Goal: Task Accomplishment & Management: Manage account settings

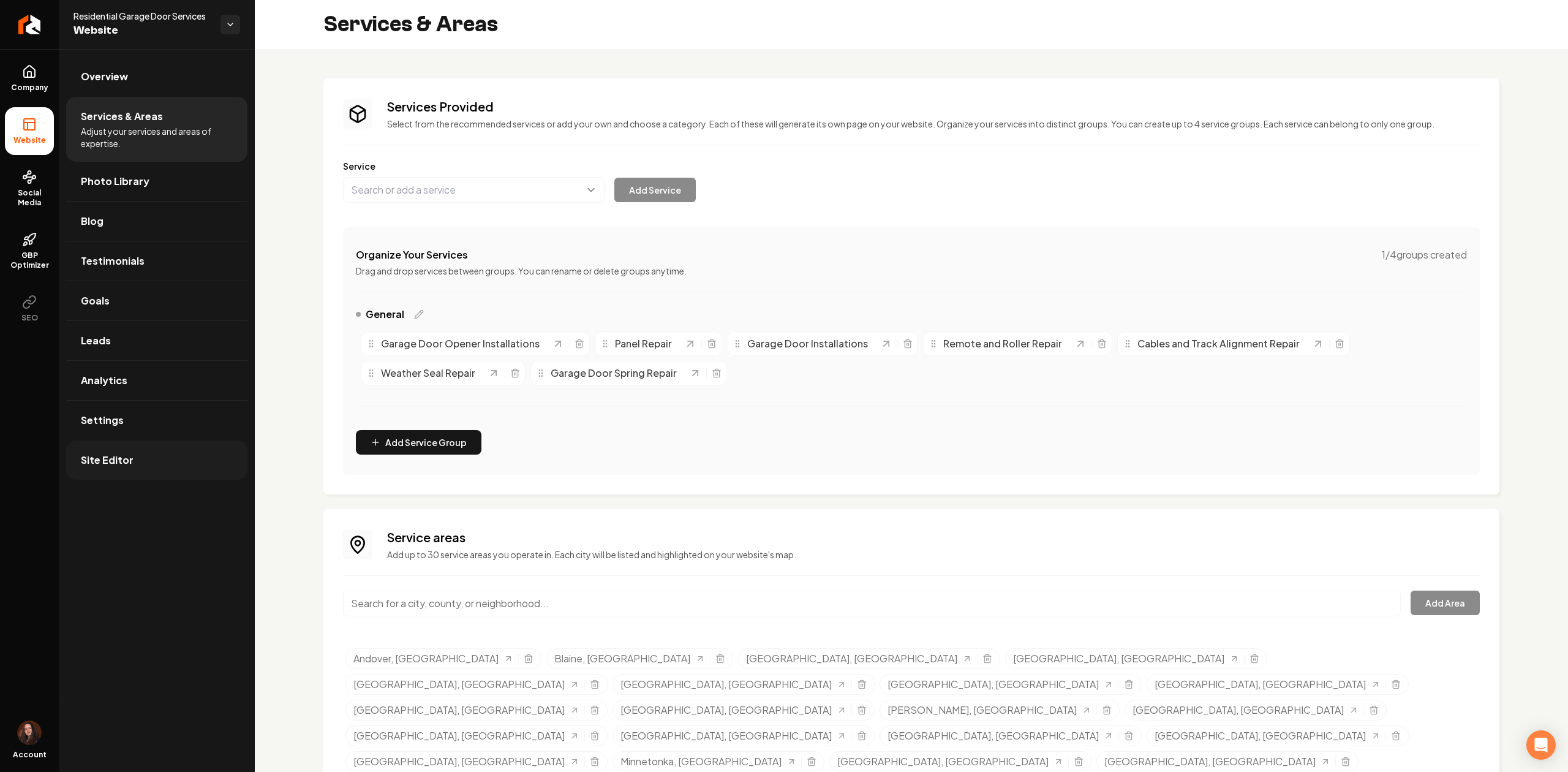
click at [138, 461] on link "Site Editor" at bounding box center [157, 460] width 181 height 39
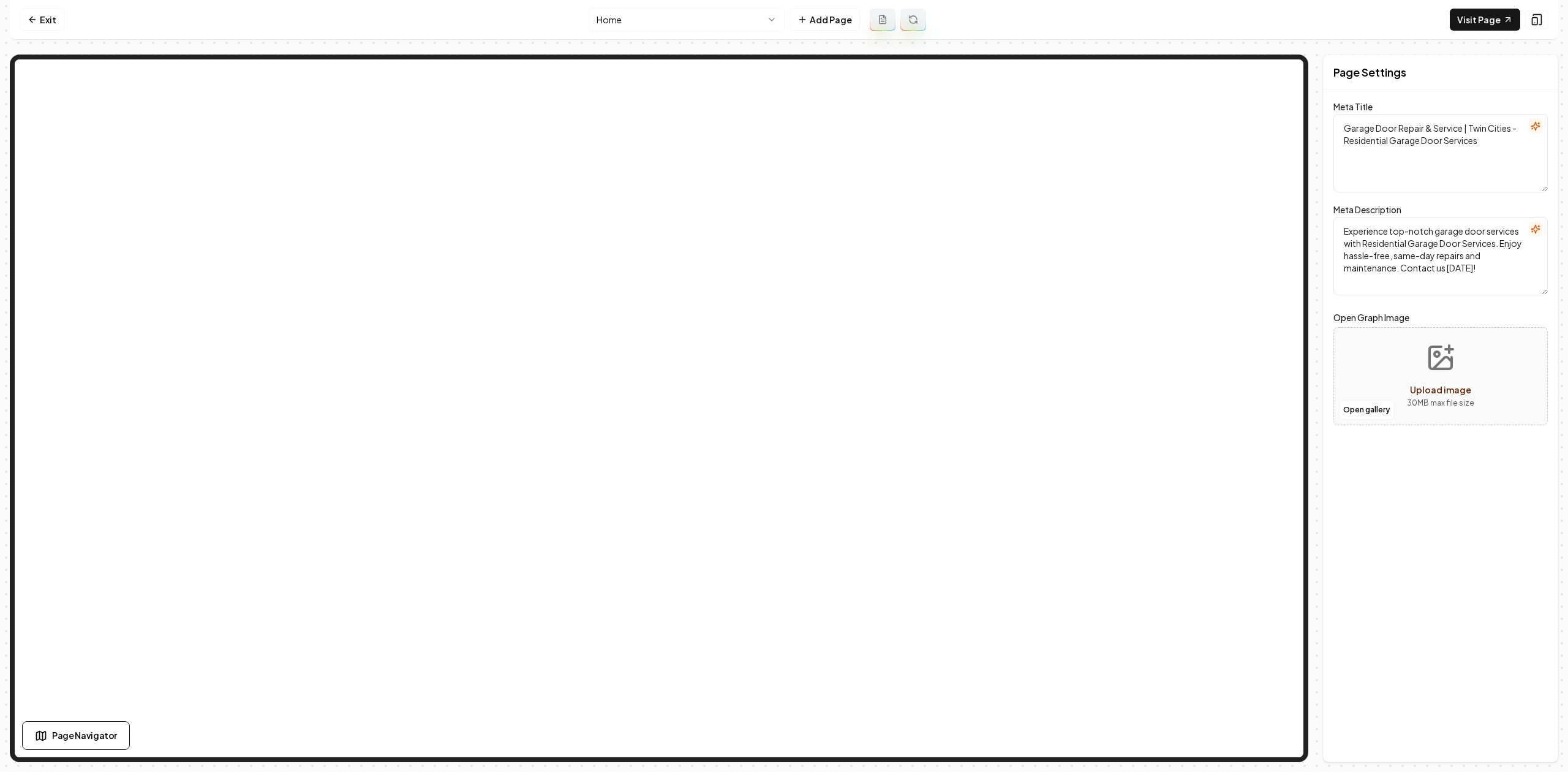
drag, startPoint x: 54, startPoint y: 43, endPoint x: 52, endPoint y: 36, distance: 7.3
click at [54, 43] on div "Exit Home Add Page Visit Page Page Navigator Page Settings Meta Title Garage Do…" at bounding box center [783, 381] width 1548 height 762
click at [48, 29] on link "Exit" at bounding box center [41, 19] width 44 height 22
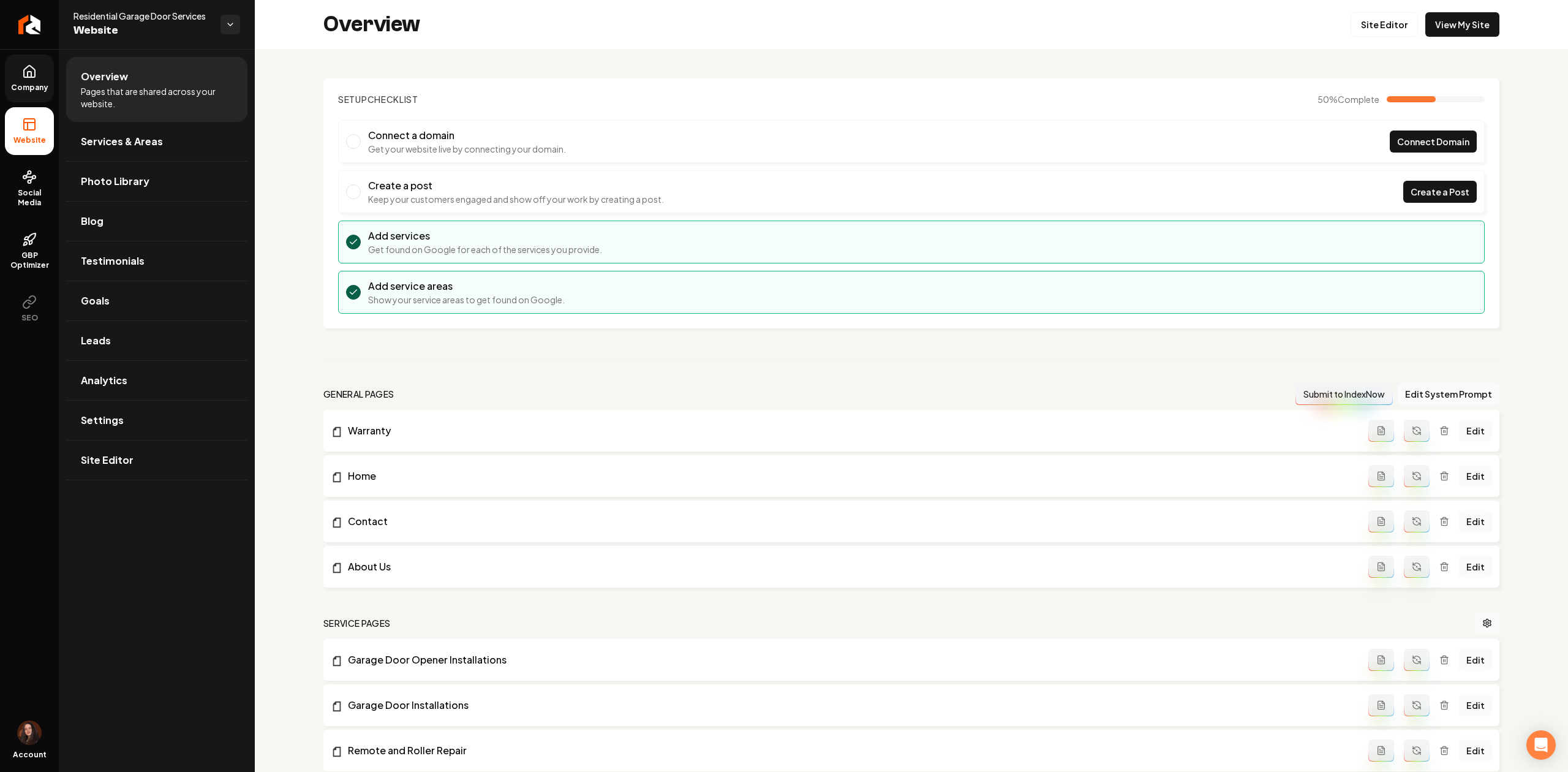
click at [29, 74] on icon at bounding box center [29, 71] width 15 height 15
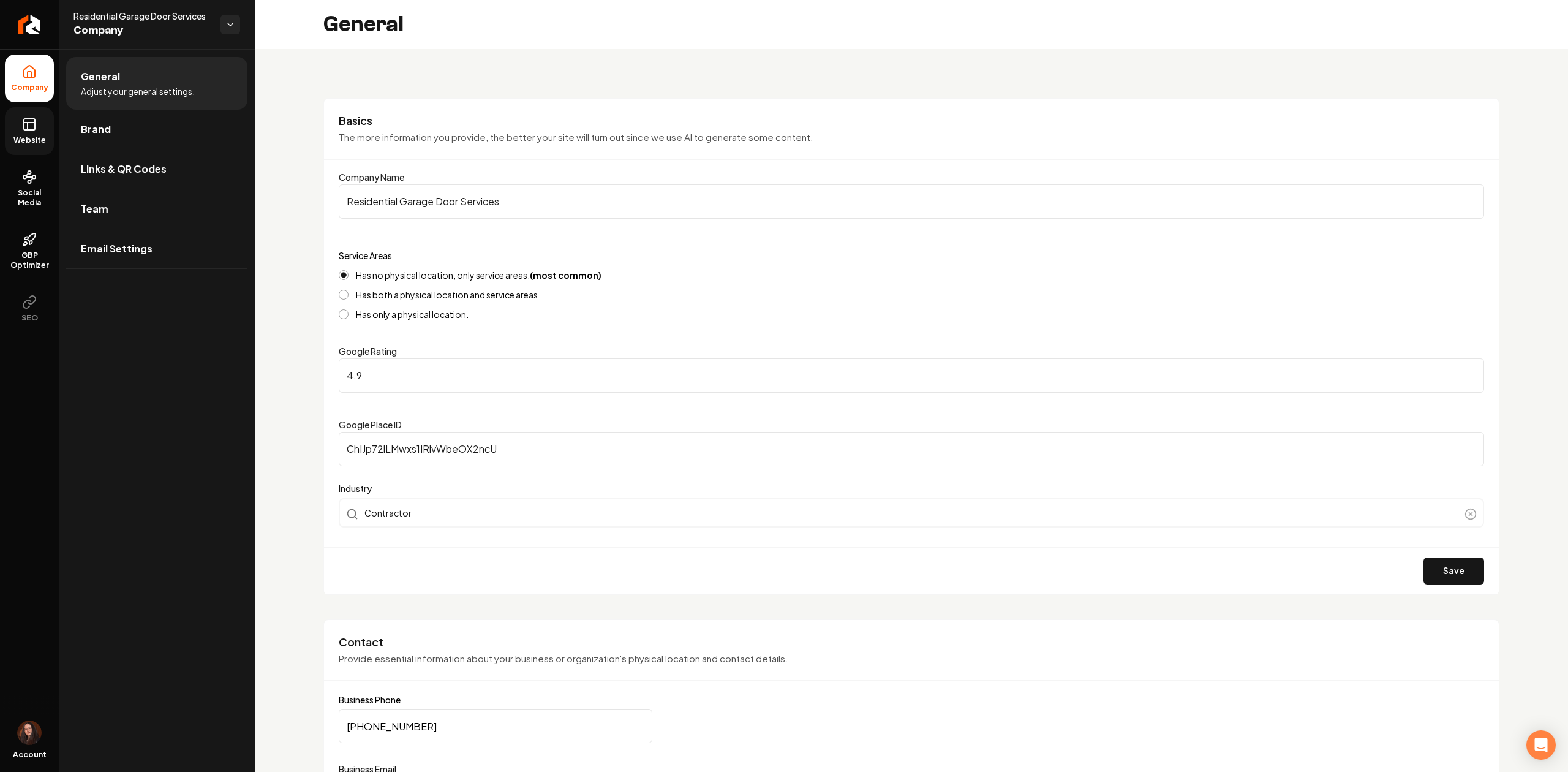
click at [10, 118] on link "Website" at bounding box center [29, 130] width 49 height 48
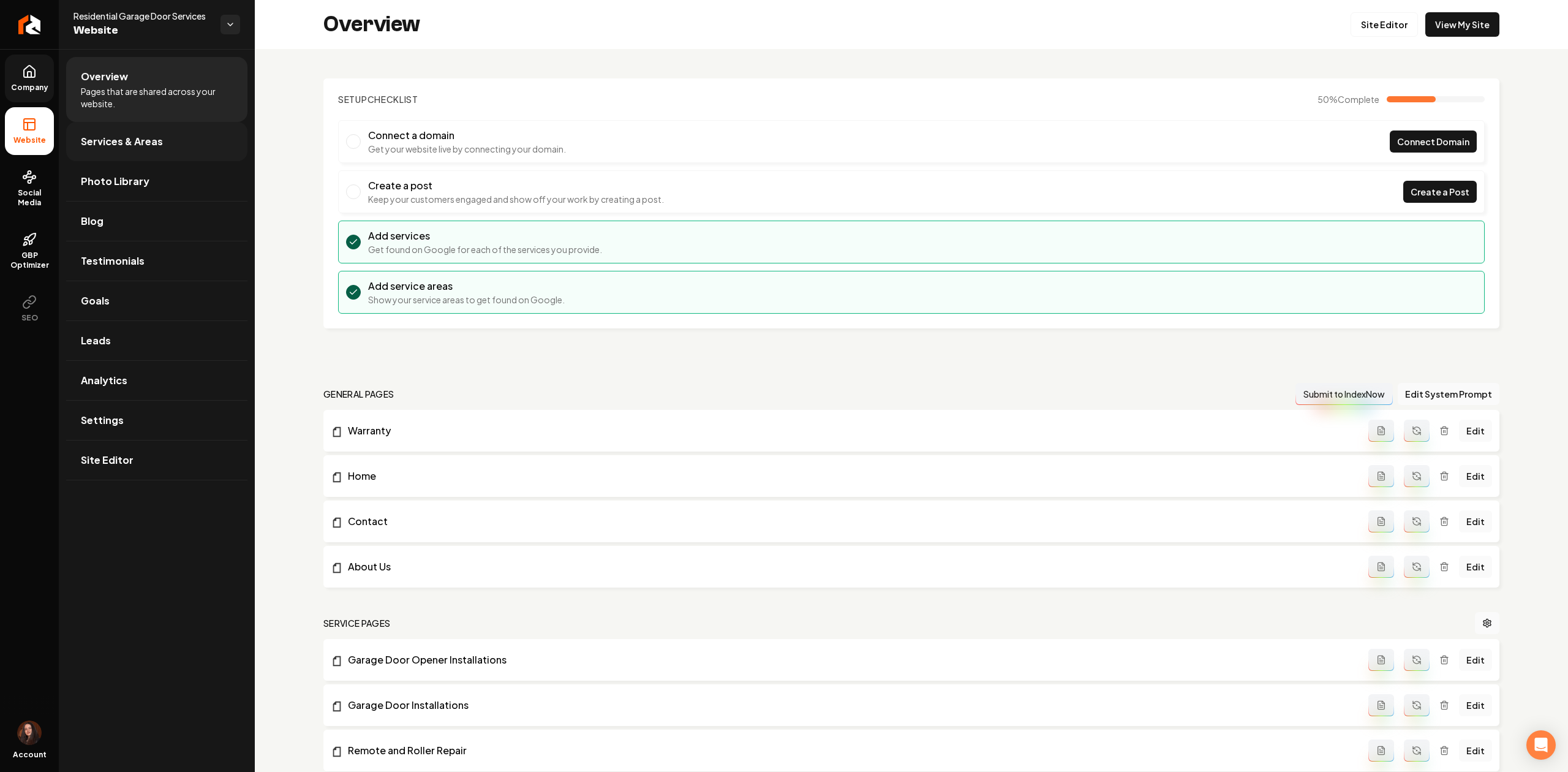
click at [79, 143] on link "Services & Areas" at bounding box center [157, 142] width 181 height 39
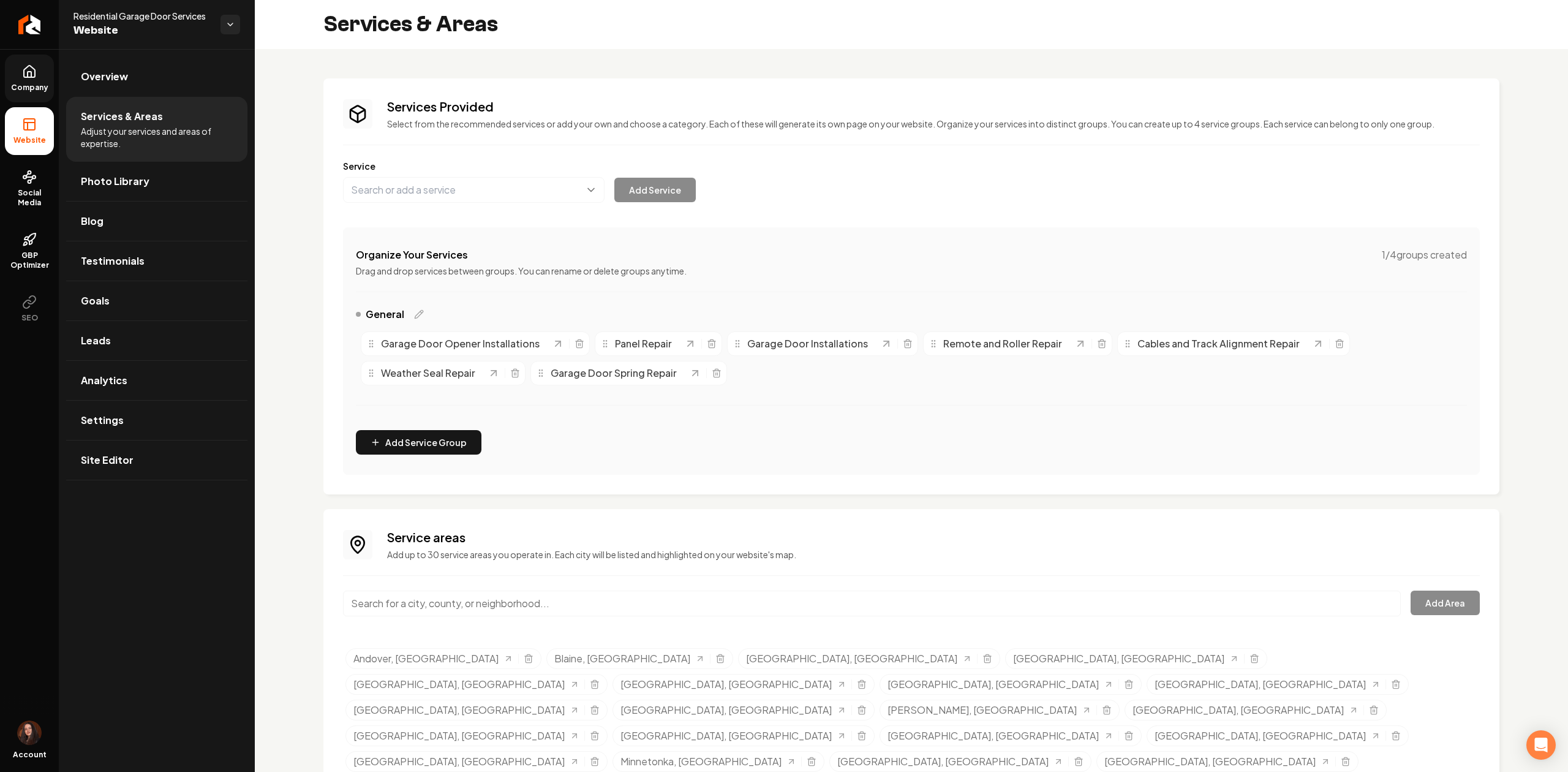
click at [485, 603] on input "Main content area" at bounding box center [871, 604] width 1057 height 26
paste input "Golden Valley"
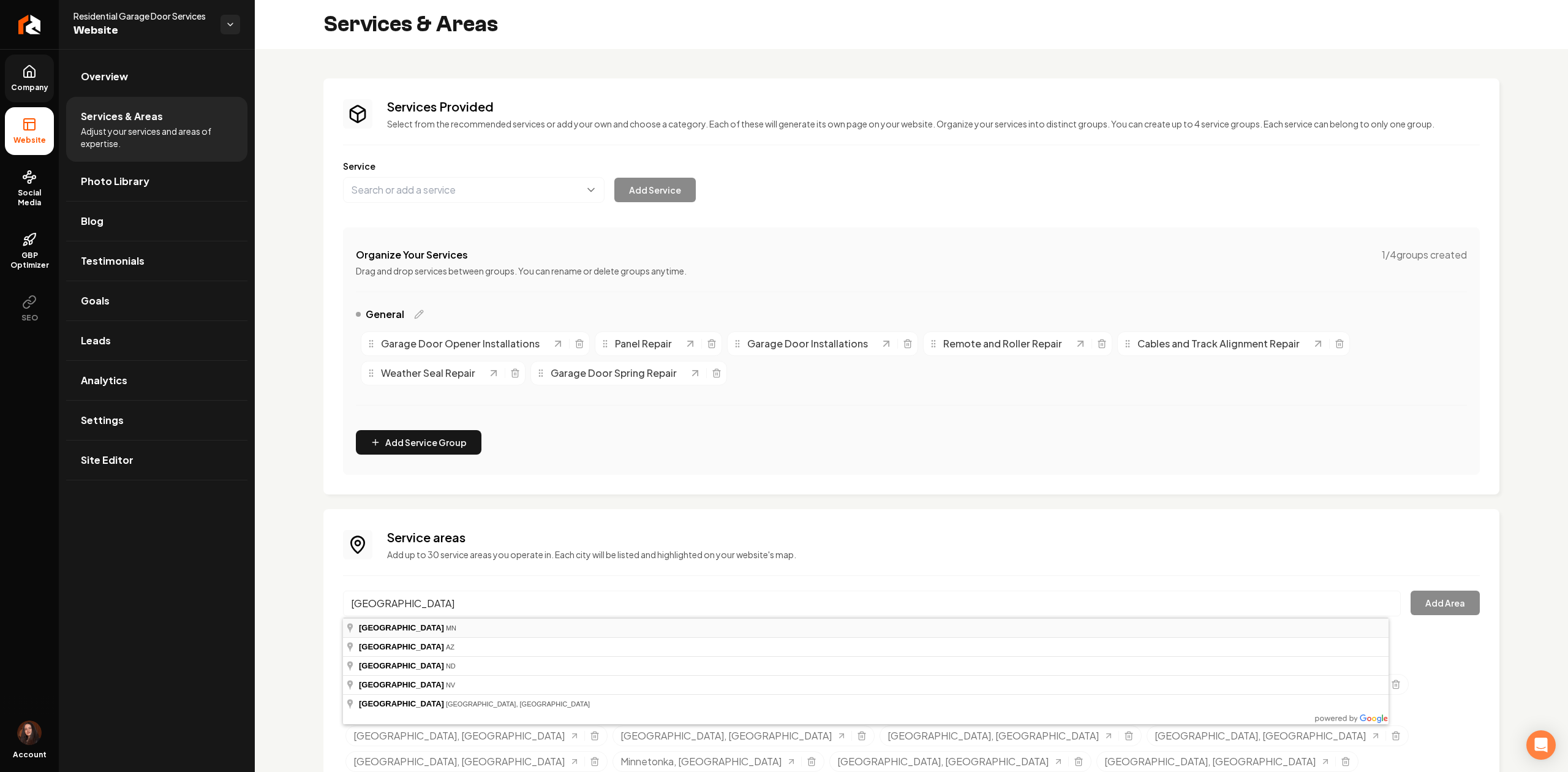
type input "Golden Valley, MN"
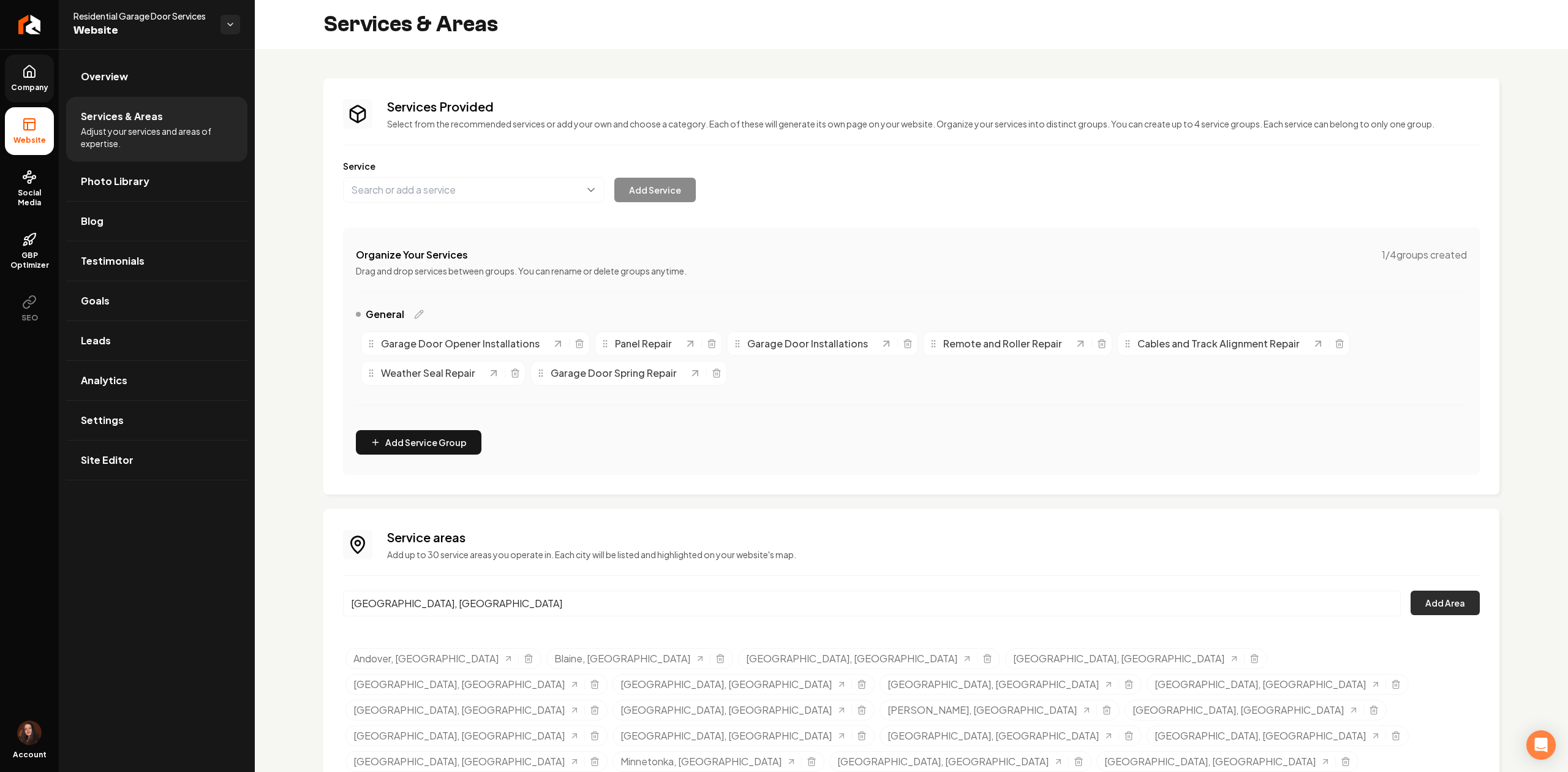
click at [1443, 605] on button "Add Area" at bounding box center [1445, 603] width 70 height 24
click at [111, 477] on link "Site Editor" at bounding box center [157, 460] width 181 height 39
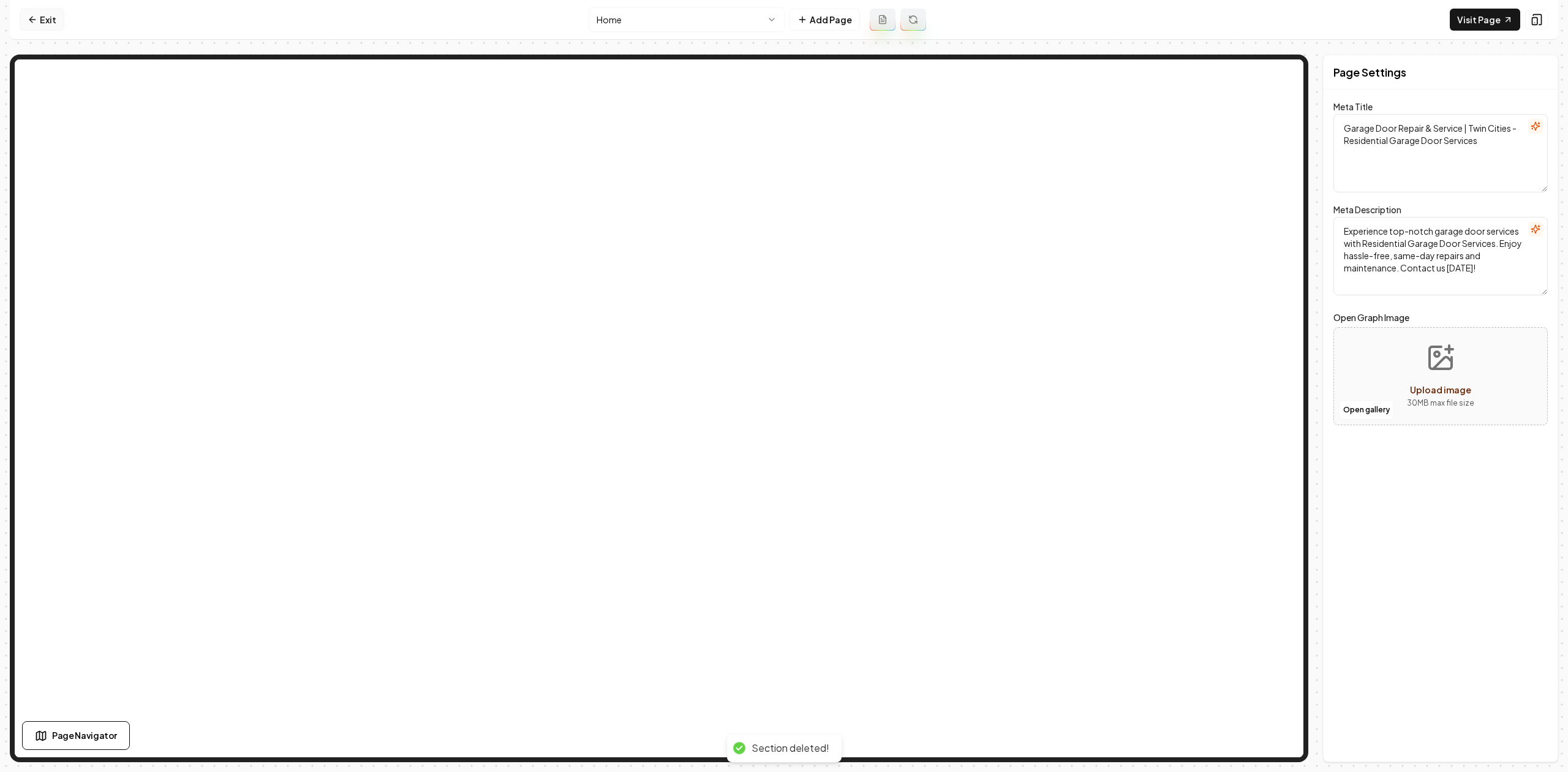
click at [41, 11] on link "Exit" at bounding box center [41, 19] width 44 height 22
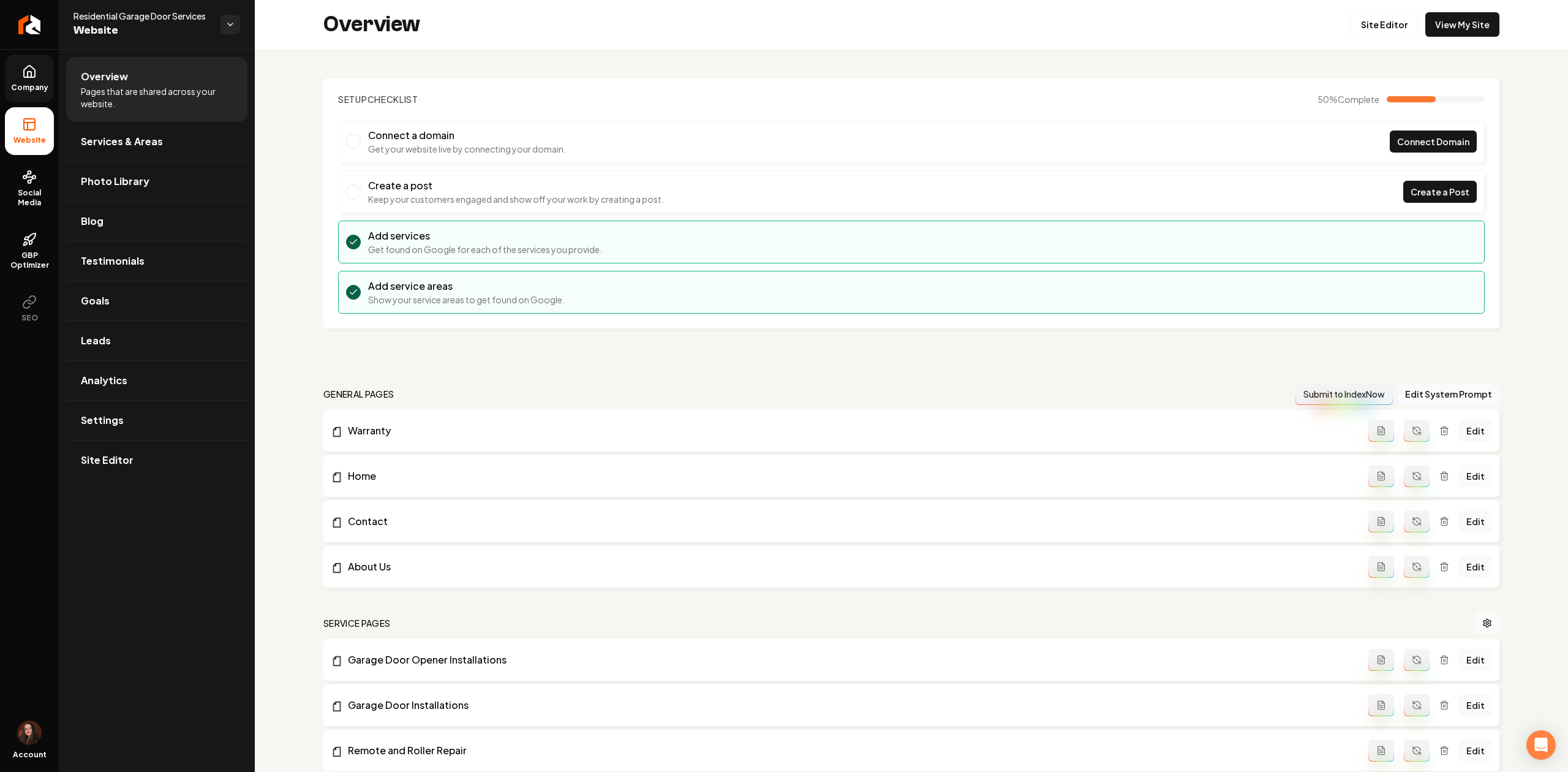
click at [27, 87] on span "Company" at bounding box center [30, 87] width 47 height 10
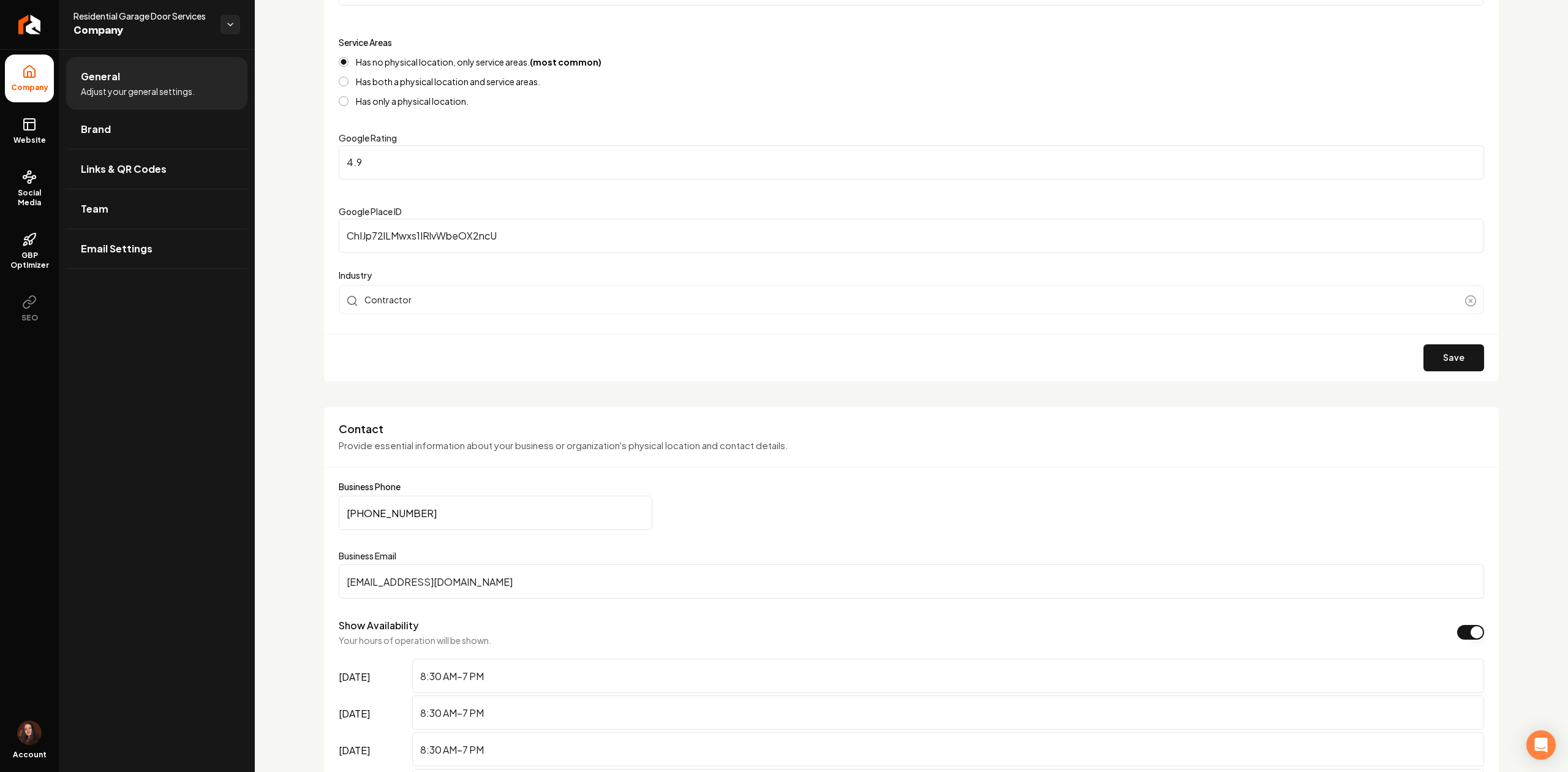
scroll to position [245, 0]
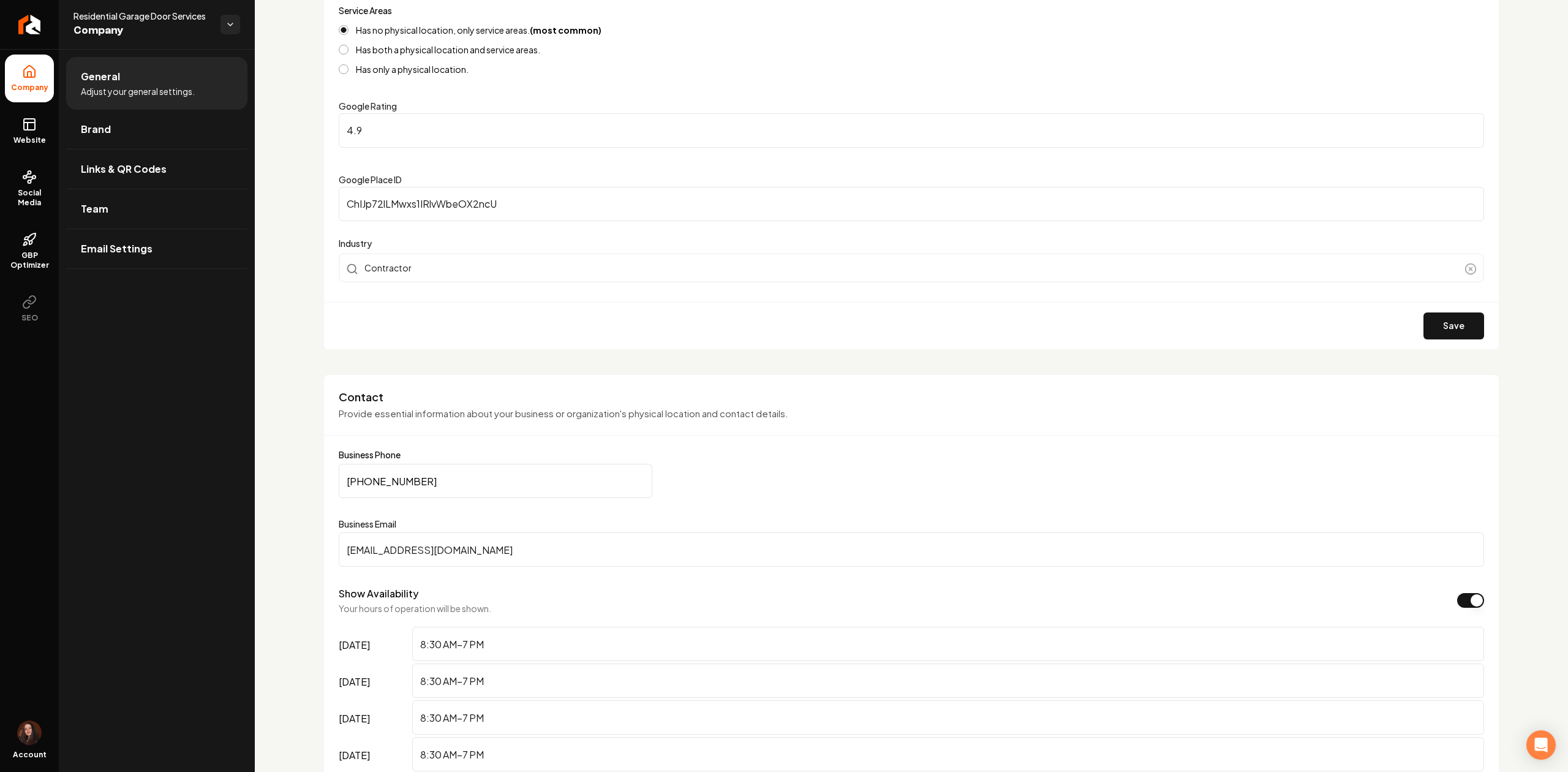
click at [402, 558] on input "info@residentialgaragedoorservices.com" at bounding box center [911, 549] width 1145 height 34
paste input "tedanderson81@gmail"
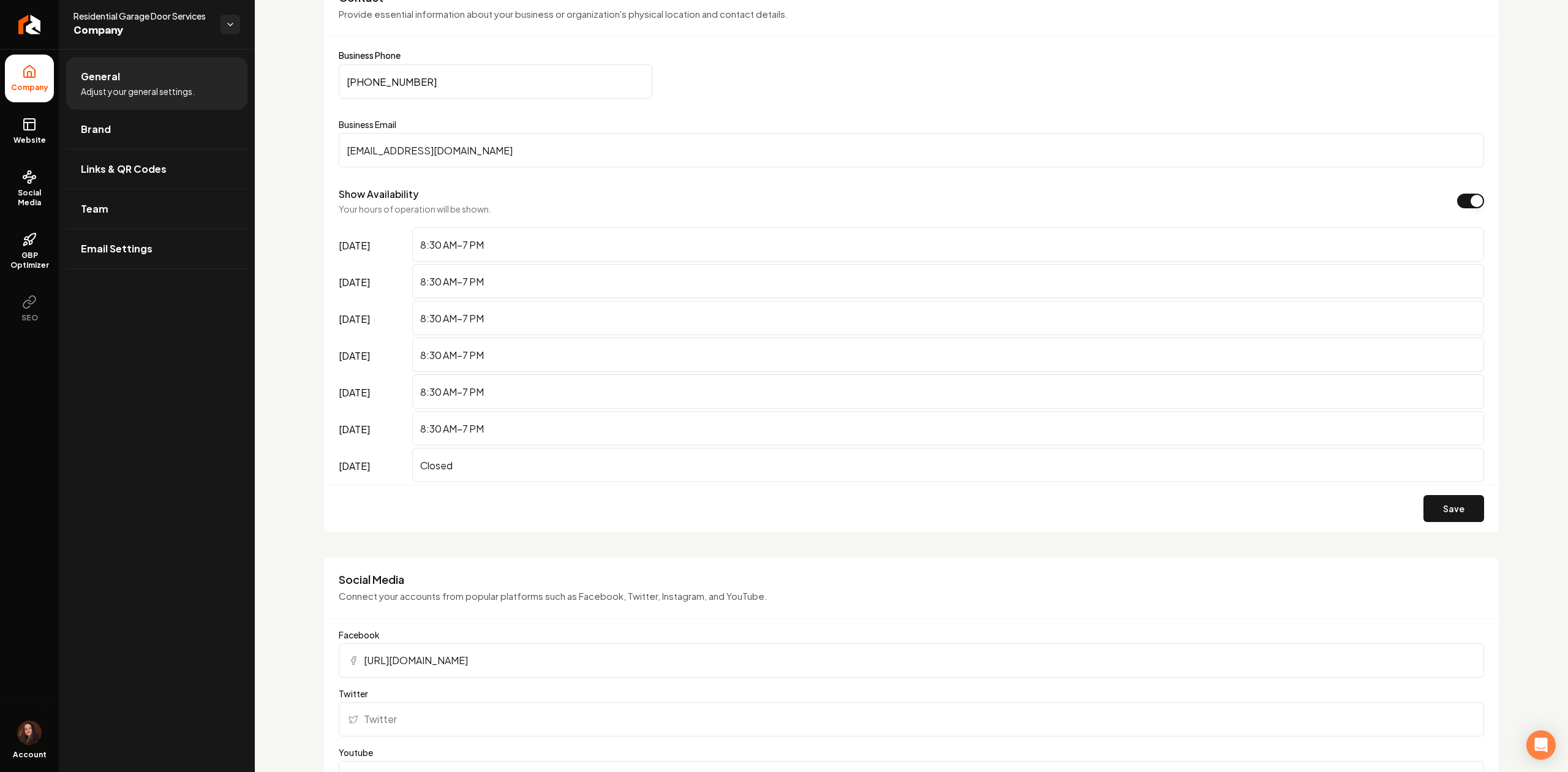
scroll to position [653, 0]
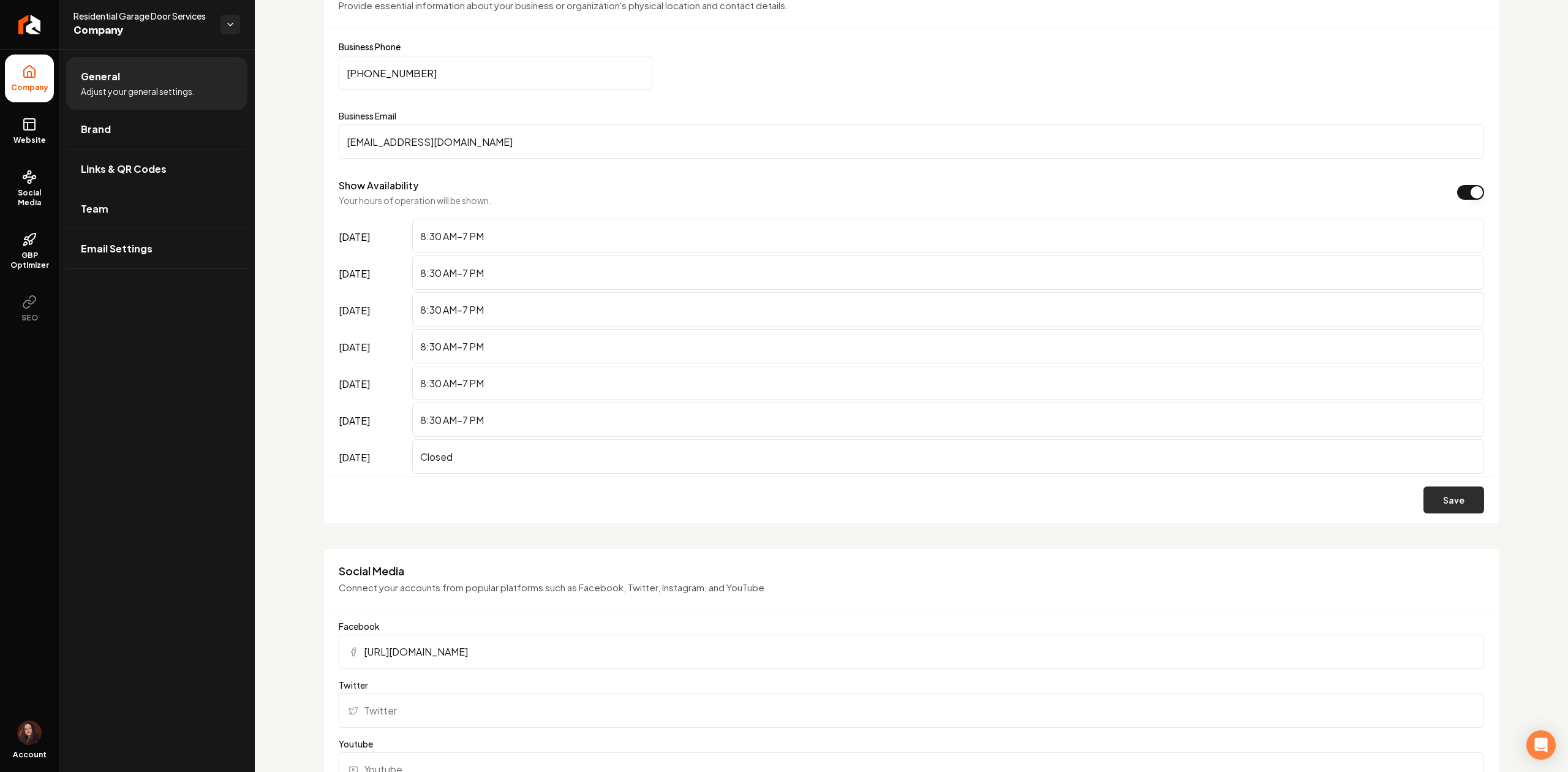
type input "tedanderson81@gmail.com"
click at [1431, 511] on button "Save" at bounding box center [1453, 499] width 61 height 27
click at [39, 129] on link "Website" at bounding box center [29, 130] width 49 height 48
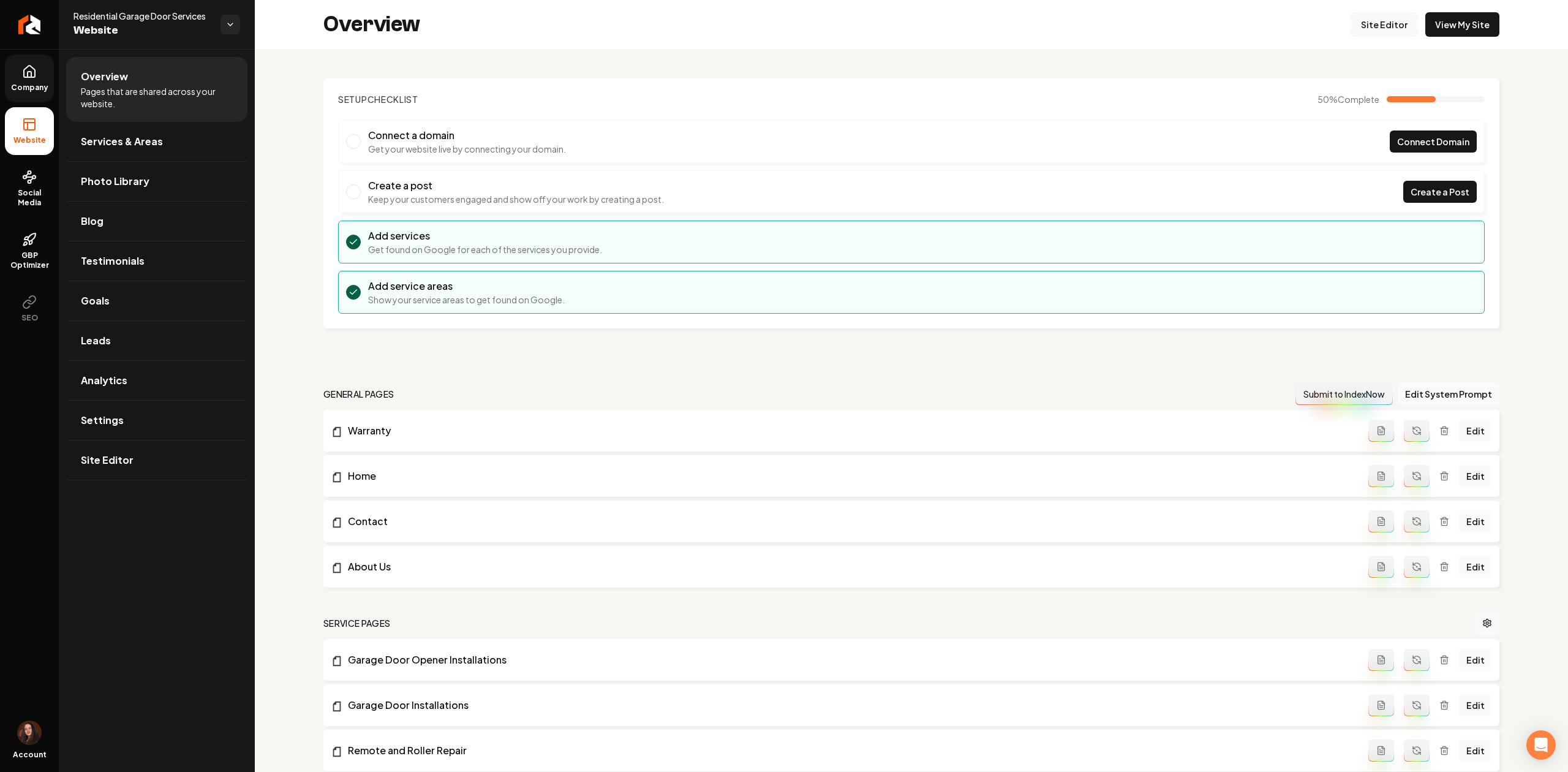
click at [1367, 35] on link "Site Editor" at bounding box center [1384, 24] width 67 height 24
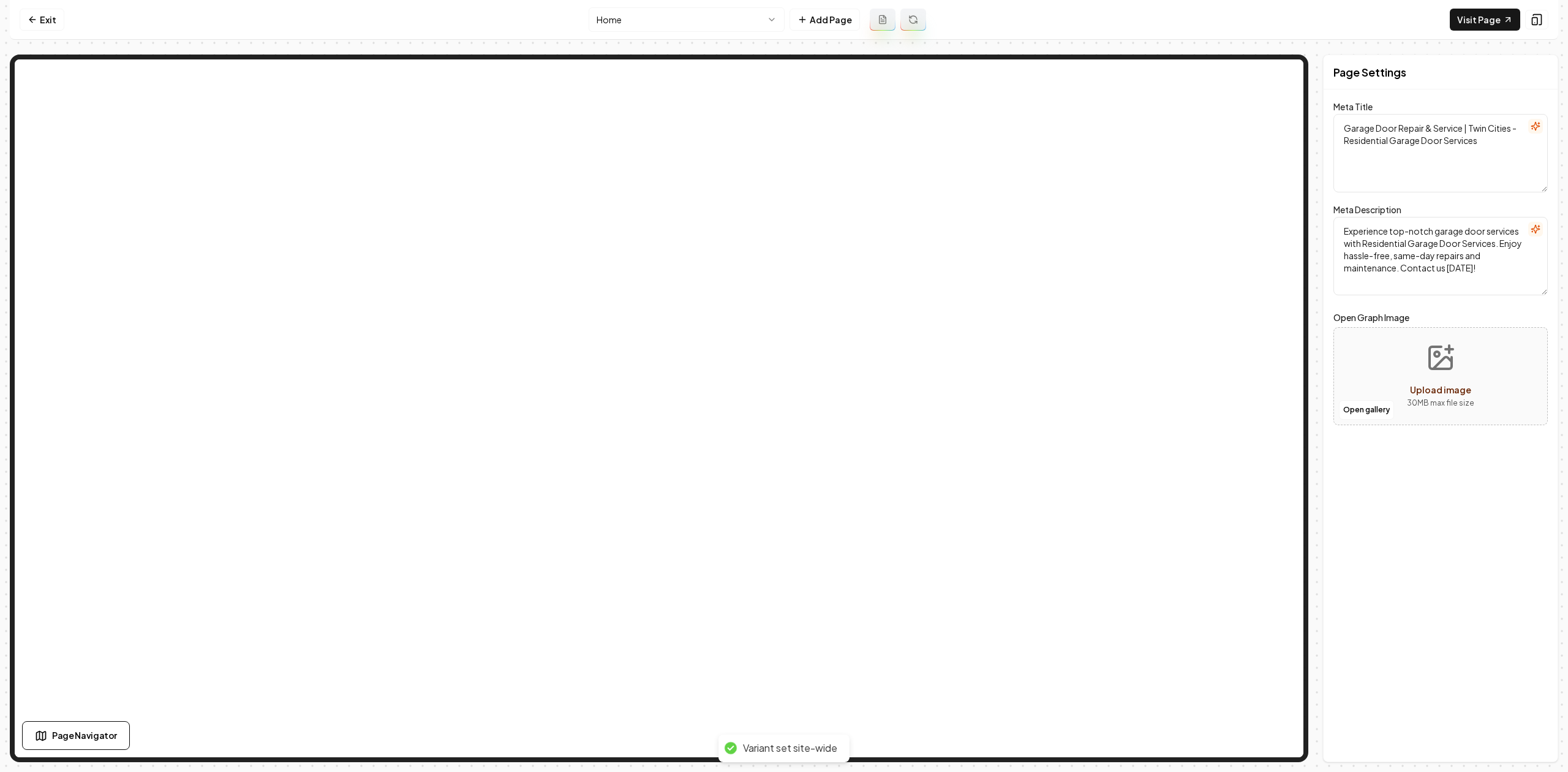
click at [611, 15] on html "Computer Required This feature is only available on a computer. Please switch t…" at bounding box center [784, 386] width 1568 height 772
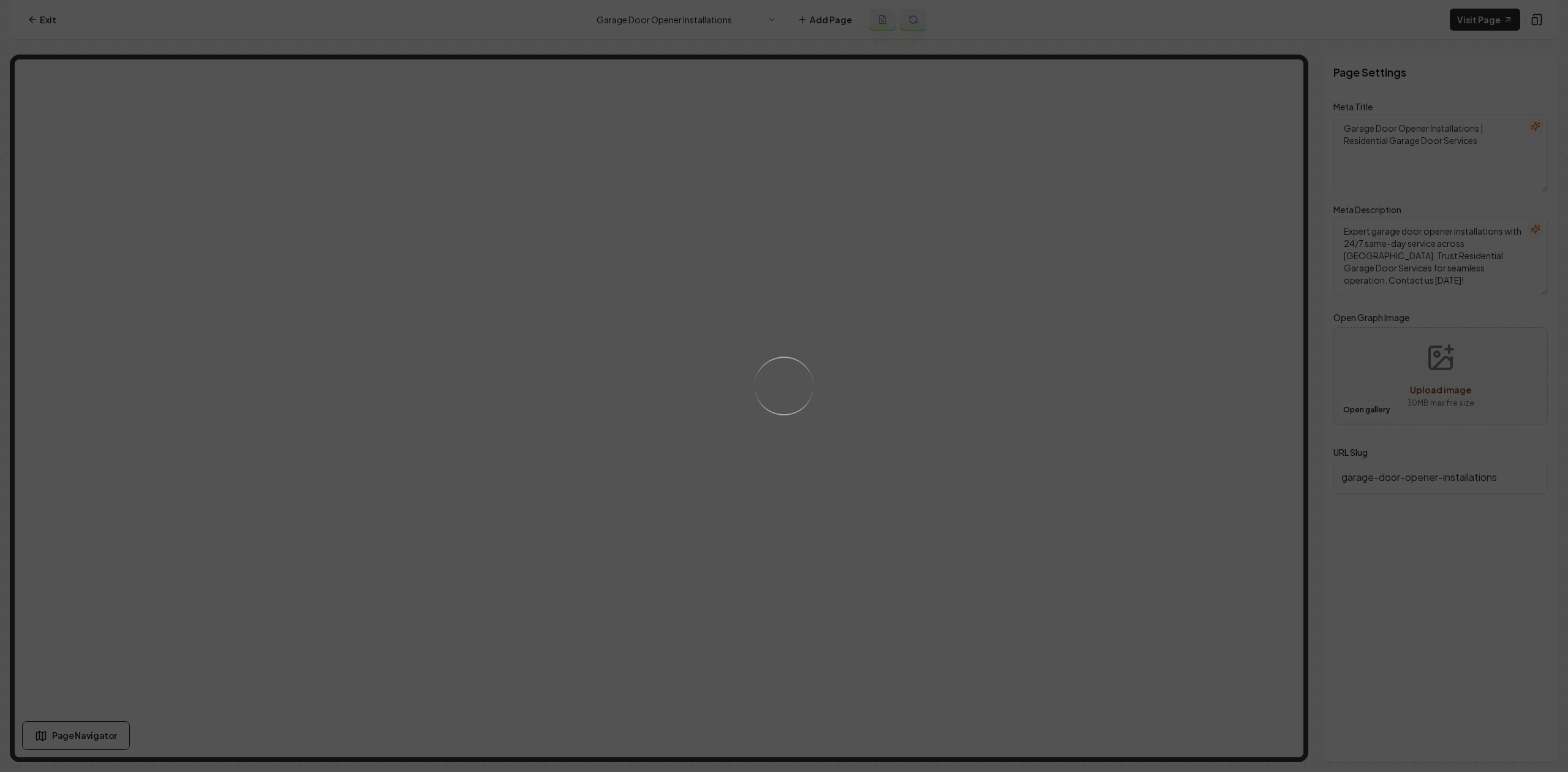
click at [1175, 397] on div "Loading..." at bounding box center [784, 386] width 1568 height 772
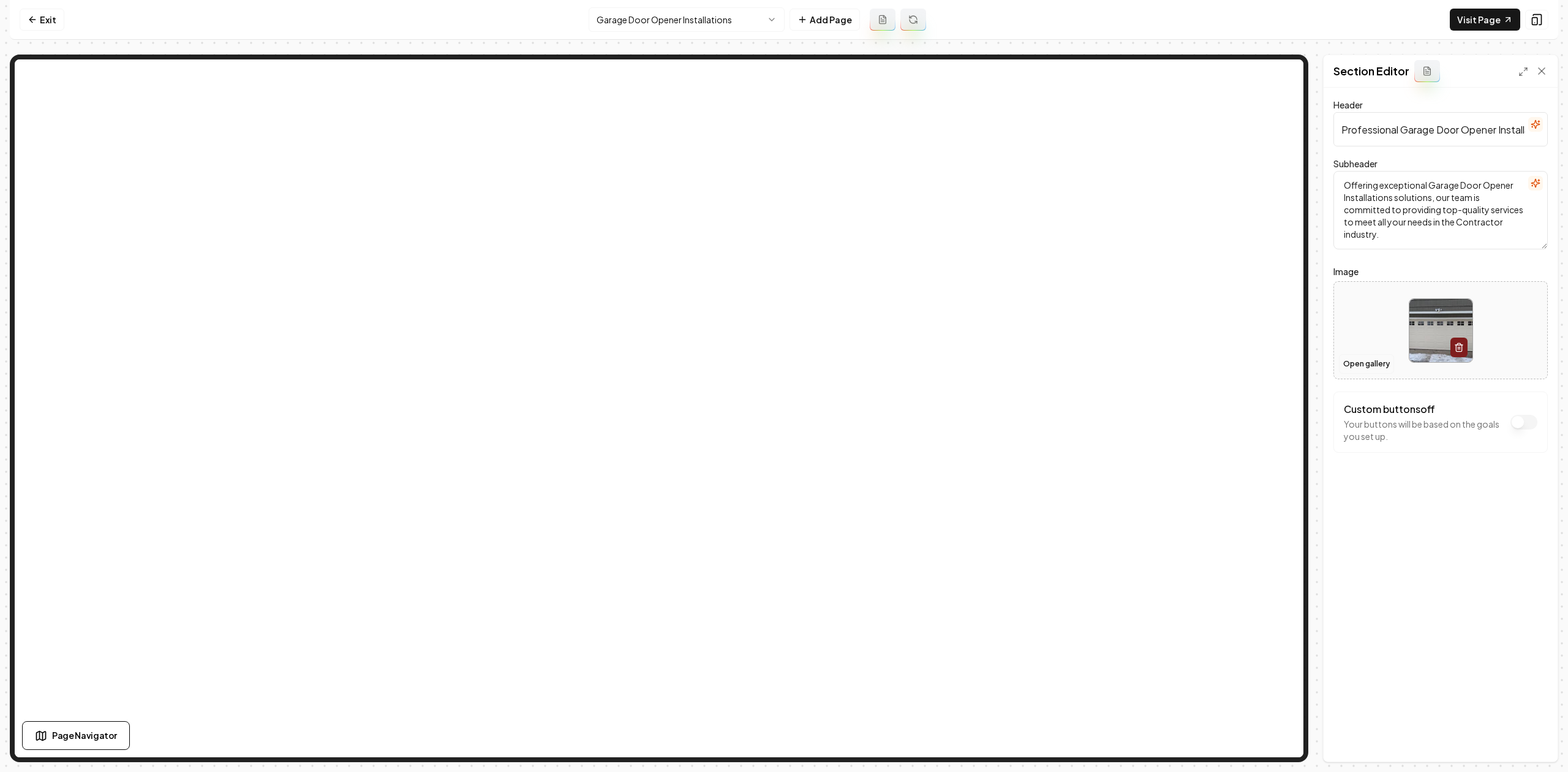
click at [1379, 367] on button "Open gallery" at bounding box center [1367, 363] width 55 height 19
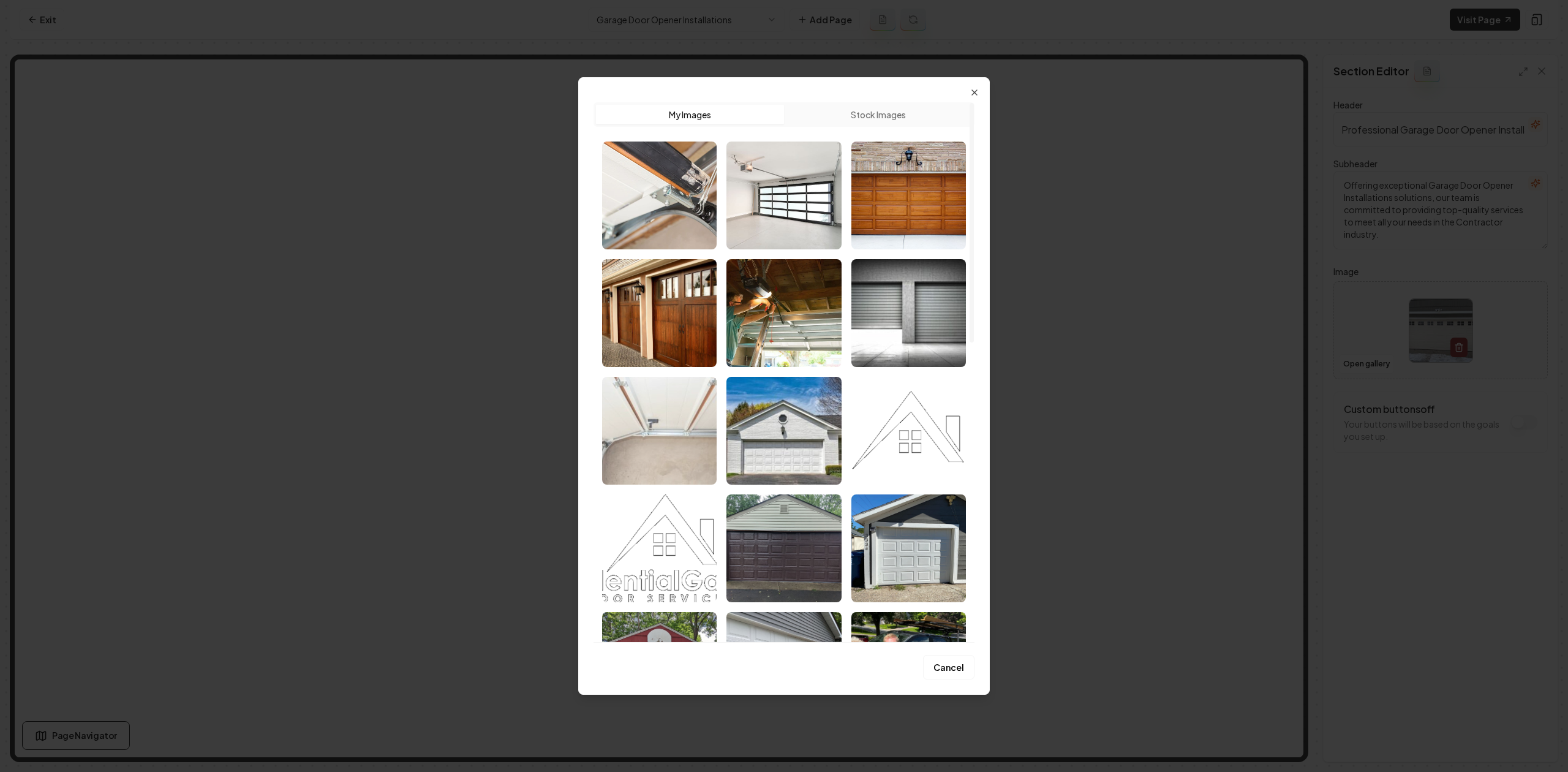
click at [630, 400] on img "Select image image_689f6d695c7cd75eb8eefc9a.jpeg" at bounding box center [659, 431] width 115 height 108
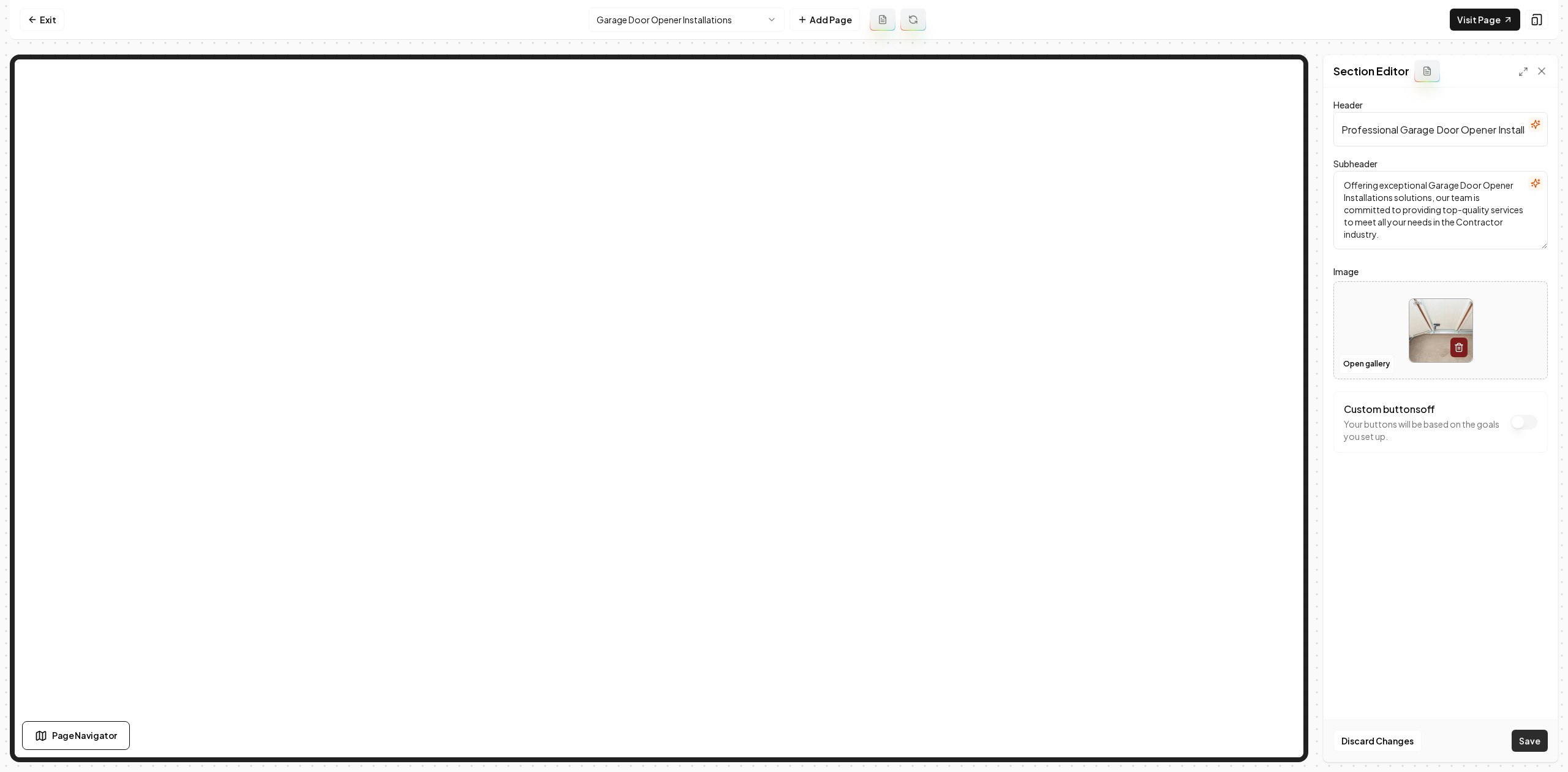
click at [1519, 735] on button "Save" at bounding box center [1529, 740] width 36 height 22
click at [1358, 367] on button "Open gallery" at bounding box center [1367, 363] width 55 height 19
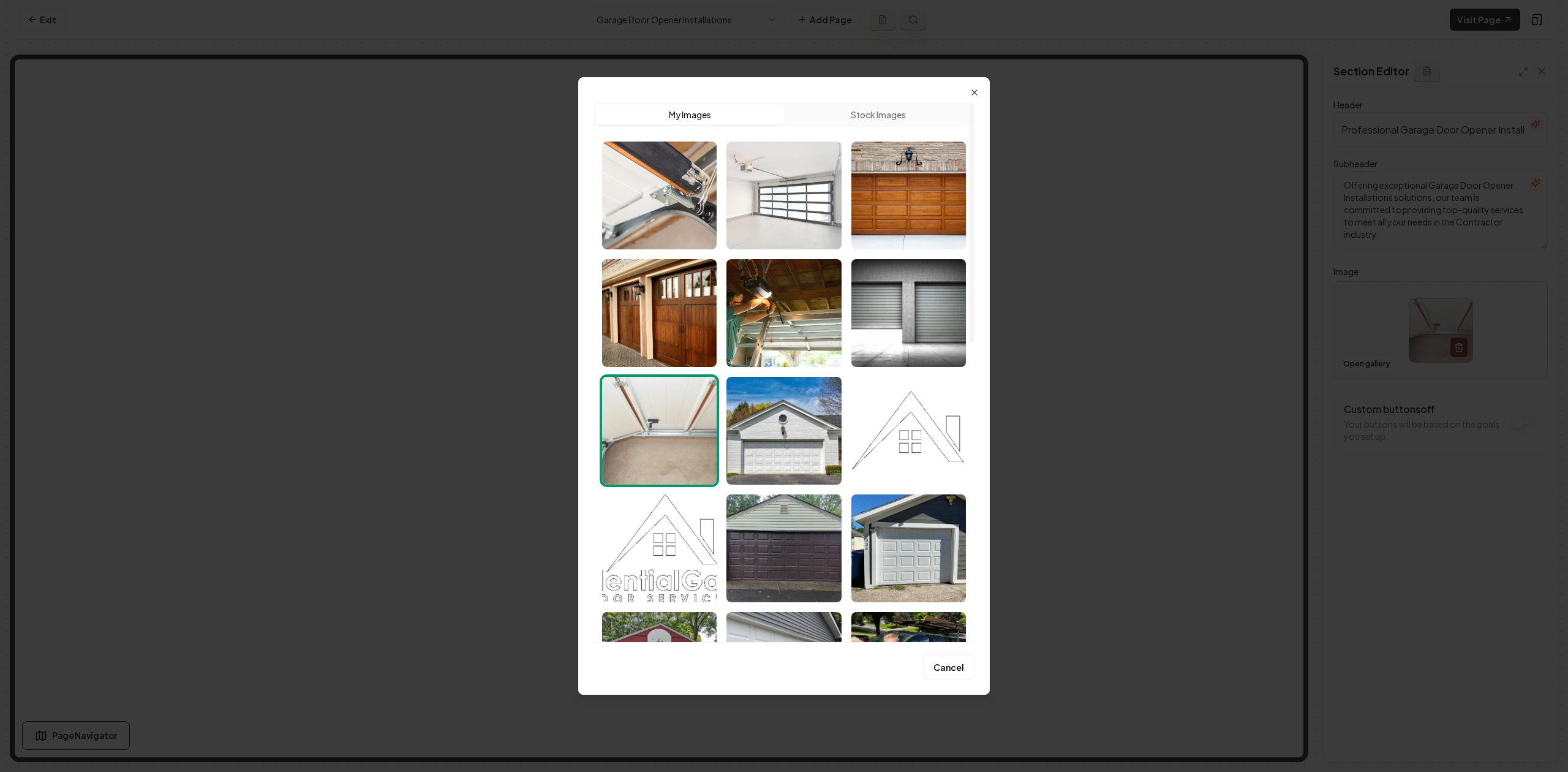
click at [778, 231] on img "Select image image_689f6ec85c7cd75eb8f79c47.jpeg" at bounding box center [784, 195] width 115 height 108
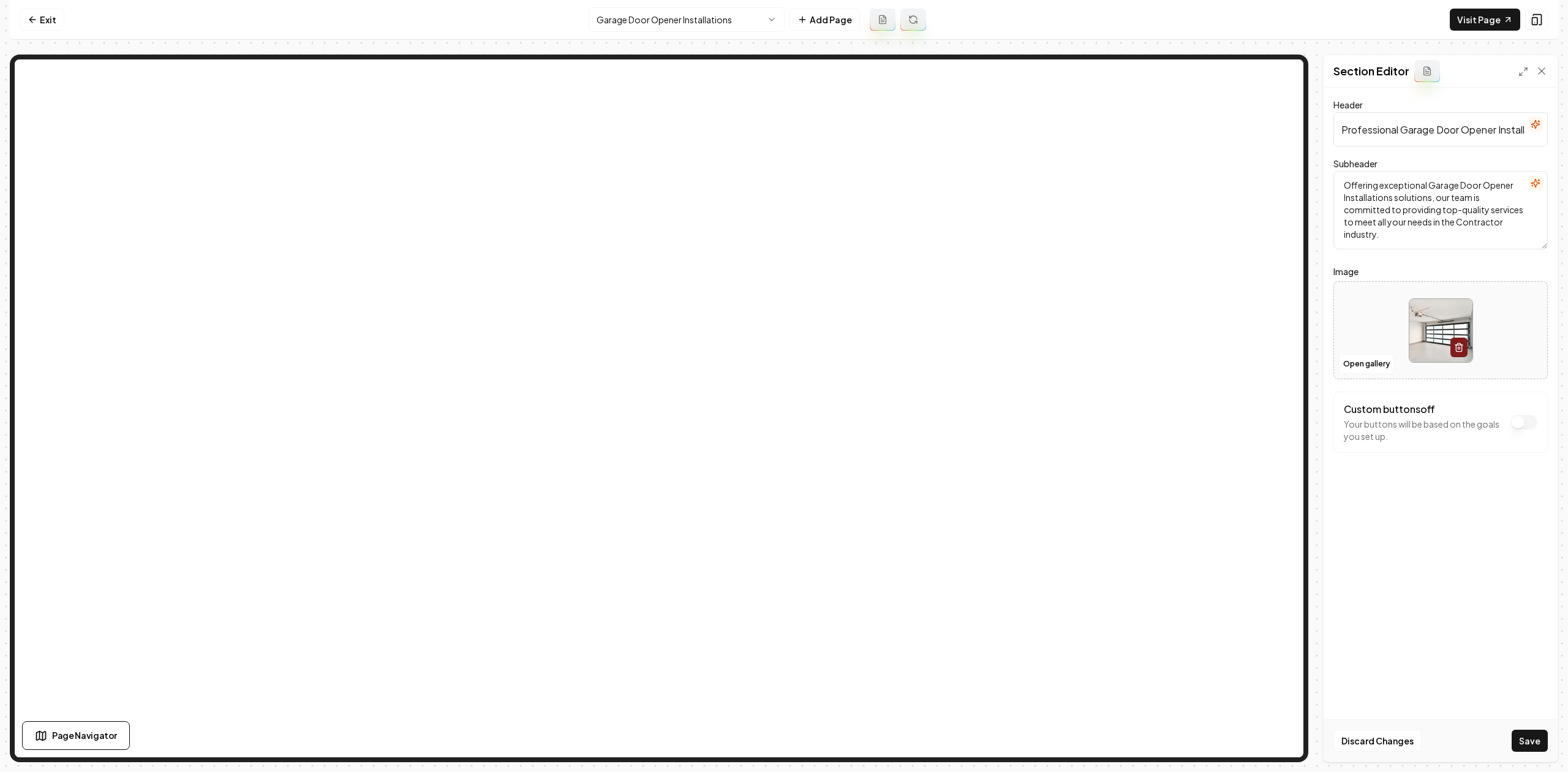
click at [1528, 738] on button "Save" at bounding box center [1529, 740] width 36 height 22
click at [621, 14] on html "Computer Required This feature is only available on a computer. Please switch t…" at bounding box center [784, 386] width 1568 height 772
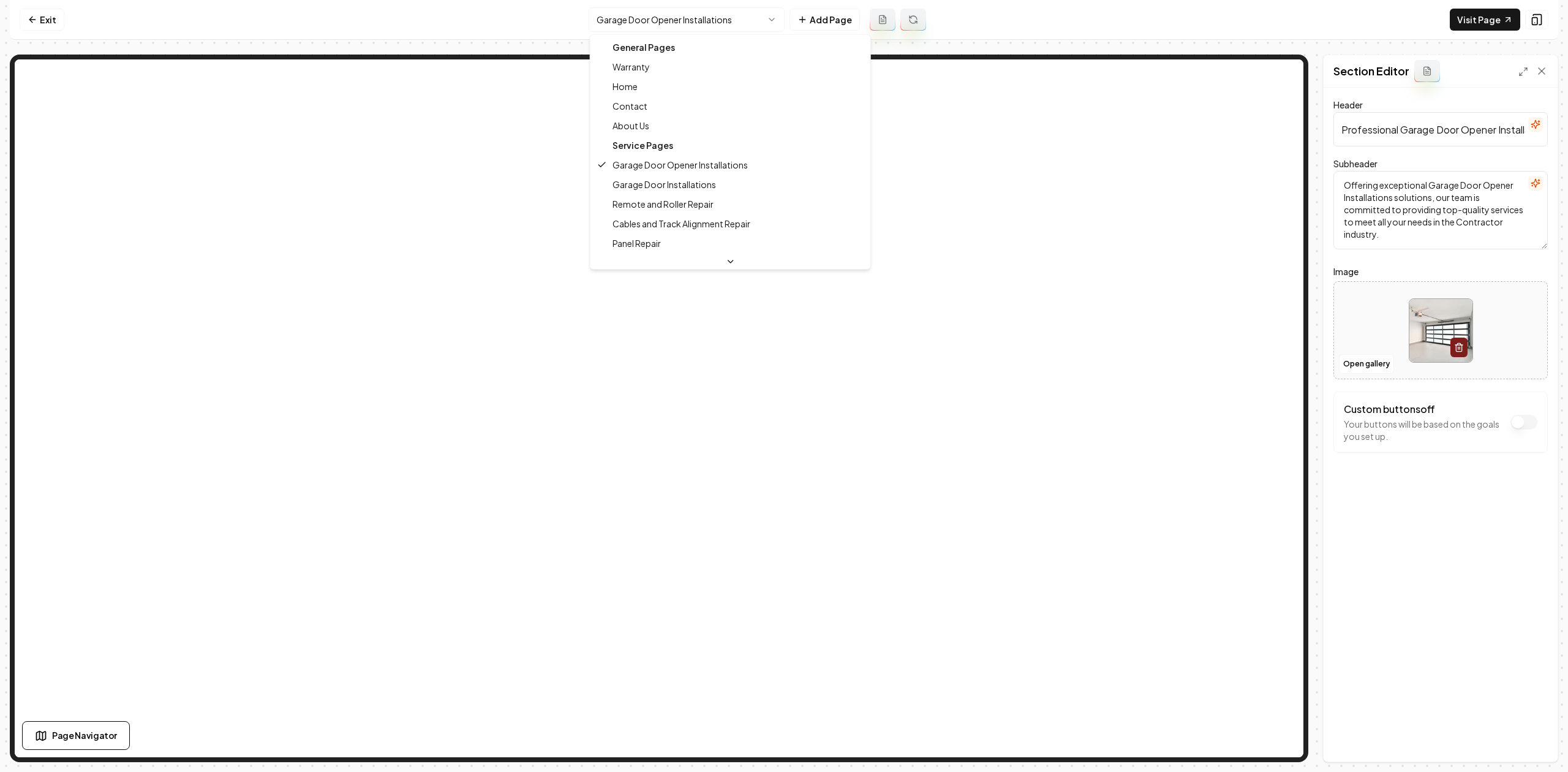
click at [662, 25] on html "Computer Required This feature is only available on a computer. Please switch t…" at bounding box center [784, 386] width 1568 height 772
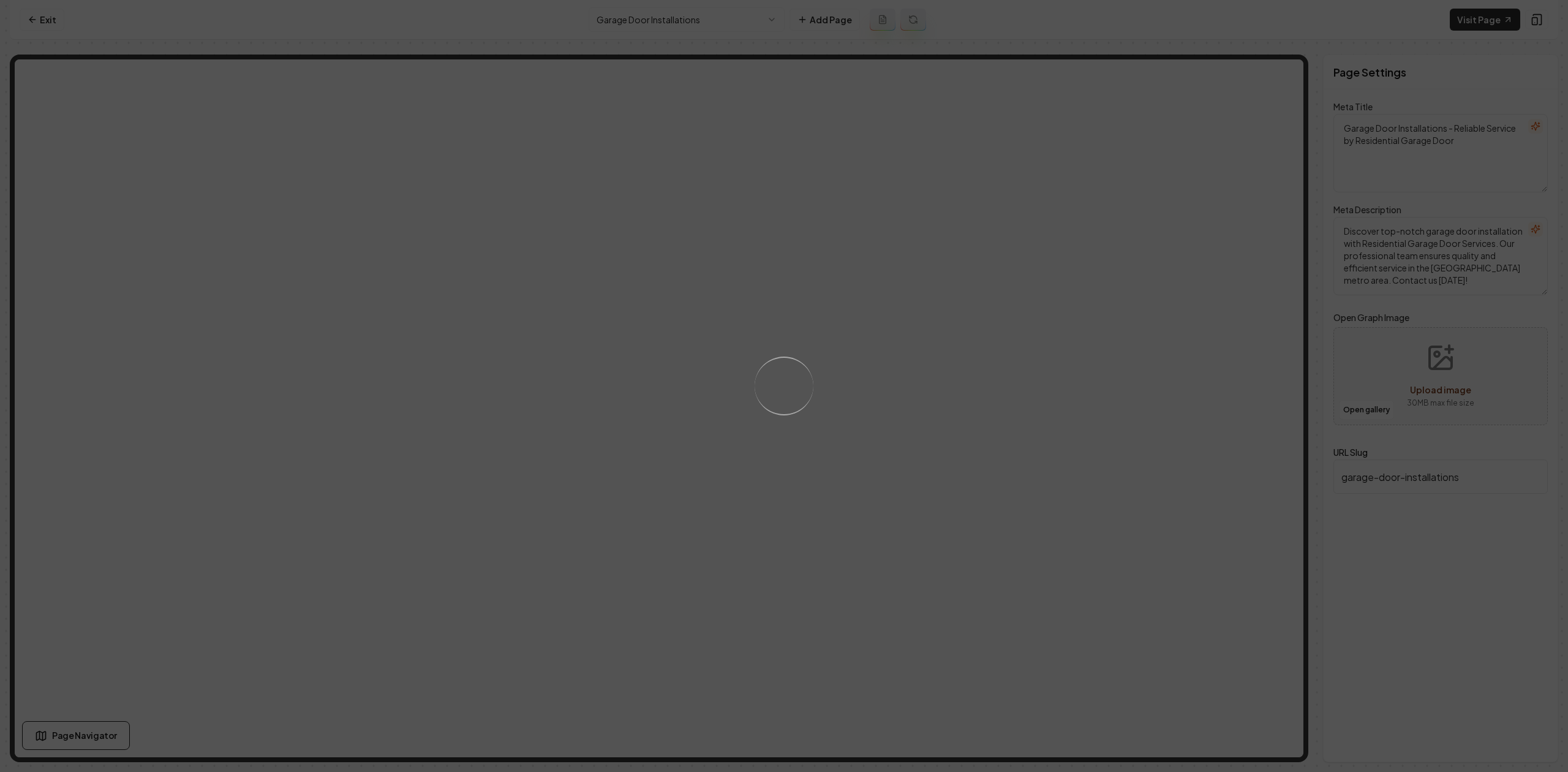
click at [1076, 349] on div "Loading..." at bounding box center [784, 386] width 1568 height 772
click at [1080, 331] on div "Loading..." at bounding box center [784, 386] width 1568 height 772
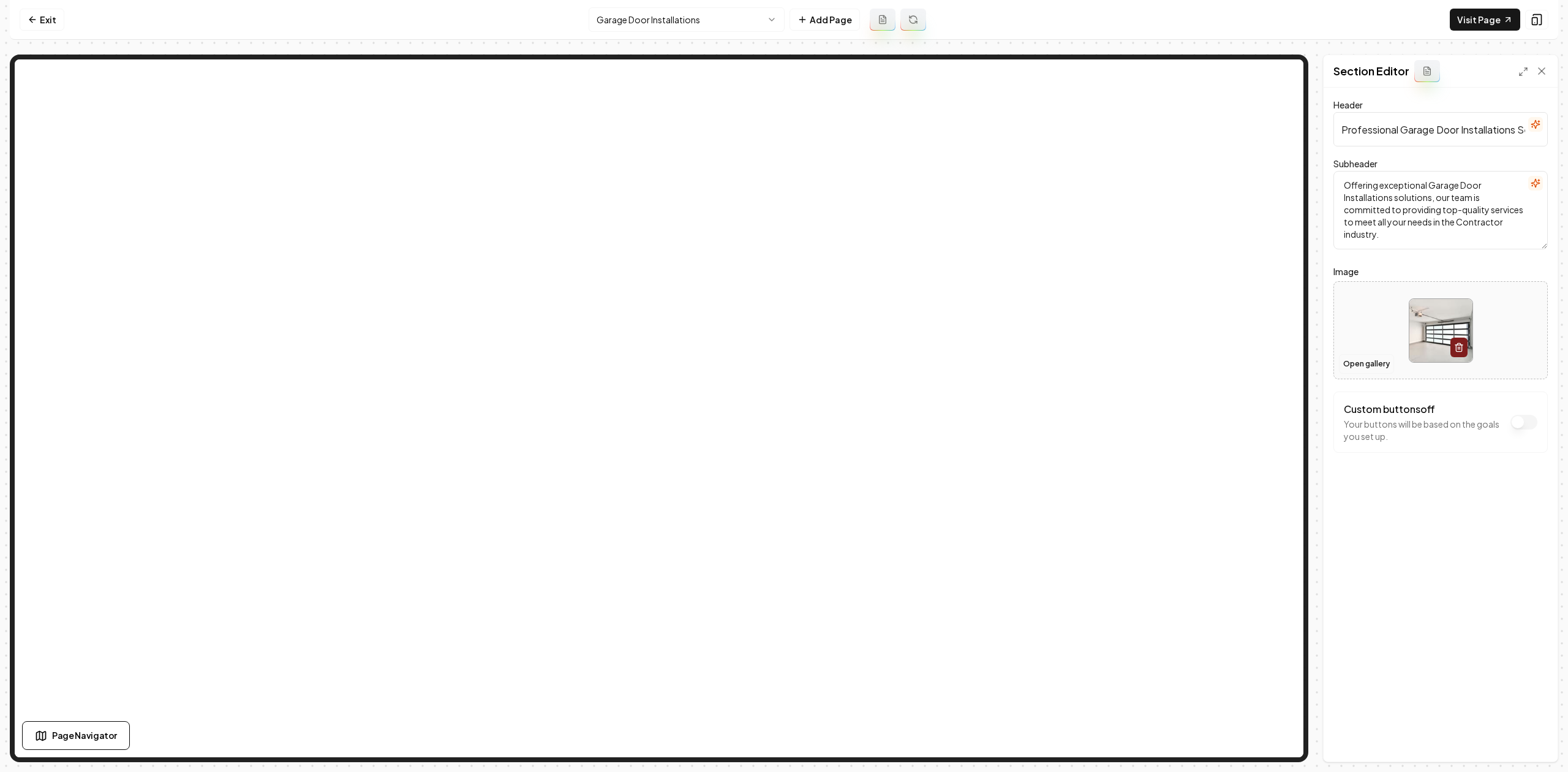
click at [1367, 365] on button "Open gallery" at bounding box center [1367, 363] width 55 height 19
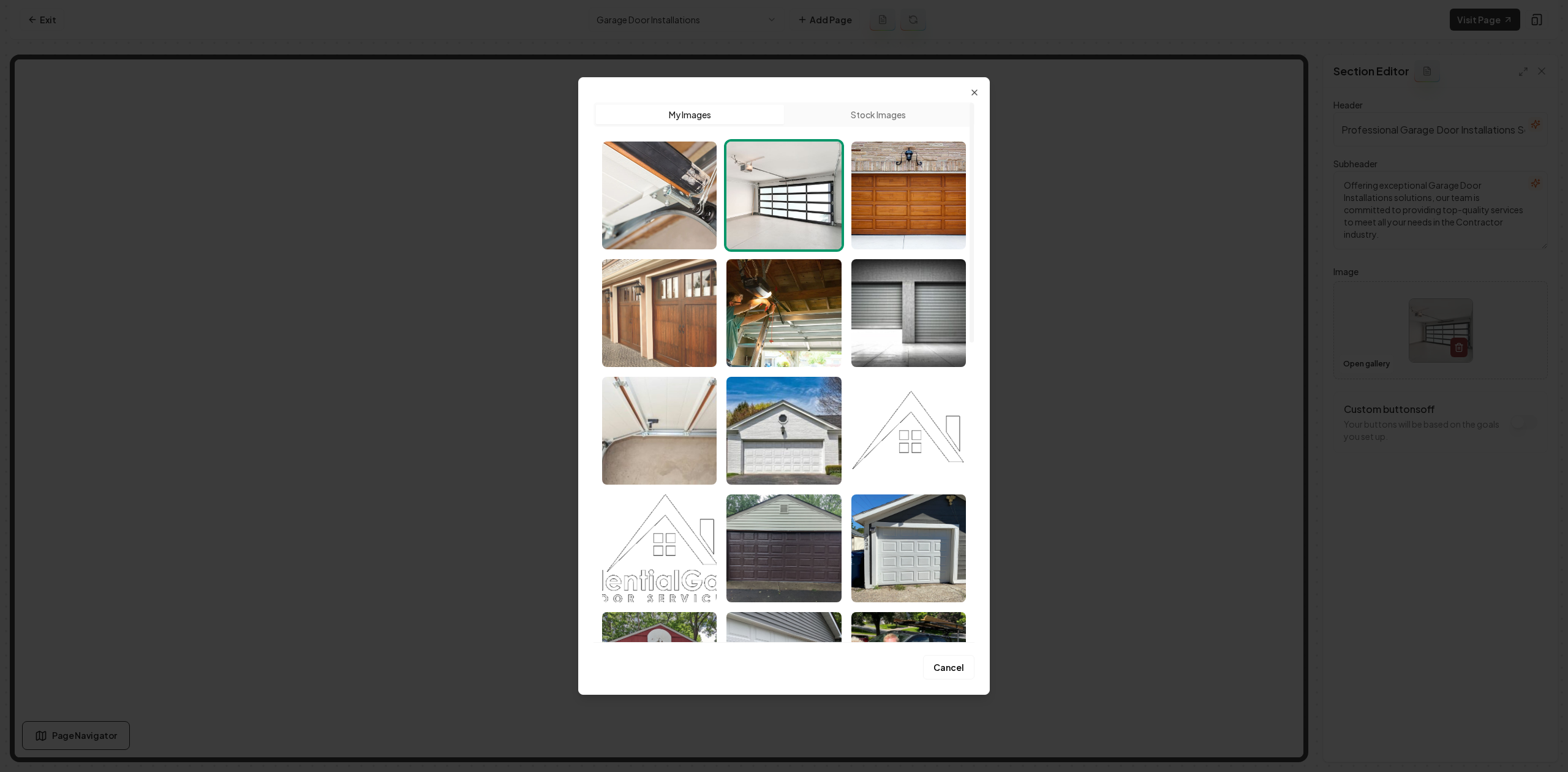
click at [642, 337] on img "Select image image_689f6d695c7cd75eb8eefea4.jpeg" at bounding box center [659, 312] width 115 height 108
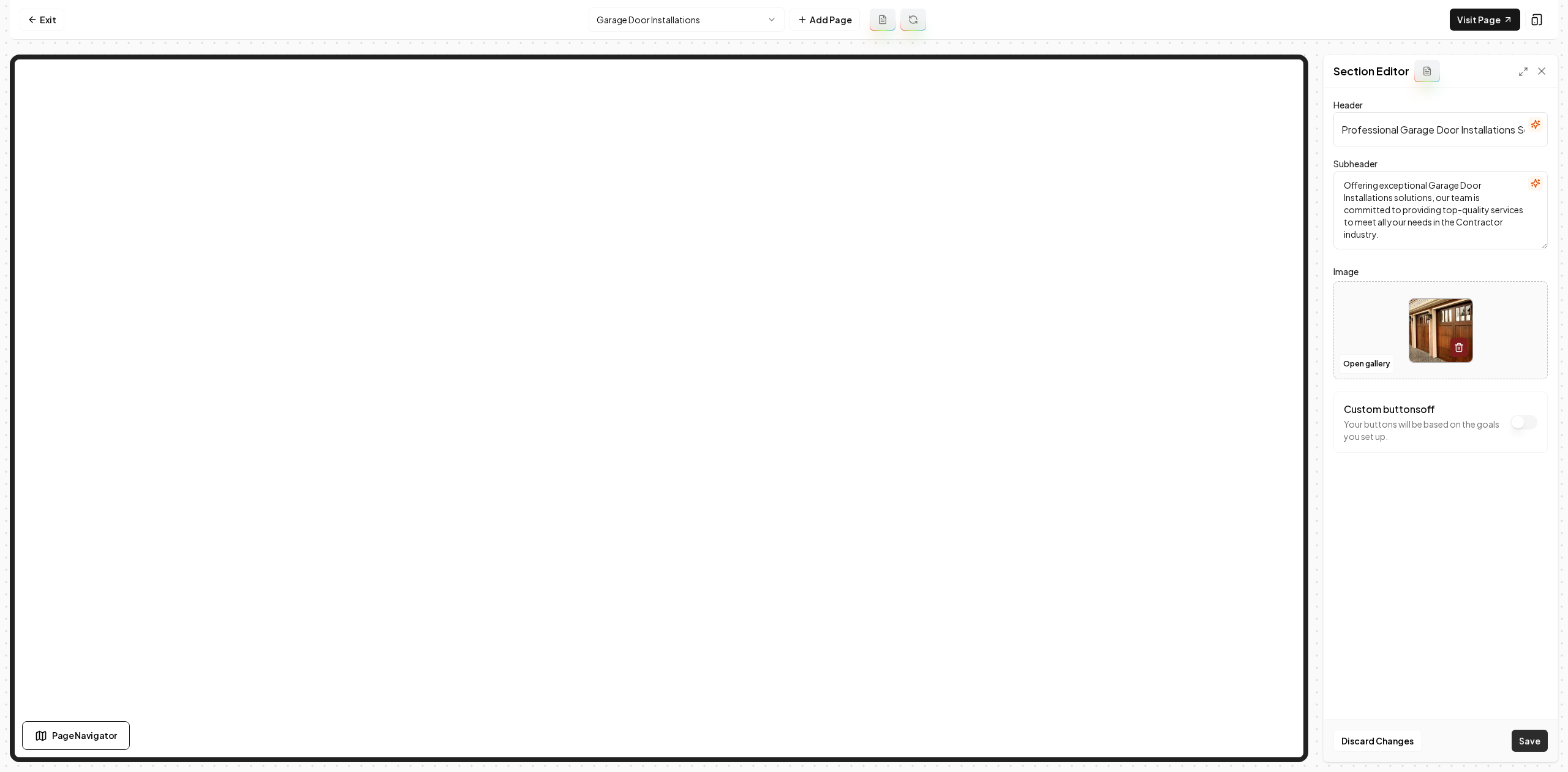
click at [1527, 749] on button "Save" at bounding box center [1529, 740] width 36 height 22
click at [672, 11] on html "Computer Required This feature is only available on a computer. Please switch t…" at bounding box center [784, 386] width 1568 height 772
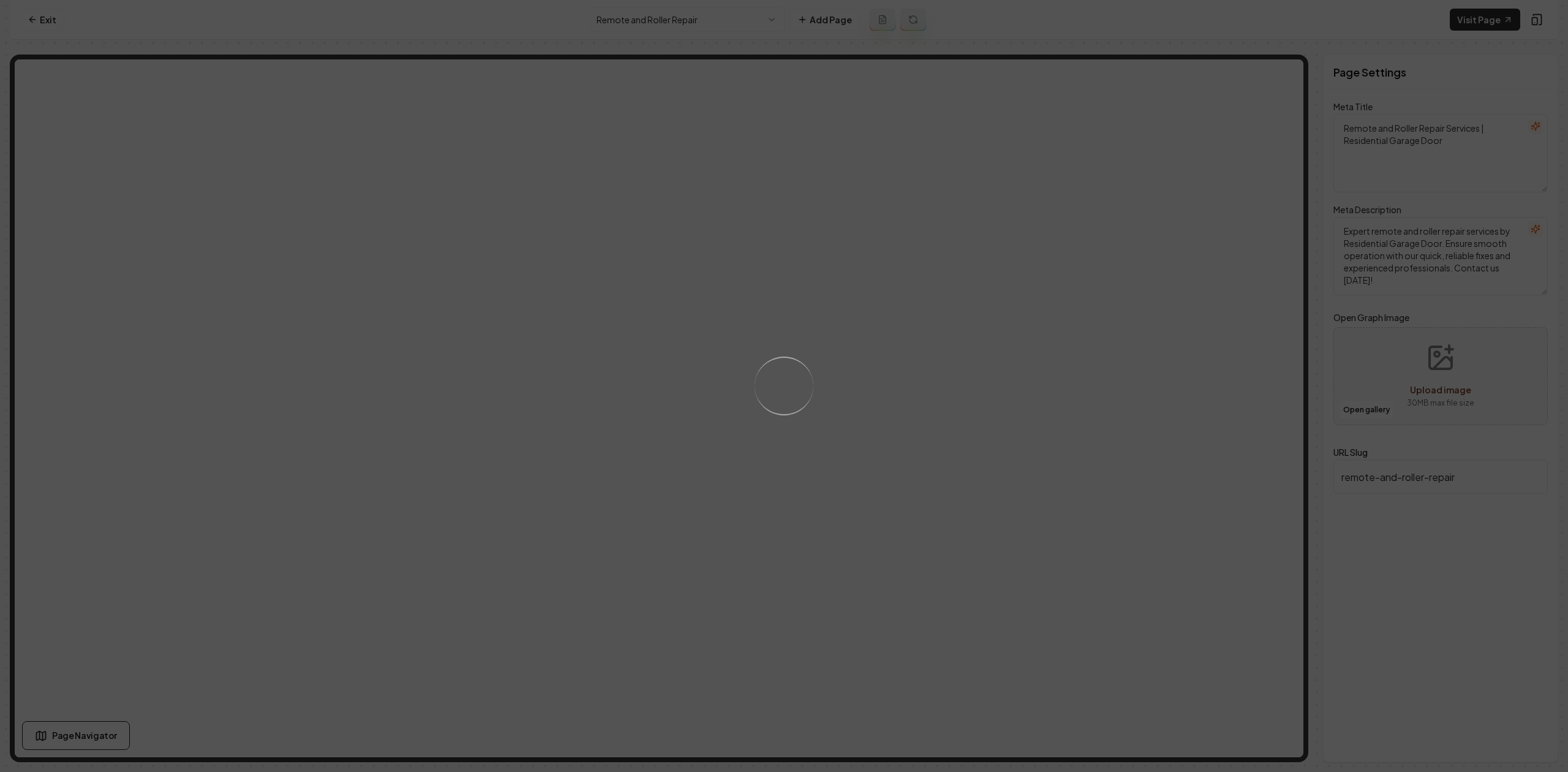
click at [1011, 307] on div "Loading..." at bounding box center [784, 386] width 1568 height 772
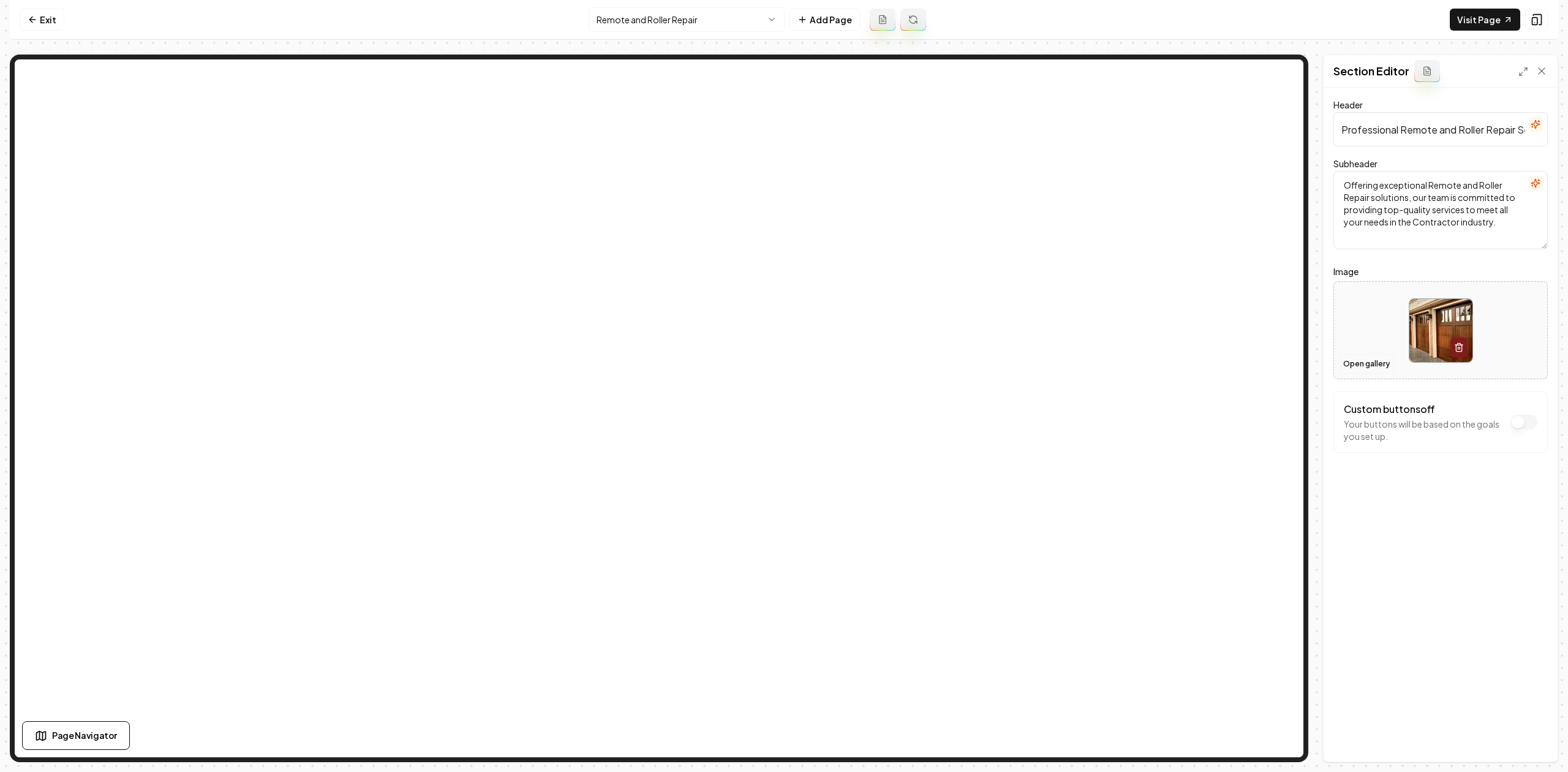
click at [1373, 359] on button "Open gallery" at bounding box center [1367, 363] width 55 height 19
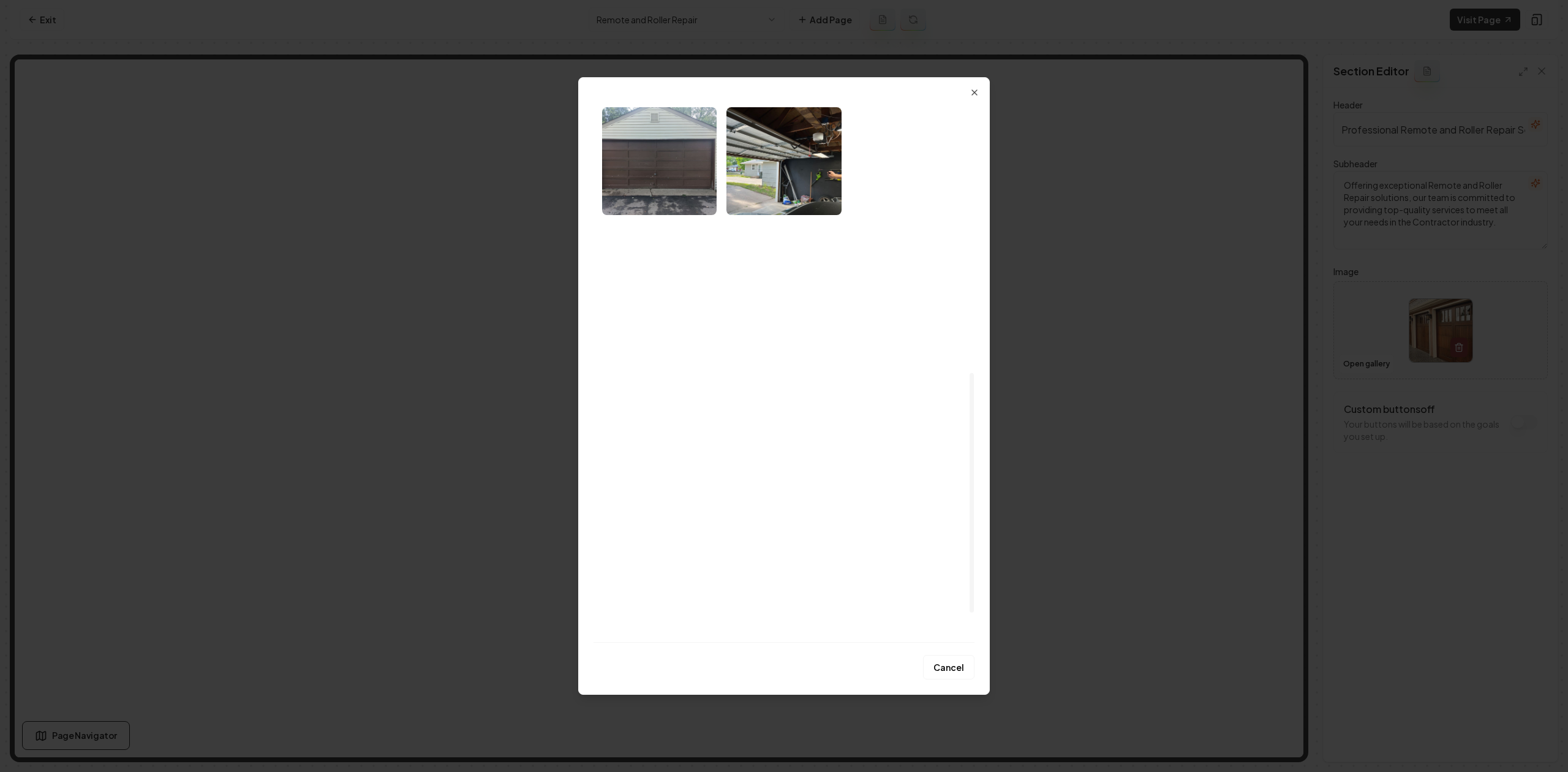
scroll to position [672, 0]
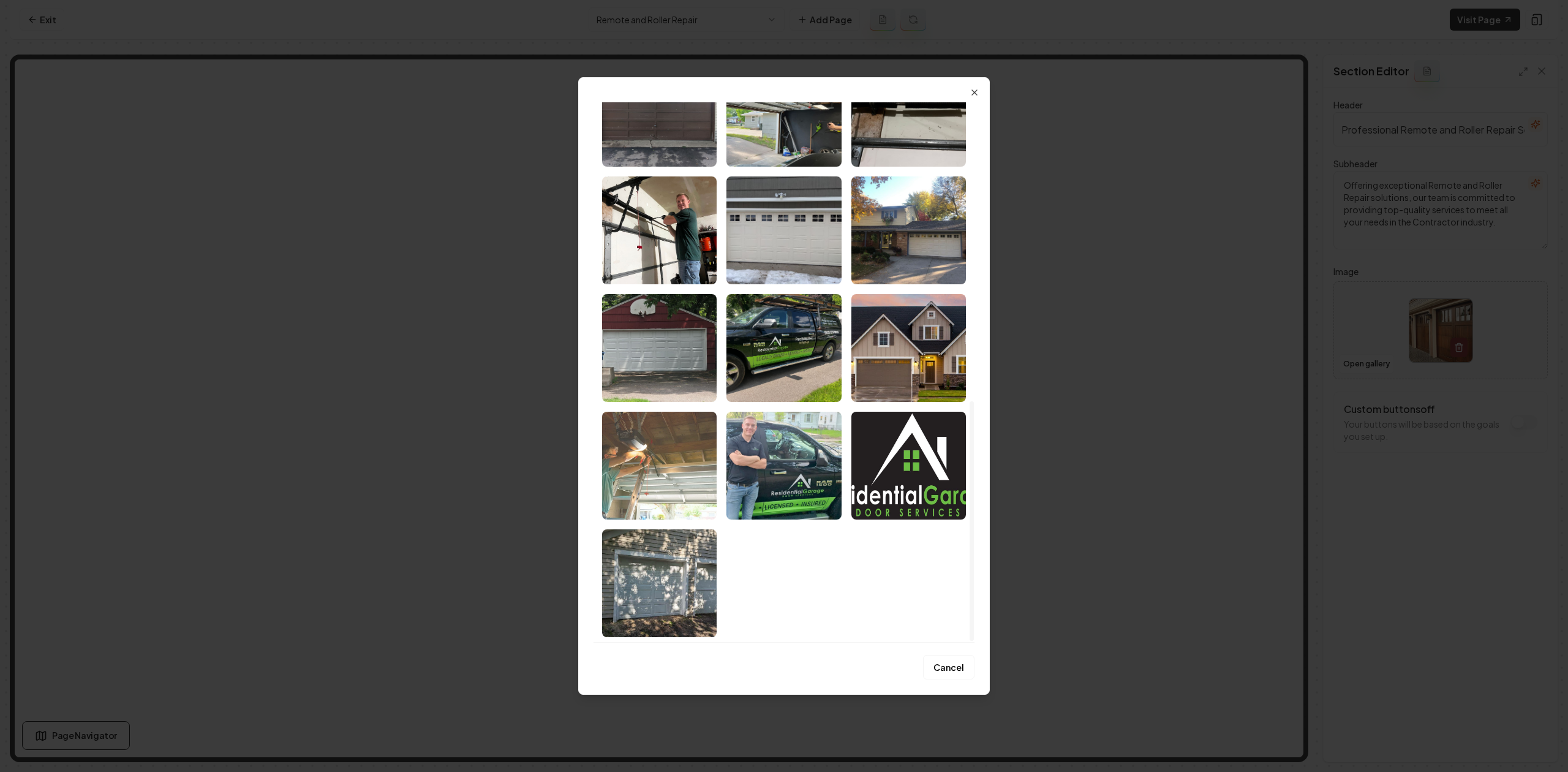
click at [681, 447] on img "Select image image_689f6b3e5c7cd75eb8e021a6.jpeg" at bounding box center [659, 465] width 115 height 108
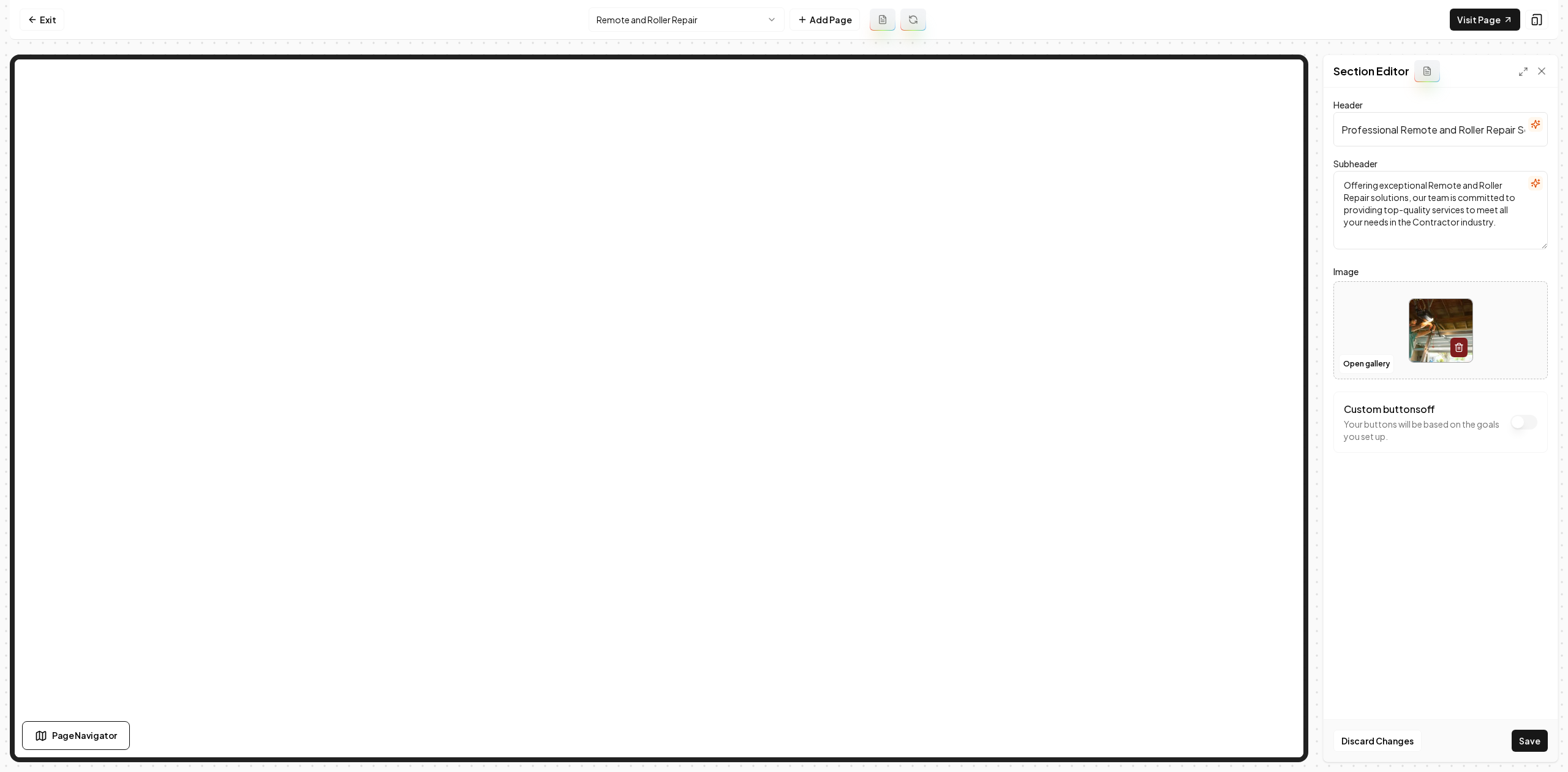
click at [1528, 727] on div "Discard Changes Save" at bounding box center [1440, 740] width 234 height 42
click at [1528, 736] on button "Save" at bounding box center [1529, 740] width 36 height 22
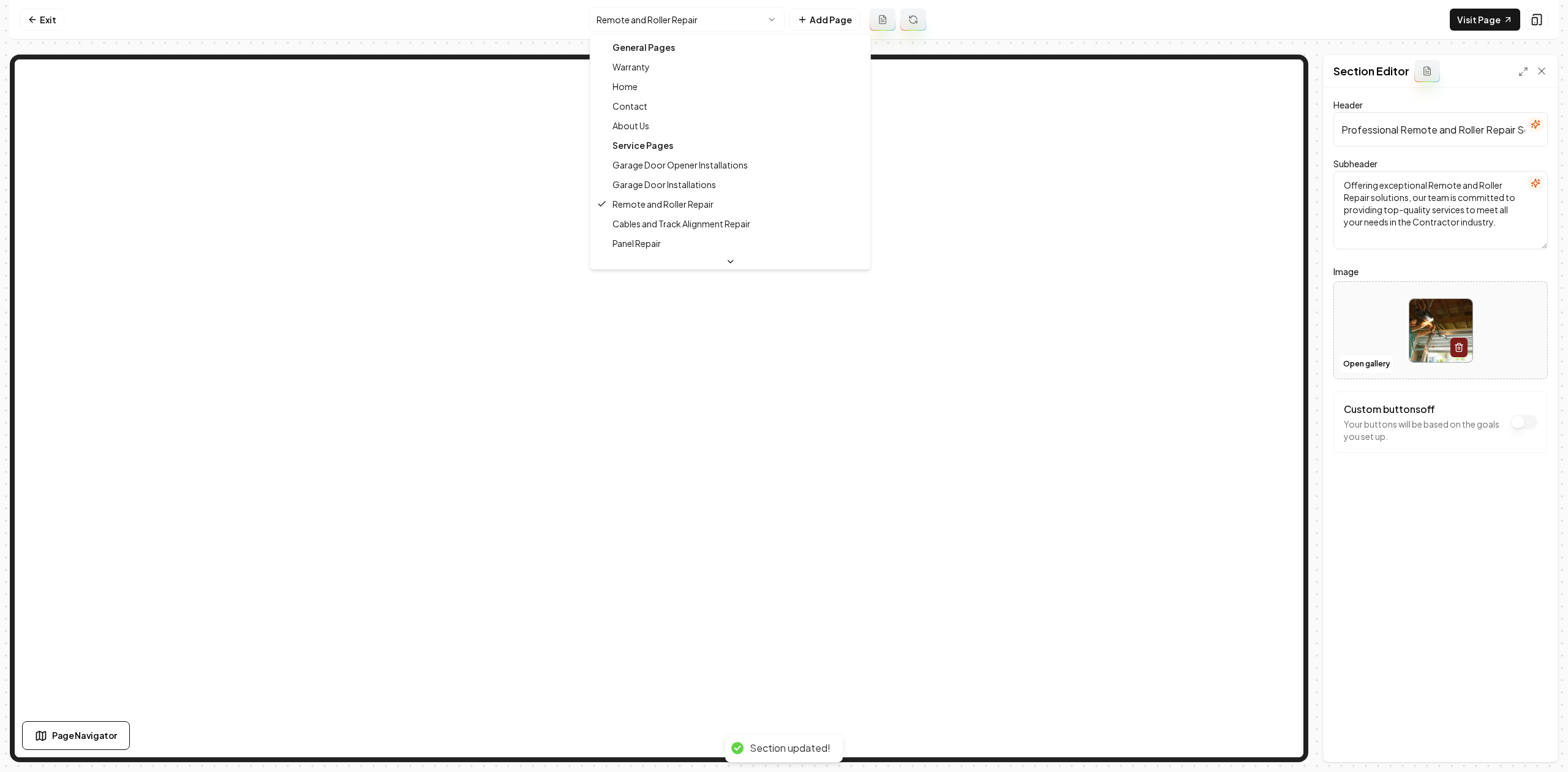
click at [618, 25] on html "Computer Required This feature is only available on a computer. Please switch t…" at bounding box center [784, 386] width 1568 height 772
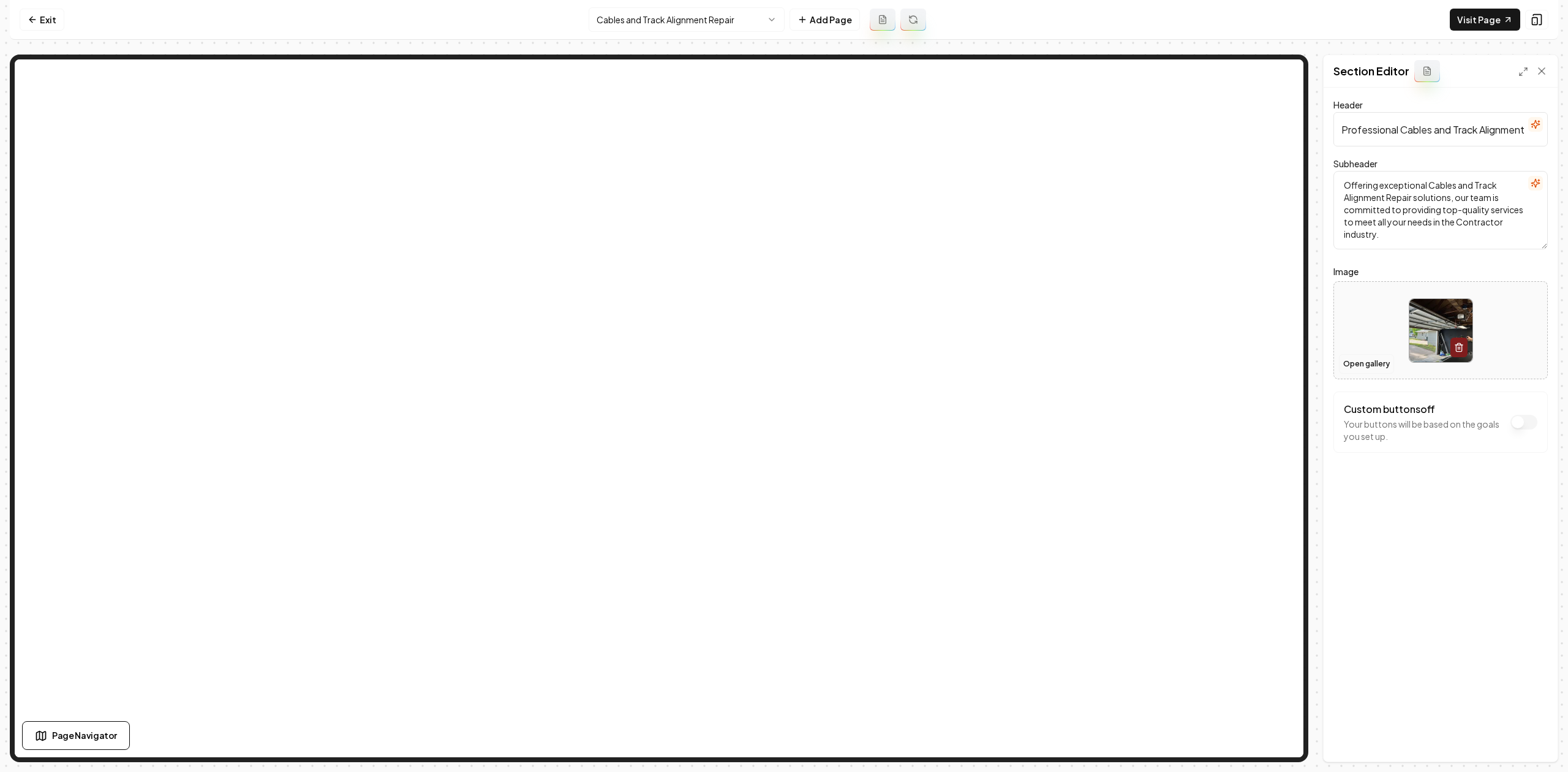
click at [1355, 367] on button "Open gallery" at bounding box center [1367, 363] width 55 height 19
click at [624, 25] on html "Computer Required This feature is only available on a computer. Please switch t…" at bounding box center [784, 386] width 1568 height 772
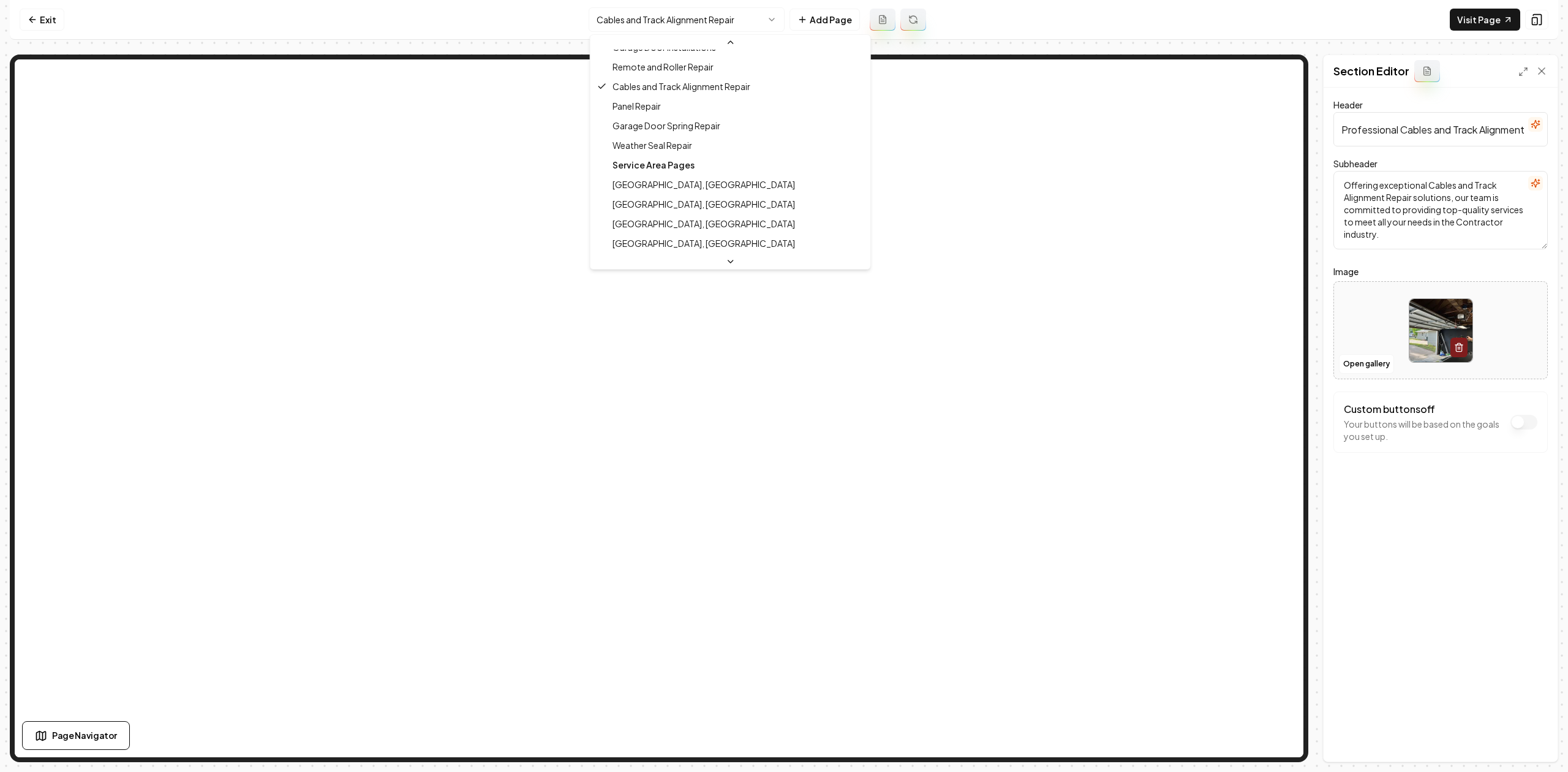
scroll to position [163, 0]
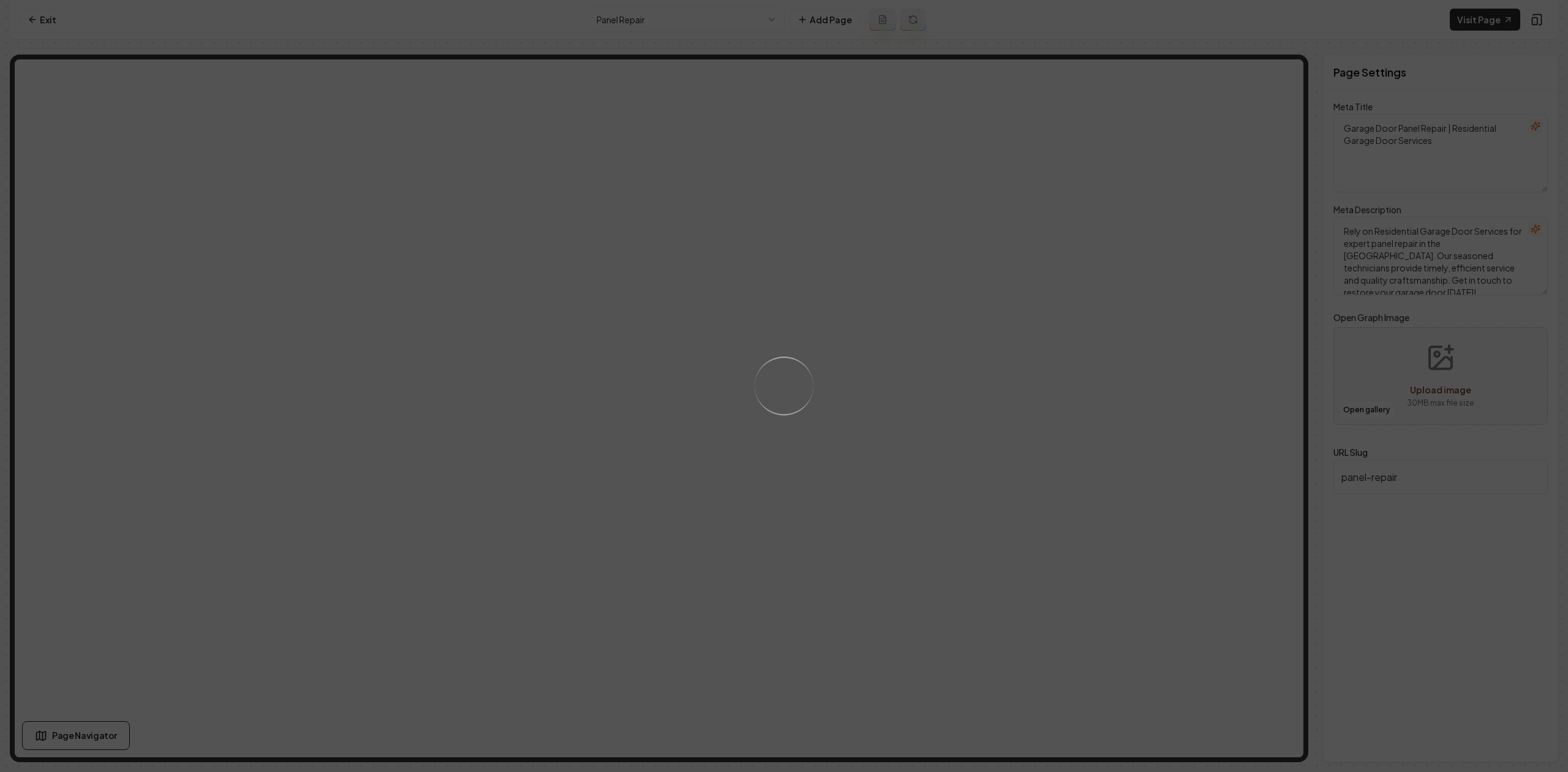
click at [949, 349] on div "Loading..." at bounding box center [784, 386] width 1568 height 772
click at [978, 388] on div "Loading..." at bounding box center [784, 386] width 1568 height 772
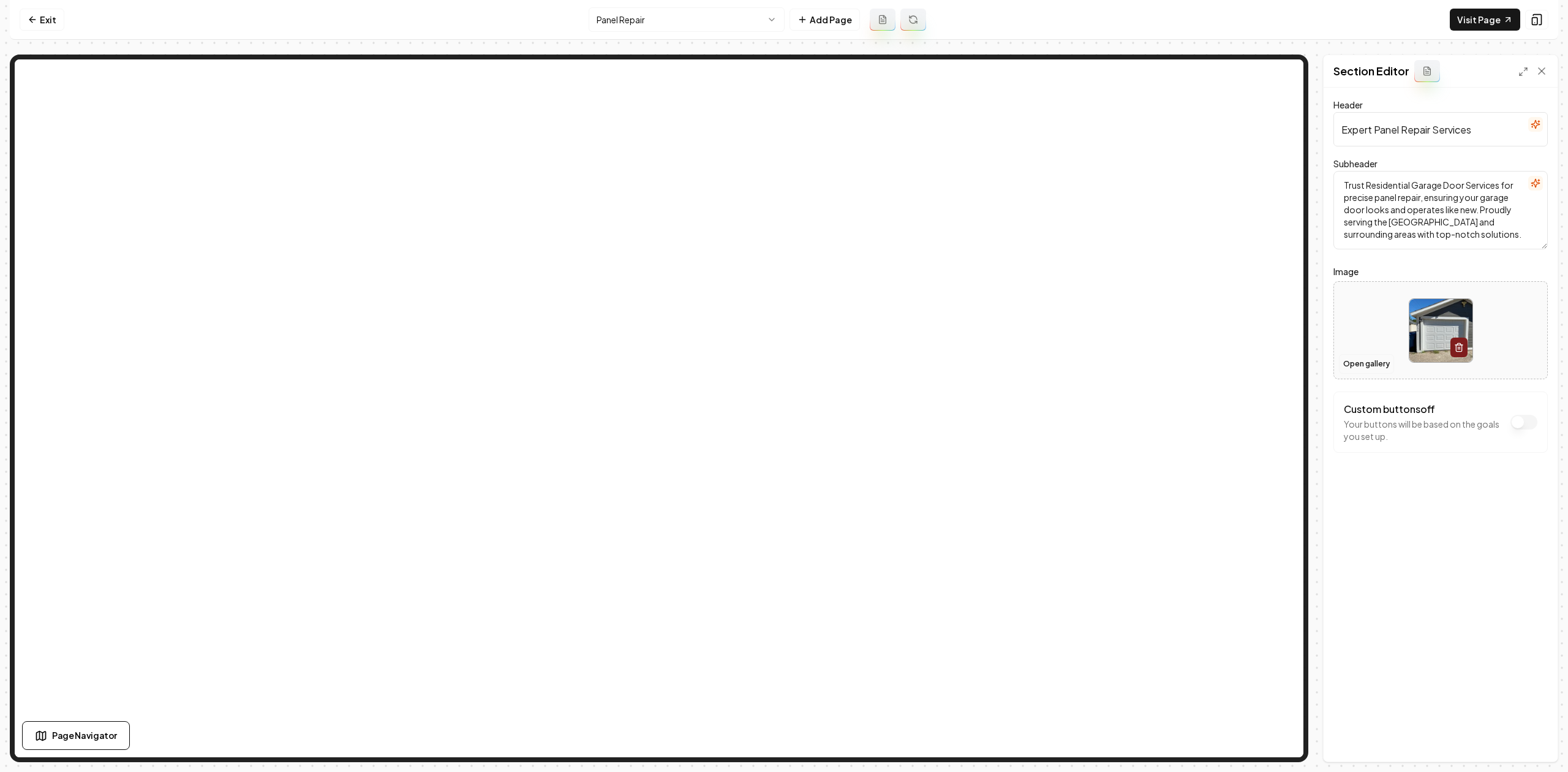
click at [1350, 361] on button "Open gallery" at bounding box center [1367, 363] width 55 height 19
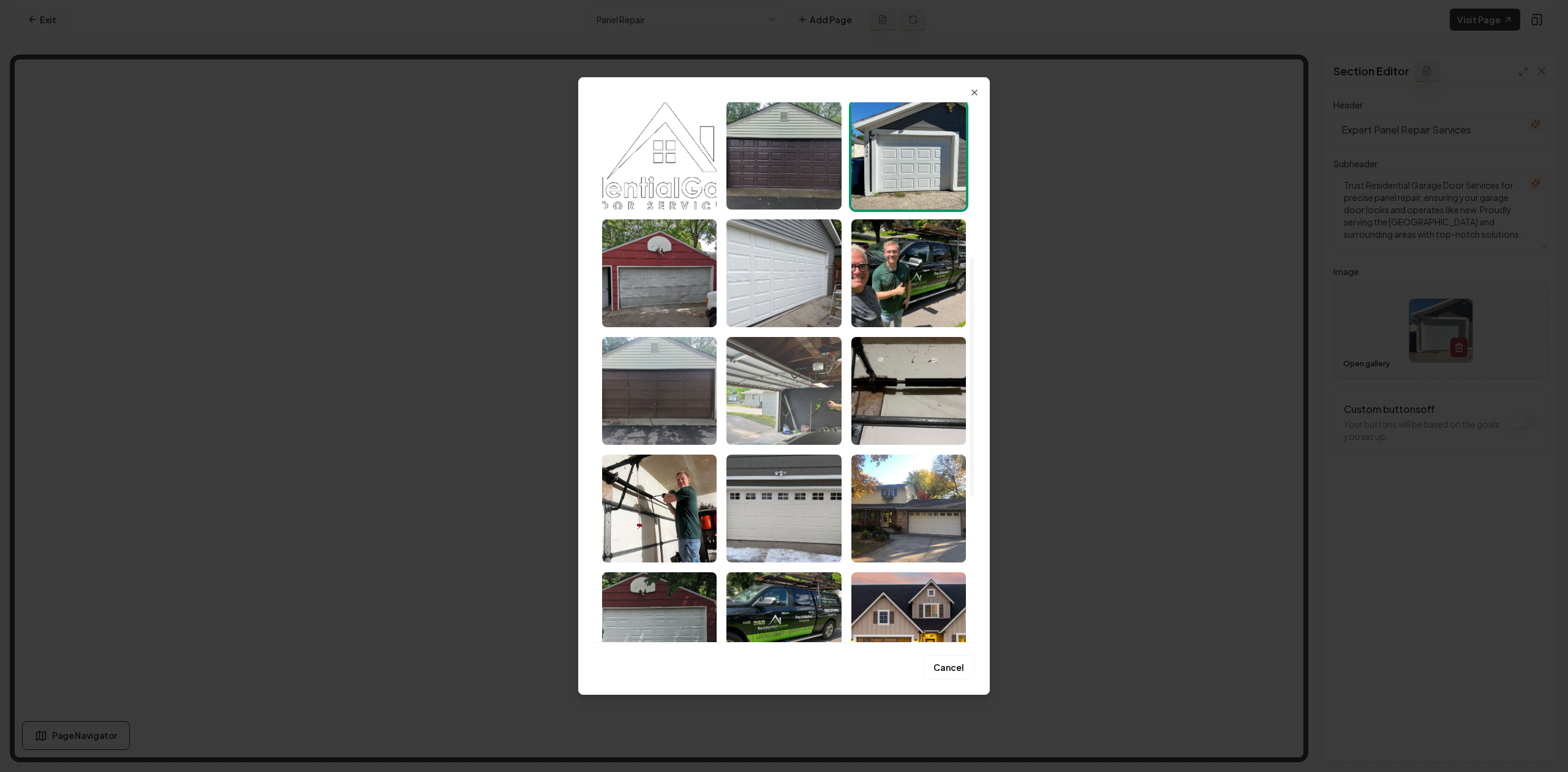
scroll to position [344, 0]
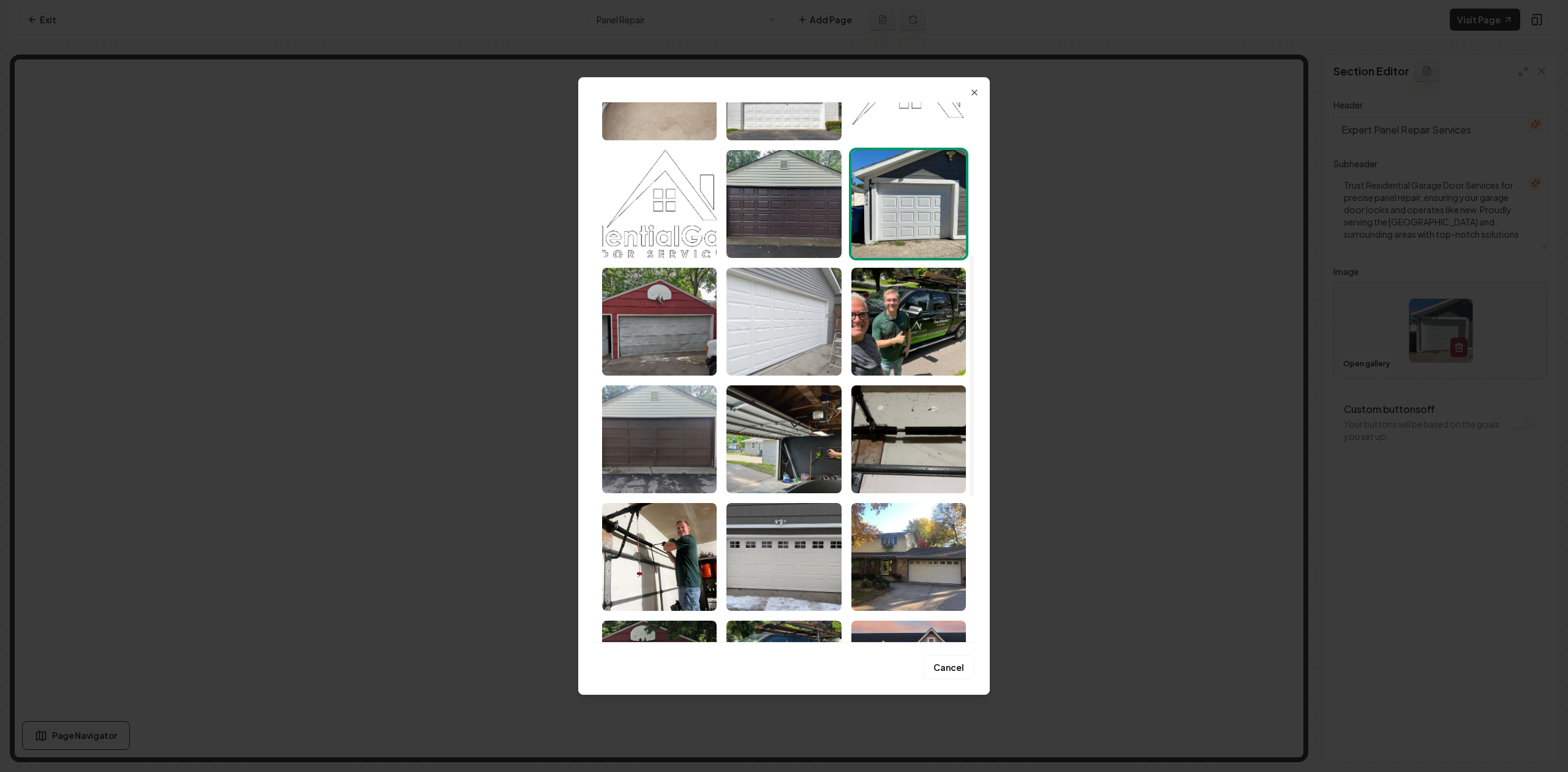
click at [795, 351] on img "Select image image_689f6b3e5c7cd75eb8e0251e.jpeg" at bounding box center [784, 321] width 115 height 108
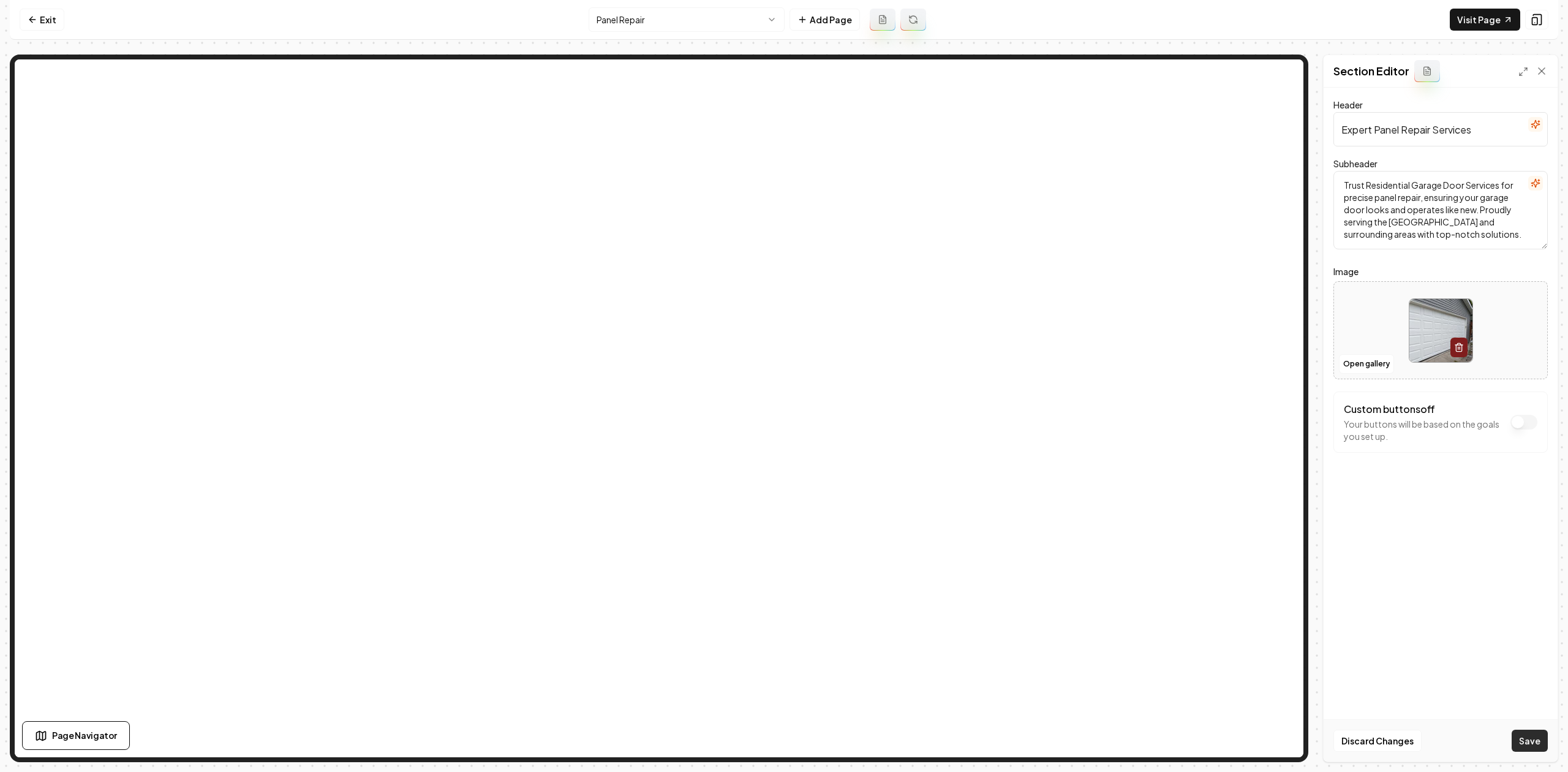
click at [1536, 740] on button "Save" at bounding box center [1529, 740] width 36 height 22
click at [761, 29] on html "Computer Required This feature is only available on a computer. Please switch t…" at bounding box center [784, 386] width 1568 height 772
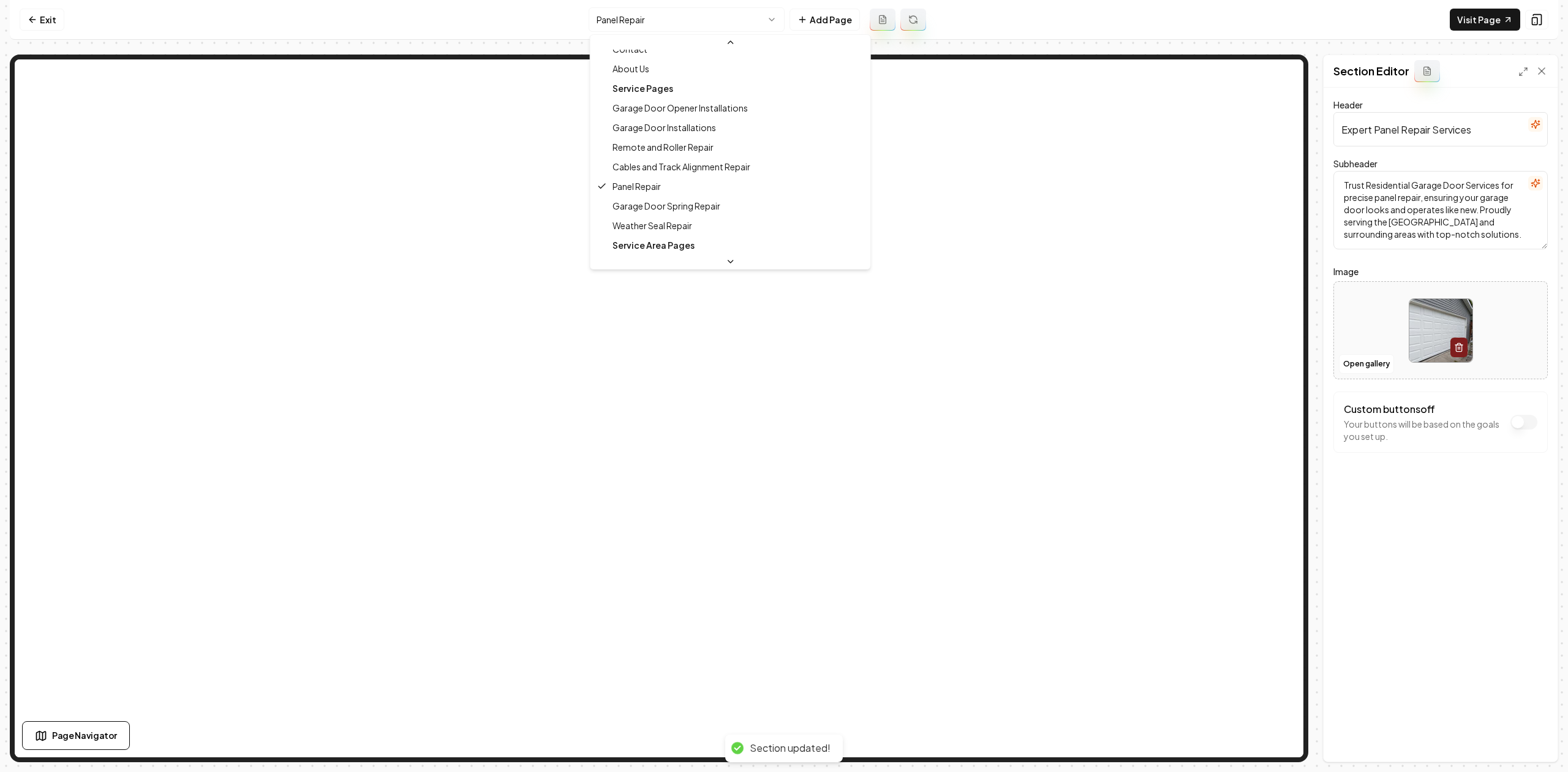
scroll to position [82, 0]
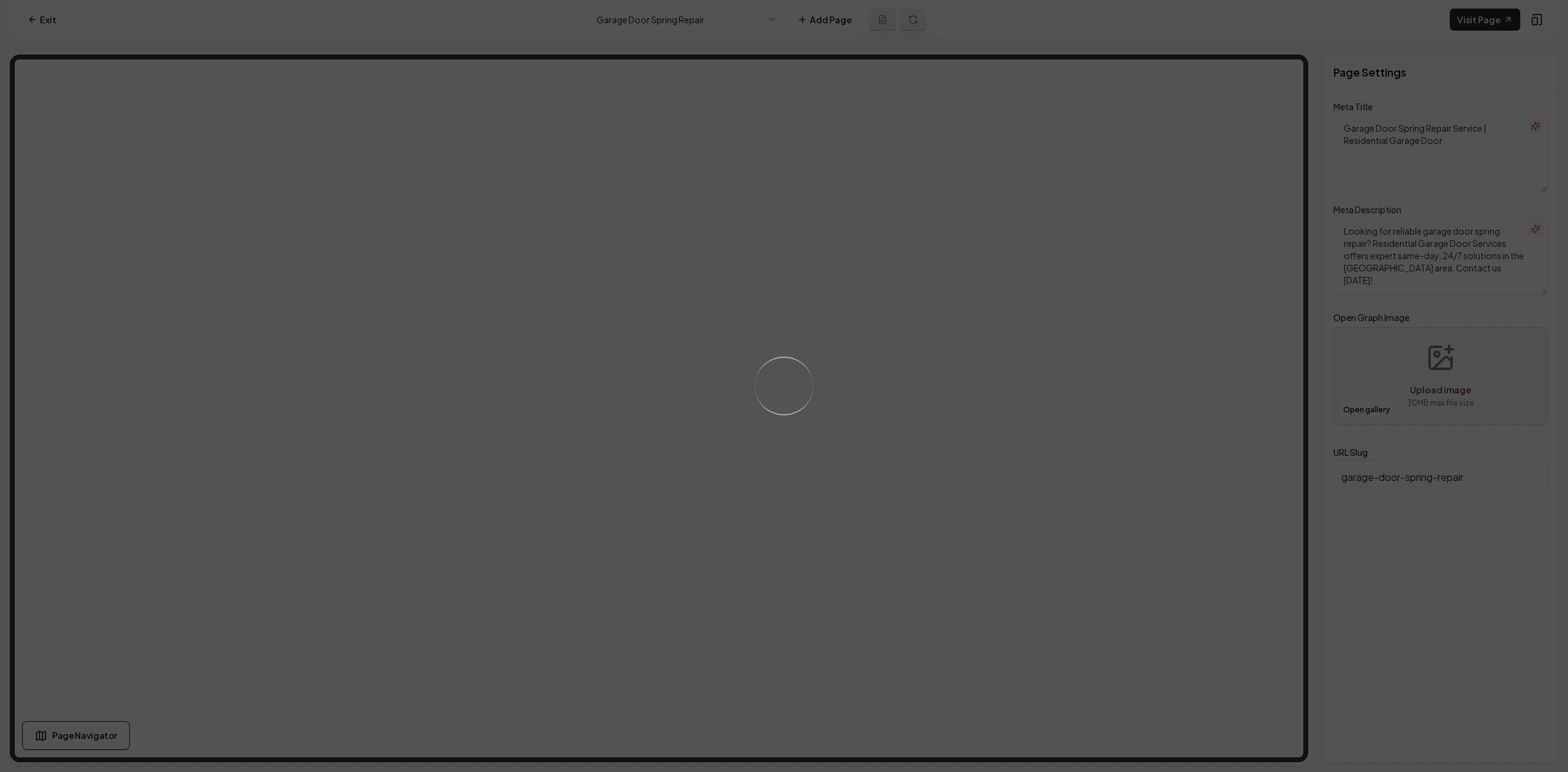
drag, startPoint x: 1052, startPoint y: 350, endPoint x: 1045, endPoint y: 346, distance: 8.1
click at [1053, 350] on div "Loading..." at bounding box center [784, 386] width 1568 height 772
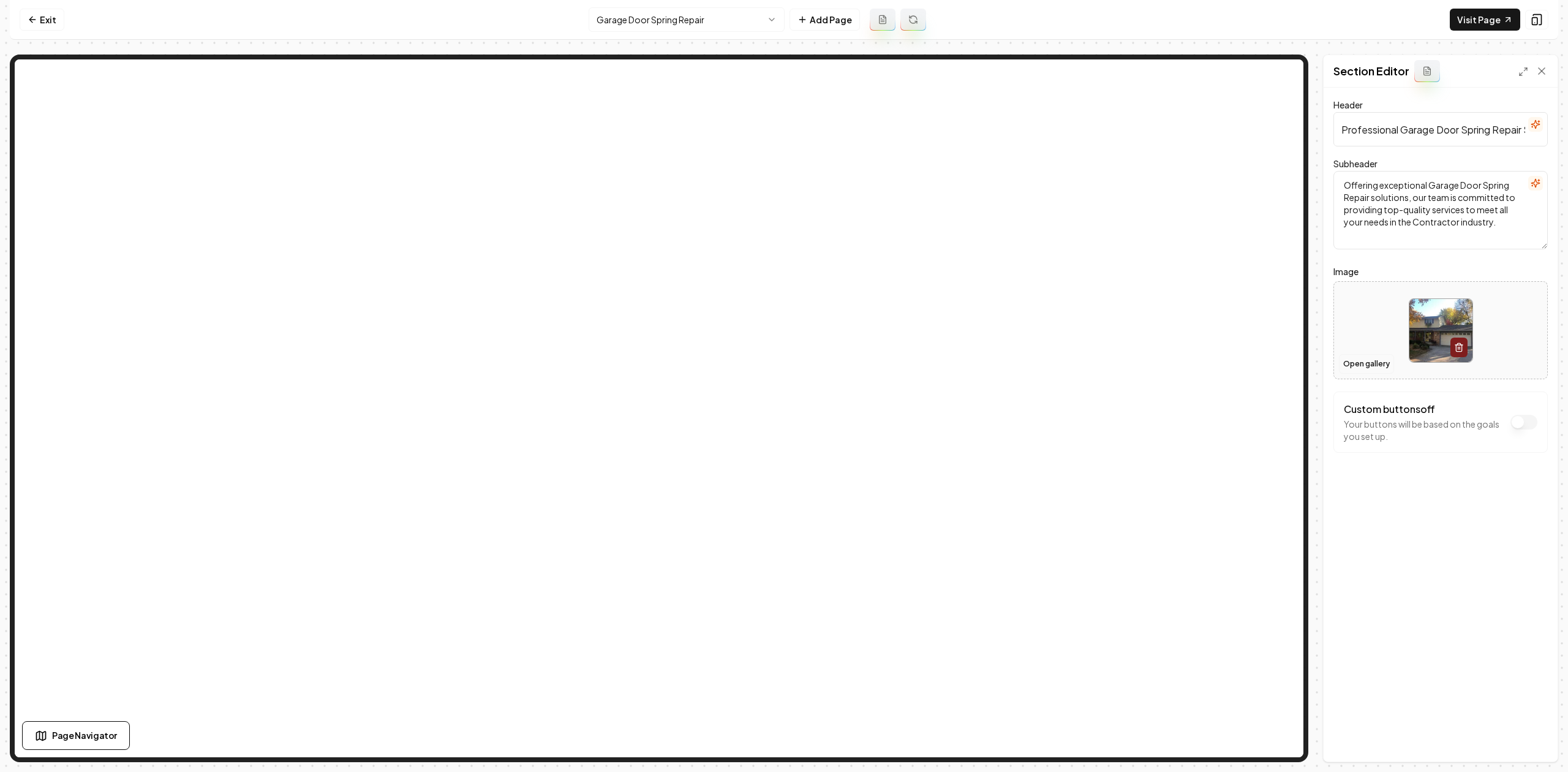
click at [1368, 361] on button "Open gallery" at bounding box center [1367, 363] width 55 height 19
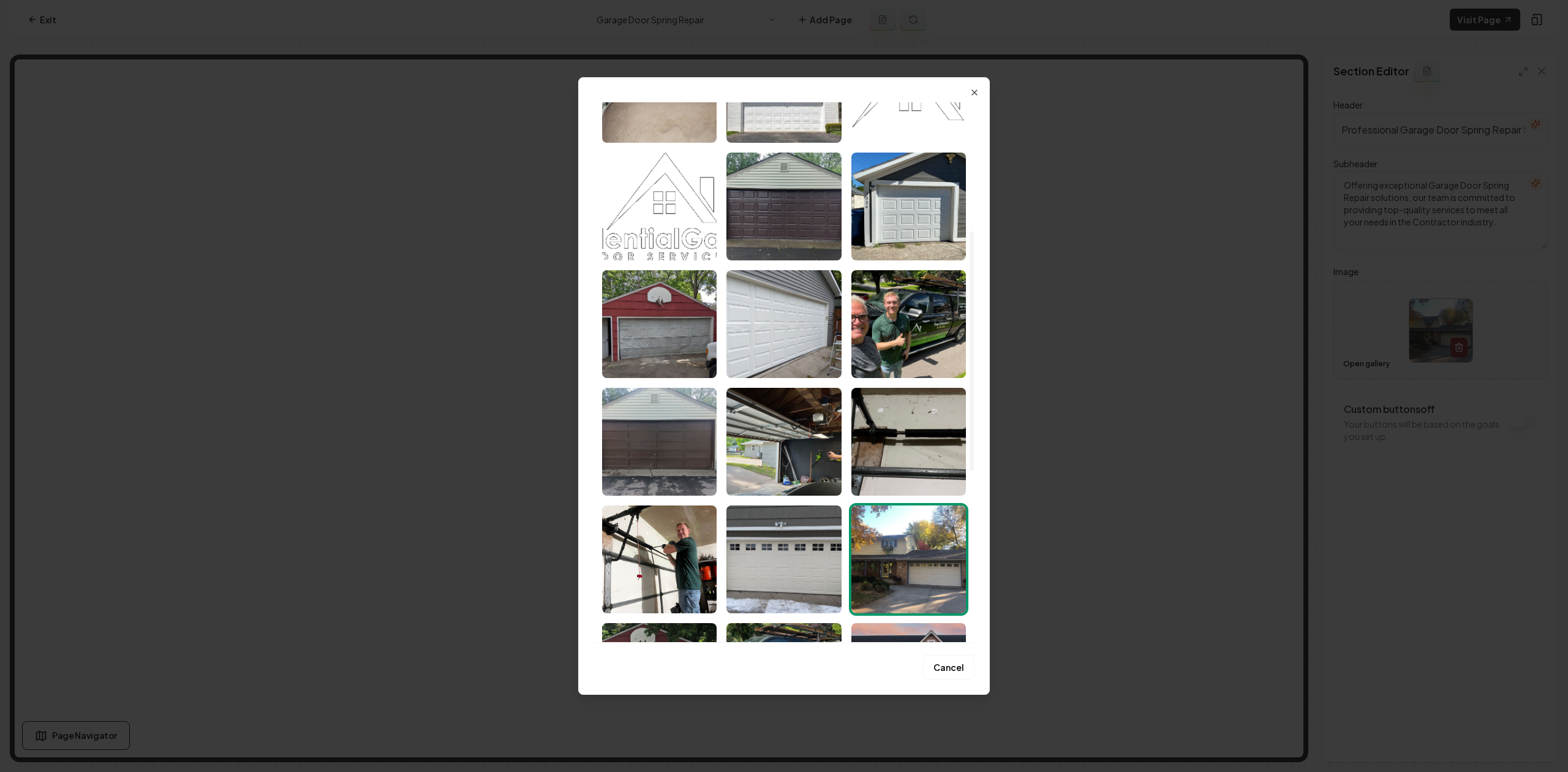
scroll to position [344, 0]
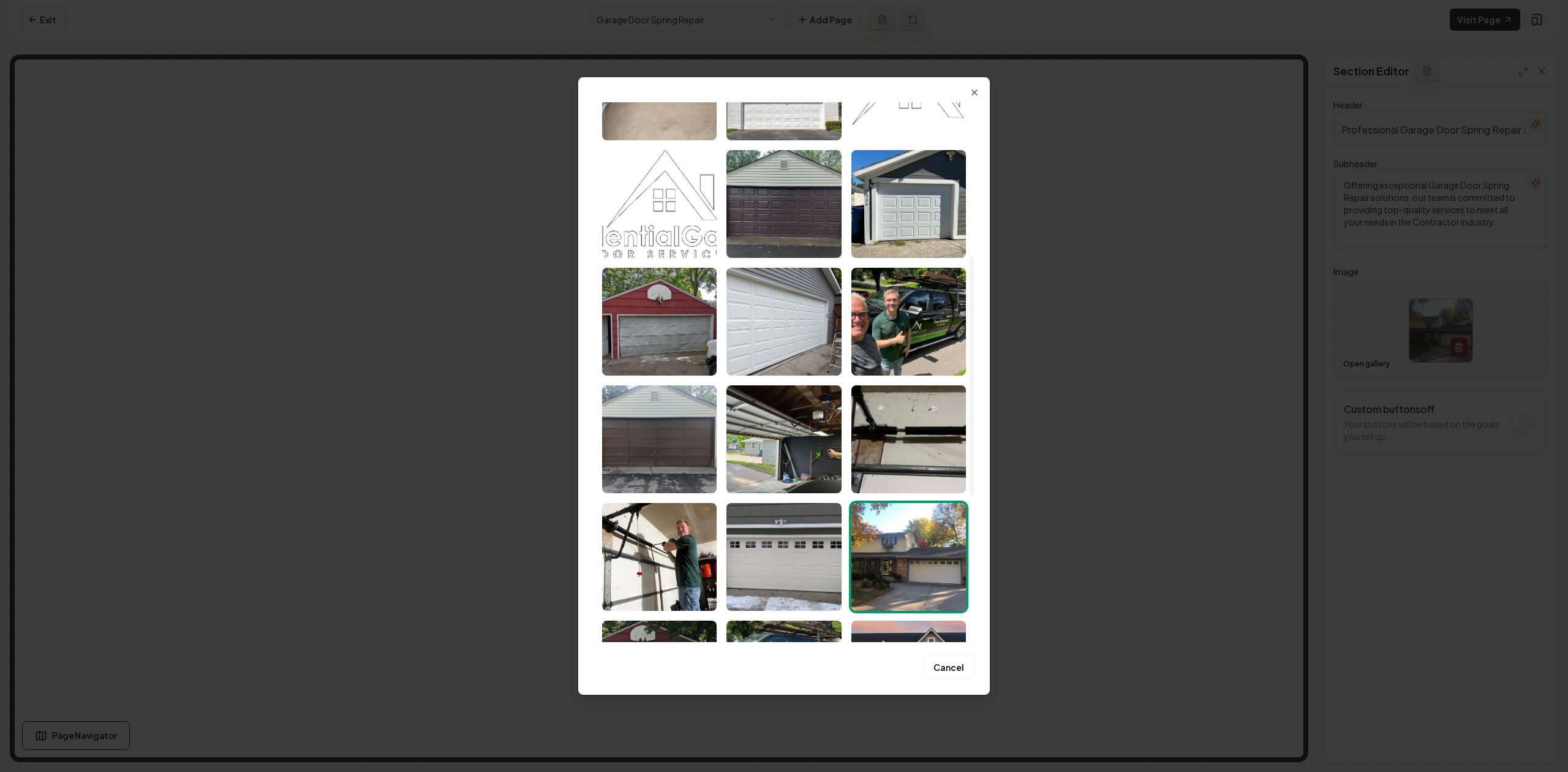
click at [865, 415] on img "Select image image_689f6b3e5c7cd75eb8e02410.jpeg" at bounding box center [909, 439] width 115 height 108
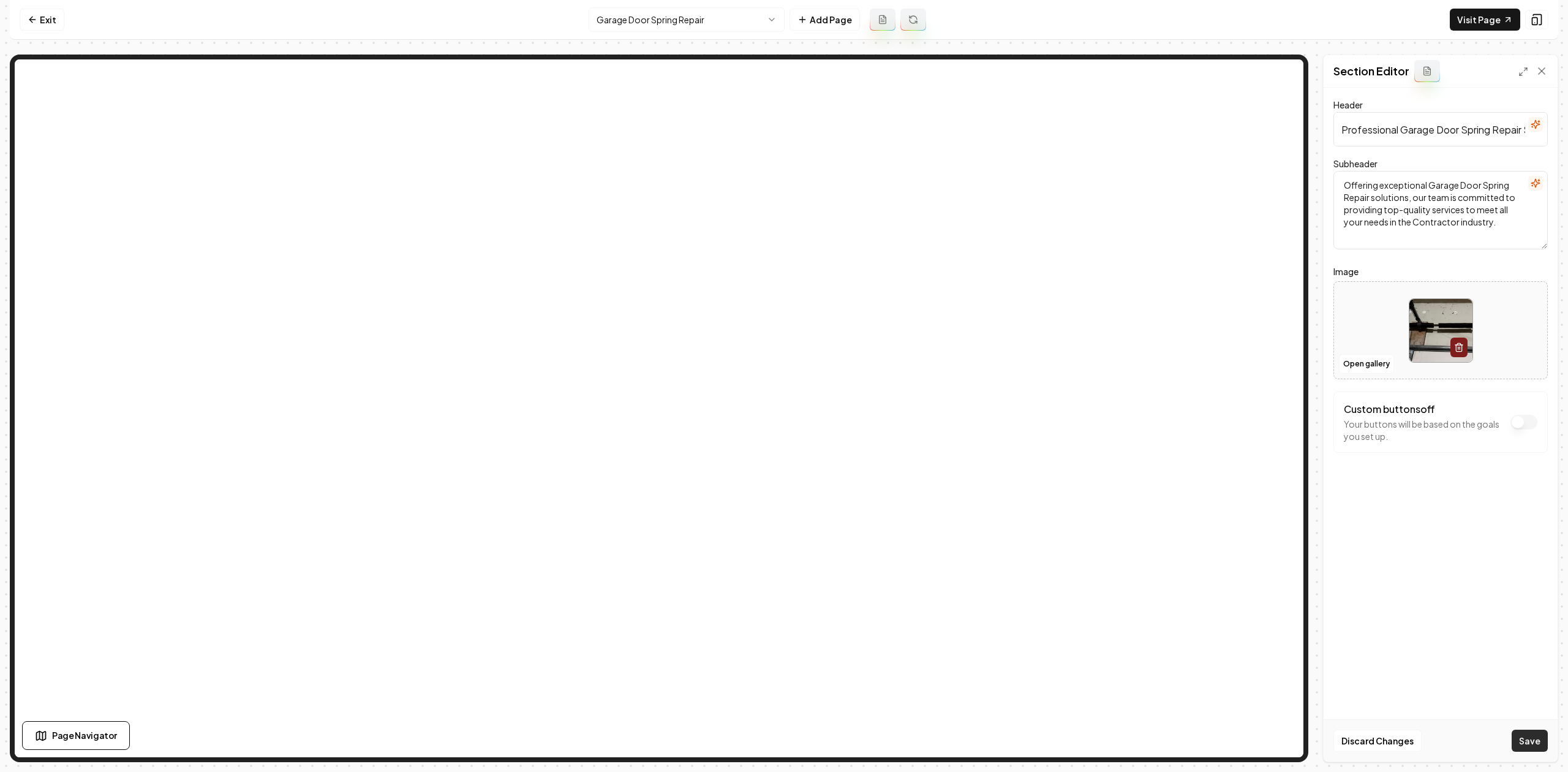
click at [1520, 739] on button "Save" at bounding box center [1529, 740] width 36 height 22
click at [709, 15] on html "Computer Required This feature is only available on a computer. Please switch t…" at bounding box center [784, 386] width 1568 height 772
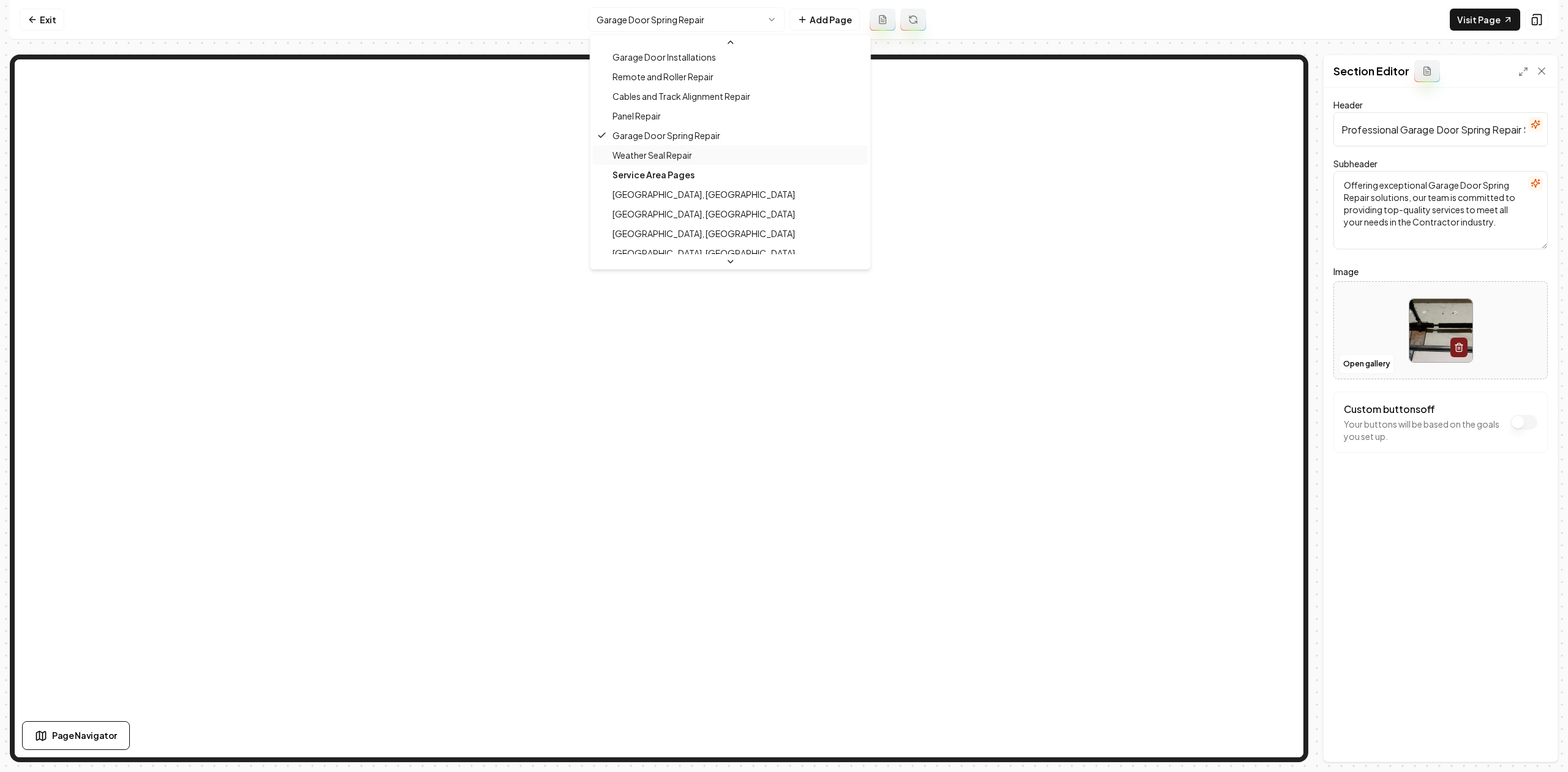
scroll to position [197, 0]
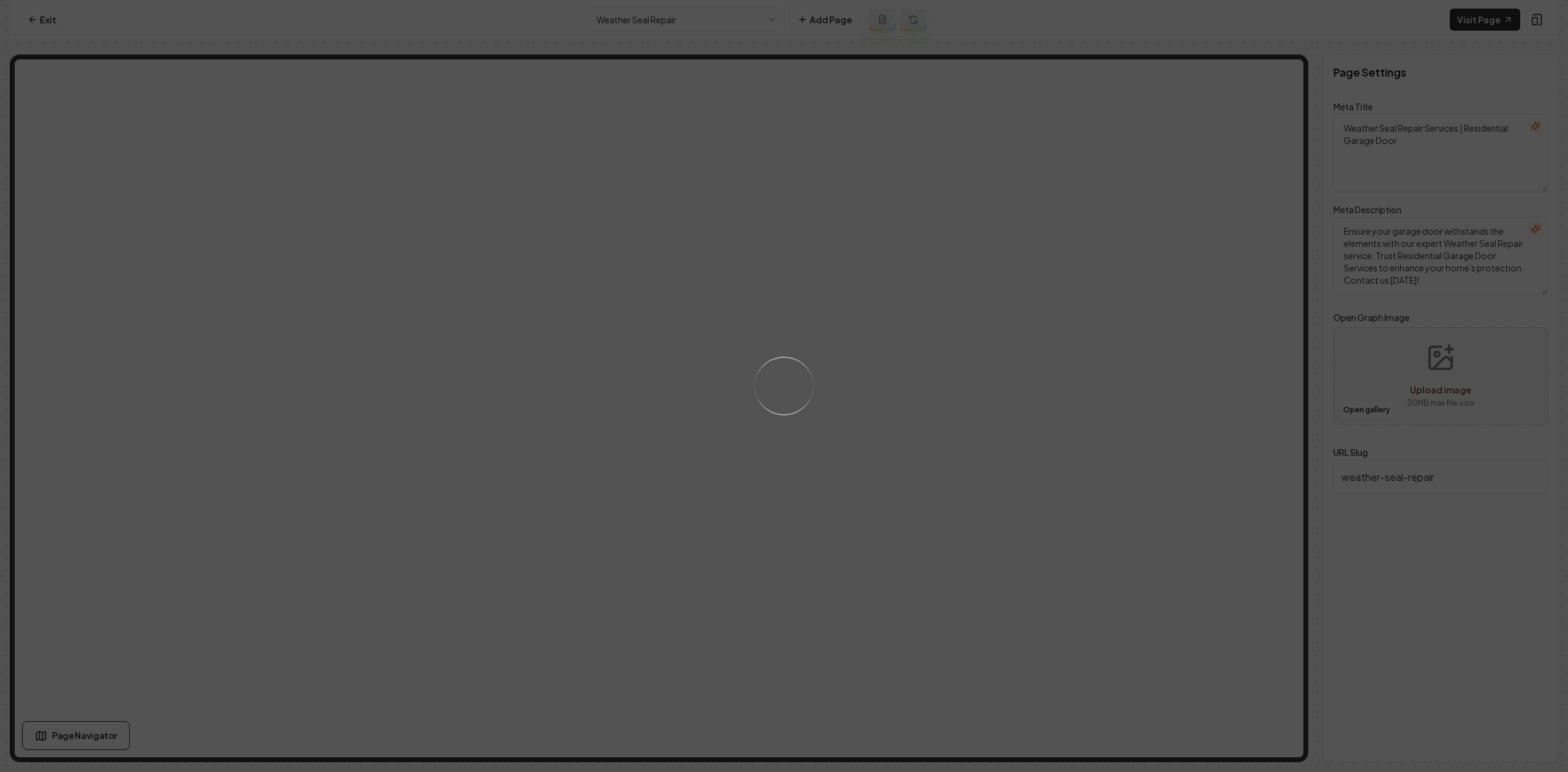
click at [1049, 298] on div "Loading..." at bounding box center [784, 386] width 1568 height 772
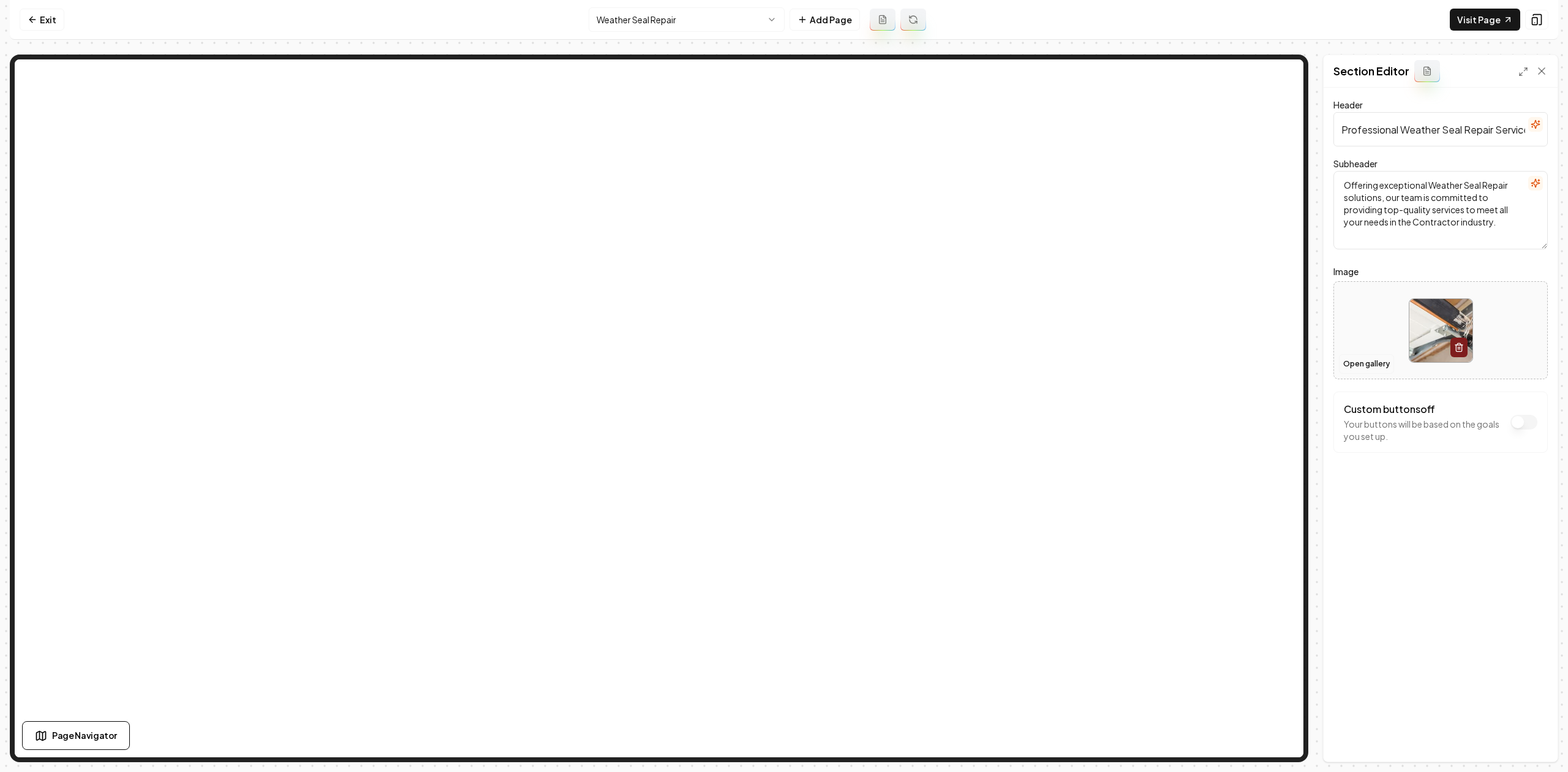
click at [1349, 361] on button "Open gallery" at bounding box center [1367, 363] width 55 height 19
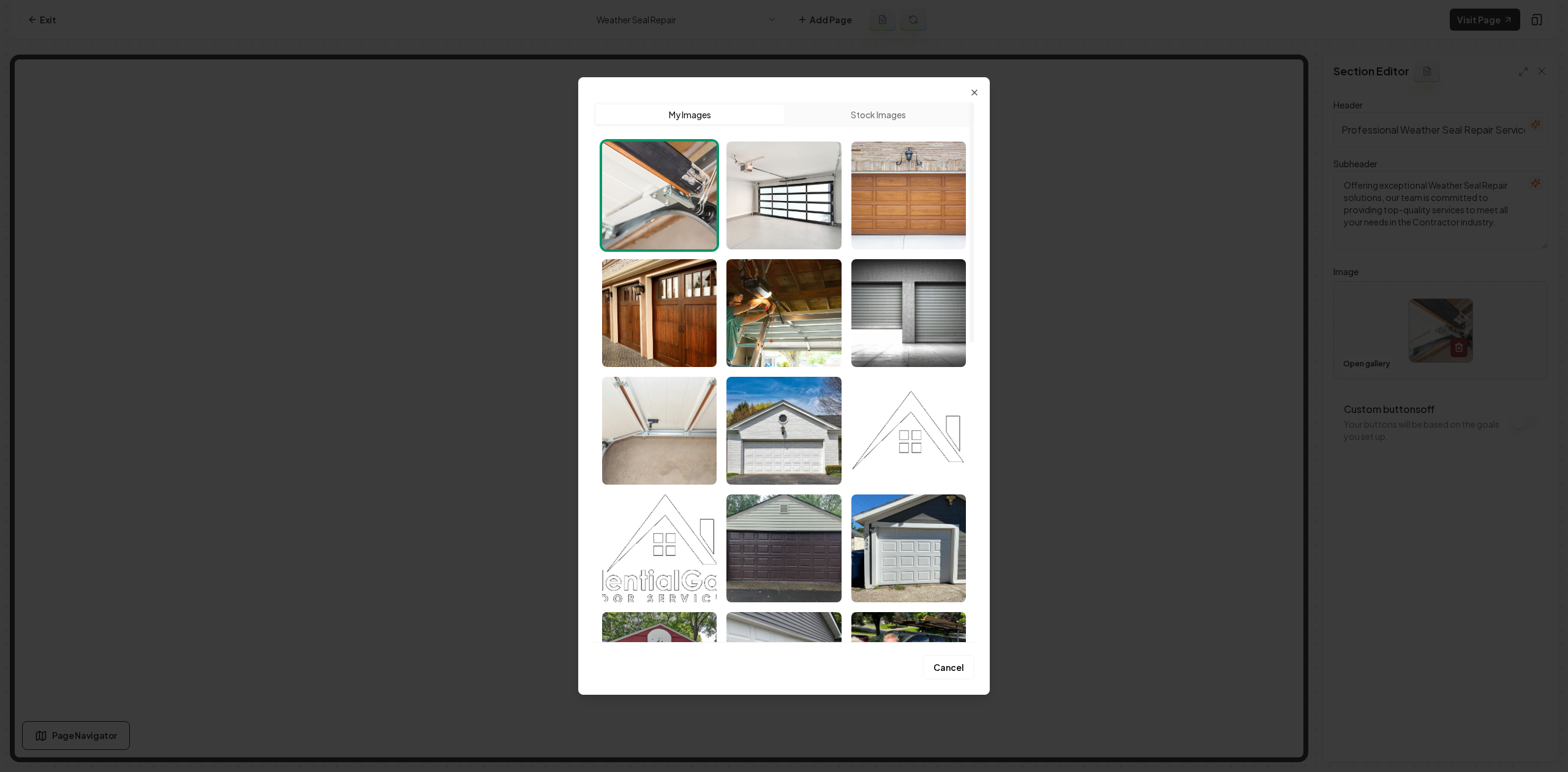
click at [918, 186] on img "Select image image_689f6d695c7cd75eb8eefede.jpeg" at bounding box center [909, 195] width 115 height 108
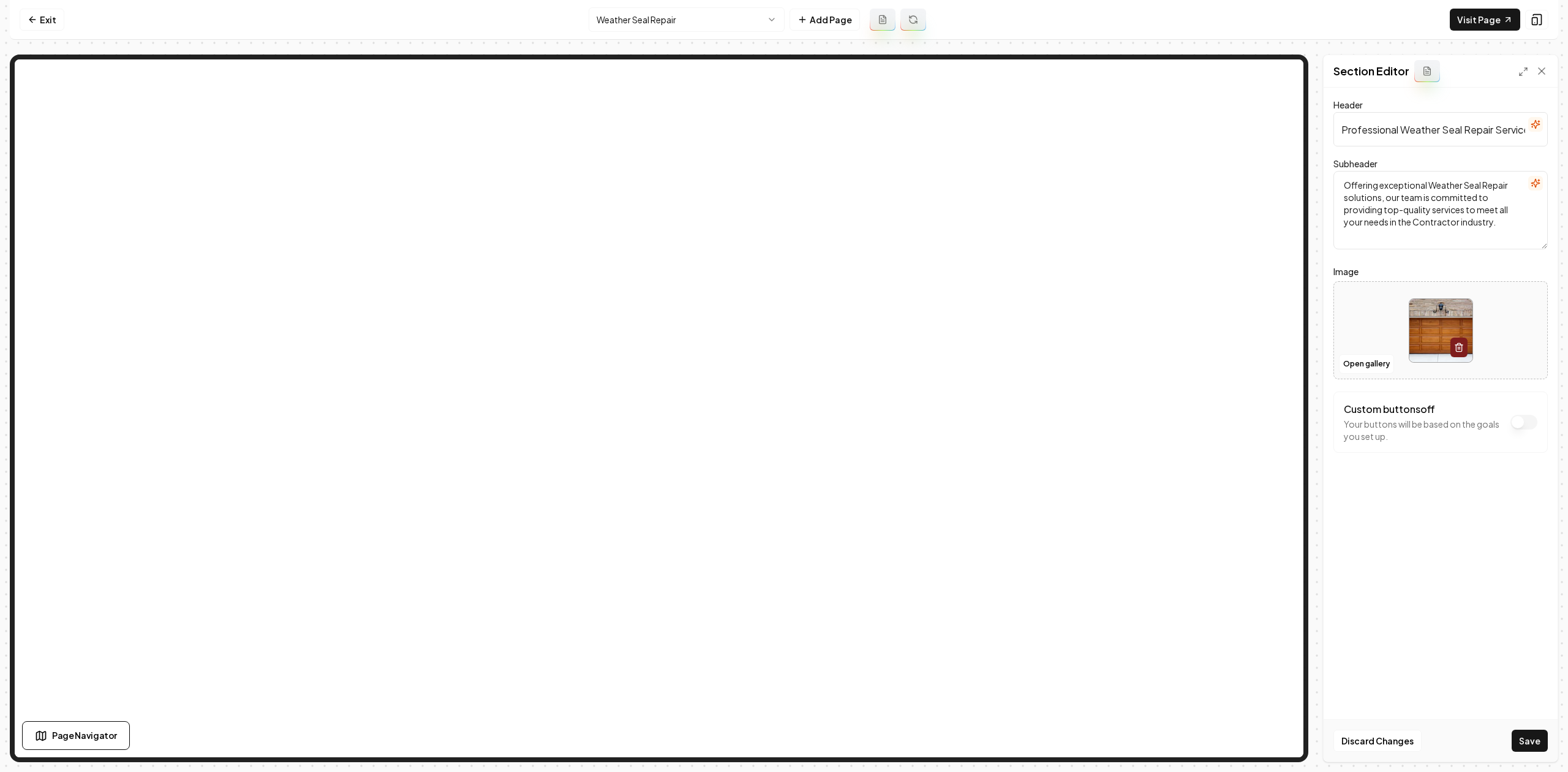
click at [1528, 732] on button "Save" at bounding box center [1529, 740] width 36 height 22
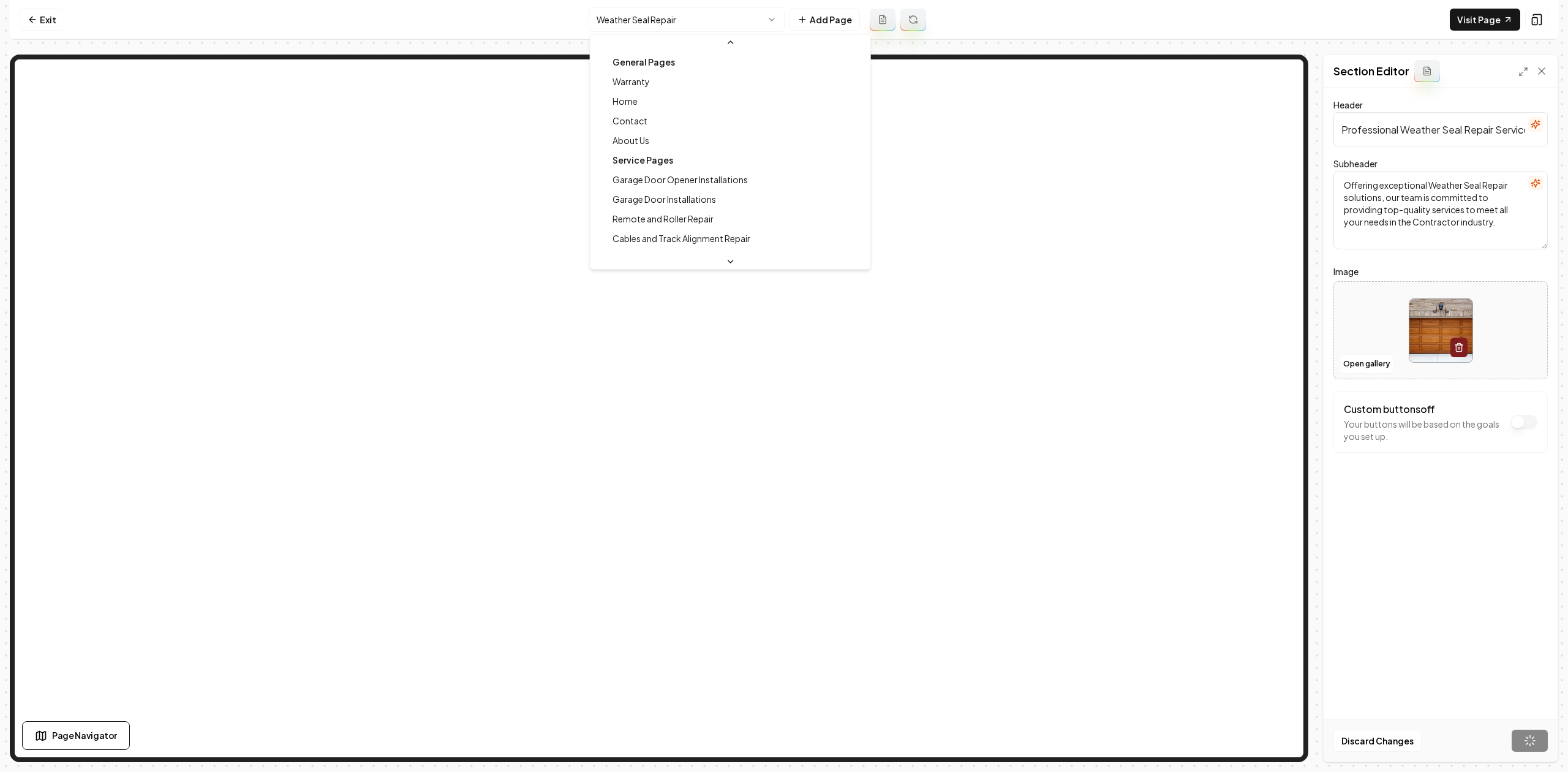
scroll to position [53, 0]
click at [729, 19] on html "Computer Required This feature is only available on a computer. Please switch t…" at bounding box center [784, 386] width 1568 height 772
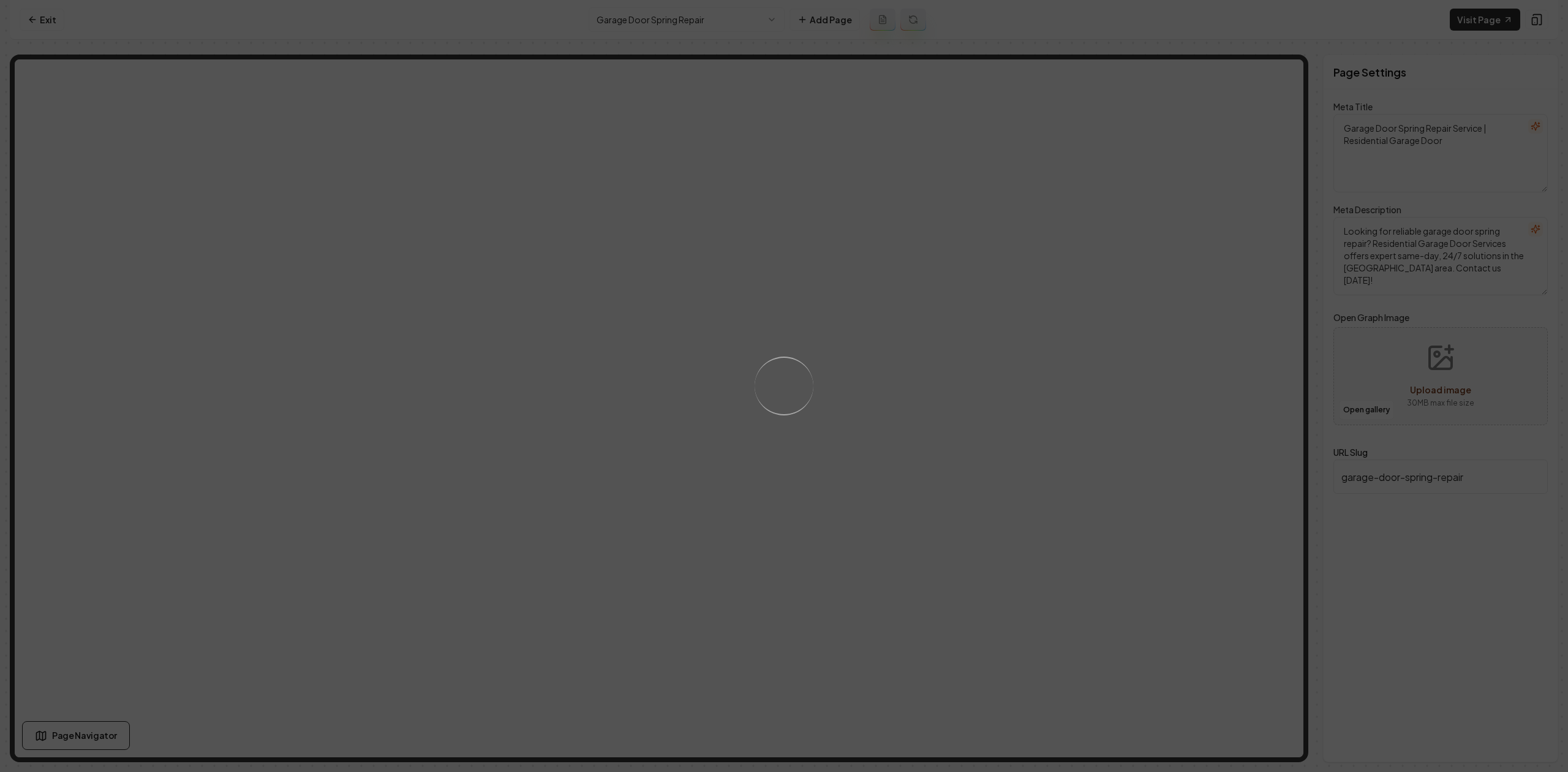
drag, startPoint x: 964, startPoint y: 407, endPoint x: 966, endPoint y: 396, distance: 11.2
click at [964, 407] on div "Loading..." at bounding box center [784, 386] width 1568 height 772
click at [975, 364] on div "Loading..." at bounding box center [784, 386] width 1568 height 772
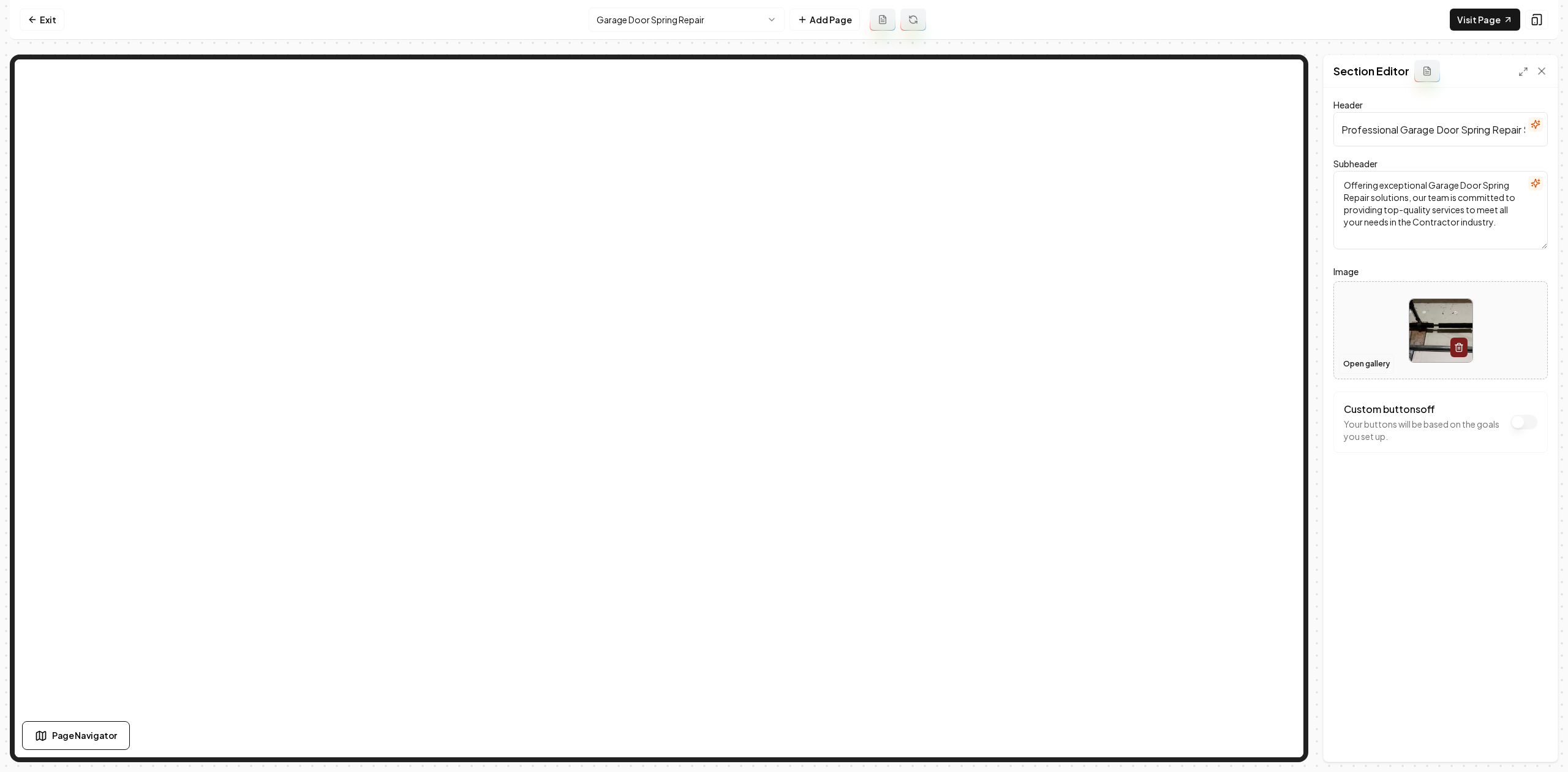
click at [1373, 368] on button "Open gallery" at bounding box center [1367, 363] width 55 height 19
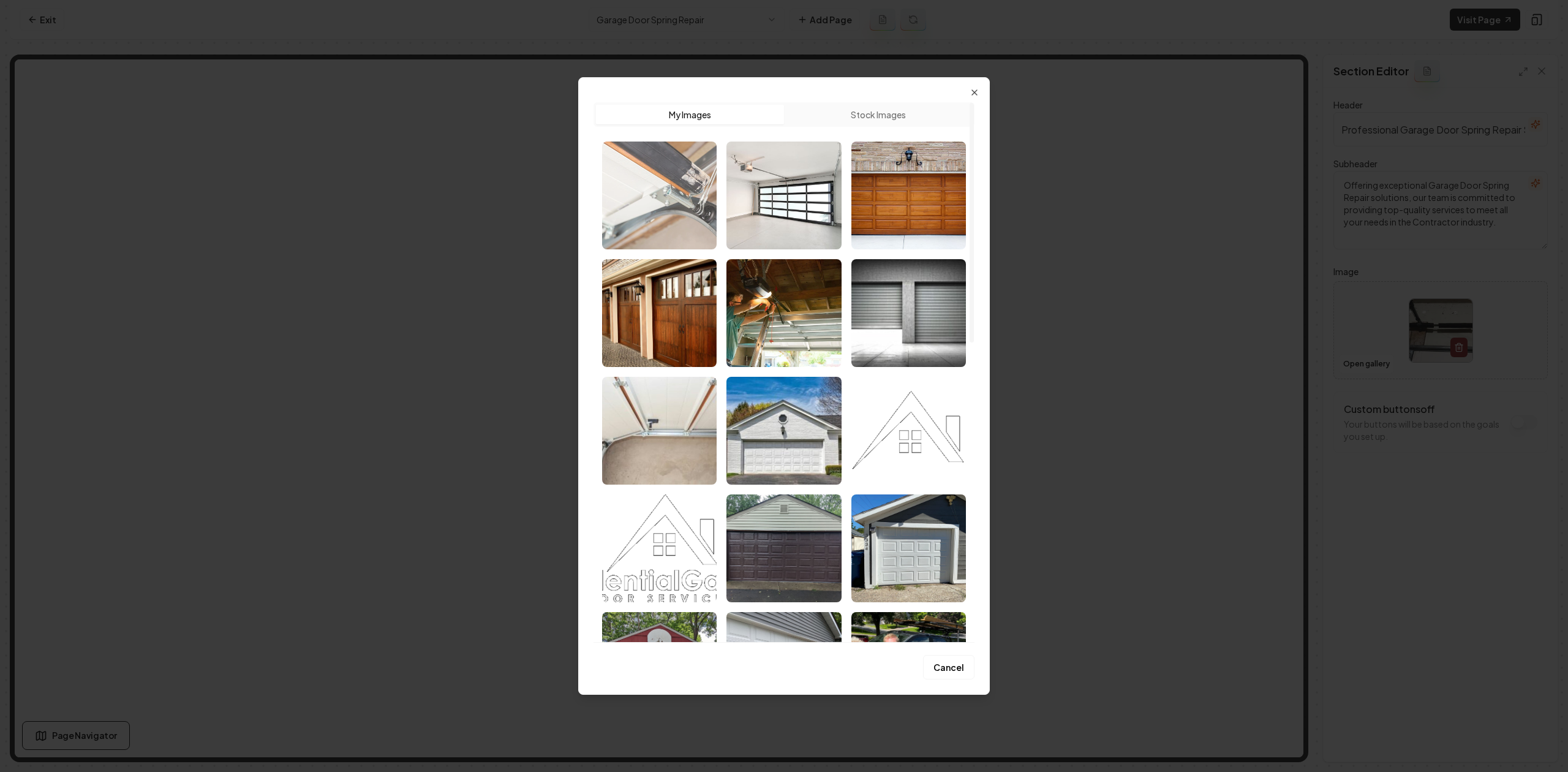
click at [691, 212] on img "Select image image_689f6f145c7cd75eb8f99536.jpeg" at bounding box center [659, 195] width 115 height 108
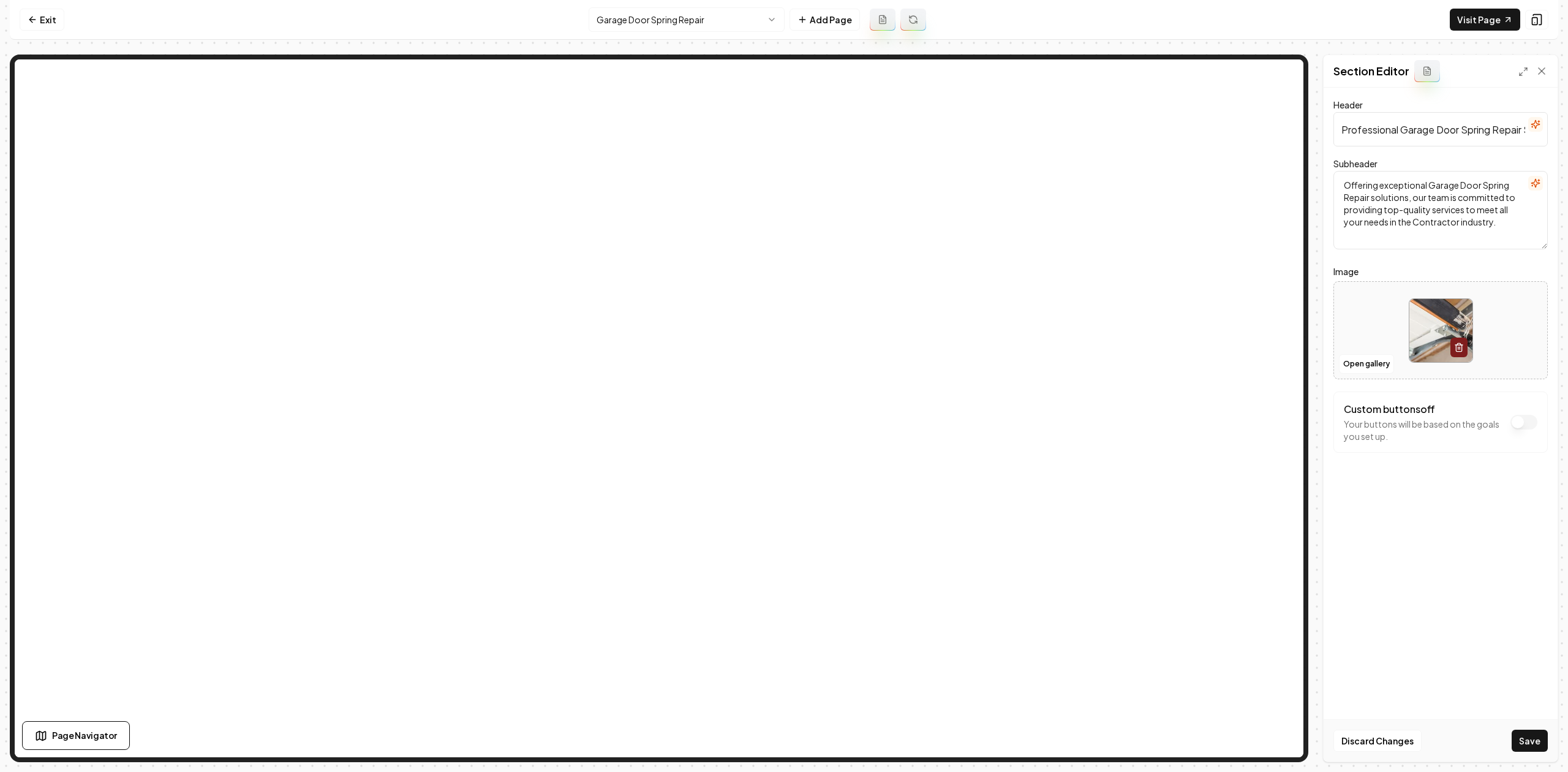
click at [1522, 745] on button "Save" at bounding box center [1529, 740] width 36 height 22
click at [655, 11] on html "Computer Required This feature is only available on a computer. Please switch t…" at bounding box center [784, 386] width 1568 height 772
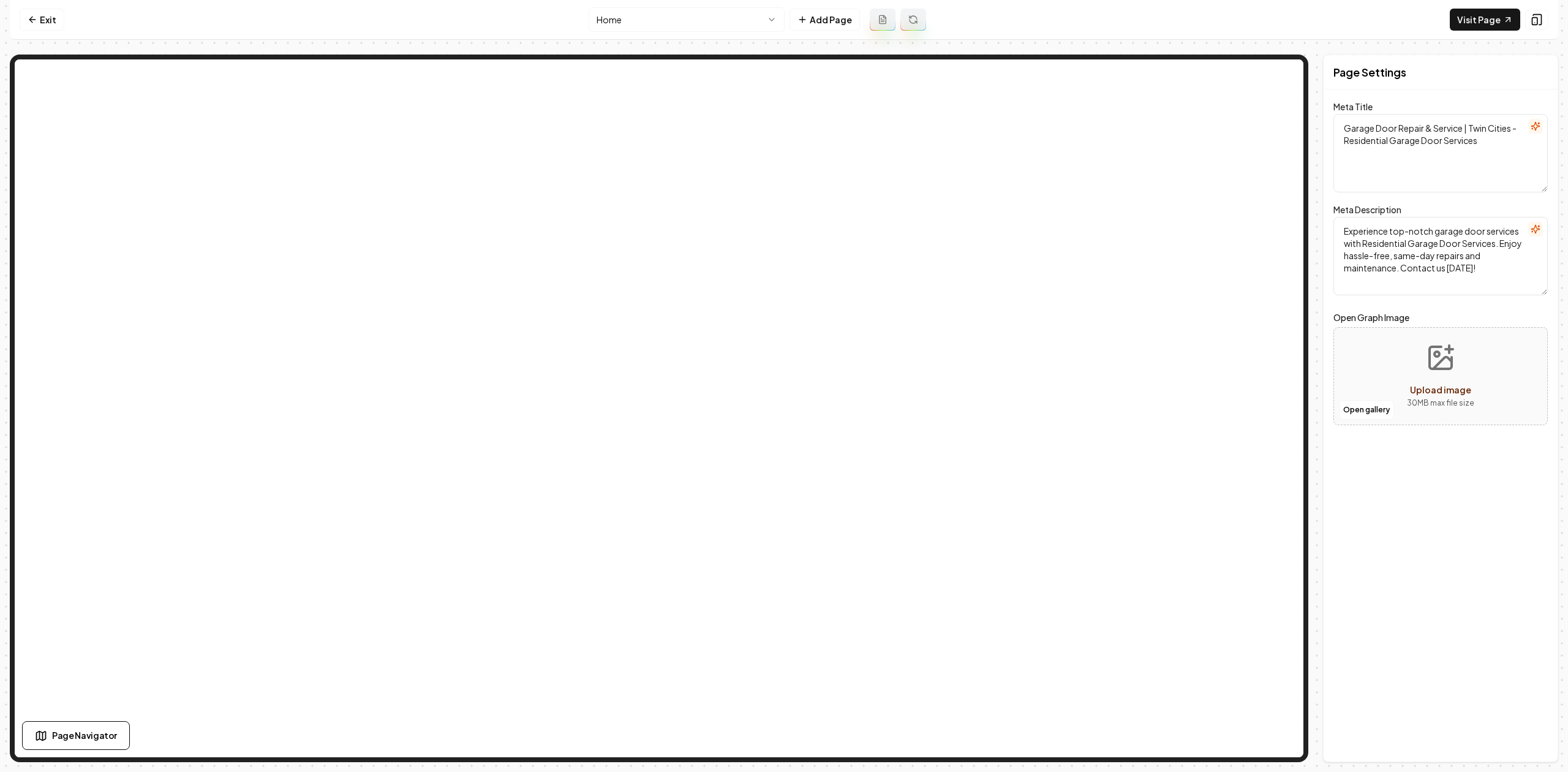
click at [692, 27] on html "Computer Required This feature is only available on a computer. Please switch t…" at bounding box center [784, 386] width 1568 height 772
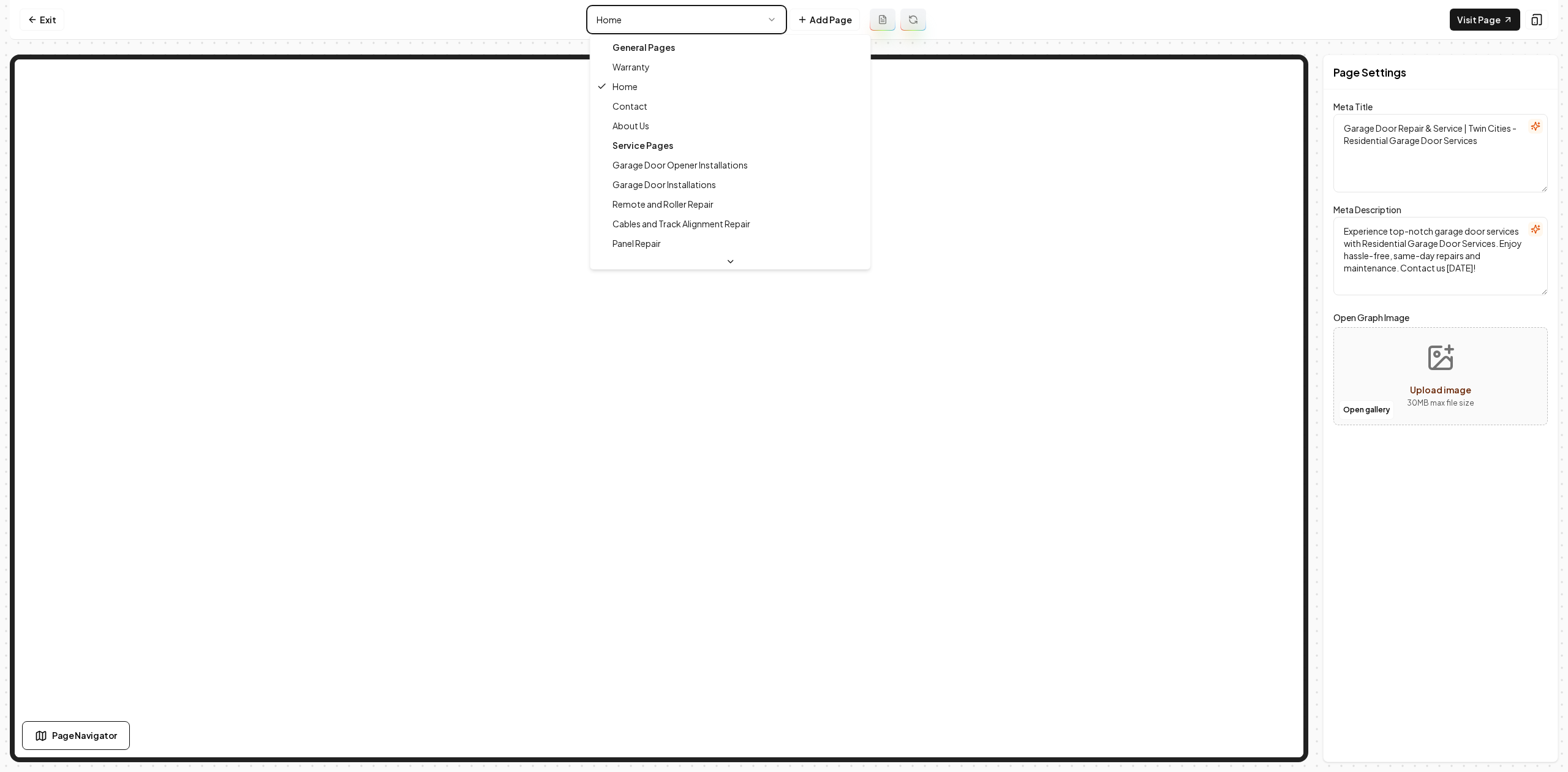
type textarea "Remote and Roller Repair Services | Residential Garage Door"
type textarea "Expert remote and roller repair services by Residential Garage Door. Ensure smo…"
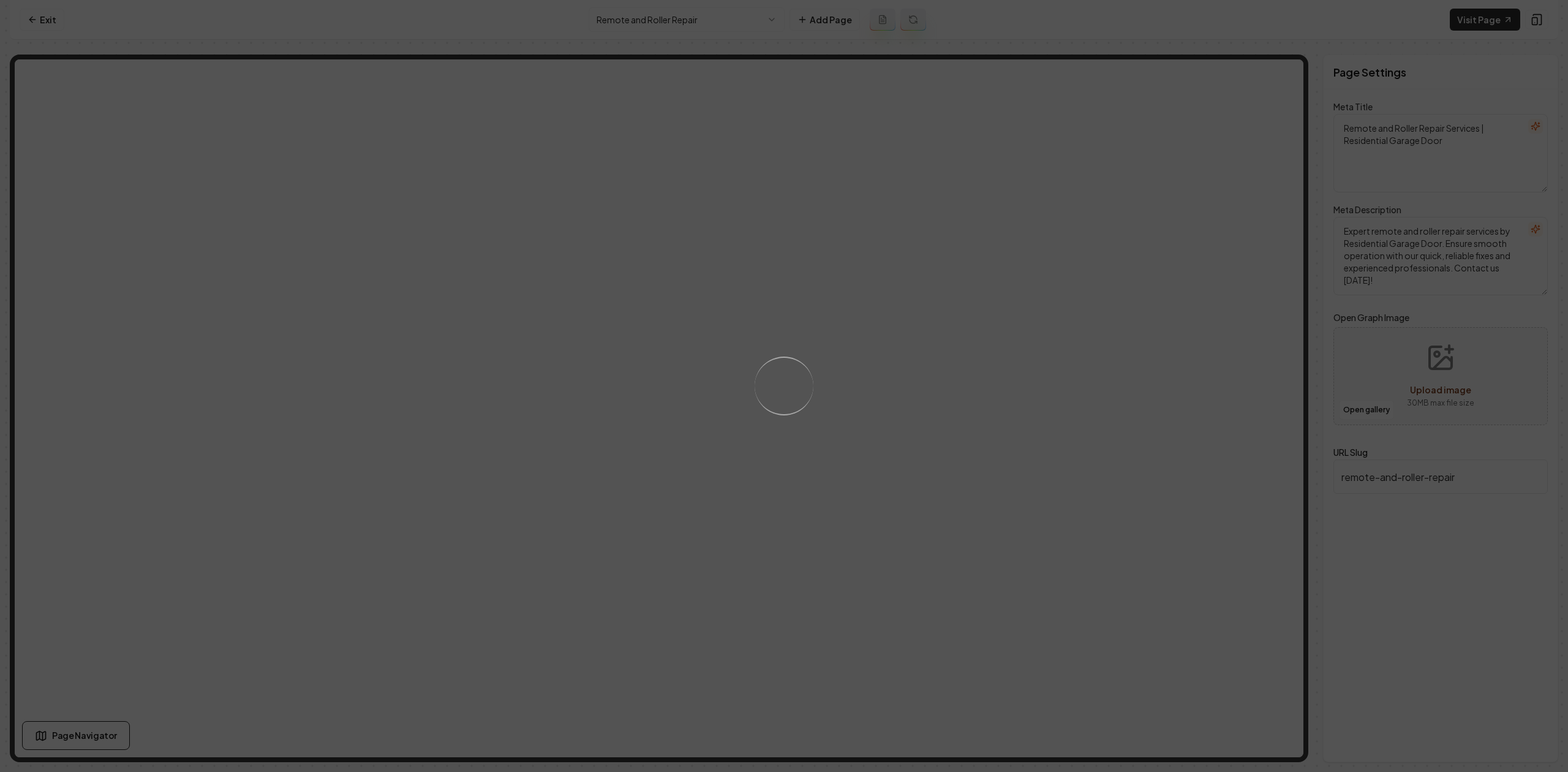
click at [983, 412] on div "Loading..." at bounding box center [784, 386] width 1568 height 772
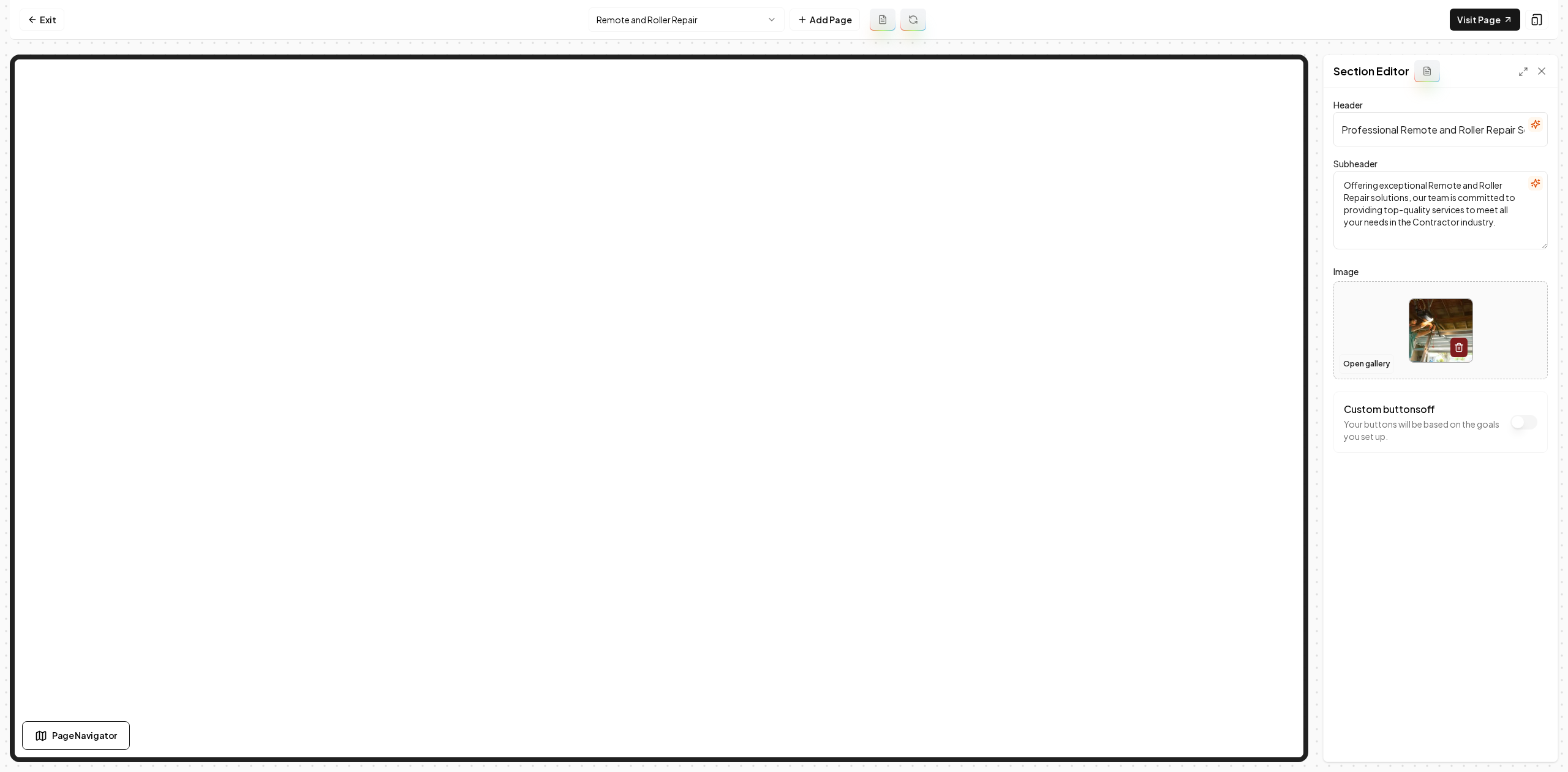
click at [1372, 368] on button "Open gallery" at bounding box center [1367, 363] width 55 height 19
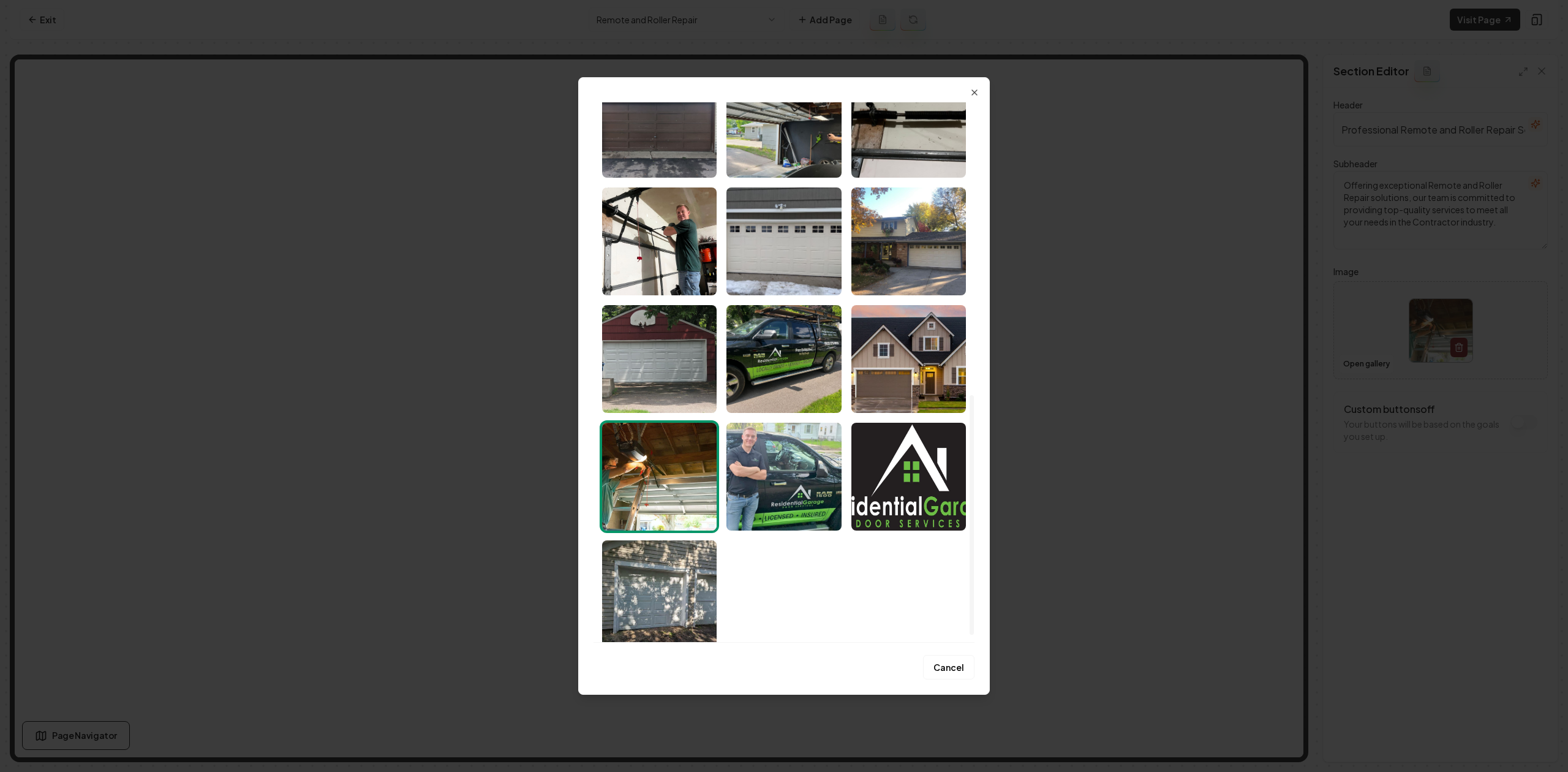
scroll to position [672, 0]
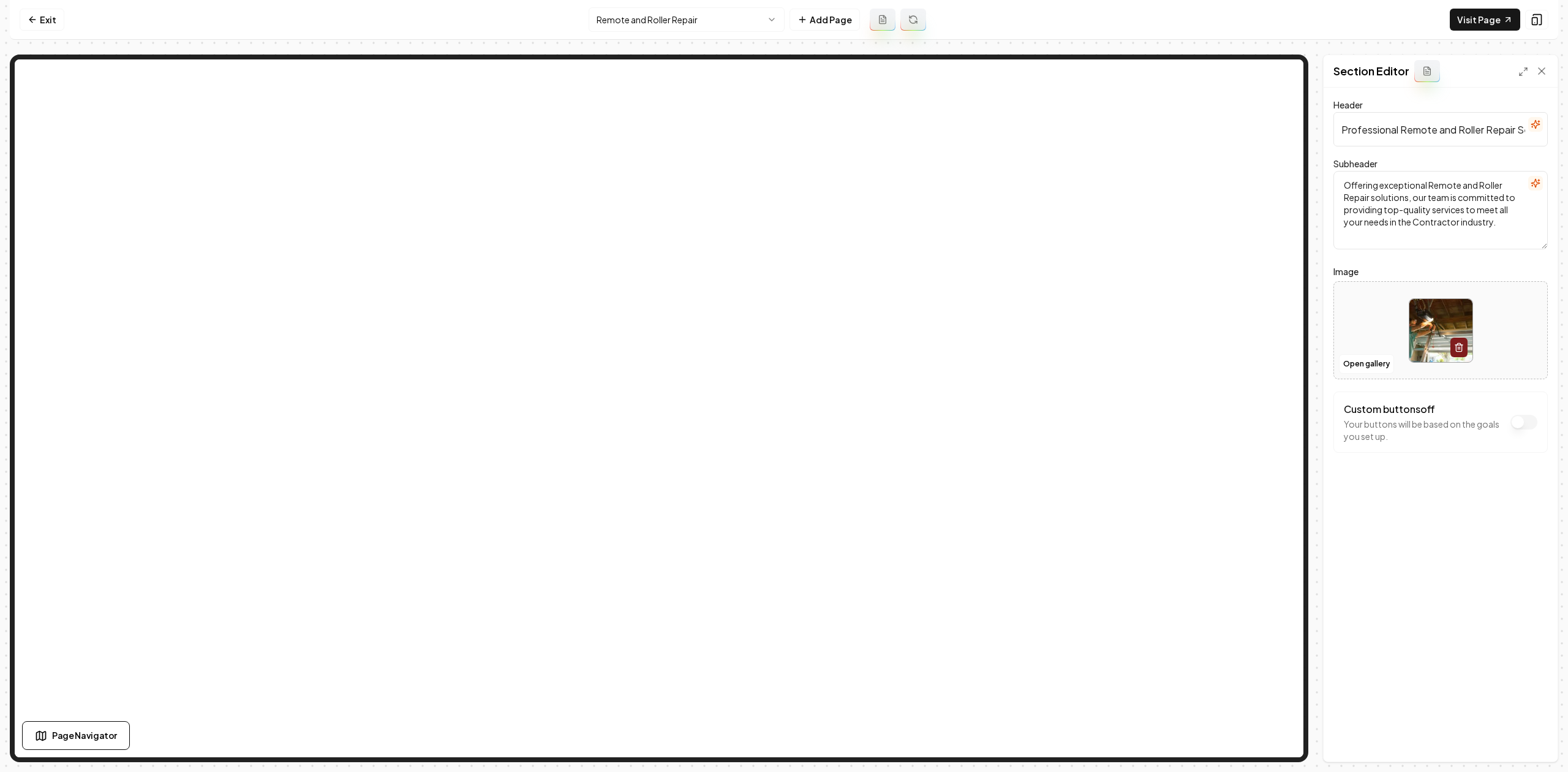
click at [637, 20] on html "Computer Required This feature is only available on a computer. Please switch t…" at bounding box center [784, 386] width 1568 height 772
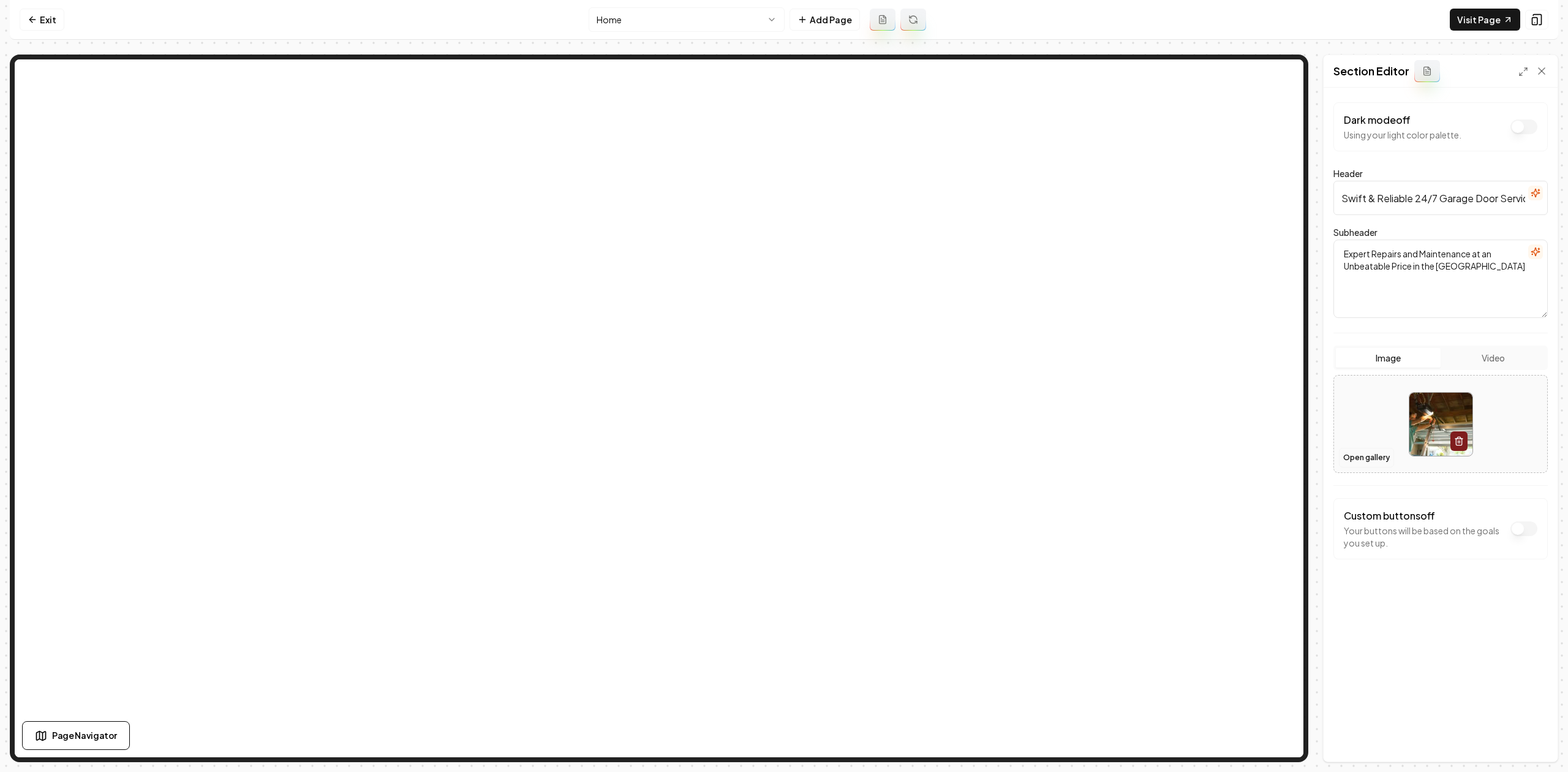
click at [1347, 465] on button "Open gallery" at bounding box center [1367, 457] width 55 height 19
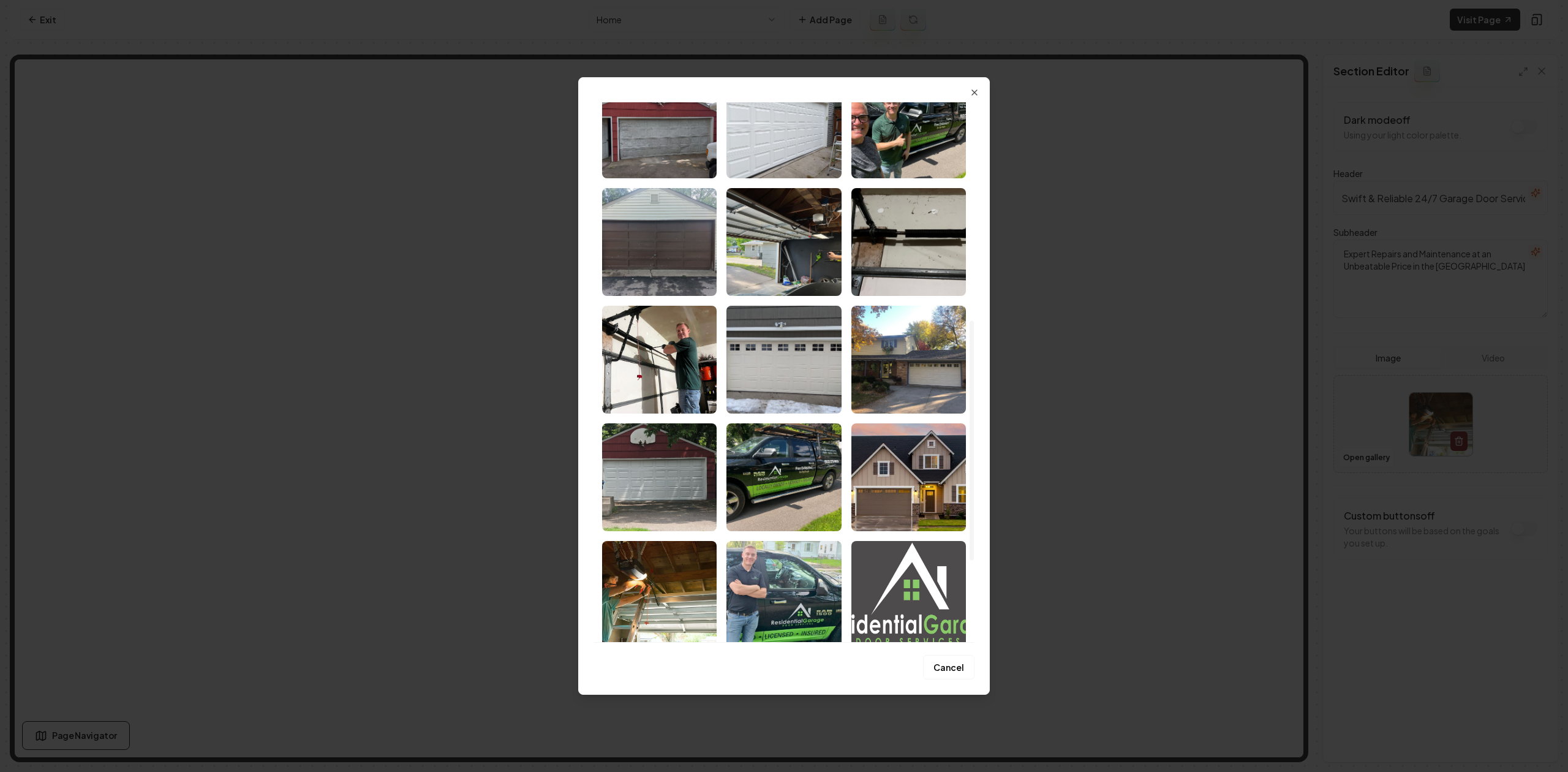
scroll to position [672, 0]
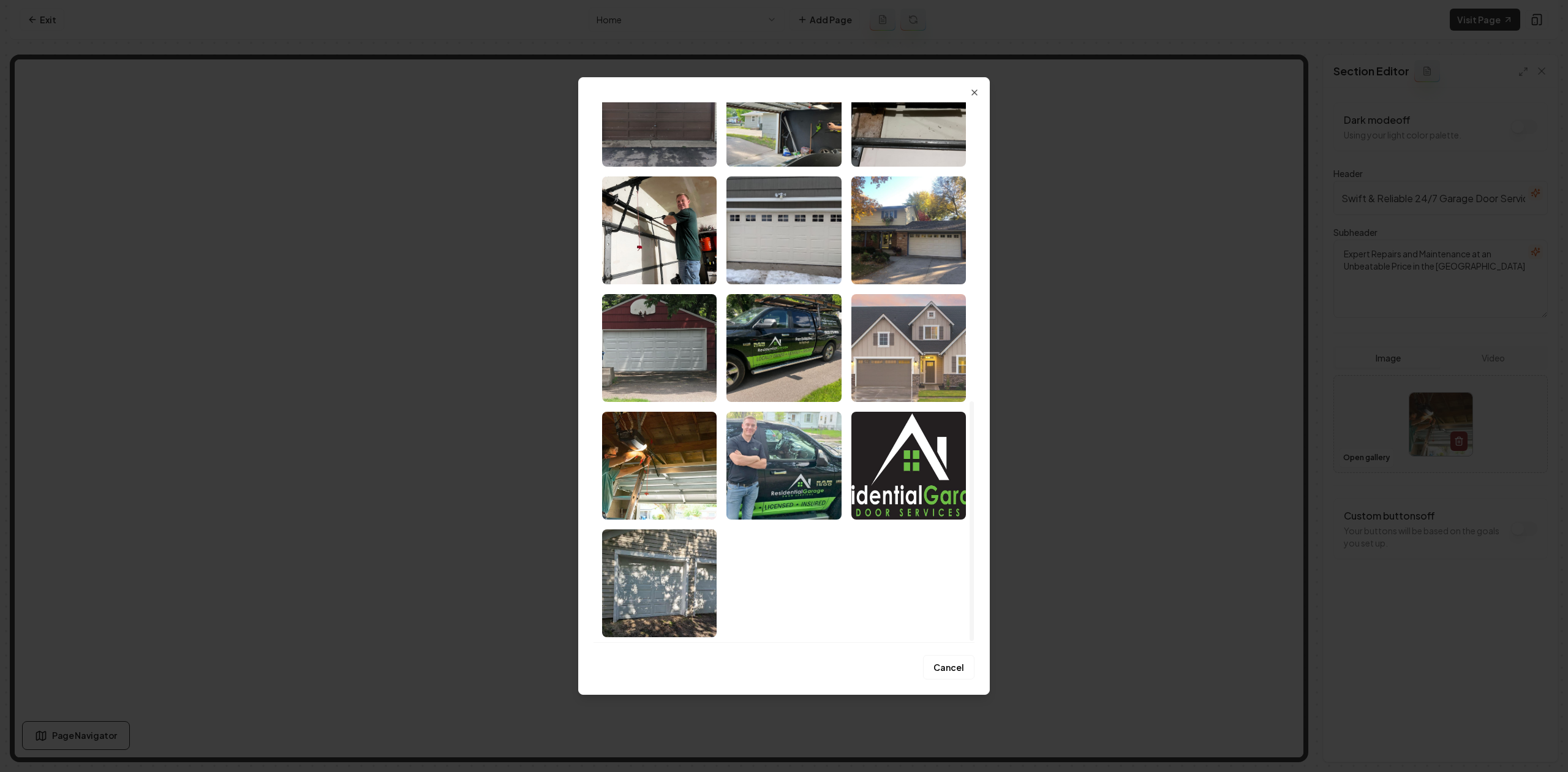
click at [912, 333] on img "Select image image_689f6b3e5c7cd75eb8e02393.jpeg" at bounding box center [909, 347] width 115 height 108
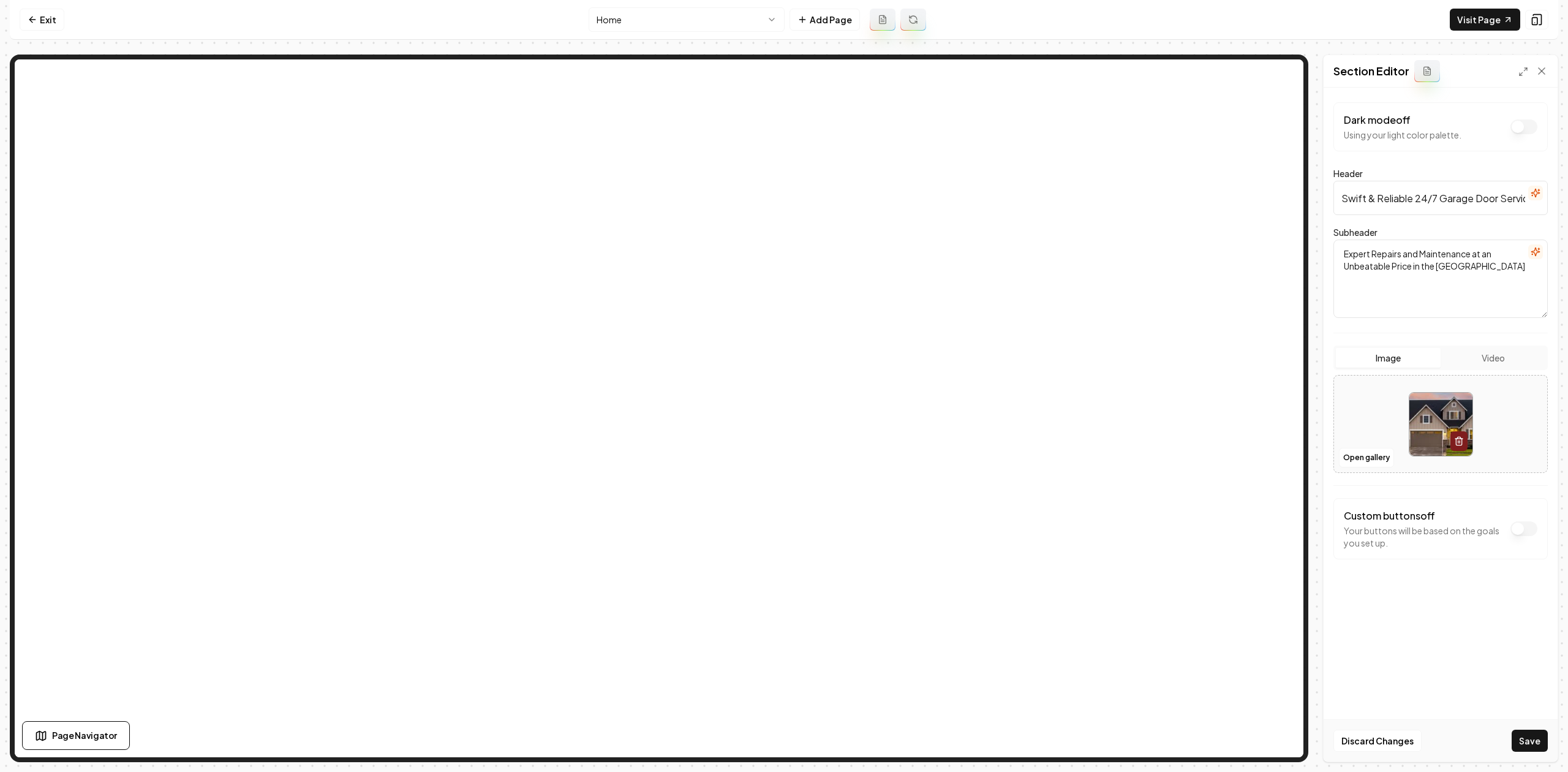
click at [1511, 746] on div "Discard Changes Save" at bounding box center [1440, 740] width 234 height 42
click at [1525, 740] on button "Save" at bounding box center [1529, 740] width 36 height 22
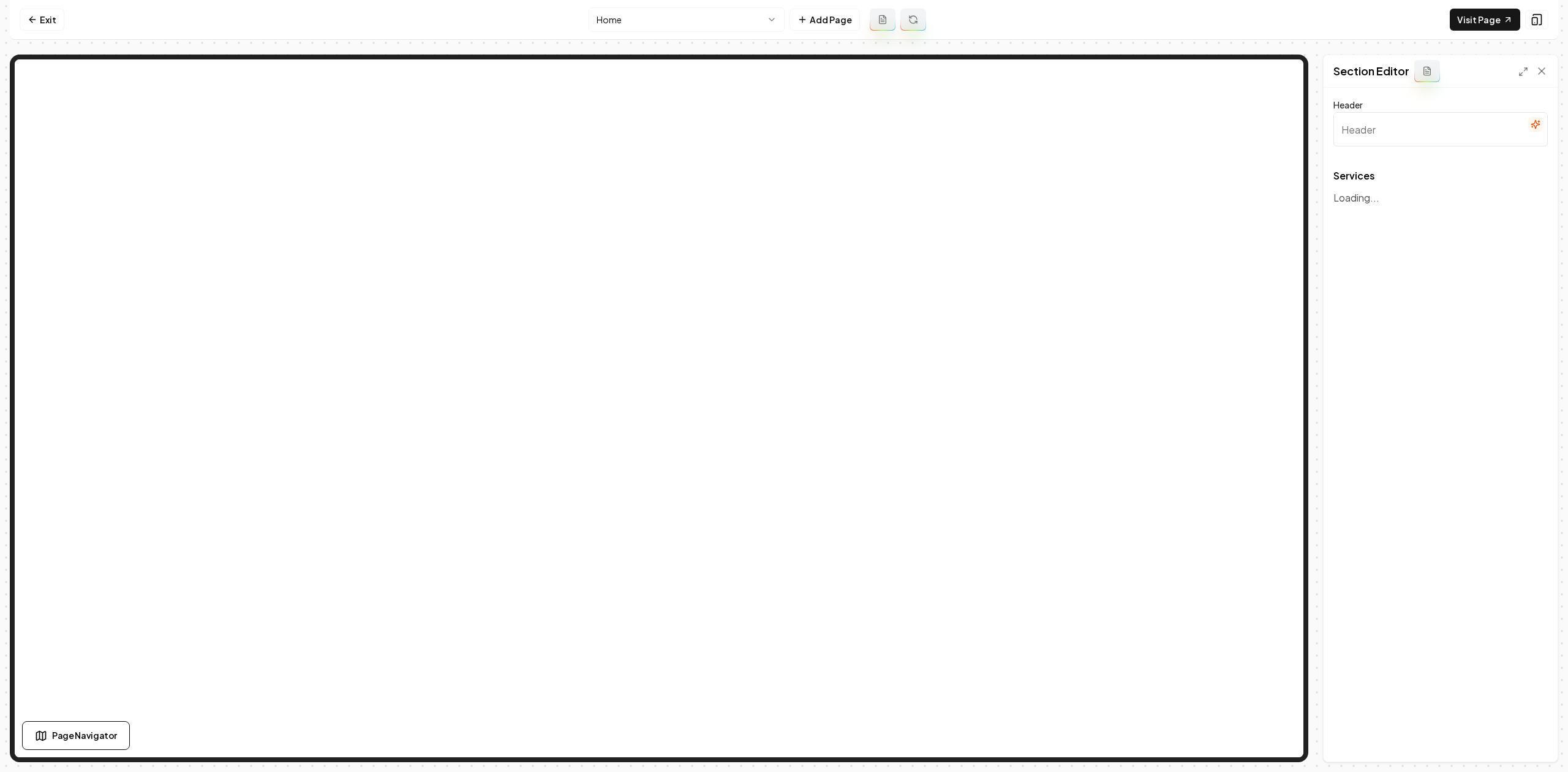
type input "Comprehensive Garage Door Solutions"
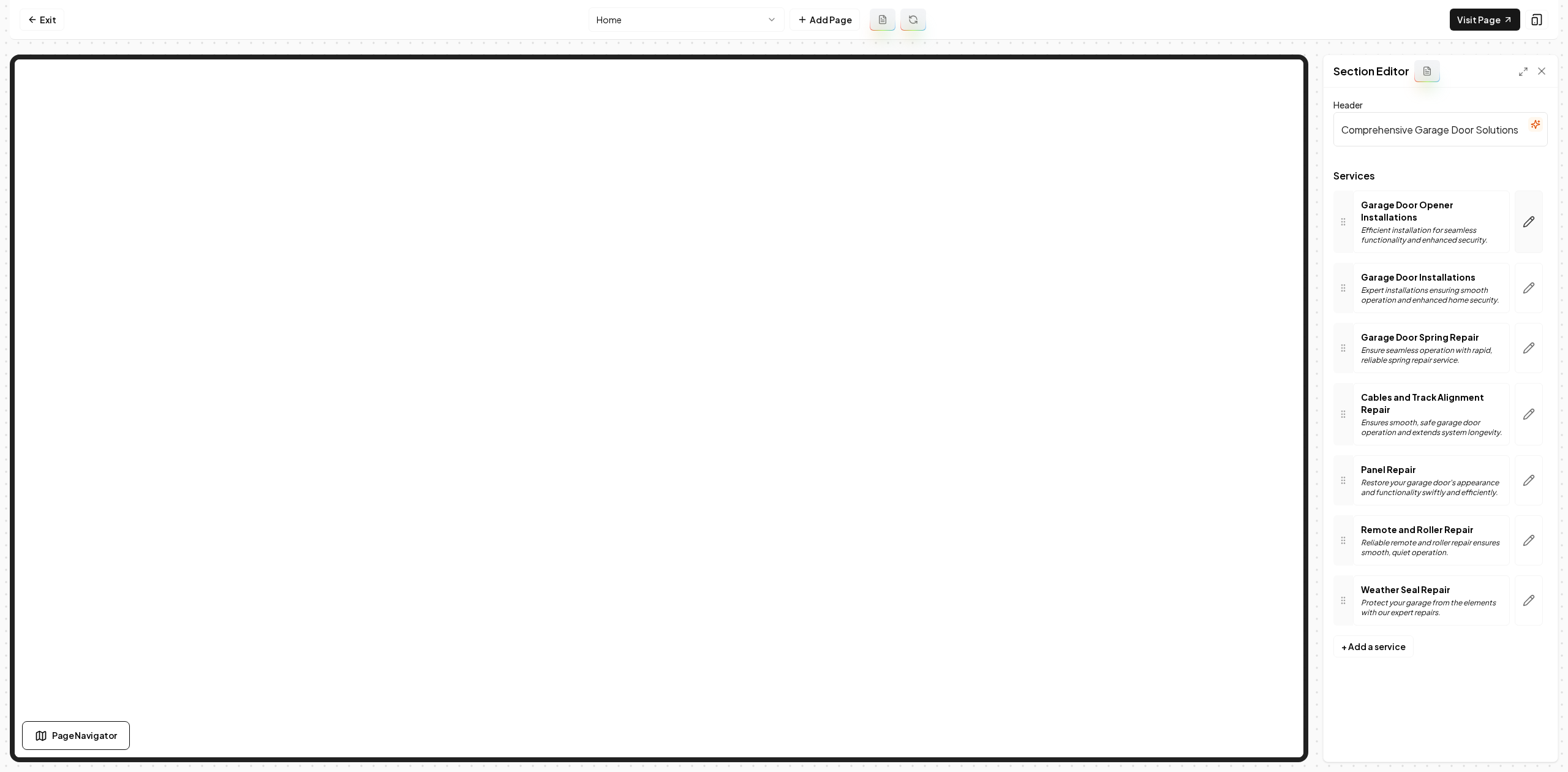
click at [1524, 206] on button "button" at bounding box center [1528, 221] width 28 height 62
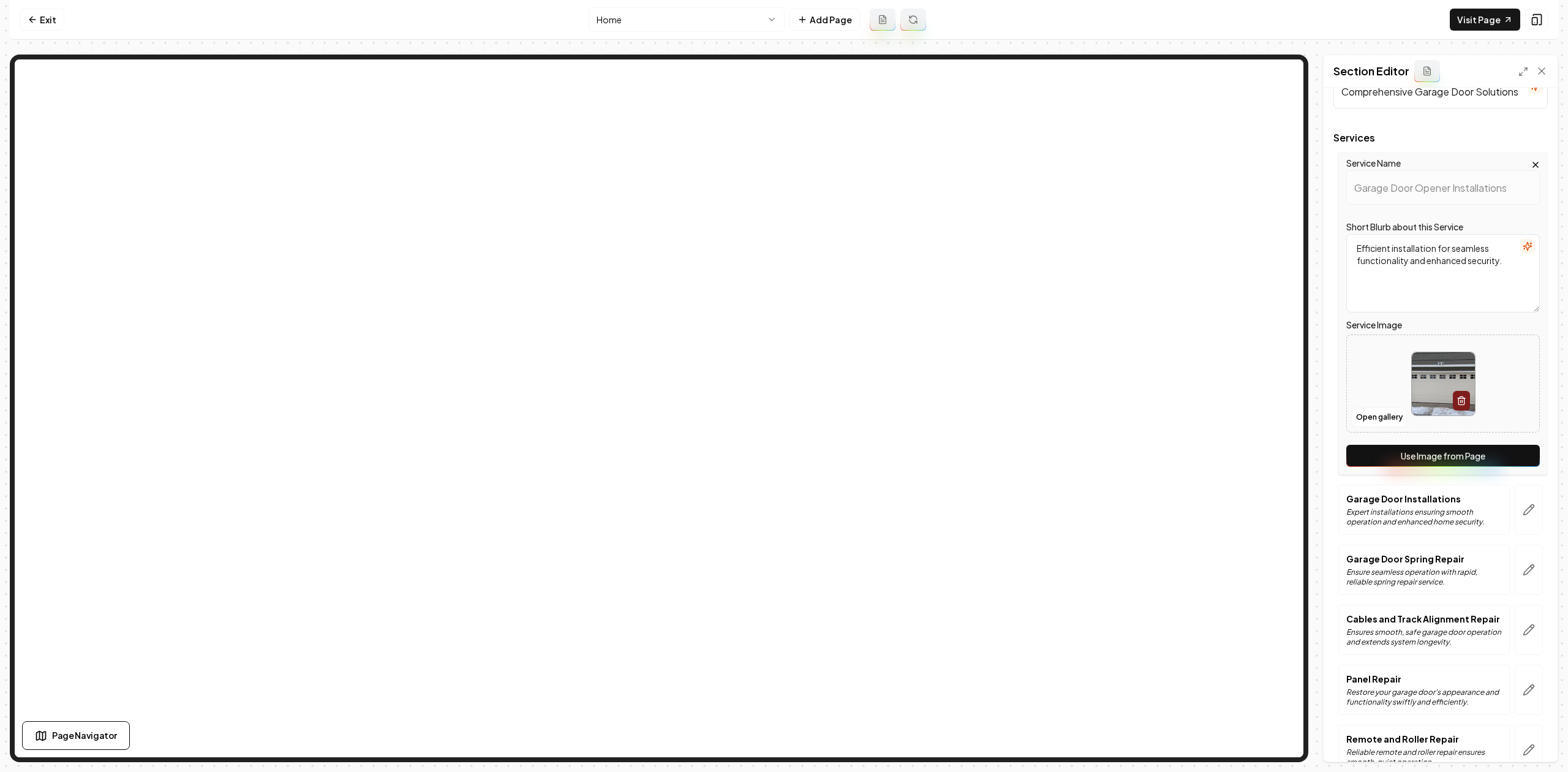
scroll to position [184, 0]
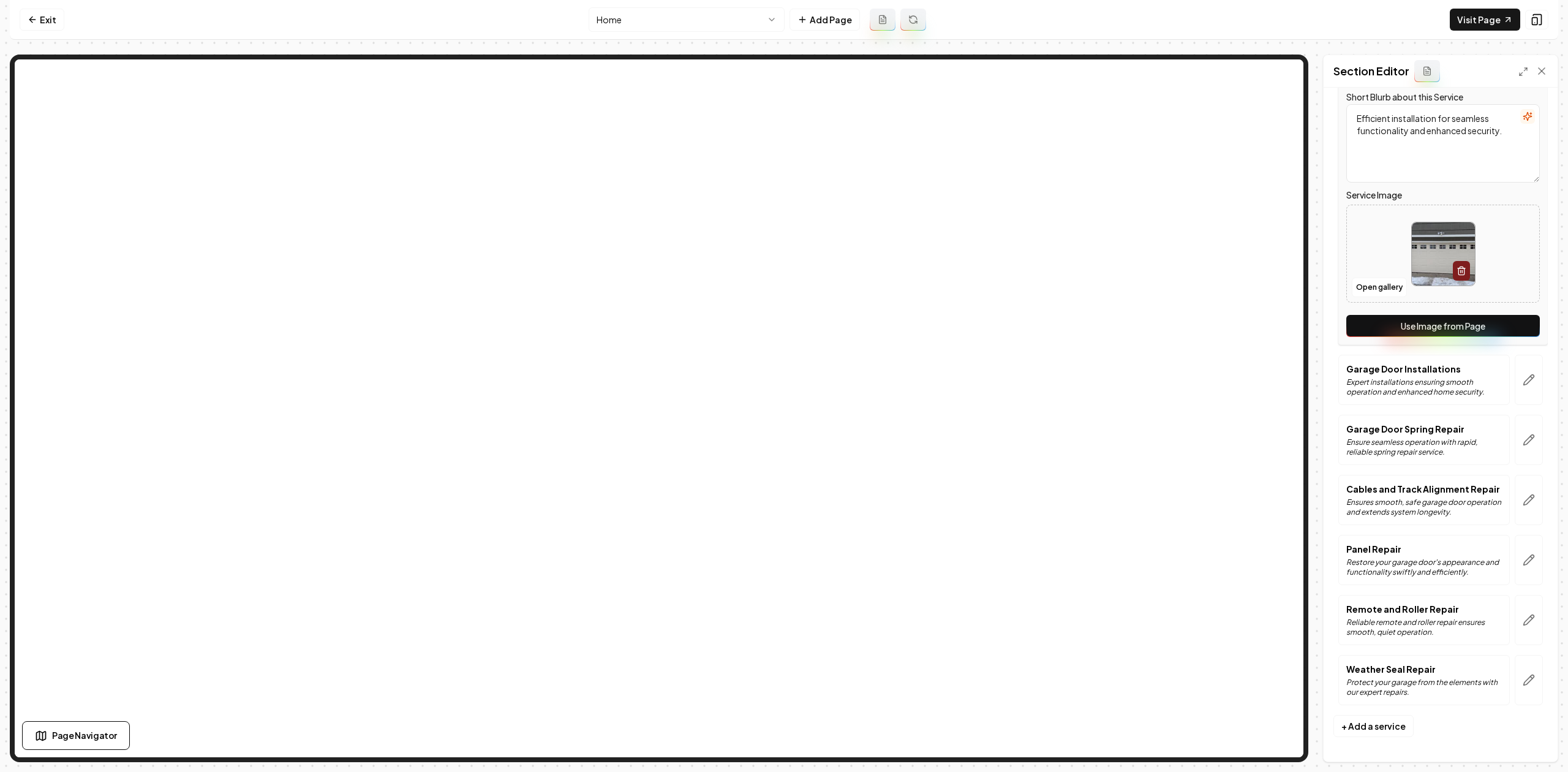
click at [1498, 315] on button "Use Image from Page" at bounding box center [1443, 325] width 193 height 22
click at [1524, 362] on button "button" at bounding box center [1528, 380] width 28 height 50
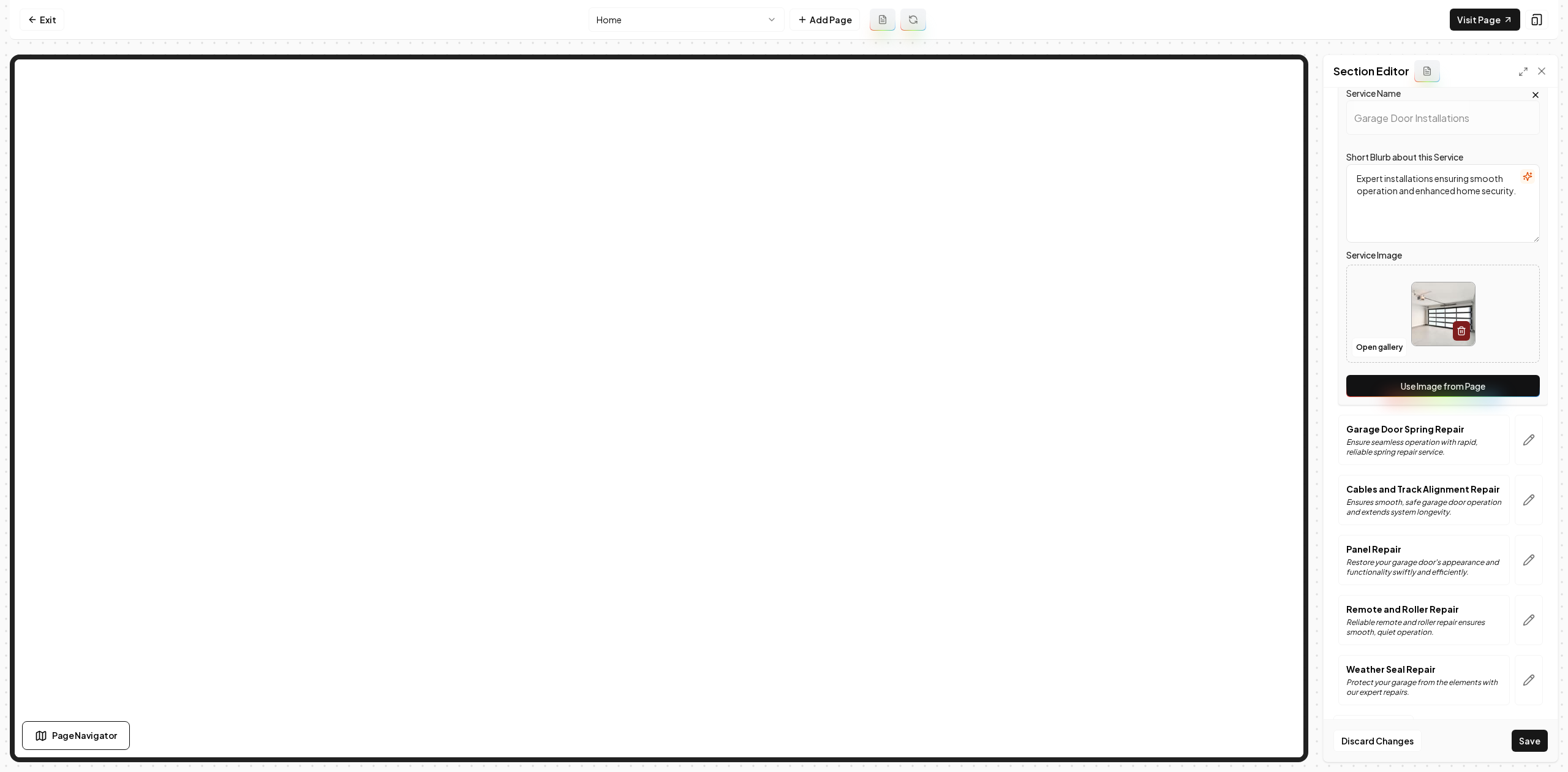
click at [1477, 375] on button "Use Image from Page" at bounding box center [1443, 385] width 193 height 22
click at [1515, 427] on button "button" at bounding box center [1528, 439] width 28 height 50
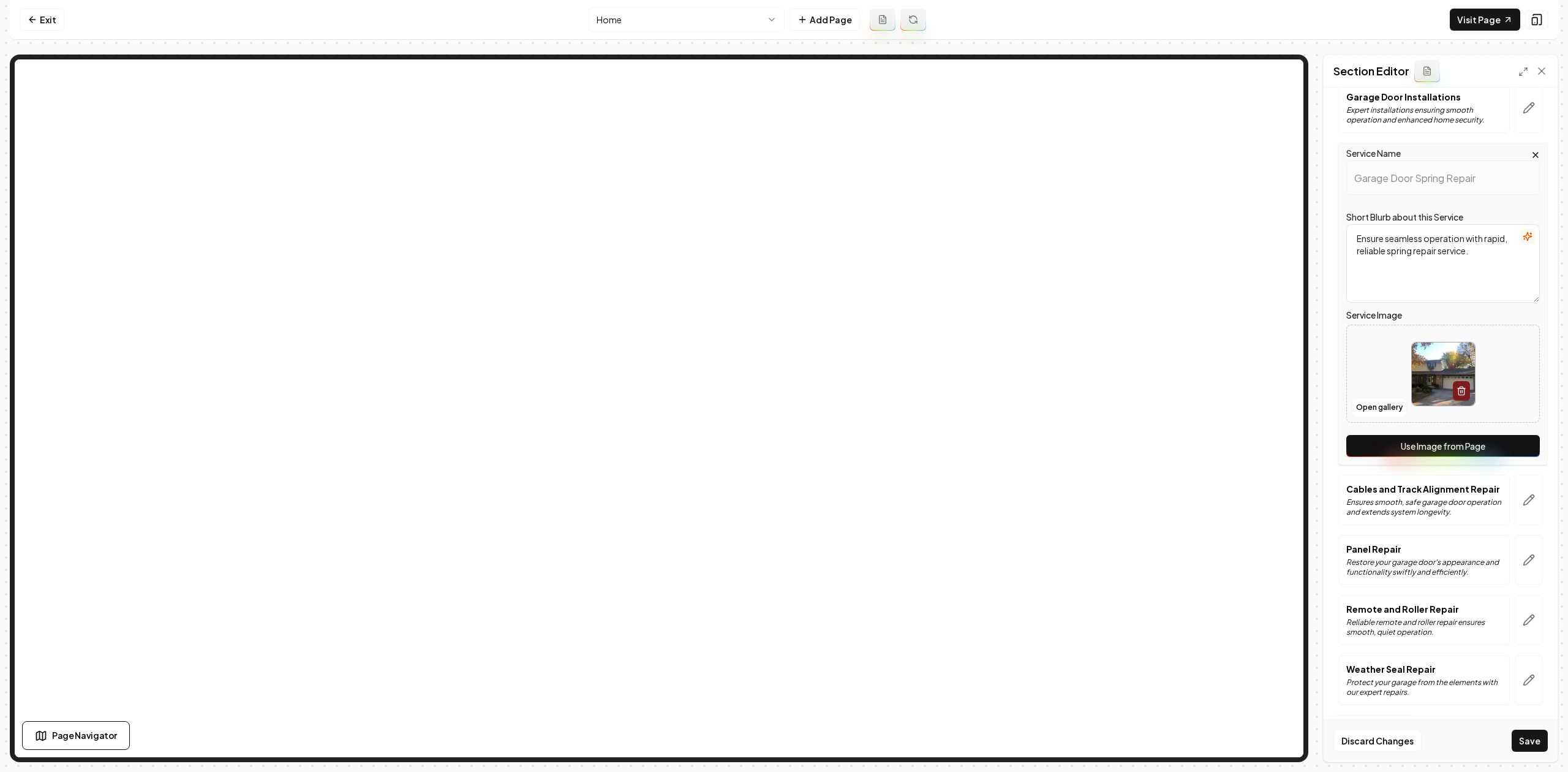
click at [1495, 435] on button "Use Image from Page" at bounding box center [1443, 445] width 193 height 22
click at [1519, 505] on button "button" at bounding box center [1528, 500] width 28 height 50
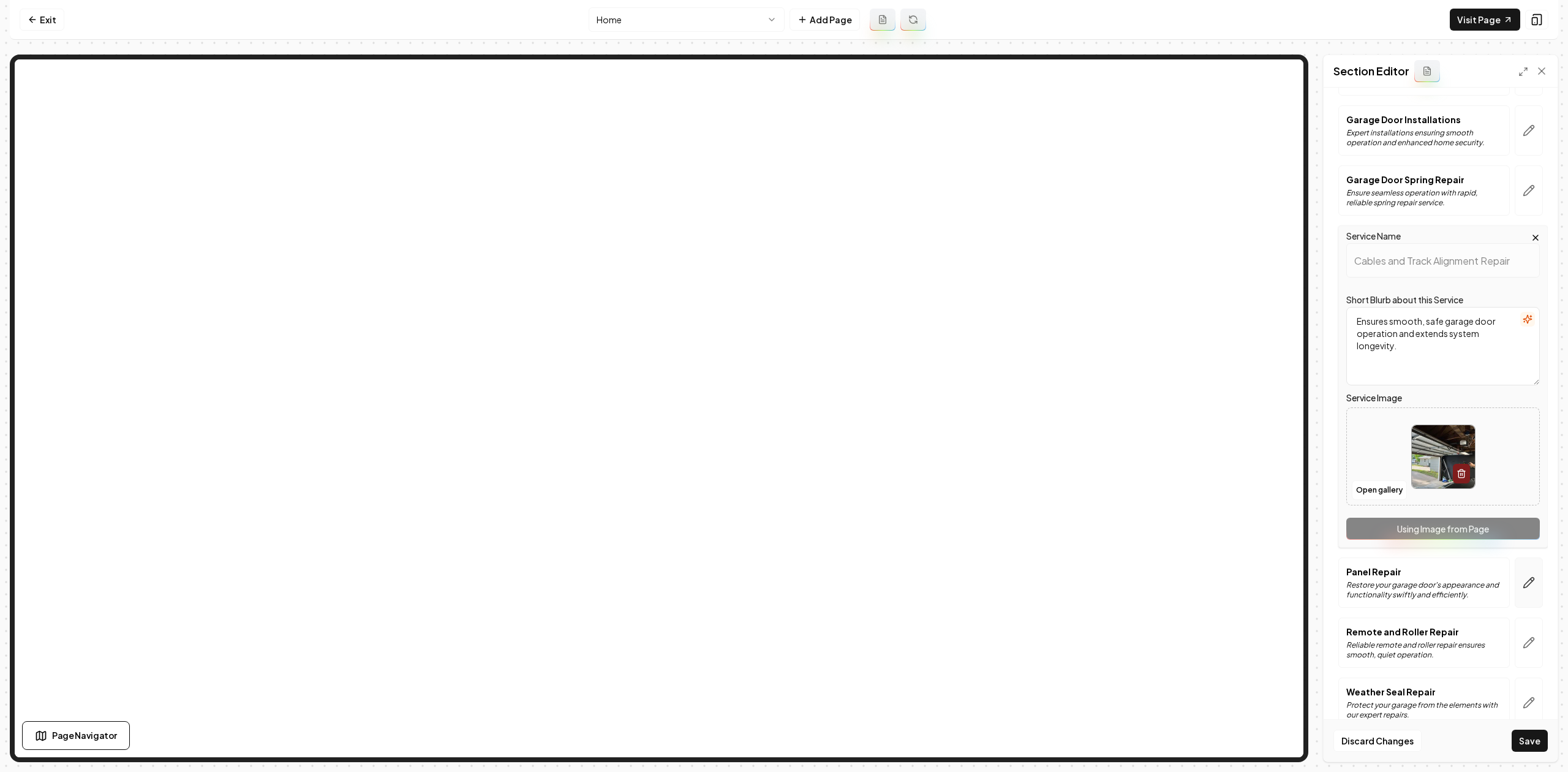
scroll to position [172, 0]
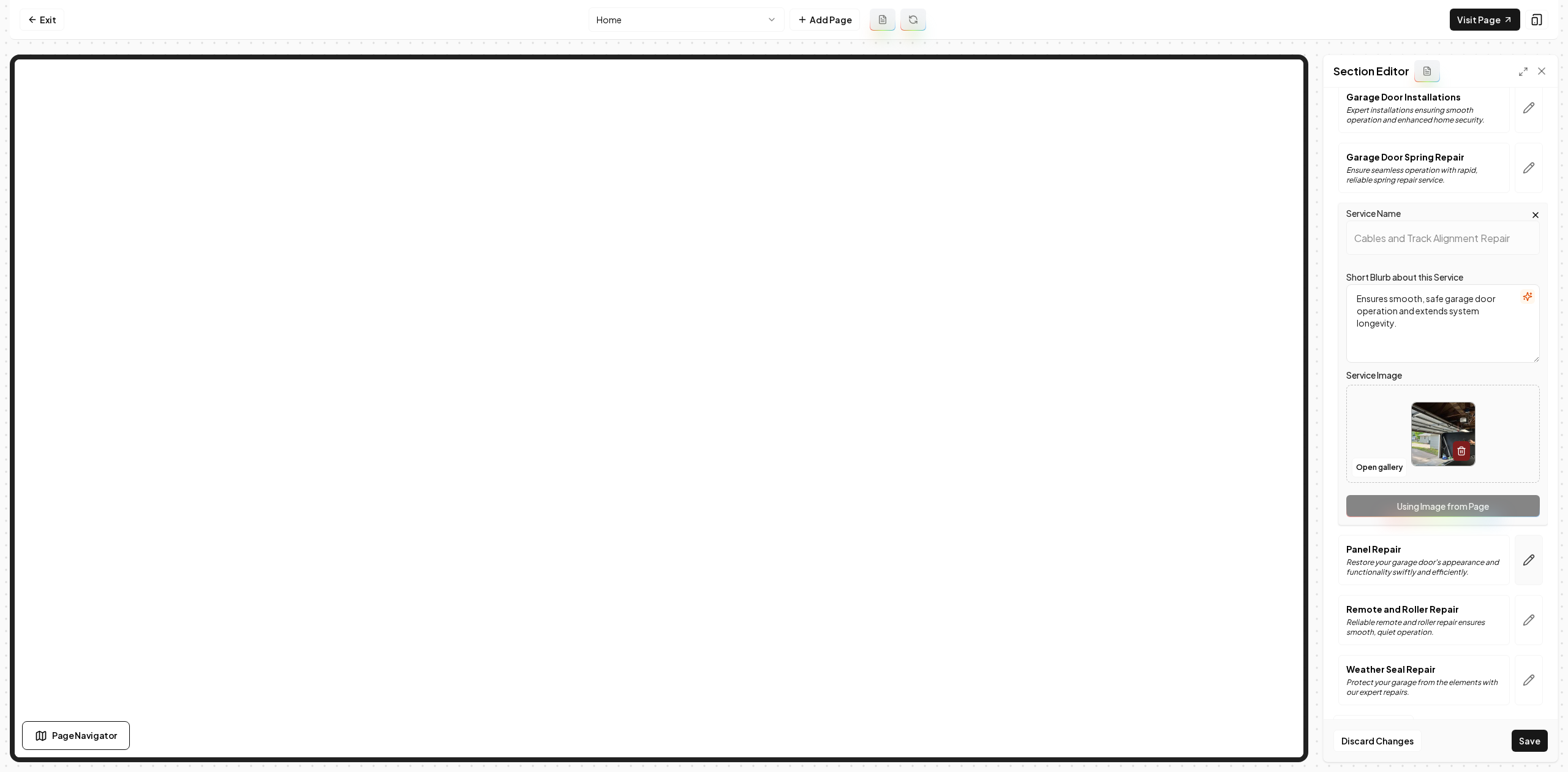
click at [1523, 557] on icon "button" at bounding box center [1528, 559] width 12 height 12
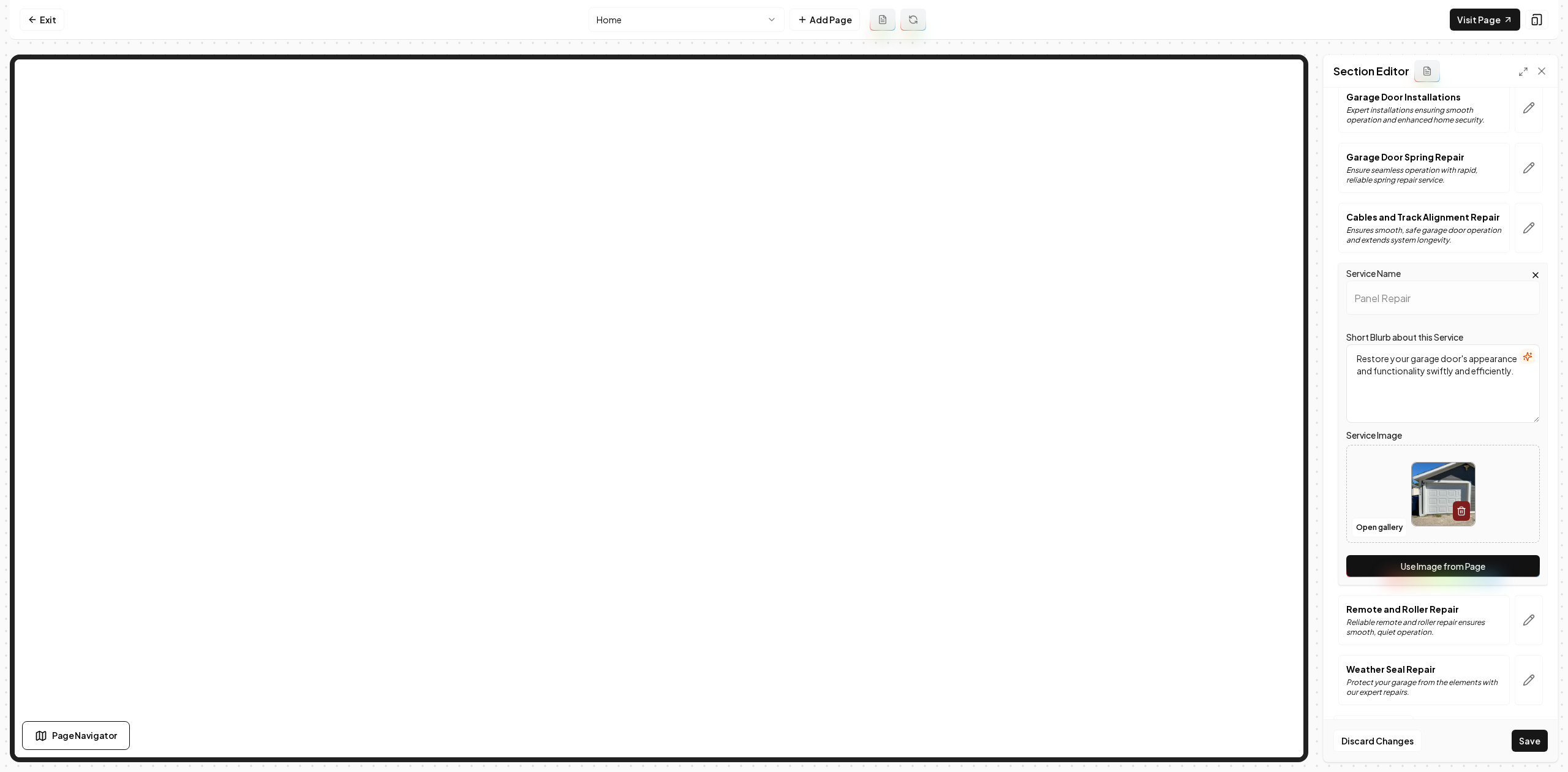
scroll to position [0, 0]
click at [1515, 570] on button "Use Image from Page" at bounding box center [1443, 566] width 193 height 22
click at [1521, 609] on button "button" at bounding box center [1528, 620] width 28 height 50
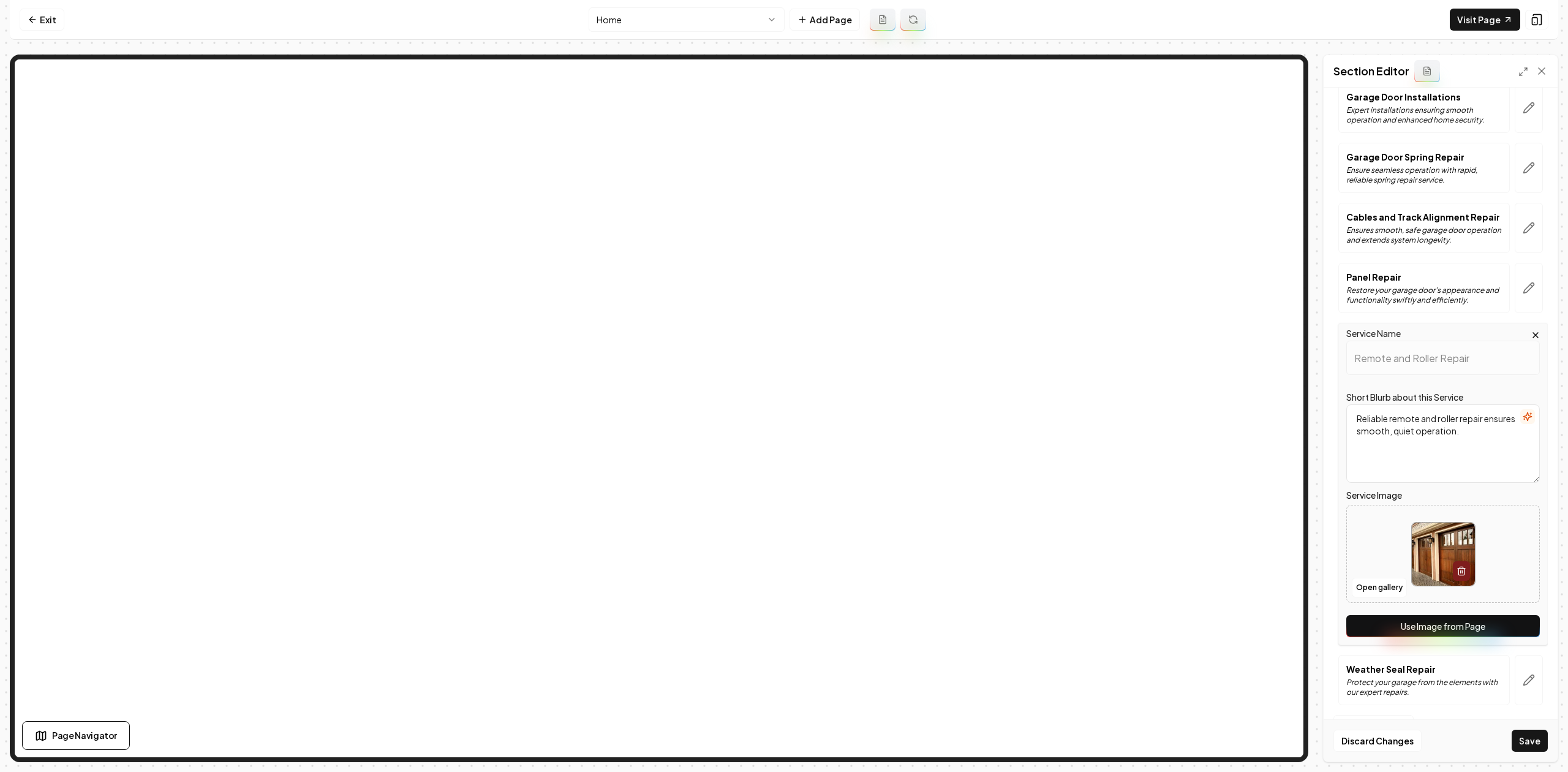
scroll to position [184, 0]
click at [1511, 615] on button "Use Image from Page" at bounding box center [1443, 626] width 193 height 22
click at [1515, 661] on button "button" at bounding box center [1528, 680] width 28 height 50
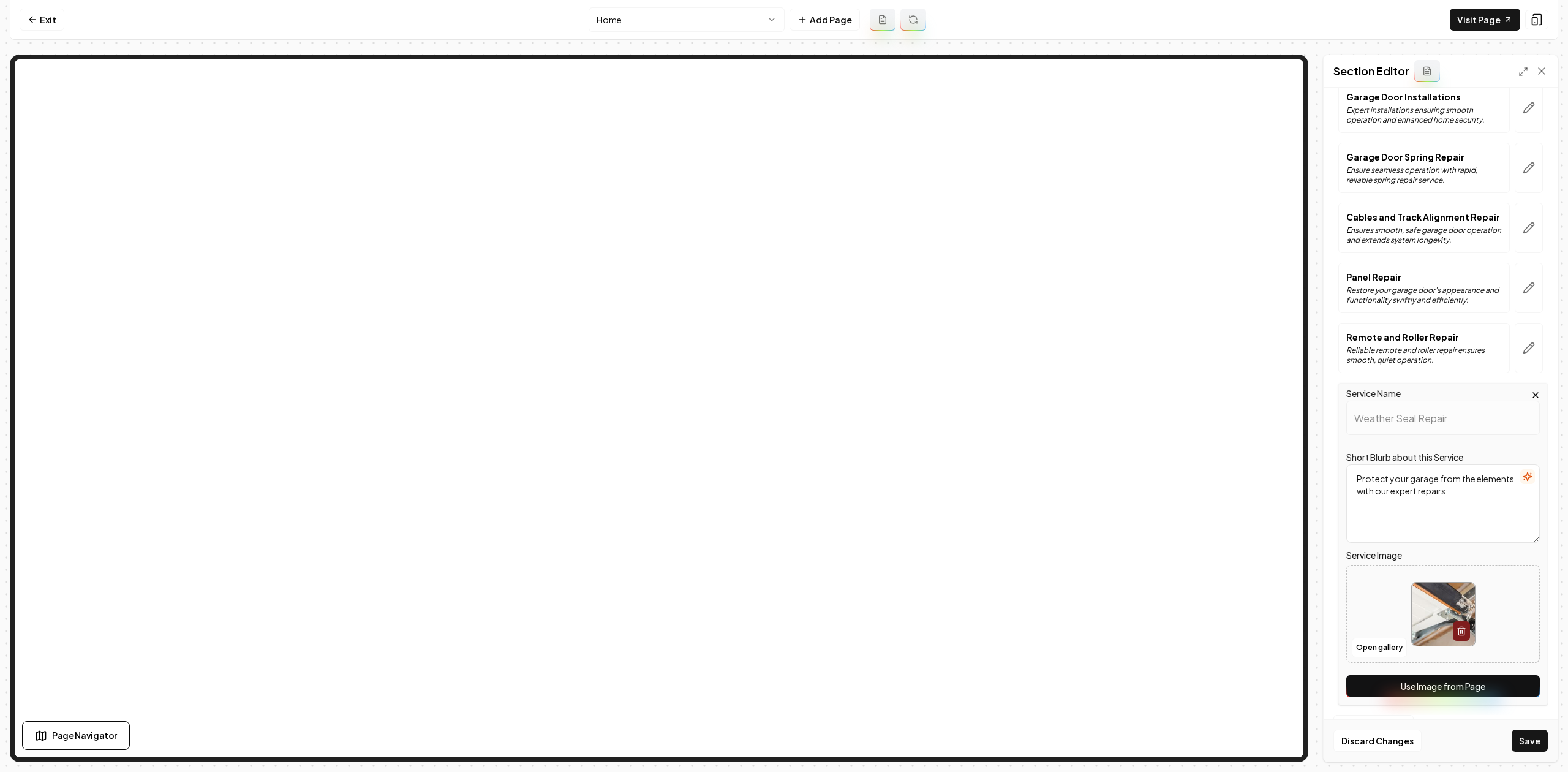
click at [1513, 677] on button "Use Image from Page" at bounding box center [1443, 685] width 193 height 22
click at [1533, 730] on button "Save" at bounding box center [1529, 740] width 36 height 22
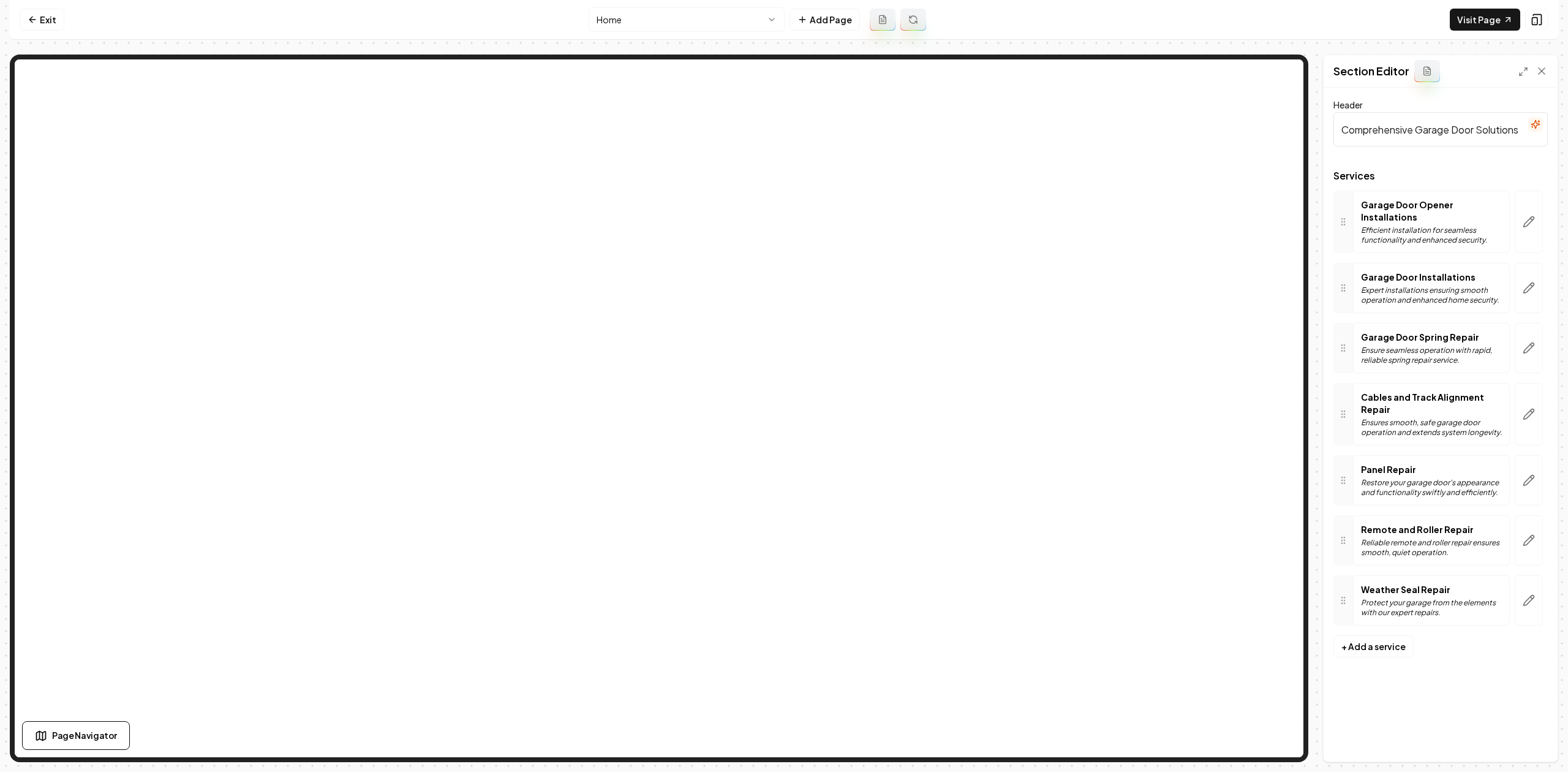
click at [716, 16] on html "Computer Required This feature is only available on a computer. Please switch t…" at bounding box center [784, 386] width 1568 height 772
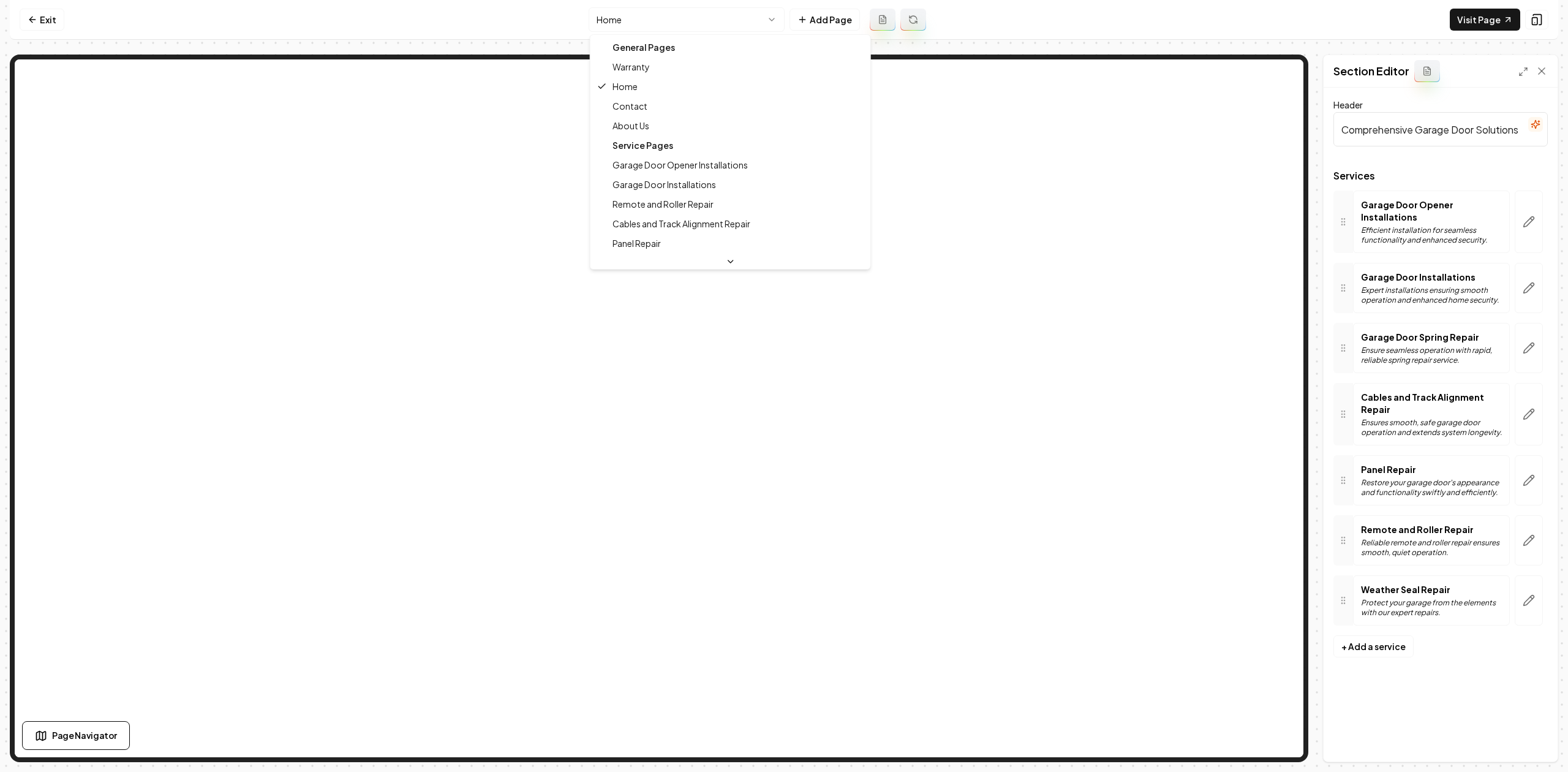
click at [679, 54] on div "General Pages" at bounding box center [731, 47] width 275 height 19
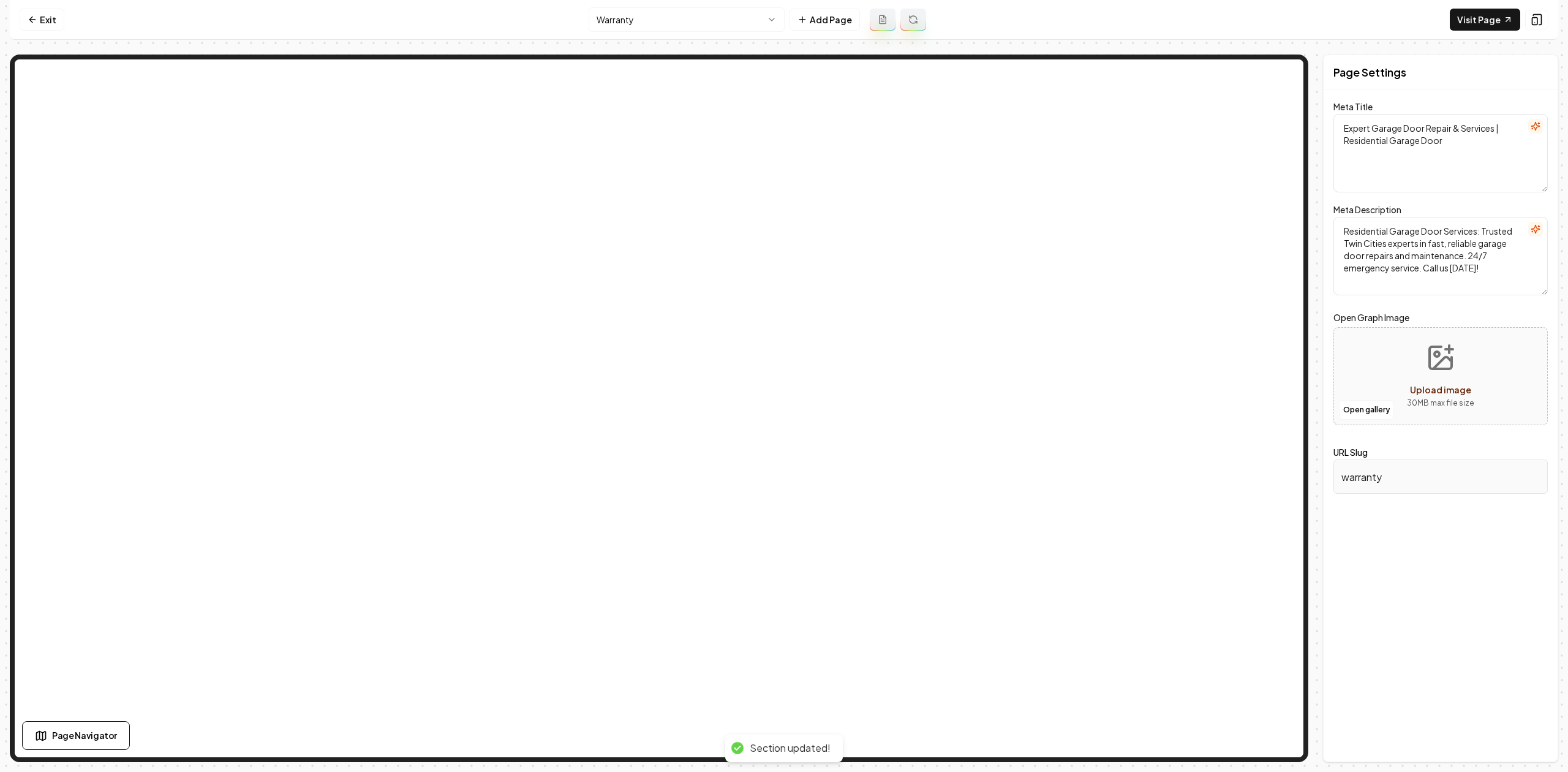
click at [661, 24] on html "Computer Required This feature is only available on a computer. Please switch t…" at bounding box center [784, 386] width 1568 height 772
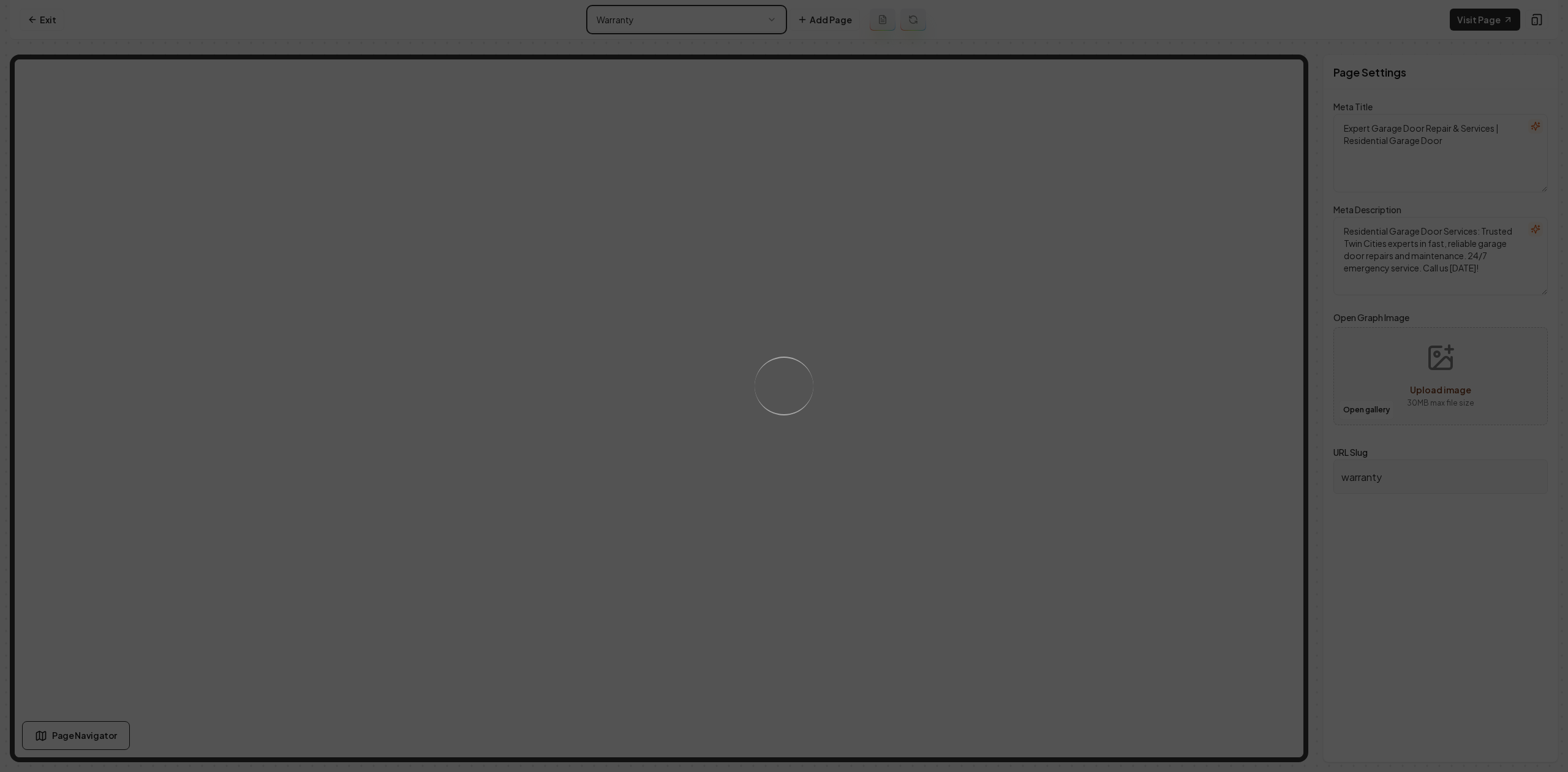
type textarea "Garage Door Repair & Service | Twin Cities - Residential Garage Door Services"
type textarea "Experience top-notch garage door services with Residential Garage Door Services…"
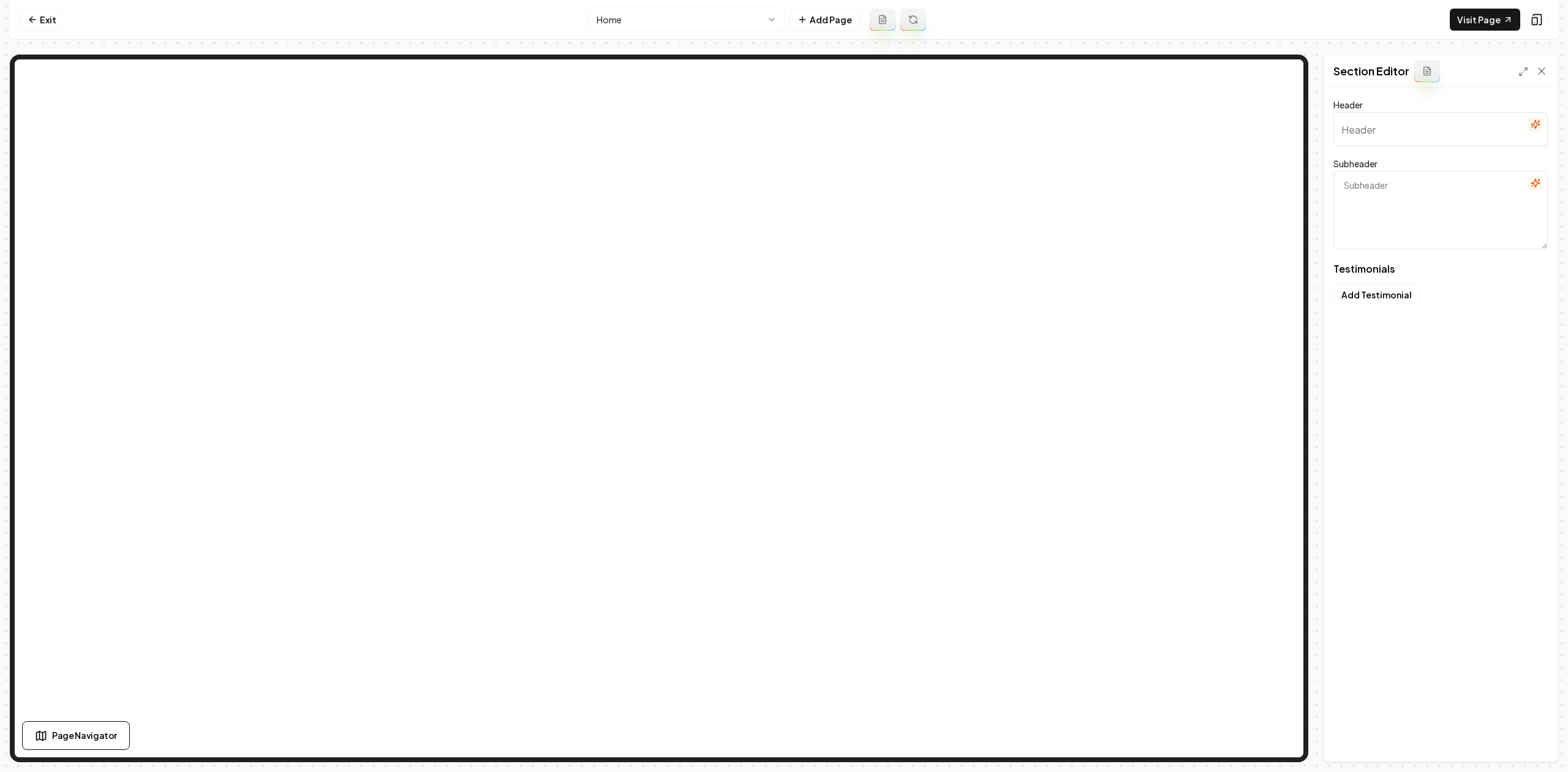
type input "Our clients love us"
type textarea "Here's some of what they had to say"
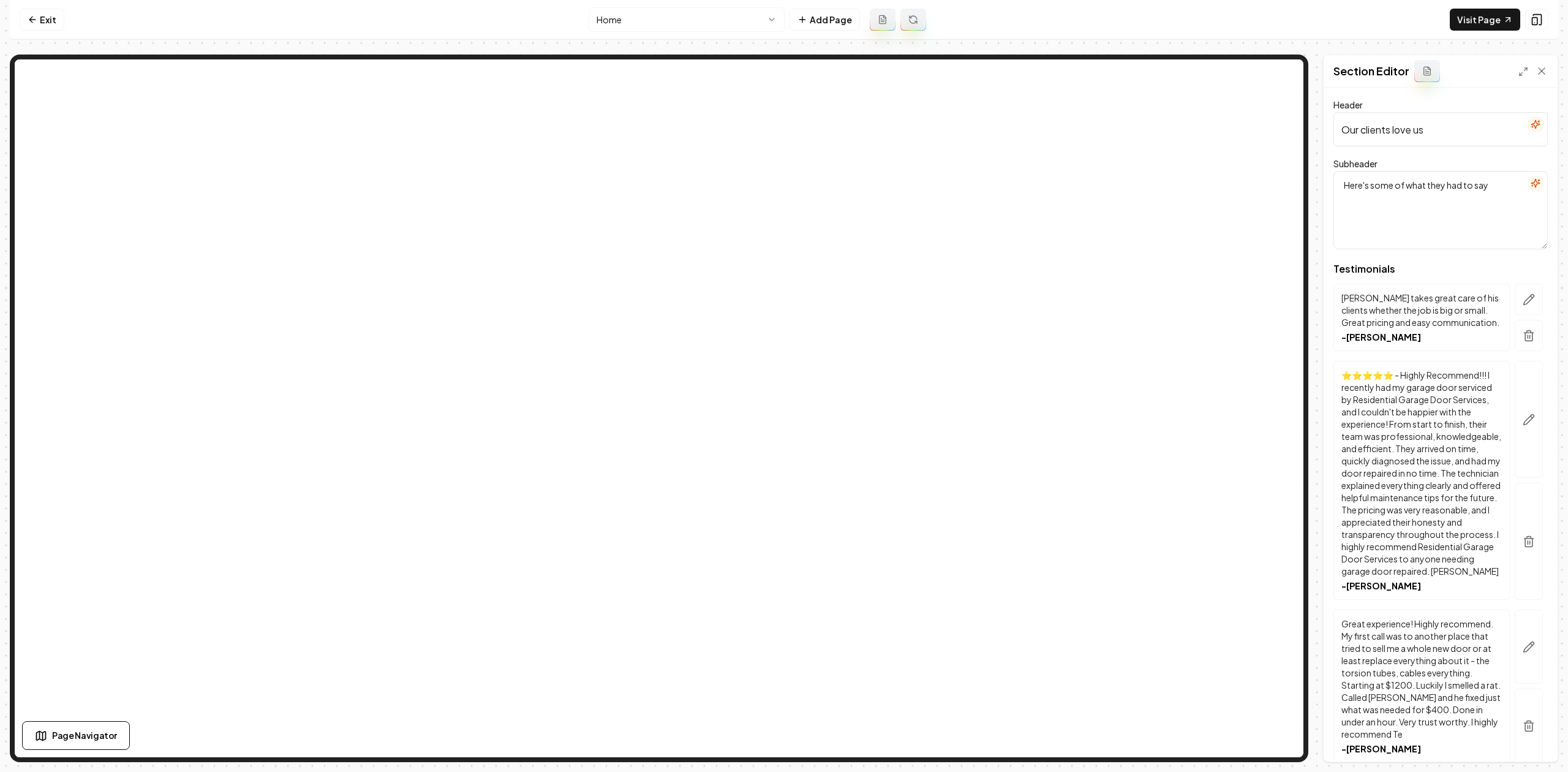
click at [1542, 78] on div "Section Editor" at bounding box center [1440, 71] width 234 height 32
click at [1536, 74] on icon at bounding box center [1541, 70] width 12 height 12
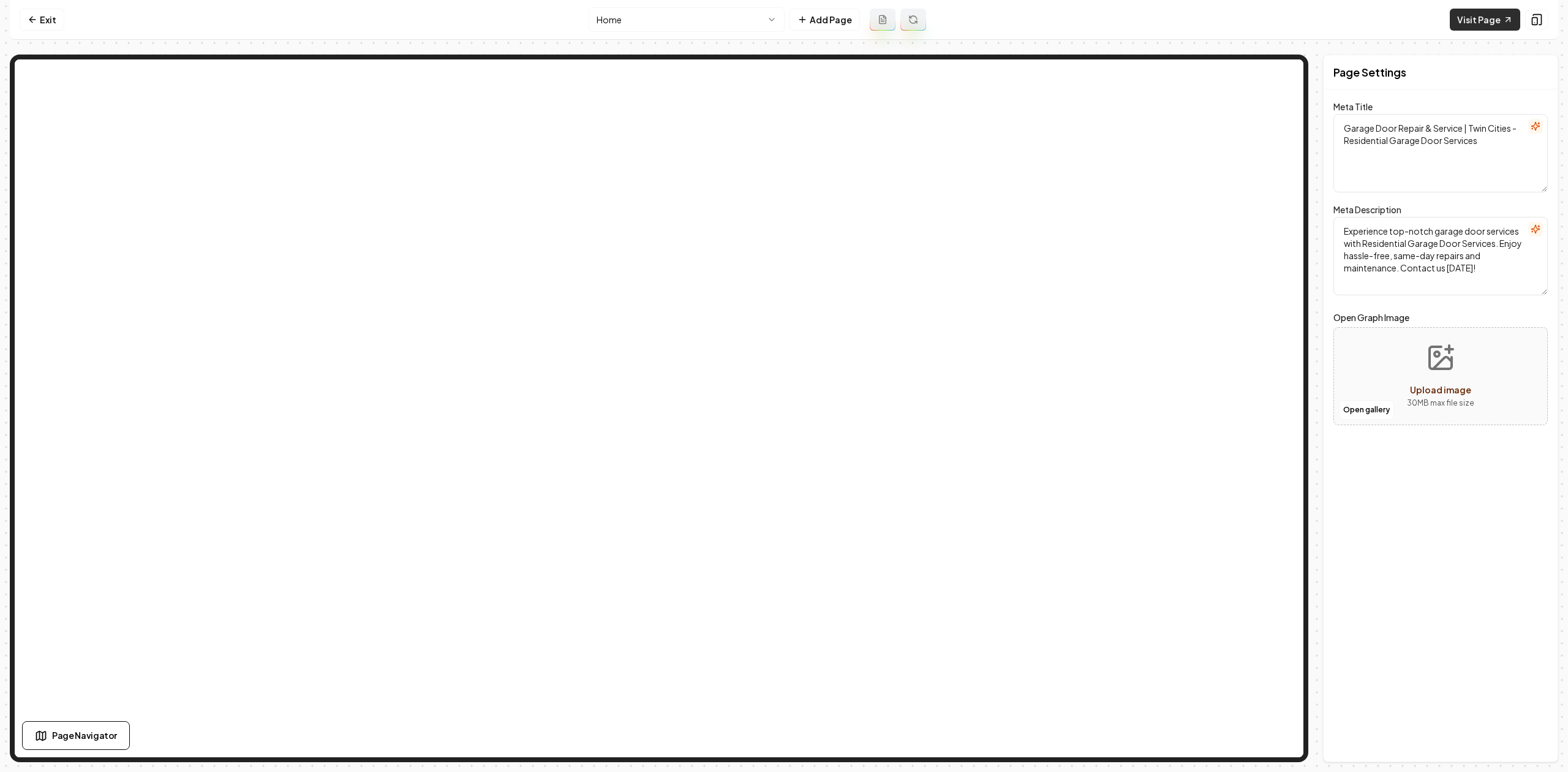
click at [1473, 30] on link "Visit Page" at bounding box center [1485, 19] width 70 height 22
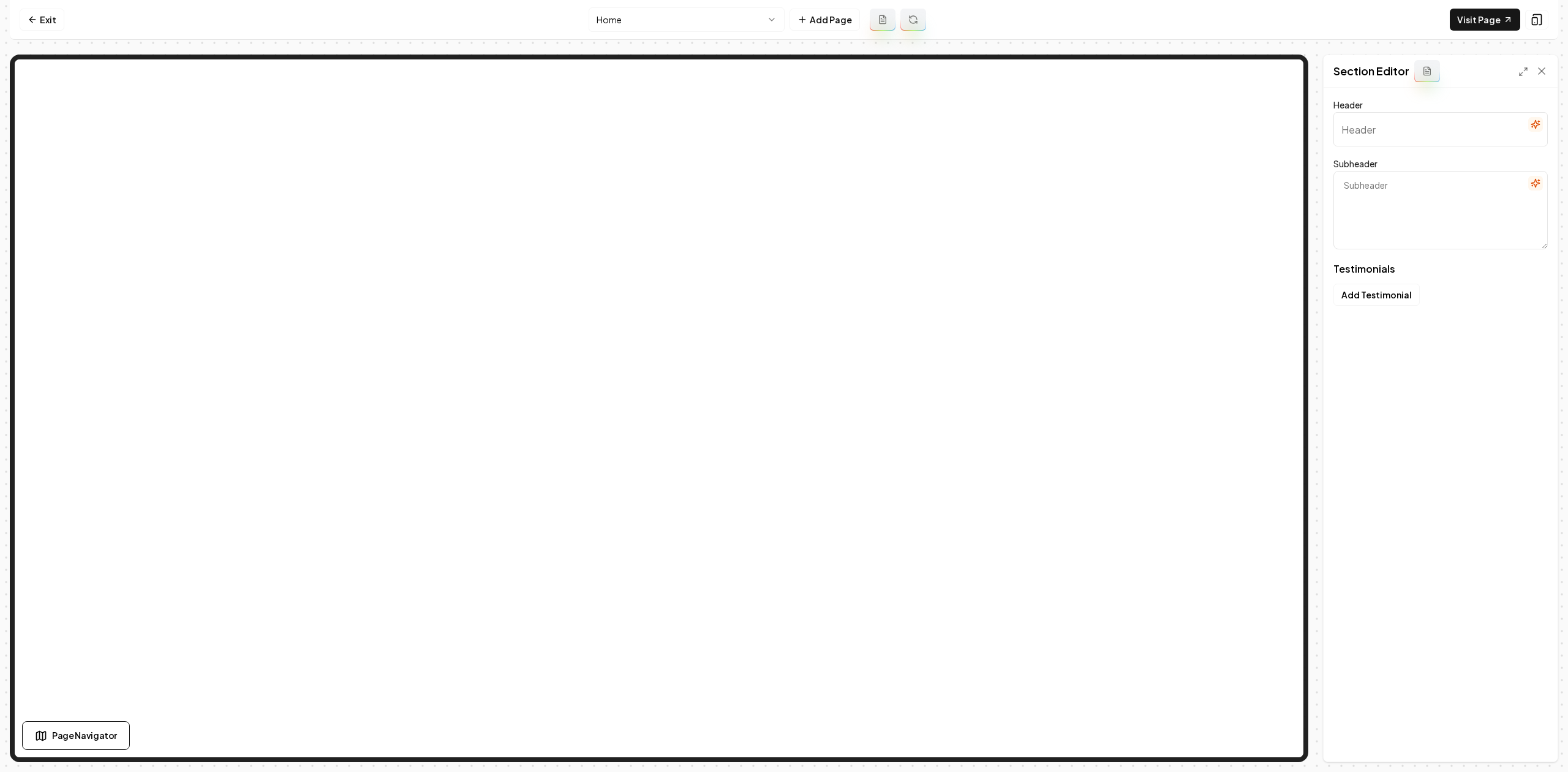
type input "Our clients love us"
type textarea "Here's some of what they had to say"
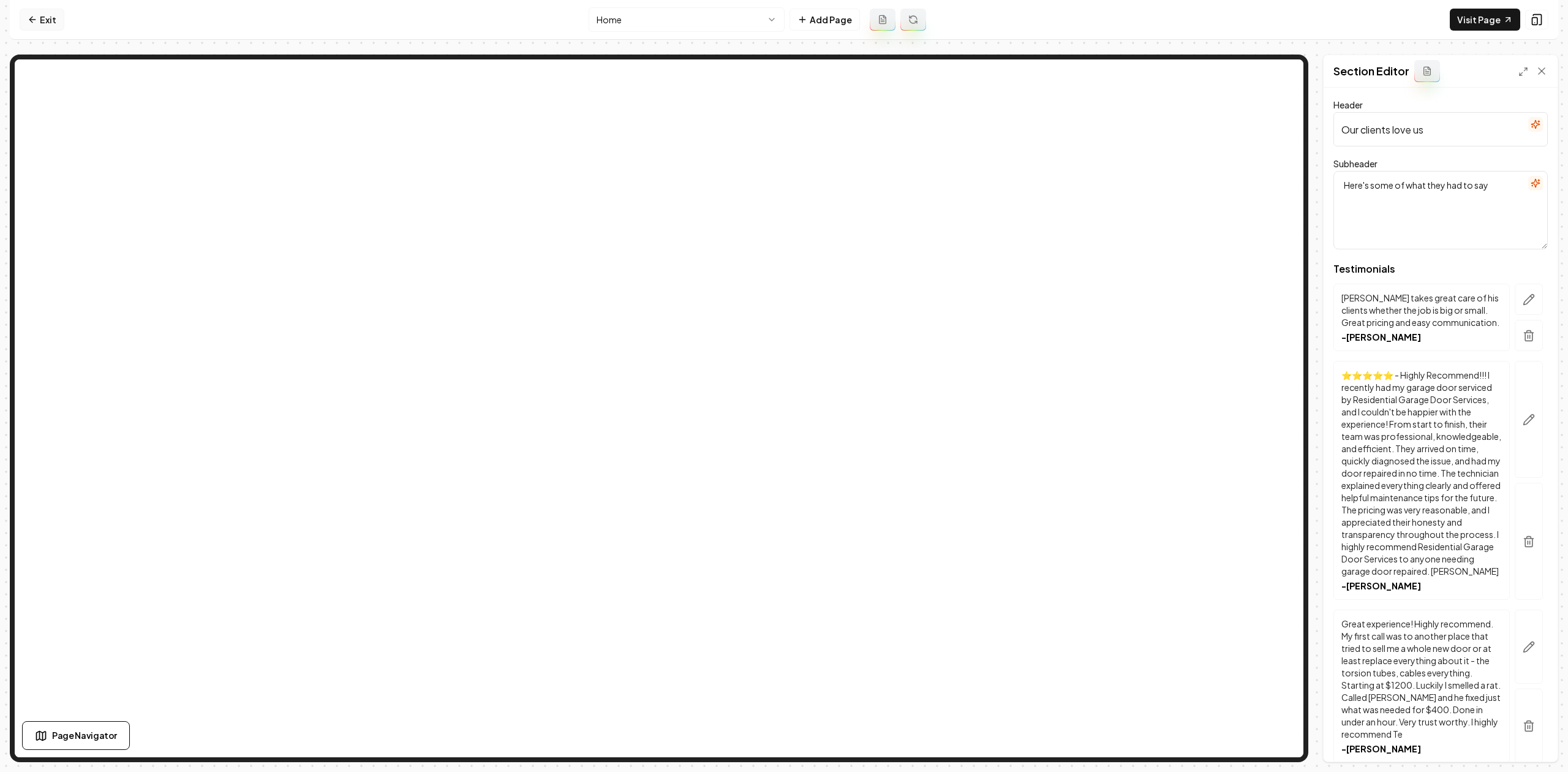
click at [35, 25] on link "Exit" at bounding box center [41, 19] width 44 height 22
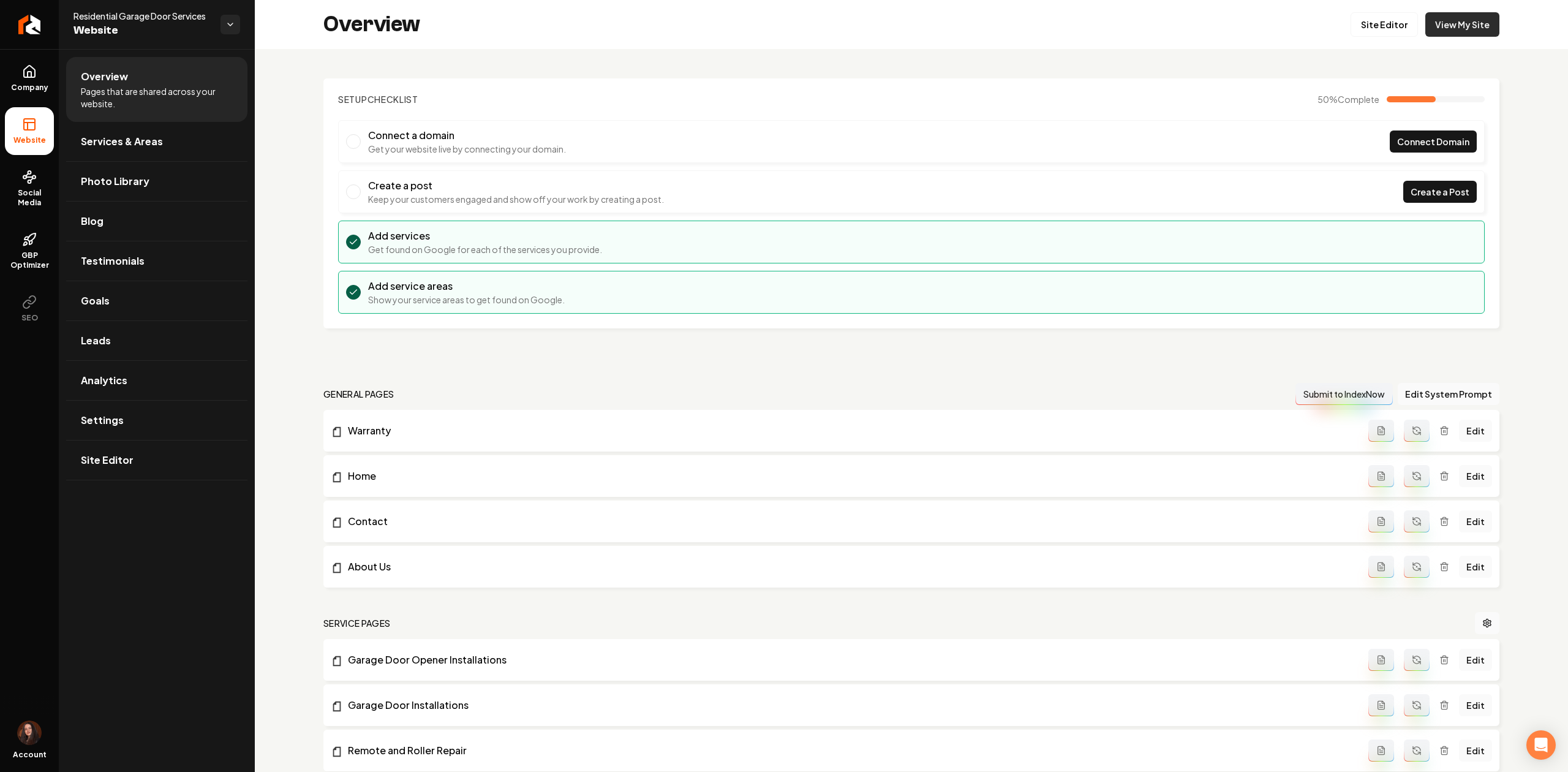
click at [1455, 26] on link "View My Site" at bounding box center [1462, 24] width 74 height 24
click at [136, 422] on link "Settings" at bounding box center [157, 420] width 181 height 39
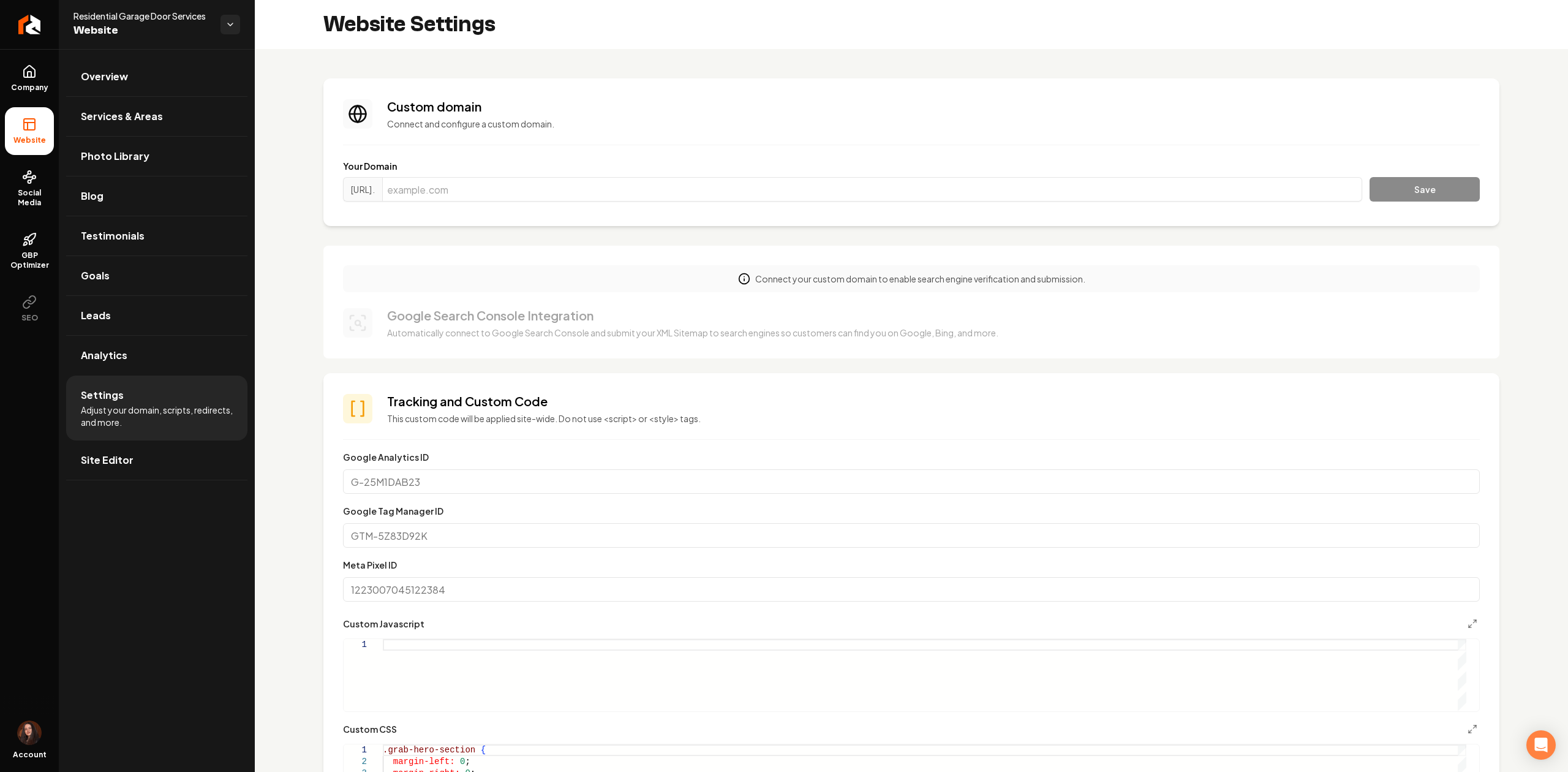
drag, startPoint x: 125, startPoint y: 465, endPoint x: 153, endPoint y: 439, distance: 38.2
click at [125, 464] on span "Site Editor" at bounding box center [107, 460] width 53 height 15
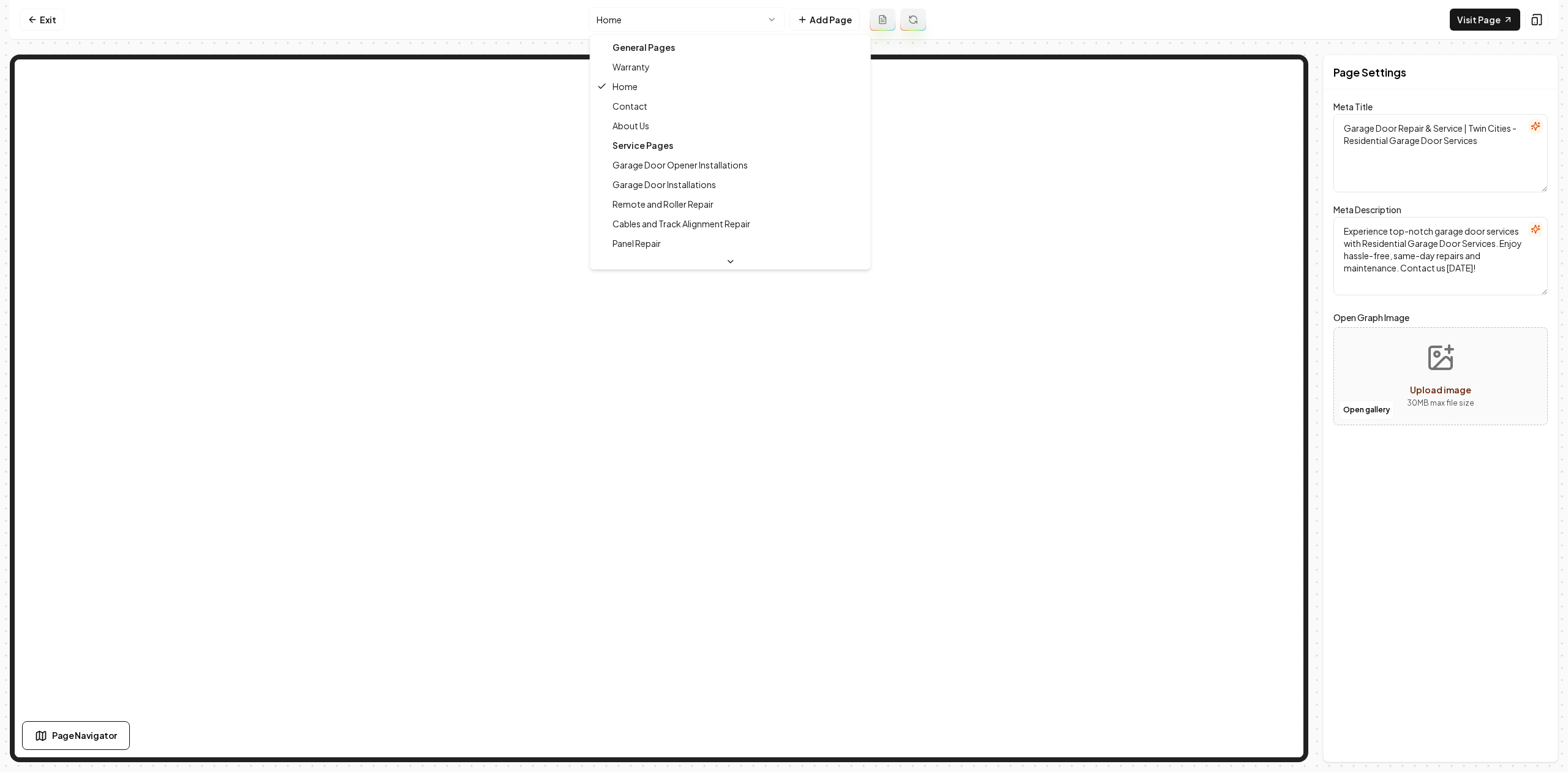
click at [611, 25] on html "Computer Required This feature is only available on a computer. Please switch t…" at bounding box center [784, 386] width 1568 height 772
type textarea "Garage Door Opener Installations | Residential Garage Door Services"
type textarea "Expert garage door opener installations with 24/7 same-day service across Twin …"
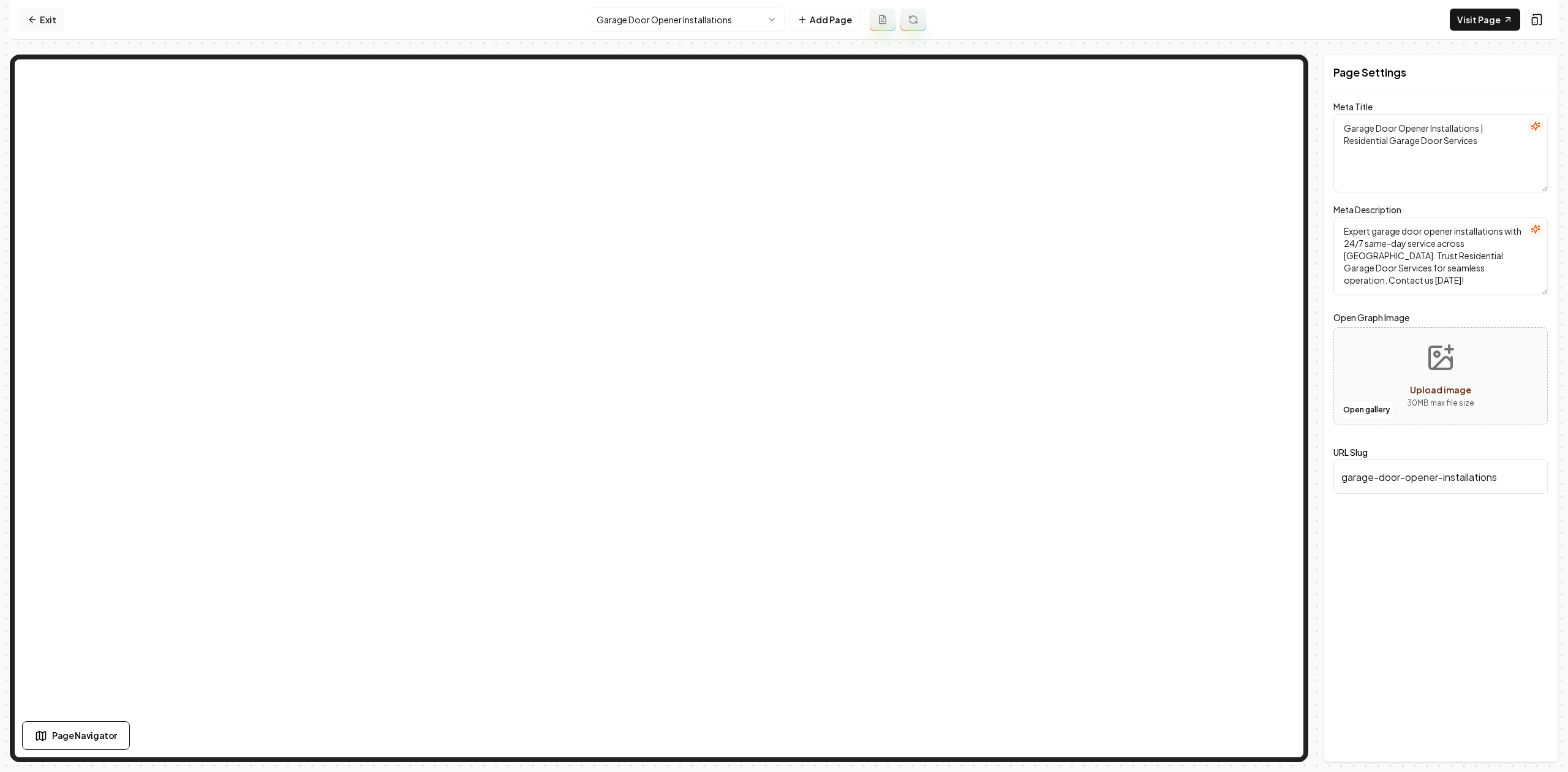
drag, startPoint x: 49, startPoint y: 19, endPoint x: 47, endPoint y: 27, distance: 8.2
click at [49, 18] on link "Exit" at bounding box center [41, 19] width 44 height 22
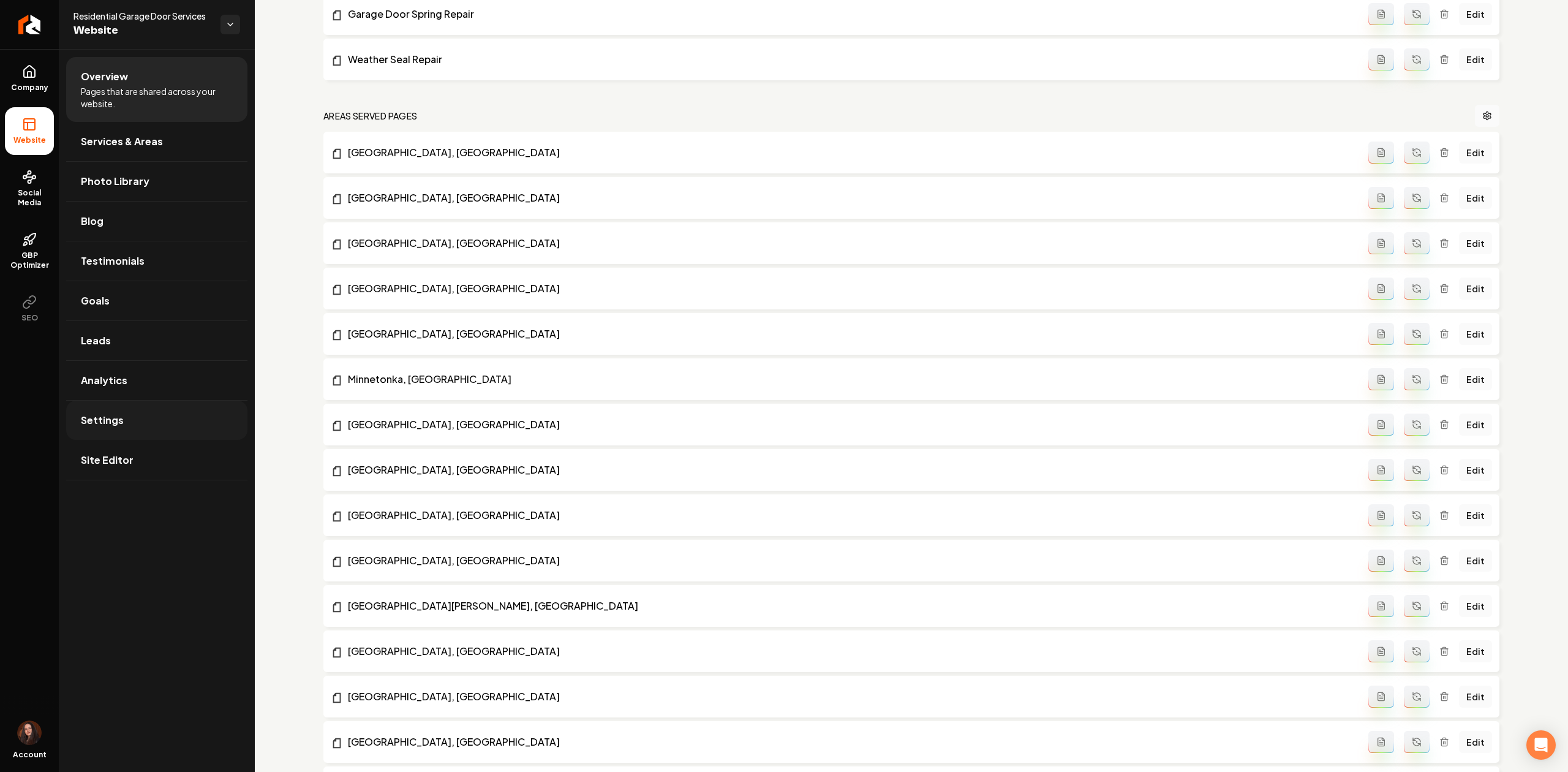
scroll to position [980, 0]
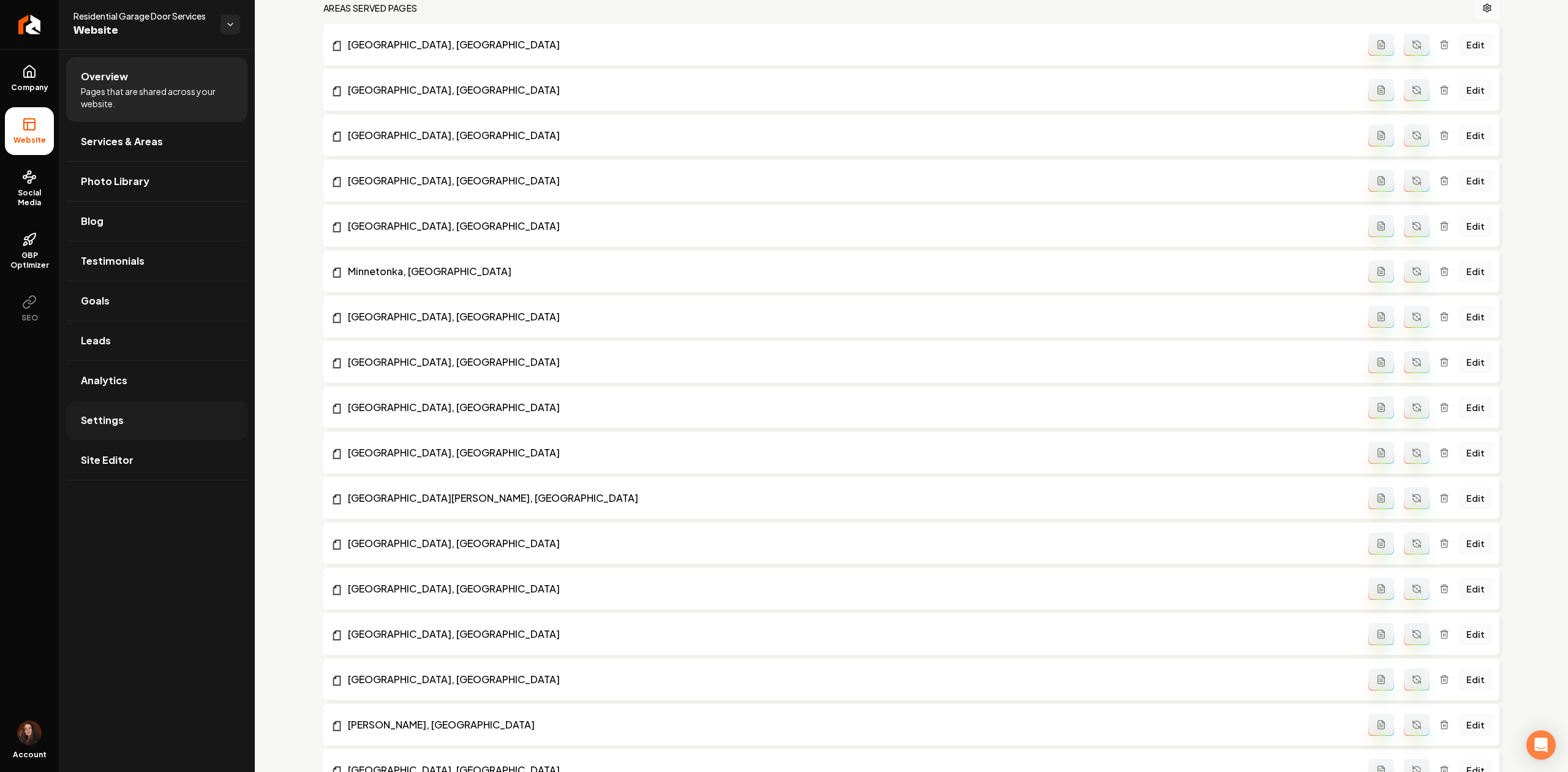
click at [146, 432] on link "Settings" at bounding box center [157, 420] width 181 height 39
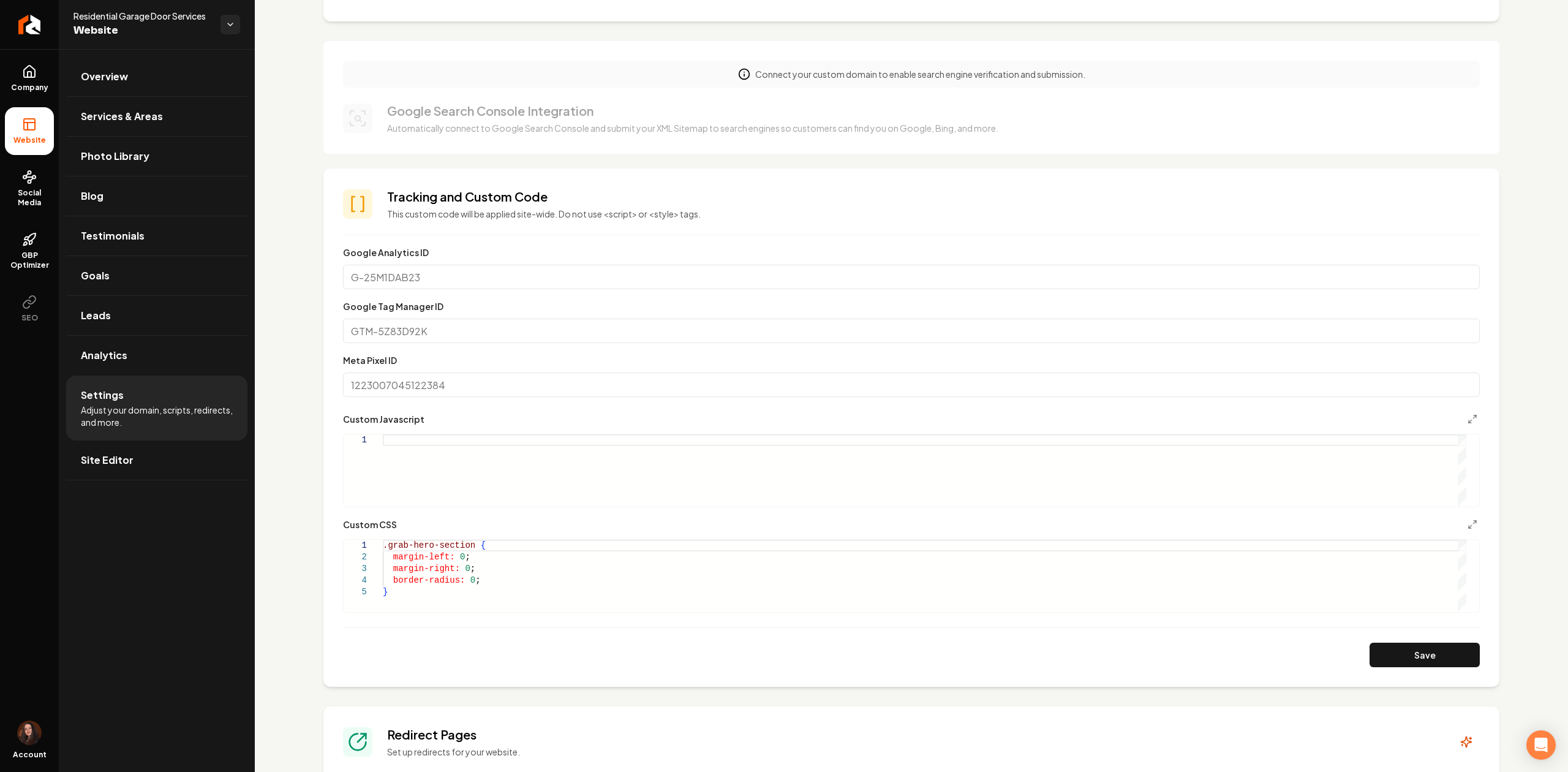
scroll to position [245, 0]
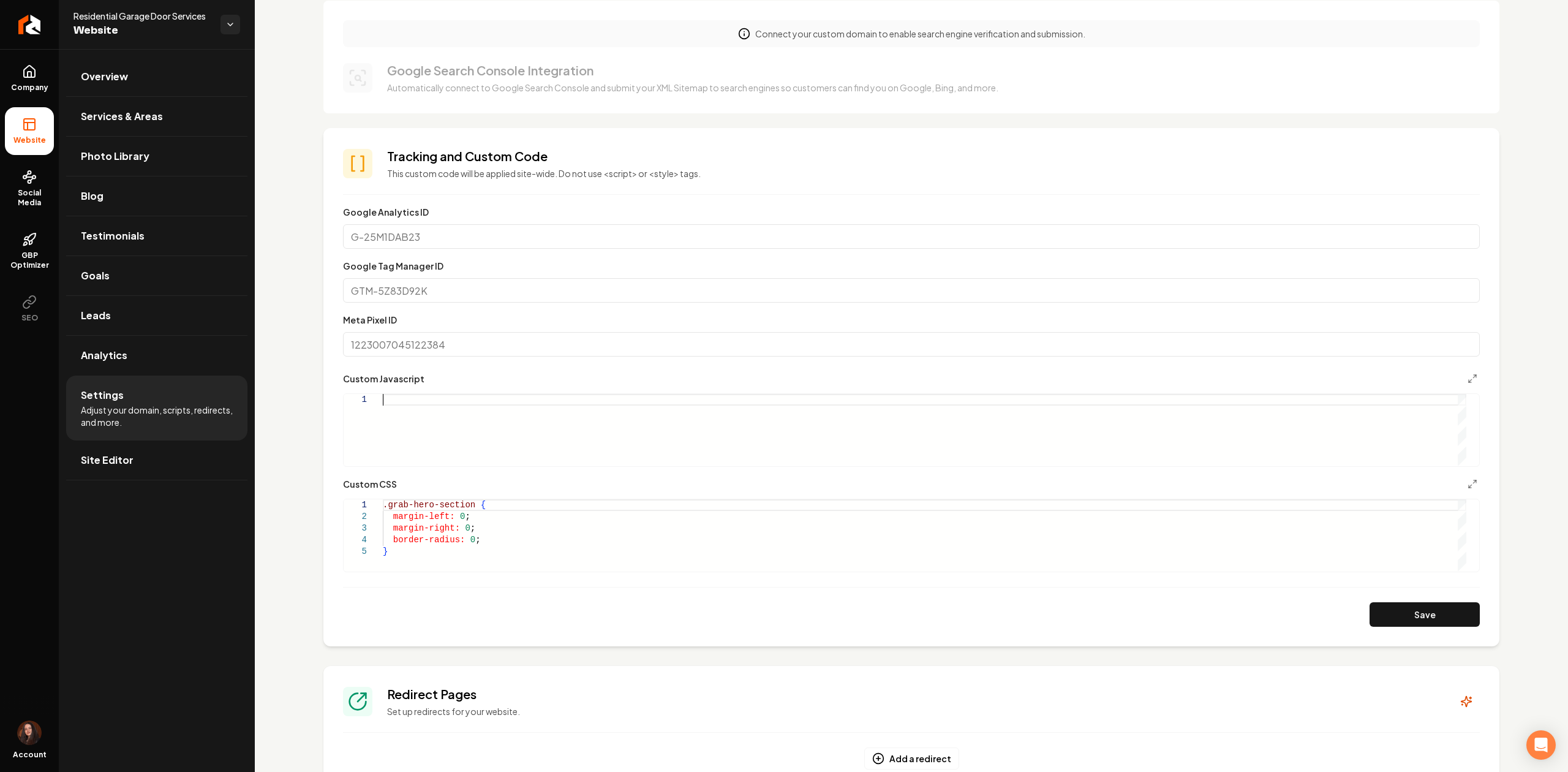
click at [422, 445] on div "Main content area" at bounding box center [924, 430] width 1083 height 72
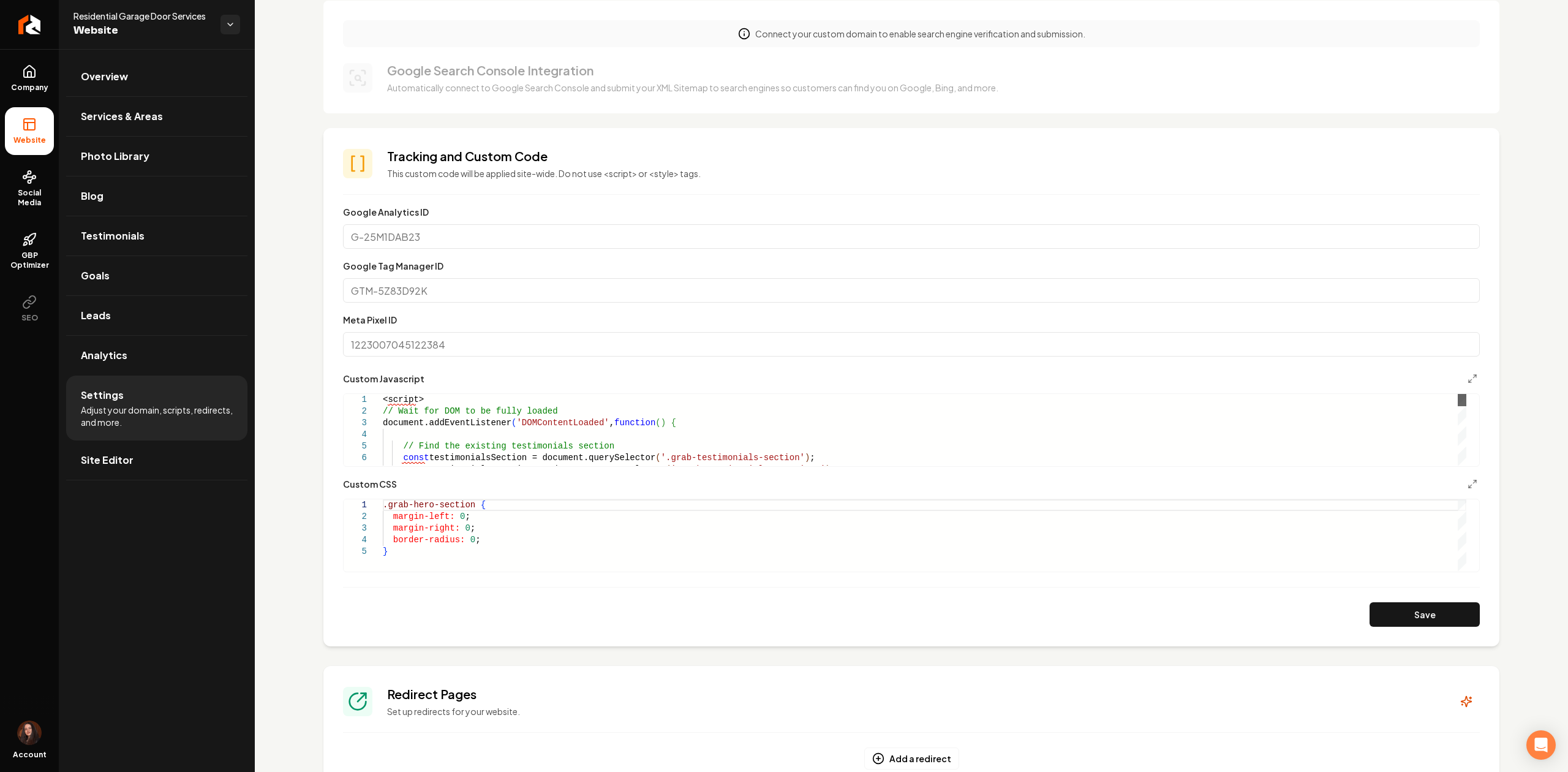
click at [1457, 394] on div "Main content area" at bounding box center [1461, 400] width 9 height 12
drag, startPoint x: 460, startPoint y: 397, endPoint x: 341, endPoint y: 392, distance: 119.1
click at [1435, 616] on button "Save" at bounding box center [1424, 614] width 110 height 24
type textarea "**********"
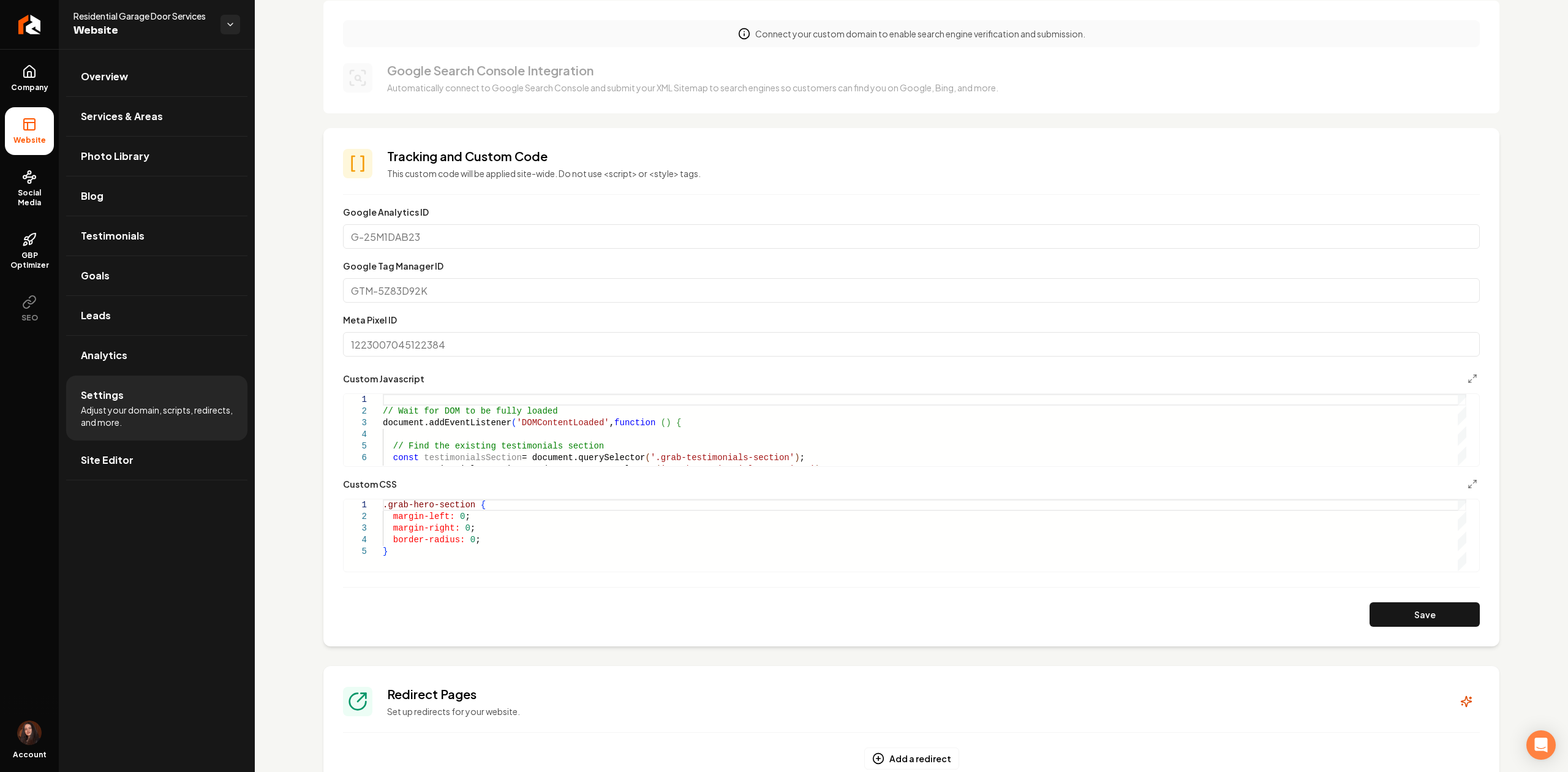
scroll to position [0, 3]
click at [481, 559] on div ".grab-hero-section { margin-left: 0 ; margin-right: 0 ; border-radius: 0 ; }" at bounding box center [924, 535] width 1083 height 72
click at [1355, 620] on div "Save" at bounding box center [911, 614] width 1137 height 24
click at [1369, 613] on button "Save" at bounding box center [1424, 614] width 110 height 24
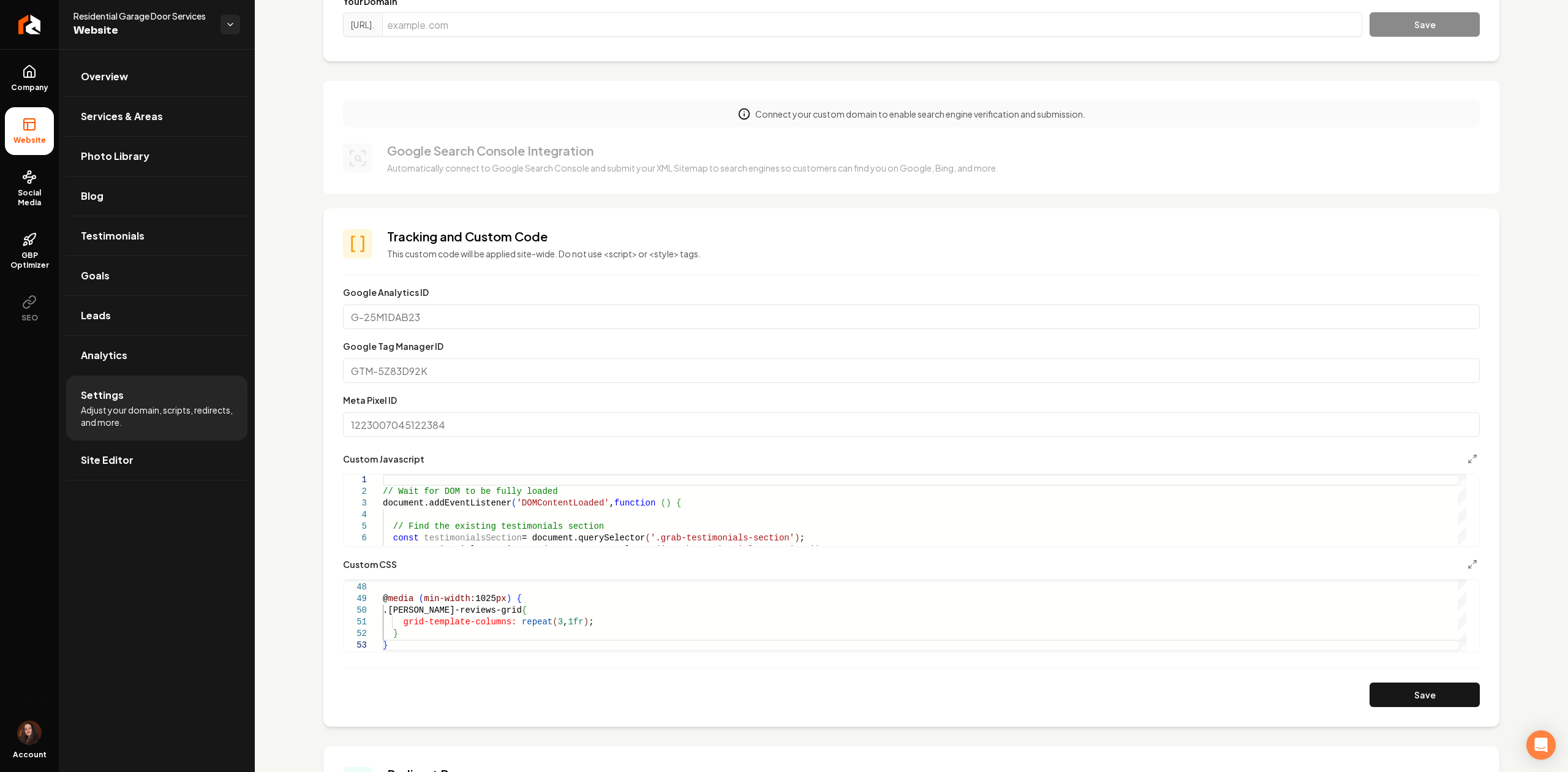
scroll to position [163, 0]
click at [502, 640] on div "} @ media ( min-width: 1025 px ) { .angie-reviews-grid { grid-template-columns:…" at bounding box center [924, 345] width 1083 height 617
type textarea "**********"
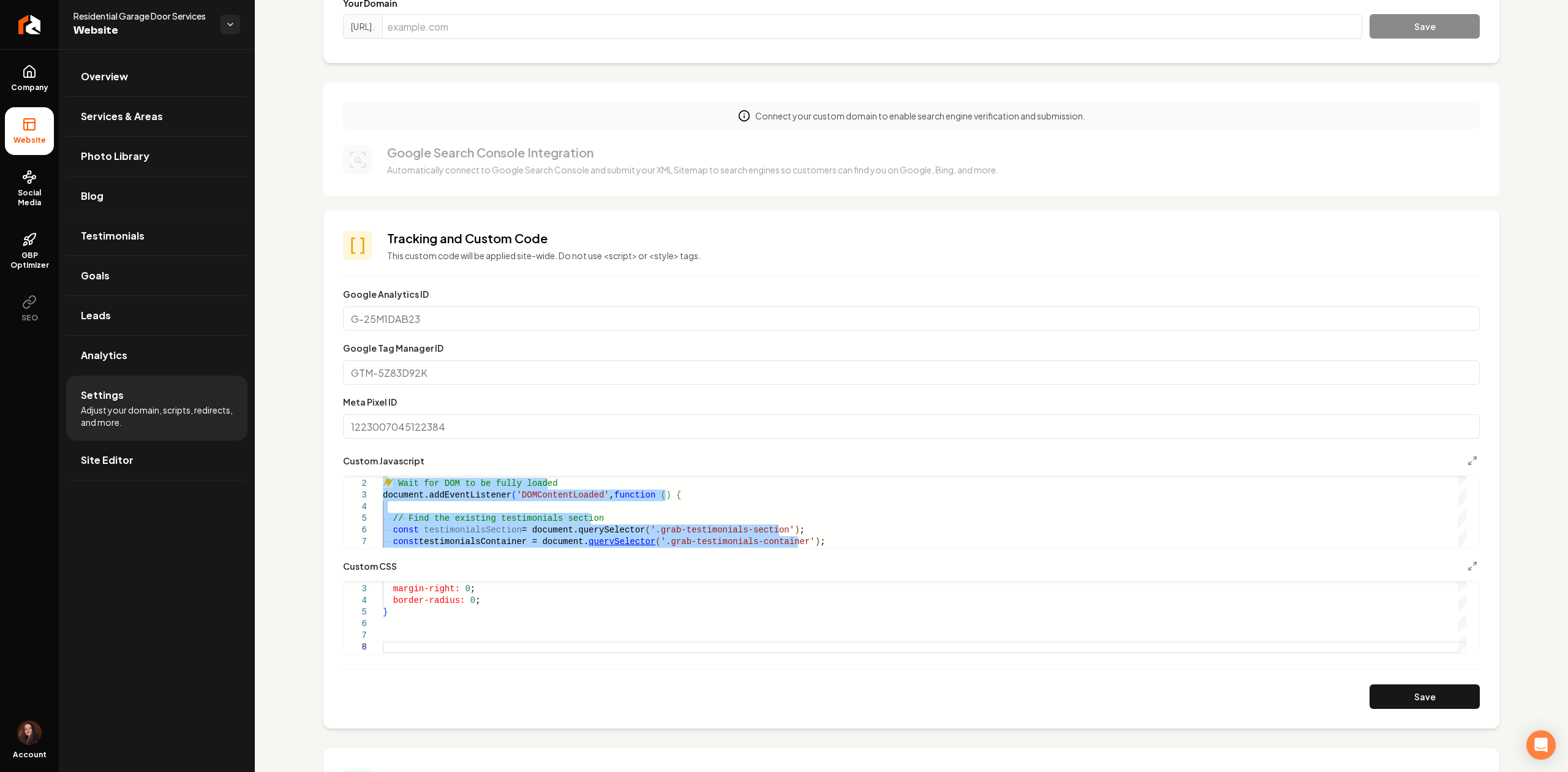
type textarea "**********"
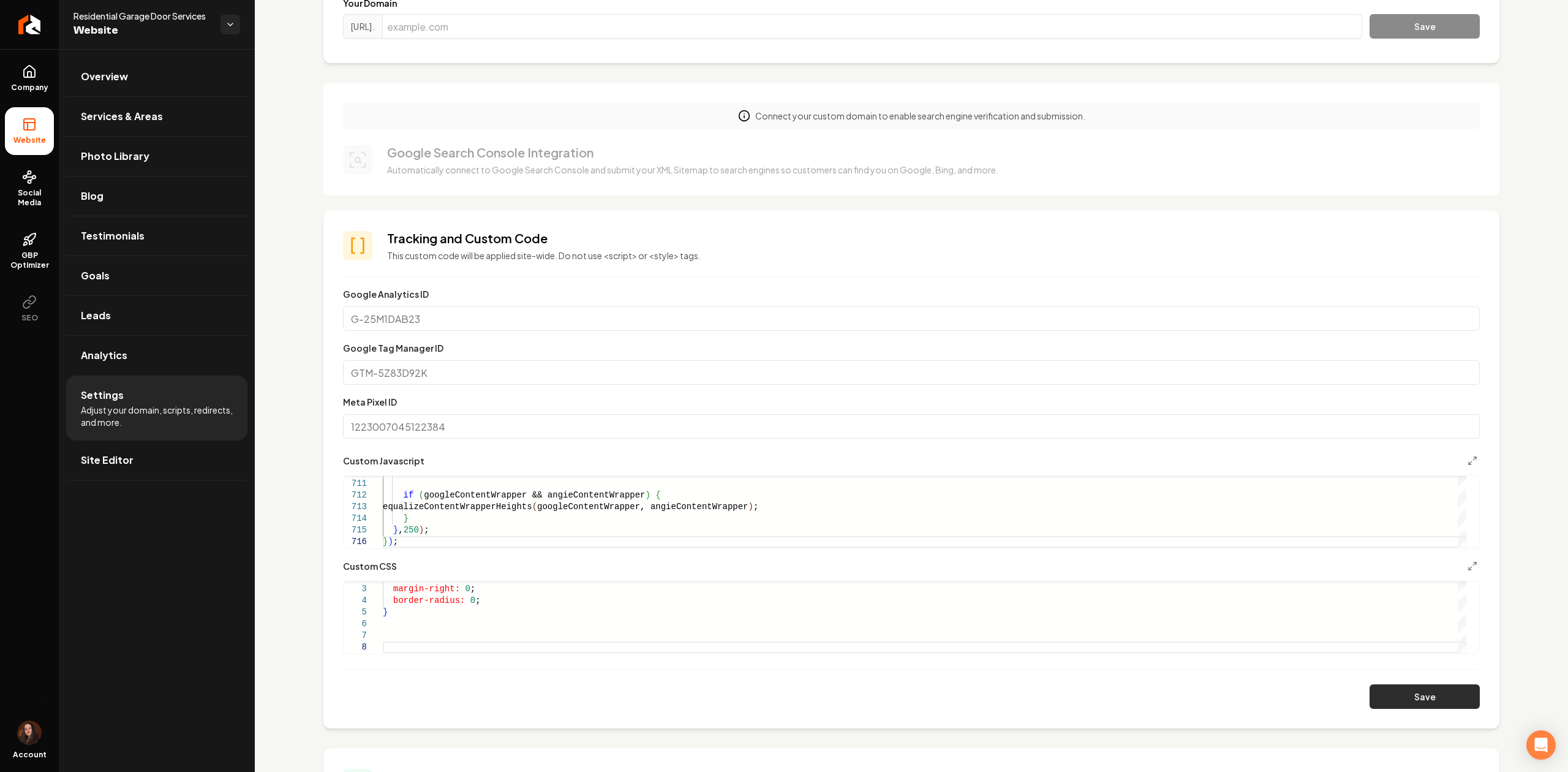
click at [1404, 684] on button "Save" at bounding box center [1424, 696] width 110 height 24
type textarea "**********"
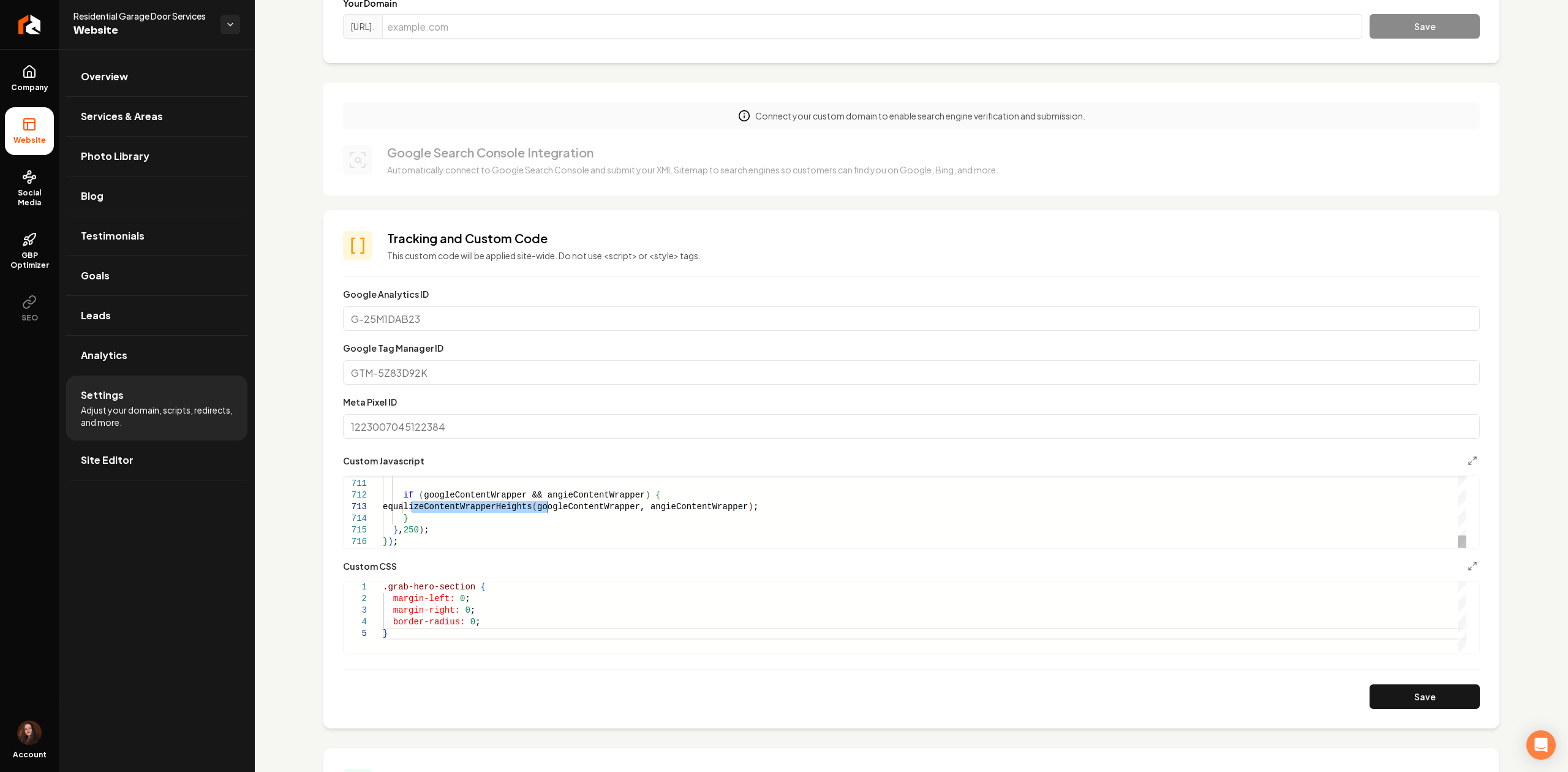
click at [1401, 689] on button "Save" at bounding box center [1424, 696] width 110 height 24
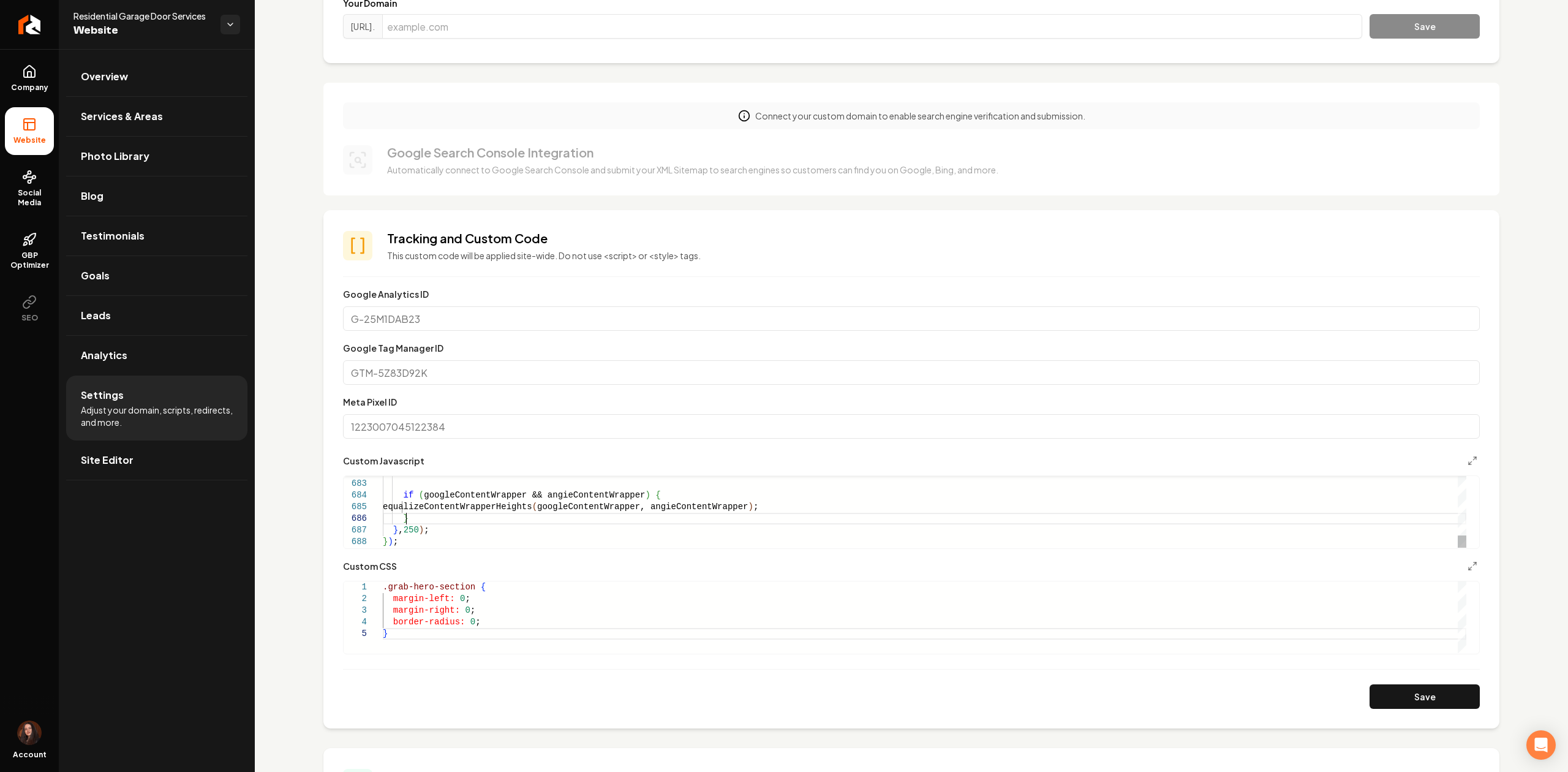
click at [1420, 689] on button "Save" at bounding box center [1424, 696] width 110 height 24
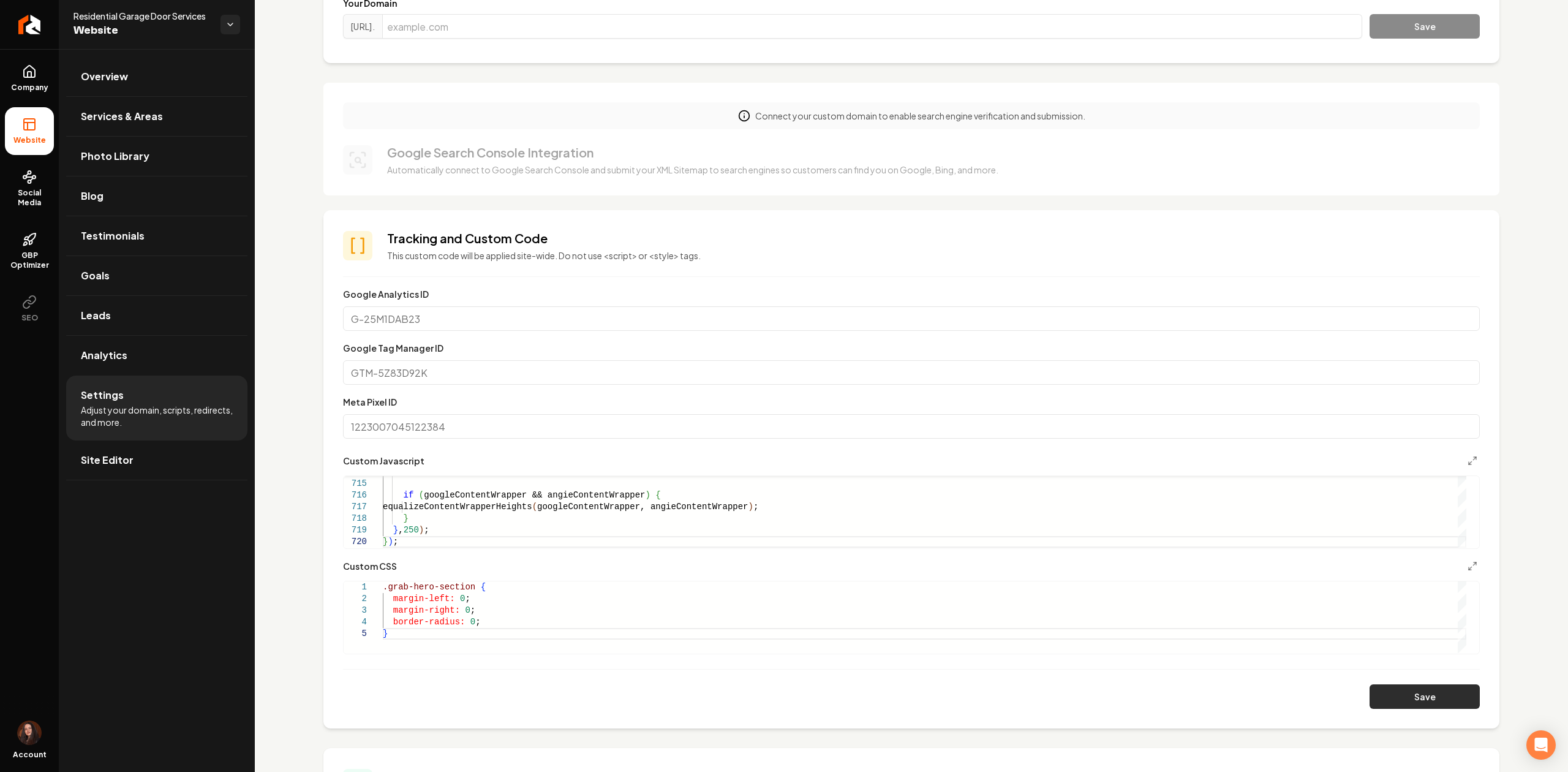
click at [1395, 703] on button "Save" at bounding box center [1424, 696] width 110 height 24
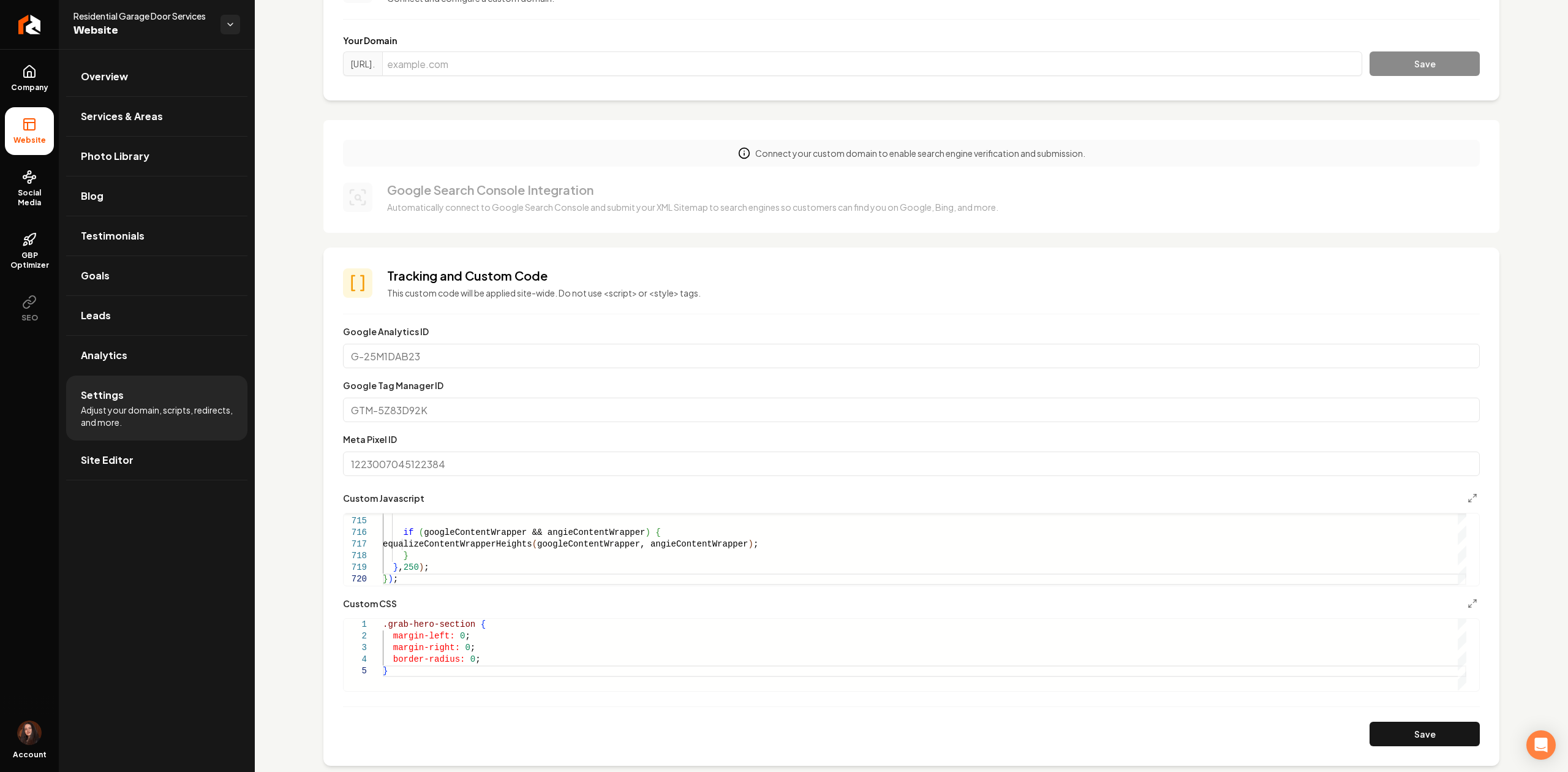
scroll to position [82, 0]
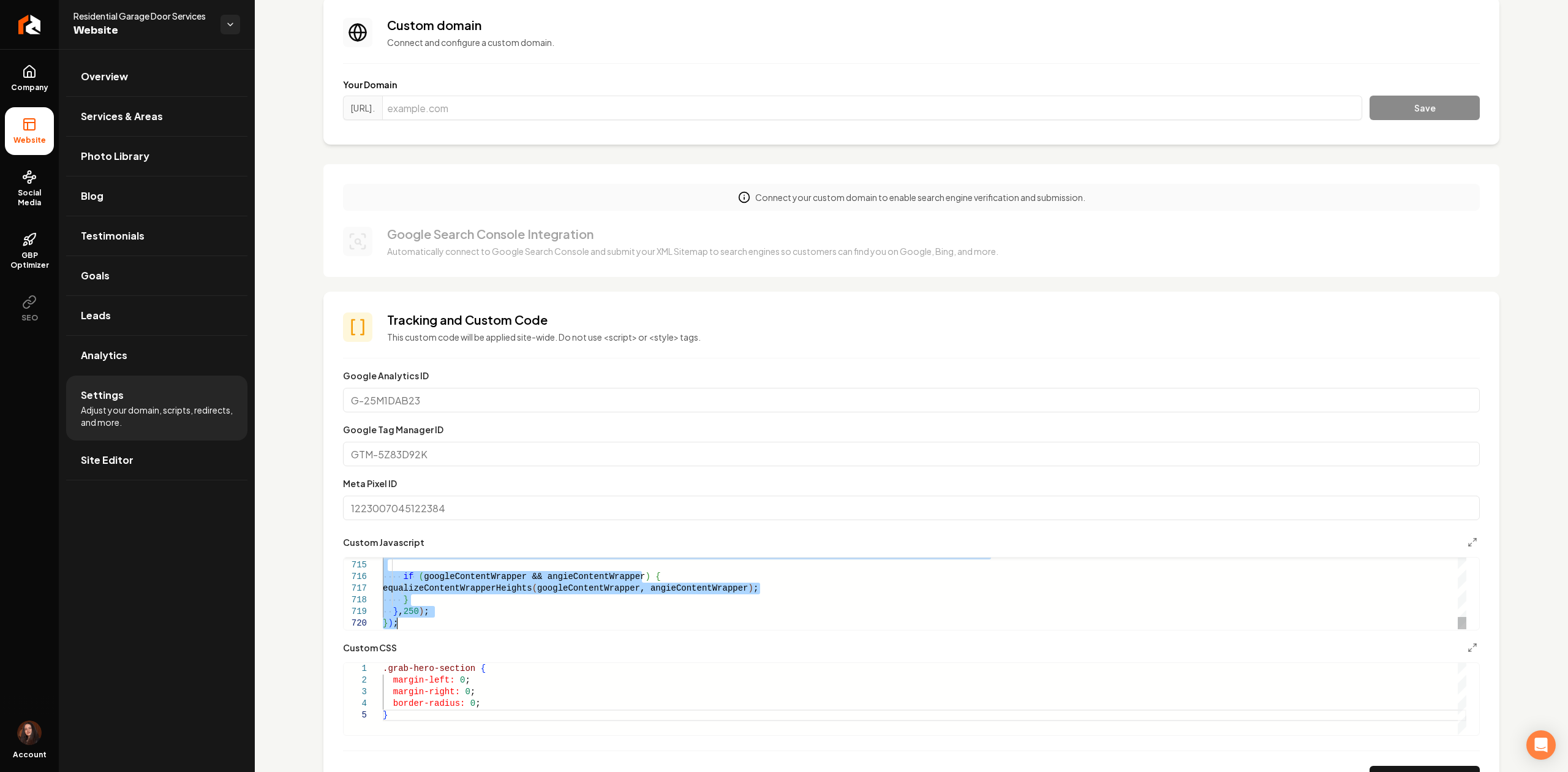
type textarea "******** ***"
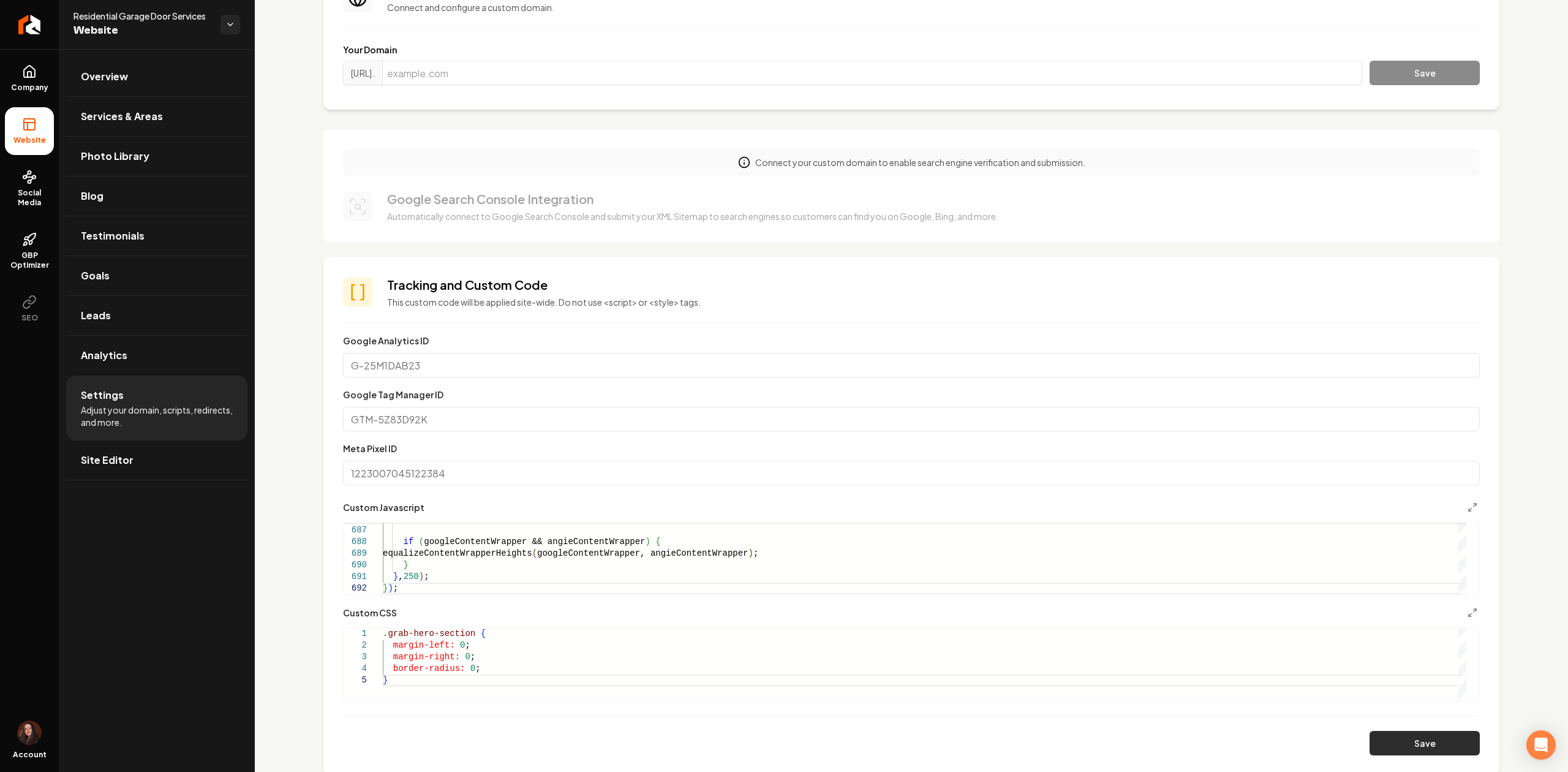
scroll to position [163, 0]
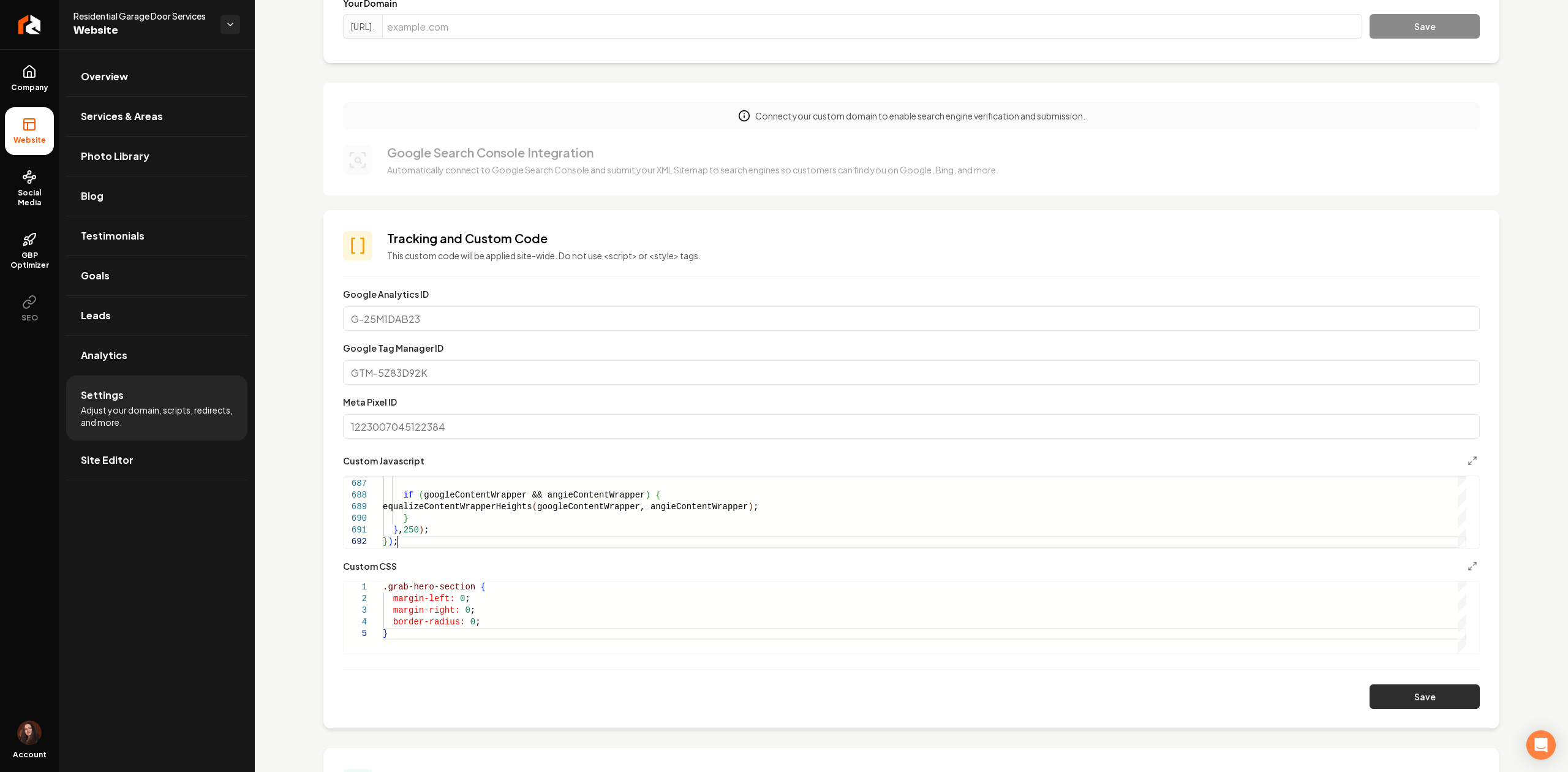
click at [1375, 694] on button "Save" at bounding box center [1424, 696] width 110 height 24
click at [155, 466] on link "Site Editor" at bounding box center [157, 460] width 181 height 39
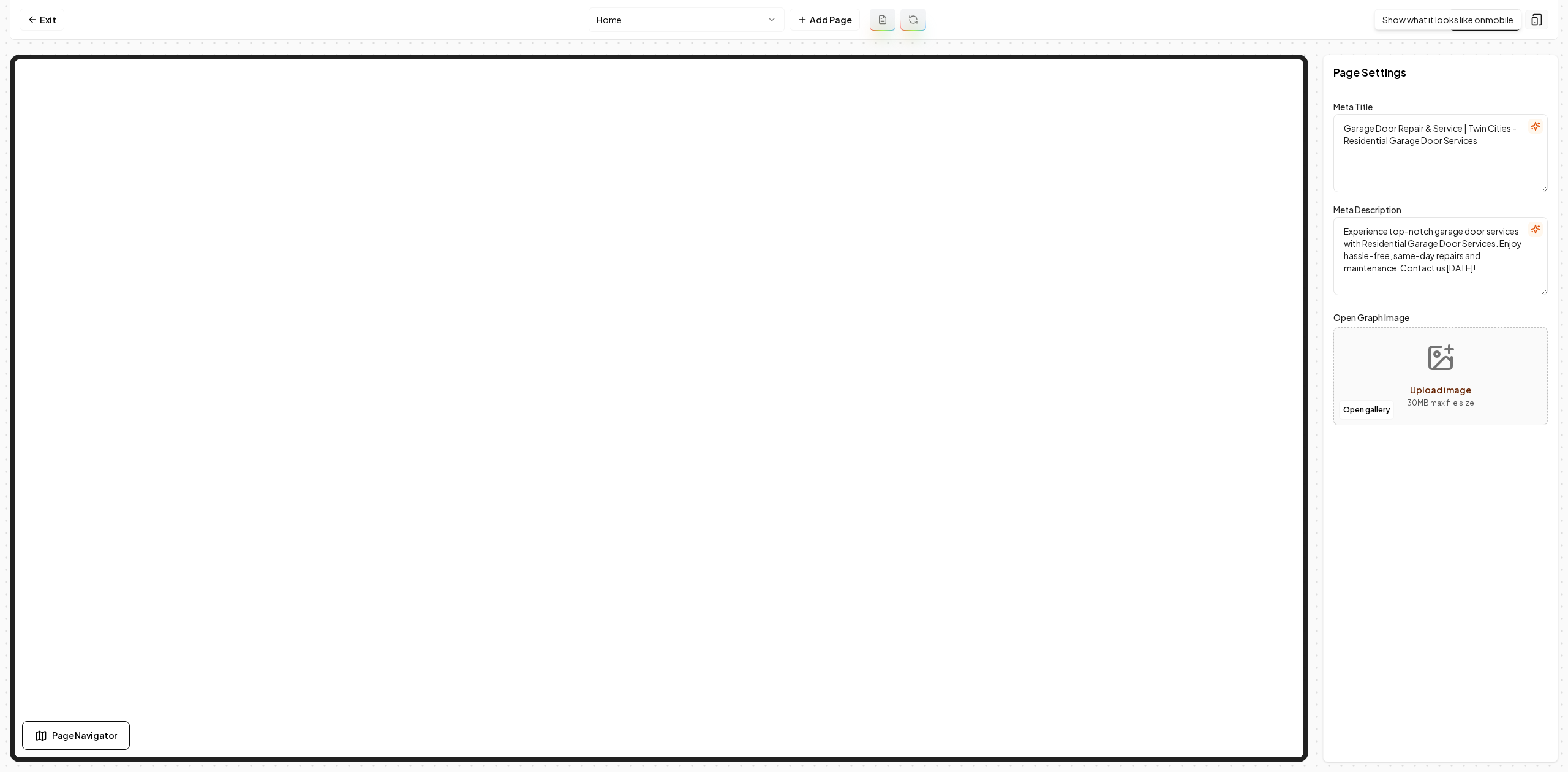
click at [1532, 20] on icon at bounding box center [1536, 19] width 12 height 12
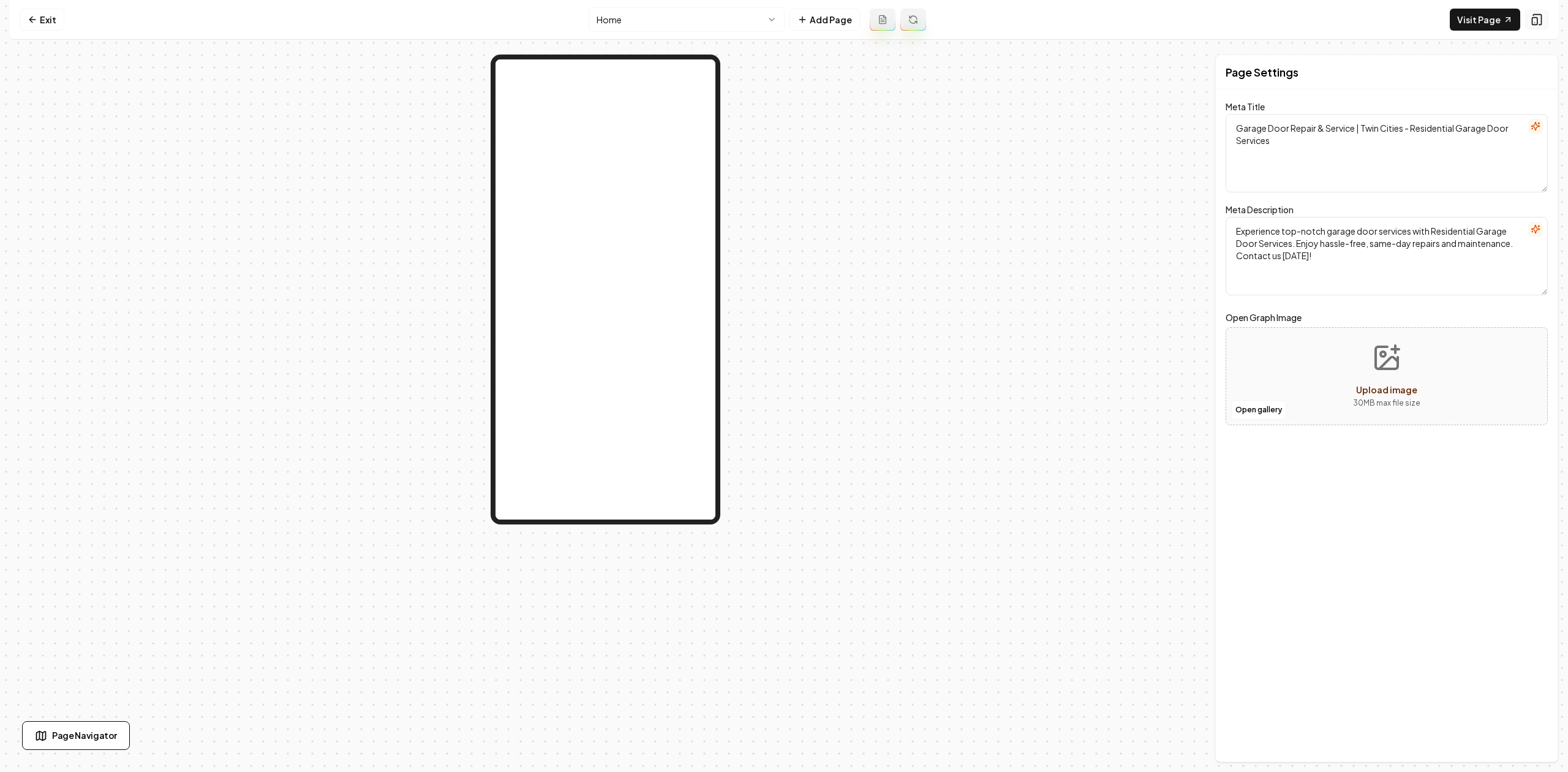
click at [1542, 23] on button at bounding box center [1536, 19] width 23 height 19
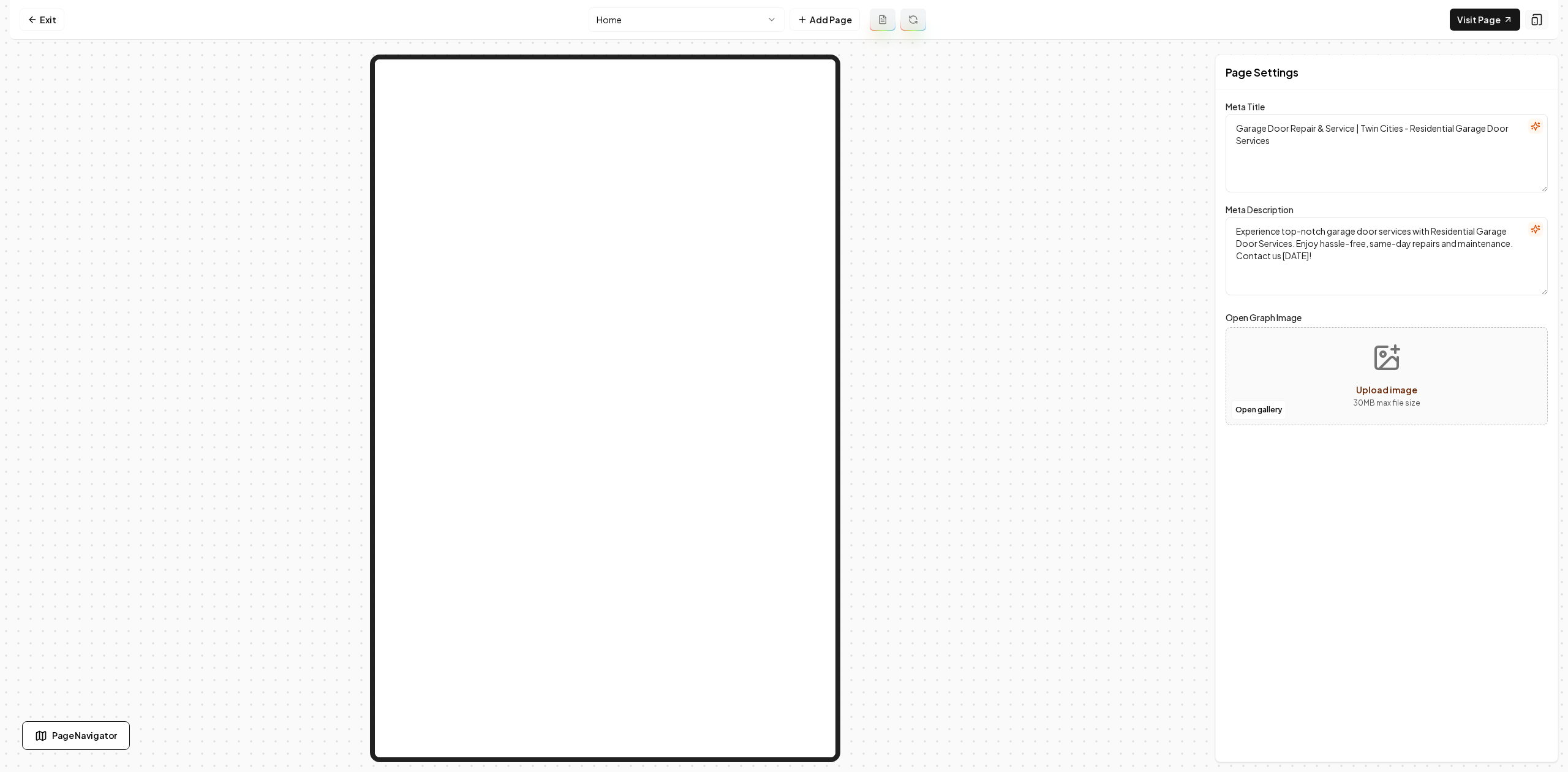
click at [1542, 23] on button at bounding box center [1536, 19] width 23 height 19
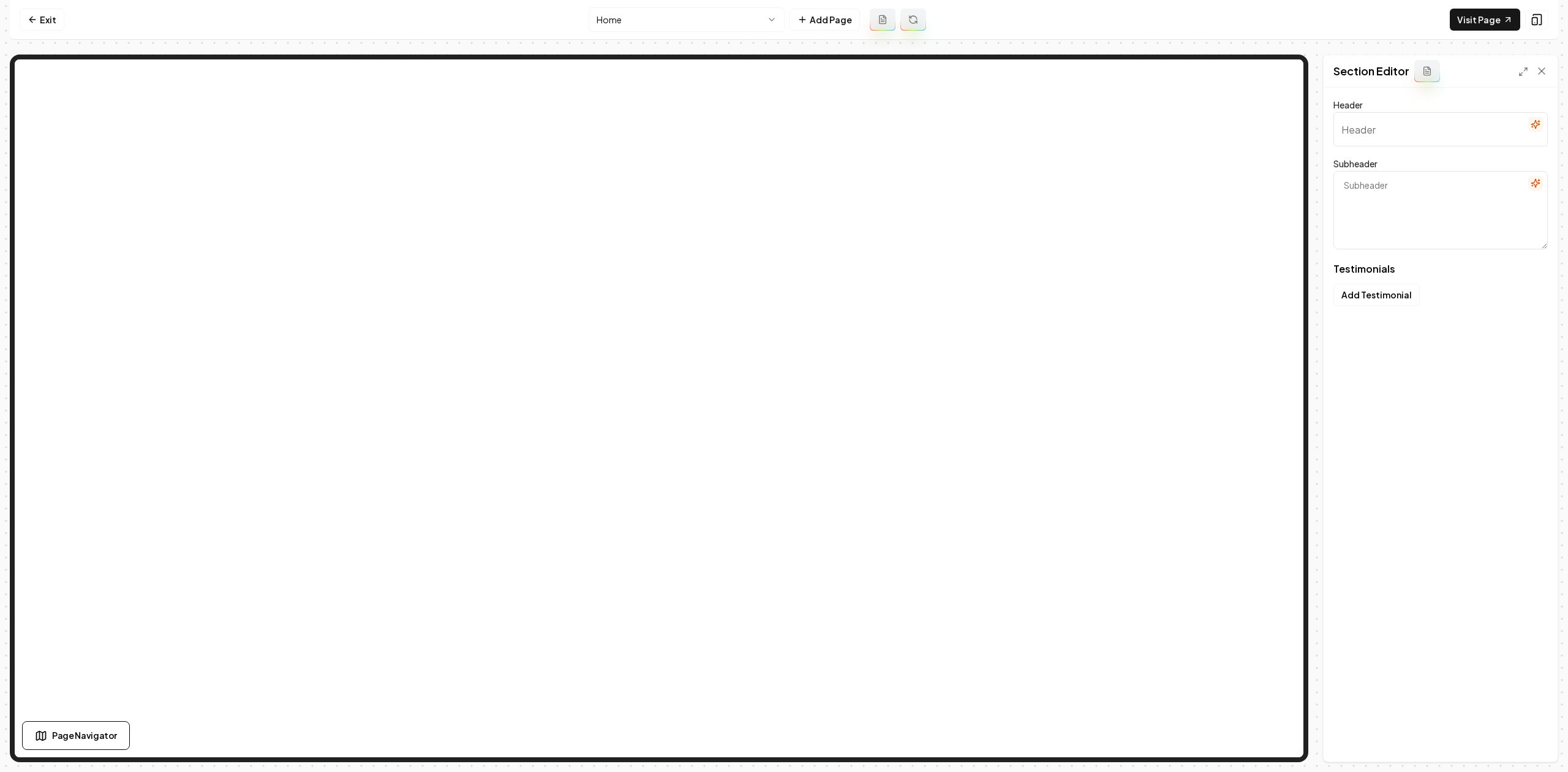
type input "Our clients love us"
type textarea "Here's some of what they had to say"
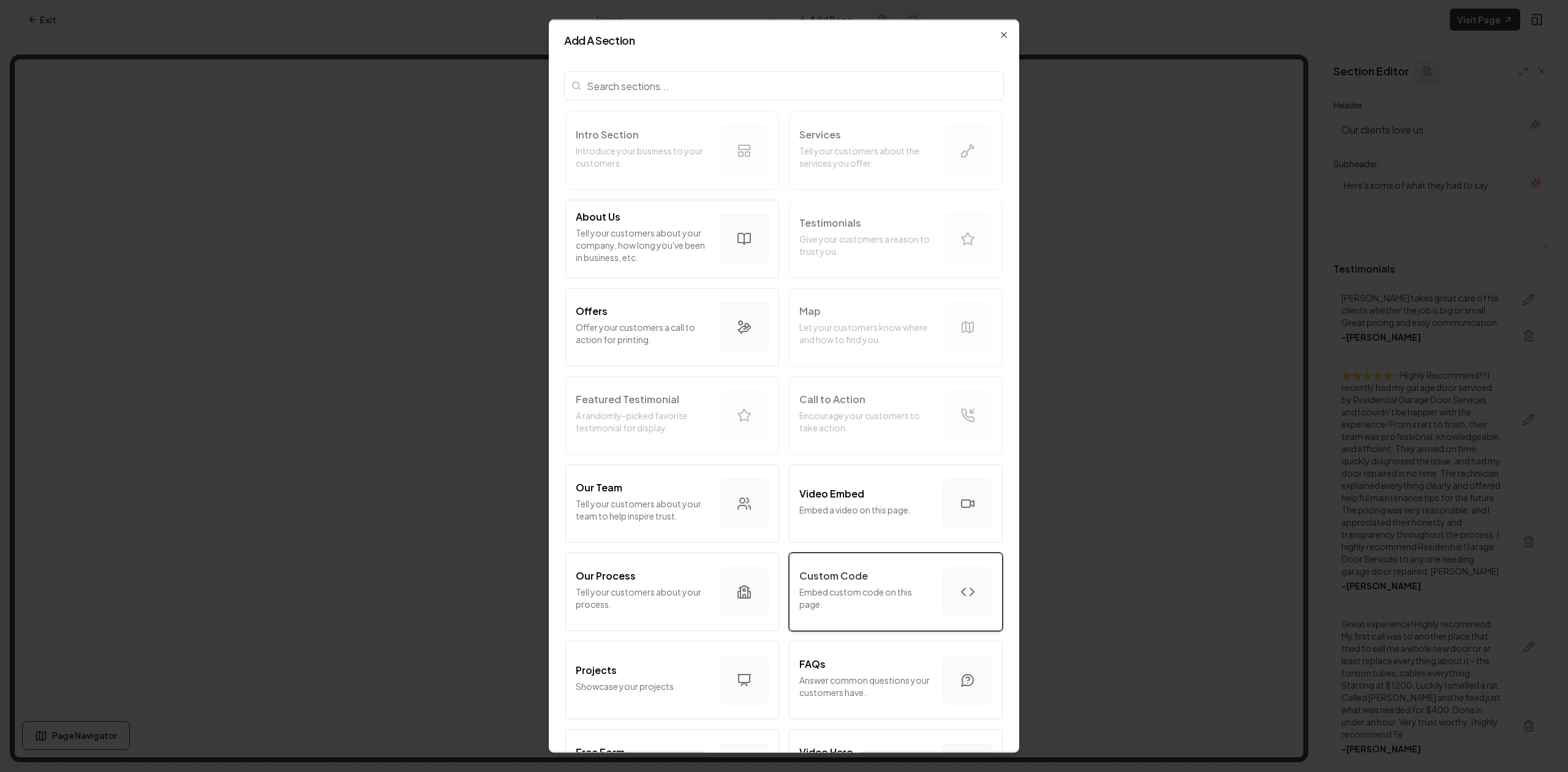
click at [825, 554] on button "Custom Code Embed custom code on this page." at bounding box center [896, 592] width 214 height 78
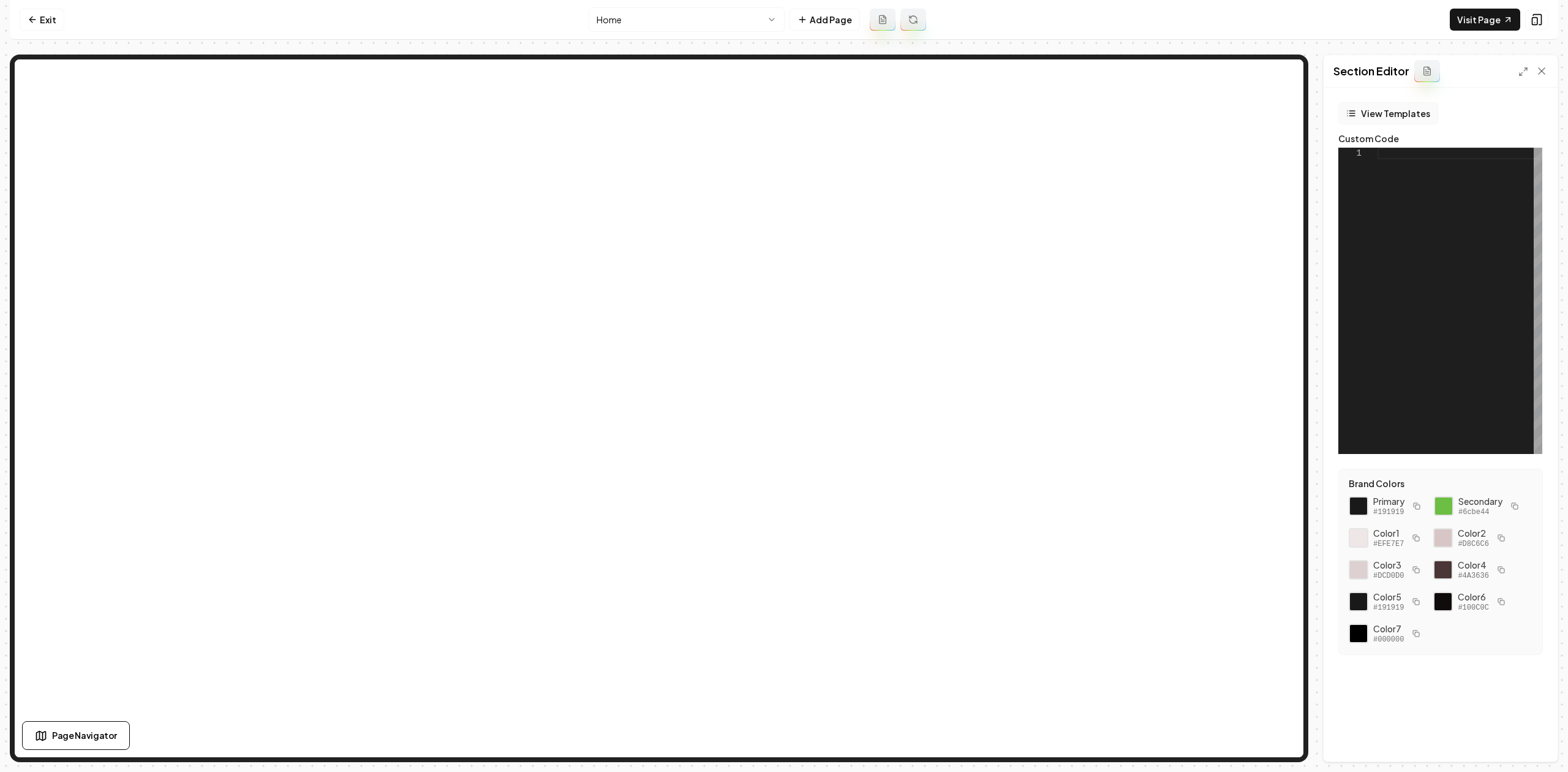
click at [1369, 108] on button "View Templates" at bounding box center [1388, 112] width 100 height 22
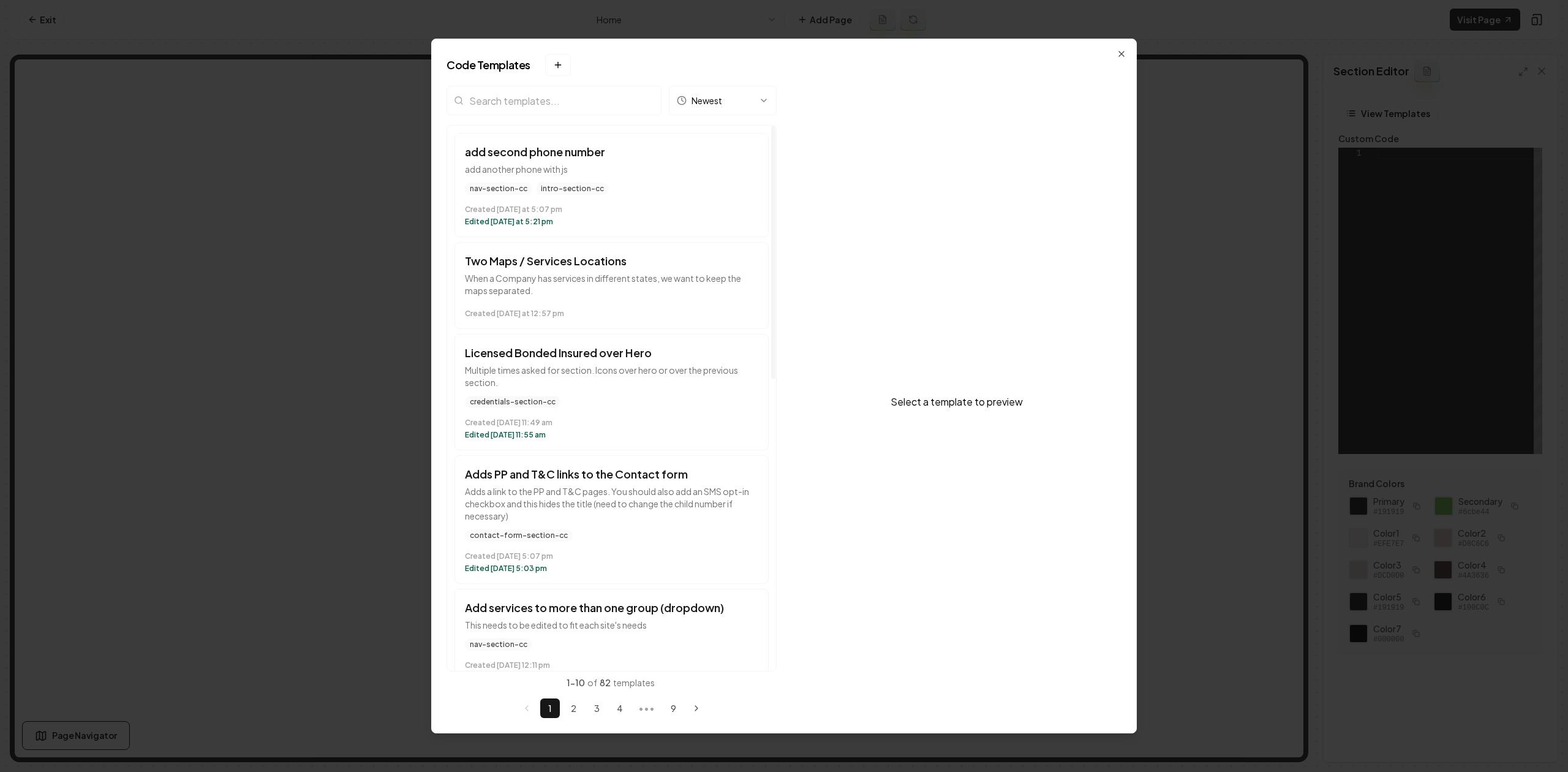
click at [530, 104] on input "search" at bounding box center [554, 100] width 215 height 29
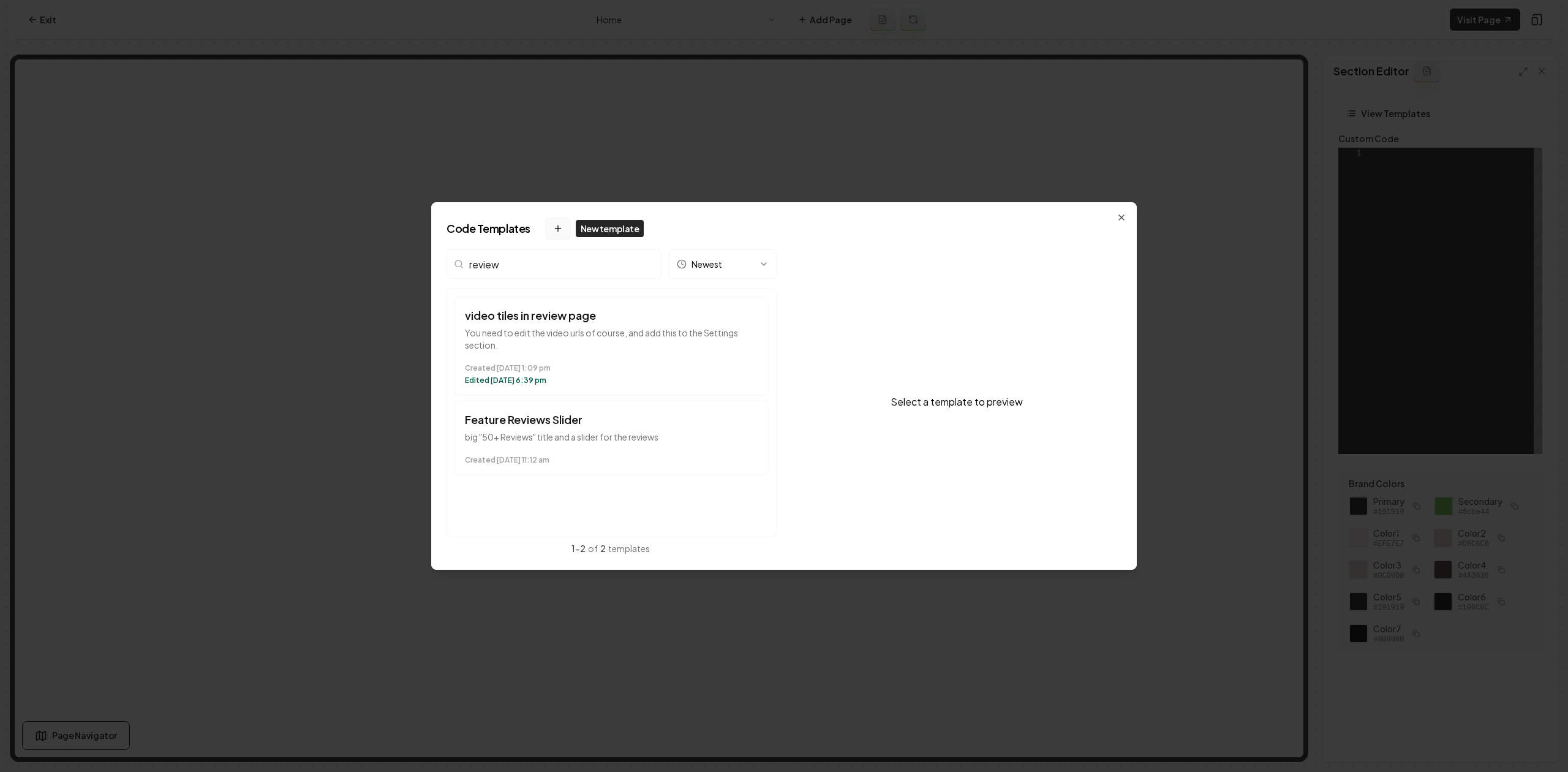
type input "review"
click at [553, 229] on icon at bounding box center [557, 228] width 10 height 10
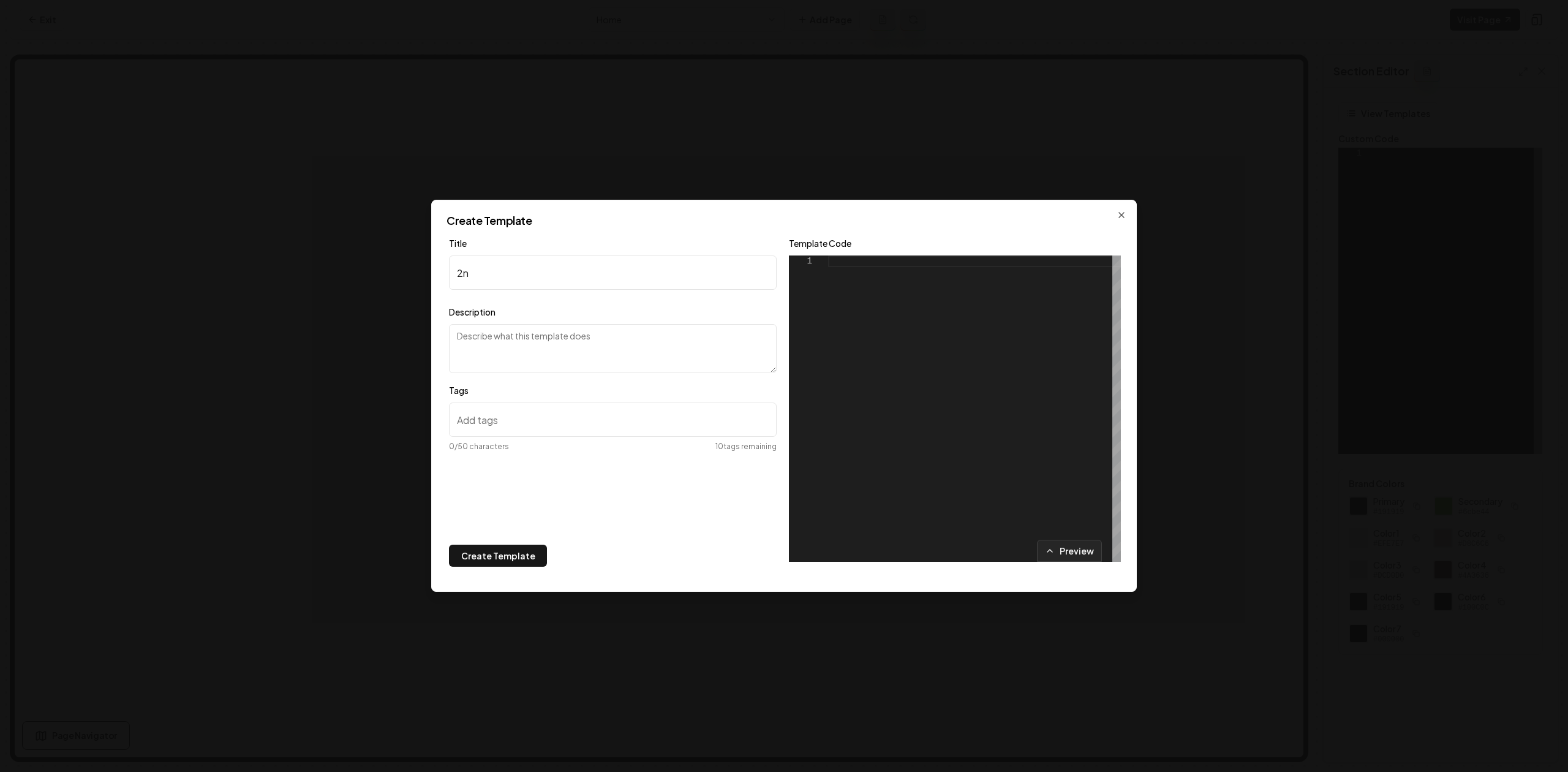
type input "2"
type input "yelp or angi second column / Reviews"
click at [570, 331] on textarea "Description" at bounding box center [612, 348] width 328 height 49
type textarea "When clients want to add a second platform for reviews, via js"
click at [853, 346] on div at bounding box center [974, 409] width 293 height 306
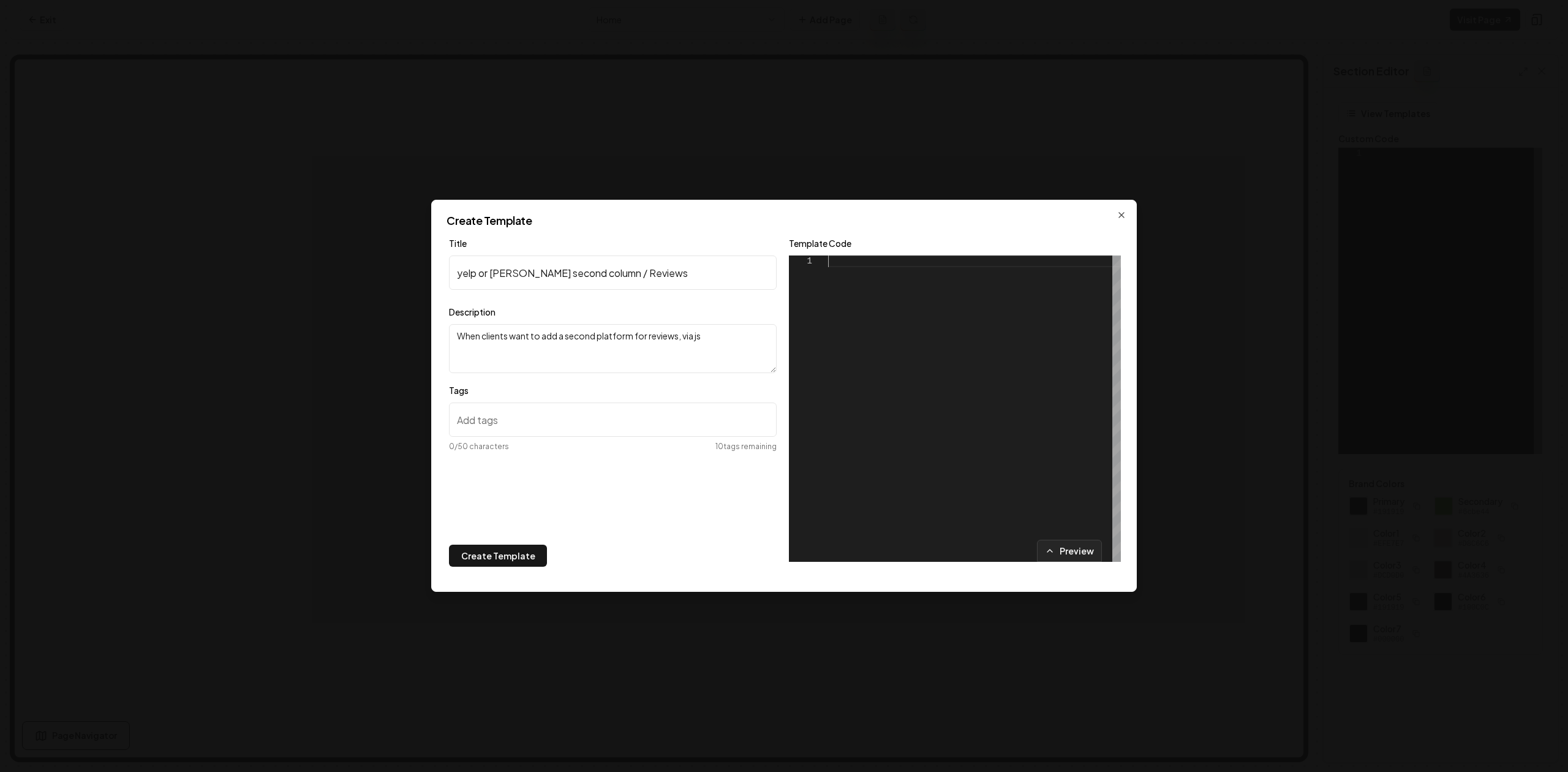
type textarea "******** ***"
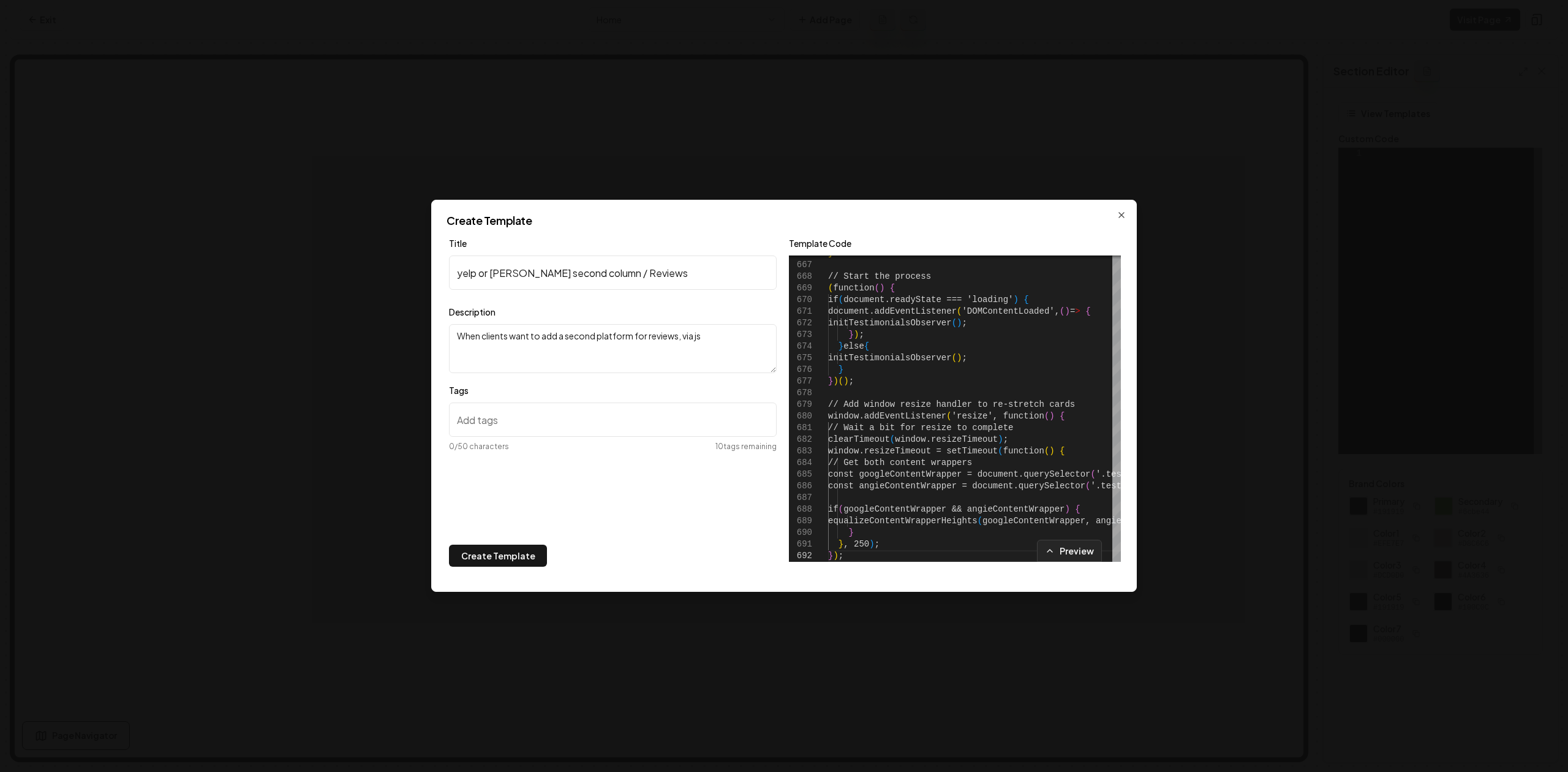
click at [552, 422] on input "Tags" at bounding box center [612, 419] width 328 height 34
paste input "reviews-section-cc"
type input "reviews-section-cc"
click at [574, 515] on div "Title yelp or angi second column / Reviews Description When clients want to add…" at bounding box center [612, 389] width 328 height 308
click at [562, 413] on input "reviews-section-cc" at bounding box center [612, 419] width 328 height 34
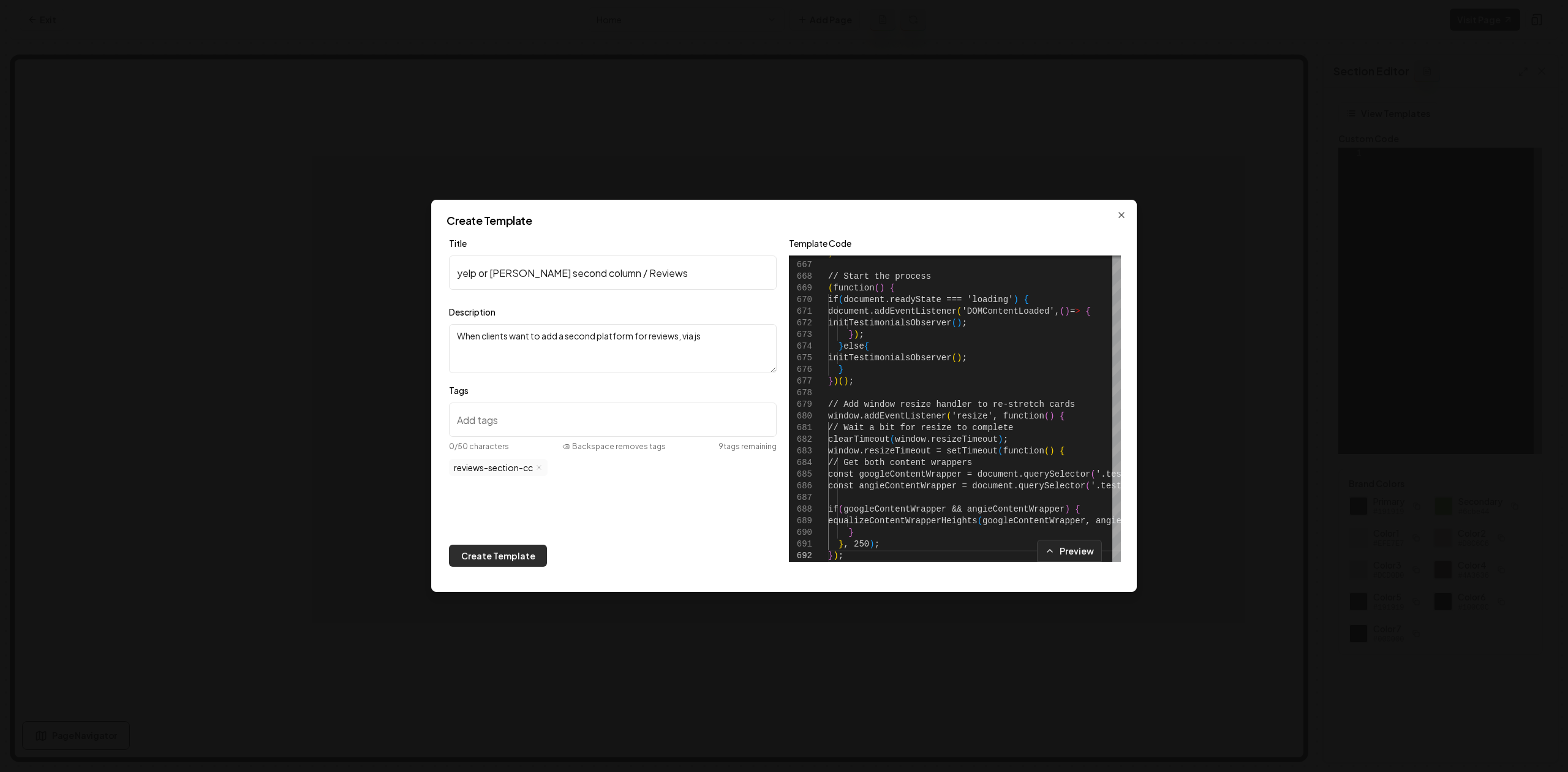
click at [525, 562] on button "Create Template" at bounding box center [498, 555] width 98 height 22
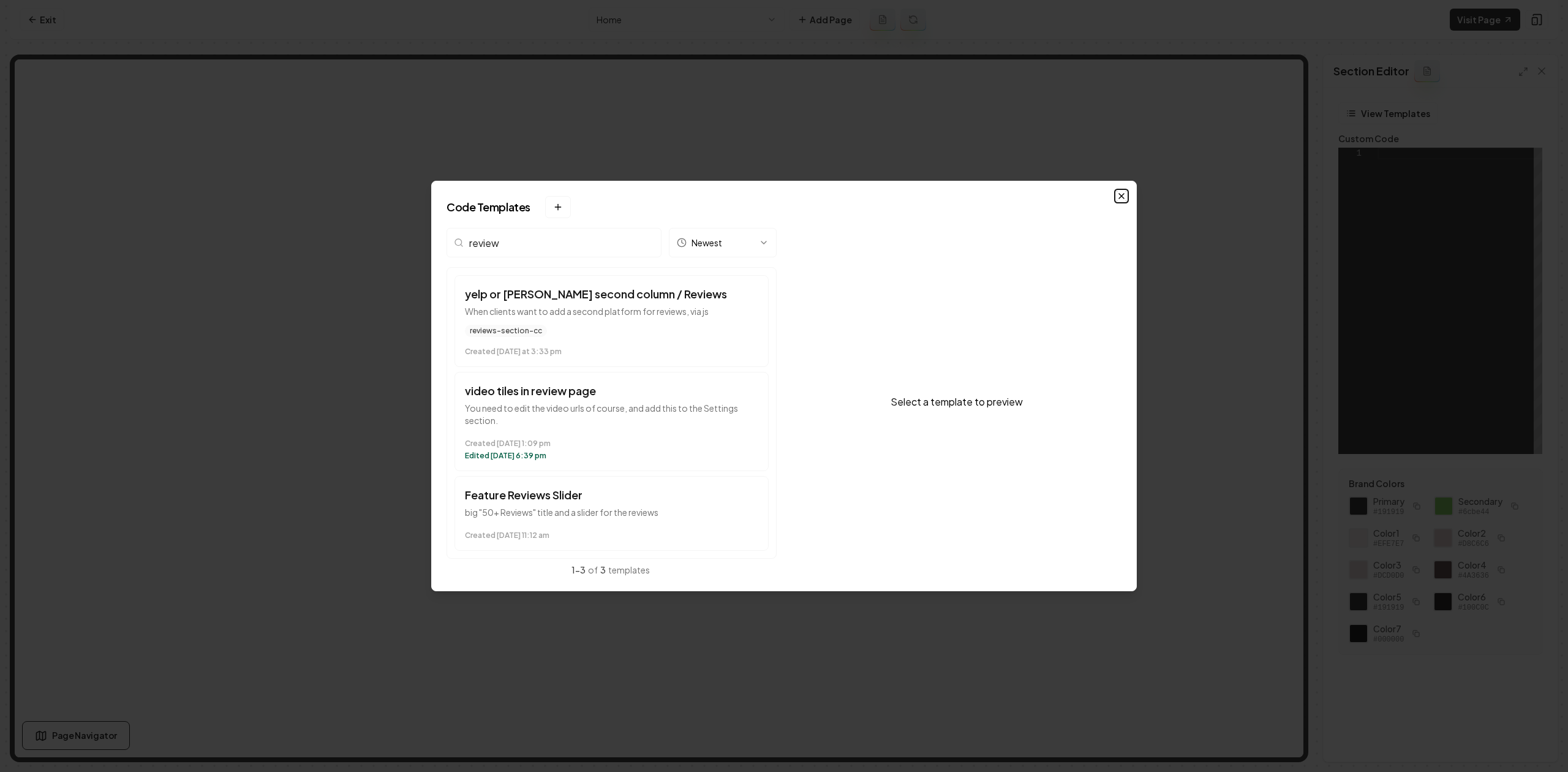
click at [1121, 197] on icon "button" at bounding box center [1121, 196] width 10 height 10
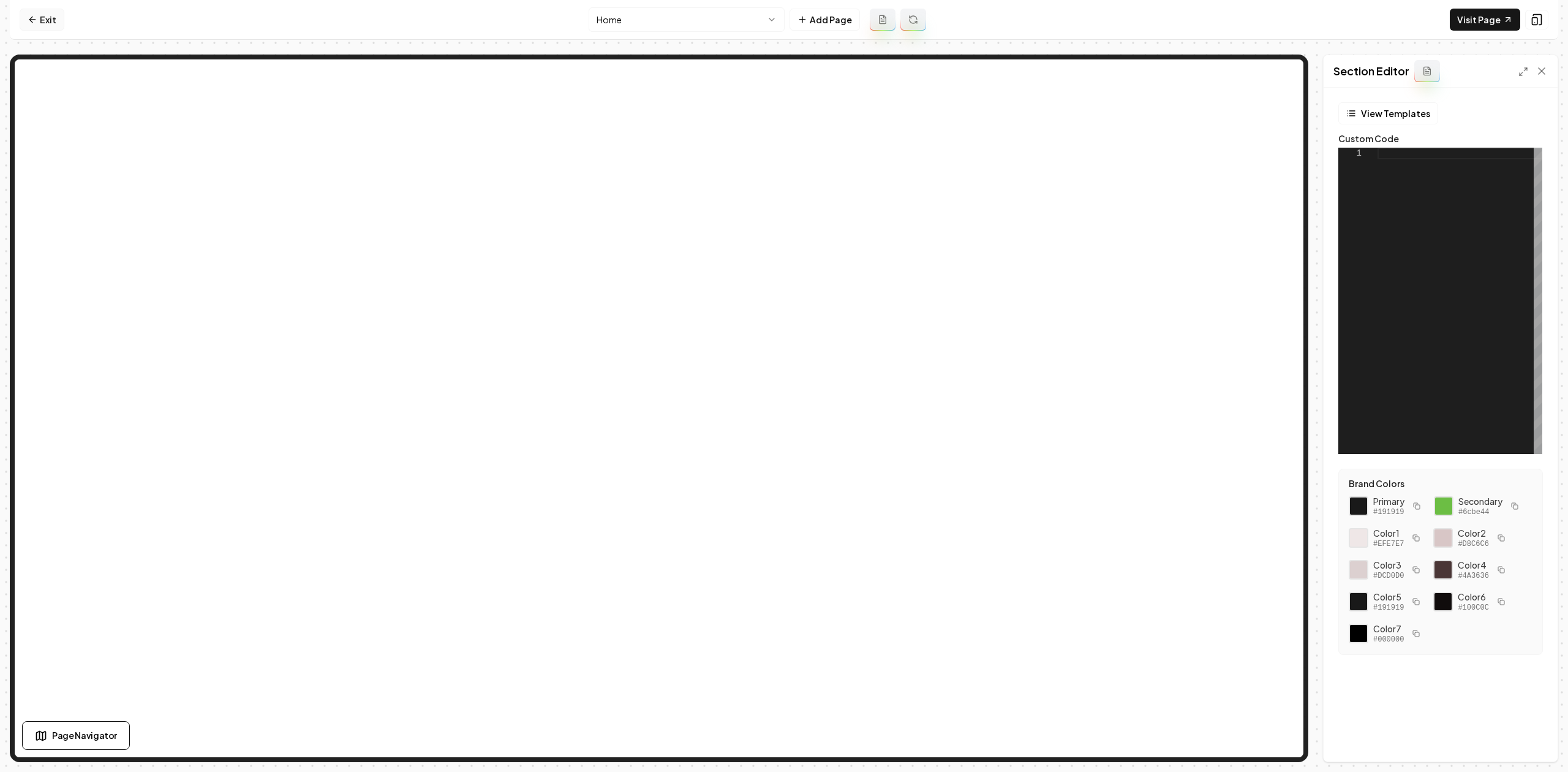
click at [48, 19] on link "Exit" at bounding box center [41, 19] width 44 height 22
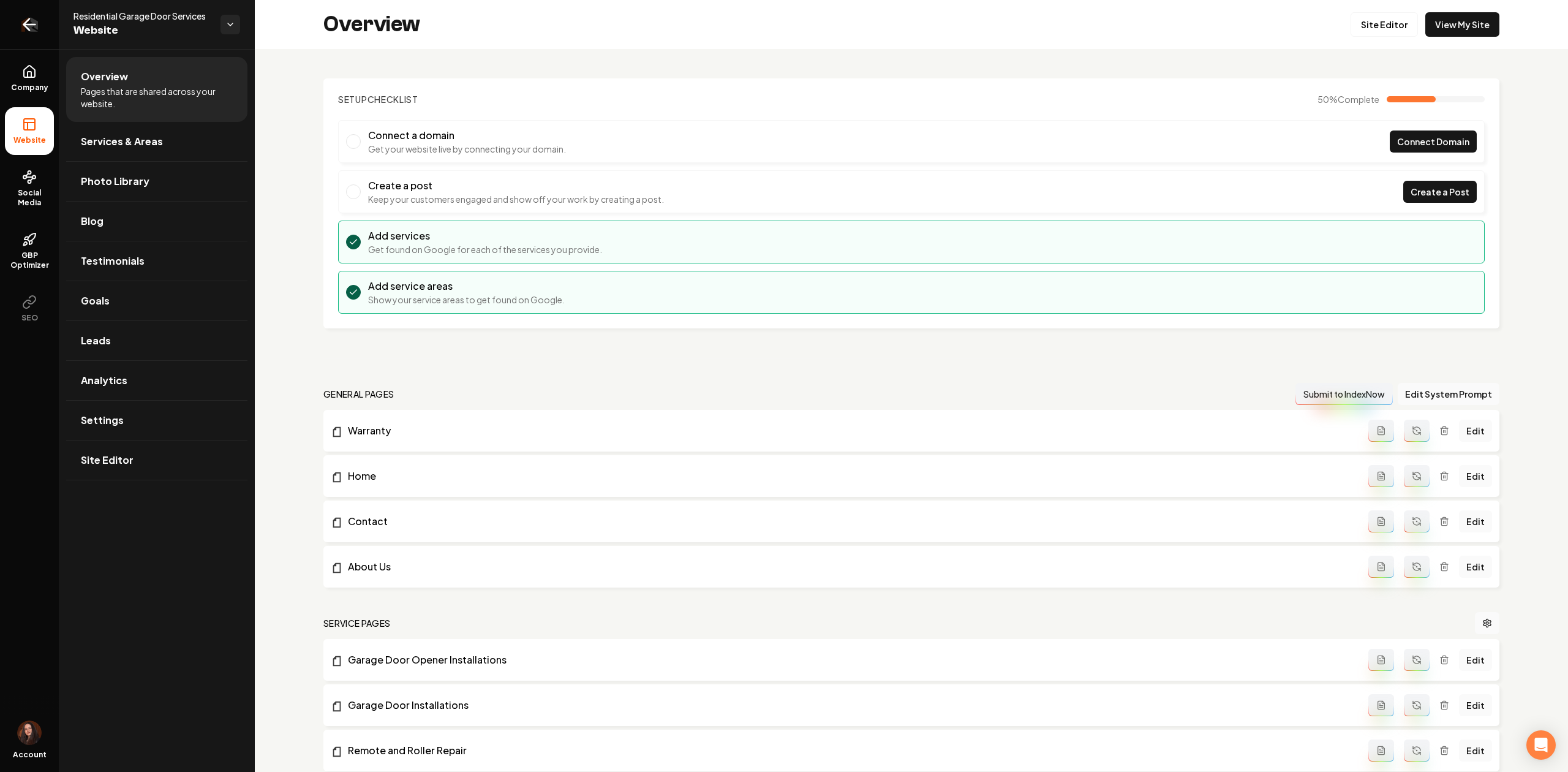
click at [42, 23] on link "Return to dashboard" at bounding box center [29, 24] width 59 height 49
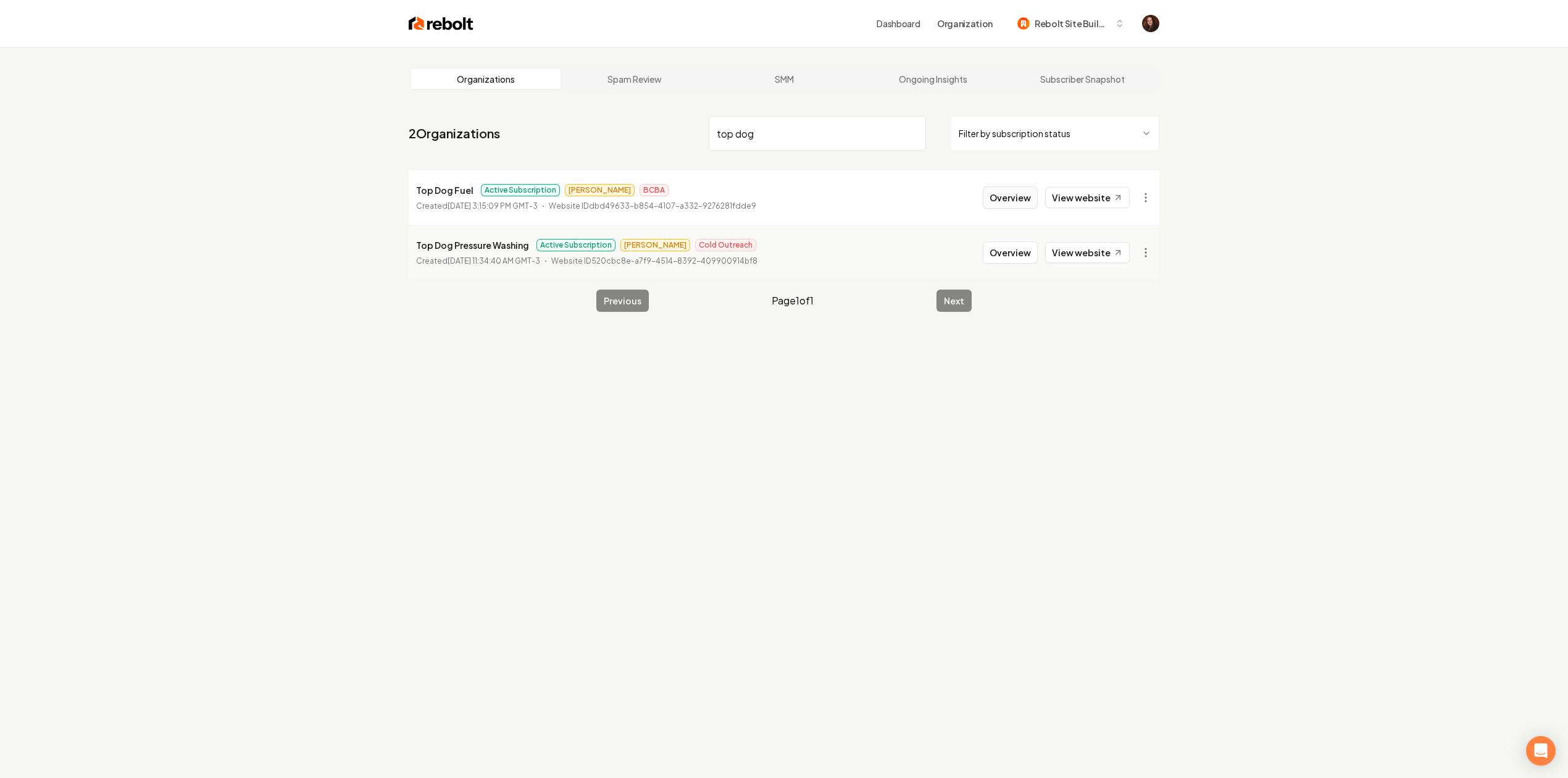
type input "top dog"
click at [1008, 207] on button "Overview" at bounding box center [1009, 197] width 55 height 22
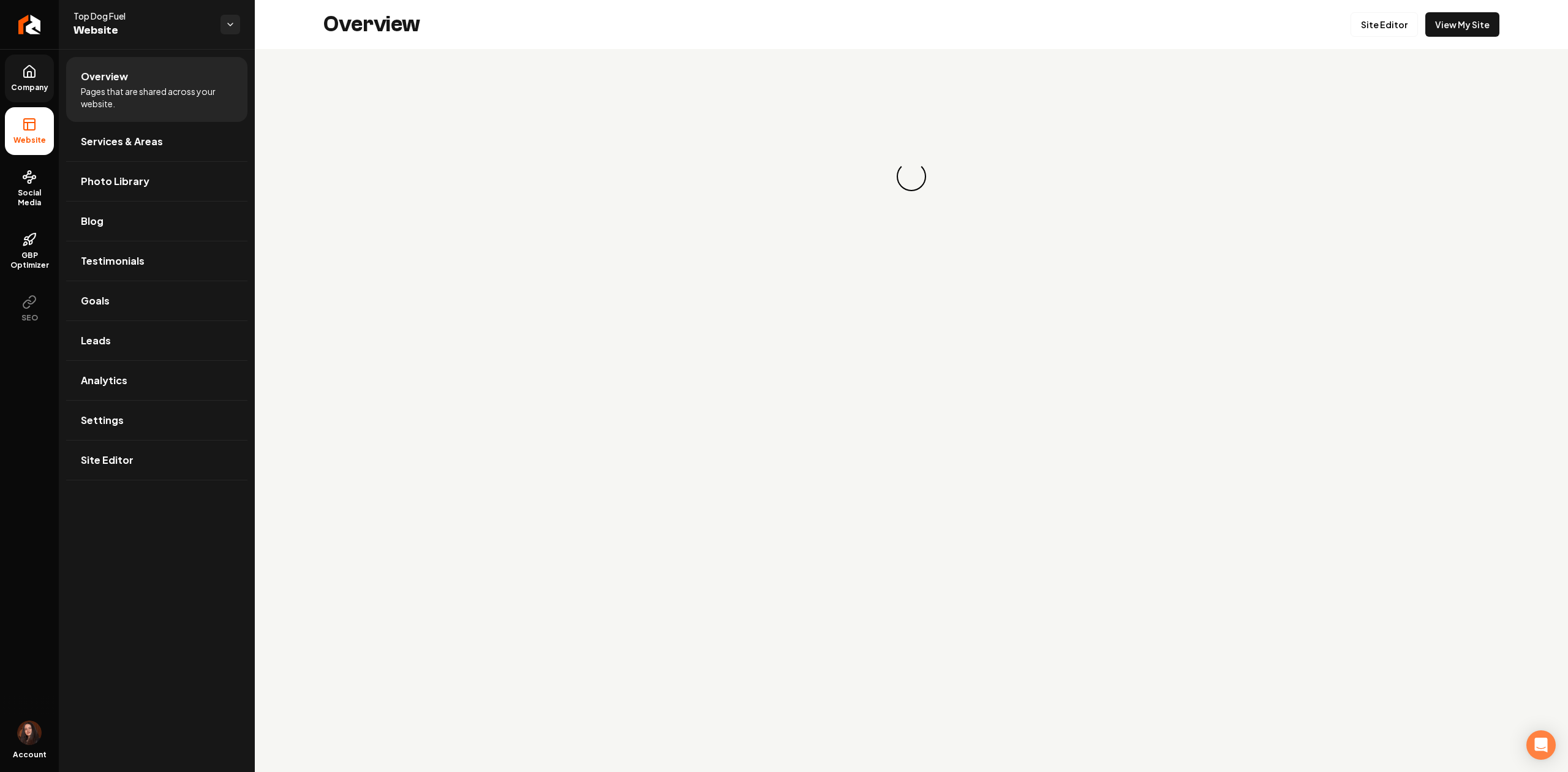
click at [15, 76] on link "Company" at bounding box center [29, 78] width 49 height 48
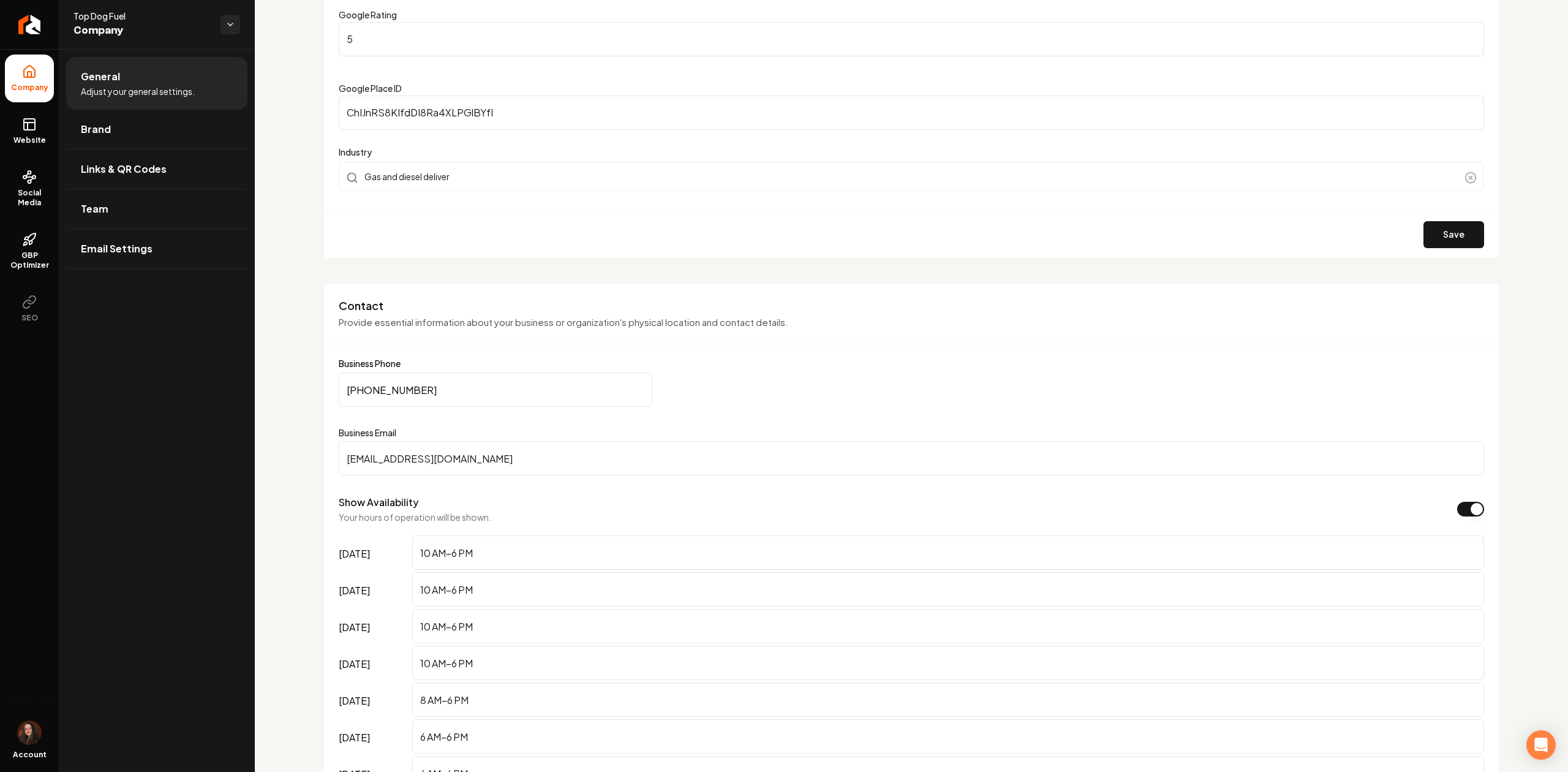
scroll to position [408, 0]
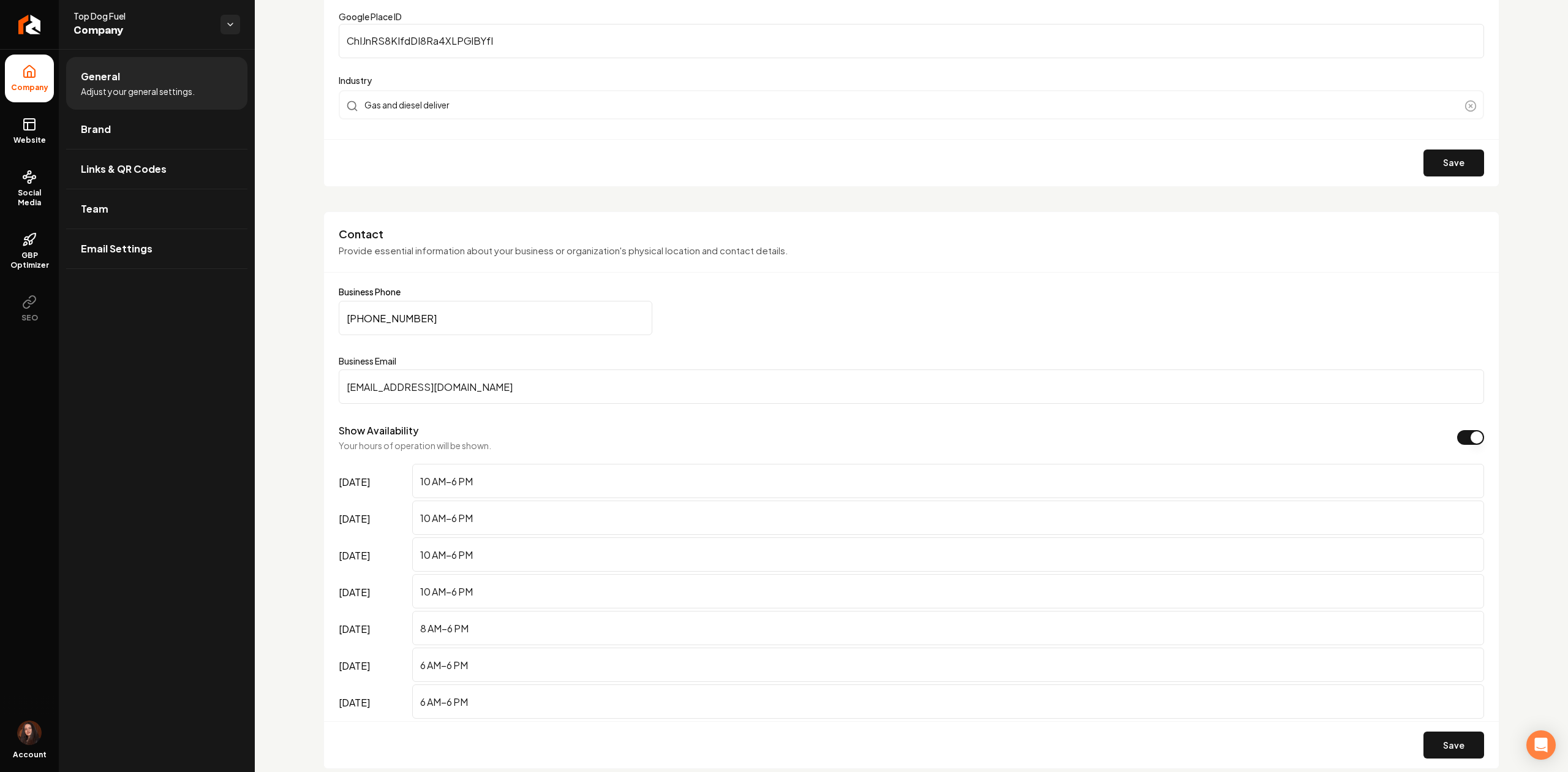
click at [1457, 431] on button "Show Availability" at bounding box center [1470, 437] width 27 height 15
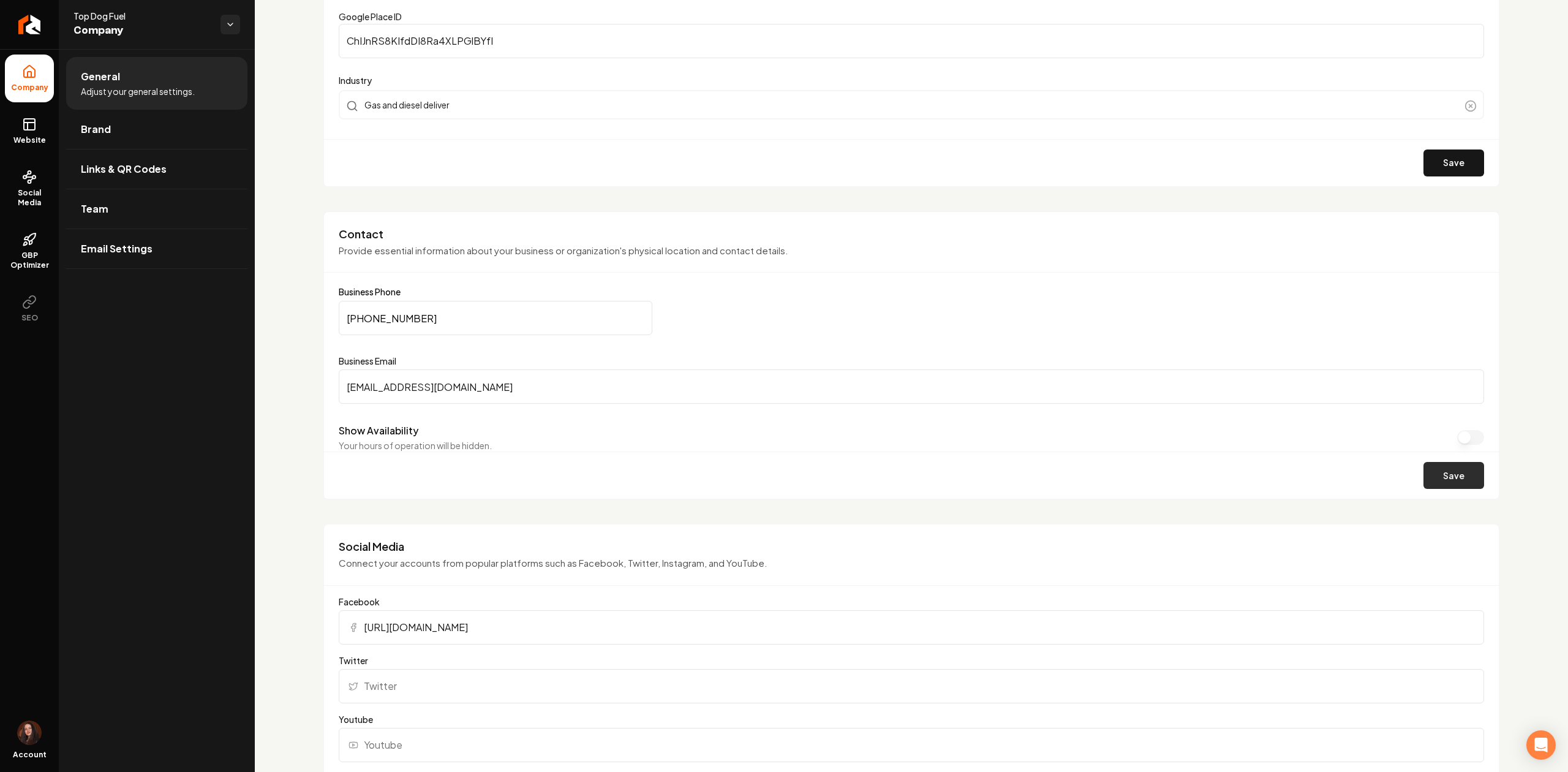
click at [1451, 481] on button "Save" at bounding box center [1453, 475] width 61 height 27
click at [36, 126] on link "Website" at bounding box center [29, 130] width 49 height 48
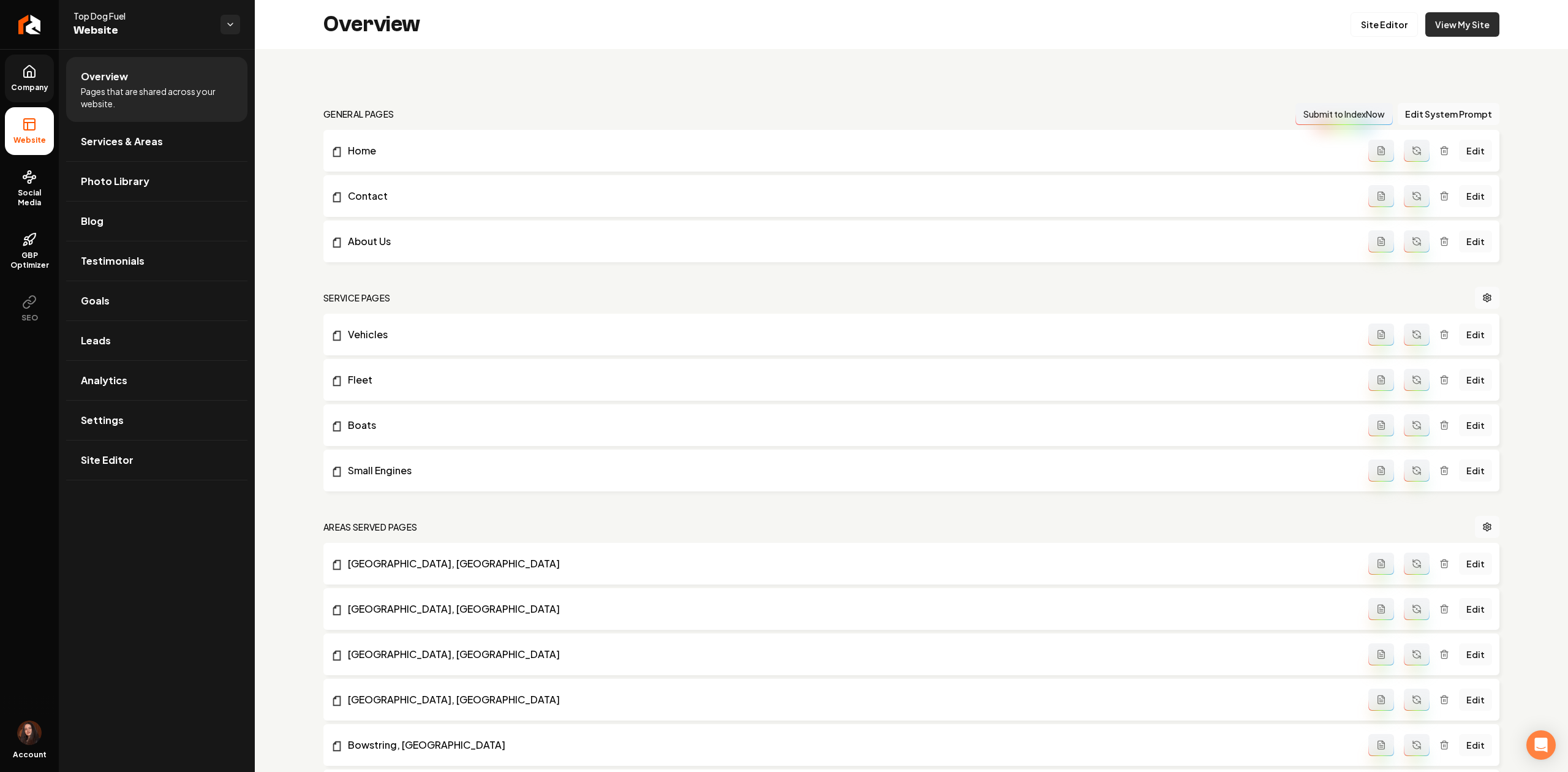
click at [1444, 28] on link "View My Site" at bounding box center [1462, 24] width 74 height 24
click at [129, 417] on link "Settings" at bounding box center [157, 420] width 181 height 39
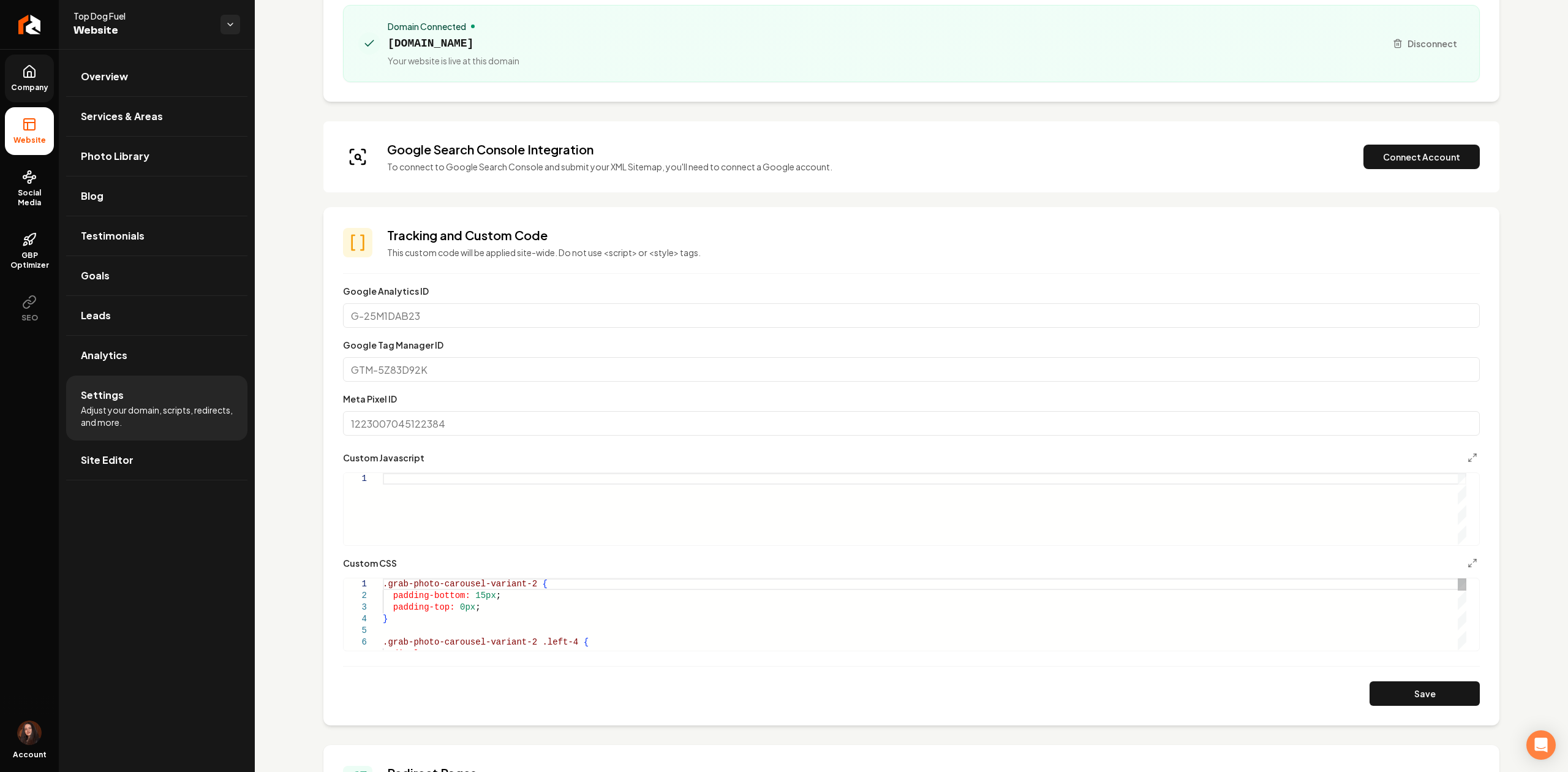
scroll to position [163, 0]
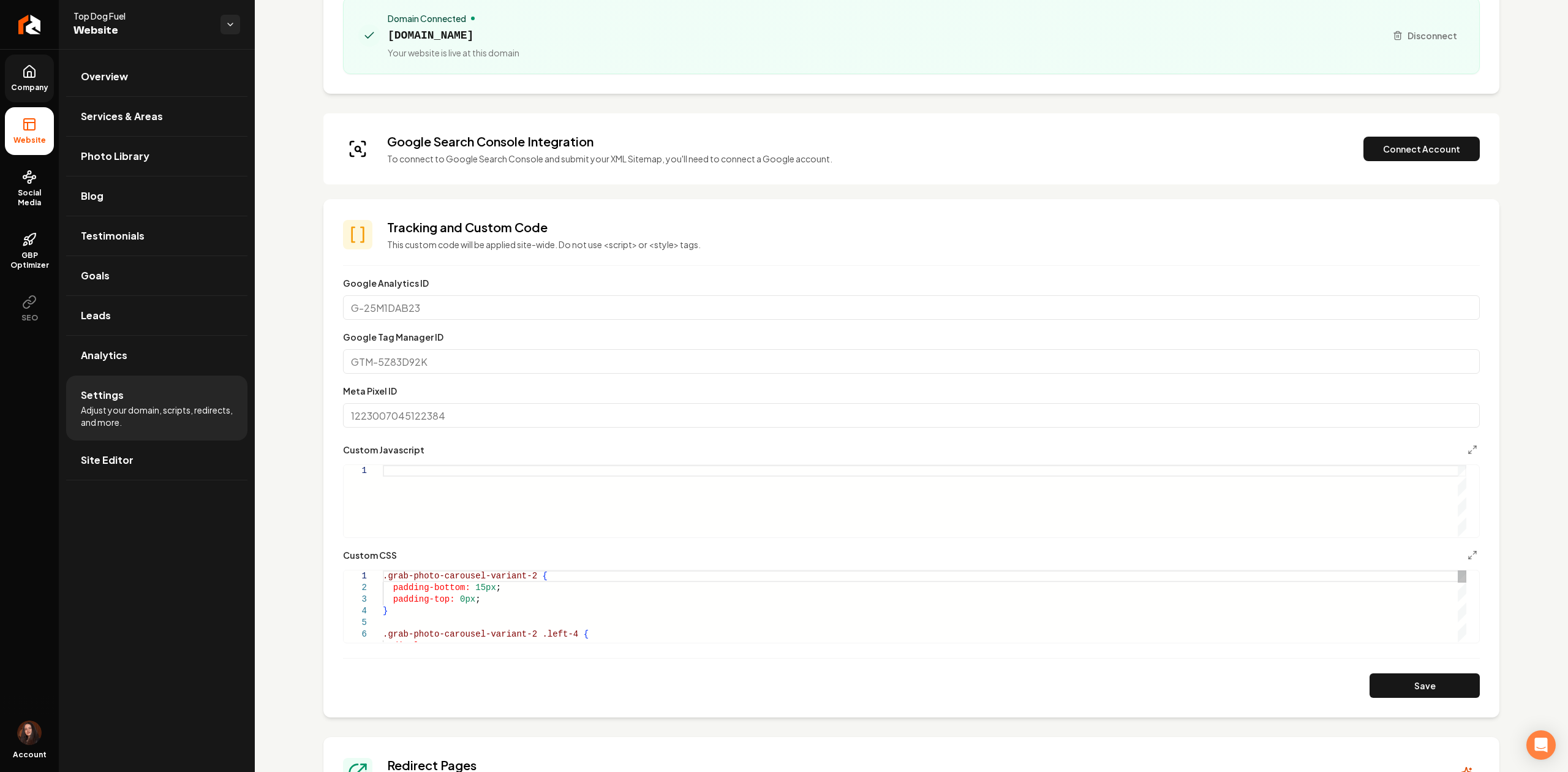
drag, startPoint x: 515, startPoint y: 593, endPoint x: 379, endPoint y: 591, distance: 136.0
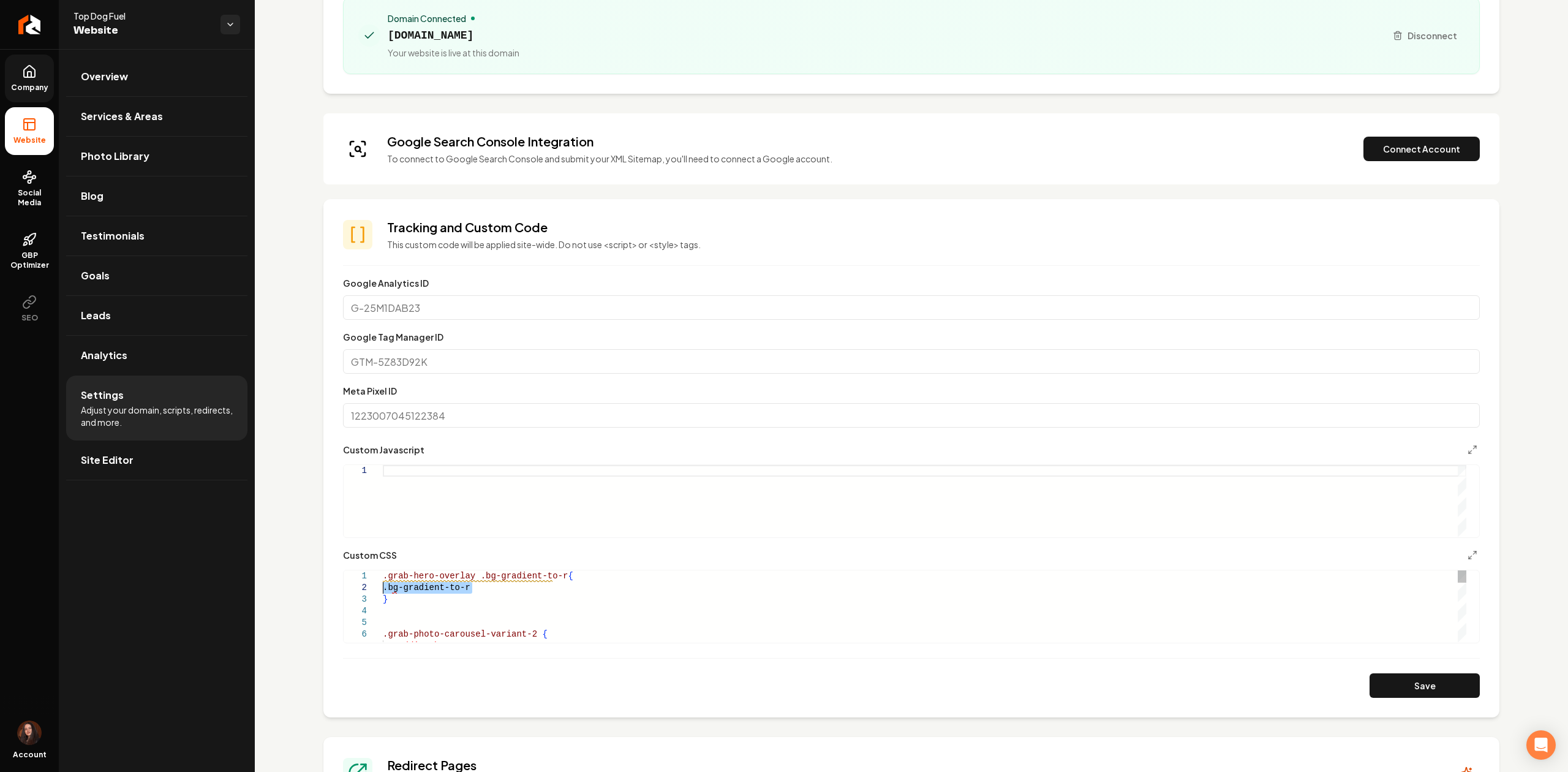
click at [1399, 672] on form "**********" at bounding box center [911, 487] width 1137 height 422
click at [1397, 677] on button "Save" at bounding box center [1424, 685] width 110 height 24
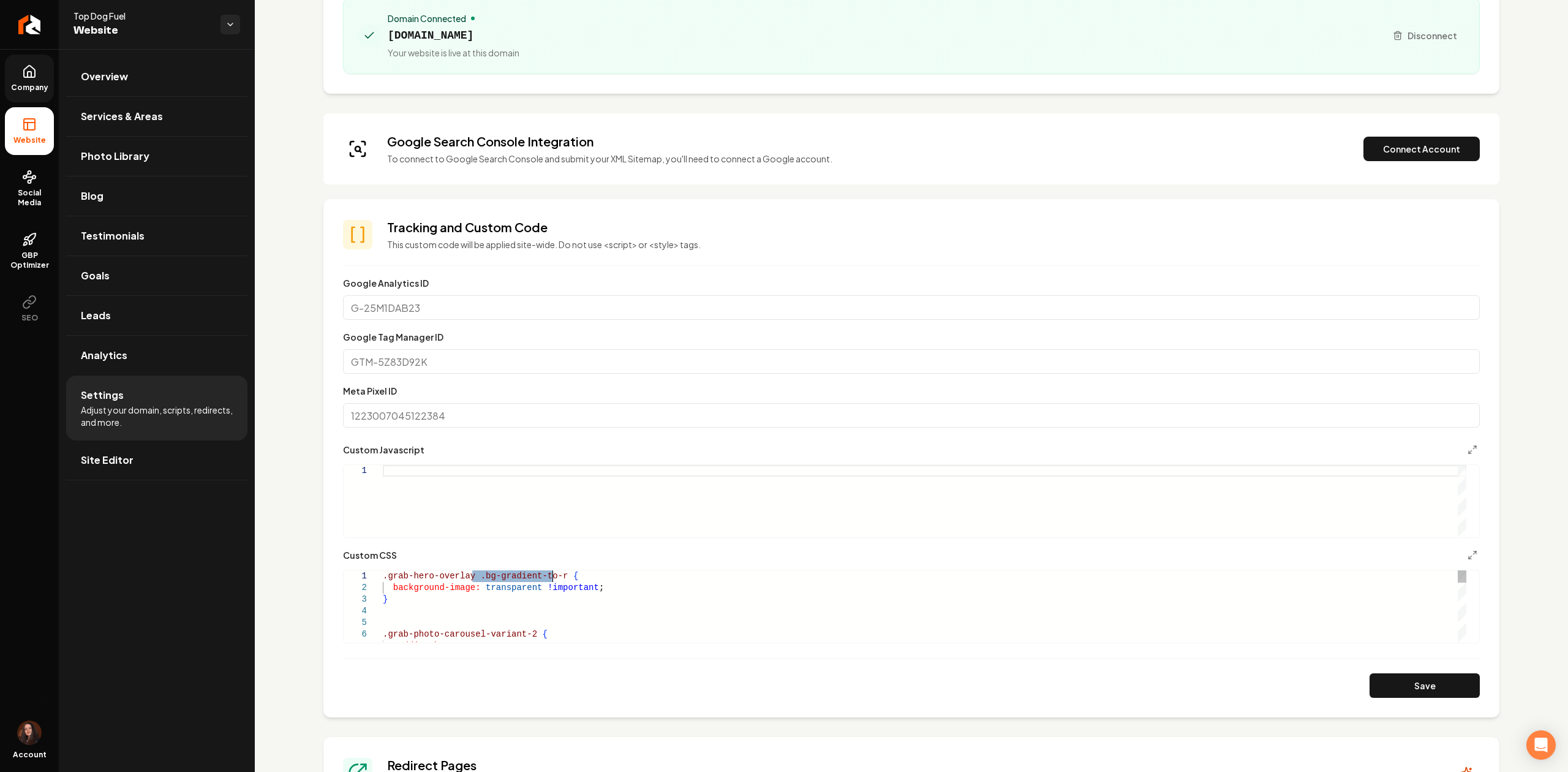
drag, startPoint x: 470, startPoint y: 576, endPoint x: 553, endPoint y: 573, distance: 83.1
click at [1390, 674] on button "Save" at bounding box center [1424, 685] width 110 height 24
drag, startPoint x: 475, startPoint y: 586, endPoint x: 472, endPoint y: 581, distance: 5.8
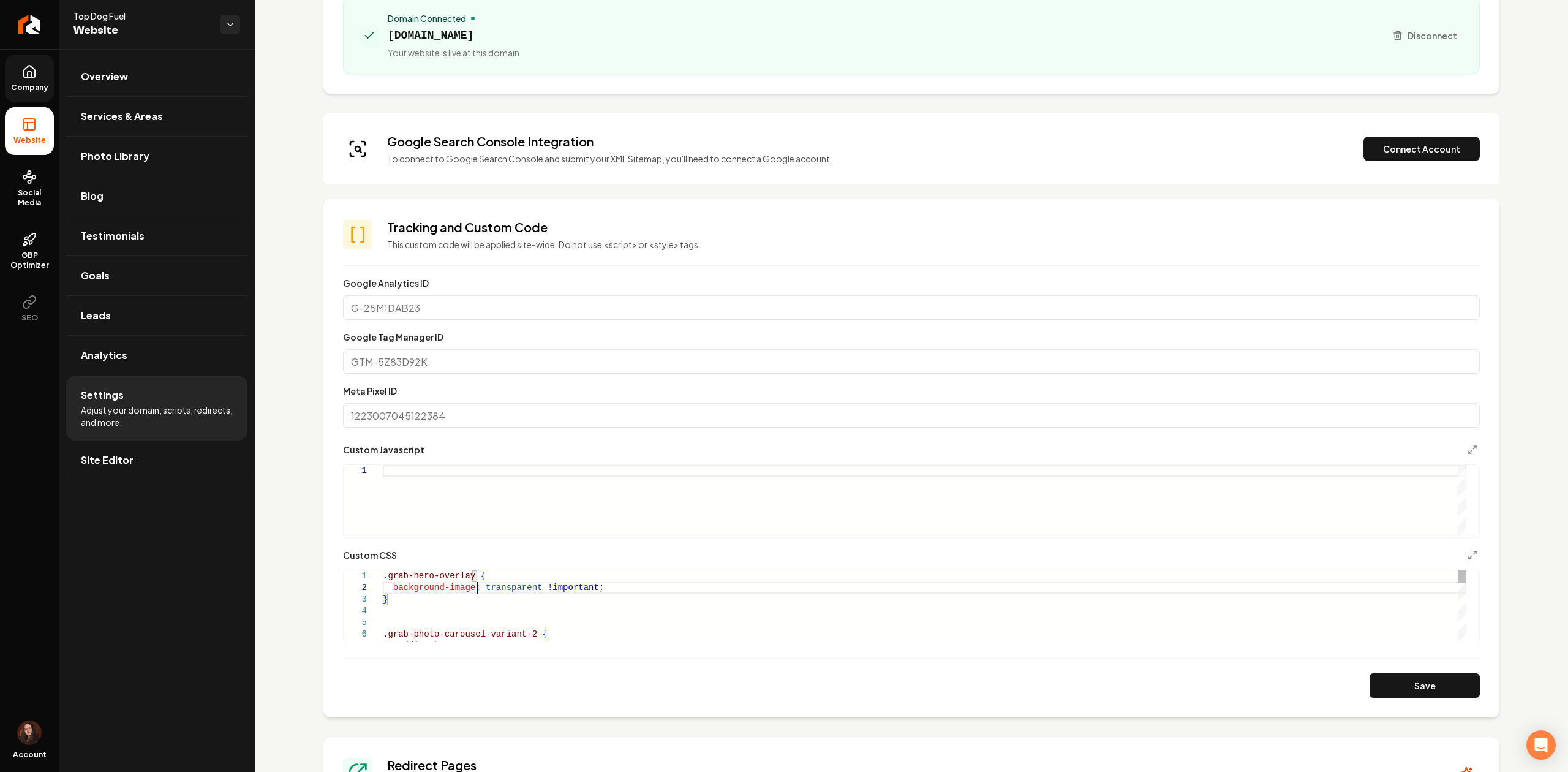
drag, startPoint x: 471, startPoint y: 579, endPoint x: 380, endPoint y: 579, distance: 91.0
click at [1369, 680] on button "Save" at bounding box center [1424, 685] width 110 height 24
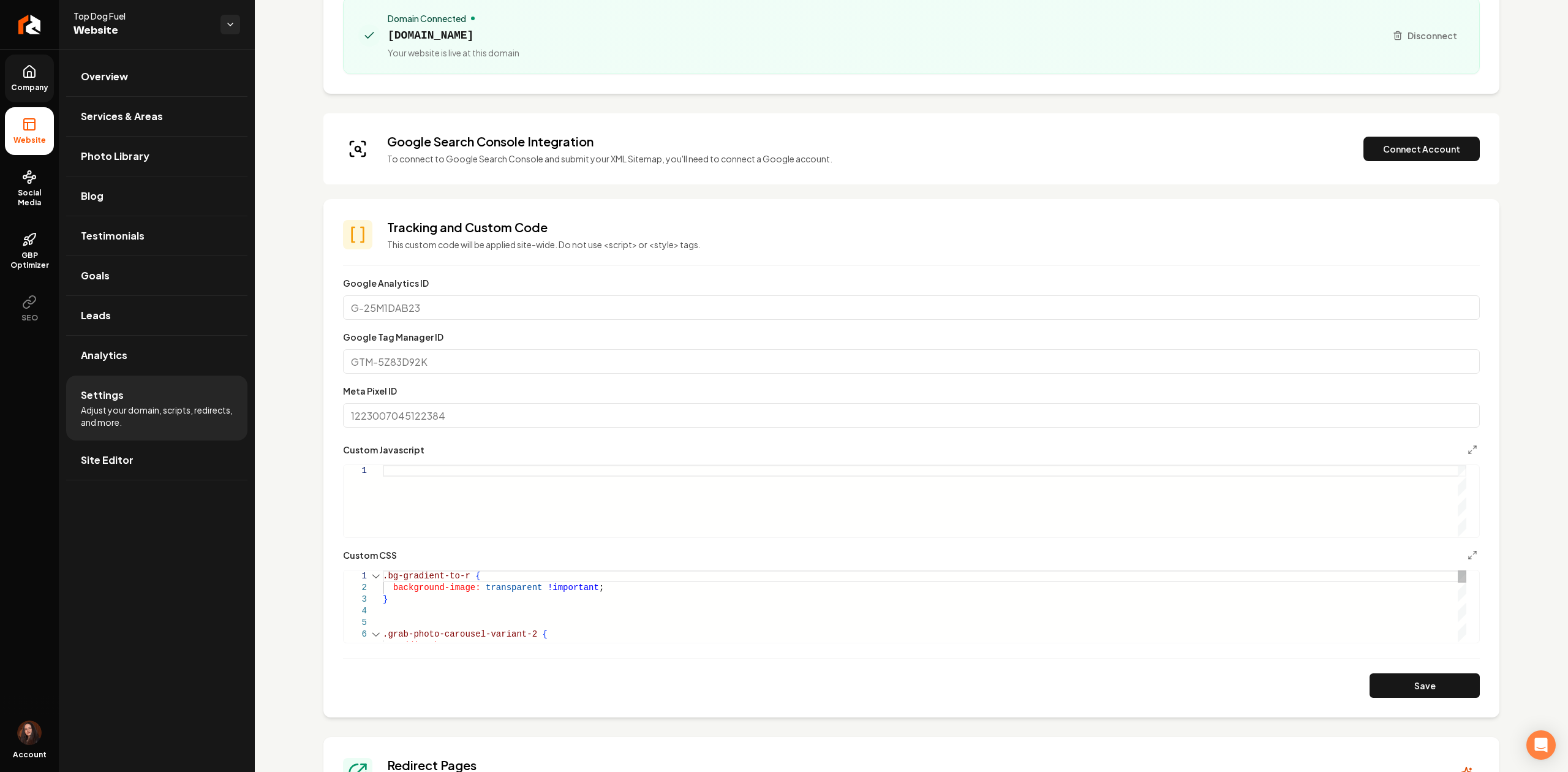
drag, startPoint x: 469, startPoint y: 584, endPoint x: 425, endPoint y: 586, distance: 44.0
click at [1382, 677] on button "Save" at bounding box center [1424, 685] width 110 height 24
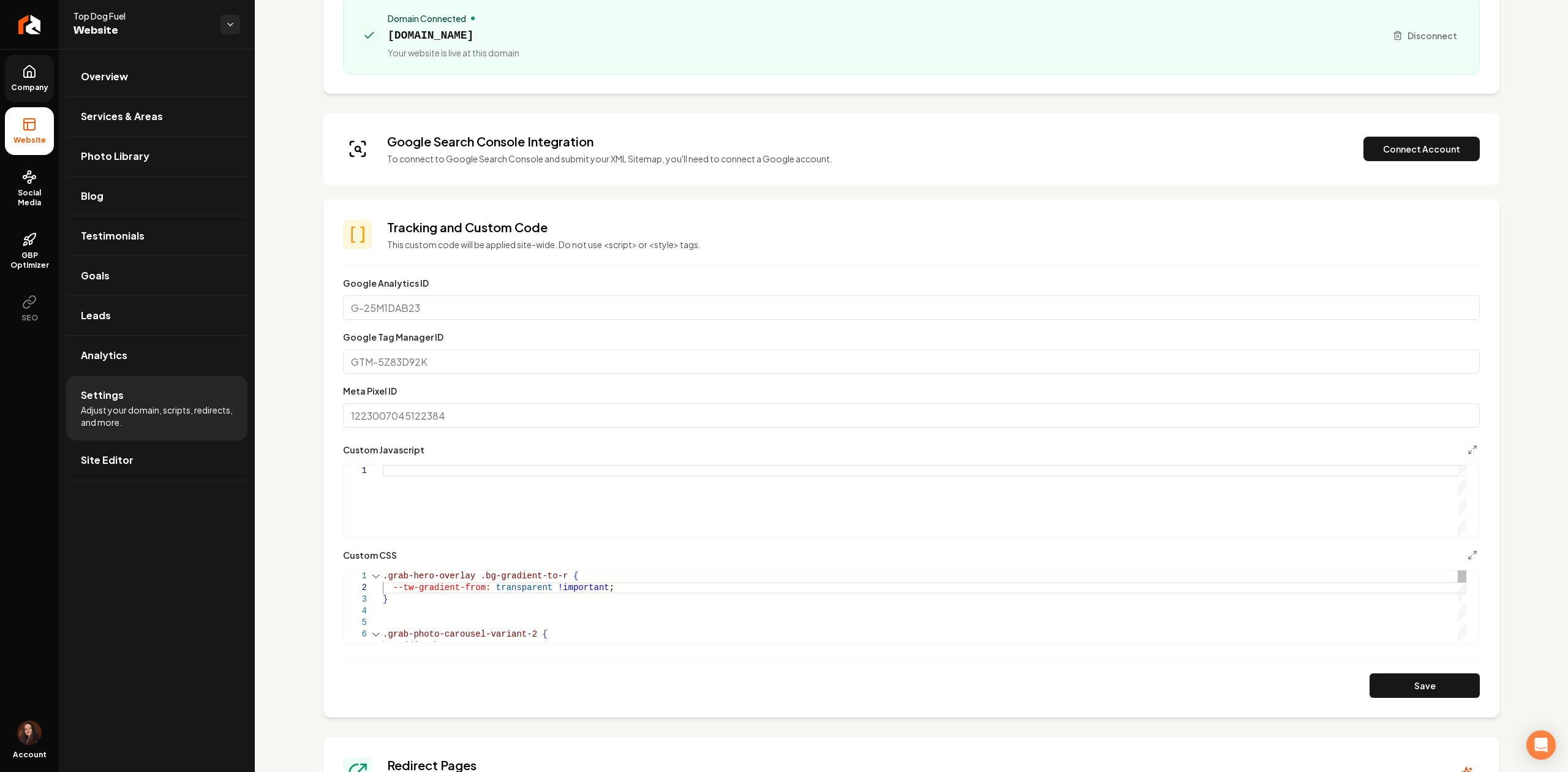
scroll to position [11, 94]
drag, startPoint x: 553, startPoint y: 579, endPoint x: 471, endPoint y: 577, distance: 82.0
click at [1446, 691] on button "Save" at bounding box center [1424, 685] width 110 height 24
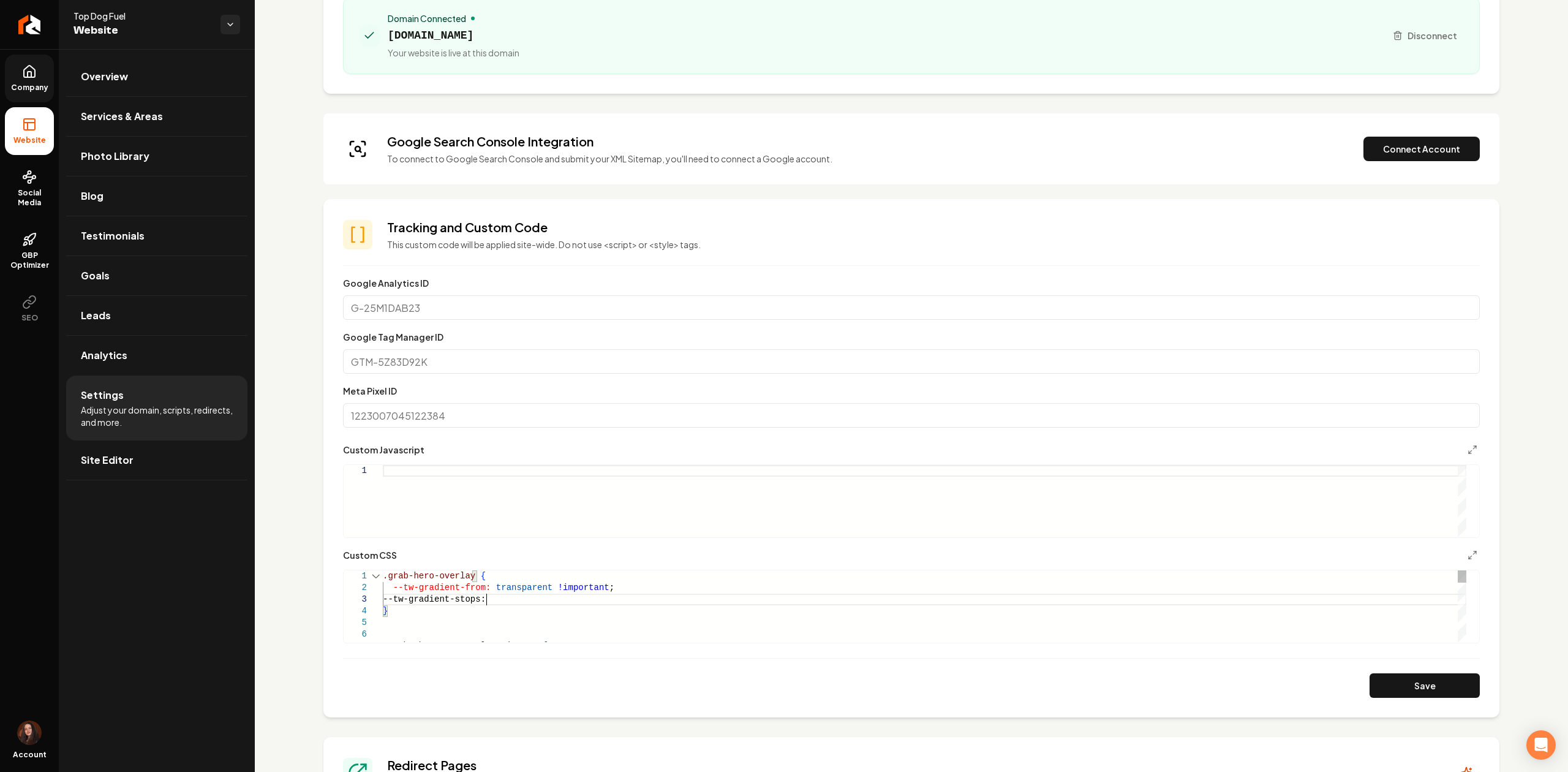
scroll to position [34, 8]
drag, startPoint x: 606, startPoint y: 588, endPoint x: 485, endPoint y: 588, distance: 121.0
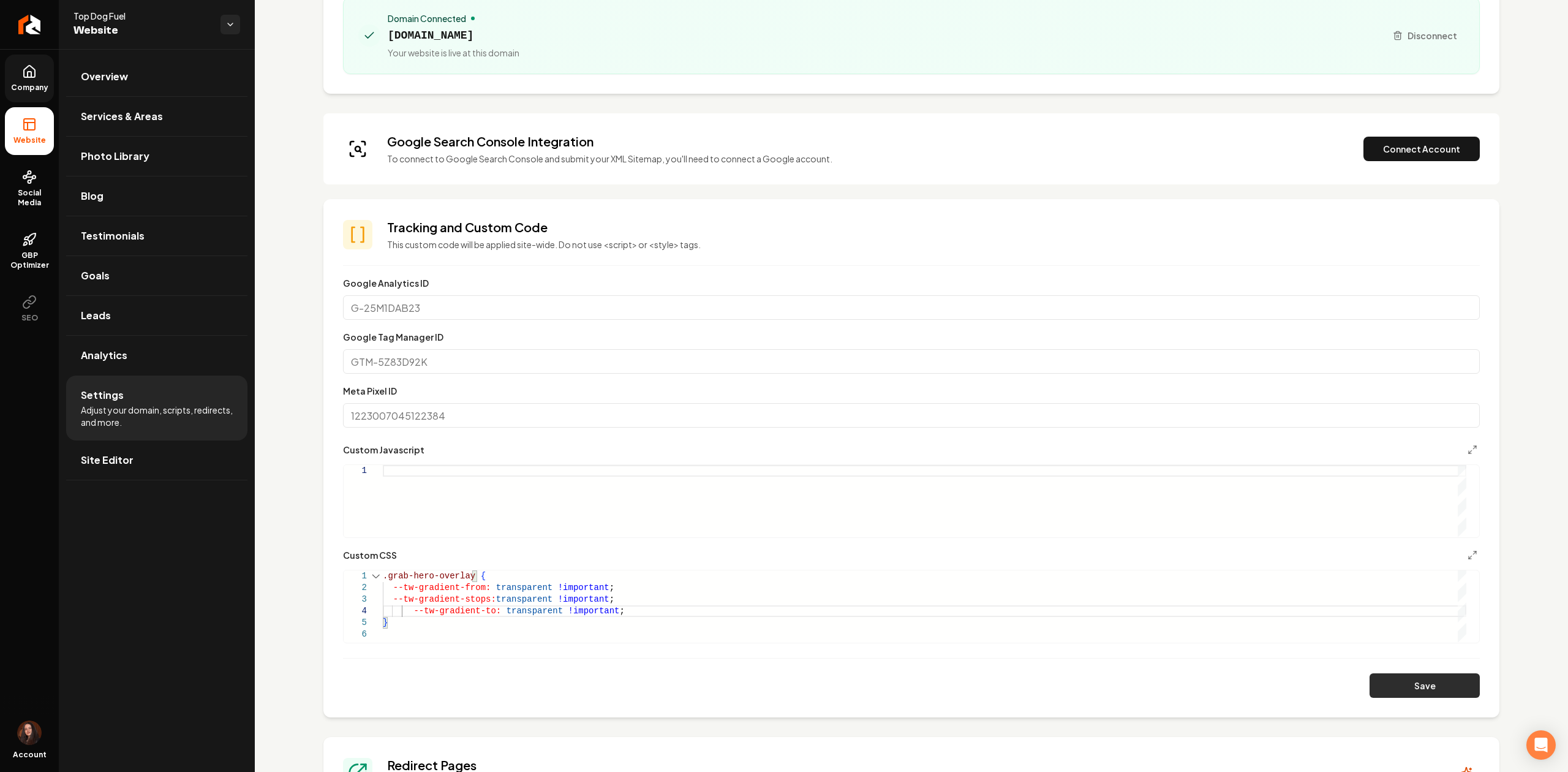
click at [1402, 679] on button "Save" at bounding box center [1424, 685] width 110 height 24
type textarea "**********"
click at [39, 86] on span "Company" at bounding box center [30, 87] width 47 height 10
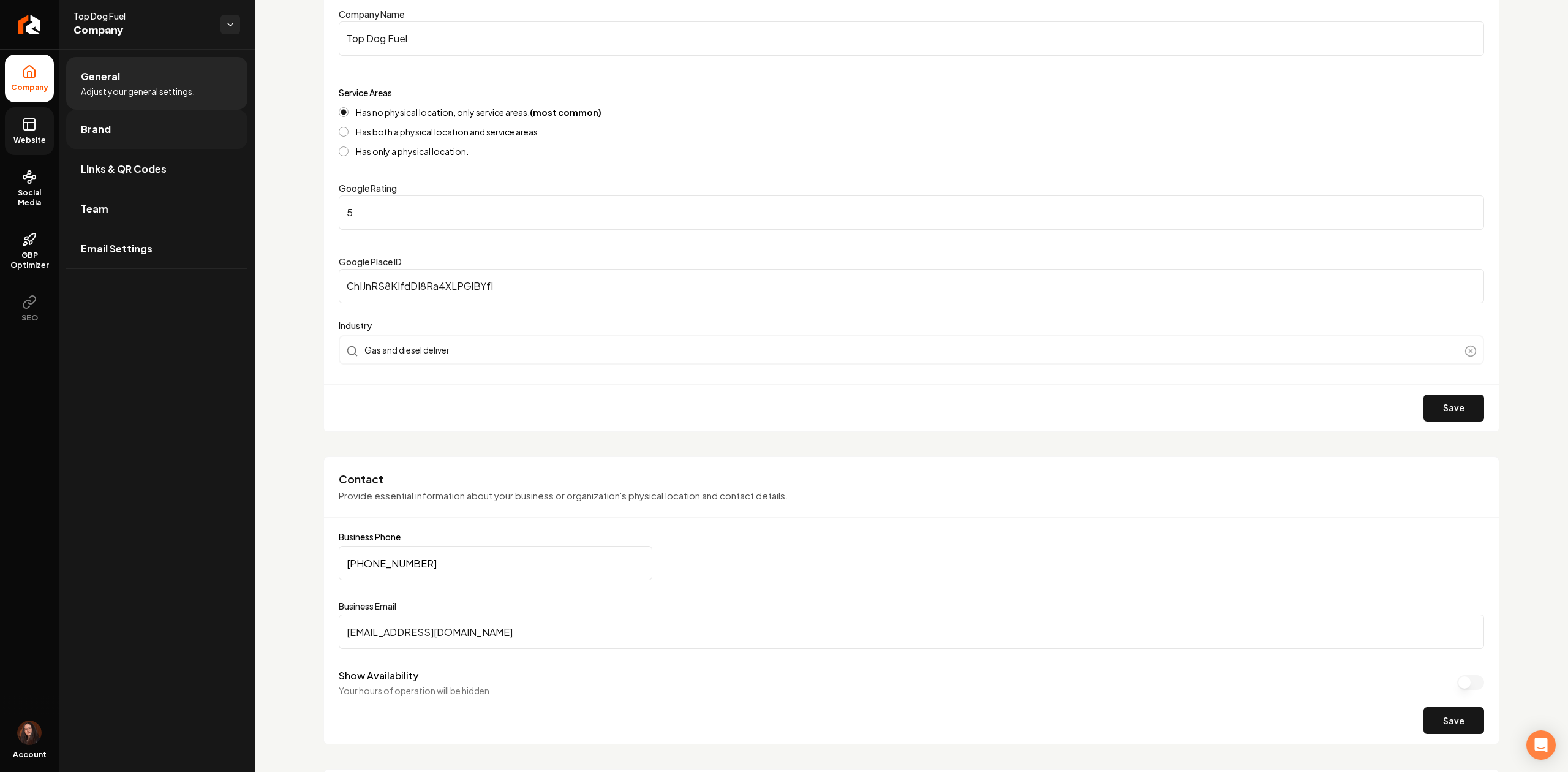
click at [87, 136] on span "Brand" at bounding box center [95, 129] width 30 height 15
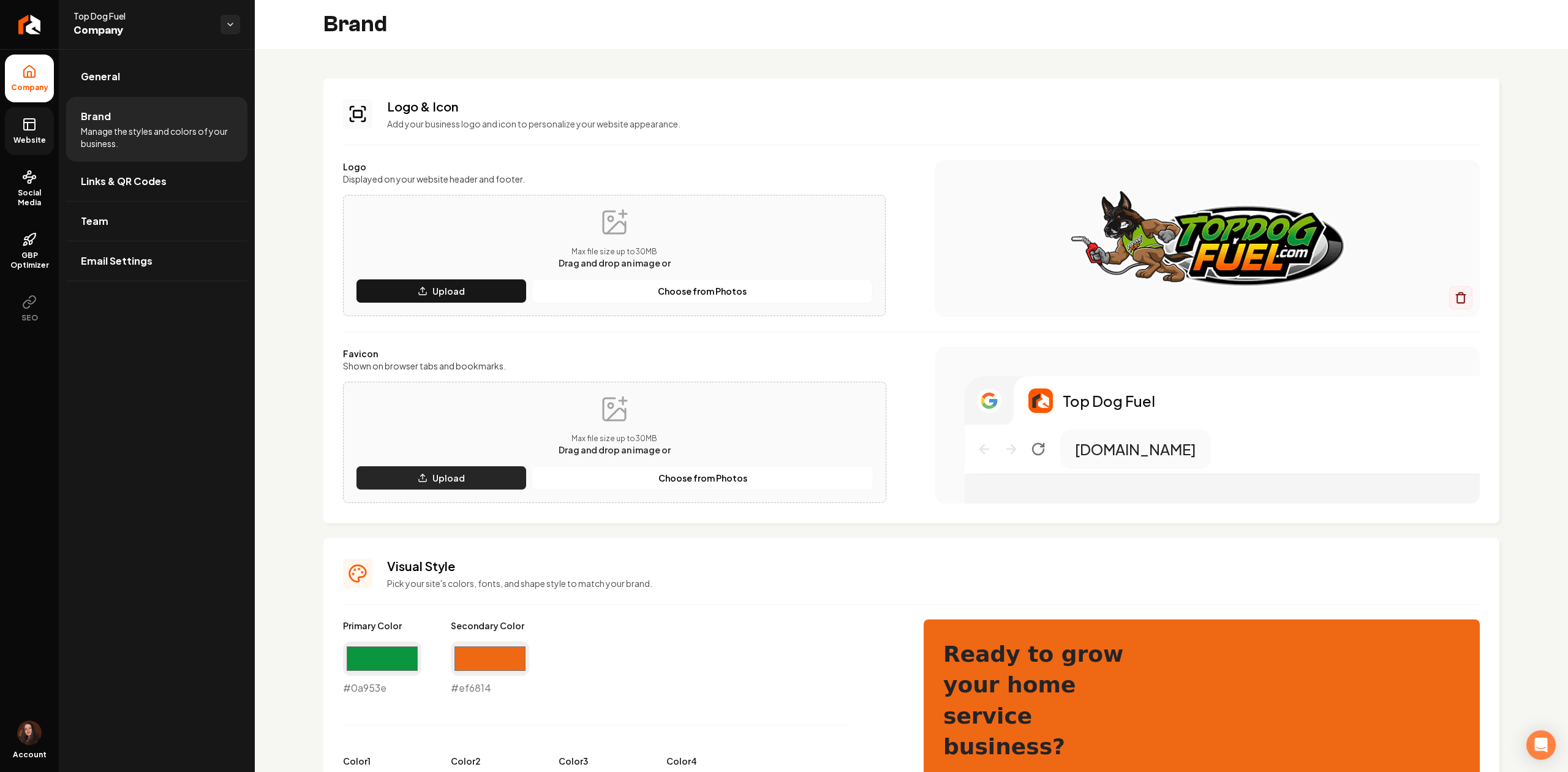
click at [426, 473] on icon "Main content area" at bounding box center [422, 477] width 10 height 10
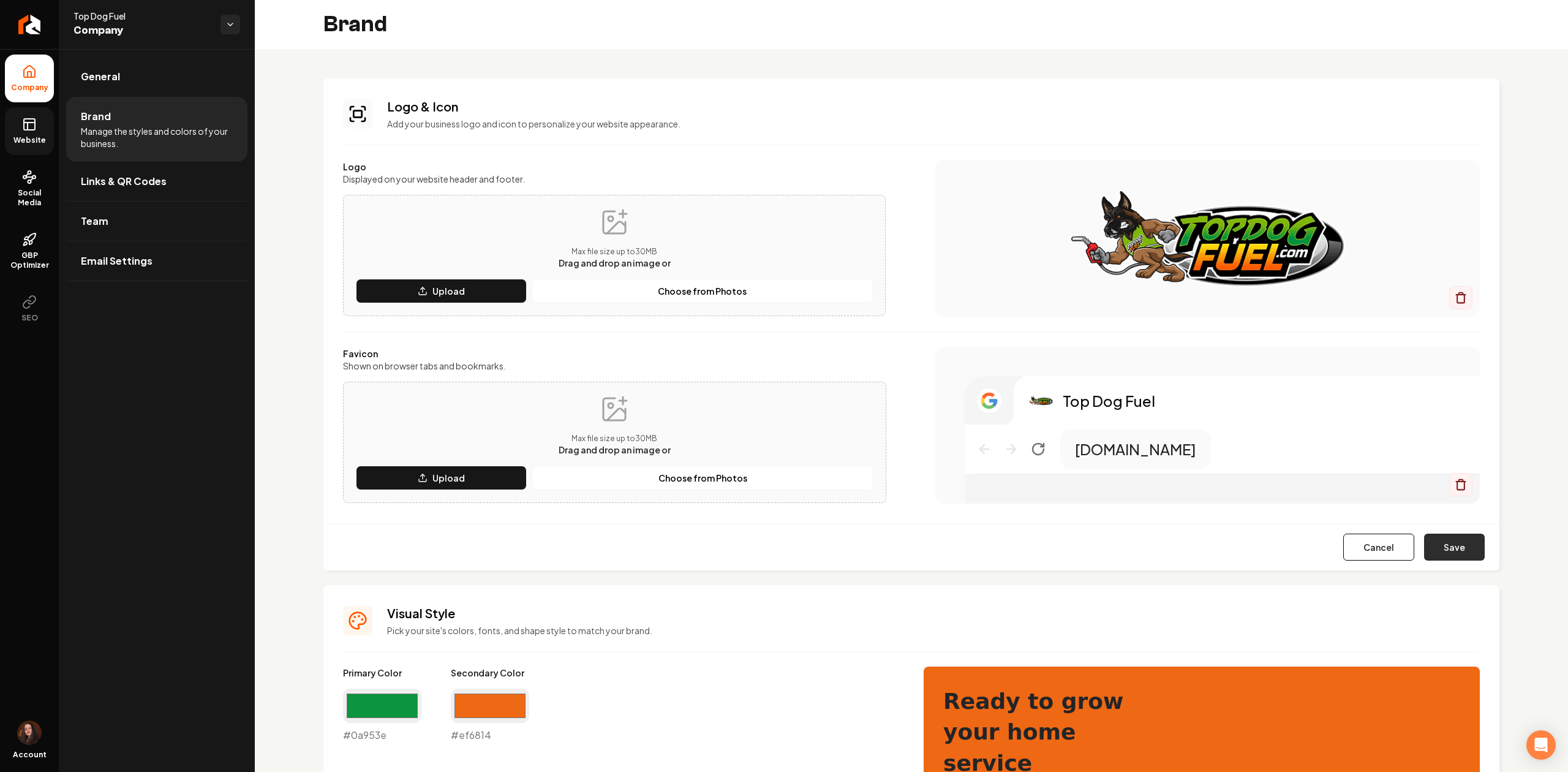
click at [1446, 544] on button "Save" at bounding box center [1454, 546] width 61 height 27
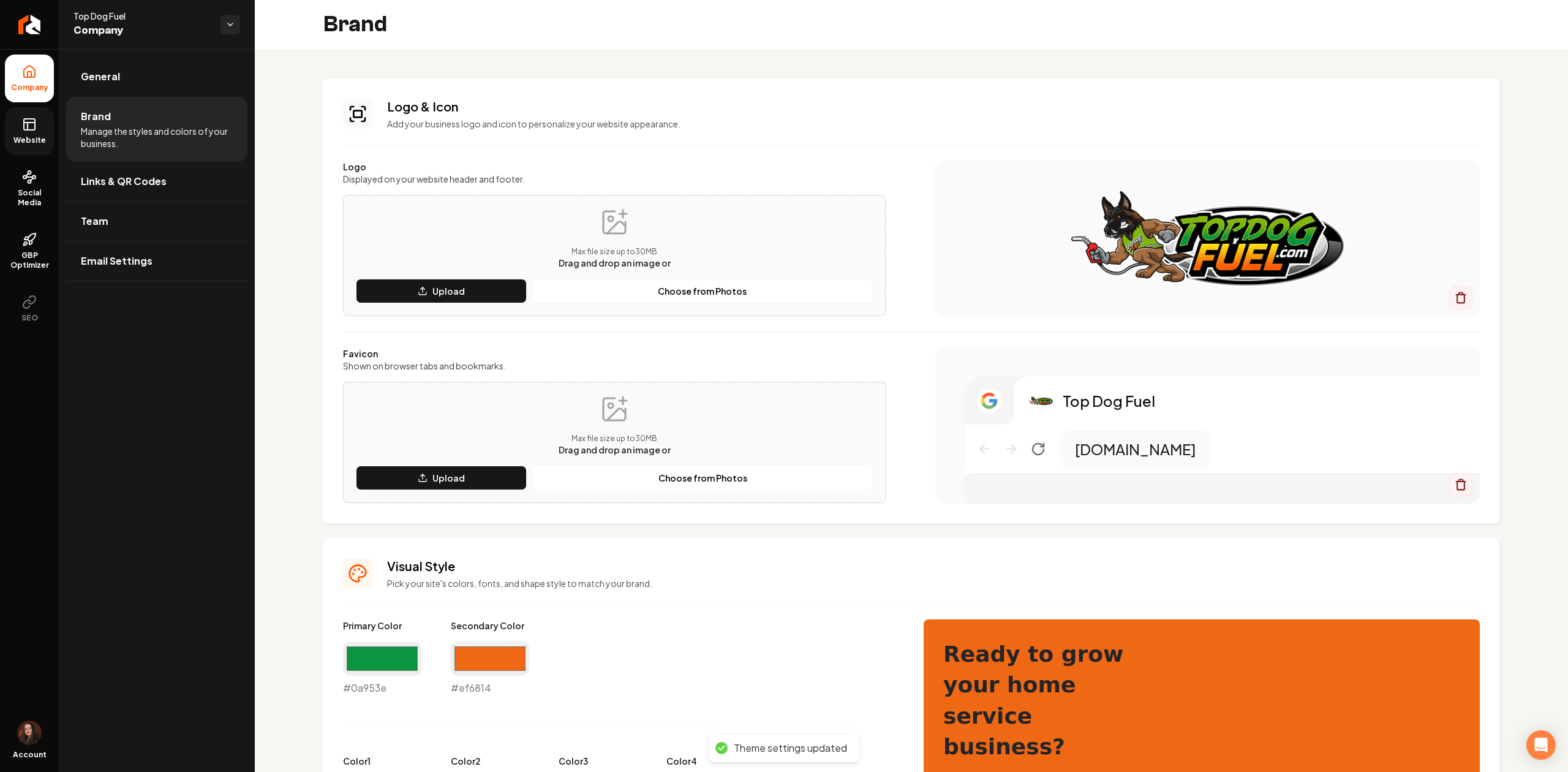
click at [34, 145] on span "Website" at bounding box center [30, 140] width 42 height 10
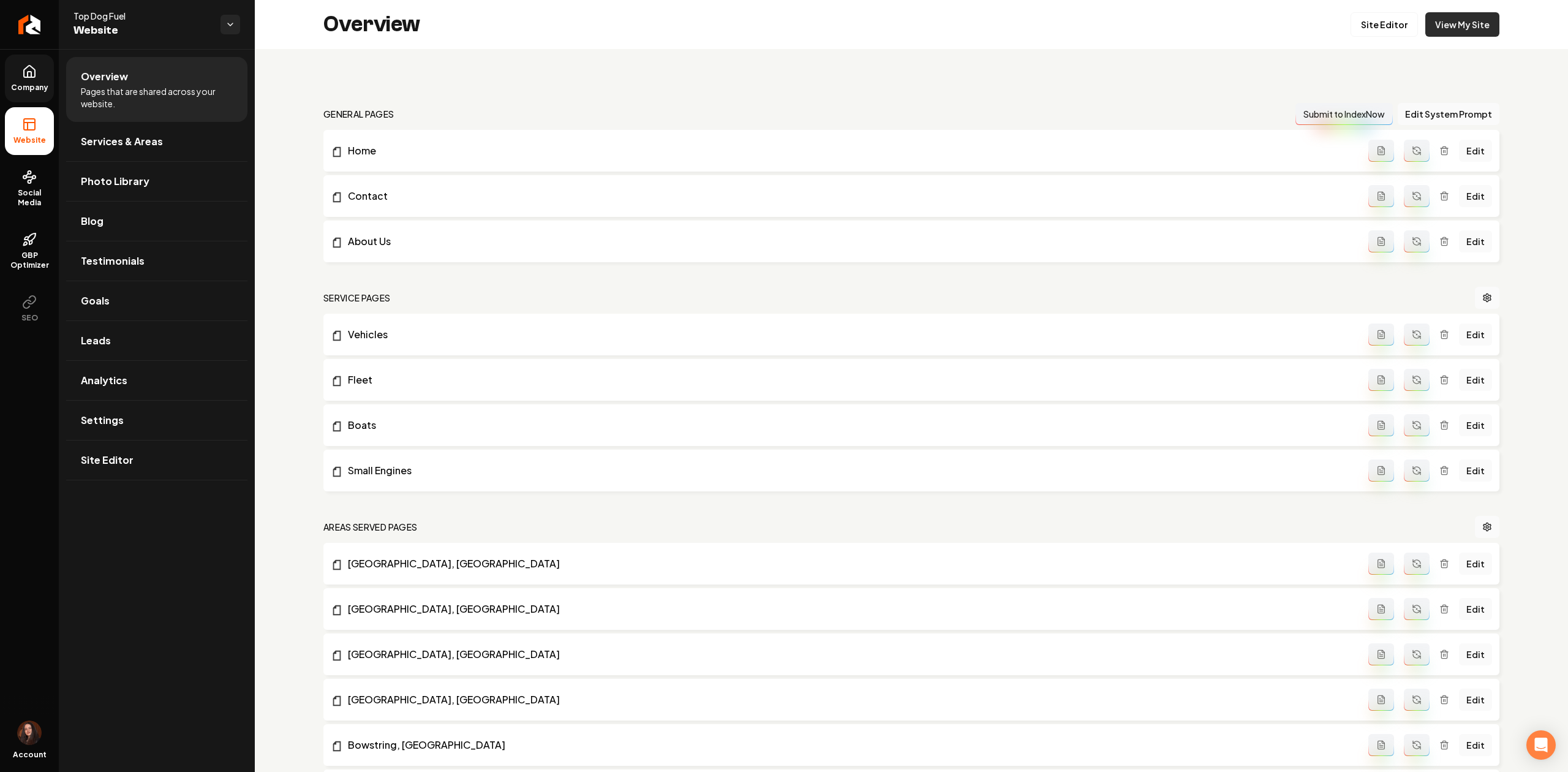
click at [1449, 24] on link "View My Site" at bounding box center [1462, 24] width 74 height 24
drag, startPoint x: 18, startPoint y: 41, endPoint x: 50, endPoint y: 36, distance: 32.4
click at [18, 41] on link "Return to dashboard" at bounding box center [29, 24] width 59 height 49
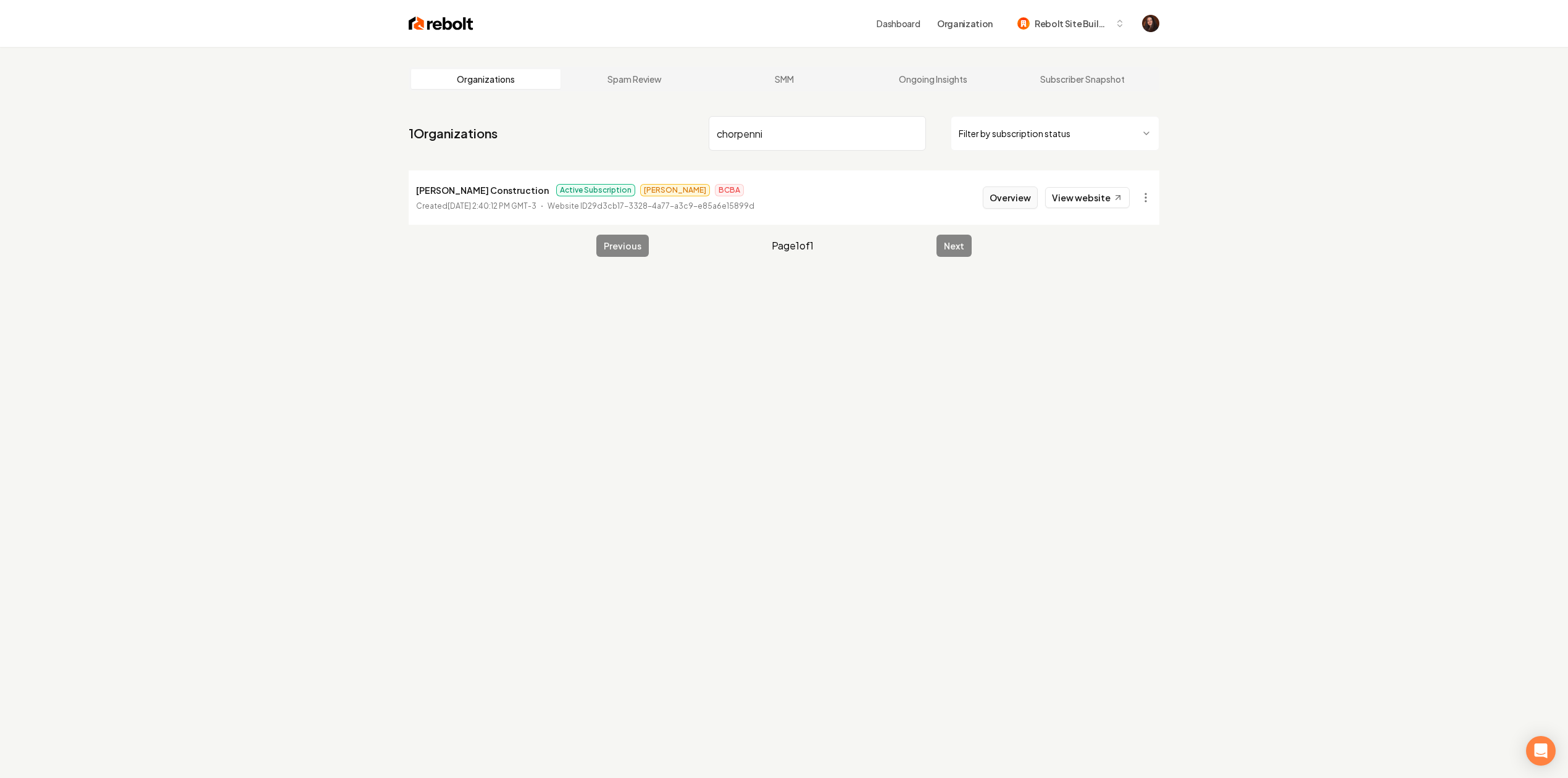
type input "chorpenni"
click at [1002, 196] on button "Overview" at bounding box center [1009, 197] width 55 height 22
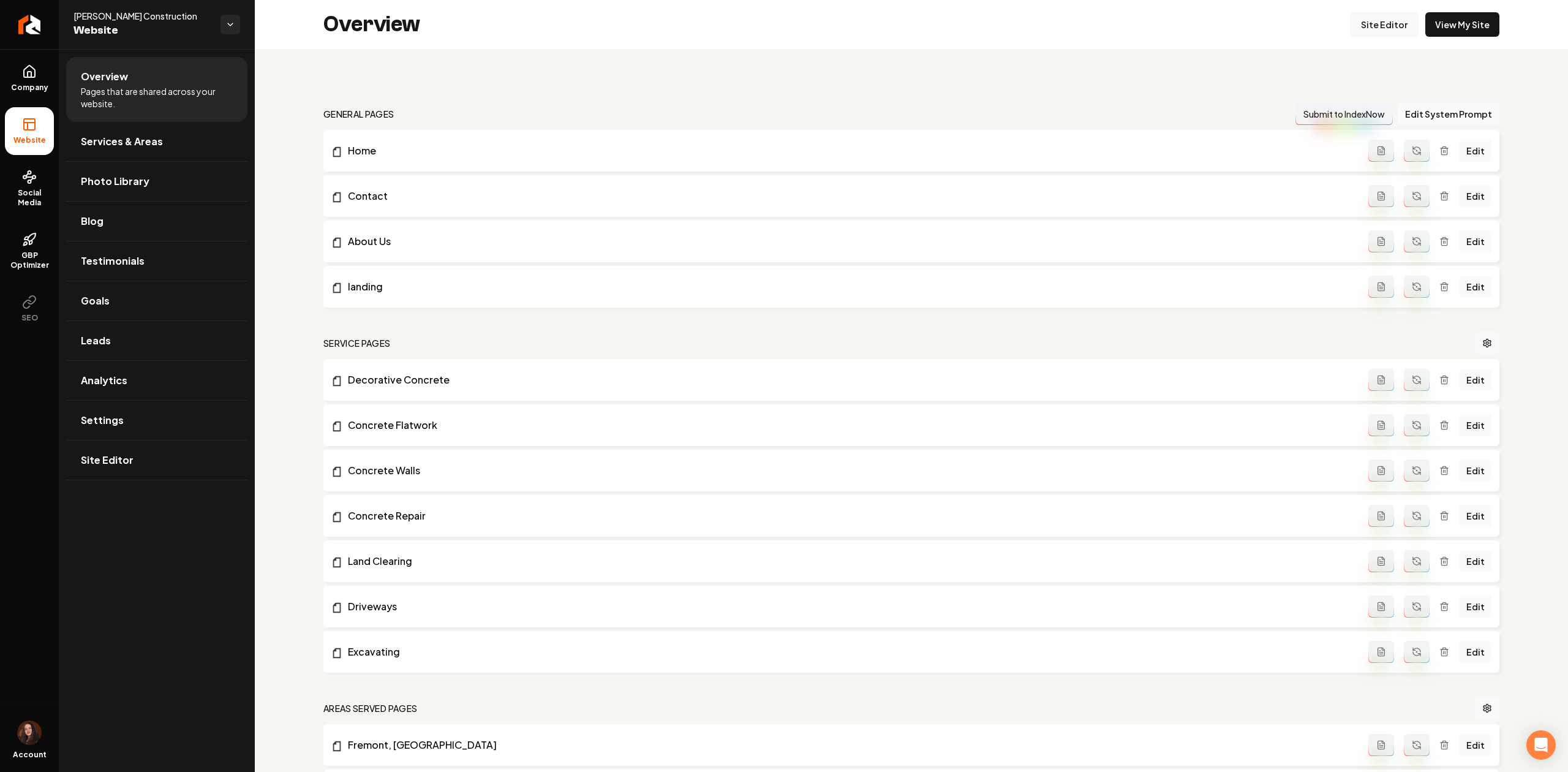
click at [1365, 23] on link "Site Editor" at bounding box center [1384, 24] width 67 height 24
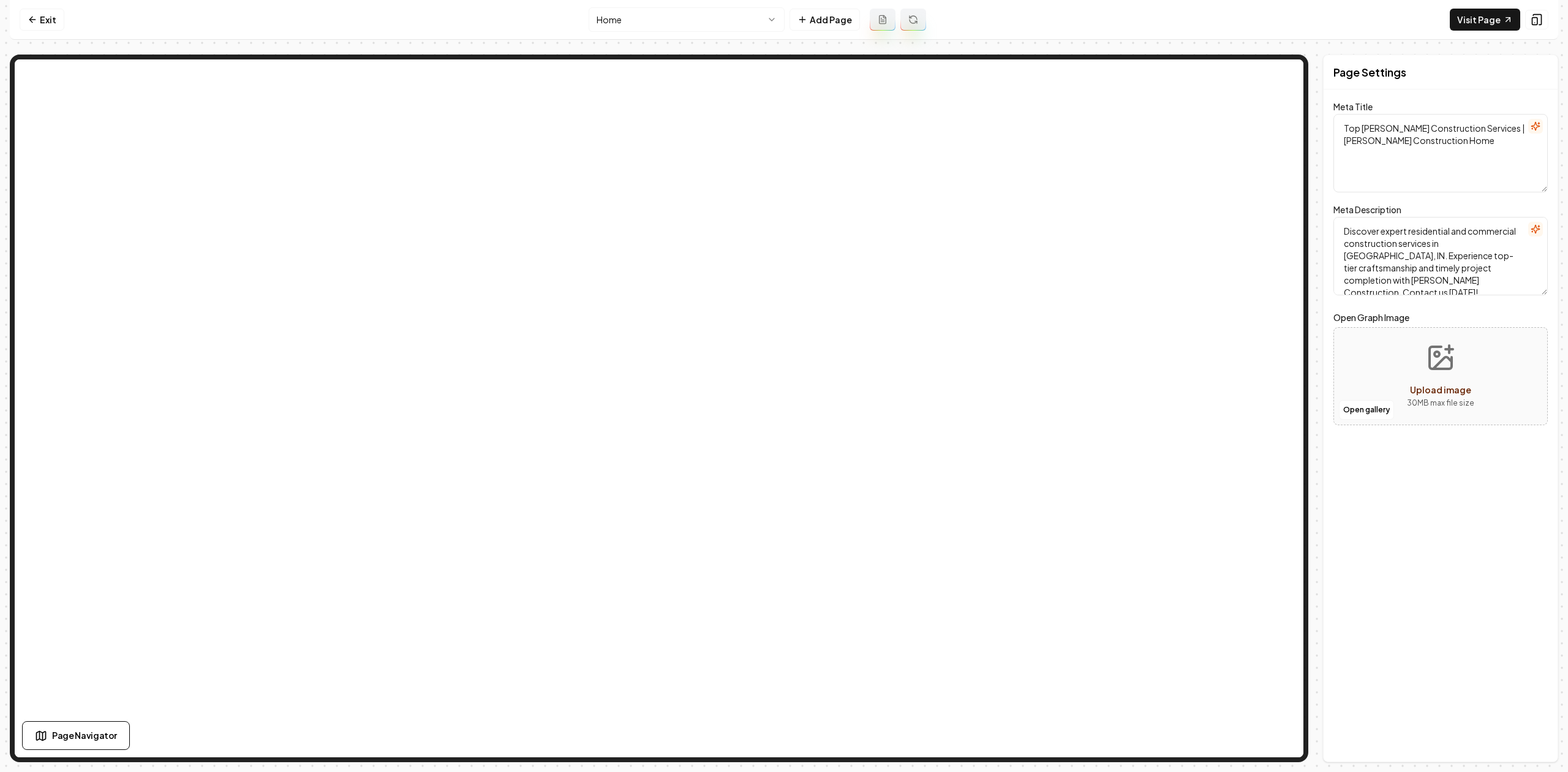
click at [627, 23] on html "Computer Required This feature is only available on a computer. Please switch t…" at bounding box center [784, 386] width 1568 height 772
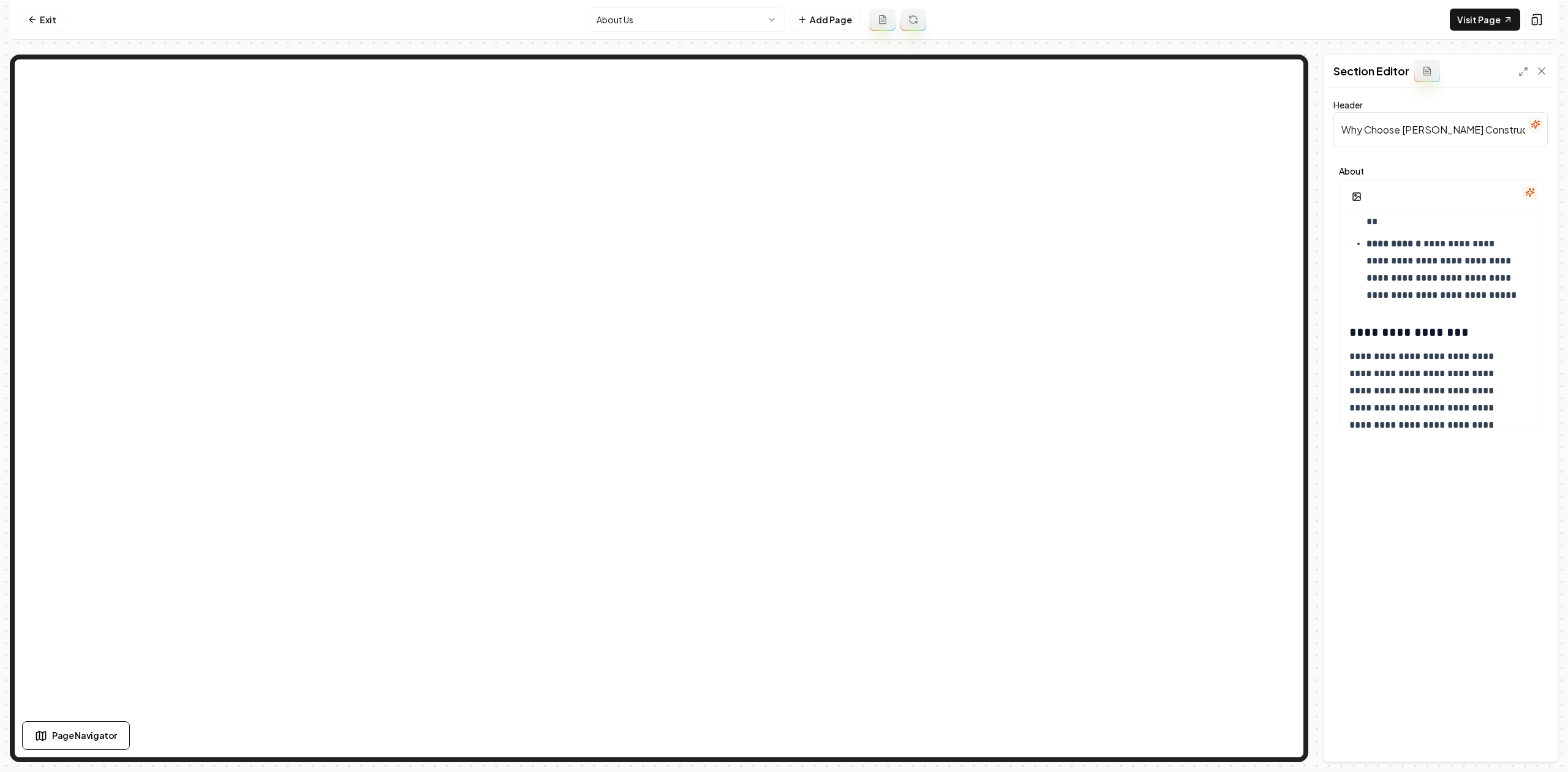
scroll to position [571, 0]
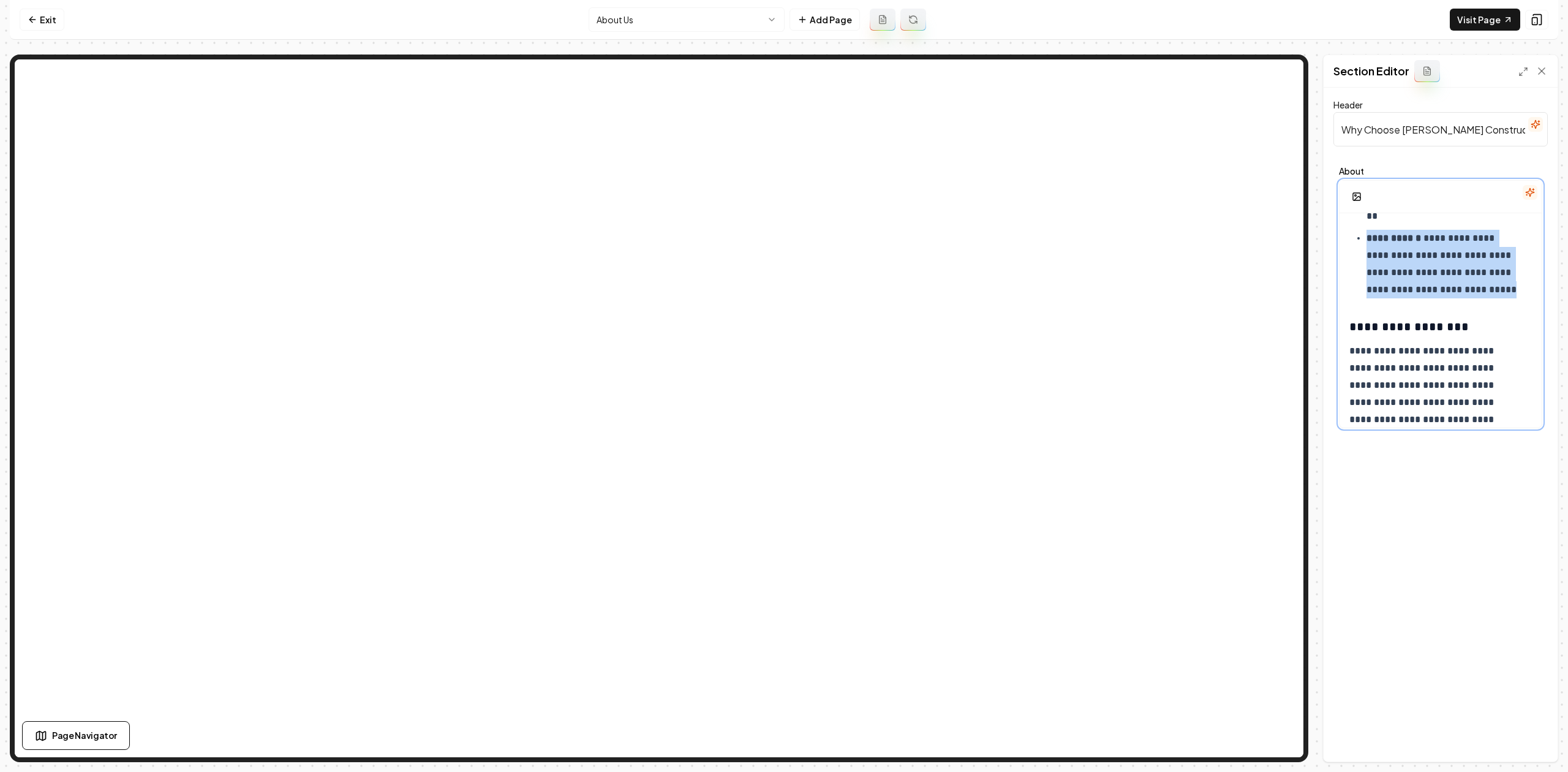
drag, startPoint x: 1494, startPoint y: 293, endPoint x: 1331, endPoint y: 241, distance: 171.1
click at [1331, 241] on div "**********" at bounding box center [1440, 424] width 234 height 674
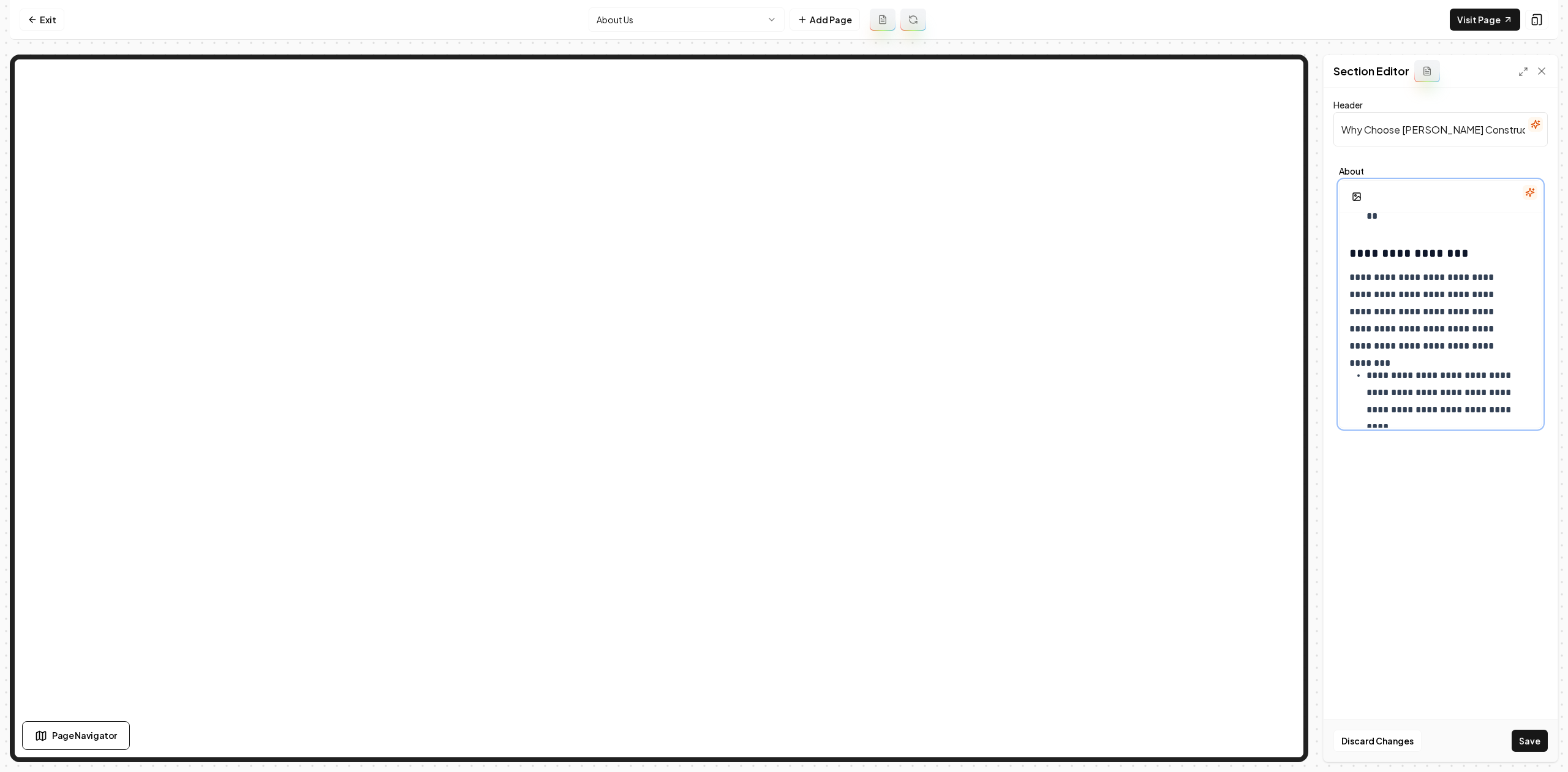
scroll to position [565, 0]
click at [1531, 743] on button "Save" at bounding box center [1529, 740] width 36 height 22
click at [641, 10] on html "**********" at bounding box center [784, 386] width 1568 height 772
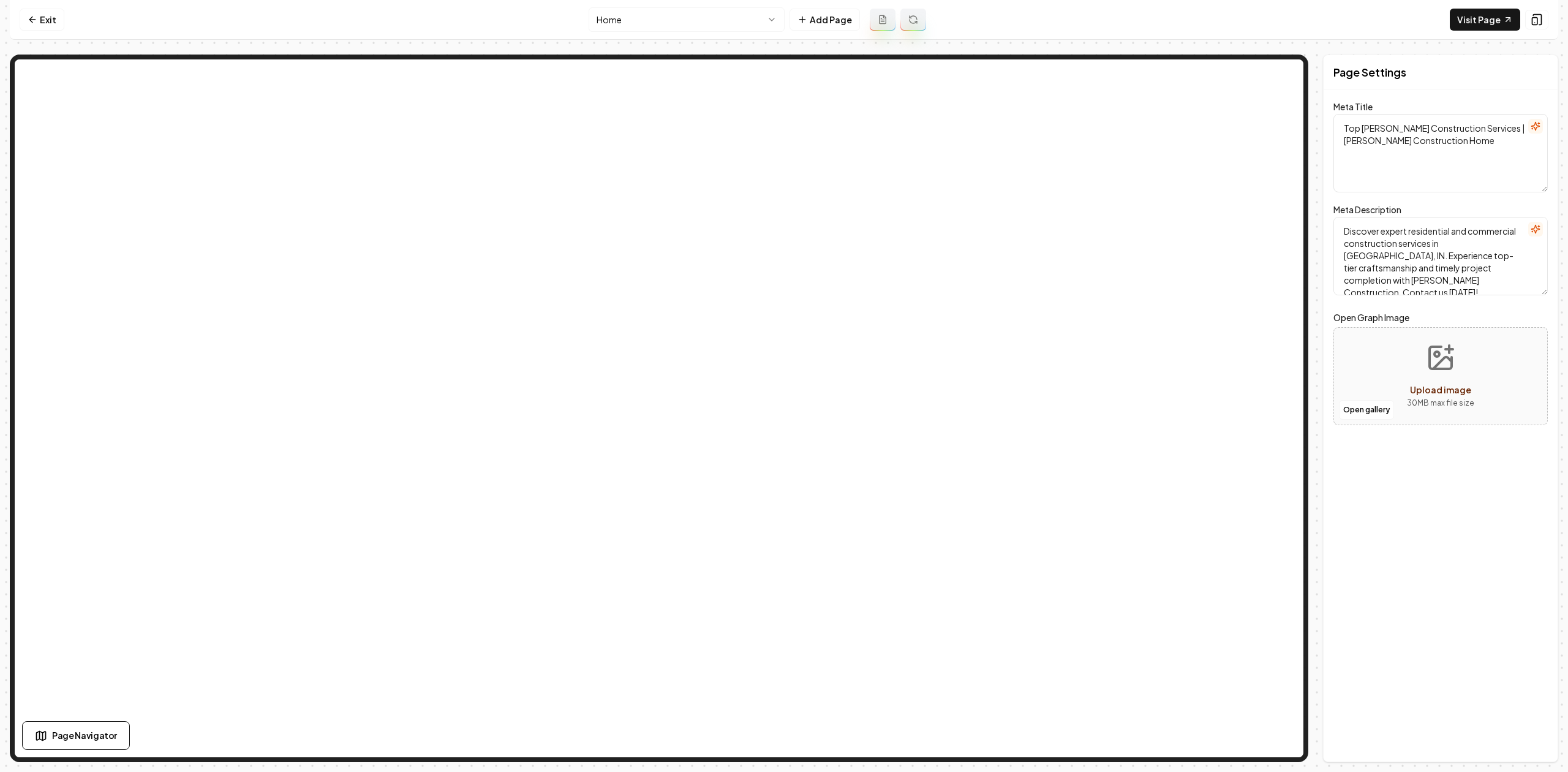
click at [643, 20] on html "Computer Required This feature is only available on a computer. Please switch t…" at bounding box center [784, 386] width 1568 height 772
click at [618, 27] on html "Computer Required This feature is only available on a computer. Please switch t…" at bounding box center [784, 386] width 1568 height 772
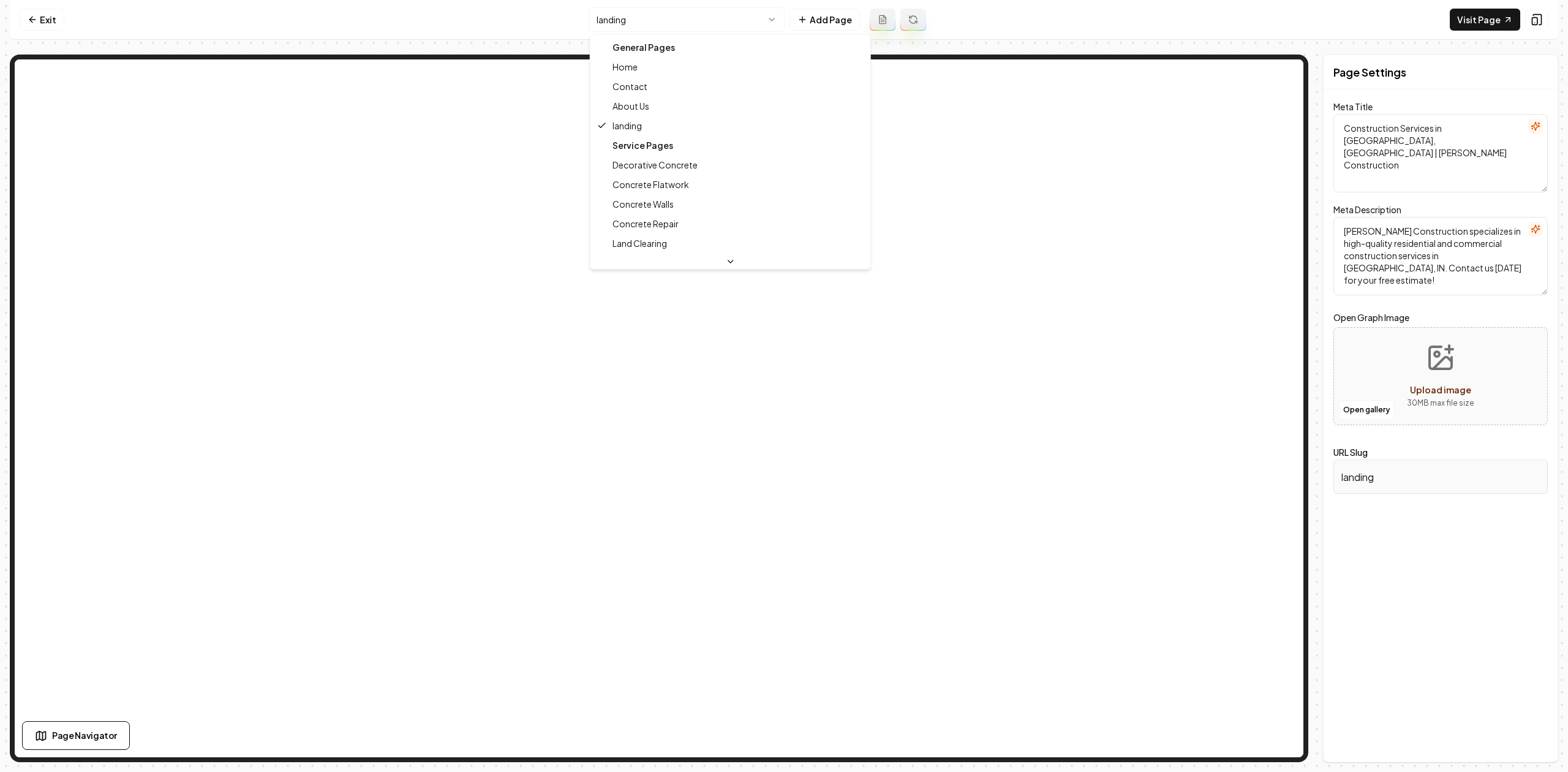
click at [613, 15] on html "Computer Required This feature is only available on a computer. Please switch t…" at bounding box center [784, 386] width 1568 height 772
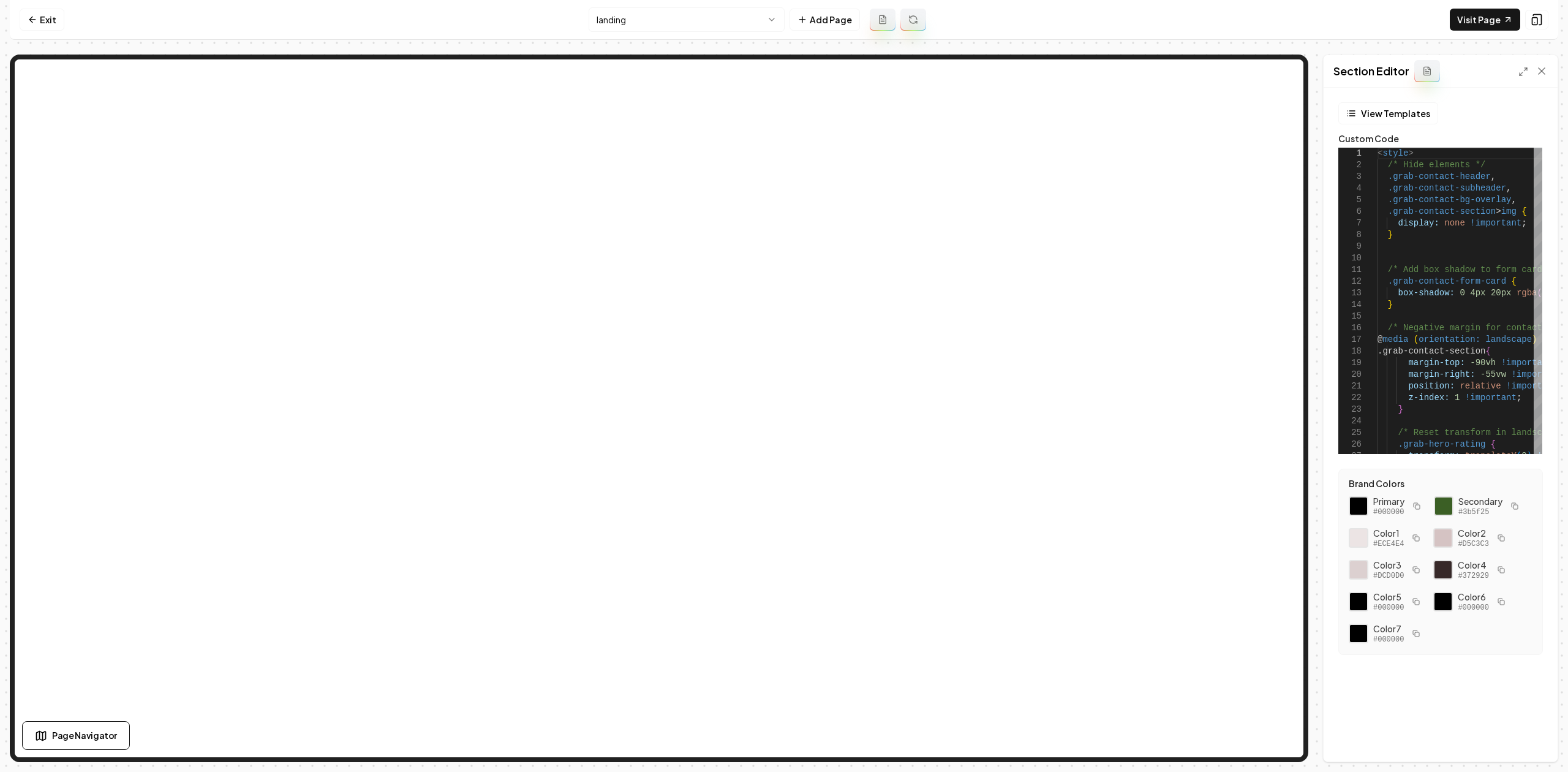
click at [1555, 319] on div "View Templates Custom Code 1 2 3 4 5 6 7 8 9 10 11 12 13 14 15 16 17 18 19 20 2…" at bounding box center [1440, 424] width 234 height 674
type textarea "**********"
click at [1499, 321] on div "< style > /* Hide elements */ .grab-contact-header , .grab-contact-subheader , …" at bounding box center [1528, 779] width 301 height 1264
type textarea "*"
type textarea "**********"
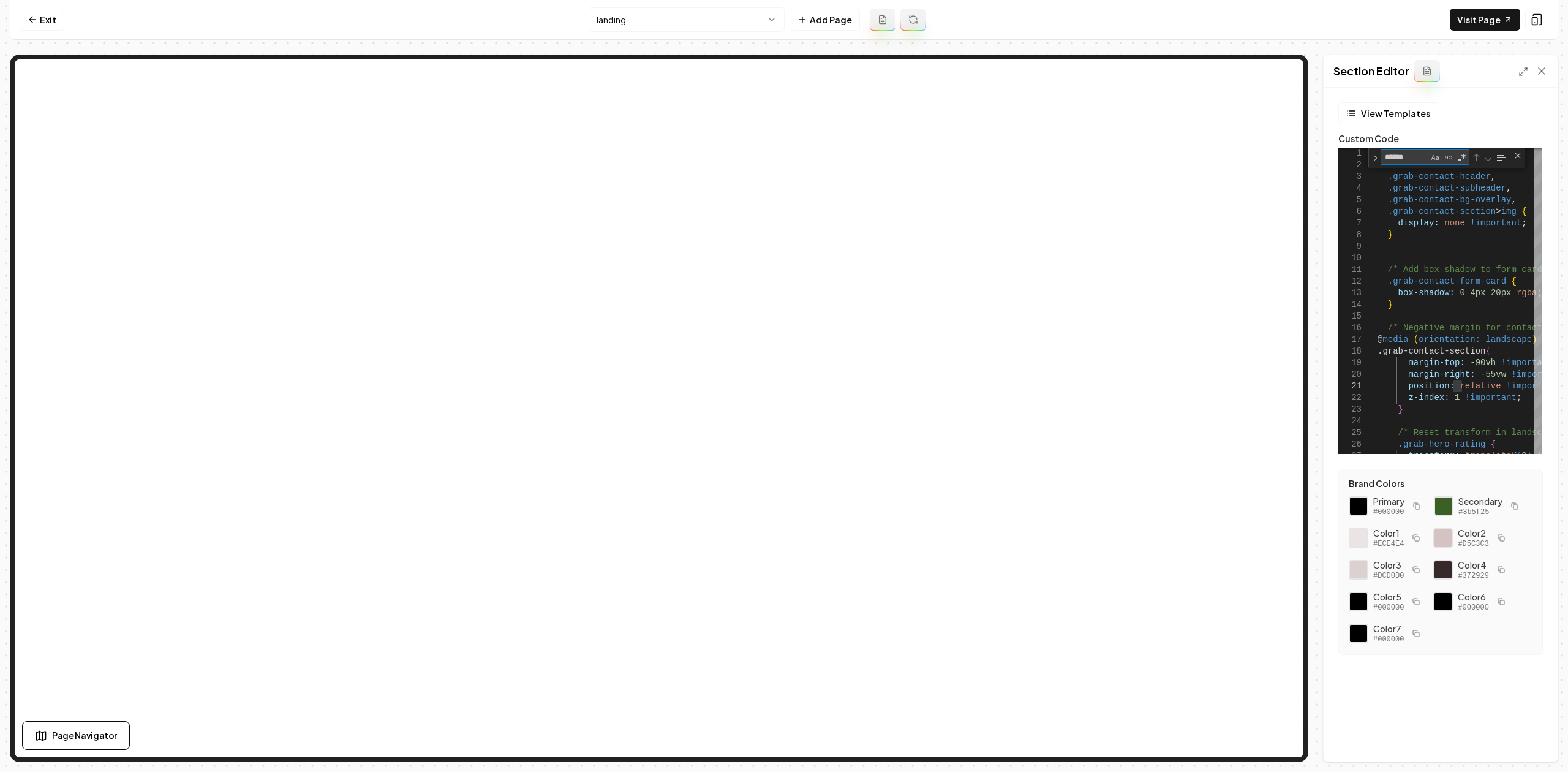
type textarea "******"
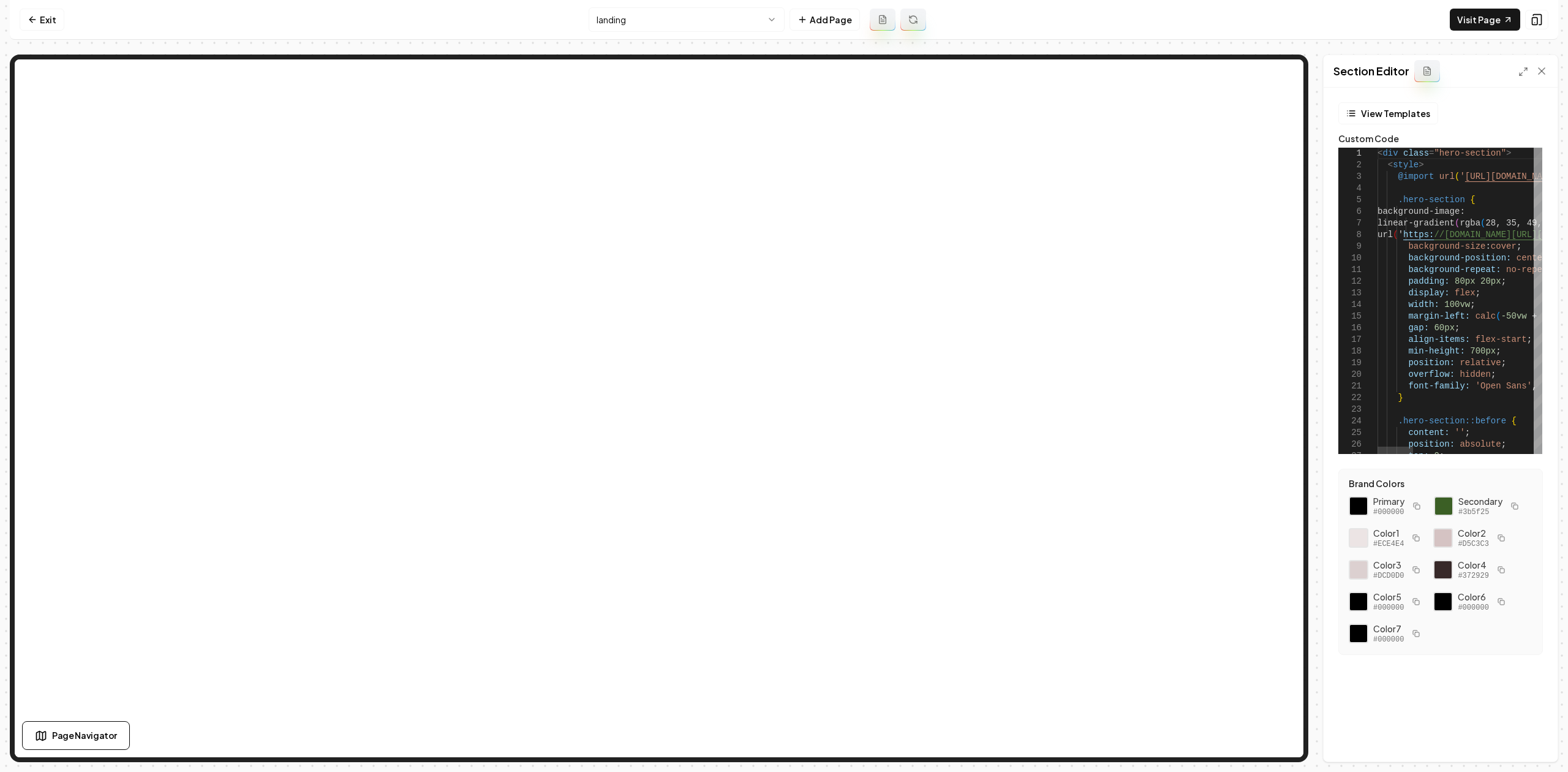
type textarea "**********"
type textarea "***"
type textarea "**********"
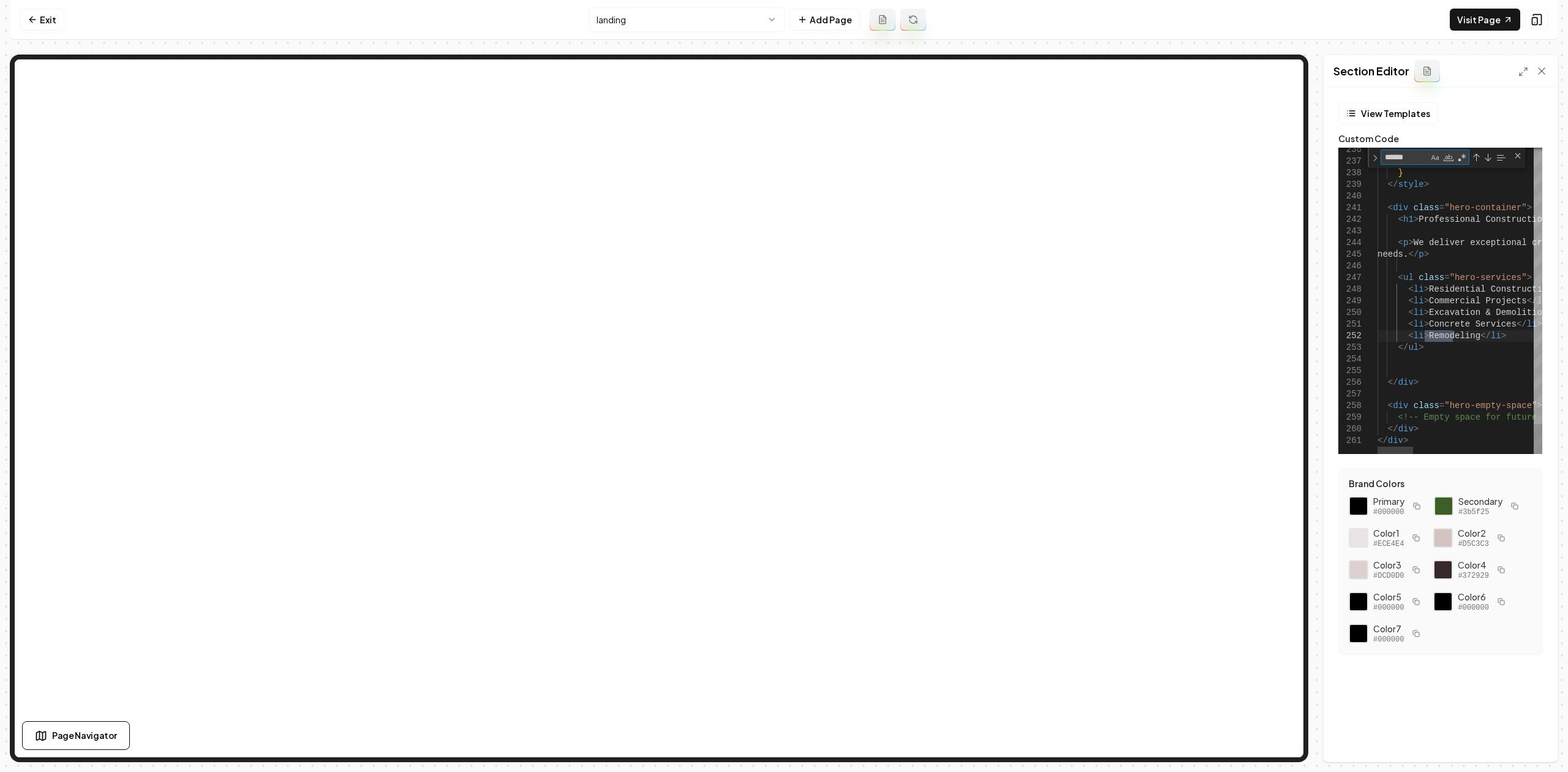
type textarea "******"
drag, startPoint x: 1505, startPoint y: 341, endPoint x: 1405, endPoint y: 336, distance: 100.1
type textarea "**********"
click at [1524, 747] on button "Save" at bounding box center [1529, 740] width 36 height 22
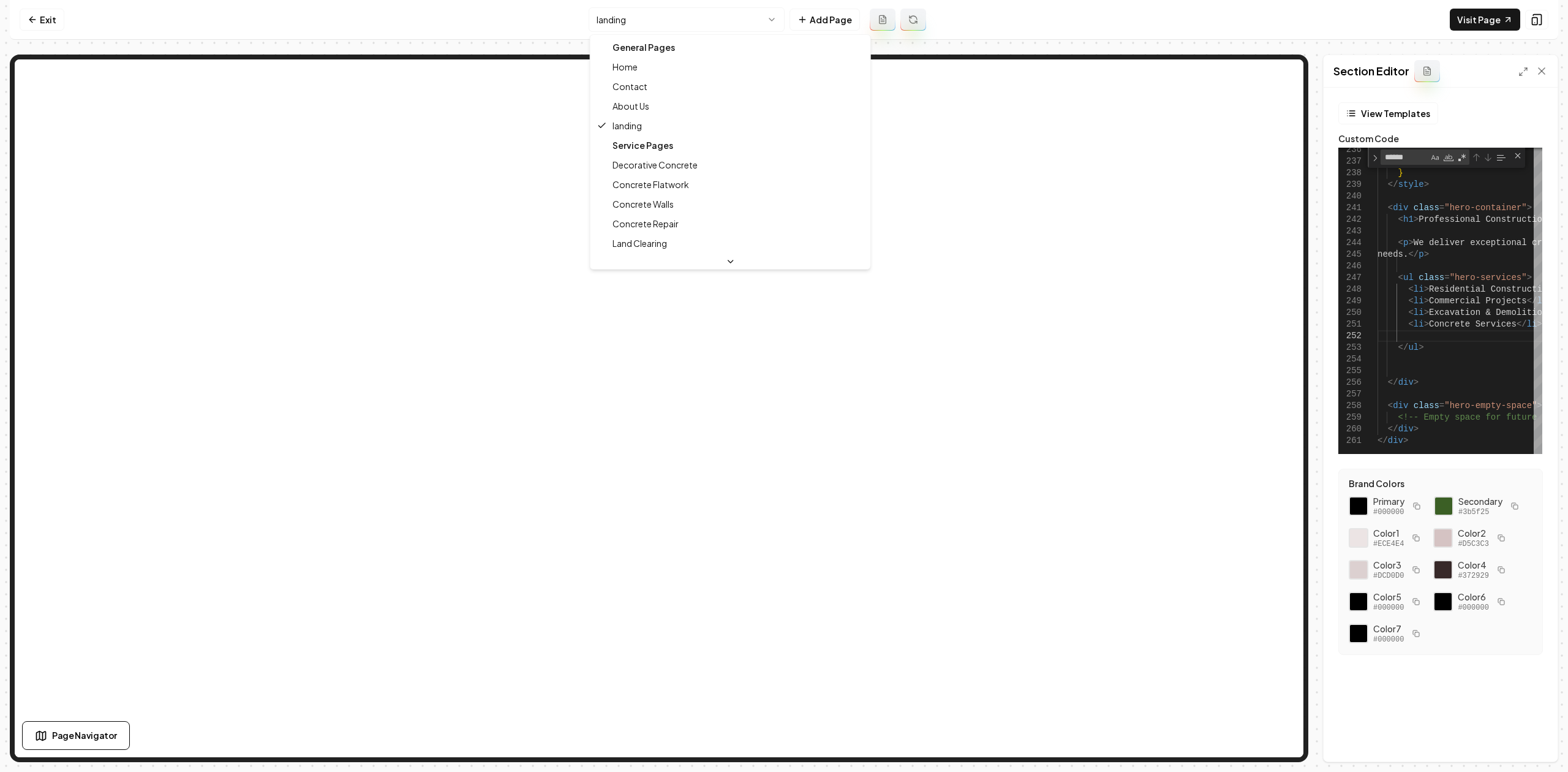
click at [603, 28] on html "Computer Required This feature is only available on a computer. Please switch t…" at bounding box center [784, 386] width 1568 height 772
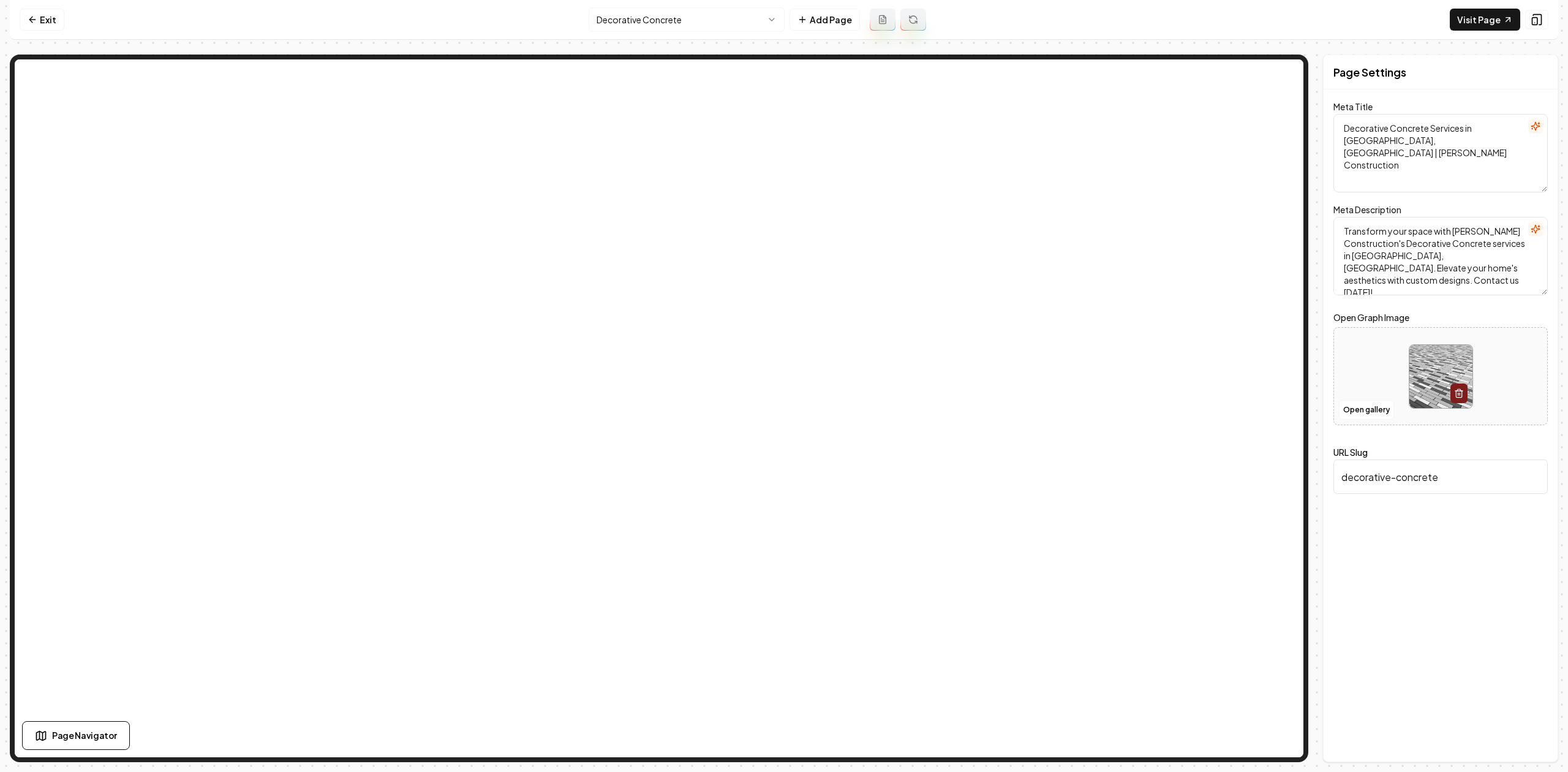
click at [653, 19] on html "Computer Required This feature is only available on a computer. Please switch t…" at bounding box center [784, 386] width 1568 height 772
click at [32, 13] on link "Exit" at bounding box center [41, 19] width 44 height 22
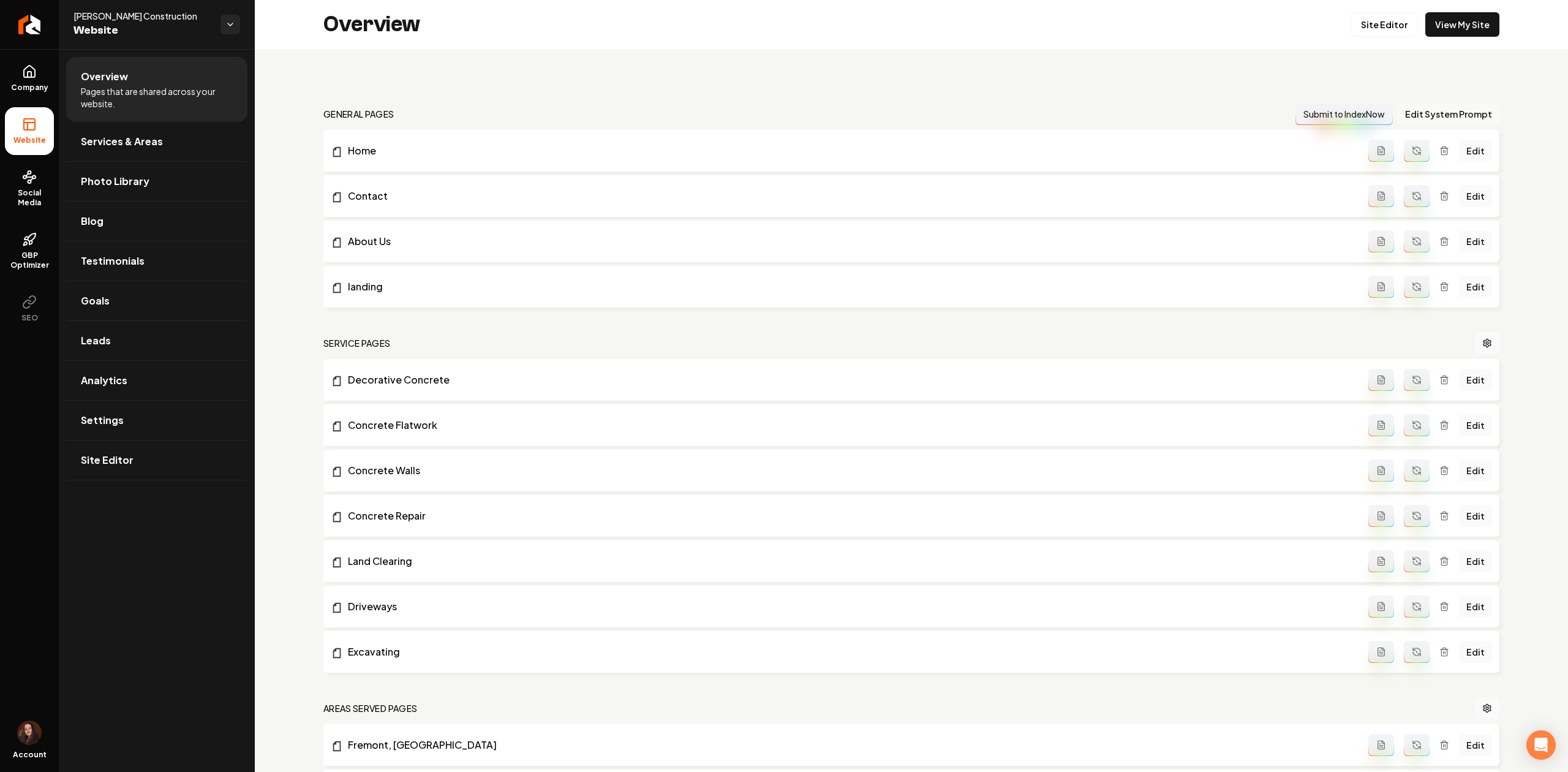
click at [1453, 111] on button "Edit System Prompt" at bounding box center [1448, 113] width 102 height 22
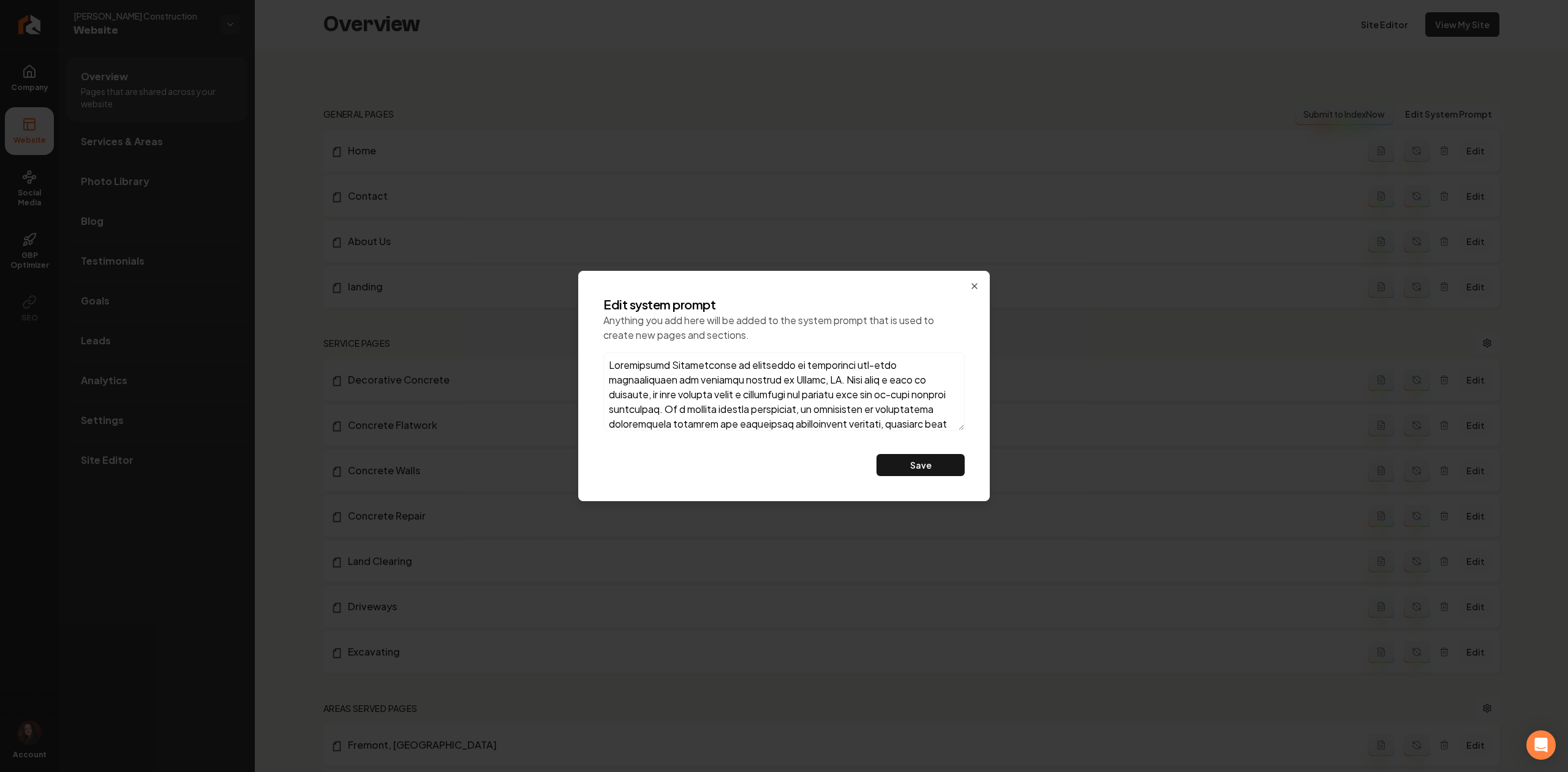
scroll to position [180, 0]
drag, startPoint x: 735, startPoint y: 390, endPoint x: 845, endPoint y: 405, distance: 111.0
click at [845, 405] on textarea at bounding box center [784, 391] width 362 height 78
drag, startPoint x: 760, startPoint y: 375, endPoint x: 714, endPoint y: 396, distance: 50.6
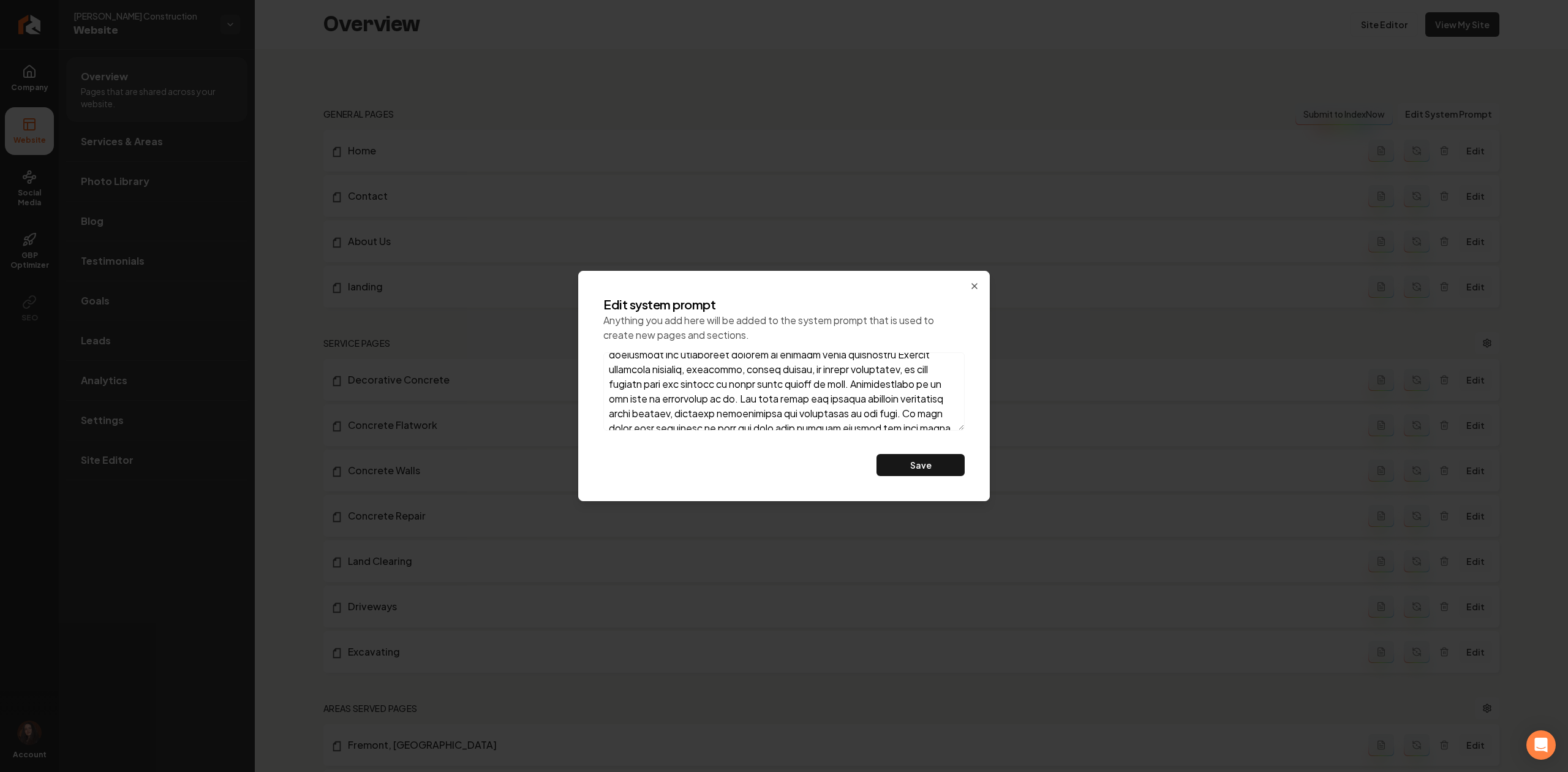
click at [714, 396] on textarea at bounding box center [784, 391] width 362 height 78
type textarea "Chorpenning Construction is committed to delivering top-tier craftsmanship and …"
click at [916, 468] on button "Save" at bounding box center [920, 464] width 88 height 22
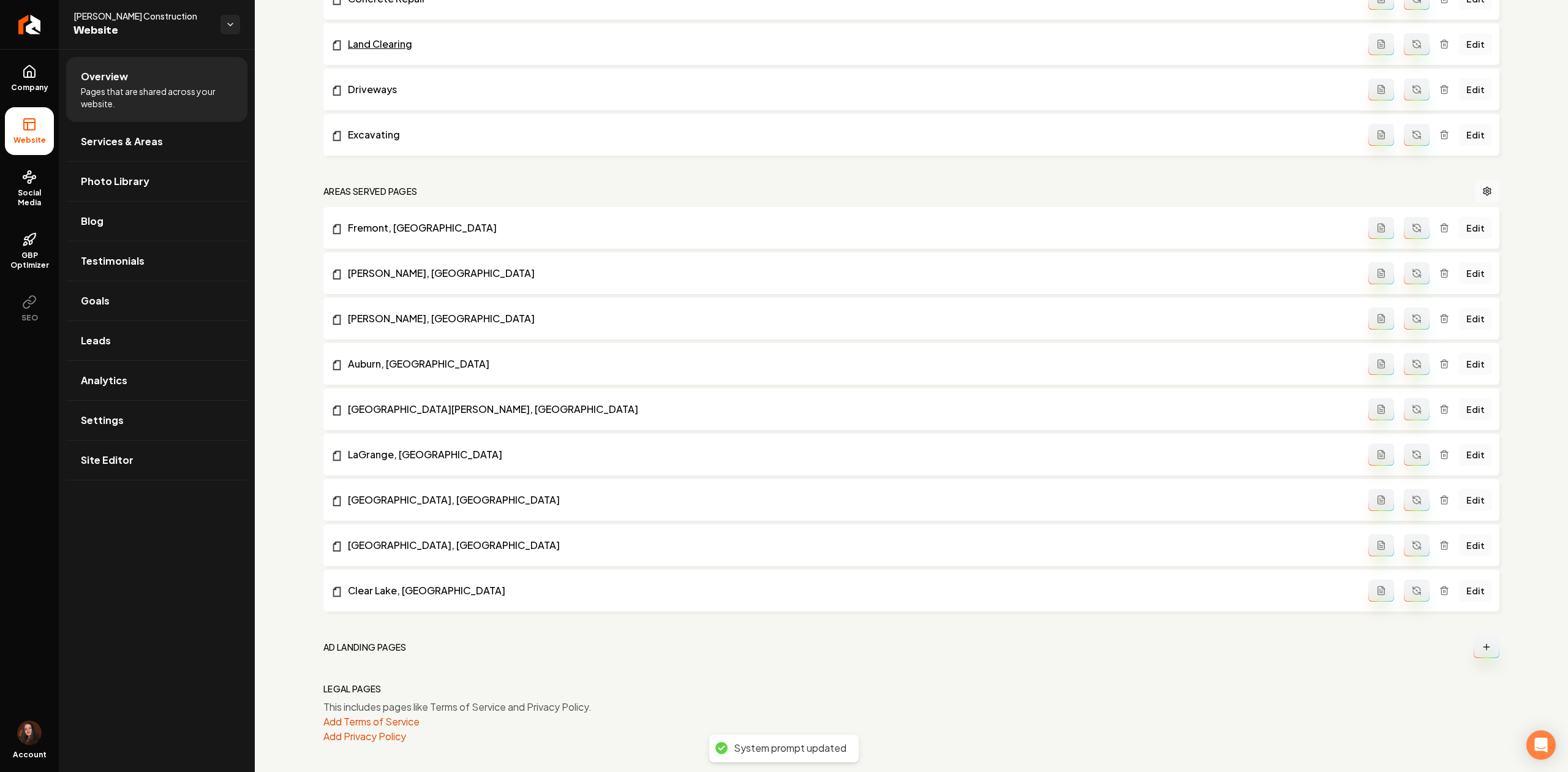
scroll to position [518, 0]
click at [147, 422] on link "Settings" at bounding box center [157, 420] width 181 height 39
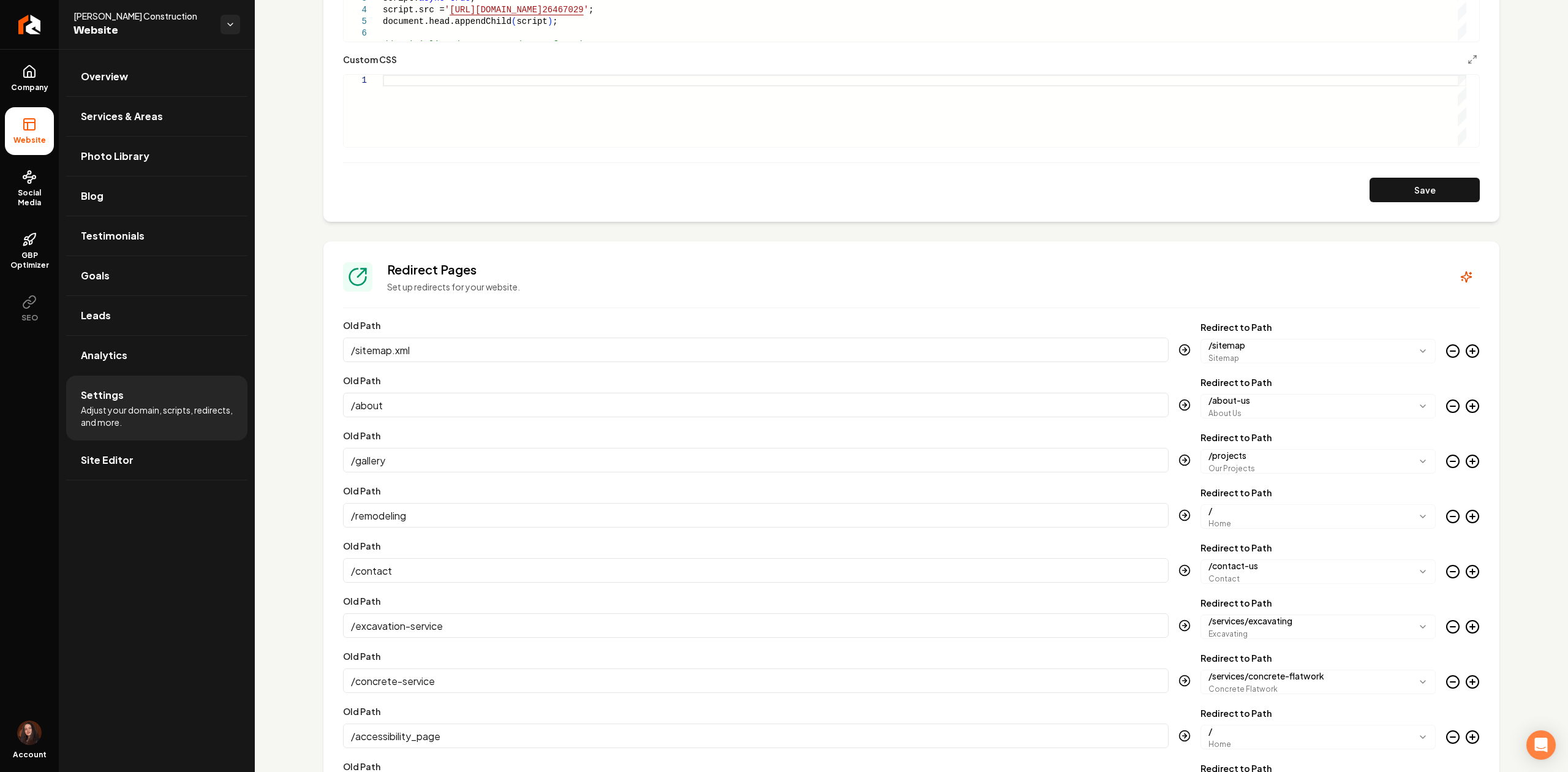
scroll to position [817, 0]
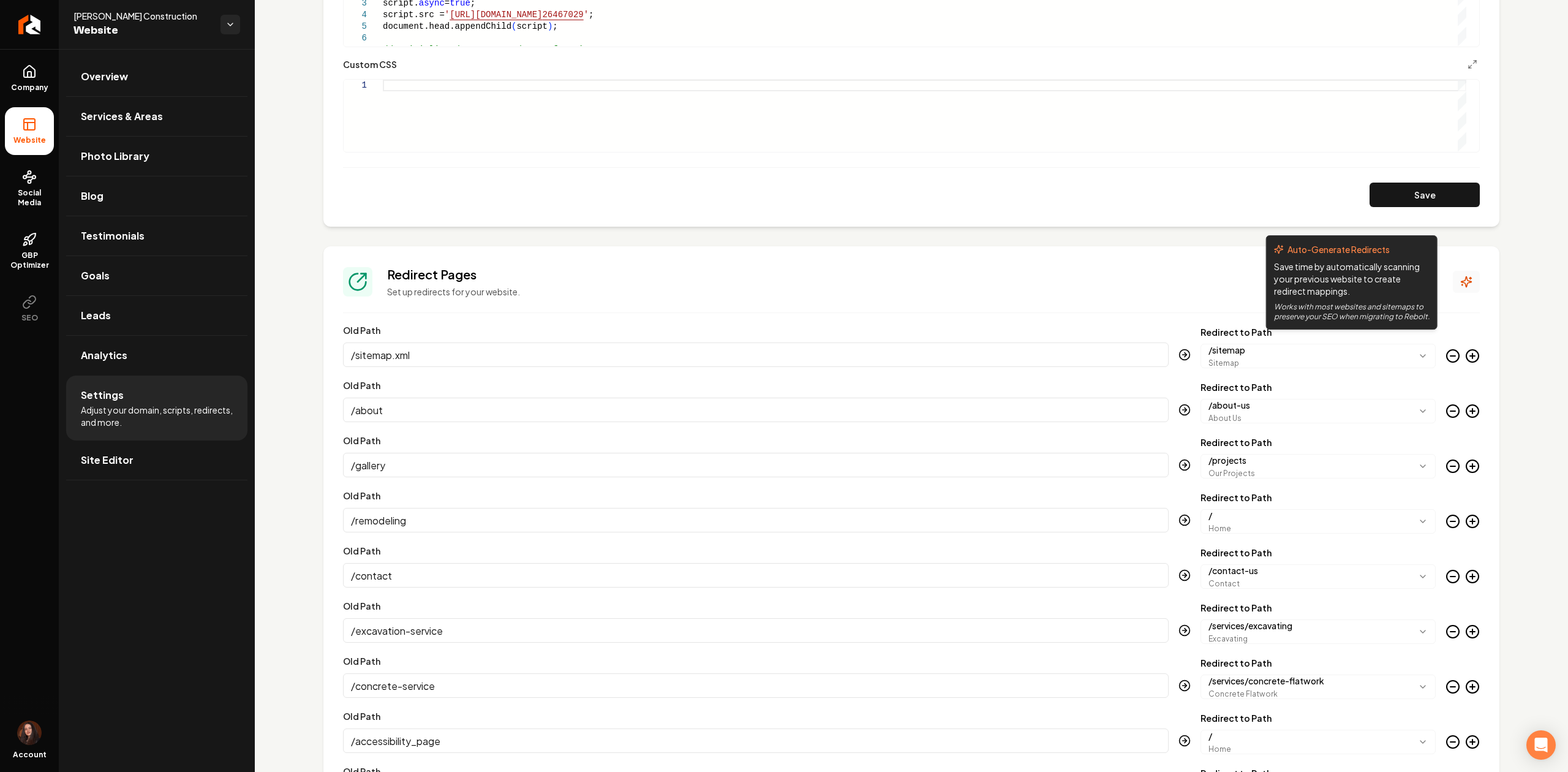
click at [1460, 286] on icon "Main content area" at bounding box center [1465, 282] width 12 height 12
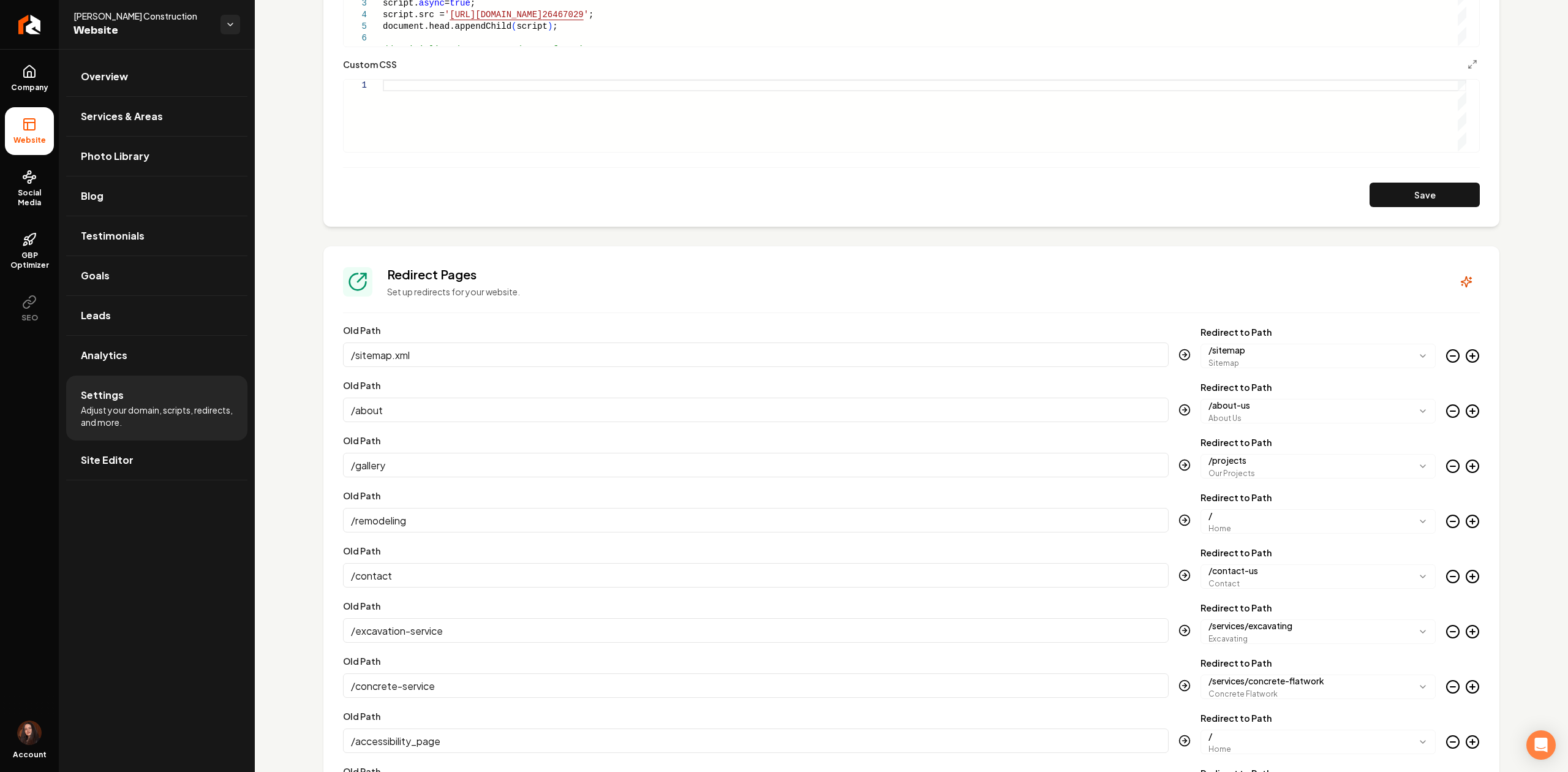
click at [448, 520] on input "/remodeling" at bounding box center [756, 520] width 825 height 24
click at [1218, 524] on body "Company Website Social Media GBP Optimizer SEO Account Chorpenning Construction…" at bounding box center [784, 386] width 1568 height 772
click at [510, 527] on input "/remodeling" at bounding box center [756, 520] width 825 height 24
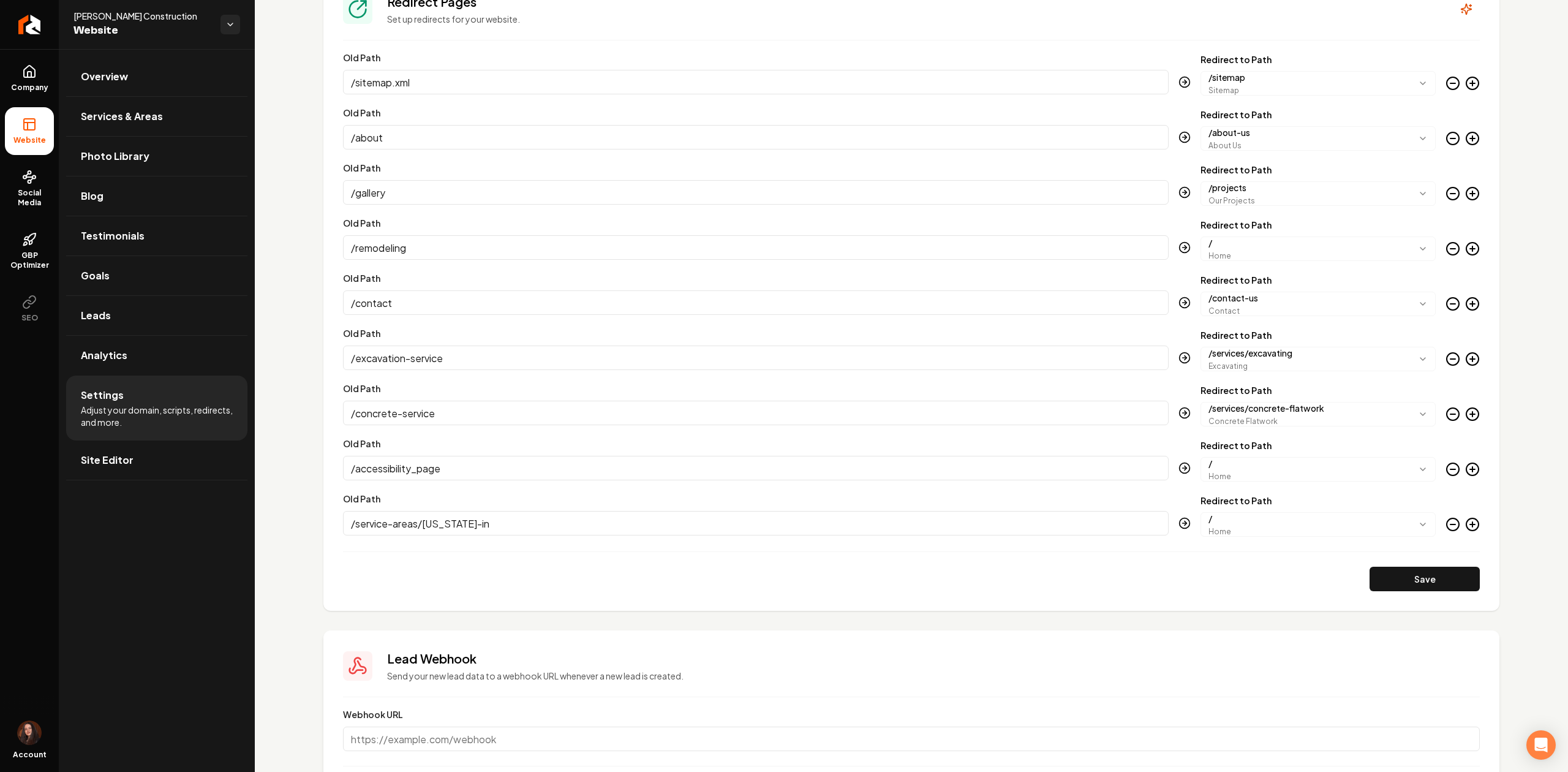
scroll to position [1092, 0]
click at [1405, 576] on button "Save" at bounding box center [1424, 576] width 110 height 24
click at [97, 462] on span "Site Editor" at bounding box center [107, 460] width 53 height 15
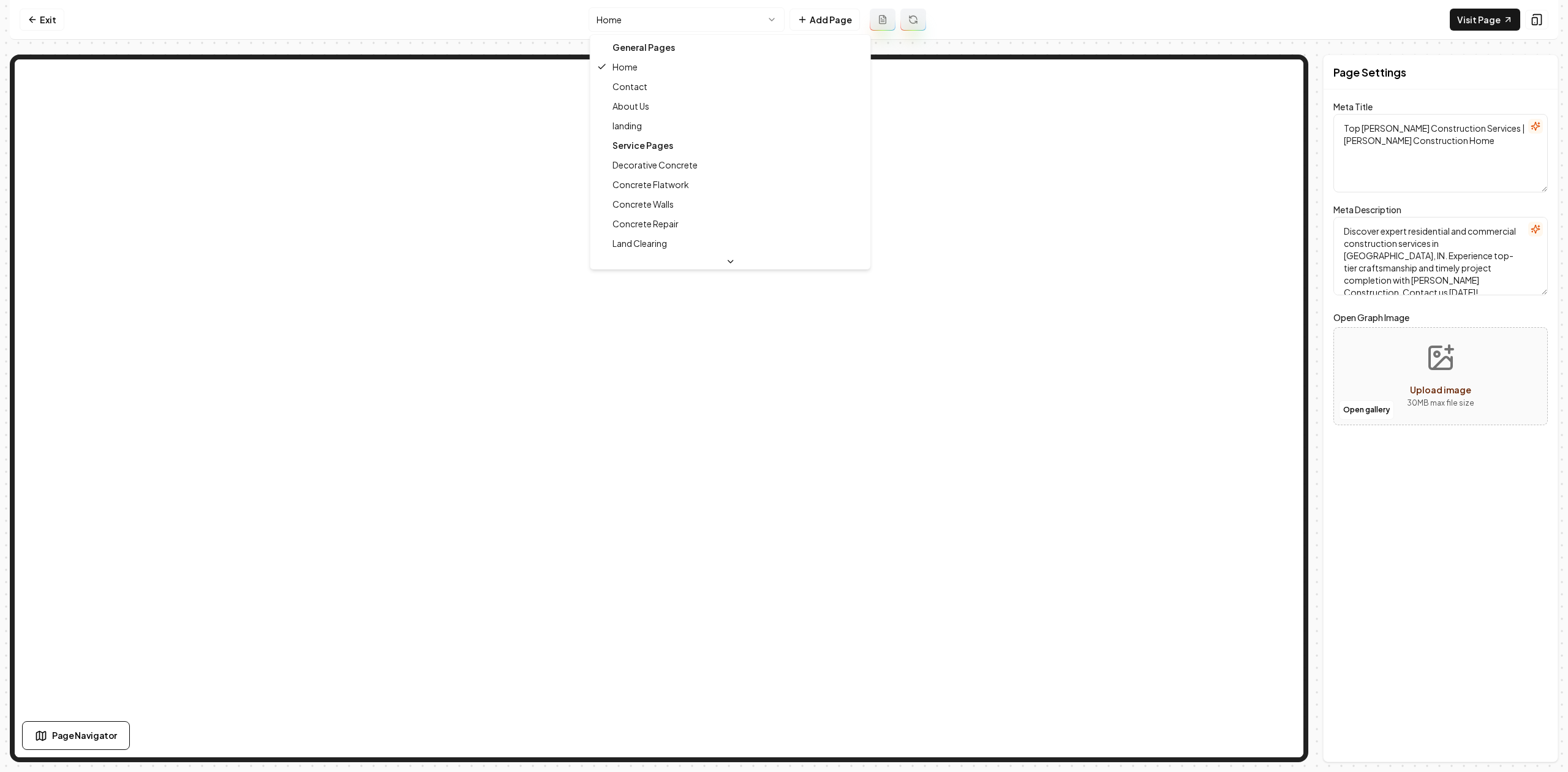
click at [608, 20] on html "Computer Required This feature is only available on a computer. Please switch t…" at bounding box center [784, 386] width 1568 height 772
type textarea "Decorative Concrete Services in Hudson, IN | Chorpenning Construction"
type textarea "Transform your space with Chorpenning Construction's Decorative Concrete servic…"
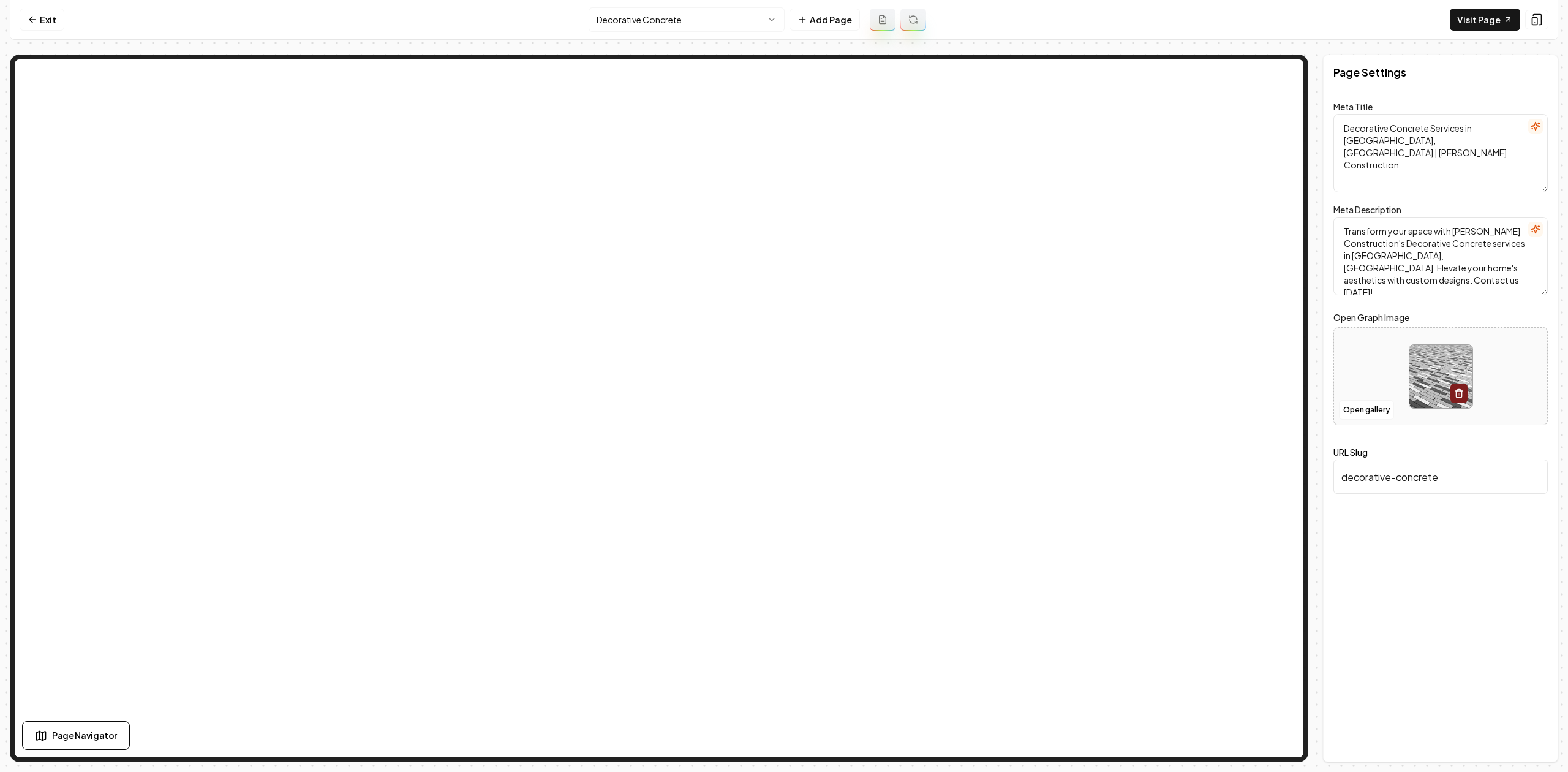
click at [642, 19] on html "Computer Required This feature is only available on a computer. Please switch t…" at bounding box center [784, 386] width 1568 height 772
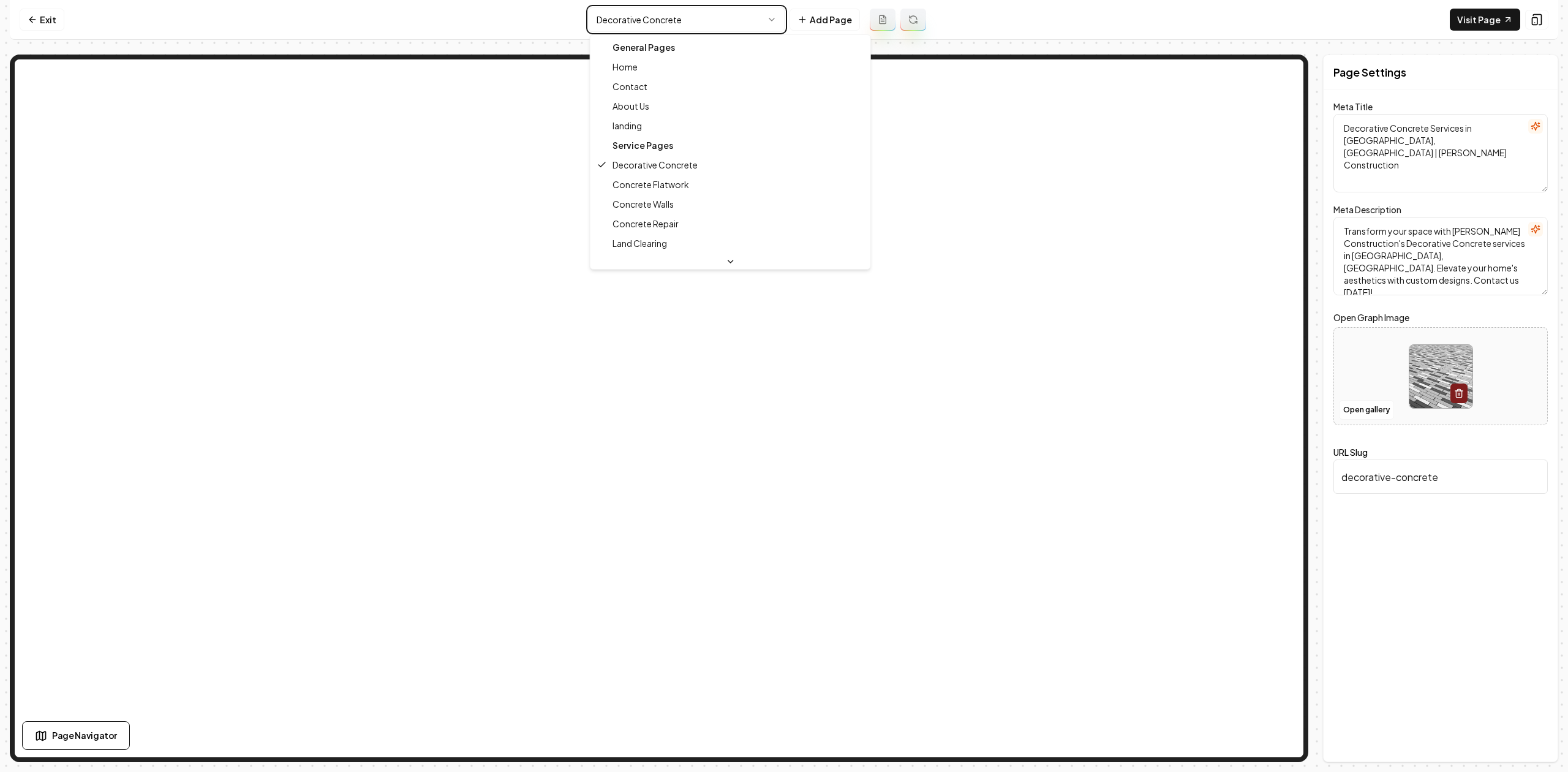
type textarea "Concrete Flatwork Services in Hudson, IN | Chorpenning Construction"
type textarea "Discover the durability of professional concrete flatwork with Chorpenning Cons…"
type input "concrete-flatwork"
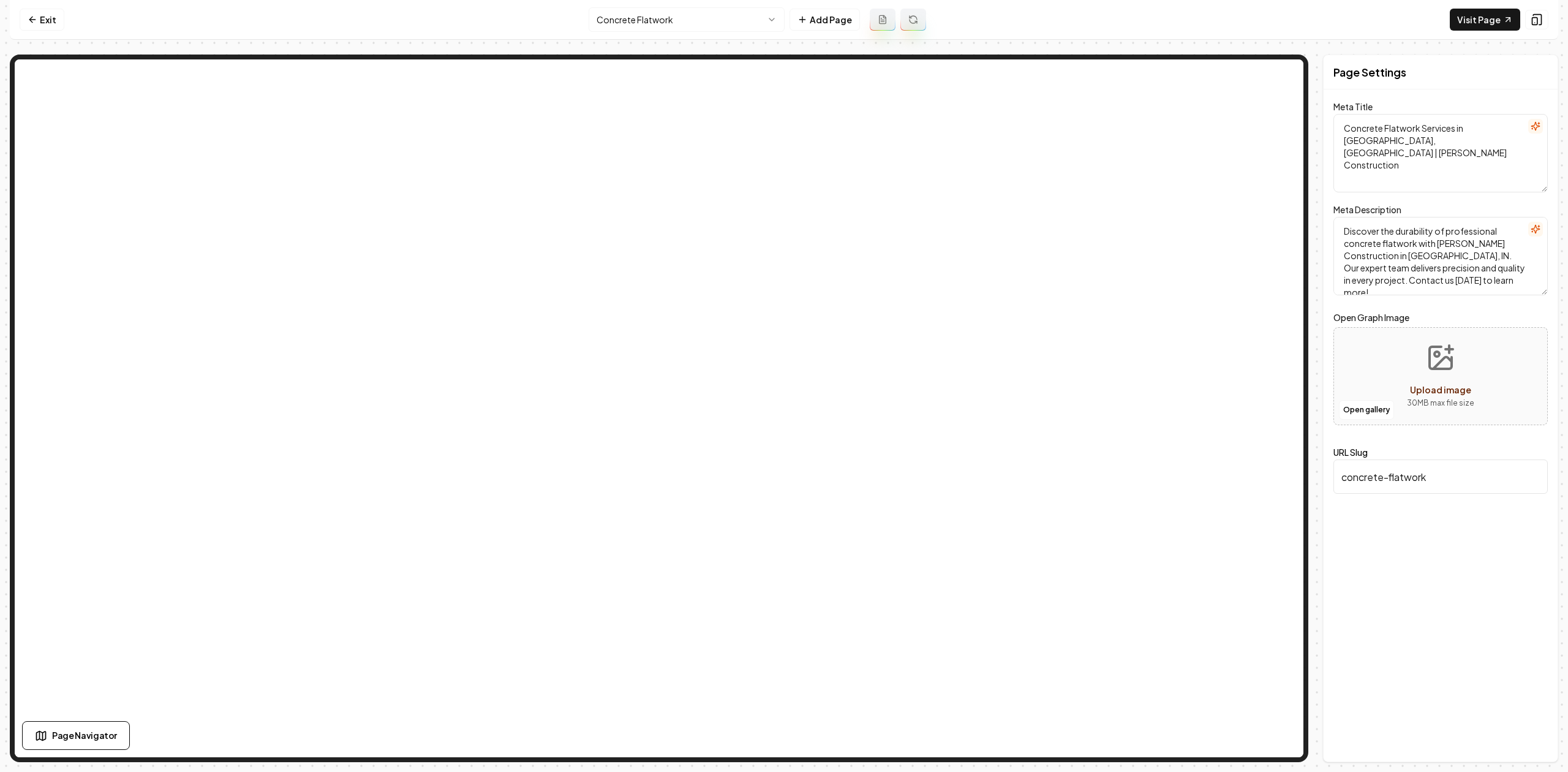
click at [645, 7] on html "Computer Required This feature is only available on a computer. Please switch t…" at bounding box center [784, 386] width 1568 height 772
click at [624, 22] on html "Computer Required This feature is only available on a computer. Please switch t…" at bounding box center [784, 386] width 1568 height 772
click at [636, 21] on html "Computer Required This feature is only available on a computer. Please switch t…" at bounding box center [784, 386] width 1568 height 772
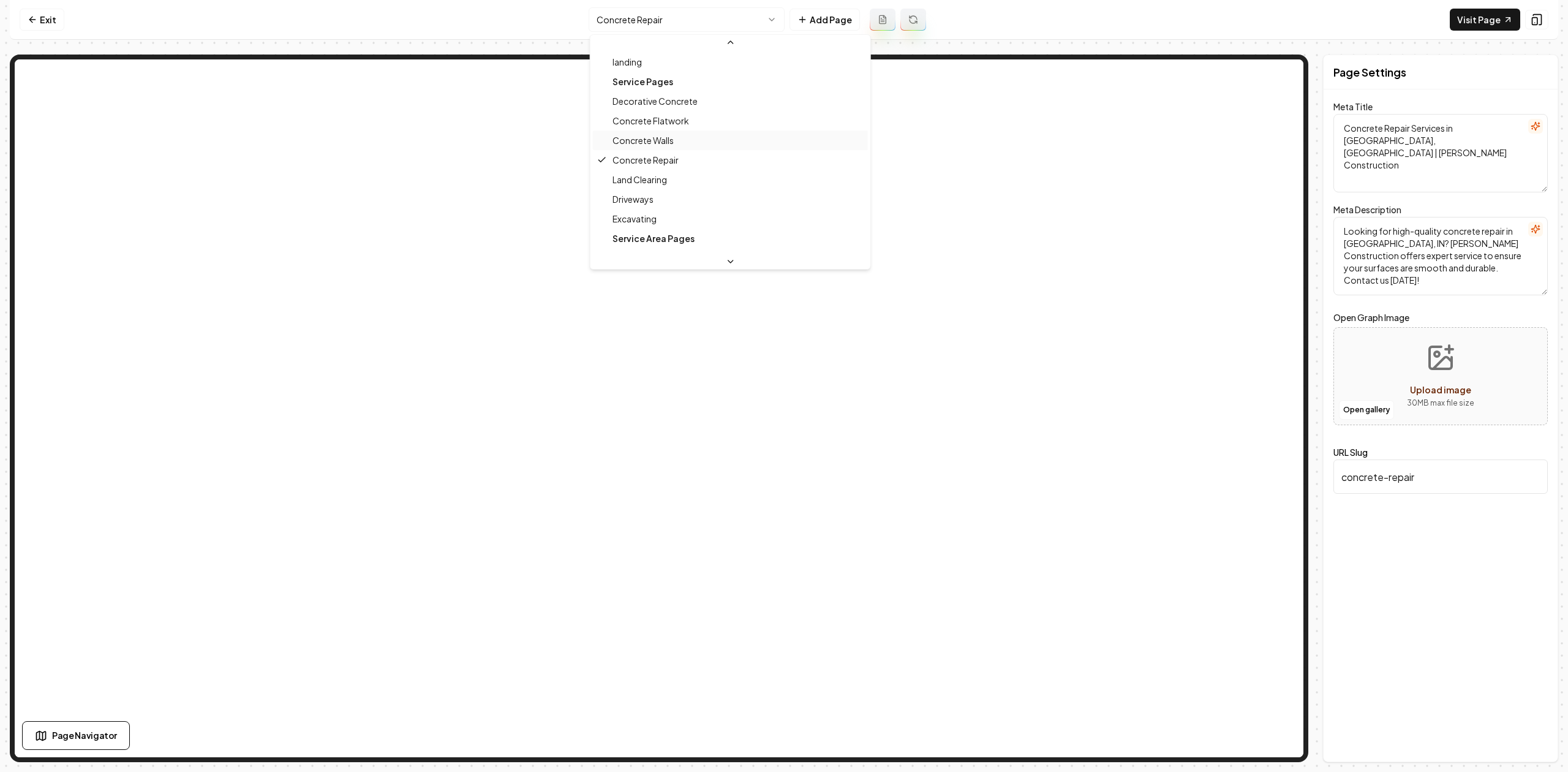
scroll to position [82, 0]
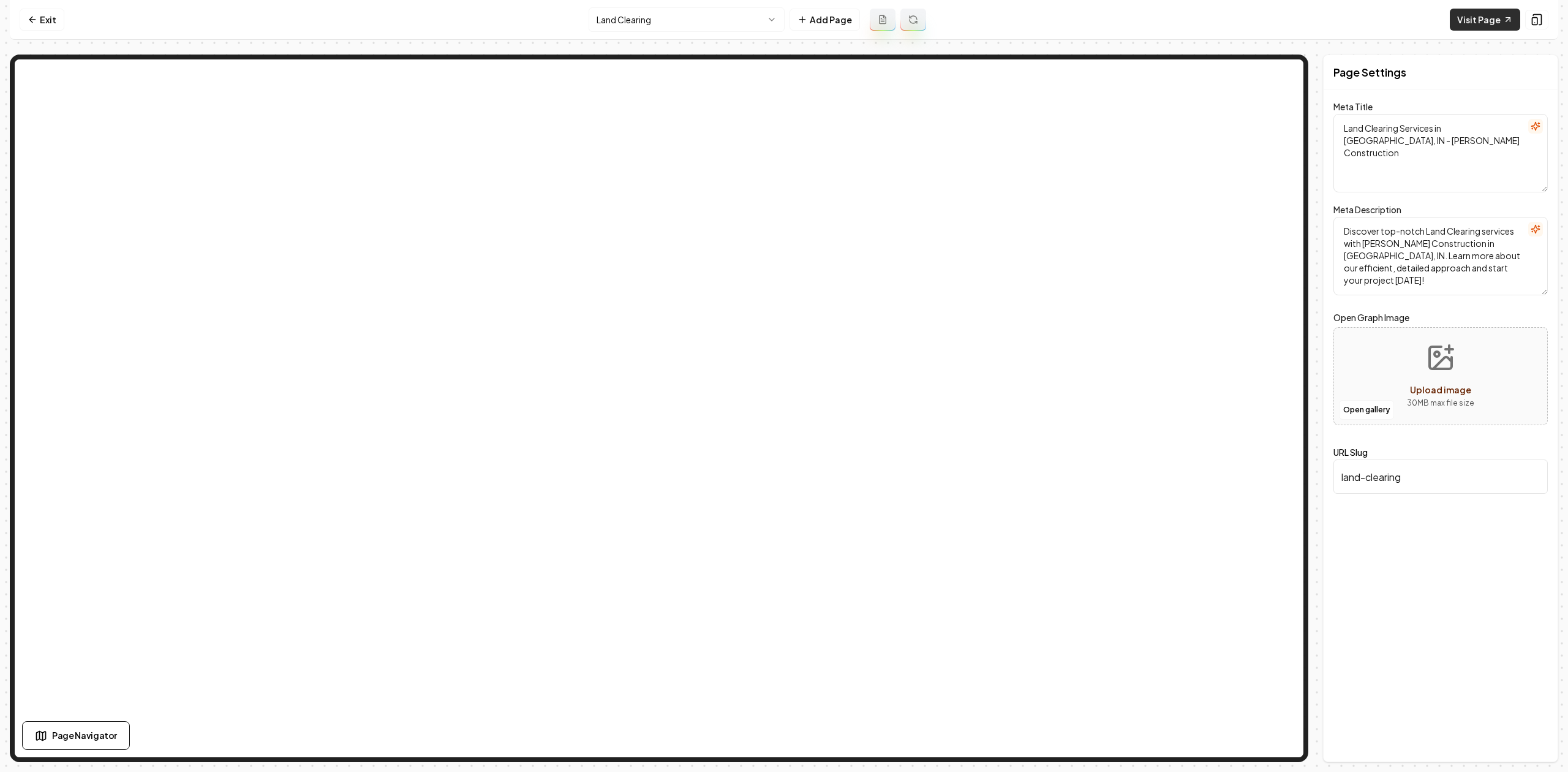
click at [1493, 19] on link "Visit Page" at bounding box center [1485, 19] width 70 height 22
click at [655, 24] on html "Computer Required This feature is only available on a computer. Please switch t…" at bounding box center [784, 386] width 1568 height 772
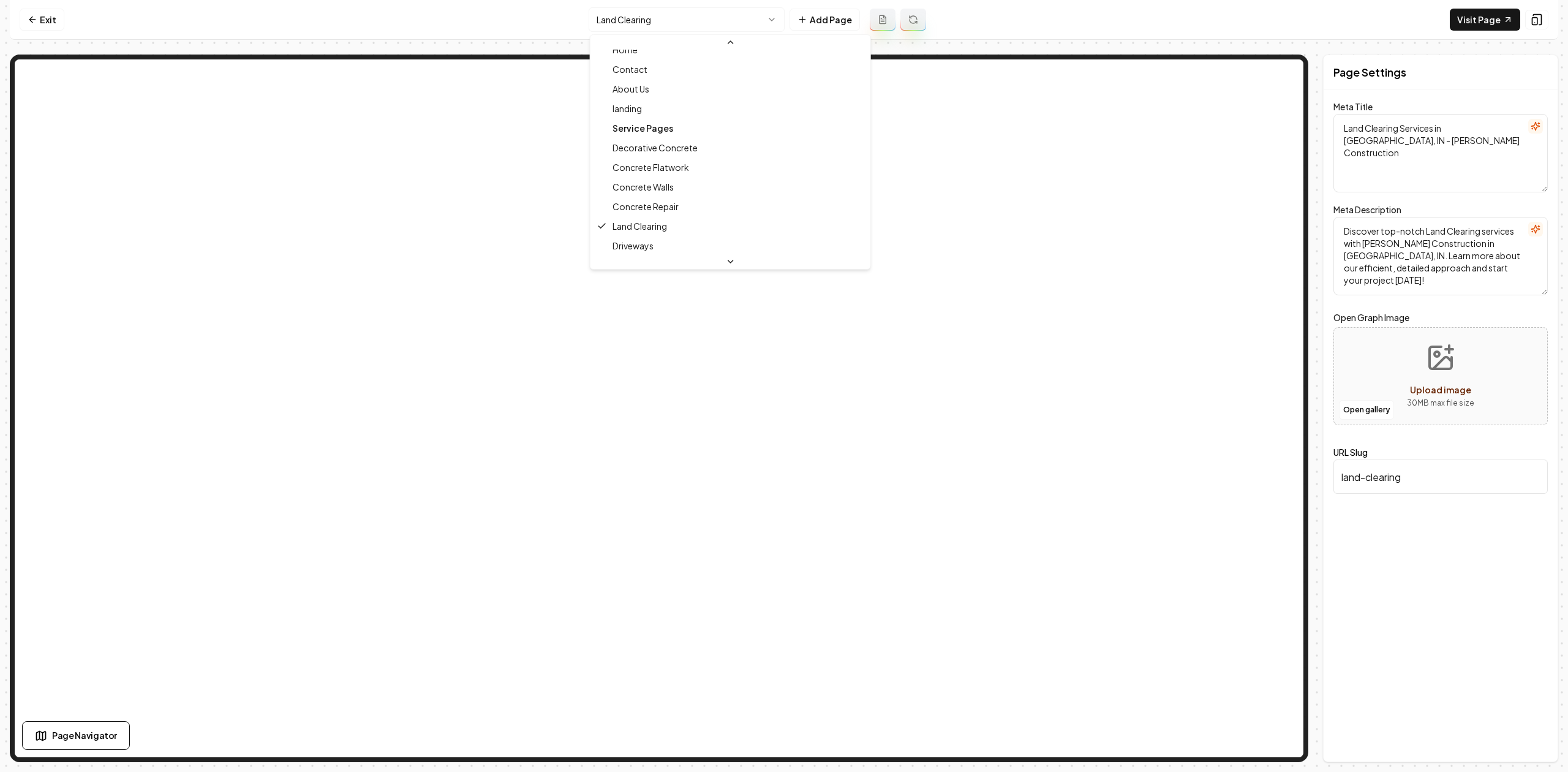
scroll to position [82, 0]
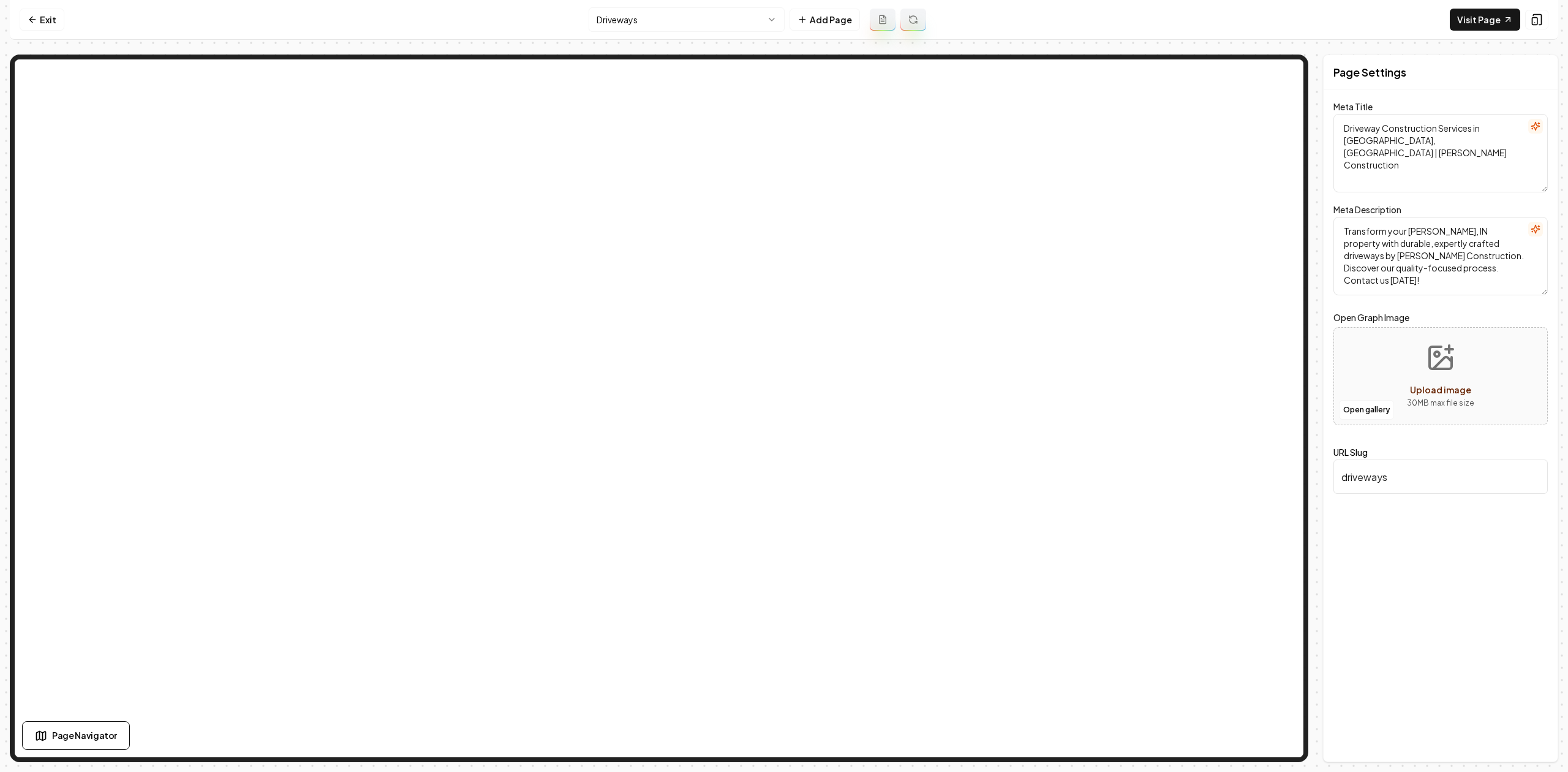
click at [630, 16] on html "Computer Required This feature is only available on a computer. Please switch t…" at bounding box center [784, 386] width 1568 height 772
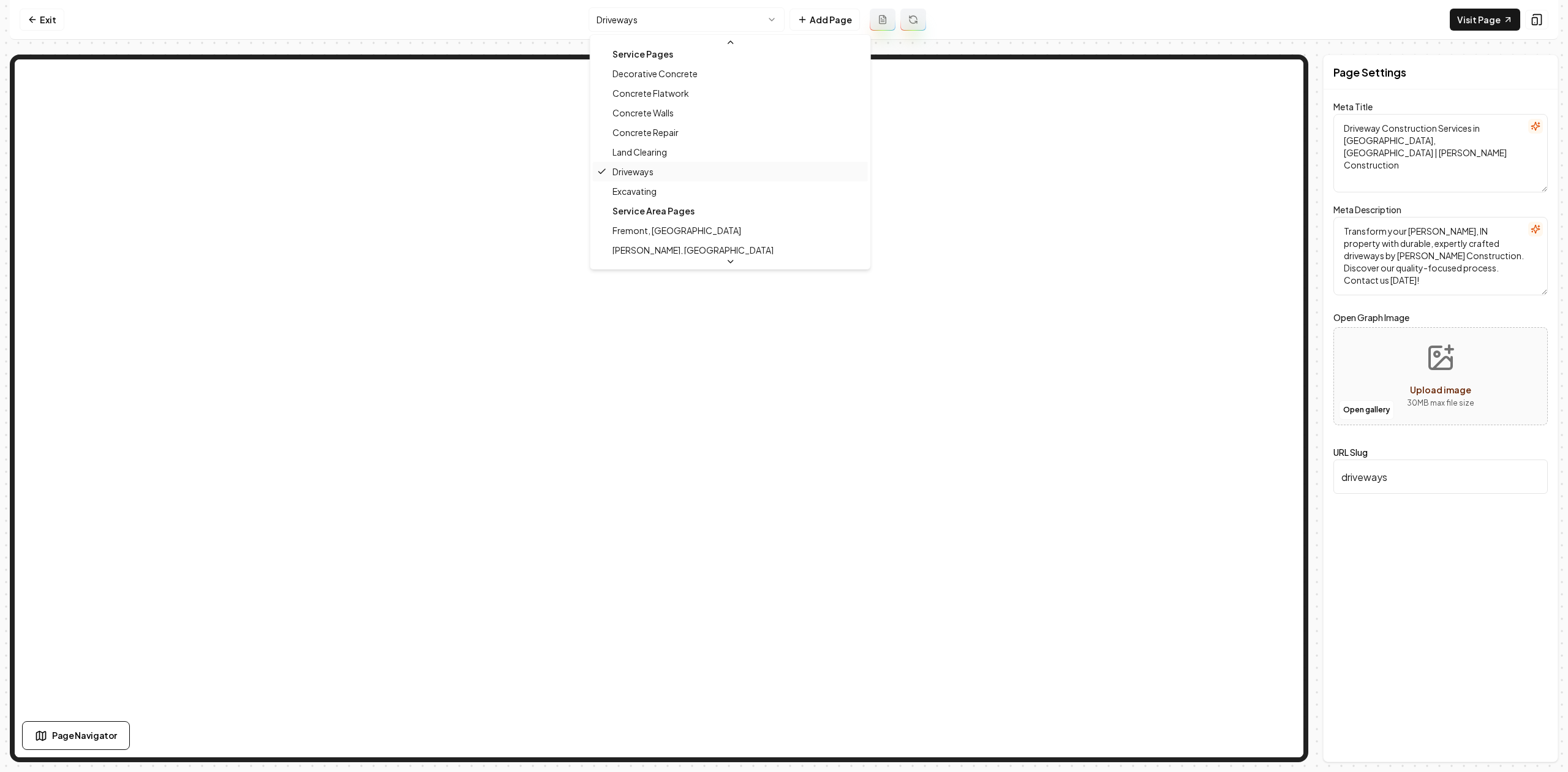
scroll to position [115, 0]
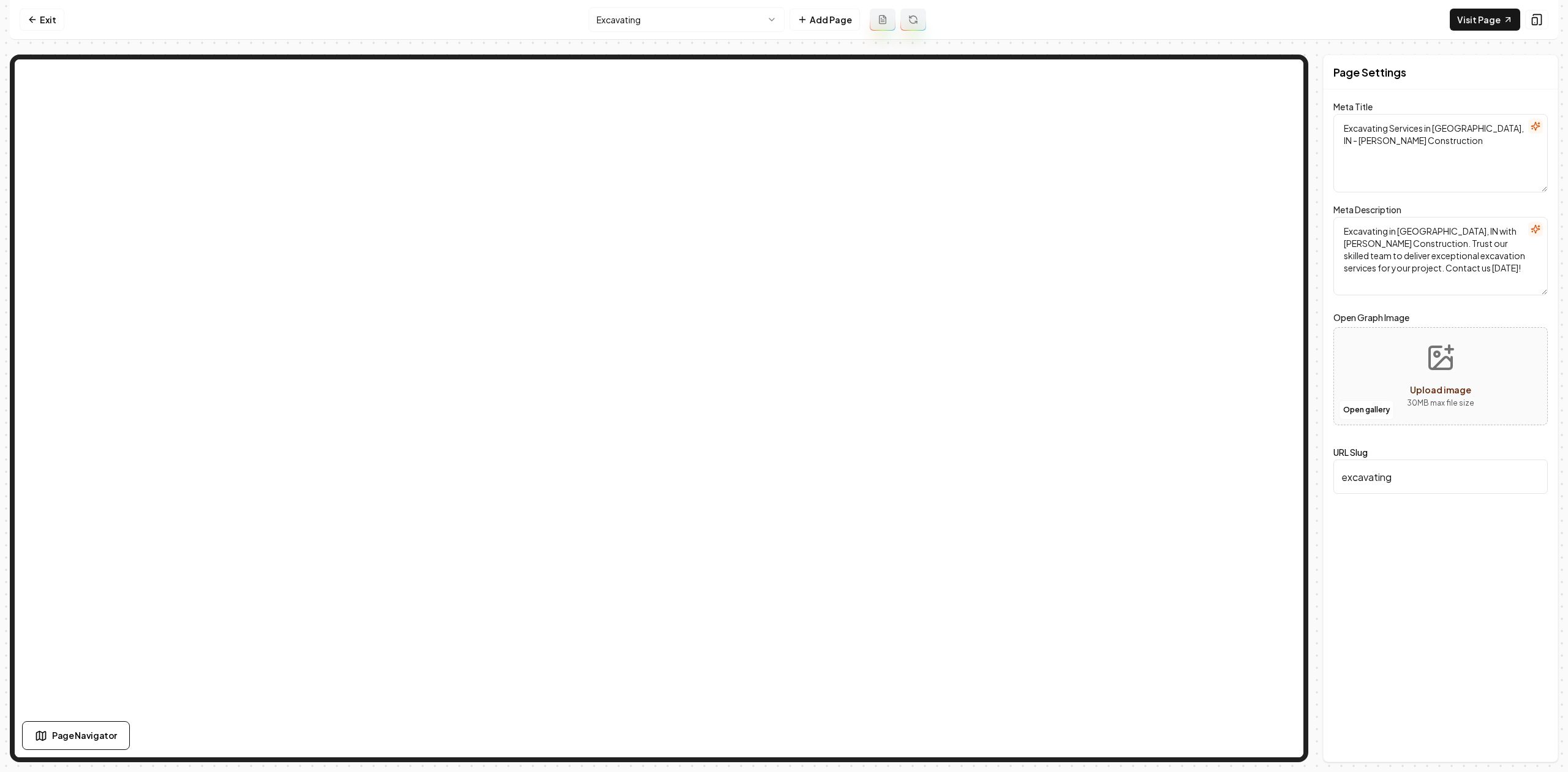
click at [637, 19] on html "Computer Required This feature is only available on a computer. Please switch t…" at bounding box center [784, 386] width 1568 height 772
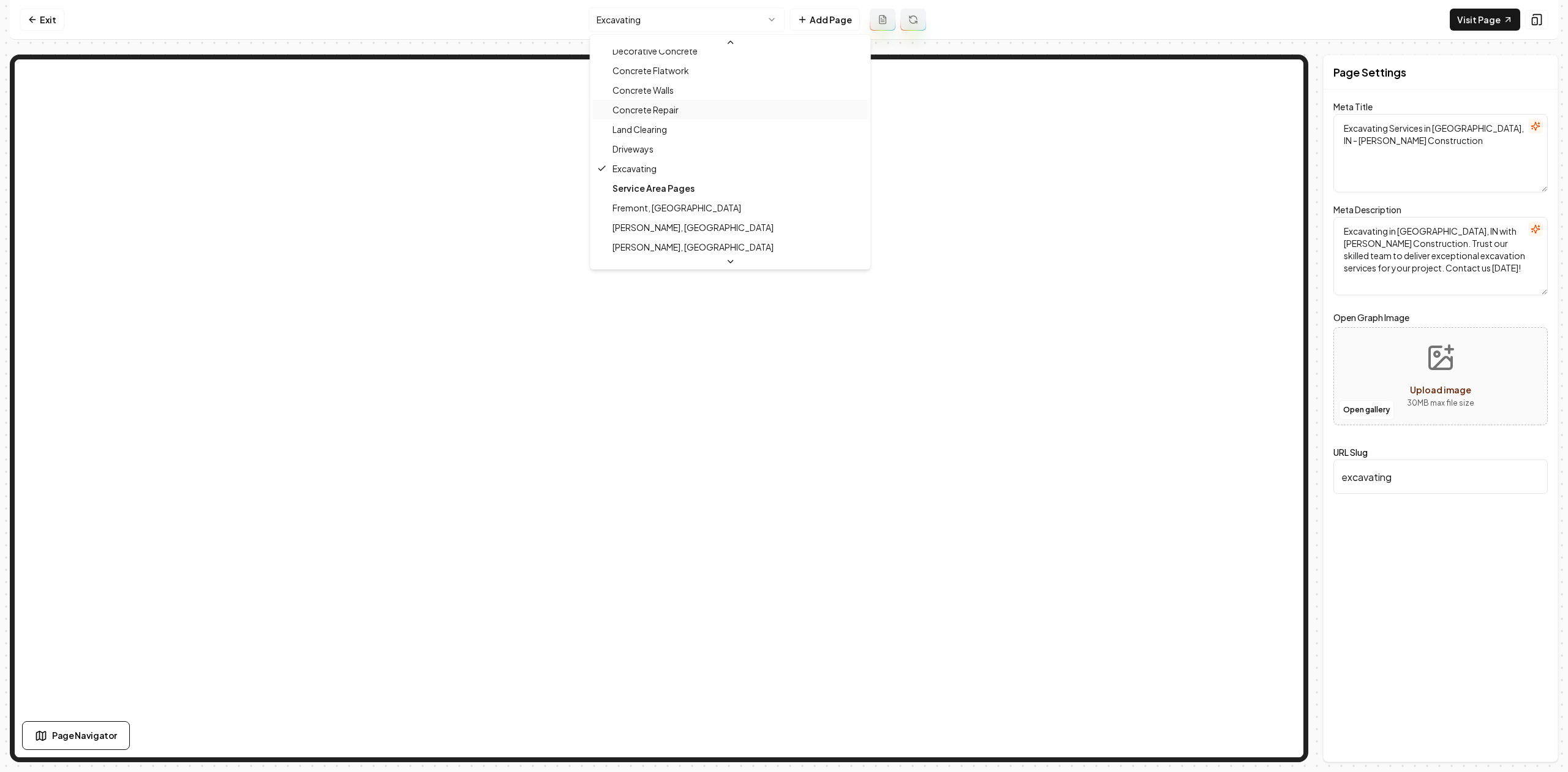
scroll to position [135, 0]
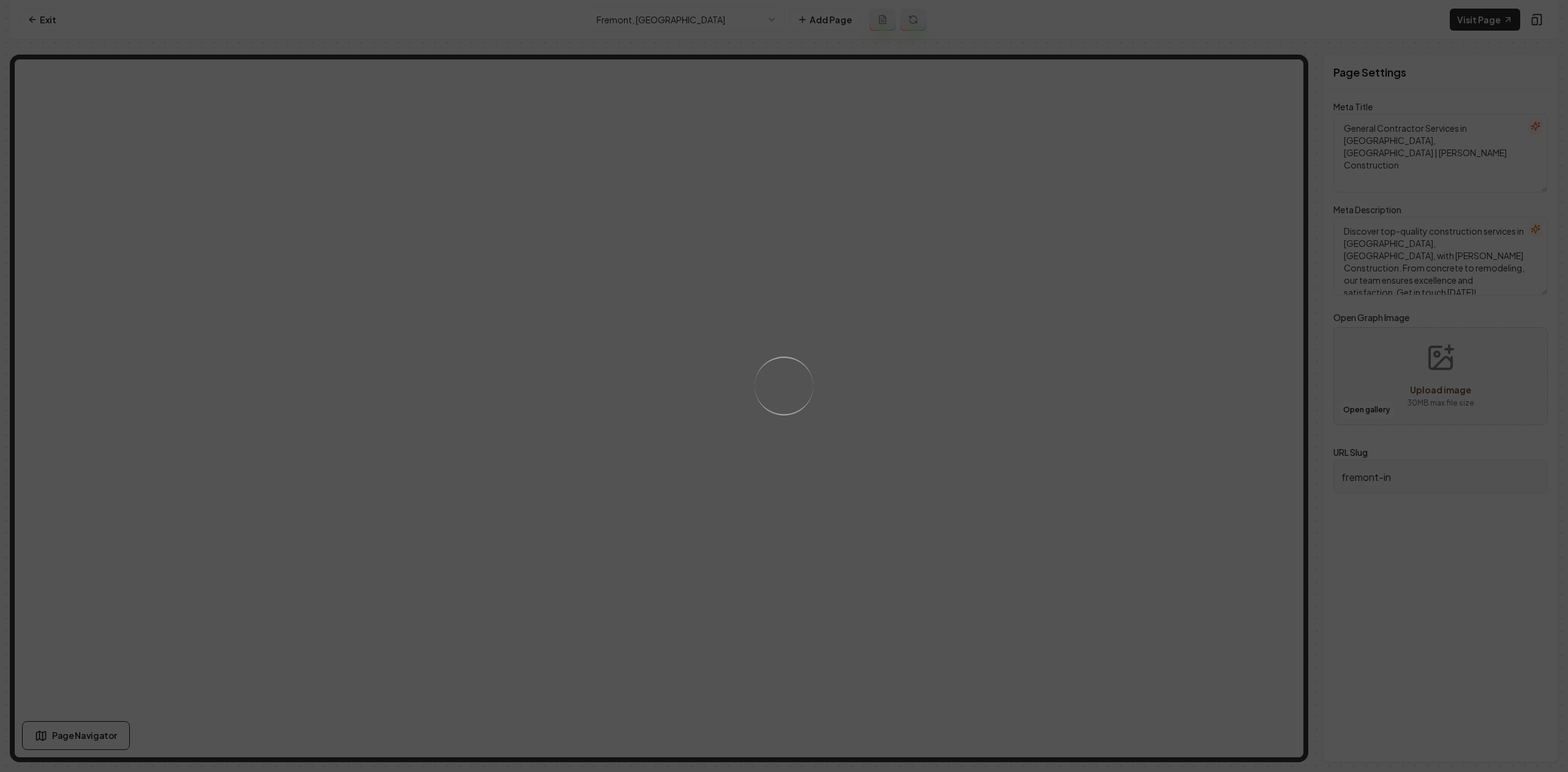
click at [1458, 252] on div "Loading..." at bounding box center [784, 386] width 1568 height 772
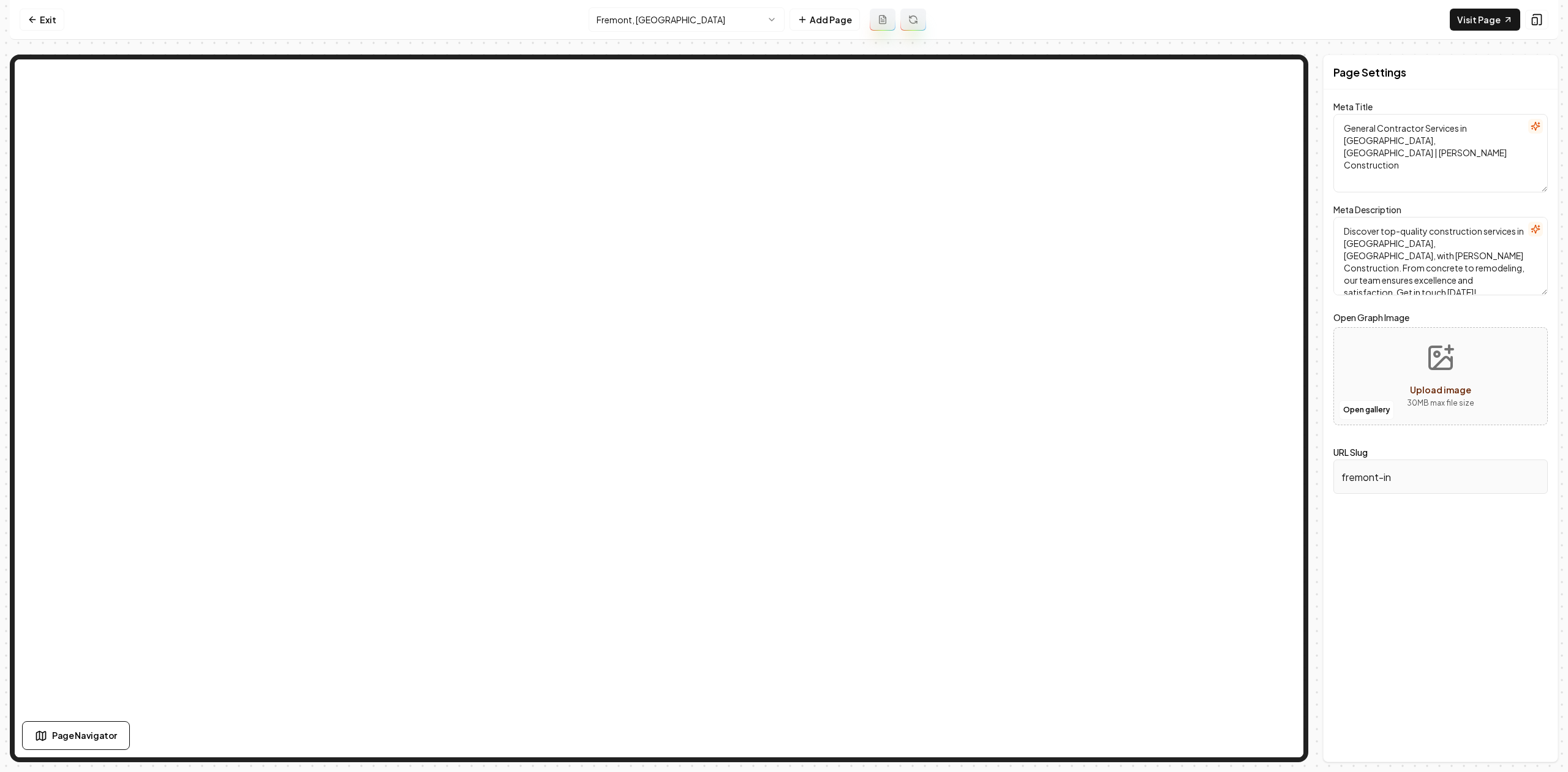
drag, startPoint x: 1400, startPoint y: 258, endPoint x: 1538, endPoint y: 256, distance: 138.0
click at [1538, 256] on textarea "Discover top-quality construction services in Fremont, IN, with Chorpenning Con…" at bounding box center [1440, 256] width 214 height 78
type textarea "Discover top-quality construction services in Fremont, IN, with Chorpenning Con…"
click at [1538, 735] on button "Save" at bounding box center [1529, 740] width 36 height 22
click at [636, 22] on html "Computer Required This feature is only available on a computer. Please switch t…" at bounding box center [784, 386] width 1568 height 772
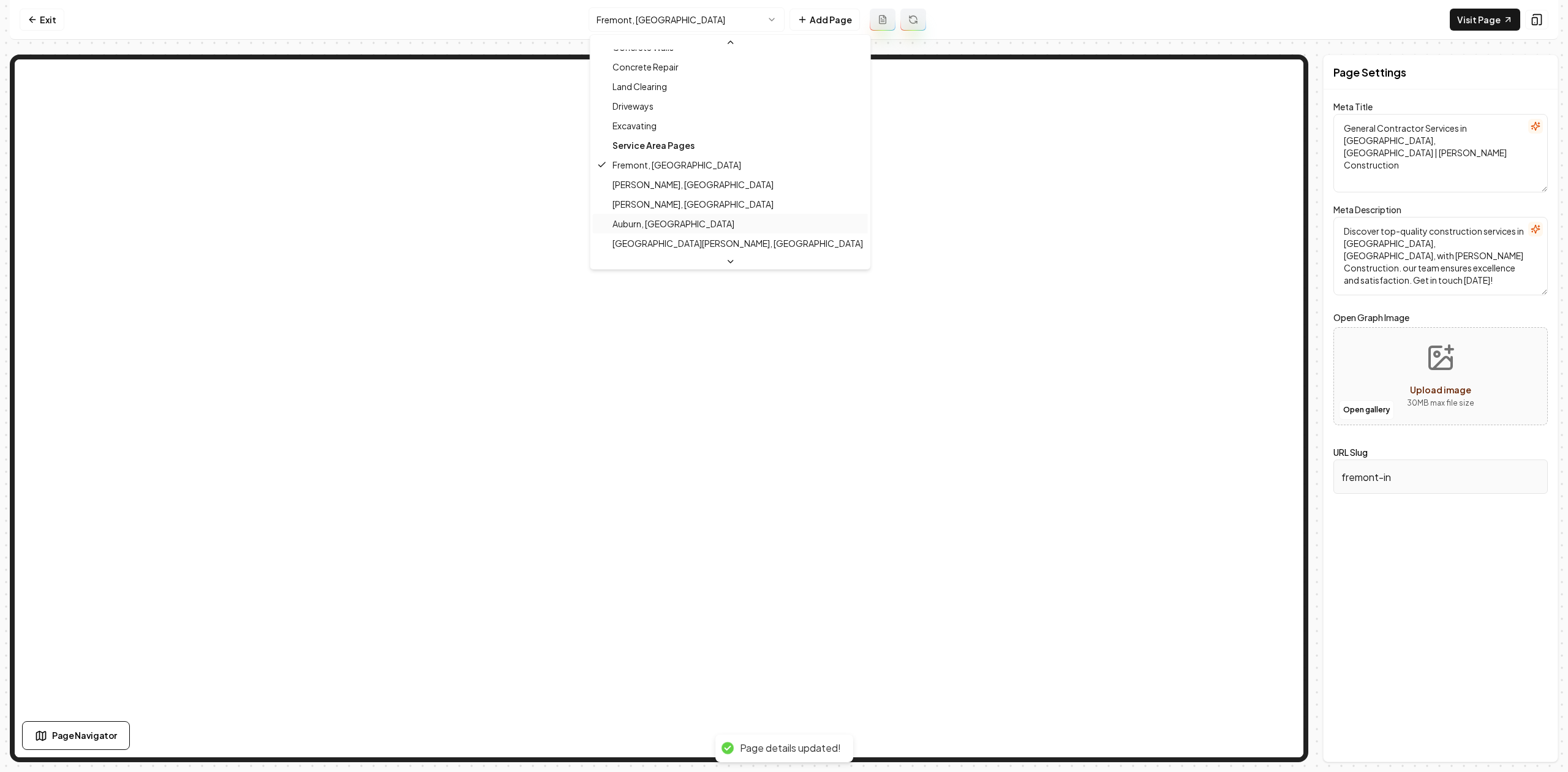
scroll to position [174, 0]
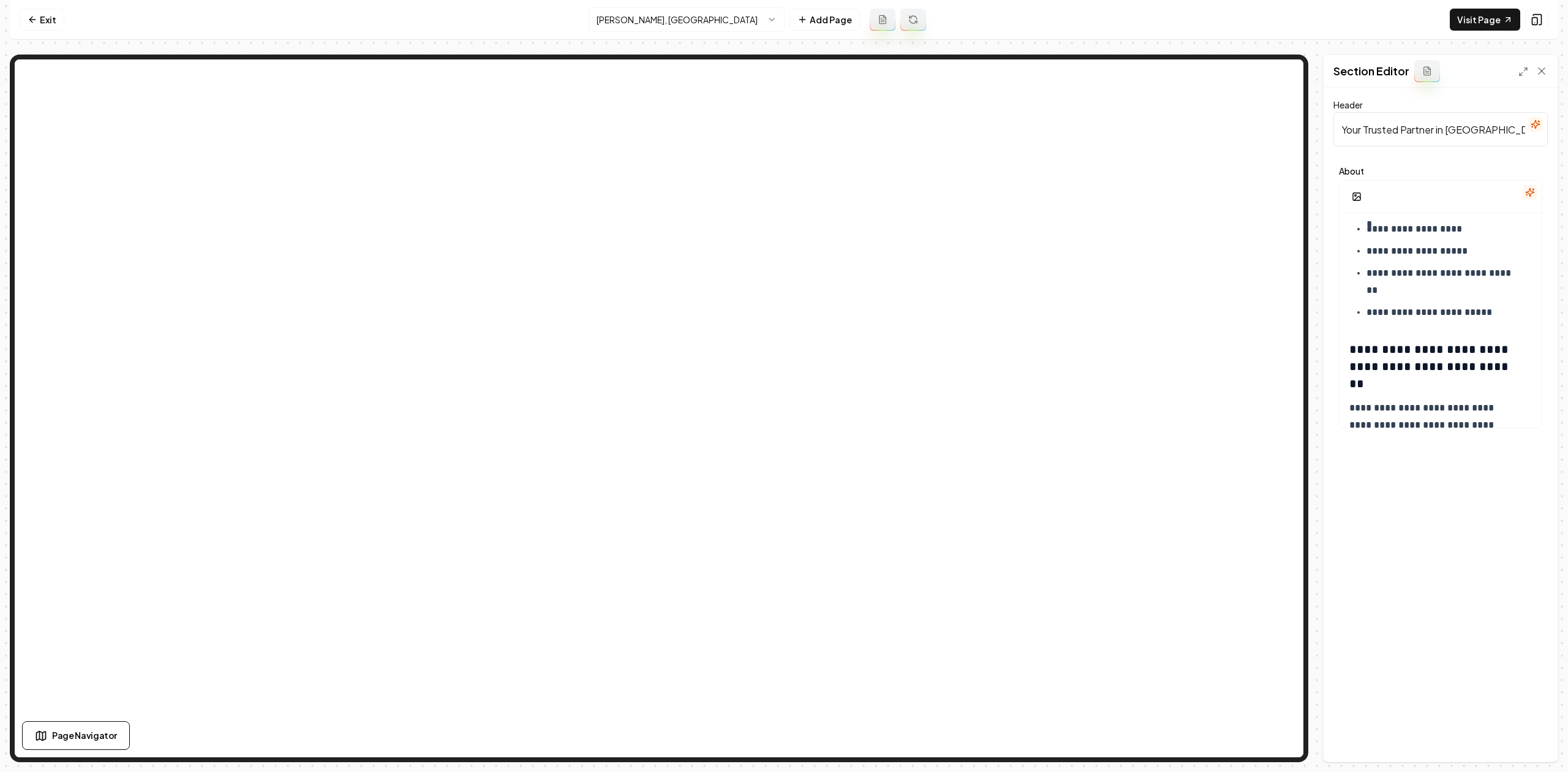
scroll to position [653, 0]
click at [44, 26] on link "Exit" at bounding box center [41, 19] width 44 height 22
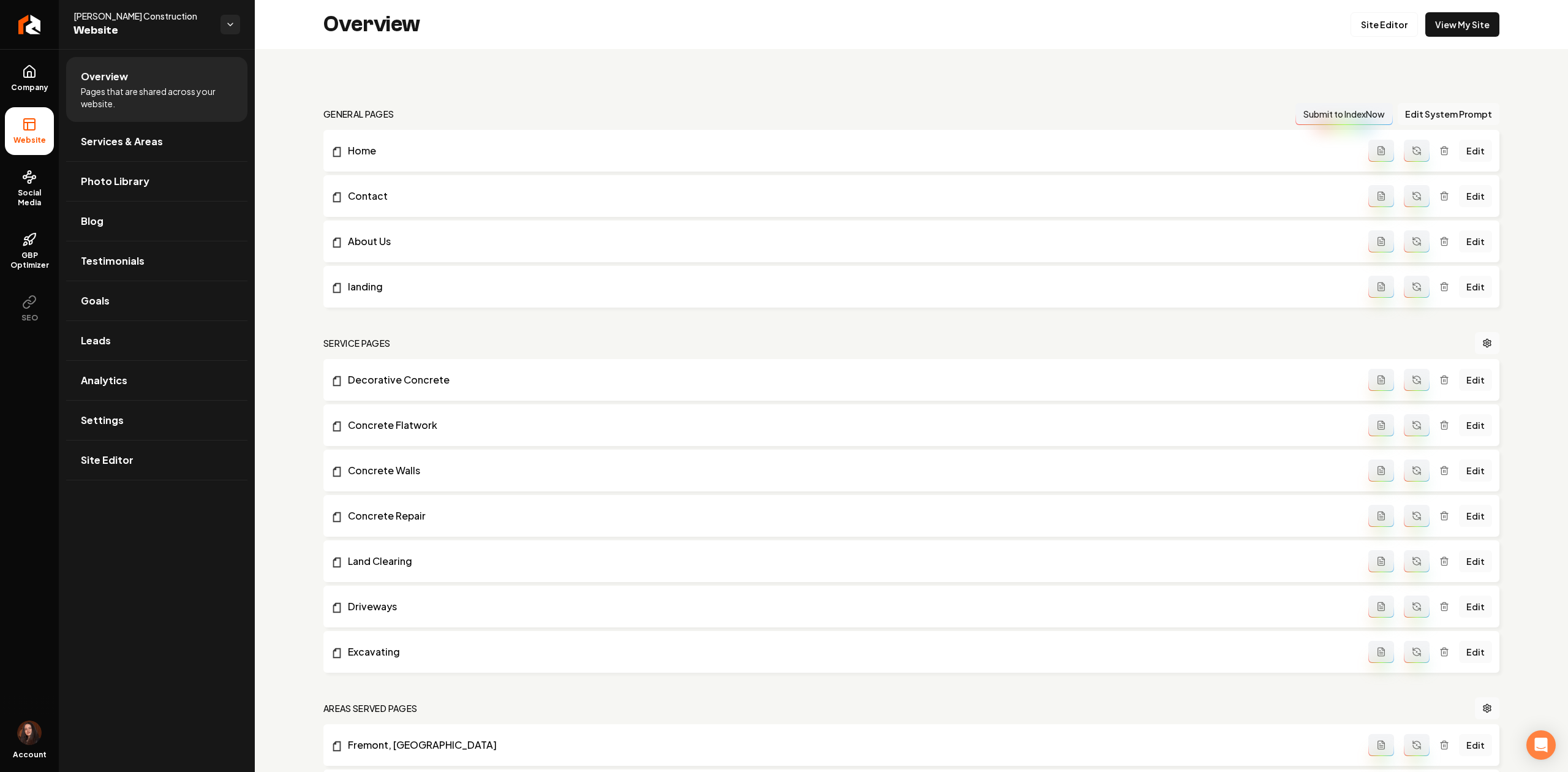
click at [1454, 117] on button "Edit System Prompt" at bounding box center [1448, 113] width 102 height 22
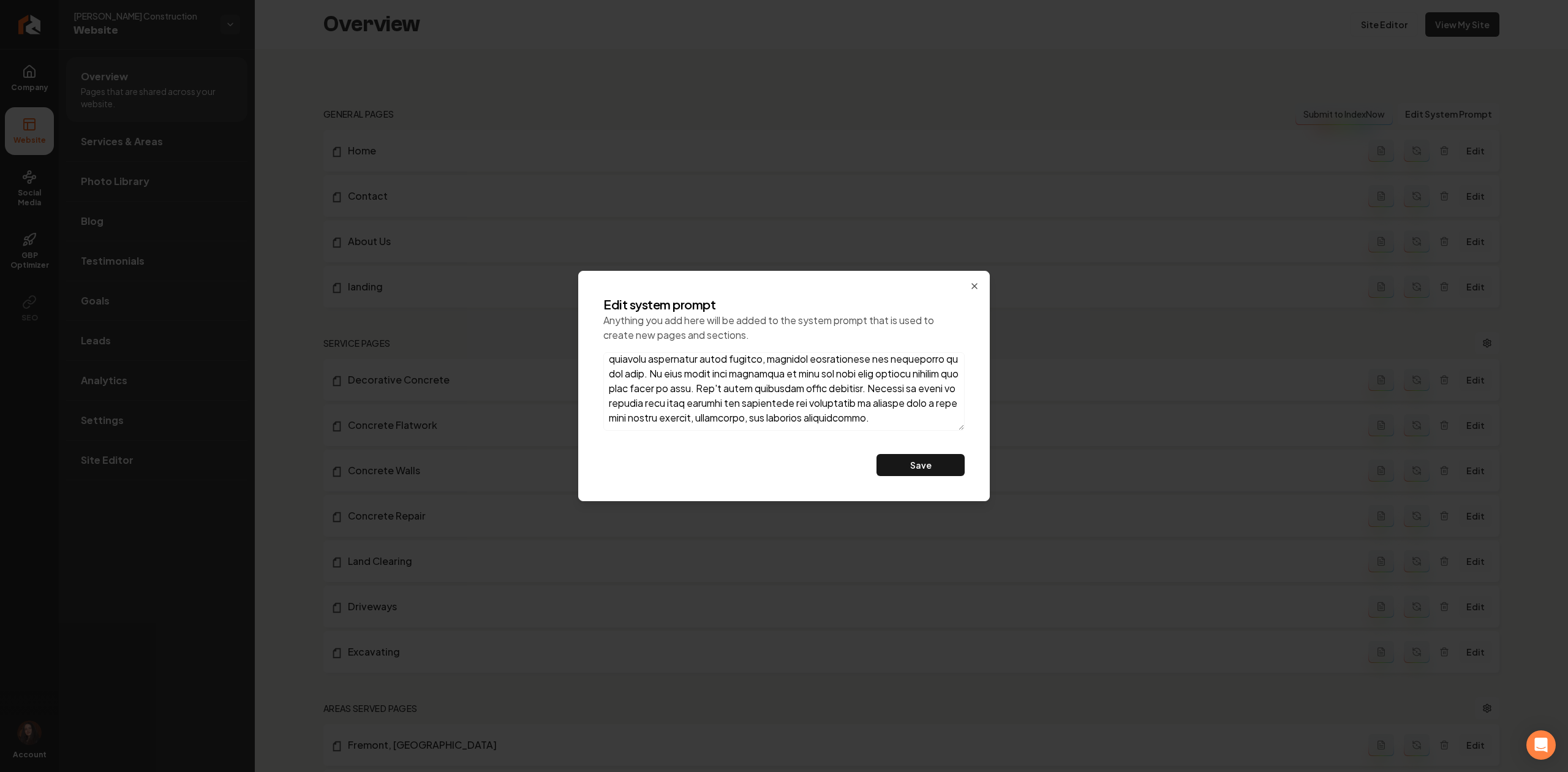
scroll to position [286, 0]
drag, startPoint x: 887, startPoint y: 420, endPoint x: 887, endPoint y: 439, distance: 19.0
click at [888, 420] on textarea at bounding box center [784, 391] width 362 height 78
type textarea "Chorpenning Construction is committed to delivering top-tier craftsmanship and …"
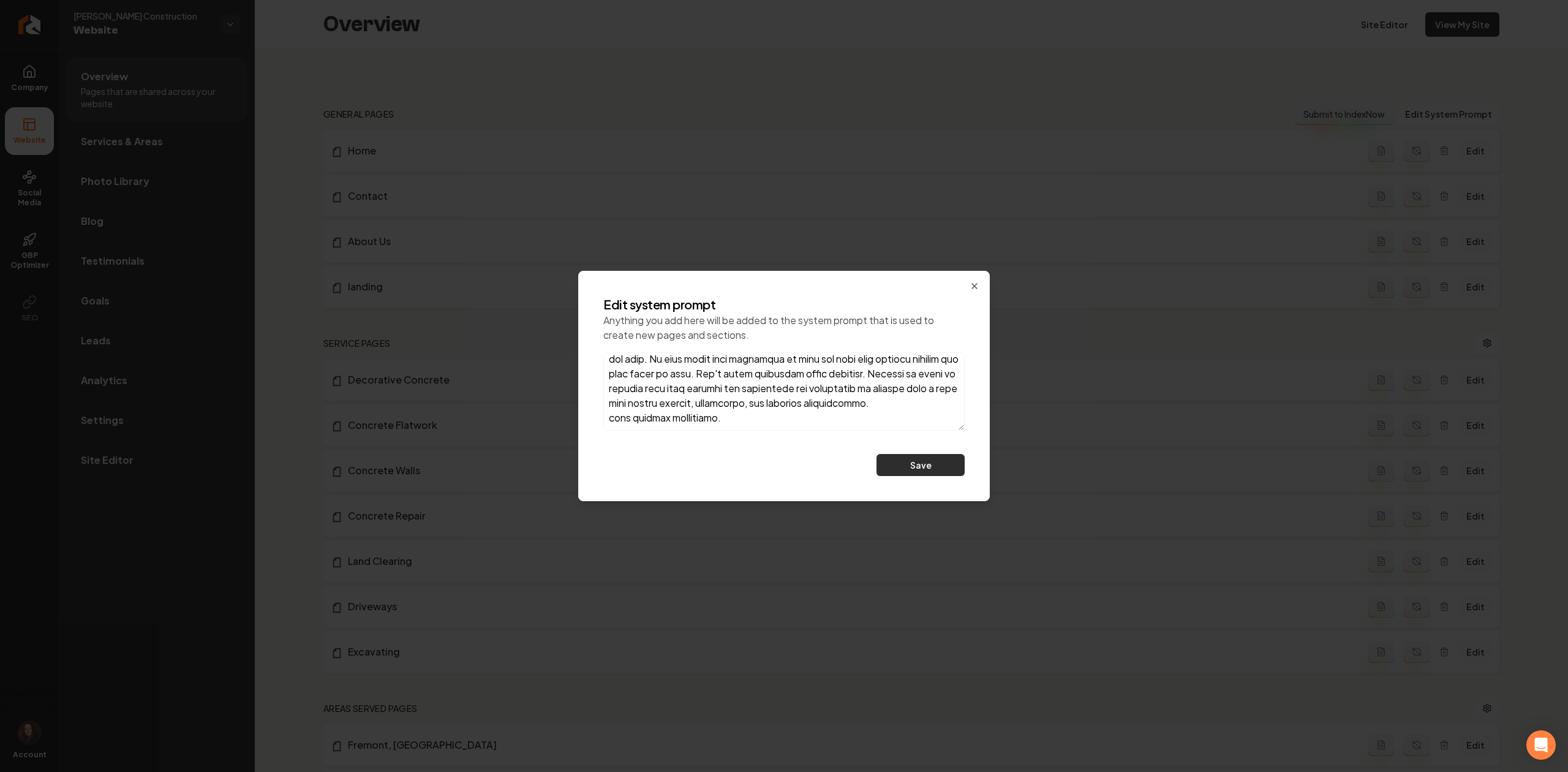
click at [936, 463] on button "Save" at bounding box center [920, 464] width 88 height 22
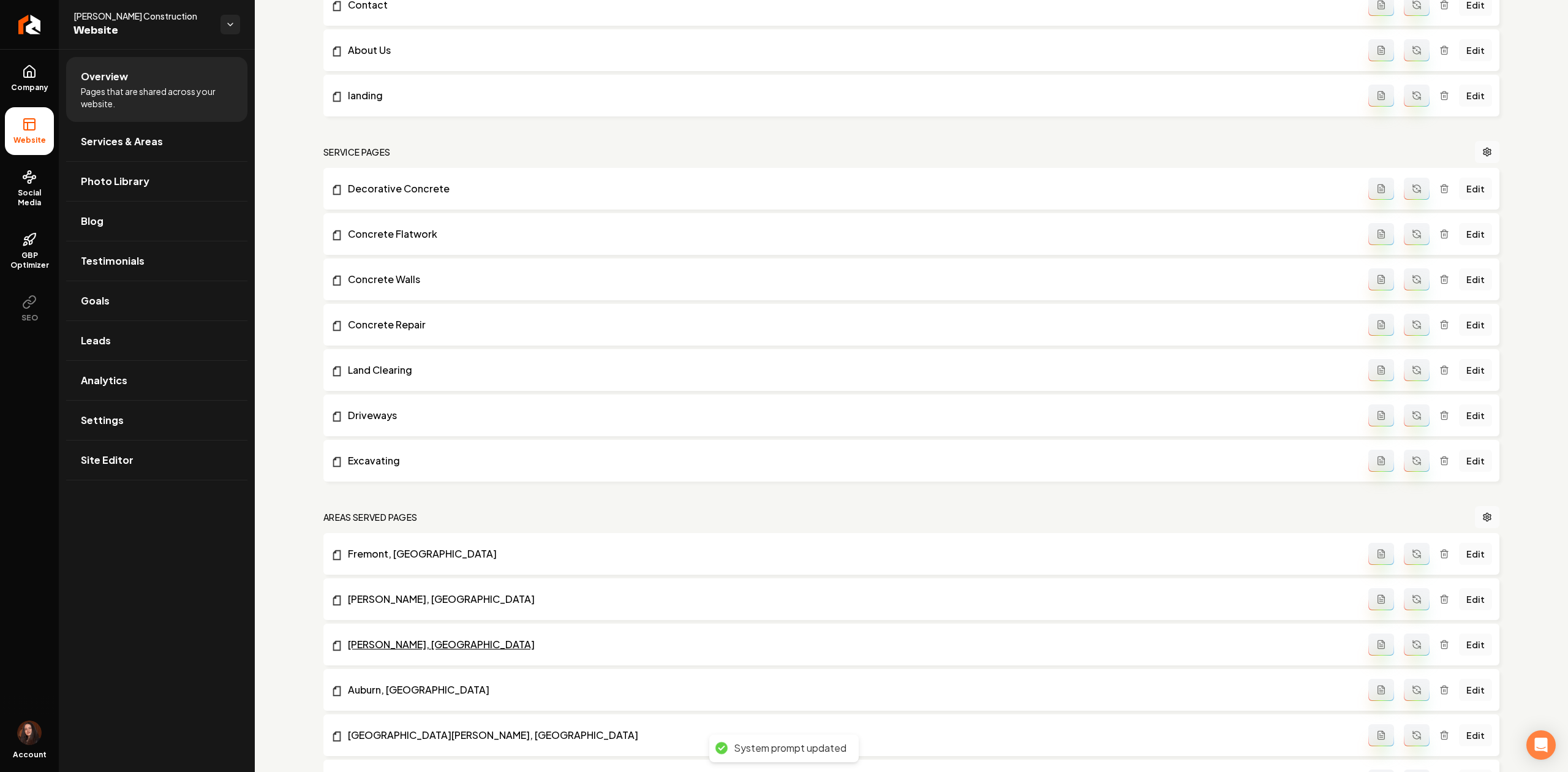
scroll to position [326, 0]
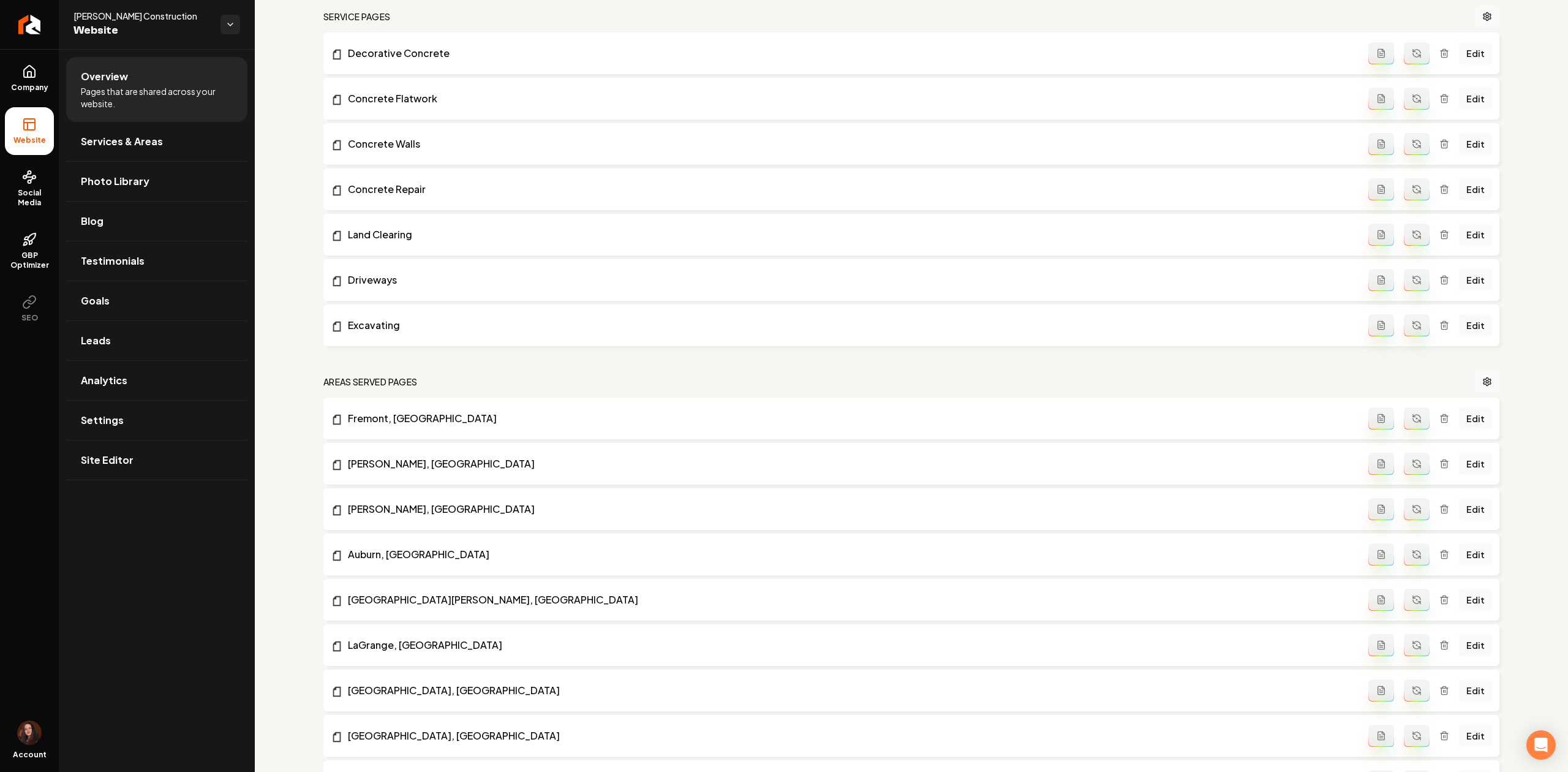
click at [1413, 420] on icon "Main content area" at bounding box center [1416, 420] width 7 height 4
click at [1409, 456] on button "Main content area" at bounding box center [1417, 463] width 26 height 22
click at [1412, 505] on icon "Main content area" at bounding box center [1417, 509] width 10 height 10
click at [1409, 563] on button "Main content area" at bounding box center [1417, 554] width 26 height 22
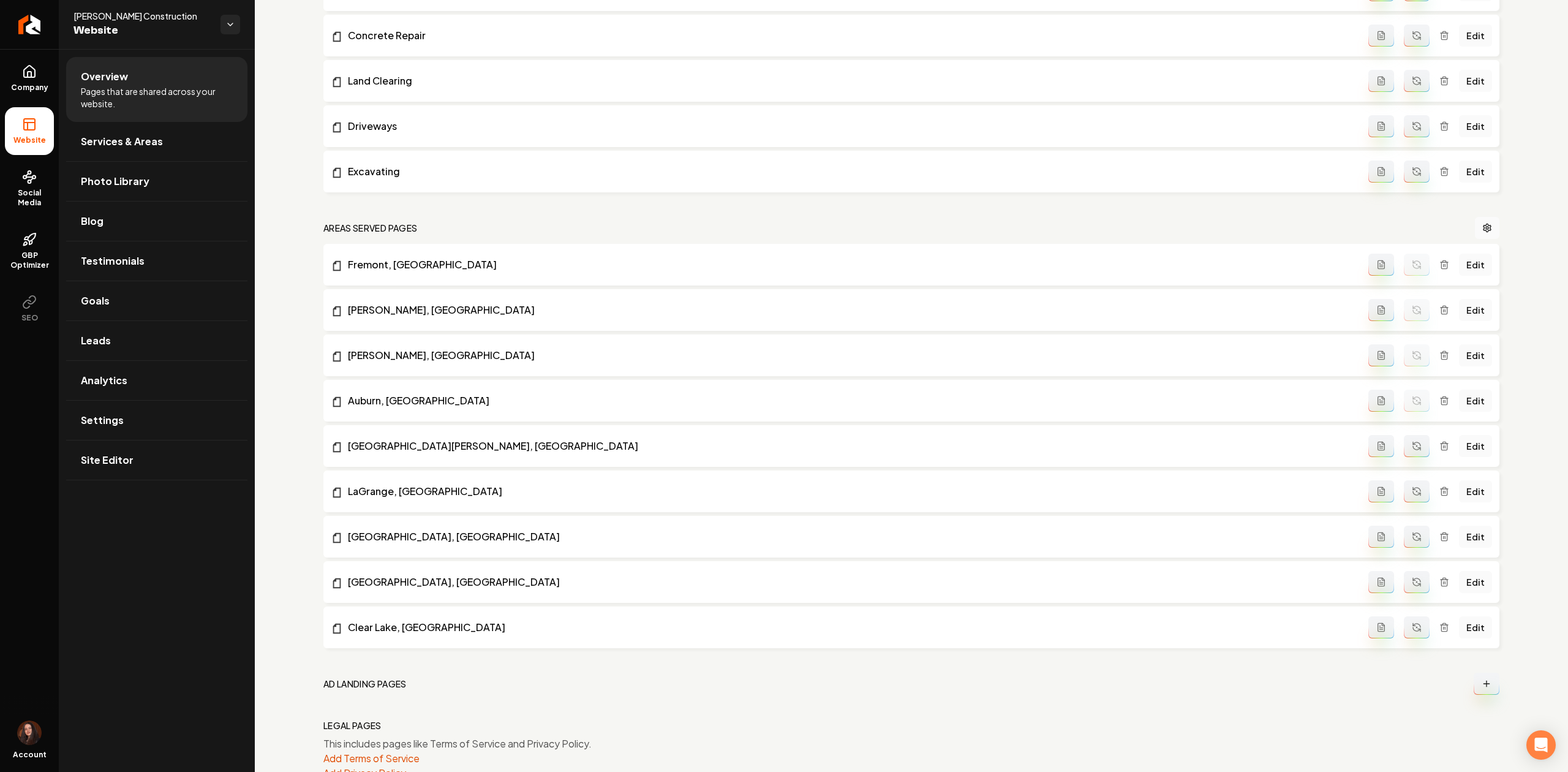
scroll to position [518, 0]
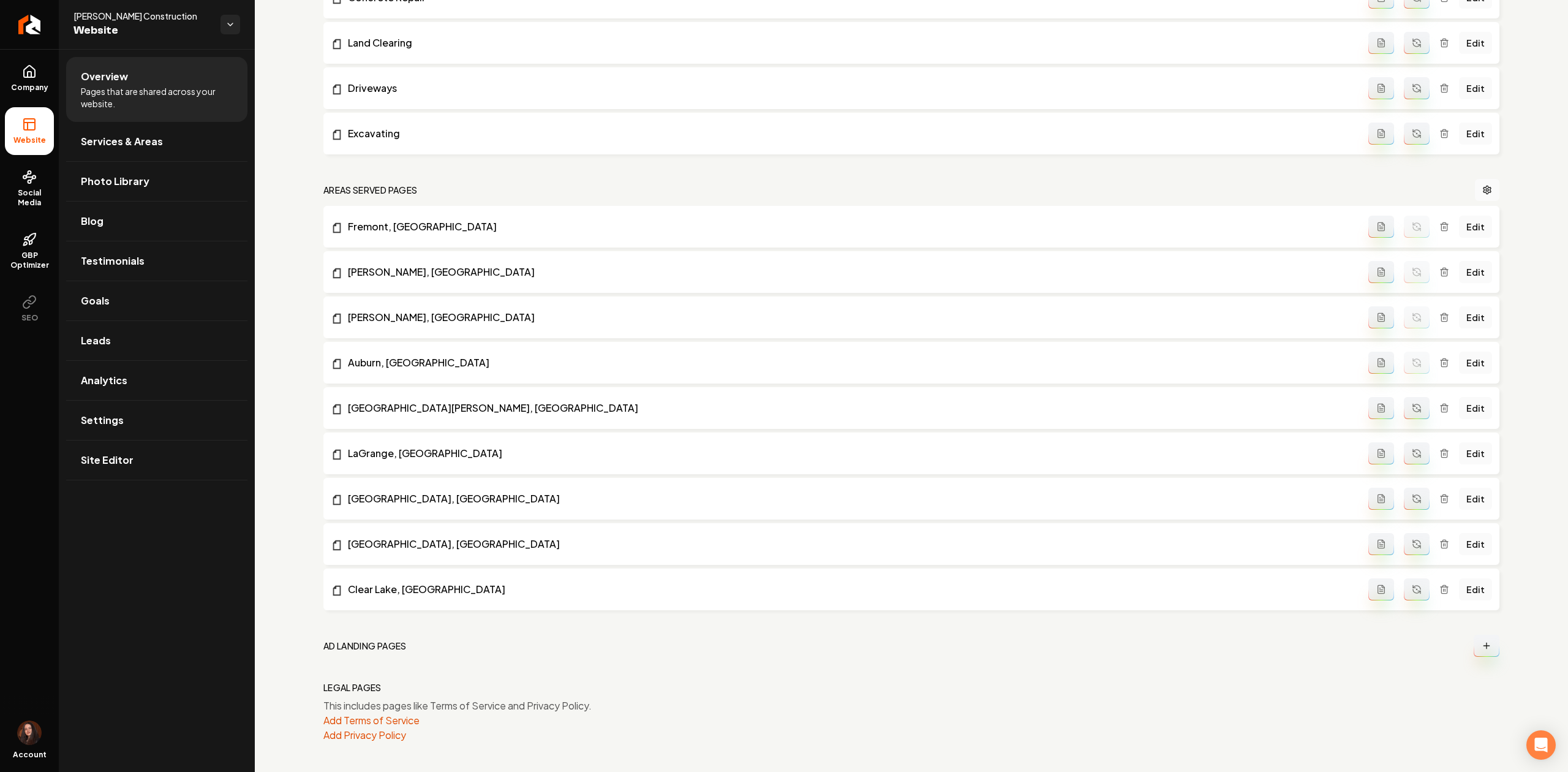
click at [1404, 403] on button "Main content area" at bounding box center [1417, 407] width 26 height 22
click at [1405, 464] on button "Main content area" at bounding box center [1417, 452] width 26 height 22
click at [1413, 495] on icon "Main content area" at bounding box center [1416, 497] width 7 height 4
click at [1401, 525] on li "Monroeville, IN Edit" at bounding box center [911, 543] width 1176 height 41
click at [1412, 539] on icon "Main content area" at bounding box center [1417, 544] width 10 height 10
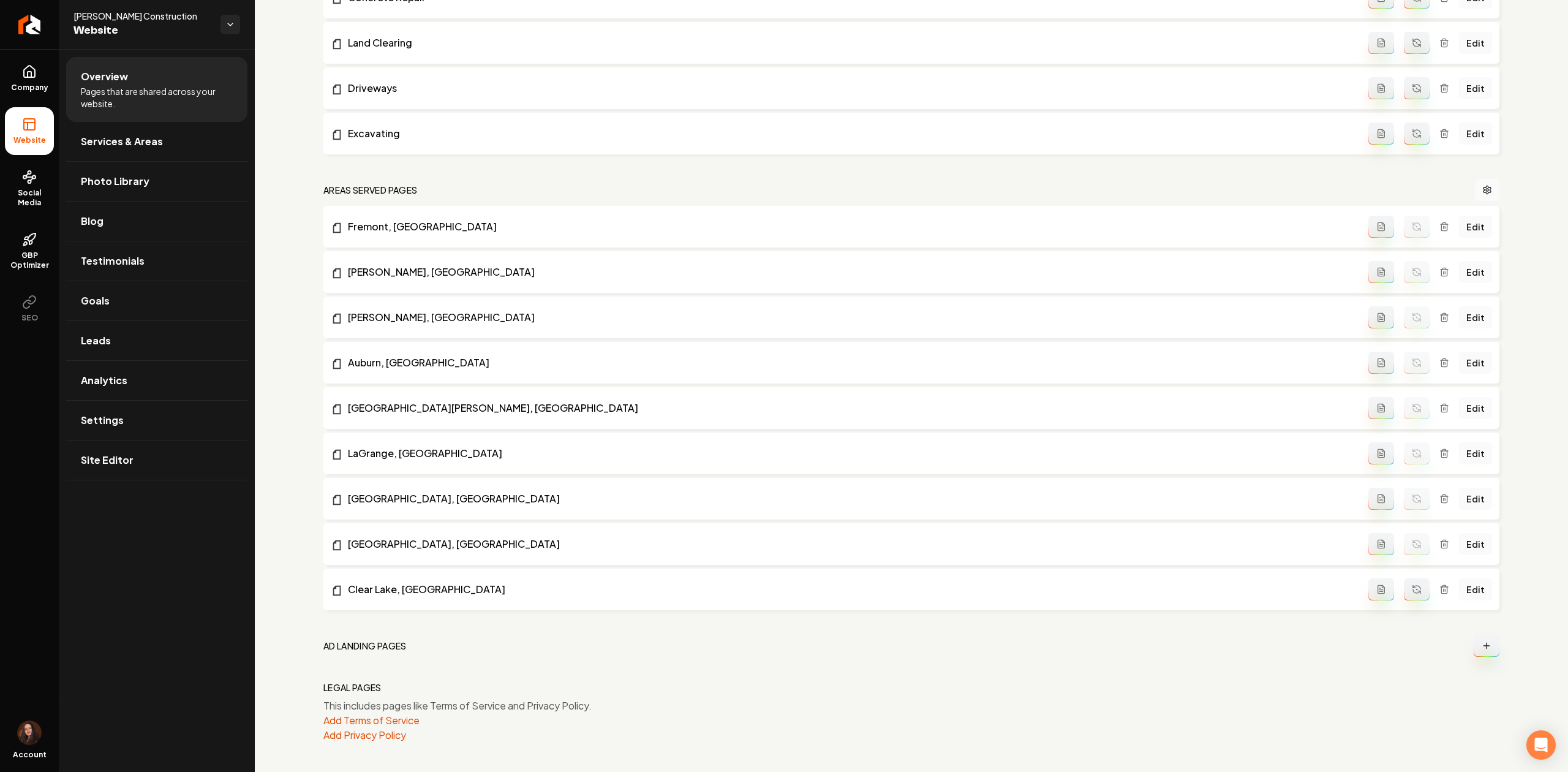
click at [1404, 596] on button "Main content area" at bounding box center [1417, 589] width 26 height 22
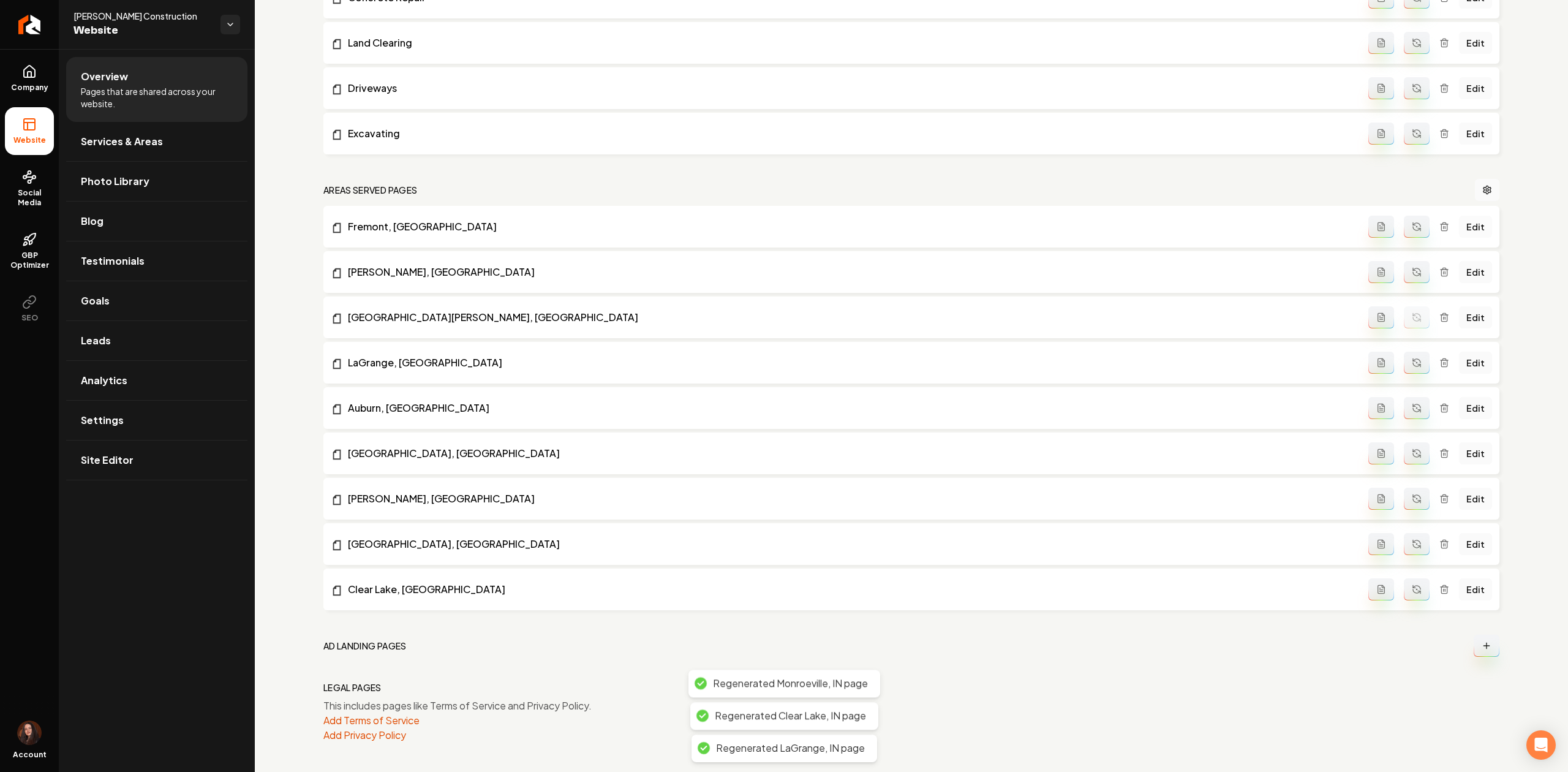
click at [1459, 222] on link "Edit" at bounding box center [1475, 226] width 33 height 22
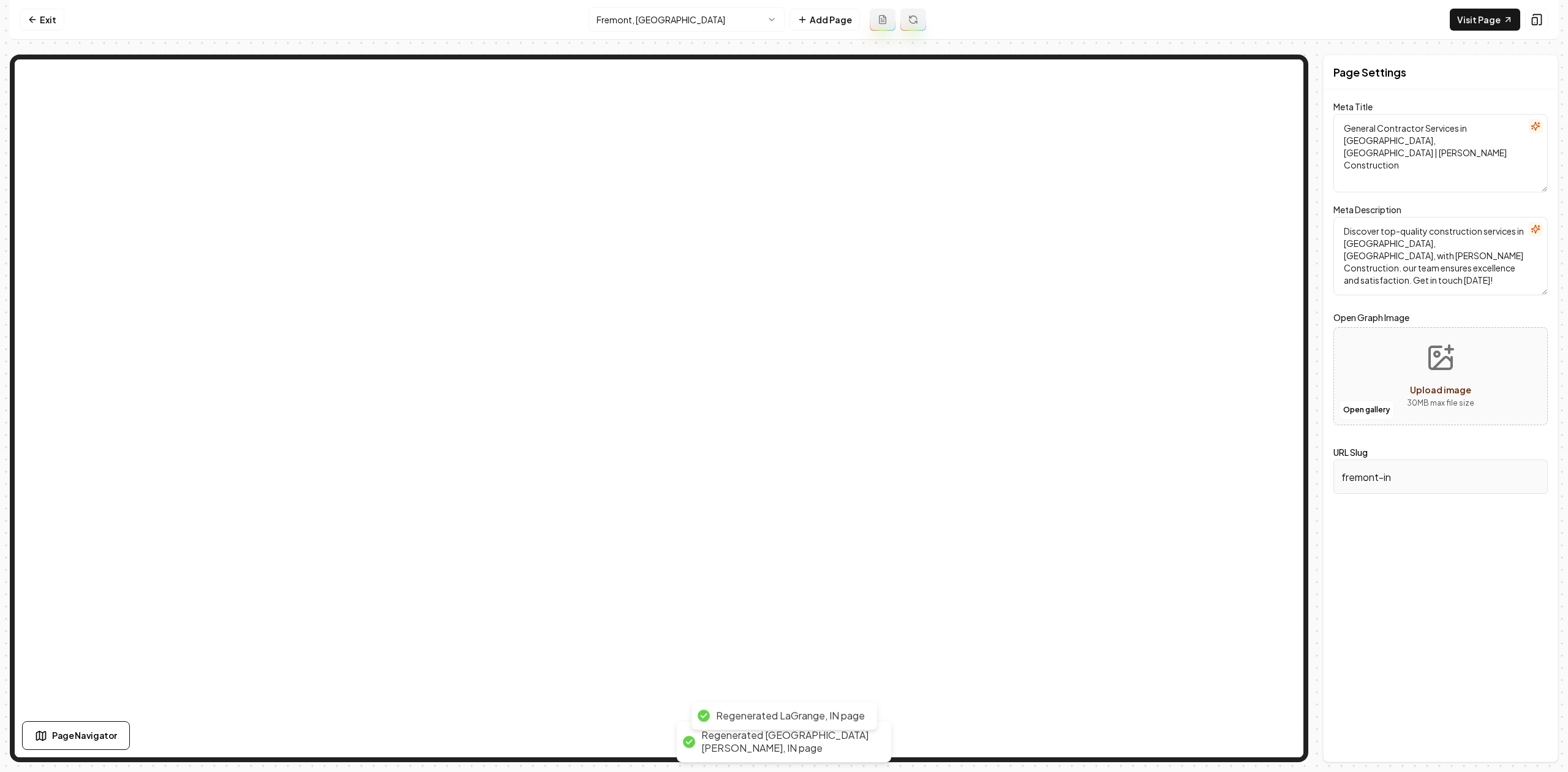
type textarea "Fremont, IN Construction Services | Chorpenning Construction"
type textarea "Discover top-notch construction services in Fremont, IN with Chorpenning Constr…"
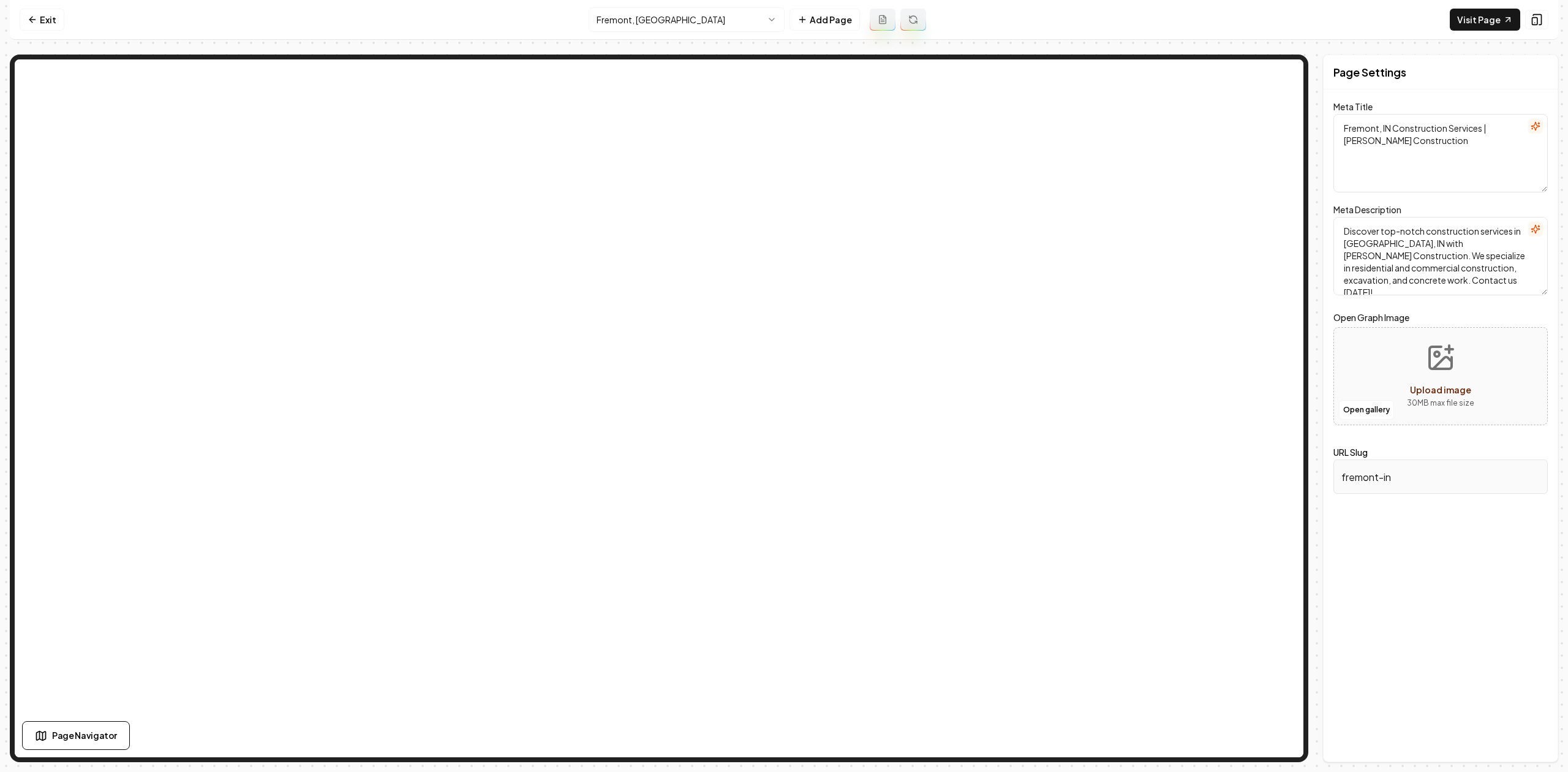
click at [631, 26] on html "Computer Required This feature is only available on a computer. Please switch t…" at bounding box center [784, 386] width 1568 height 772
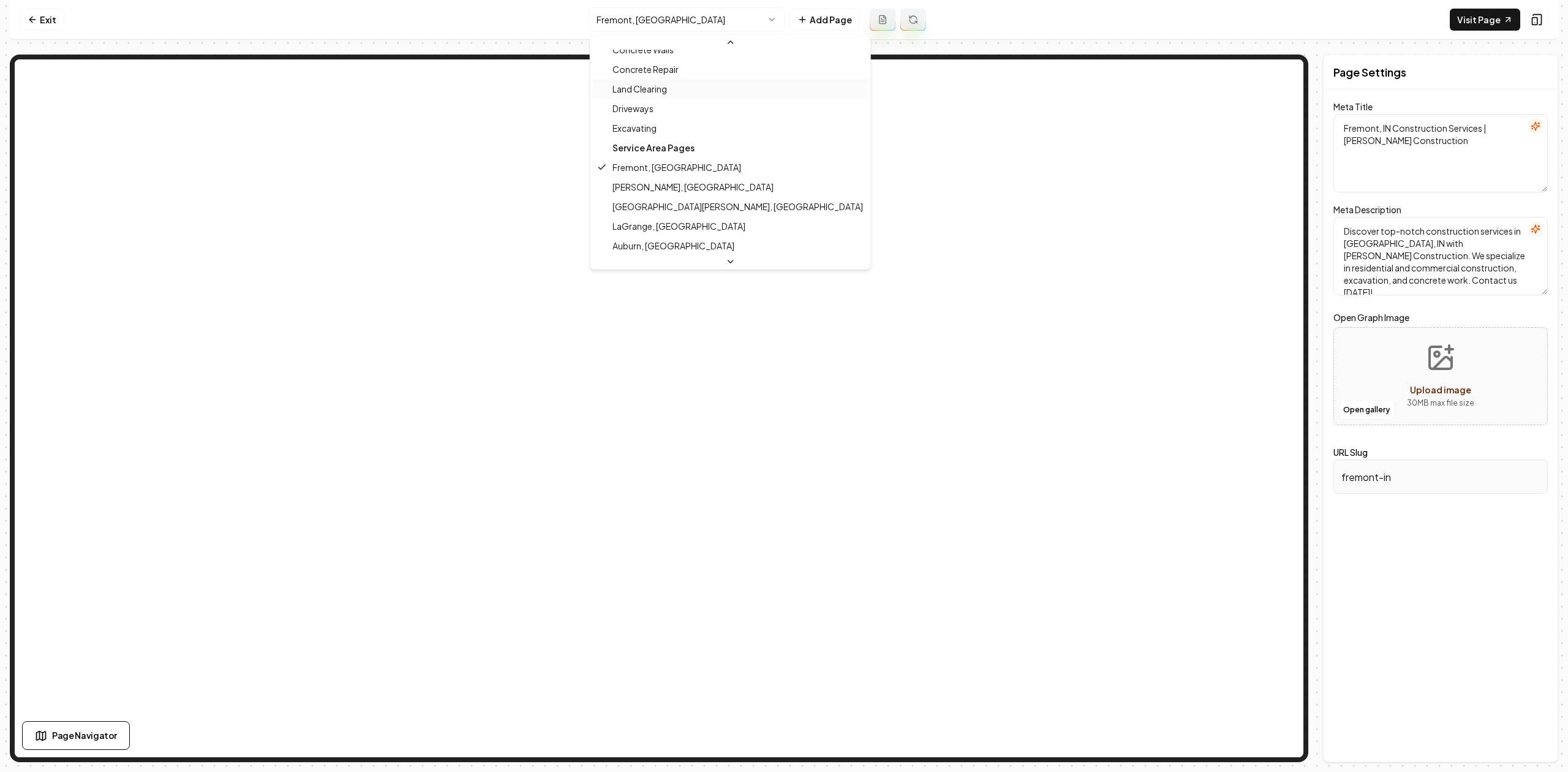
scroll to position [174, 0]
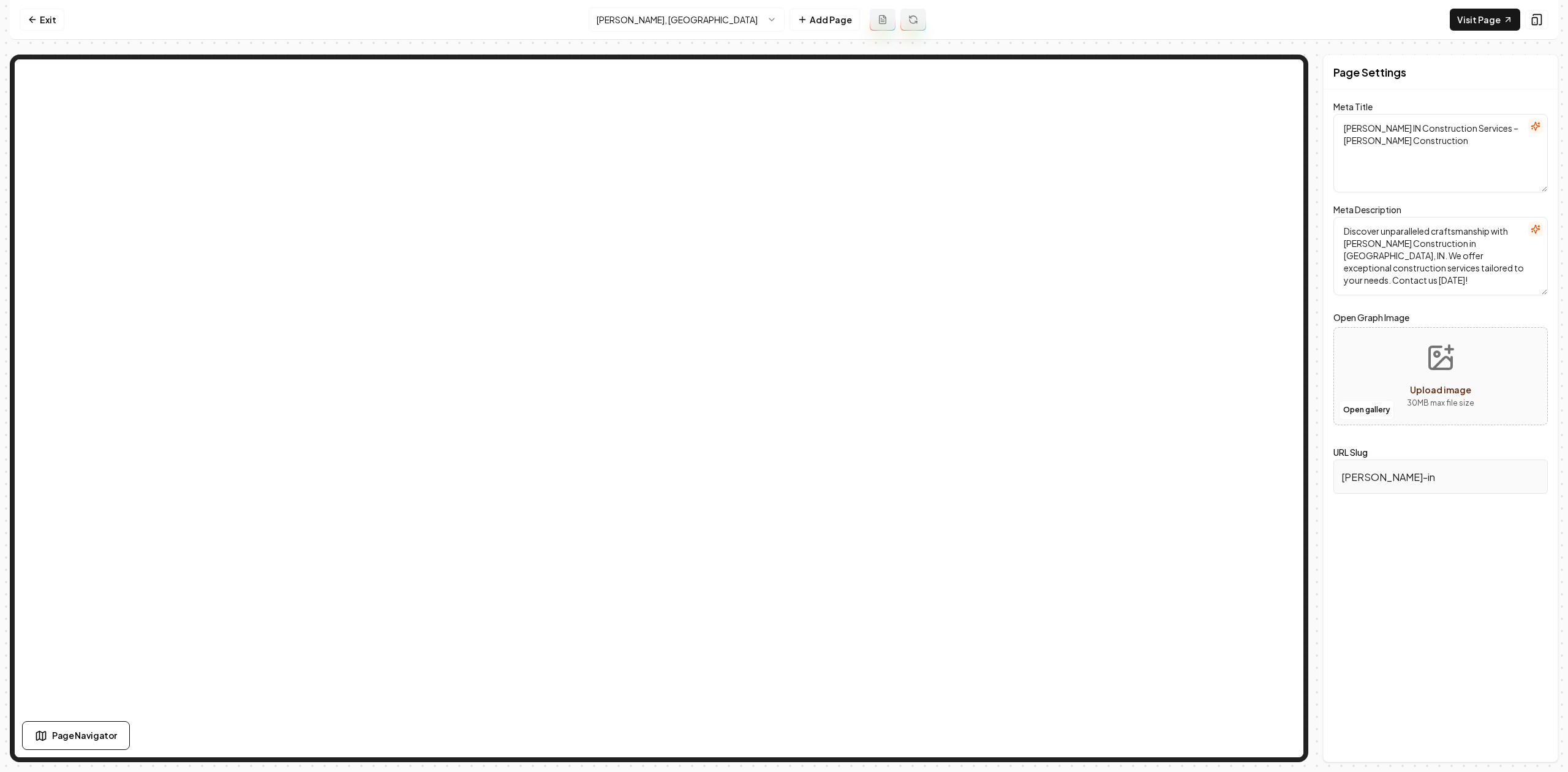
click at [638, 14] on html "Computer Required This feature is only available on a computer. Please switch t…" at bounding box center [784, 386] width 1568 height 772
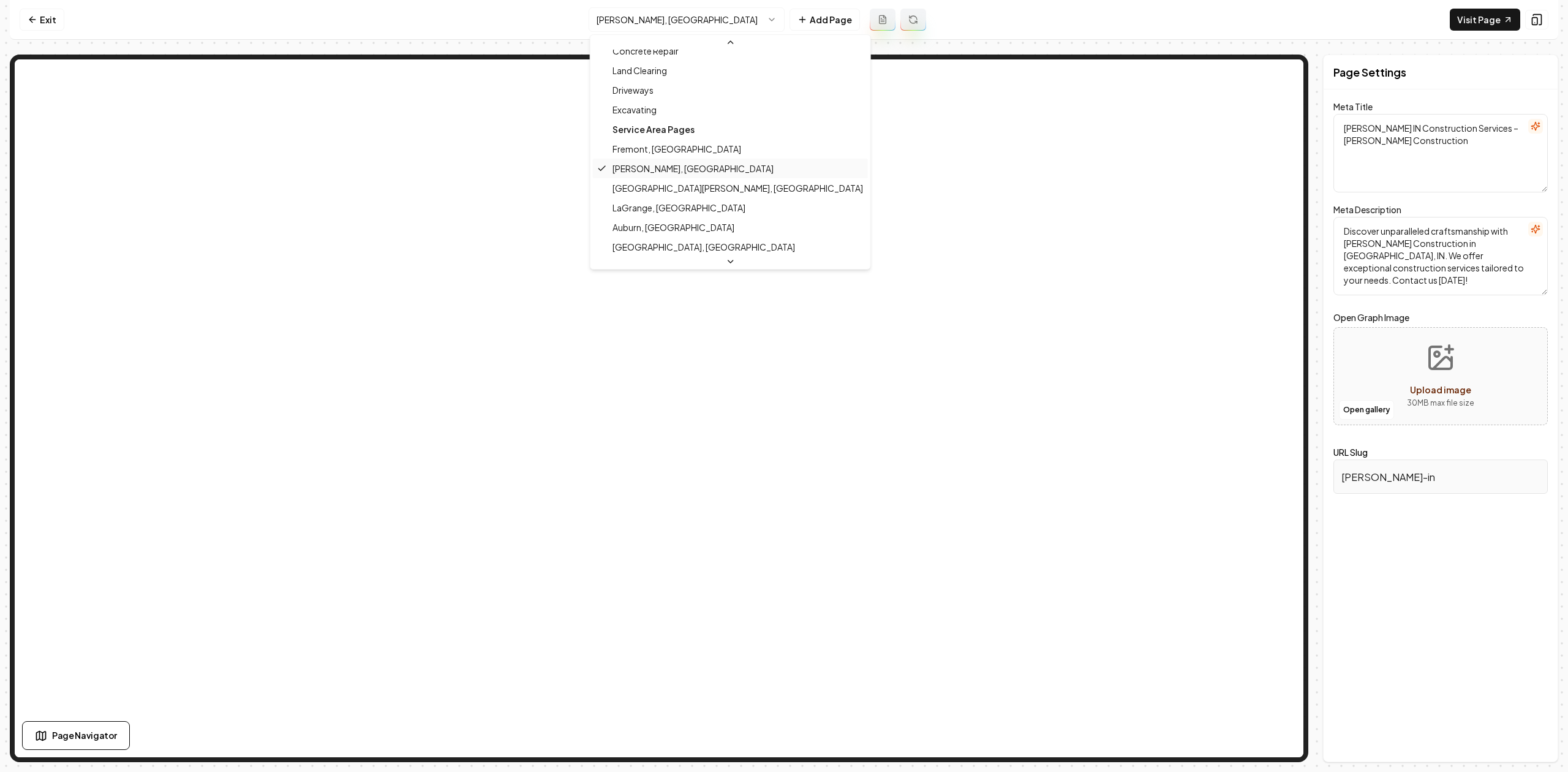
scroll to position [193, 0]
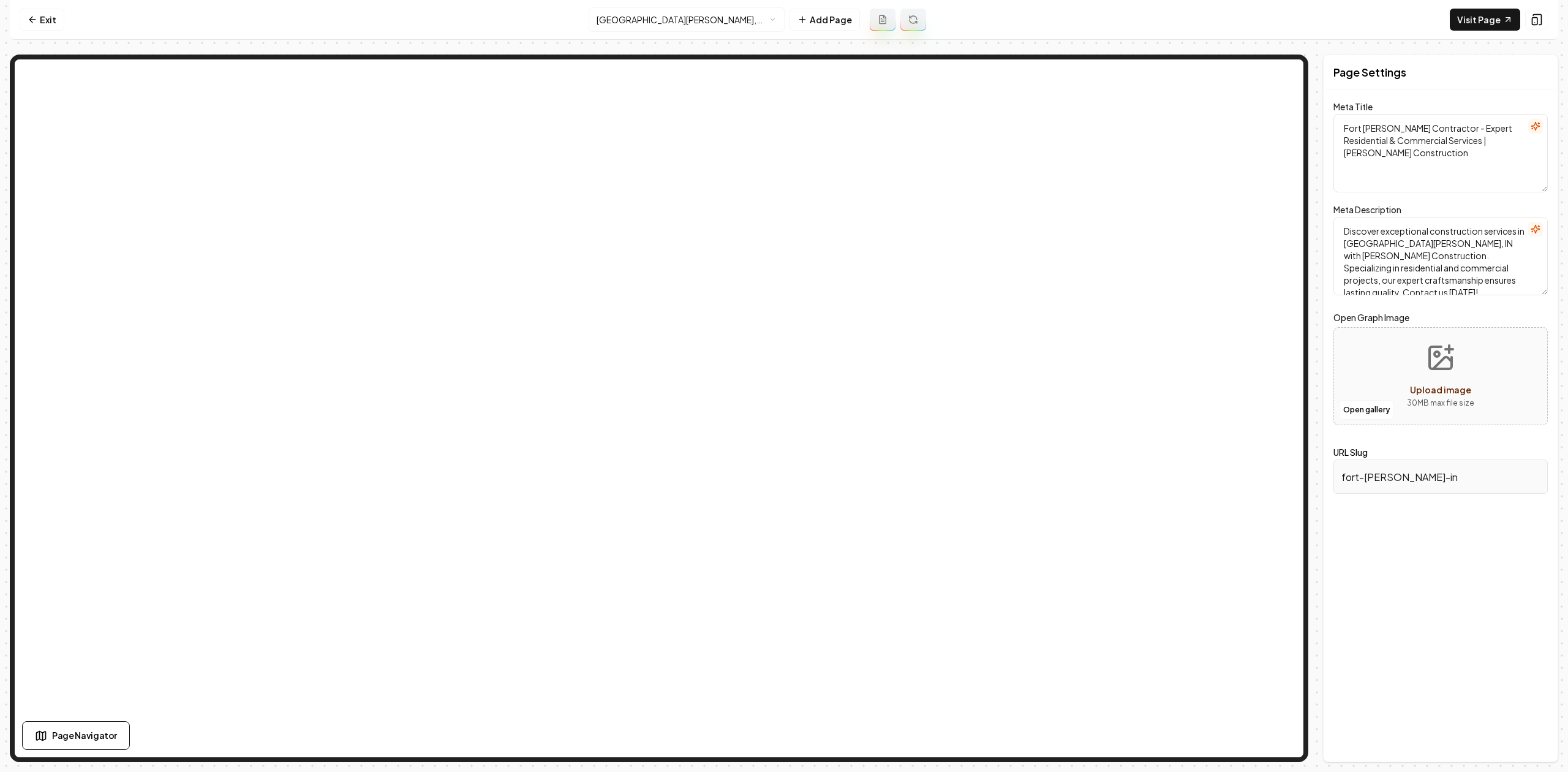
click at [633, 26] on html "Computer Required This feature is only available on a computer. Please switch t…" at bounding box center [784, 386] width 1568 height 772
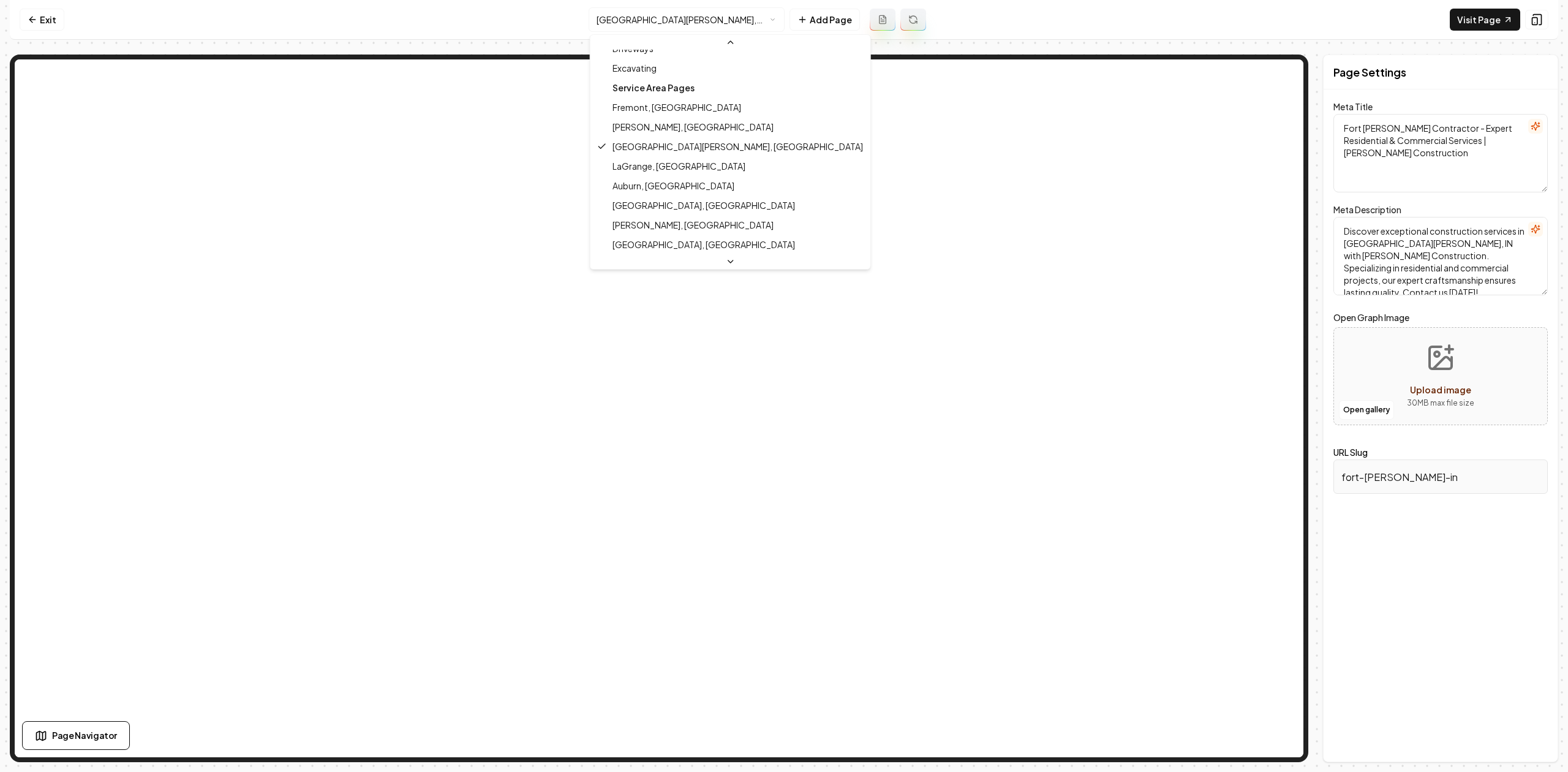
scroll to position [236, 0]
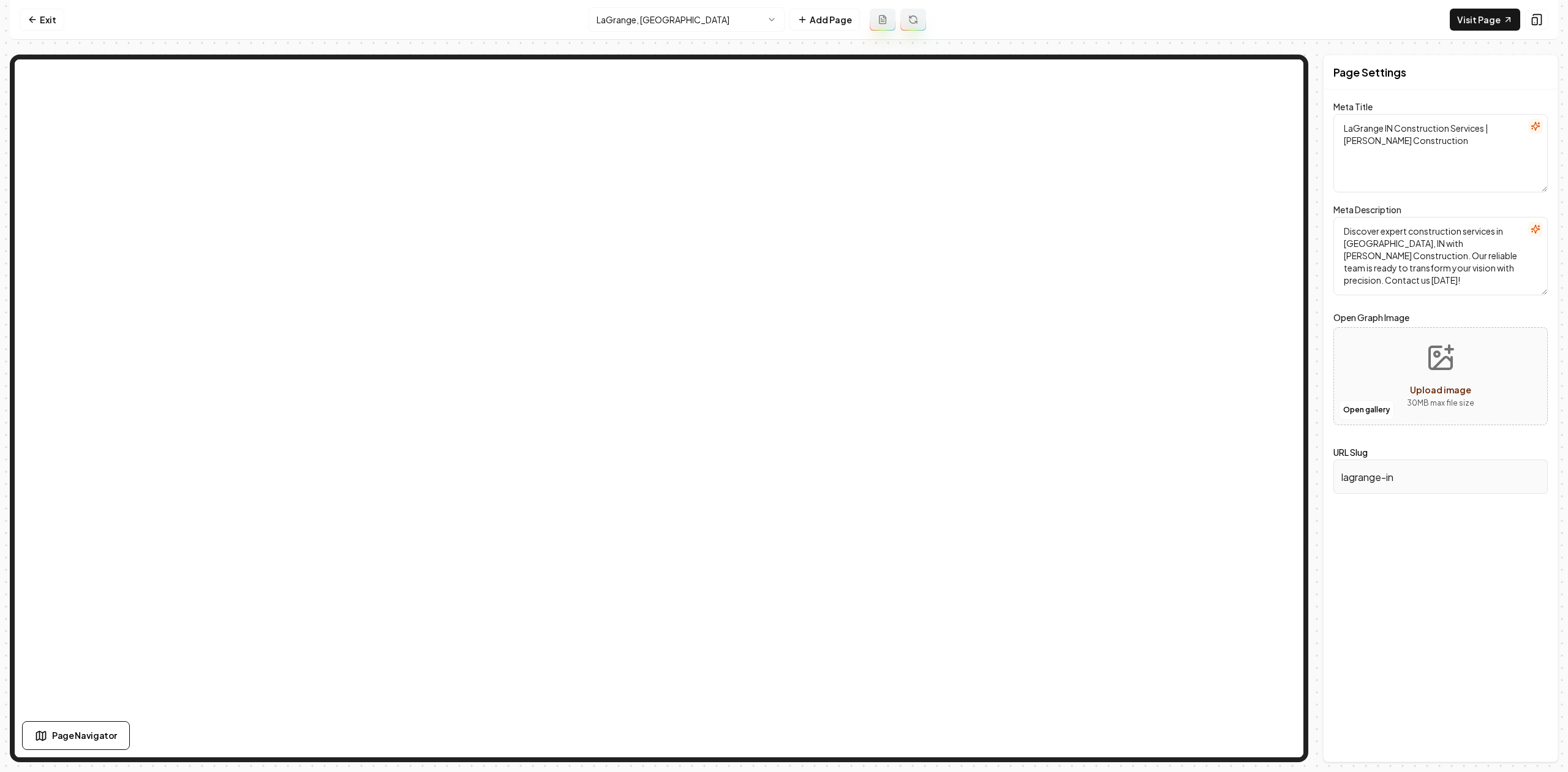
click at [632, 19] on html "Computer Required This feature is only available on a computer. Please switch t…" at bounding box center [784, 386] width 1568 height 772
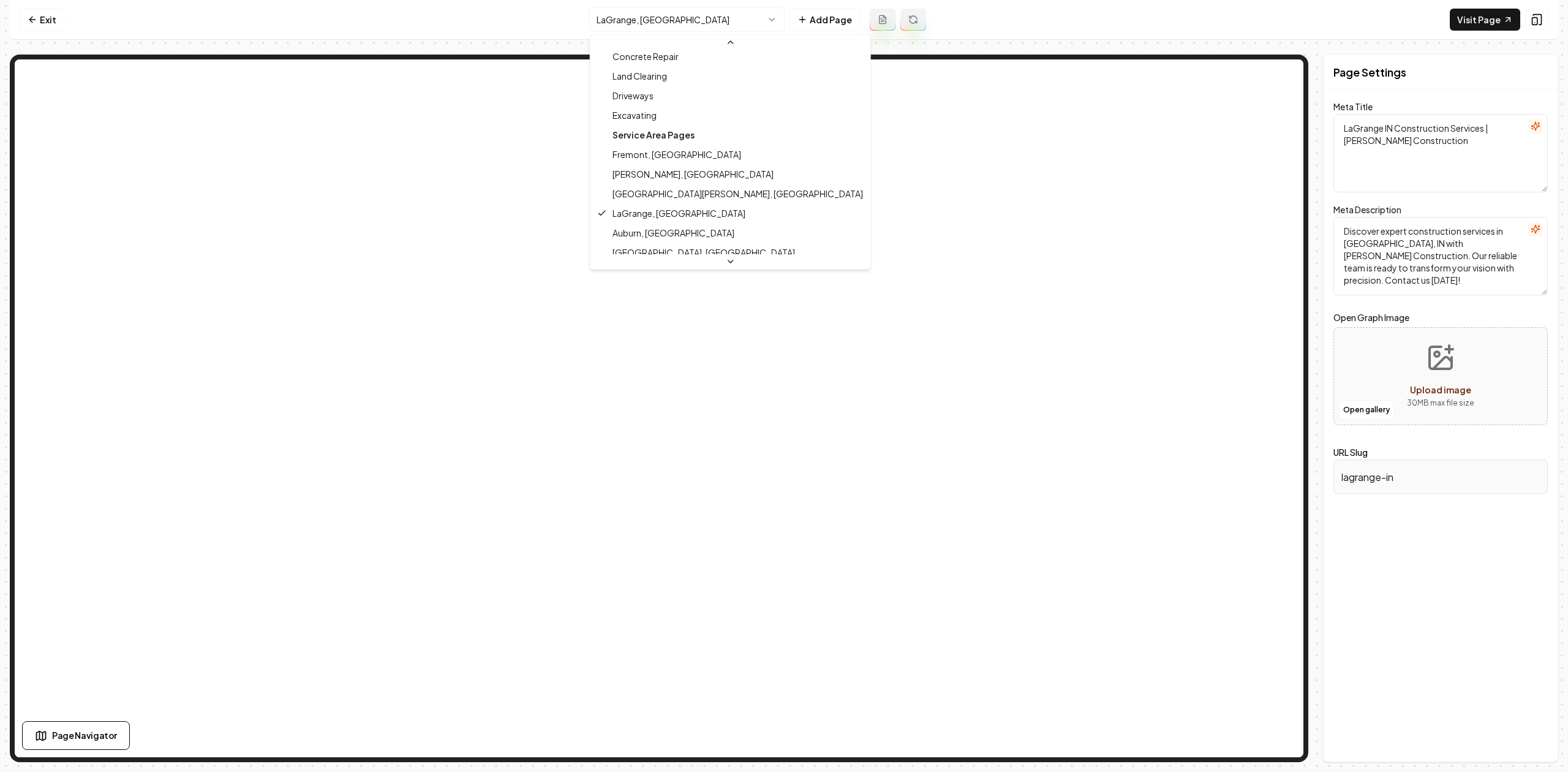
scroll to position [233, 0]
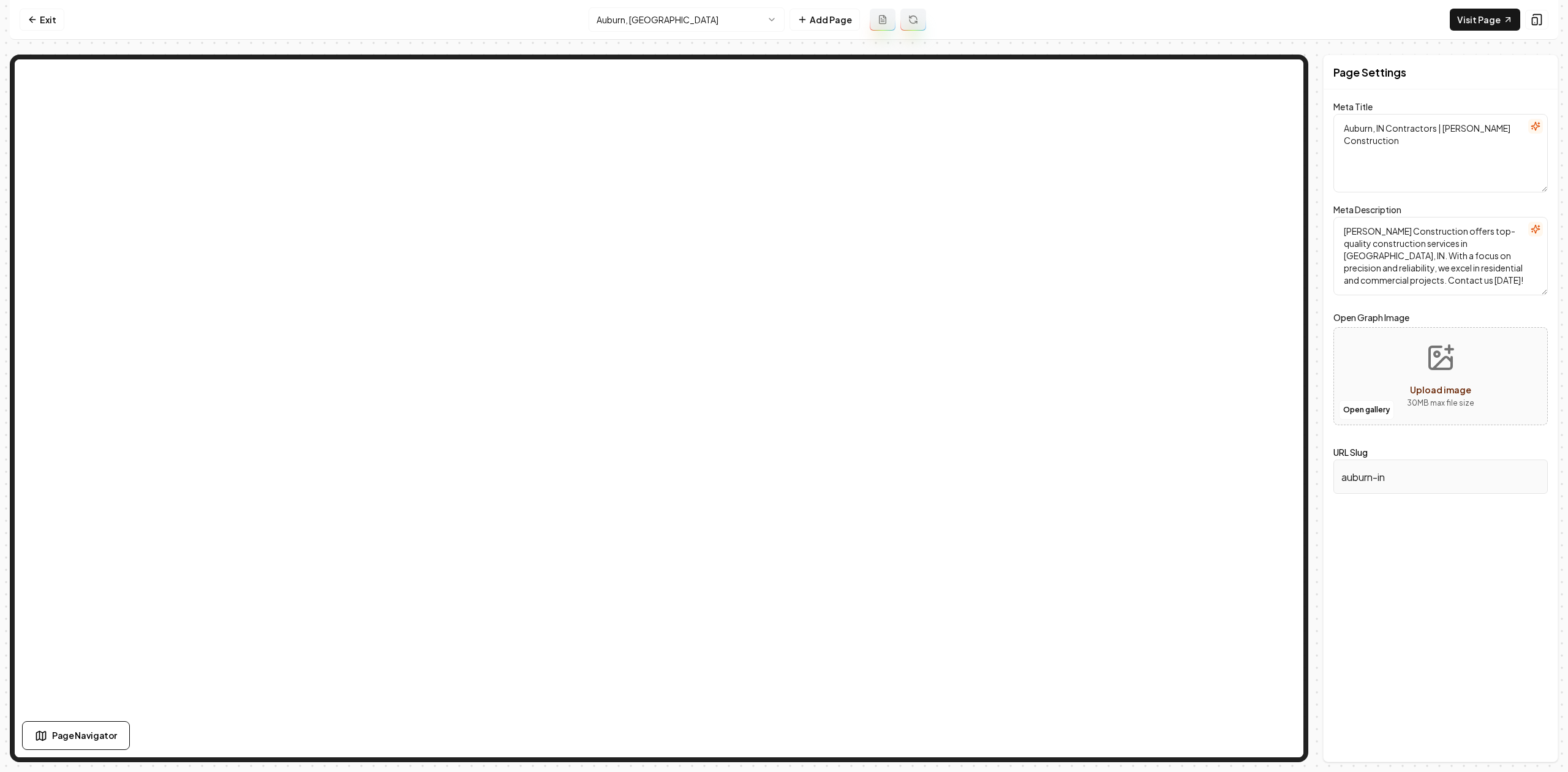
click at [657, 25] on html "Computer Required This feature is only available on a computer. Please switch t…" at bounding box center [784, 386] width 1568 height 772
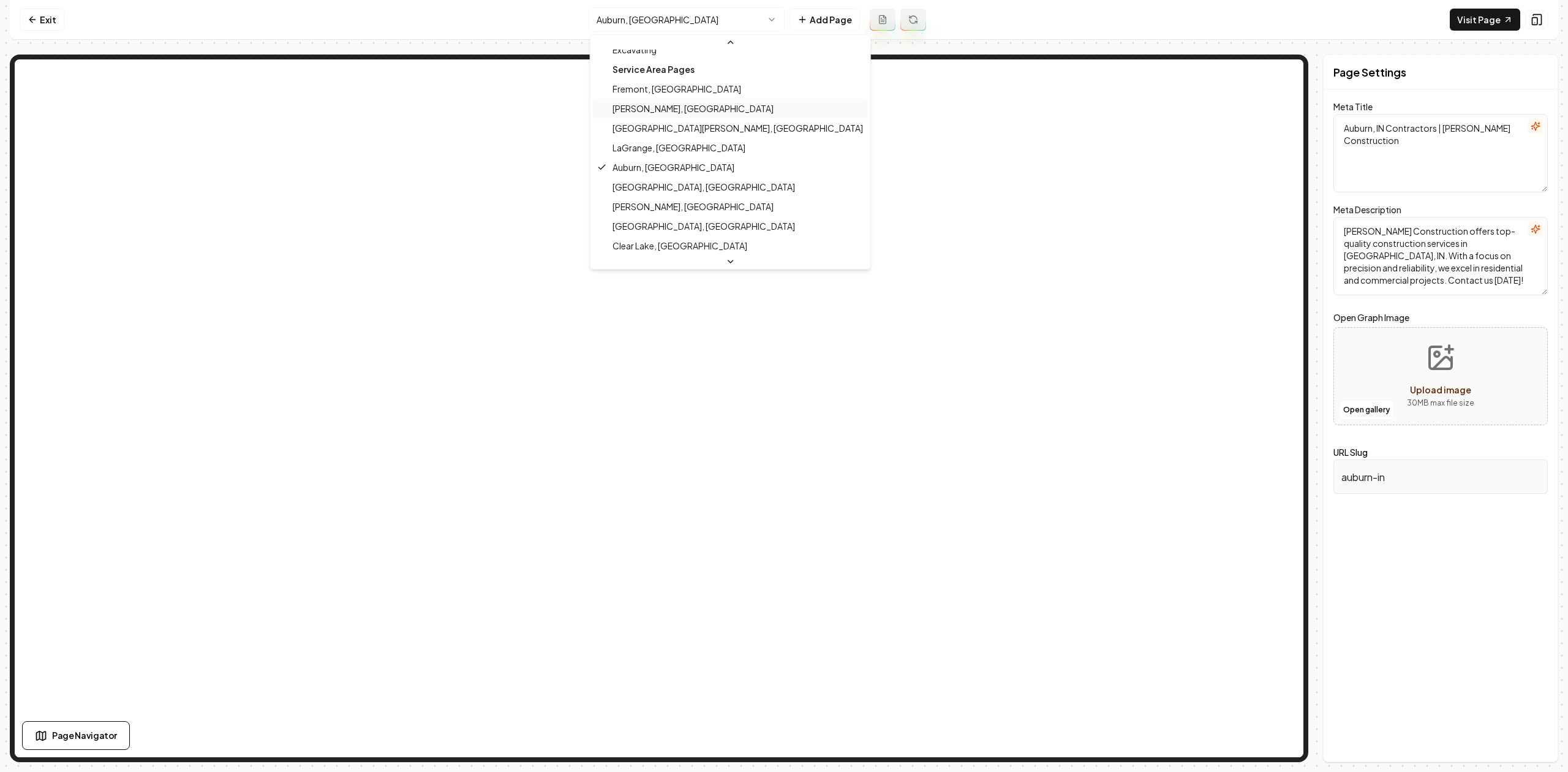
scroll to position [236, 0]
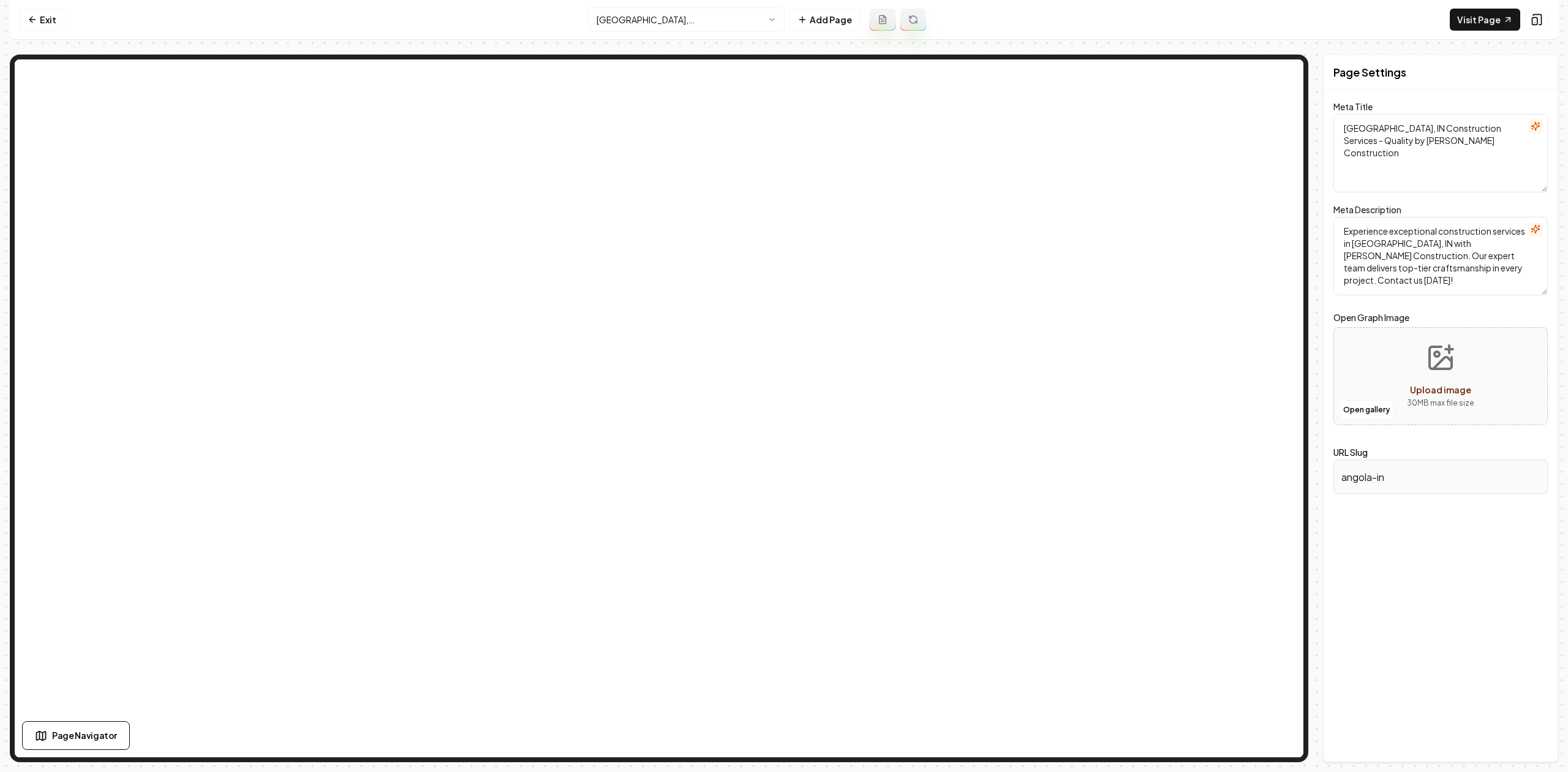
click at [642, 18] on html "Computer Required This feature is only available on a computer. Please switch t…" at bounding box center [784, 386] width 1568 height 772
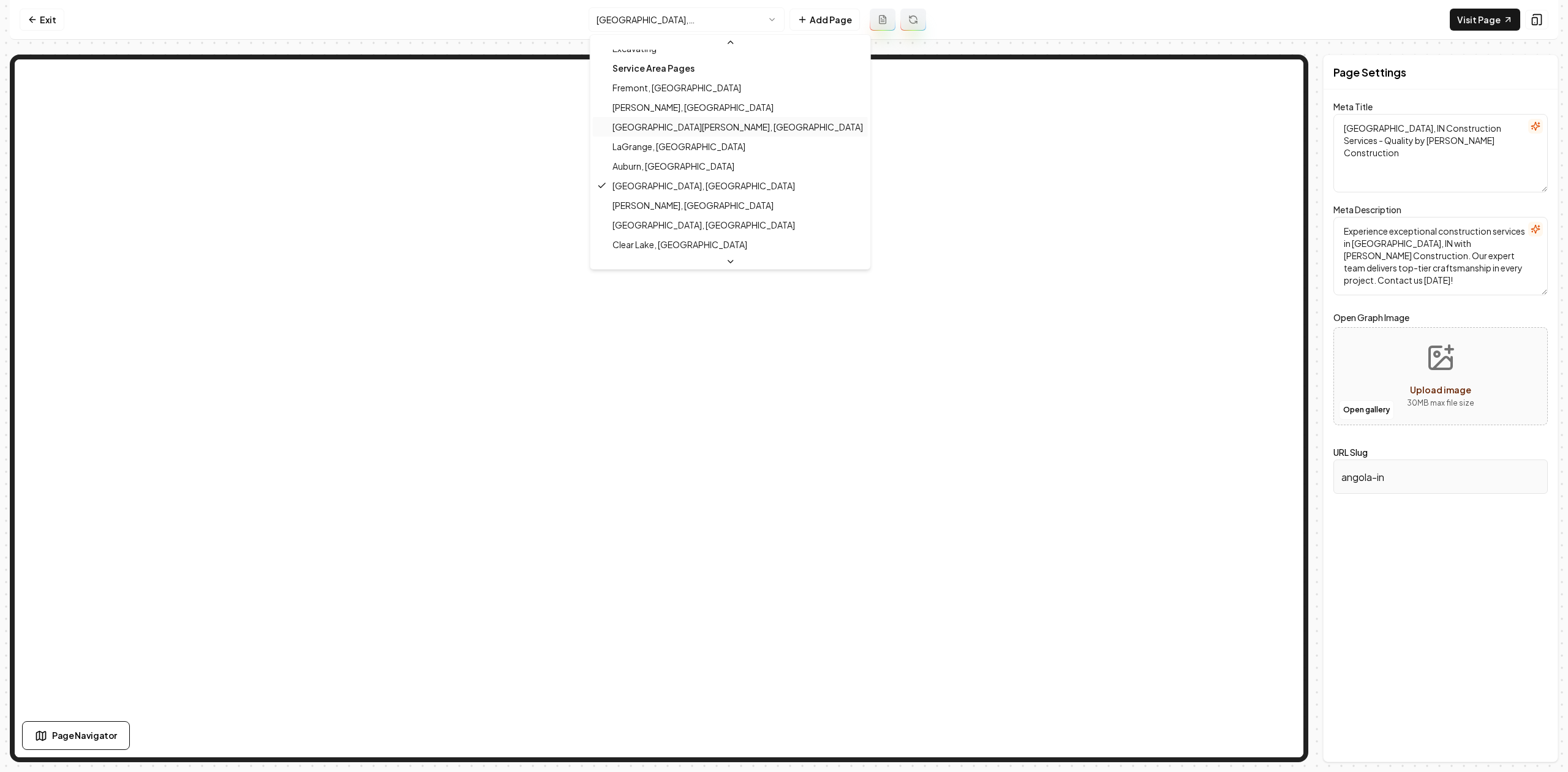
scroll to position [236, 0]
type textarea "Contractor Services in Ashley, IN | Chorpenning Construction"
type textarea "Discover top-tier residential and commercial construction services in Ashley, I…"
type input "ashley-in"
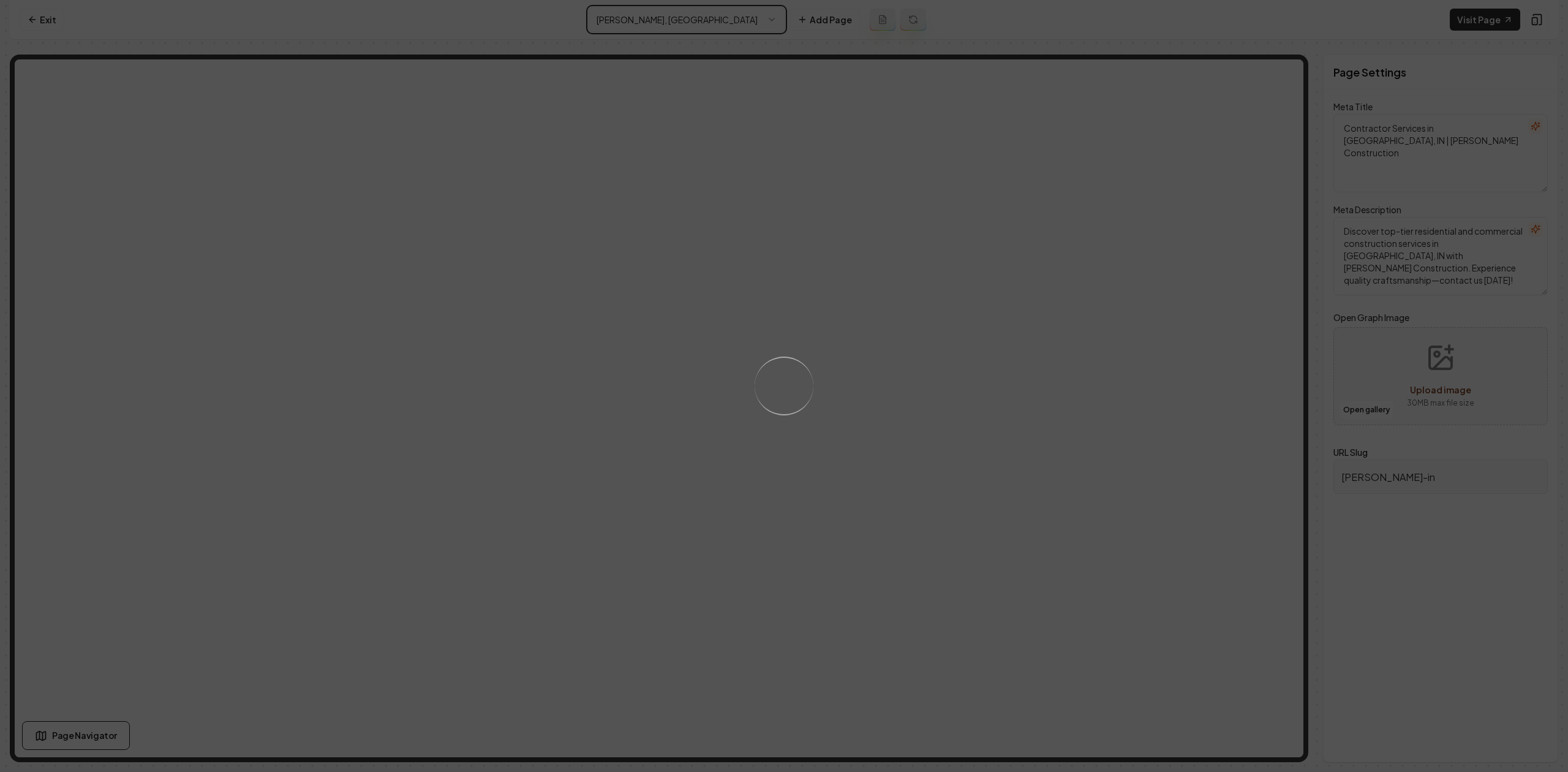
type textarea "Ashley IN Construction Services | Chorpenning Construction"
type textarea "Discover top-quality construction services in Ashley, IN with Chorpenning Const…"
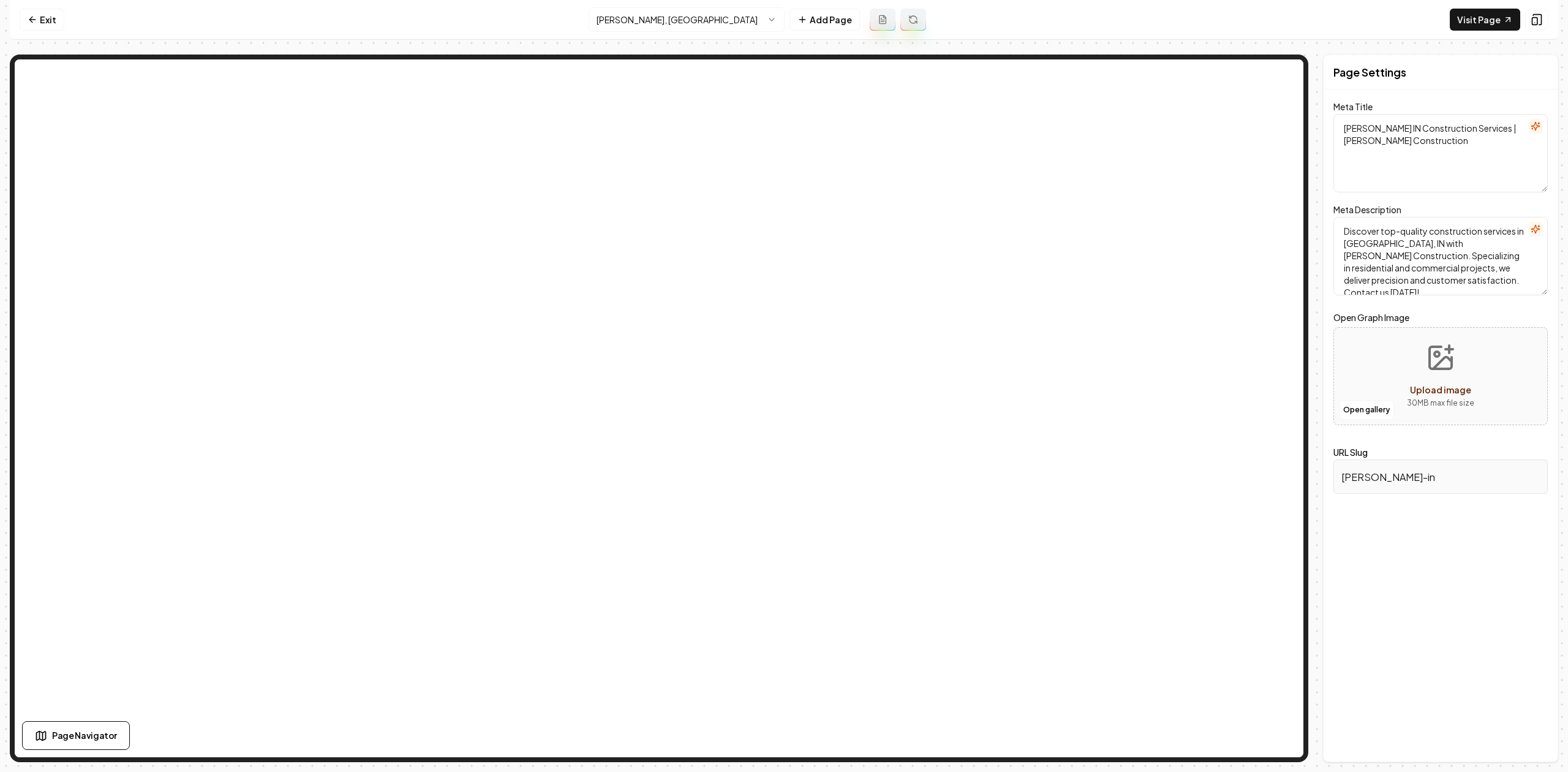
click at [618, 19] on html "Computer Required This feature is only available on a computer. Please switch t…" at bounding box center [784, 386] width 1568 height 772
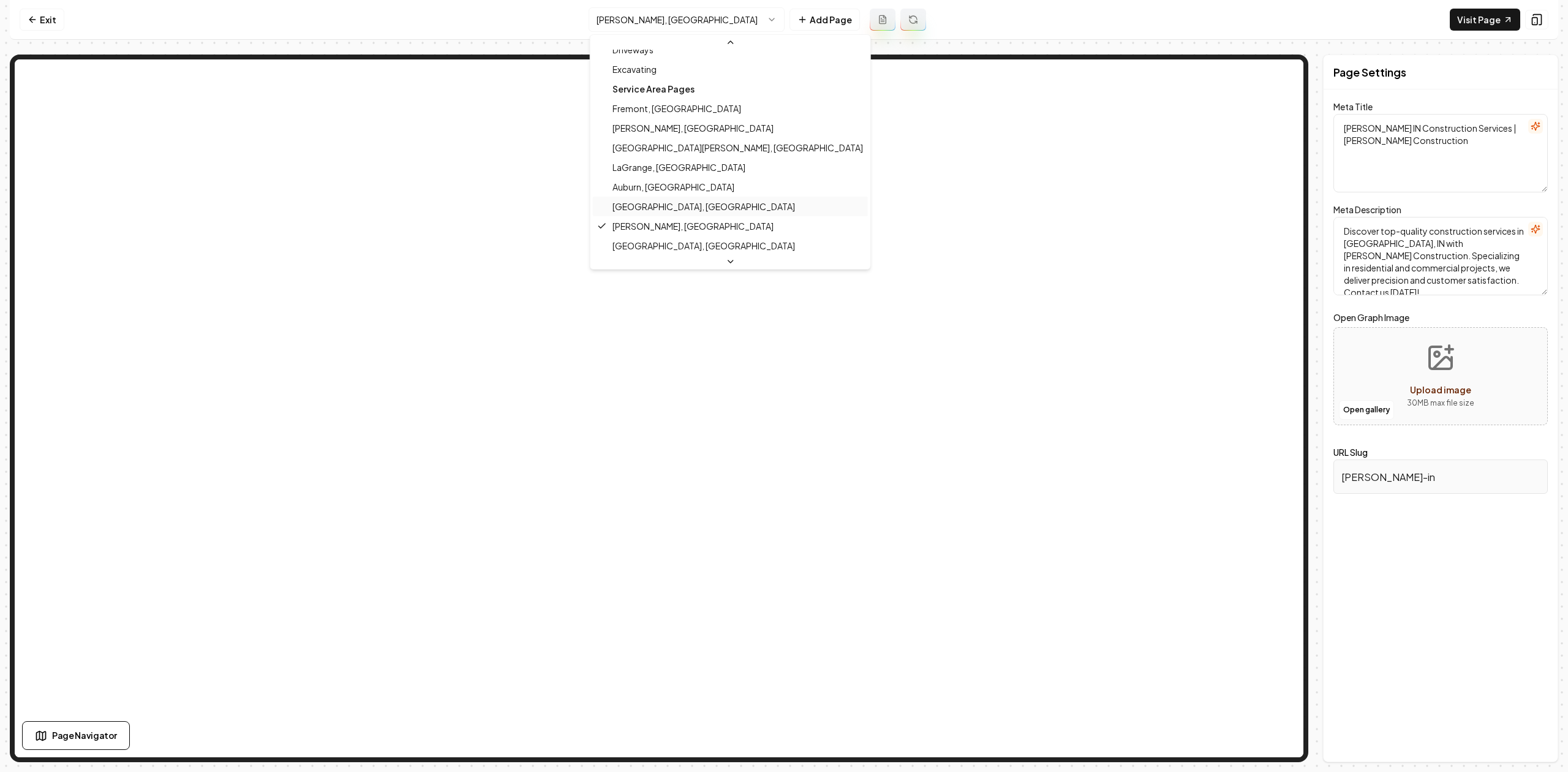
scroll to position [236, 0]
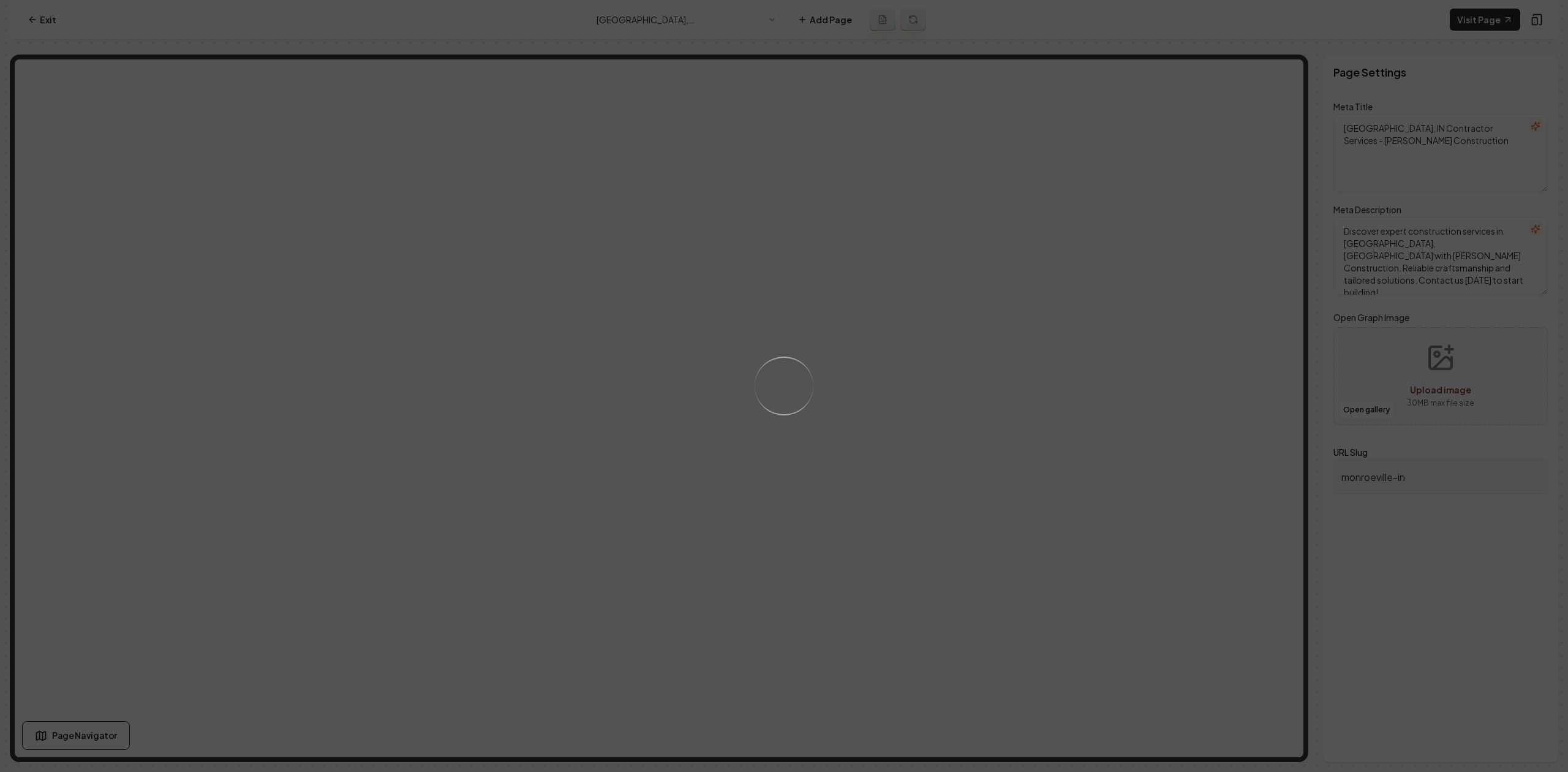
click at [608, 15] on div "Loading..." at bounding box center [784, 386] width 1568 height 772
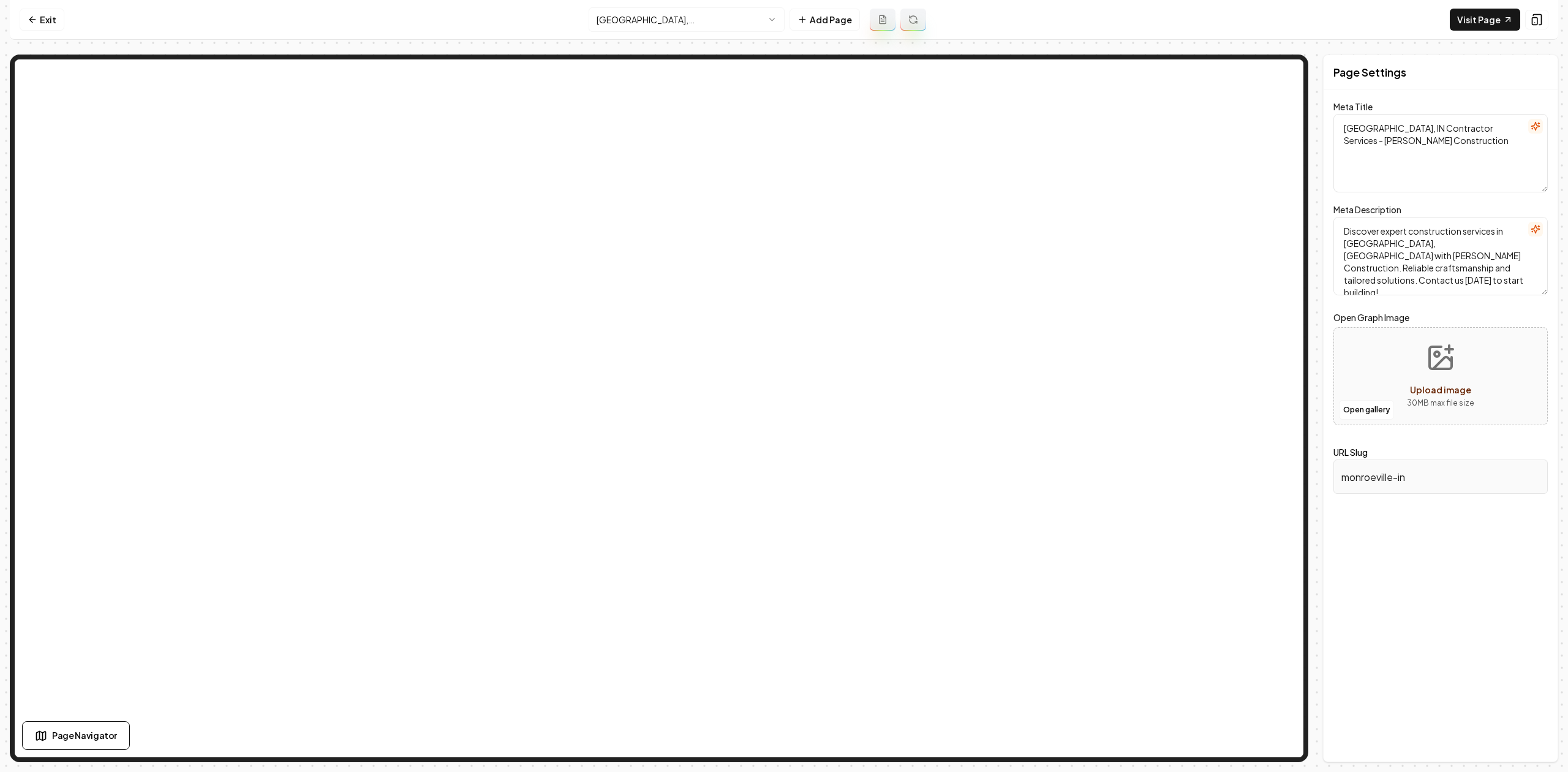
click at [608, 19] on html "Computer Required This feature is only available on a computer. Please switch t…" at bounding box center [784, 386] width 1568 height 772
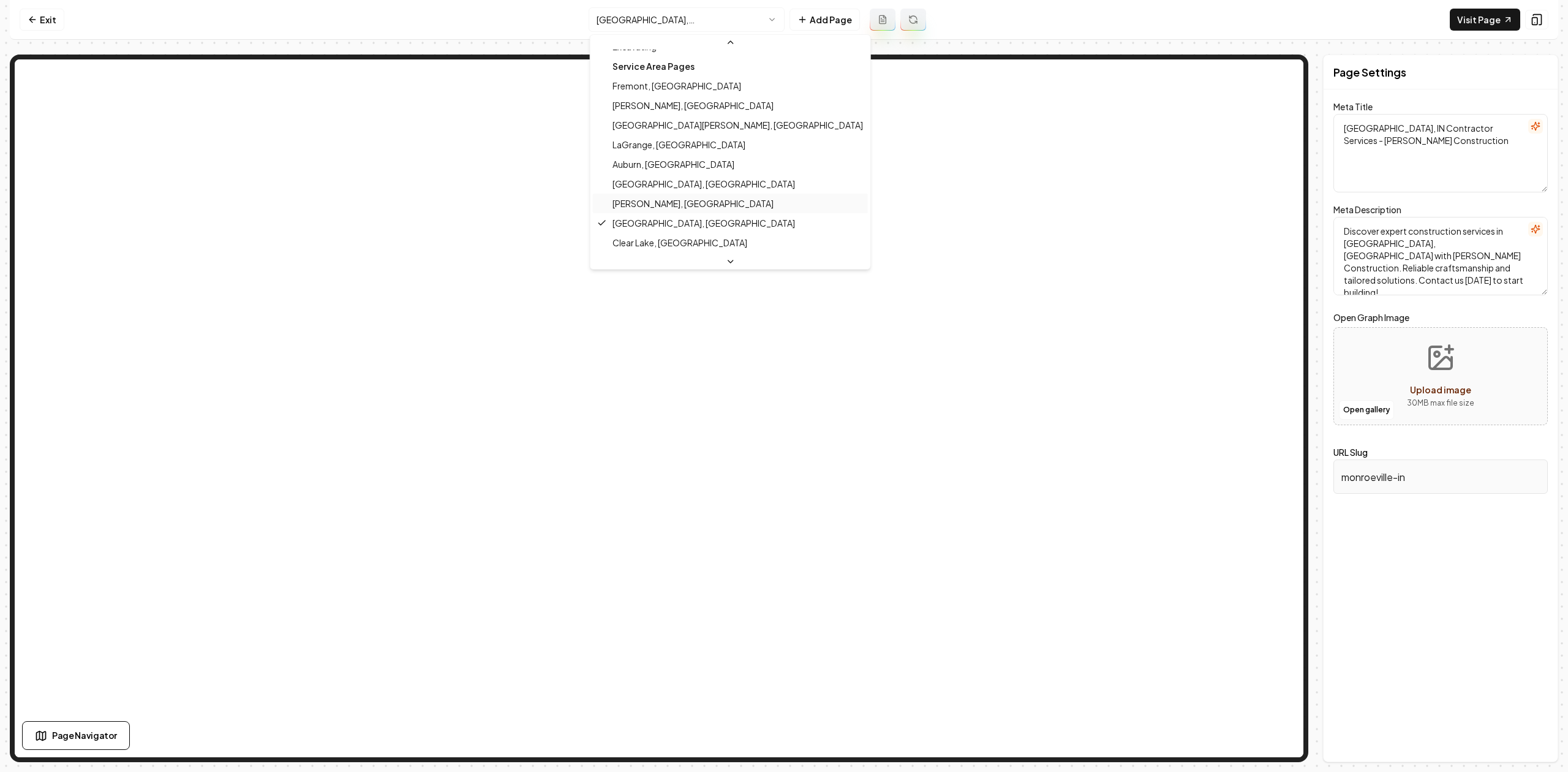
scroll to position [236, 0]
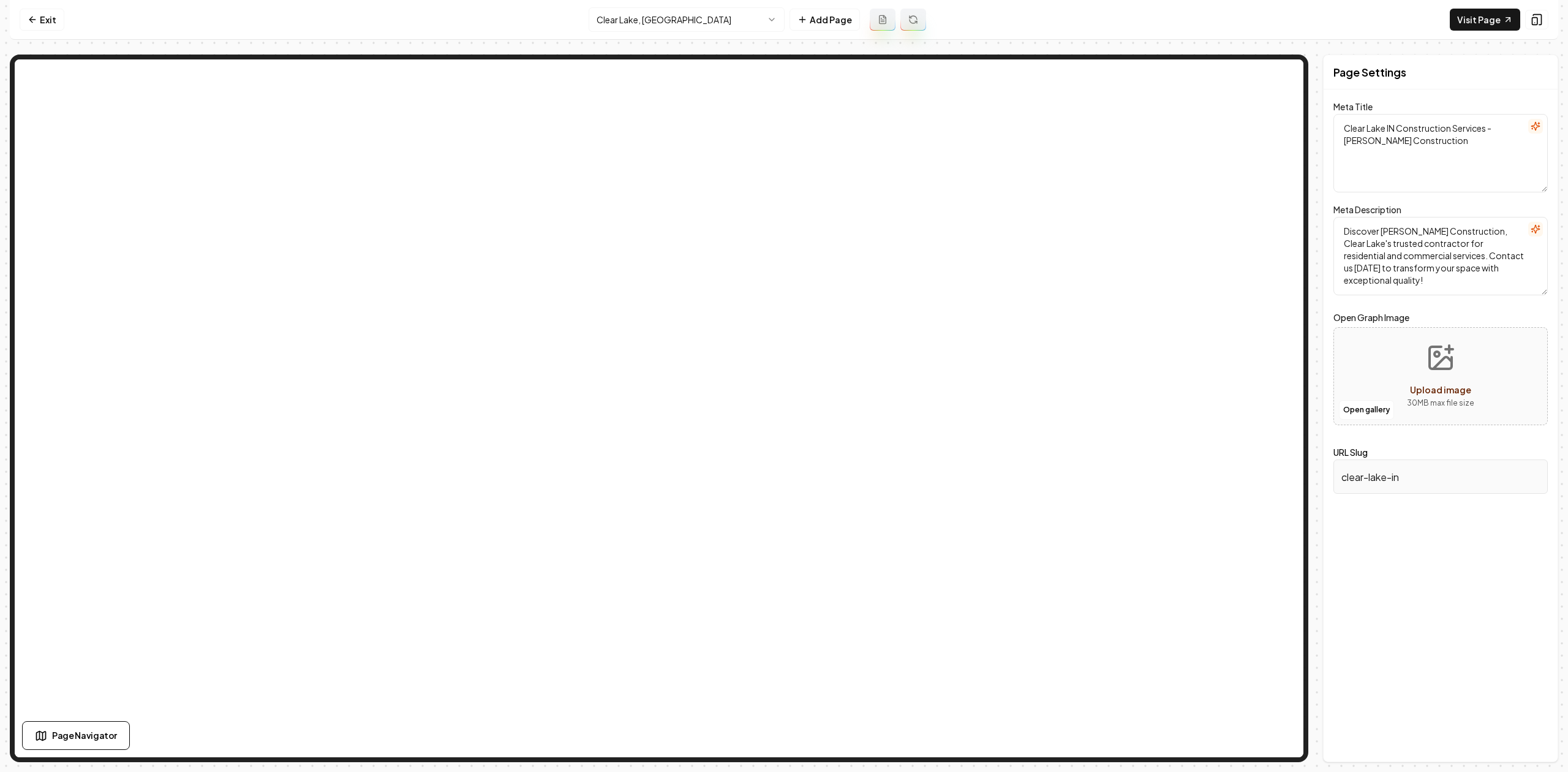
click at [635, 15] on html "Computer Required This feature is only available on a computer. Please switch t…" at bounding box center [784, 386] width 1568 height 772
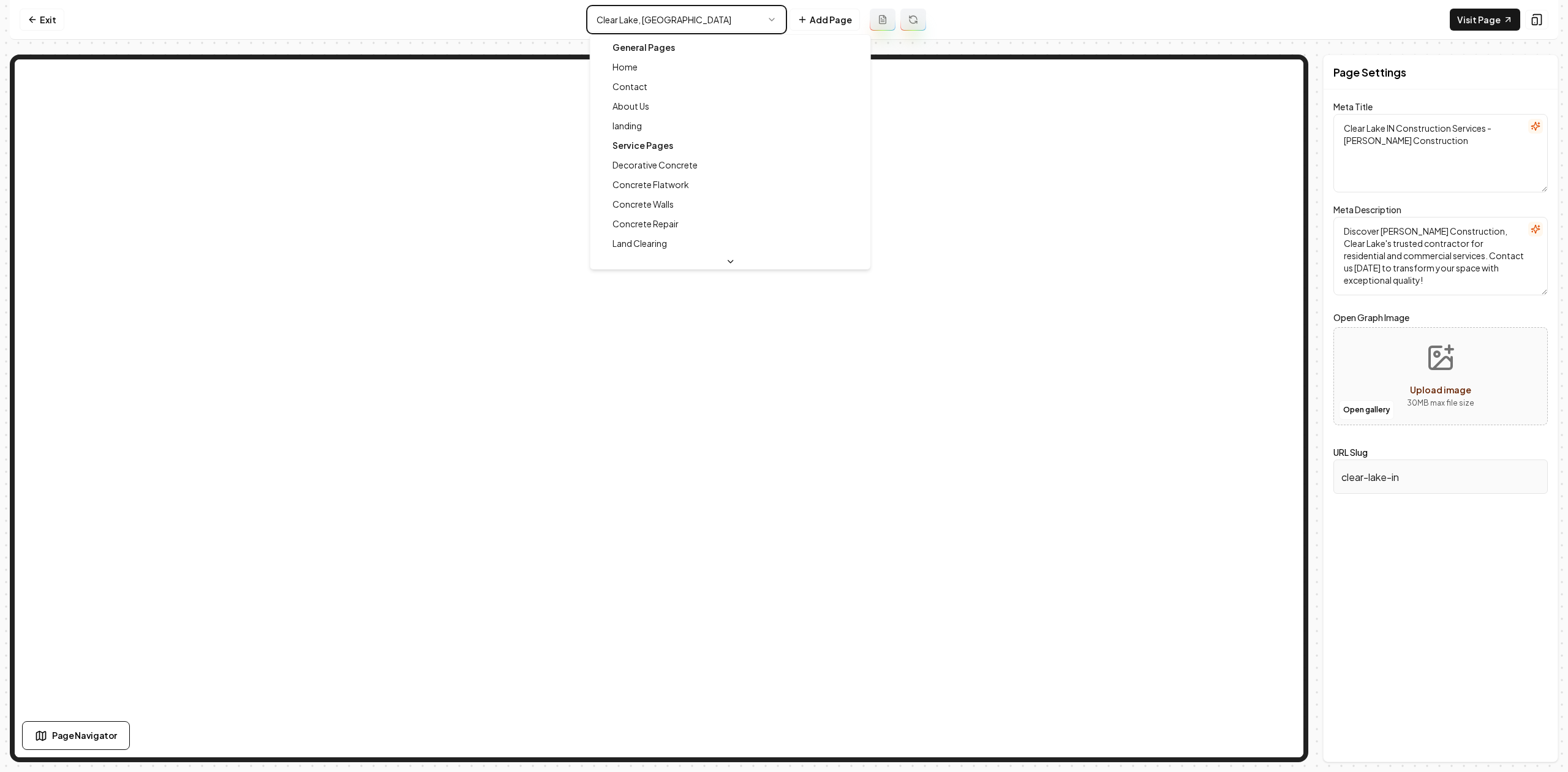
type textarea "Top Hudson Construction Services | Chorpenning Construction Home"
type textarea "Discover expert residential and commercial construction services in Hudson, IN.…"
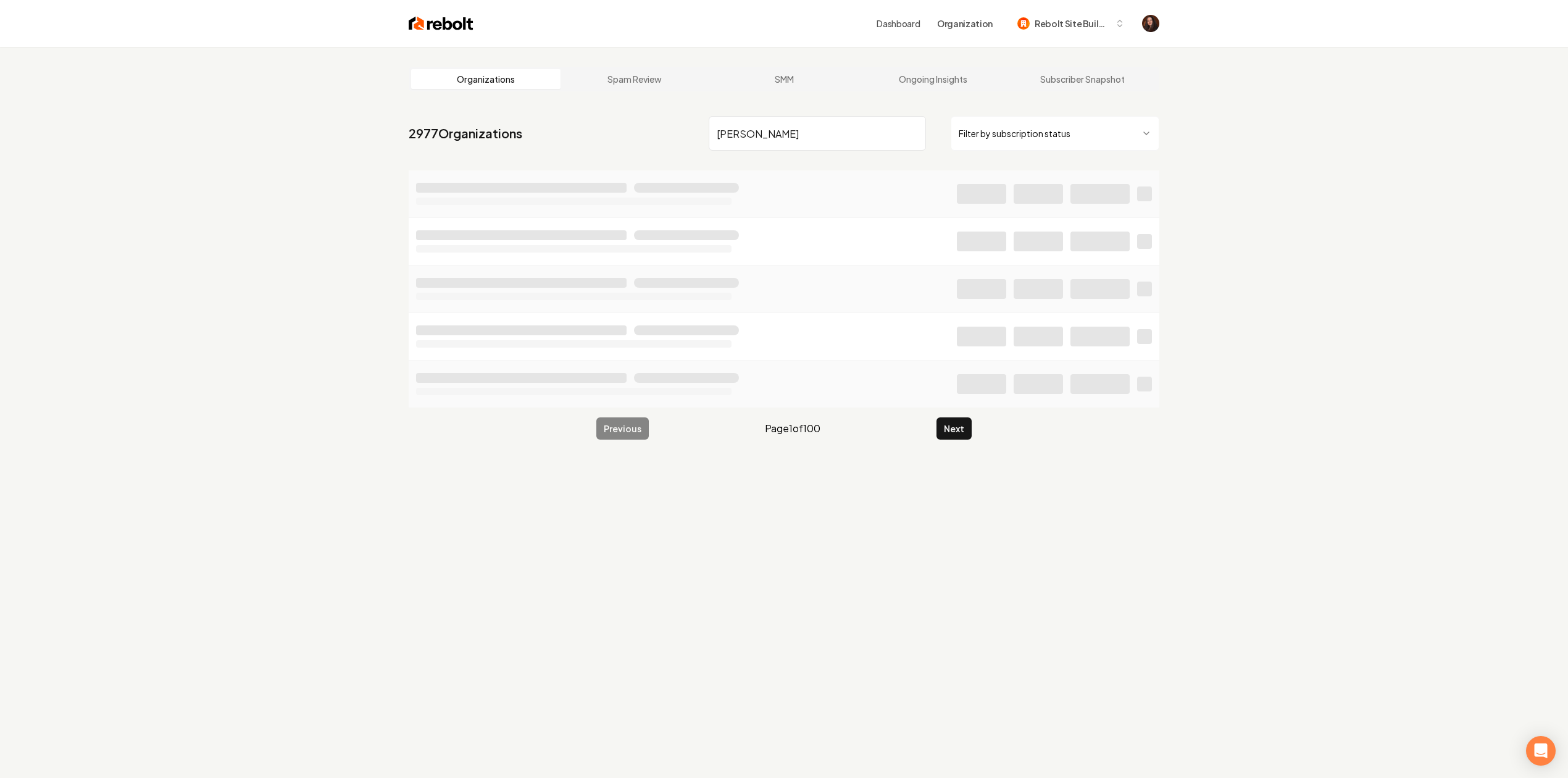
type input "marek"
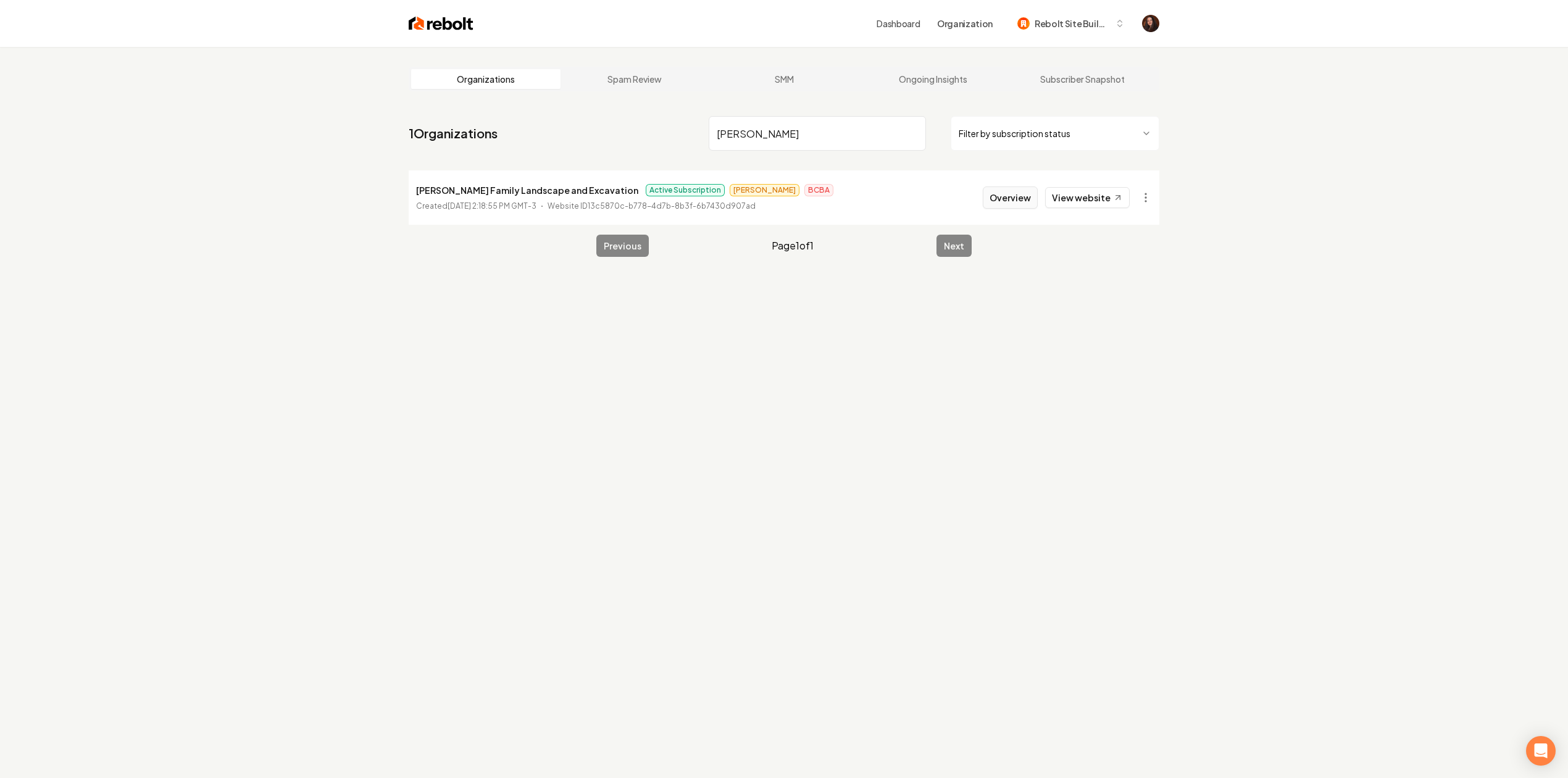
click at [1018, 206] on button "Overview" at bounding box center [1009, 197] width 55 height 22
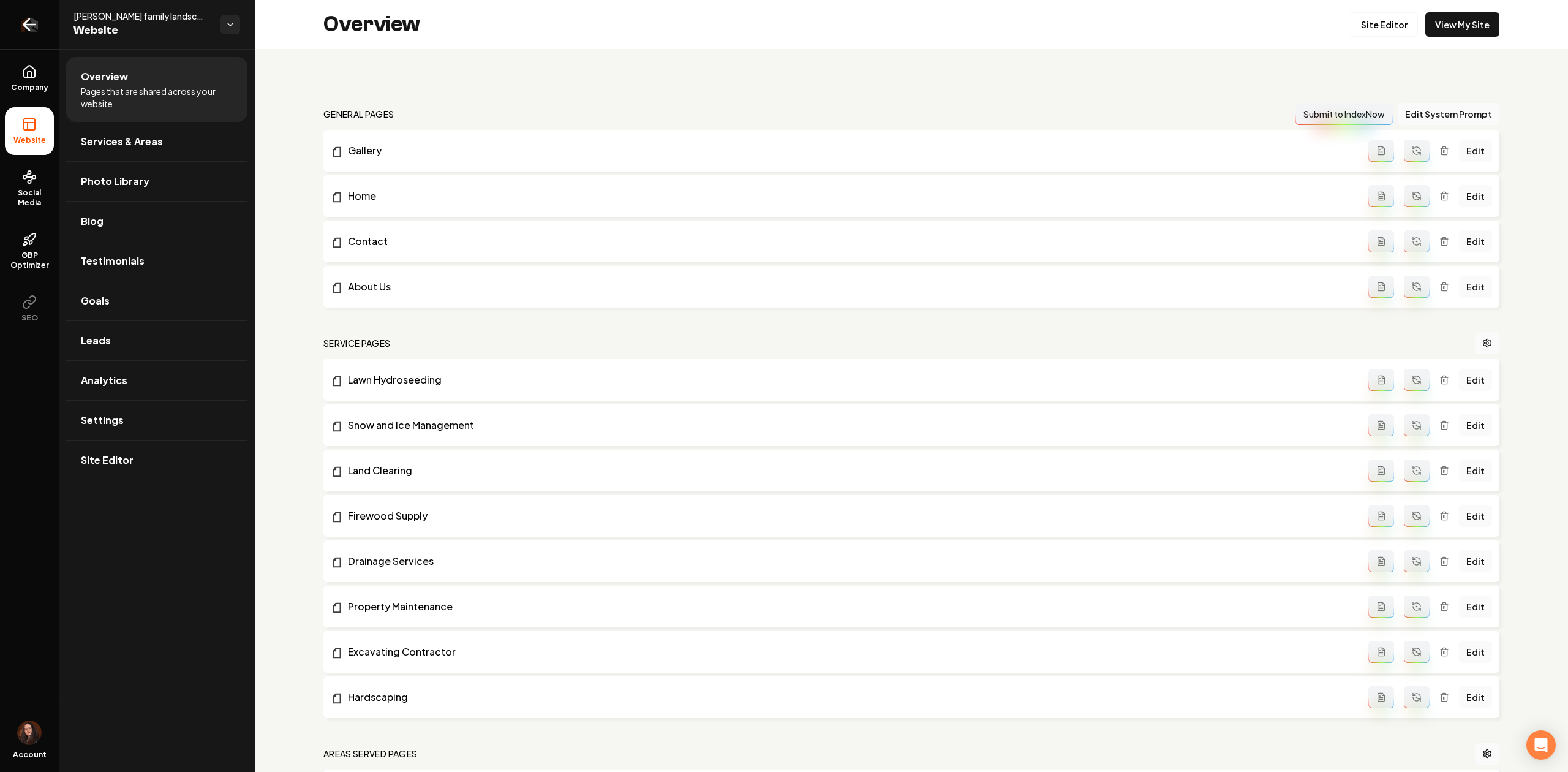
click at [49, 23] on link "Return to dashboard" at bounding box center [29, 24] width 59 height 49
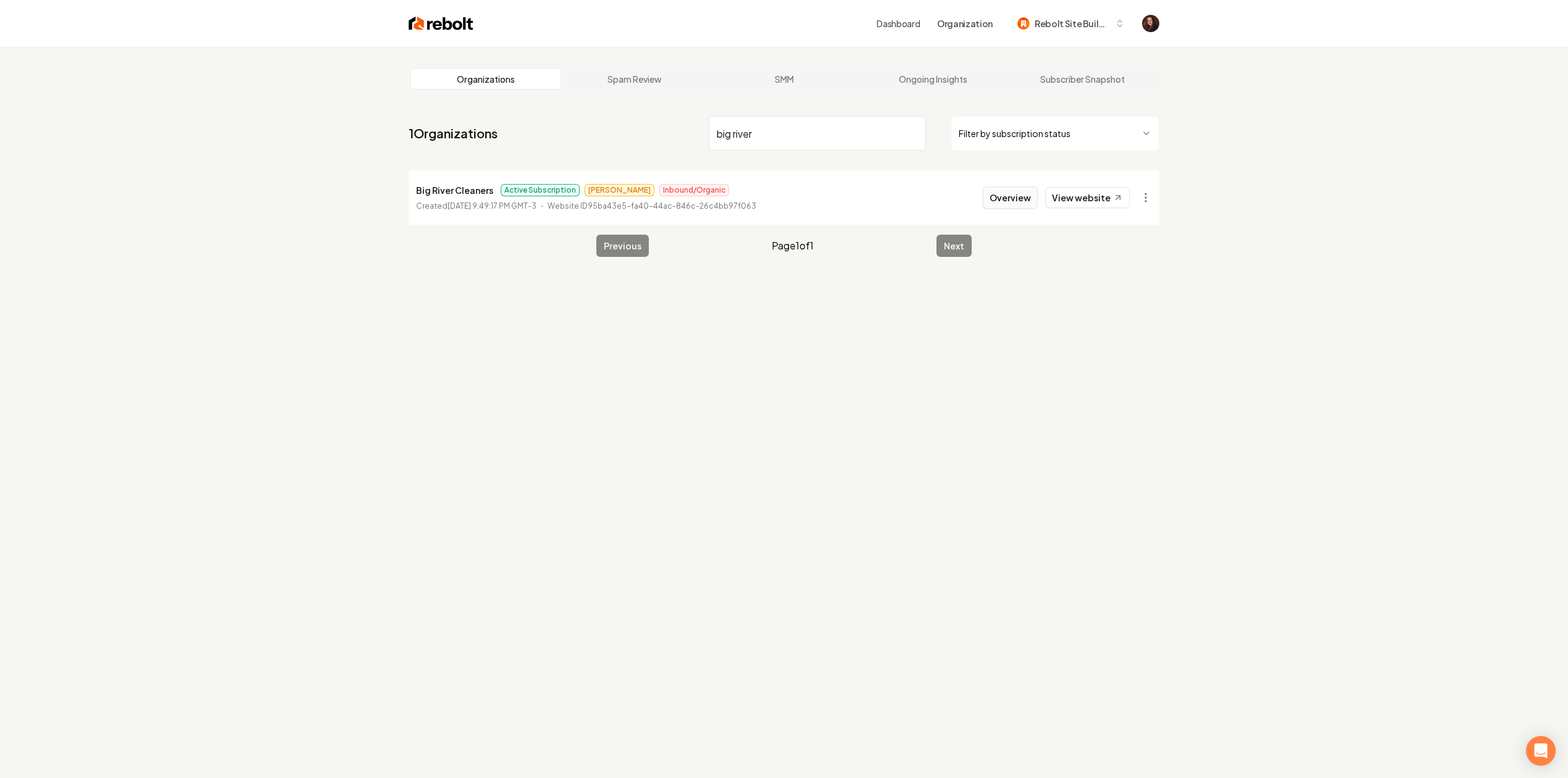
type input "big river"
click at [1005, 189] on button "Overview" at bounding box center [1009, 197] width 55 height 22
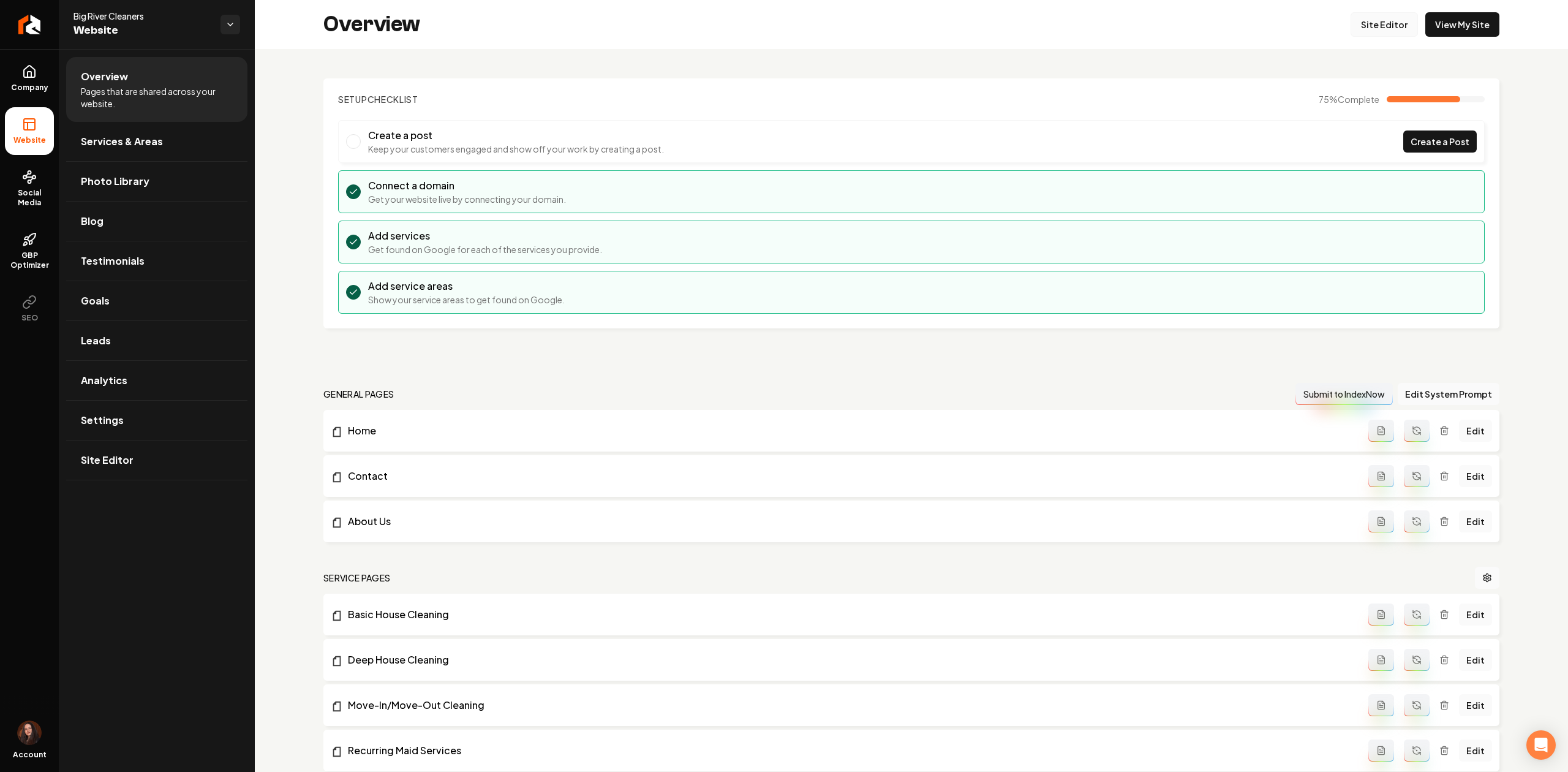
click at [1377, 20] on link "Site Editor" at bounding box center [1384, 24] width 67 height 24
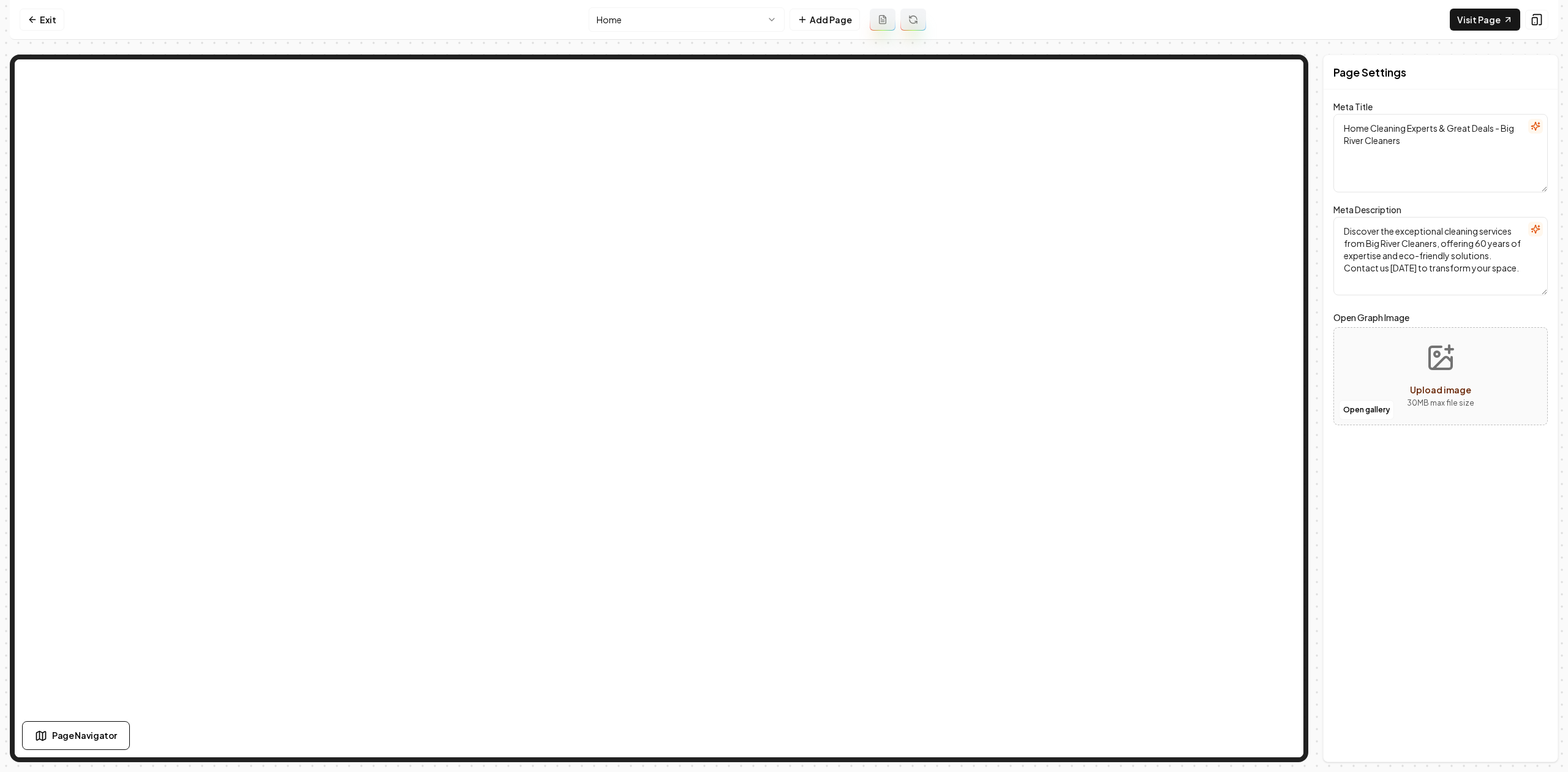
click at [599, 23] on html "Computer Required This feature is only available on a computer. Please switch t…" at bounding box center [784, 386] width 1568 height 772
click at [626, 19] on html "Computer Required This feature is only available on a computer. Please switch t…" at bounding box center [784, 386] width 1568 height 772
click at [608, 26] on html "Computer Required This feature is only available on a computer. Please switch t…" at bounding box center [784, 386] width 1568 height 772
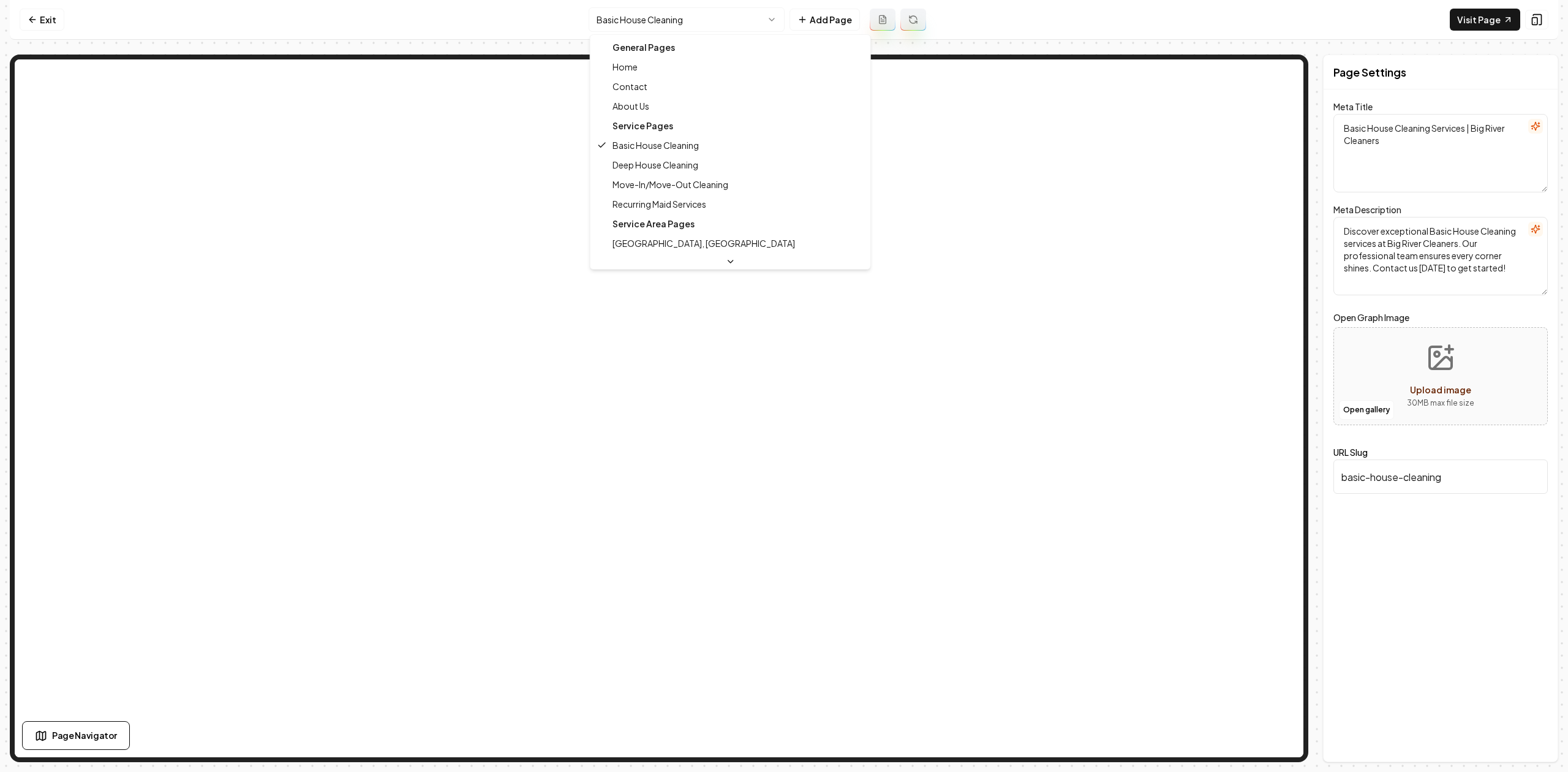
click at [604, 24] on html "Computer Required This feature is only available on a computer. Please switch t…" at bounding box center [784, 386] width 1568 height 772
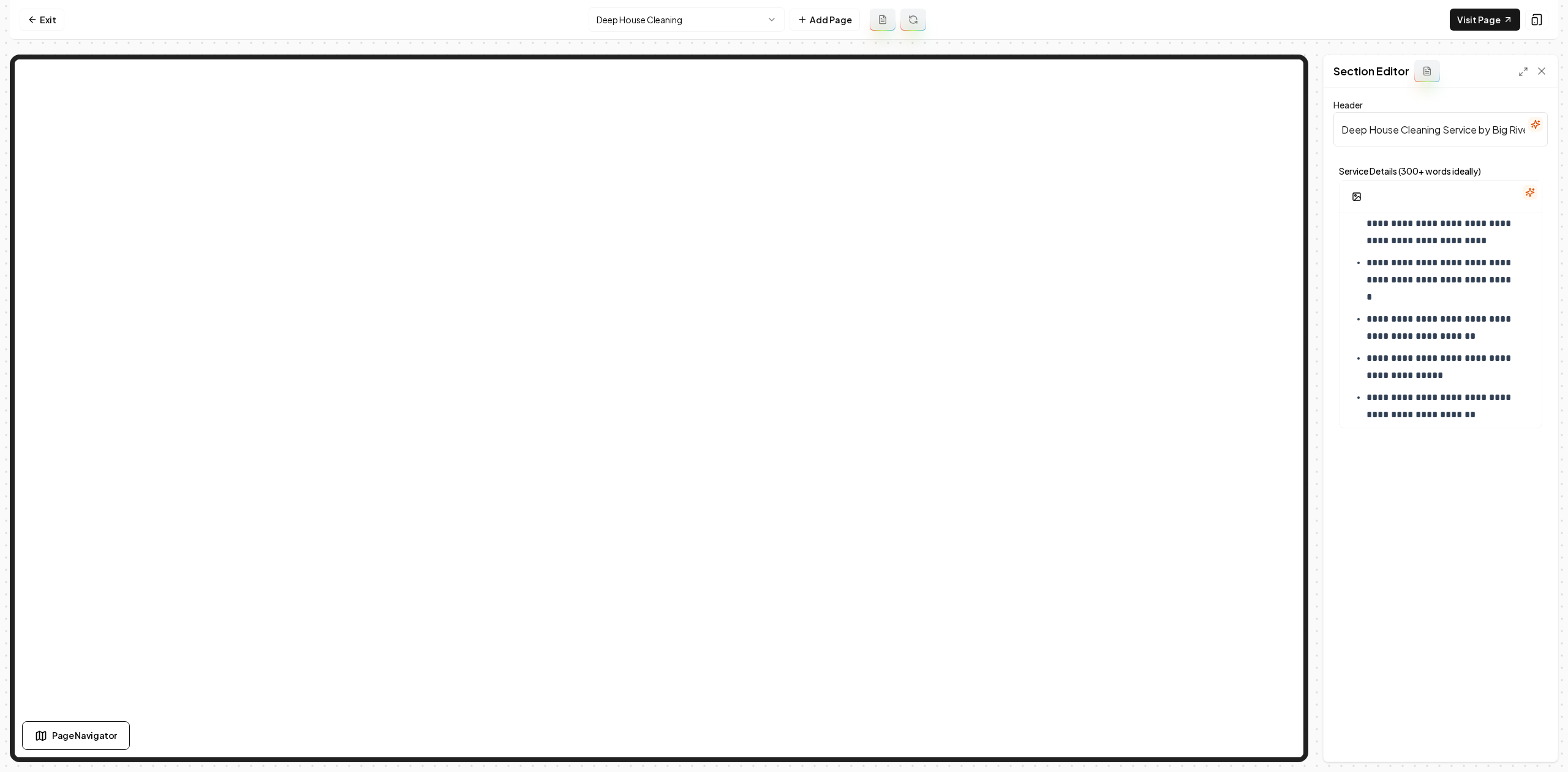
scroll to position [571, 0]
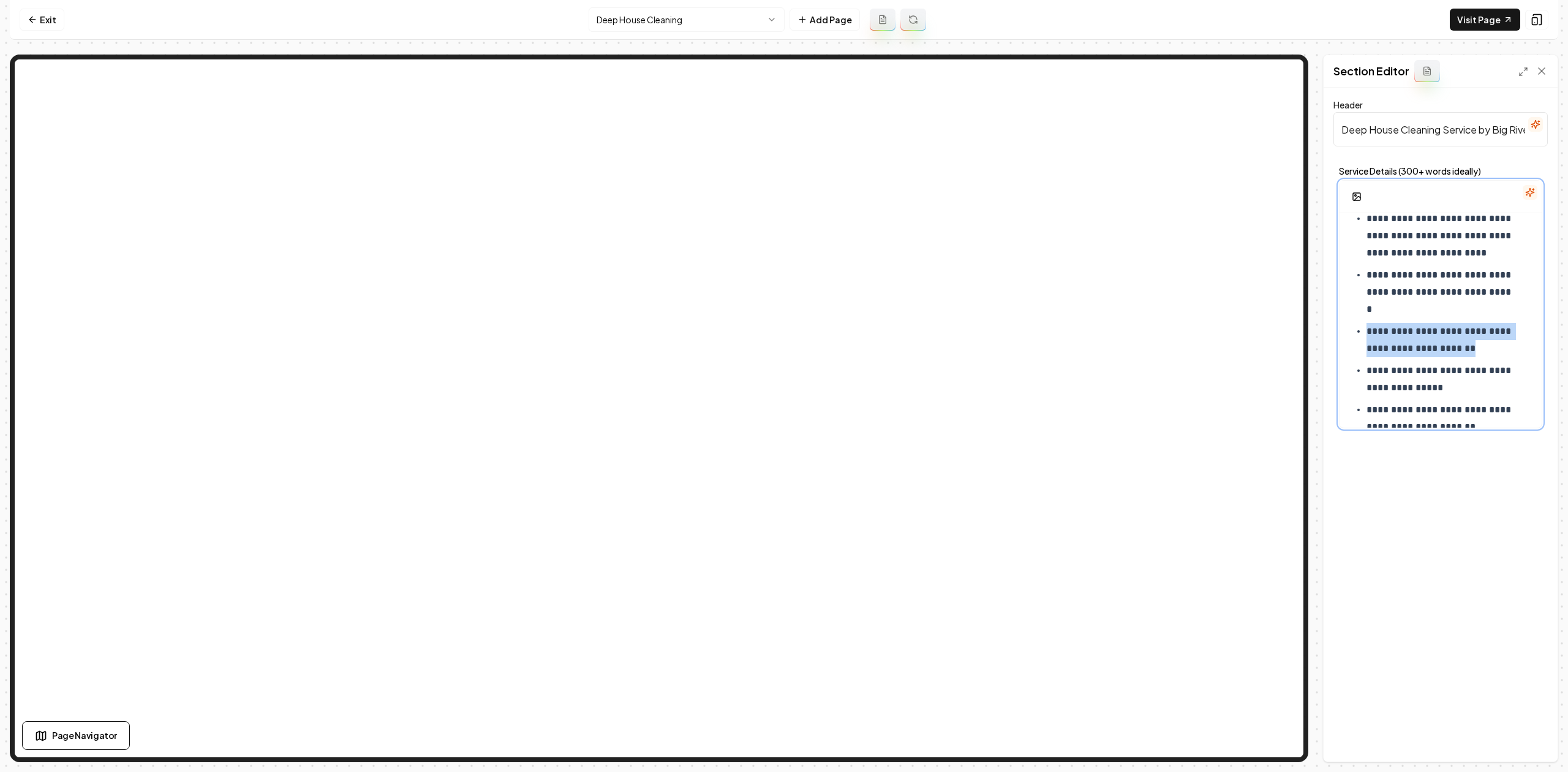
drag, startPoint x: 1475, startPoint y: 351, endPoint x: 1359, endPoint y: 336, distance: 117.0
click at [1359, 336] on ul "**********" at bounding box center [1440, 354] width 183 height 286
click at [1515, 741] on button "Save" at bounding box center [1529, 740] width 36 height 22
click at [627, 22] on html "**********" at bounding box center [784, 386] width 1568 height 772
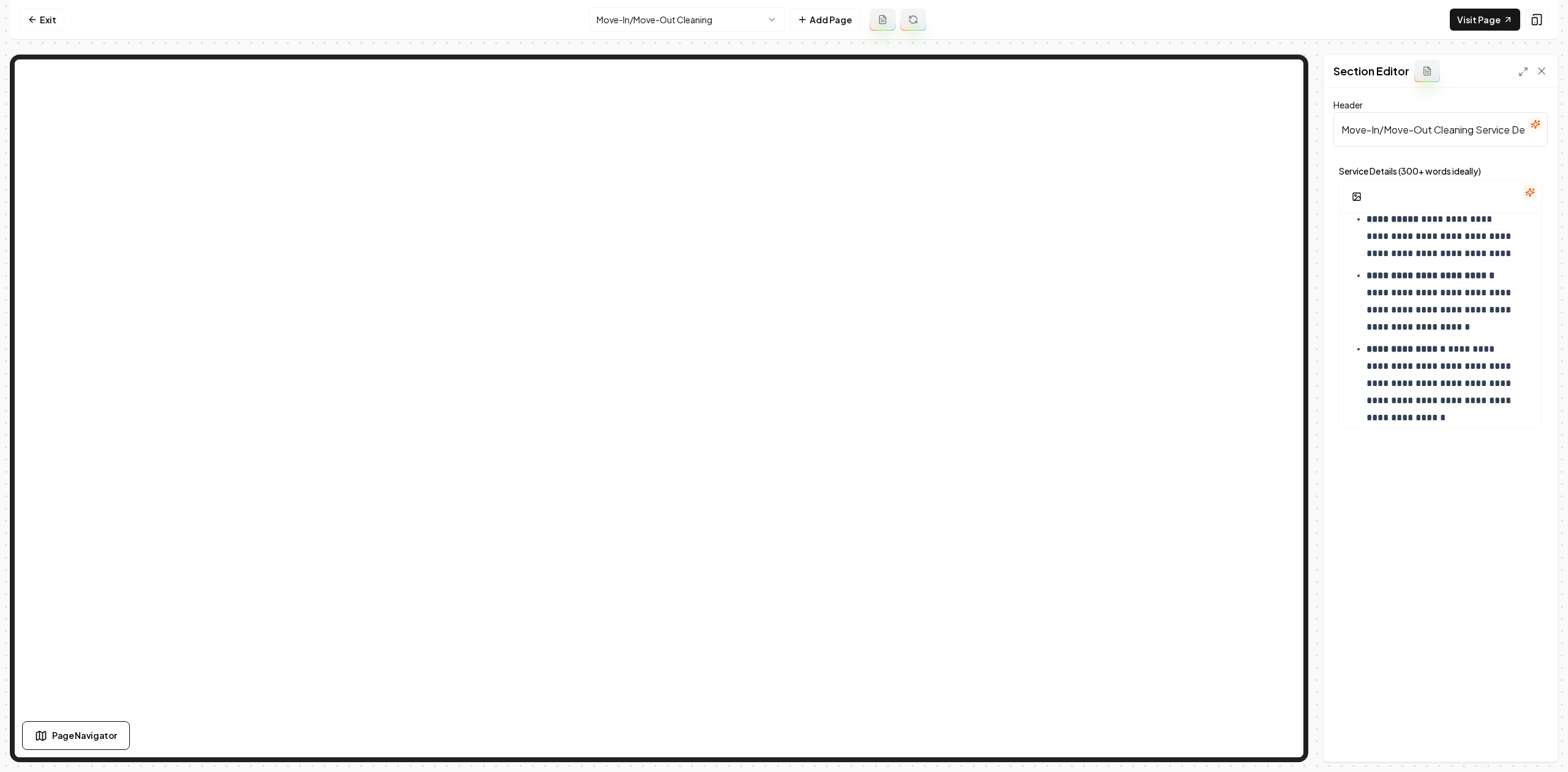
scroll to position [898, 0]
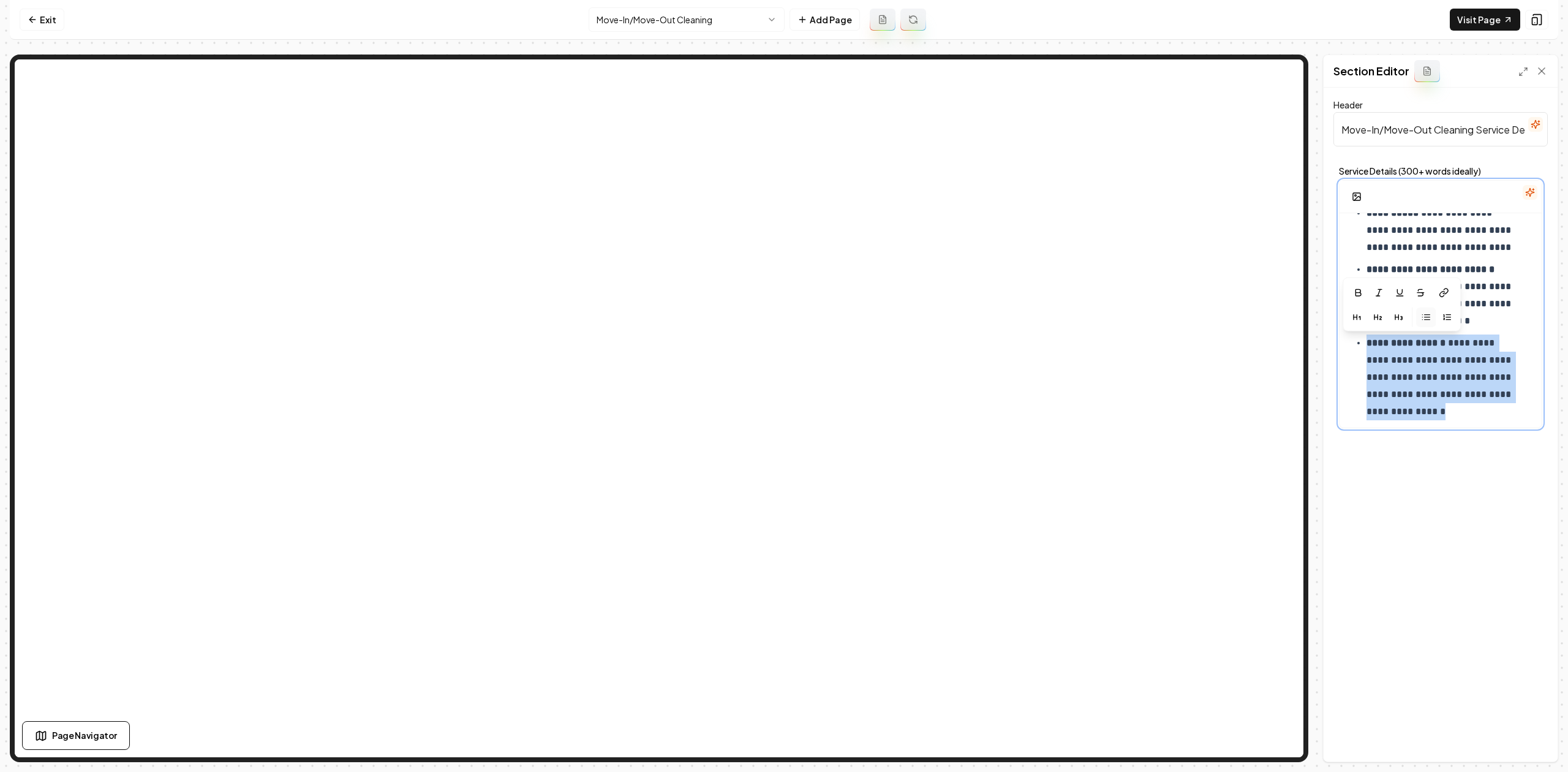
drag, startPoint x: 1456, startPoint y: 415, endPoint x: 1345, endPoint y: 346, distance: 130.7
click at [1345, 346] on div "**********" at bounding box center [1440, 148] width 202 height 1666
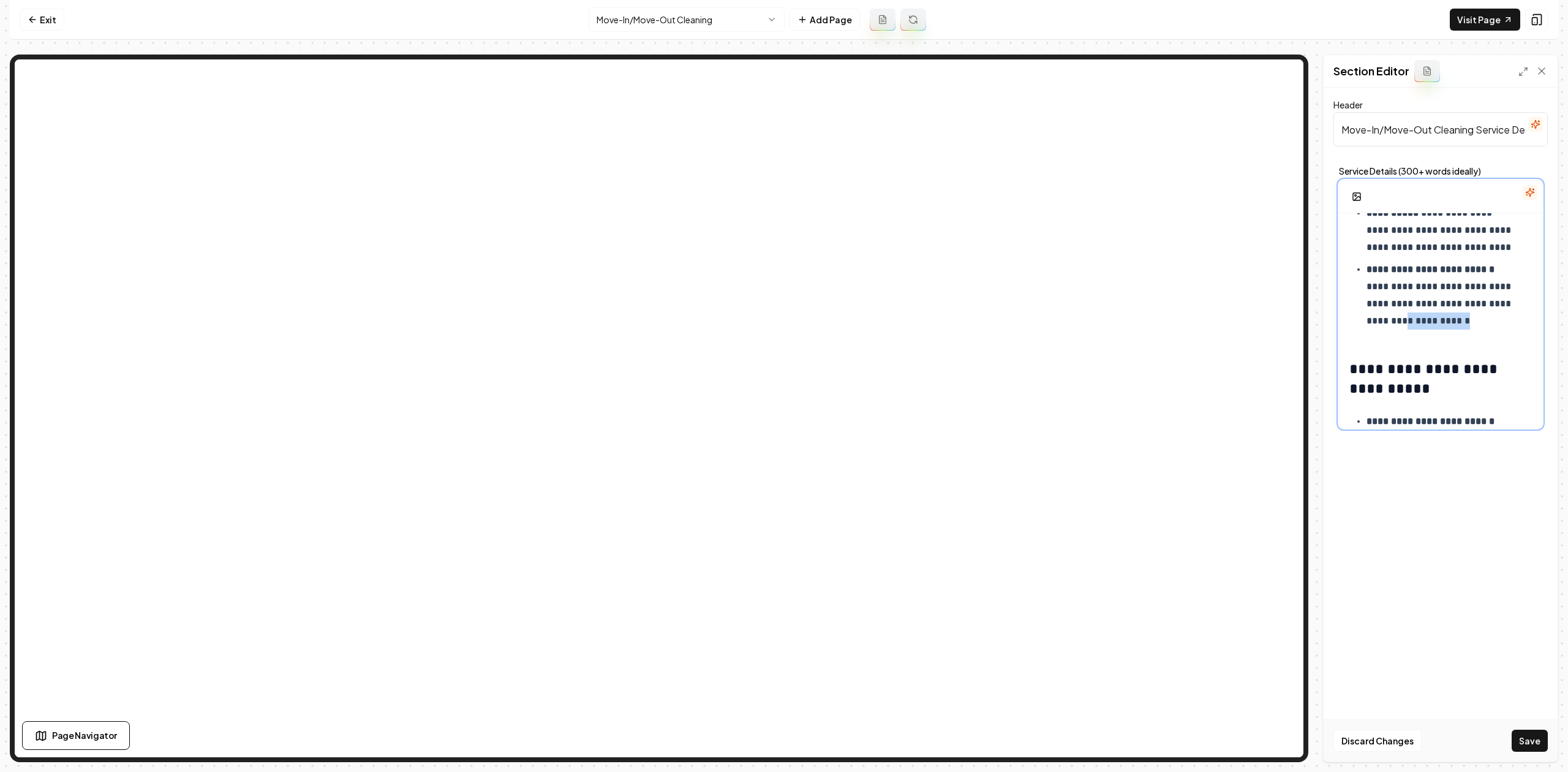
drag, startPoint x: 1502, startPoint y: 324, endPoint x: 1445, endPoint y: 324, distance: 57.0
click at [1445, 324] on p "**********" at bounding box center [1443, 295] width 152 height 69
click at [1515, 733] on button "Save" at bounding box center [1529, 740] width 36 height 22
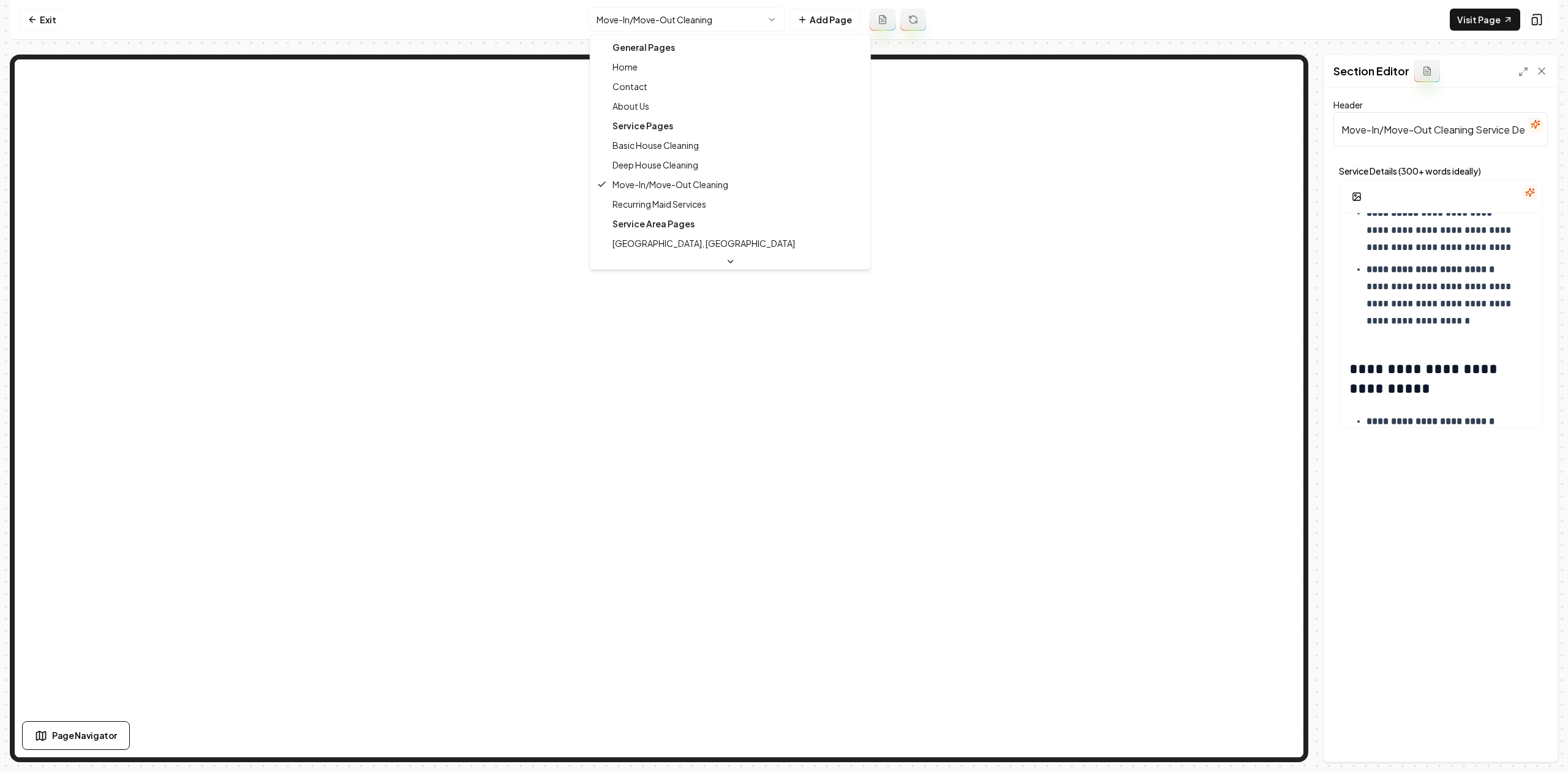
click at [600, 23] on html "**********" at bounding box center [784, 386] width 1568 height 772
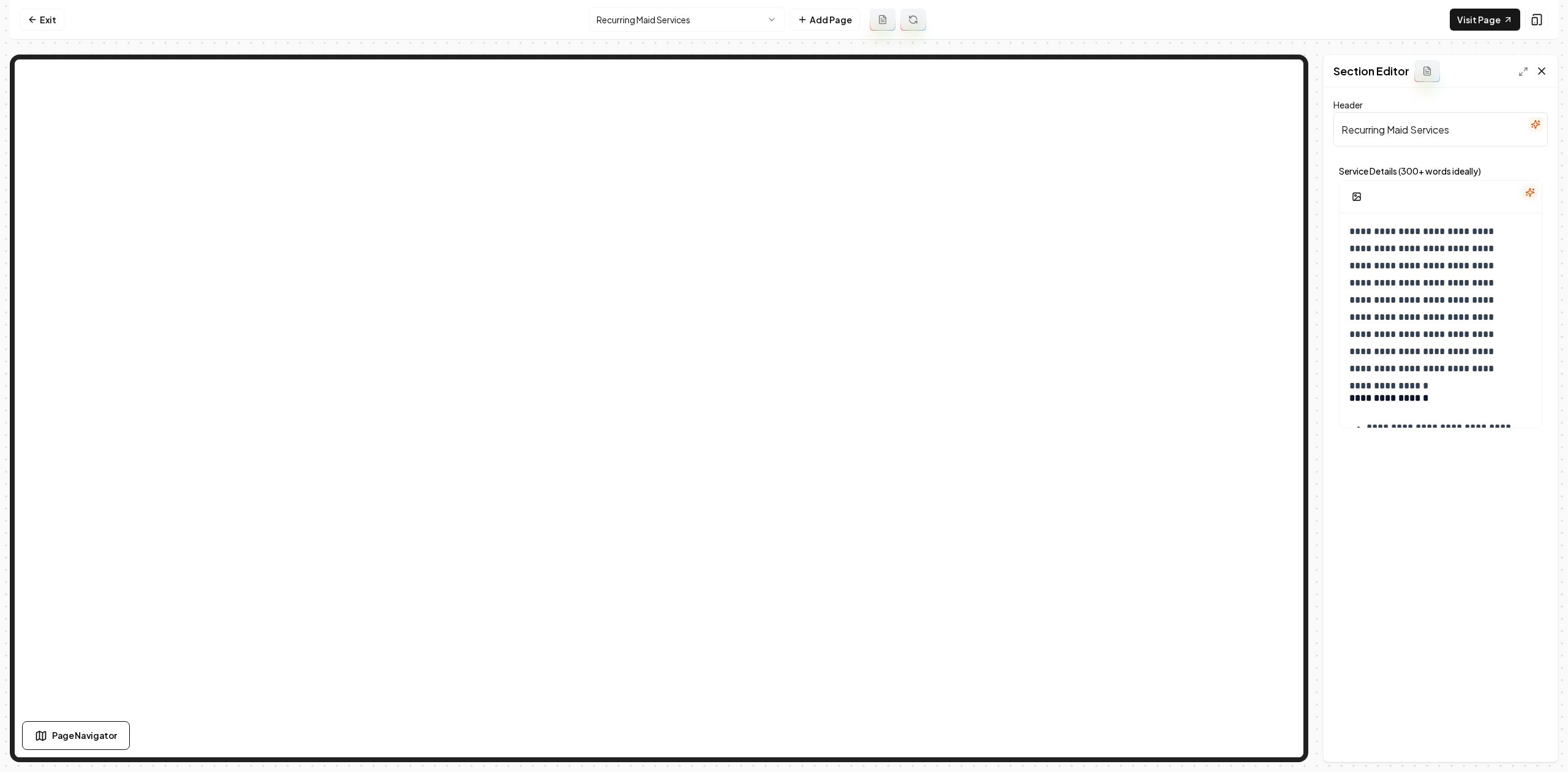
click at [1540, 72] on icon at bounding box center [1541, 70] width 12 height 12
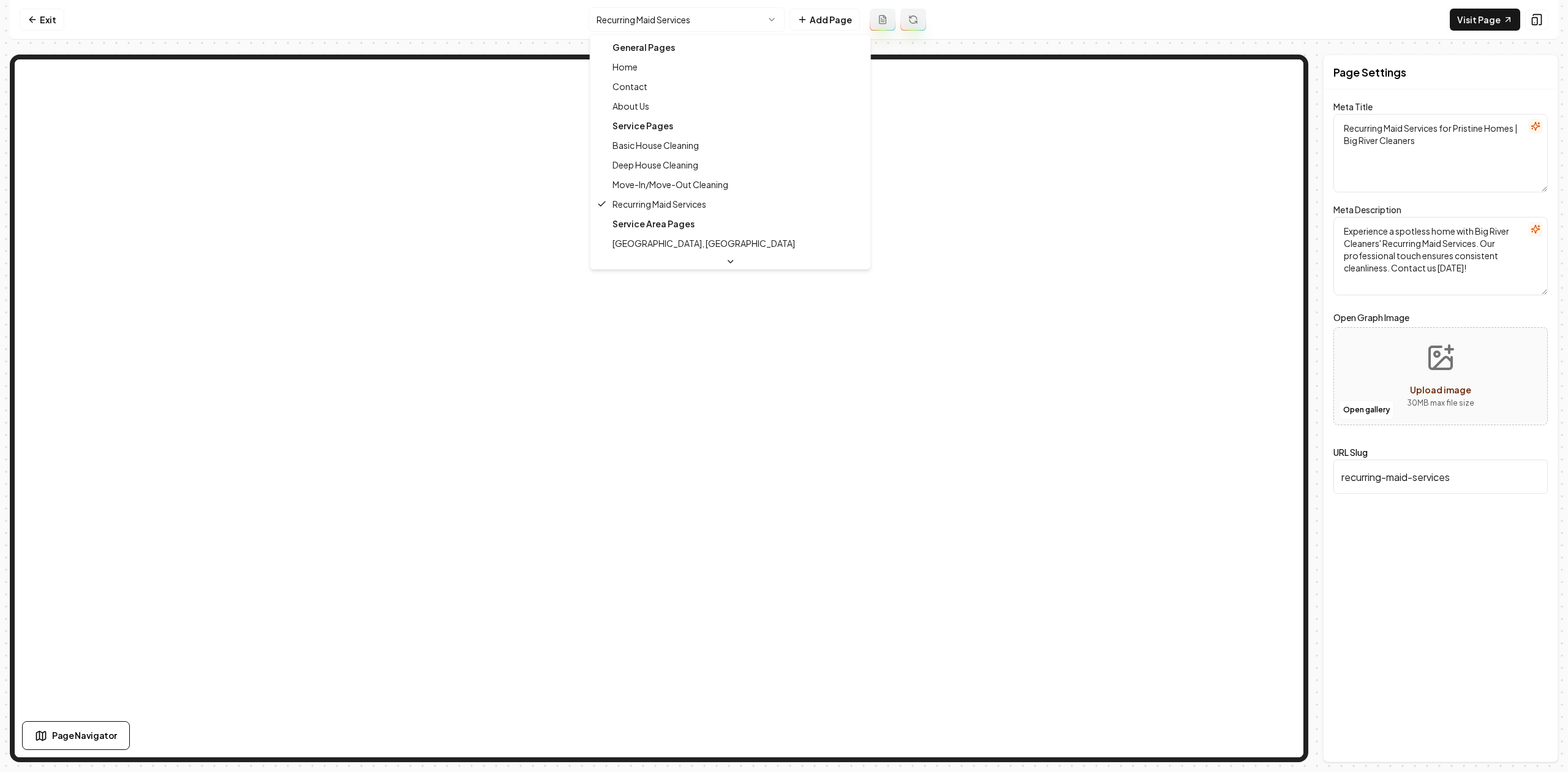
click at [611, 11] on html "Computer Required This feature is only available on a computer. Please switch t…" at bounding box center [784, 386] width 1568 height 772
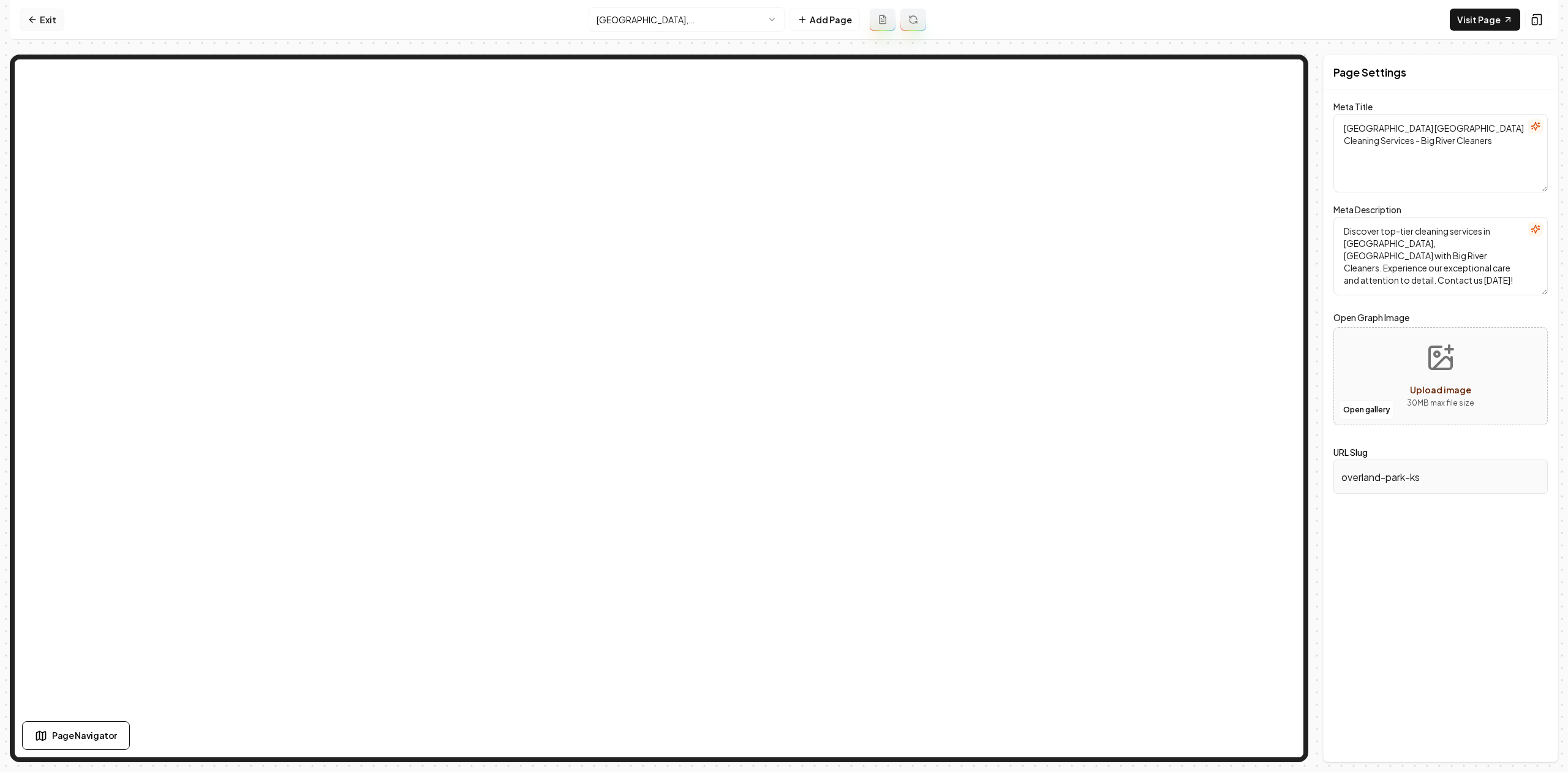
click at [49, 25] on link "Exit" at bounding box center [41, 19] width 44 height 22
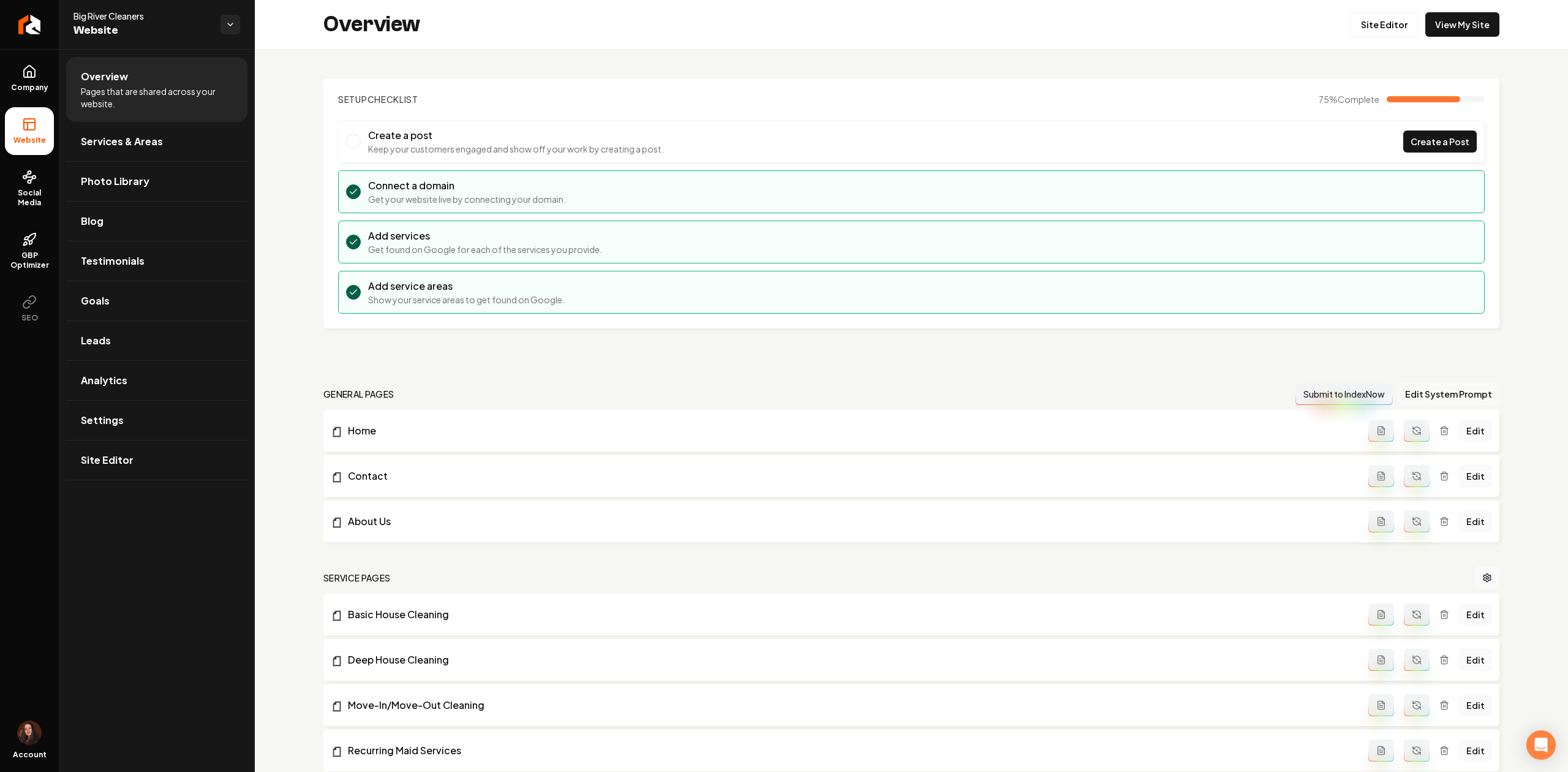
click at [1413, 385] on button "Edit System Prompt" at bounding box center [1448, 393] width 102 height 22
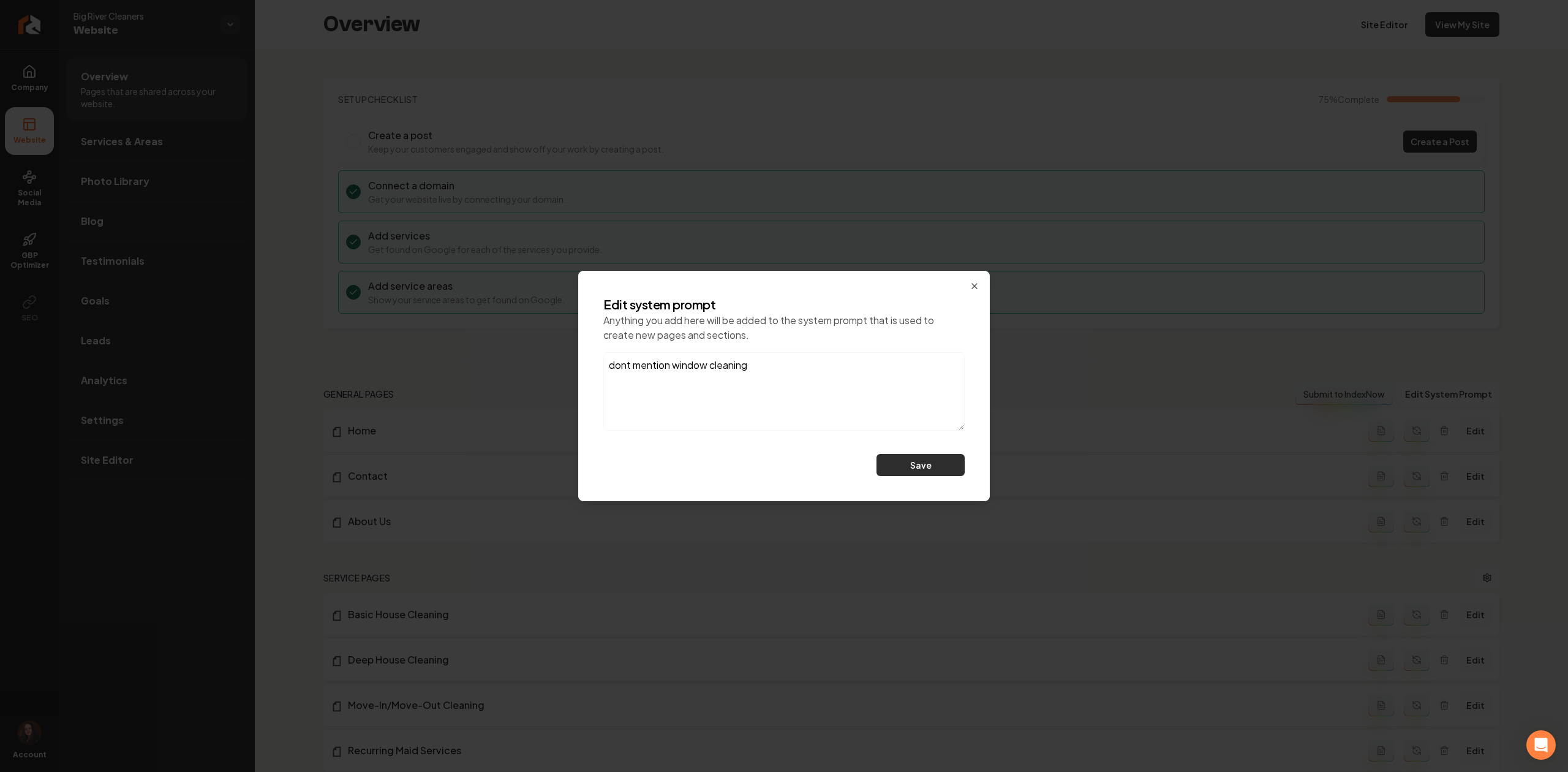
type textarea "dont mention window cleaning"
click at [901, 466] on button "Save" at bounding box center [920, 464] width 88 height 22
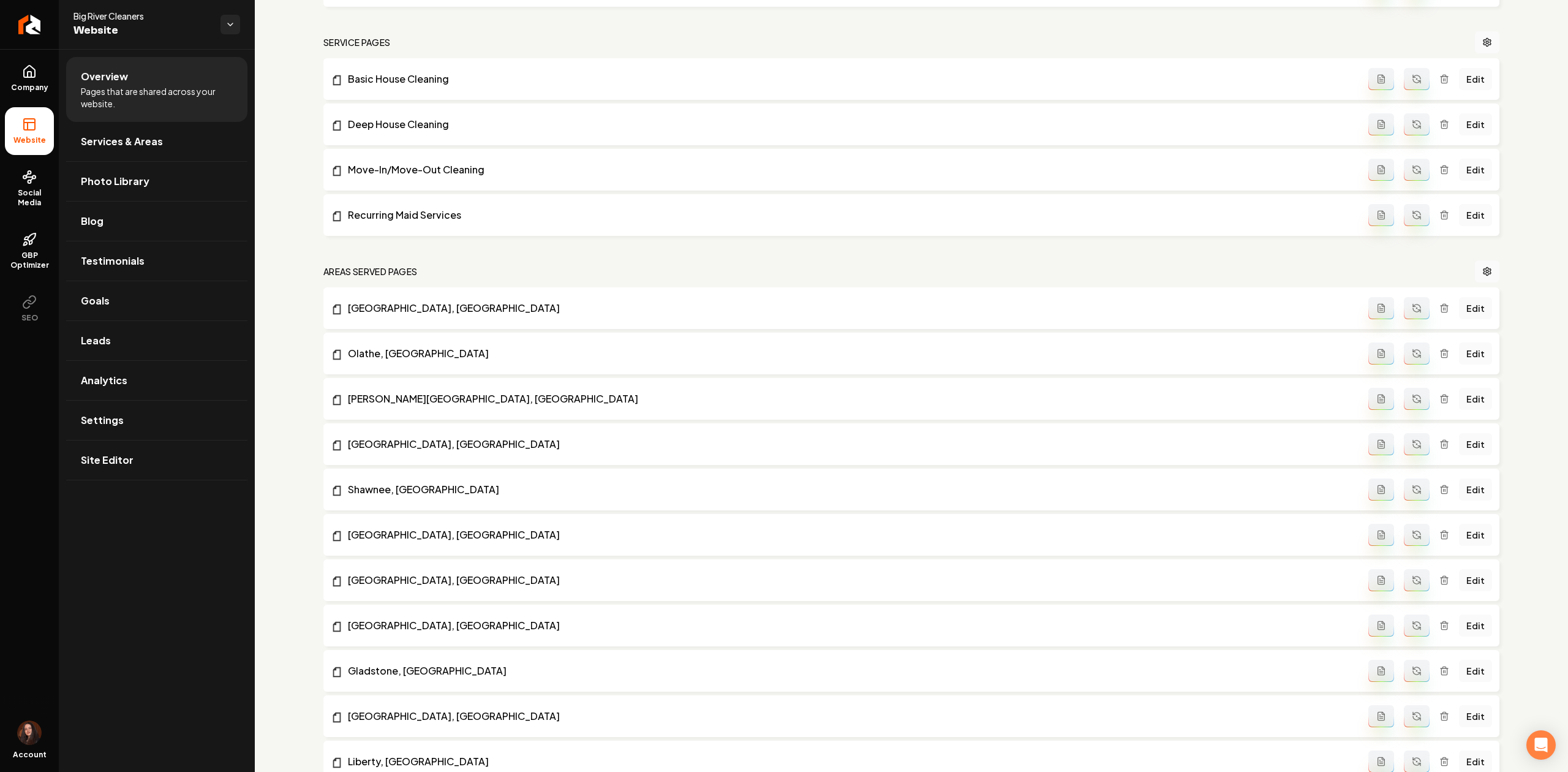
scroll to position [571, 0]
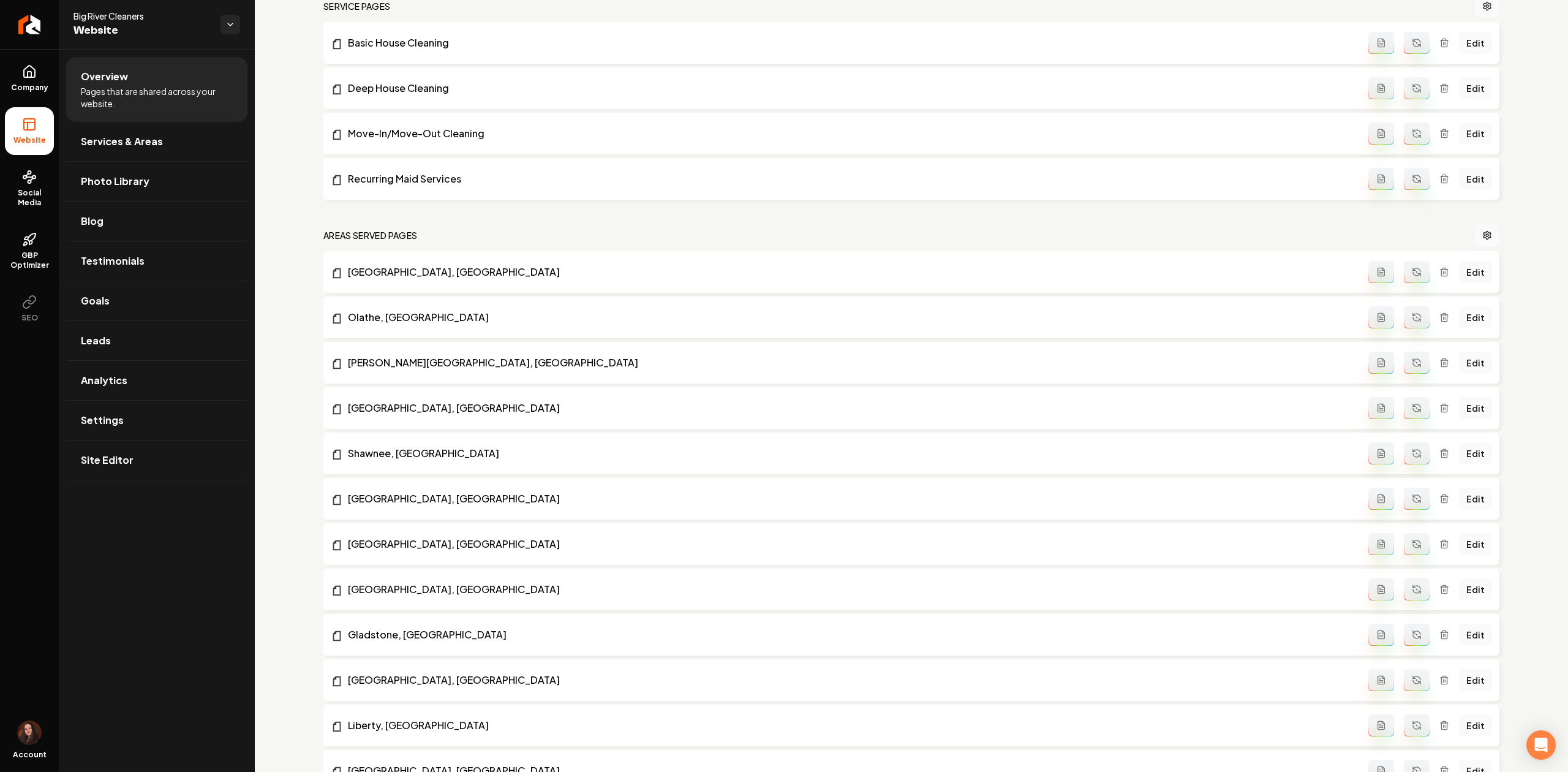
click at [1404, 283] on button "Main content area" at bounding box center [1417, 271] width 26 height 22
click at [1407, 324] on button "Main content area" at bounding box center [1417, 316] width 26 height 22
click at [1412, 359] on icon "Main content area" at bounding box center [1417, 363] width 10 height 10
click at [1412, 409] on icon "Main content area" at bounding box center [1417, 408] width 10 height 10
click at [1412, 452] on icon "Main content area" at bounding box center [1417, 453] width 10 height 10
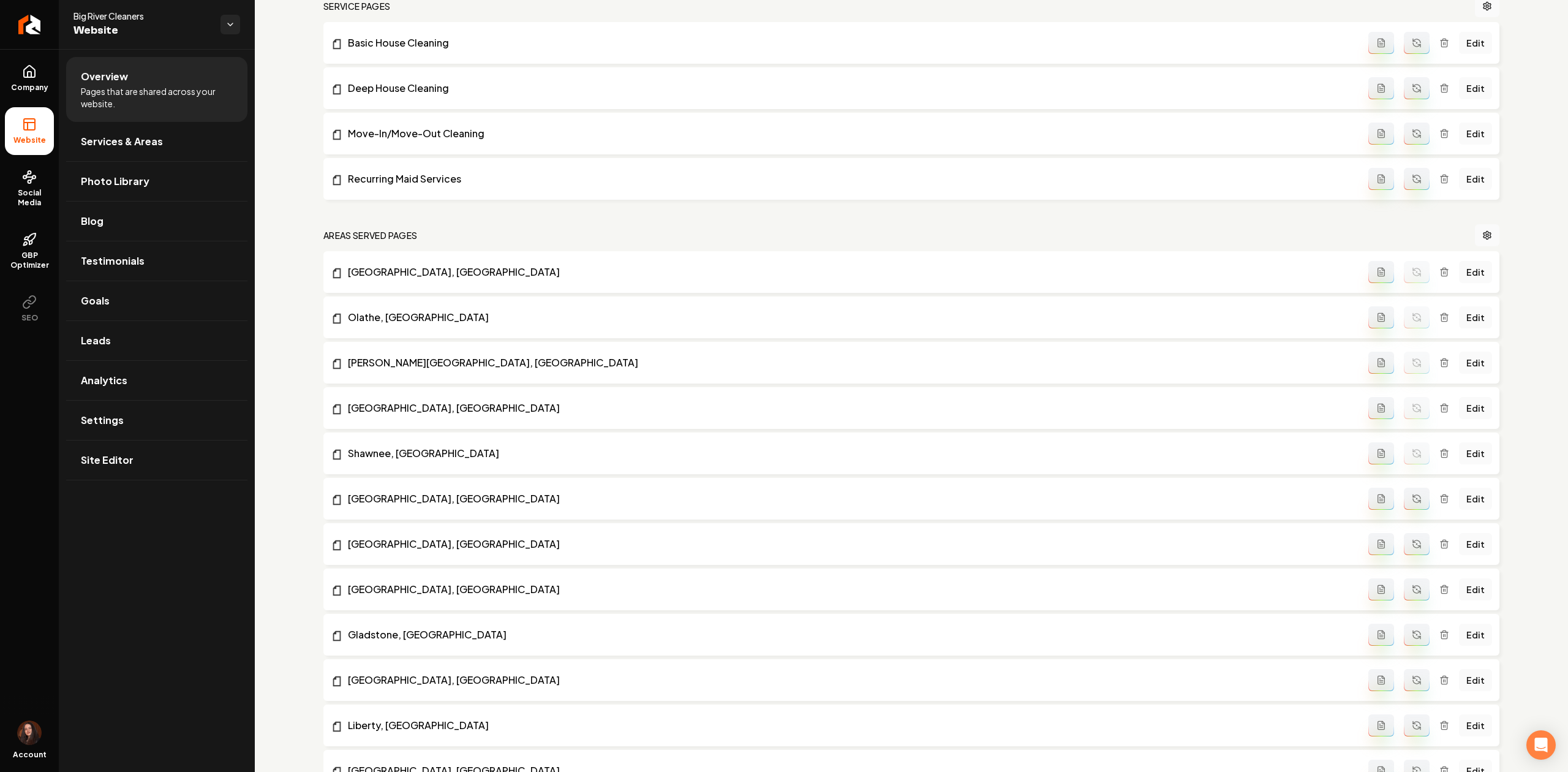
click at [1414, 507] on button "Main content area" at bounding box center [1417, 498] width 26 height 22
click at [1412, 544] on icon "Main content area" at bounding box center [1417, 544] width 10 height 10
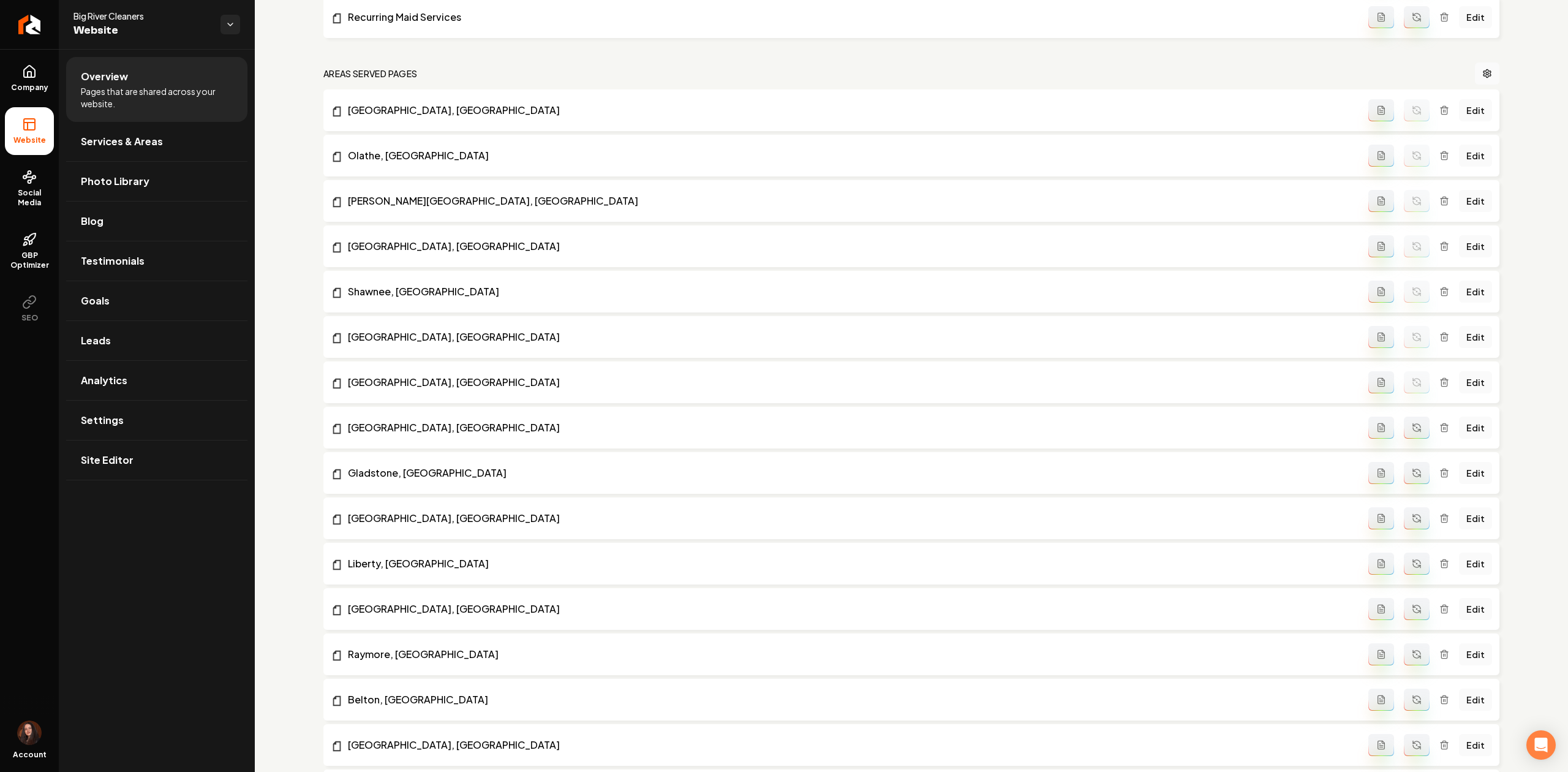
scroll to position [735, 0]
click at [1404, 437] on button "Main content area" at bounding box center [1417, 425] width 26 height 22
drag, startPoint x: 1407, startPoint y: 473, endPoint x: 1401, endPoint y: 511, distance: 38.5
click at [1412, 473] on icon "Main content area" at bounding box center [1417, 471] width 10 height 10
click at [1404, 513] on button "Main content area" at bounding box center [1417, 515] width 26 height 22
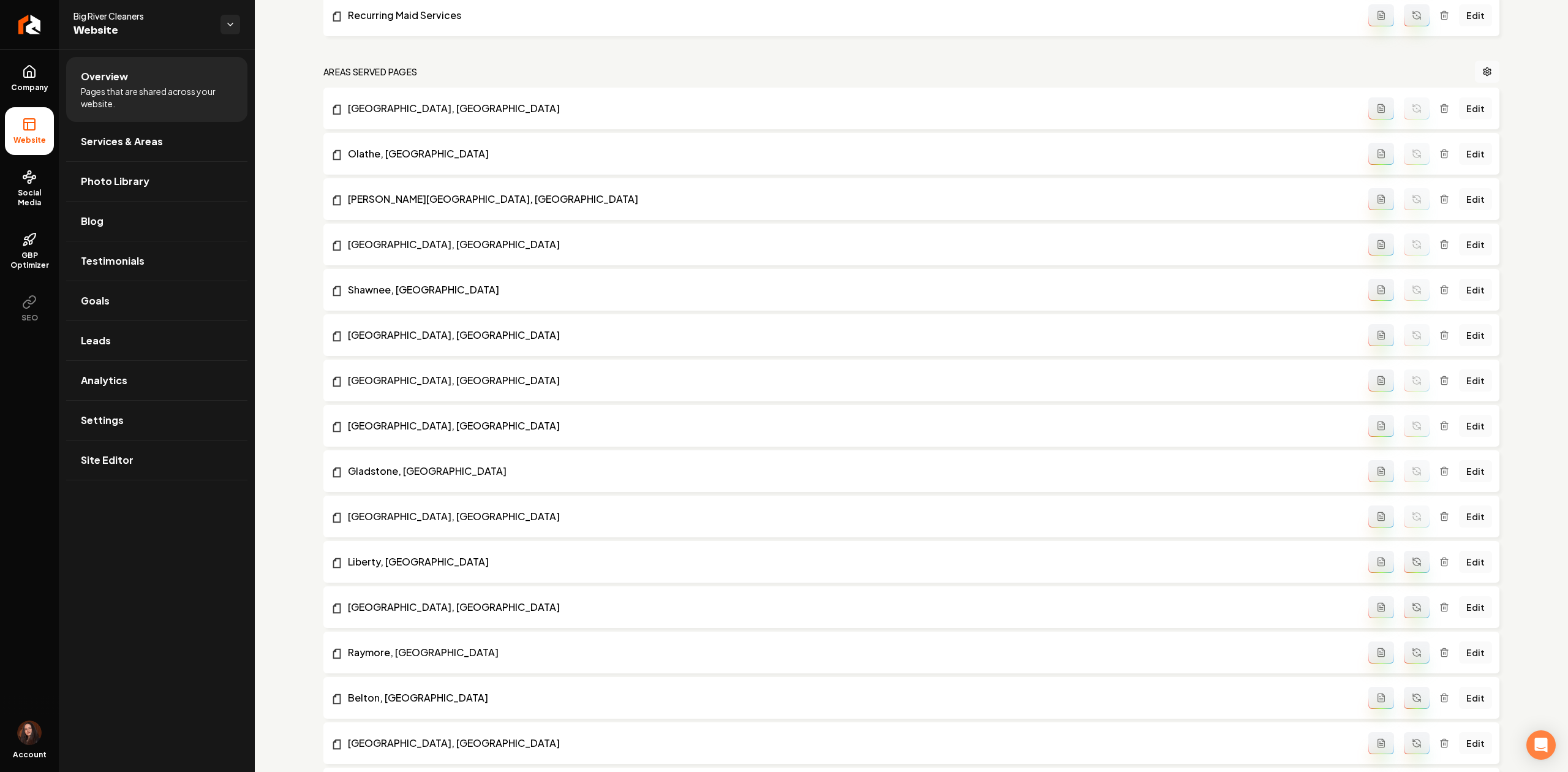
click at [1413, 564] on icon "Main content area" at bounding box center [1416, 563] width 7 height 4
click at [1412, 603] on button "Main content area" at bounding box center [1417, 606] width 26 height 22
click at [1412, 657] on icon "Main content area" at bounding box center [1417, 652] width 10 height 10
click at [1413, 697] on icon "Main content area" at bounding box center [1416, 696] width 7 height 4
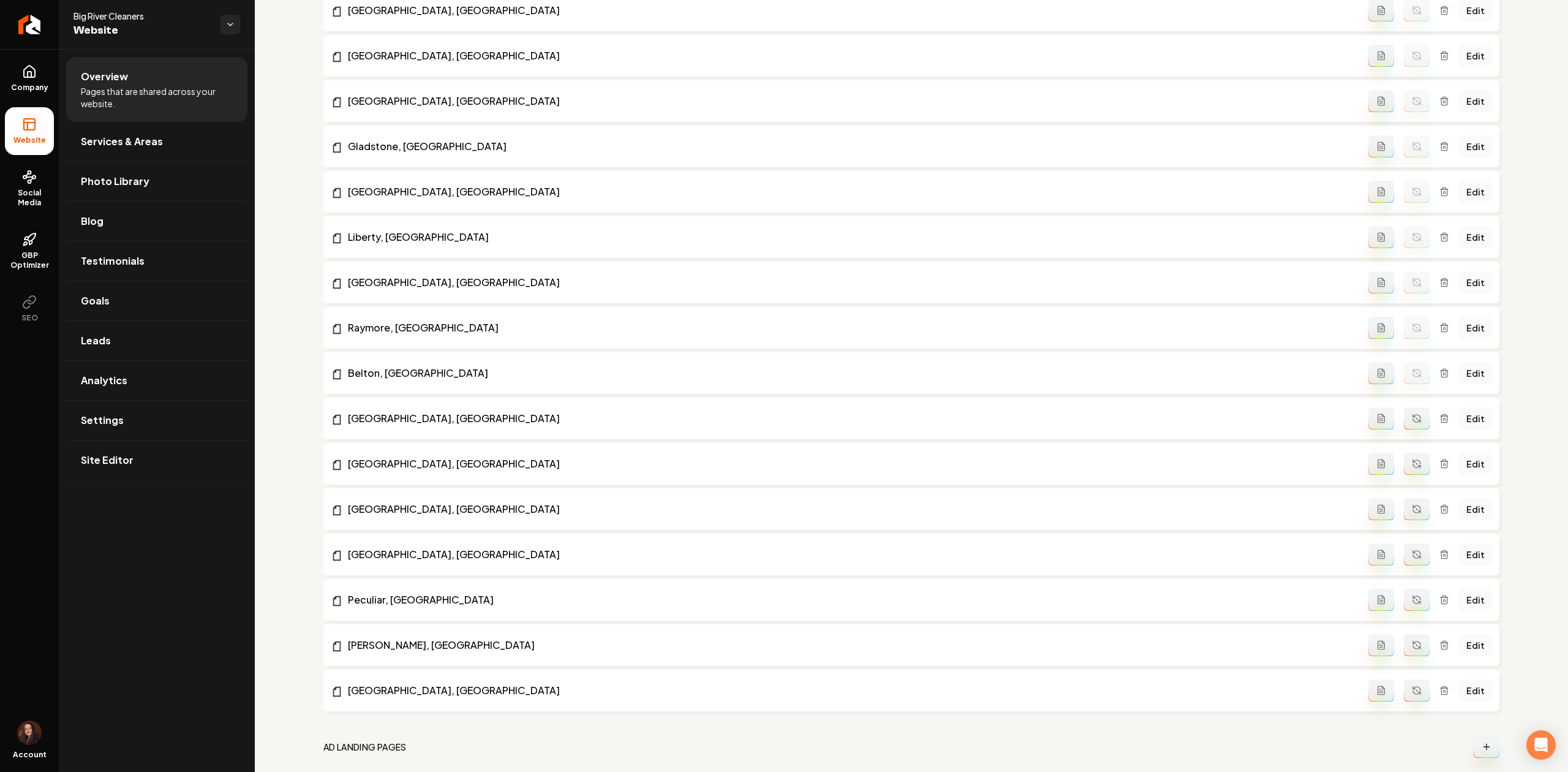
scroll to position [1143, 0]
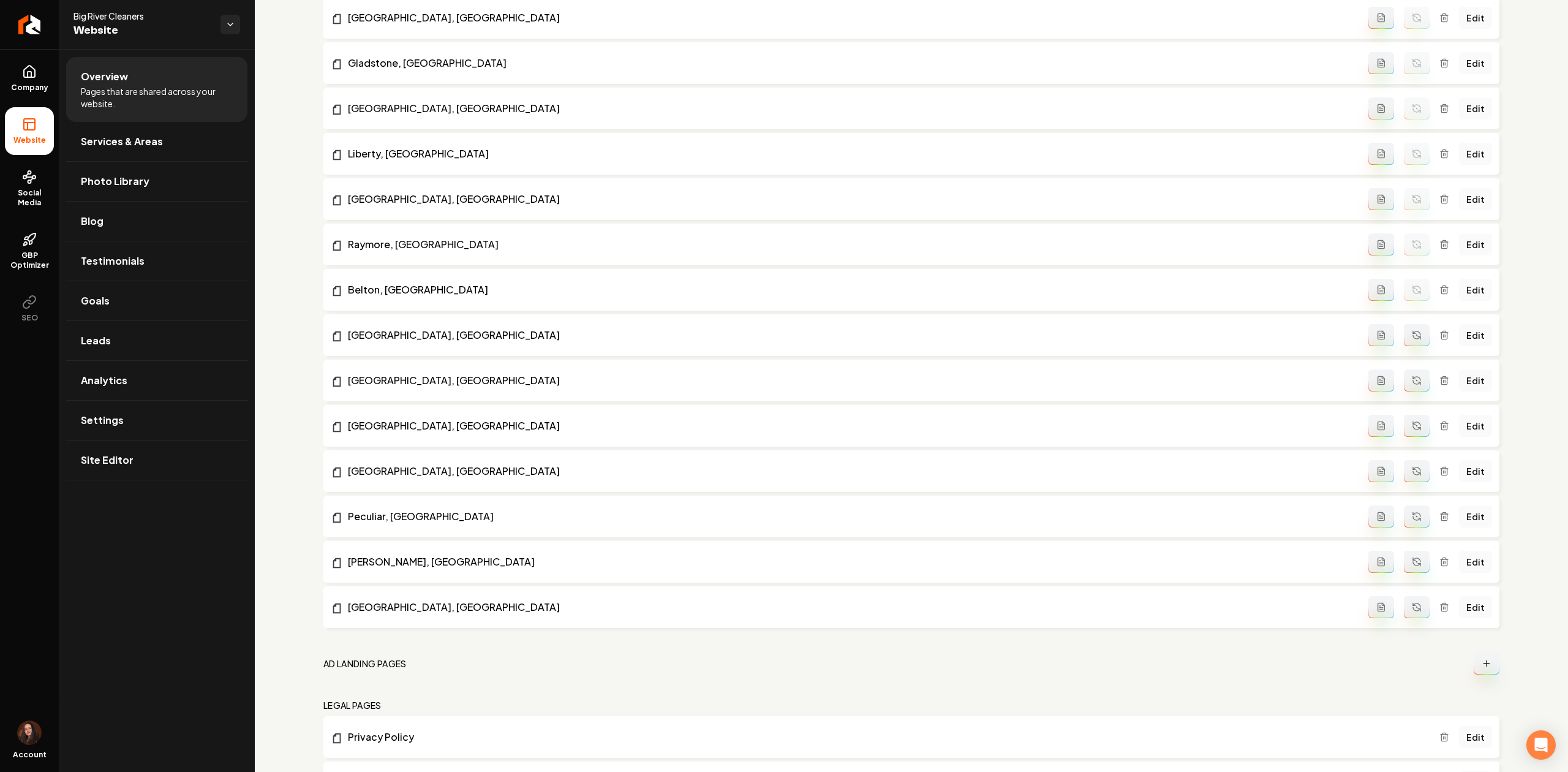
click at [1413, 339] on icon "Main content area" at bounding box center [1416, 337] width 7 height 4
click at [1414, 380] on button "Main content area" at bounding box center [1417, 380] width 26 height 22
click at [1409, 419] on button "Main content area" at bounding box center [1417, 425] width 26 height 22
click at [1412, 475] on button "Main content area" at bounding box center [1417, 470] width 26 height 22
click at [1412, 520] on icon "Main content area" at bounding box center [1417, 516] width 10 height 10
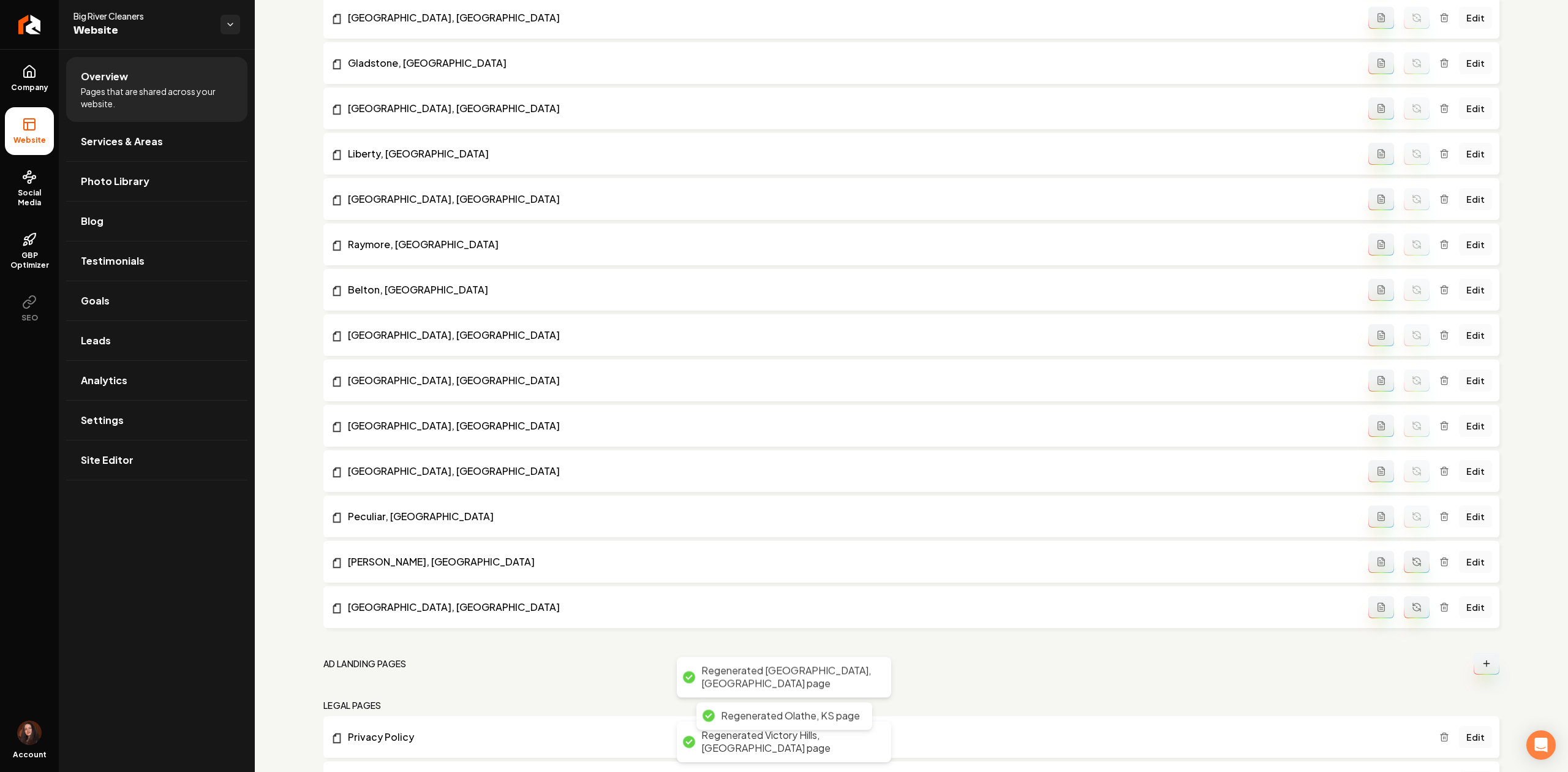
click at [1409, 570] on button "Main content area" at bounding box center [1417, 561] width 26 height 22
click at [1412, 609] on icon "Main content area" at bounding box center [1417, 607] width 10 height 10
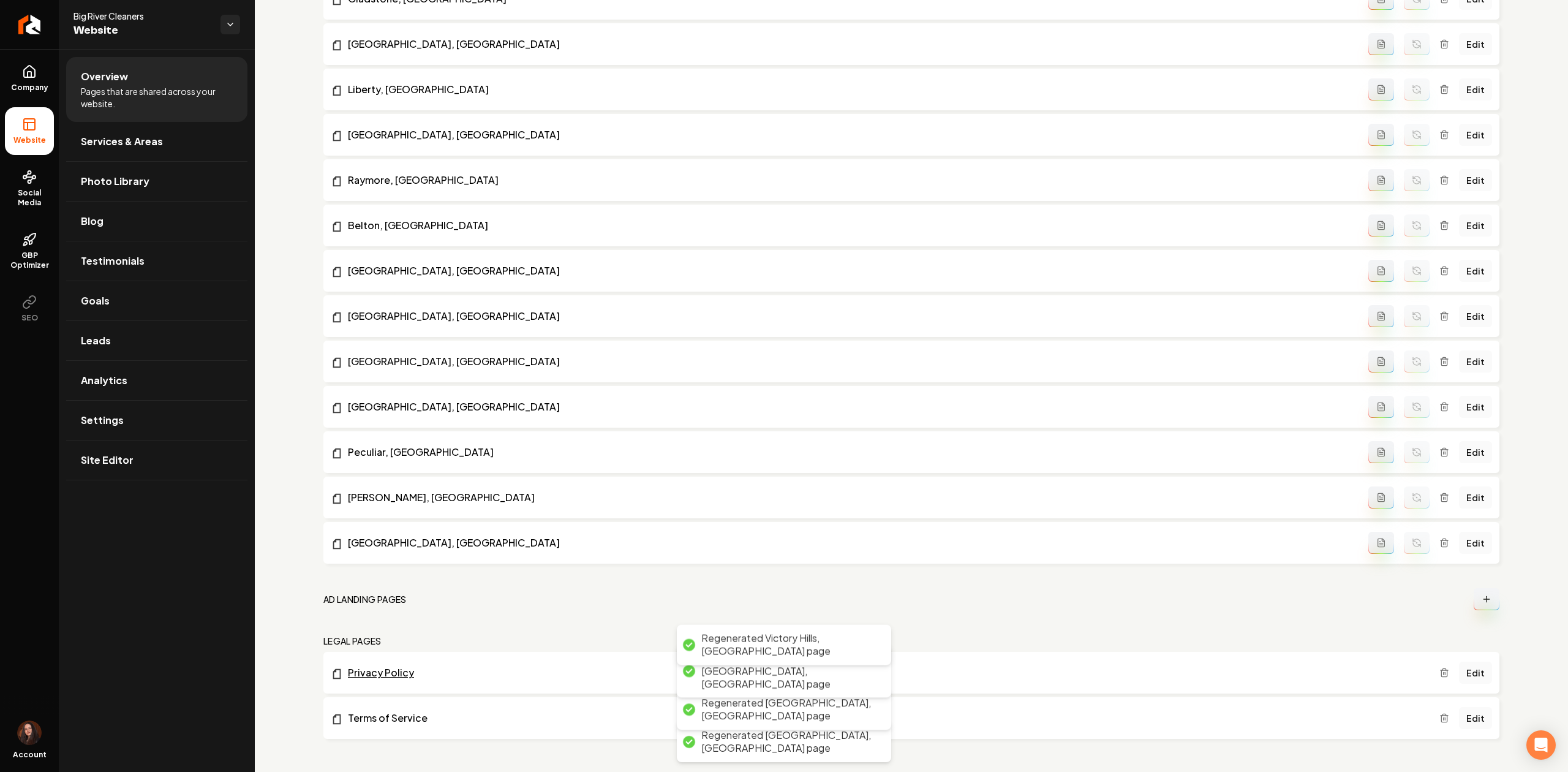
click at [376, 672] on link "Privacy Policy" at bounding box center [885, 672] width 1108 height 15
click at [386, 715] on link "Terms of Service" at bounding box center [885, 718] width 1108 height 15
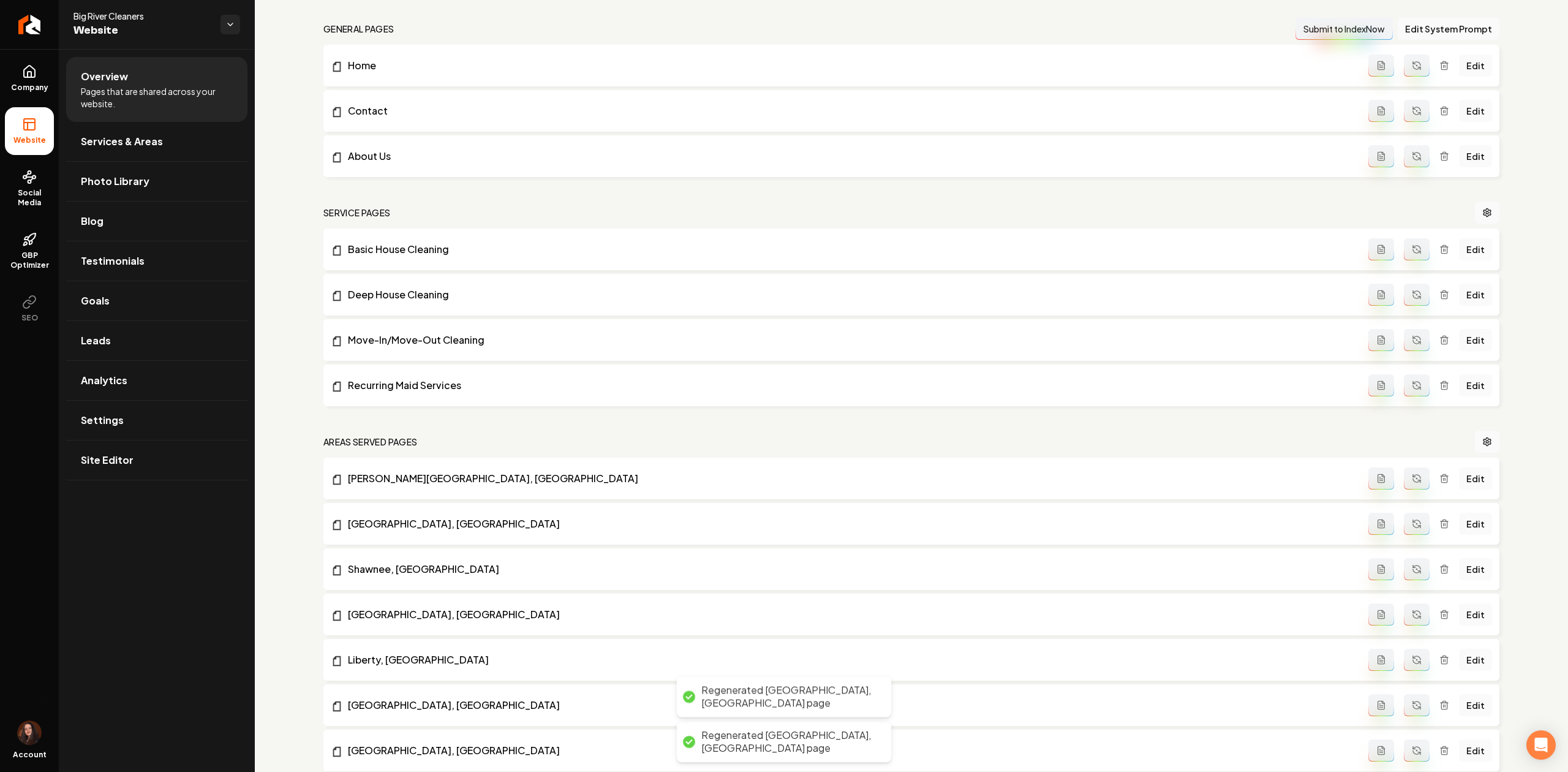
scroll to position [366, 0]
click at [1464, 474] on link "Edit" at bounding box center [1475, 477] width 33 height 22
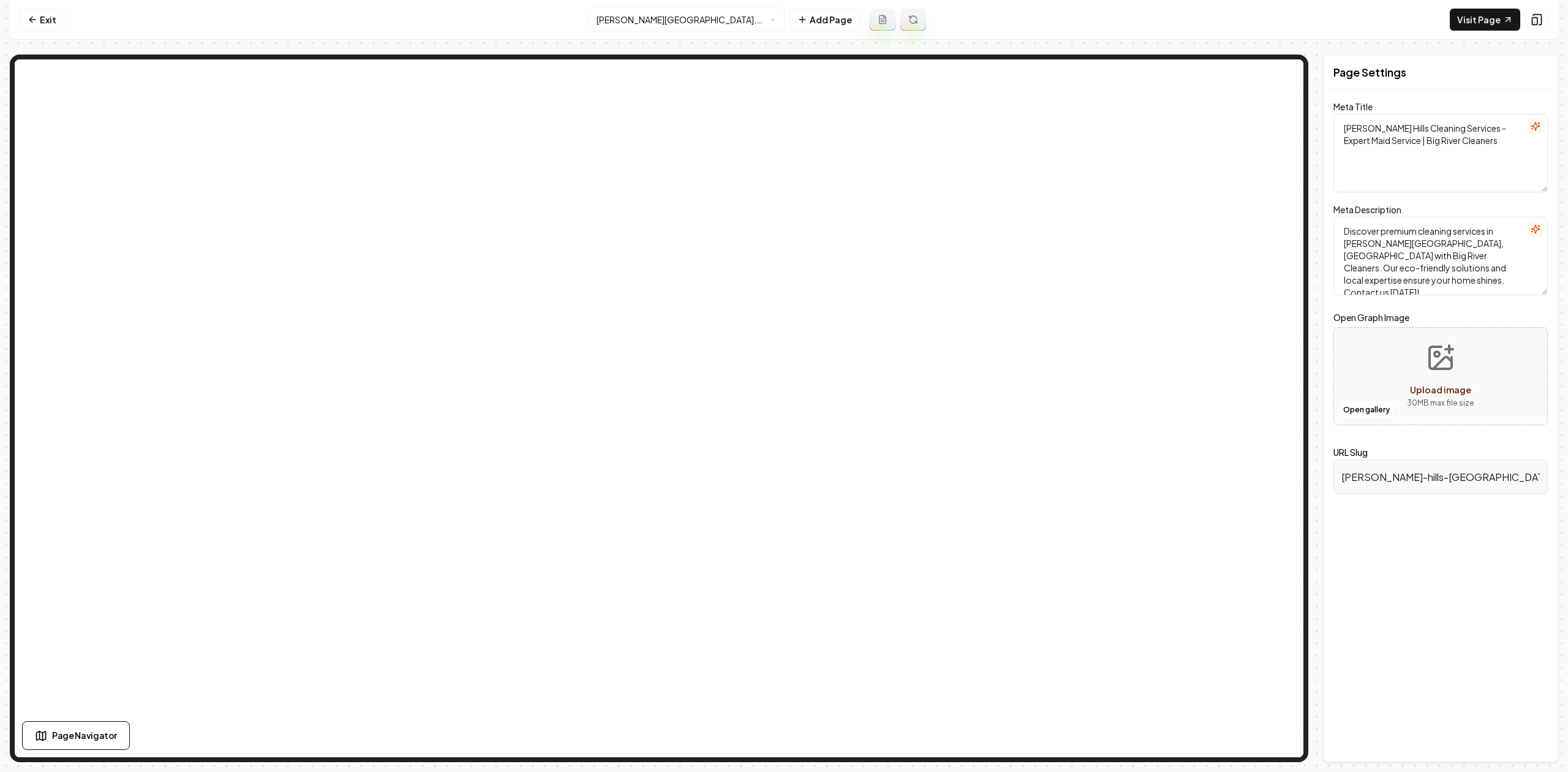
click at [618, 19] on html "Computer Required This feature is only available on a computer. Please switch t…" at bounding box center [784, 386] width 1568 height 772
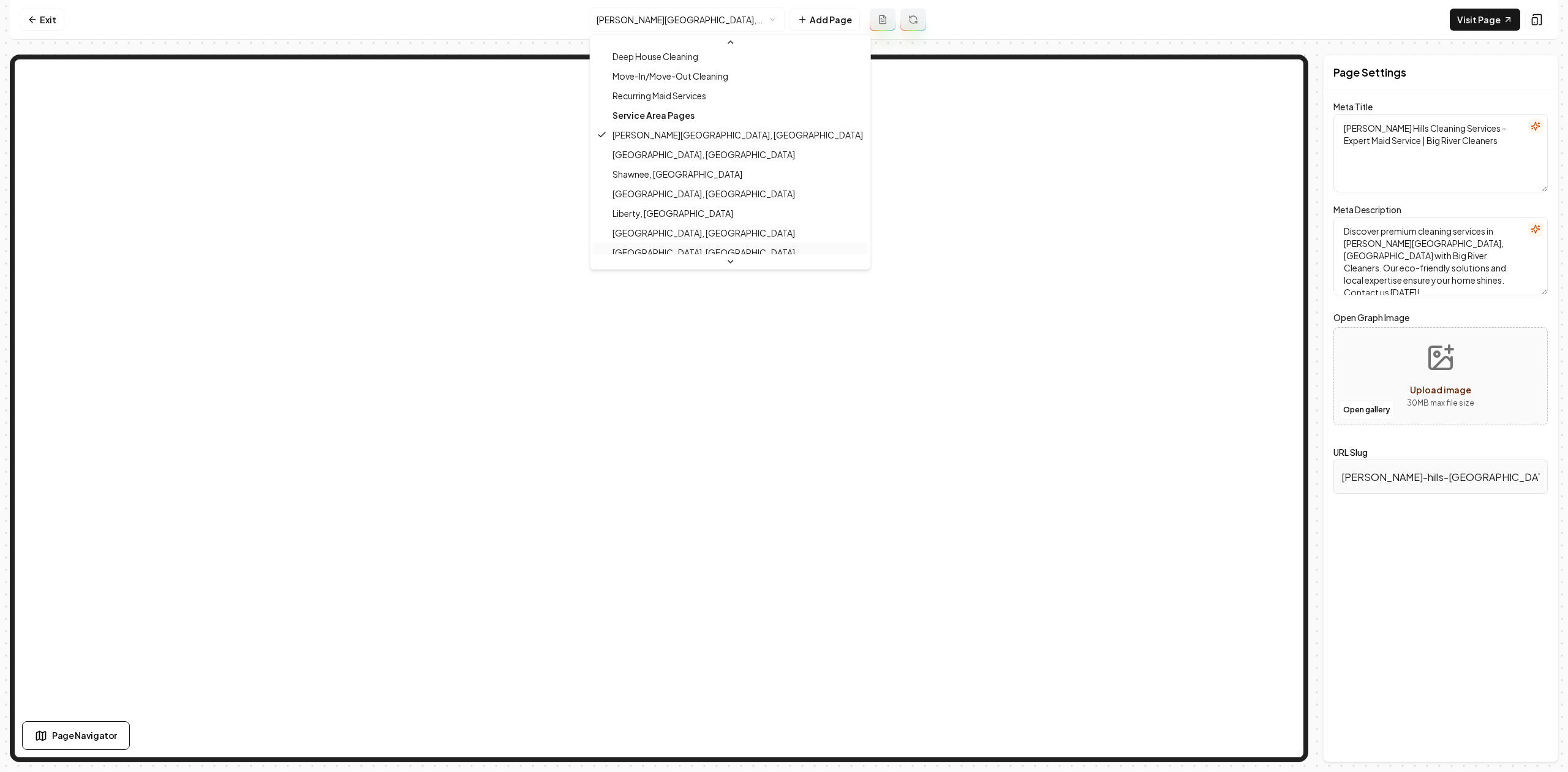
scroll to position [163, 0]
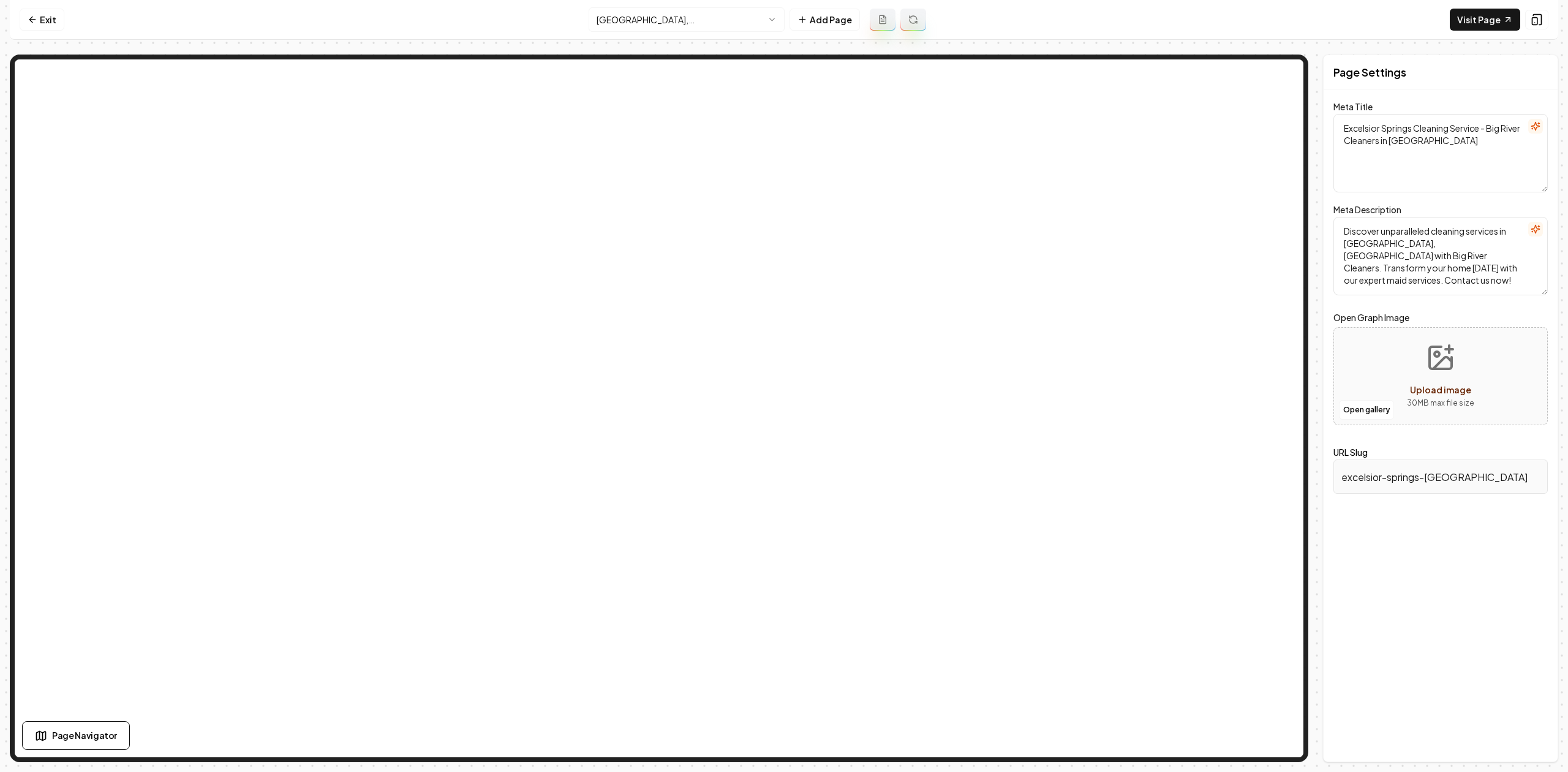
click at [626, 22] on html "Computer Required This feature is only available on a computer. Please switch t…" at bounding box center [784, 386] width 1568 height 772
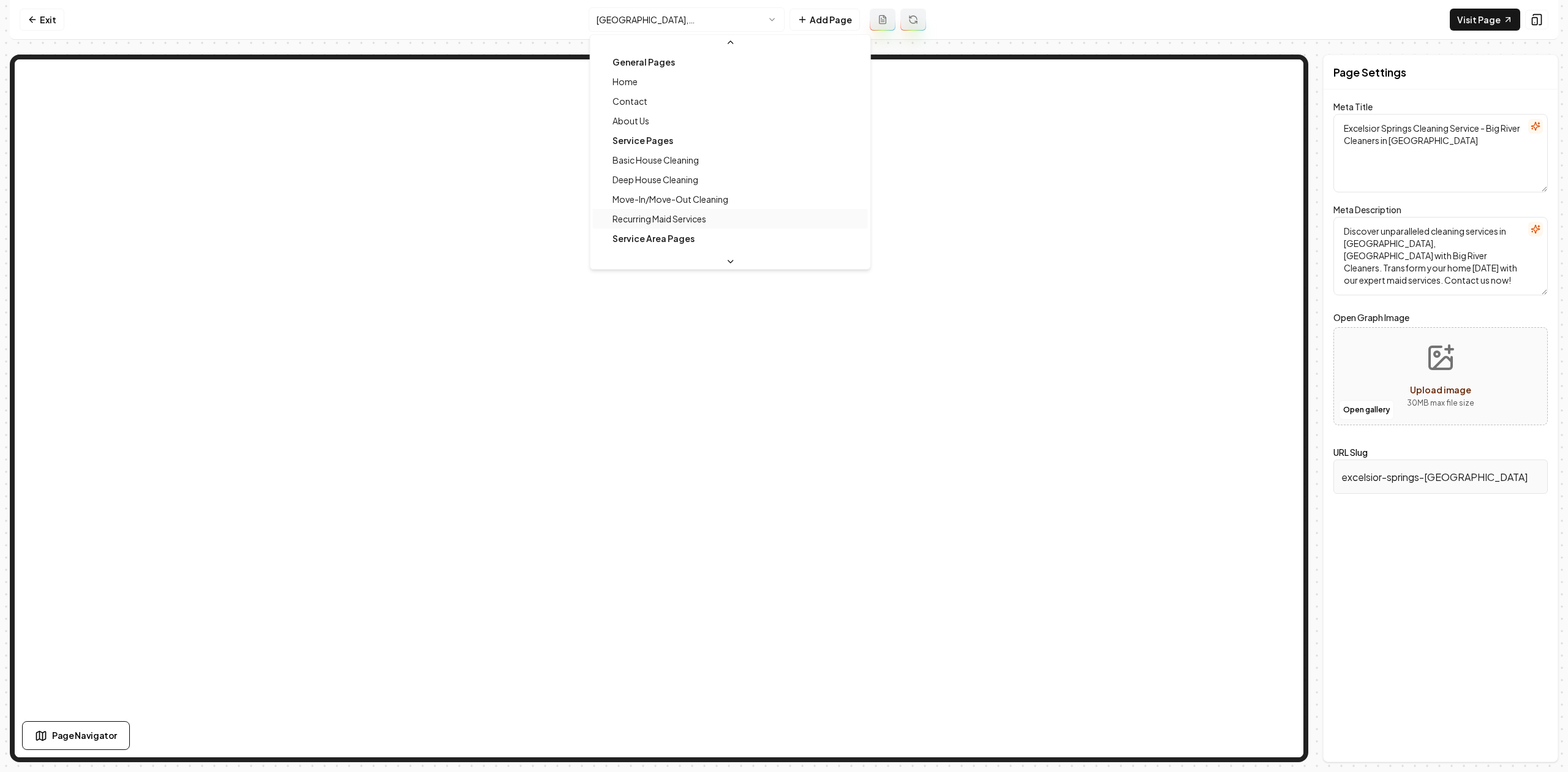
scroll to position [131, 0]
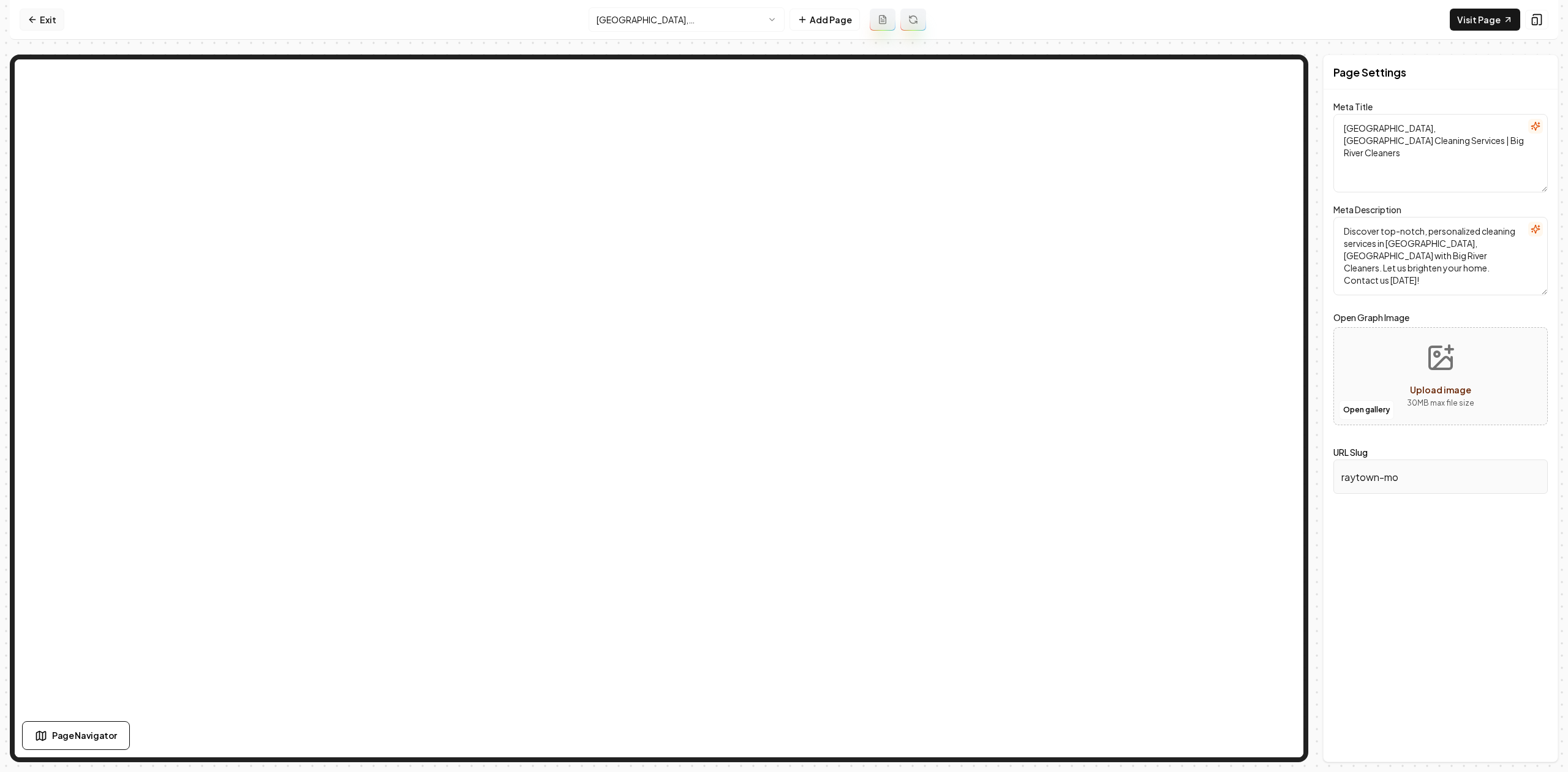
click at [25, 28] on link "Exit" at bounding box center [41, 19] width 44 height 22
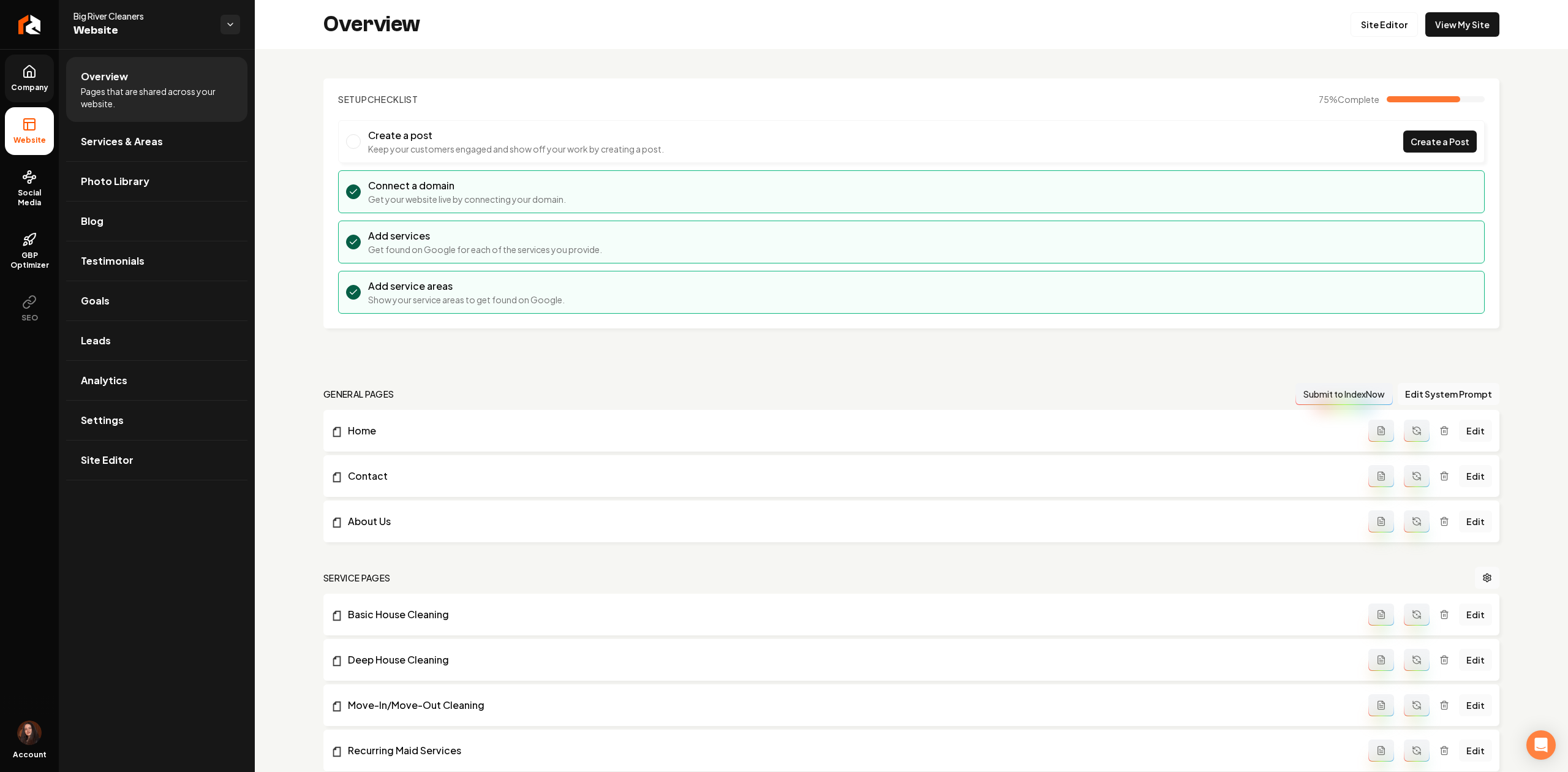
drag, startPoint x: 44, startPoint y: 25, endPoint x: 11, endPoint y: 55, distance: 44.6
click at [45, 25] on link "Return to dashboard" at bounding box center [29, 24] width 59 height 49
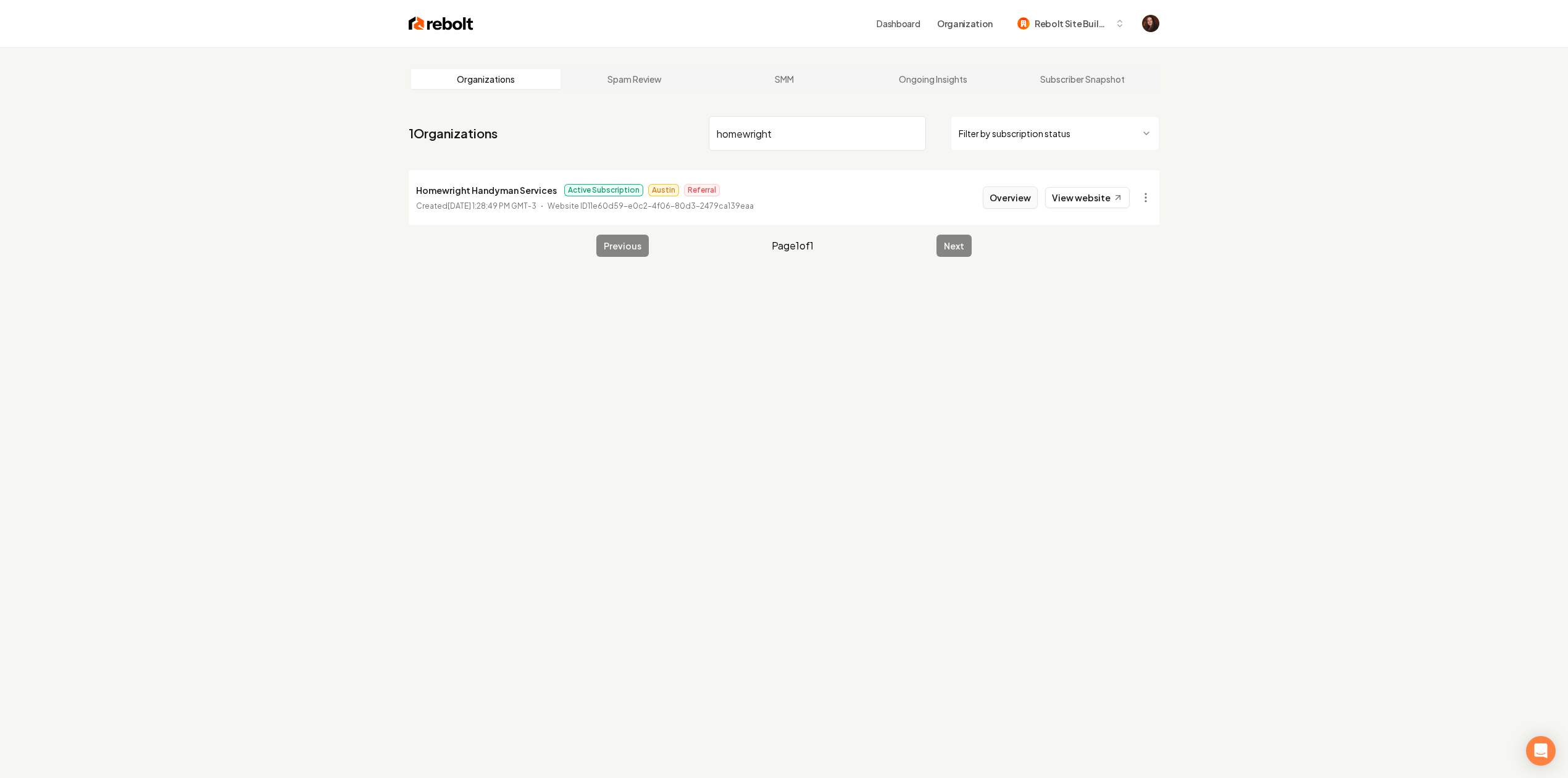
type input "homewright"
click at [1028, 198] on button "Overview" at bounding box center [1009, 197] width 55 height 22
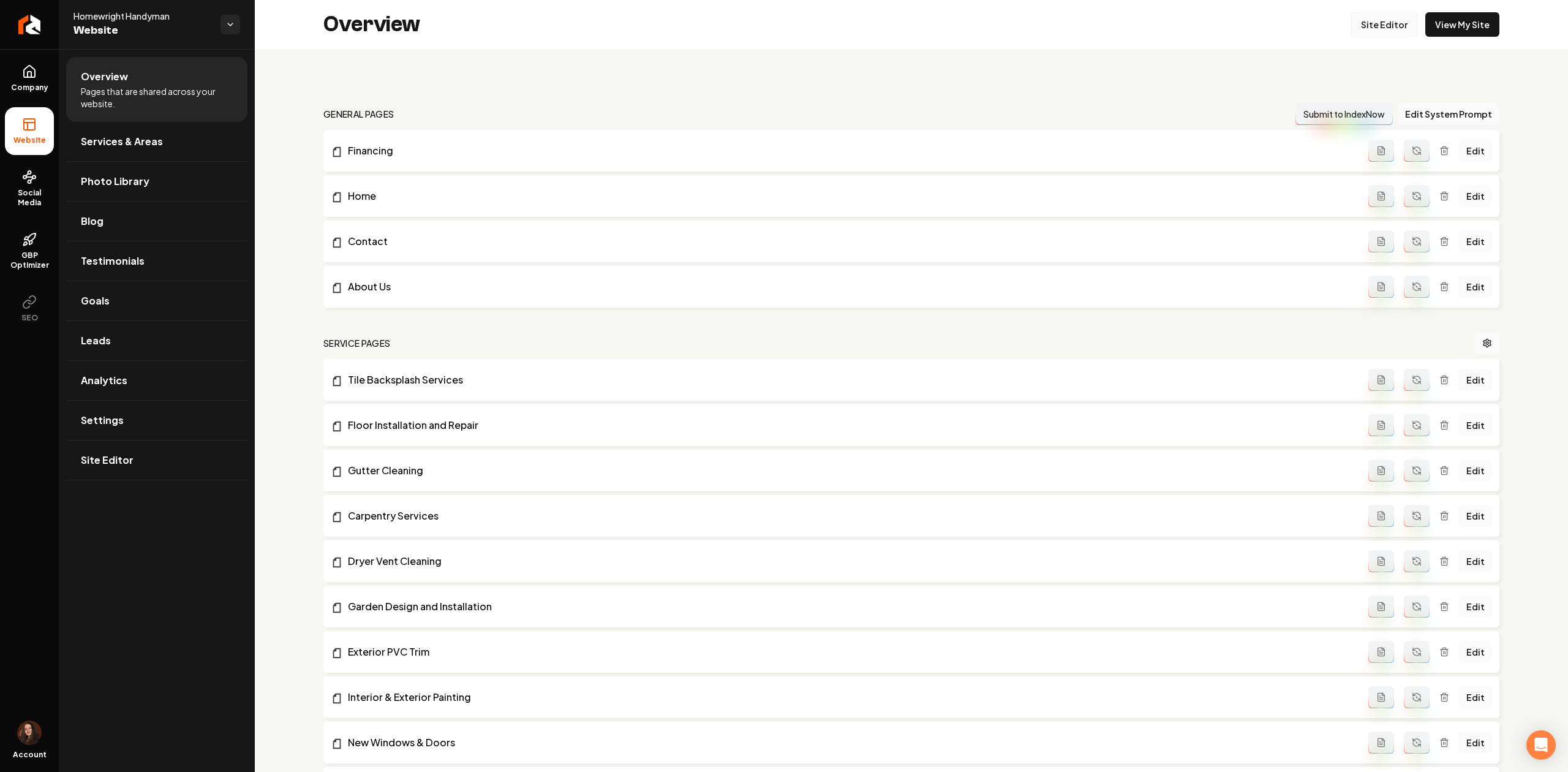
click at [1384, 28] on link "Site Editor" at bounding box center [1384, 24] width 67 height 24
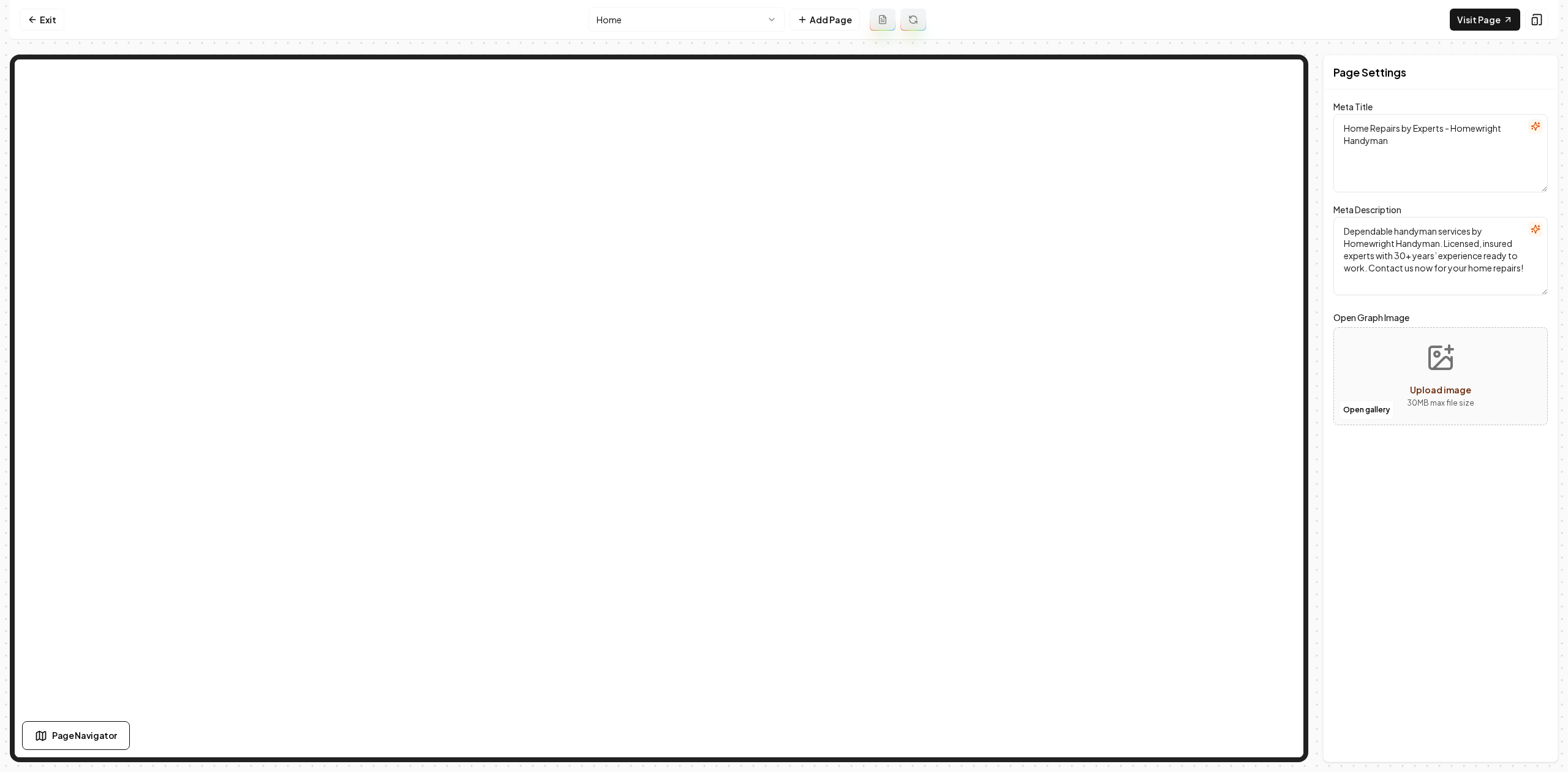
click at [670, 15] on html "Computer Required This feature is only available on a computer. Please switch t…" at bounding box center [784, 386] width 1568 height 772
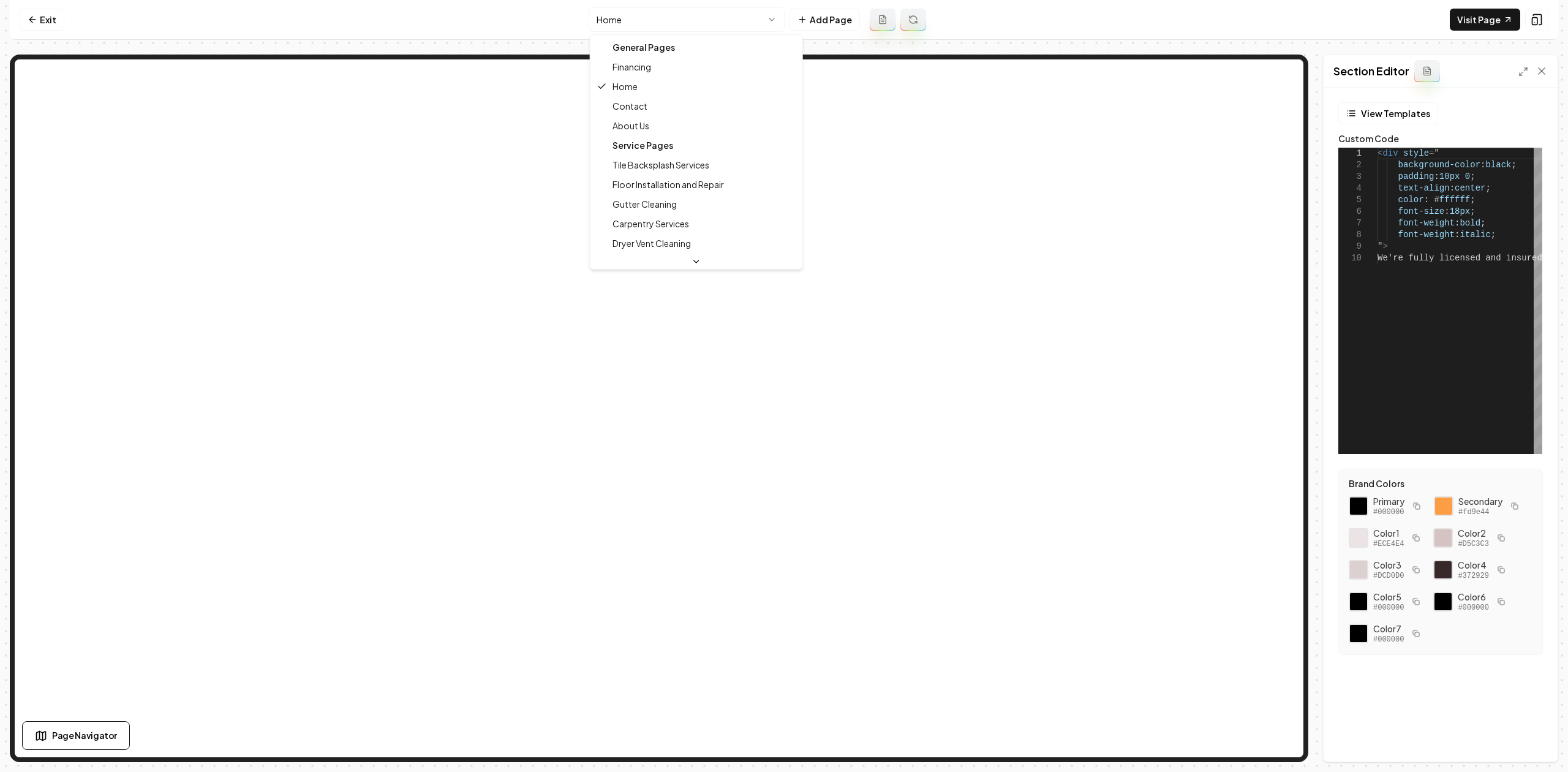
click at [669, 23] on html "**********" at bounding box center [784, 386] width 1568 height 772
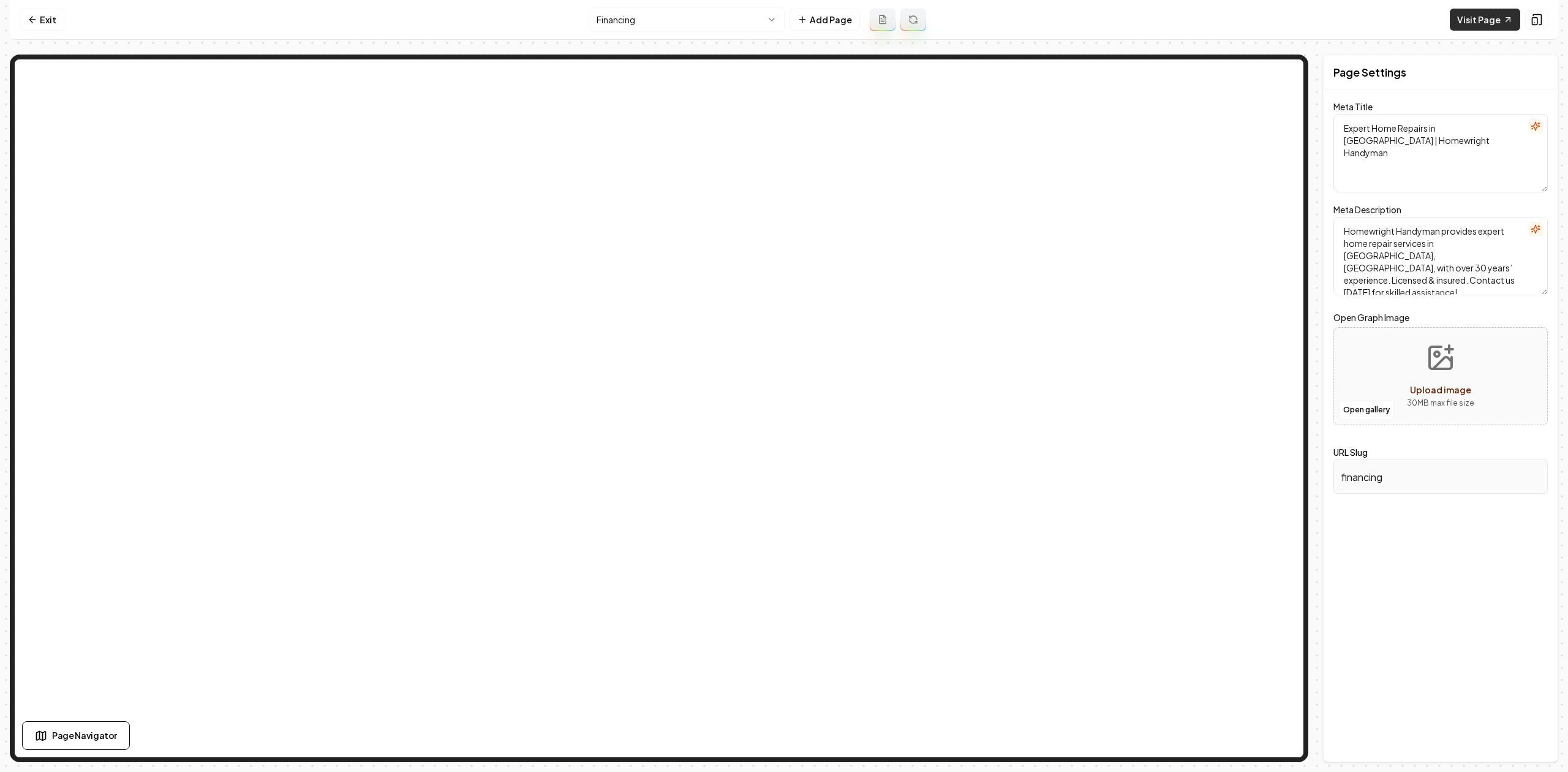
click at [1483, 25] on link "Visit Page" at bounding box center [1485, 19] width 70 height 22
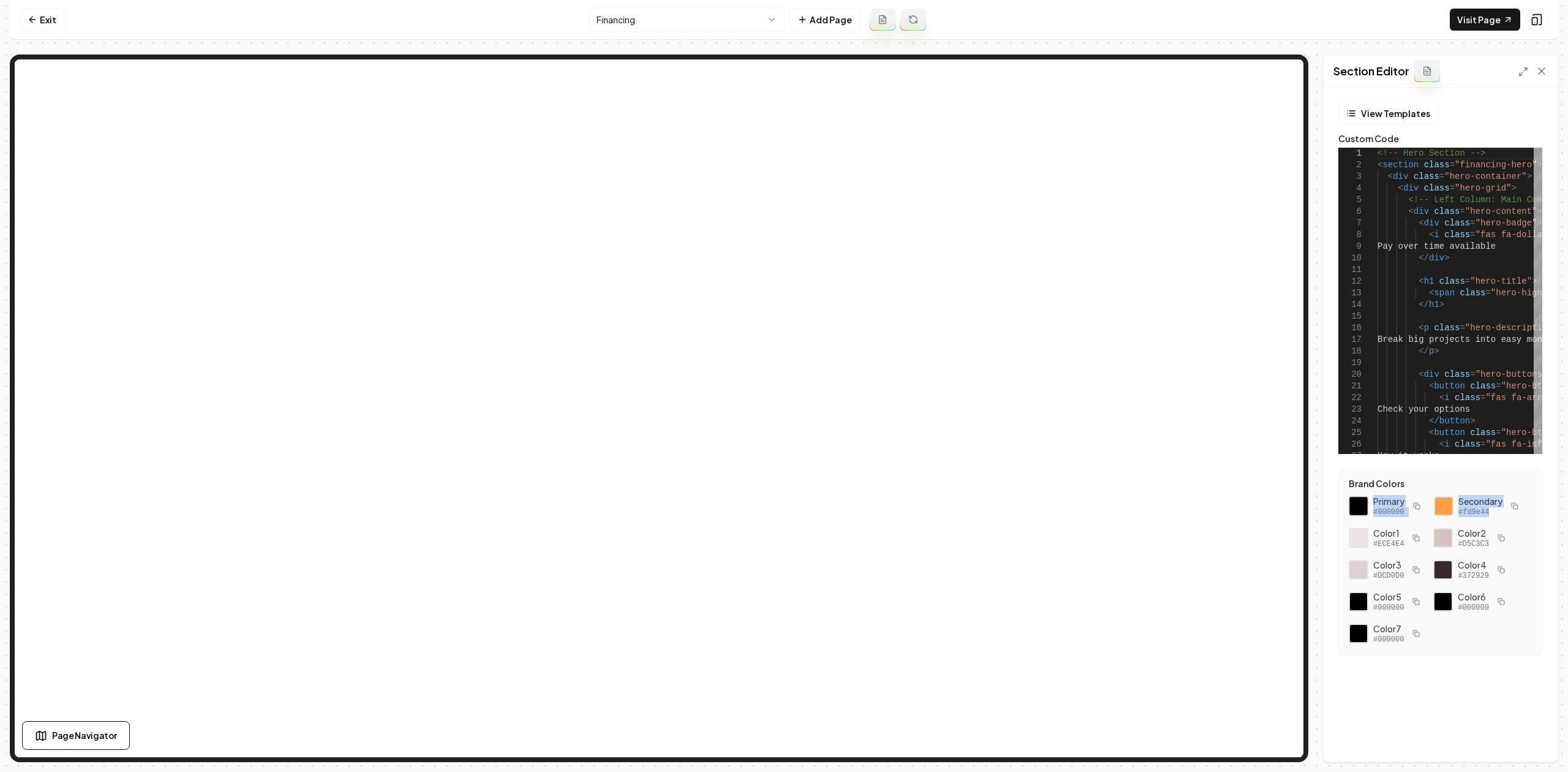
drag, startPoint x: 1508, startPoint y: 515, endPoint x: 1365, endPoint y: 500, distance: 143.8
click at [1365, 500] on div "Primary #000000 Secondary #fd9e44 Color 1 #ECE4E4 Color 2 #D5C3C3 Color 3 #DCD0…" at bounding box center [1440, 570] width 184 height 150
copy div "Primary #000000 Secondary #fd9e44"
click at [650, 23] on html "Computer Required This feature is only available on a computer. Please switch t…" at bounding box center [784, 386] width 1568 height 772
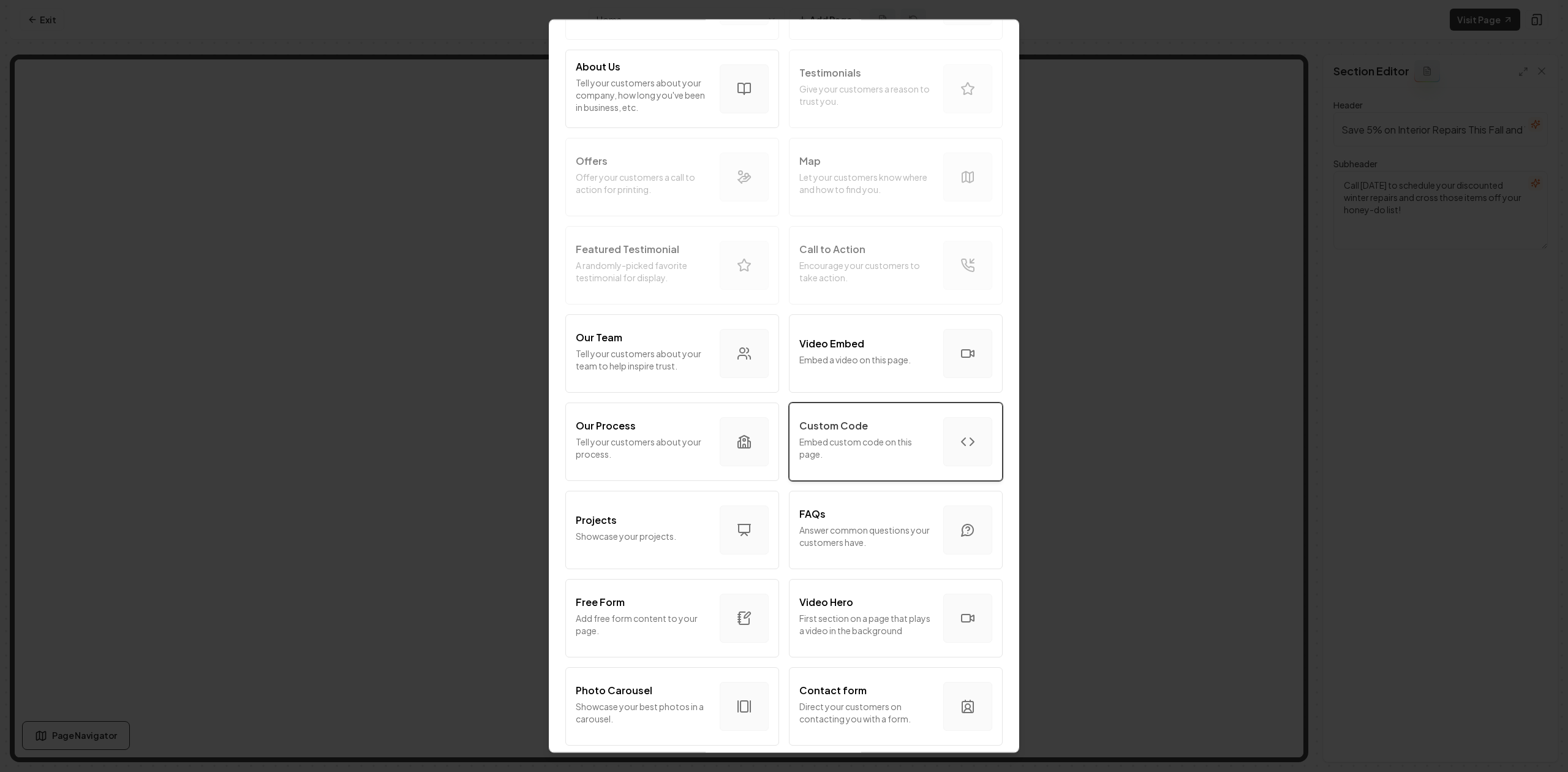
scroll to position [163, 0]
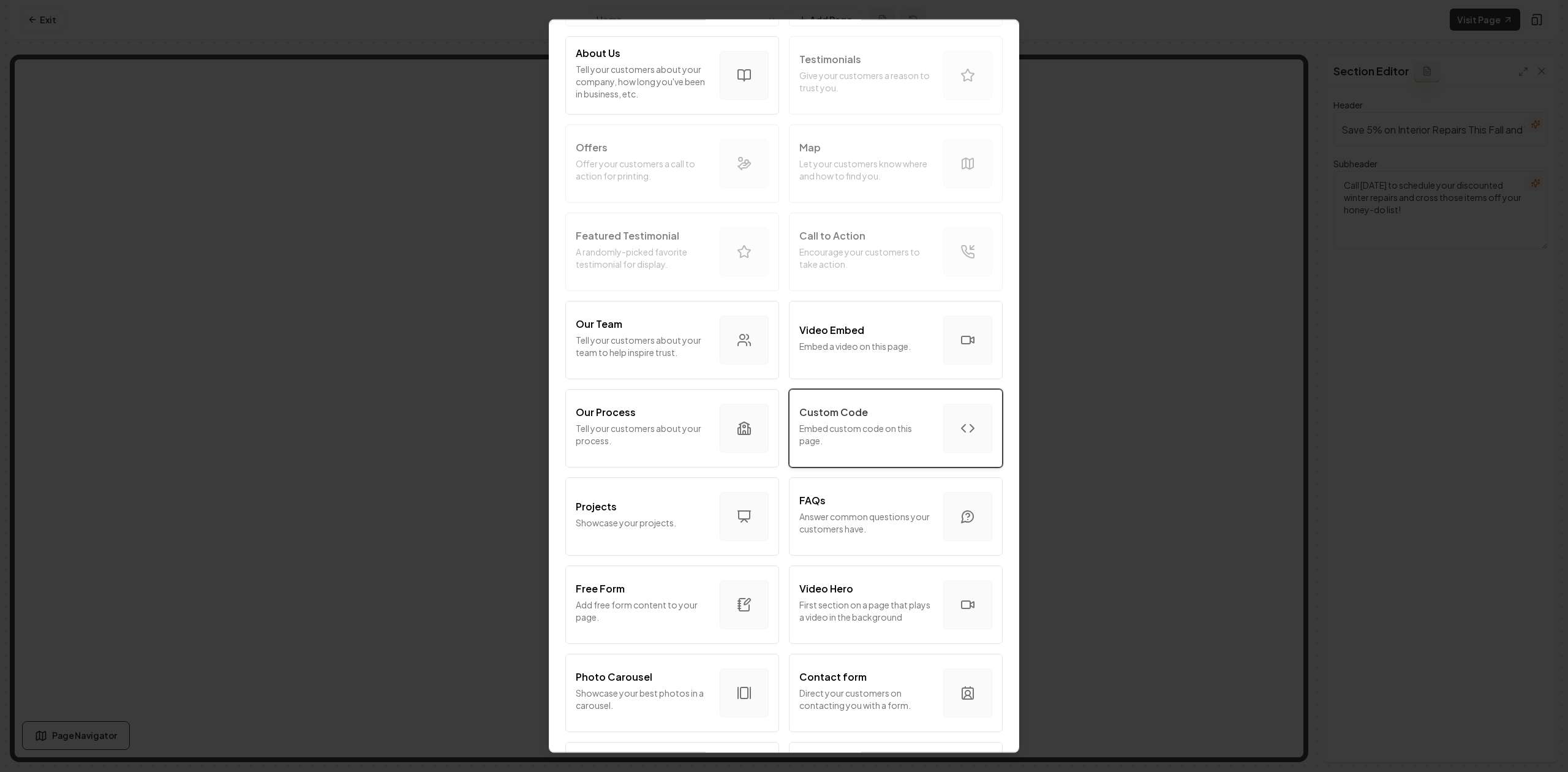
click at [849, 412] on p "Custom Code" at bounding box center [833, 413] width 69 height 15
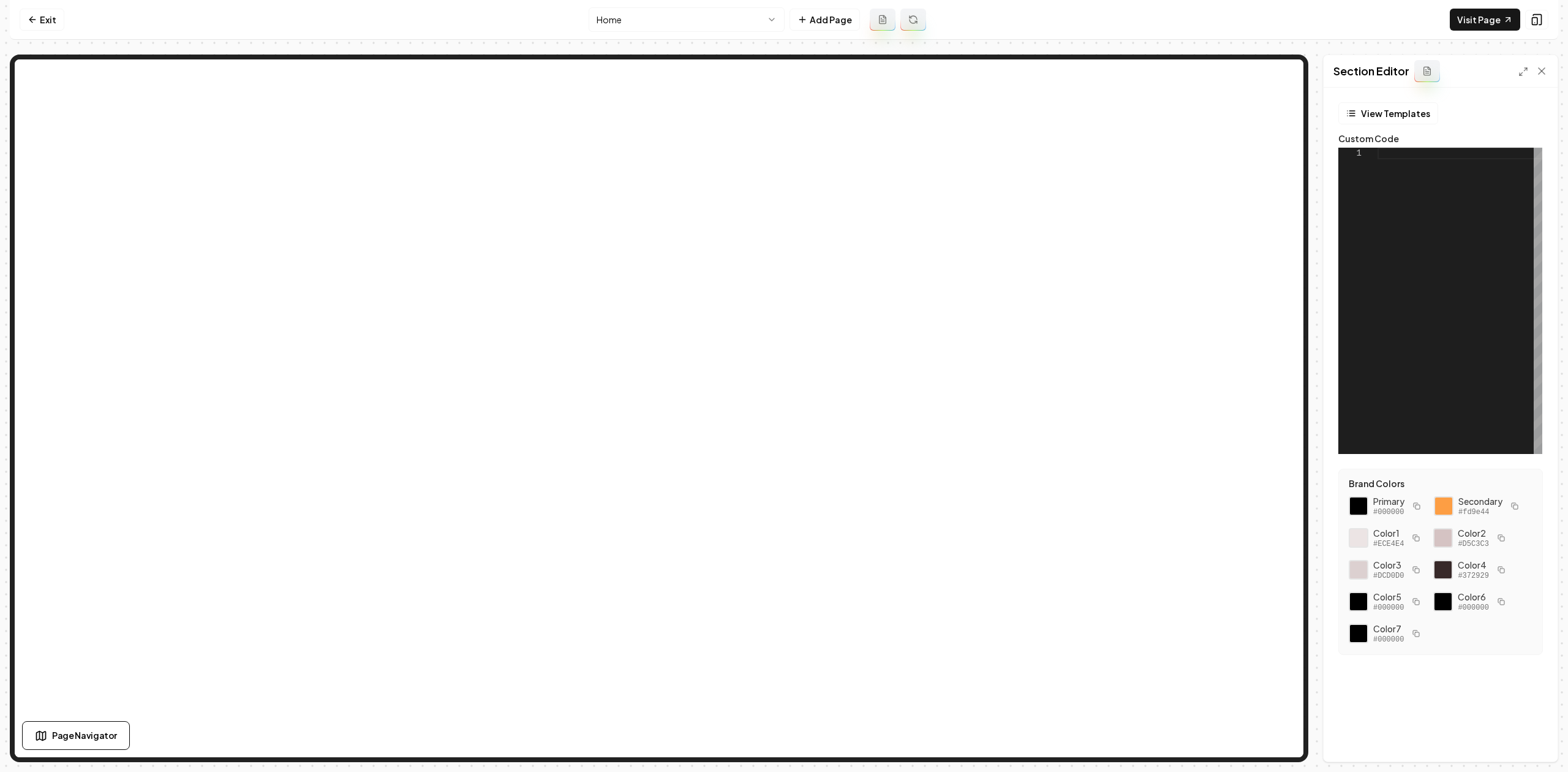
click at [1490, 294] on div at bounding box center [1460, 300] width 165 height 306
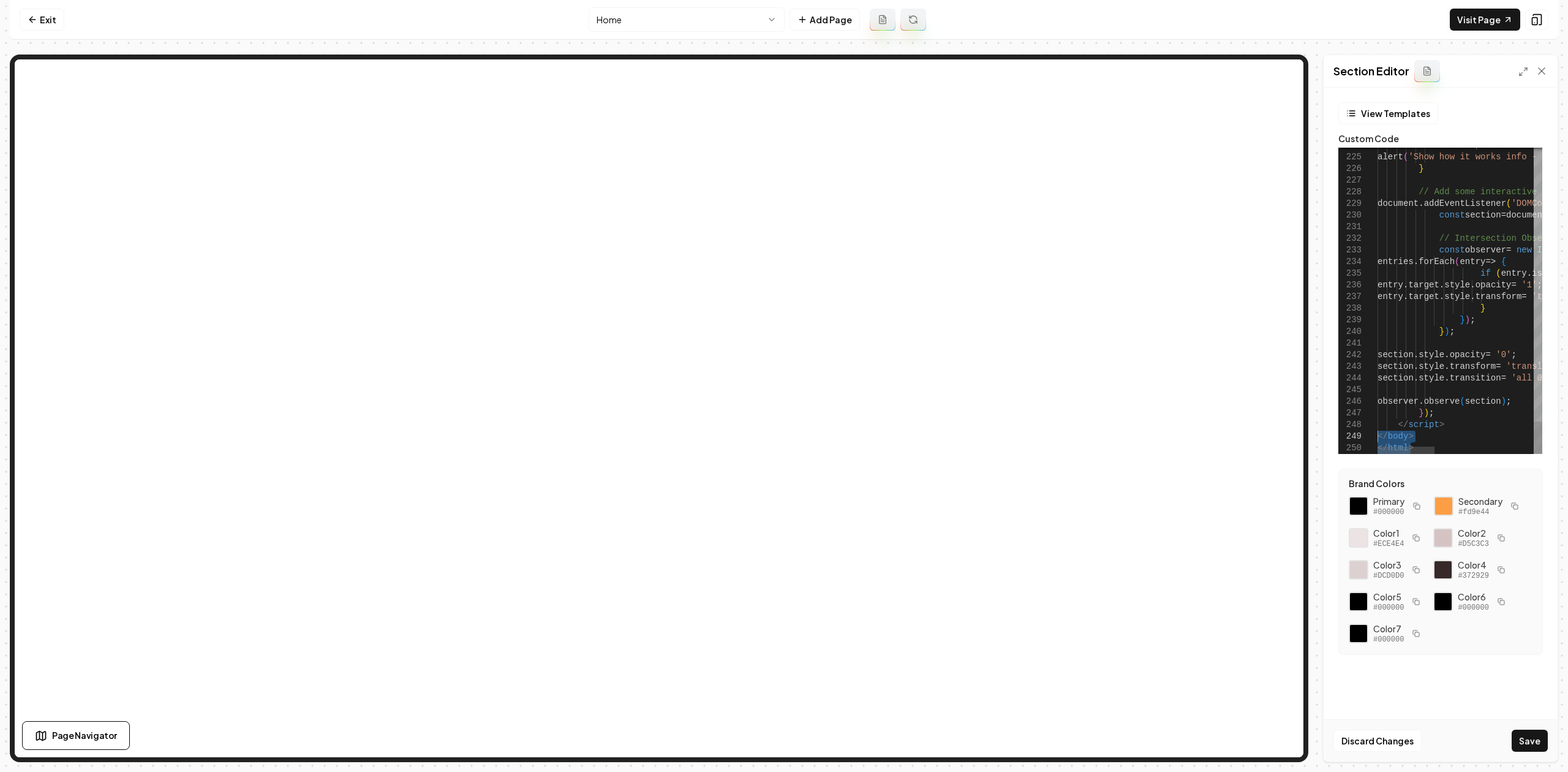
drag, startPoint x: 1412, startPoint y: 446, endPoint x: 1365, endPoint y: 437, distance: 47.9
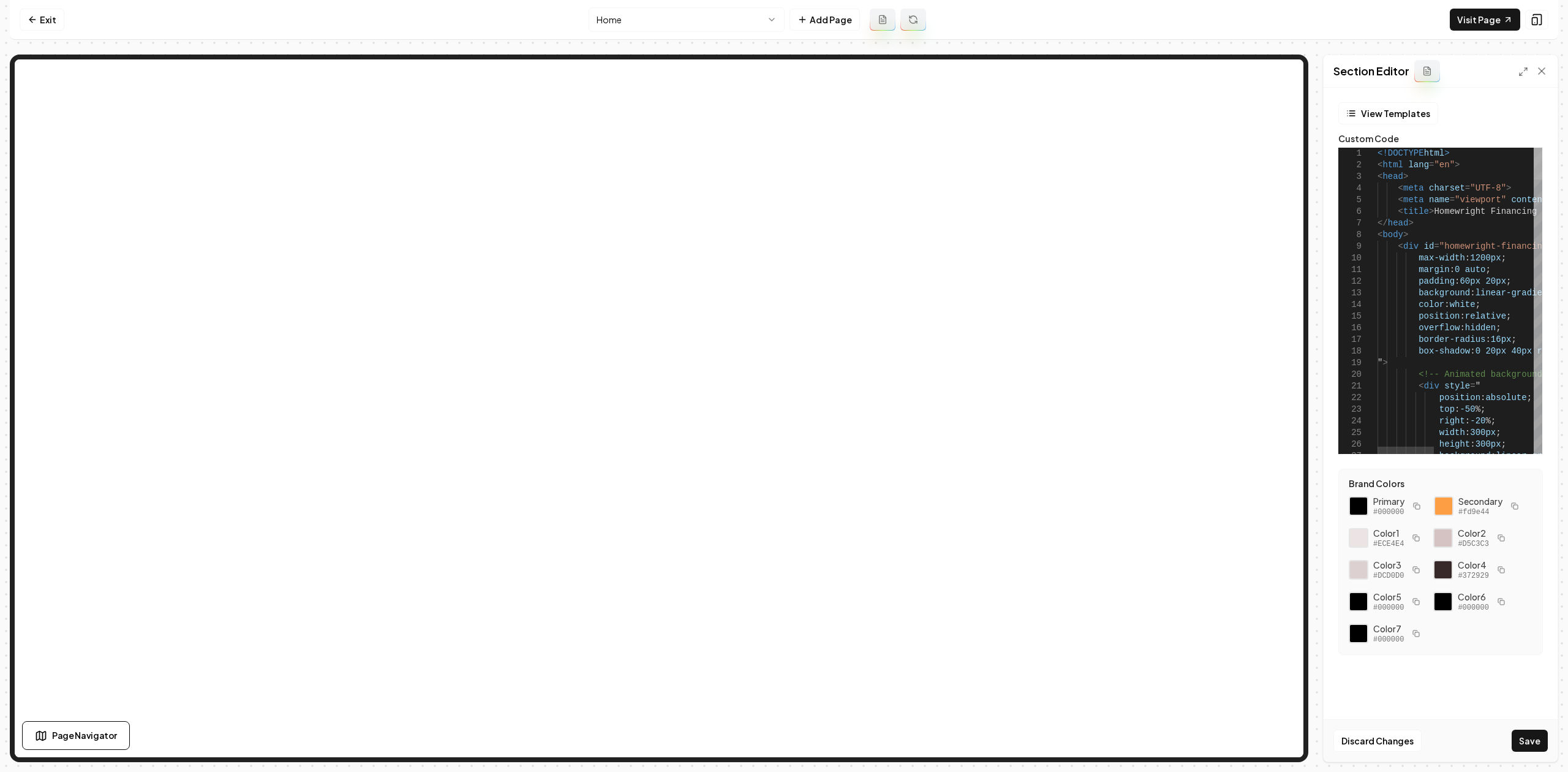
click at [1533, 147] on div at bounding box center [1537, 163] width 9 height 32
drag, startPoint x: 1416, startPoint y: 231, endPoint x: 1358, endPoint y: 140, distance: 107.9
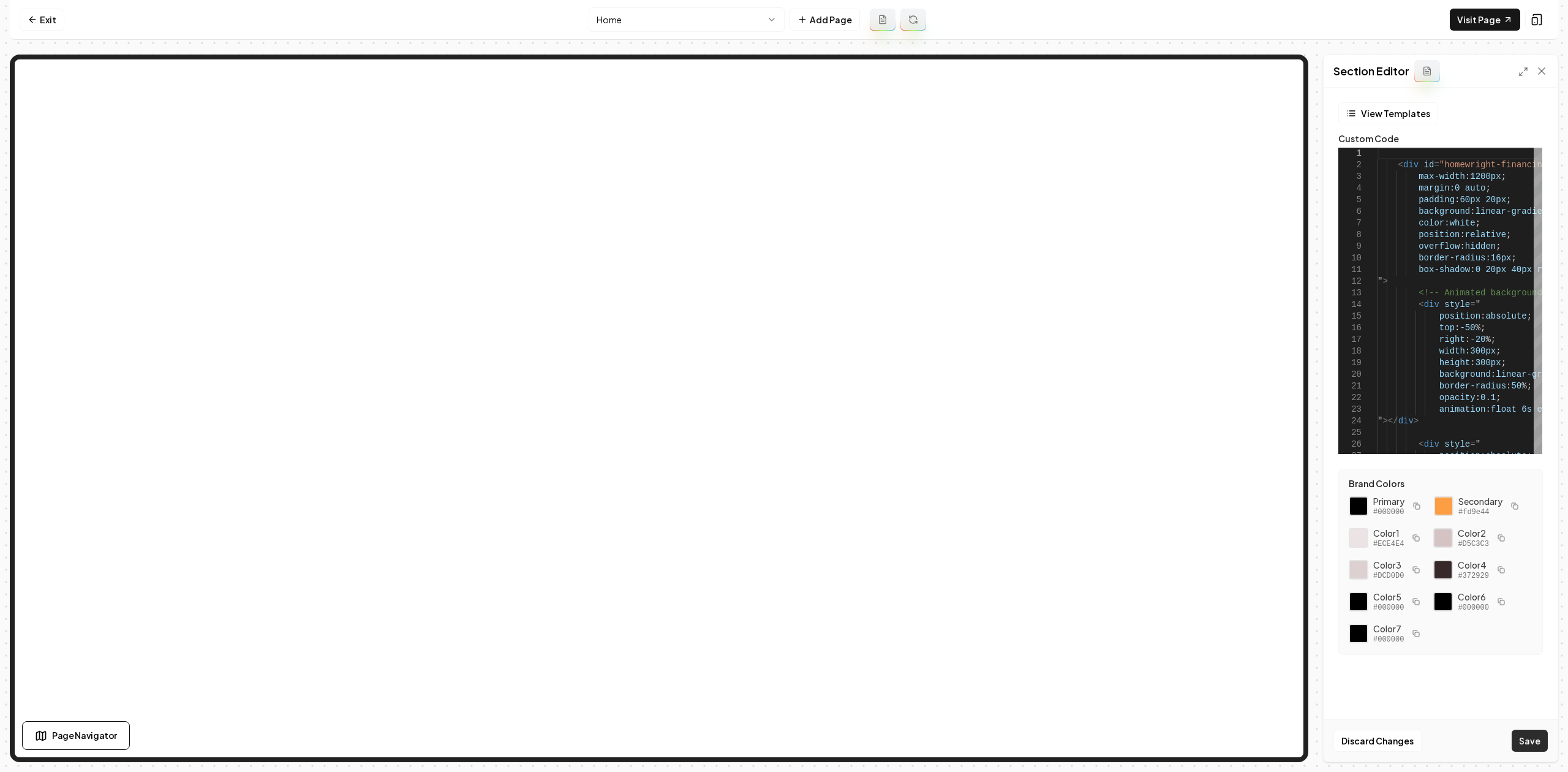
click at [1529, 732] on button "Save" at bounding box center [1529, 740] width 36 height 22
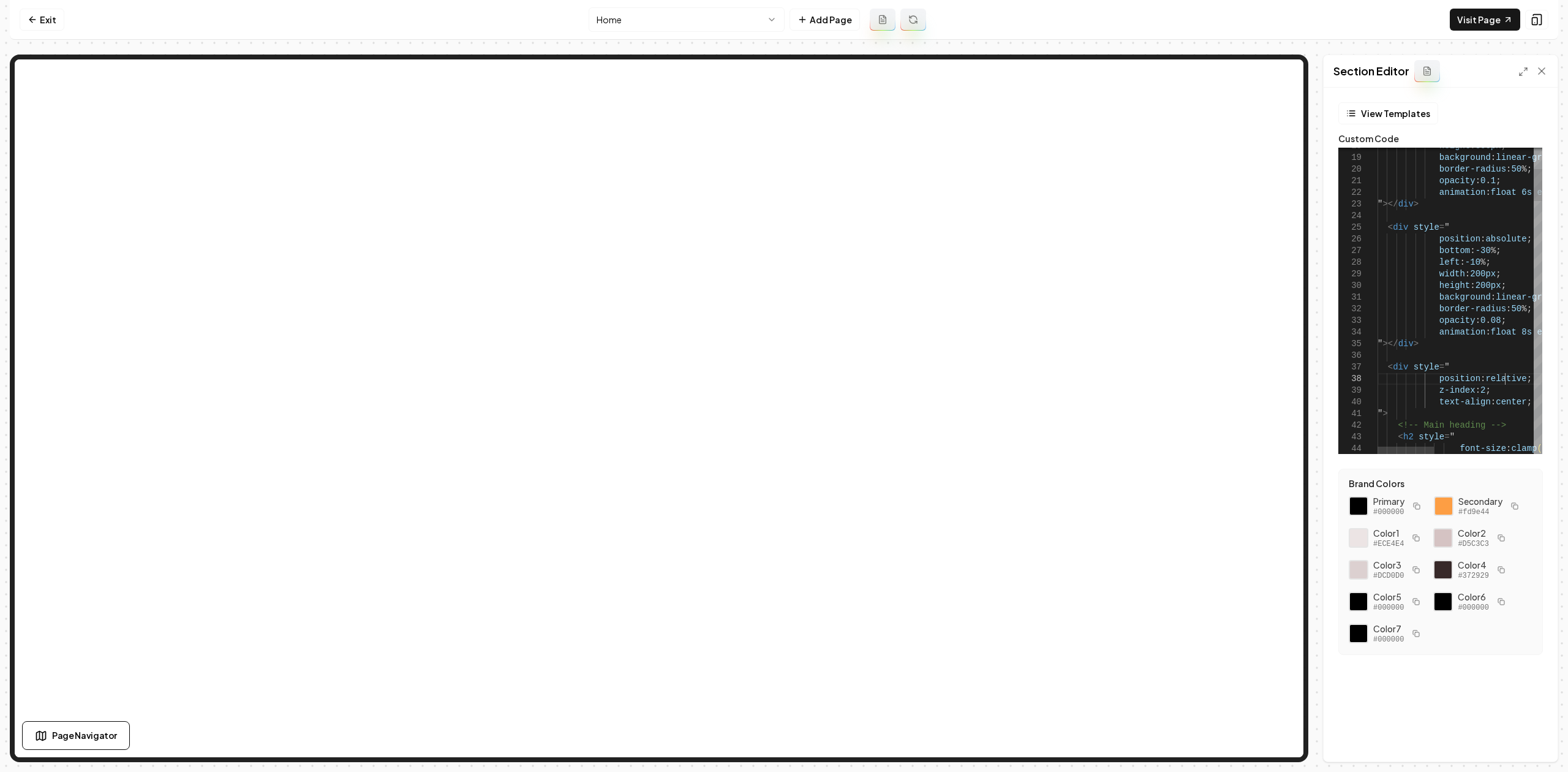
scroll to position [0, 0]
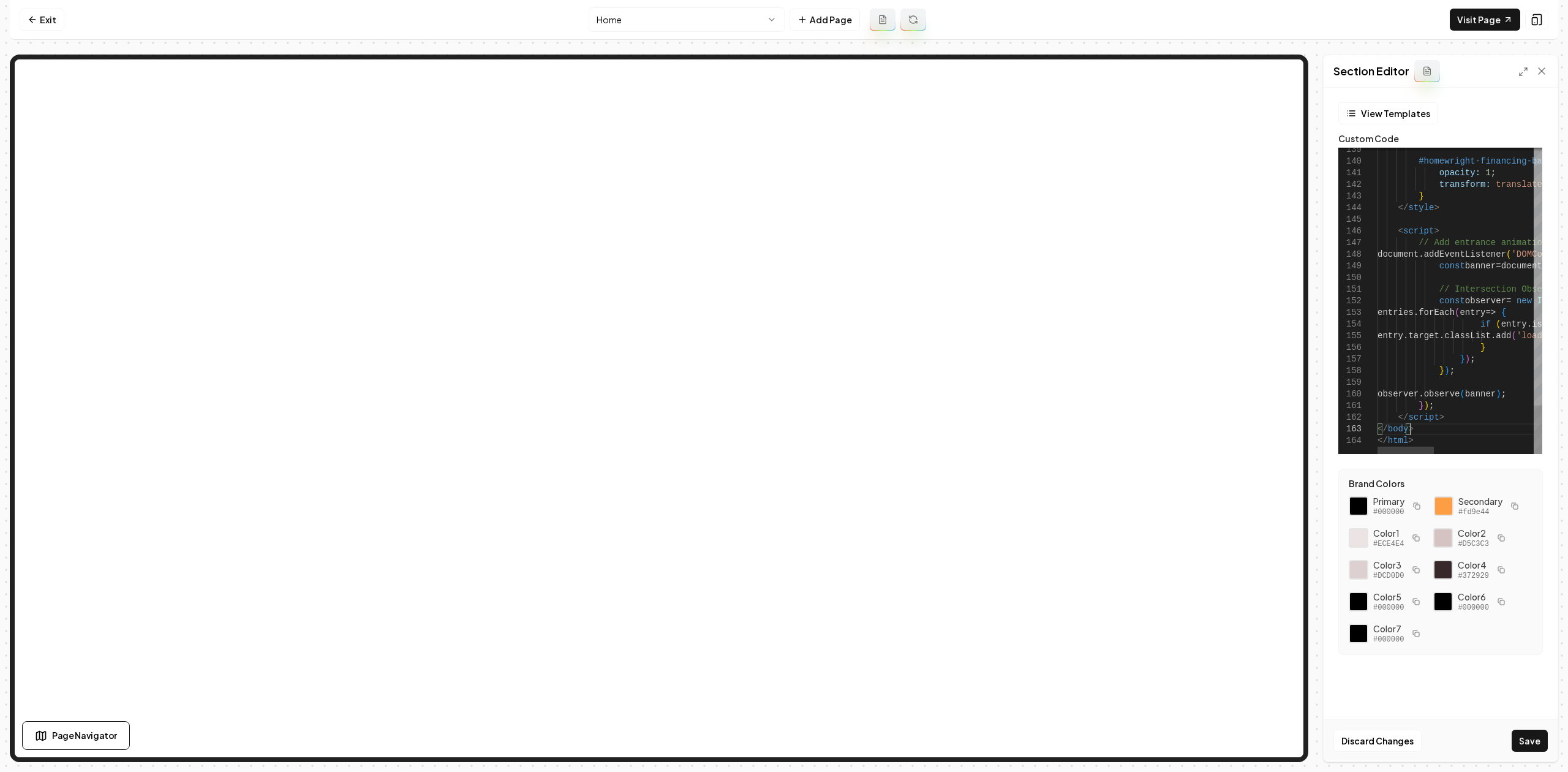
drag, startPoint x: 1421, startPoint y: 446, endPoint x: 1377, endPoint y: 432, distance: 46.2
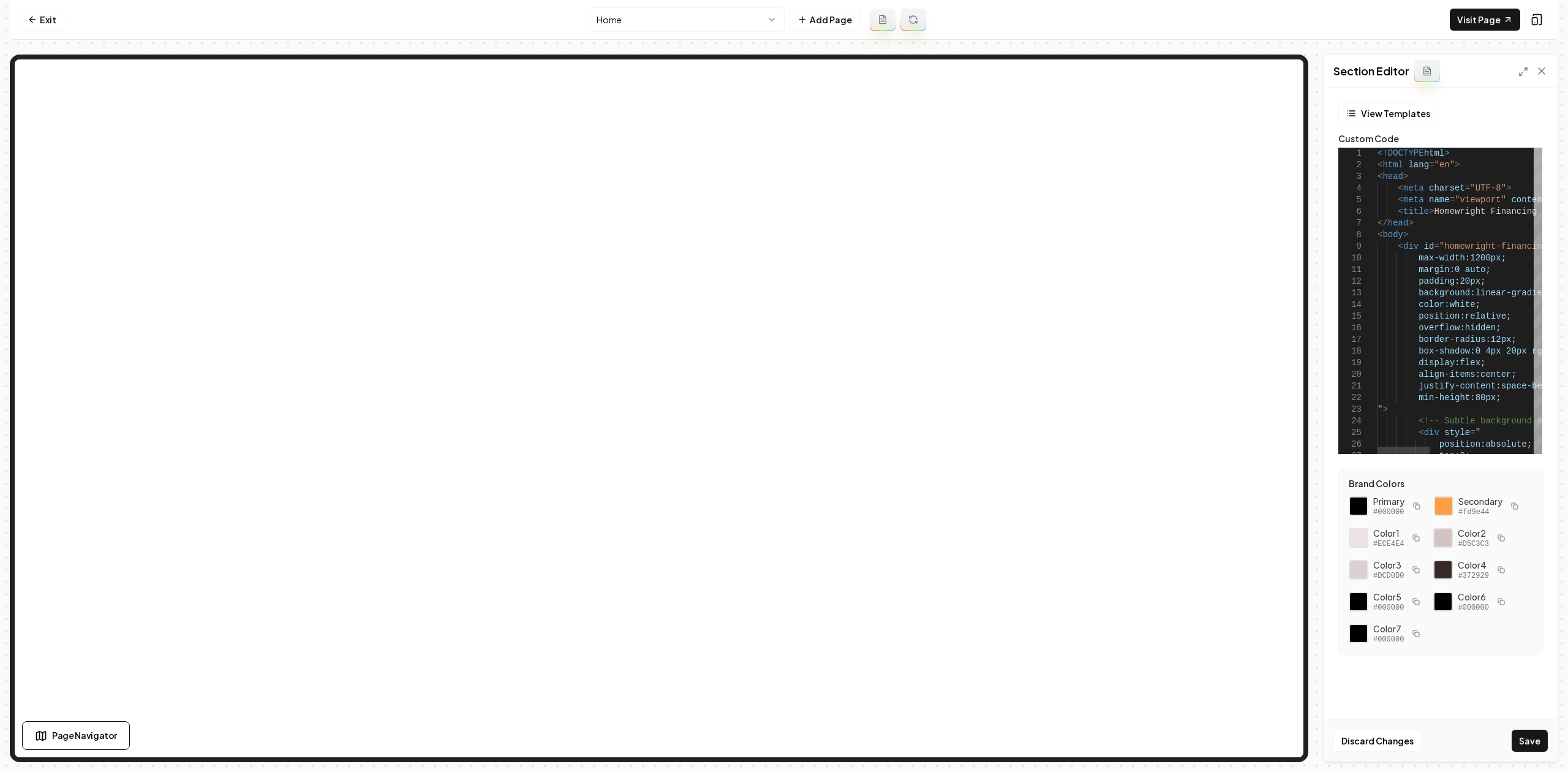
click at [1533, 147] on div at bounding box center [1537, 172] width 9 height 49
drag, startPoint x: 1405, startPoint y: 233, endPoint x: 1355, endPoint y: 147, distance: 99.5
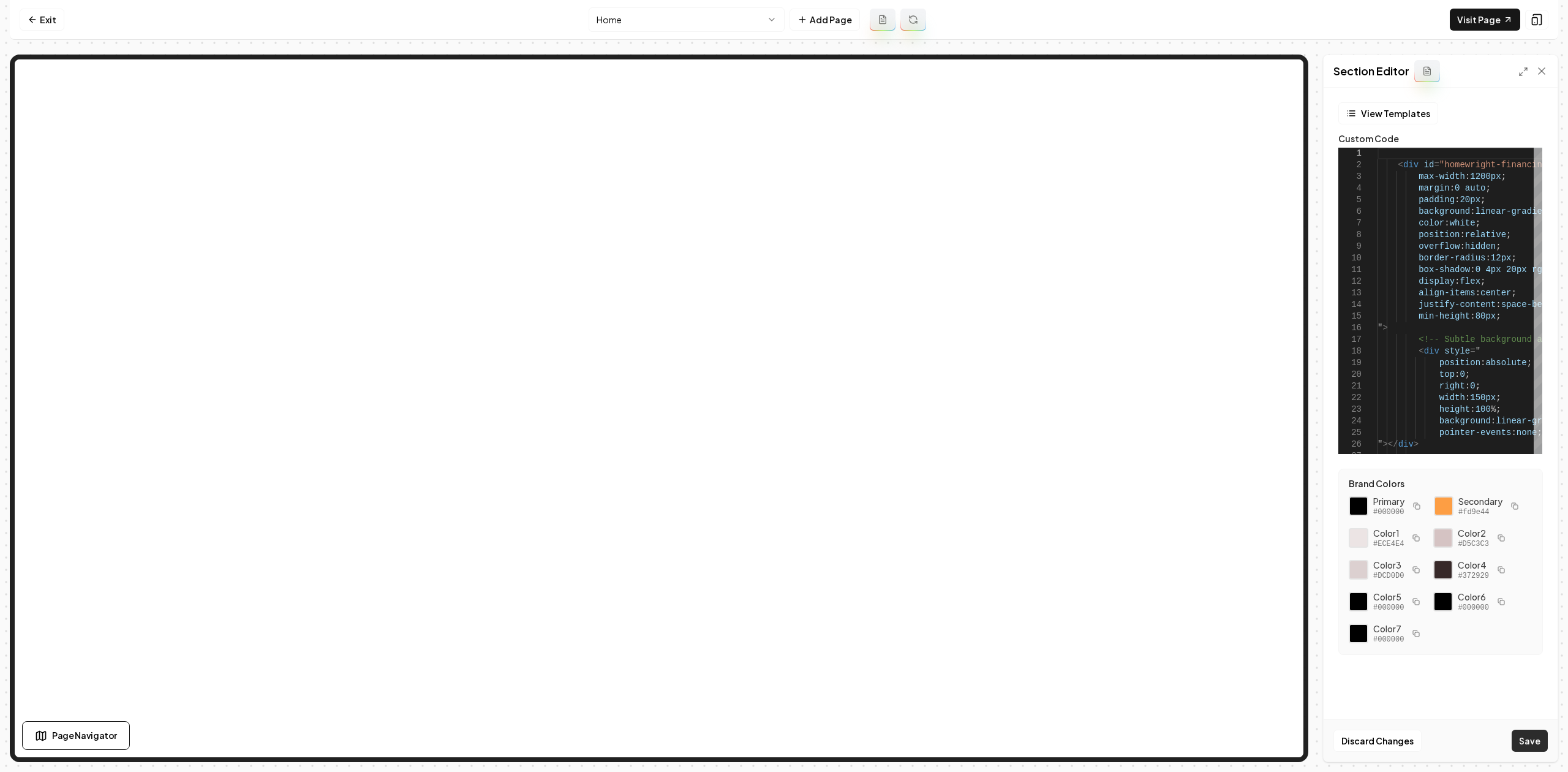
click at [1523, 737] on button "Save" at bounding box center [1529, 740] width 36 height 22
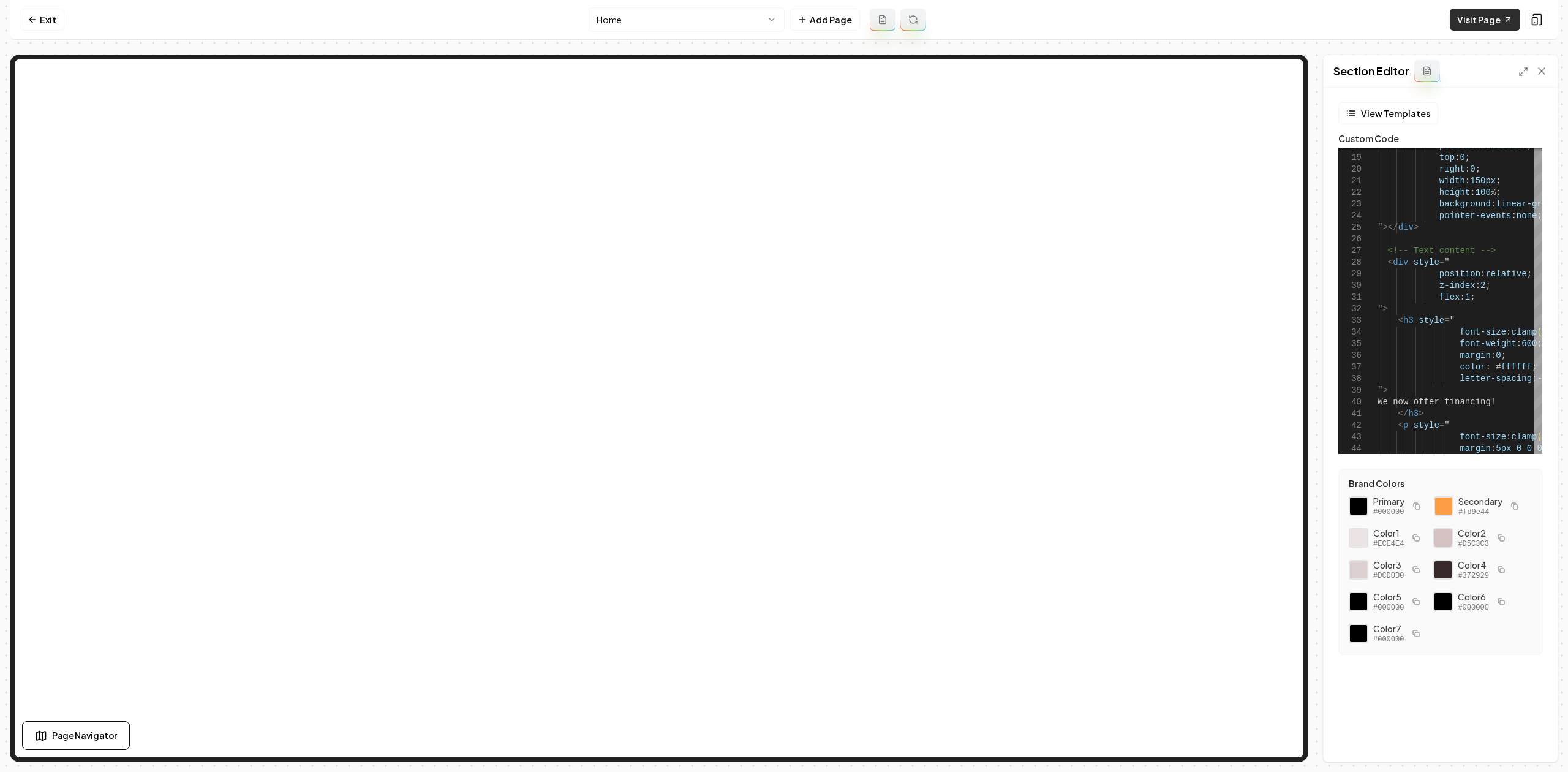
click at [1475, 16] on link "Visit Page" at bounding box center [1485, 19] width 70 height 22
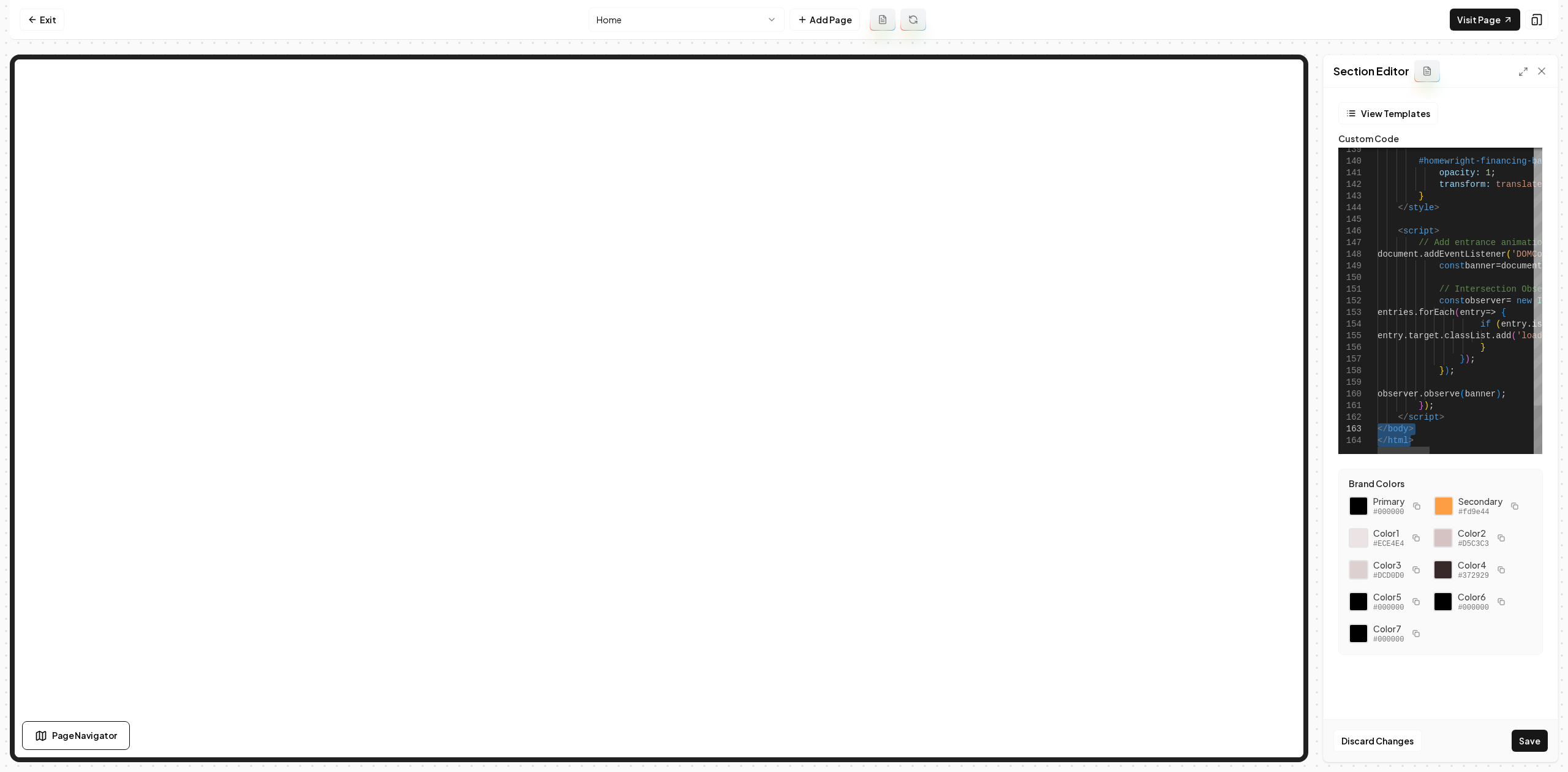
drag, startPoint x: 1414, startPoint y: 439, endPoint x: 1372, endPoint y: 430, distance: 43.0
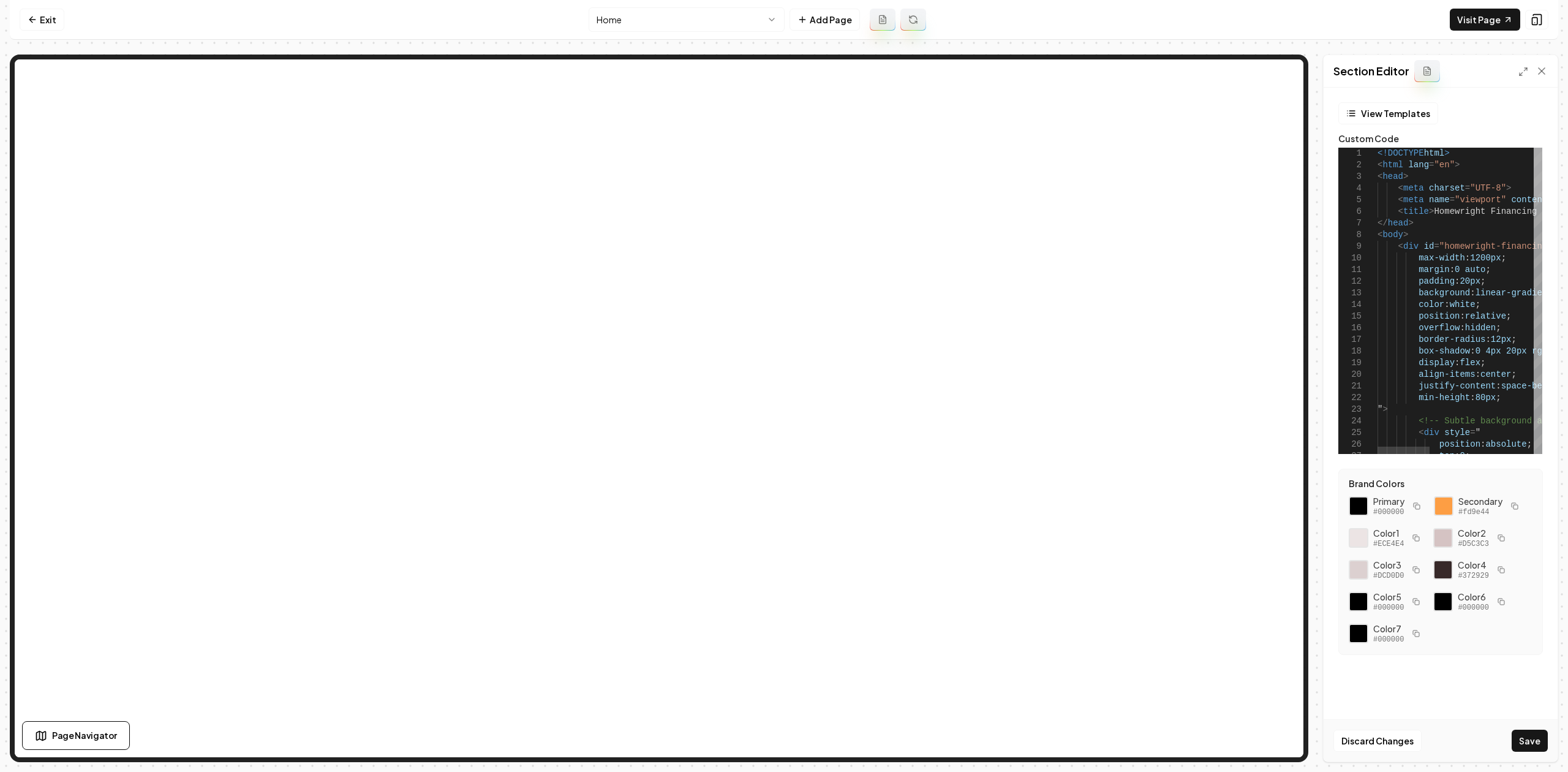
click at [1542, 147] on div at bounding box center [1537, 172] width 9 height 49
drag, startPoint x: 1419, startPoint y: 233, endPoint x: 1344, endPoint y: 125, distance: 131.5
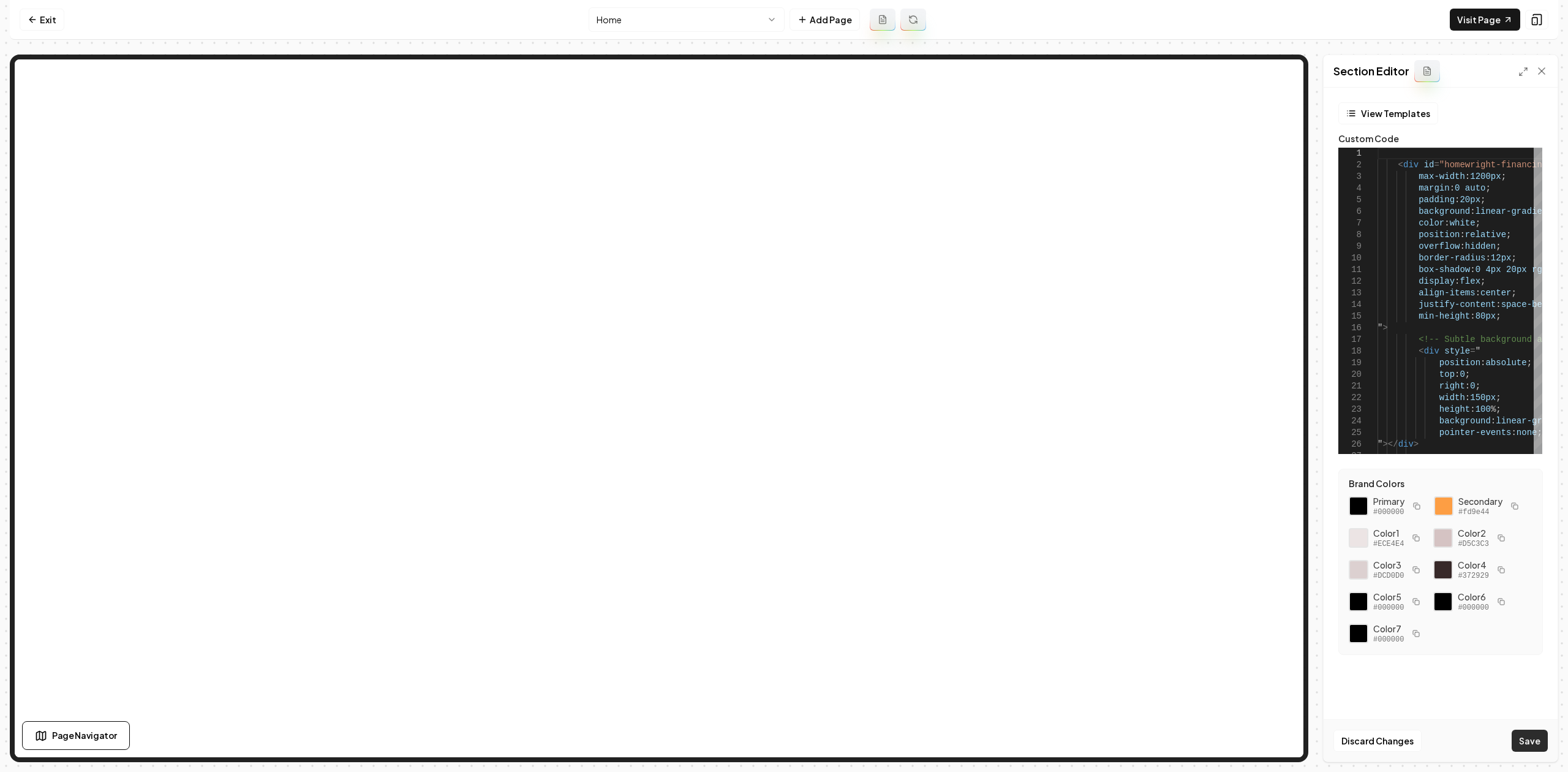
click at [1528, 744] on button "Save" at bounding box center [1529, 740] width 36 height 22
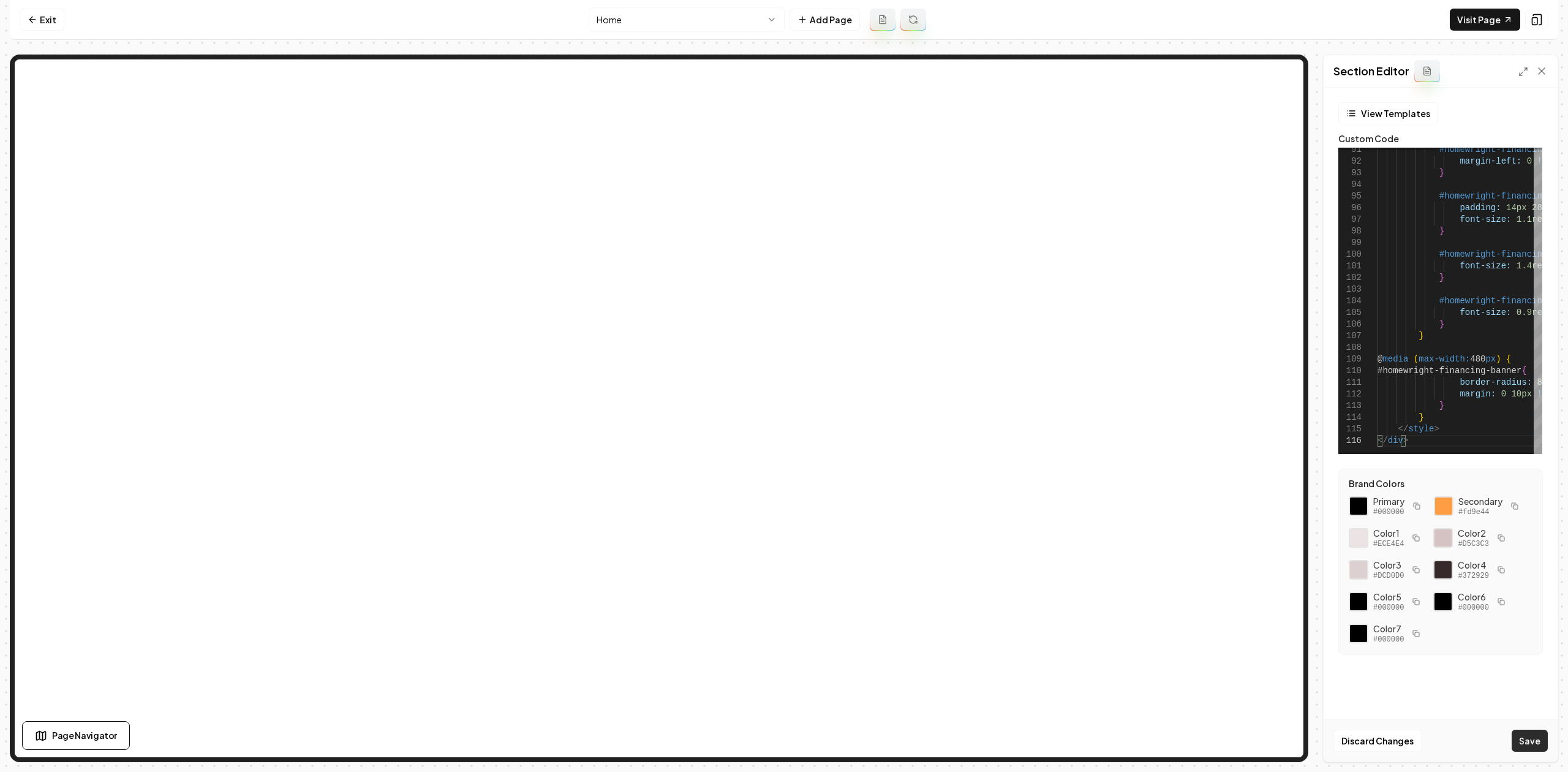
click at [1532, 736] on button "Save" at bounding box center [1529, 740] width 36 height 22
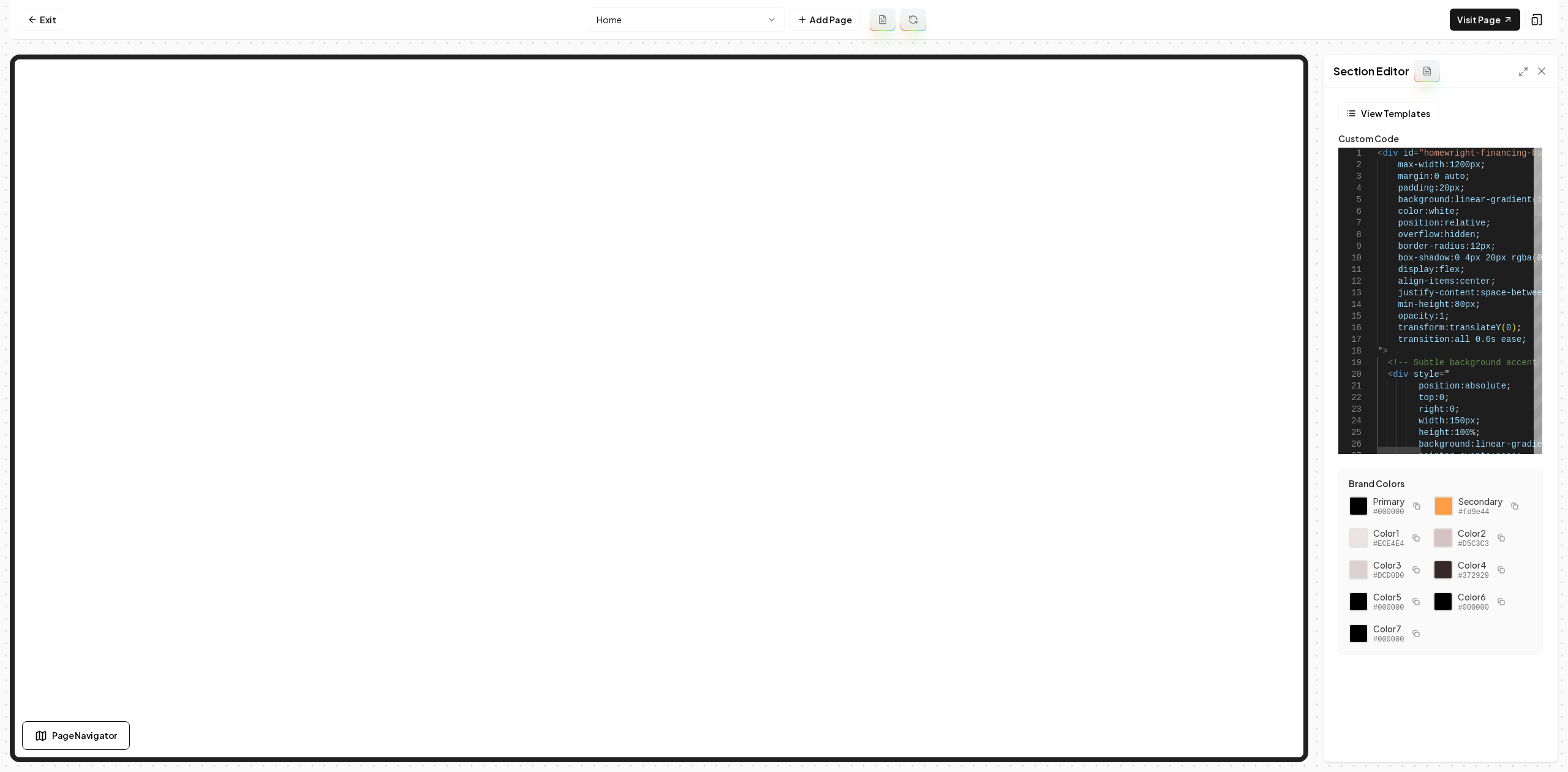
click at [1542, 150] on div at bounding box center [1537, 181] width 9 height 69
click at [1522, 742] on button "Save" at bounding box center [1529, 740] width 36 height 22
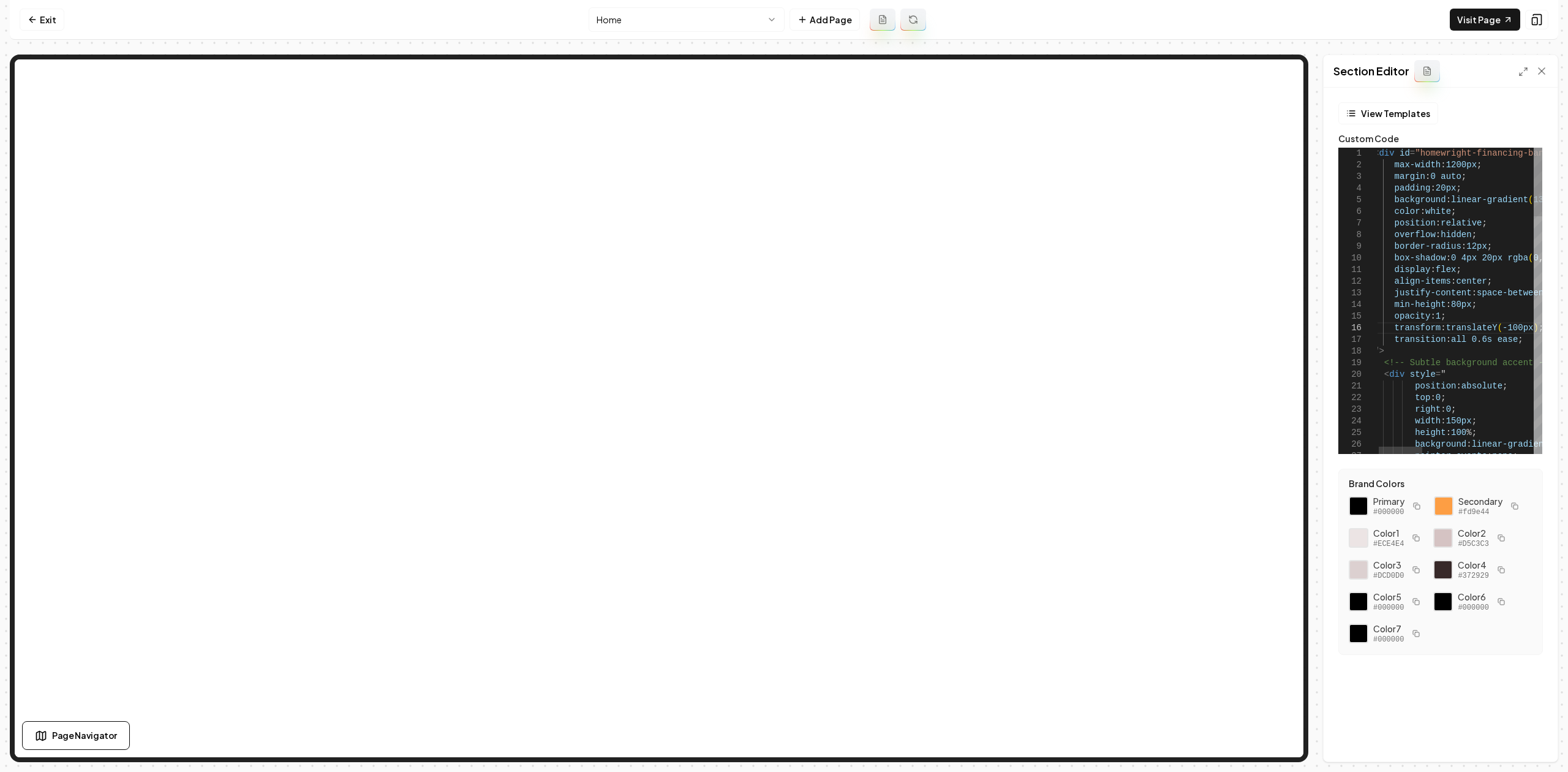
type textarea "**********"
click at [1533, 736] on button "Save" at bounding box center [1529, 740] width 36 height 22
click at [1538, 20] on icon at bounding box center [1536, 19] width 12 height 12
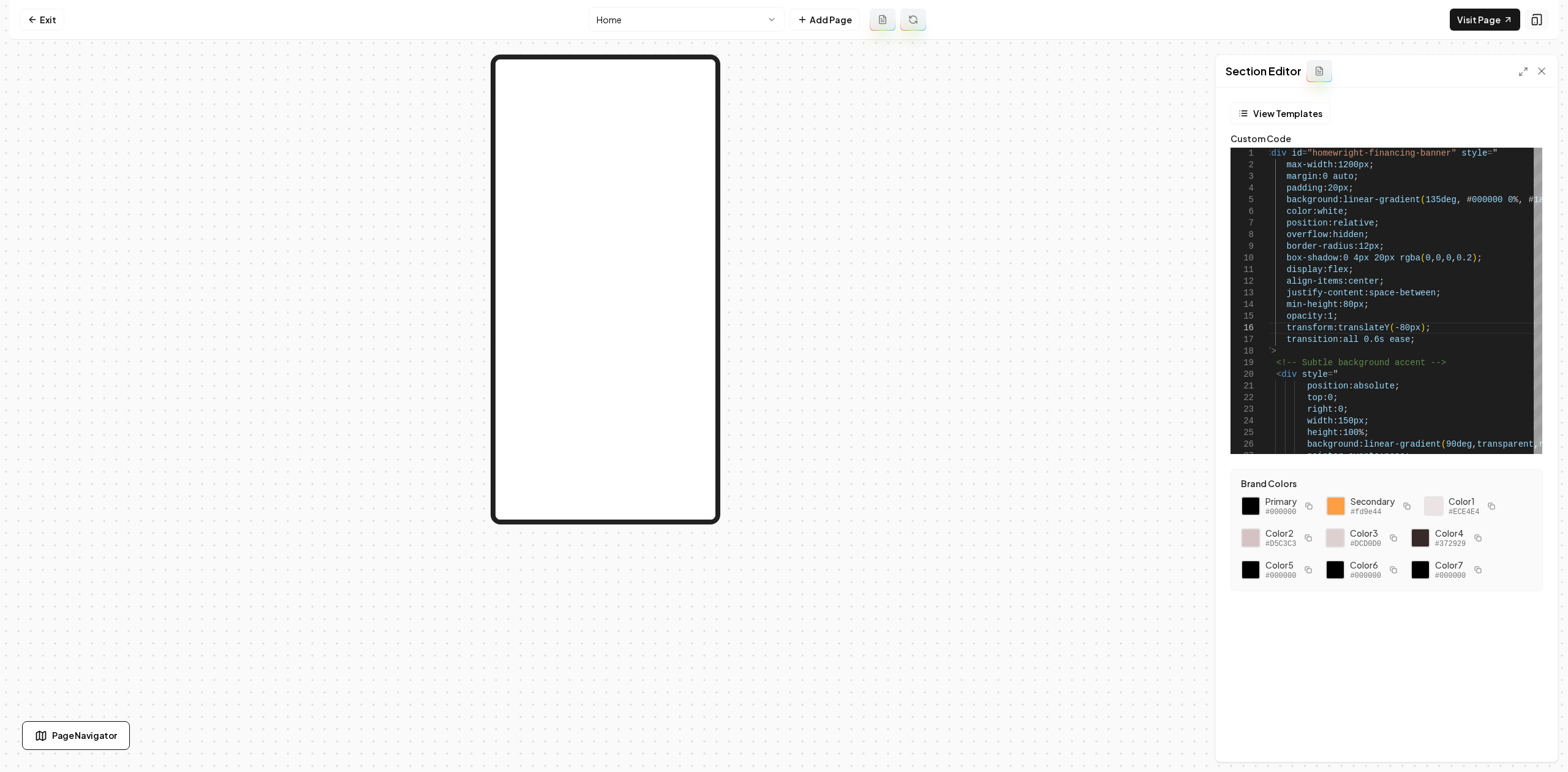
click at [1537, 23] on icon at bounding box center [1536, 19] width 12 height 12
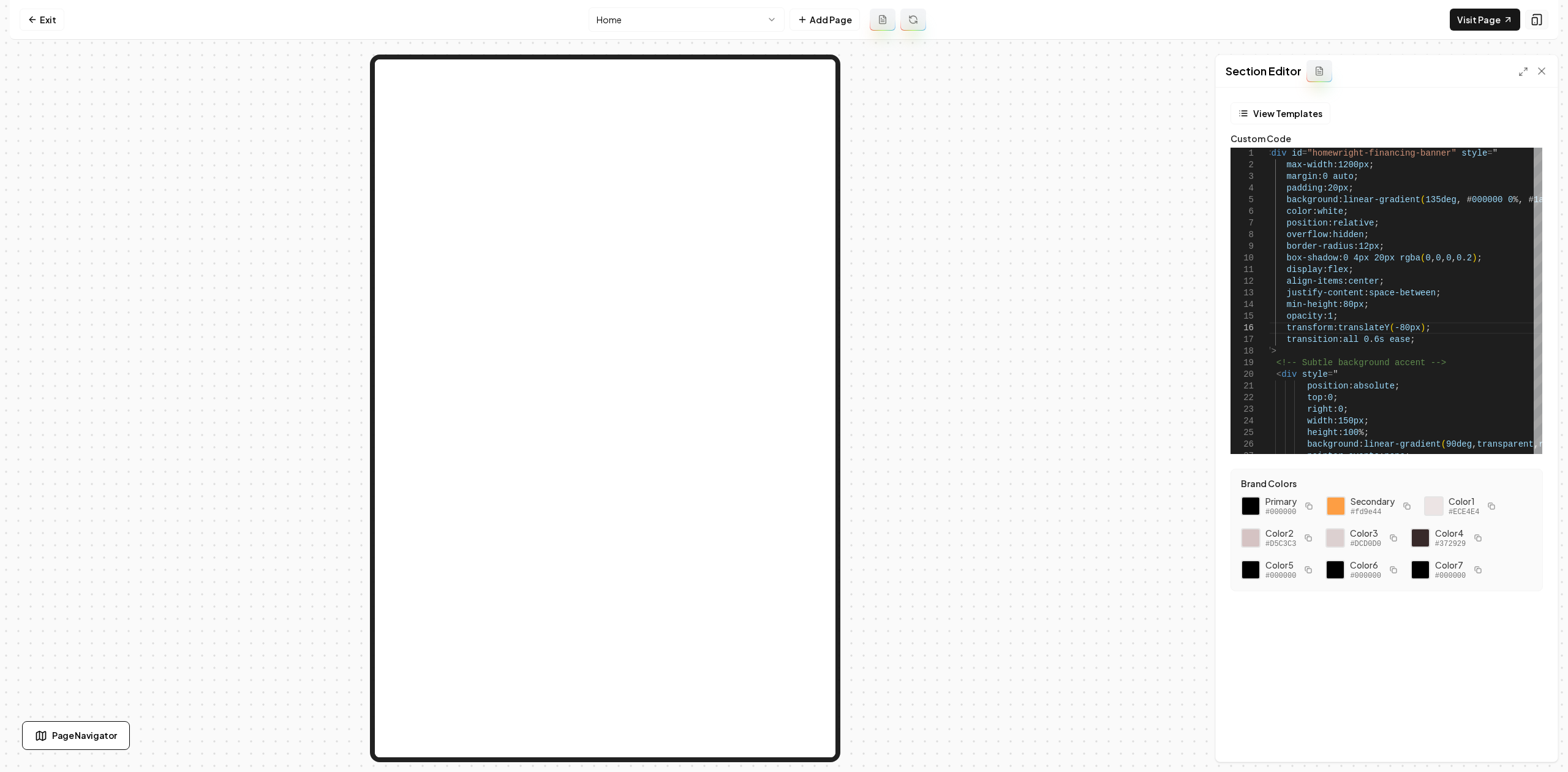
click at [1537, 22] on icon at bounding box center [1536, 19] width 12 height 12
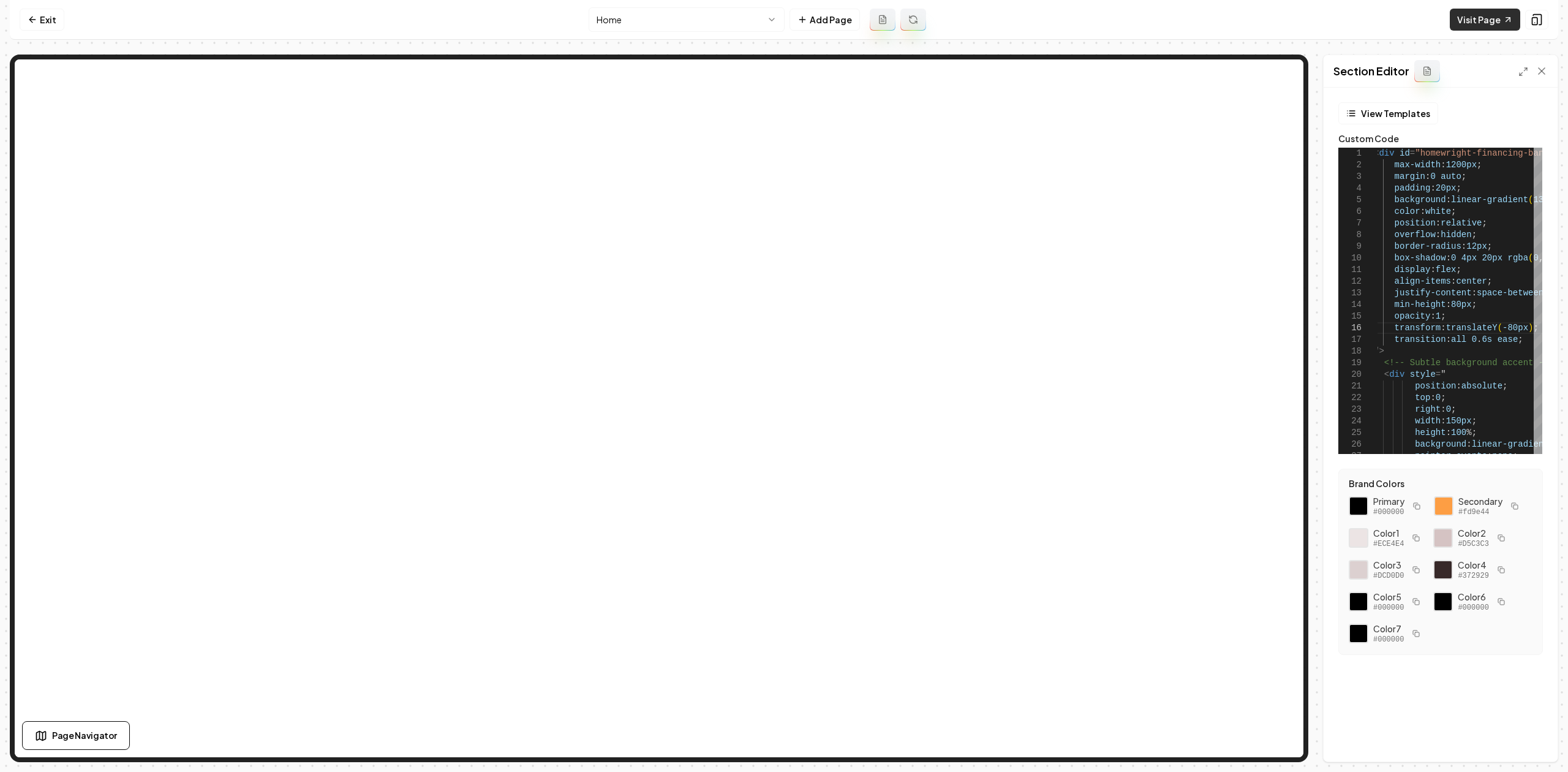
click at [1493, 25] on link "Visit Page" at bounding box center [1485, 19] width 70 height 22
type textarea "*"
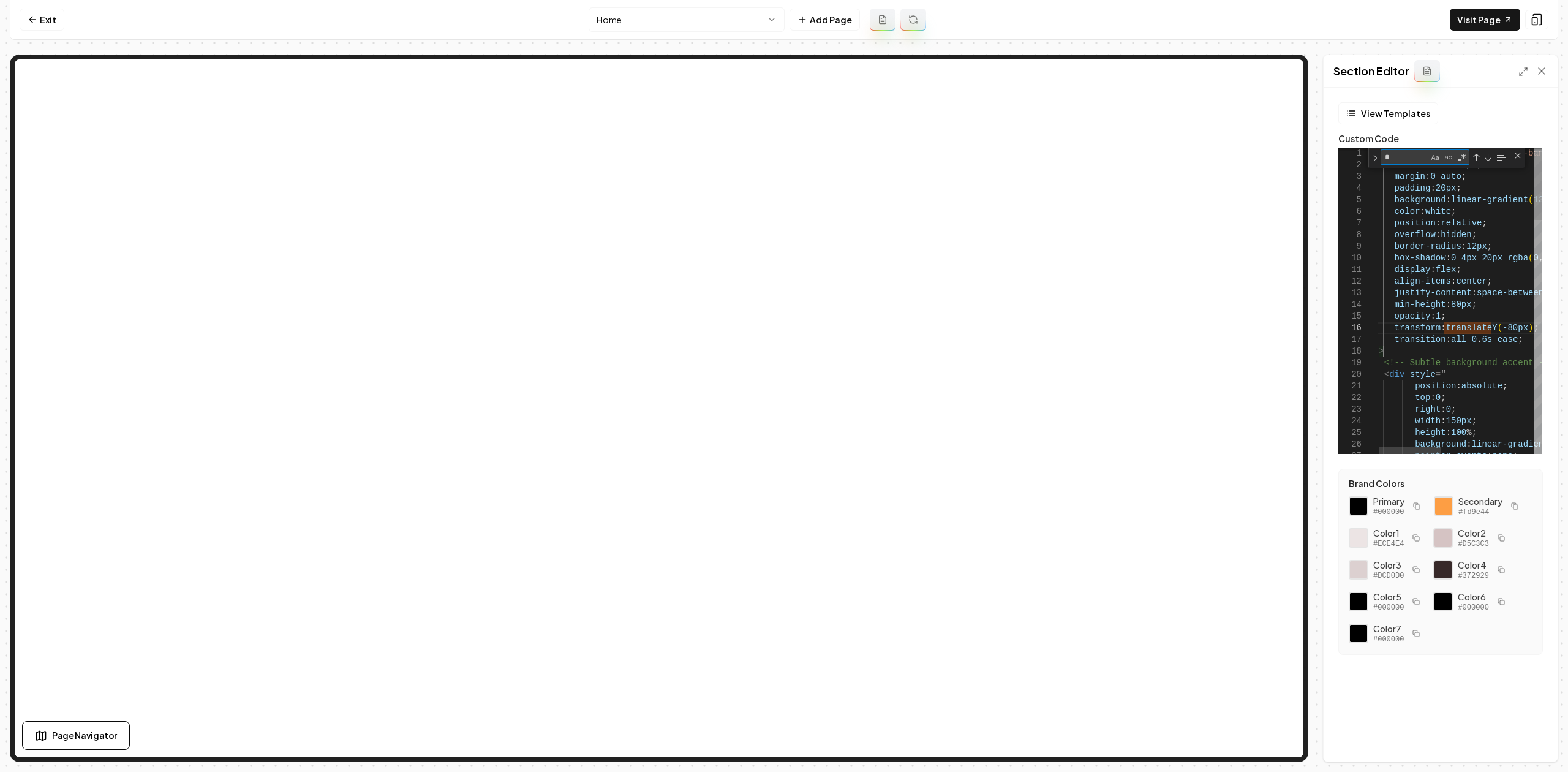
type textarea "**********"
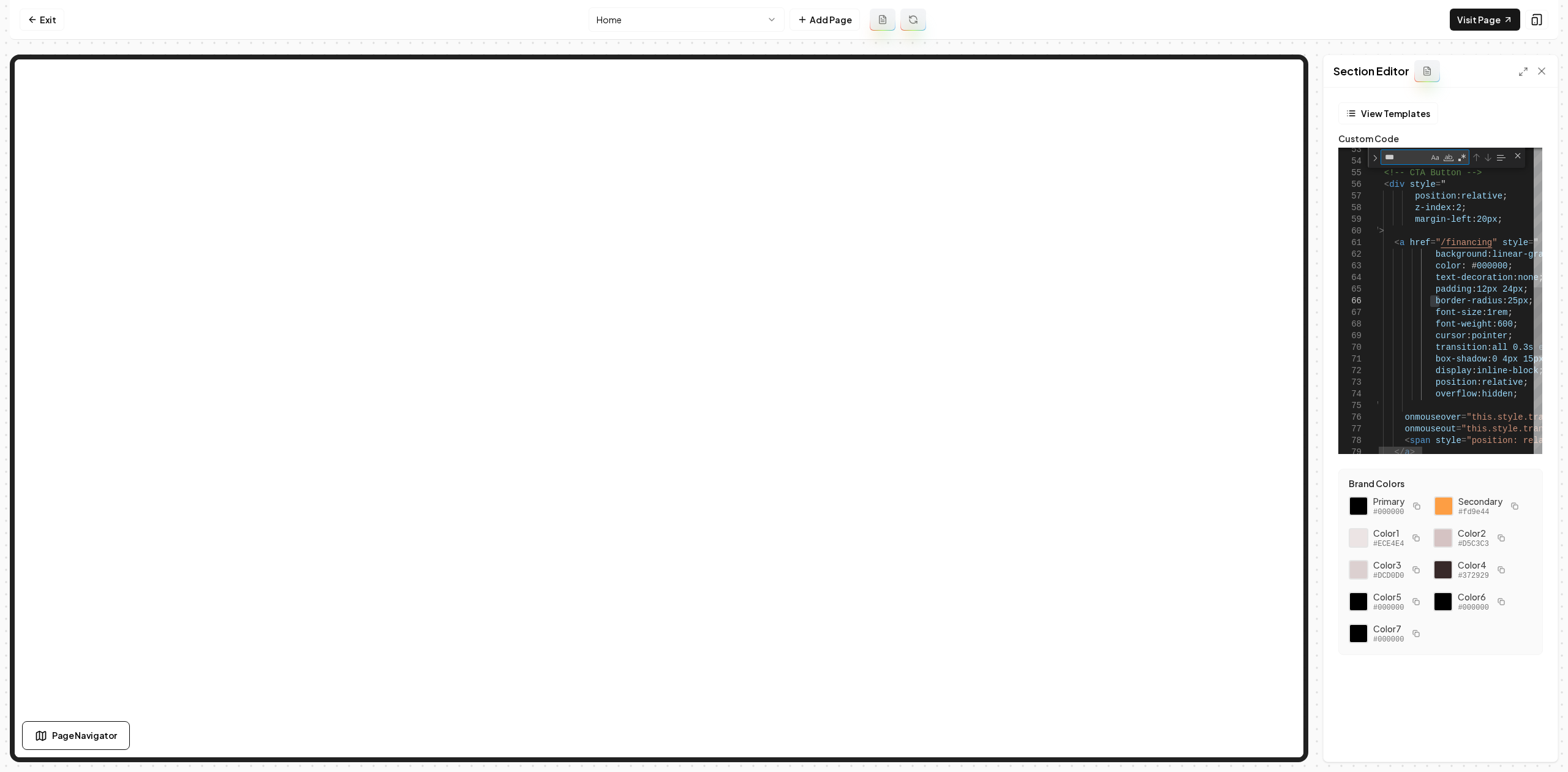
type textarea "**"
type textarea "**********"
type textarea "*"
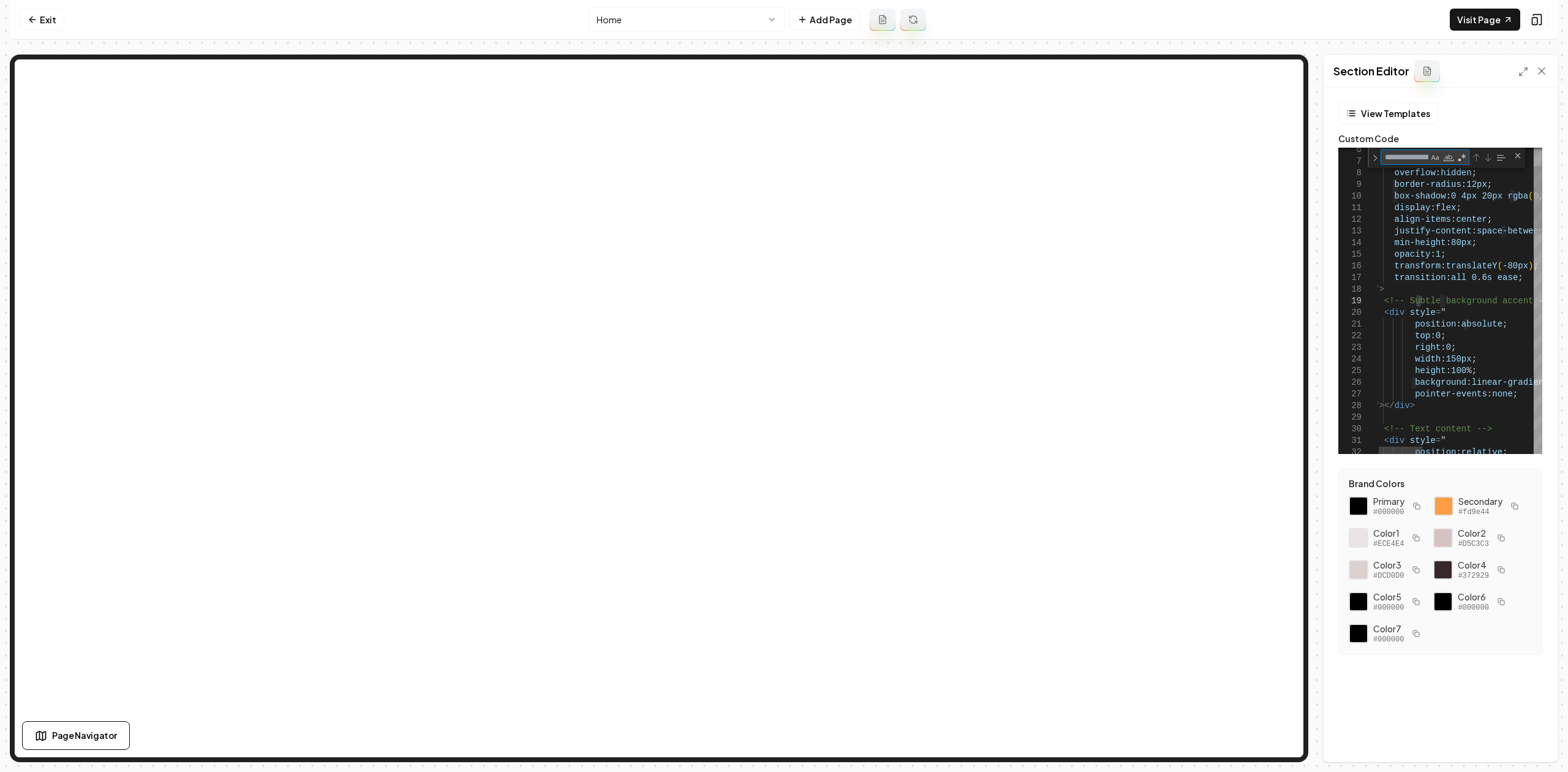
type textarea "**********"
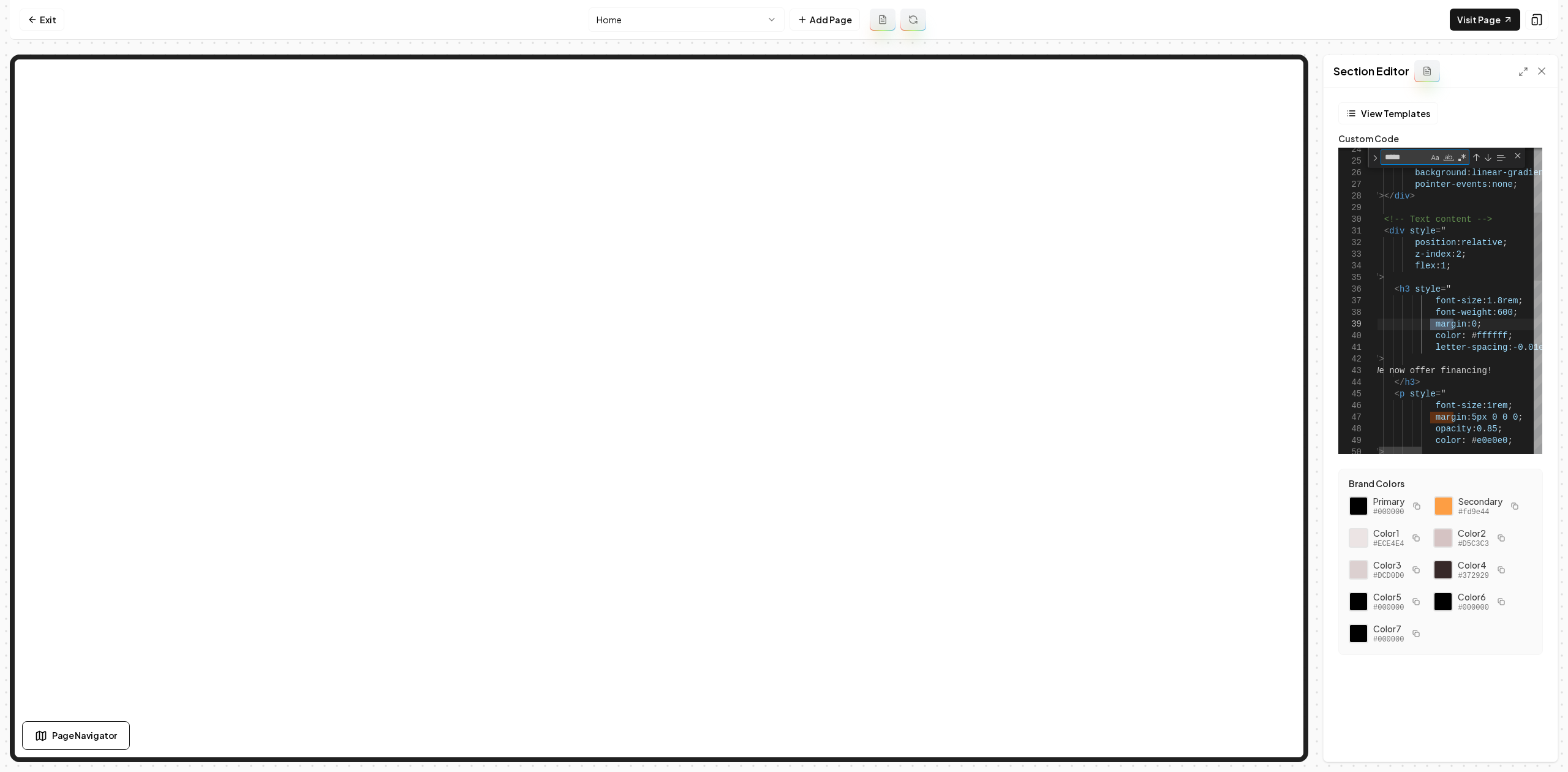
type textarea "******"
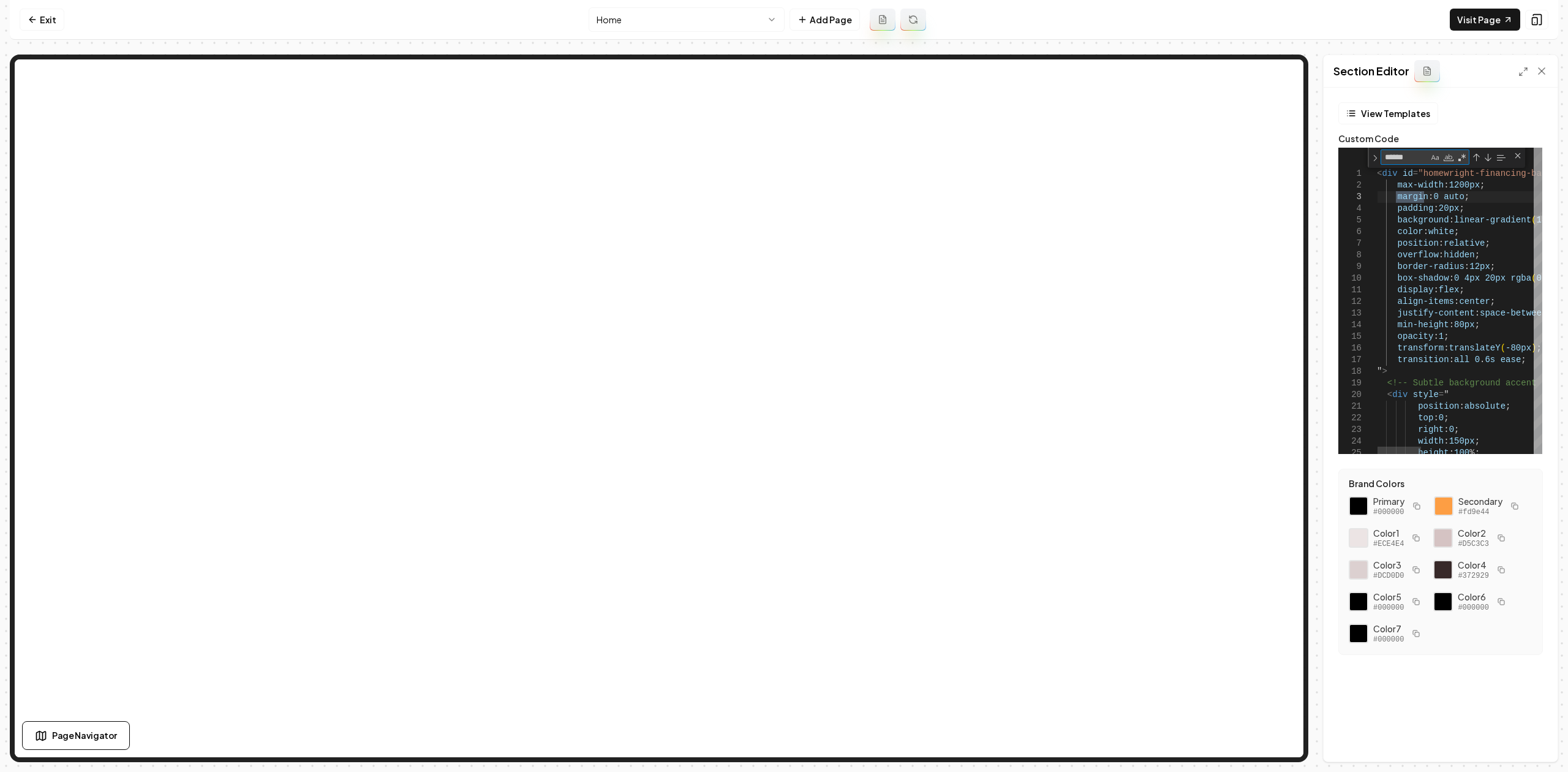
type textarea "**********"
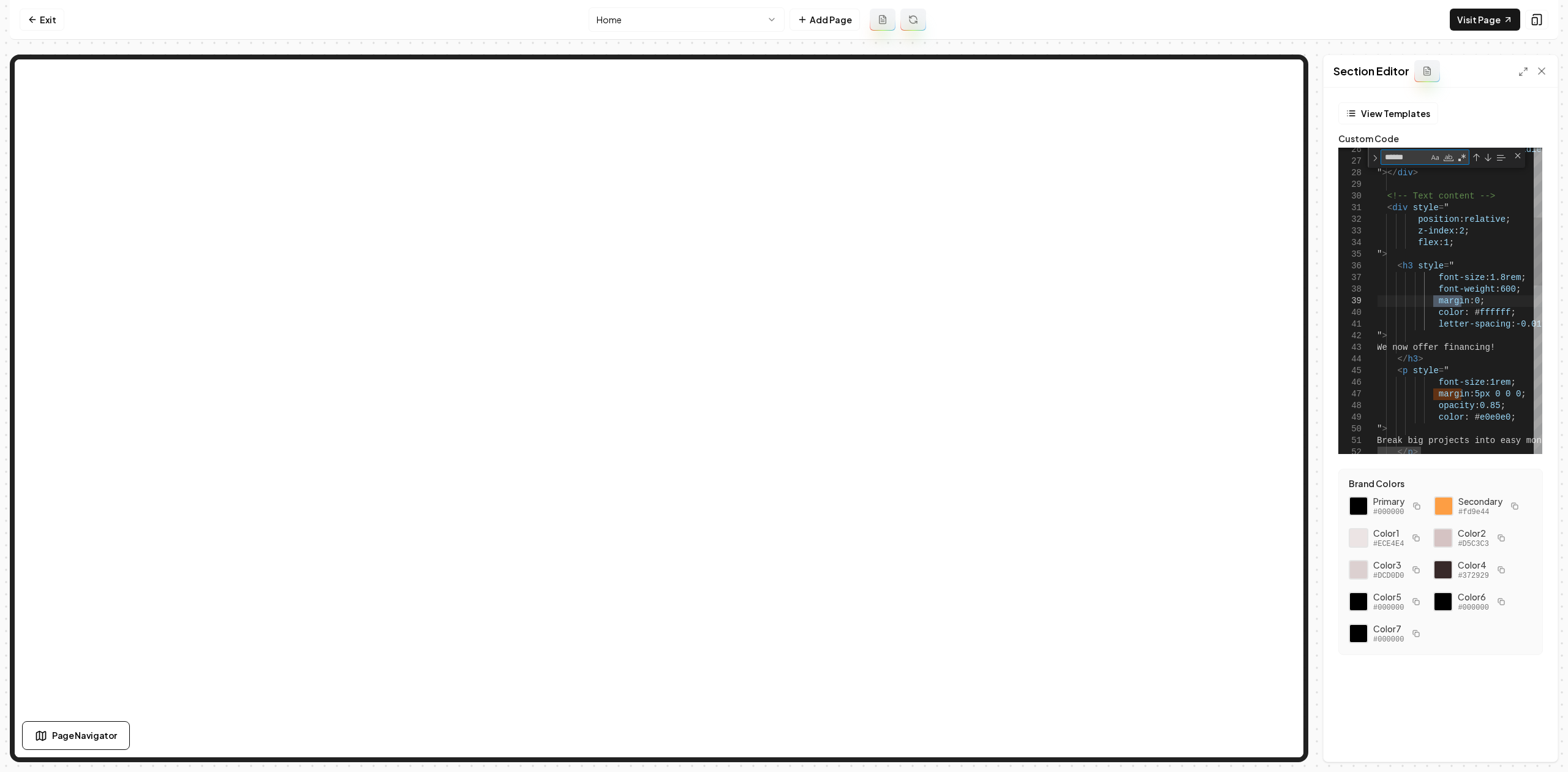
type textarea "******"
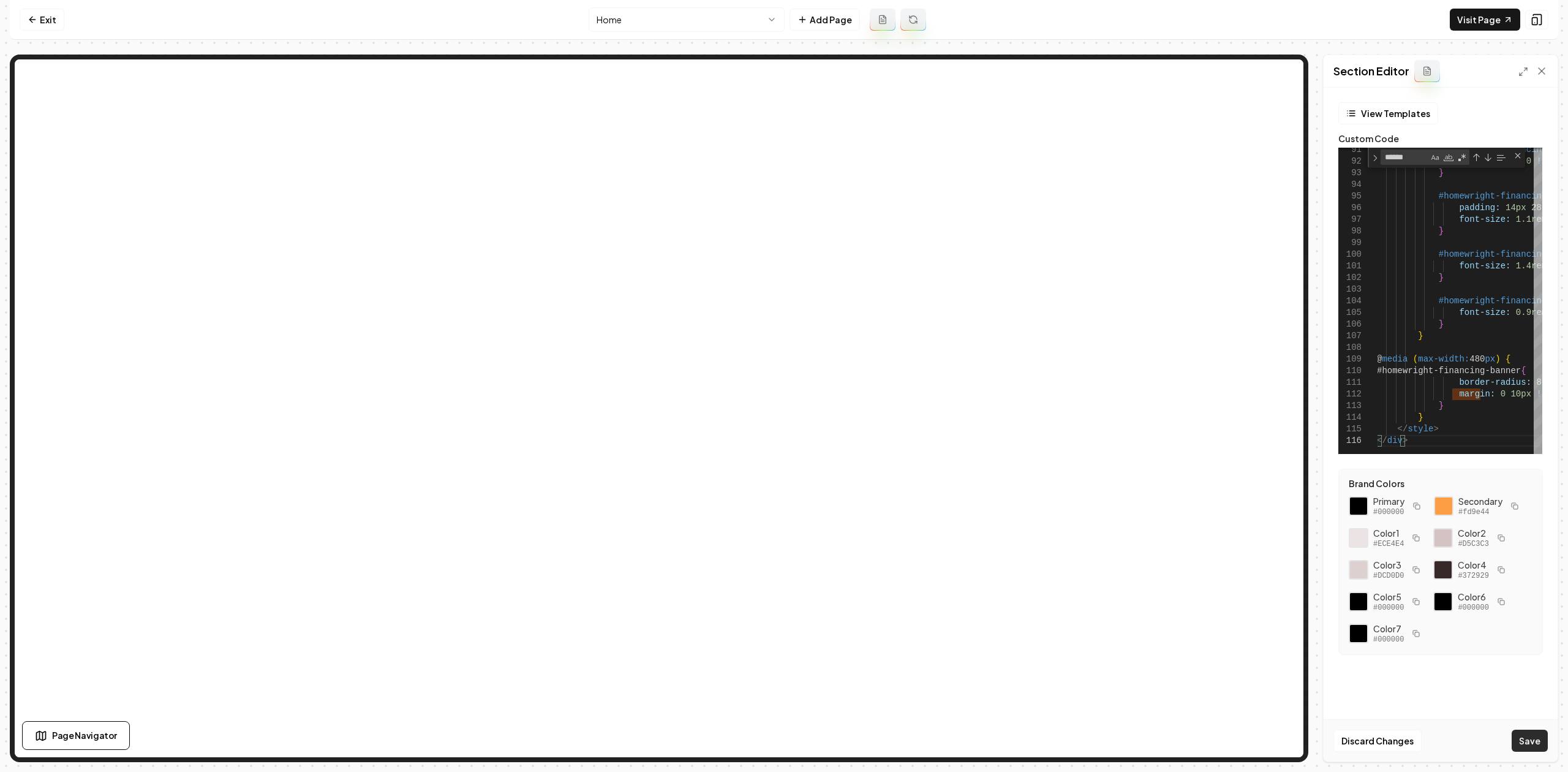
click at [1540, 745] on button "Save" at bounding box center [1529, 740] width 36 height 22
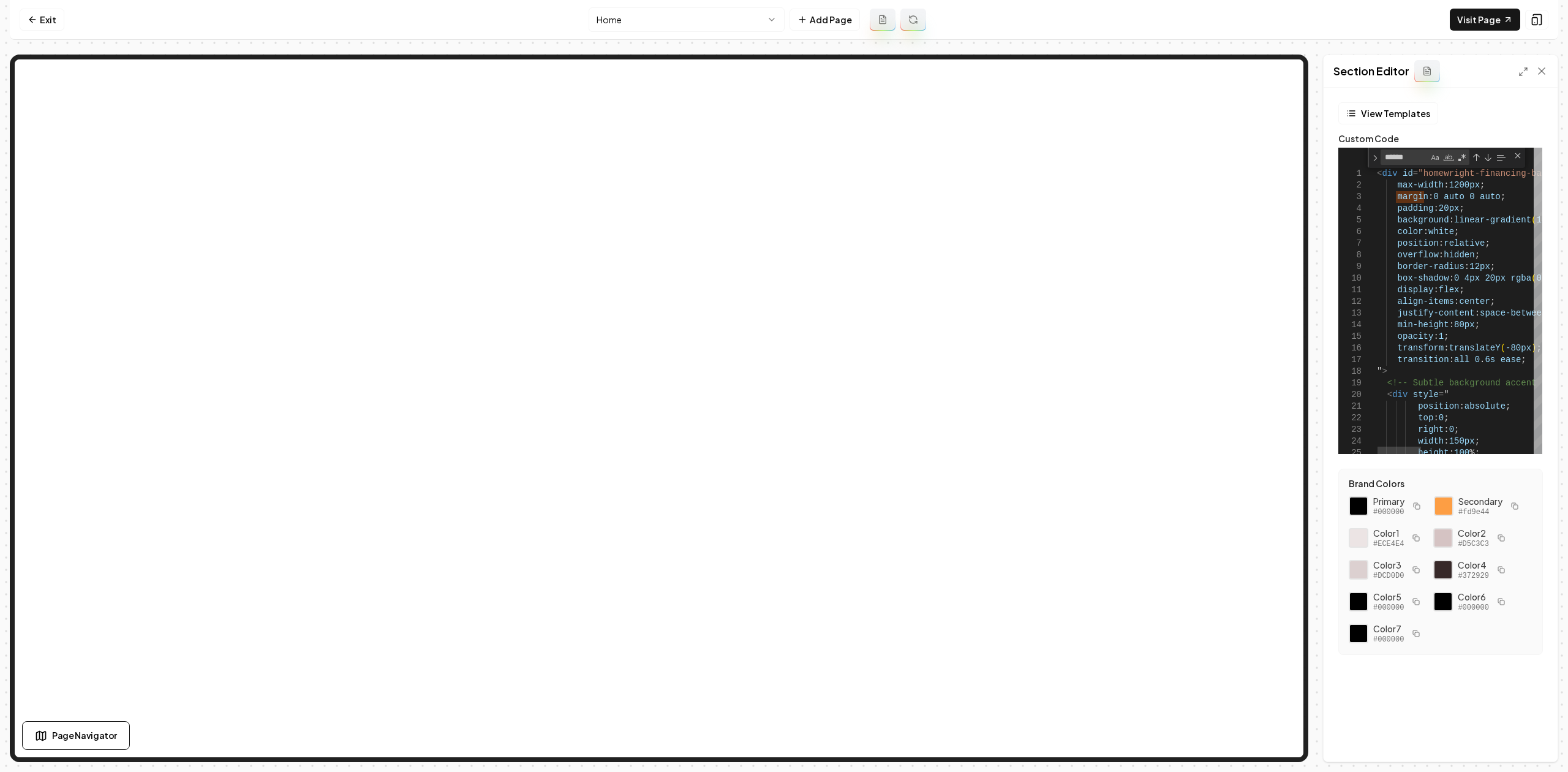
click at [1533, 160] on div at bounding box center [1537, 181] width 9 height 68
drag, startPoint x: 1520, startPoint y: 363, endPoint x: 1409, endPoint y: 367, distance: 111.1
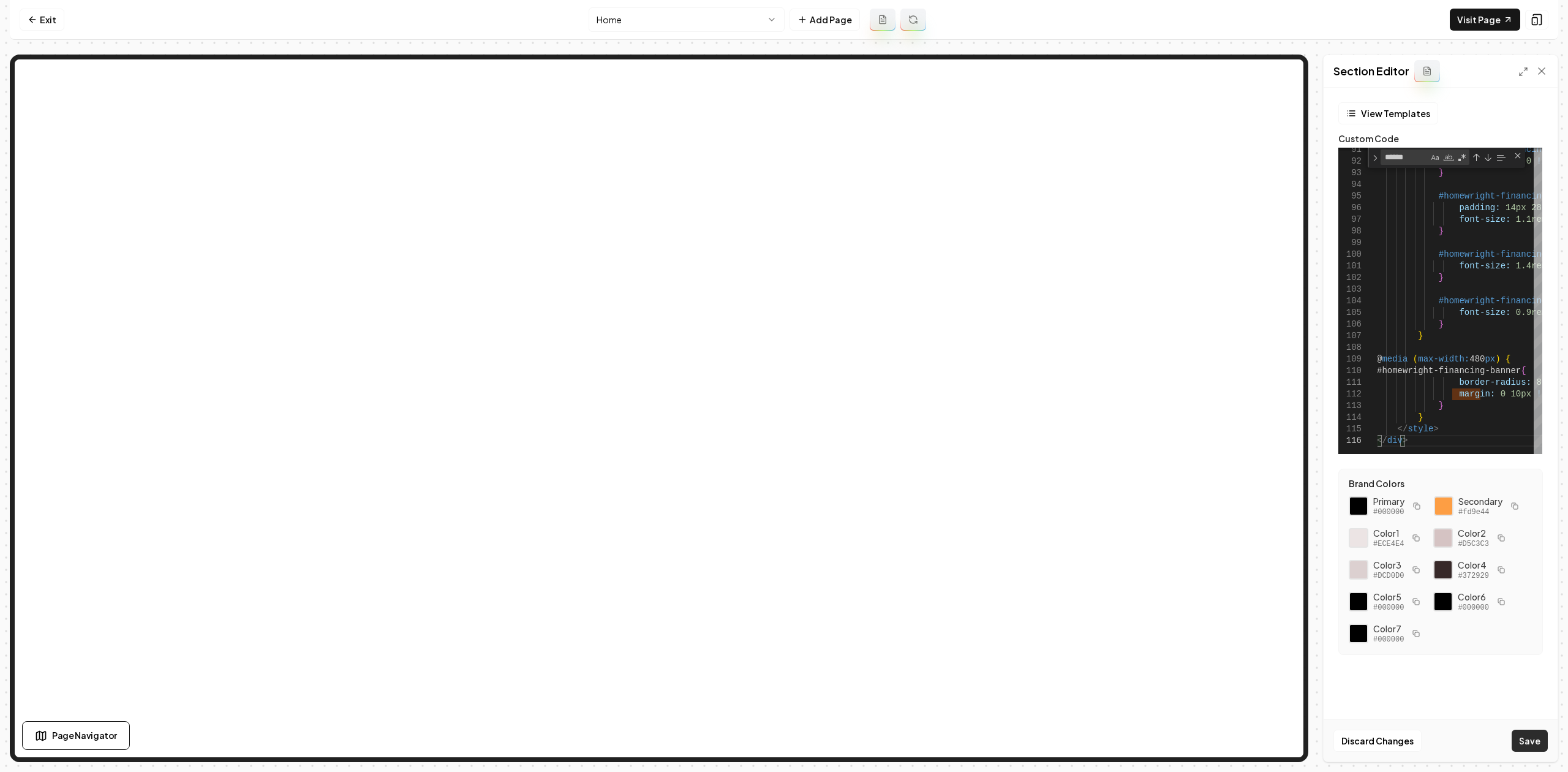
click at [1515, 736] on button "Save" at bounding box center [1529, 740] width 36 height 22
click at [1468, 20] on link "Visit Page" at bounding box center [1485, 19] width 70 height 22
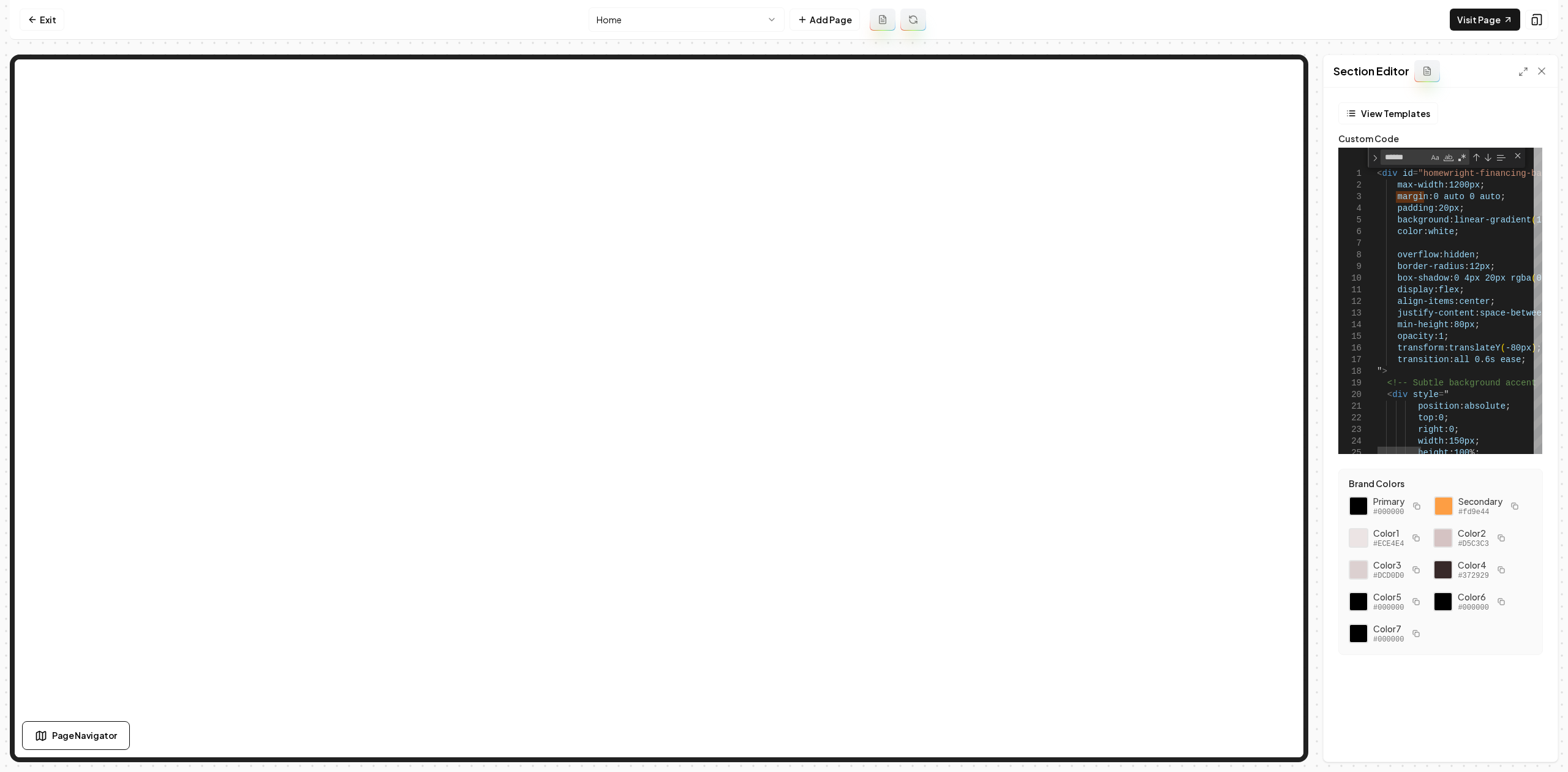
click at [1533, 150] on div at bounding box center [1537, 181] width 9 height 68
type textarea "**********"
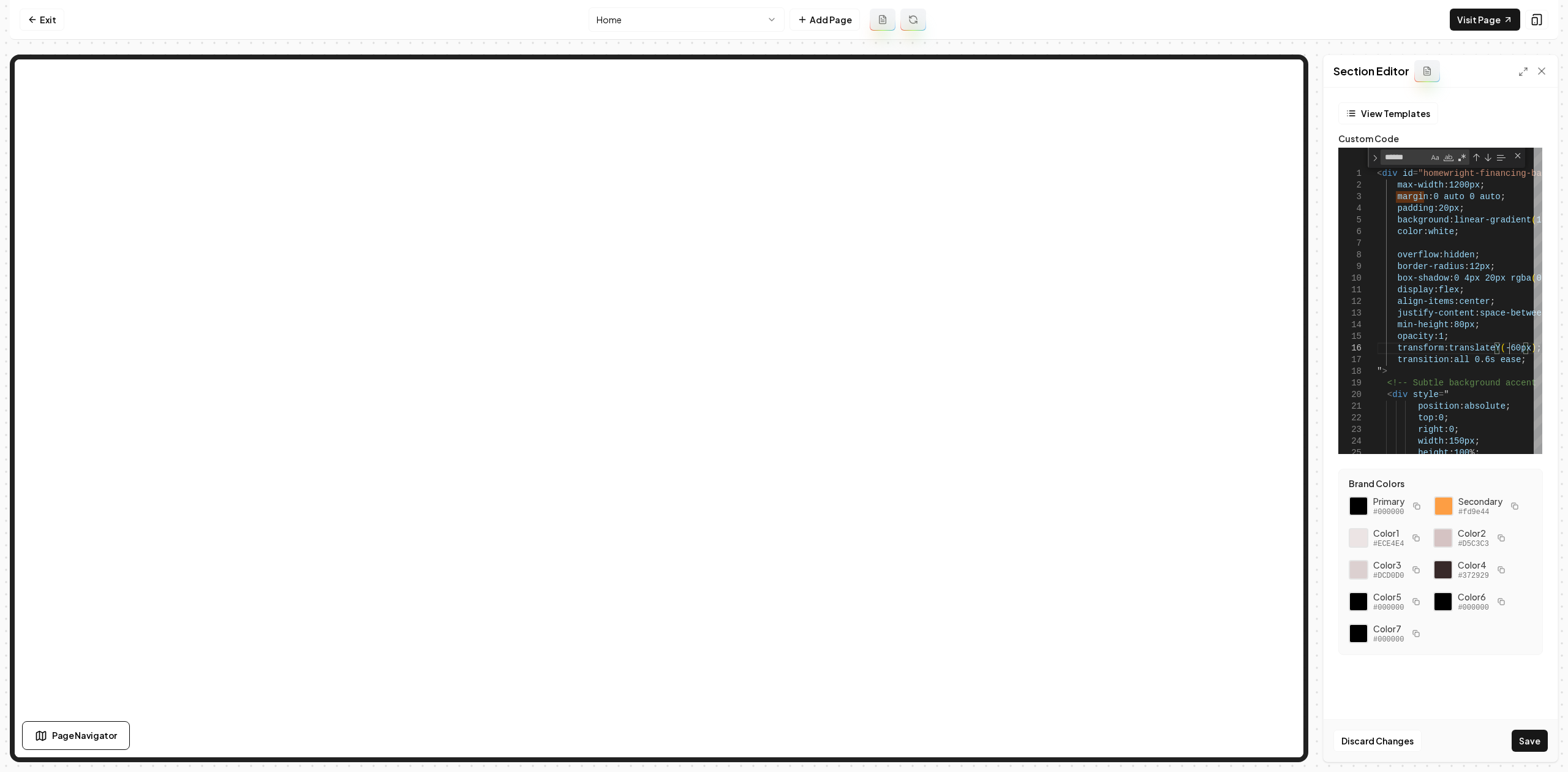
click at [1539, 760] on div "Discard Changes Save" at bounding box center [1440, 740] width 234 height 42
click at [1542, 749] on button "Save" at bounding box center [1529, 740] width 36 height 22
click at [1541, 17] on icon at bounding box center [1536, 19] width 12 height 12
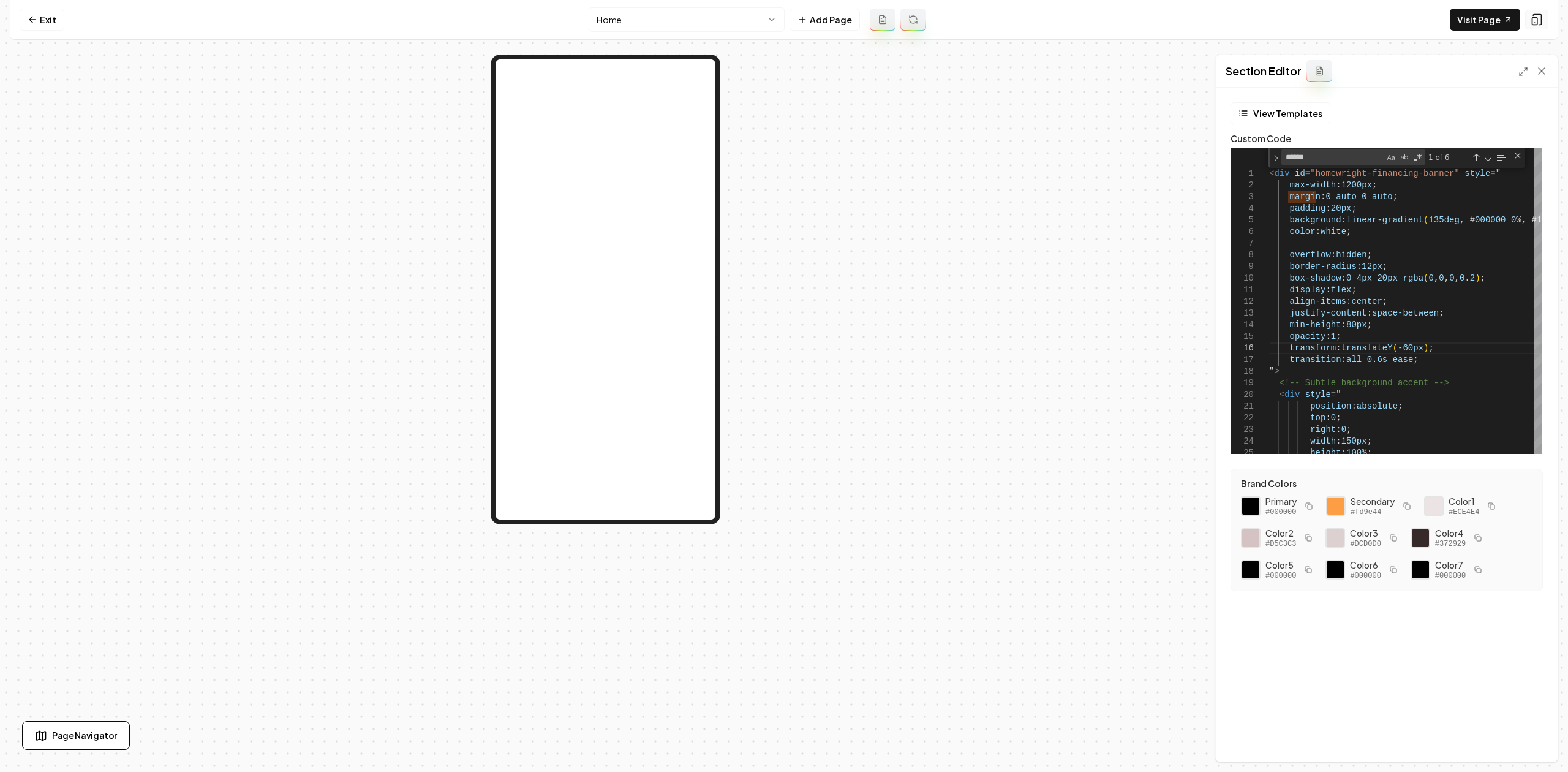
click at [1541, 17] on icon at bounding box center [1536, 19] width 12 height 12
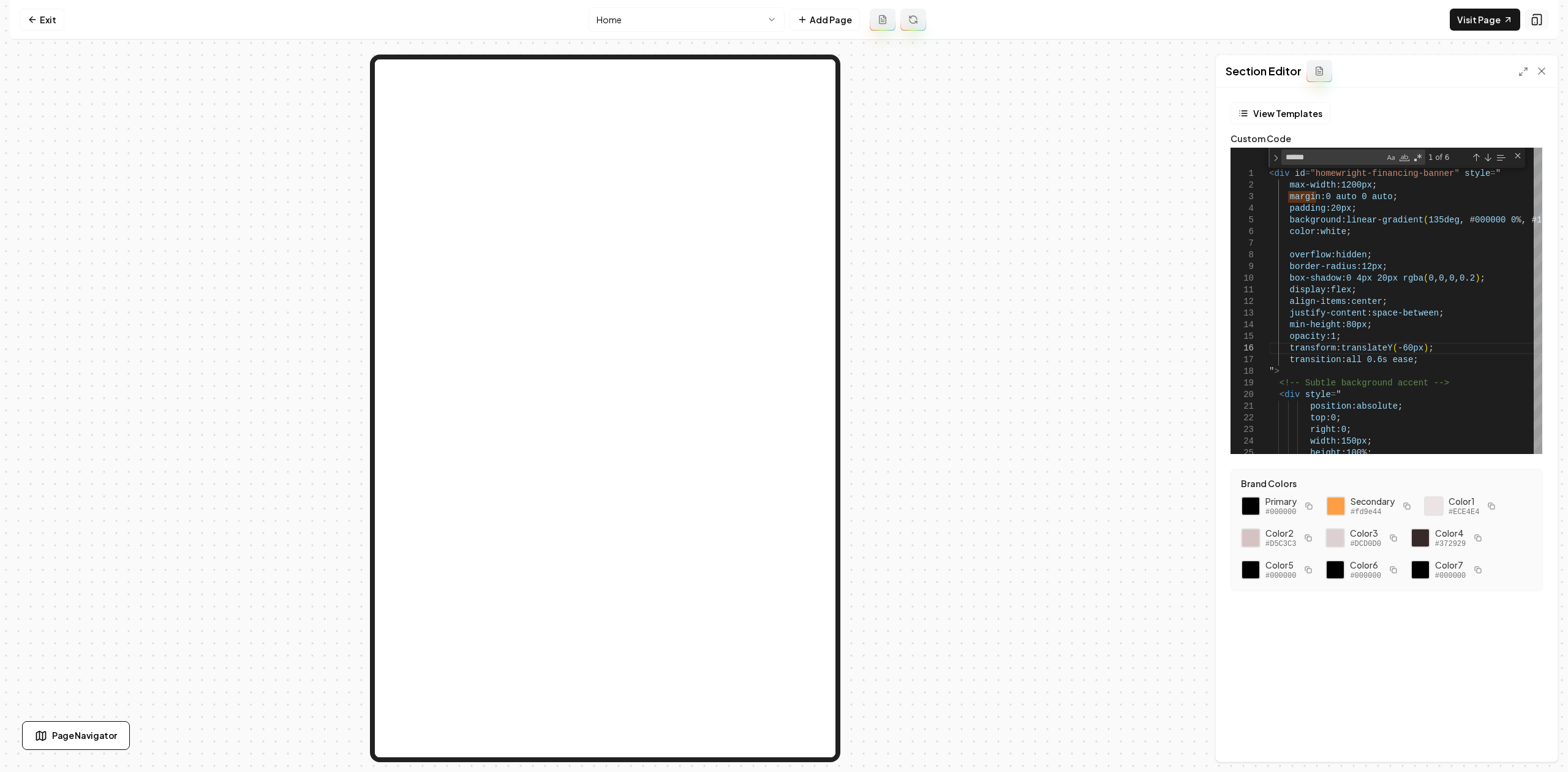
click at [1541, 17] on icon at bounding box center [1536, 19] width 12 height 12
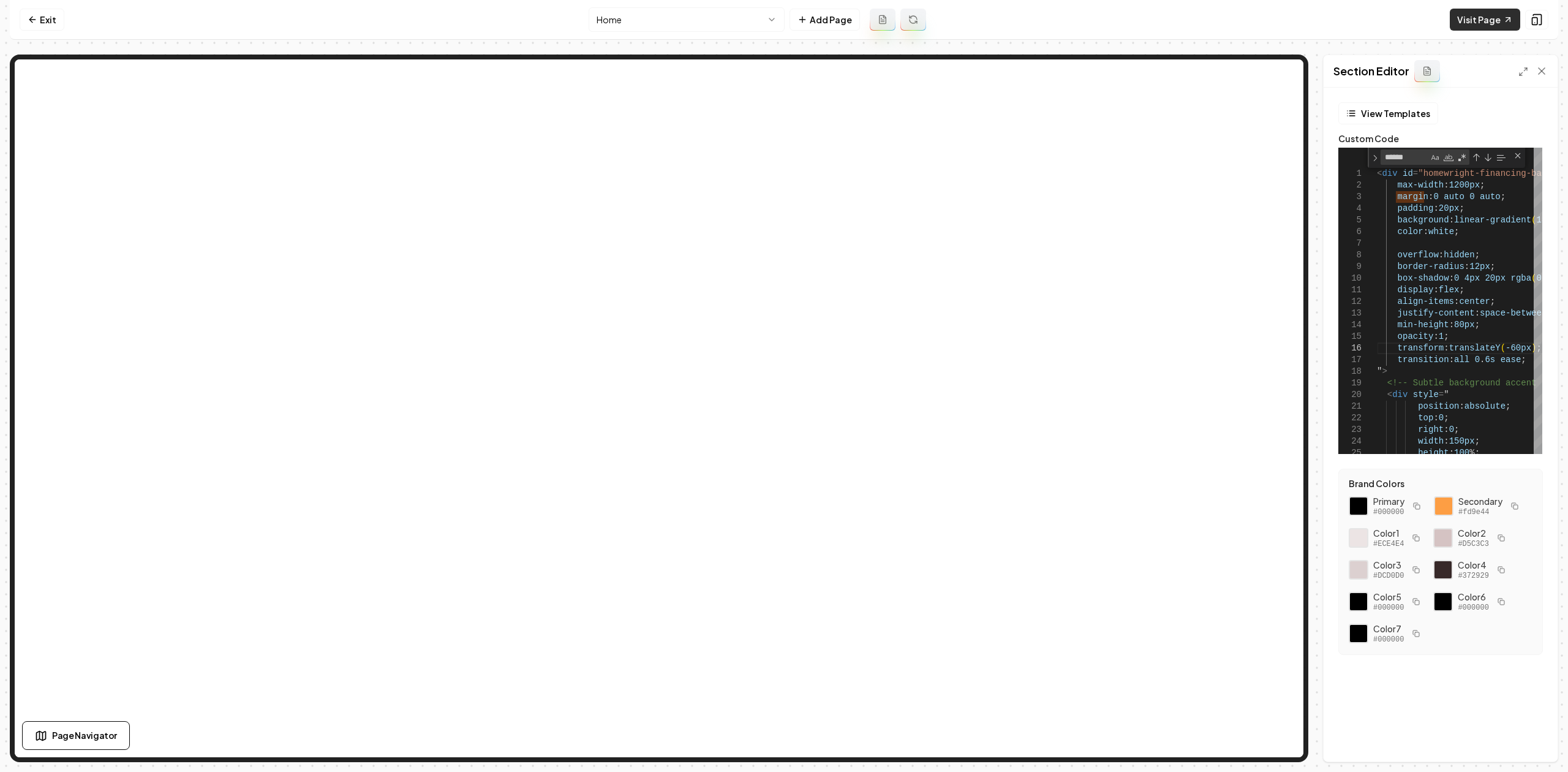
click at [1497, 20] on link "Visit Page" at bounding box center [1485, 19] width 70 height 22
click at [31, 18] on icon at bounding box center [31, 19] width 3 height 6
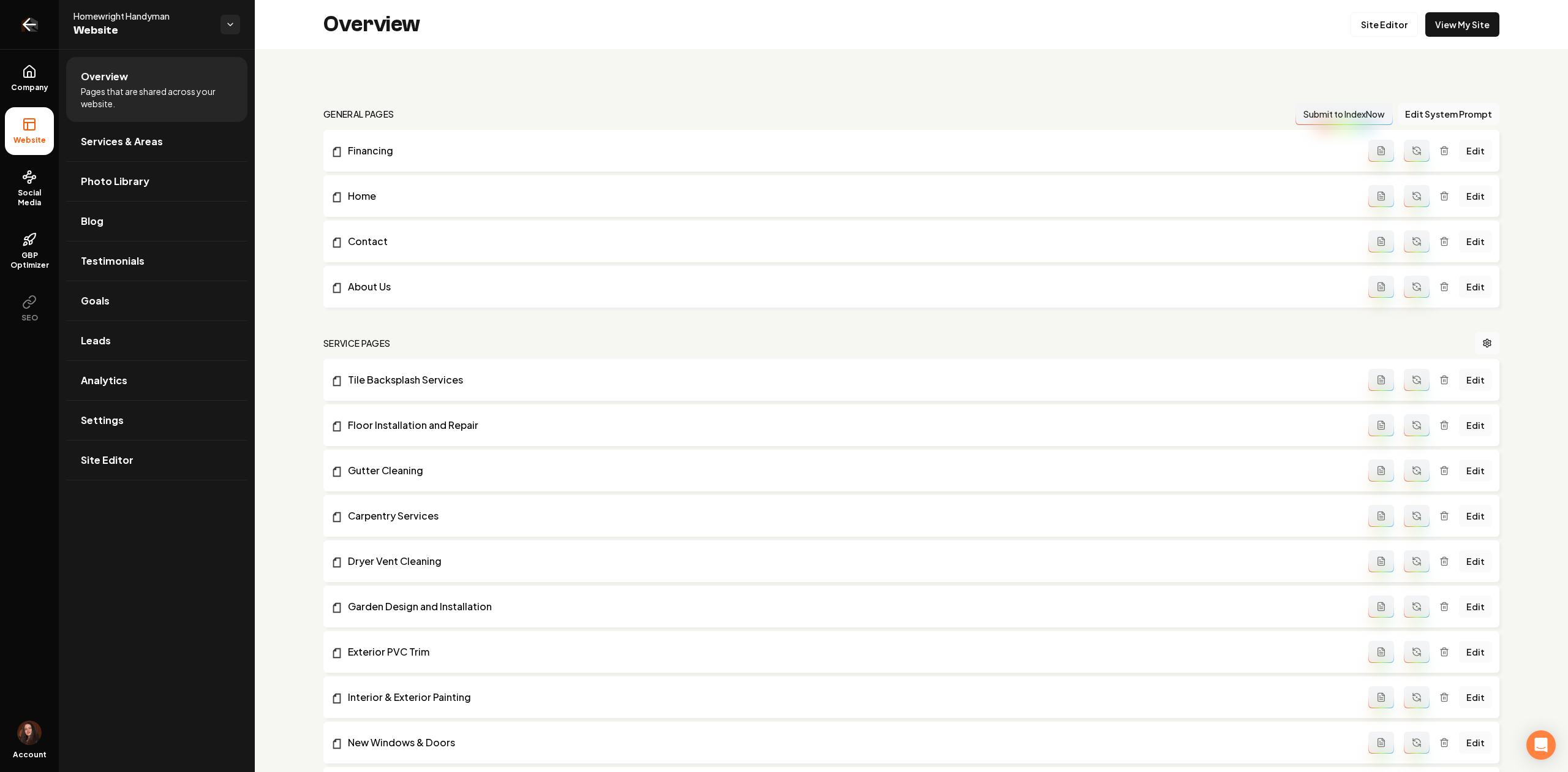
click at [29, 27] on icon "Return to dashboard" at bounding box center [29, 24] width 19 height 19
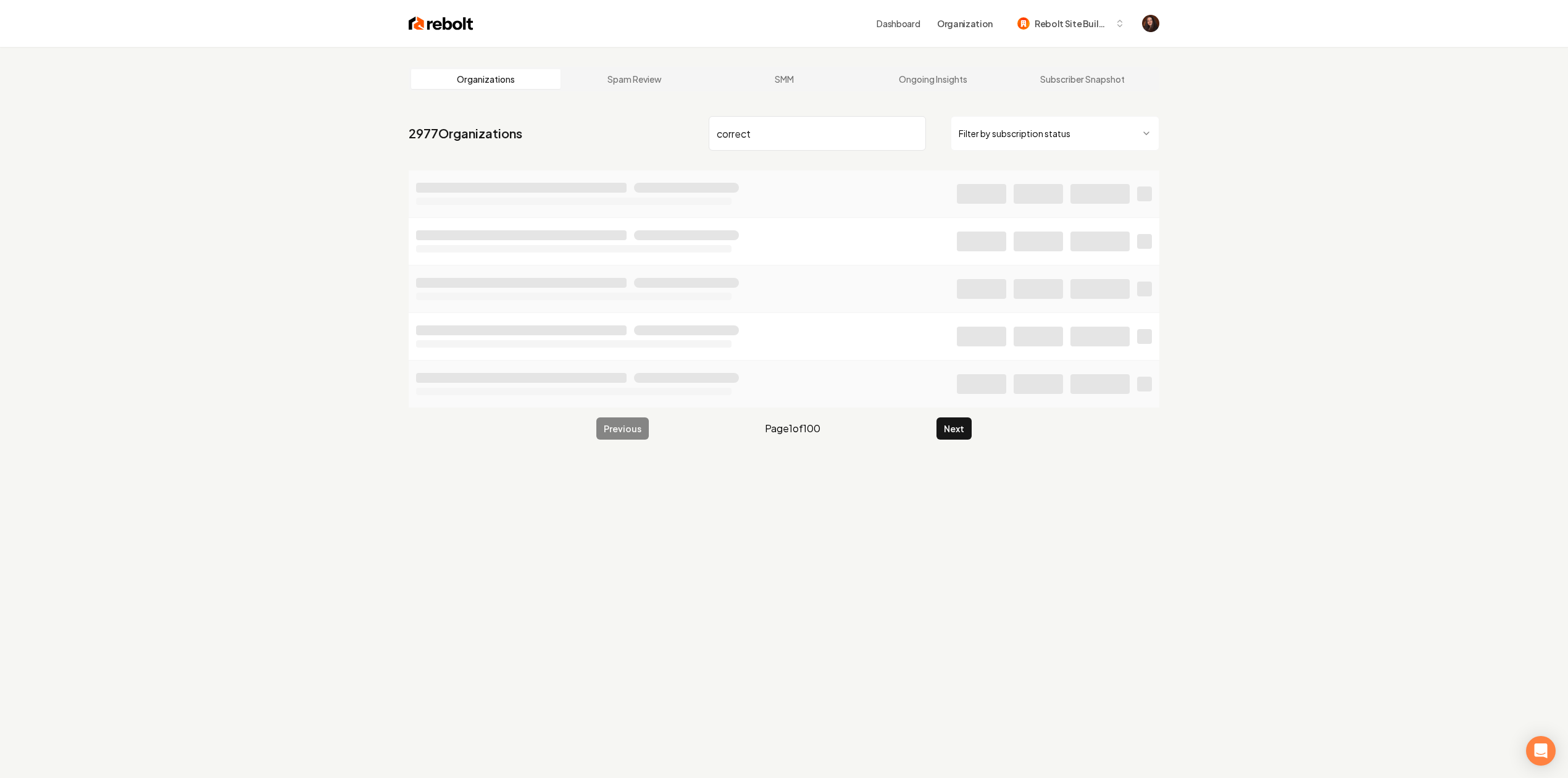
type input "correct"
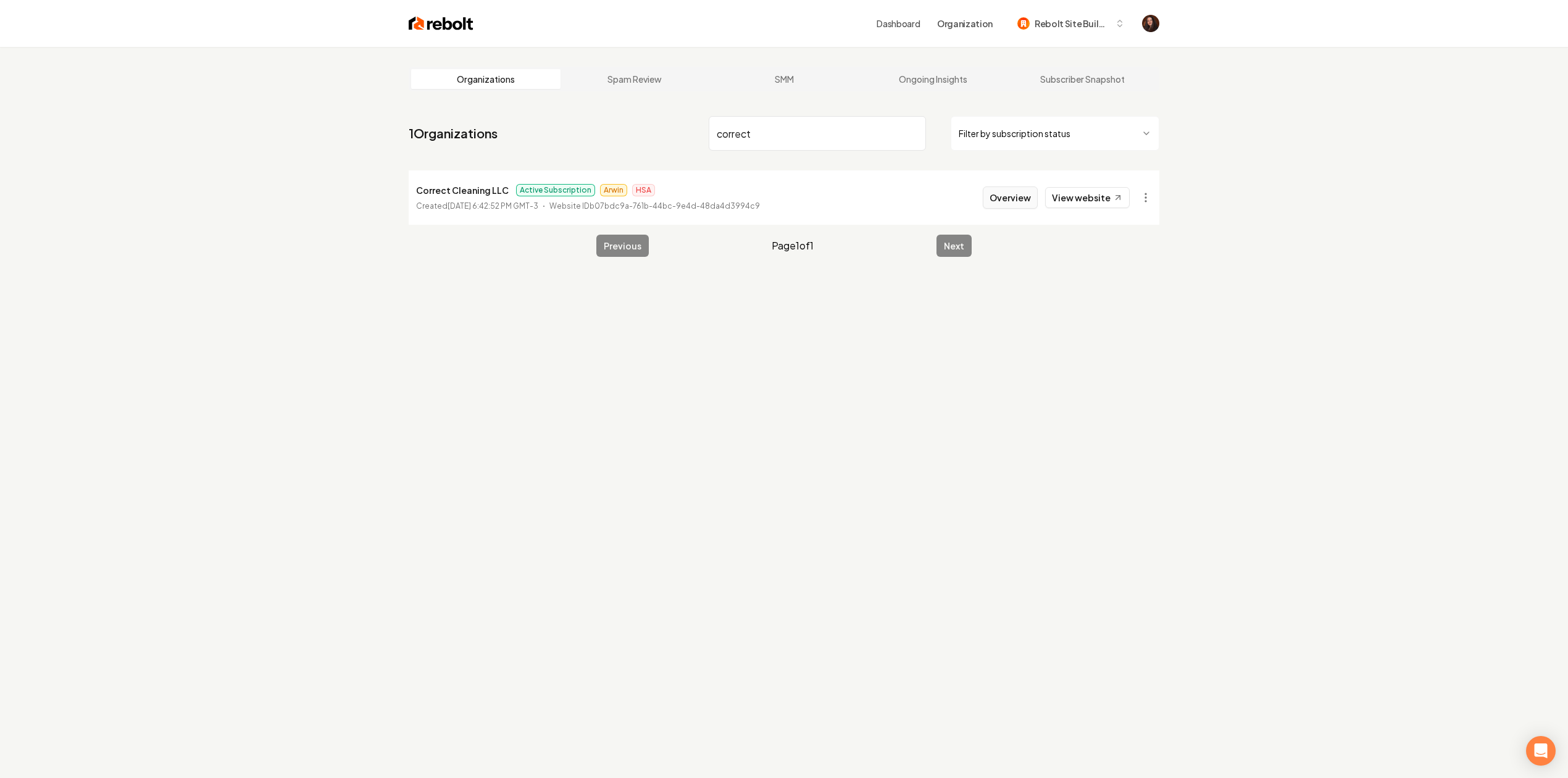
click at [987, 205] on button "Overview" at bounding box center [1009, 197] width 55 height 22
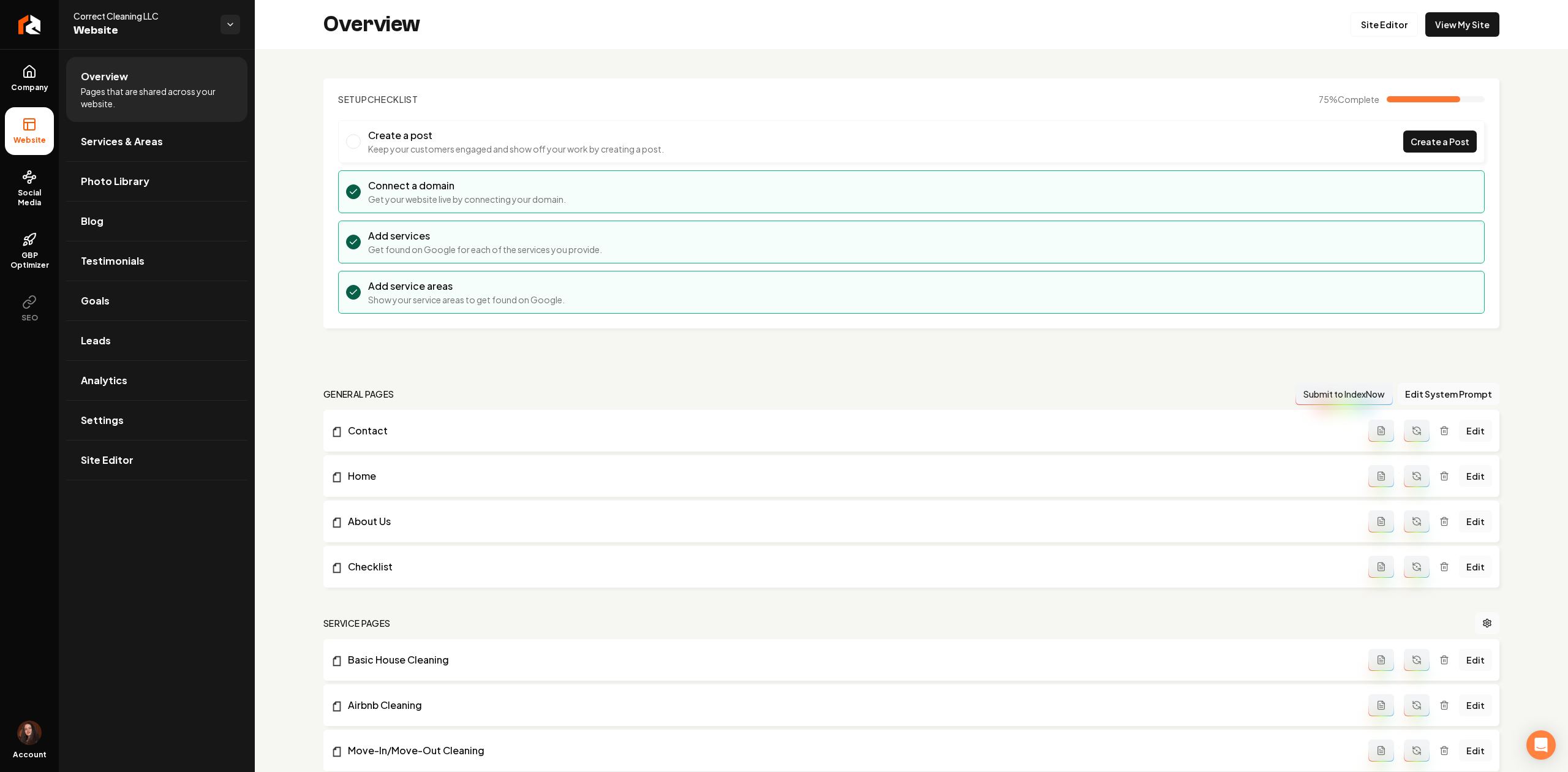
click at [1460, 564] on link "Edit" at bounding box center [1475, 566] width 33 height 22
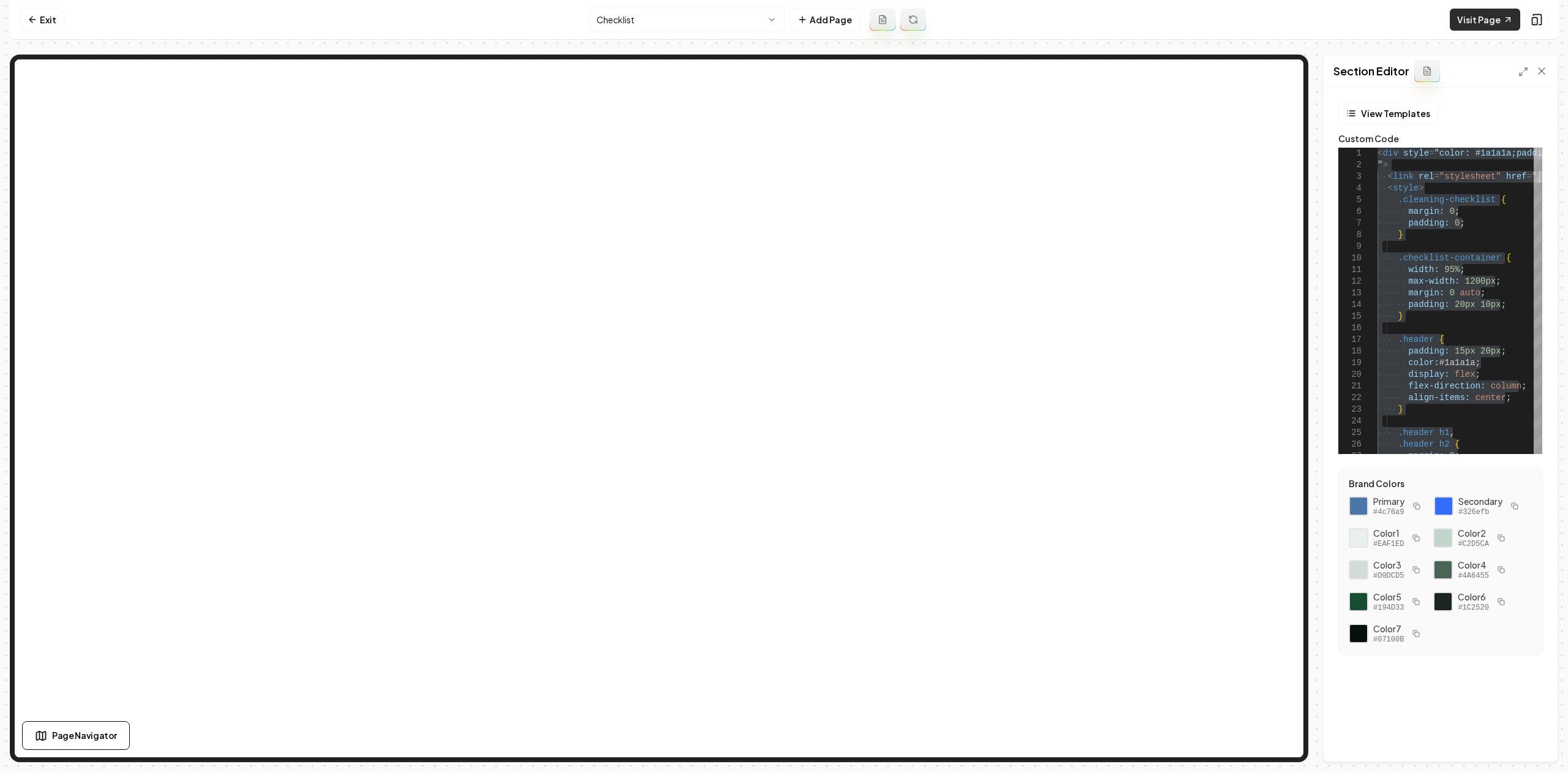
click at [1475, 22] on link "Visit Page" at bounding box center [1485, 19] width 70 height 22
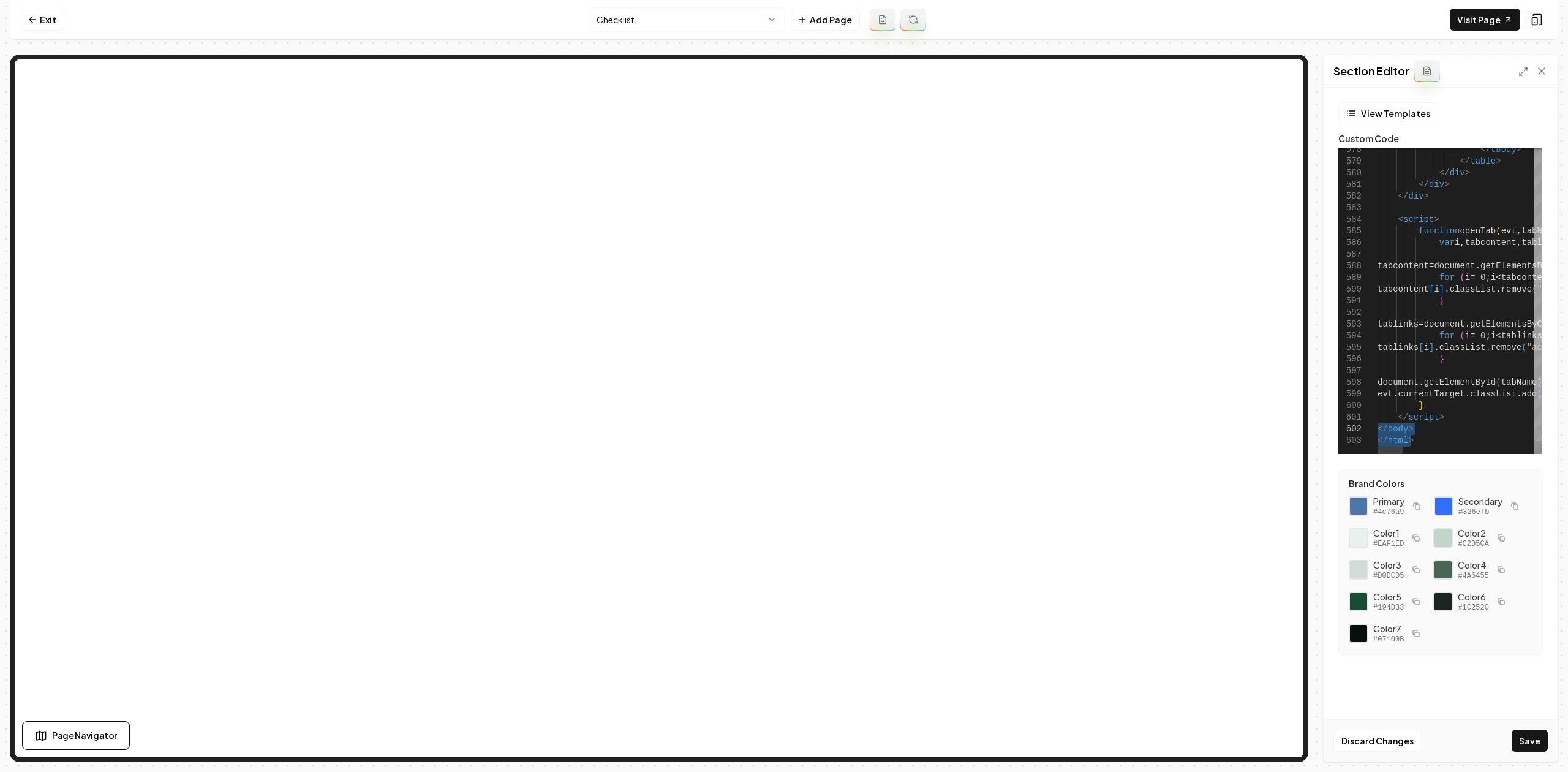
drag, startPoint x: 1375, startPoint y: 453, endPoint x: 1350, endPoint y: 430, distance: 34.0
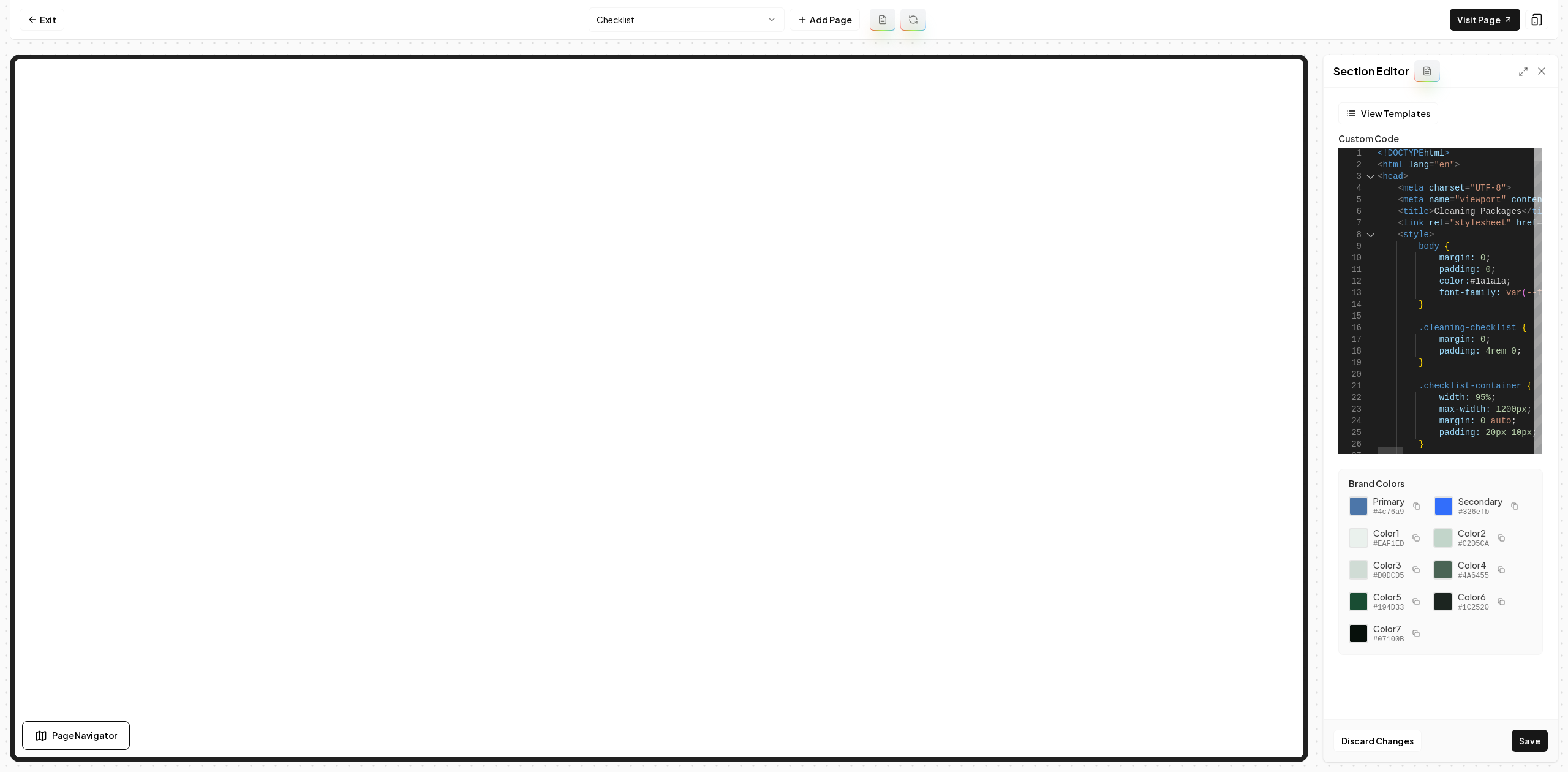
click at [1533, 147] on div at bounding box center [1537, 154] width 9 height 13
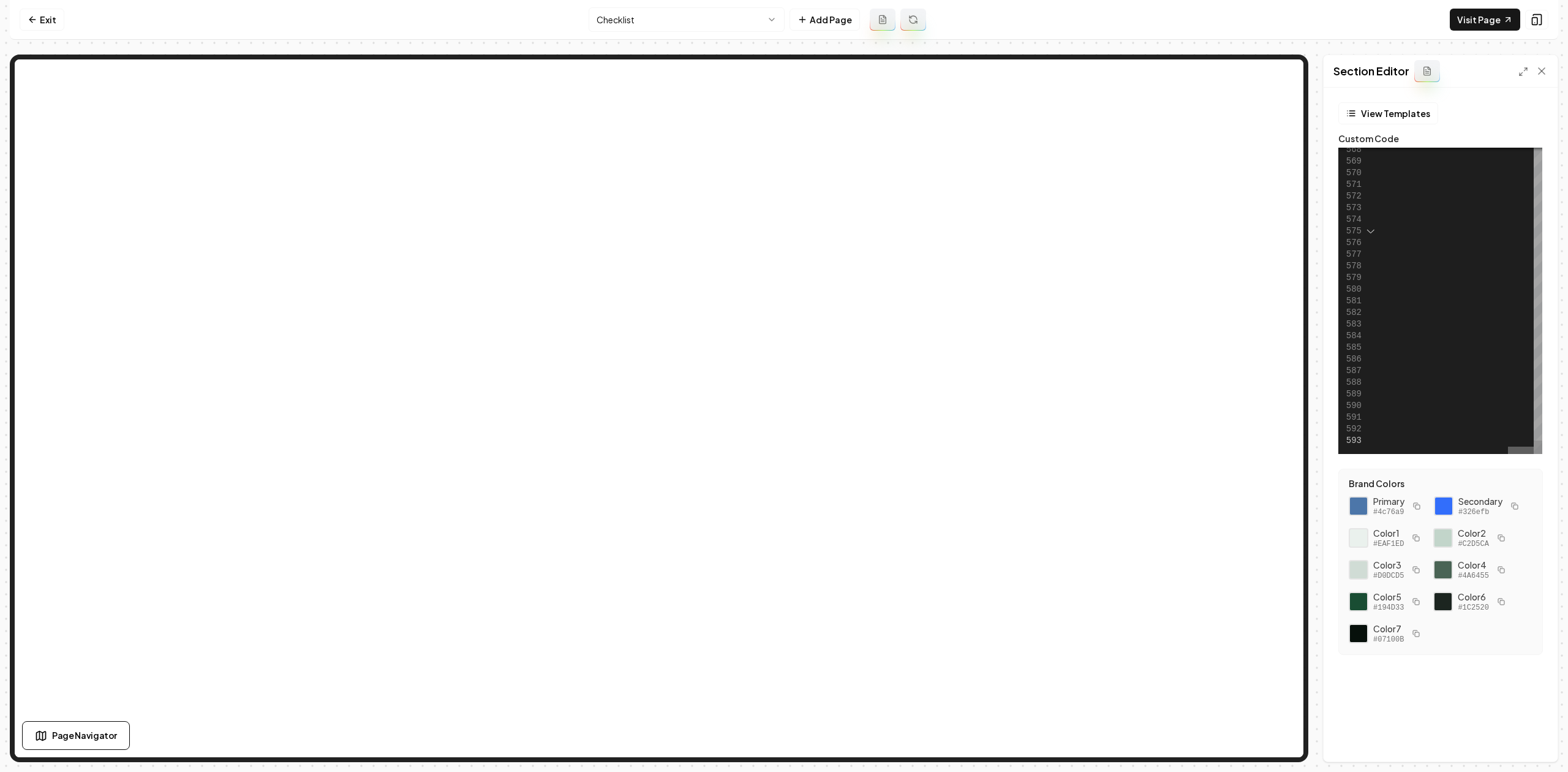
click at [1533, 447] on div at bounding box center [1455, 450] width 156 height 7
click at [1533, 147] on div at bounding box center [1537, 154] width 9 height 14
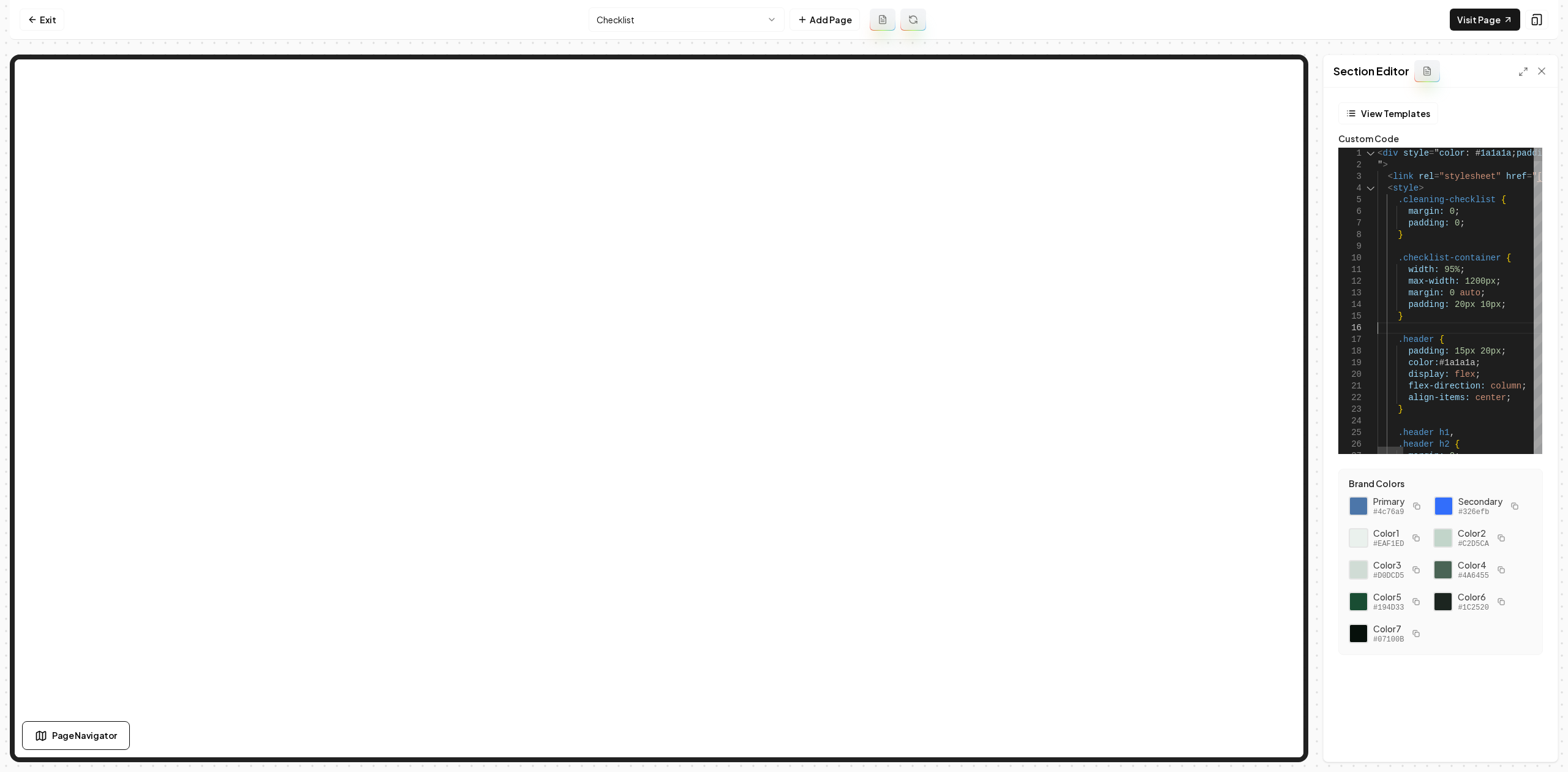
click at [1377, 454] on div at bounding box center [1390, 450] width 26 height 7
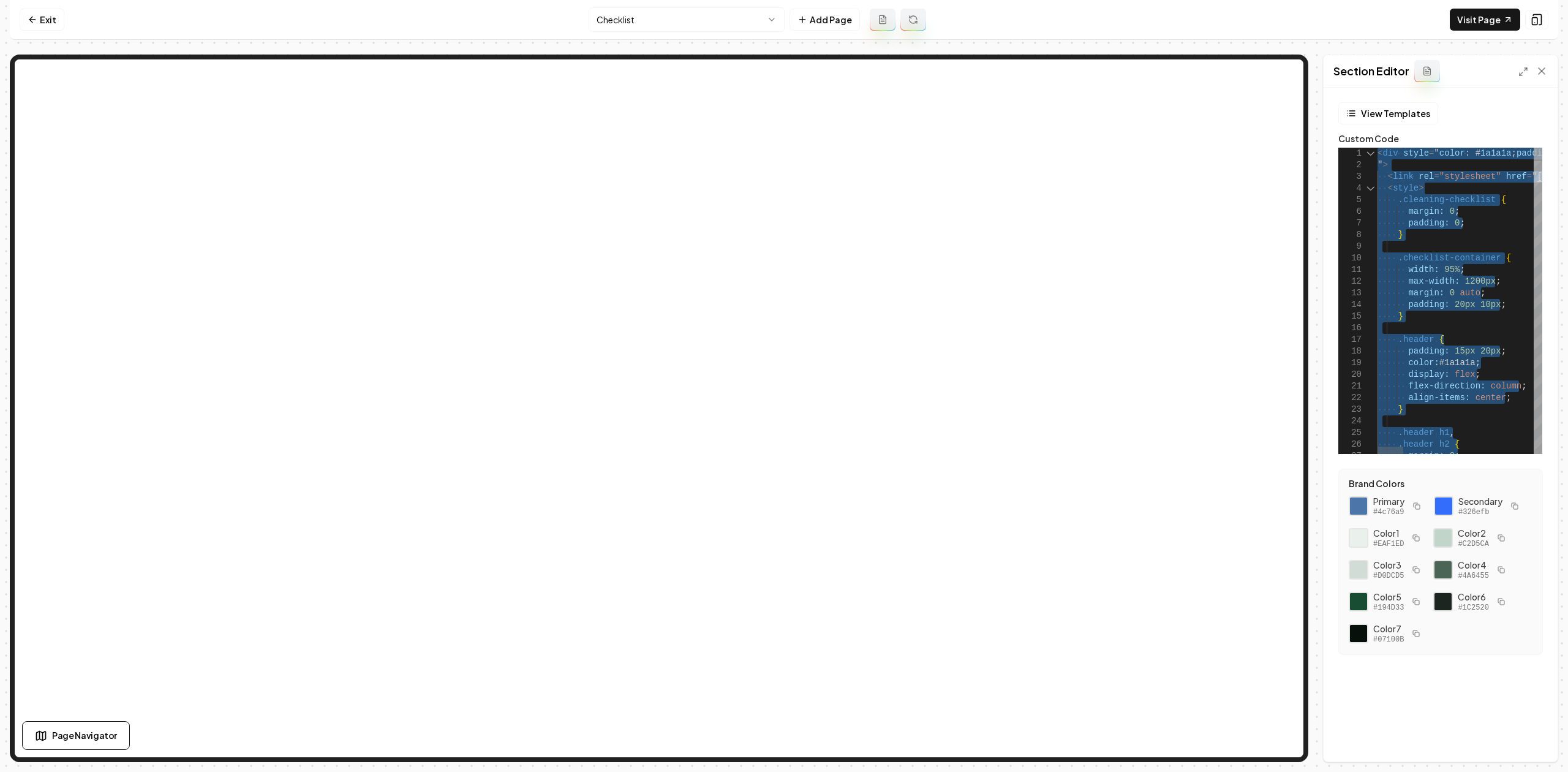
type textarea "**********"
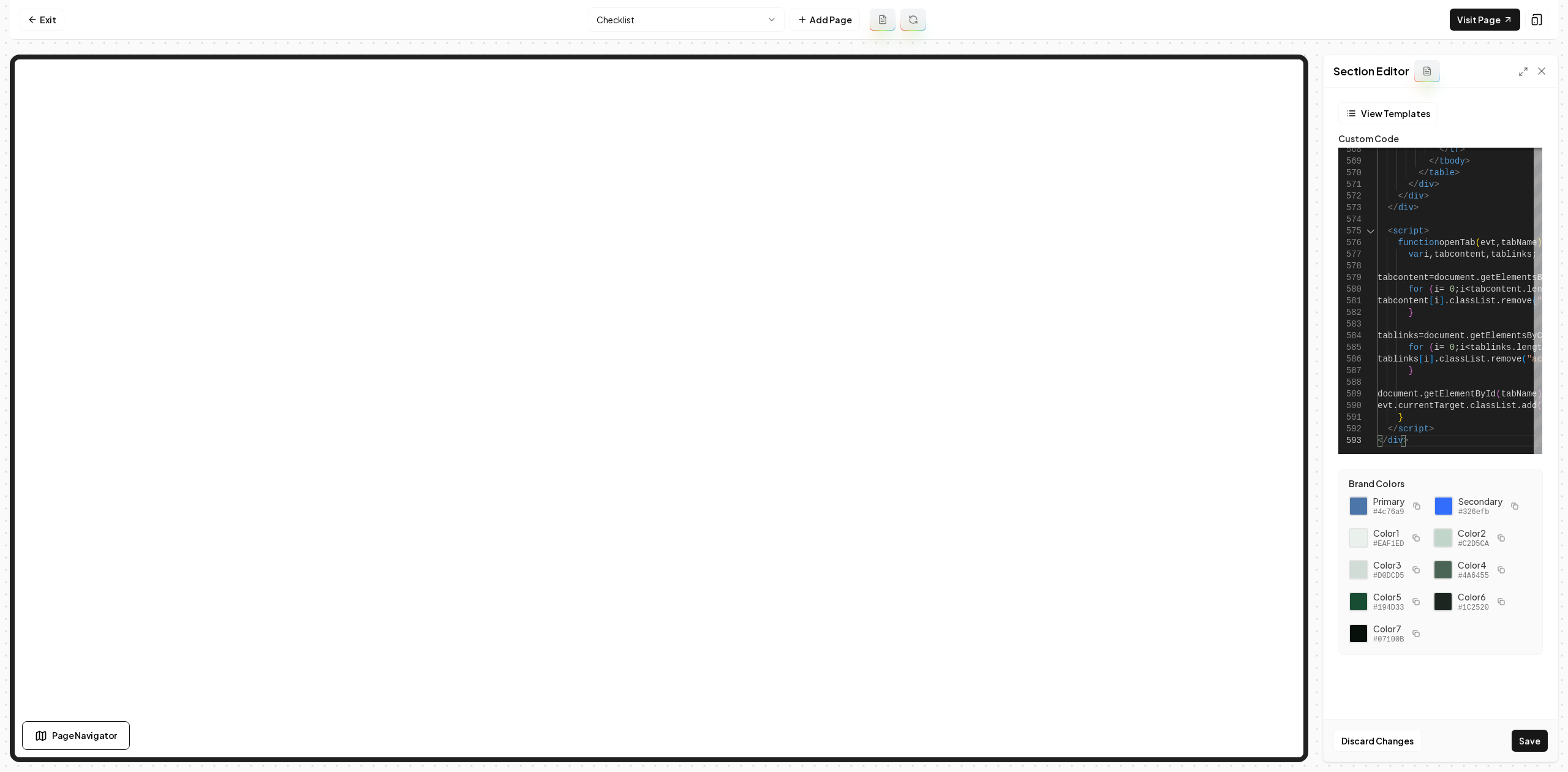
click at [1526, 755] on div "Discard Changes Save" at bounding box center [1440, 740] width 234 height 42
click at [1524, 746] on button "Save" at bounding box center [1529, 740] width 36 height 22
click at [22, 19] on link "Exit" at bounding box center [41, 19] width 44 height 22
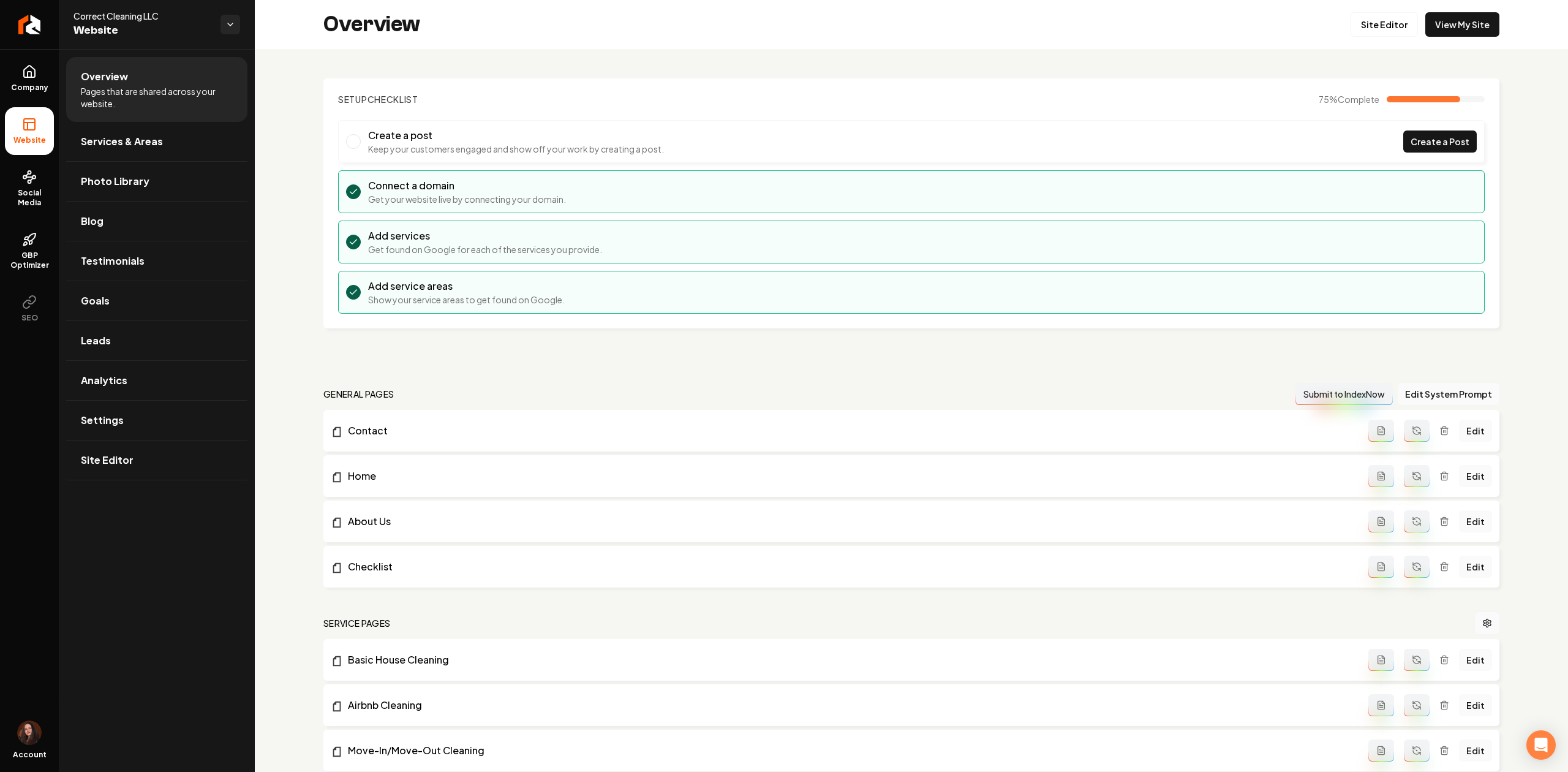
click at [29, 20] on icon "Return to dashboard" at bounding box center [29, 24] width 10 height 10
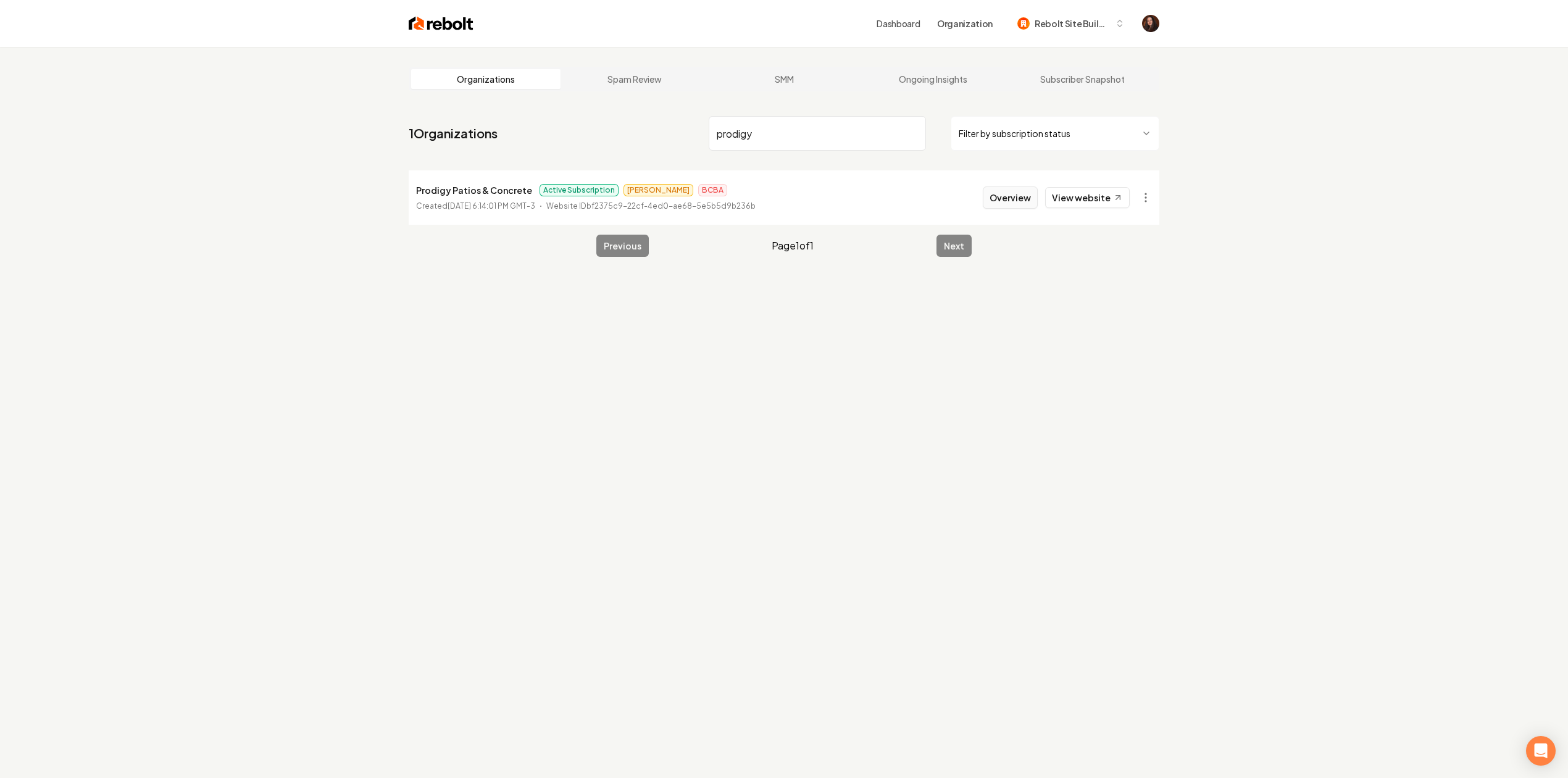
type input "prodigy"
click at [1014, 197] on button "Overview" at bounding box center [1009, 197] width 55 height 22
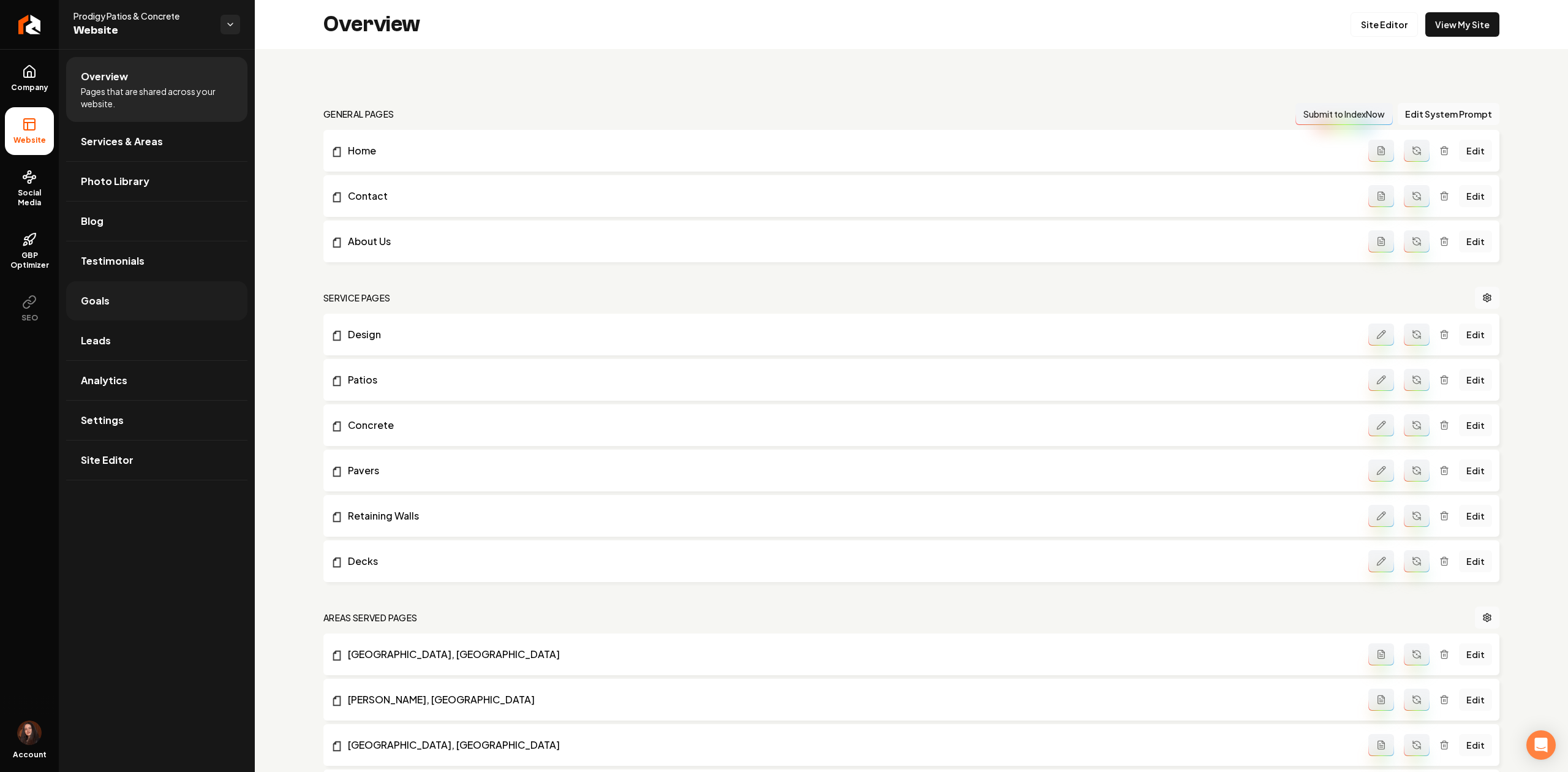
click at [135, 296] on link "Goals" at bounding box center [157, 300] width 181 height 39
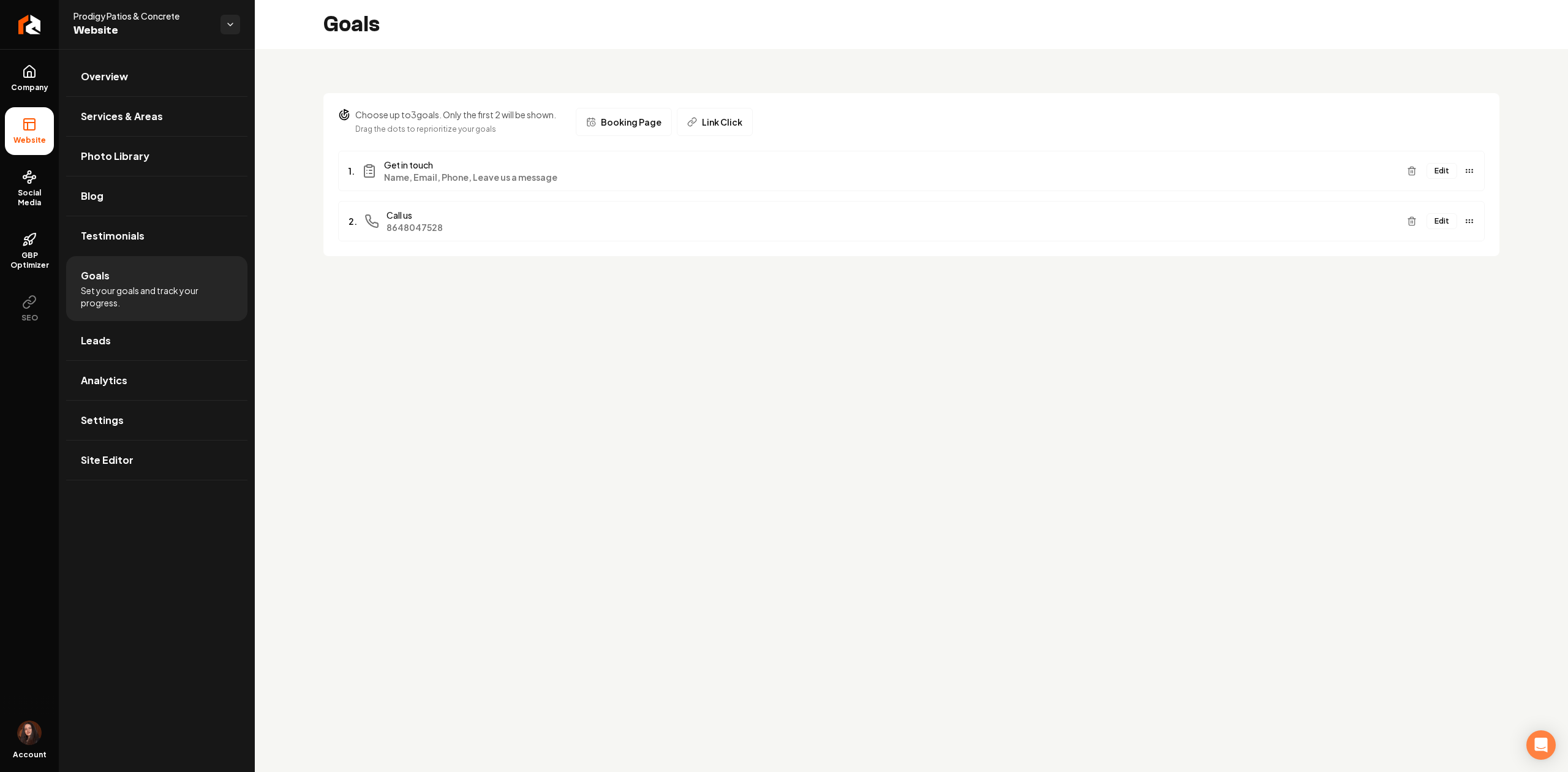
click at [1439, 176] on button "Edit" at bounding box center [1442, 171] width 31 height 16
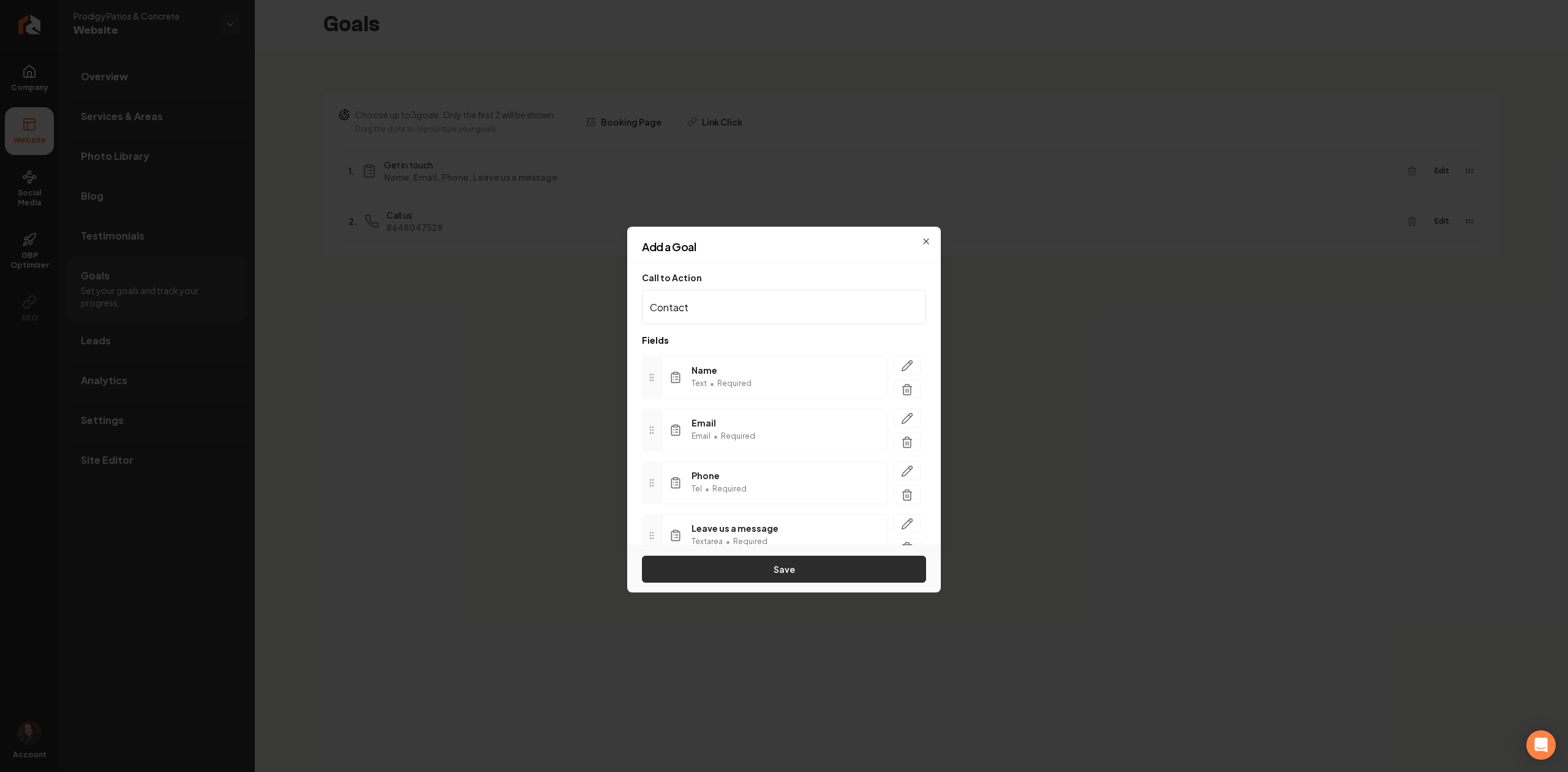
type input "Contact"
click at [697, 575] on button "Save" at bounding box center [783, 569] width 284 height 27
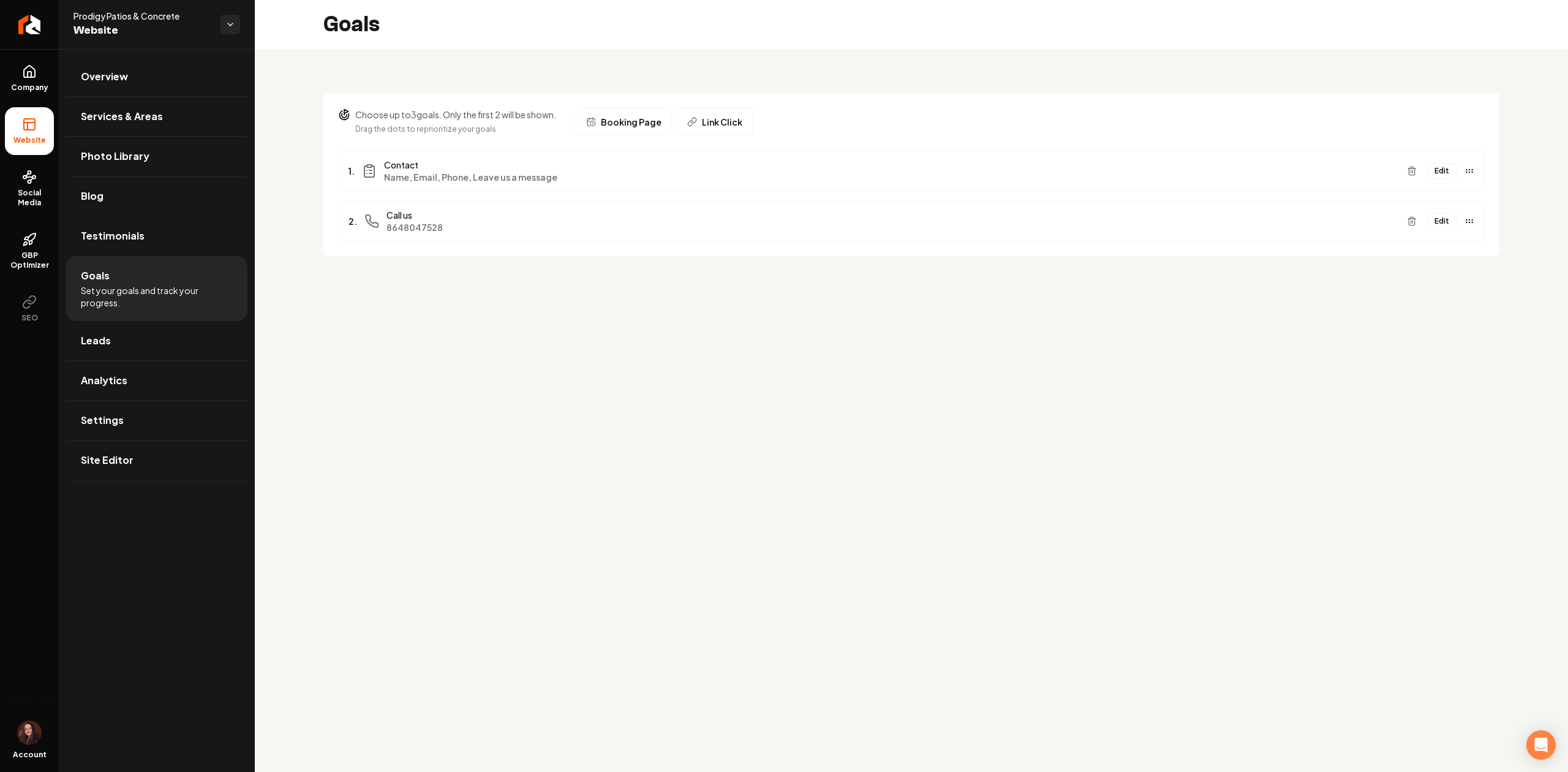
click at [701, 112] on button "Link Click" at bounding box center [714, 121] width 76 height 28
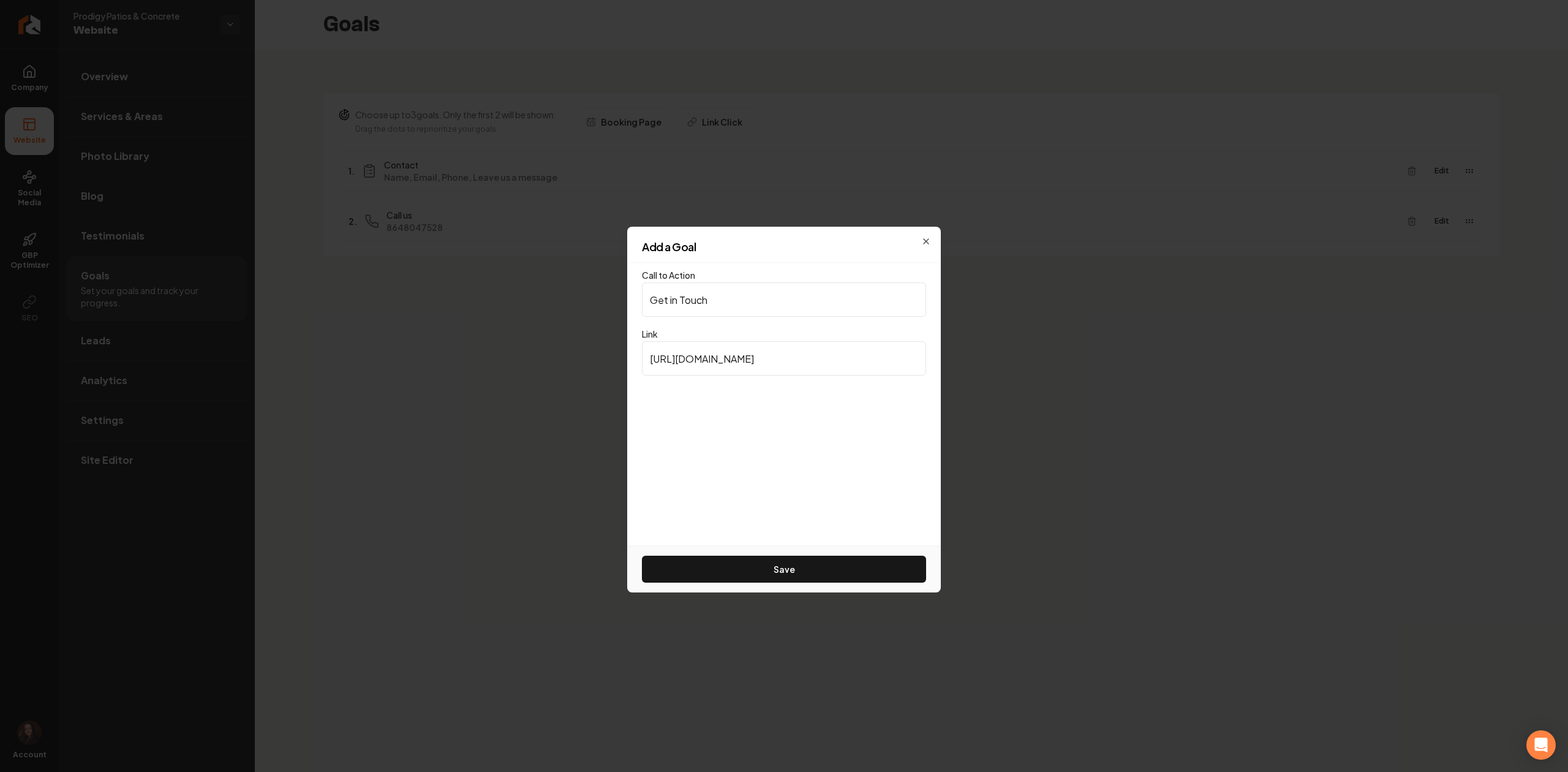
type input "Get in Touch"
click at [782, 362] on input "https://www.google.com" at bounding box center [783, 358] width 284 height 34
click at [782, 362] on input "/contact-us" at bounding box center [783, 358] width 284 height 34
type input "/contact-us"
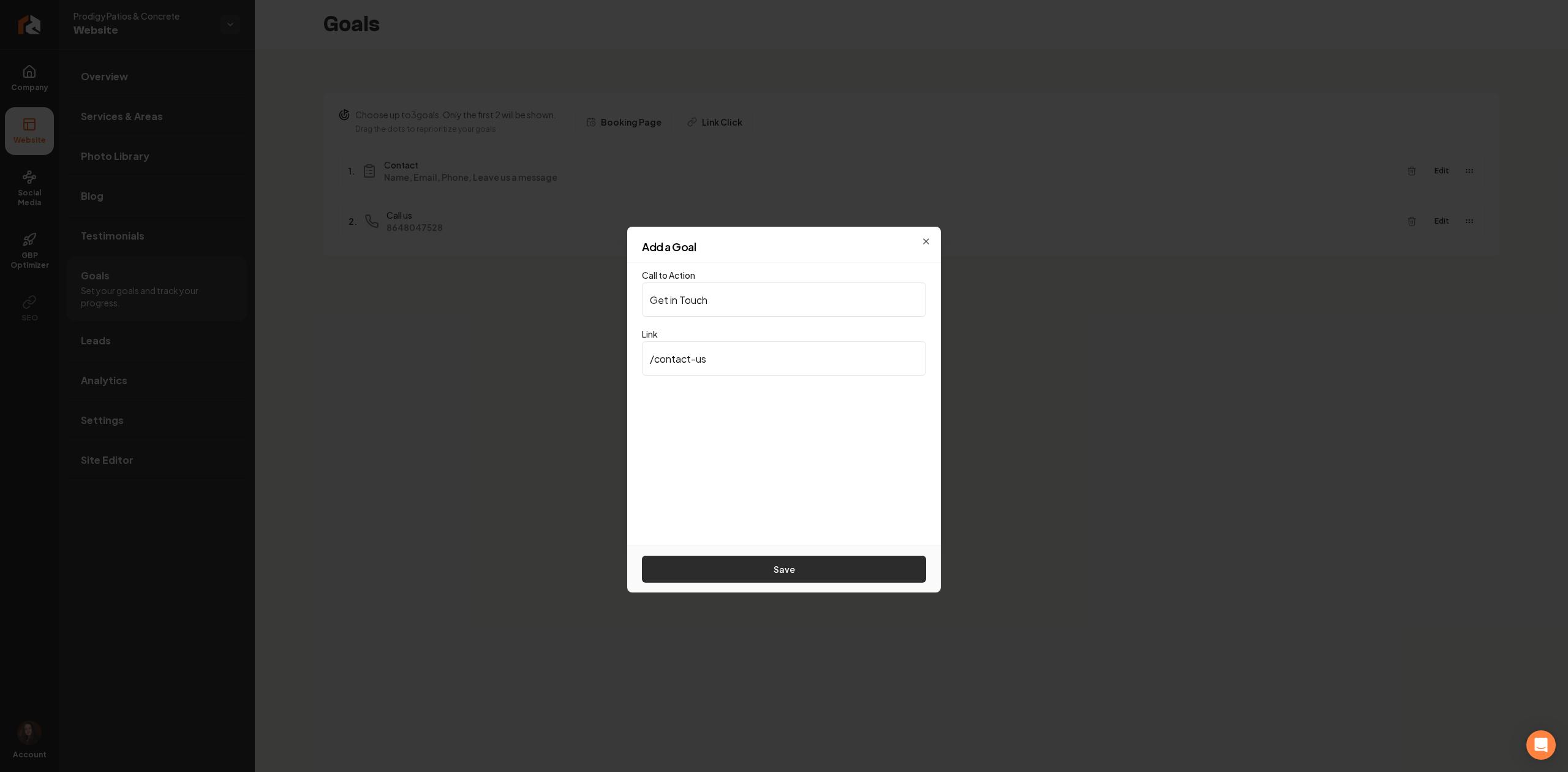
click at [755, 567] on button "Save" at bounding box center [783, 569] width 284 height 27
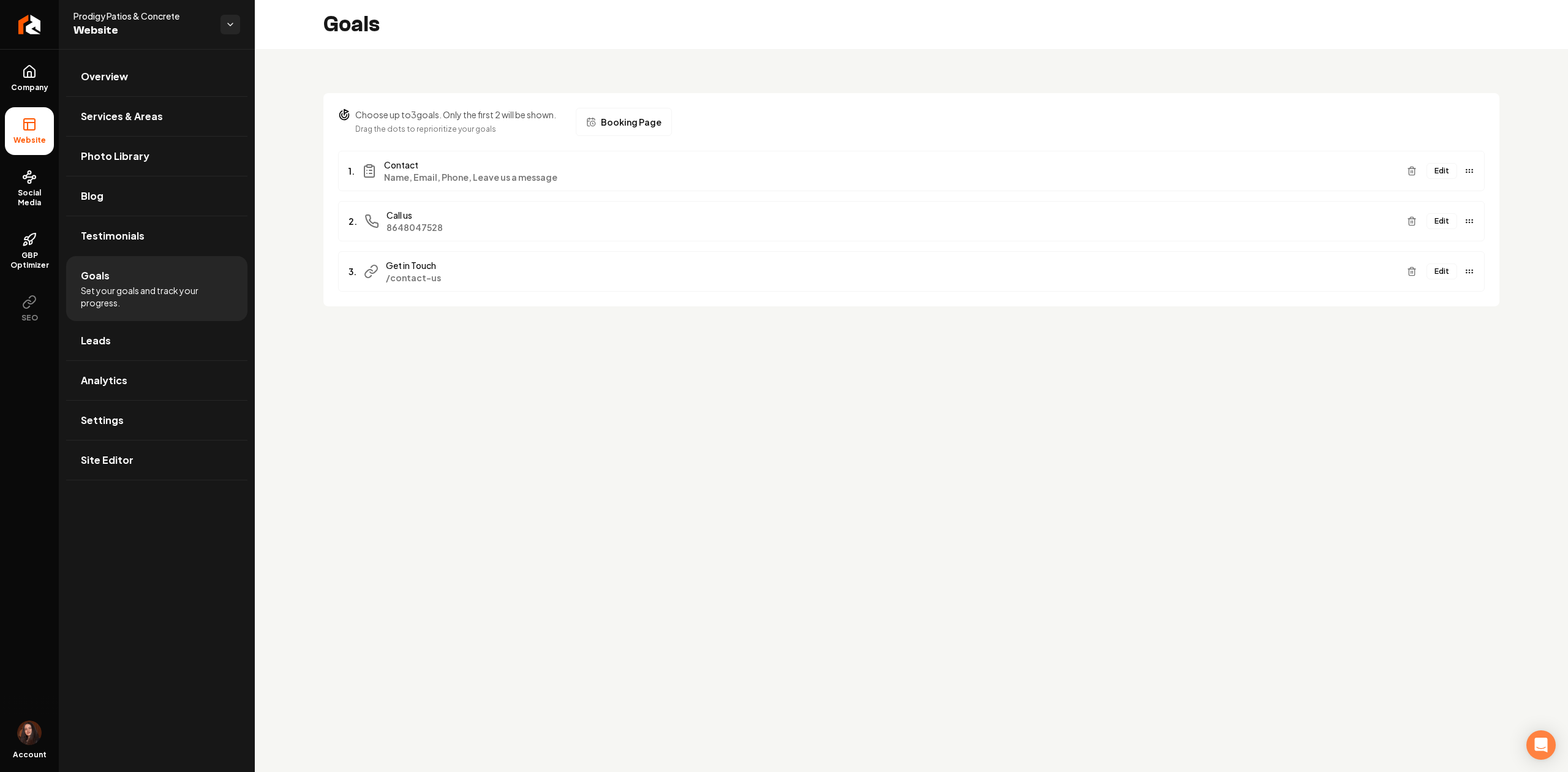
click at [1465, 256] on div "3. Get in Touch /contact-us Edit" at bounding box center [911, 271] width 1146 height 40
drag, startPoint x: 1465, startPoint y: 277, endPoint x: 1457, endPoint y: 172, distance: 105.3
click at [1457, 172] on div "Edit" at bounding box center [1438, 167] width 72 height 19
click at [159, 477] on link "Site Editor" at bounding box center [157, 460] width 181 height 39
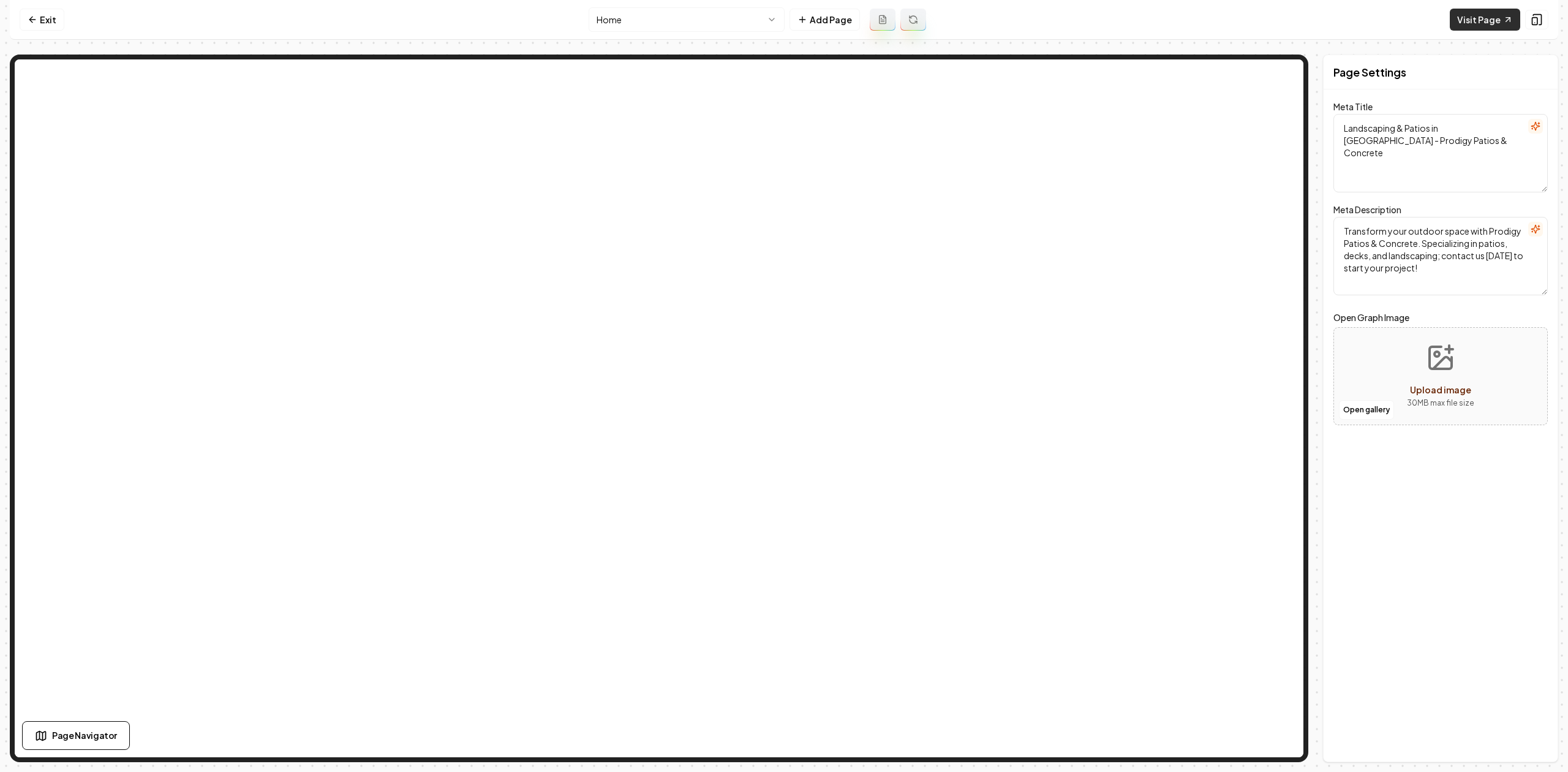
click at [1473, 16] on link "Visit Page" at bounding box center [1485, 19] width 70 height 22
click at [40, 25] on link "Exit" at bounding box center [41, 19] width 44 height 22
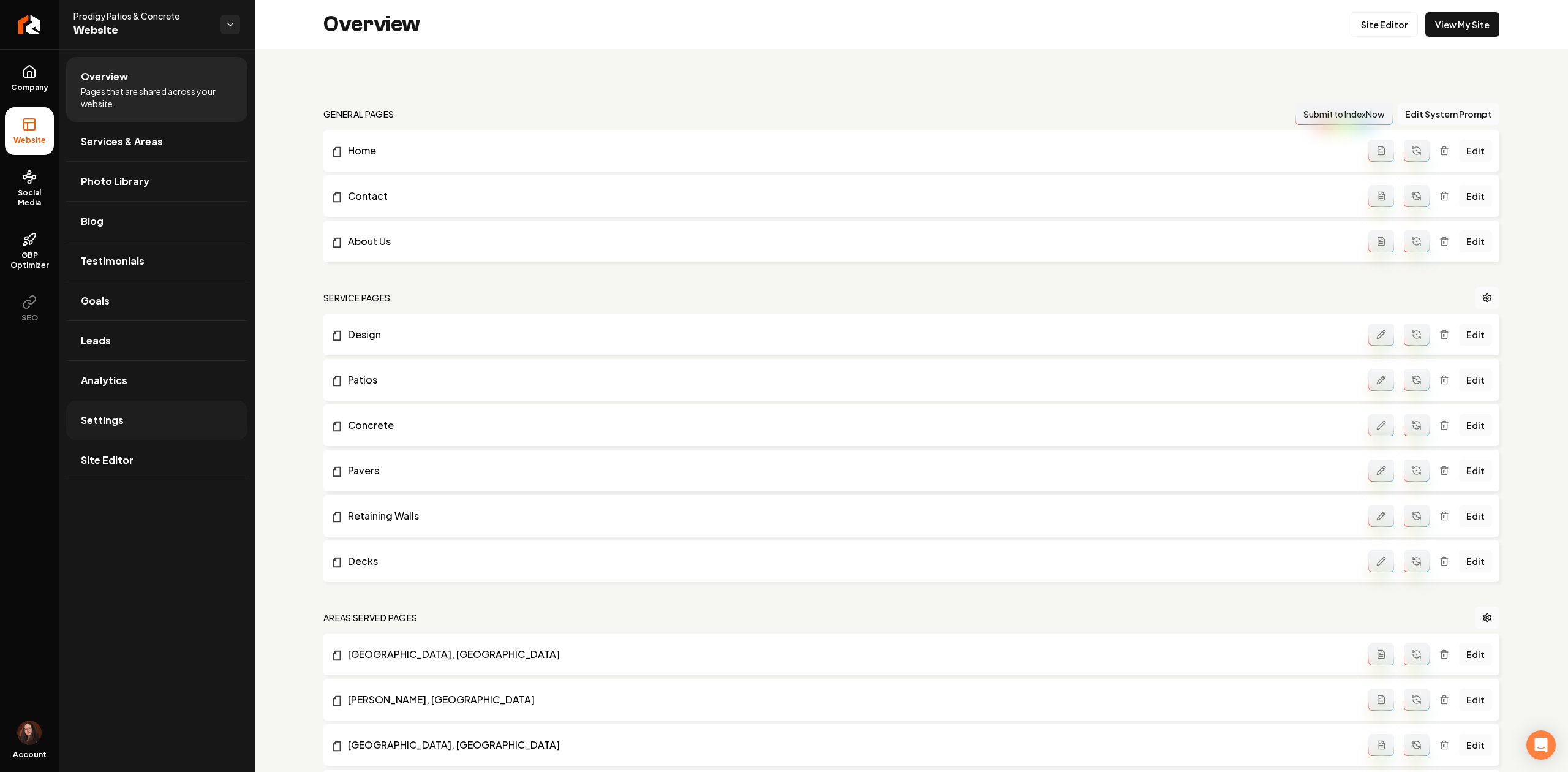
click at [98, 417] on span "Settings" at bounding box center [102, 420] width 43 height 15
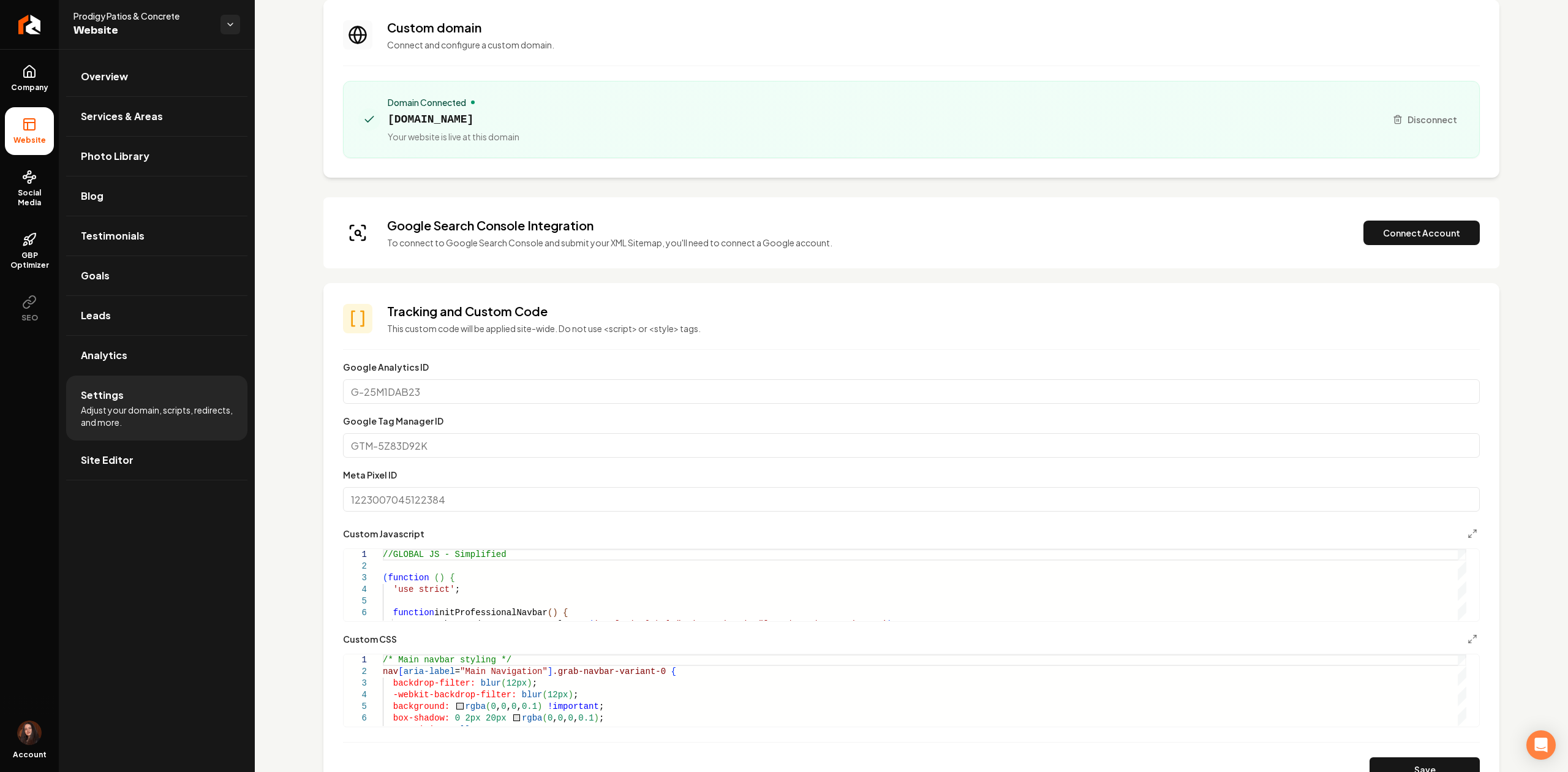
scroll to position [82, 0]
click at [118, 455] on span "Site Editor" at bounding box center [107, 460] width 53 height 15
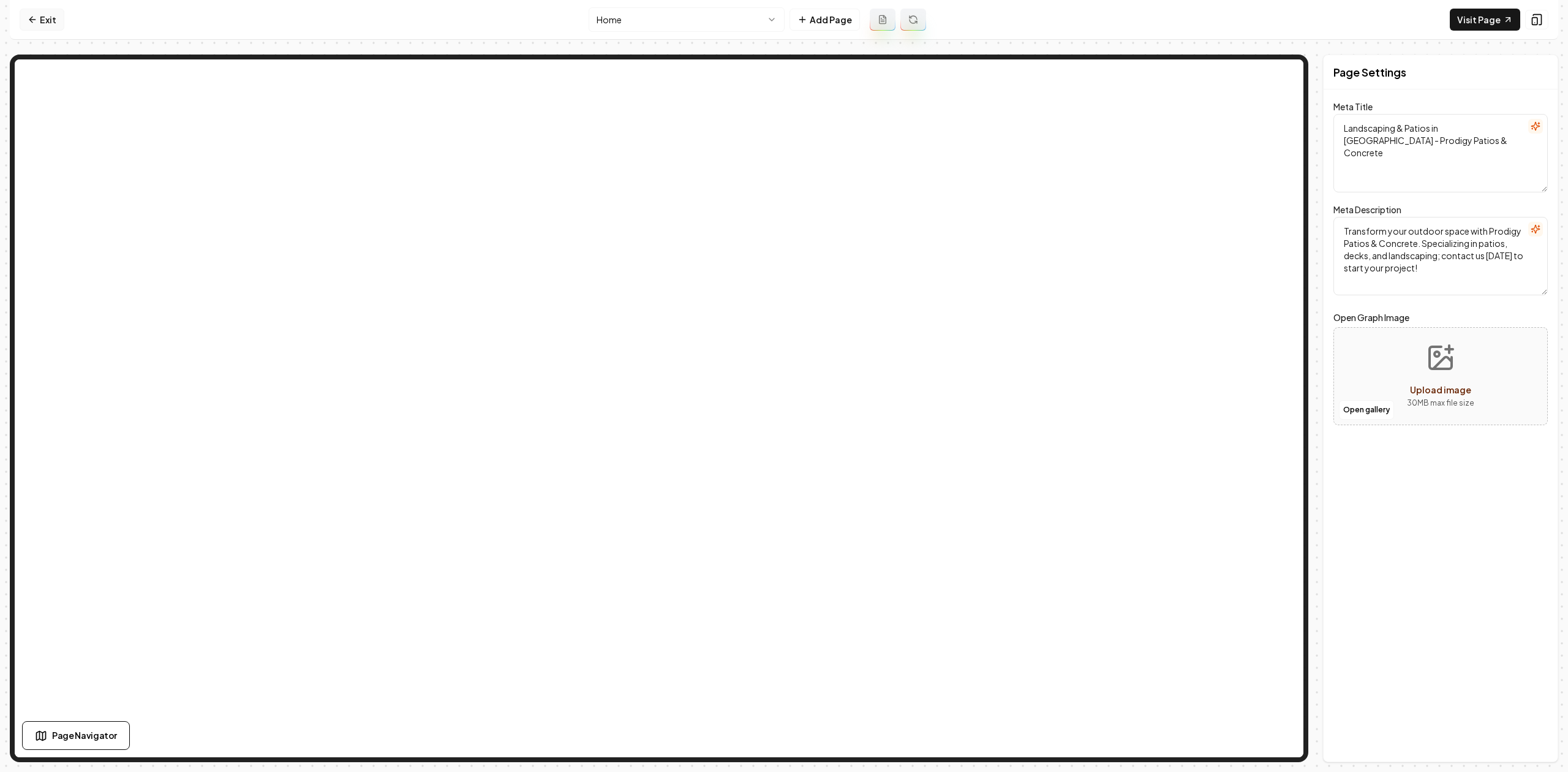
click at [57, 18] on link "Exit" at bounding box center [41, 19] width 44 height 22
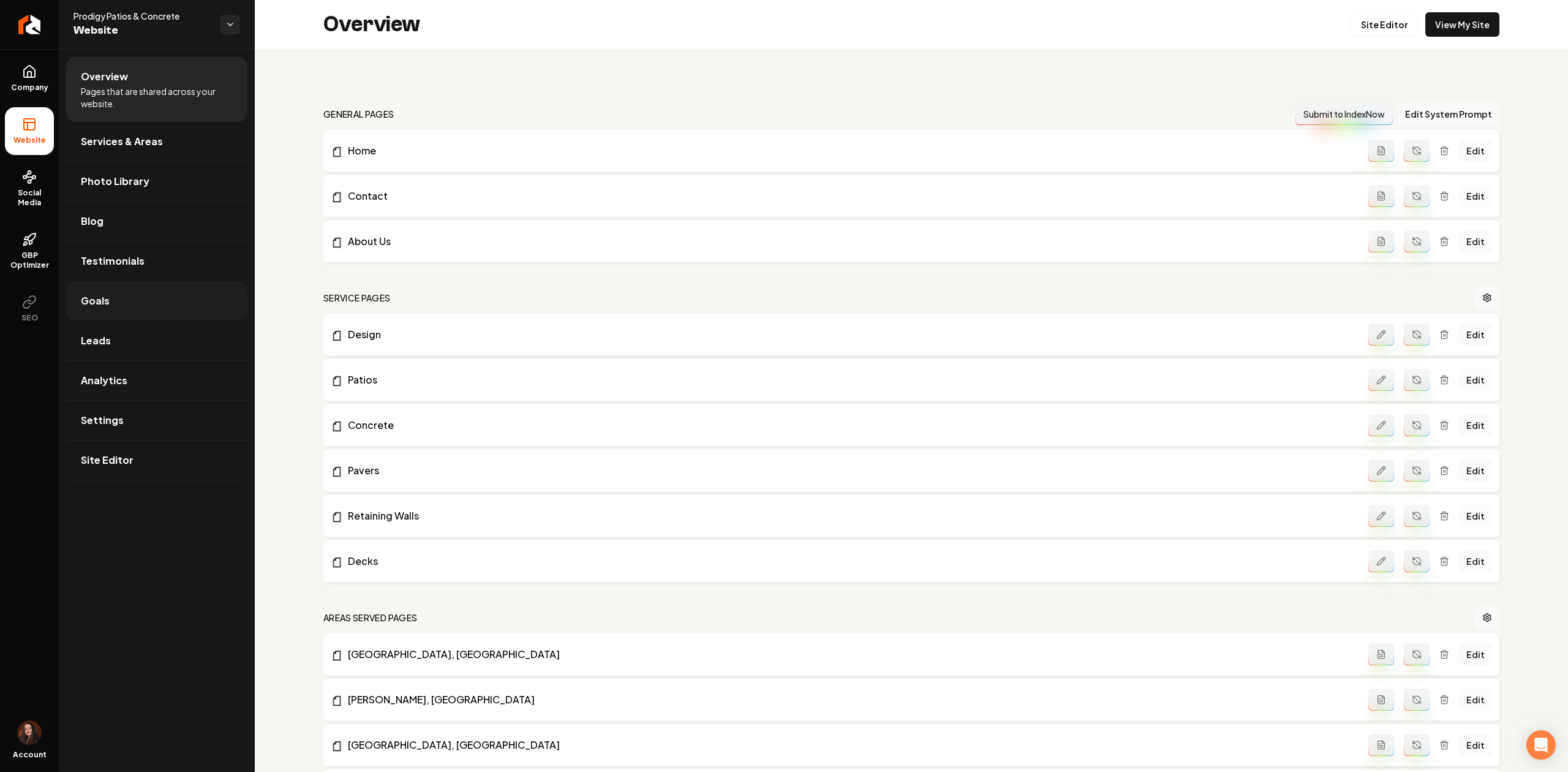
drag, startPoint x: 116, startPoint y: 315, endPoint x: 116, endPoint y: 293, distance: 22.0
click at [116, 314] on link "Goals" at bounding box center [157, 300] width 181 height 39
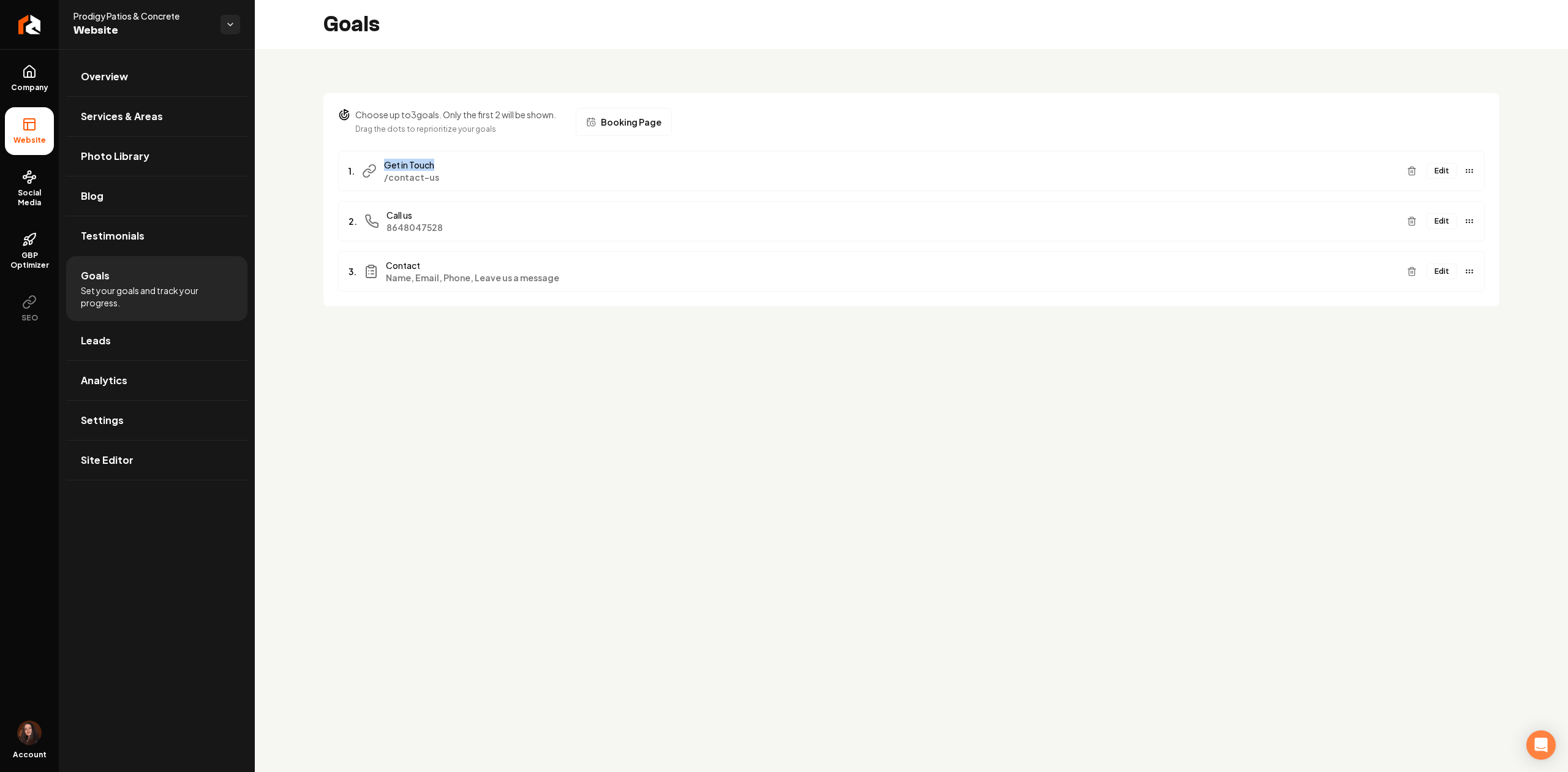
drag, startPoint x: 443, startPoint y: 165, endPoint x: 374, endPoint y: 165, distance: 69.0
click at [374, 165] on div "1. Get in Touch /contact-us" at bounding box center [873, 171] width 1049 height 24
copy span "Get in Touch"
click at [1442, 267] on button "Edit" at bounding box center [1442, 271] width 31 height 16
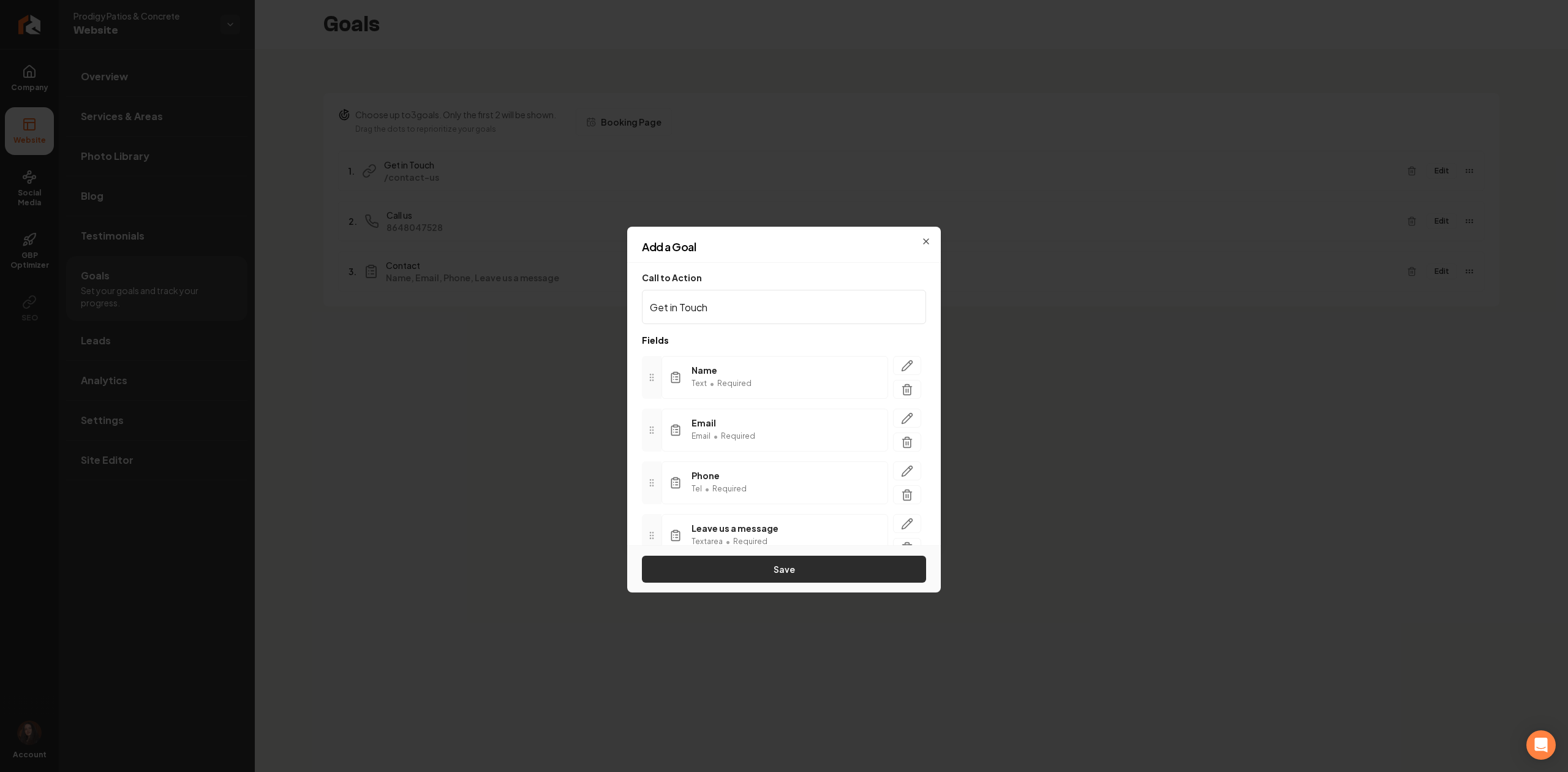
type input "Get in Touch"
click at [765, 571] on button "Save" at bounding box center [783, 569] width 284 height 27
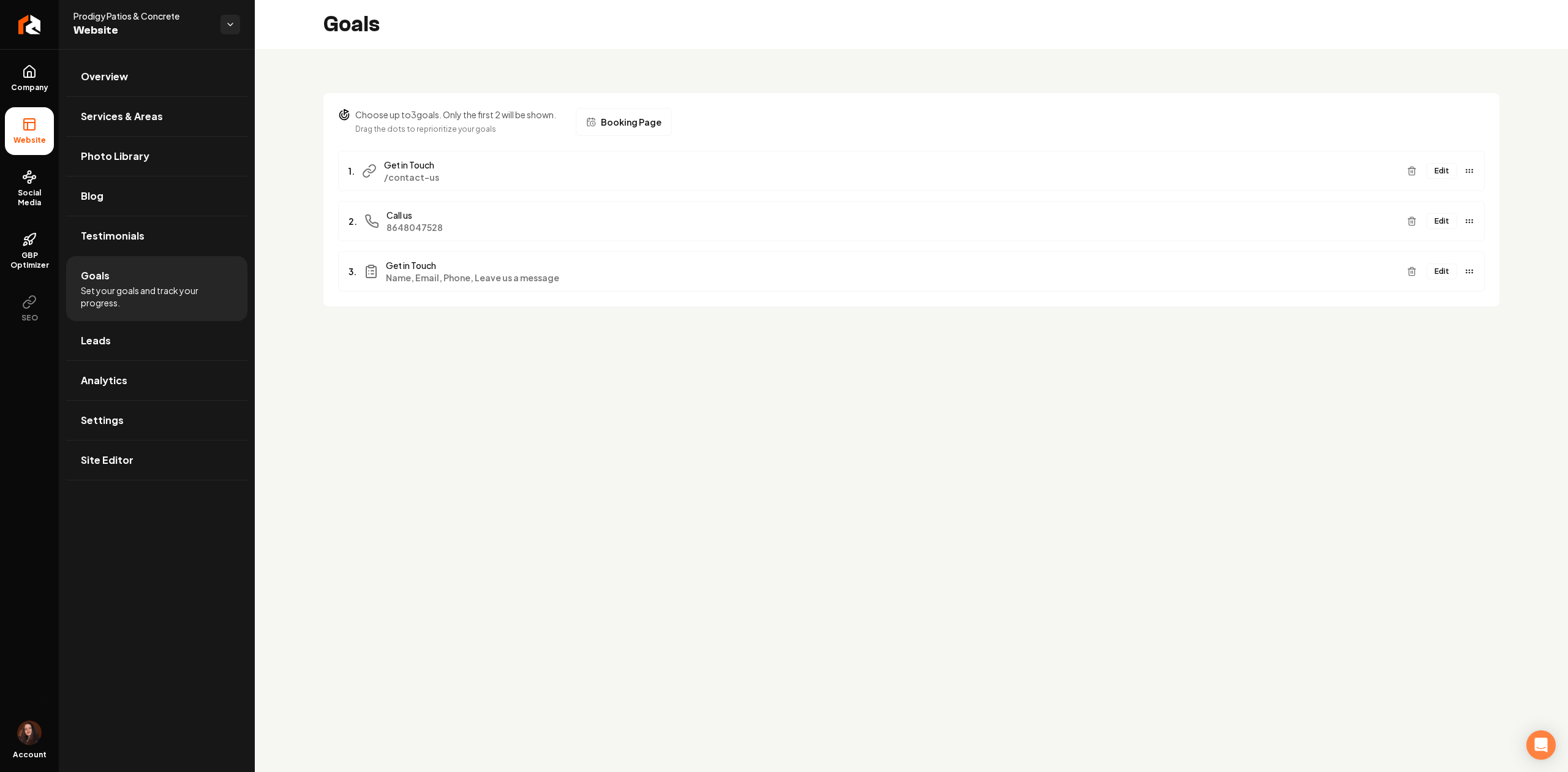
click at [1414, 177] on button "Main content area" at bounding box center [1412, 171] width 19 height 19
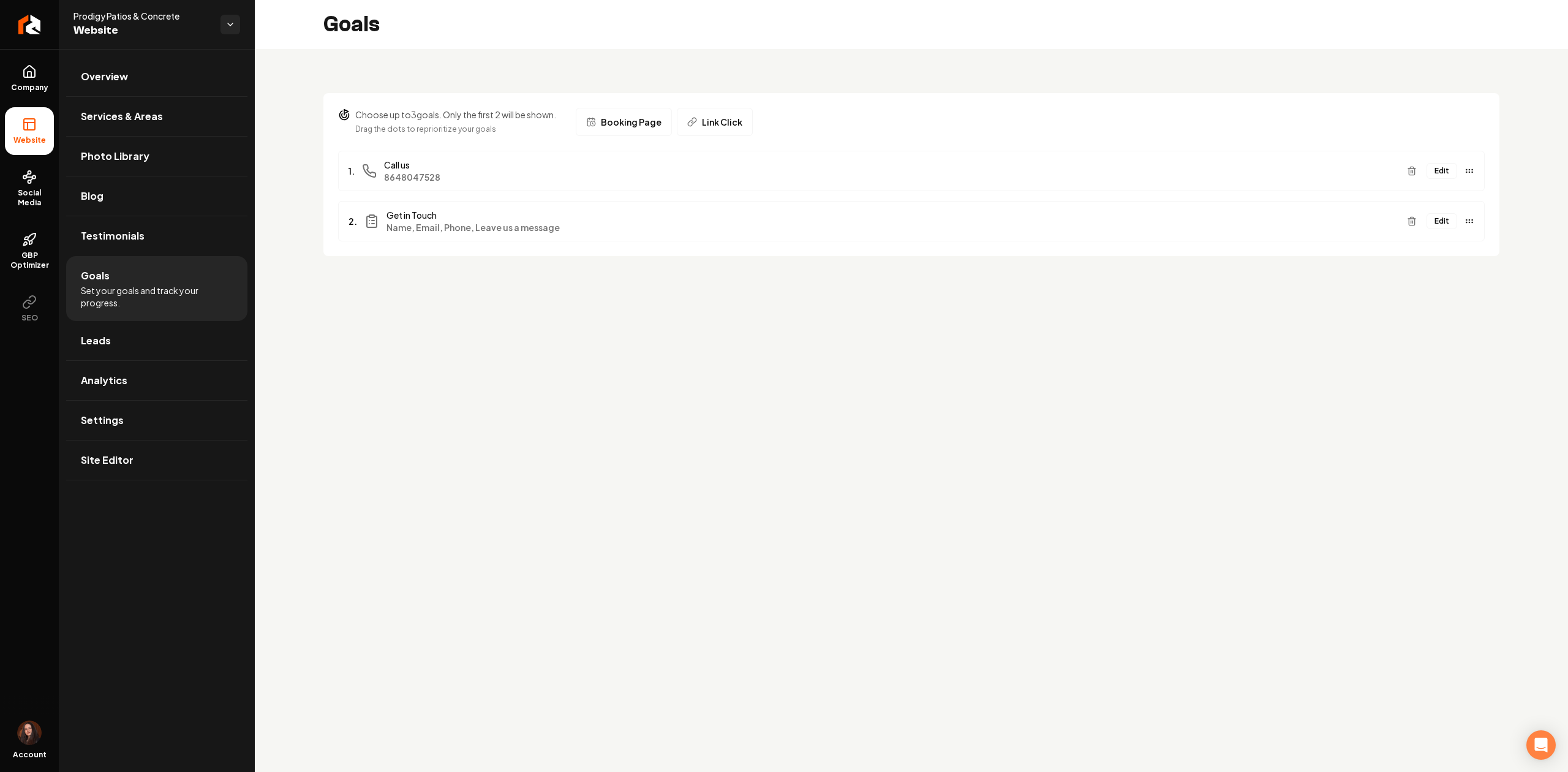
drag, startPoint x: 1460, startPoint y: 170, endPoint x: 1463, endPoint y: 179, distance: 9.5
click at [1463, 189] on div "1. Call us 8648047528 Edit" at bounding box center [911, 171] width 1146 height 40
click at [163, 467] on link "Site Editor" at bounding box center [157, 460] width 181 height 39
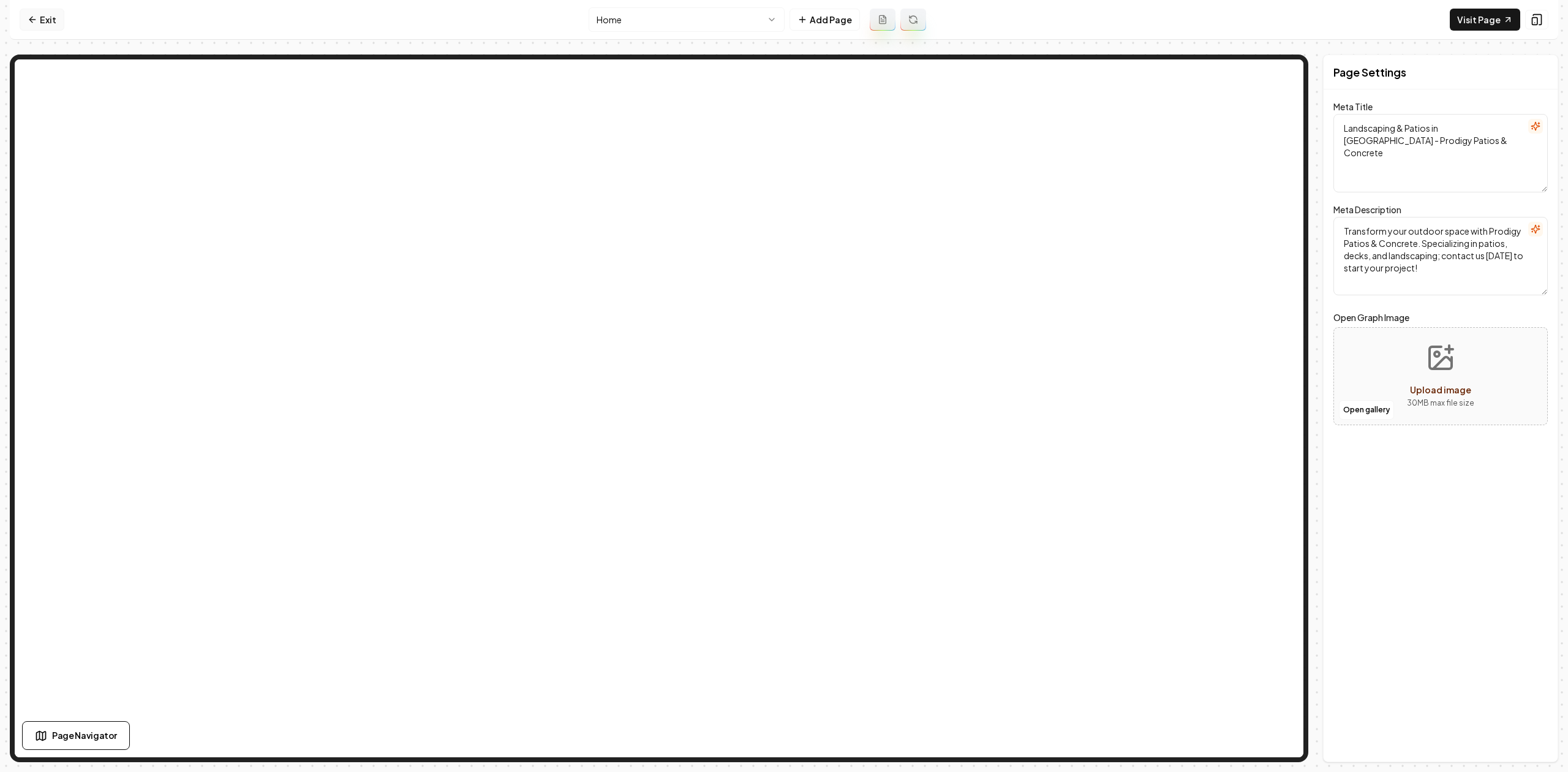
click at [28, 18] on icon at bounding box center [32, 19] width 10 height 10
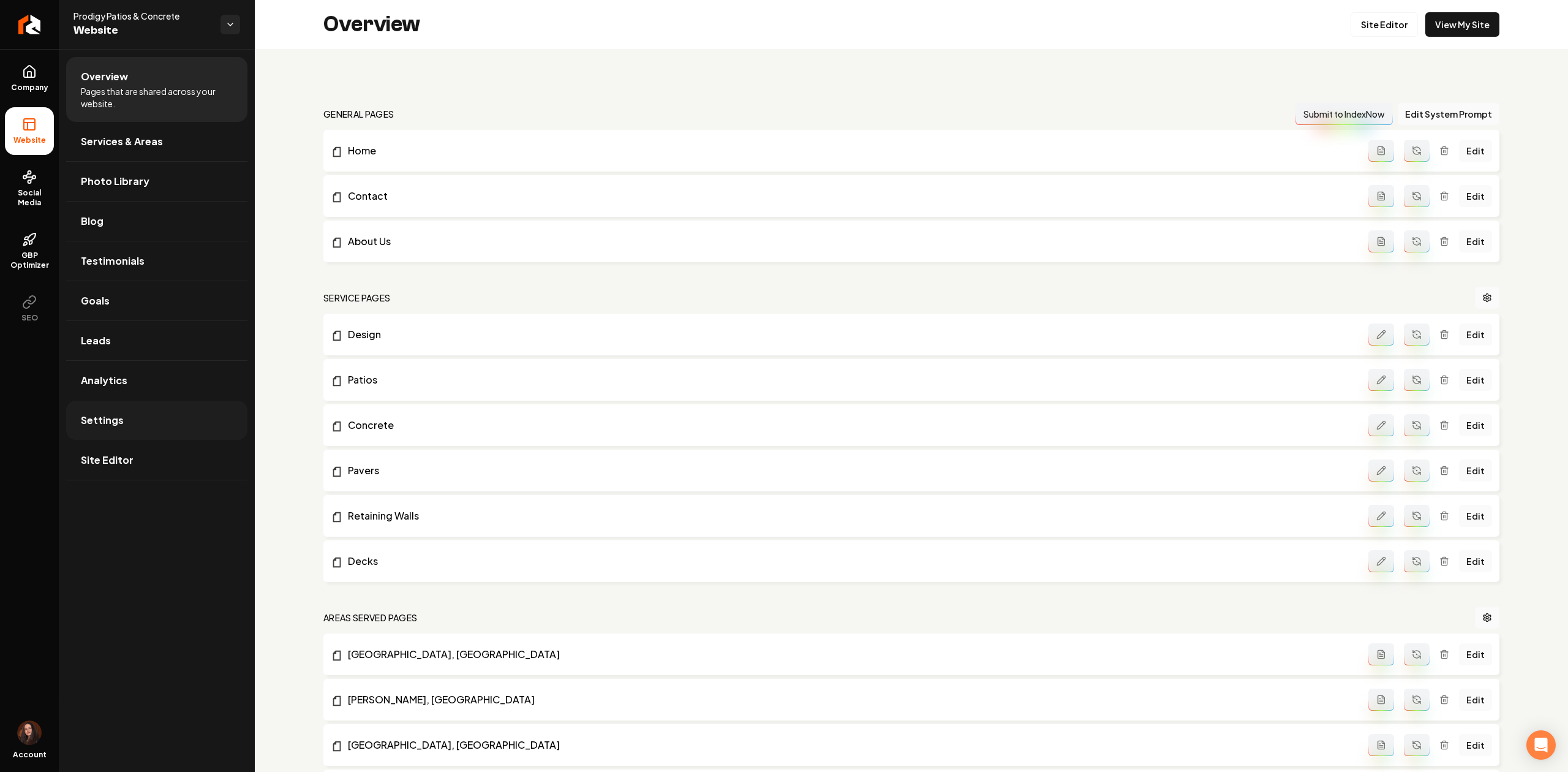
click at [145, 414] on link "Settings" at bounding box center [157, 420] width 181 height 39
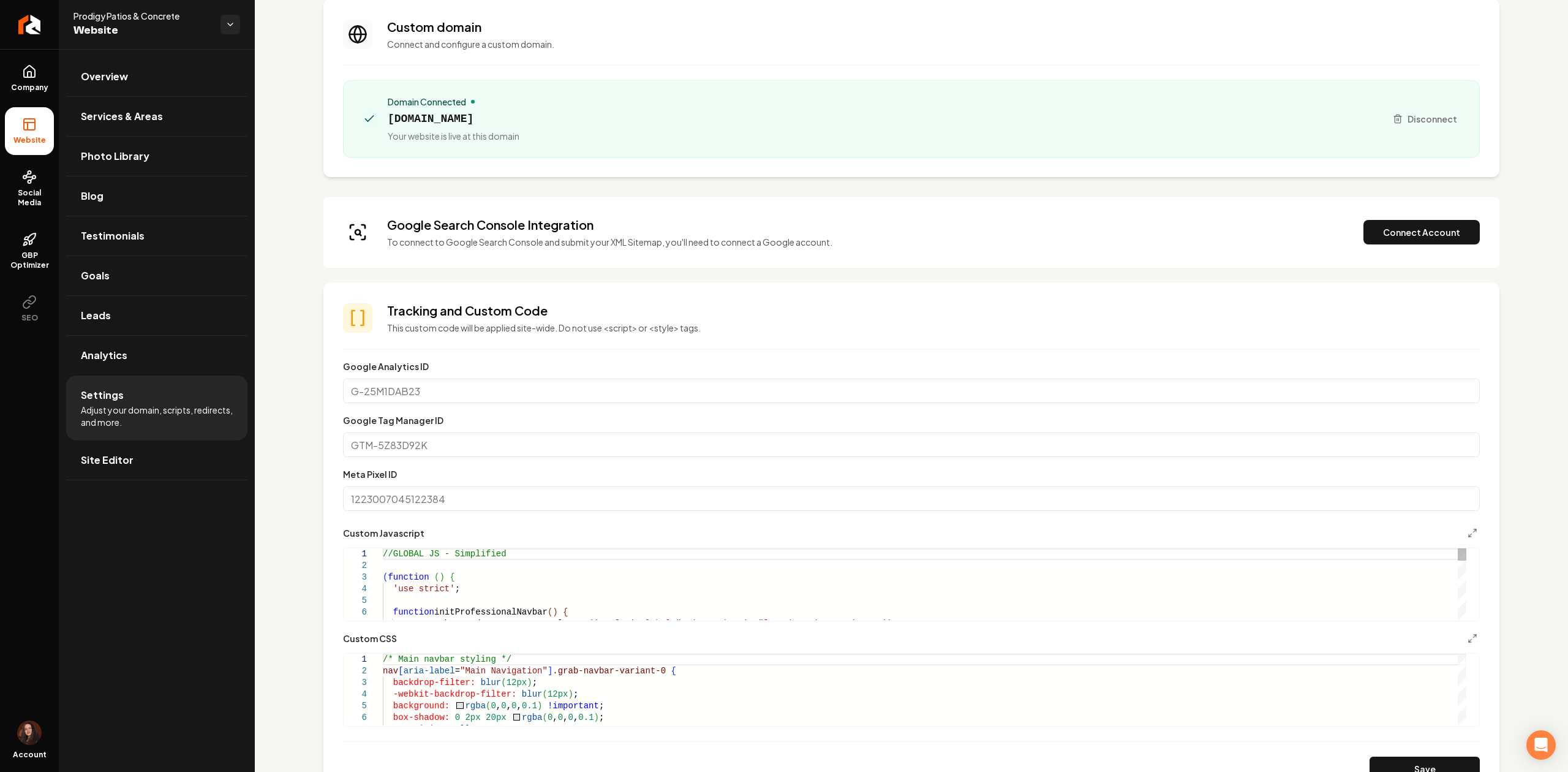
scroll to position [82, 0]
type textarea "*"
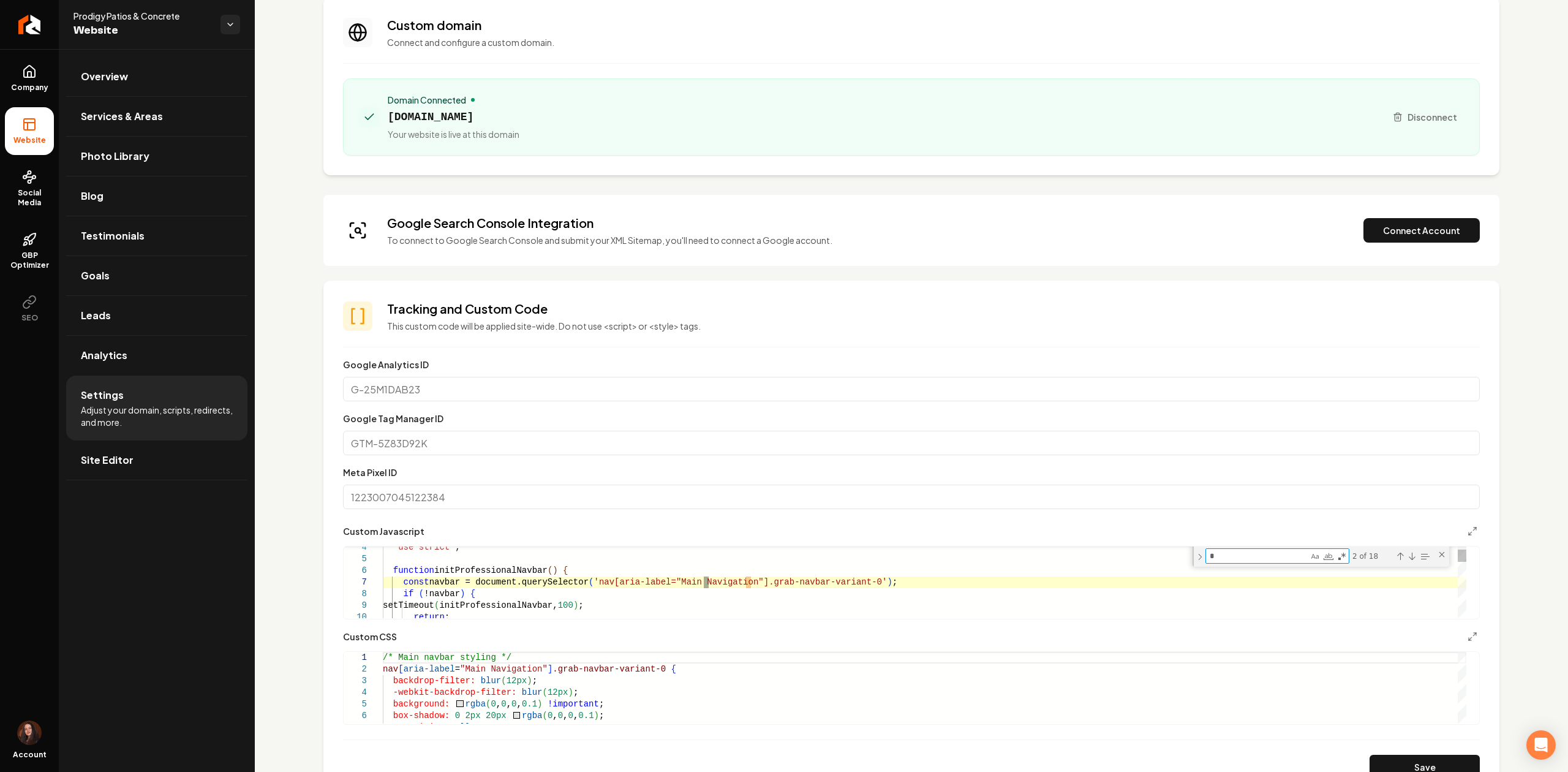
type textarea "**********"
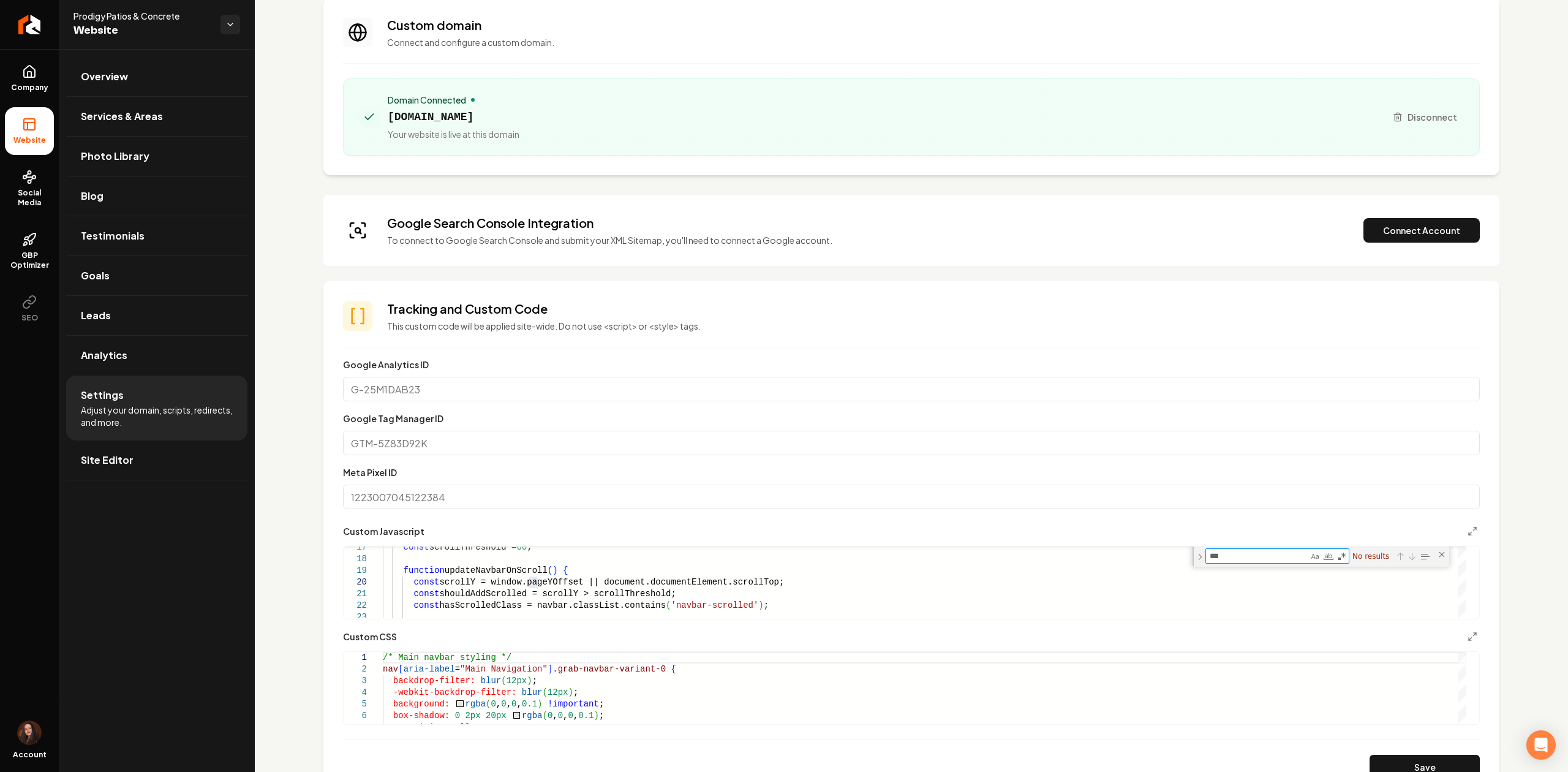
type textarea "**"
type textarea "**********"
type textarea "***"
type textarea "**********"
type textarea "**"
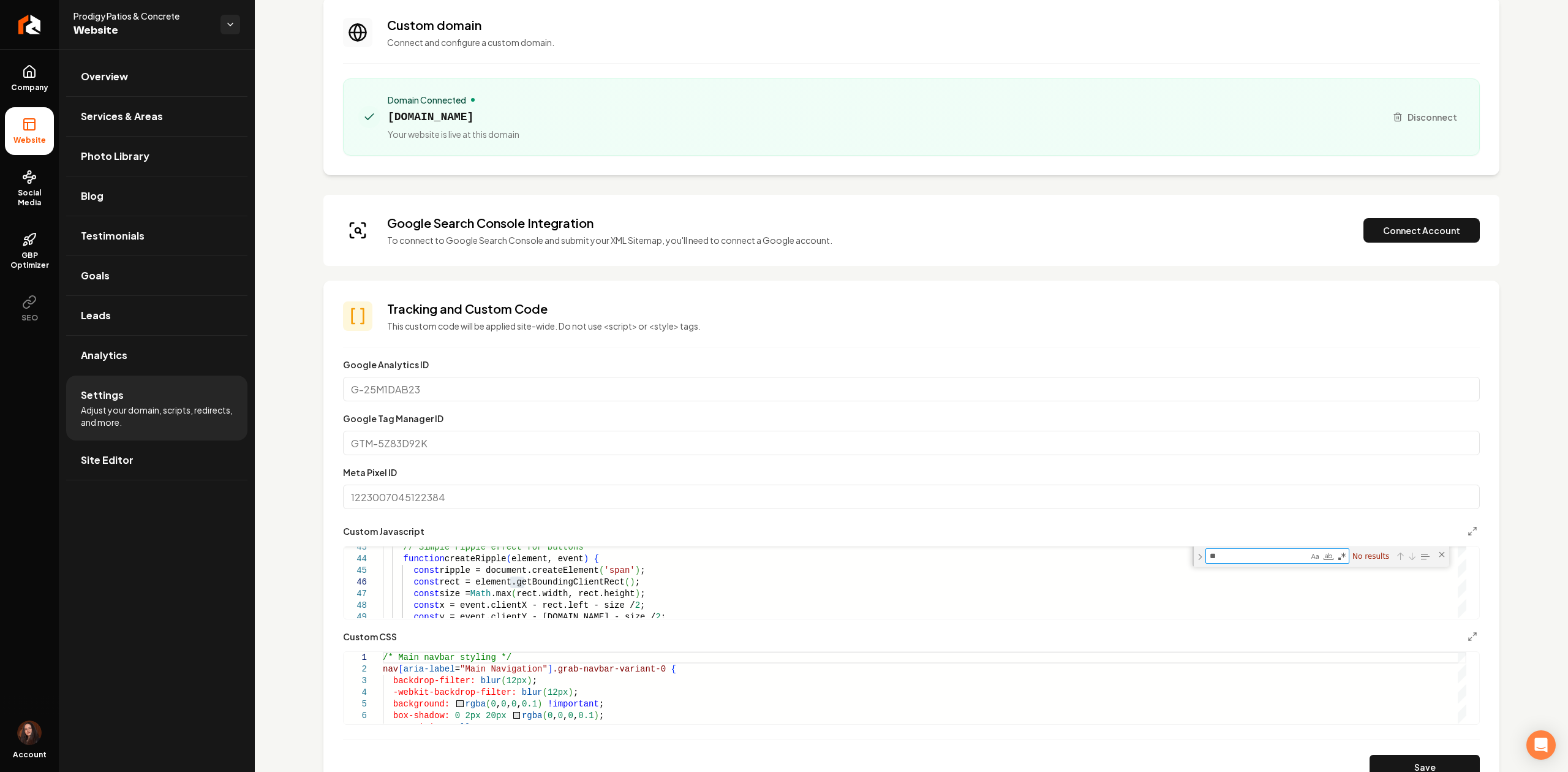
type textarea "**********"
type textarea "*"
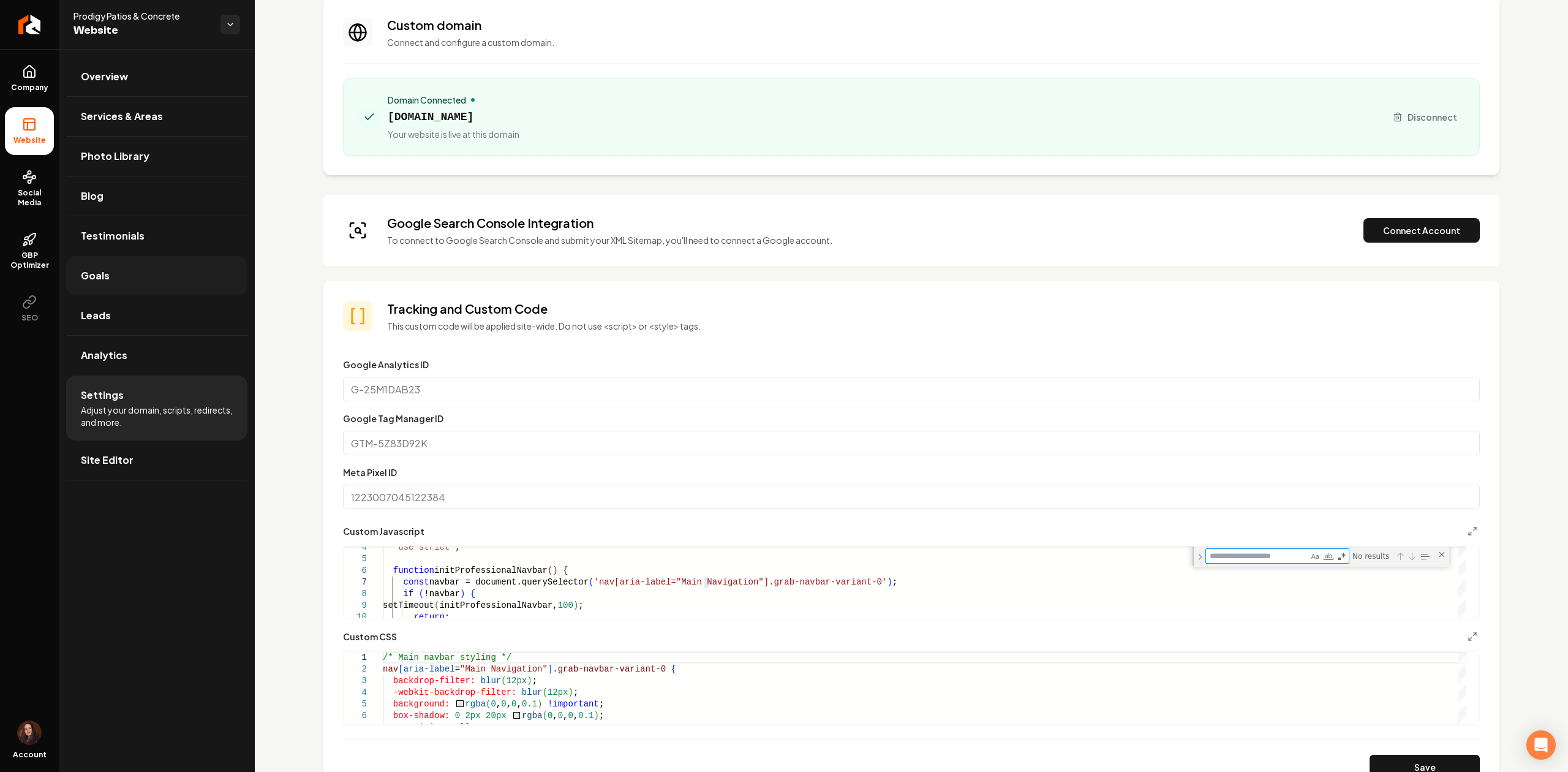
click at [108, 274] on link "Goals" at bounding box center [157, 275] width 181 height 39
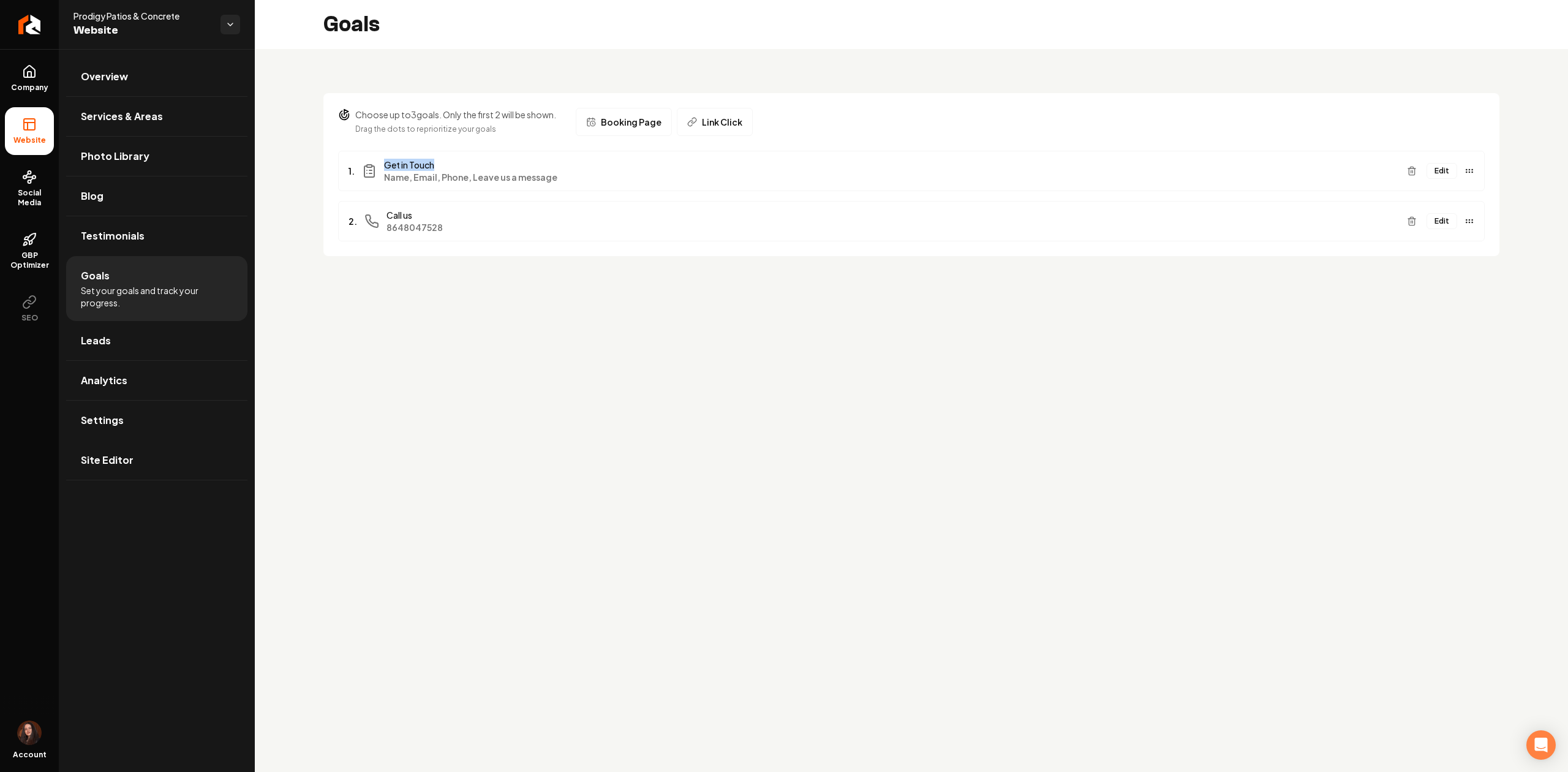
drag, startPoint x: 445, startPoint y: 162, endPoint x: 388, endPoint y: 165, distance: 57.1
click at [388, 165] on span "Get in Touch" at bounding box center [891, 164] width 1013 height 12
click at [710, 125] on span "Link Click" at bounding box center [722, 121] width 40 height 12
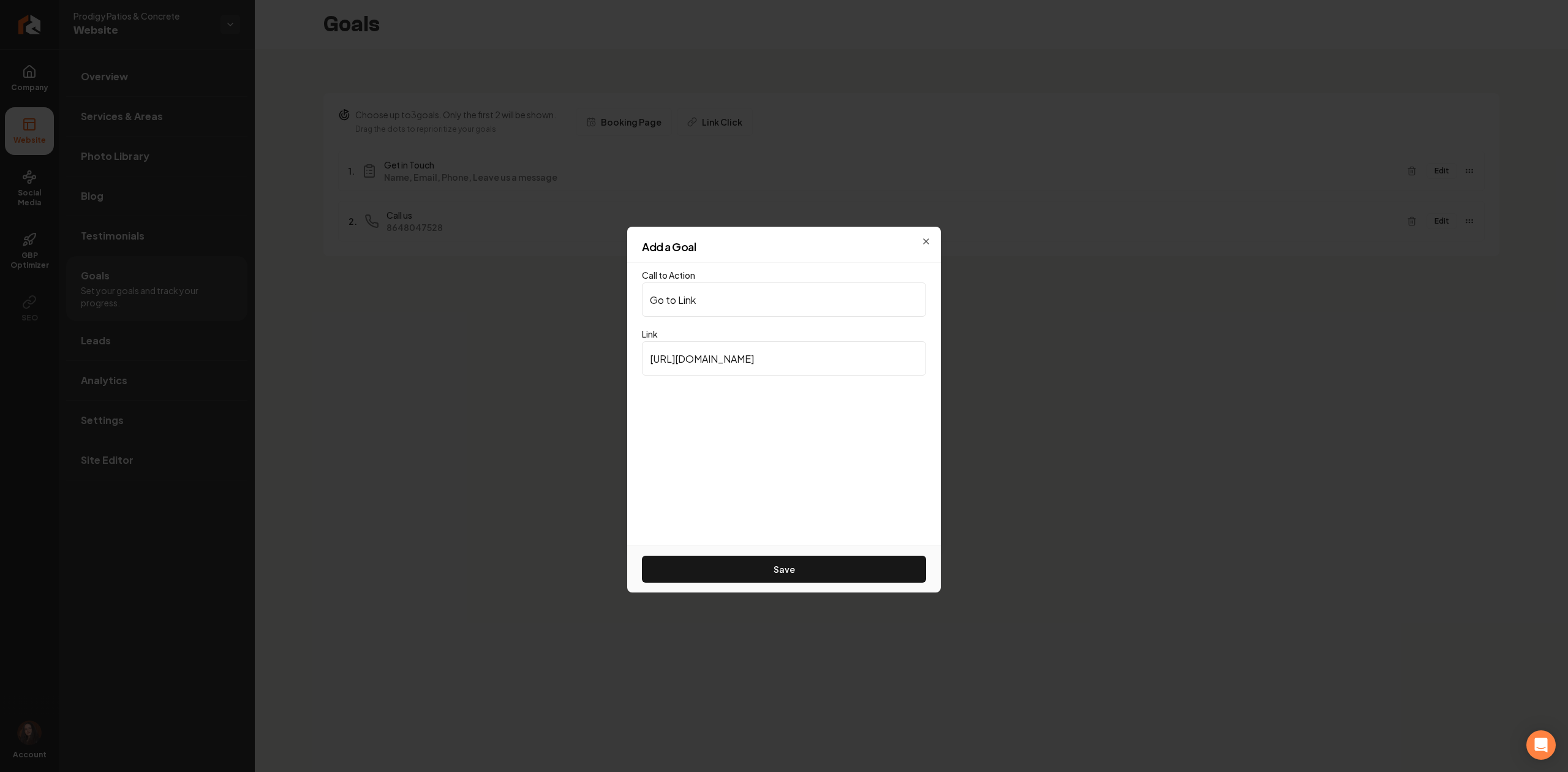
click at [709, 353] on input "https://www.google.com" at bounding box center [783, 358] width 284 height 34
type input "-"
type input "/contact-us"
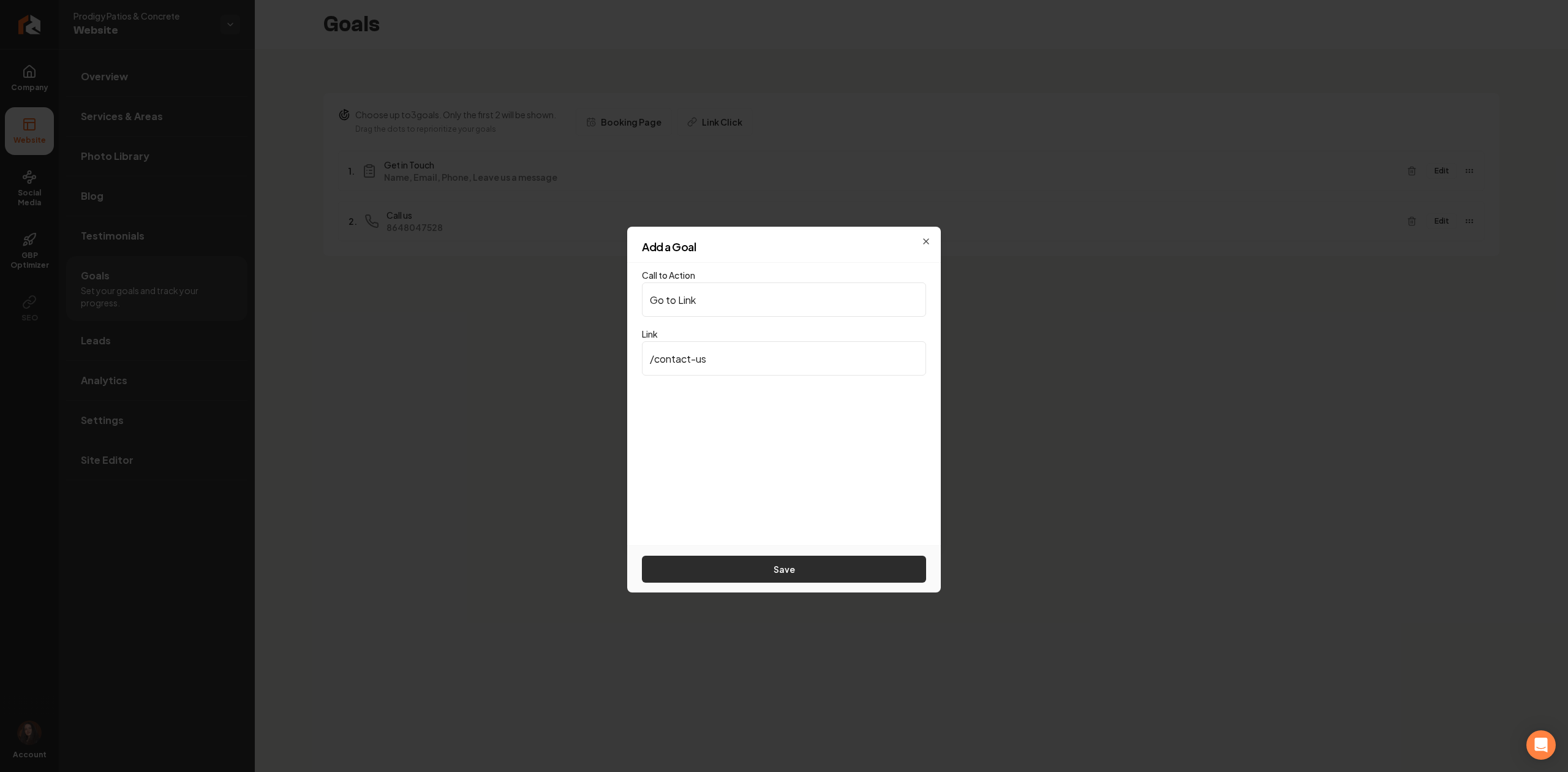
click at [841, 582] on button "Save" at bounding box center [783, 569] width 284 height 27
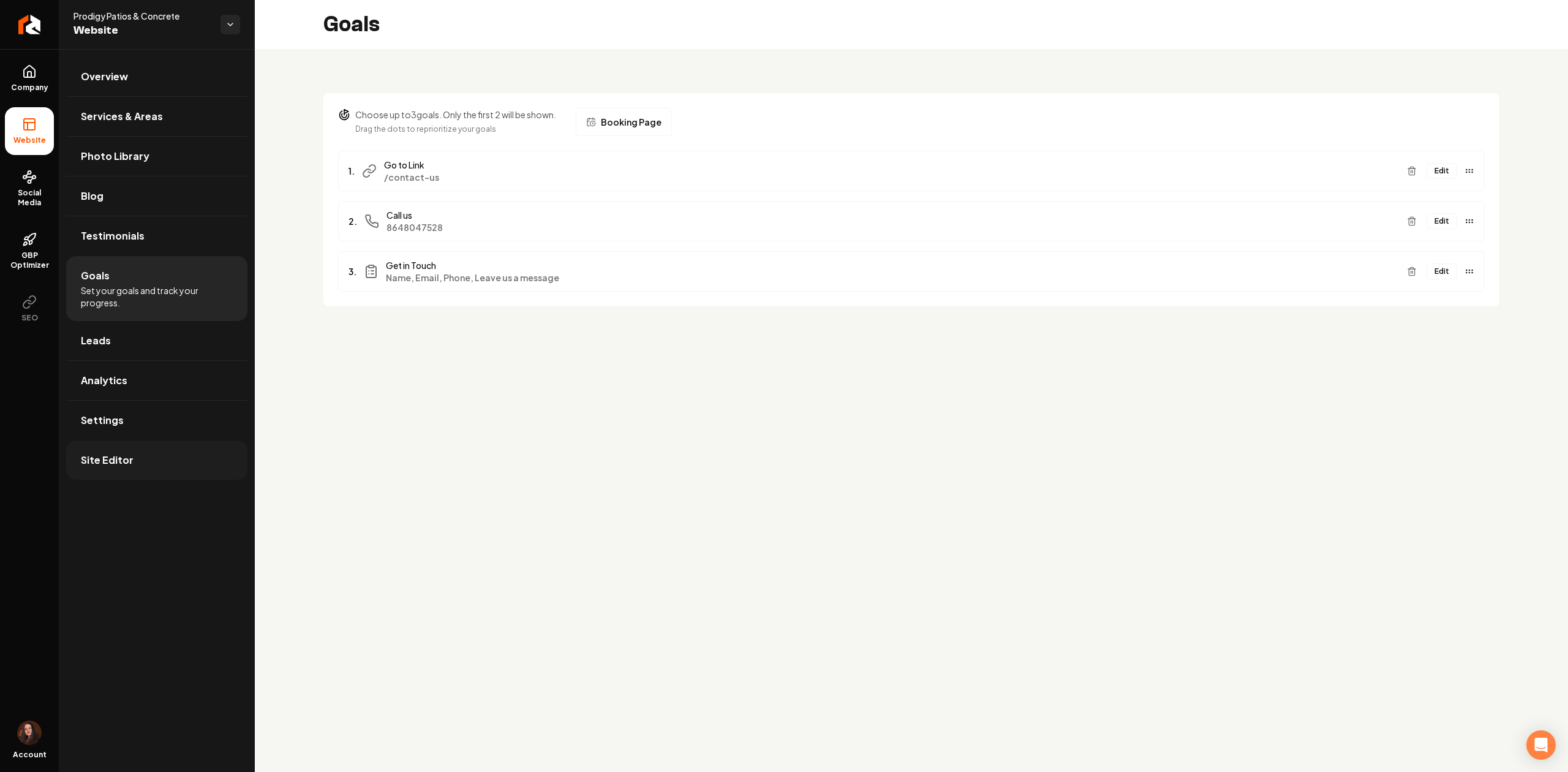
click at [93, 473] on link "Site Editor" at bounding box center [157, 460] width 181 height 39
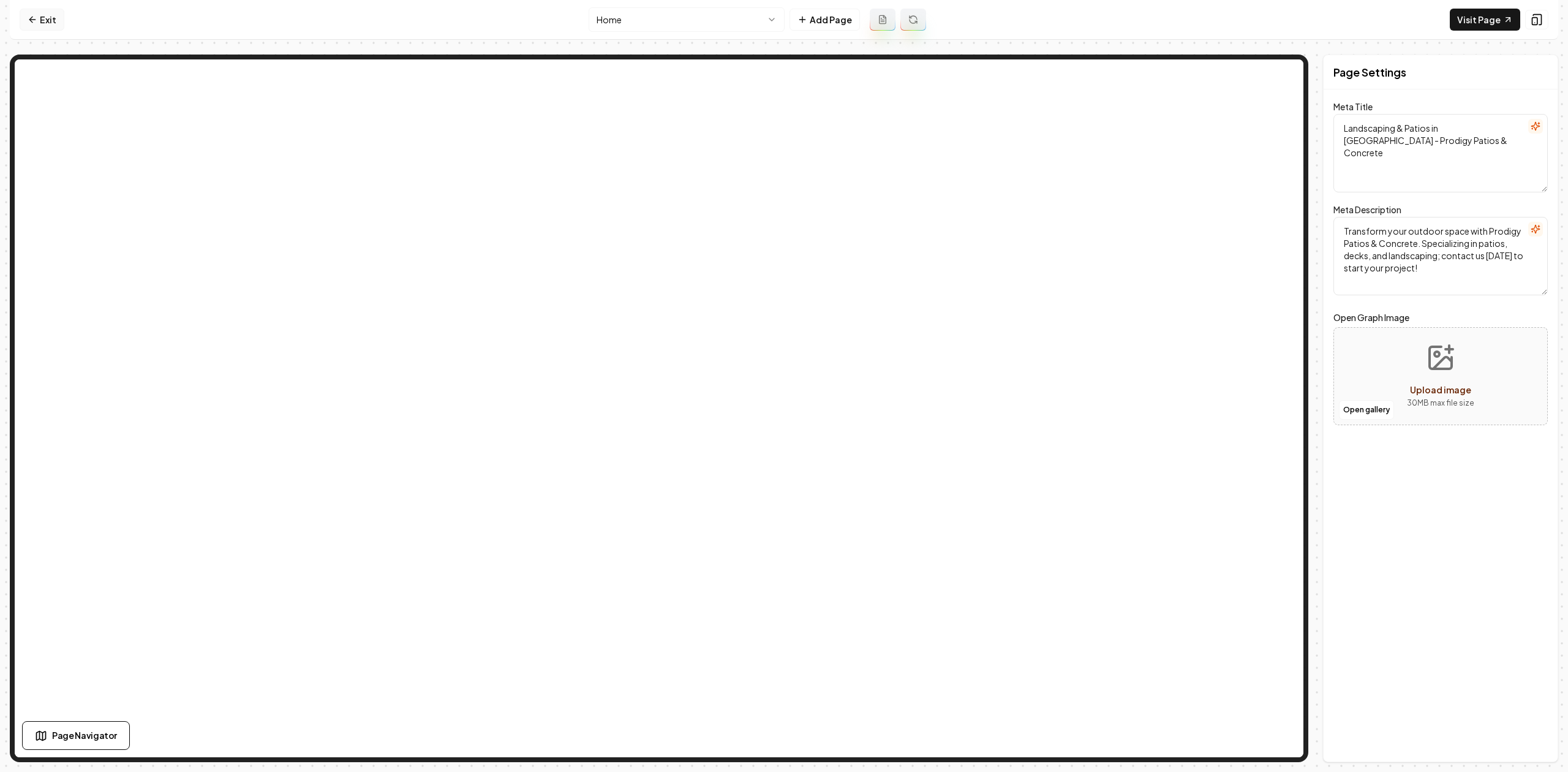
click at [59, 24] on link "Exit" at bounding box center [41, 19] width 44 height 22
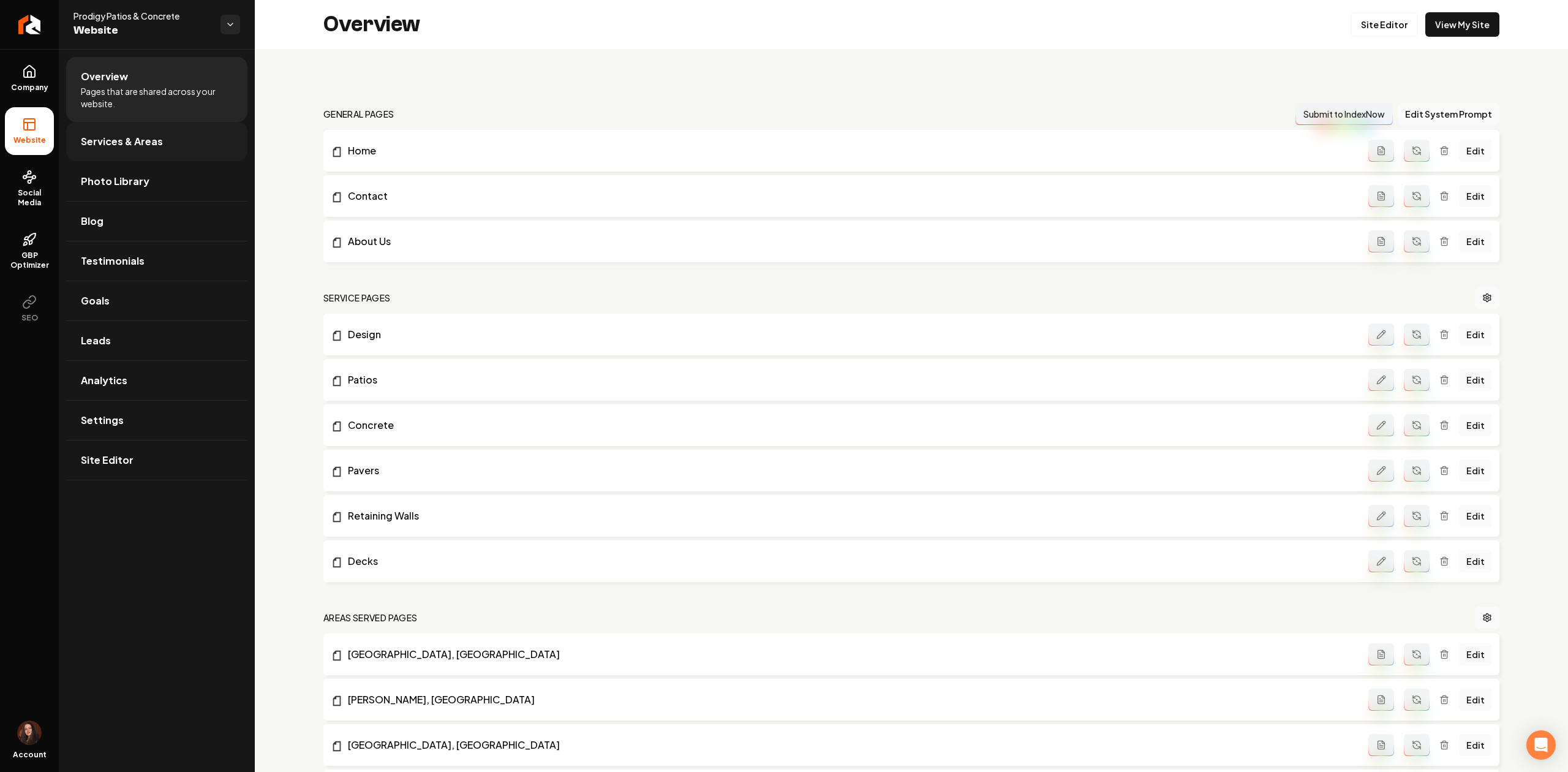
click at [103, 138] on span "Services & Areas" at bounding box center [121, 142] width 82 height 15
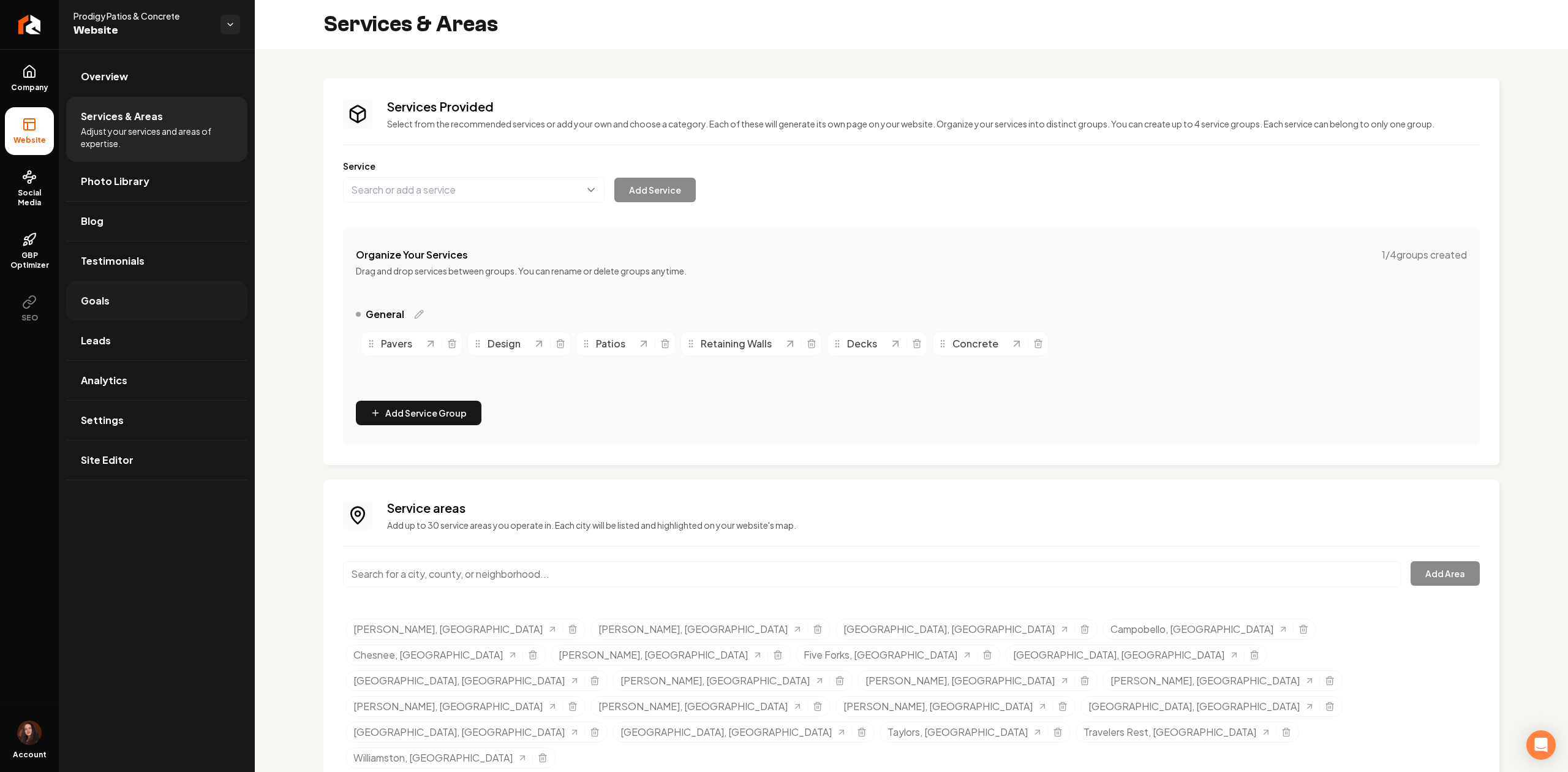
click at [116, 301] on link "Goals" at bounding box center [157, 300] width 181 height 39
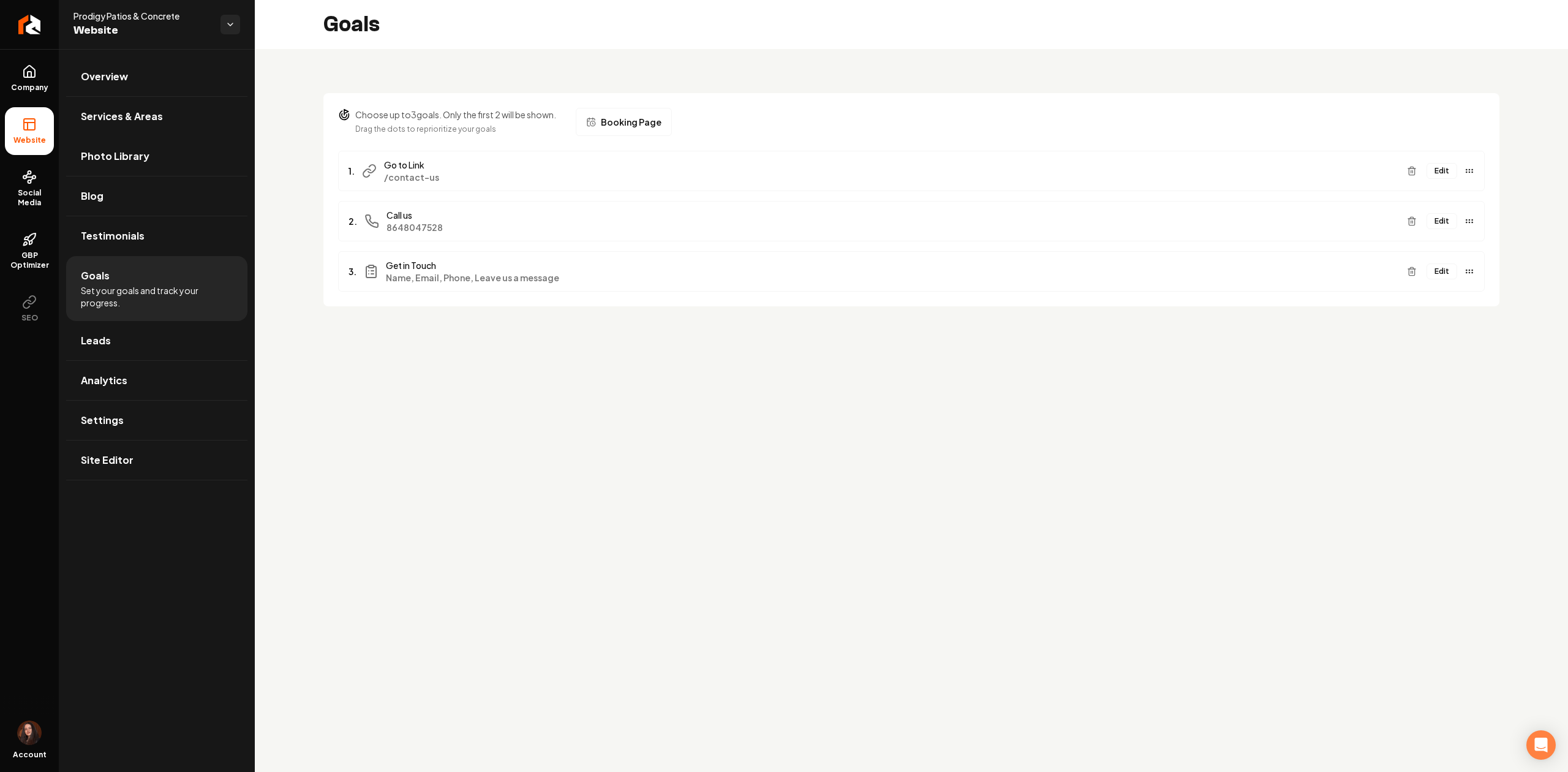
click at [1442, 175] on button "Edit" at bounding box center [1442, 171] width 31 height 16
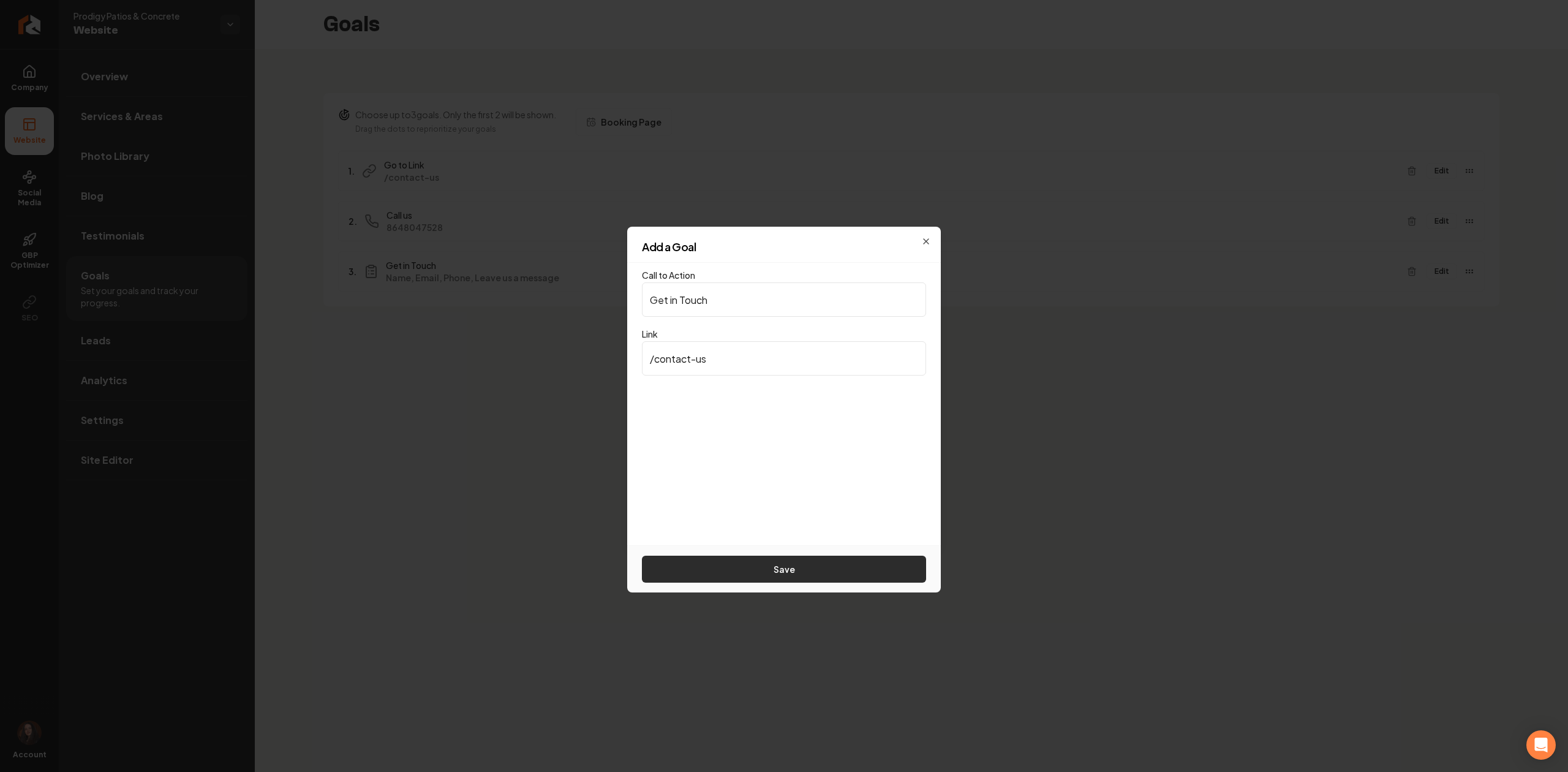
type input "Get in Touch"
click at [777, 565] on button "Save" at bounding box center [783, 569] width 284 height 27
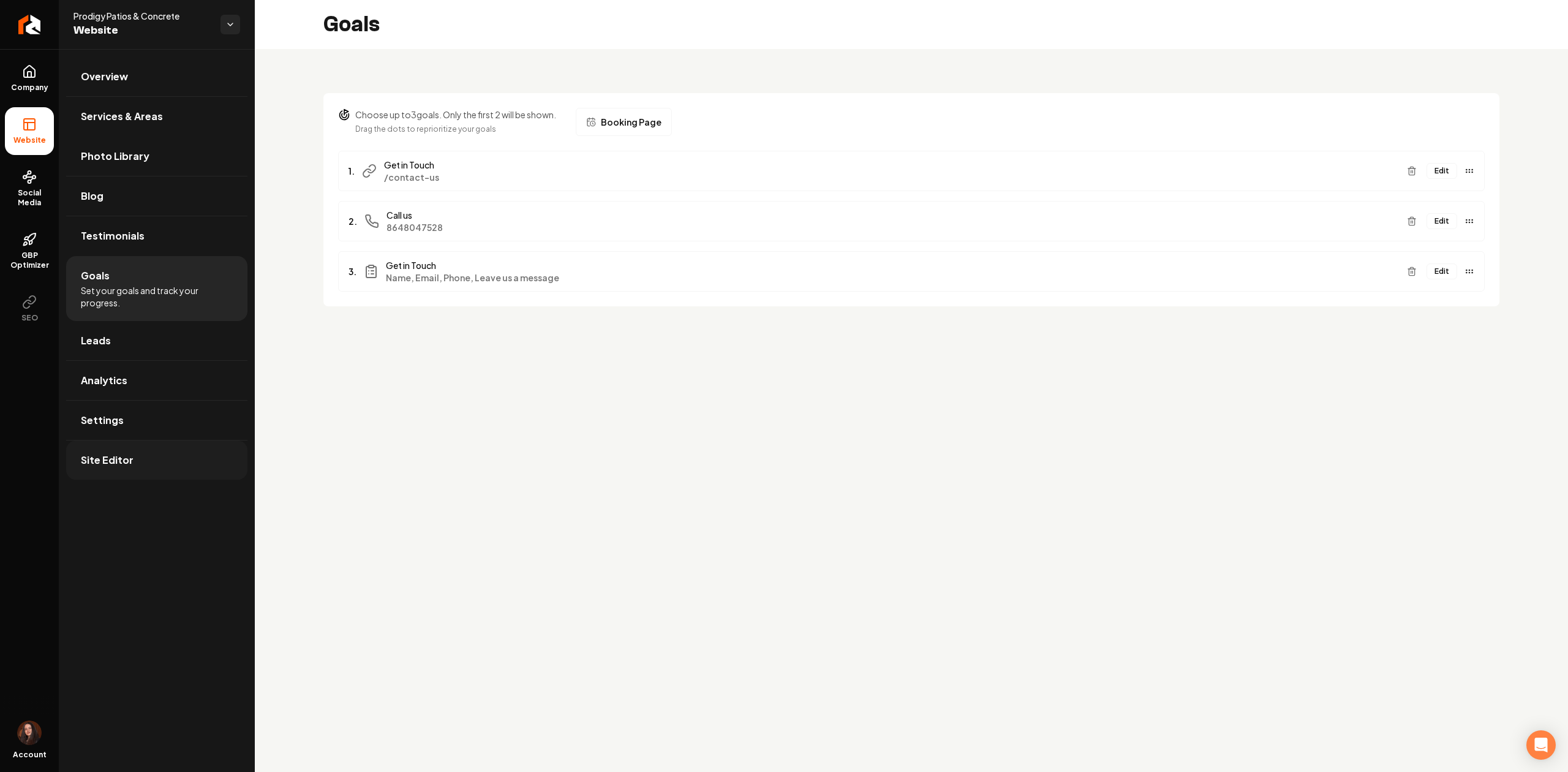
click at [150, 474] on link "Site Editor" at bounding box center [157, 460] width 181 height 39
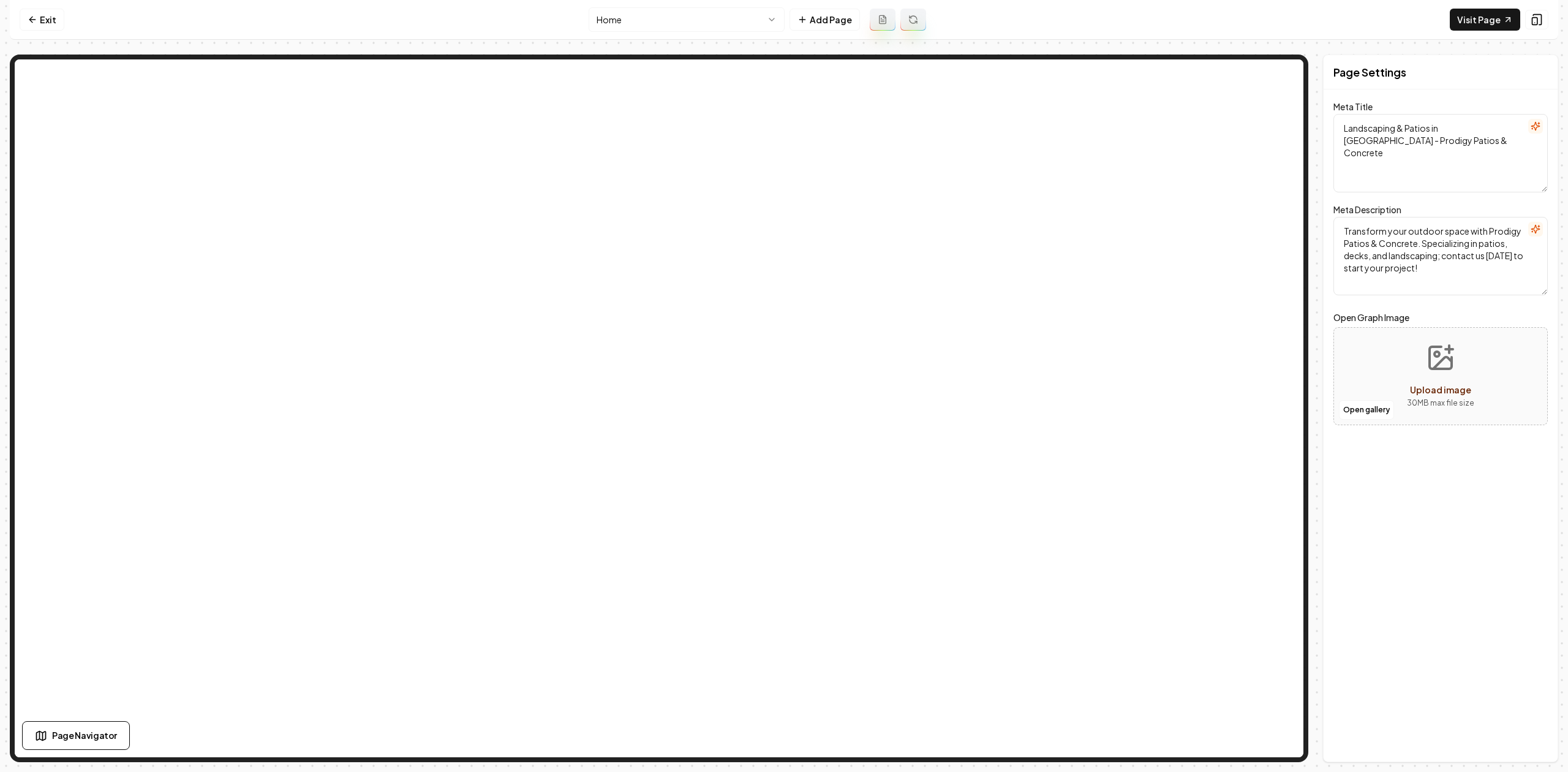
click at [620, 13] on html "Computer Required This feature is only available on a computer. Please switch t…" at bounding box center [784, 386] width 1568 height 772
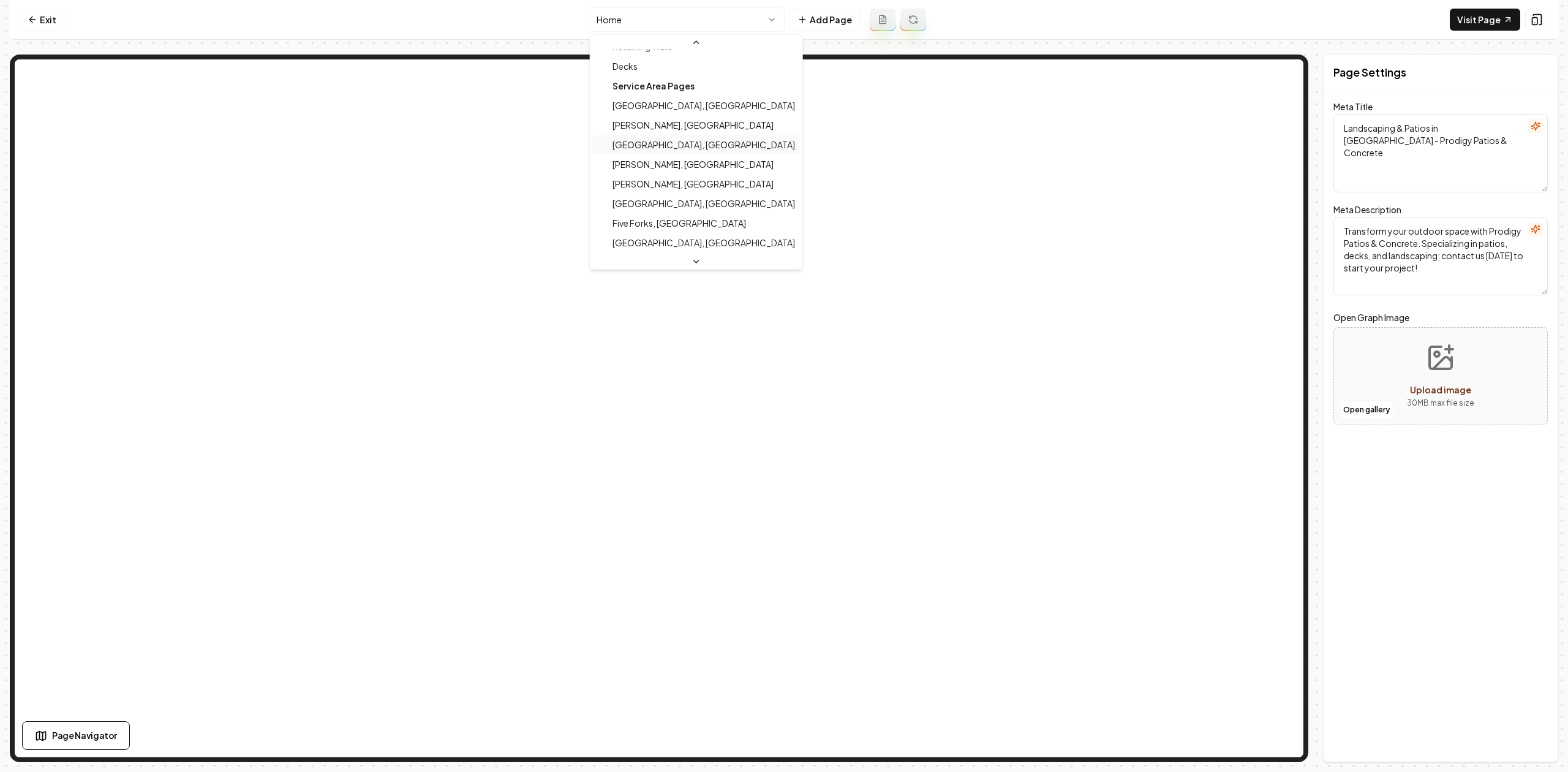
scroll to position [188, 0]
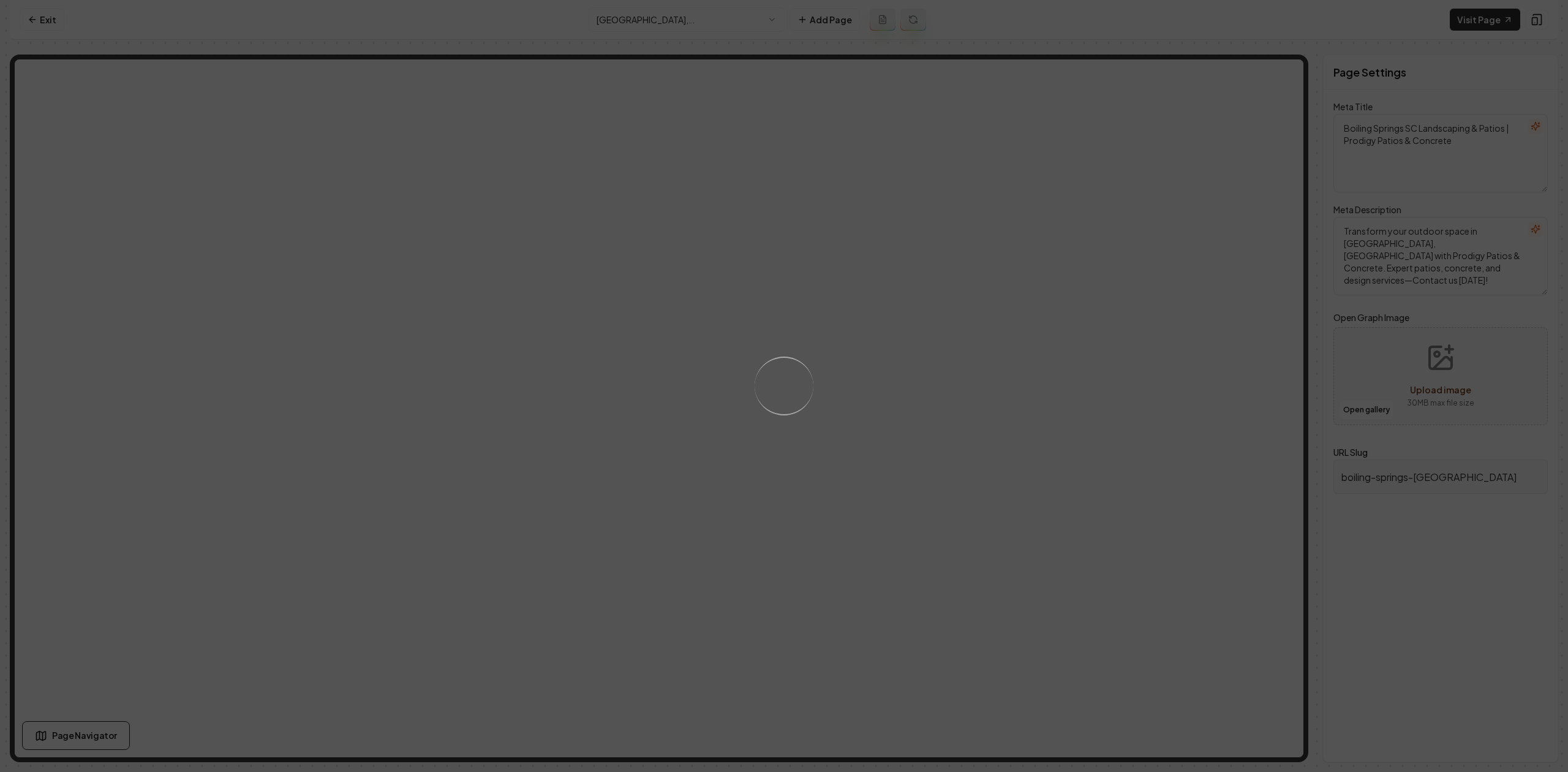
click at [316, 253] on div "Loading..." at bounding box center [784, 386] width 1568 height 772
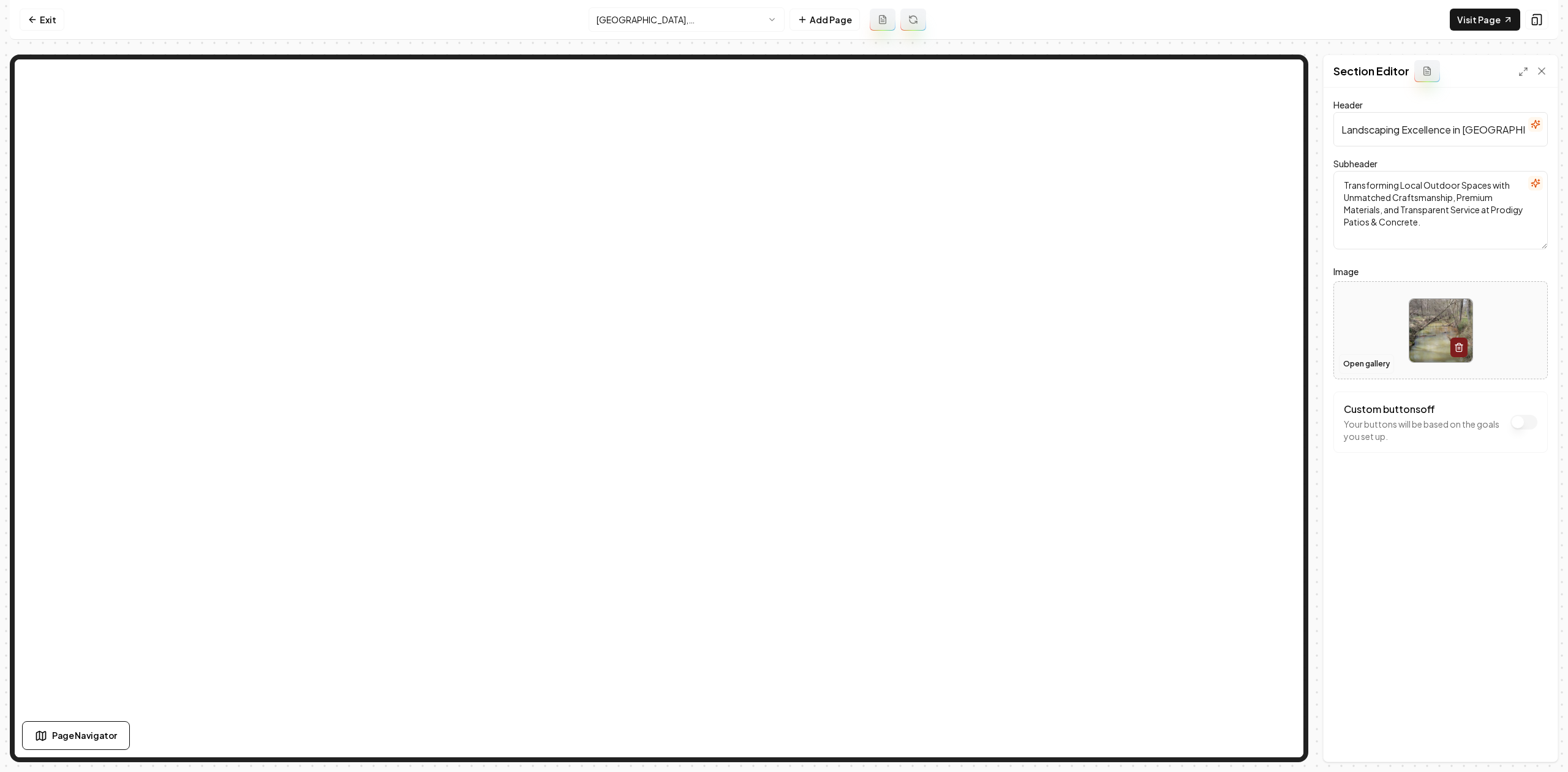
click at [1373, 363] on button "Open gallery" at bounding box center [1367, 363] width 55 height 19
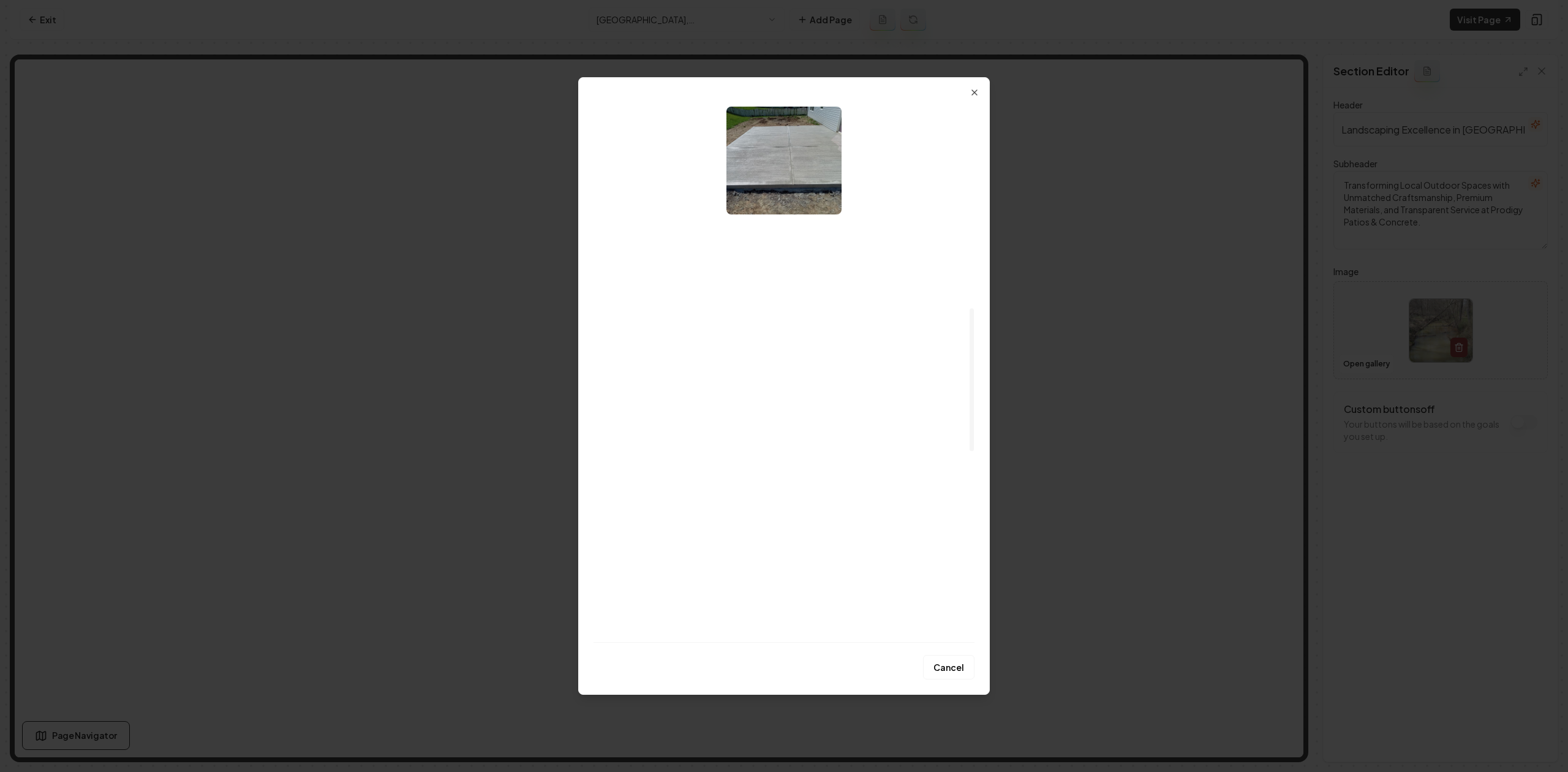
scroll to position [735, 0]
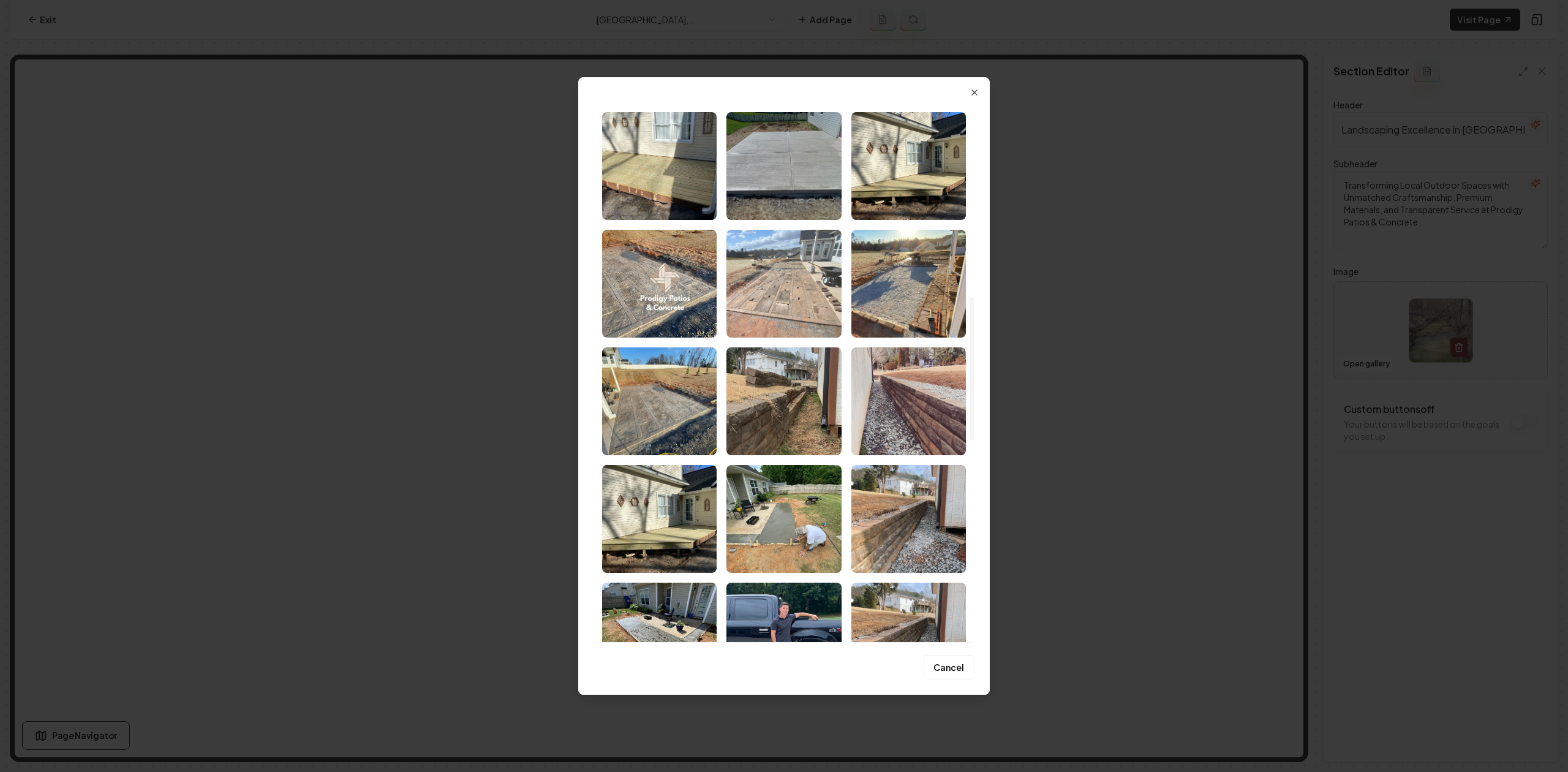
click at [775, 297] on img "Select image image_689fe23a5c7cd75eb8fc7fdf.jpeg" at bounding box center [784, 283] width 115 height 108
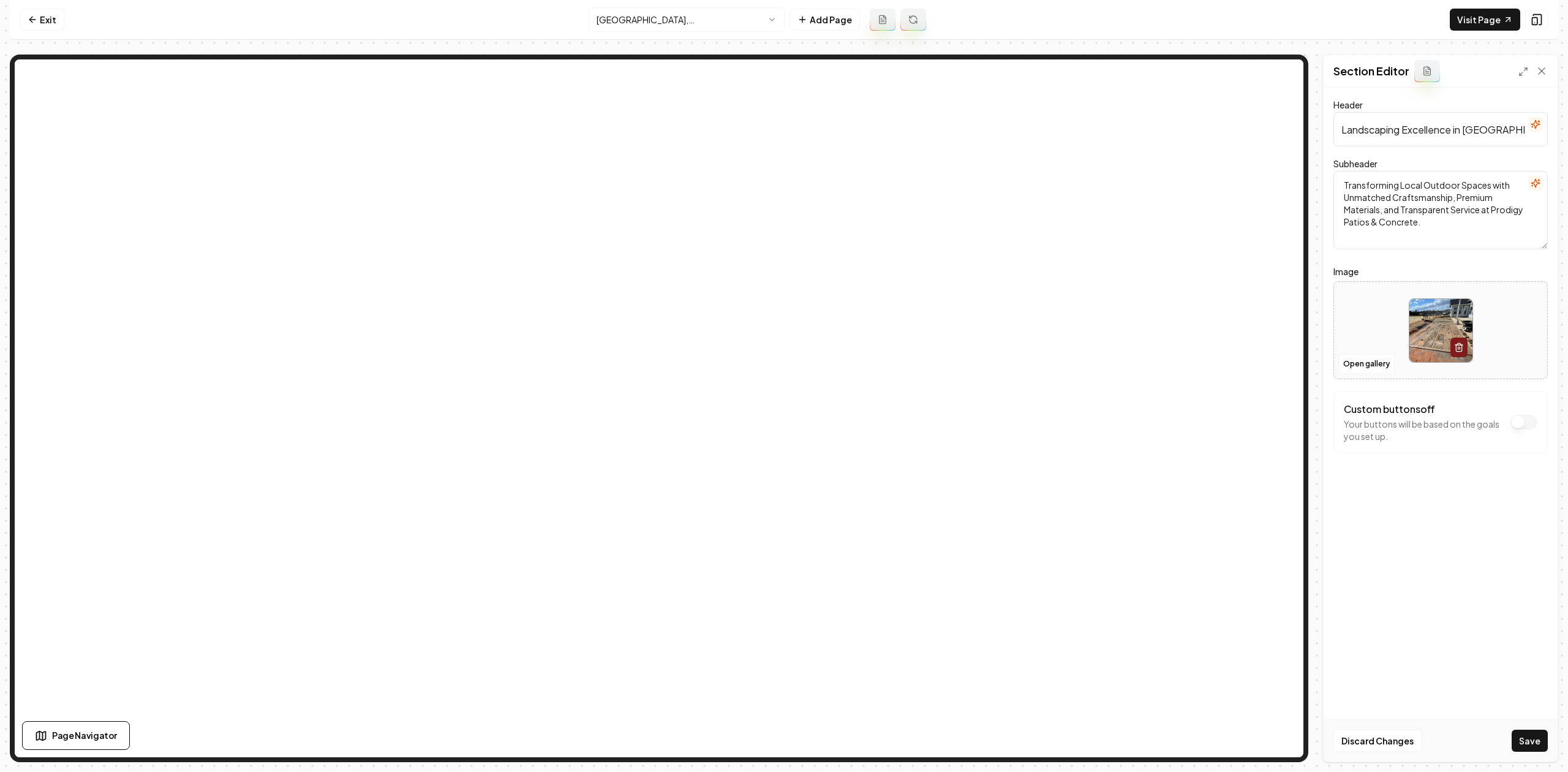
click at [1519, 752] on div "Discard Changes Save" at bounding box center [1440, 740] width 234 height 42
click at [1521, 745] on button "Save" at bounding box center [1529, 740] width 36 height 22
click at [710, 19] on html "Computer Required This feature is only available on a computer. Please switch t…" at bounding box center [784, 386] width 1568 height 772
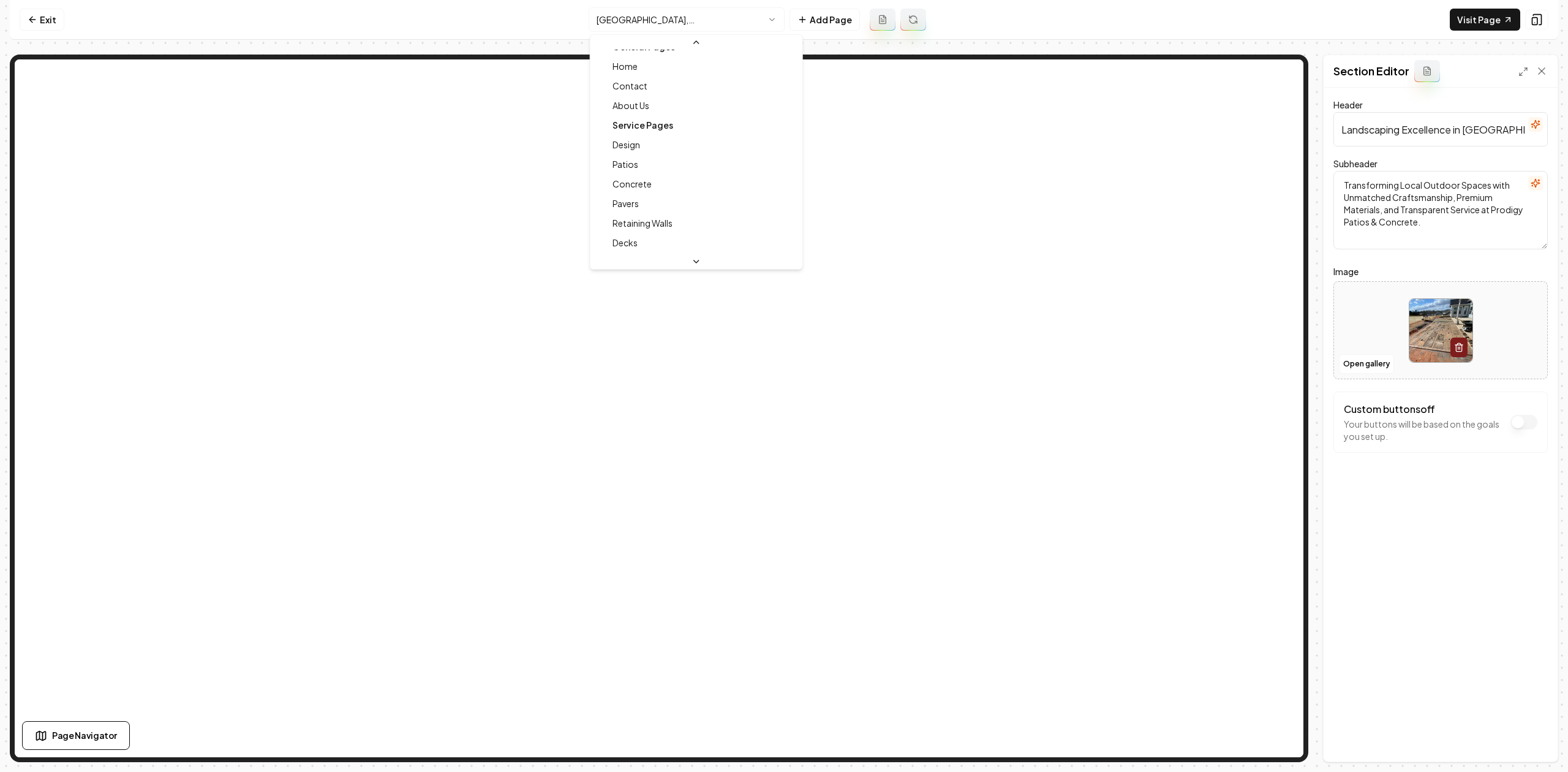
scroll to position [0, 0]
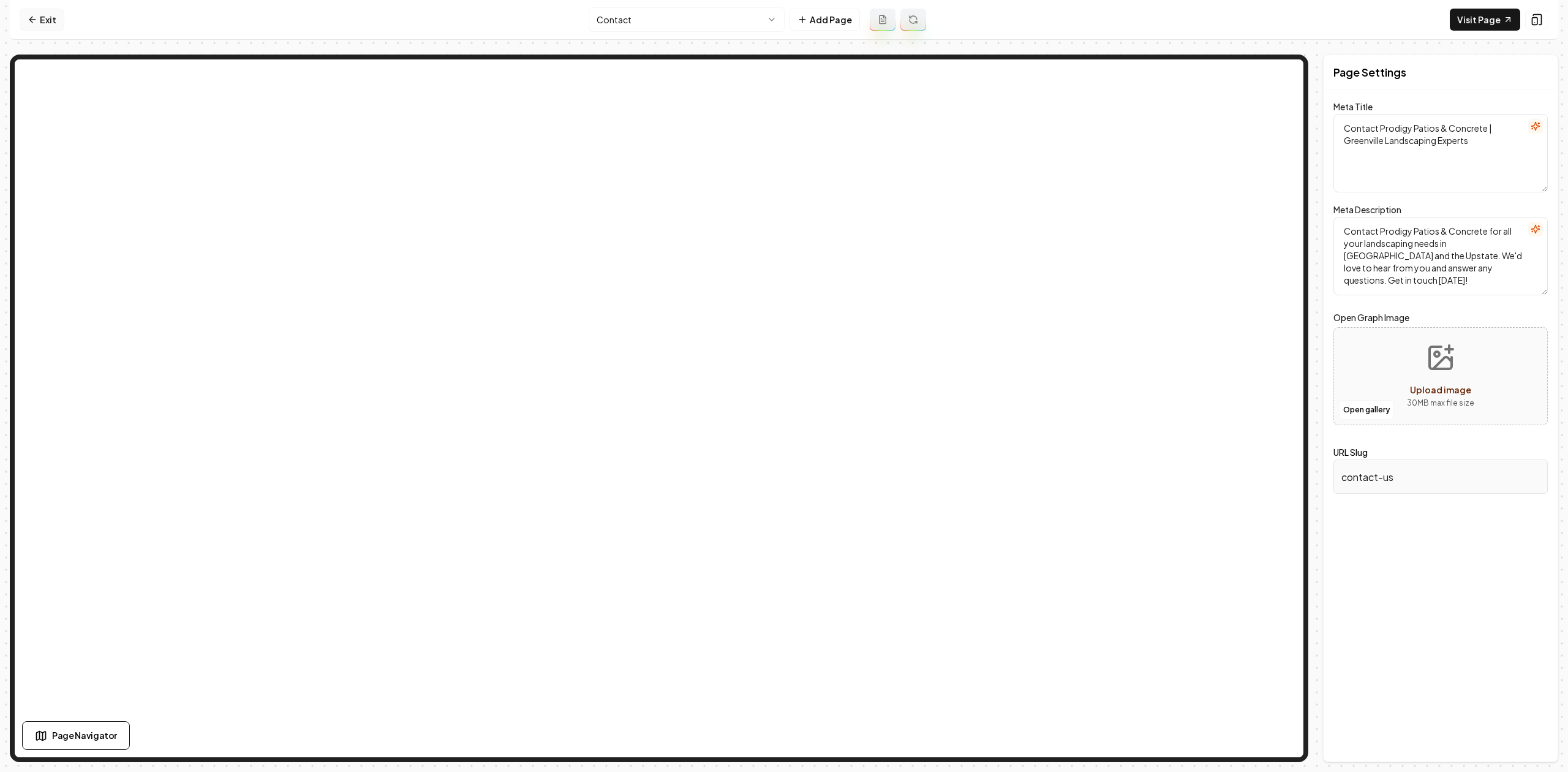
click at [45, 21] on link "Exit" at bounding box center [41, 19] width 44 height 22
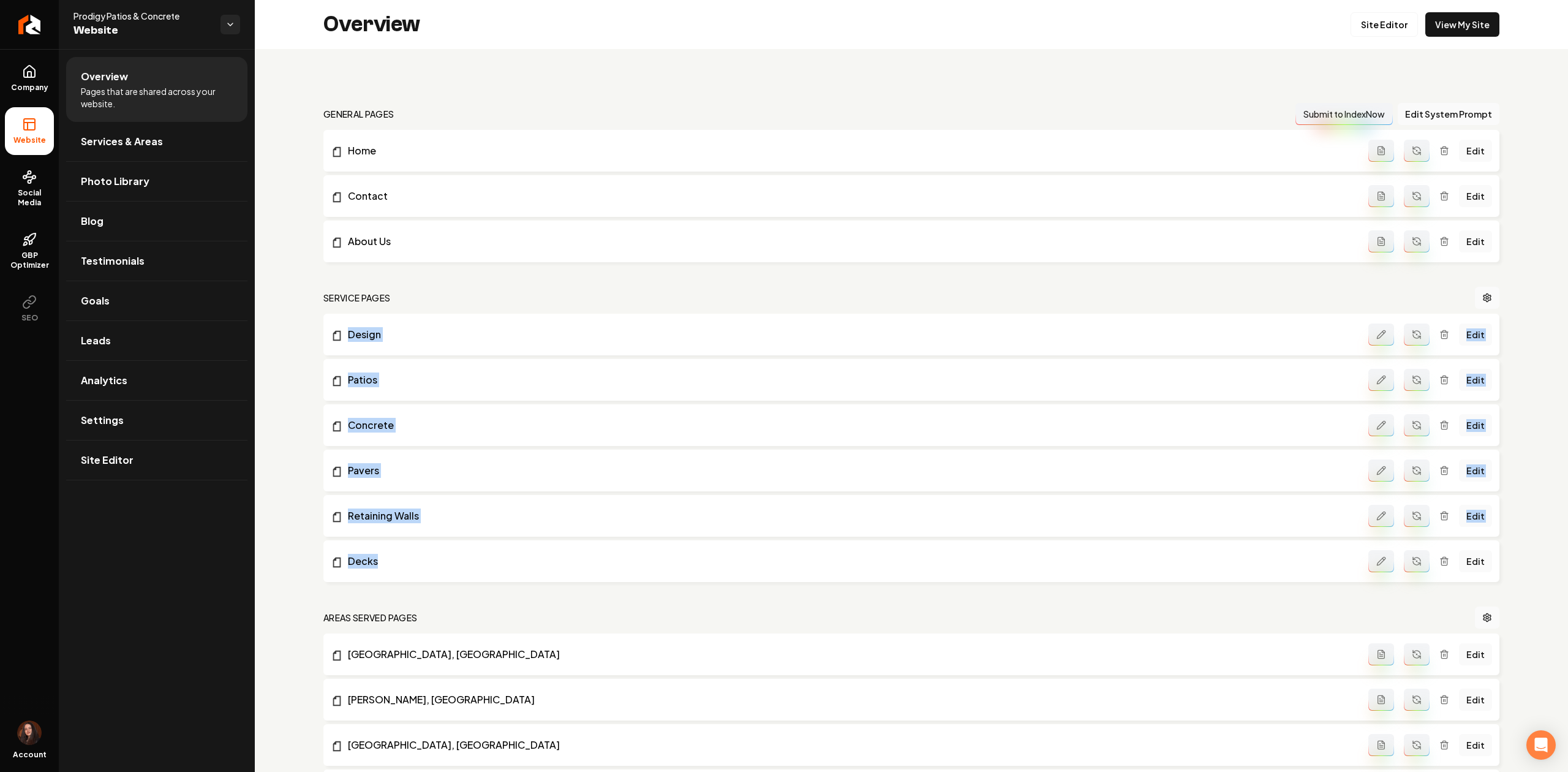
drag, startPoint x: 419, startPoint y: 569, endPoint x: 326, endPoint y: 321, distance: 264.9
copy div "Design Edit Patios Edit Concrete Edit Pavers Edit Retaining Walls Edit Decks"
click at [184, 299] on link "Goals" at bounding box center [157, 300] width 181 height 39
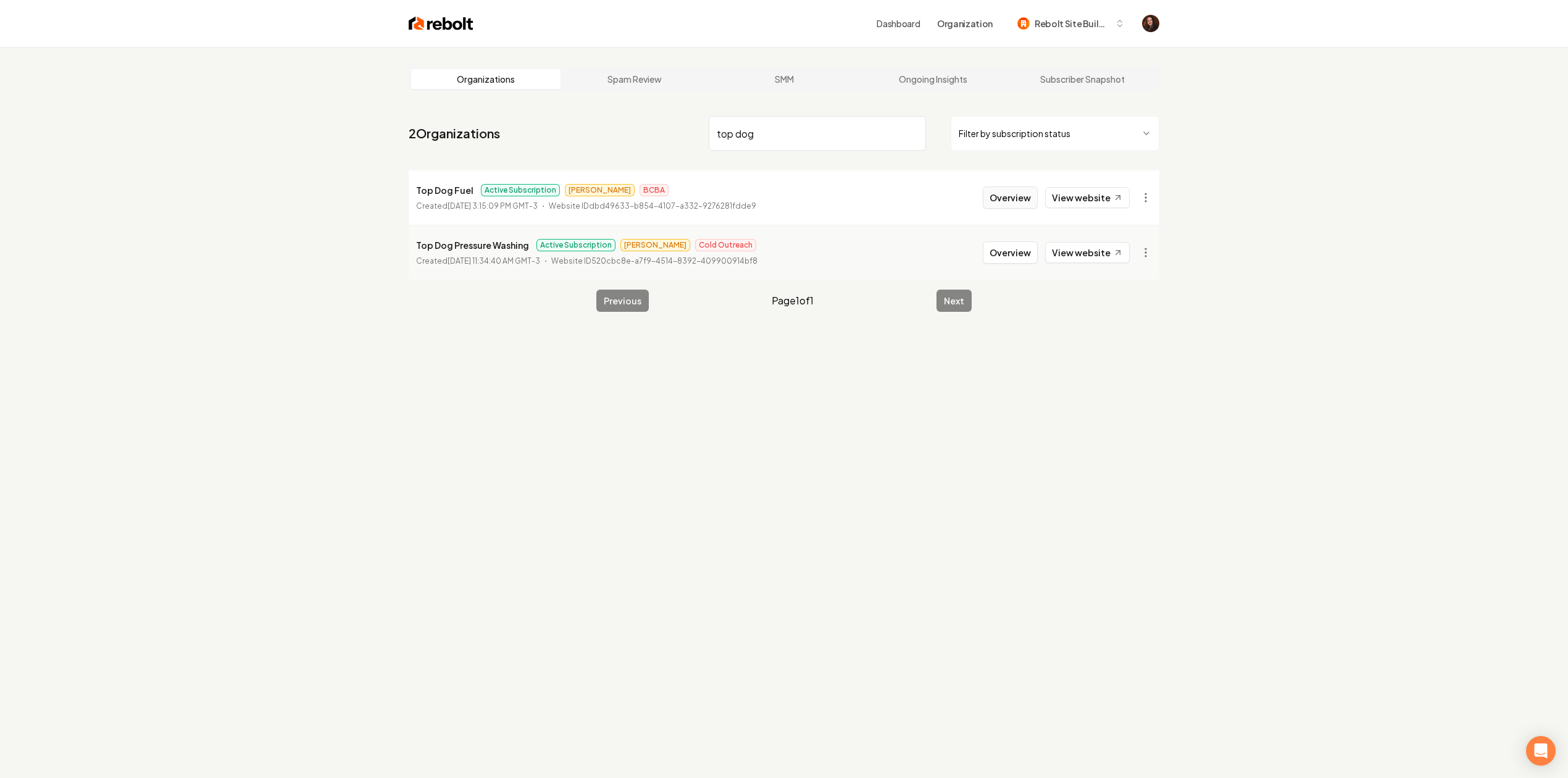
type input "top dog"
click at [1023, 187] on button "Overview" at bounding box center [1009, 197] width 55 height 22
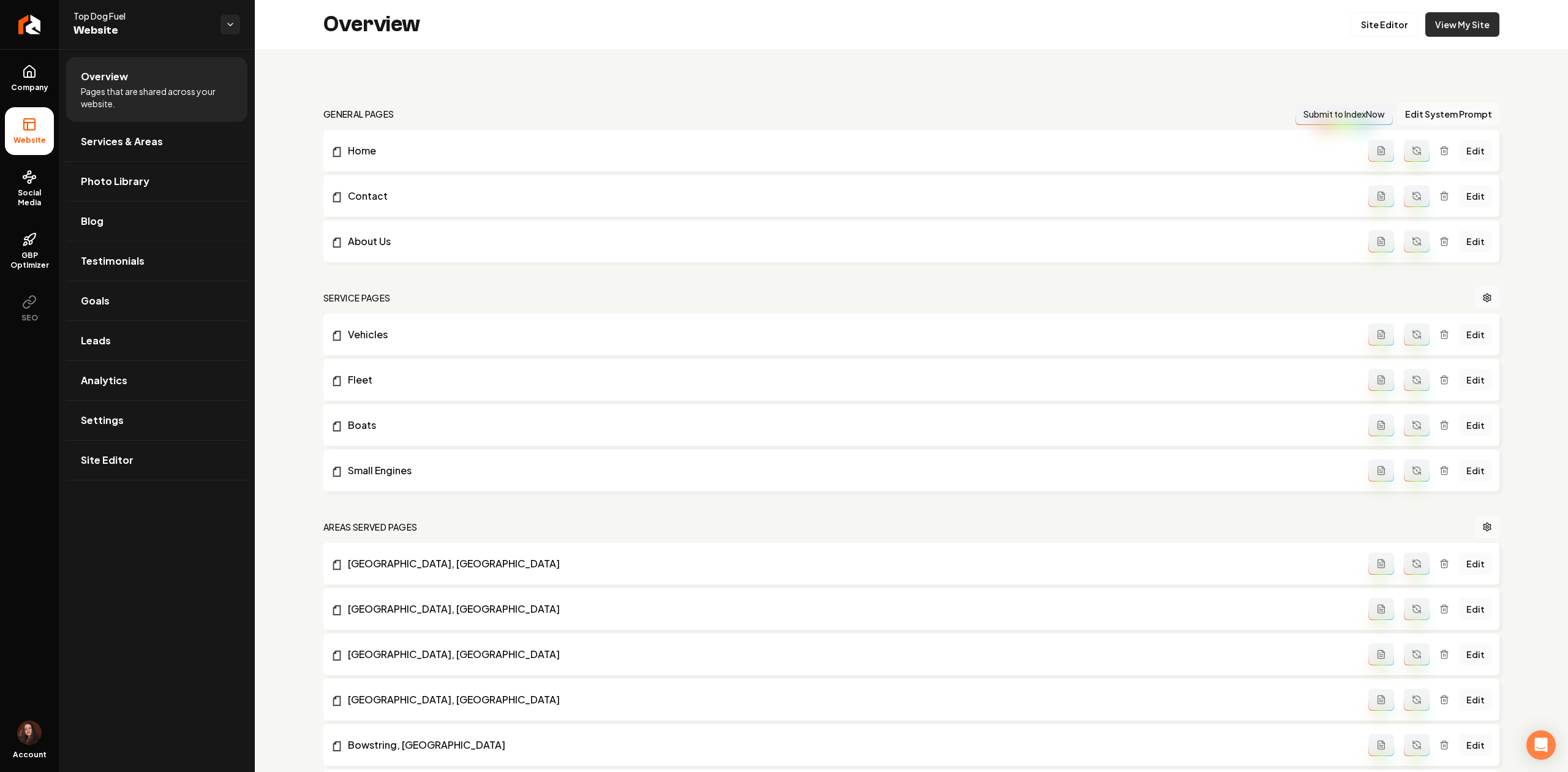
click at [1450, 23] on link "View My Site" at bounding box center [1462, 24] width 74 height 24
click at [189, 418] on link "Settings" at bounding box center [157, 420] width 181 height 39
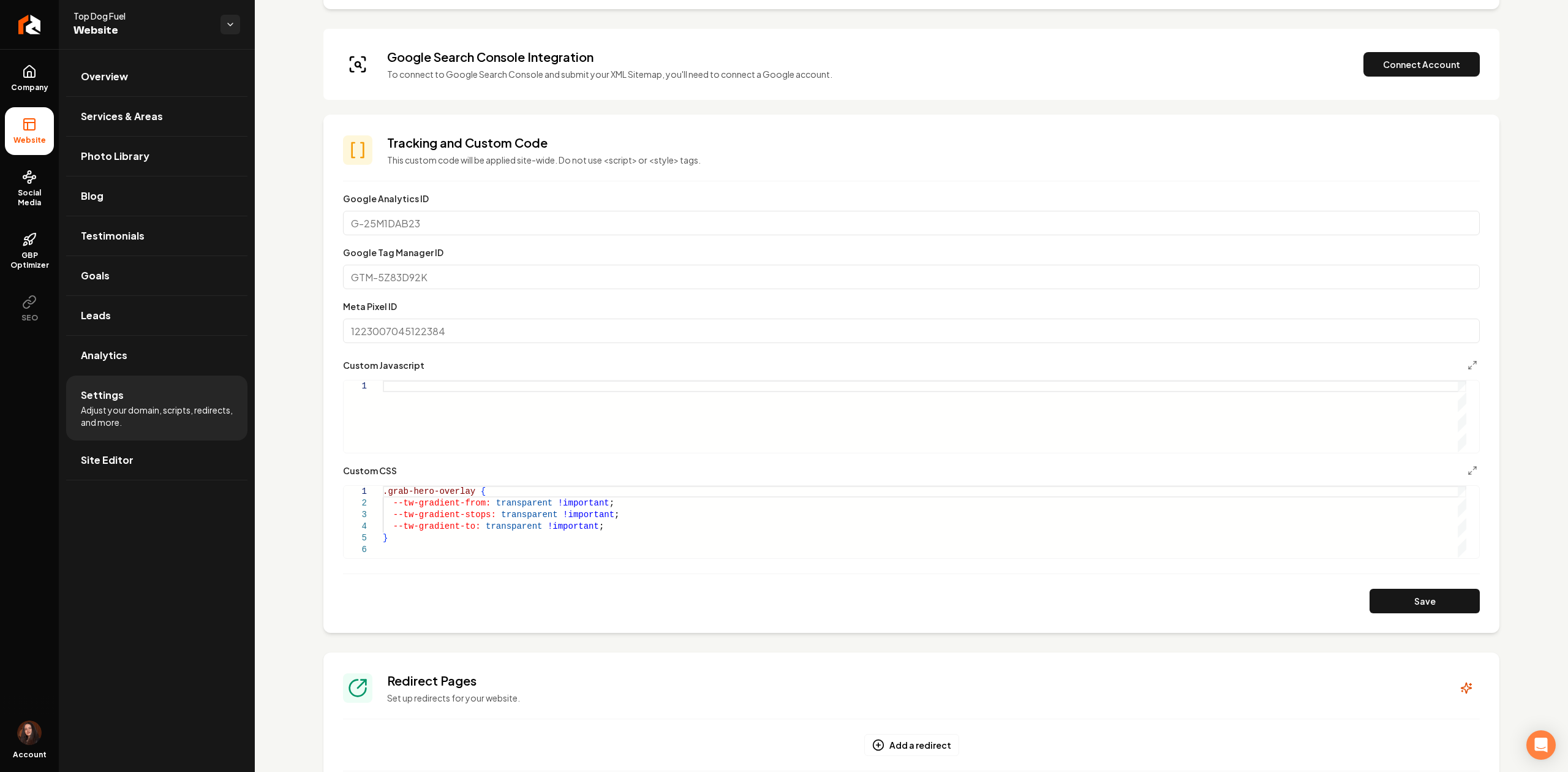
scroll to position [245, 0]
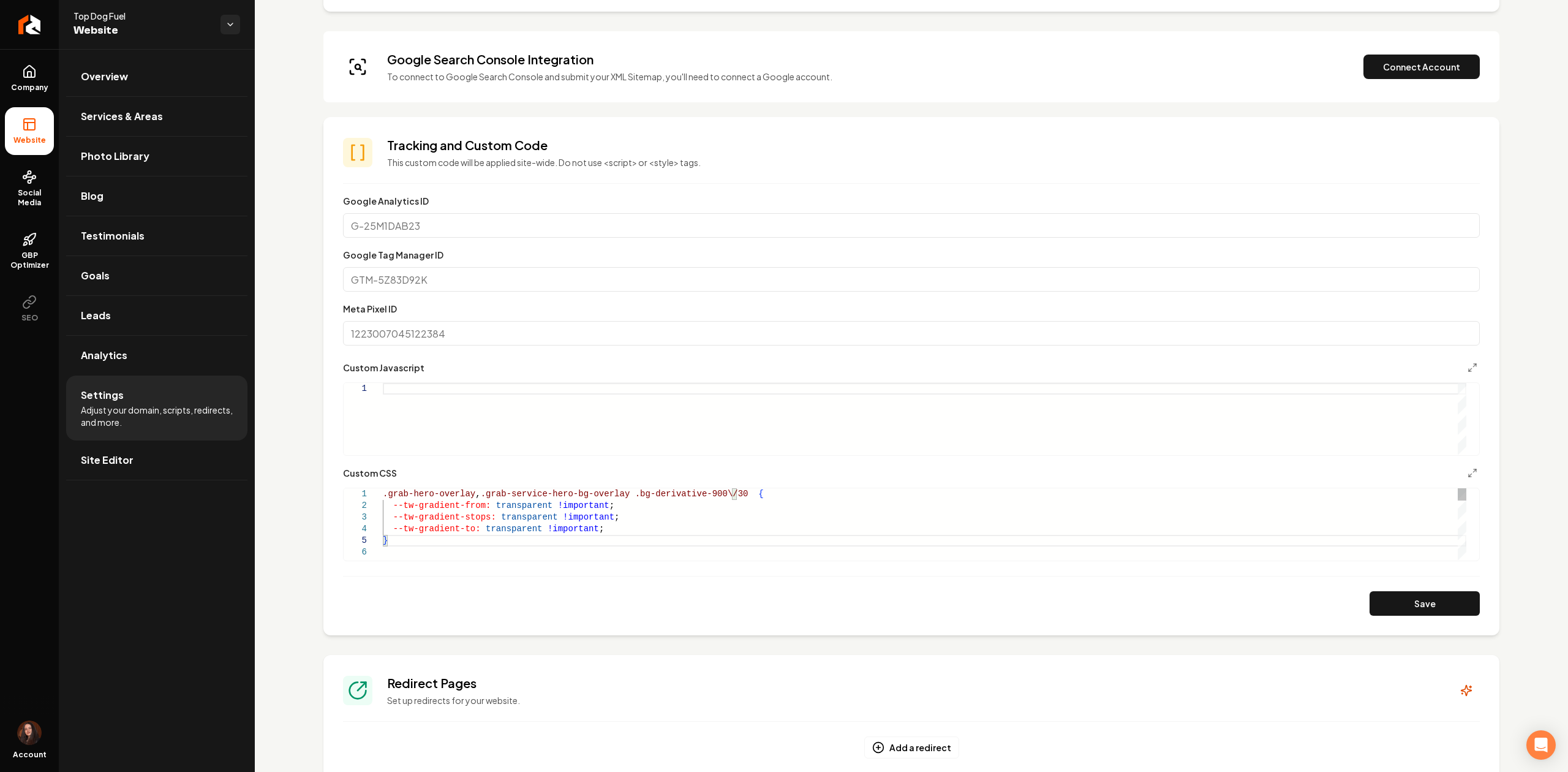
drag, startPoint x: 575, startPoint y: 525, endPoint x: 478, endPoint y: 528, distance: 97.0
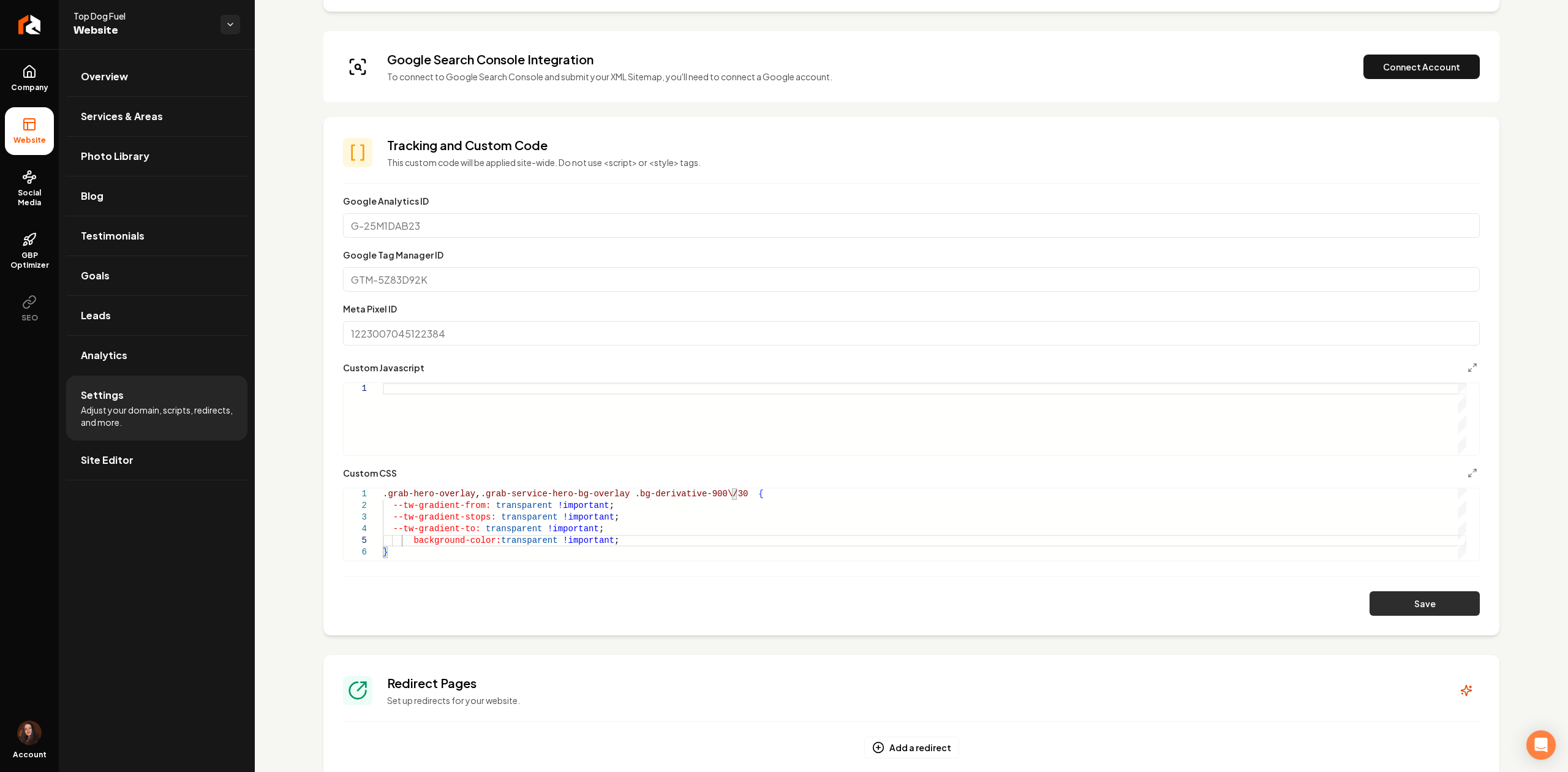
click at [1396, 593] on button "Save" at bounding box center [1424, 603] width 110 height 24
drag, startPoint x: 628, startPoint y: 506, endPoint x: 523, endPoint y: 506, distance: 105.0
click at [1387, 596] on button "Save" at bounding box center [1424, 603] width 110 height 24
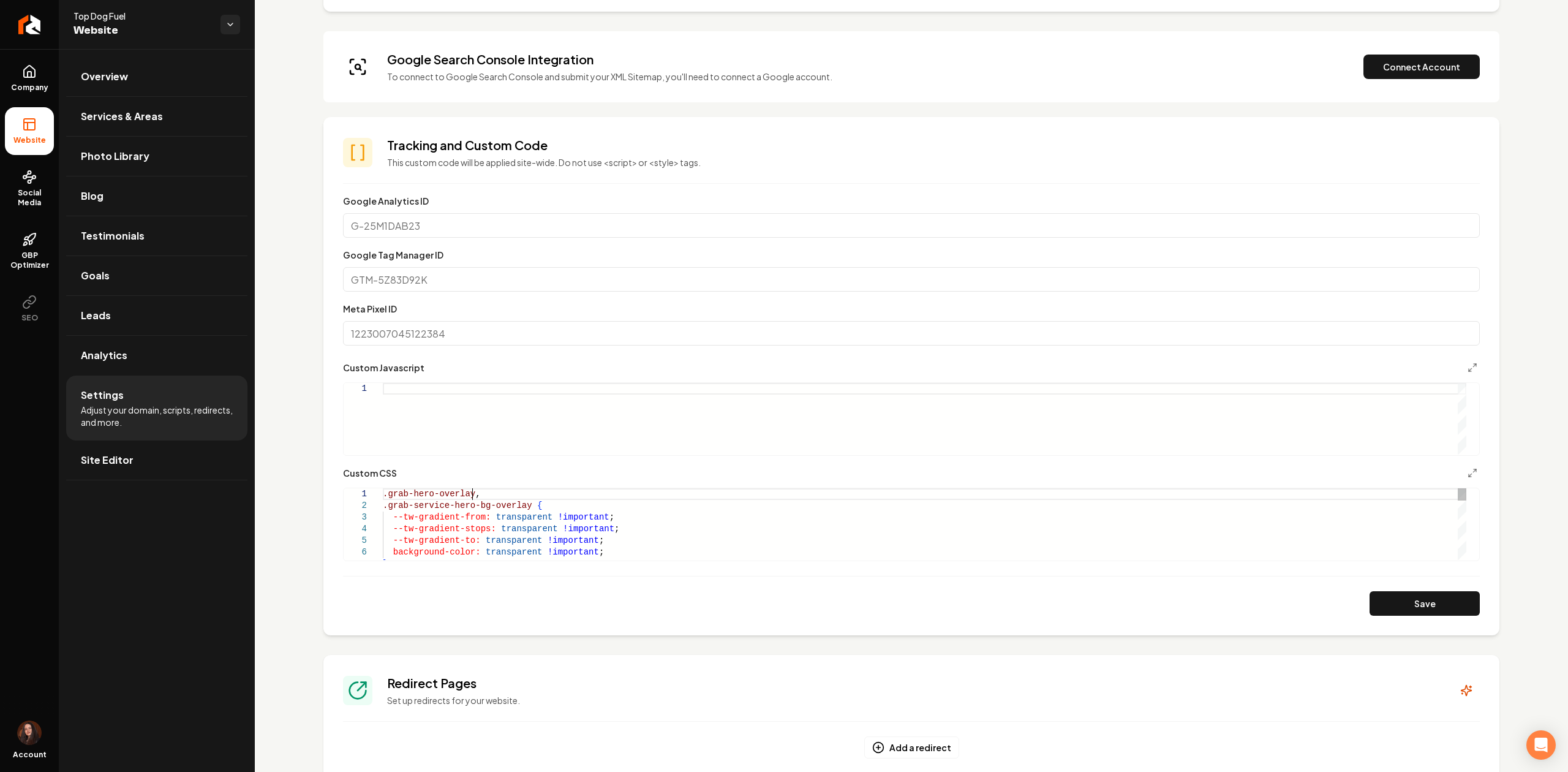
drag, startPoint x: 591, startPoint y: 513, endPoint x: 387, endPoint y: 513, distance: 204.0
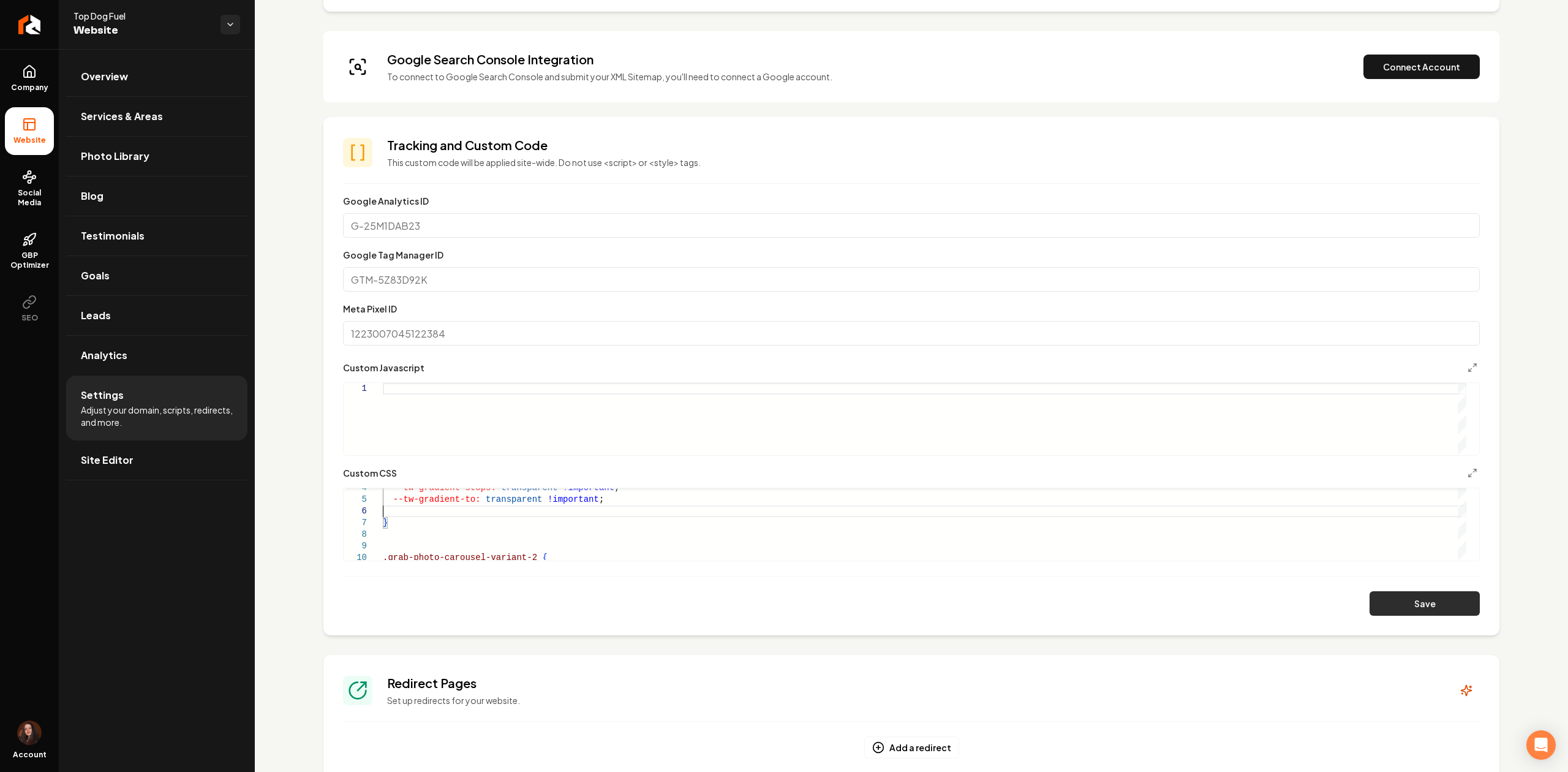
click at [1369, 610] on button "Save" at bounding box center [1424, 603] width 110 height 24
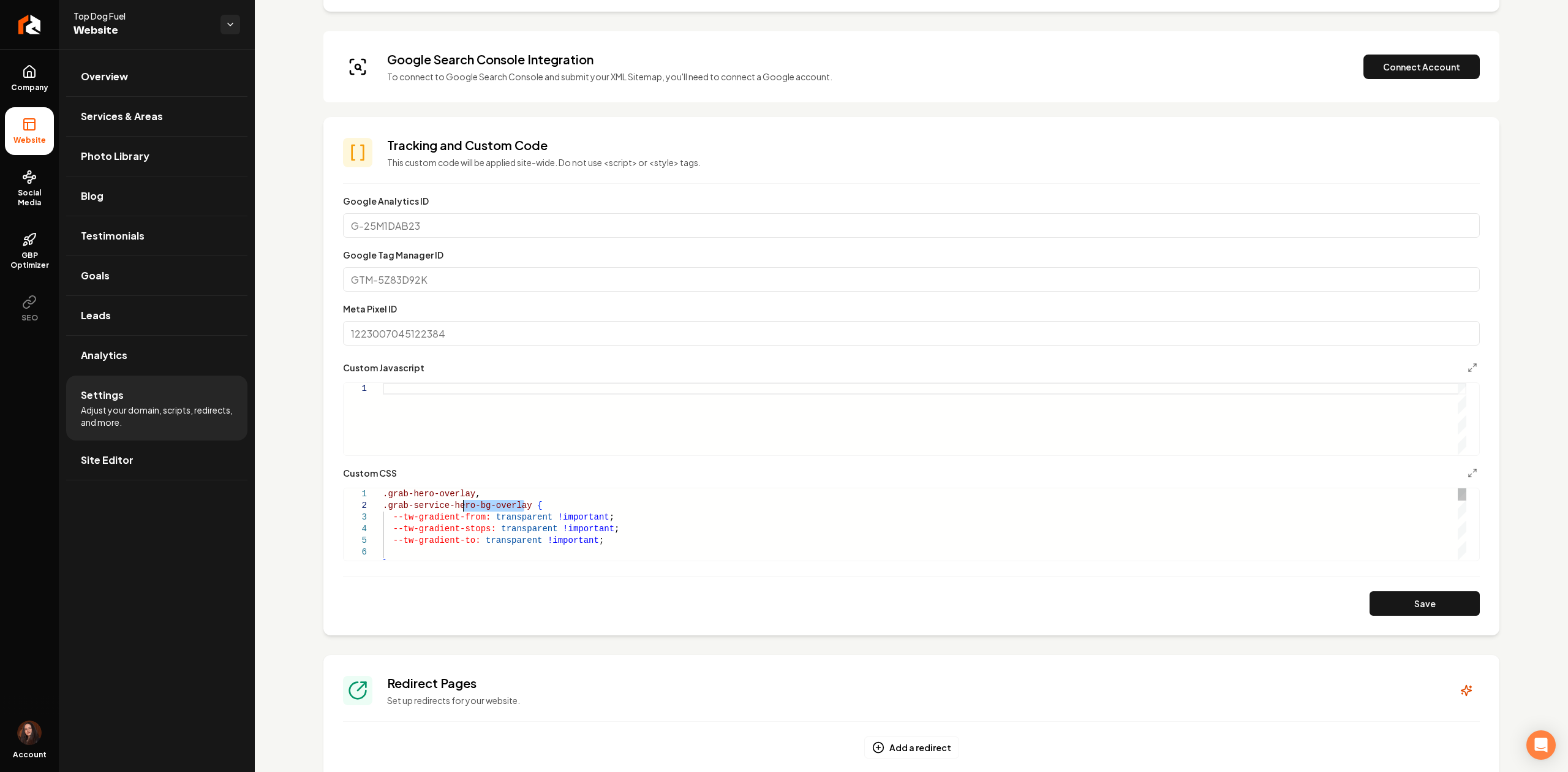
drag, startPoint x: 524, startPoint y: 507, endPoint x: 464, endPoint y: 507, distance: 60.0
drag, startPoint x: 522, startPoint y: 507, endPoint x: 388, endPoint y: 508, distance: 134.0
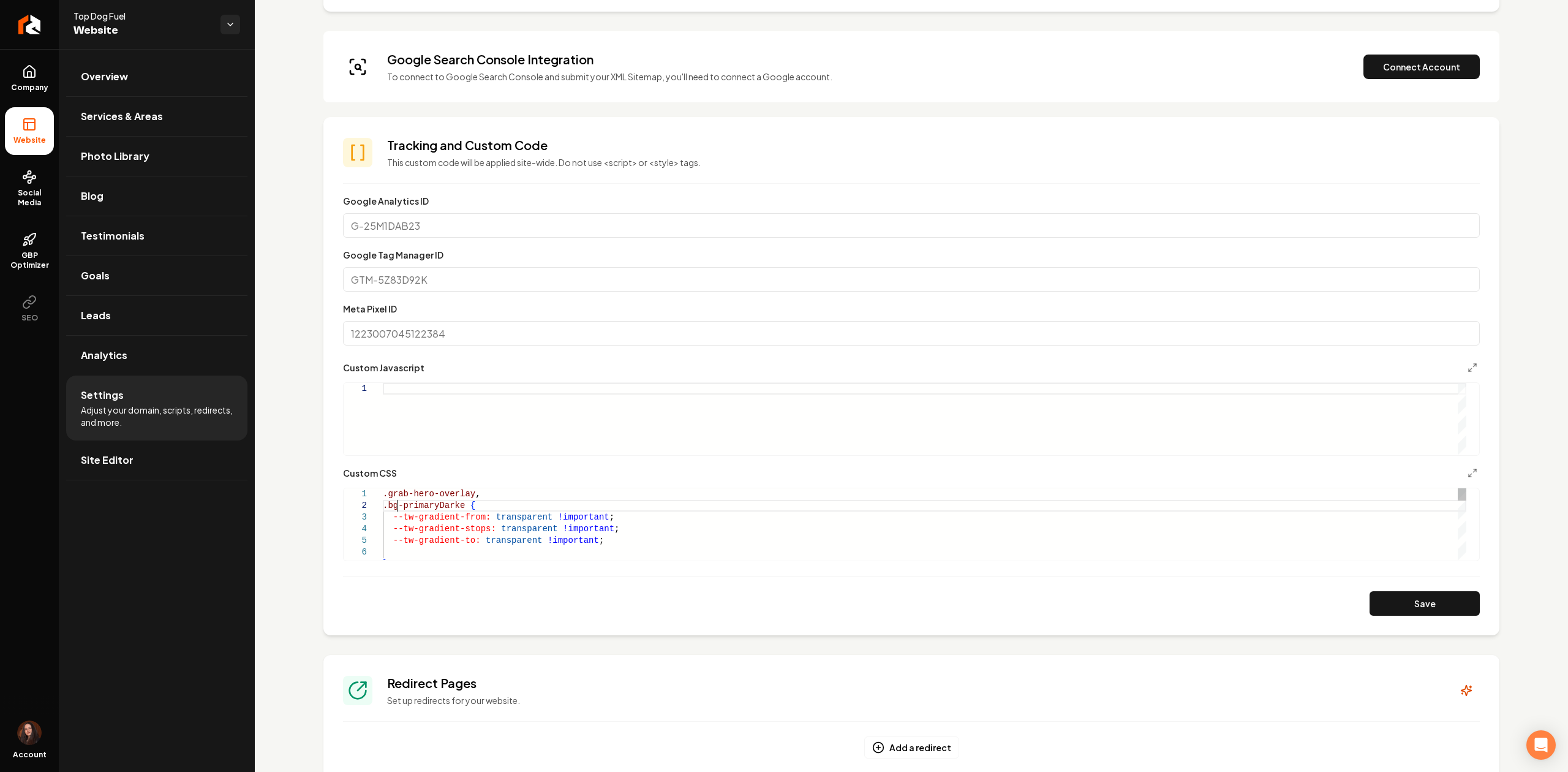
type textarea "**********"
click at [1369, 599] on button "Save" at bounding box center [1424, 603] width 110 height 24
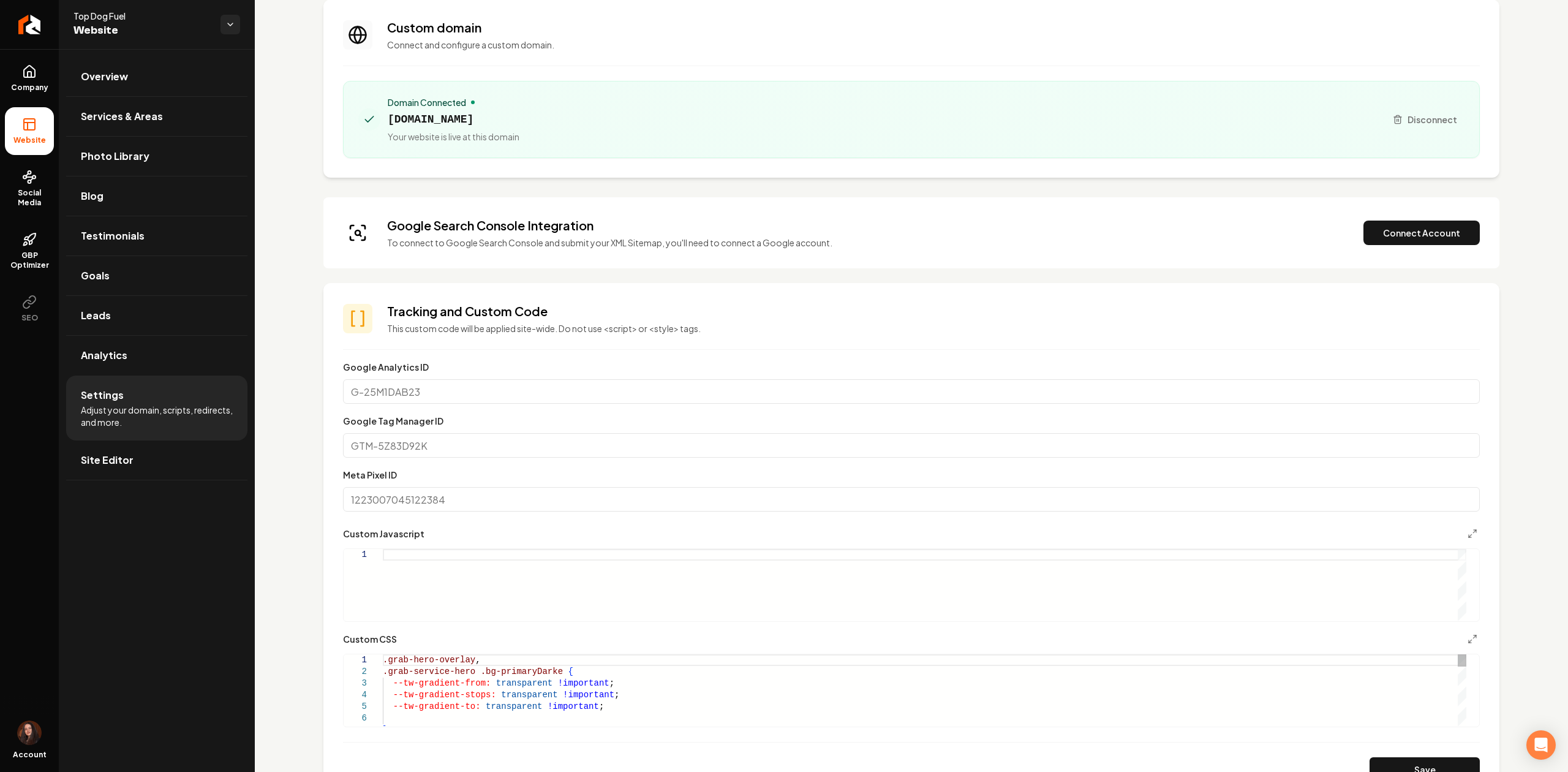
scroll to position [82, 0]
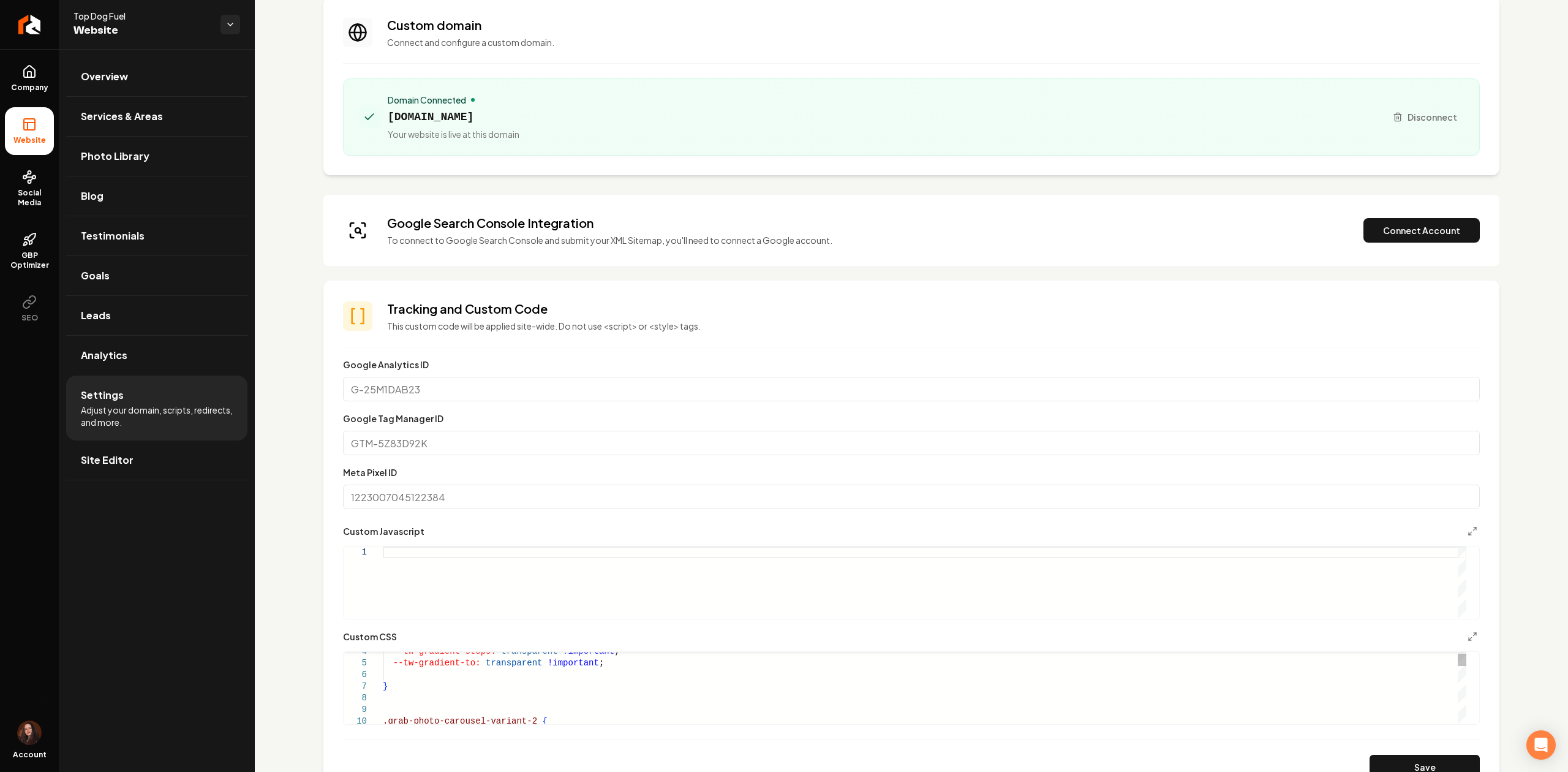
drag, startPoint x: 591, startPoint y: 662, endPoint x: 476, endPoint y: 669, distance: 115.2
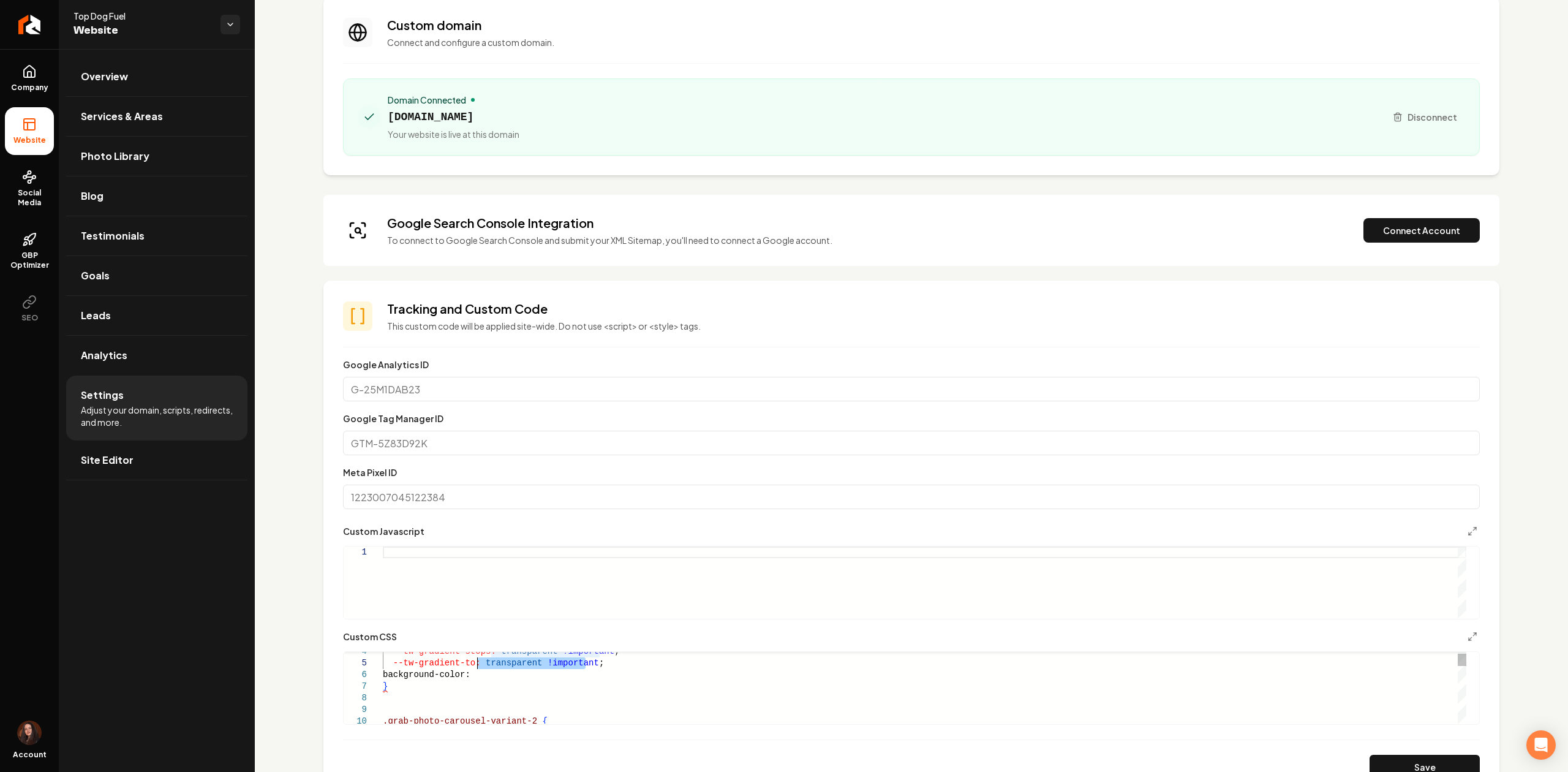
click at [1441, 756] on button "Save" at bounding box center [1424, 767] width 110 height 24
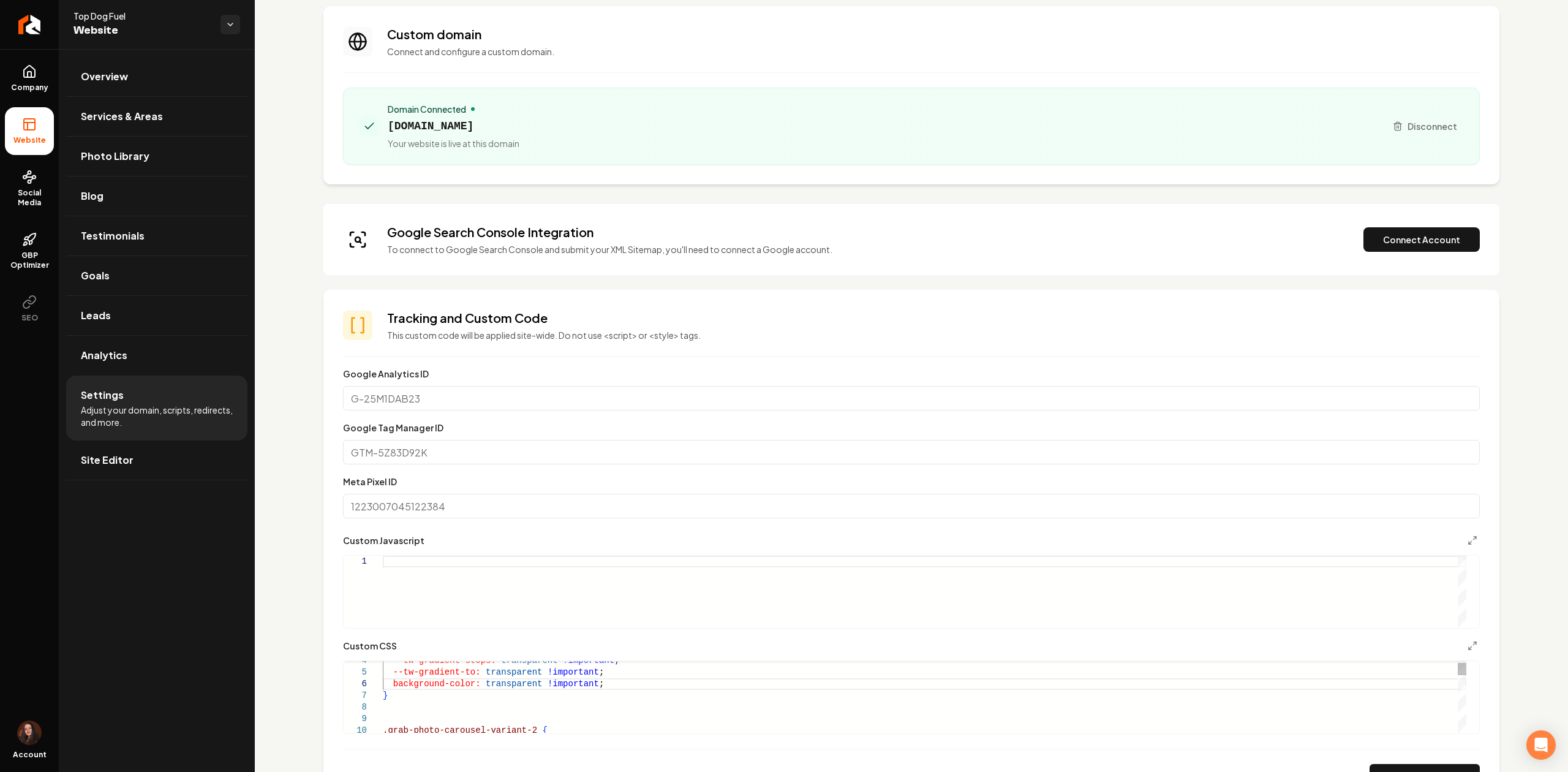
scroll to position [82, 0]
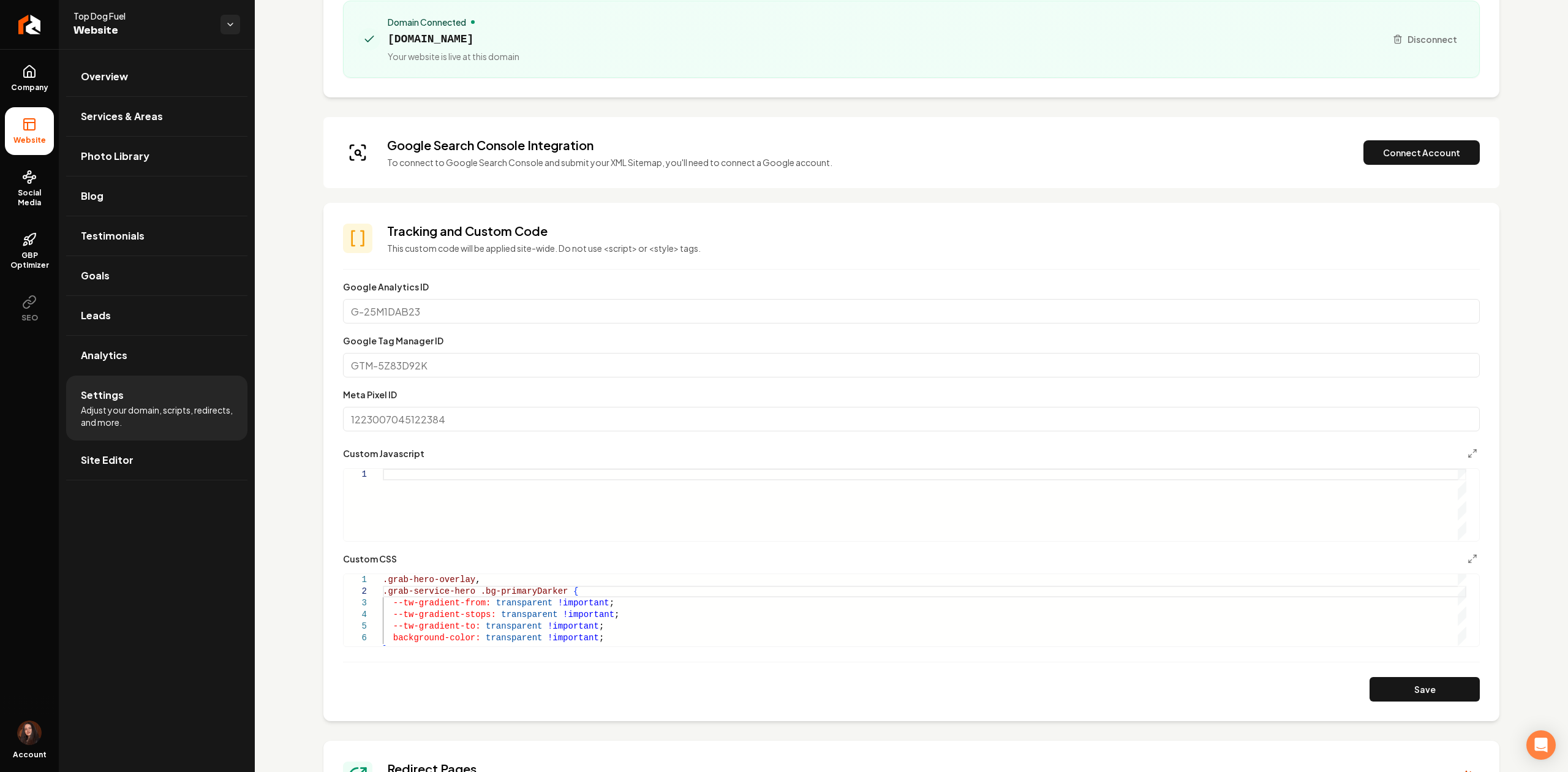
scroll to position [163, 0]
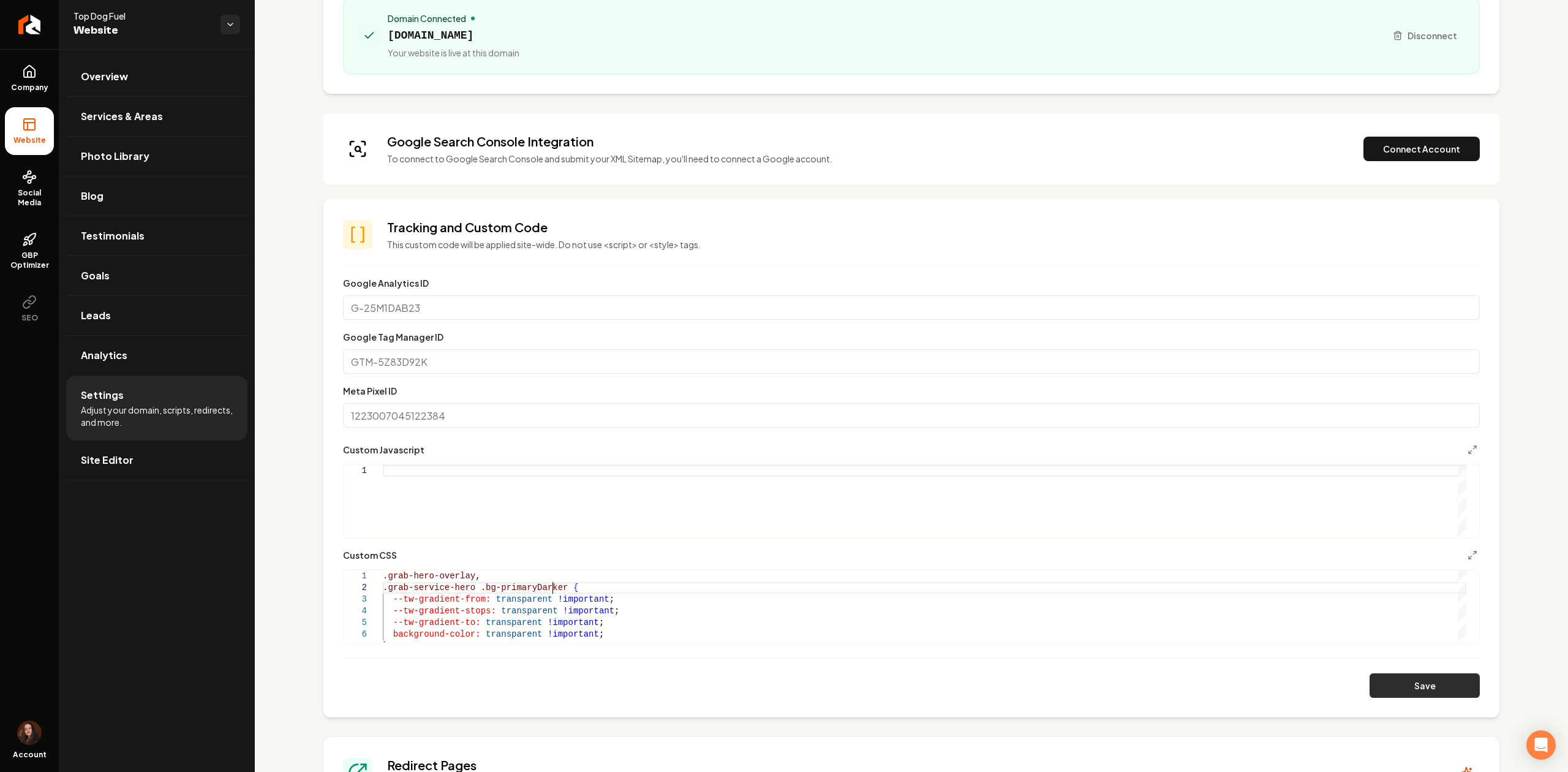
type textarea "**********"
click at [1369, 682] on button "Save" at bounding box center [1424, 685] width 110 height 24
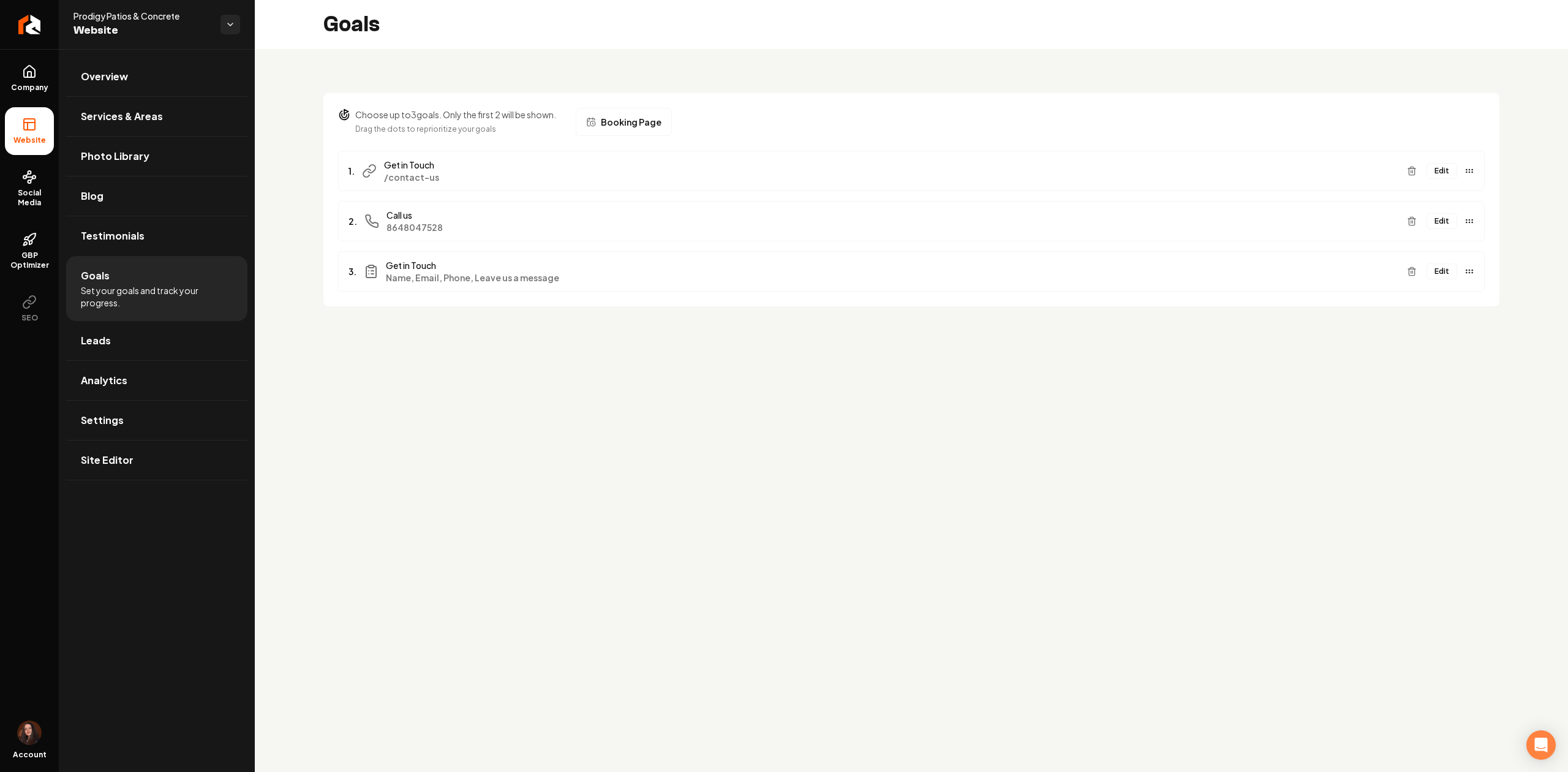
click at [1443, 279] on button "Edit" at bounding box center [1442, 271] width 31 height 16
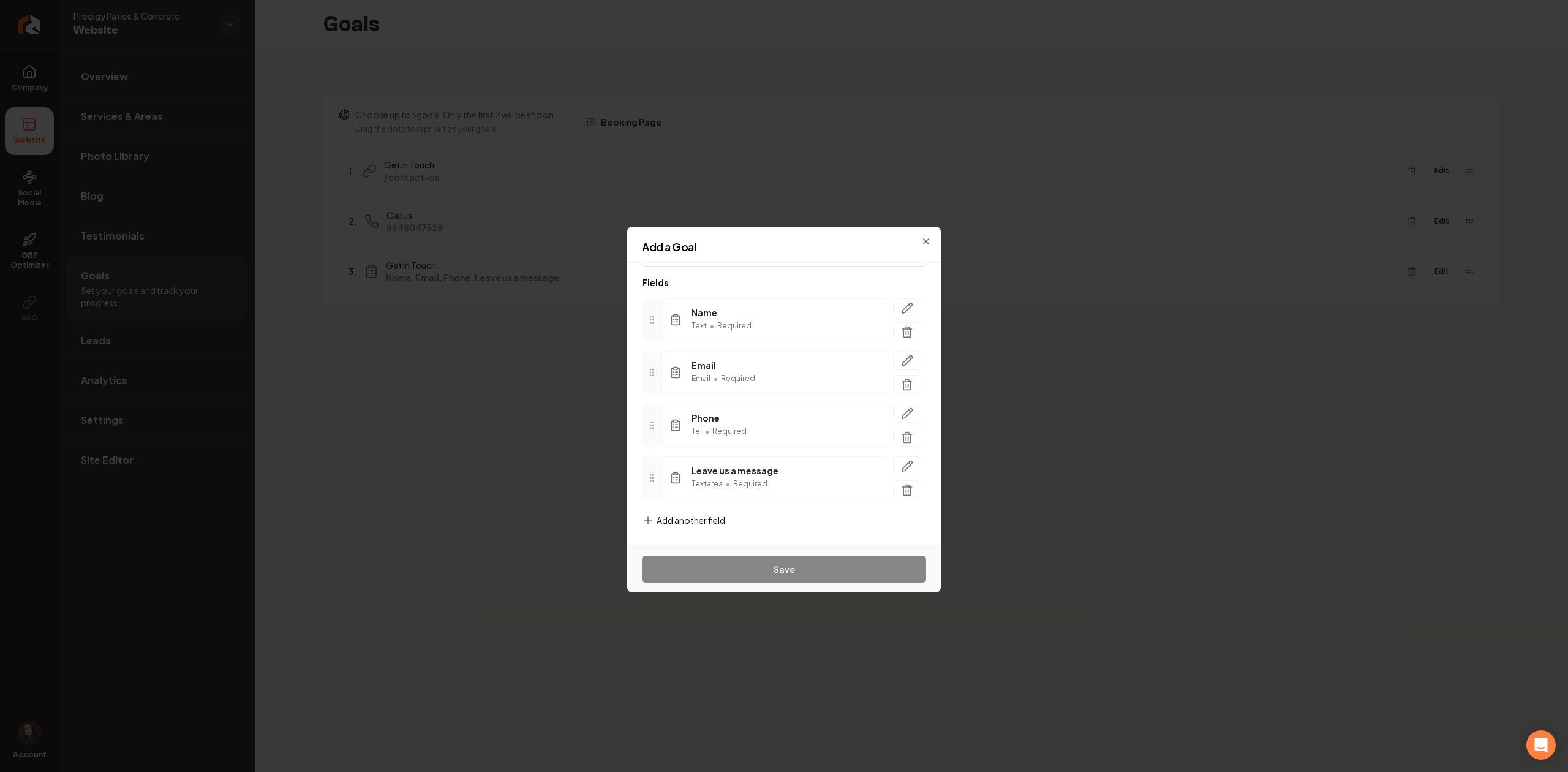
scroll to position [59, 0]
click at [689, 523] on span "Add another field" at bounding box center [690, 519] width 69 height 12
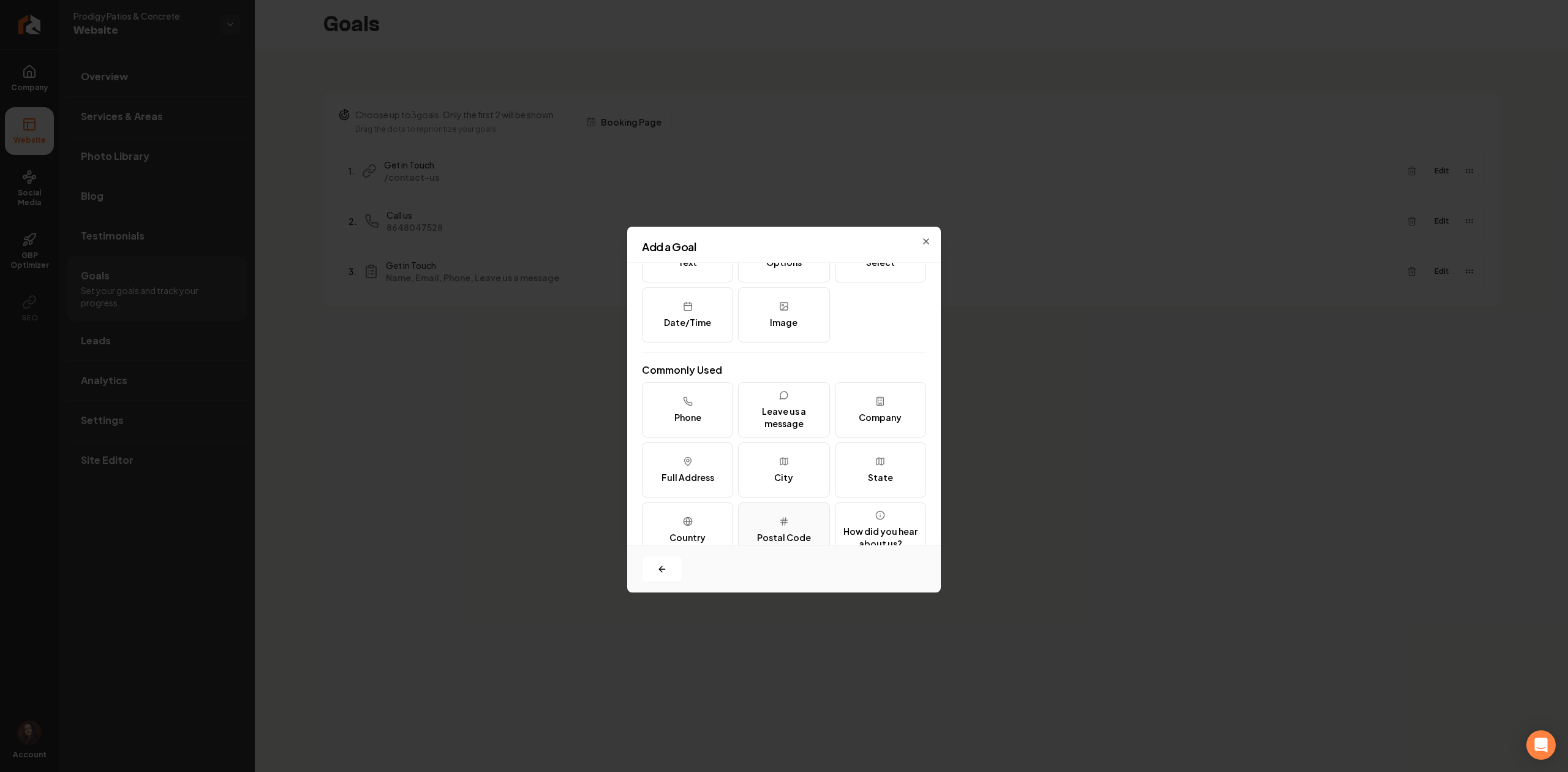
scroll to position [0, 0]
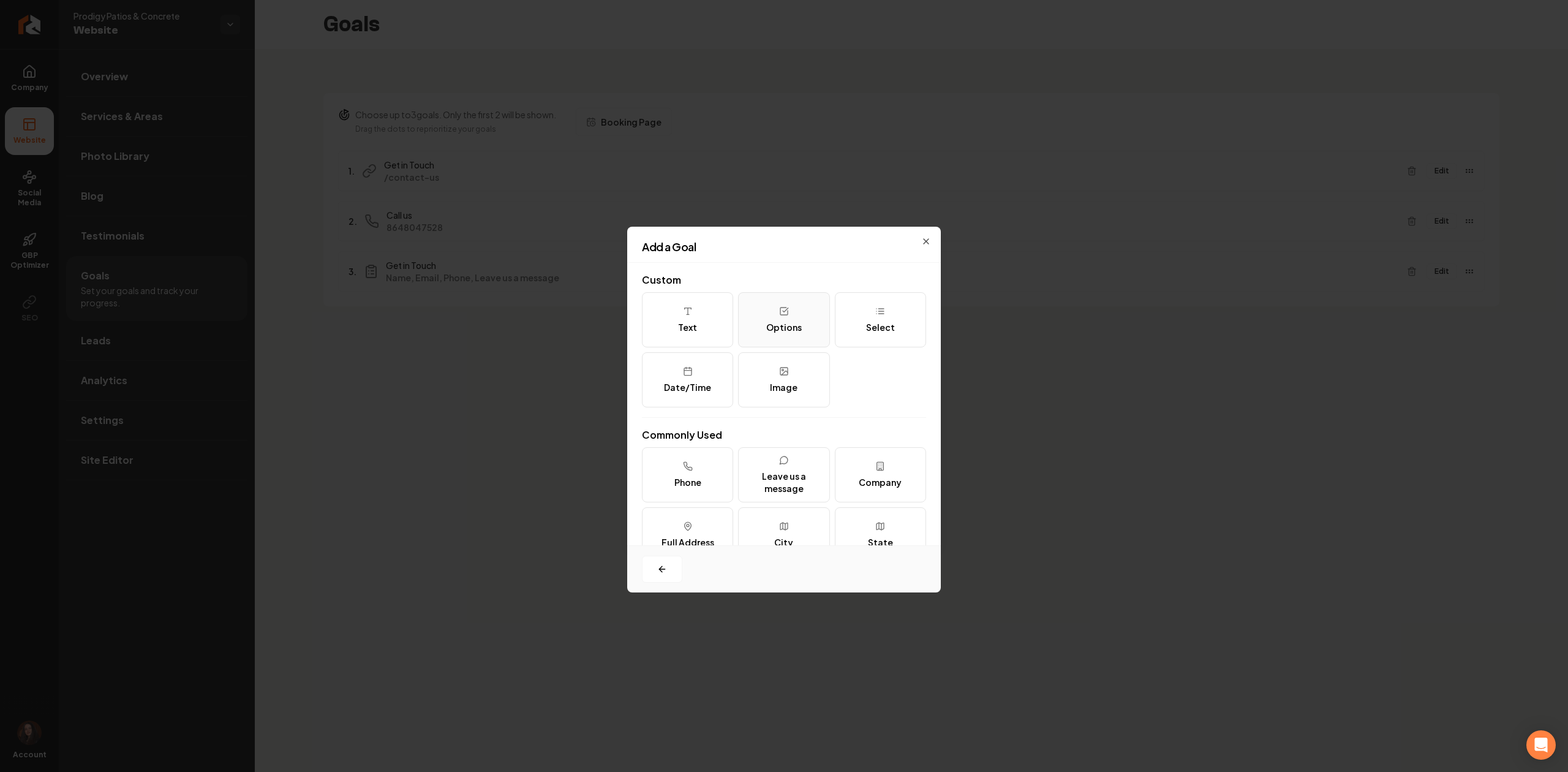
click at [778, 326] on div "Options" at bounding box center [784, 327] width 36 height 12
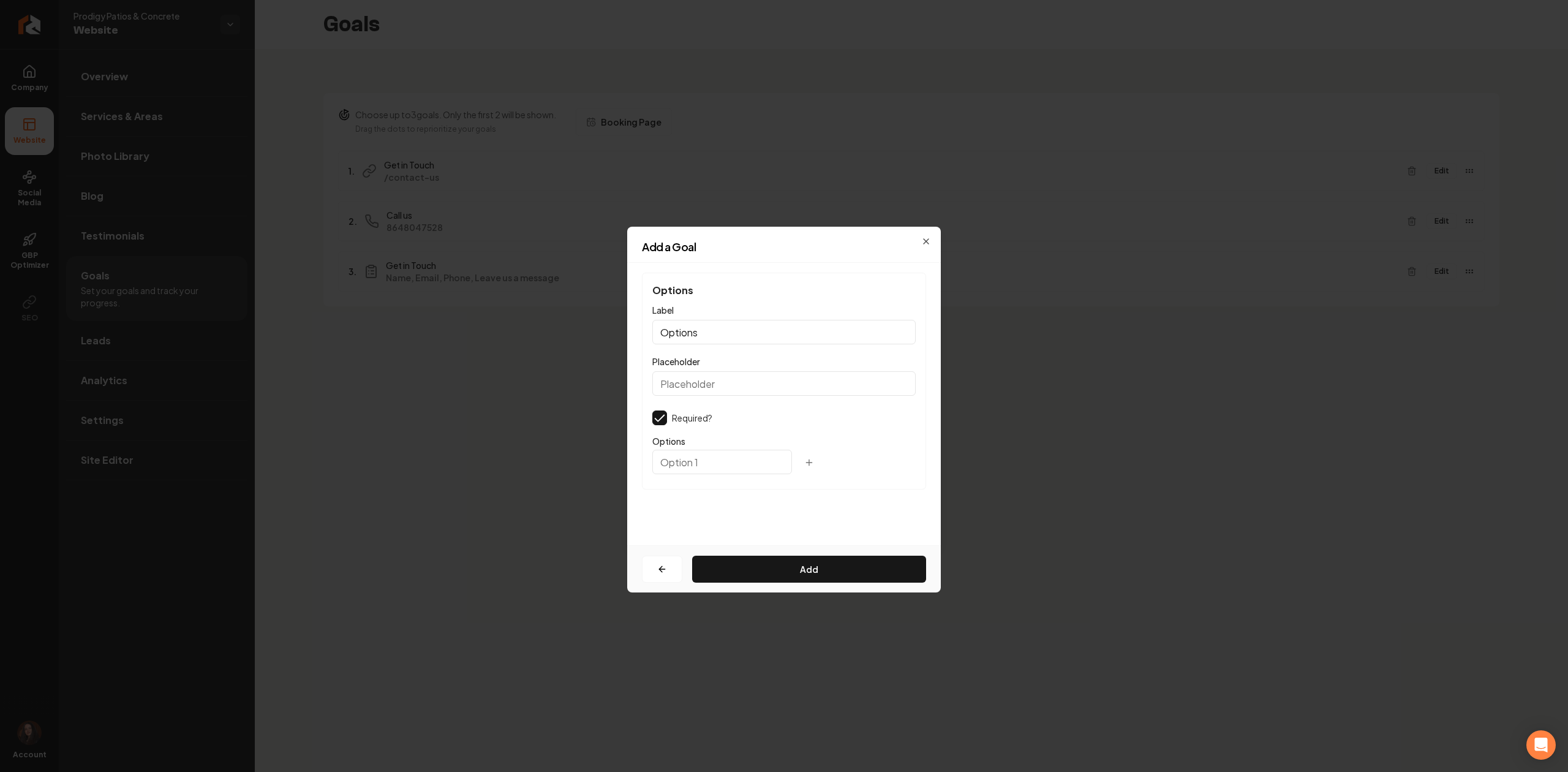
click at [689, 324] on input "Options" at bounding box center [783, 332] width 263 height 24
paste input "Project Type"
type input "Project Type"
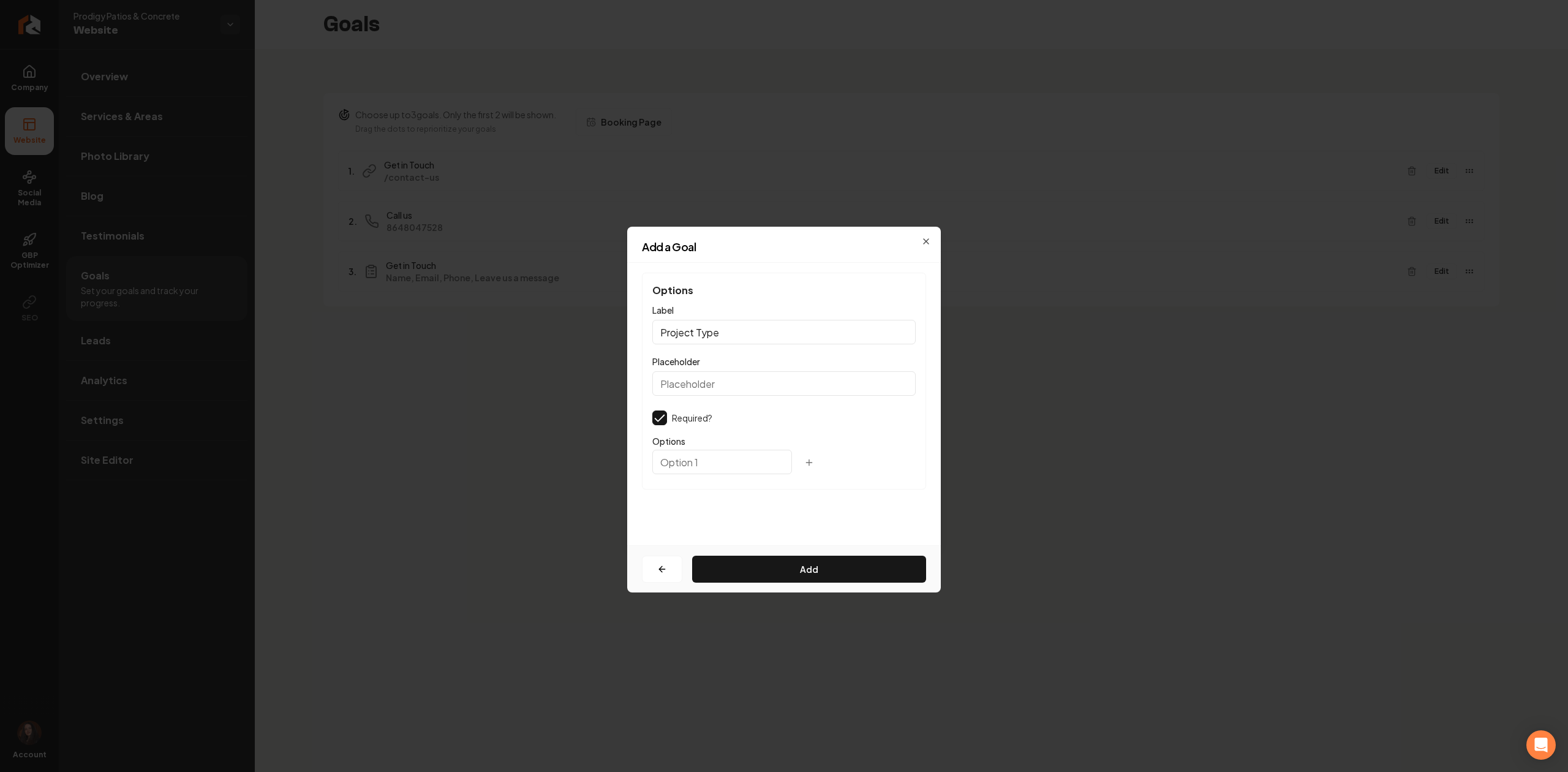
click at [684, 462] on input "text" at bounding box center [722, 462] width 140 height 24
paste input "Design"
type input "Design"
click at [809, 464] on icon "button" at bounding box center [809, 462] width 0 height 6
paste input "Pavers"
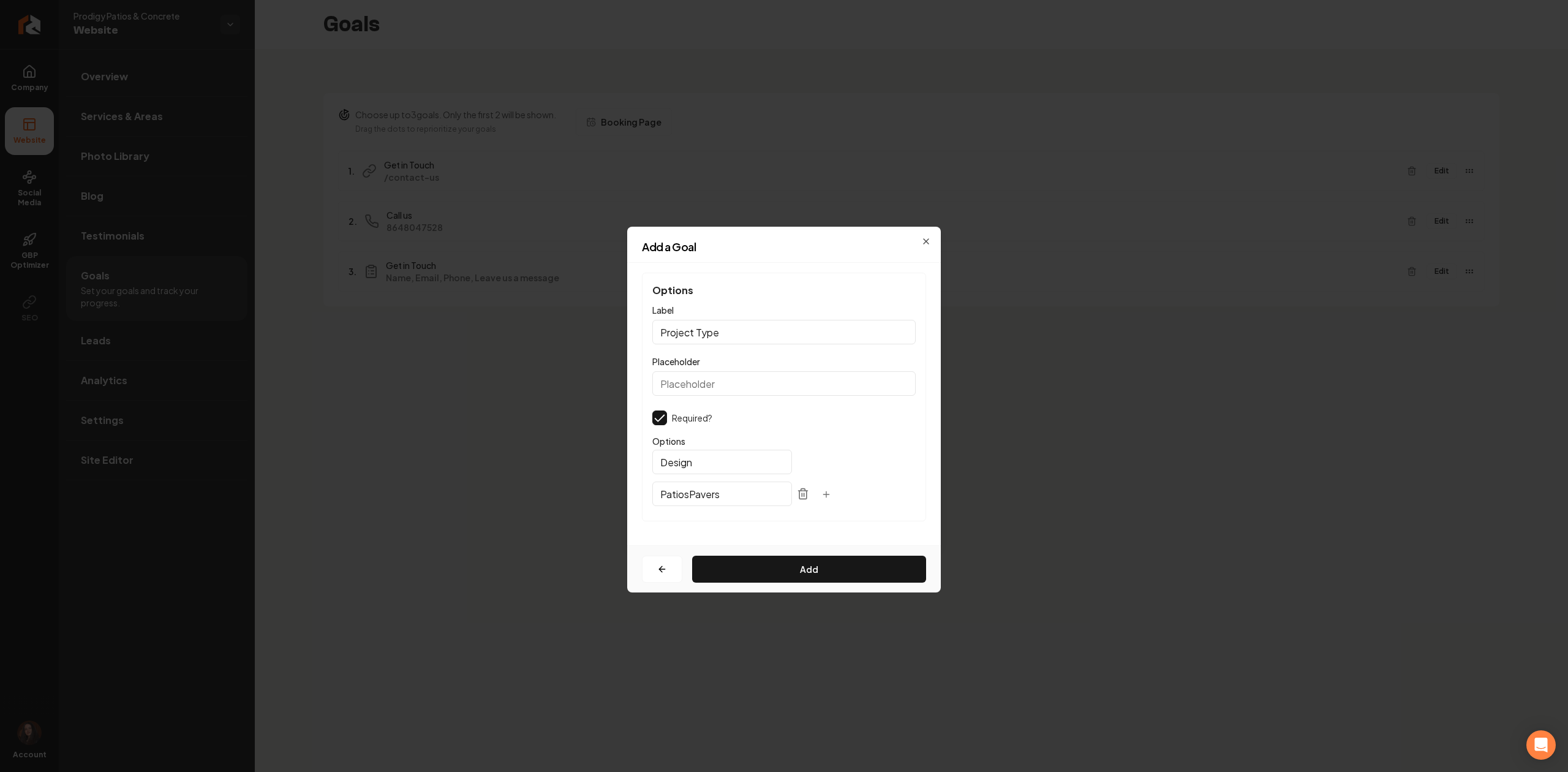
type input "Patios"
click at [821, 495] on icon "button" at bounding box center [826, 494] width 10 height 10
type input "Pavers"
click at [821, 530] on icon "button" at bounding box center [826, 526] width 10 height 10
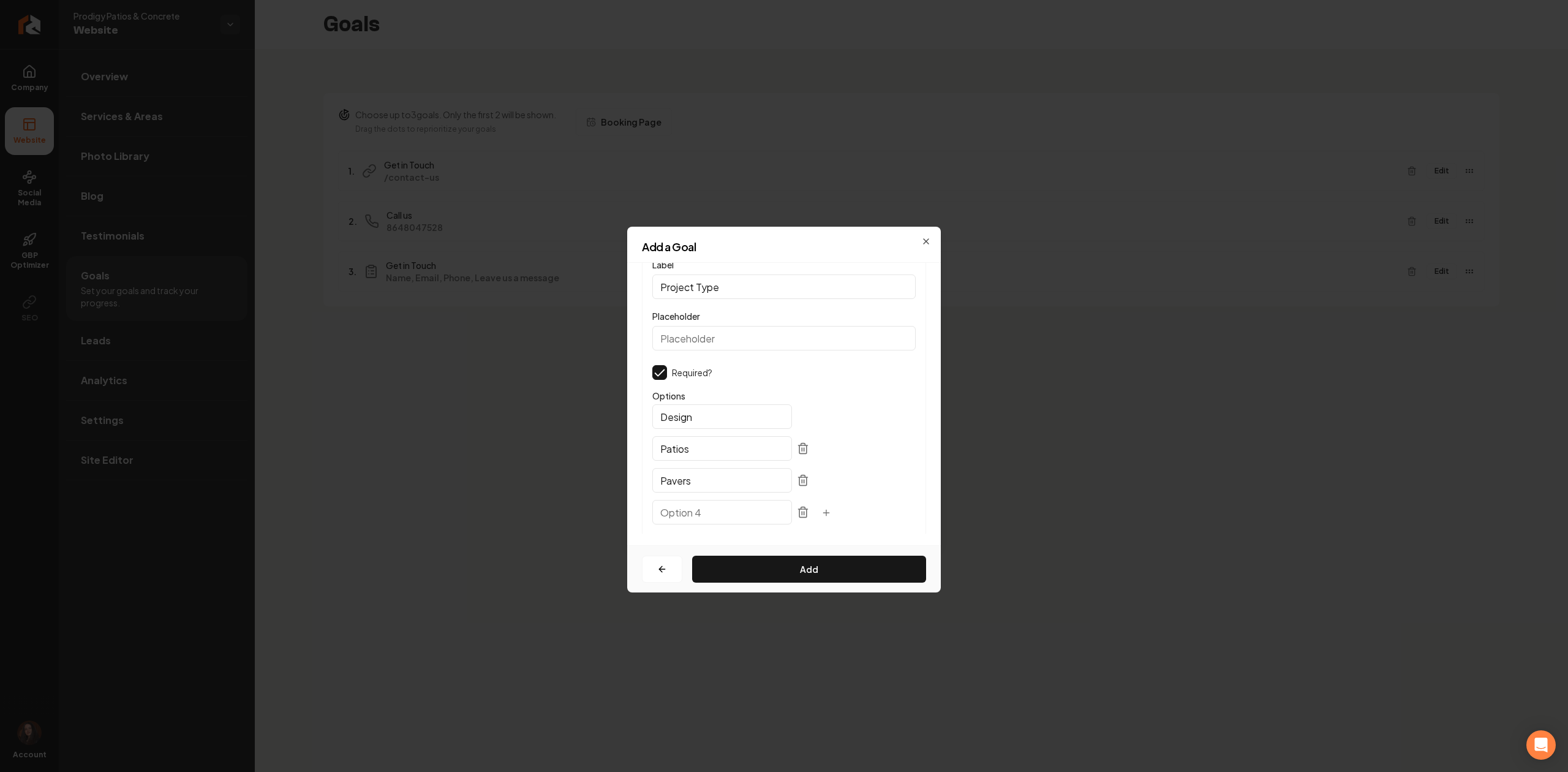
paste input "Concrete"
type input "Concrete"
click at [821, 511] on icon "button" at bounding box center [826, 512] width 10 height 10
paste input "Retaining Walls"
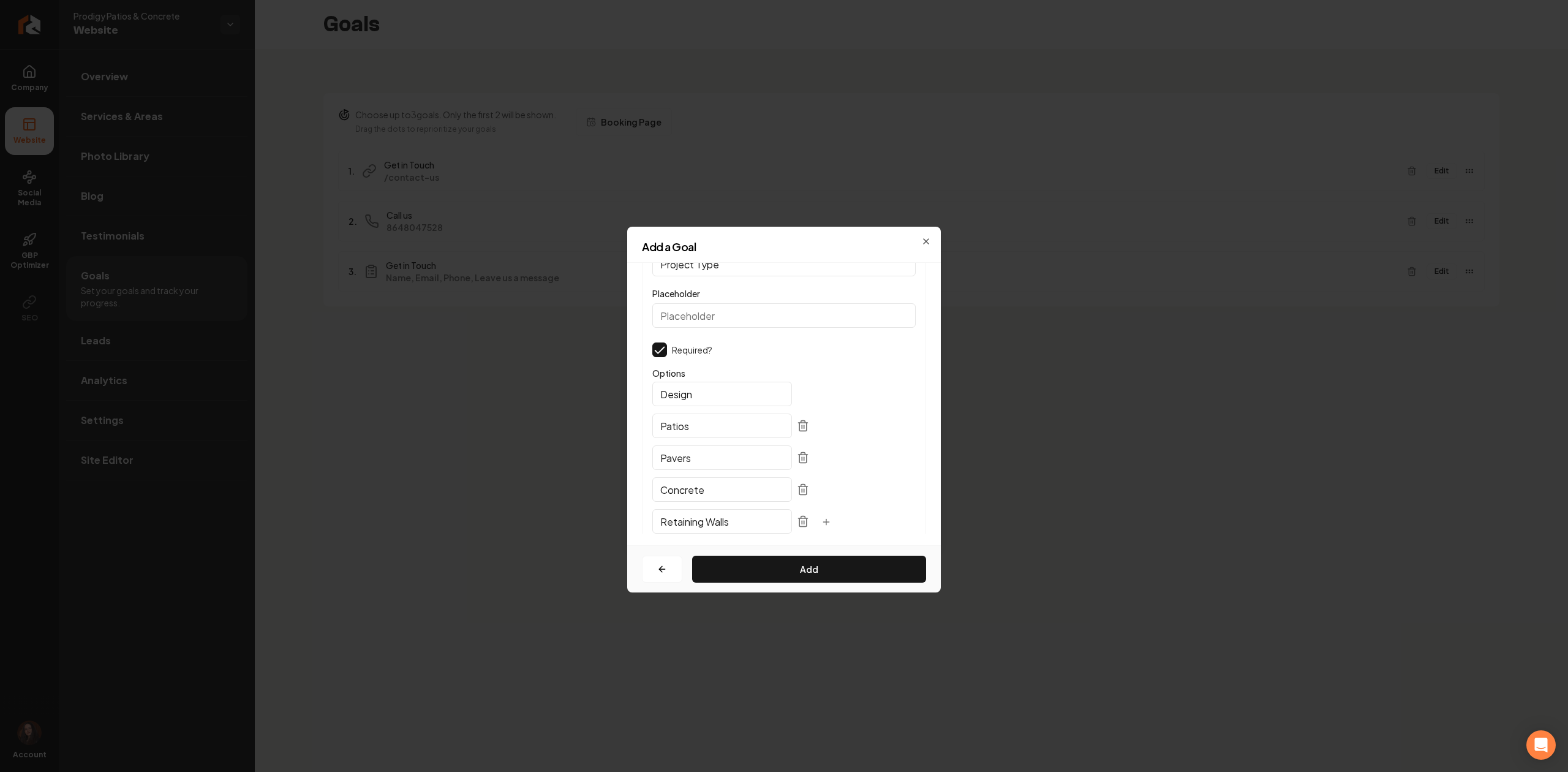
type input "Retaining Walls"
click at [821, 520] on icon "button" at bounding box center [826, 522] width 10 height 10
paste input "Decks"
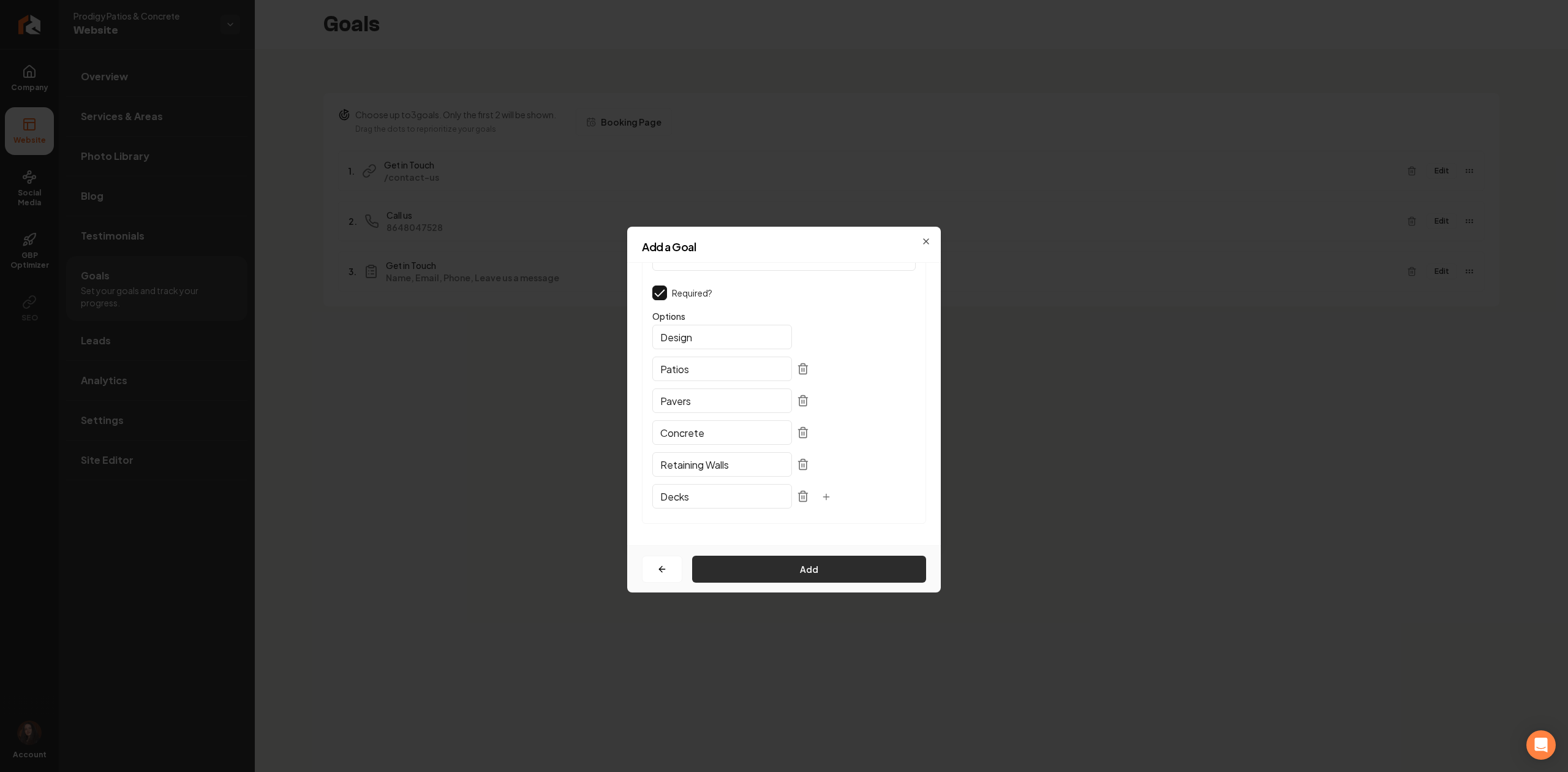
type input "Decks"
click at [745, 568] on button "Add" at bounding box center [808, 569] width 234 height 27
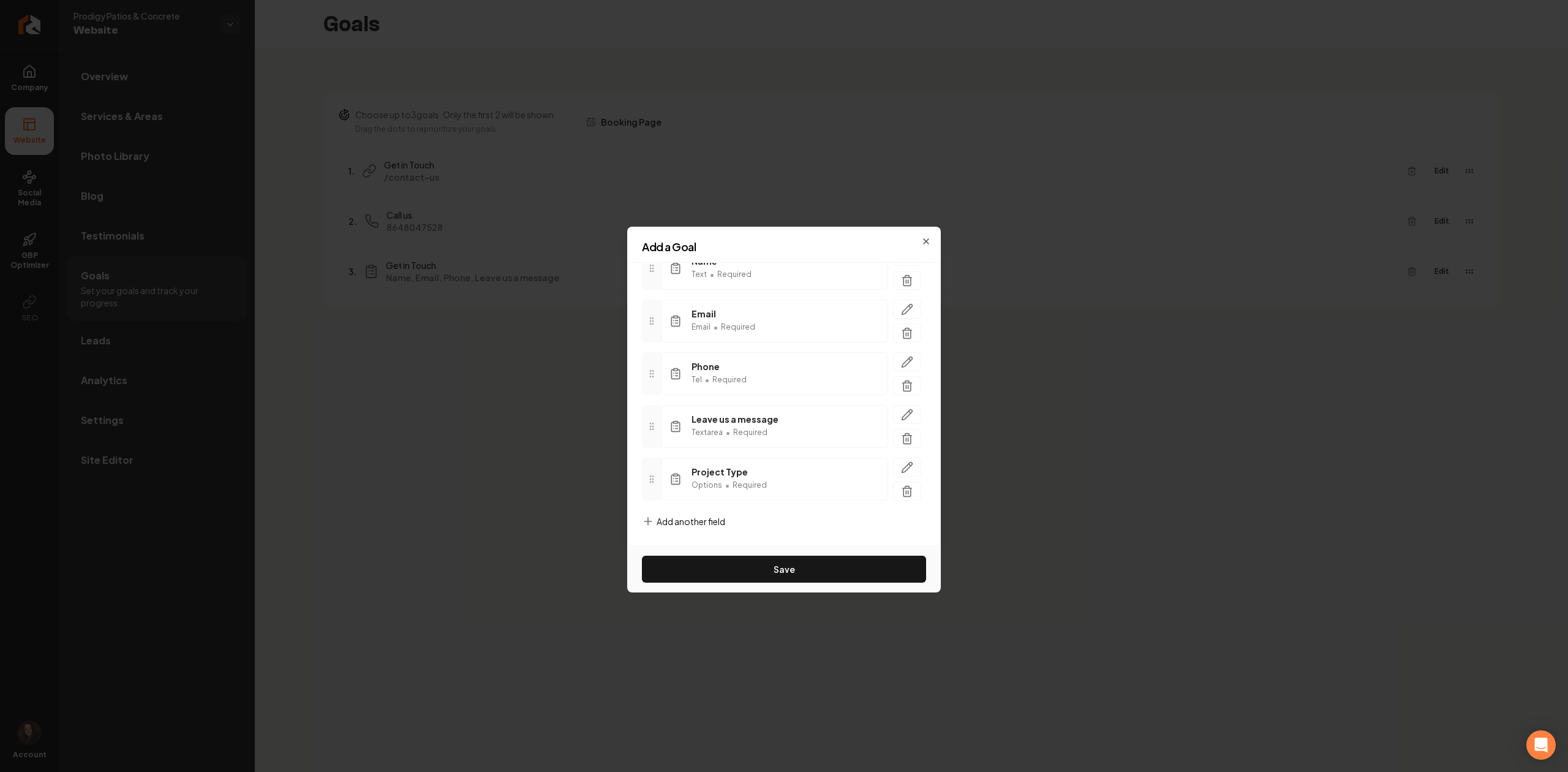
scroll to position [112, 0]
drag, startPoint x: 653, startPoint y: 488, endPoint x: 651, endPoint y: 439, distance: 49.0
click at [651, 439] on div at bounding box center [651, 425] width 19 height 43
click at [715, 566] on button "Save" at bounding box center [783, 569] width 284 height 27
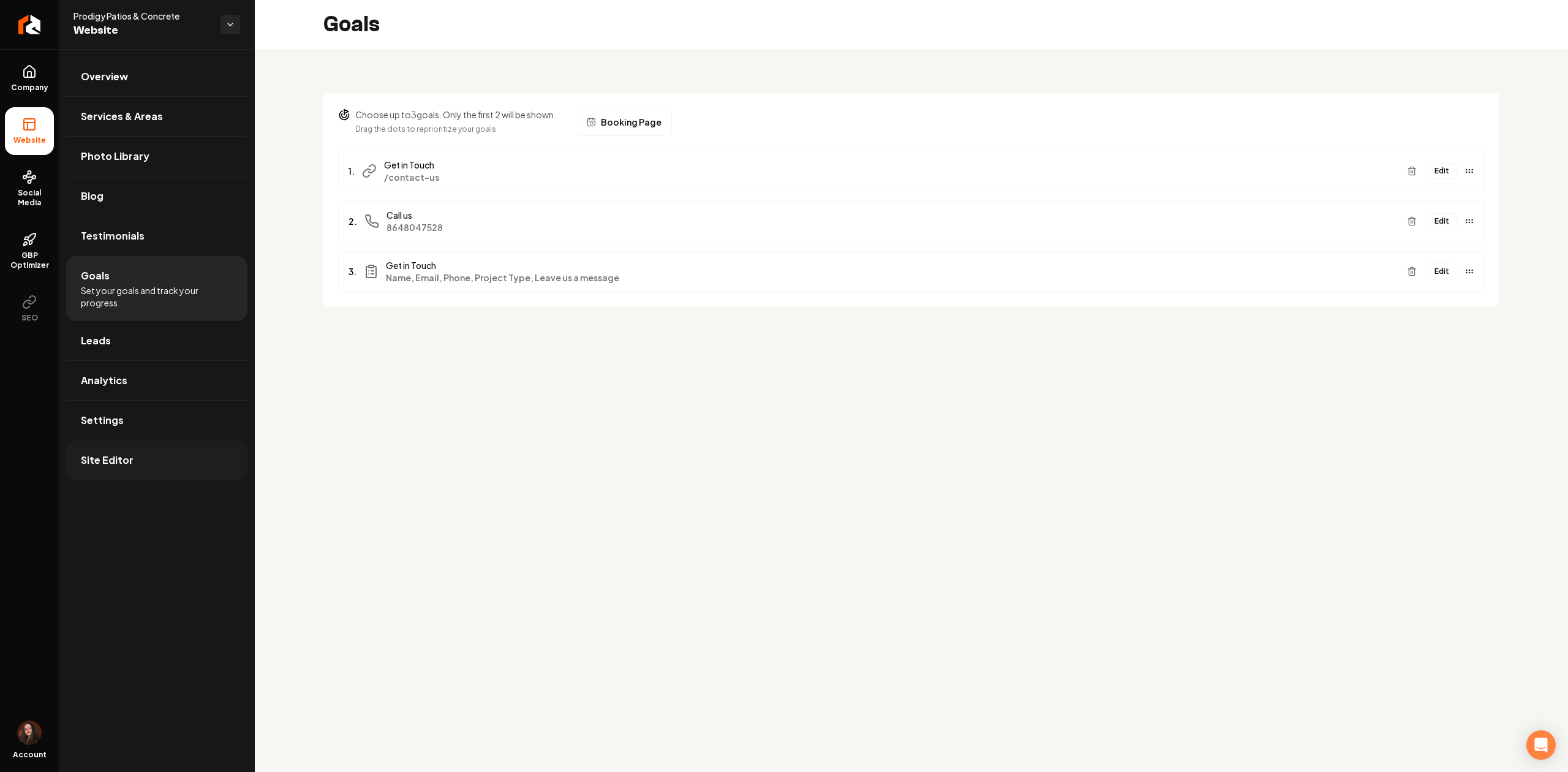
click at [167, 463] on link "Site Editor" at bounding box center [157, 460] width 181 height 39
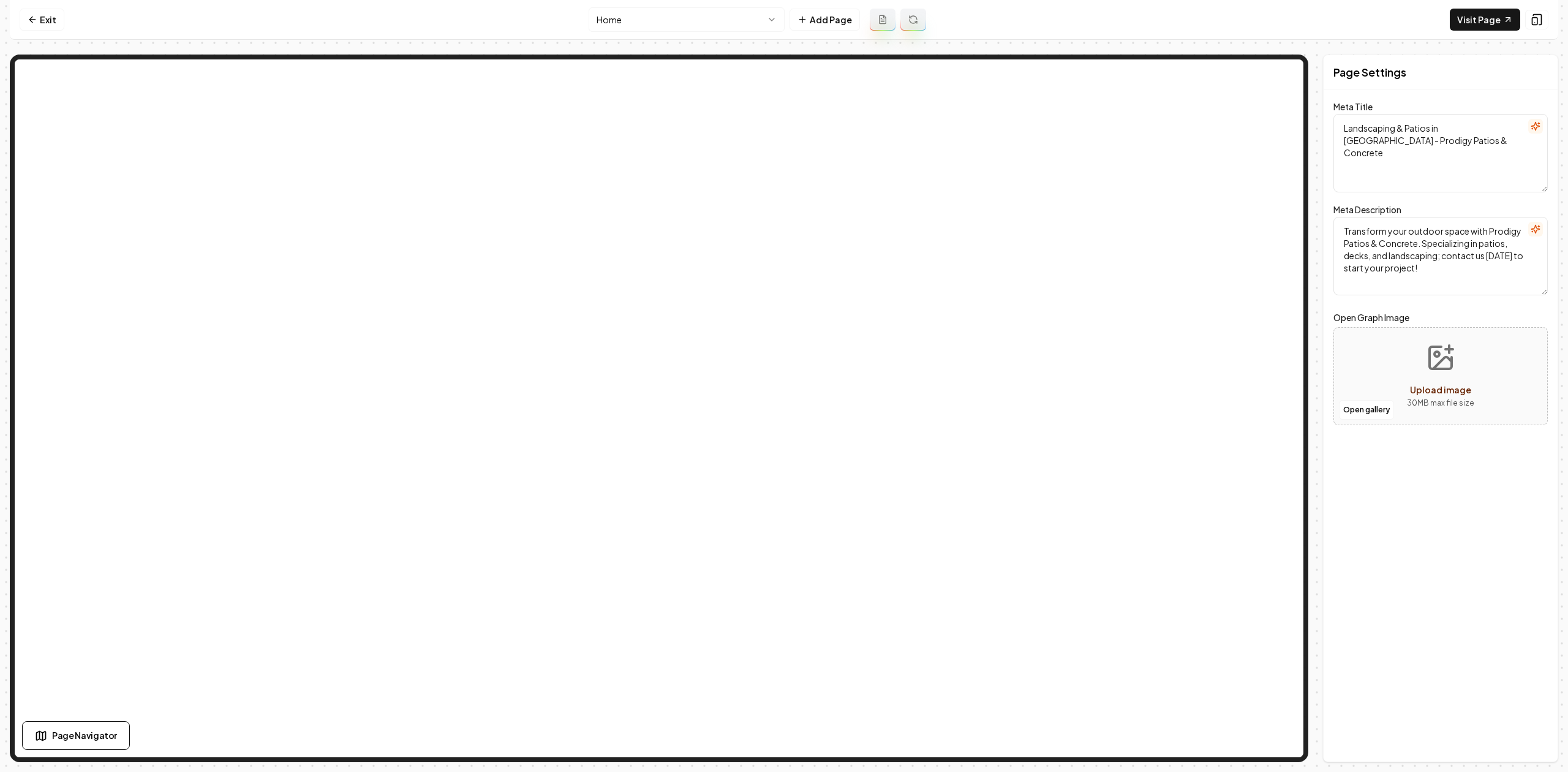
click at [637, 27] on html "Computer Required This feature is only available on a computer. Please switch t…" at bounding box center [784, 386] width 1568 height 772
type textarea "Contact Prodigy Patios & Concrete | Greenville Landscaping Experts"
type textarea "Contact Prodigy Patios & Concrete for all your landscaping needs in [GEOGRAPHIC…"
click at [40, 18] on link "Exit" at bounding box center [41, 19] width 44 height 22
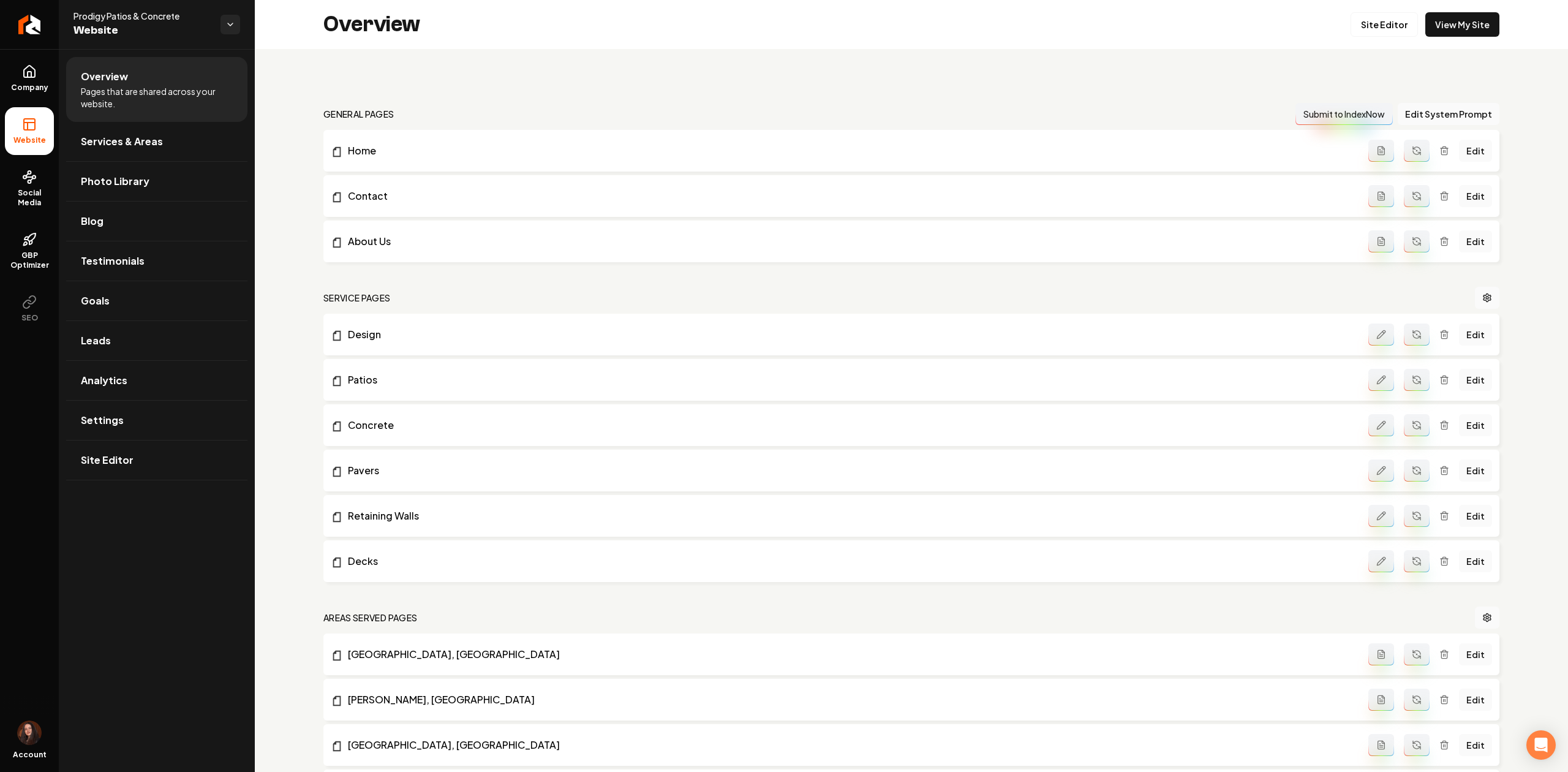
click at [40, 18] on link "Return to dashboard" at bounding box center [29, 24] width 59 height 49
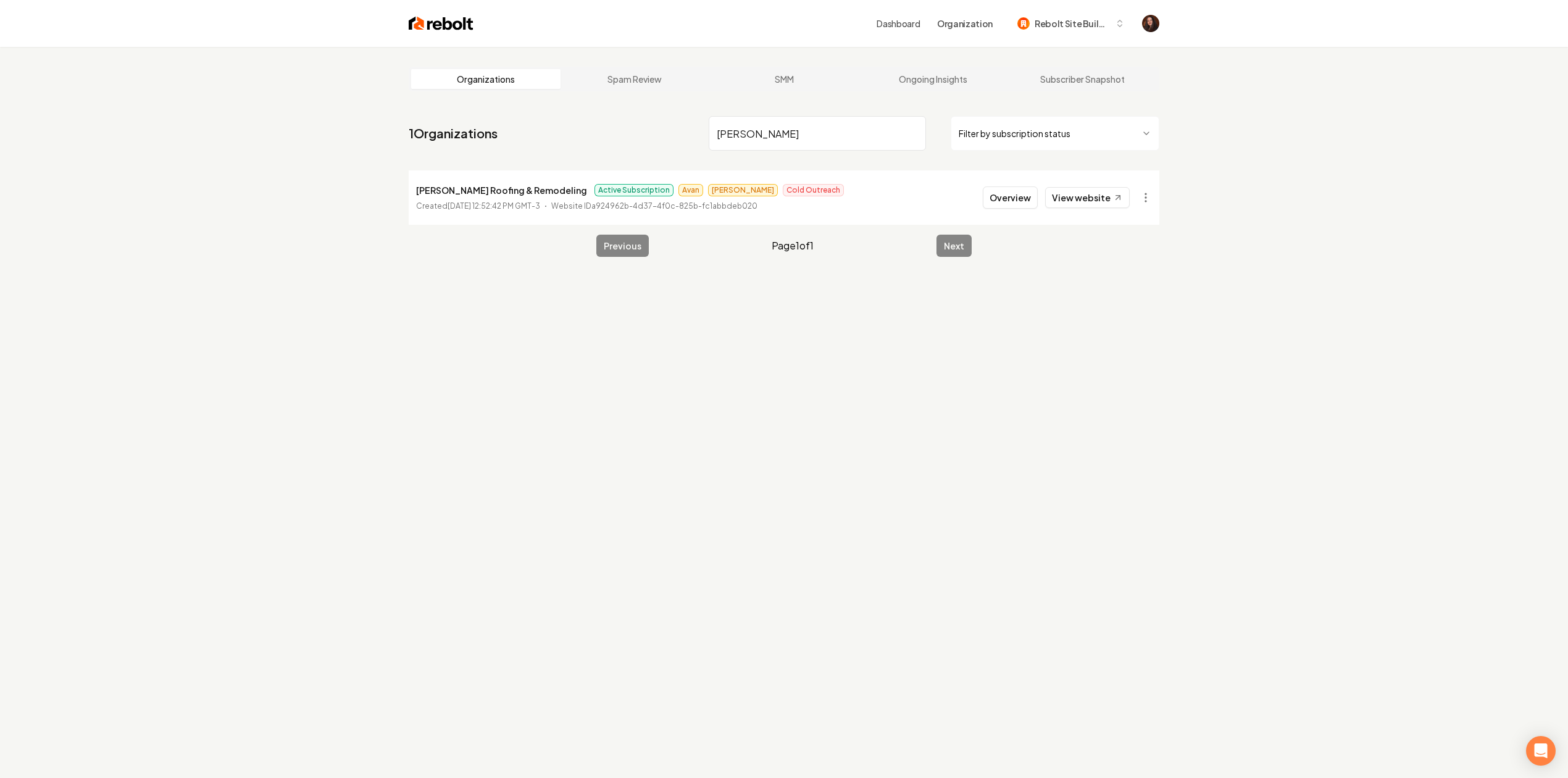
type input "[PERSON_NAME]"
click at [996, 194] on button "Overview" at bounding box center [1009, 197] width 55 height 22
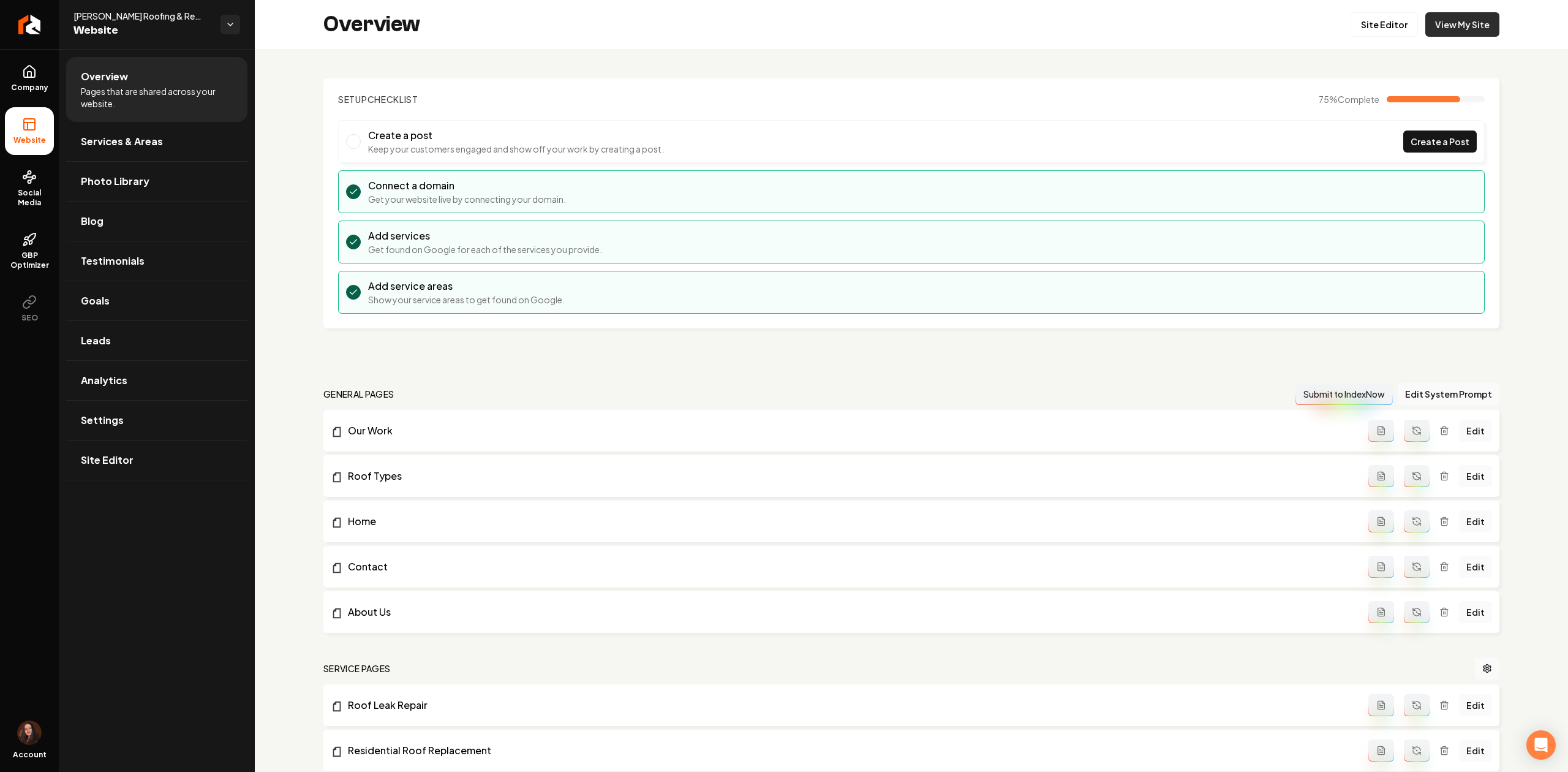
click at [1488, 19] on div "Overview Site Editor View My Site" at bounding box center [911, 24] width 1313 height 49
click at [1470, 22] on link "View My Site" at bounding box center [1462, 24] width 74 height 24
click at [24, 79] on link "Company" at bounding box center [29, 78] width 49 height 48
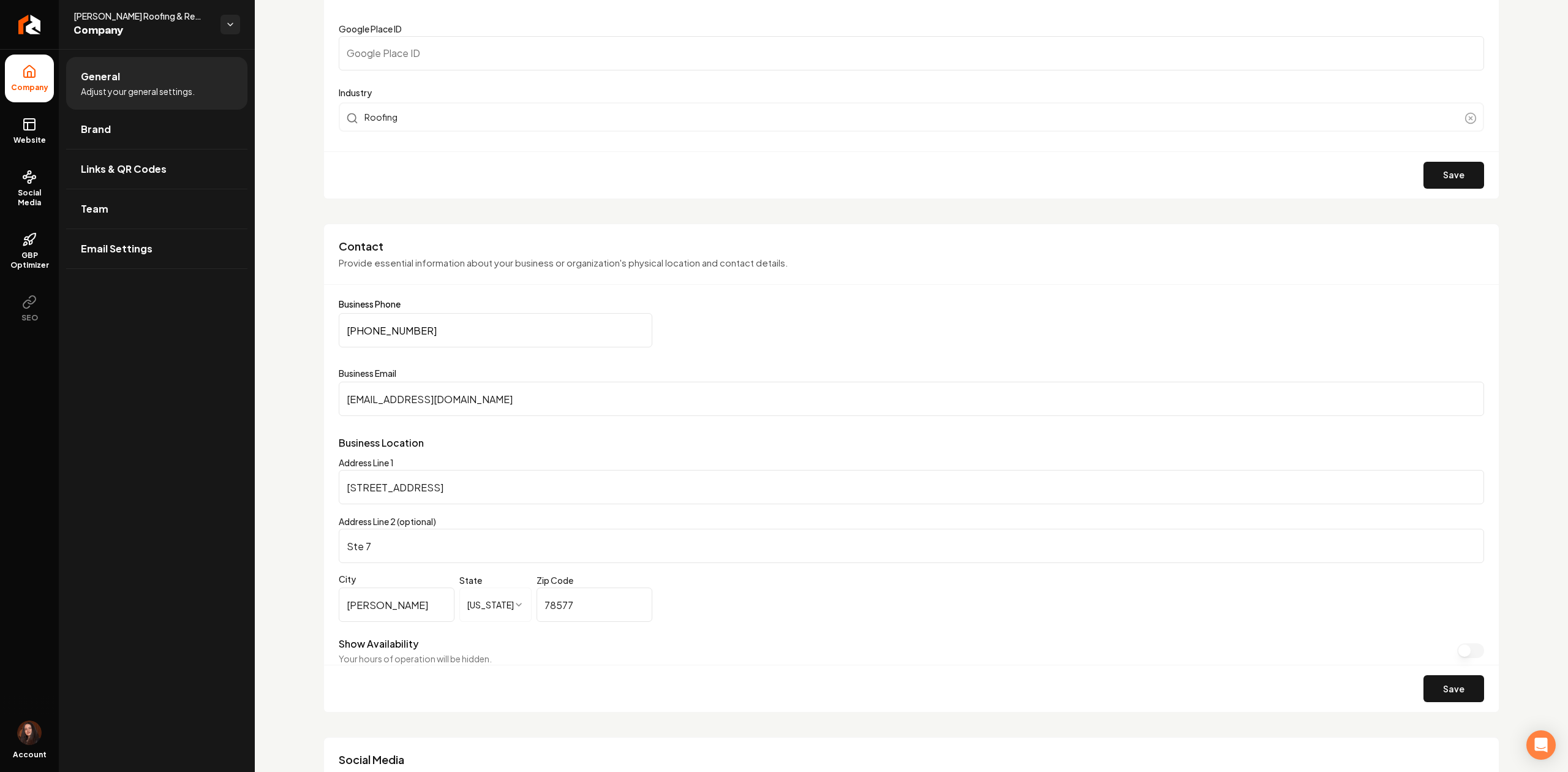
scroll to position [408, 0]
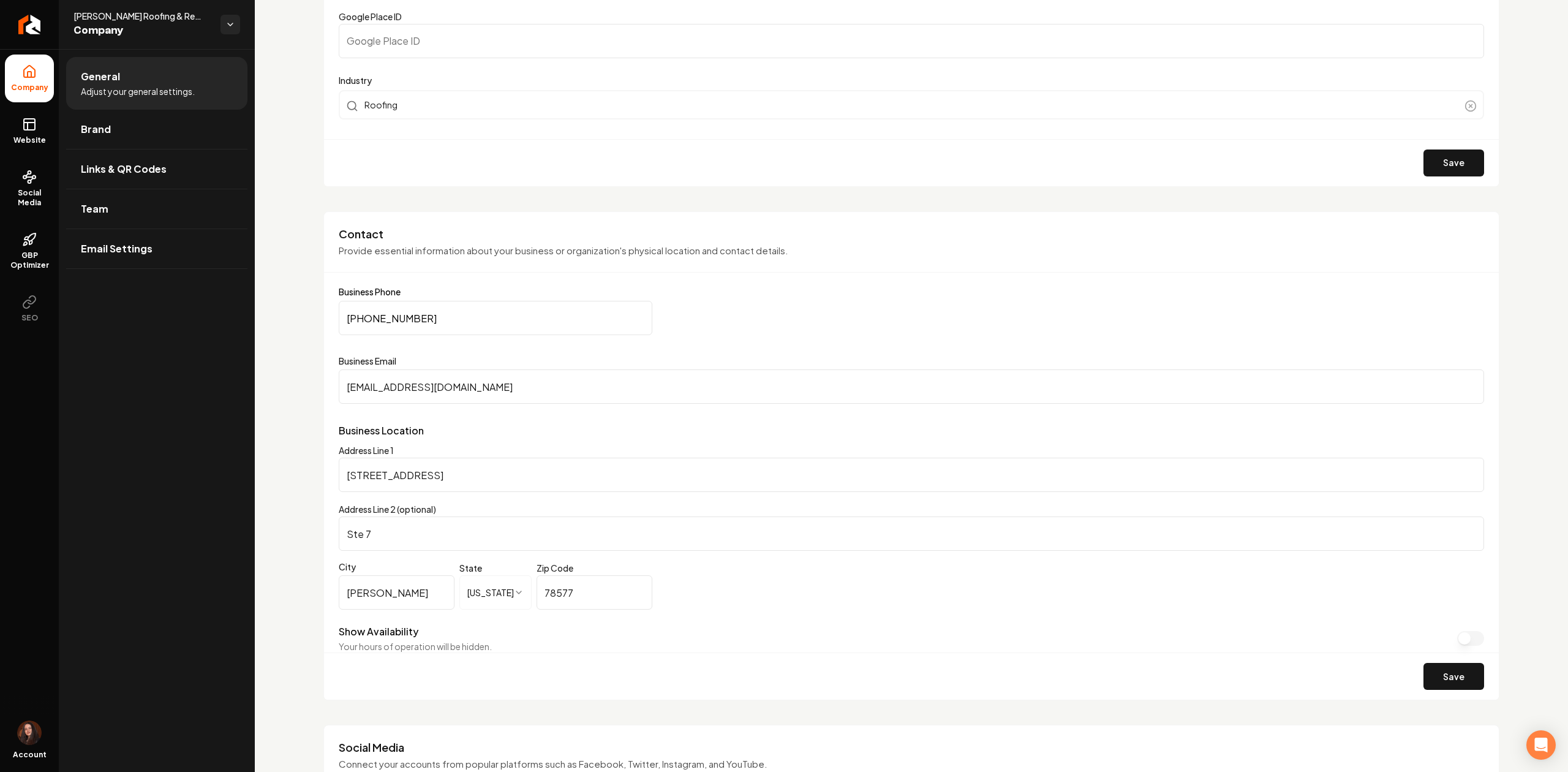
drag, startPoint x: 341, startPoint y: 473, endPoint x: 570, endPoint y: 599, distance: 261.4
click at [569, 603] on form "**********" at bounding box center [911, 493] width 1145 height 412
drag, startPoint x: 571, startPoint y: 596, endPoint x: 307, endPoint y: 477, distance: 289.6
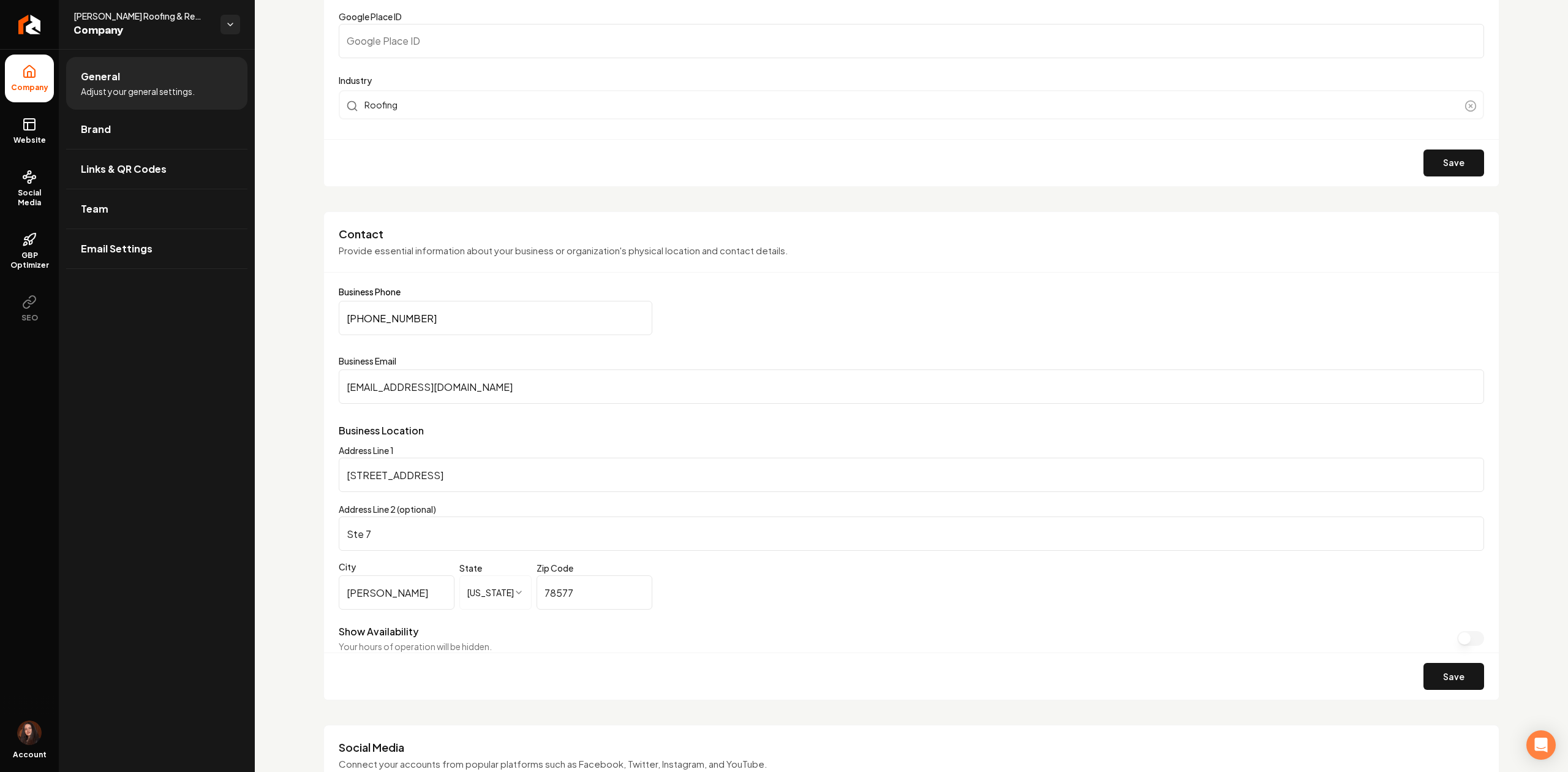
drag, startPoint x: 427, startPoint y: 480, endPoint x: 277, endPoint y: 477, distance: 150.0
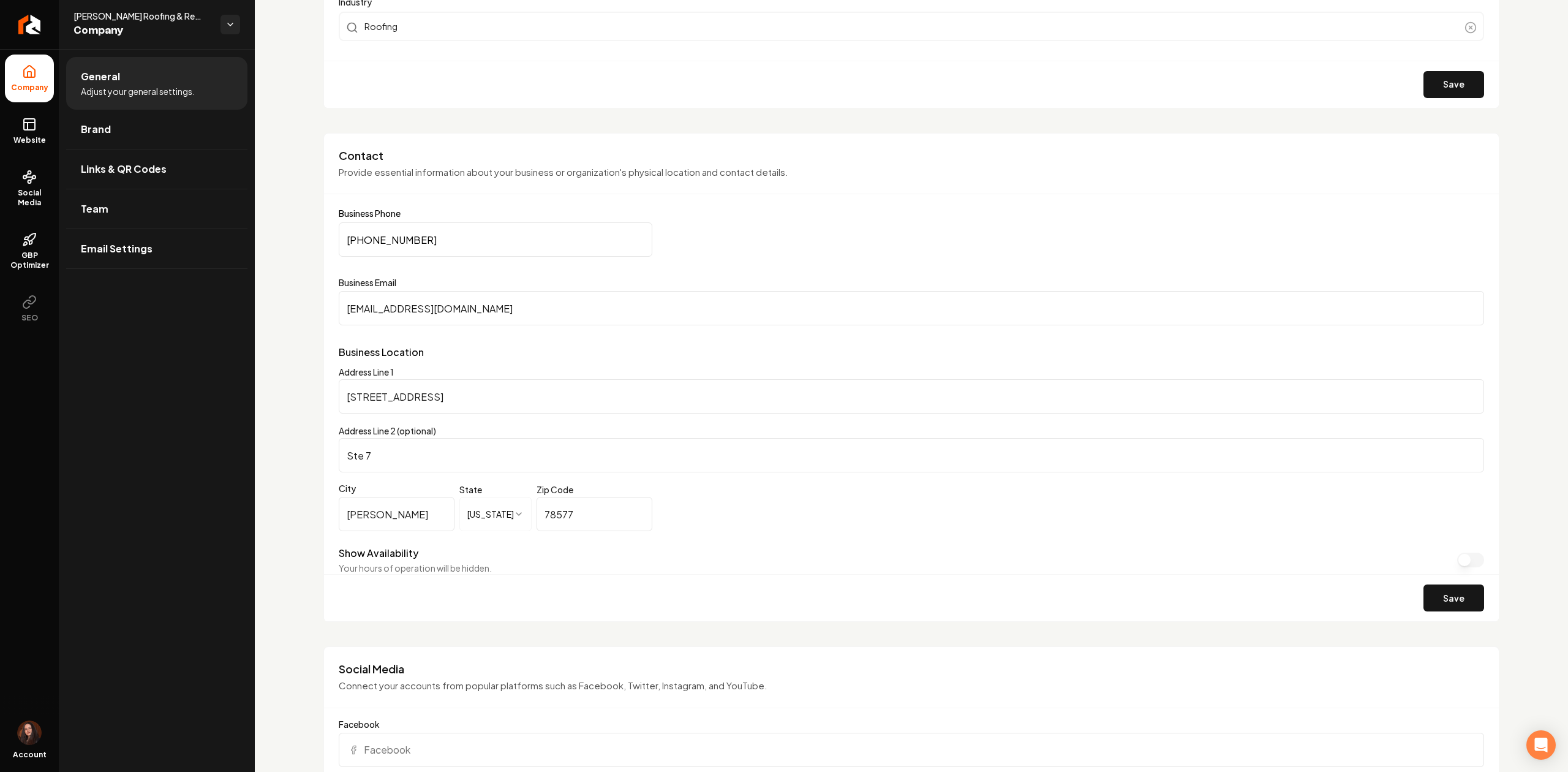
scroll to position [490, 0]
click at [21, 129] on link "Website" at bounding box center [29, 130] width 49 height 48
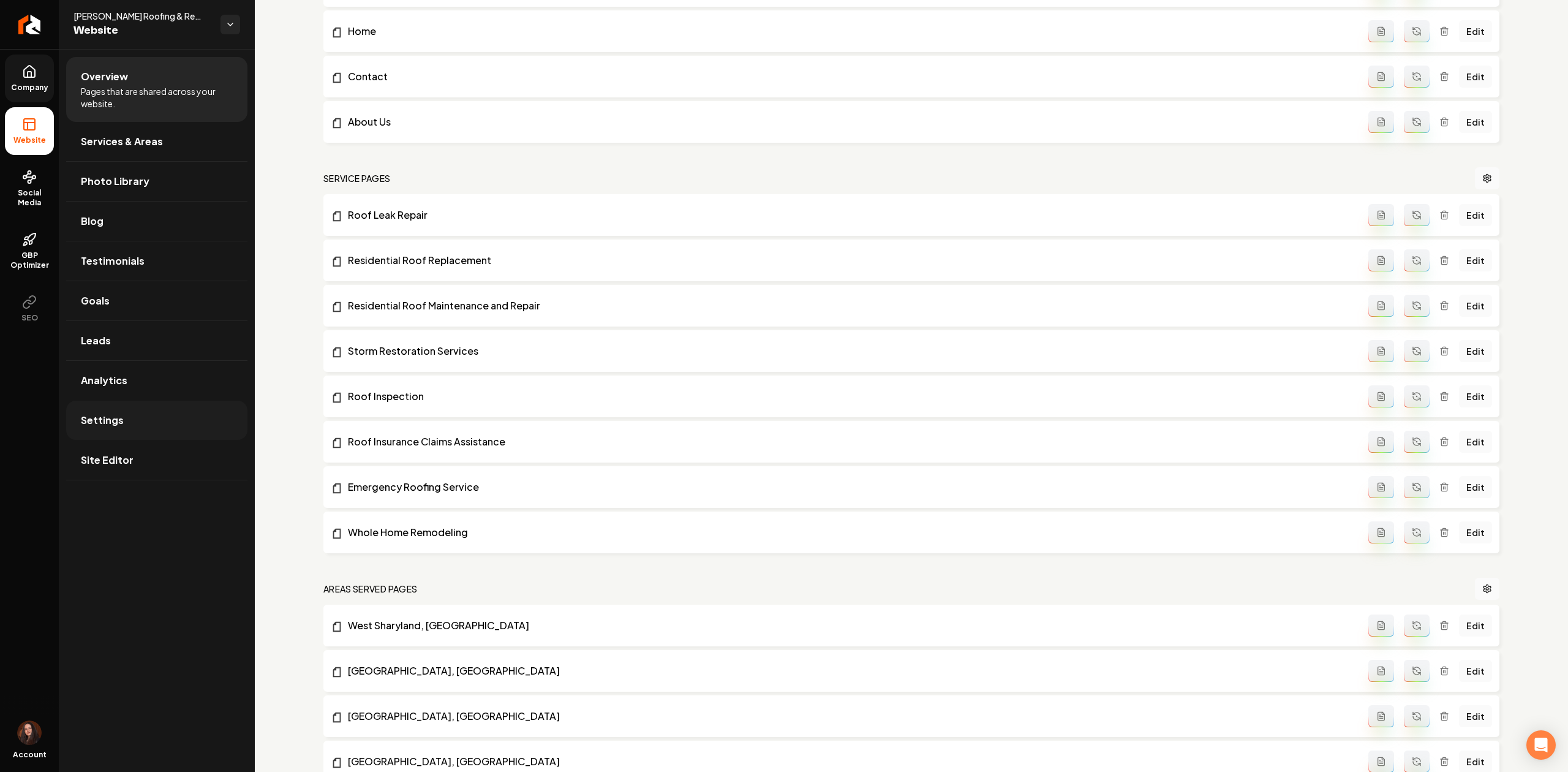
click at [123, 434] on link "Settings" at bounding box center [157, 420] width 181 height 39
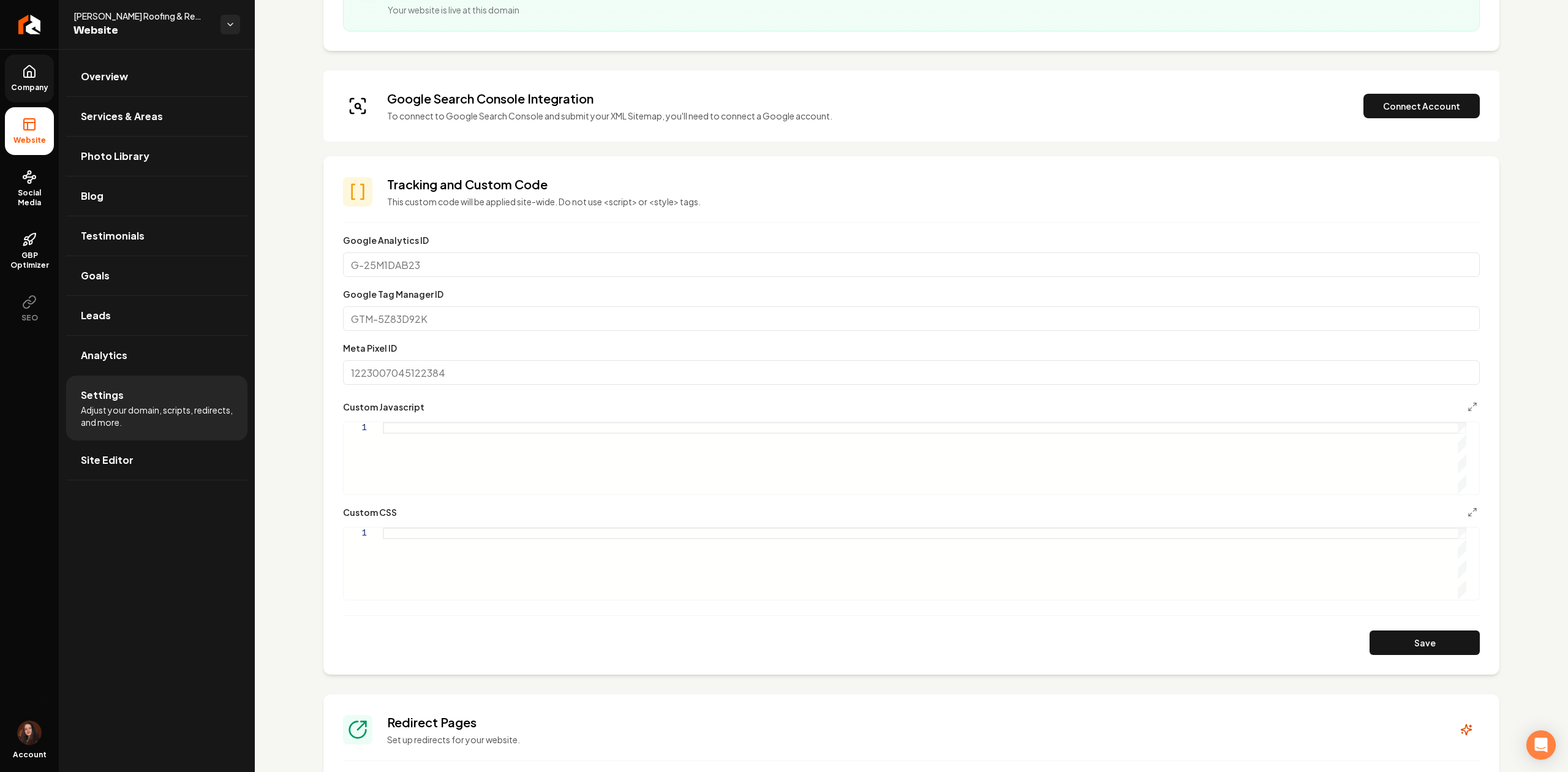
scroll to position [408, 0]
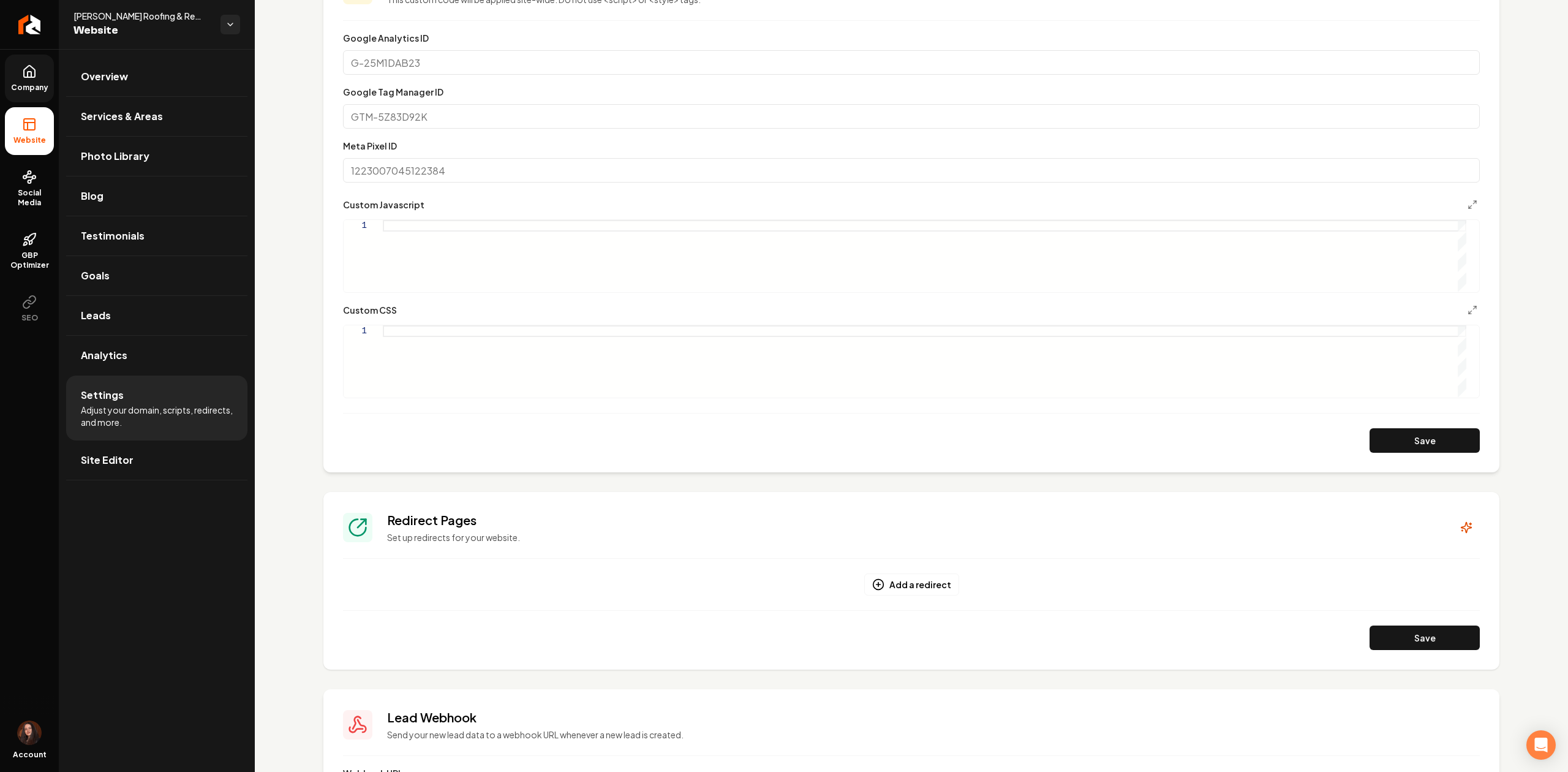
click at [455, 227] on div "Main content area" at bounding box center [924, 256] width 1083 height 72
click at [1371, 443] on button "Save" at bounding box center [1424, 440] width 110 height 24
type textarea "**********"
click at [45, 81] on link "Company" at bounding box center [29, 78] width 49 height 48
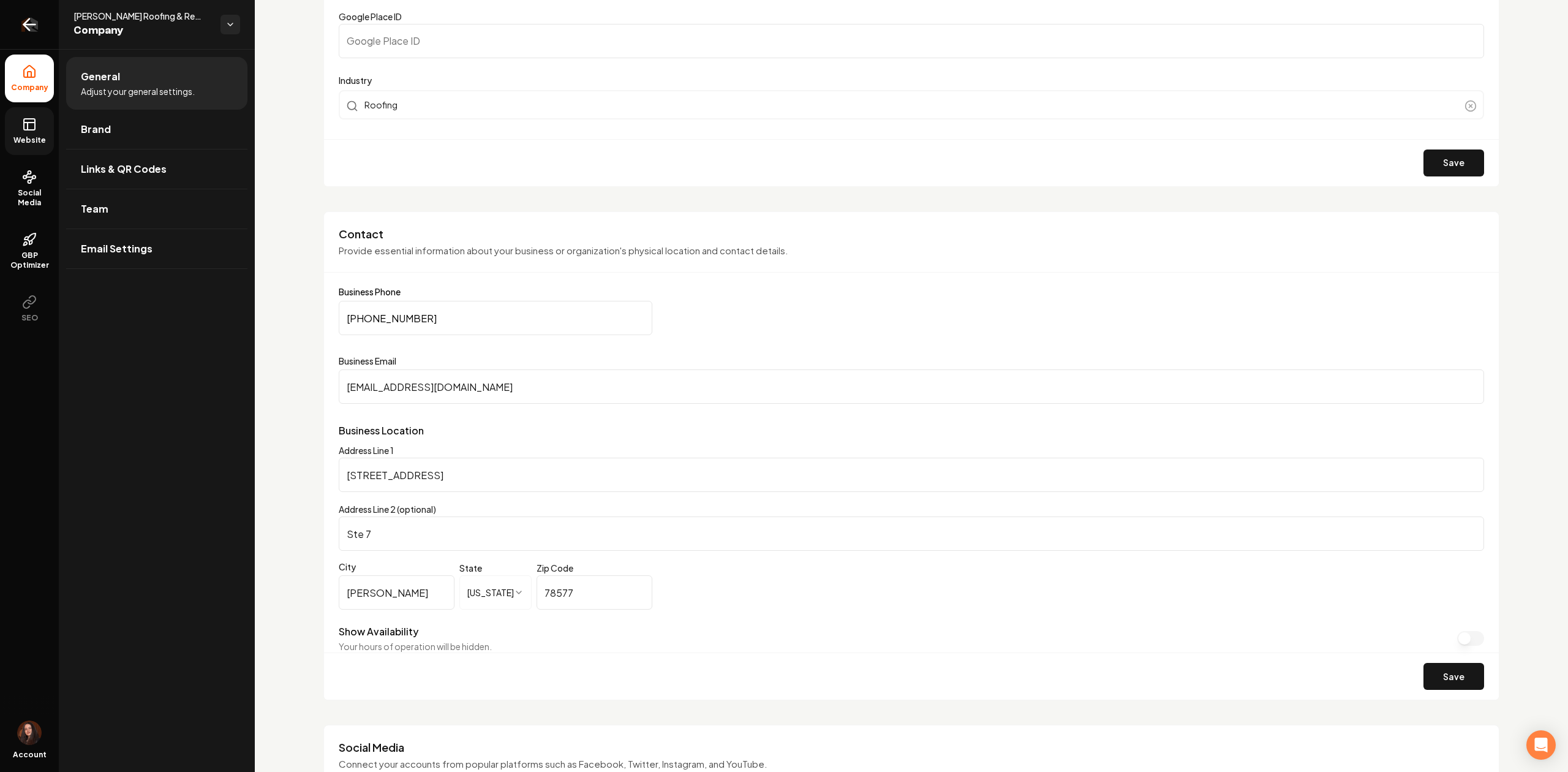
click at [40, 23] on link "Return to dashboard" at bounding box center [29, 24] width 59 height 49
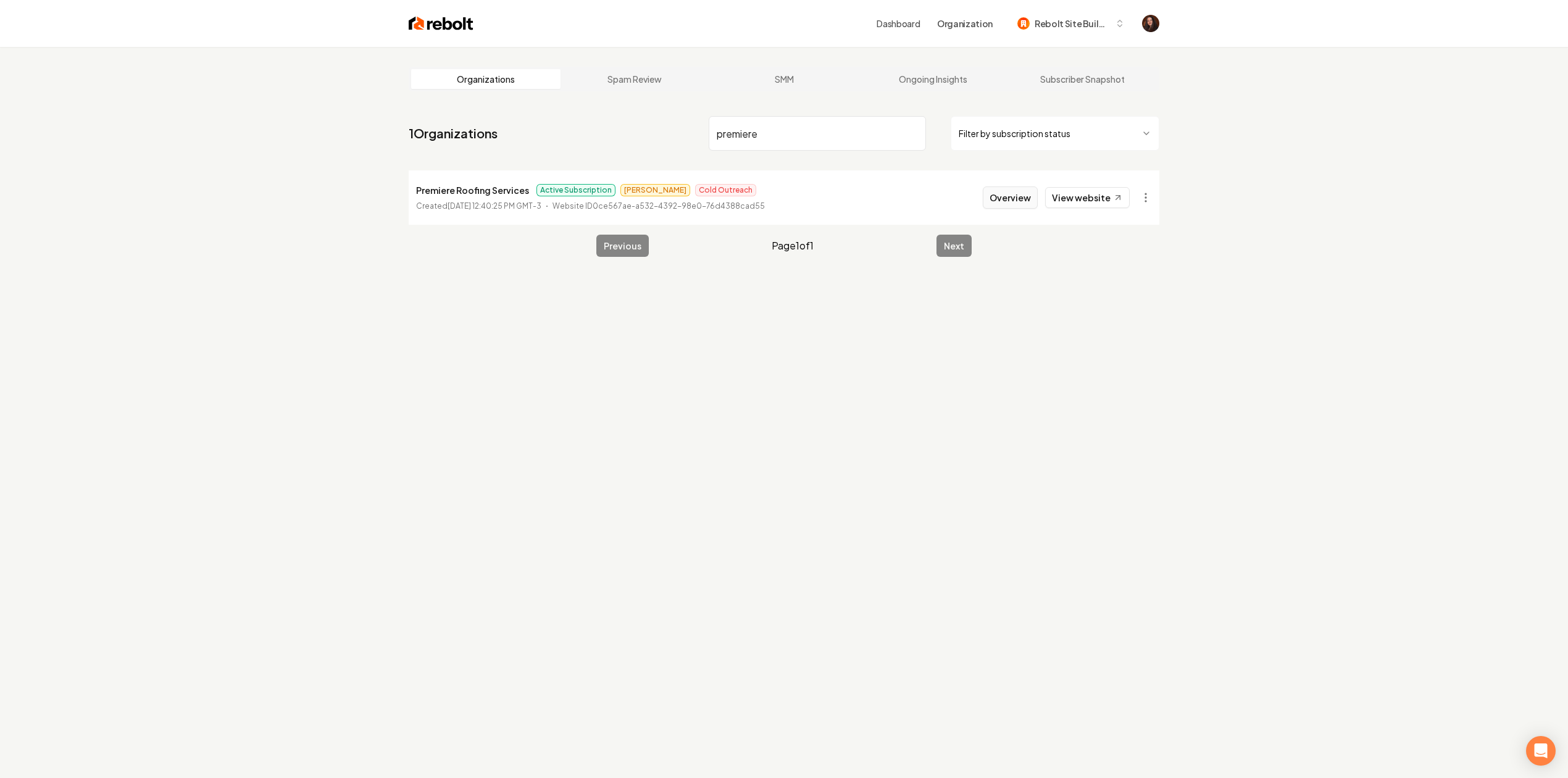
type input "premiere"
click at [1011, 189] on button "Overview" at bounding box center [1009, 197] width 55 height 22
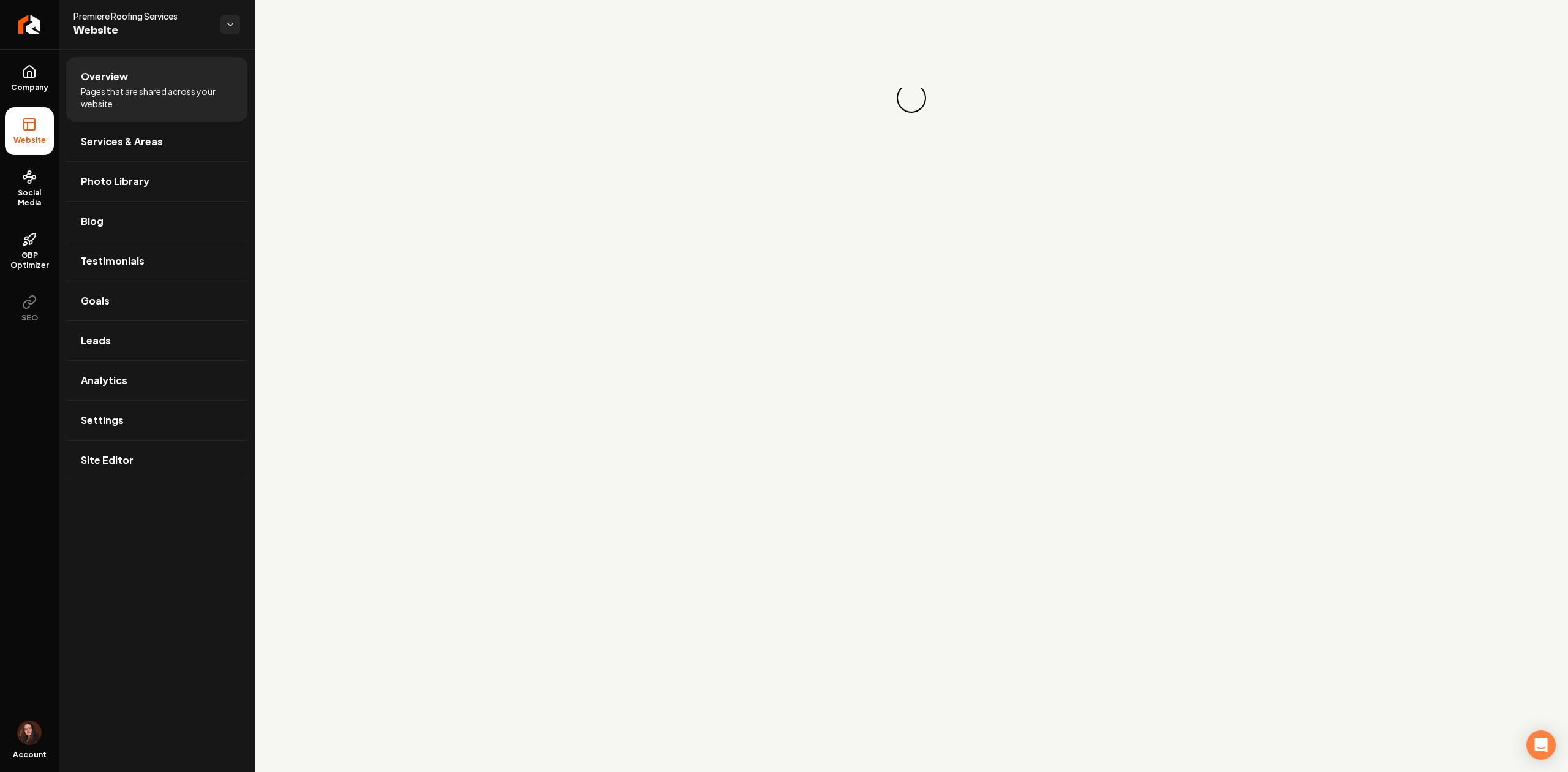
click at [1003, 193] on div "Loading... Loading..." at bounding box center [911, 98] width 1313 height 196
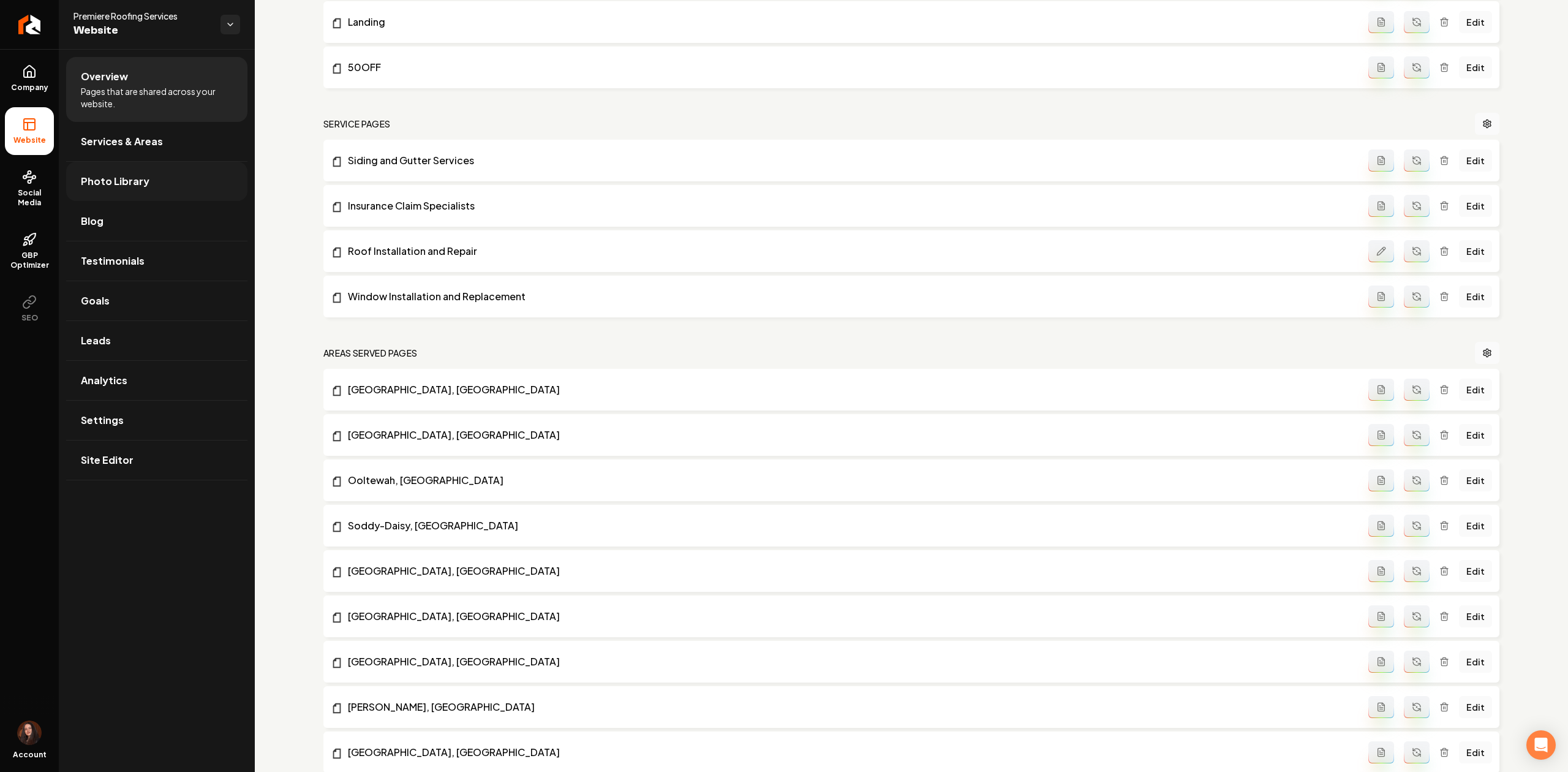
scroll to position [326, 0]
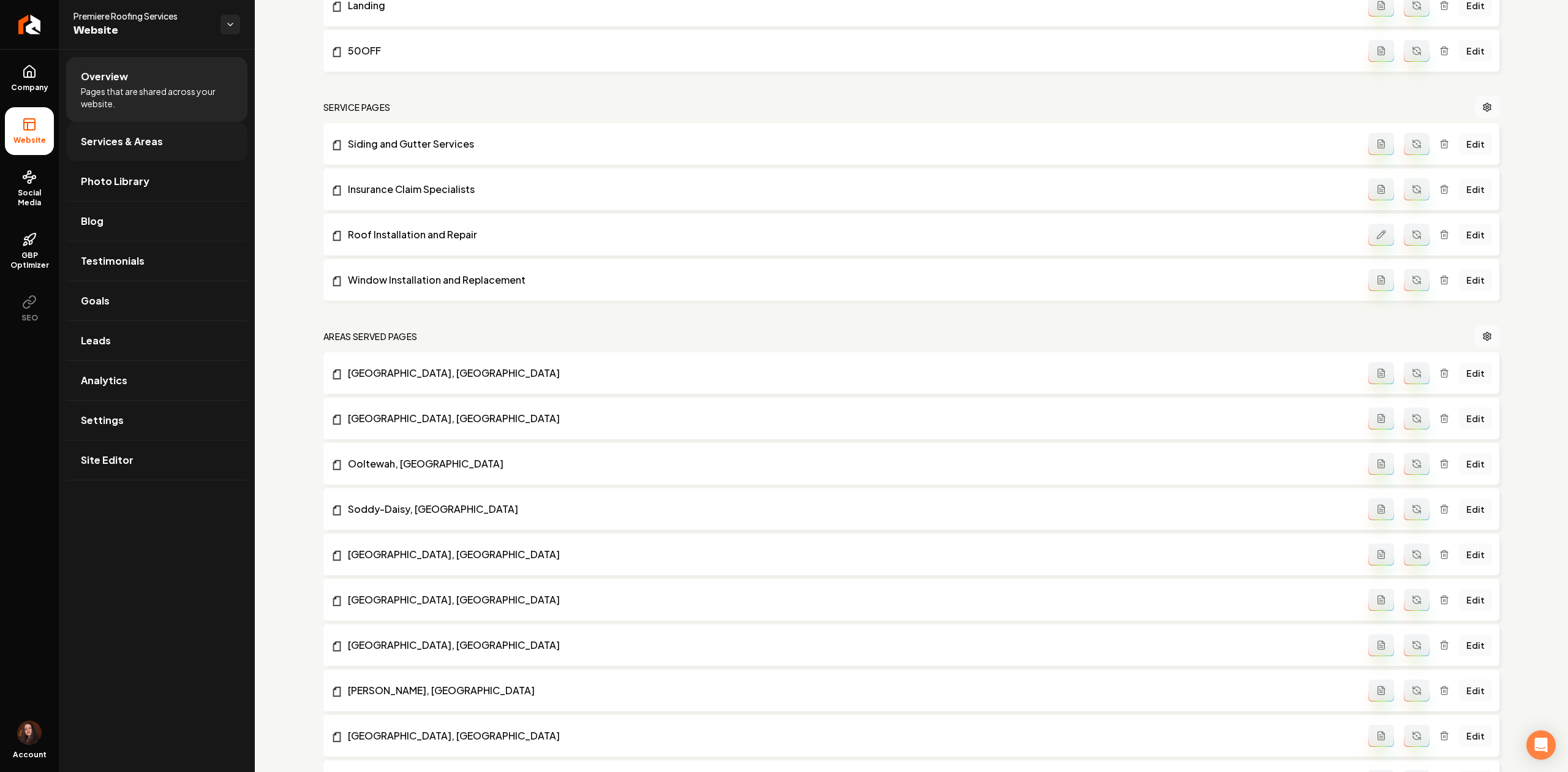
click at [150, 138] on span "Services & Areas" at bounding box center [121, 142] width 82 height 15
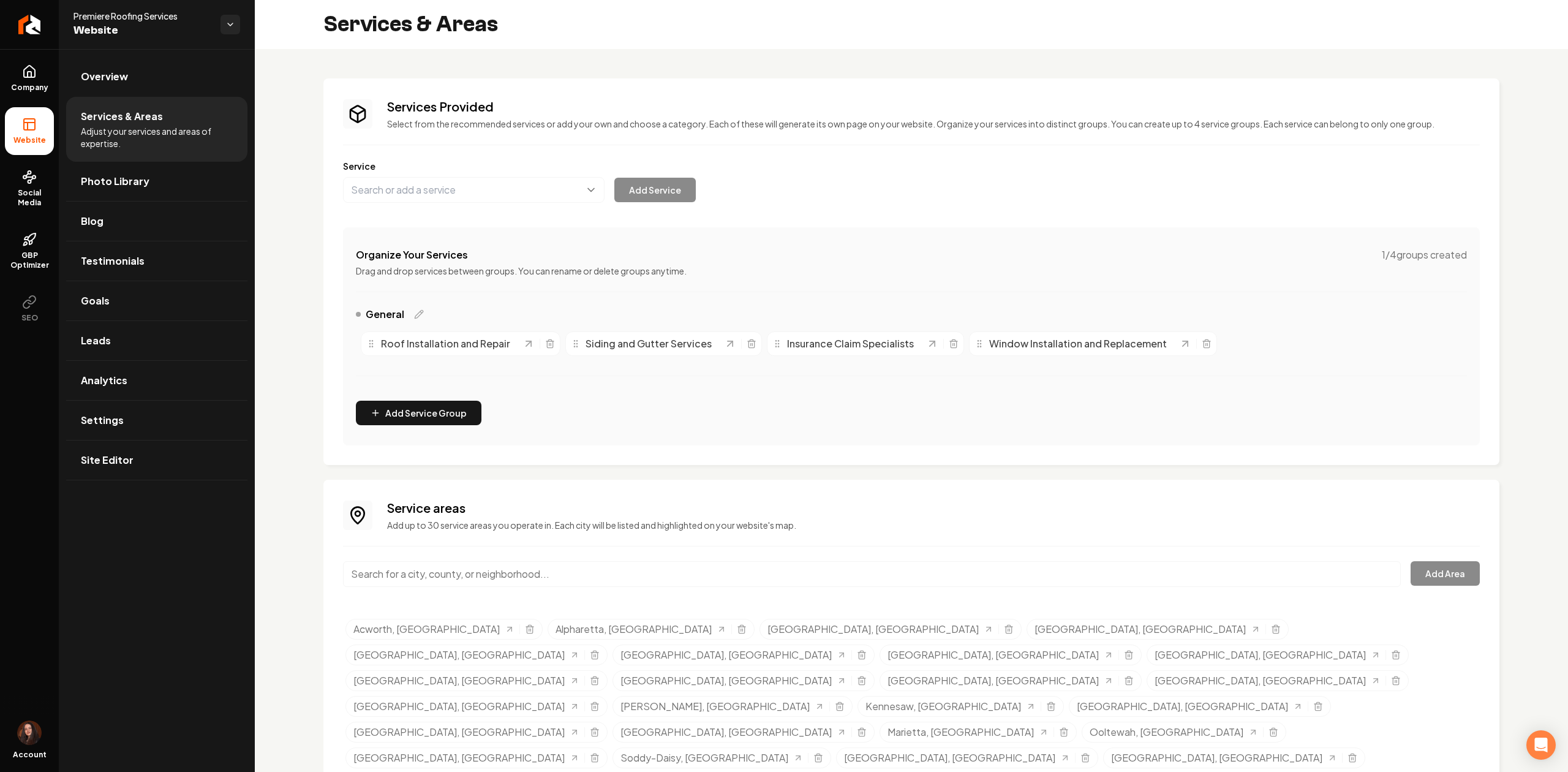
paste input "Dalton ga."
drag, startPoint x: 515, startPoint y: 582, endPoint x: 572, endPoint y: 630, distance: 74.5
click at [515, 581] on input "Dalton ga." at bounding box center [871, 574] width 1057 height 26
click at [1433, 583] on button "Add Area" at bounding box center [1445, 573] width 70 height 24
click at [434, 569] on input "Dalton, GA" at bounding box center [871, 574] width 1057 height 26
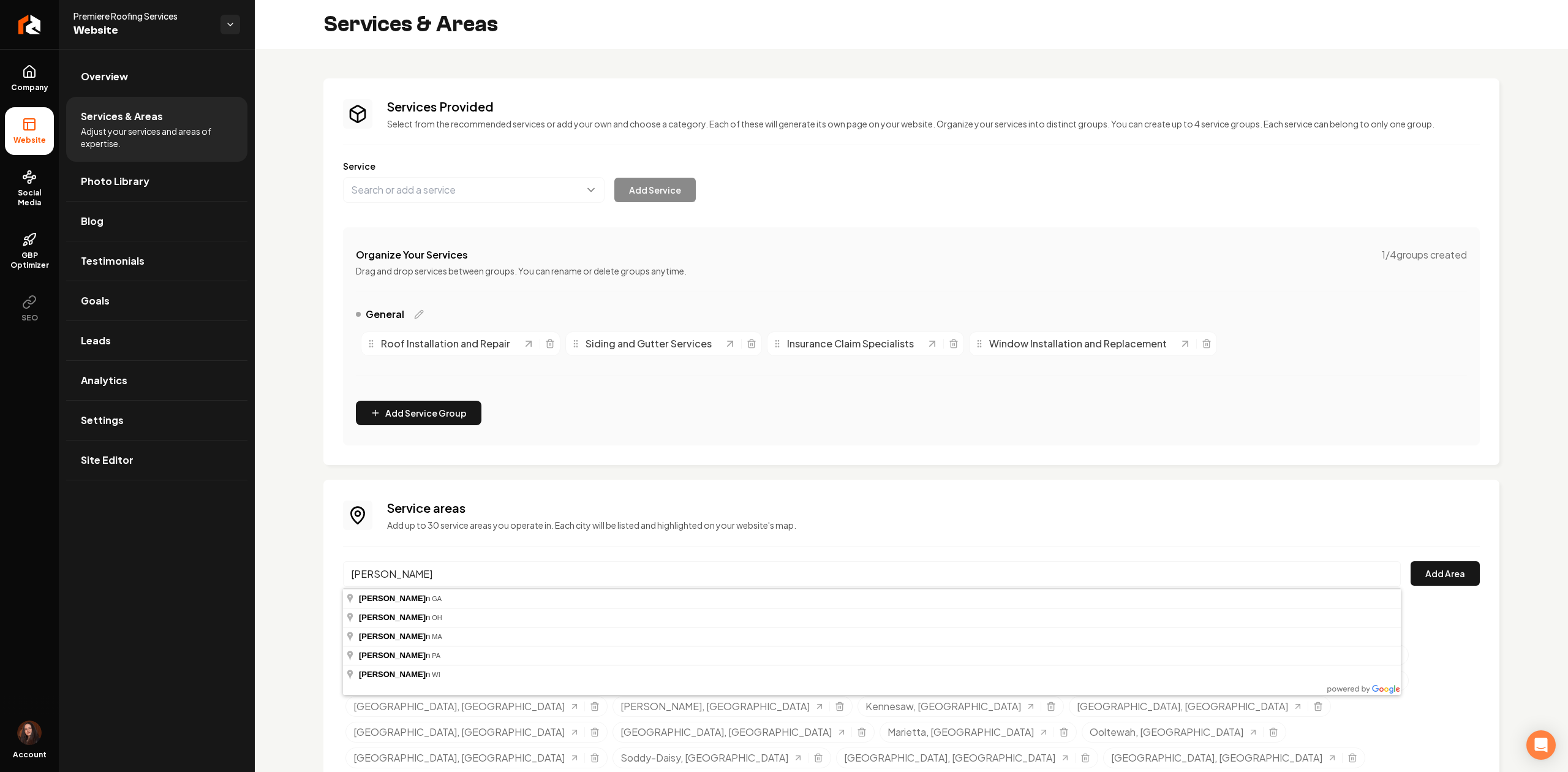
click at [303, 596] on div "Services Provided Select from the recommended services or add your own and choo…" at bounding box center [911, 435] width 1313 height 773
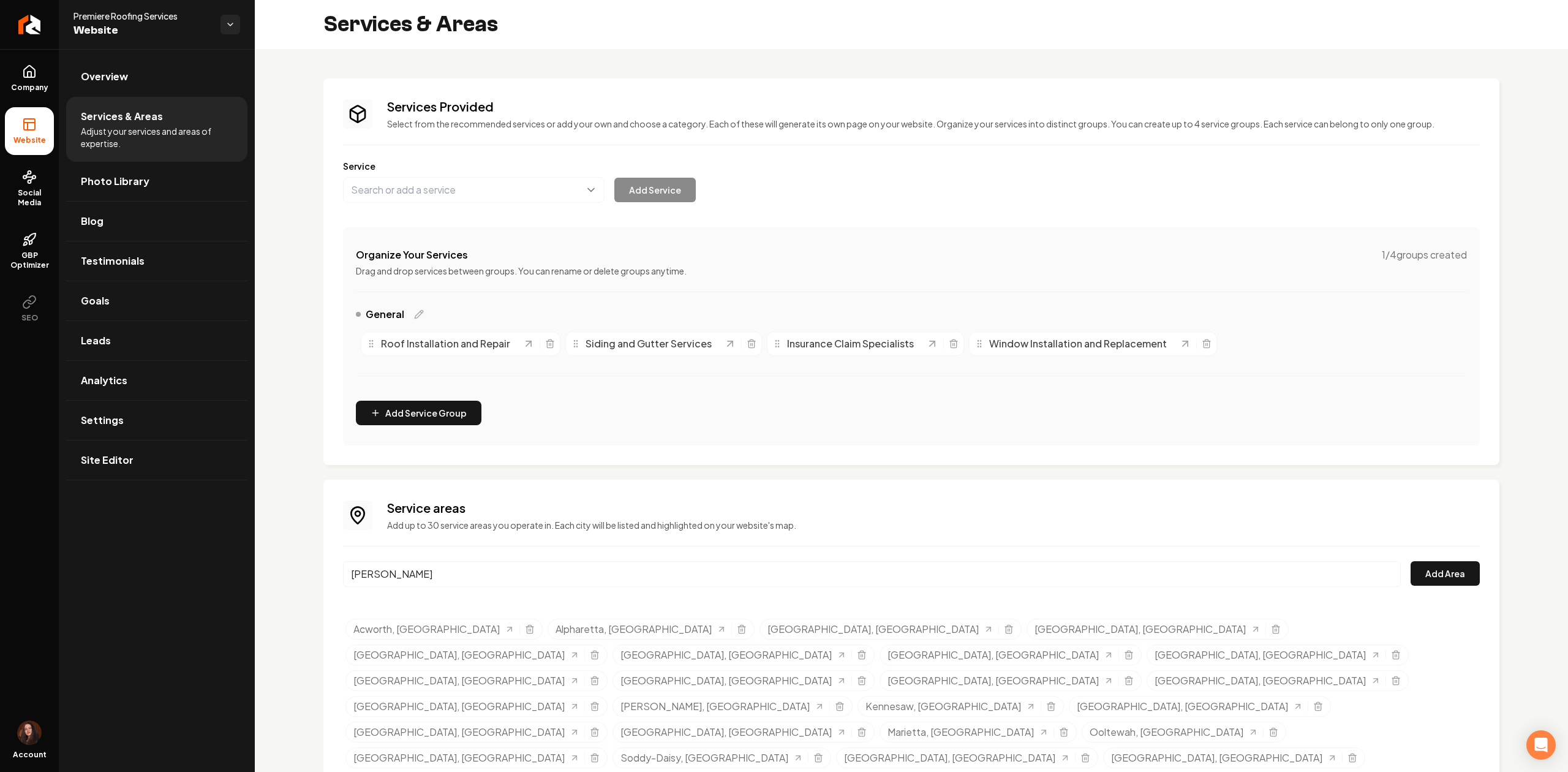
click at [439, 569] on input "Dalto" at bounding box center [871, 574] width 1057 height 26
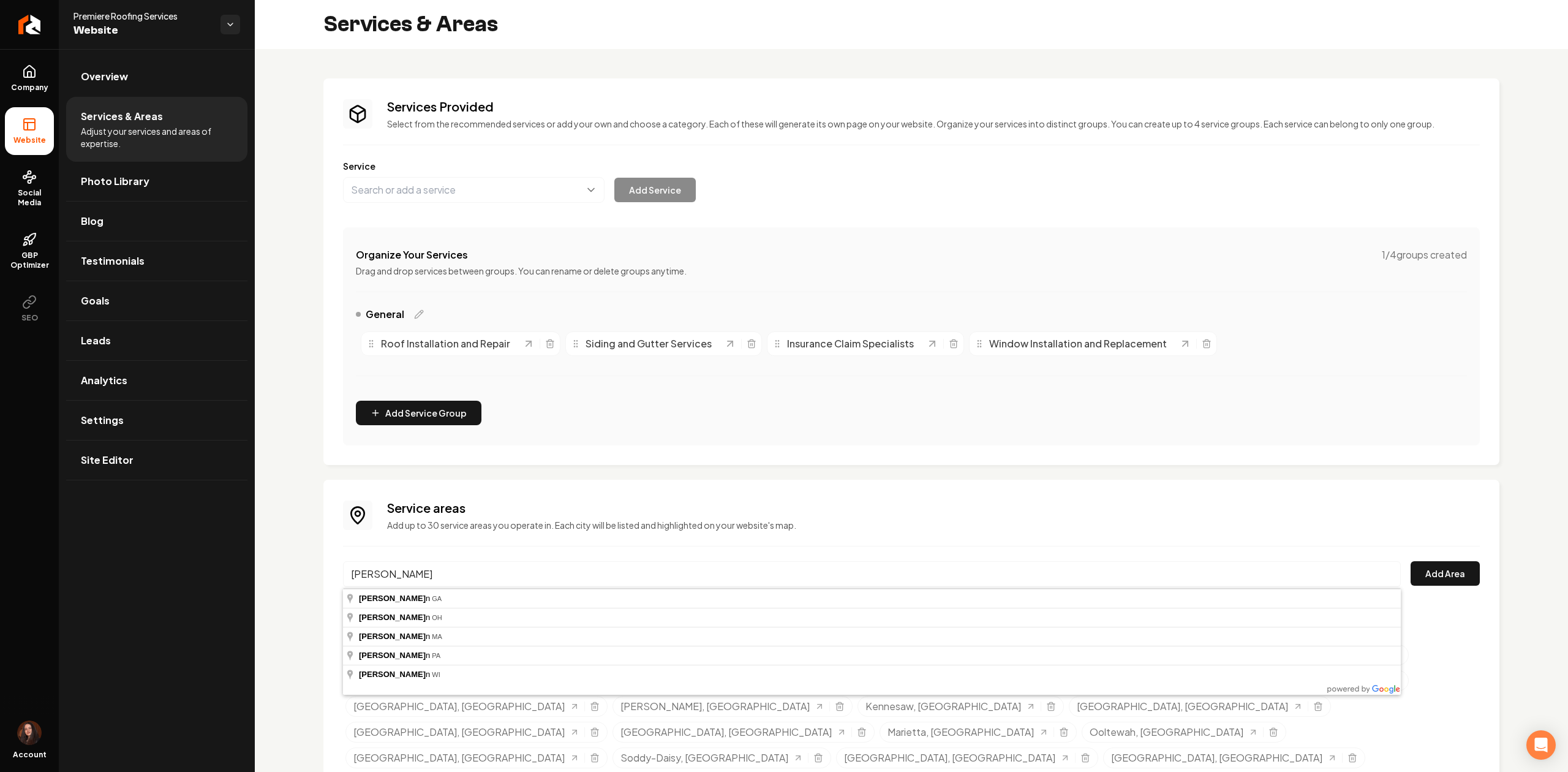
click at [437, 571] on input "Dalto" at bounding box center [871, 574] width 1057 height 26
drag, startPoint x: 386, startPoint y: 569, endPoint x: 308, endPoint y: 570, distance: 78.0
click at [308, 570] on div "Services Provided Select from the recommended services or add your own and choo…" at bounding box center [911, 435] width 1313 height 773
paste input "Marietta GA"
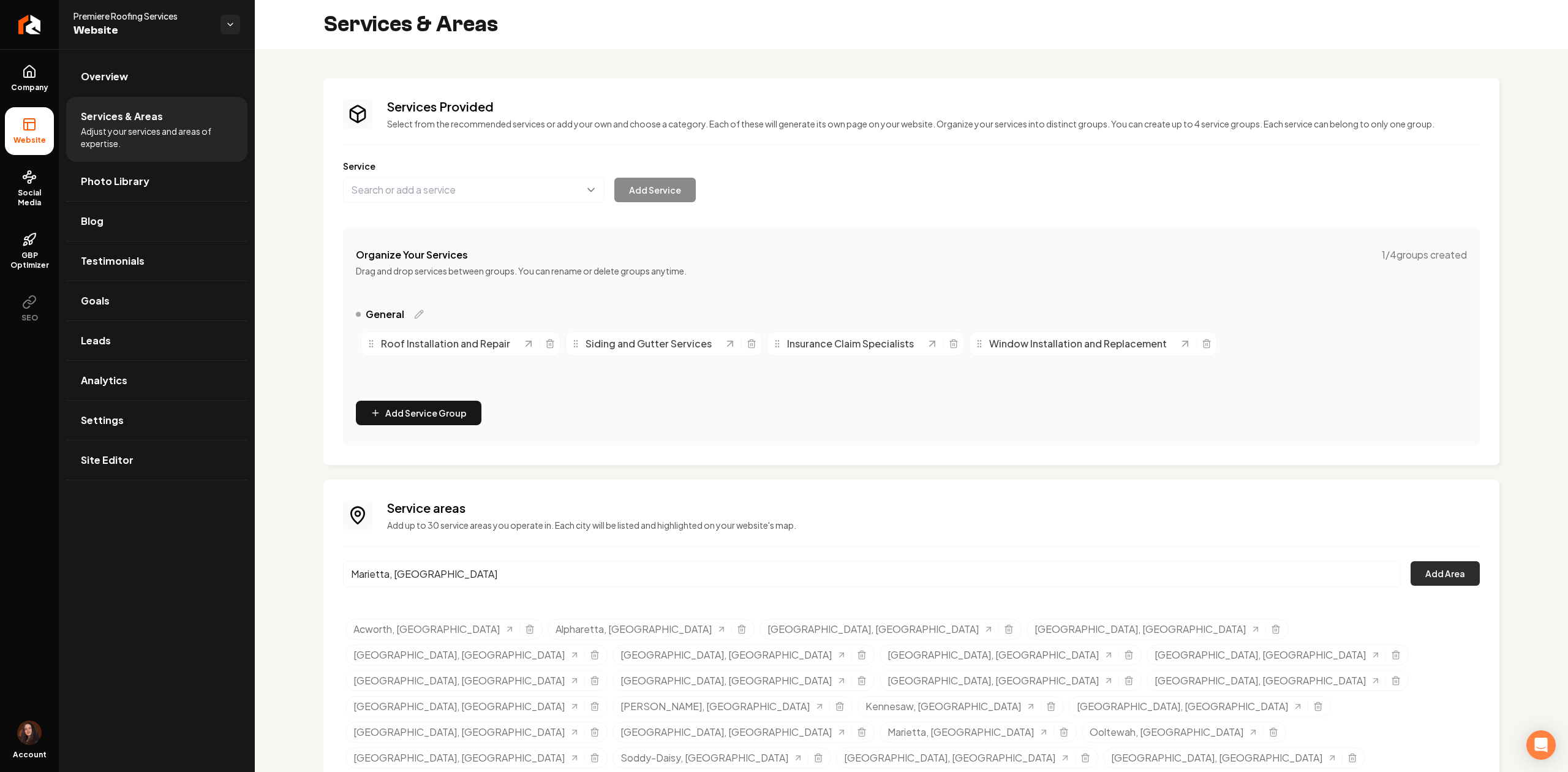
click at [1460, 572] on button "Add Area" at bounding box center [1445, 573] width 70 height 24
drag, startPoint x: 442, startPoint y: 572, endPoint x: 339, endPoint y: 574, distance: 103.0
click at [339, 574] on div "Service areas Add up to 30 service areas you operate in. Each city will be list…" at bounding box center [911, 636] width 1176 height 313
paste input "Acworth ga"
click at [1449, 575] on button "Add Area" at bounding box center [1445, 573] width 70 height 24
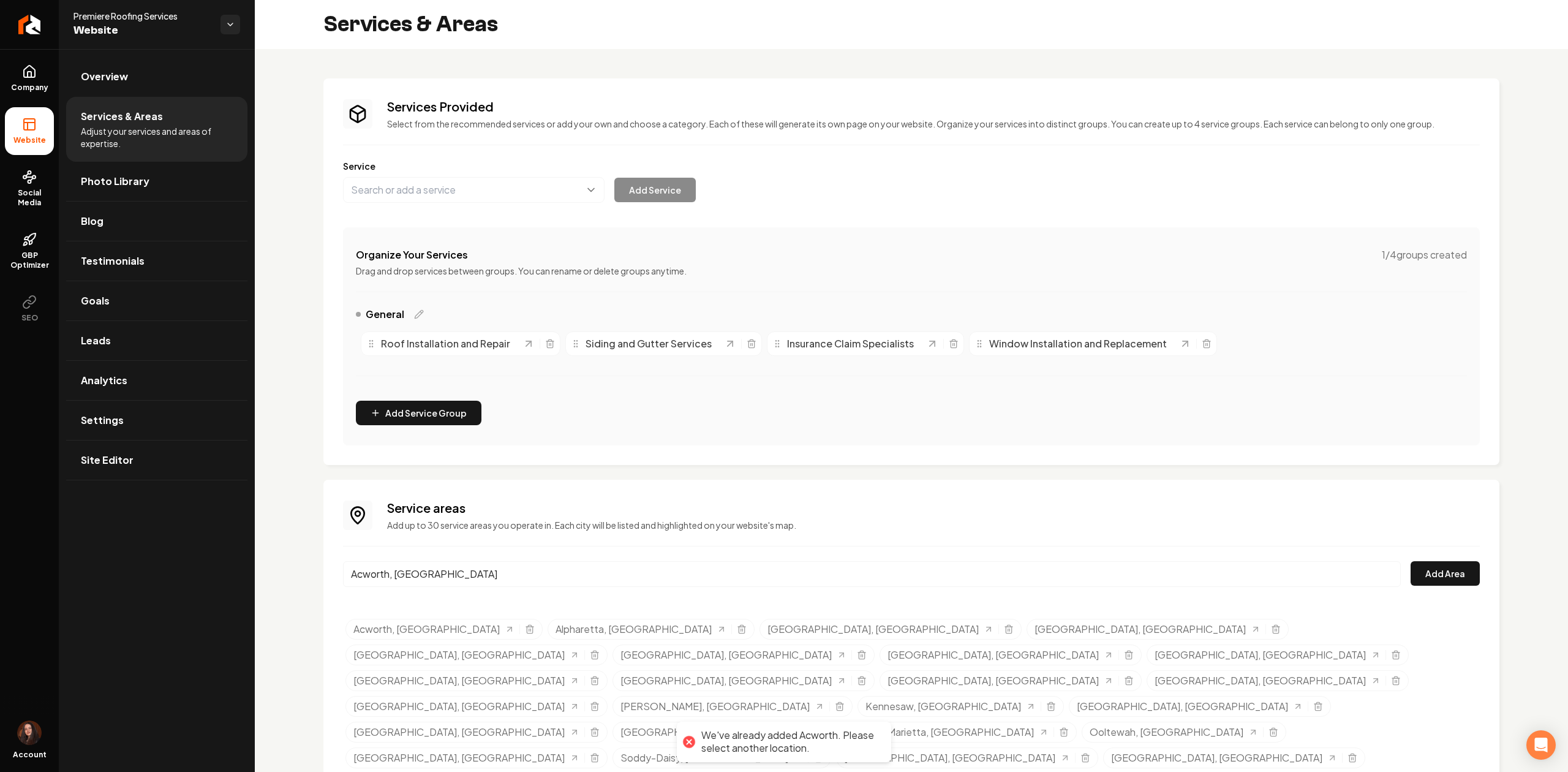
drag, startPoint x: 363, startPoint y: 553, endPoint x: 392, endPoint y: 576, distance: 37.0
click at [316, 553] on div "Services Provided Select from the recommended services or add your own and choo…" at bounding box center [911, 435] width 1313 height 773
drag, startPoint x: 439, startPoint y: 579, endPoint x: 289, endPoint y: 569, distance: 150.3
click at [289, 569] on div "Services Provided Select from the recommended services or add your own and choo…" at bounding box center [911, 435] width 1313 height 773
paste input "Cartersville ga"
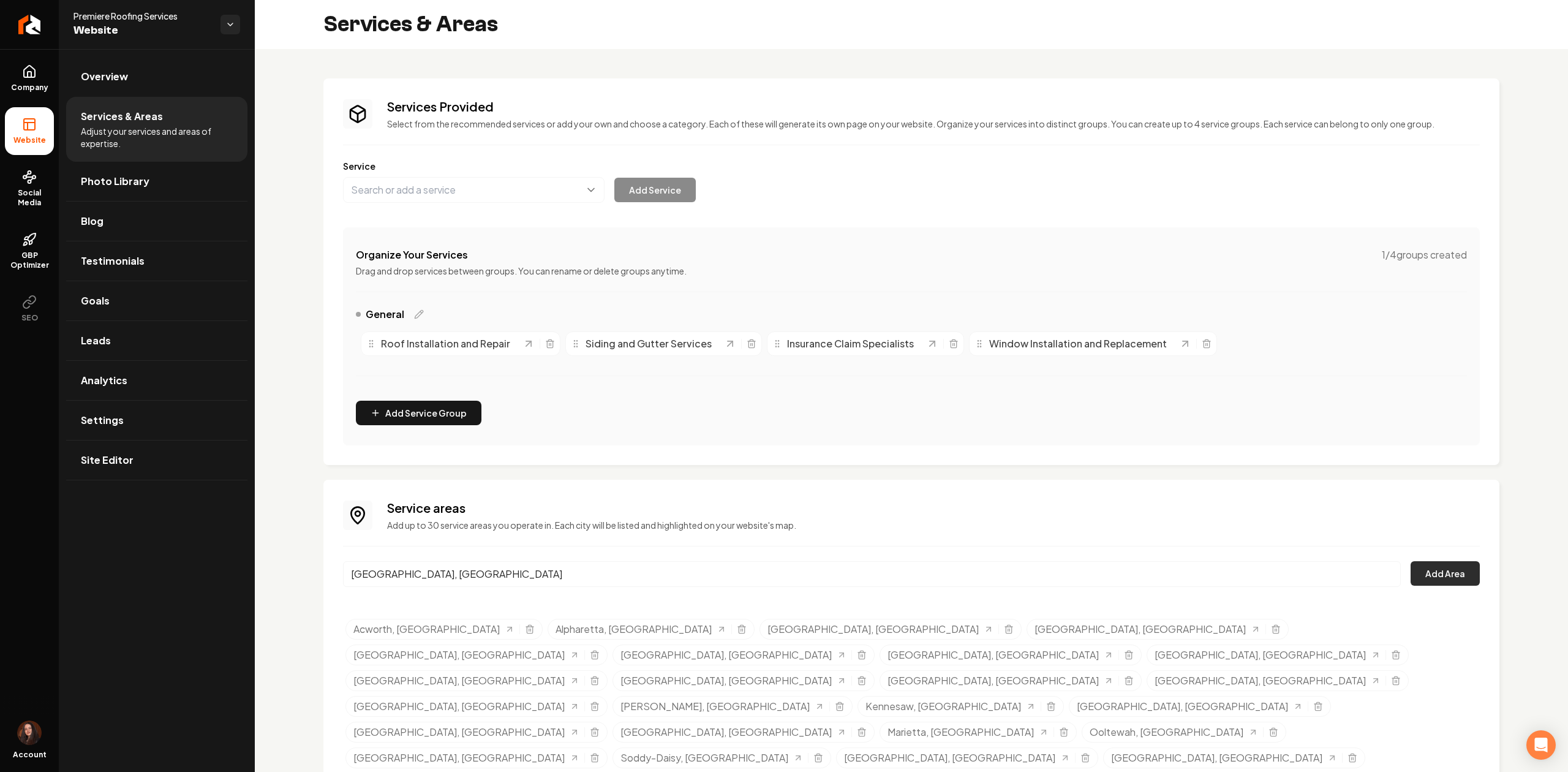
click at [1465, 571] on button "Add Area" at bounding box center [1445, 573] width 70 height 24
drag, startPoint x: 450, startPoint y: 579, endPoint x: 244, endPoint y: 559, distance: 207.0
click at [244, 559] on div "Company Website Social Media GBP Optimizer SEO Account Premiere Roofing Service…" at bounding box center [784, 386] width 1568 height 772
paste input "nton ga"
click at [1439, 581] on button "Add Area" at bounding box center [1445, 573] width 70 height 24
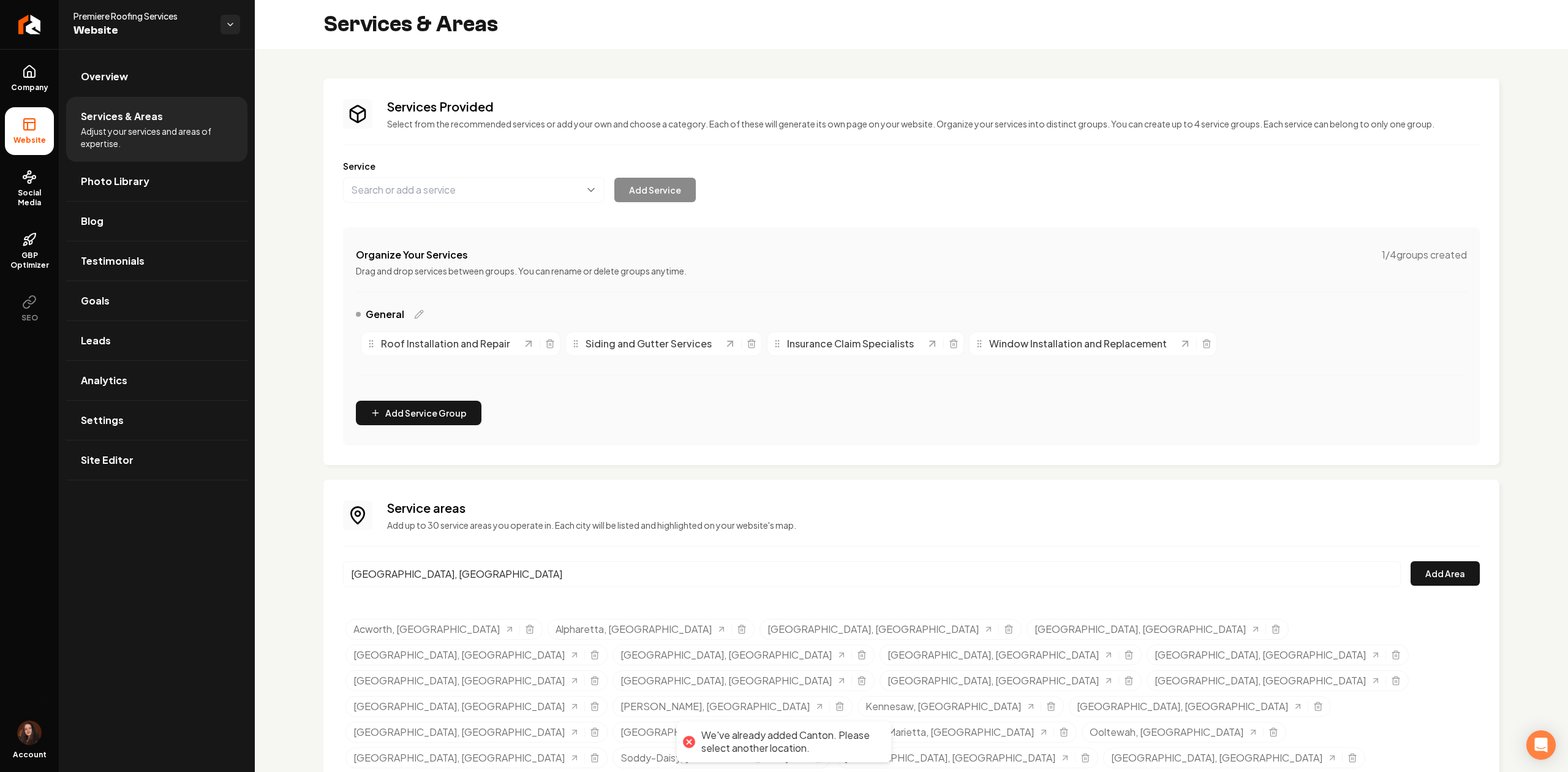
drag, startPoint x: 412, startPoint y: 581, endPoint x: 326, endPoint y: 567, distance: 87.1
click at [326, 567] on div "Service areas Add up to 30 service areas you operate in. Each city will be list…" at bounding box center [911, 636] width 1176 height 313
paste input "Woodstock ga"
click at [1435, 570] on button "Add Area" at bounding box center [1445, 573] width 70 height 24
click at [400, 570] on input "Woodstock, GA" at bounding box center [871, 574] width 1057 height 26
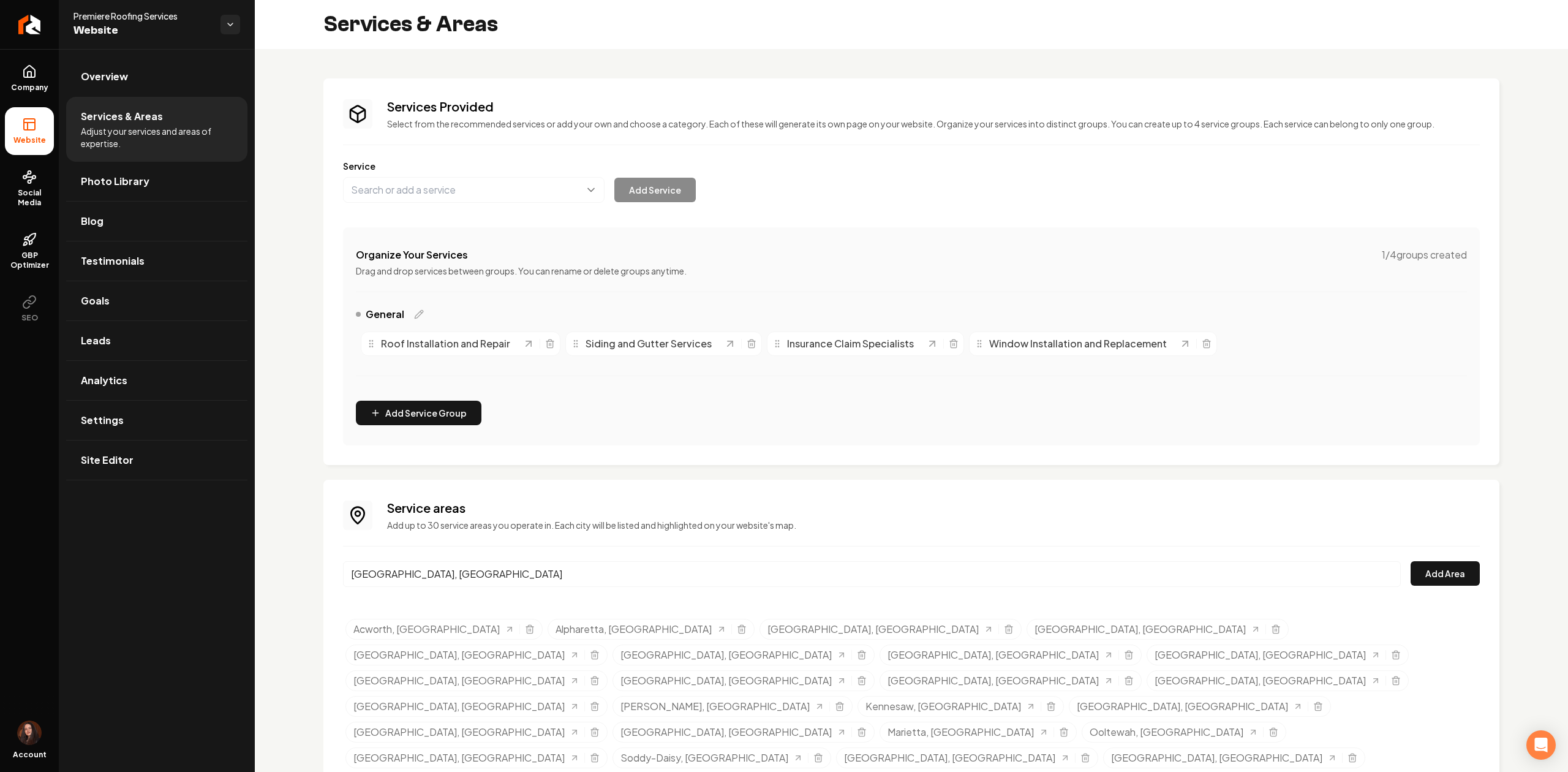
click at [400, 570] on input "Woodstock, GA" at bounding box center [871, 574] width 1057 height 26
paste input "Kennesaw ga"
click at [1435, 570] on button "Add Area" at bounding box center [1445, 573] width 70 height 24
click at [425, 566] on input "Kennesaw, GA" at bounding box center [871, 574] width 1057 height 26
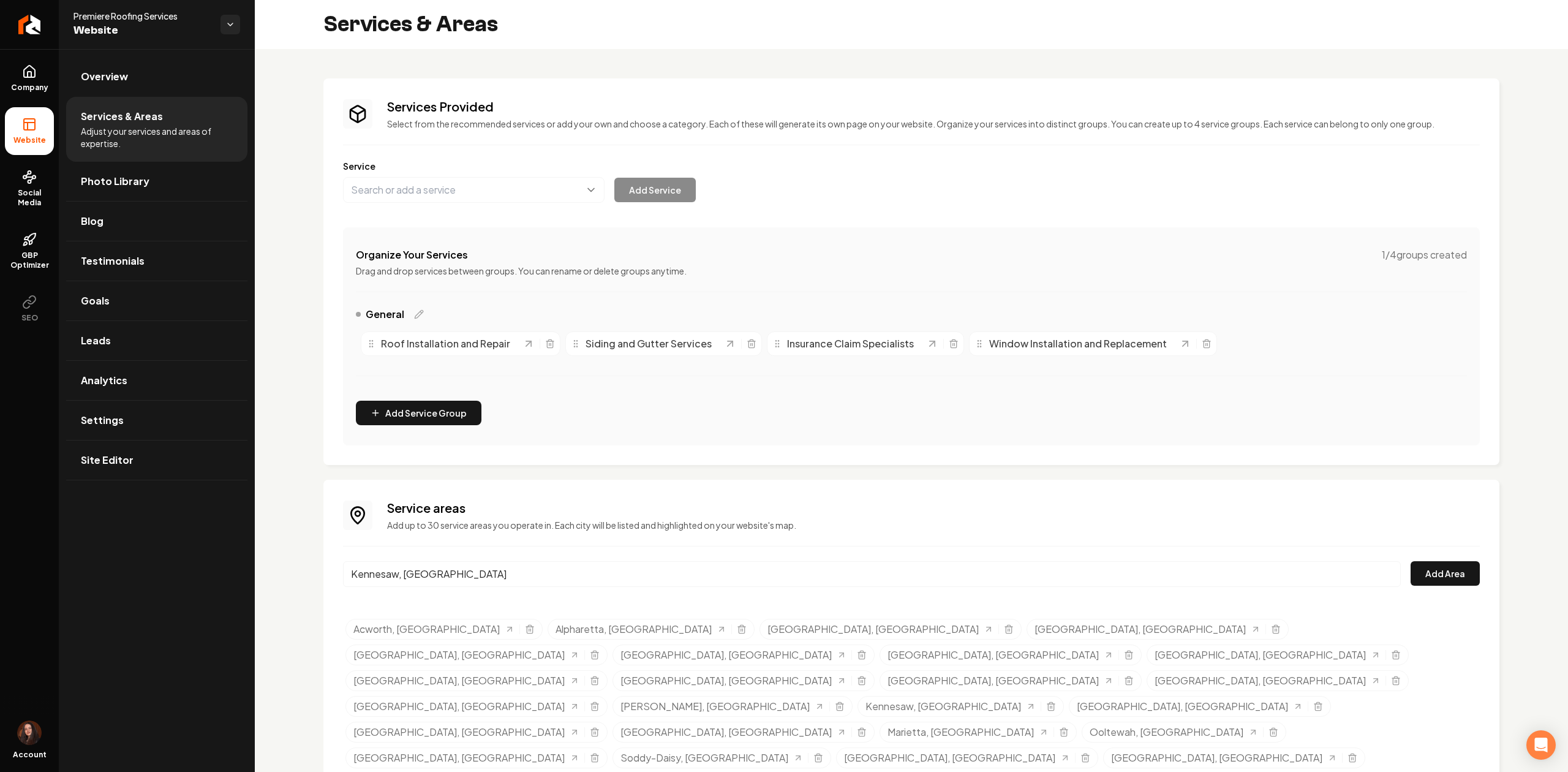
click at [425, 566] on input "Kennesaw, GA" at bounding box center [871, 574] width 1057 height 26
paste input "Alpharetta ga"
click at [1435, 575] on button "Add Area" at bounding box center [1445, 573] width 70 height 24
drag, startPoint x: 334, startPoint y: 583, endPoint x: 275, endPoint y: 586, distance: 59.1
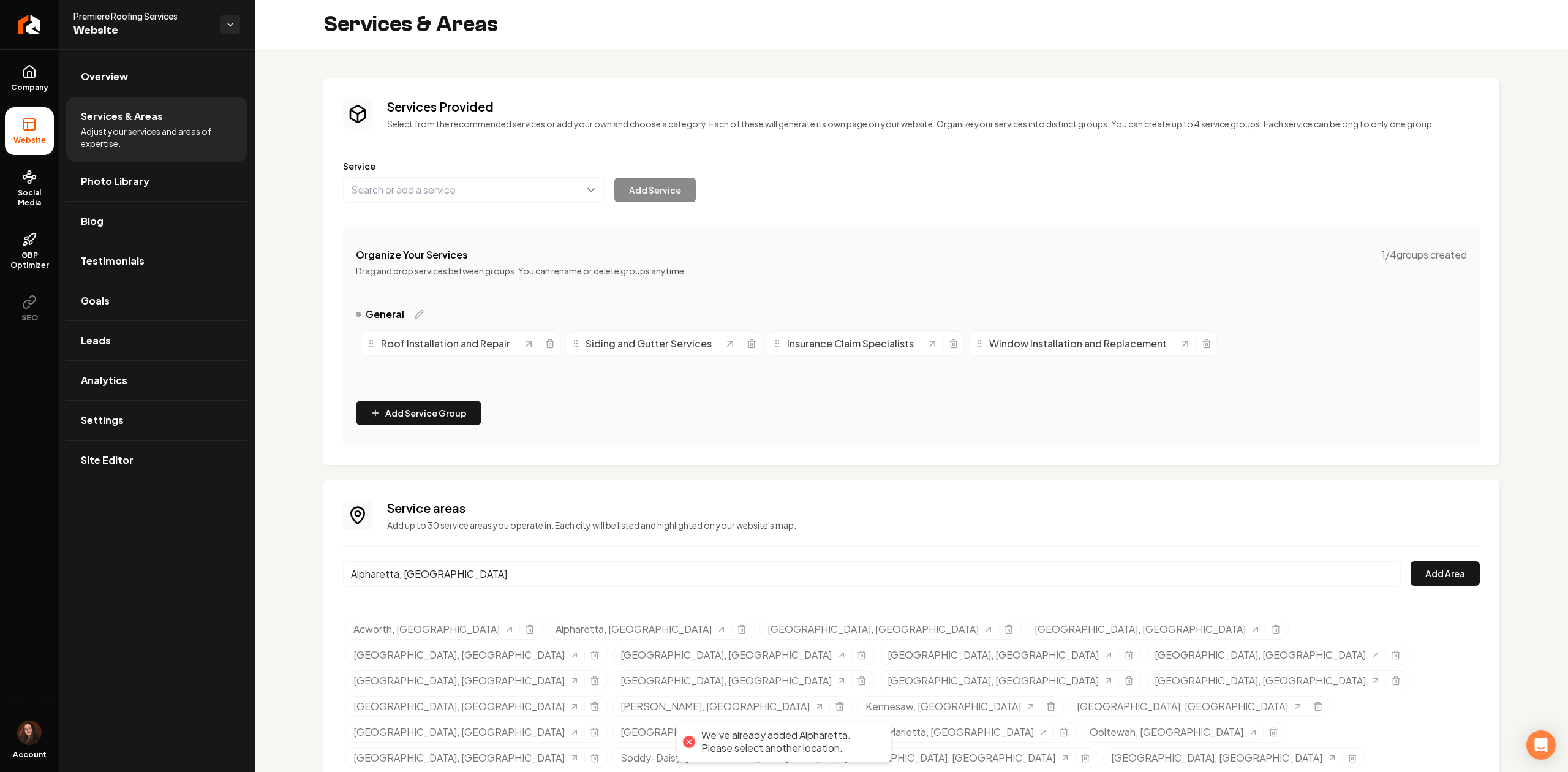
click at [275, 586] on div "Services Provided Select from the recommended services or add your own and choo…" at bounding box center [911, 435] width 1313 height 773
paste input "Calhoun ga""
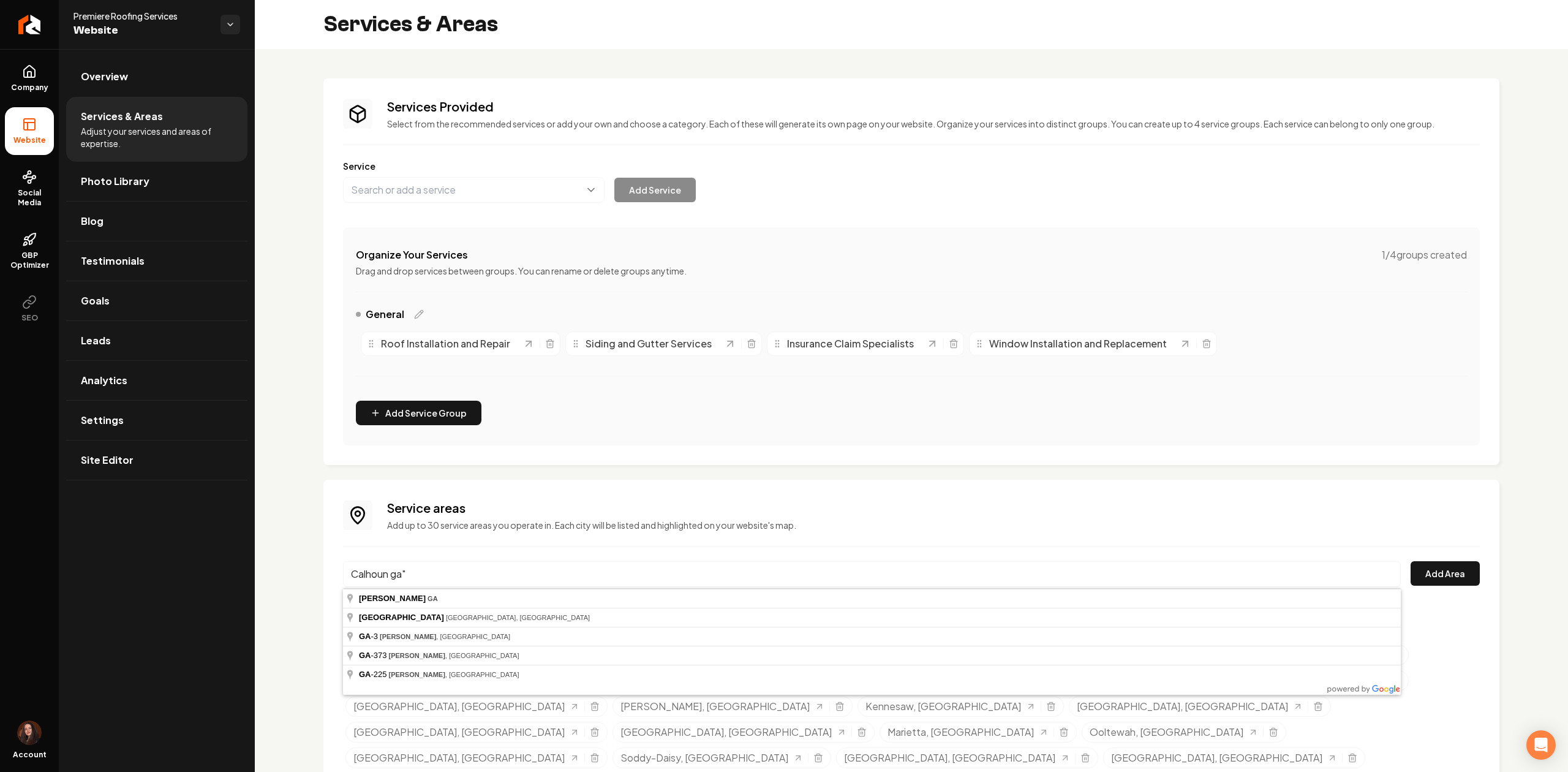
type input "Calhoun, GA"
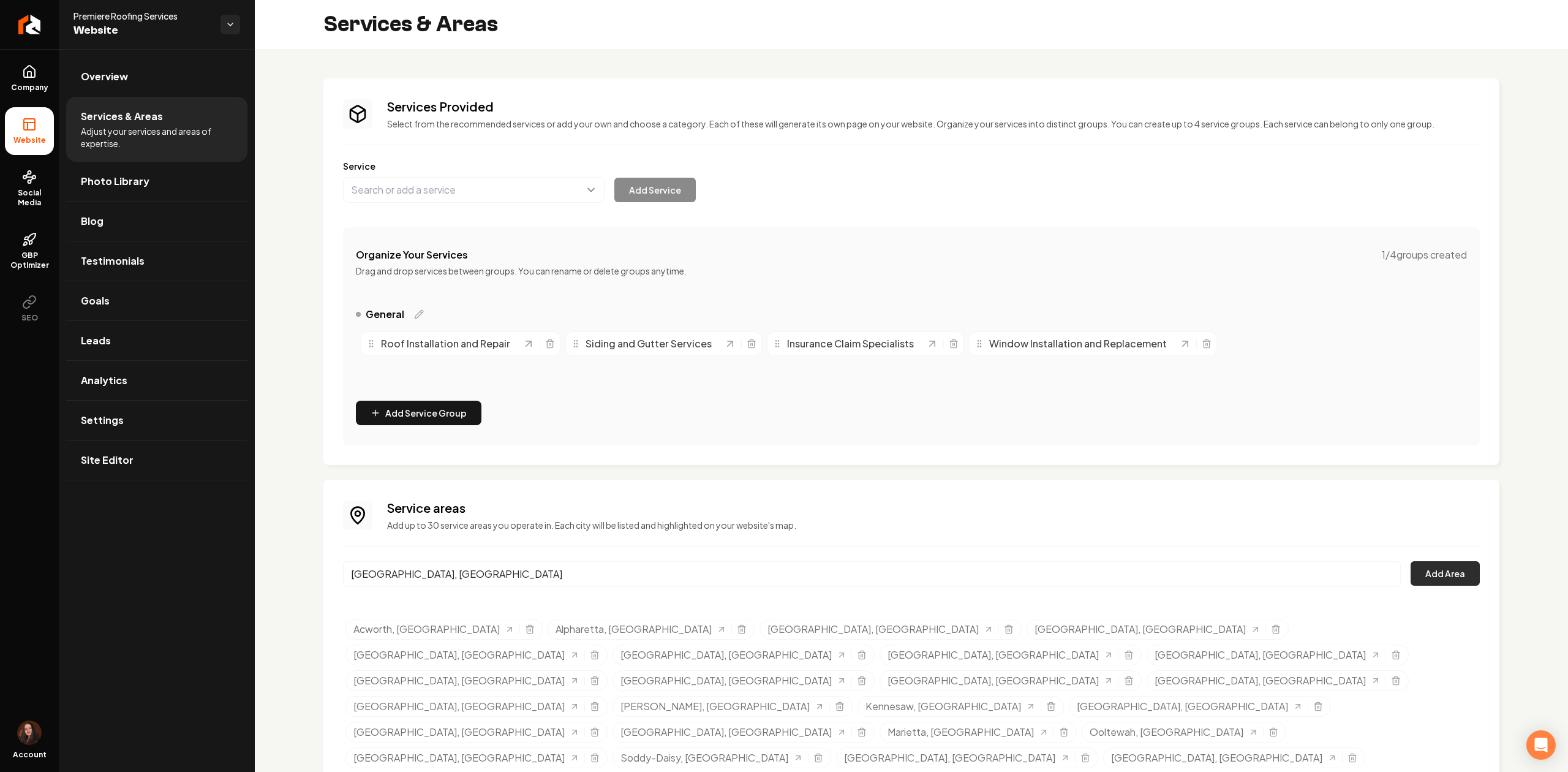
click at [1451, 571] on button "Add Area" at bounding box center [1445, 573] width 70 height 24
click at [136, 460] on link "Site Editor" at bounding box center [157, 460] width 181 height 39
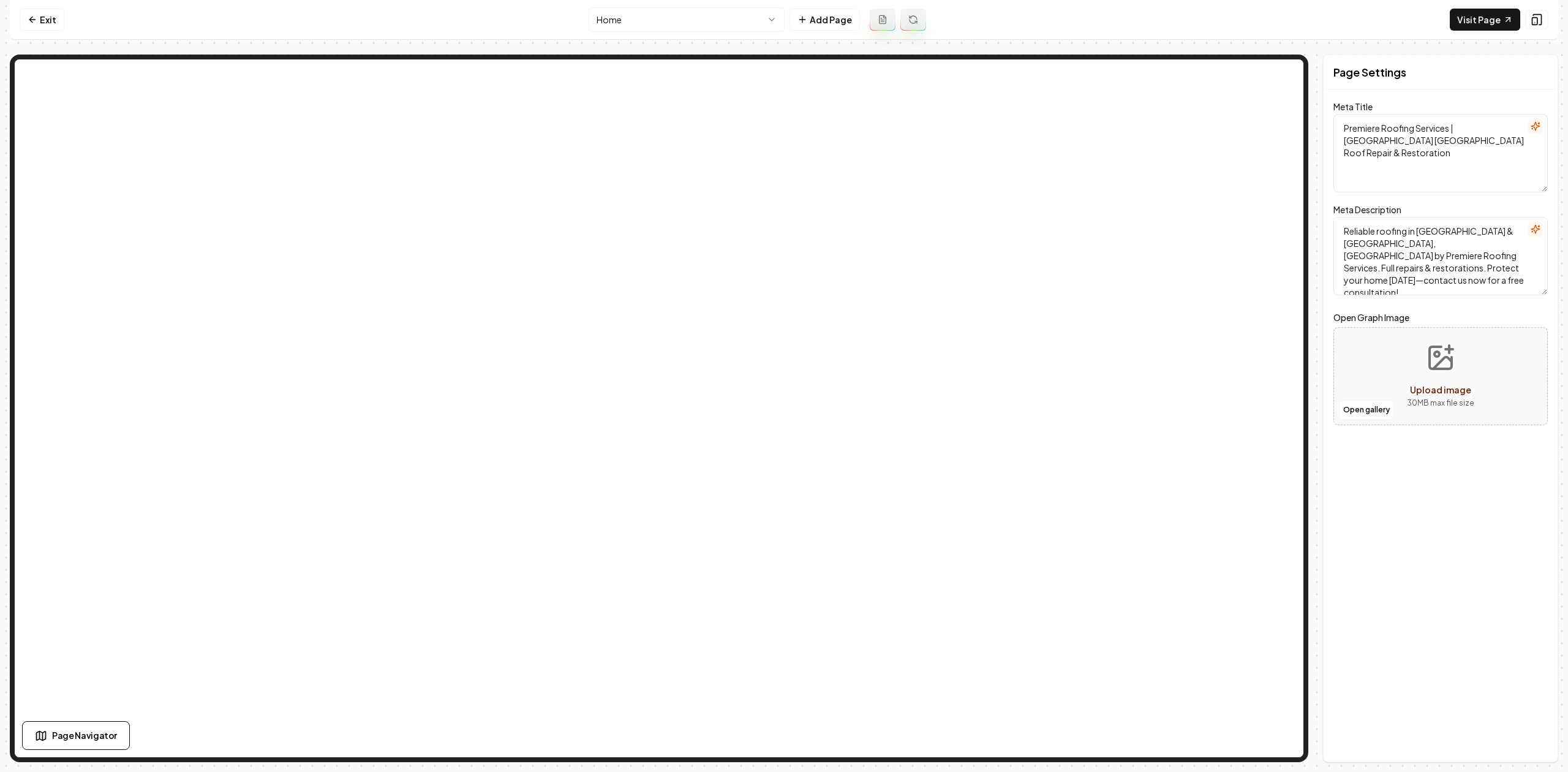
click at [611, 22] on html "Computer Required This feature is only available on a computer. Please switch t…" at bounding box center [784, 386] width 1568 height 772
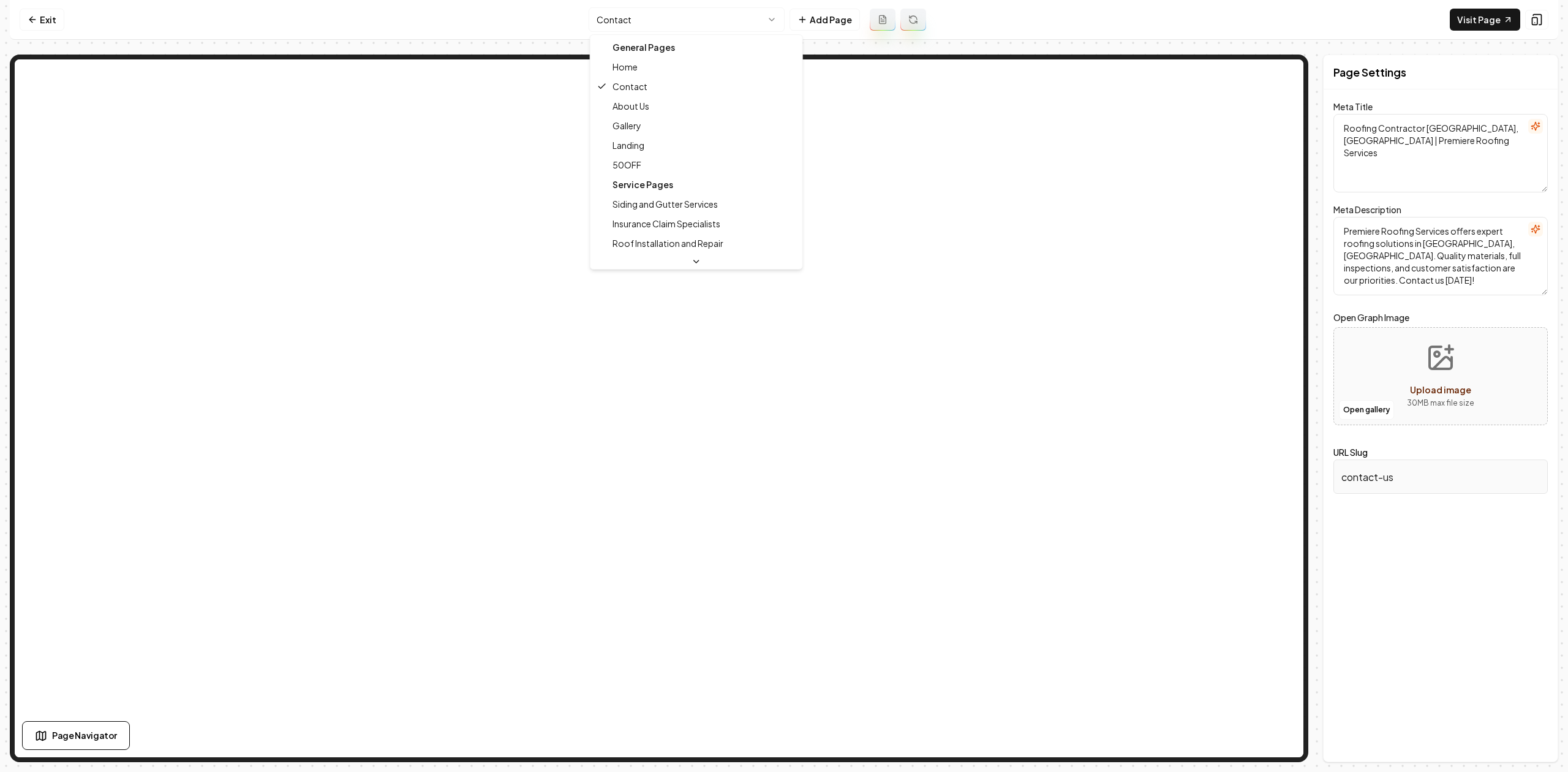
click at [598, 14] on html "Computer Required This feature is only available on a computer. Please switch t…" at bounding box center [784, 386] width 1568 height 772
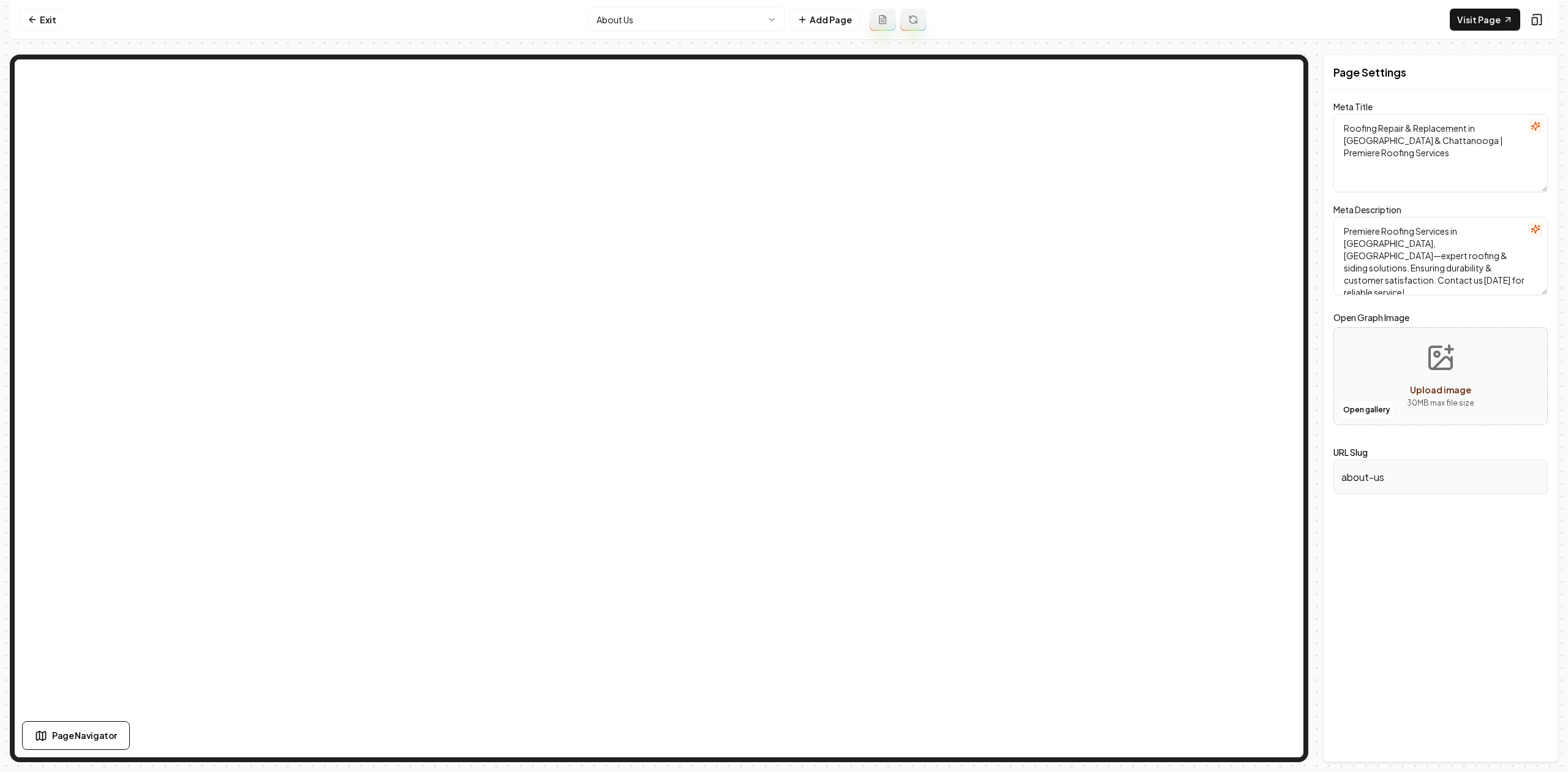
click at [621, 27] on html "Computer Required This feature is only available on a computer. Please switch t…" at bounding box center [784, 386] width 1568 height 772
click at [589, 15] on html "Computer Required This feature is only available on a computer. Please switch t…" at bounding box center [784, 386] width 1568 height 772
click at [601, 14] on html "Computer Required This feature is only available on a computer. Please switch t…" at bounding box center [784, 386] width 1568 height 772
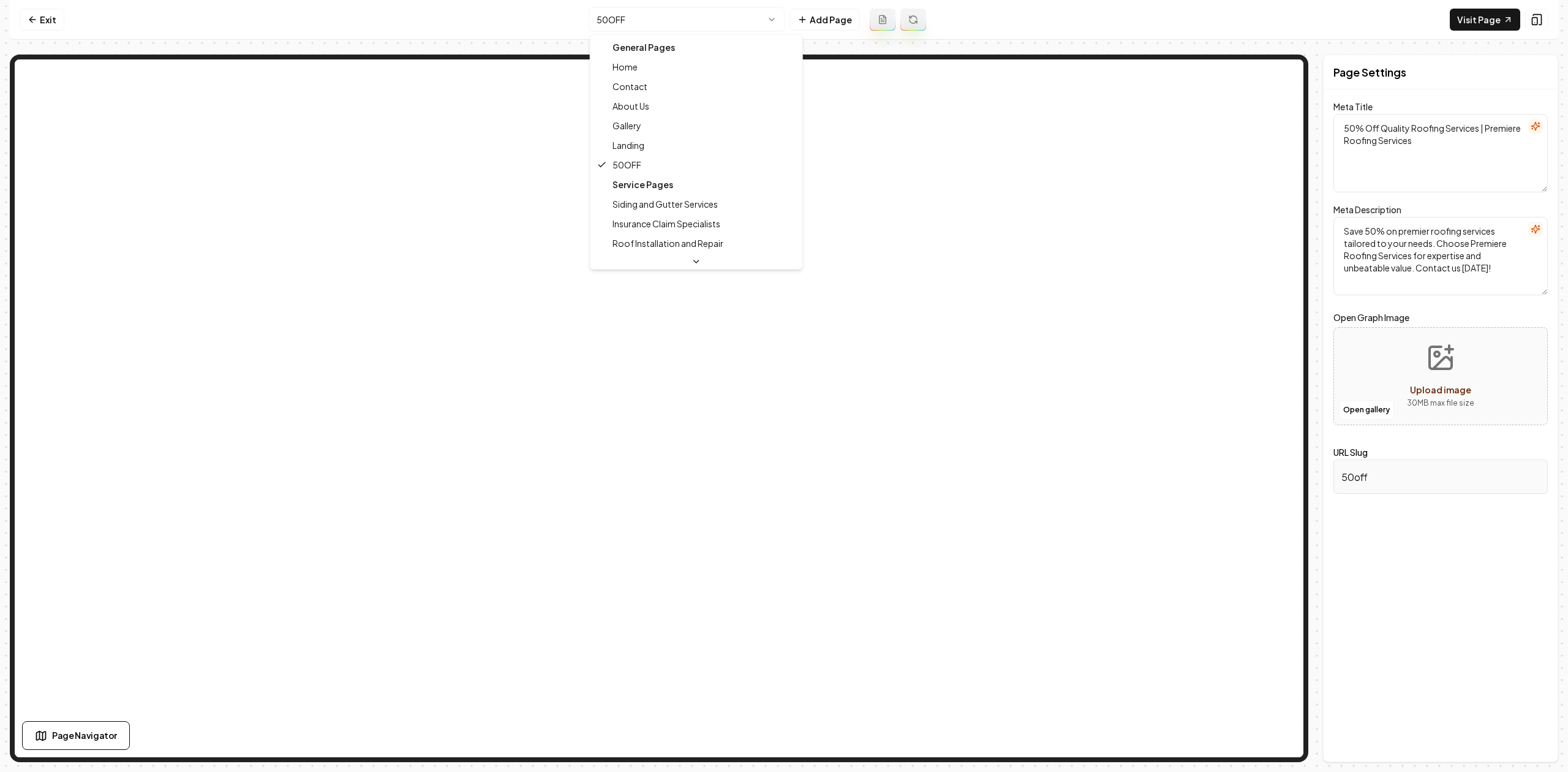
click at [608, 26] on html "Computer Required This feature is only available on a computer. Please switch t…" at bounding box center [784, 386] width 1568 height 772
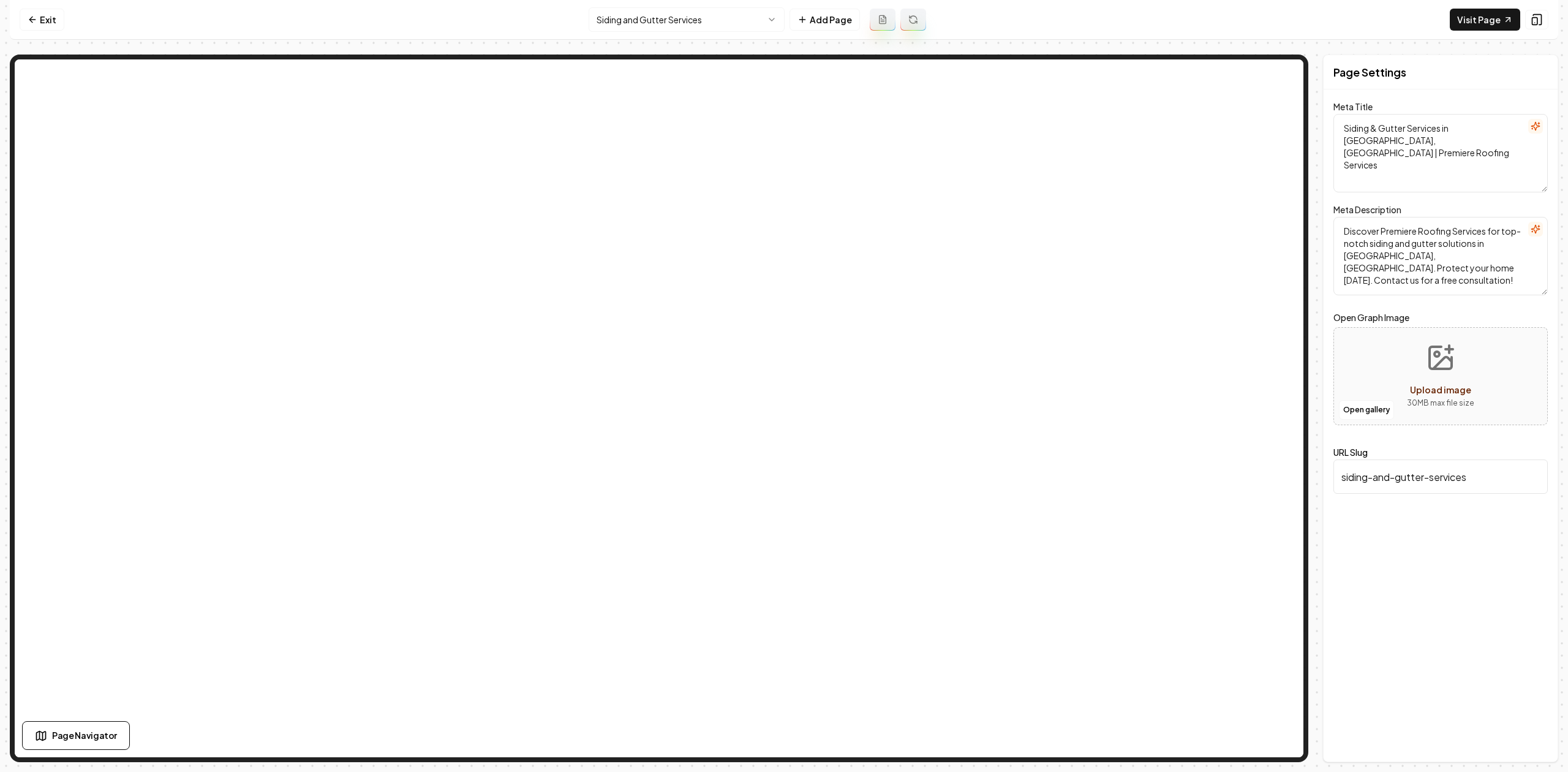
click at [618, 17] on html "Computer Required This feature is only available on a computer. Please switch t…" at bounding box center [784, 386] width 1568 height 772
click at [589, 14] on html "Computer Required This feature is only available on a computer. Please switch t…" at bounding box center [784, 386] width 1568 height 772
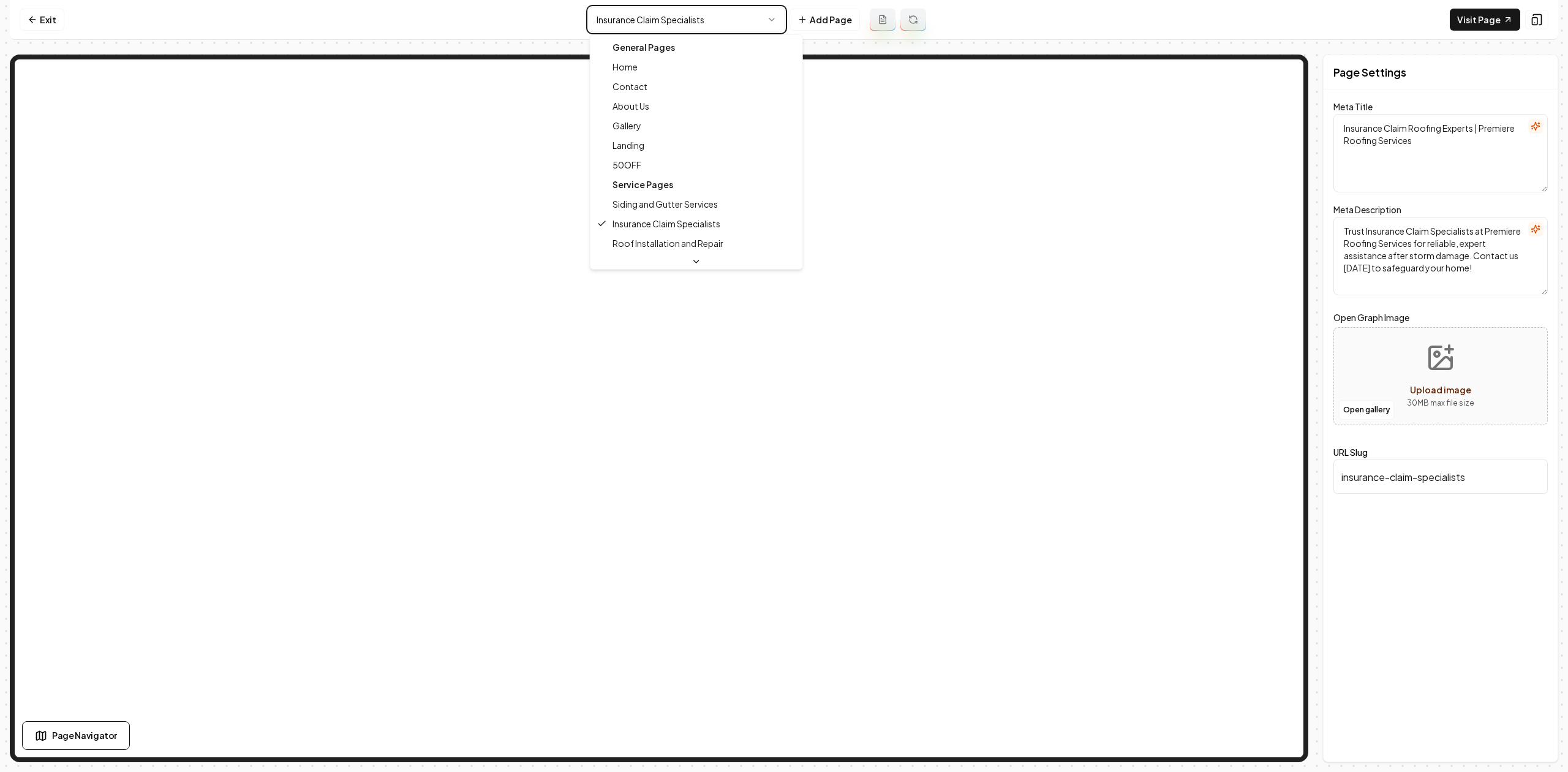
click at [615, 28] on html "Computer Required This feature is only available on a computer. Please switch t…" at bounding box center [784, 386] width 1568 height 772
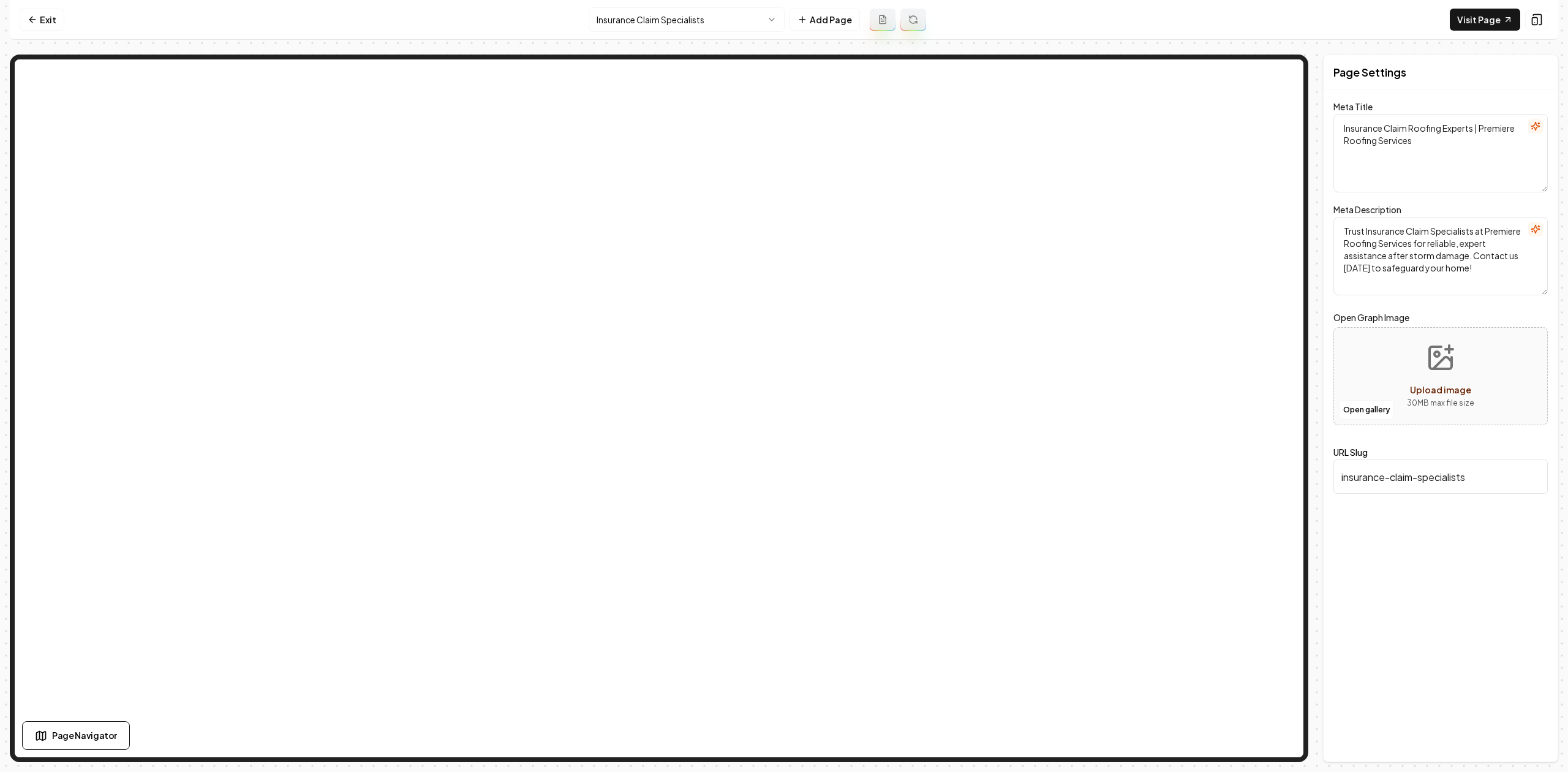
click at [615, 28] on html "Computer Required This feature is only available on a computer. Please switch t…" at bounding box center [784, 386] width 1568 height 772
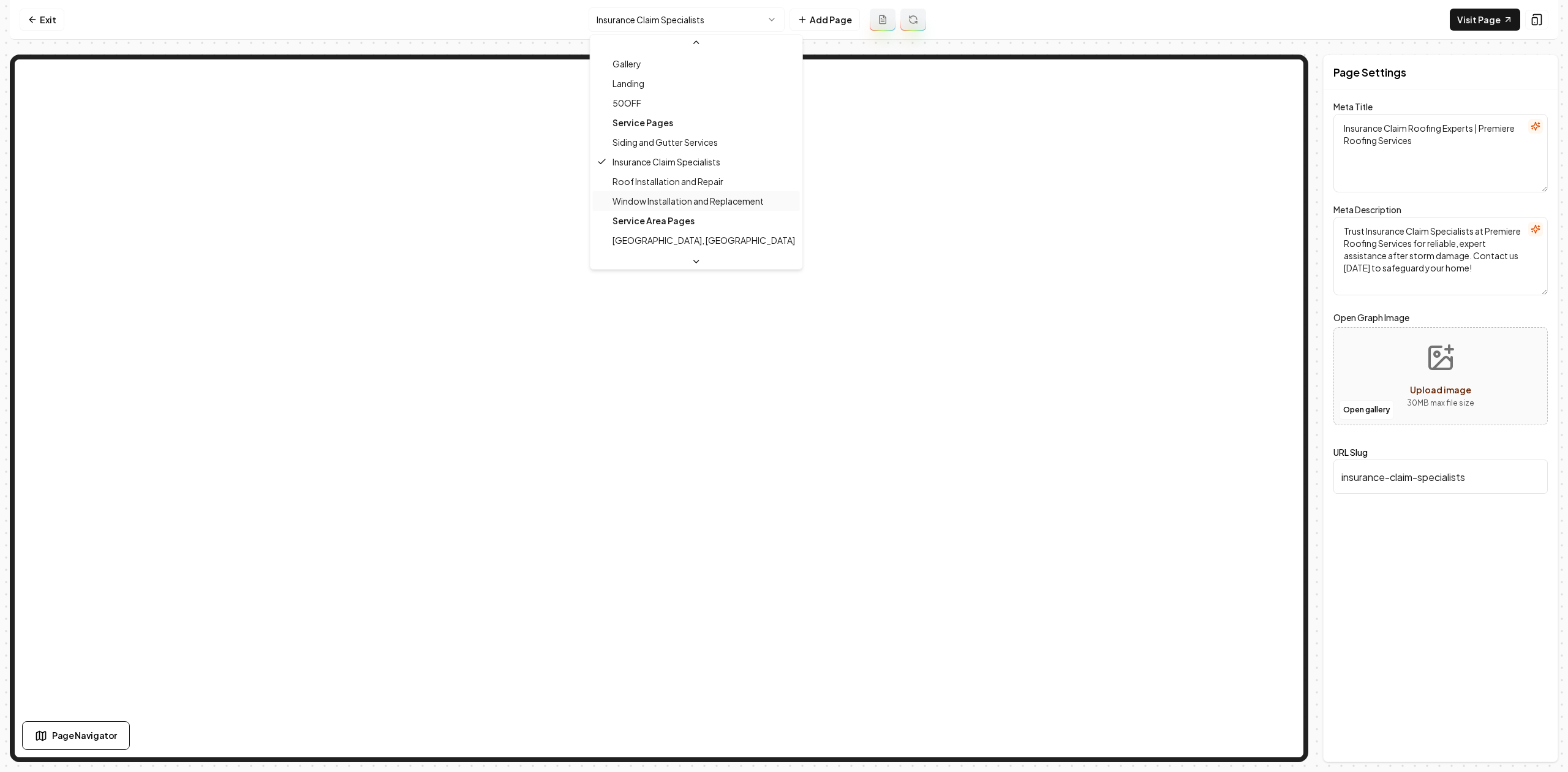
scroll to position [82, 0]
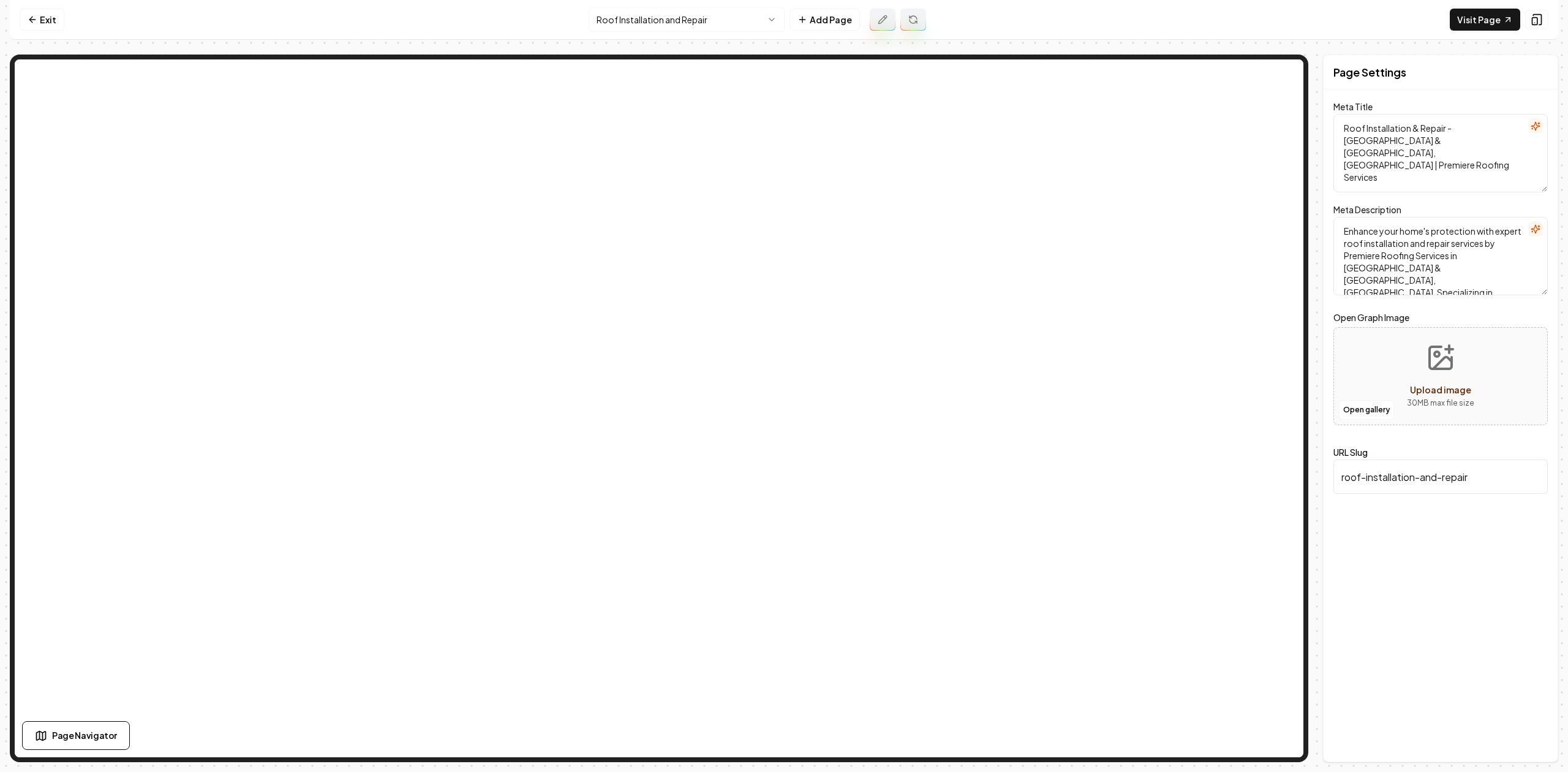
click at [604, 6] on nav "Exit Roof Installation and Repair Add Page Visit Page" at bounding box center [783, 19] width 1548 height 40
click at [606, 13] on html "Computer Required This feature is only available on a computer. Please switch t…" at bounding box center [784, 386] width 1568 height 772
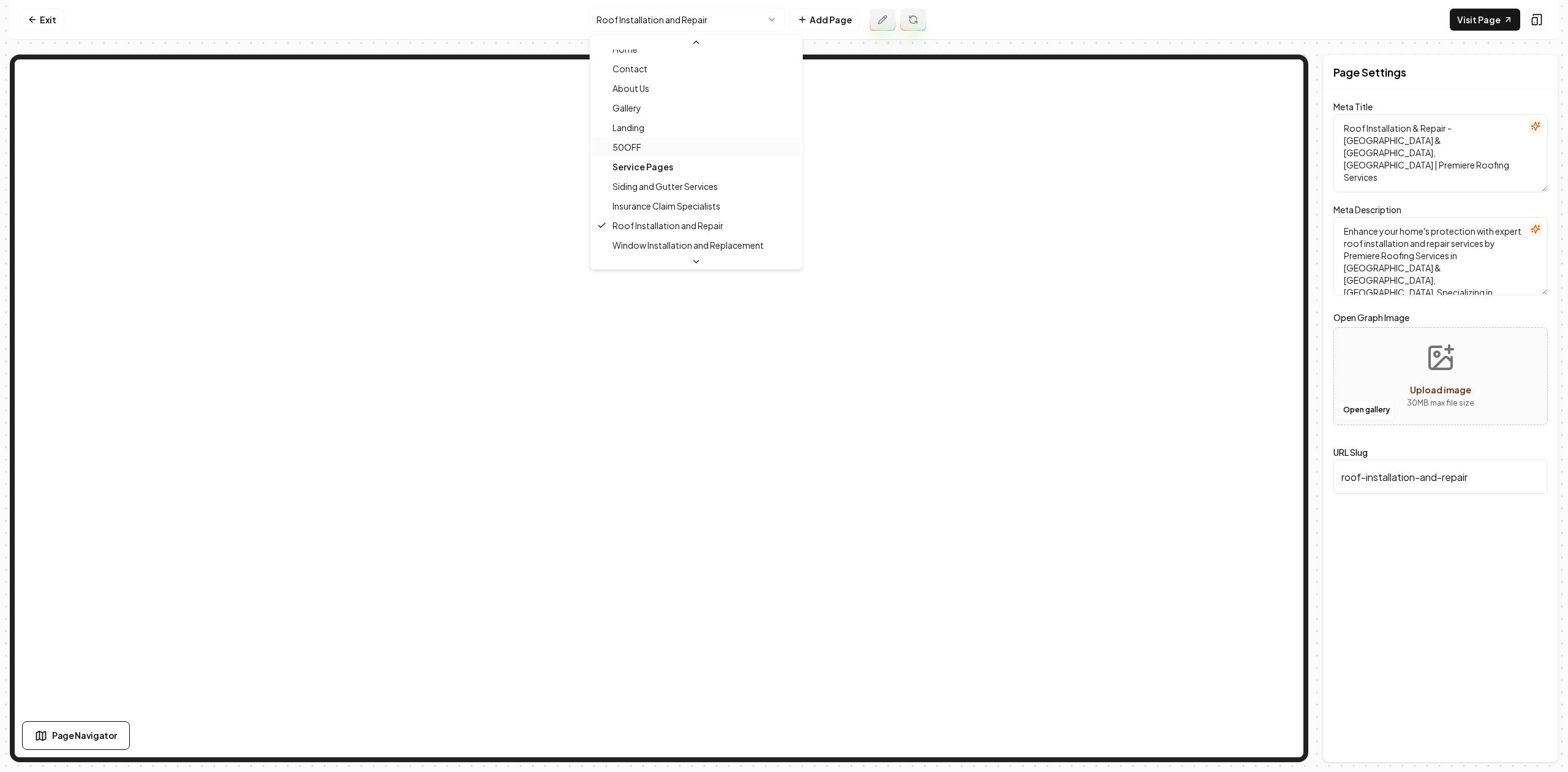
scroll to position [82, 0]
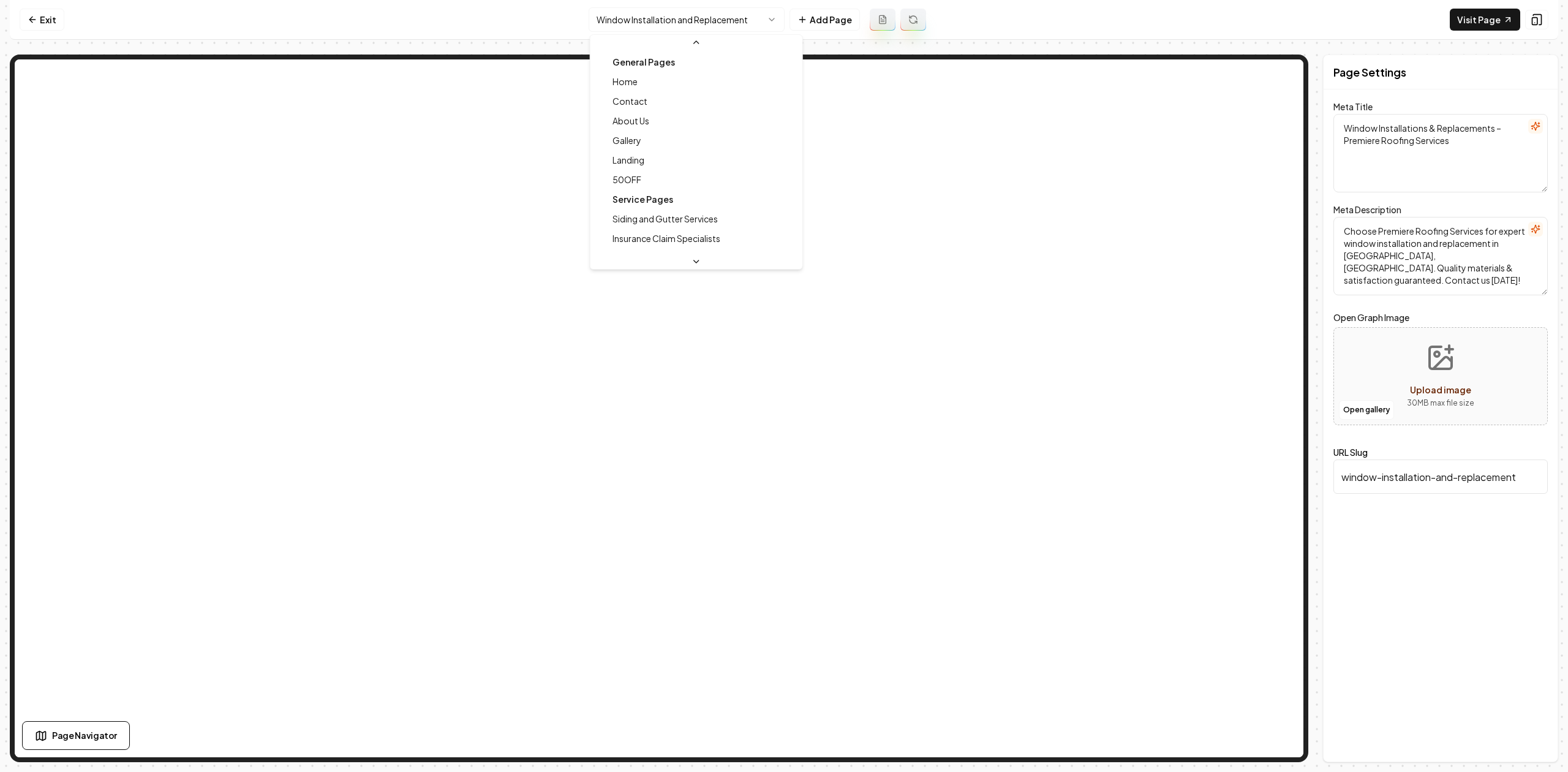
click at [621, 22] on html "Computer Required This feature is only available on a computer. Please switch t…" at bounding box center [784, 386] width 1568 height 772
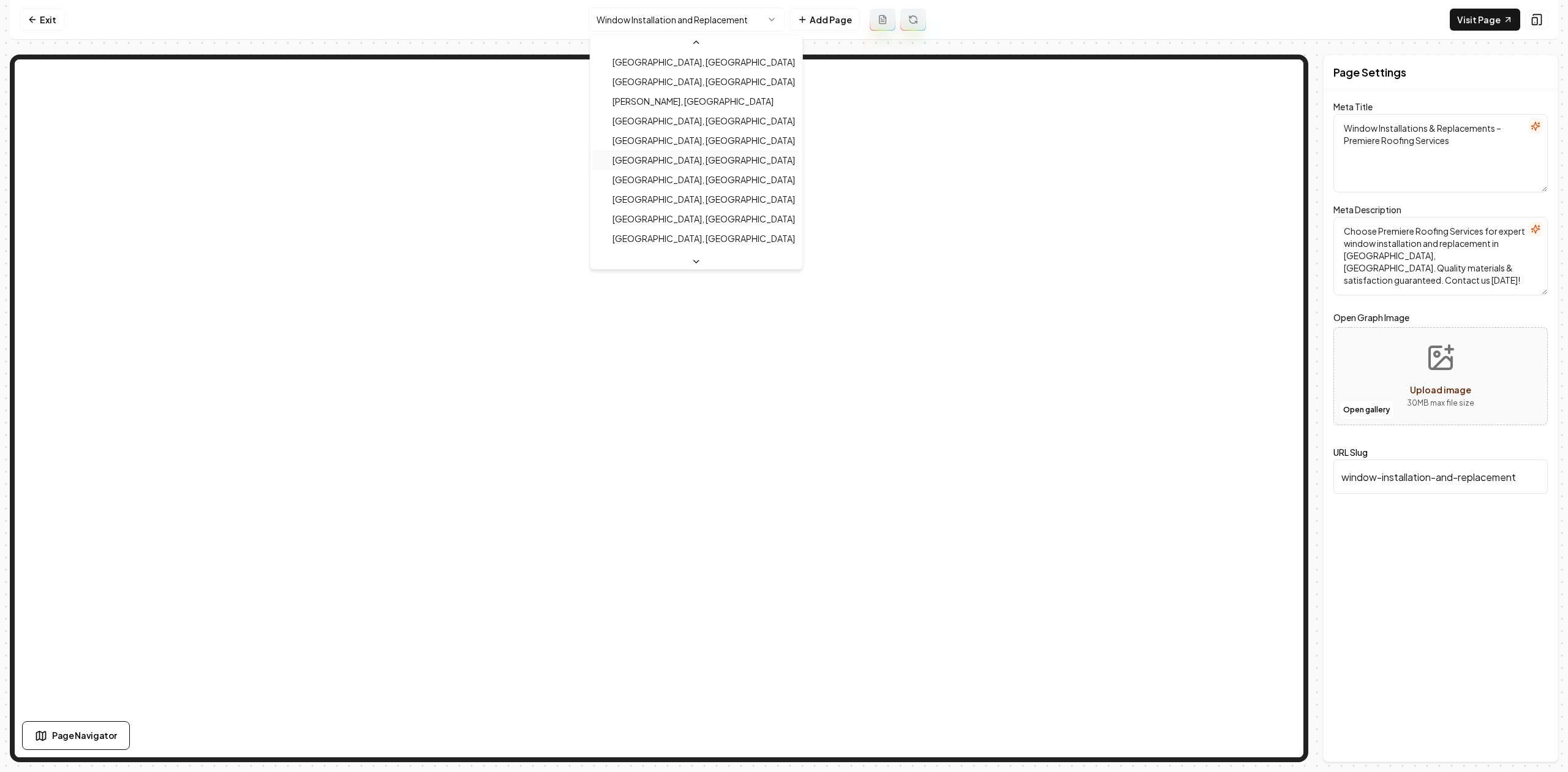
scroll to position [361, 0]
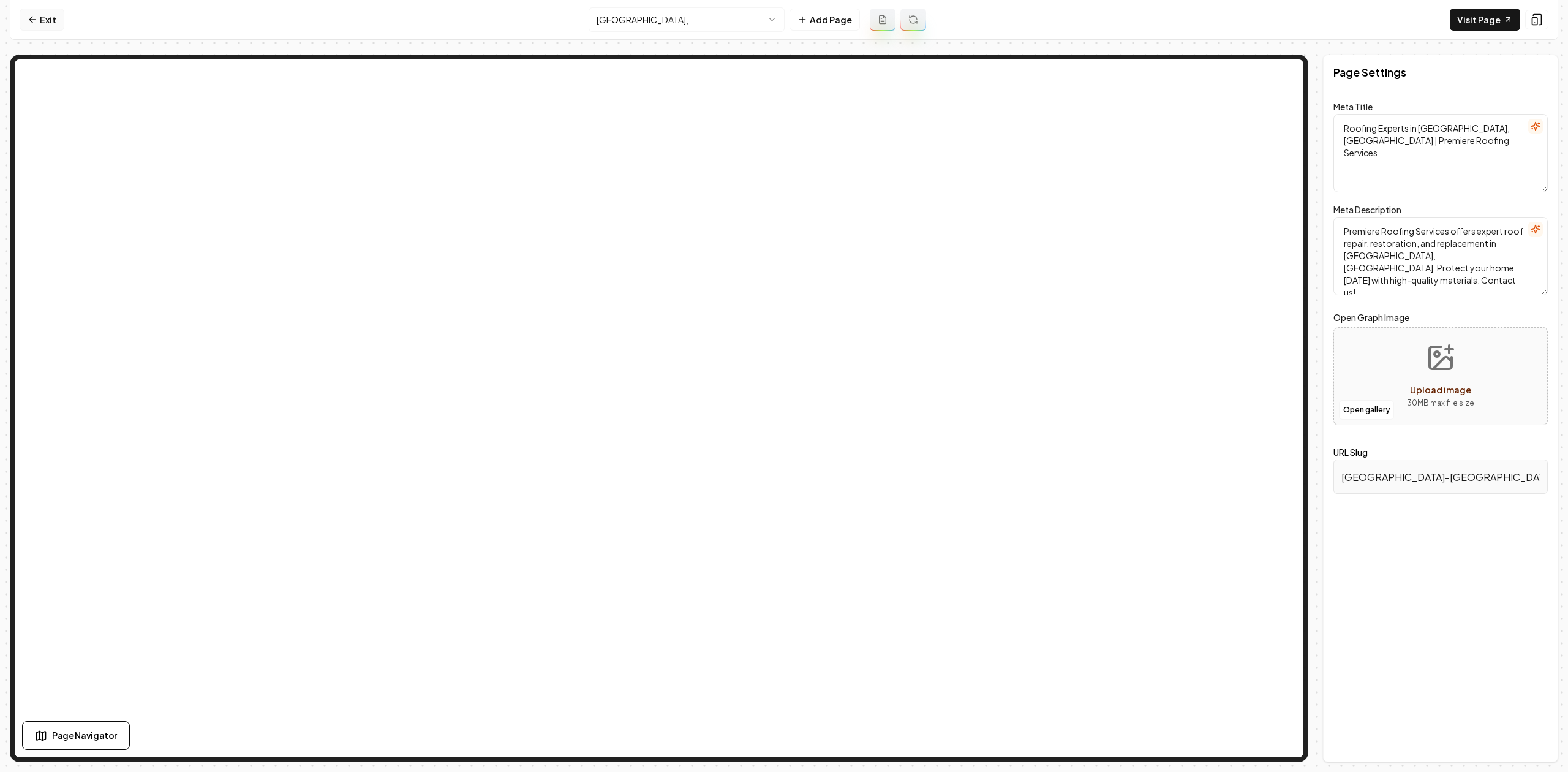
click at [50, 22] on link "Exit" at bounding box center [41, 19] width 44 height 22
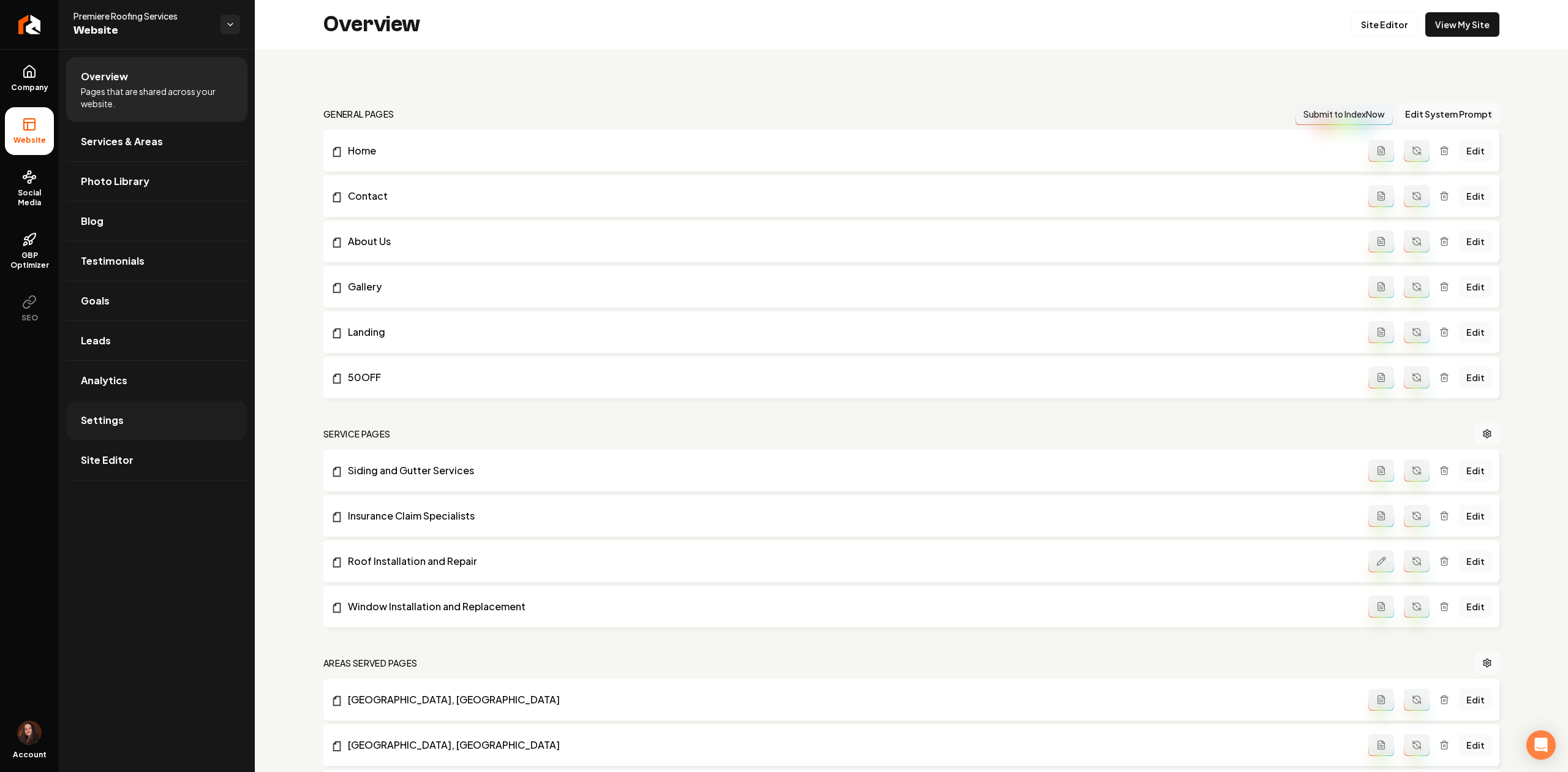
click at [121, 412] on link "Settings" at bounding box center [157, 420] width 181 height 39
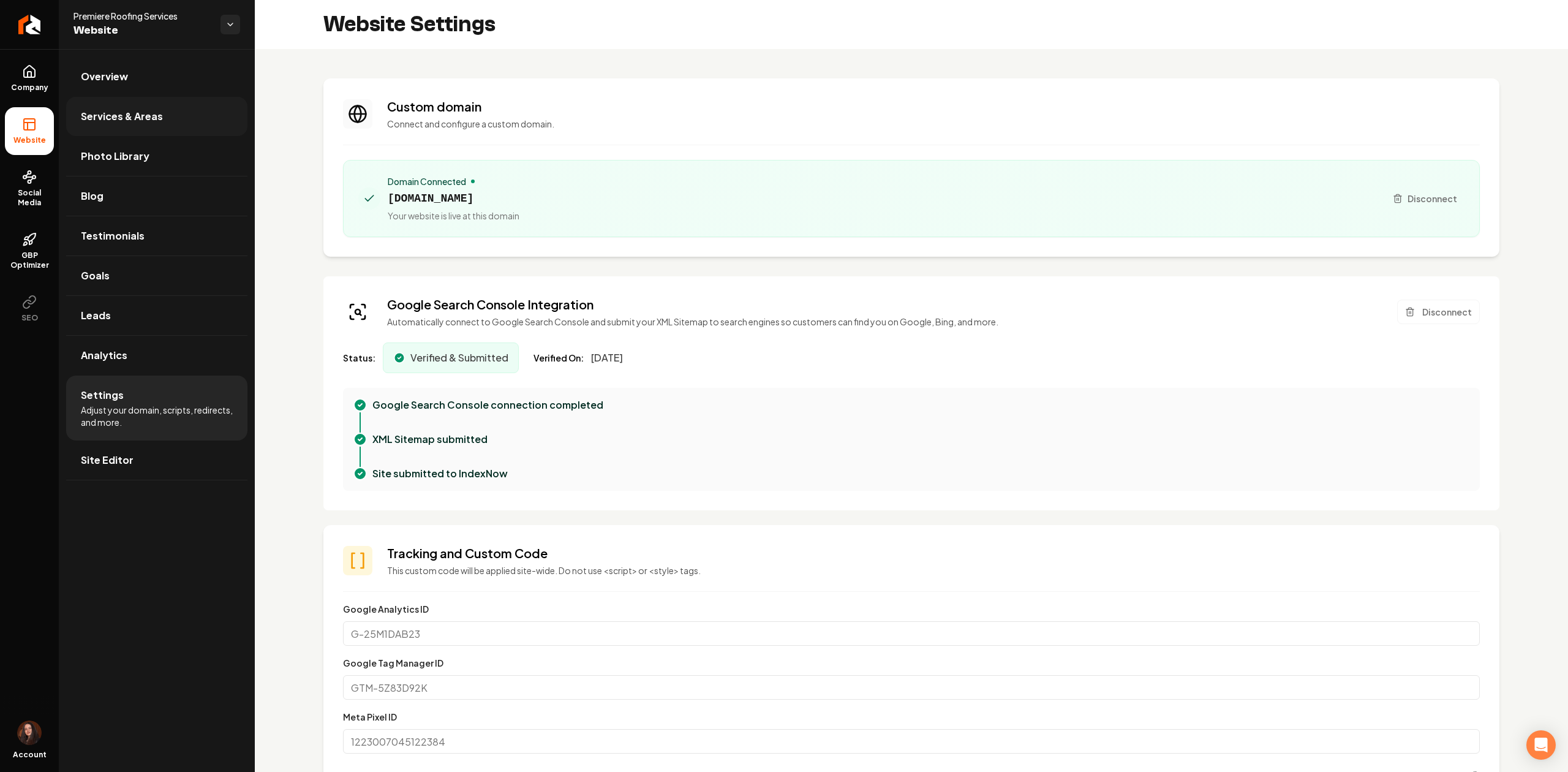
click at [115, 121] on span "Services & Areas" at bounding box center [121, 117] width 82 height 15
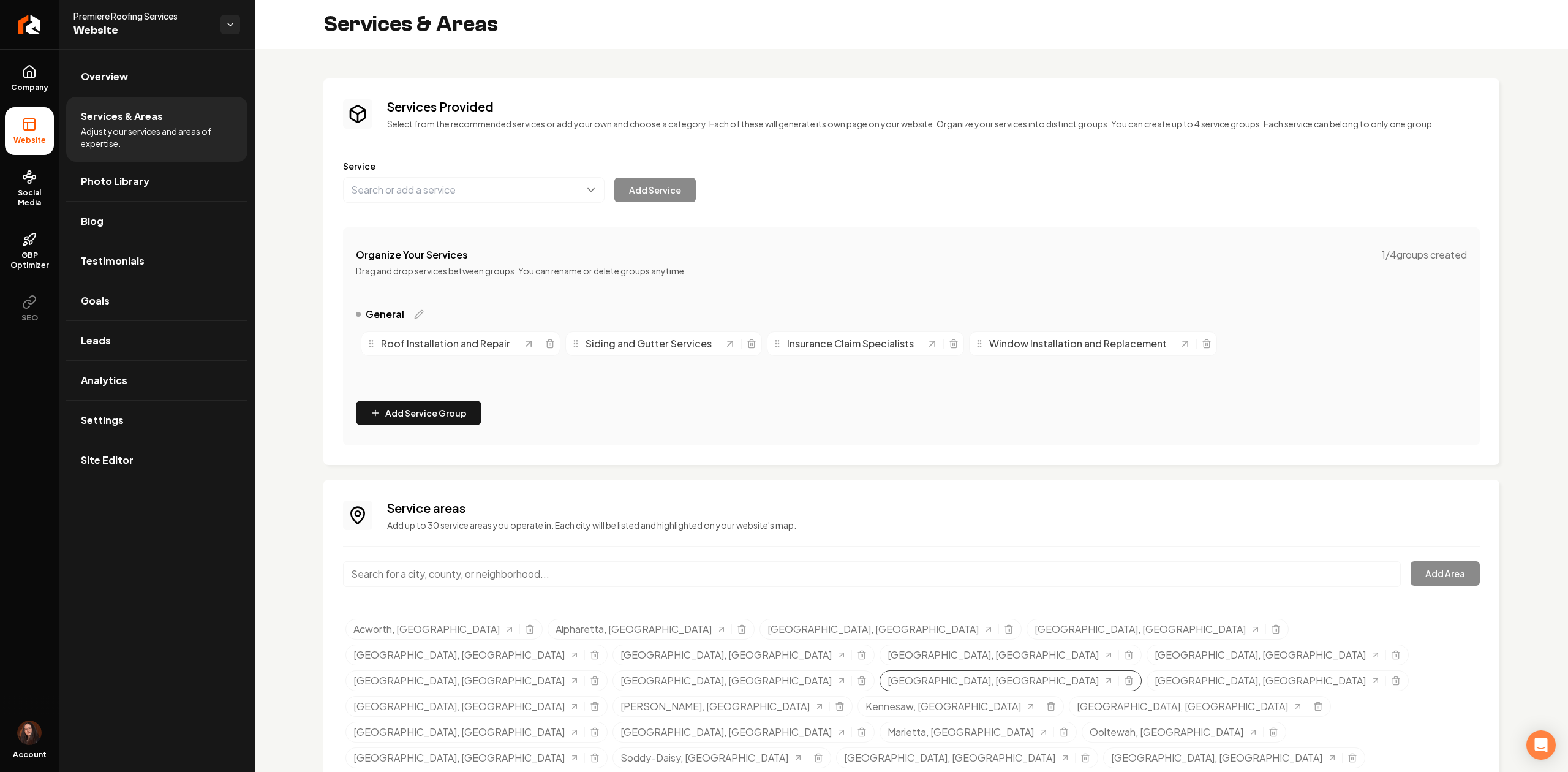
click at [879, 670] on div "Dayton, TN" at bounding box center [1011, 681] width 262 height 21
click at [1125, 678] on icon "Selected tags" at bounding box center [1128, 681] width 6 height 6
click at [390, 579] on input "Main content area" at bounding box center [871, 574] width 1057 height 26
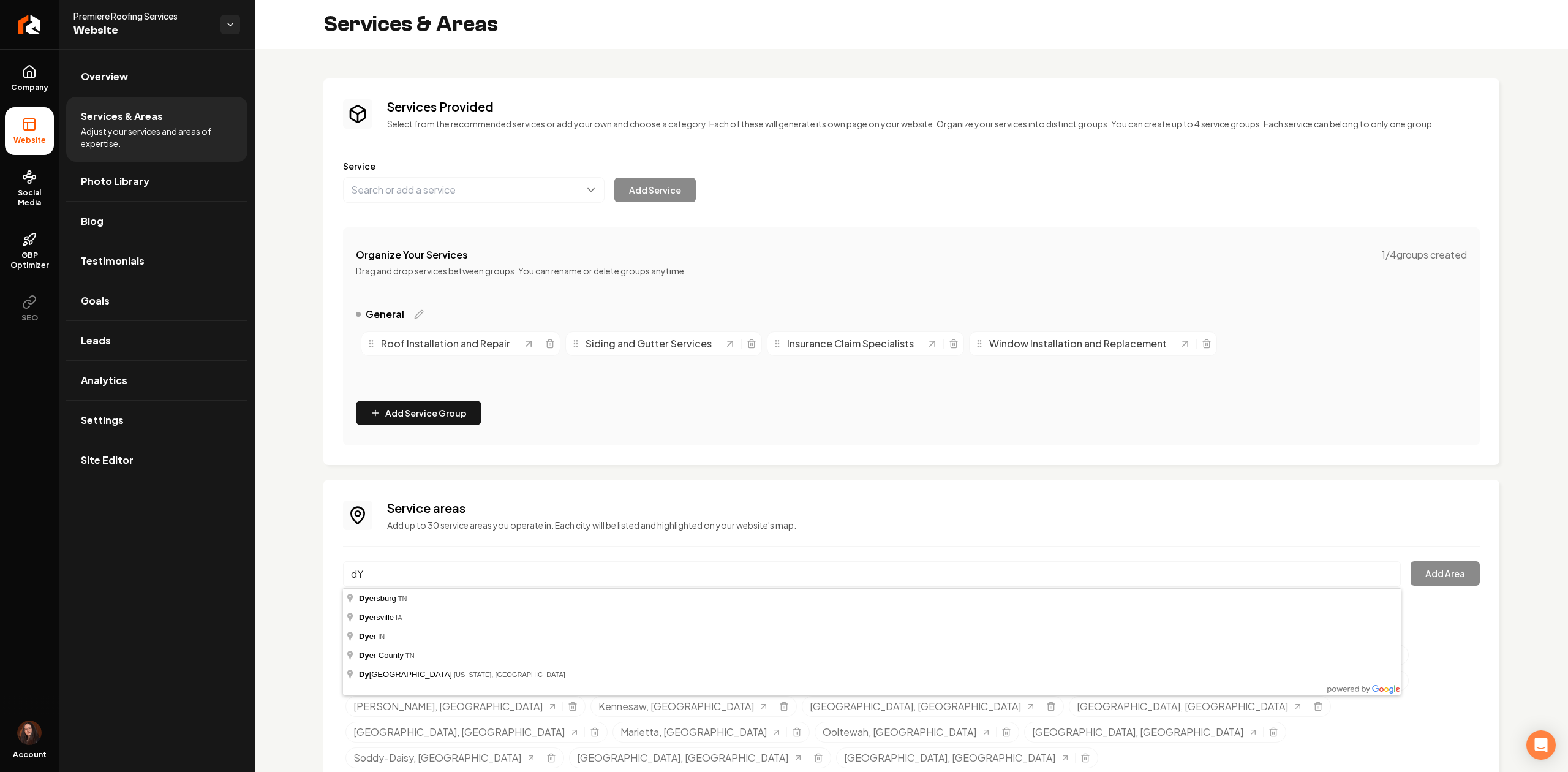
type input "d"
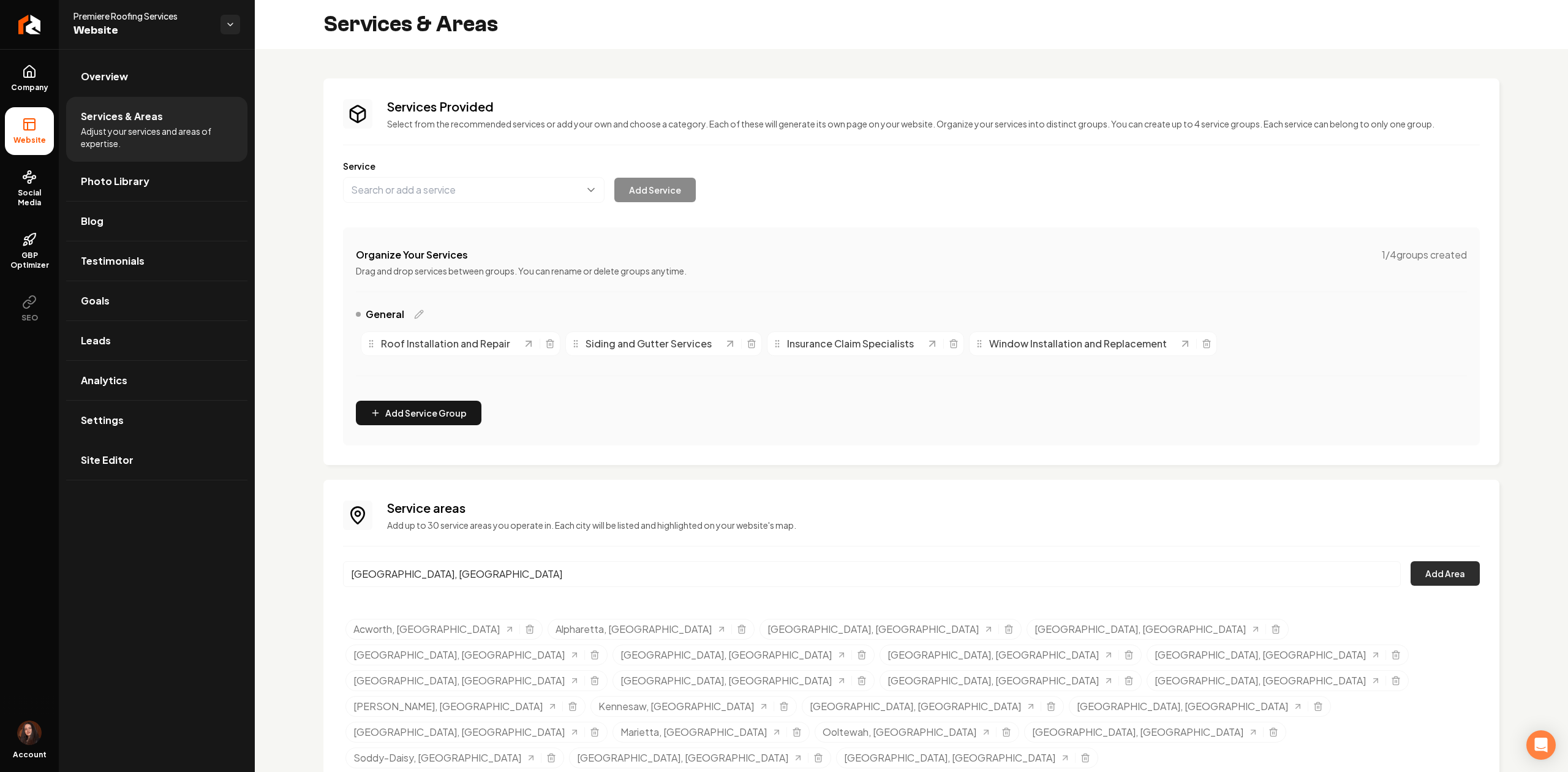
click at [1442, 570] on button "Add Area" at bounding box center [1445, 573] width 70 height 24
drag, startPoint x: 407, startPoint y: 574, endPoint x: 314, endPoint y: 586, distance: 93.8
click at [314, 586] on div "Services Provided Select from the recommended services or add your own and choo…" at bounding box center [911, 435] width 1313 height 773
click at [1463, 572] on button "Add Area" at bounding box center [1445, 573] width 70 height 24
click at [431, 577] on input "Dalton, GA" at bounding box center [871, 574] width 1057 height 26
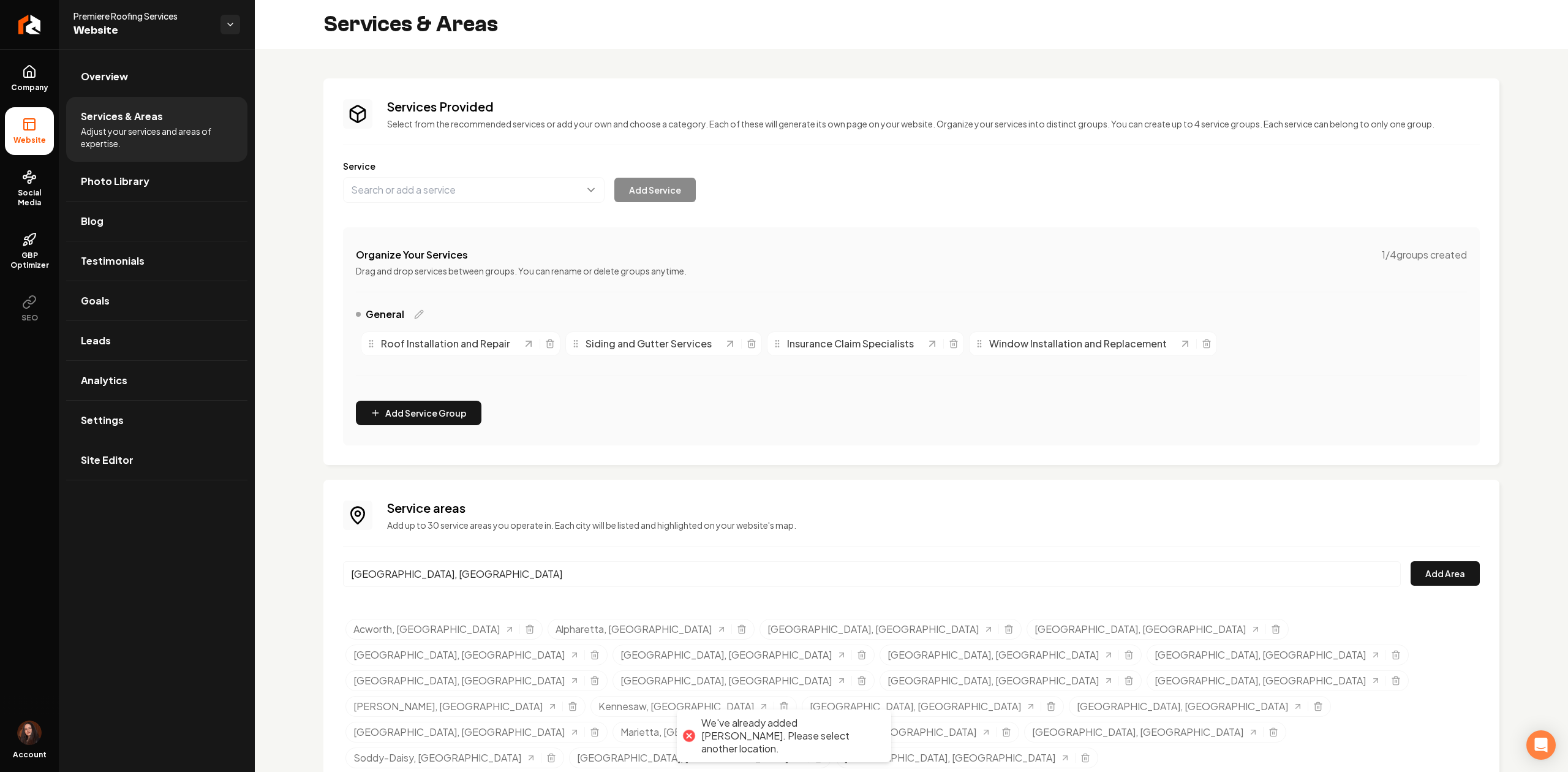
click at [368, 570] on input "Dalton, GA" at bounding box center [871, 574] width 1057 height 26
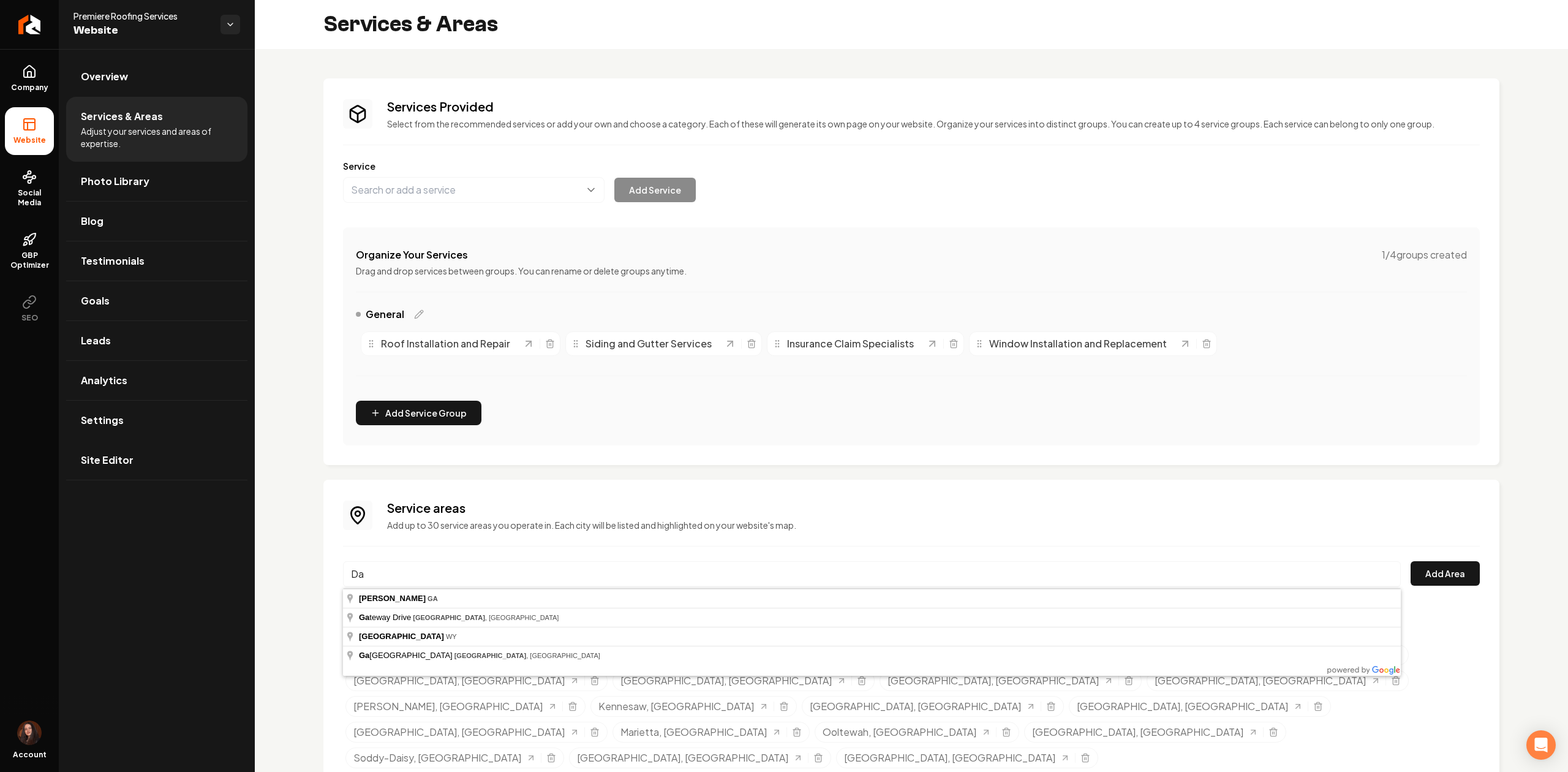
type input "D"
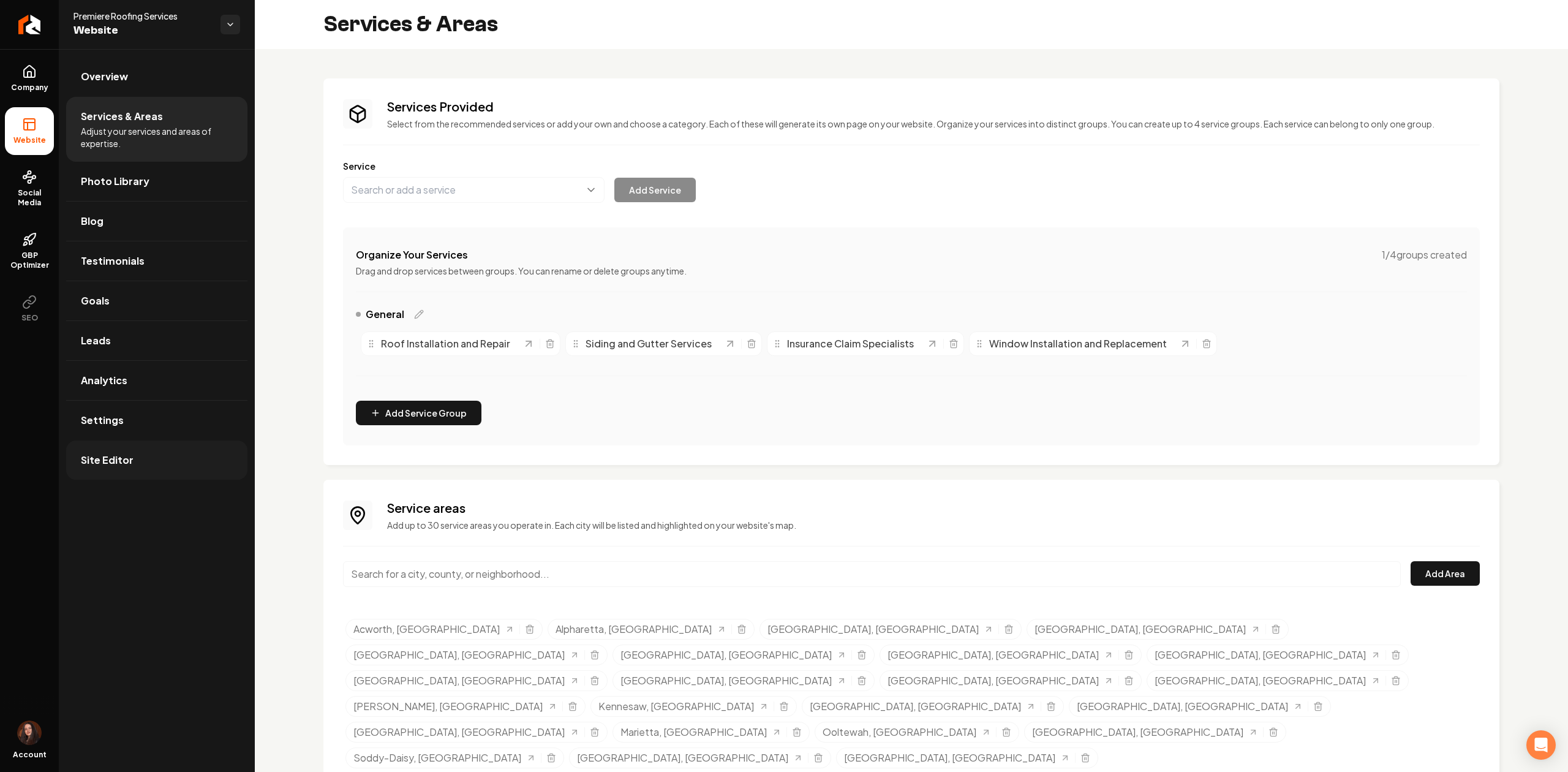
click at [180, 455] on link "Site Editor" at bounding box center [157, 460] width 181 height 39
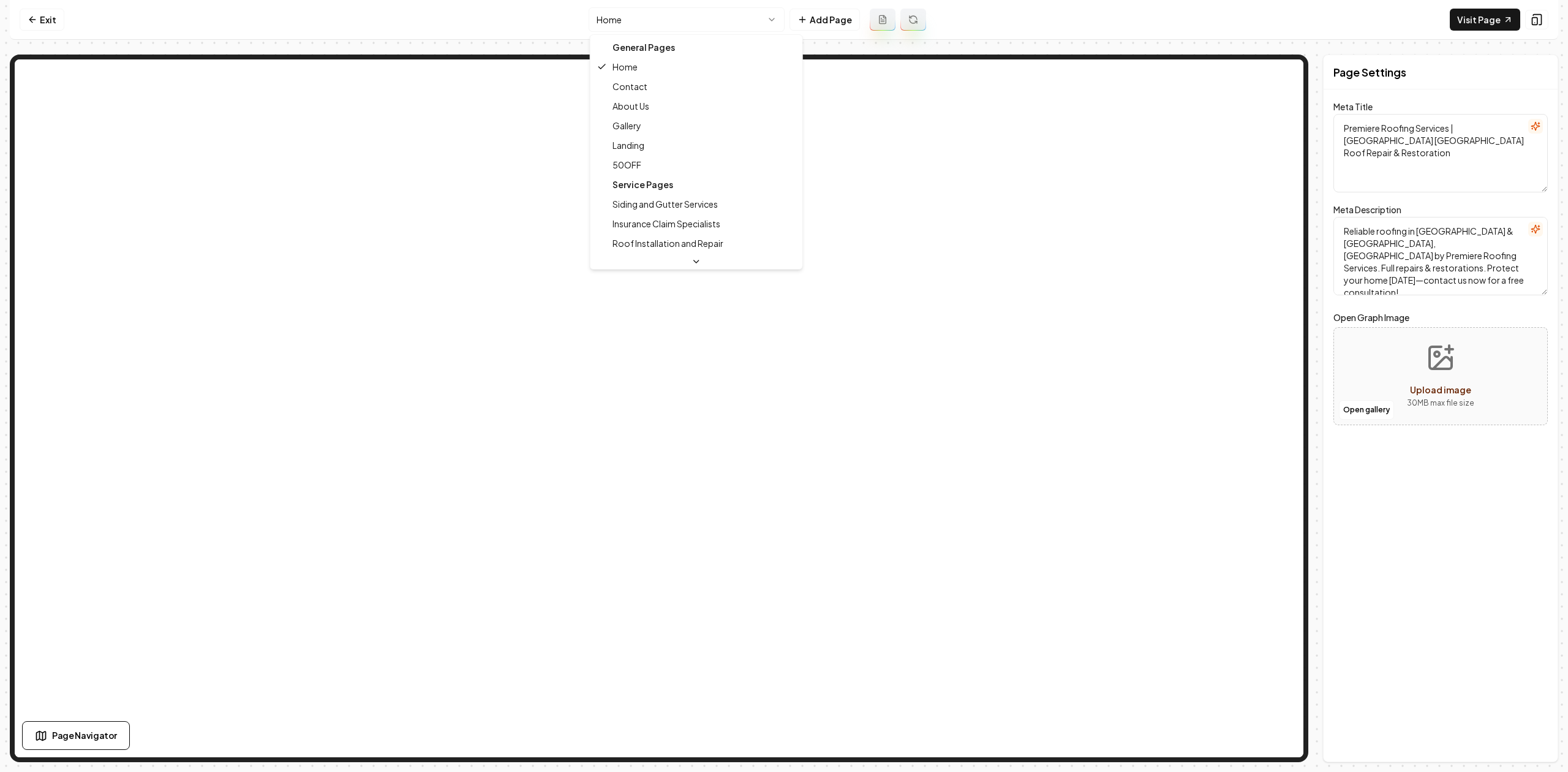
click at [624, 11] on html "Computer Required This feature is only available on a computer. Please switch t…" at bounding box center [784, 386] width 1568 height 772
click at [601, 18] on html "Computer Required This feature is only available on a computer. Please switch t…" at bounding box center [784, 386] width 1568 height 772
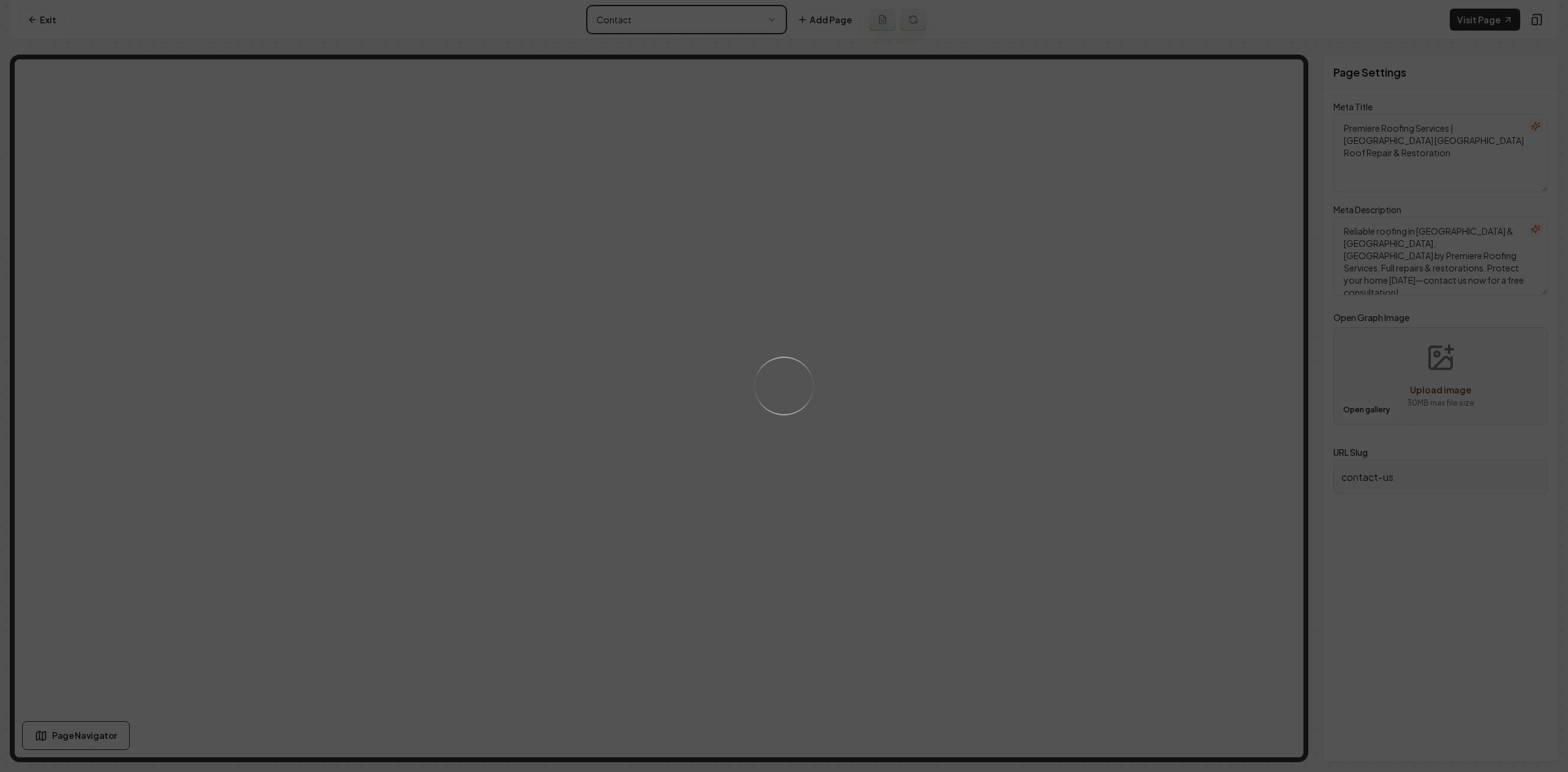
type textarea "Roofing Contractor Cleveland, TN | Premiere Roofing Services"
type textarea "Premiere Roofing Services offers expert roofing solutions in Cleveland & Chatta…"
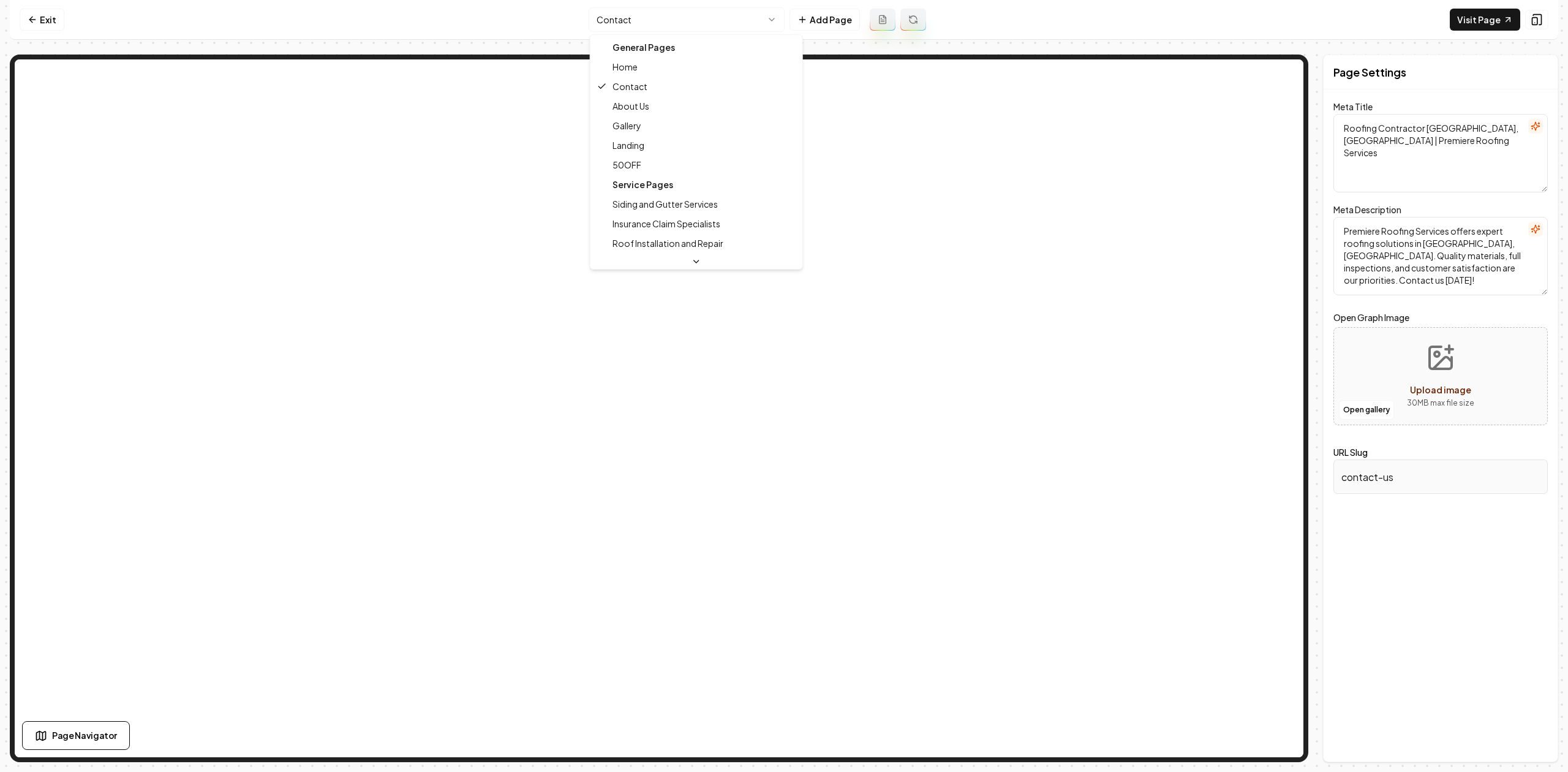
click at [599, 15] on html "Computer Required This feature is only available on a computer. Please switch t…" at bounding box center [784, 386] width 1568 height 772
type textarea "Roofing Repair & Replacement in Cleveland & Chattanooga | Premiere Roofing Serv…"
type textarea "Premiere Roofing Services in Cleveland & Chattanooga, TN—expert roofing & sidin…"
type input "about-us"
click at [616, 12] on html "Computer Required This feature is only available on a computer. Please switch t…" at bounding box center [784, 386] width 1568 height 772
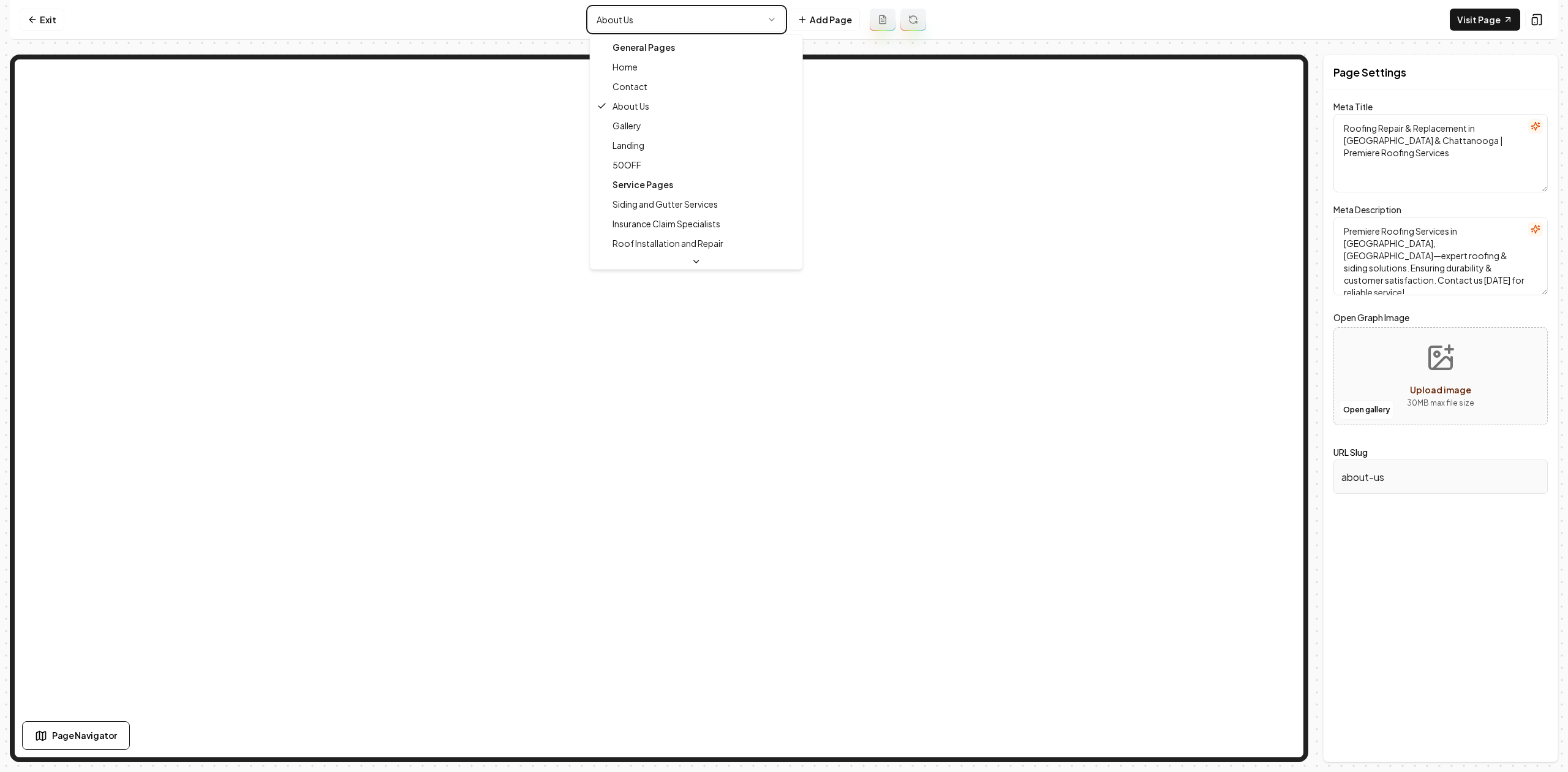
type textarea "Roofing Project Gallery - Premium Craftsmanship | Premiere Roofing Services"
type textarea "Discover stunning examples of our expert roofing projects at Premiere Roofing S…"
type input "gallery"
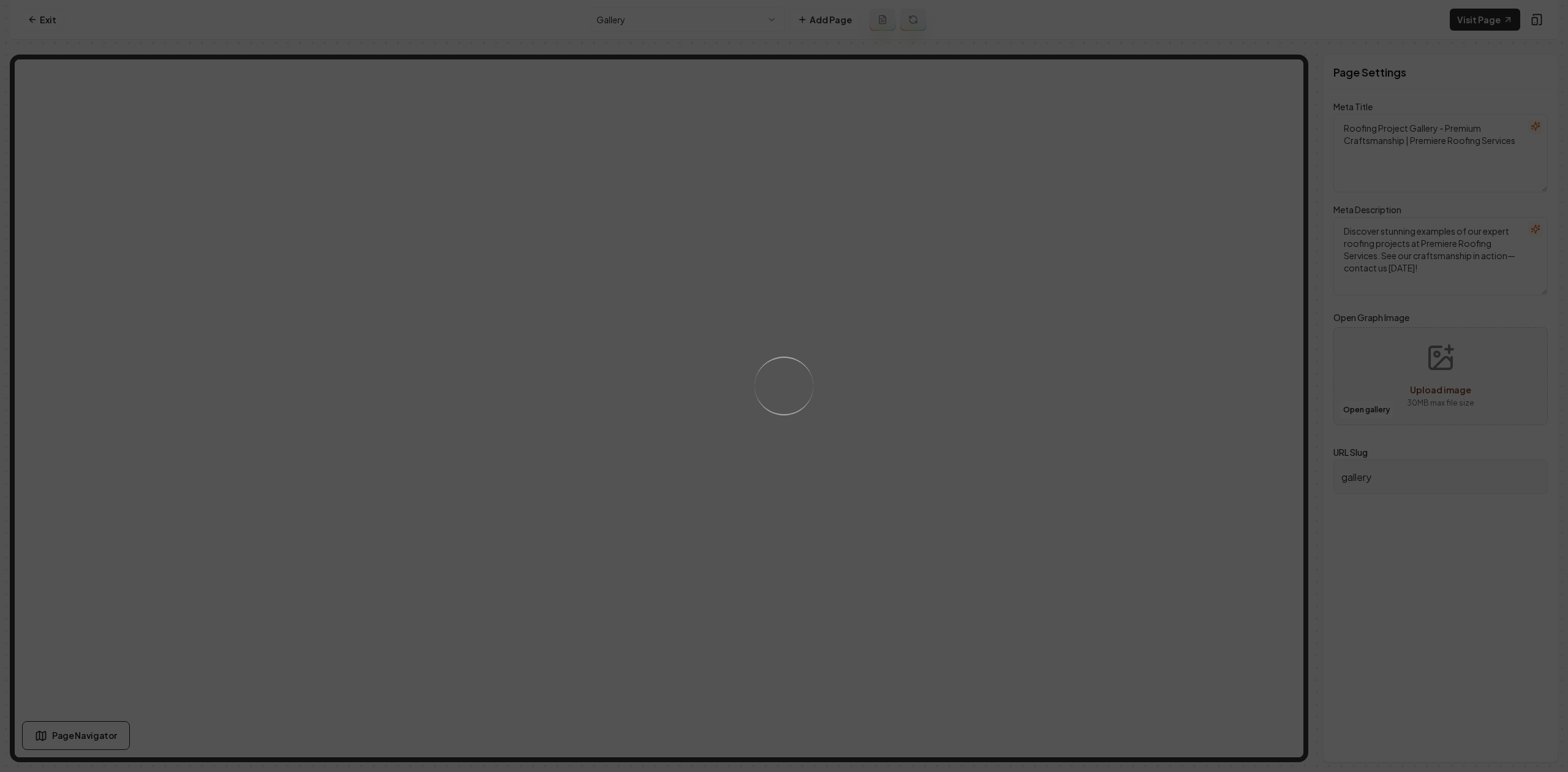
click at [618, 20] on div "Loading..." at bounding box center [784, 386] width 1568 height 772
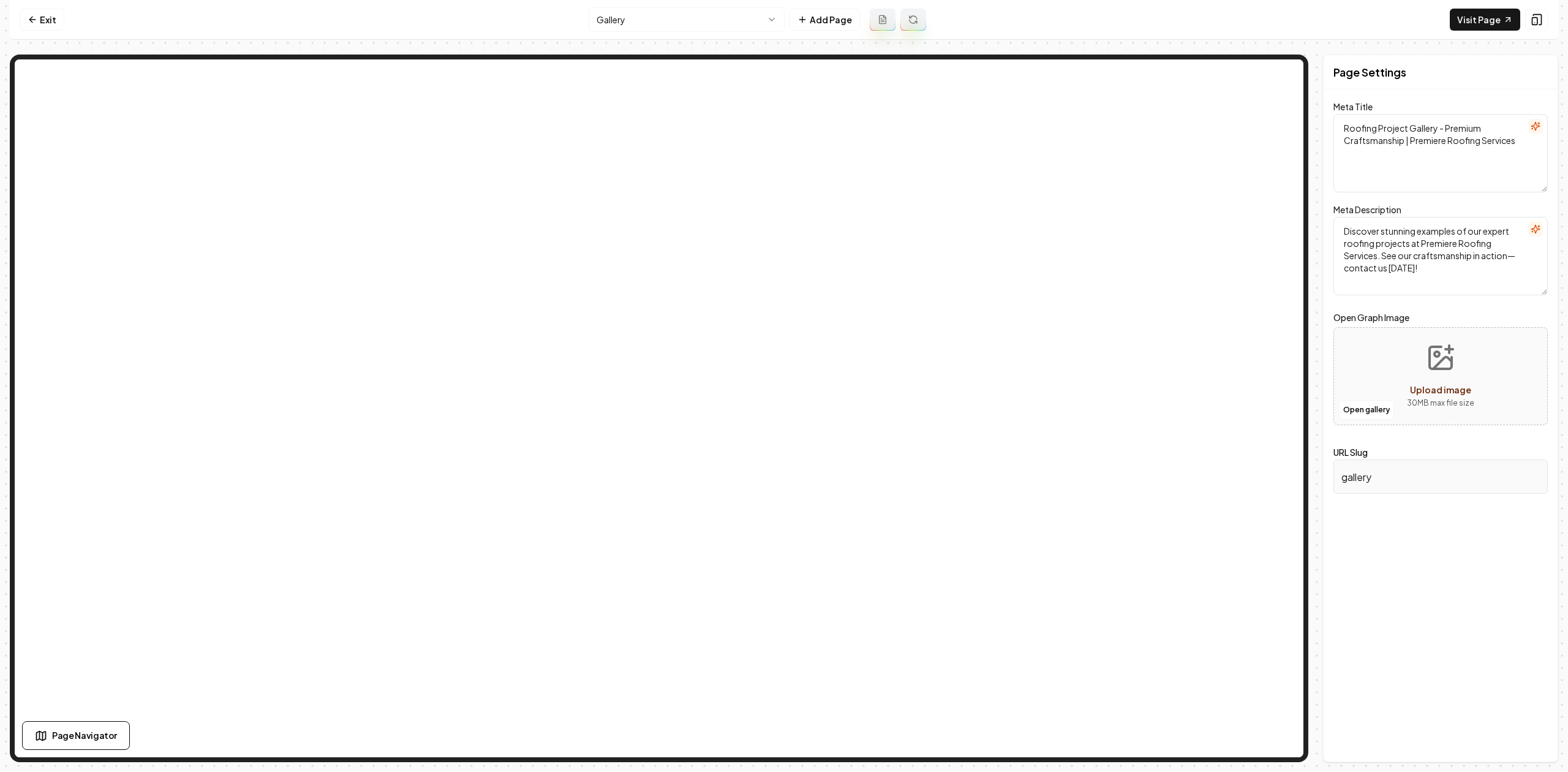
click at [621, 15] on html "Computer Required This feature is only available on a computer. Please switch t…" at bounding box center [784, 386] width 1568 height 772
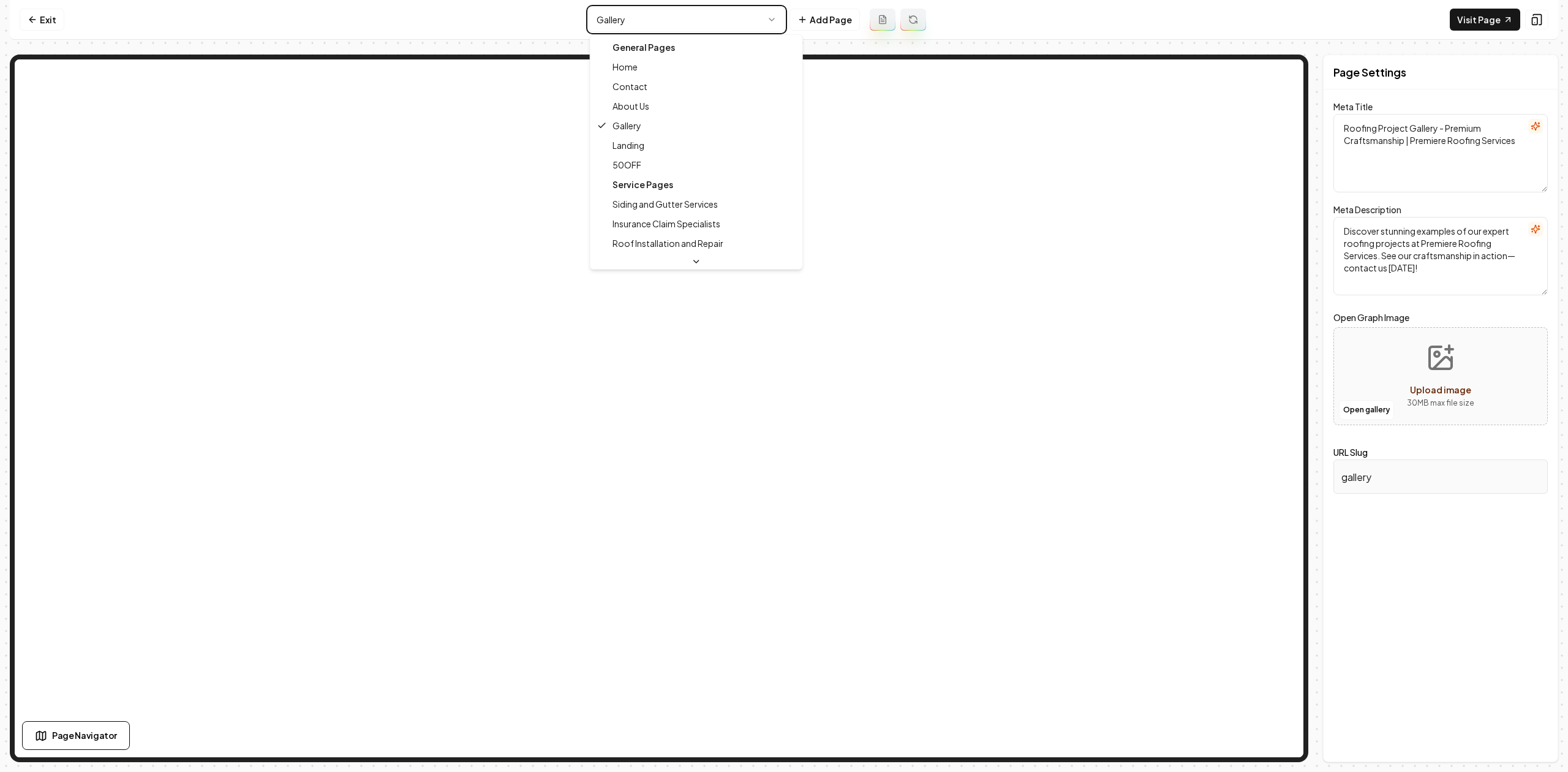
type textarea "Roofing Repair & Replacement in Cleveland & Chattanooga | Premiere Roofing Serv…"
type textarea "Premiere Roofing Services in Cleveland & Chattanooga, TN—expert roofing & sidin…"
type input "about-us"
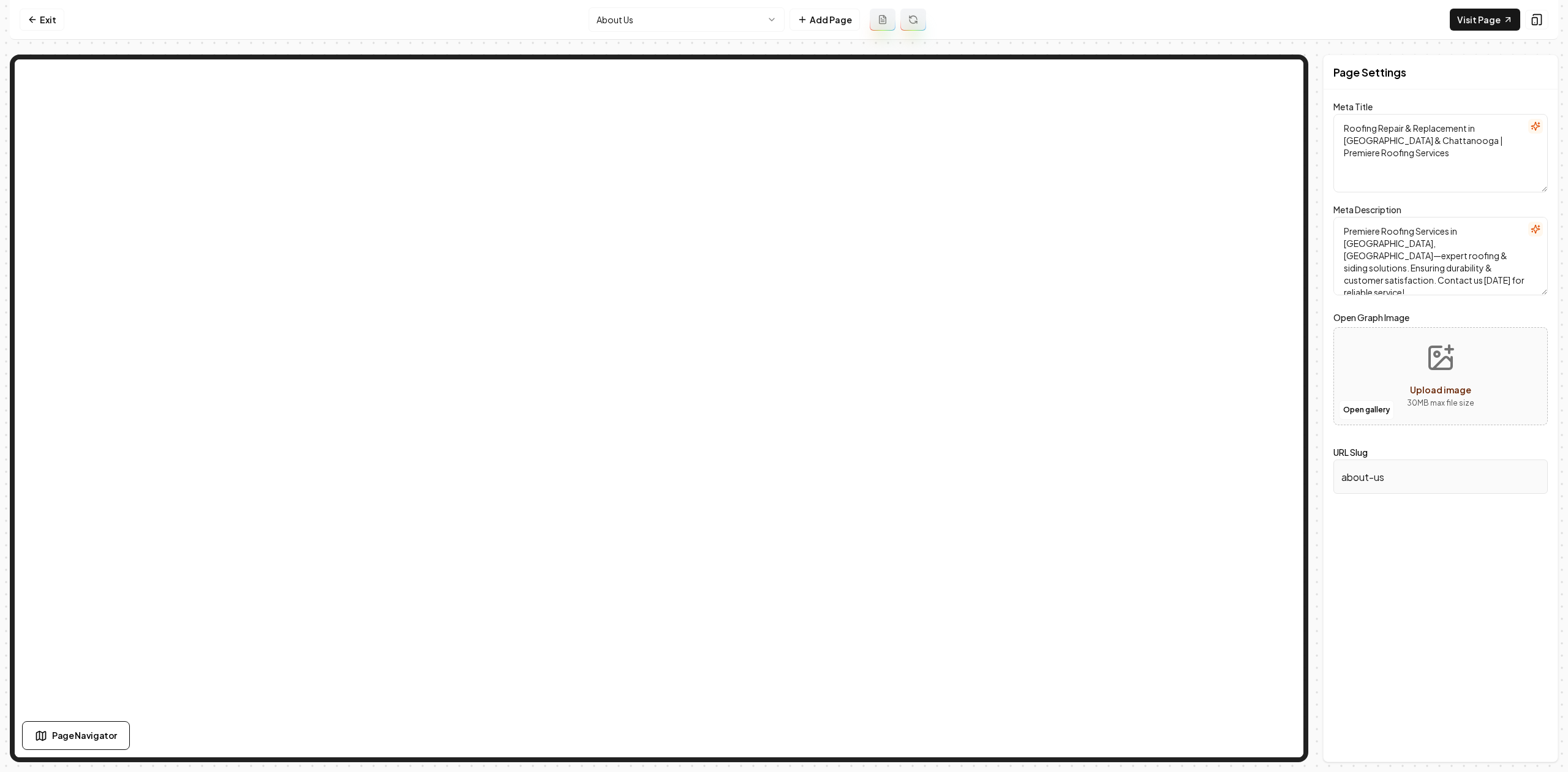
click at [611, 15] on html "Computer Required This feature is only available on a computer. Please switch t…" at bounding box center [784, 386] width 1568 height 772
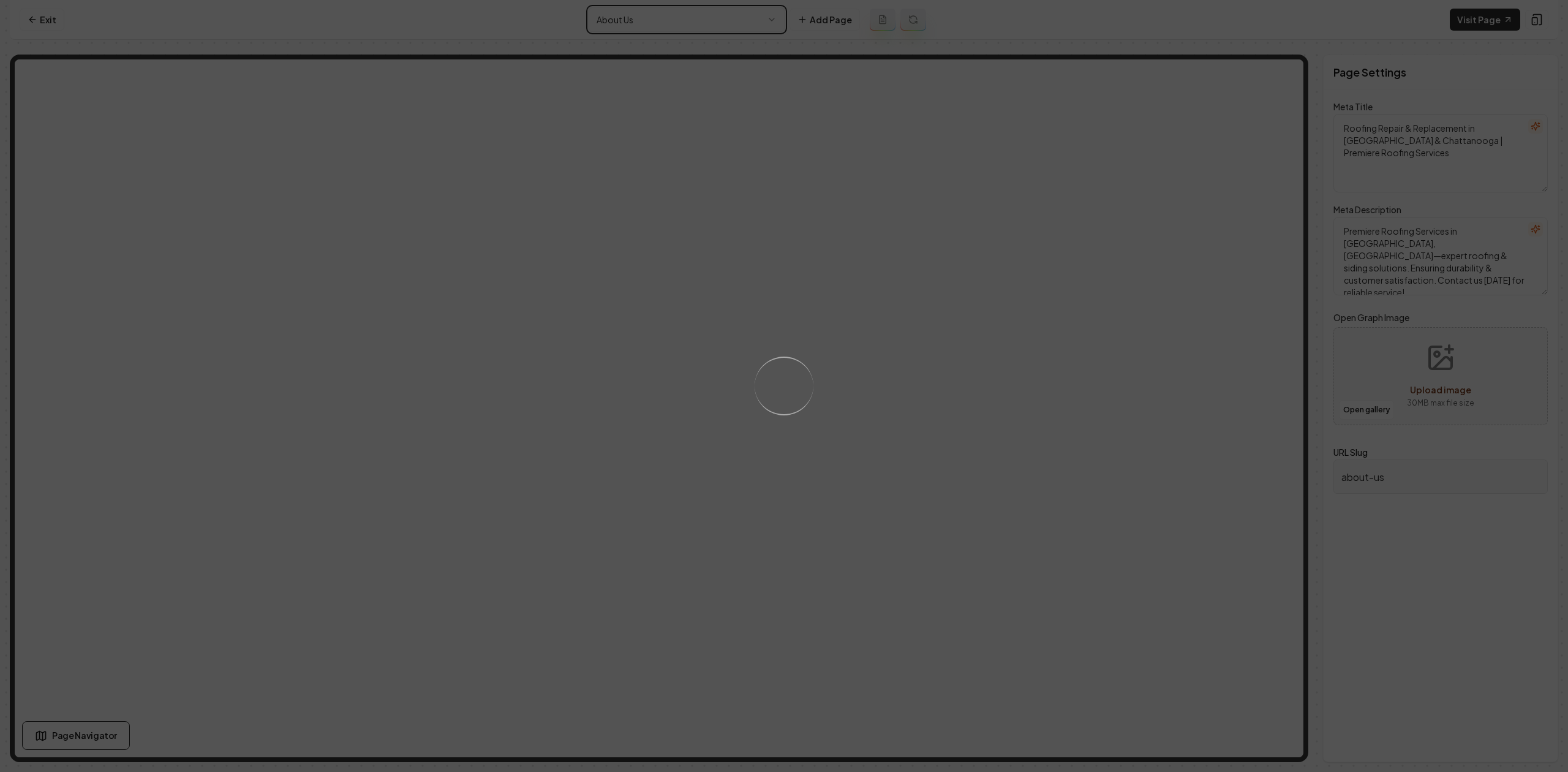
type textarea "50% Off Quality Roofing Services | Premiere Roofing Services"
type textarea "Save 50% on premier roofing services tailored to your needs. Choose Premiere Ro…"
type input "50off"
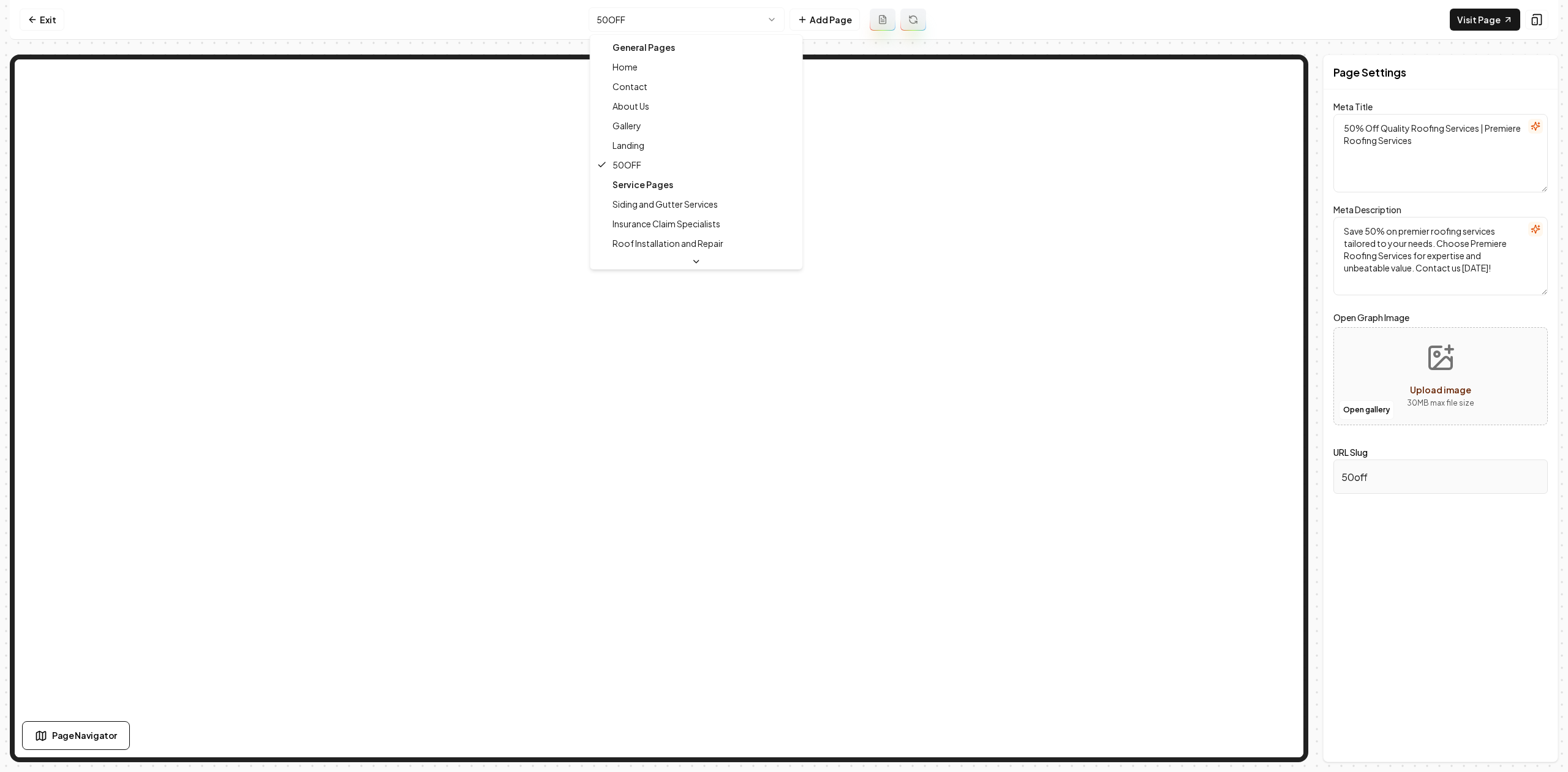
click at [596, 23] on html "Computer Required This feature is only available on a computer. Please switch t…" at bounding box center [784, 386] width 1568 height 772
click at [600, 20] on html "Computer Required This feature is only available on a computer. Please switch t…" at bounding box center [784, 386] width 1568 height 772
type textarea "Expert Roofing Solutions - Premiere Roofing Services"
type textarea "Premiere Roofing Services: Reliable roofing solutions tailored to your needs. T…"
type input "landing"
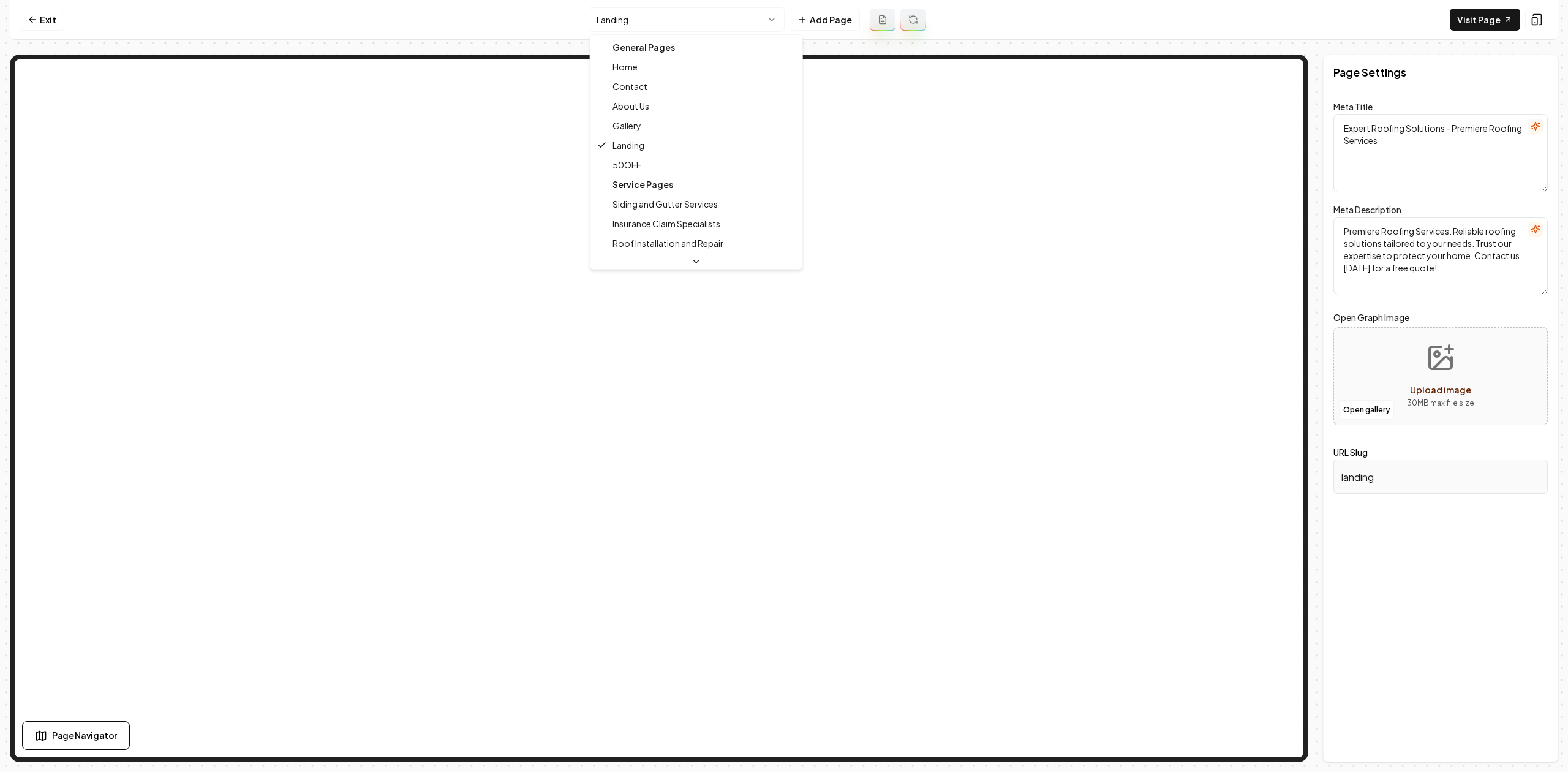
click at [613, 16] on html "Computer Required This feature is only available on a computer. Please switch t…" at bounding box center [784, 386] width 1568 height 772
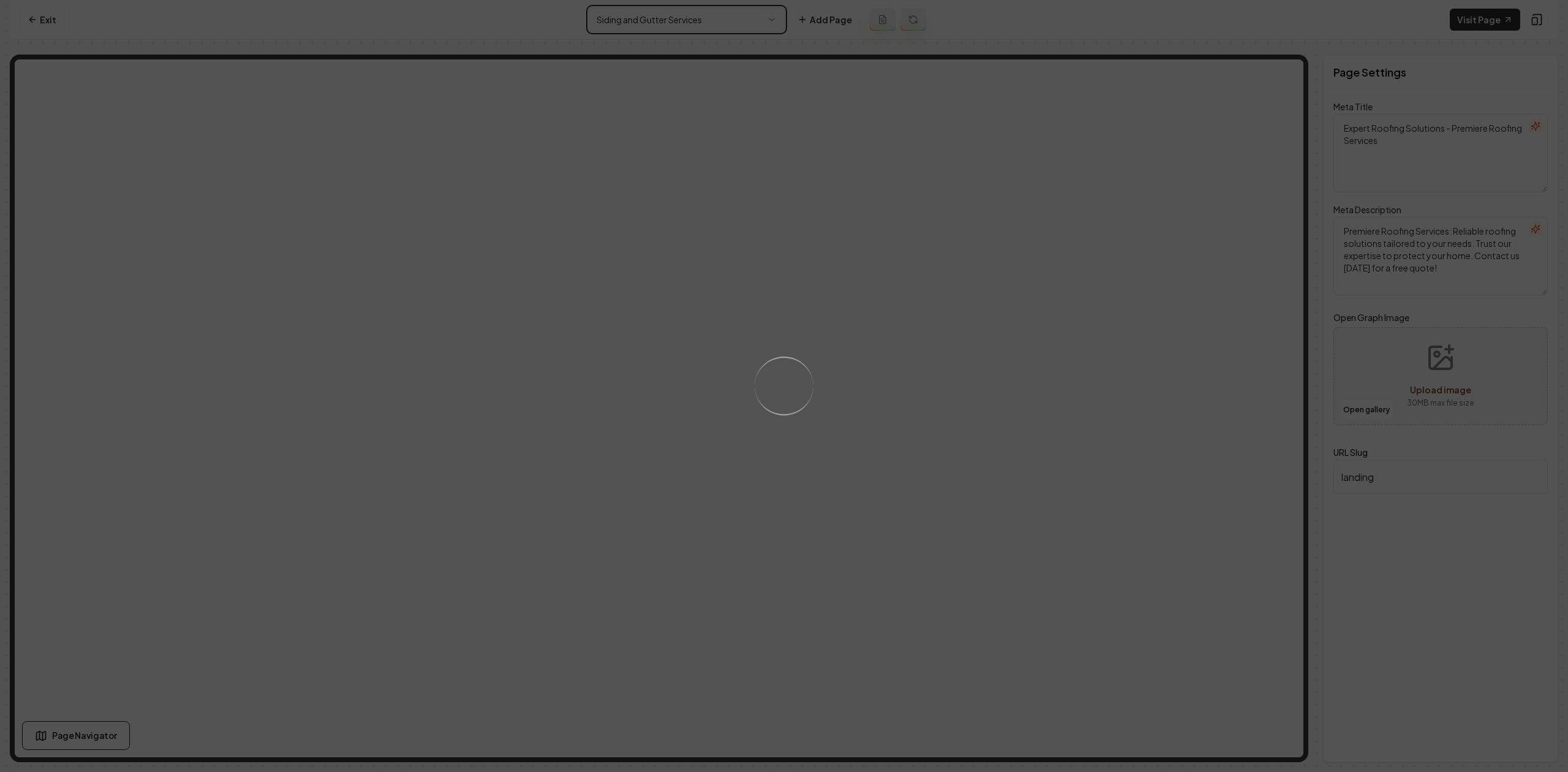
type textarea "Siding & Gutter Services in Cleveland, TN | Premiere Roofing Services"
type textarea "Discover Premiere Roofing Services for top-notch siding and gutter solutions in…"
type input "siding-and-gutter-services"
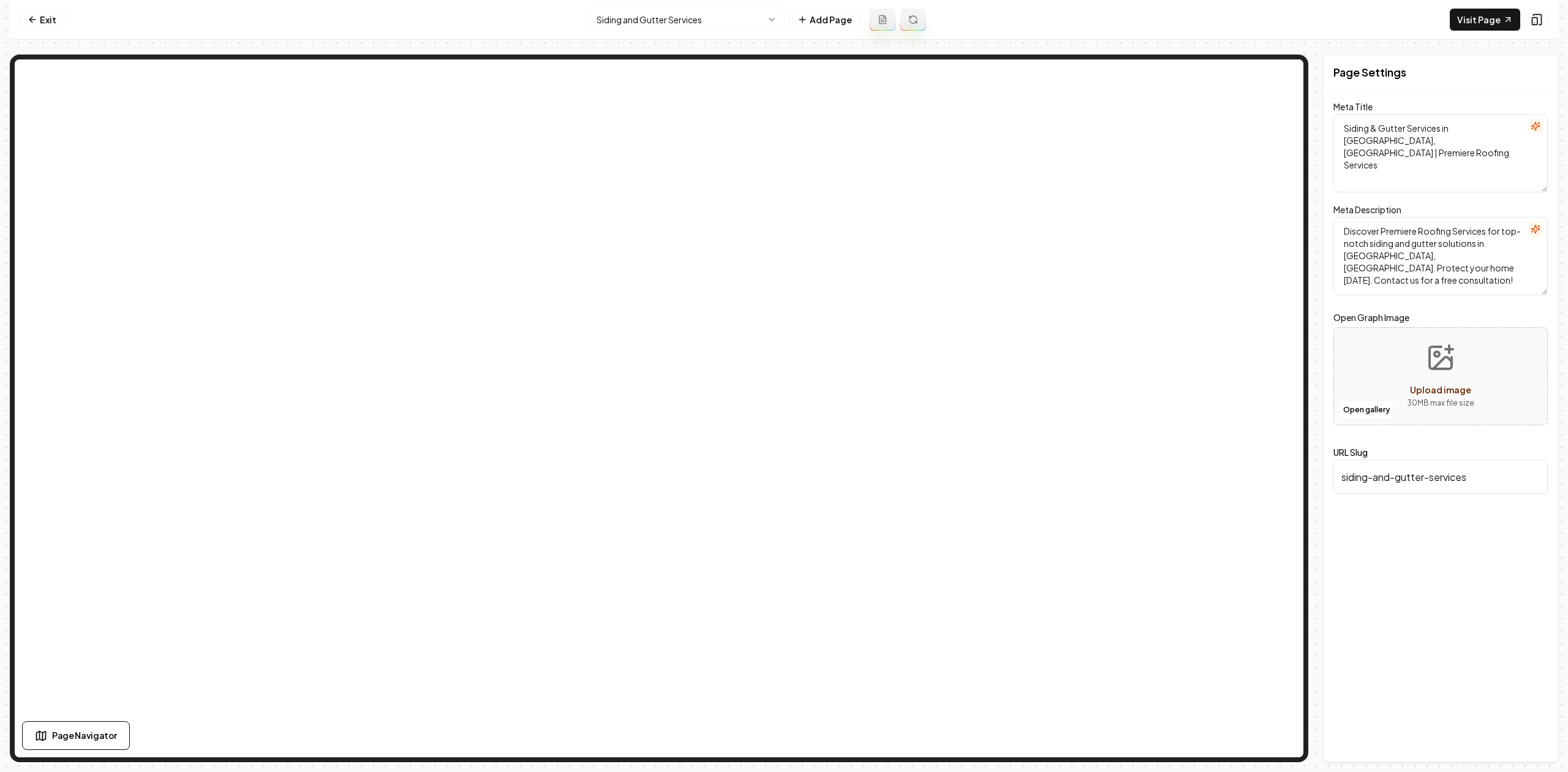
click at [635, 22] on html "Computer Required This feature is only available on a computer. Please switch t…" at bounding box center [784, 386] width 1568 height 772
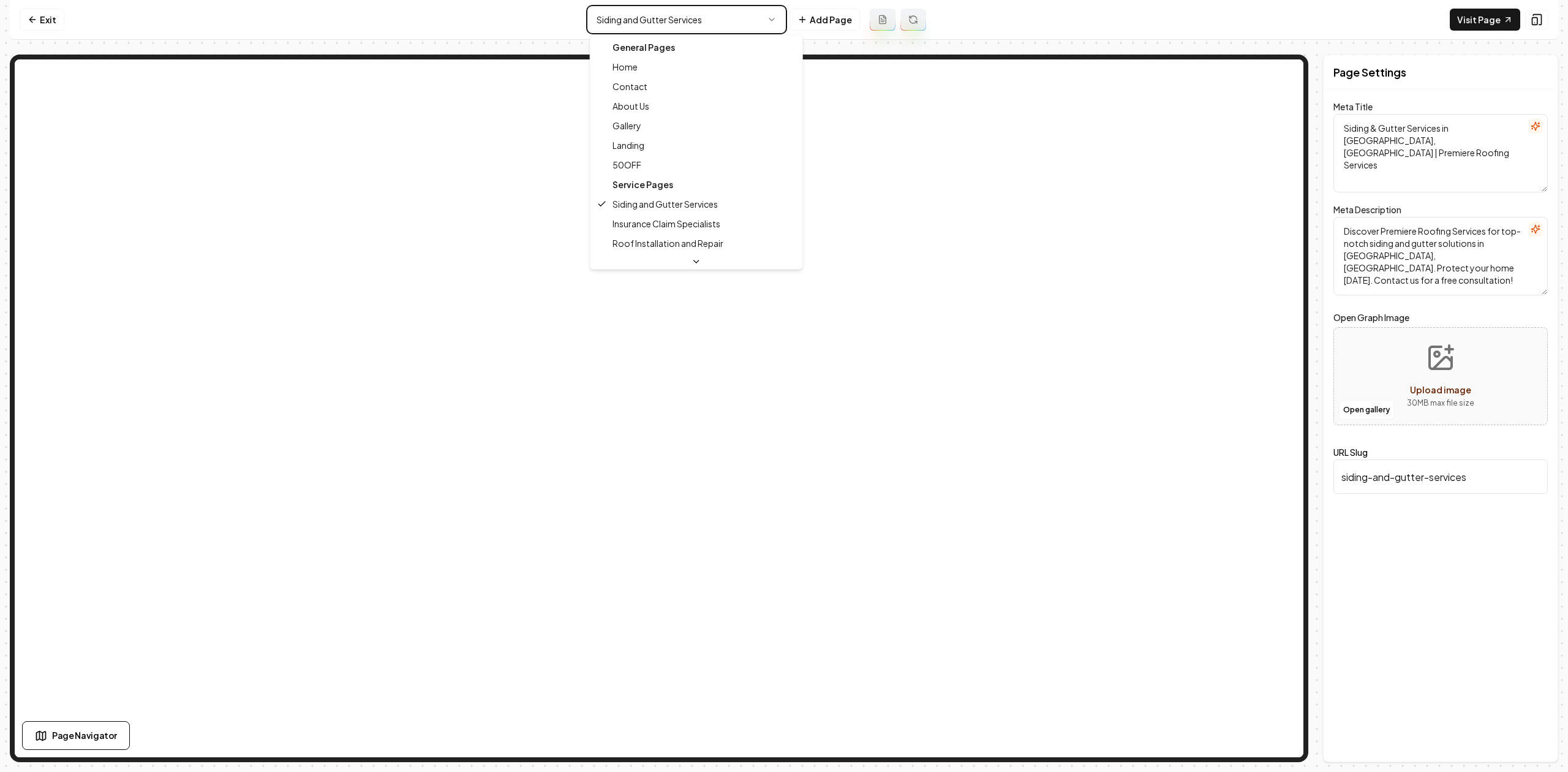
type textarea "Insurance Claim Roofing Experts | Premiere Roofing Services"
type textarea "Trust Insurance Claim Specialists at Premiere Roofing Services for reliable, ex…"
type input "insurance-claim-specialists"
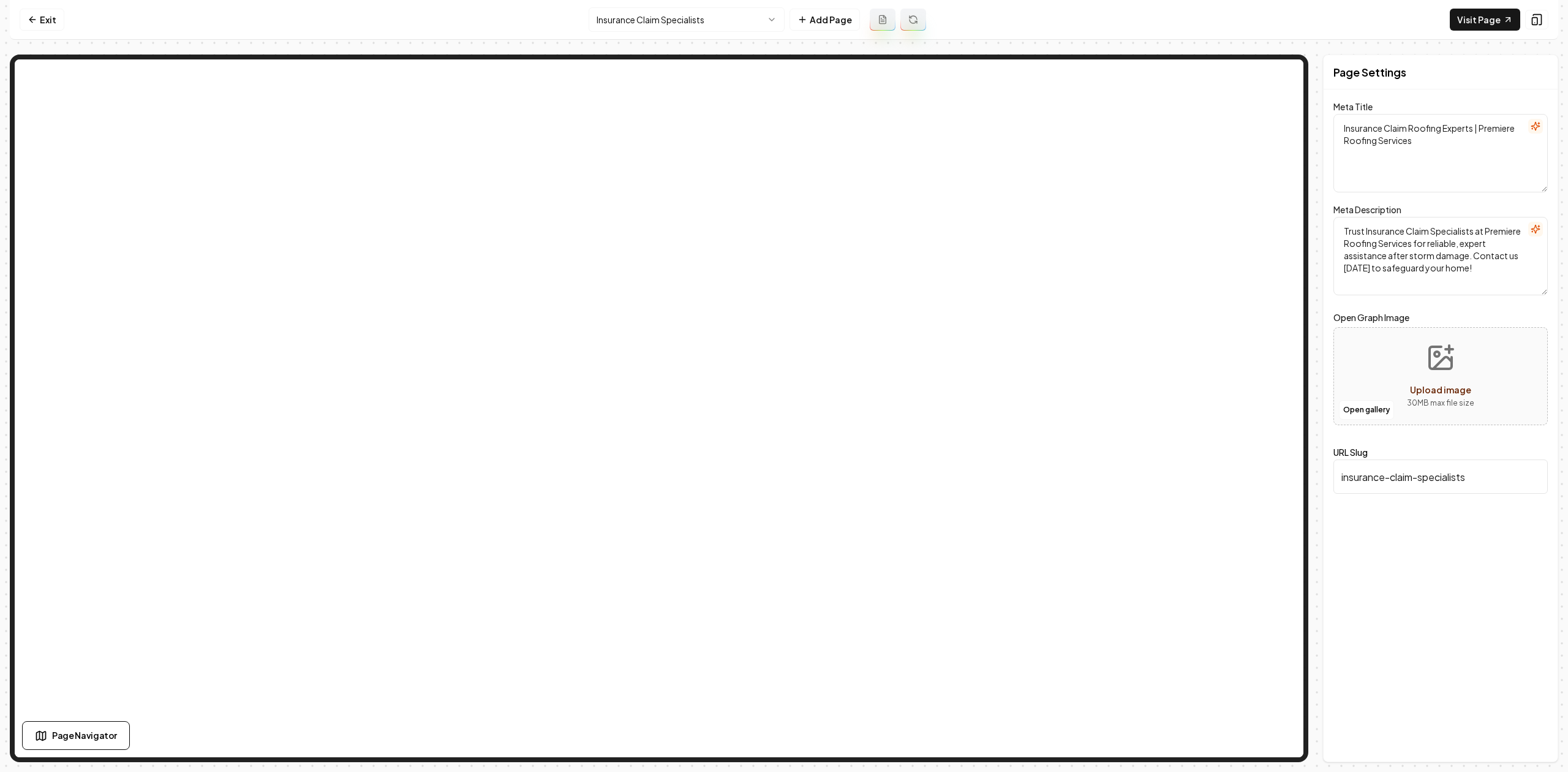
click at [603, 14] on html "Computer Required This feature is only available on a computer. Please switch t…" at bounding box center [784, 386] width 1568 height 772
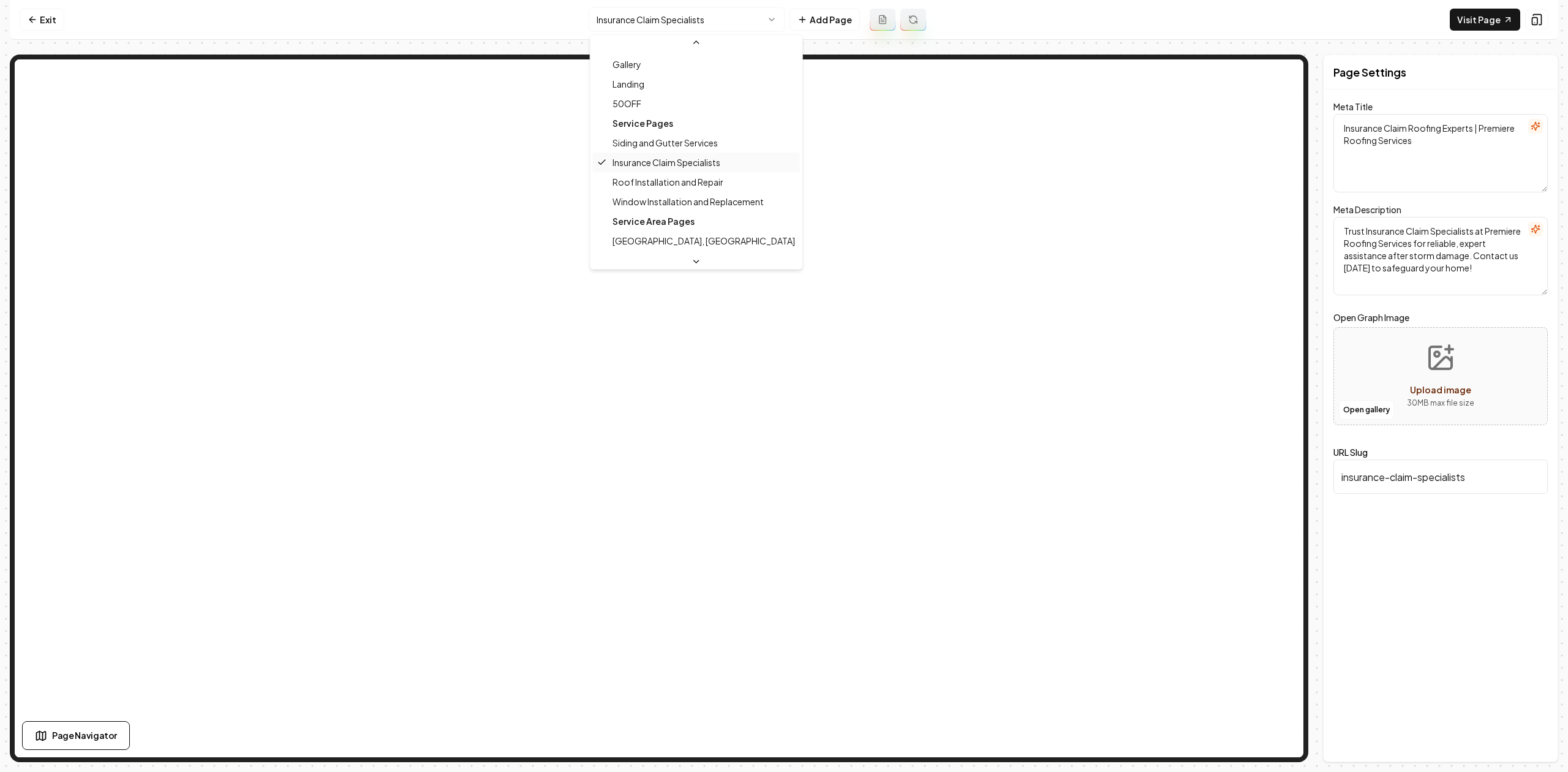
scroll to position [82, 0]
type textarea "Roof Installation & Repair - Cleveland & Chattanooga, TN | Premiere Roofing Ser…"
type textarea "Enhance your home's protection with expert roof installation and repair service…"
type input "roof-installation-and-repair"
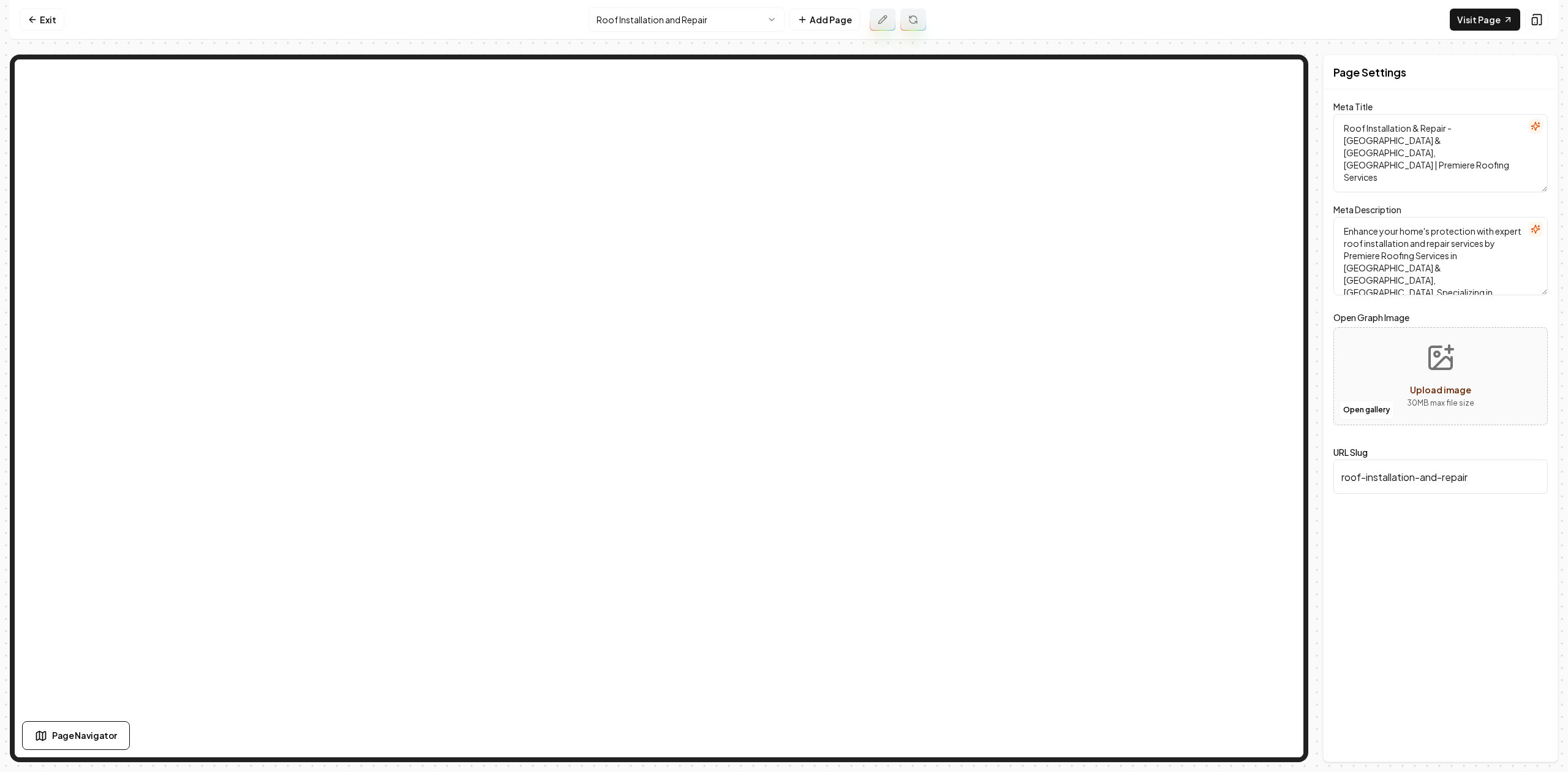
click at [639, 28] on html "Computer Required This feature is only available on a computer. Please switch t…" at bounding box center [784, 386] width 1568 height 772
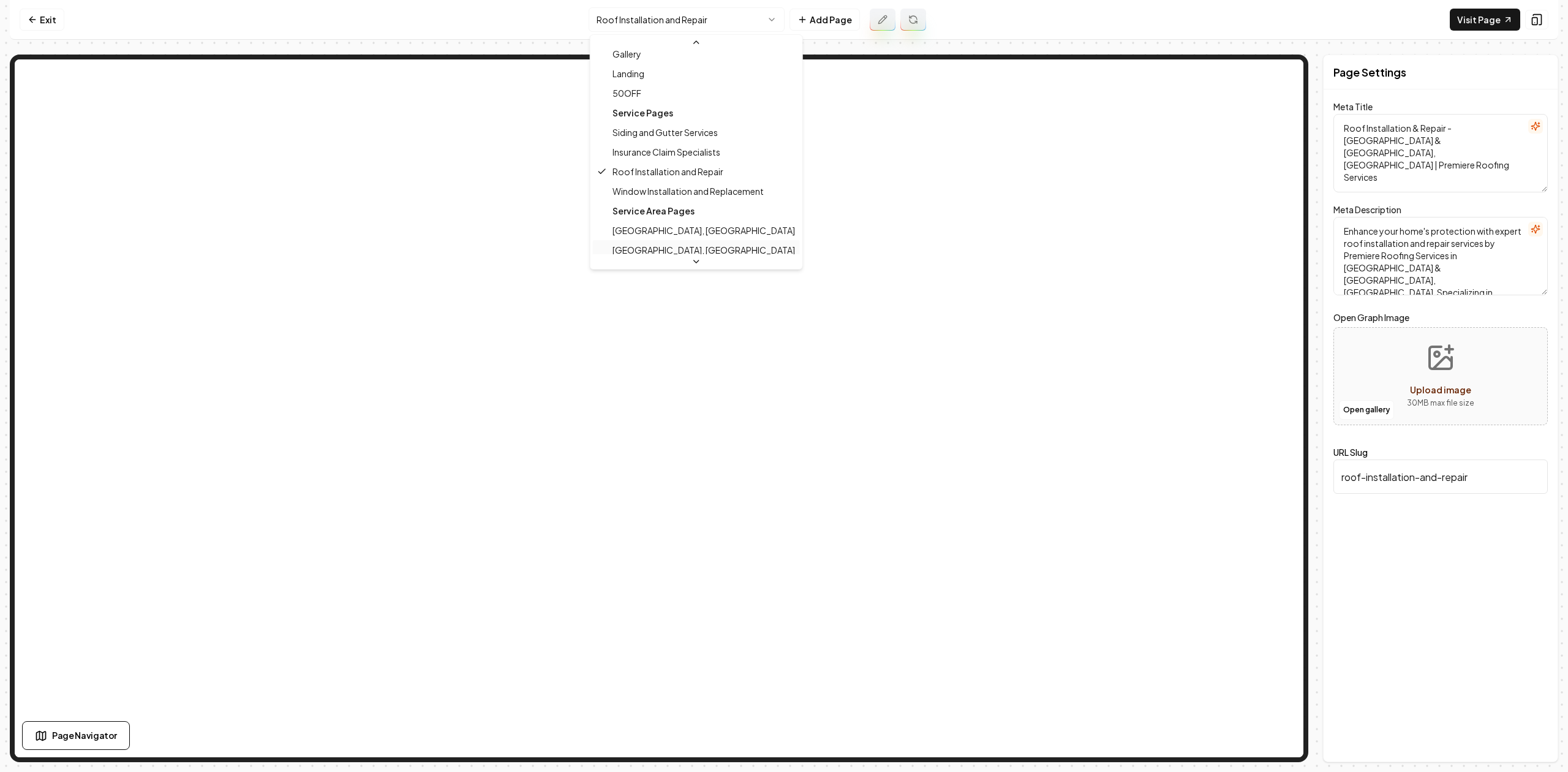
scroll to position [95, 0]
type textarea "Window Installations & Replacements – Premiere Roofing Services"
type textarea "Choose Premiere Roofing Services for expert window installation and replacement…"
type input "window-installation-and-replacement"
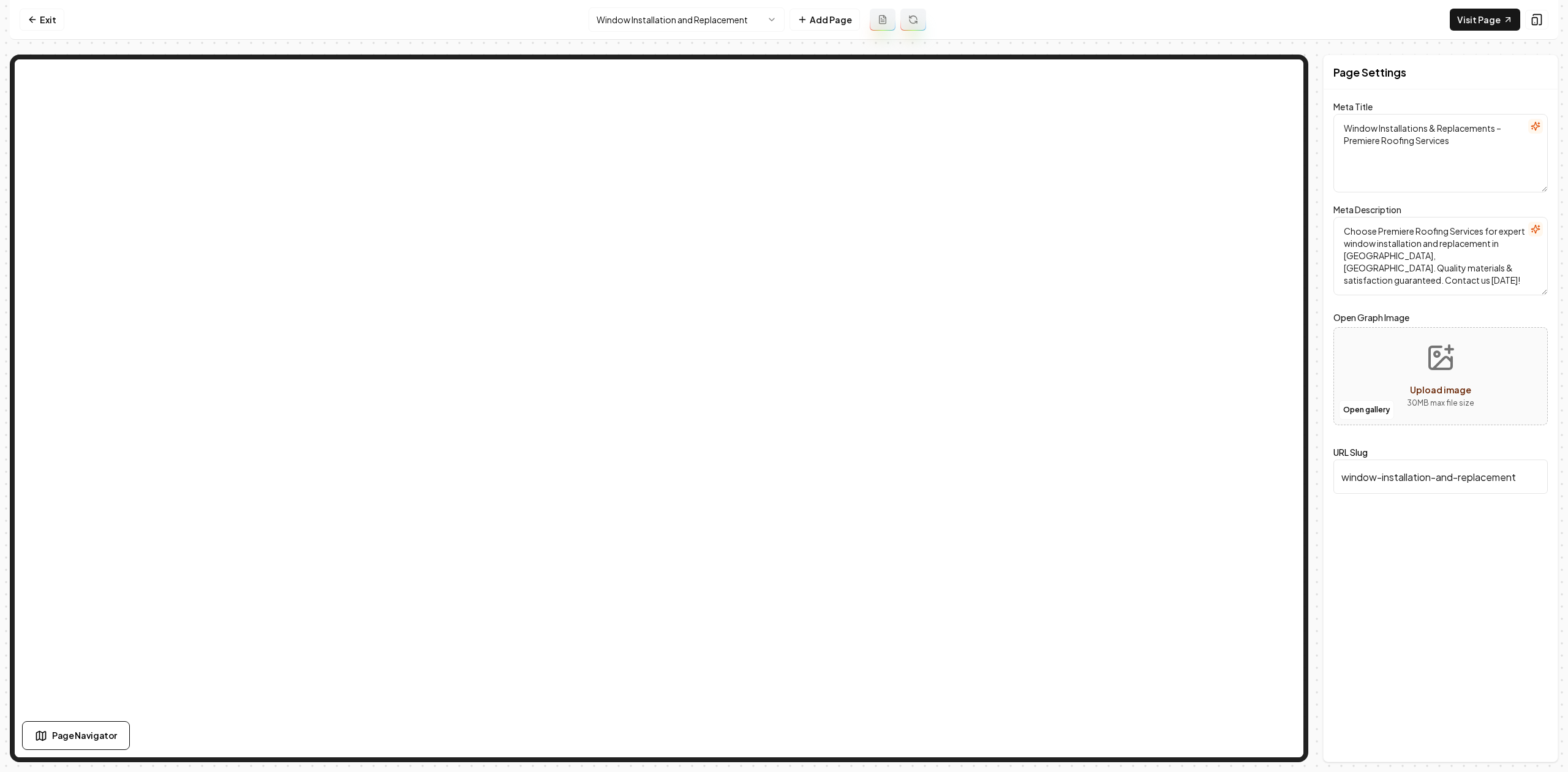
click at [617, 27] on html "Computer Required This feature is only available on a computer. Please switch t…" at bounding box center [784, 386] width 1568 height 772
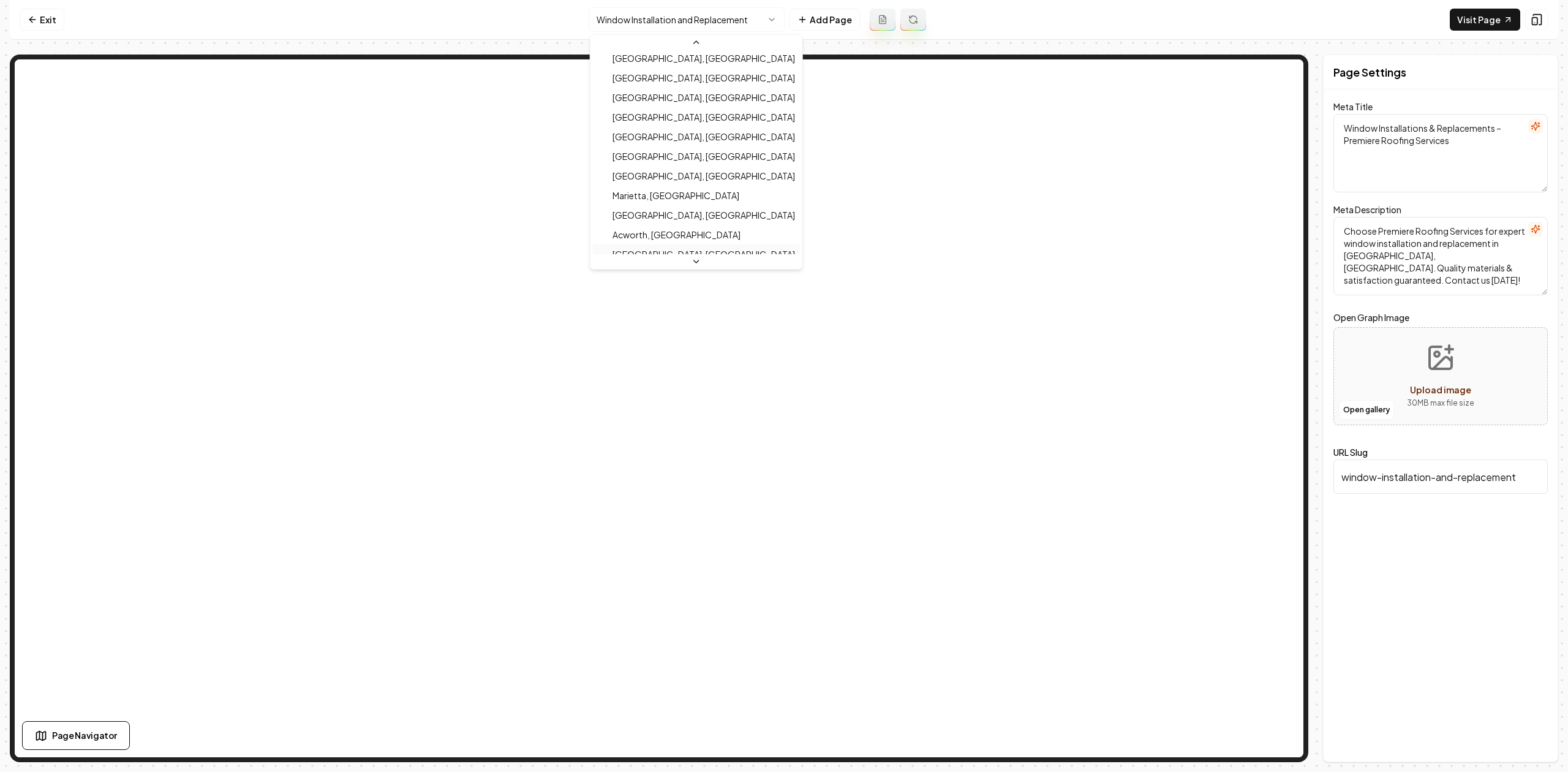
scroll to position [409, 0]
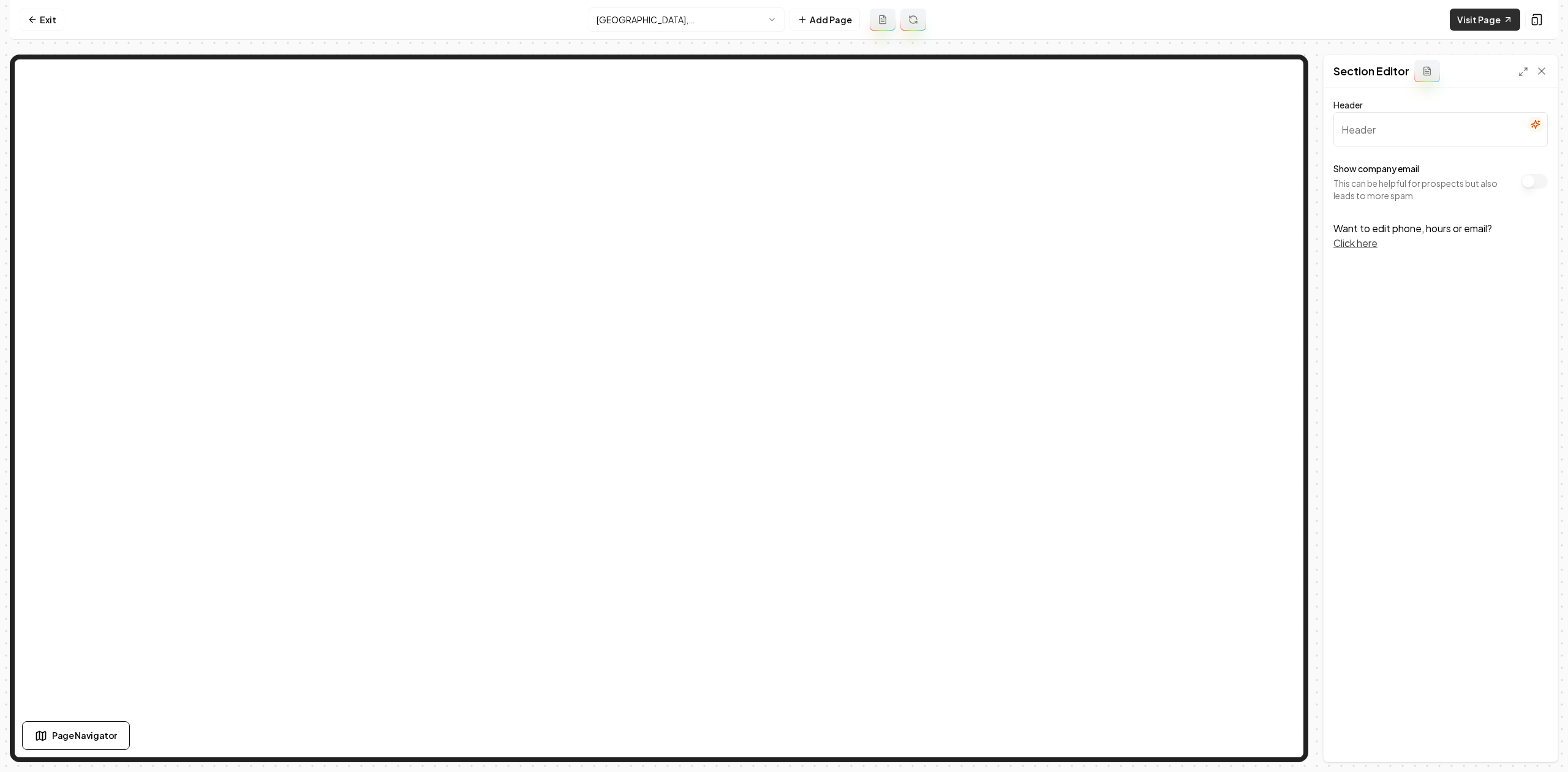
drag, startPoint x: 1431, startPoint y: 23, endPoint x: 1456, endPoint y: 22, distance: 25.0
click at [1434, 23] on nav "Exit Dalton, GA Add Page Visit Page" at bounding box center [783, 19] width 1548 height 40
click at [1460, 21] on link "Visit Page" at bounding box center [1485, 19] width 70 height 22
click at [608, 23] on html "Computer Required This feature is only available on a computer. Please switch t…" at bounding box center [784, 386] width 1568 height 772
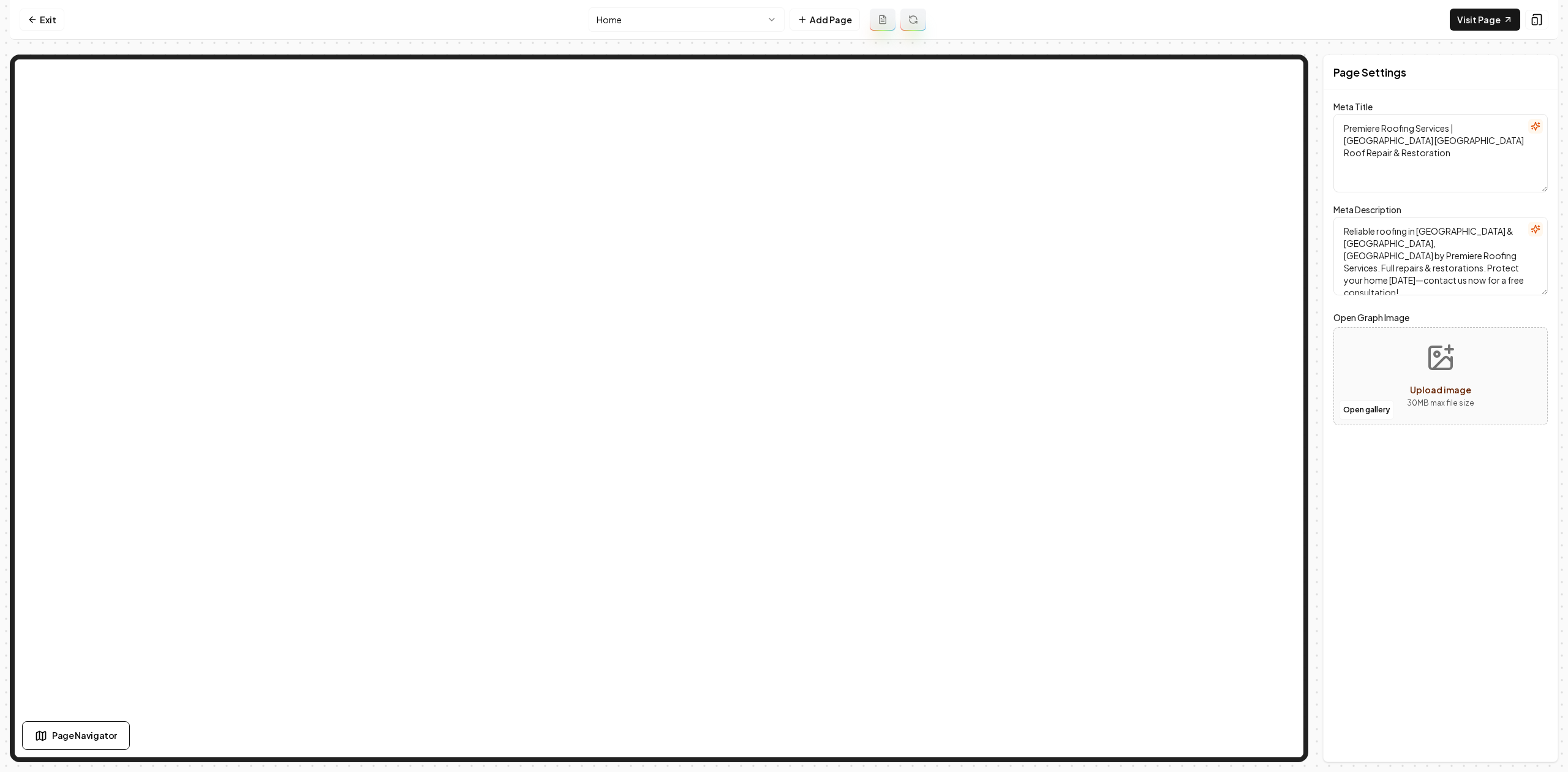
click at [611, 24] on html "Computer Required This feature is only available on a computer. Please switch t…" at bounding box center [784, 386] width 1568 height 772
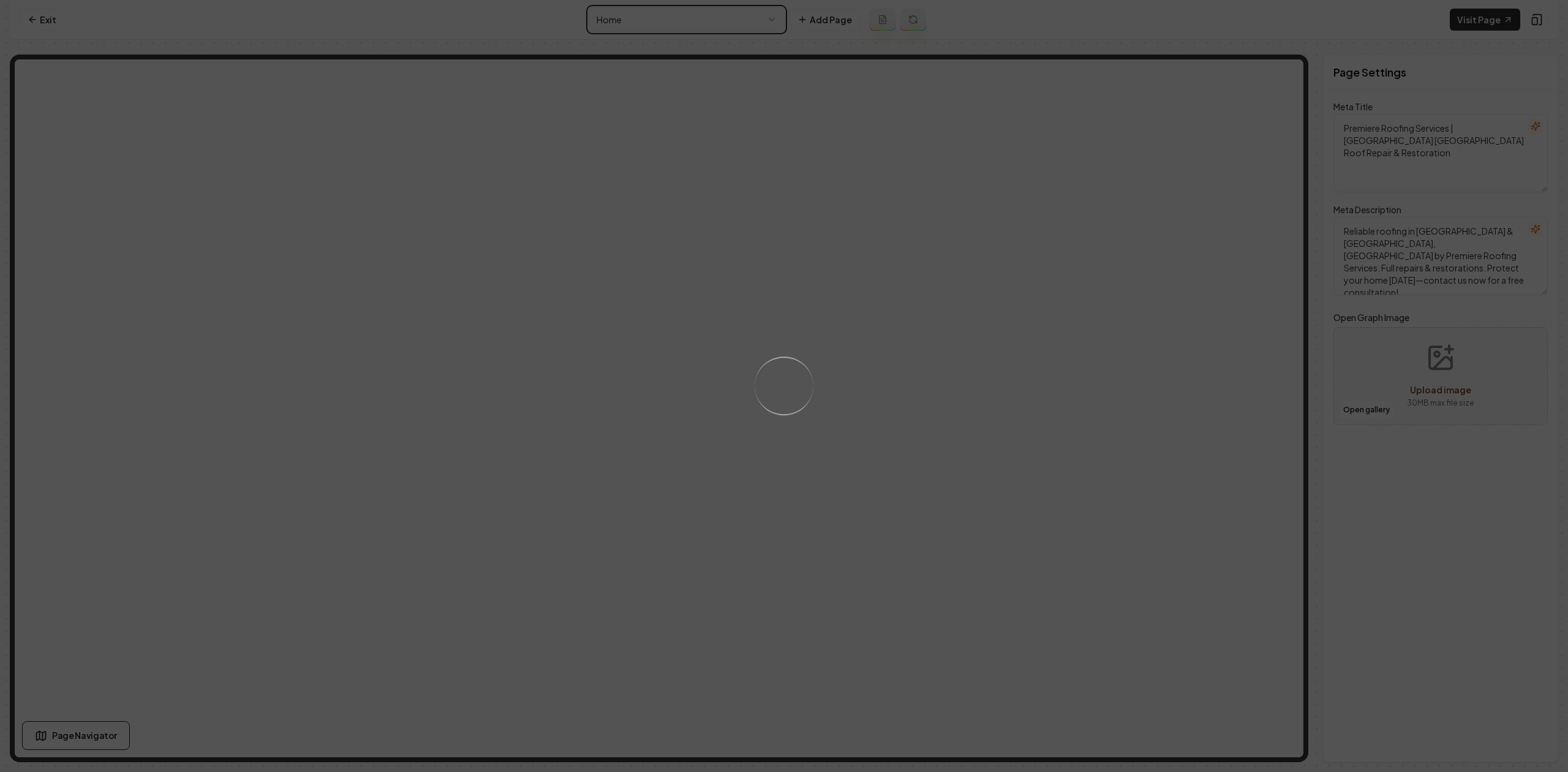
type textarea "Roofing Repair & Replacement in Cleveland & Chattanooga | Premiere Roofing Serv…"
type textarea "Premiere Roofing Services in Cleveland & Chattanooga, TN—expert roofing & sidin…"
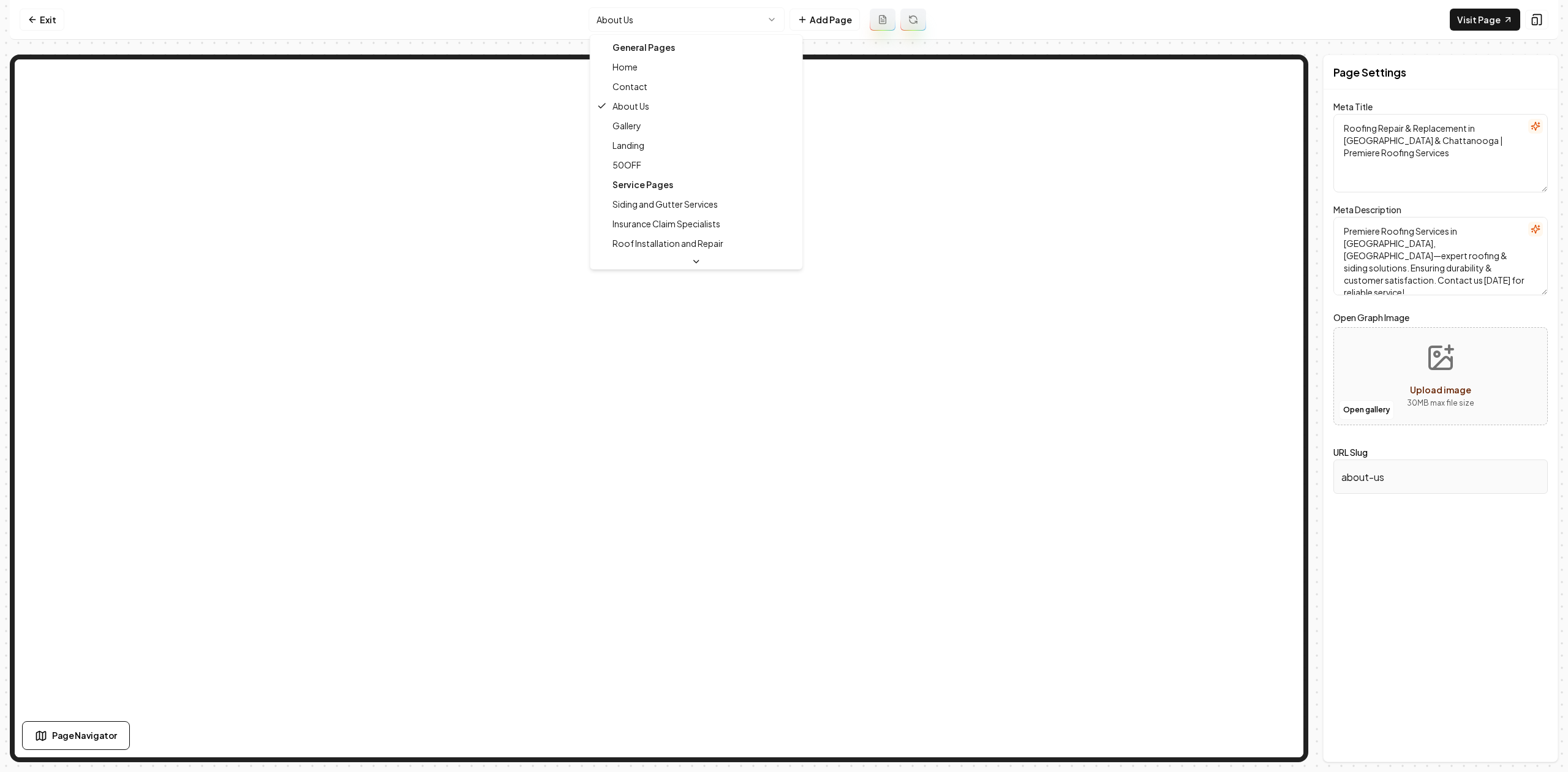
click at [604, 15] on html "Computer Required This feature is only available on a computer. Please switch t…" at bounding box center [784, 386] width 1568 height 772
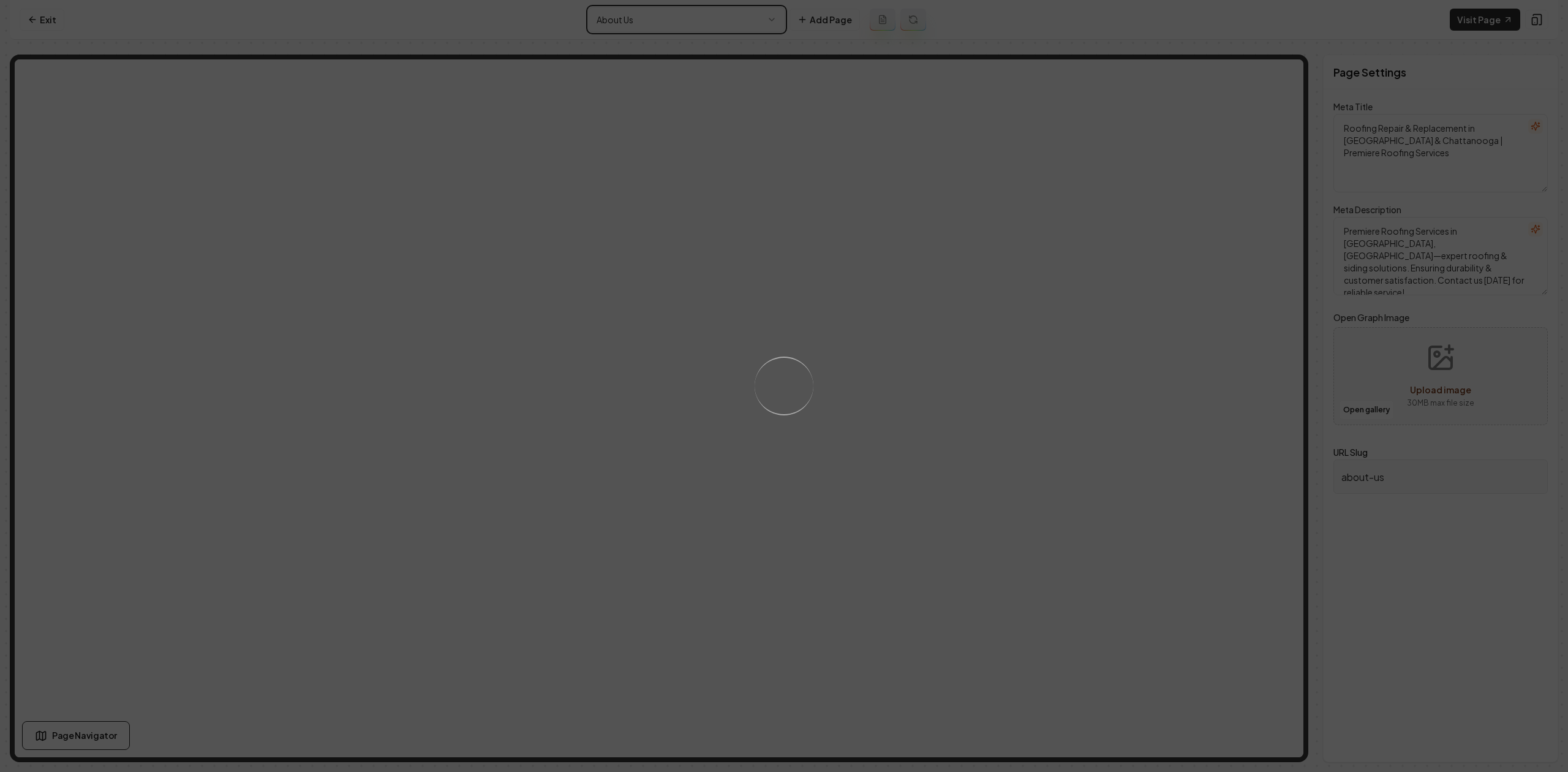
type textarea "Premiere Roofing Services | Cleveland TN Roof Repair & Restoration"
type textarea "Reliable roofing in Cleveland & Chattanooga, TN by Premiere Roofing Services. F…"
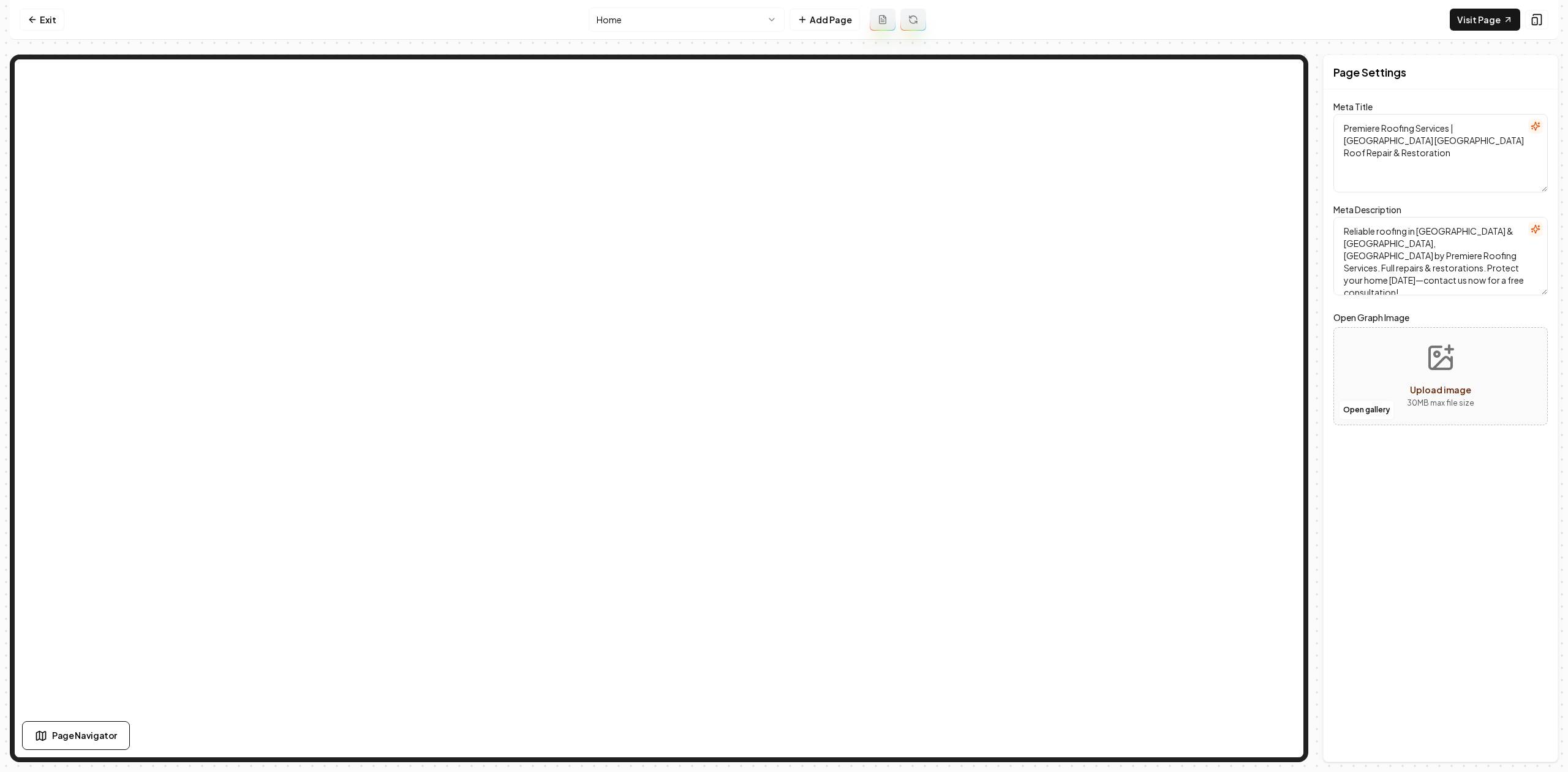
click at [599, 14] on html "Computer Required This feature is only available on a computer. Please switch t…" at bounding box center [784, 386] width 1568 height 772
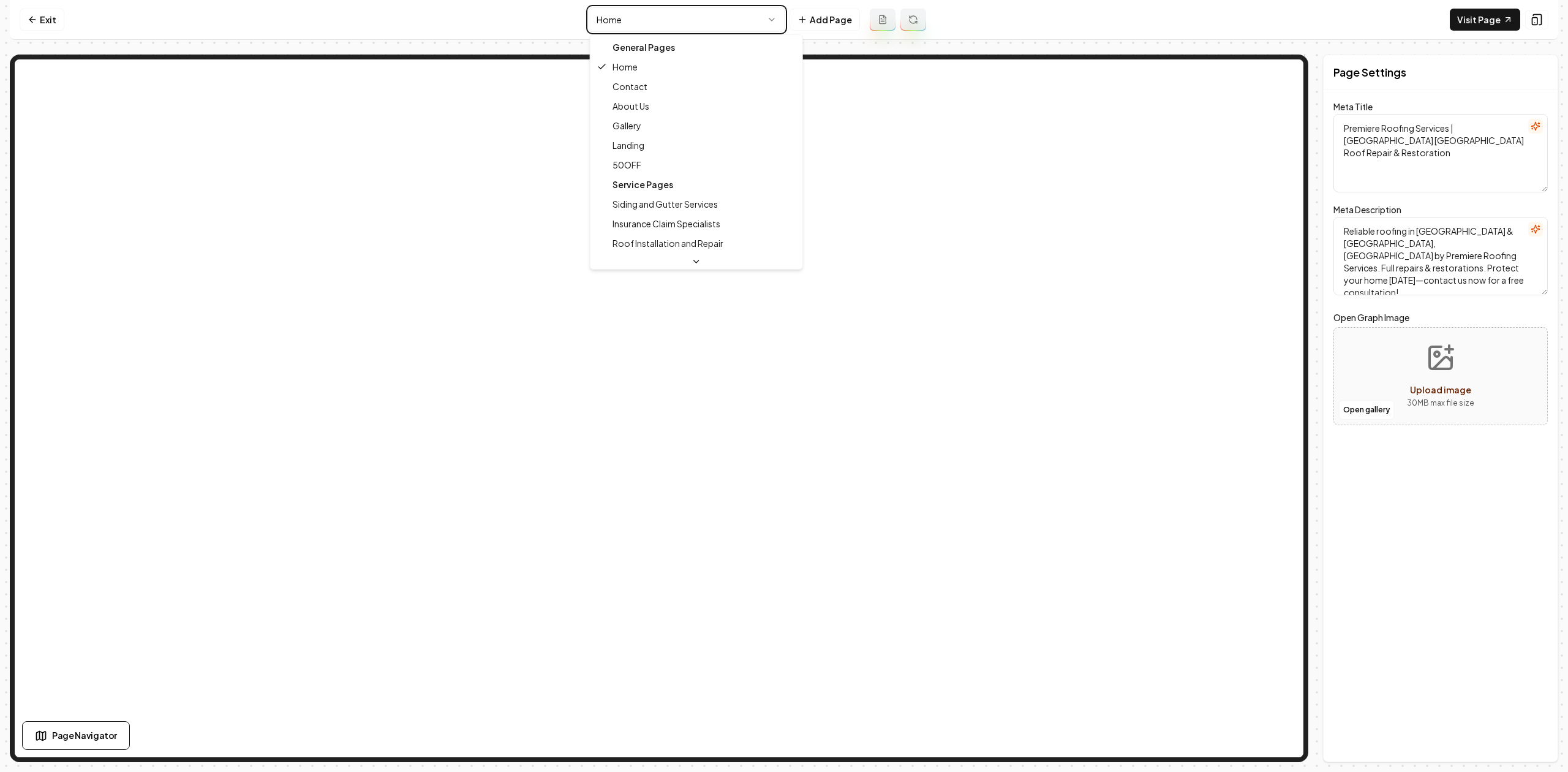
type textarea "50% Off Quality Roofing Services | Premiere Roofing Services"
type textarea "Save 50% on premier roofing services tailored to your needs. Choose Premiere Ro…"
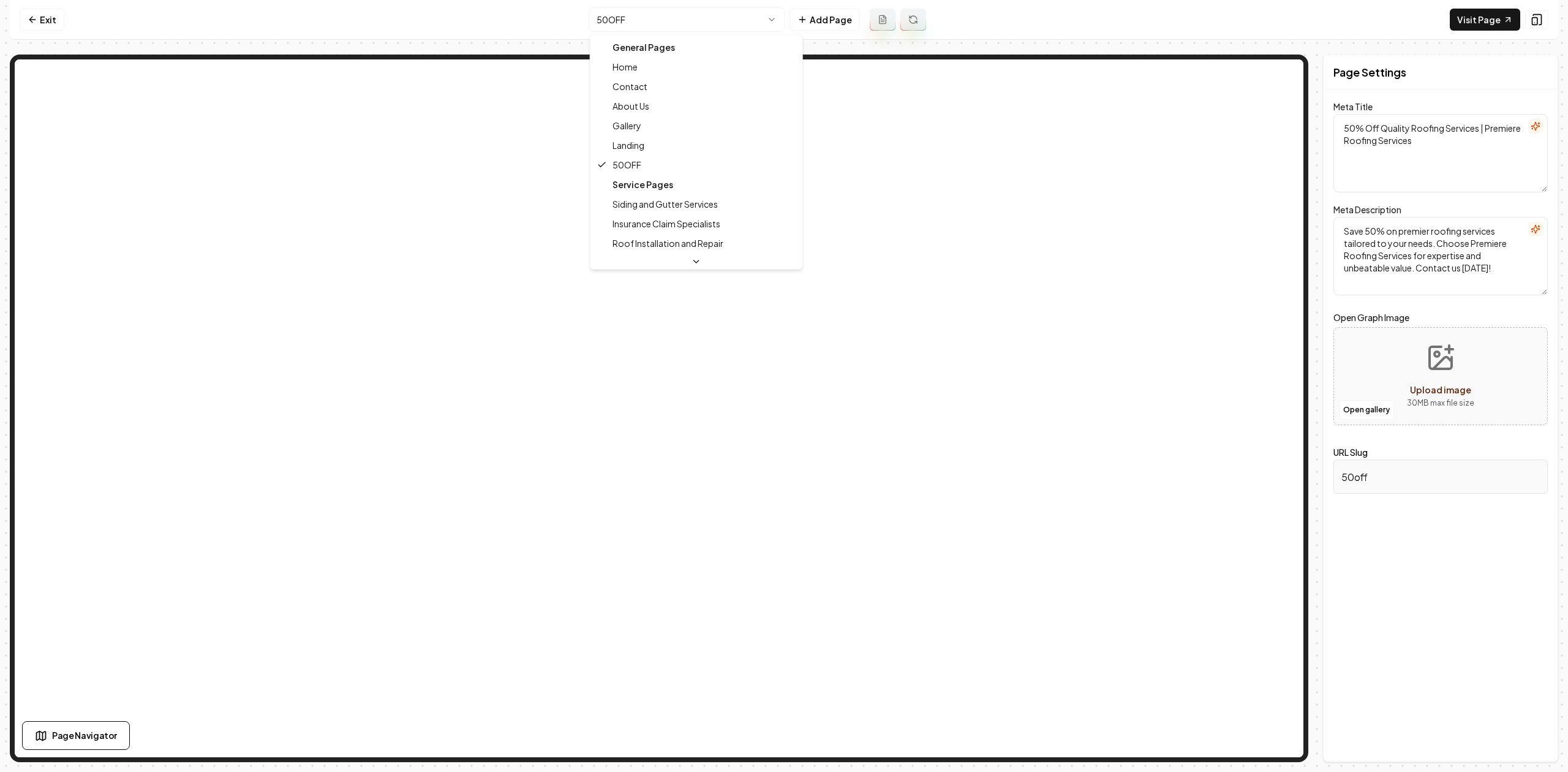
click at [633, 15] on html "Computer Required This feature is only available on a computer. Please switch t…" at bounding box center [784, 386] width 1568 height 772
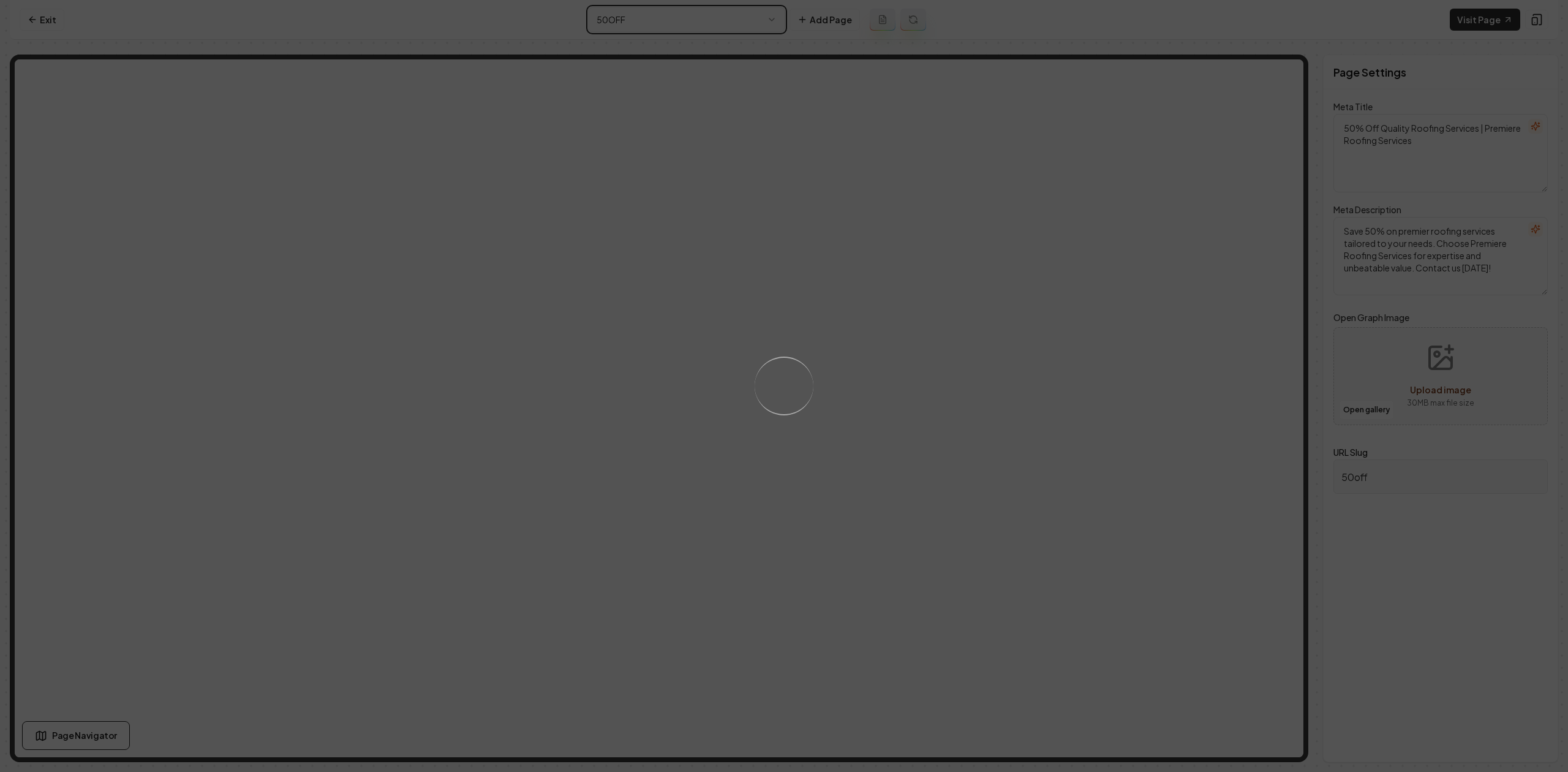
type textarea "Expert Roofing Solutions - Premiere Roofing Services"
type textarea "Premiere Roofing Services: Reliable roofing solutions tailored to your needs. T…"
type input "landing"
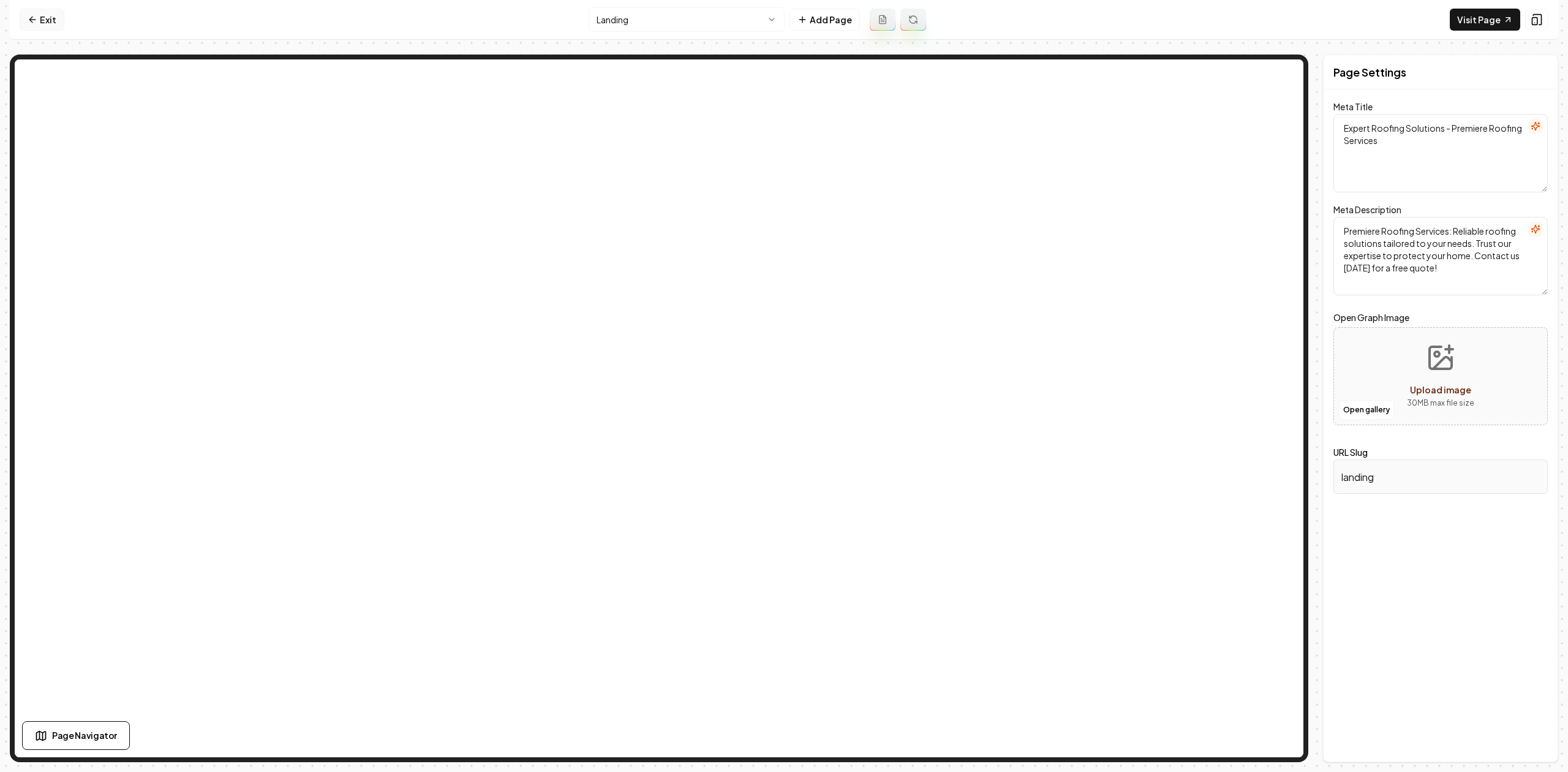
click at [60, 30] on link "Exit" at bounding box center [41, 19] width 44 height 22
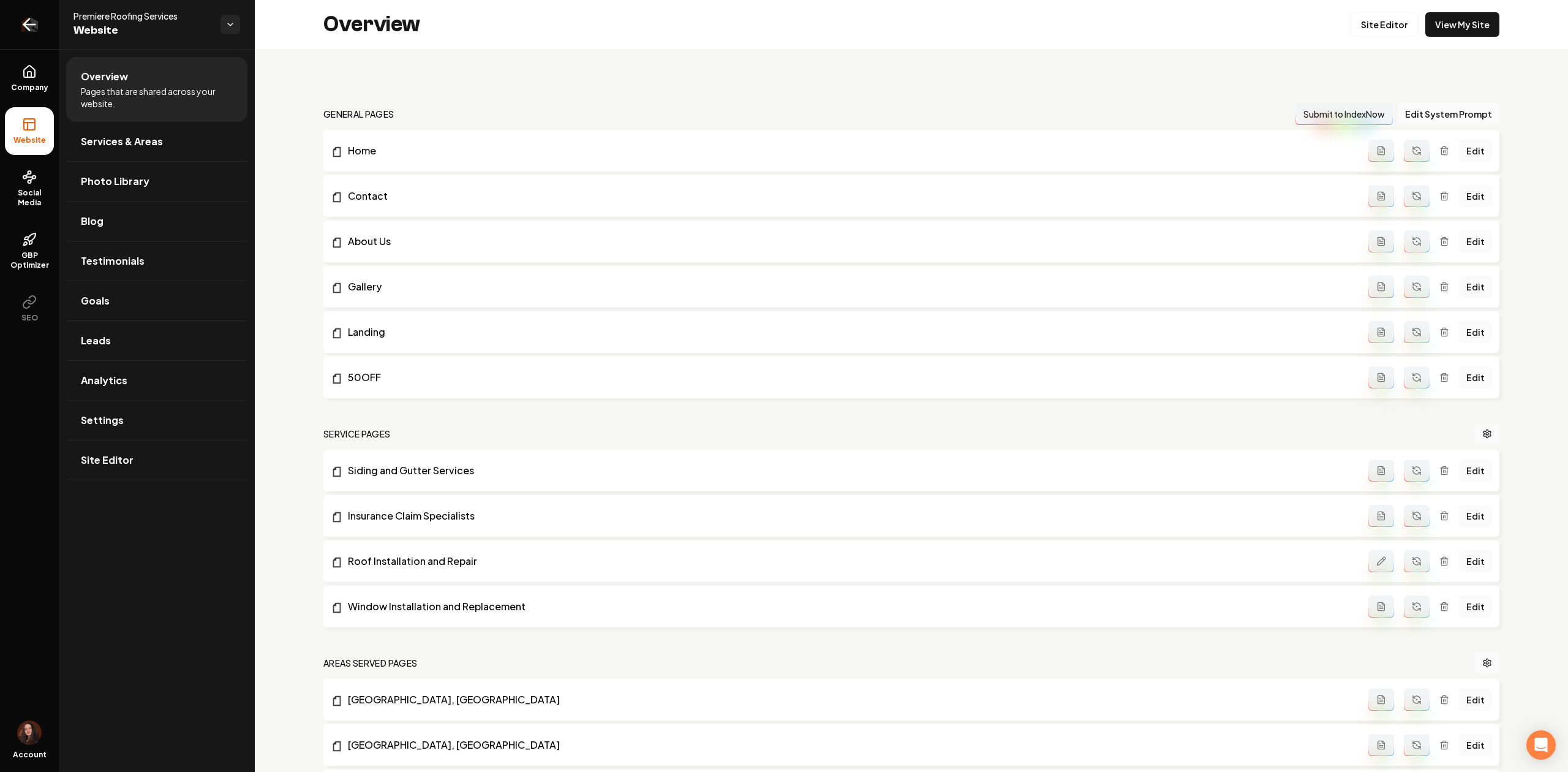
click at [53, 28] on link "Return to dashboard" at bounding box center [29, 24] width 59 height 49
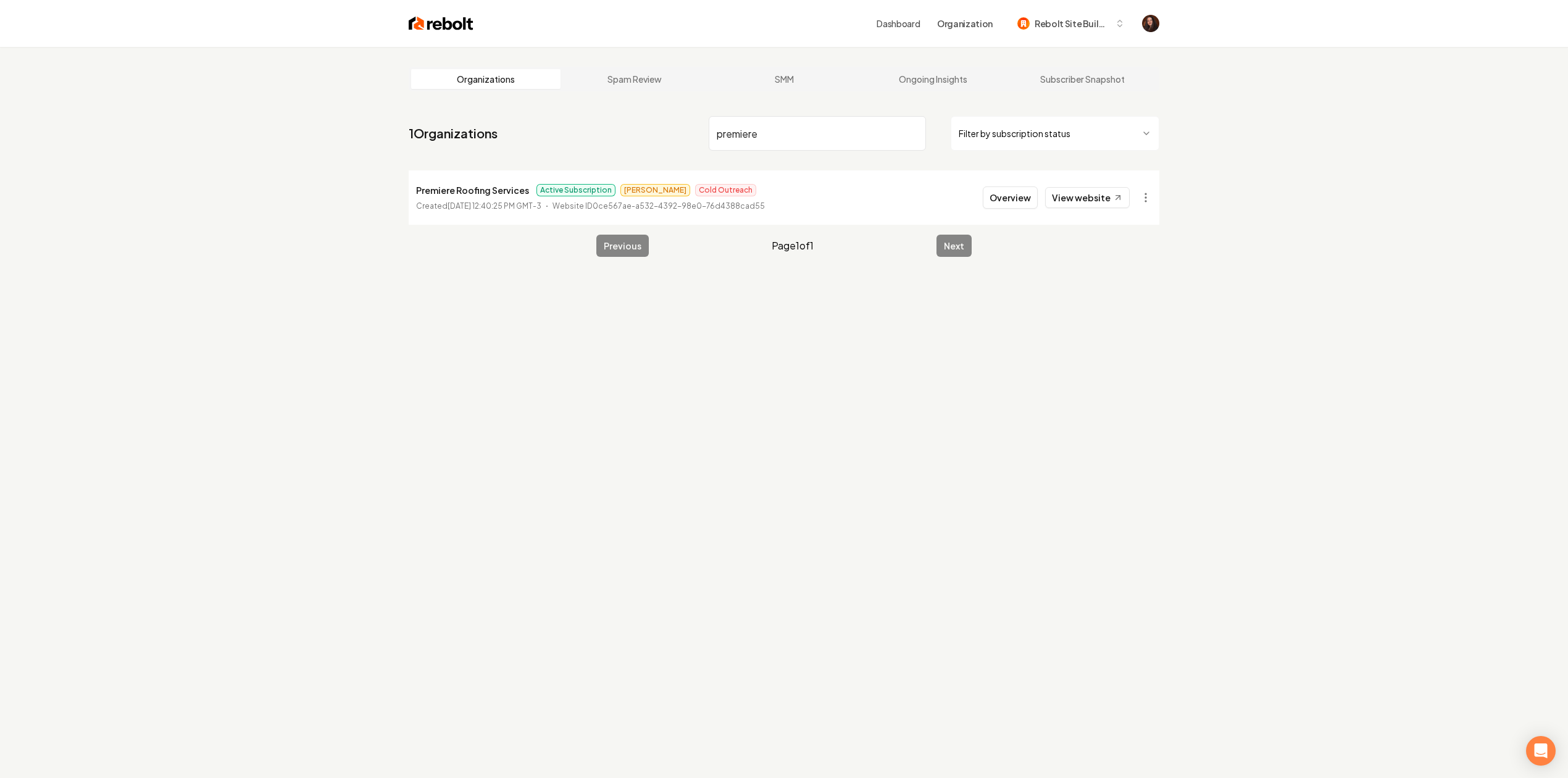
click at [766, 156] on nav "1 Organizations premiere Filter by subscription status" at bounding box center [784, 138] width 750 height 55
click at [766, 148] on input "premiere" at bounding box center [817, 133] width 217 height 34
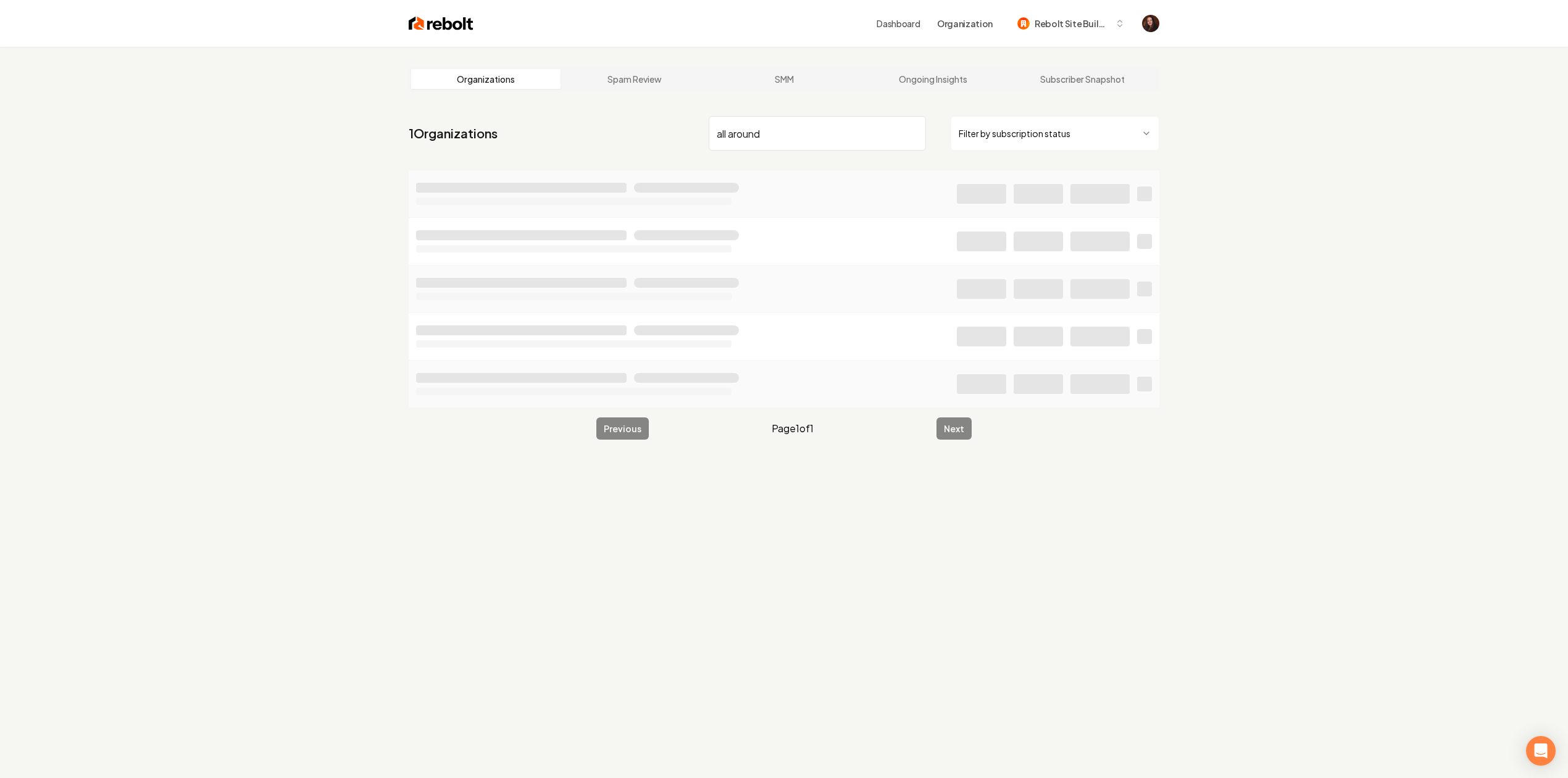
type input "all around"
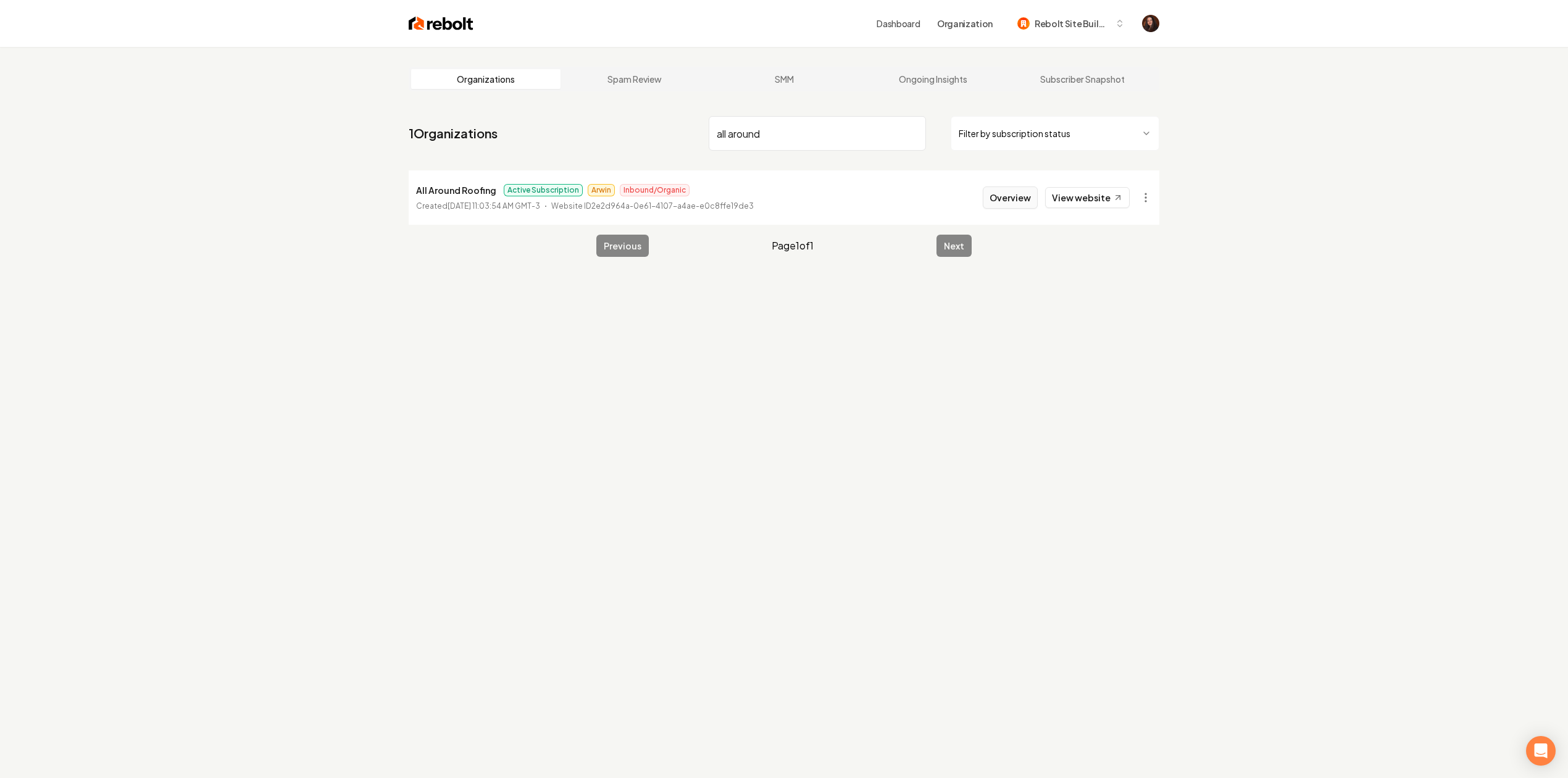
click at [1002, 187] on button "Overview" at bounding box center [1009, 197] width 55 height 22
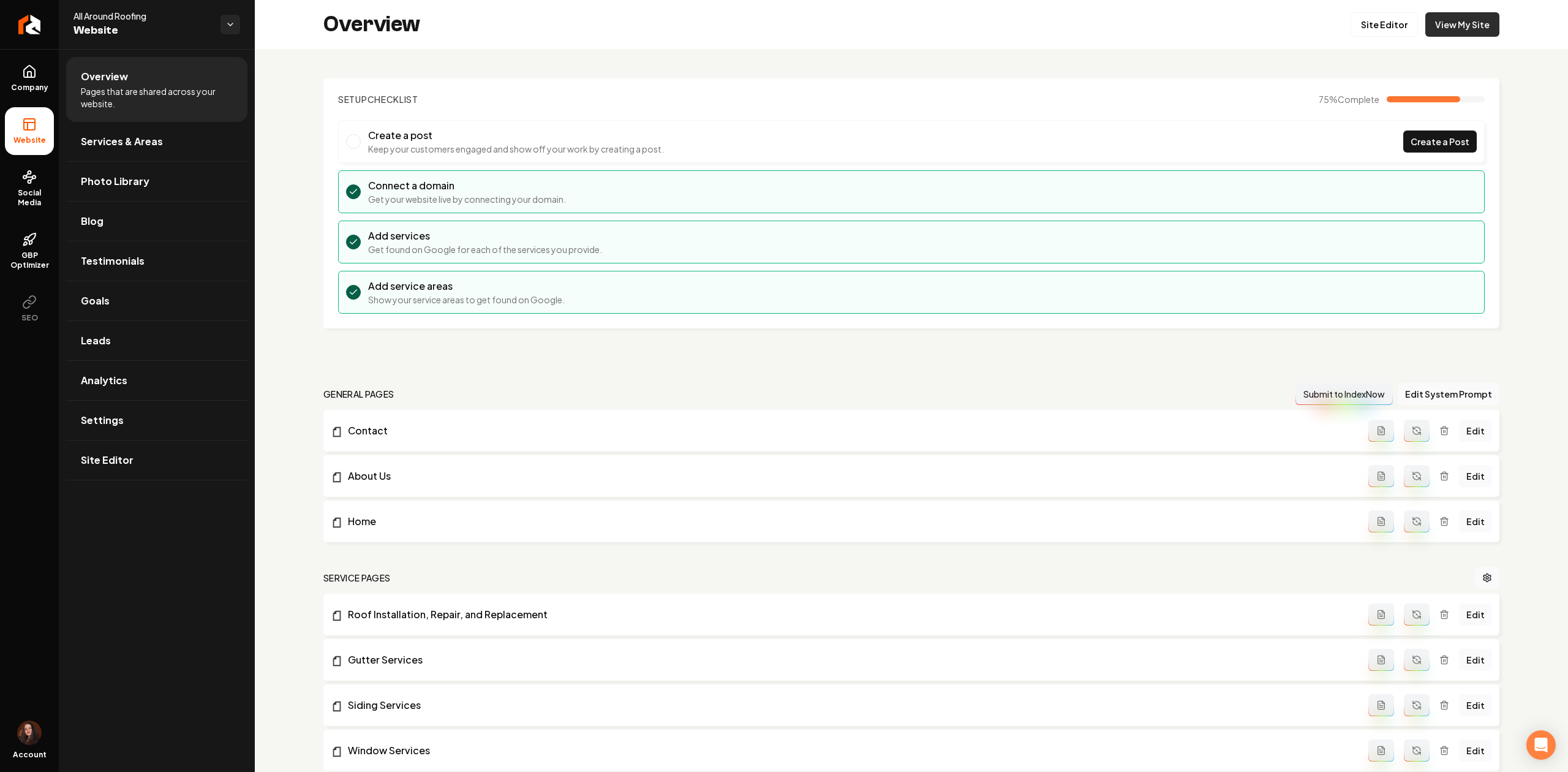
click at [1450, 30] on link "View My Site" at bounding box center [1462, 24] width 74 height 24
click at [157, 436] on link "Settings" at bounding box center [157, 420] width 181 height 39
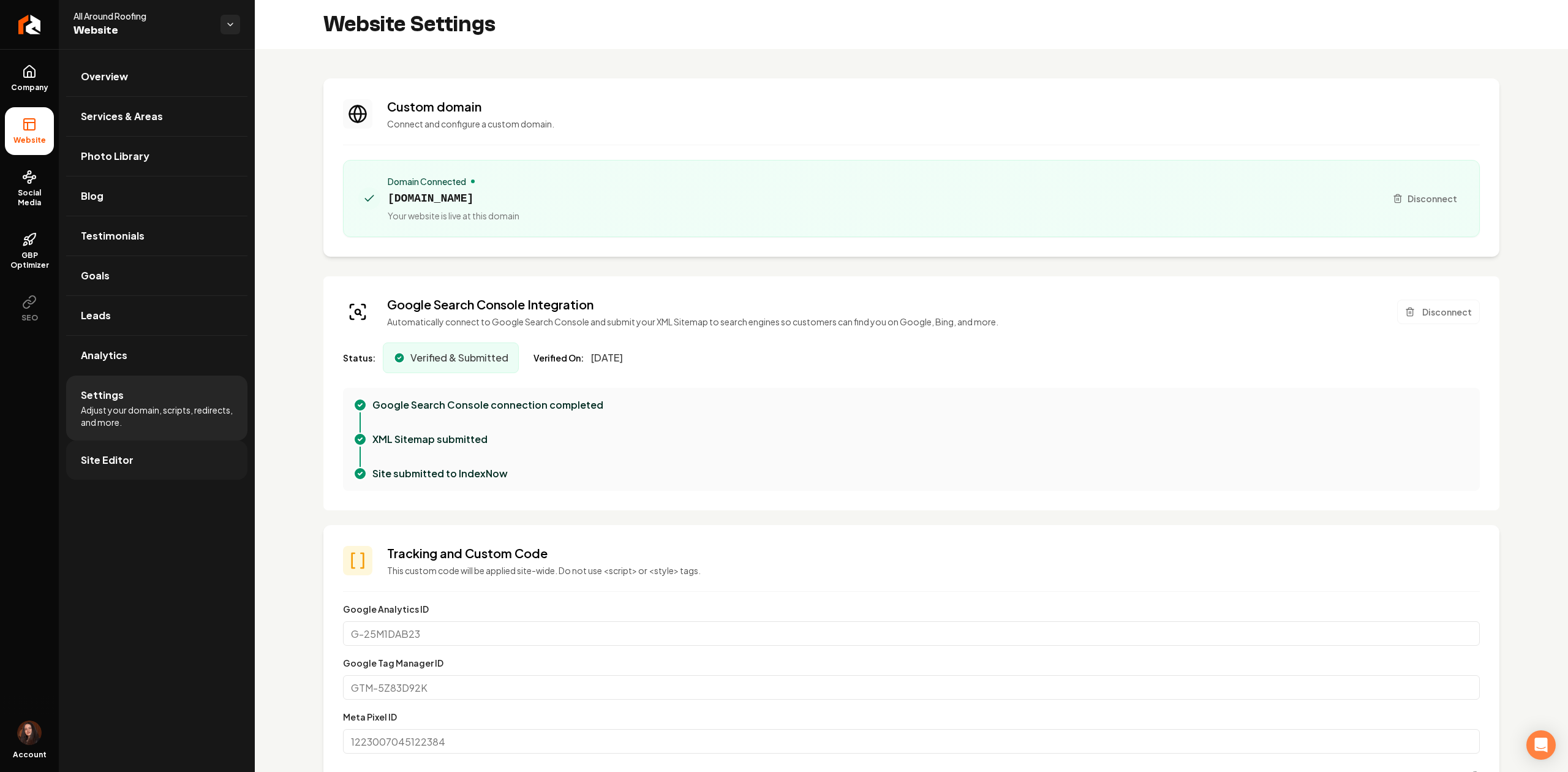
click at [164, 457] on link "Site Editor" at bounding box center [157, 460] width 181 height 39
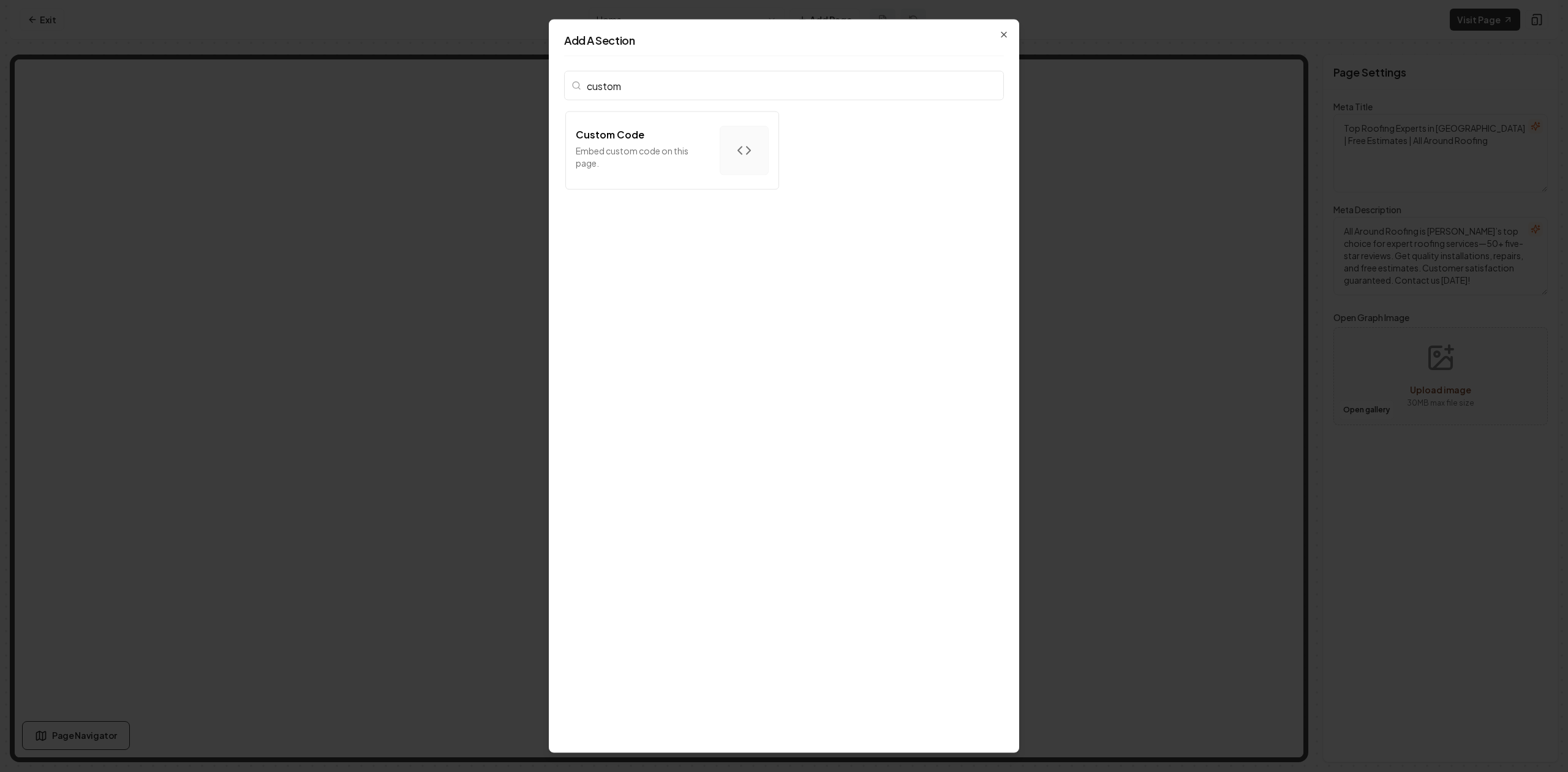
type input "custom"
drag, startPoint x: 703, startPoint y: 165, endPoint x: 706, endPoint y: 155, distance: 10.4
click at [706, 155] on button "Custom Code Embed custom code on this page." at bounding box center [672, 151] width 214 height 78
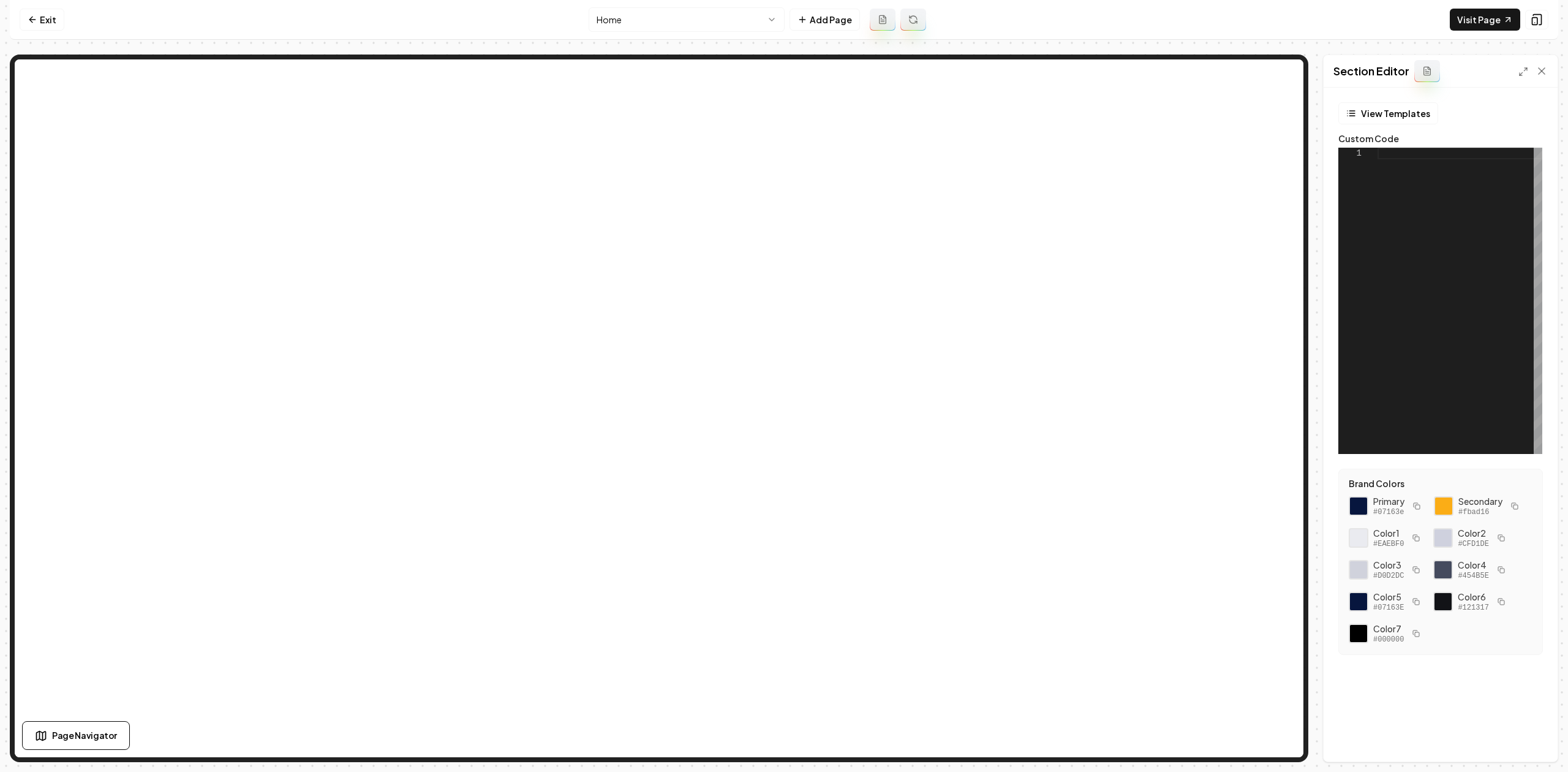
click at [1421, 167] on div at bounding box center [1460, 300] width 165 height 306
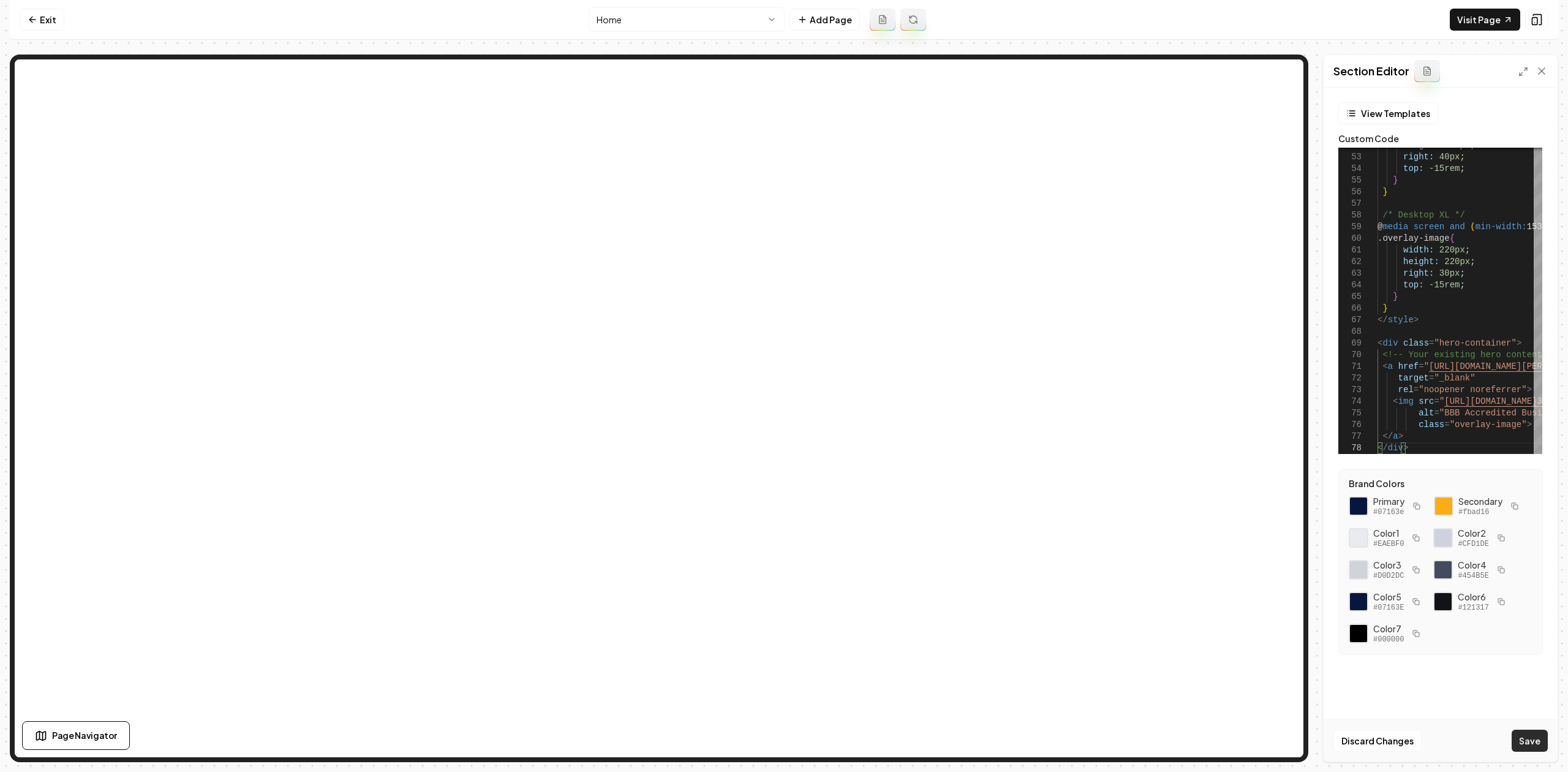
click at [1543, 736] on button "Save" at bounding box center [1529, 740] width 36 height 22
click at [1505, 19] on icon at bounding box center [1507, 19] width 10 height 10
drag, startPoint x: 1428, startPoint y: 369, endPoint x: 1438, endPoint y: 369, distance: 10.0
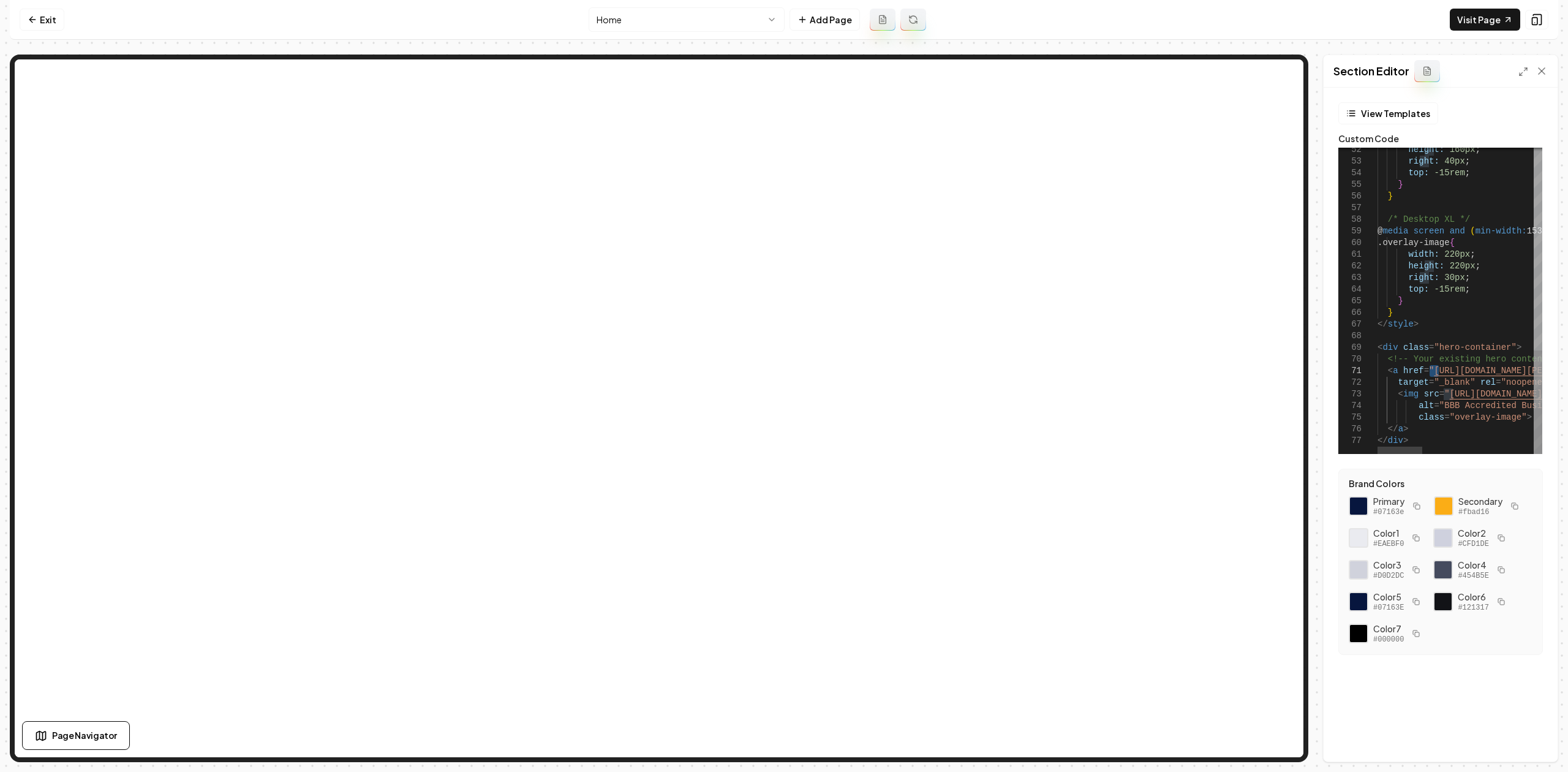
click at [1521, 75] on polyline at bounding box center [1520, 74] width 2 height 2
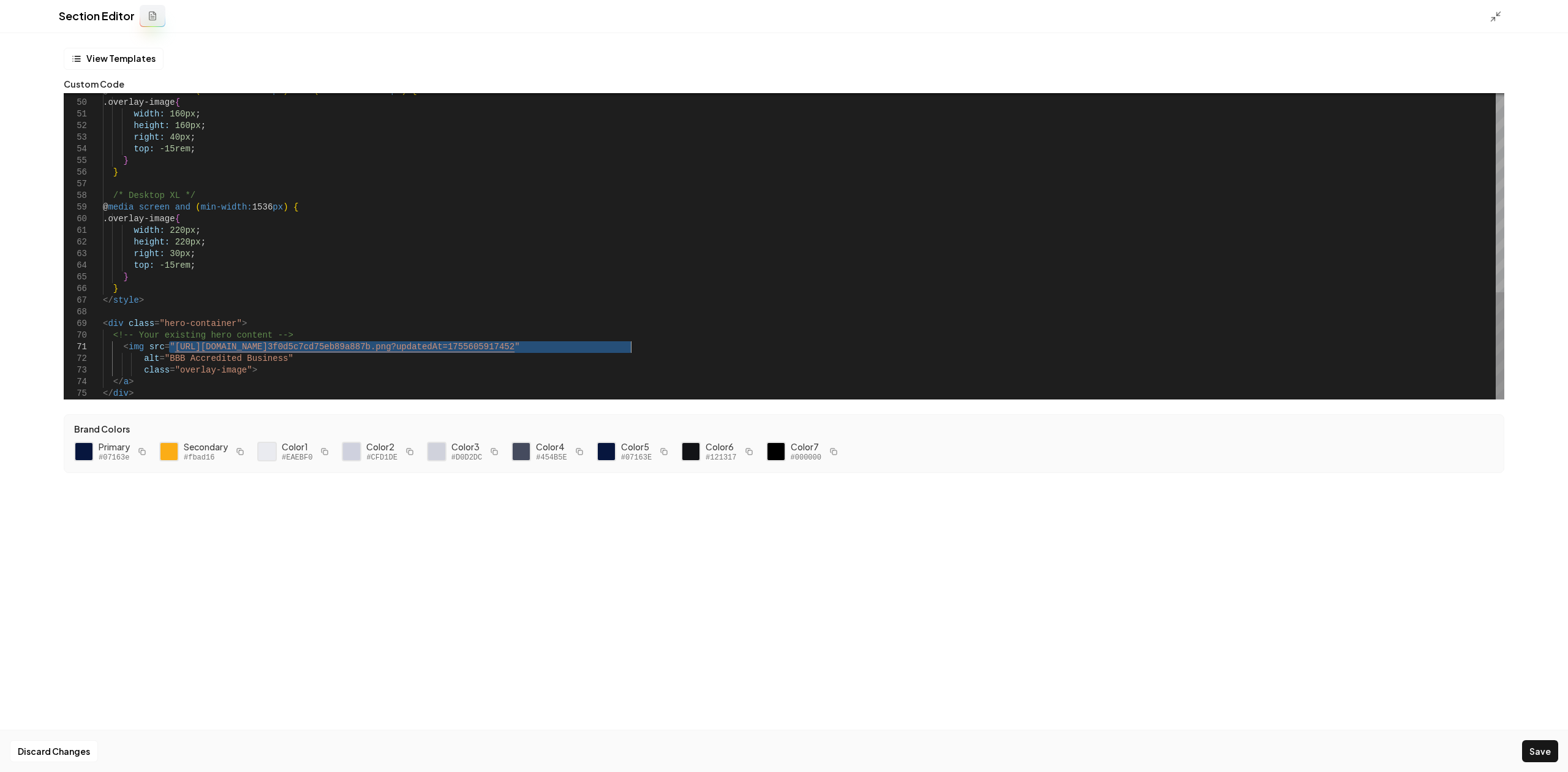
drag, startPoint x: 169, startPoint y: 349, endPoint x: 632, endPoint y: 351, distance: 463.0
drag, startPoint x: 273, startPoint y: 358, endPoint x: 164, endPoint y: 358, distance: 109.0
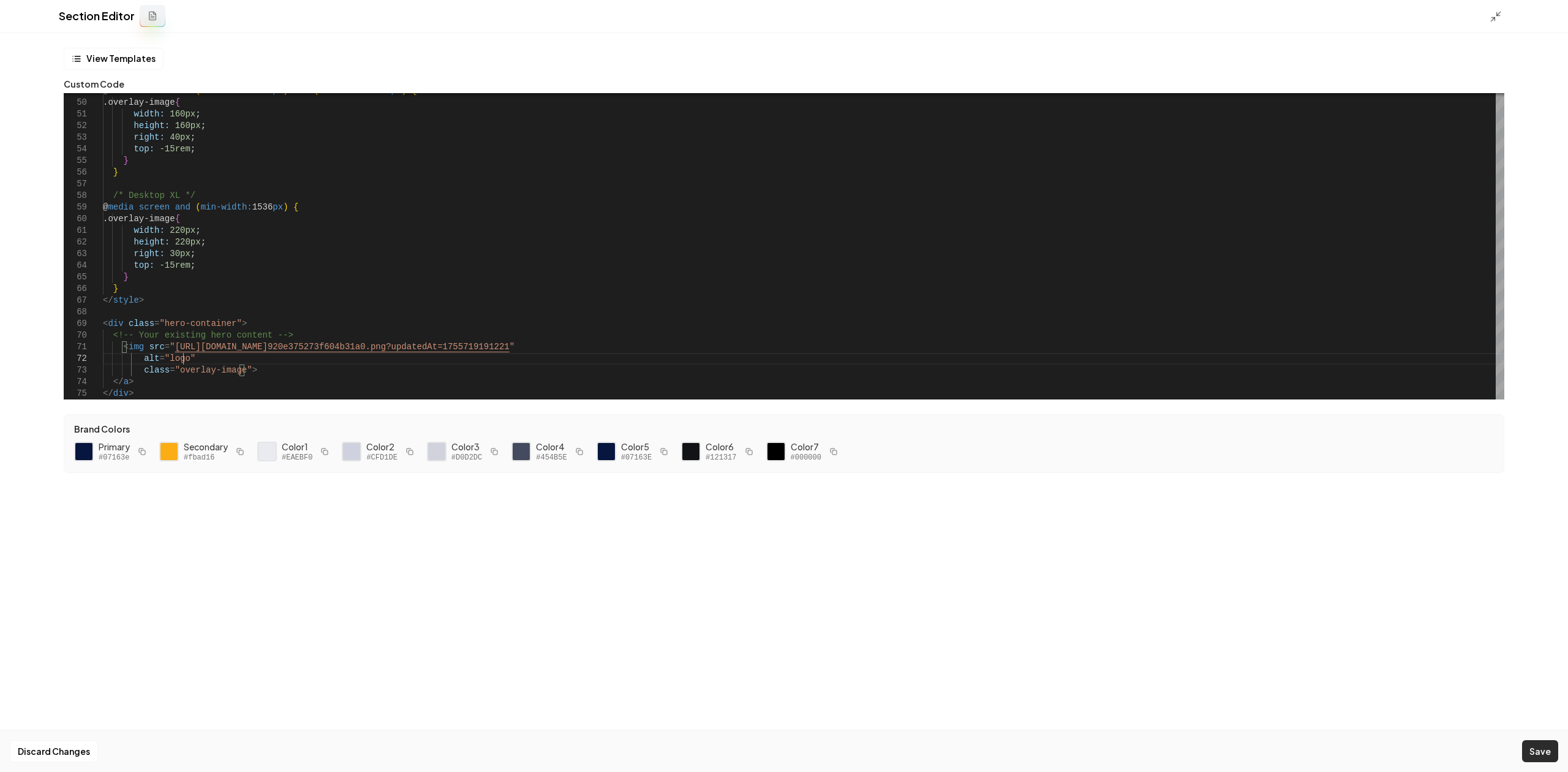
click at [1532, 744] on button "Save" at bounding box center [1540, 750] width 36 height 22
click at [1494, 11] on icon at bounding box center [1495, 16] width 12 height 12
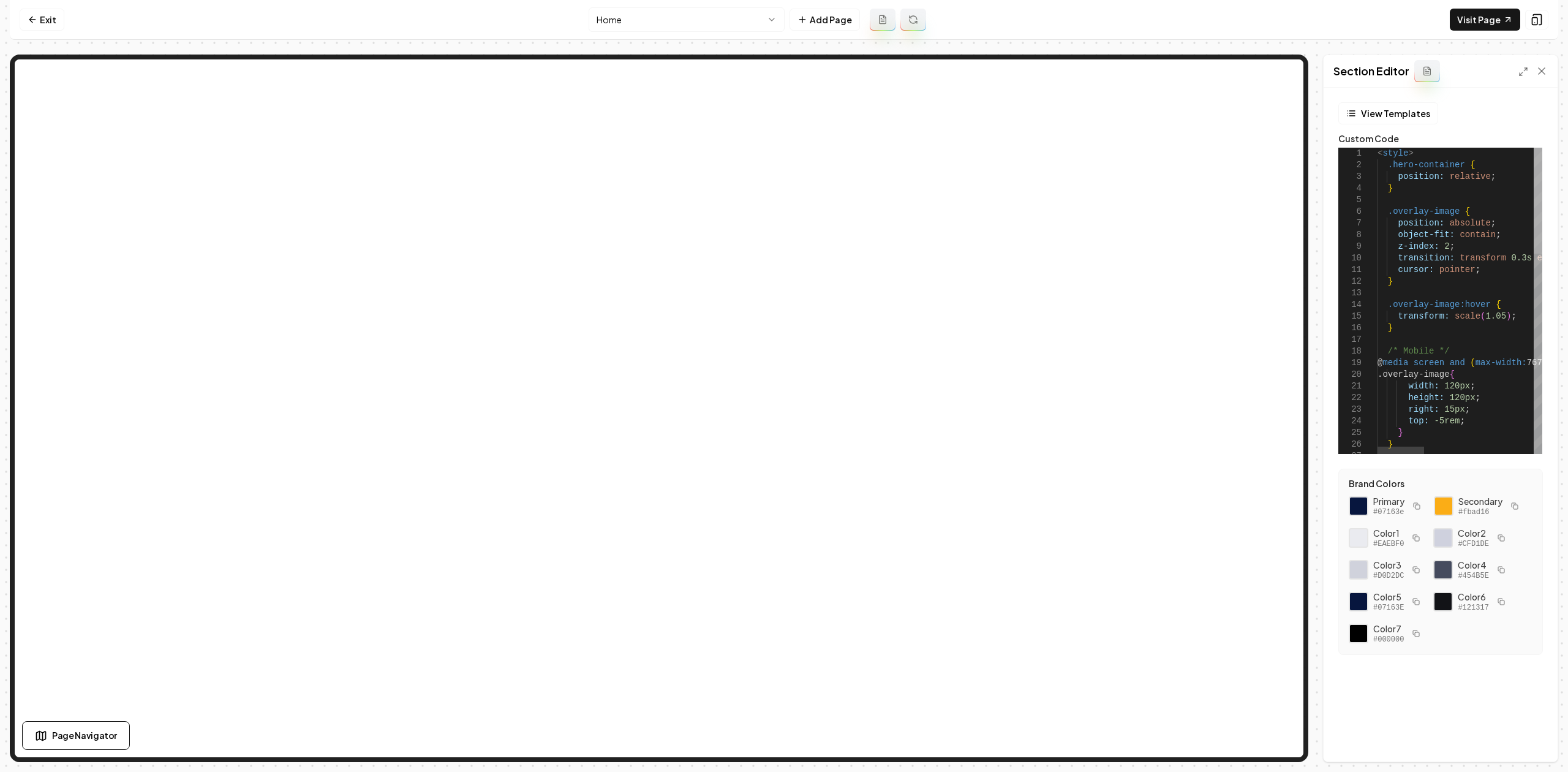
click at [1535, 216] on div at bounding box center [1537, 200] width 9 height 106
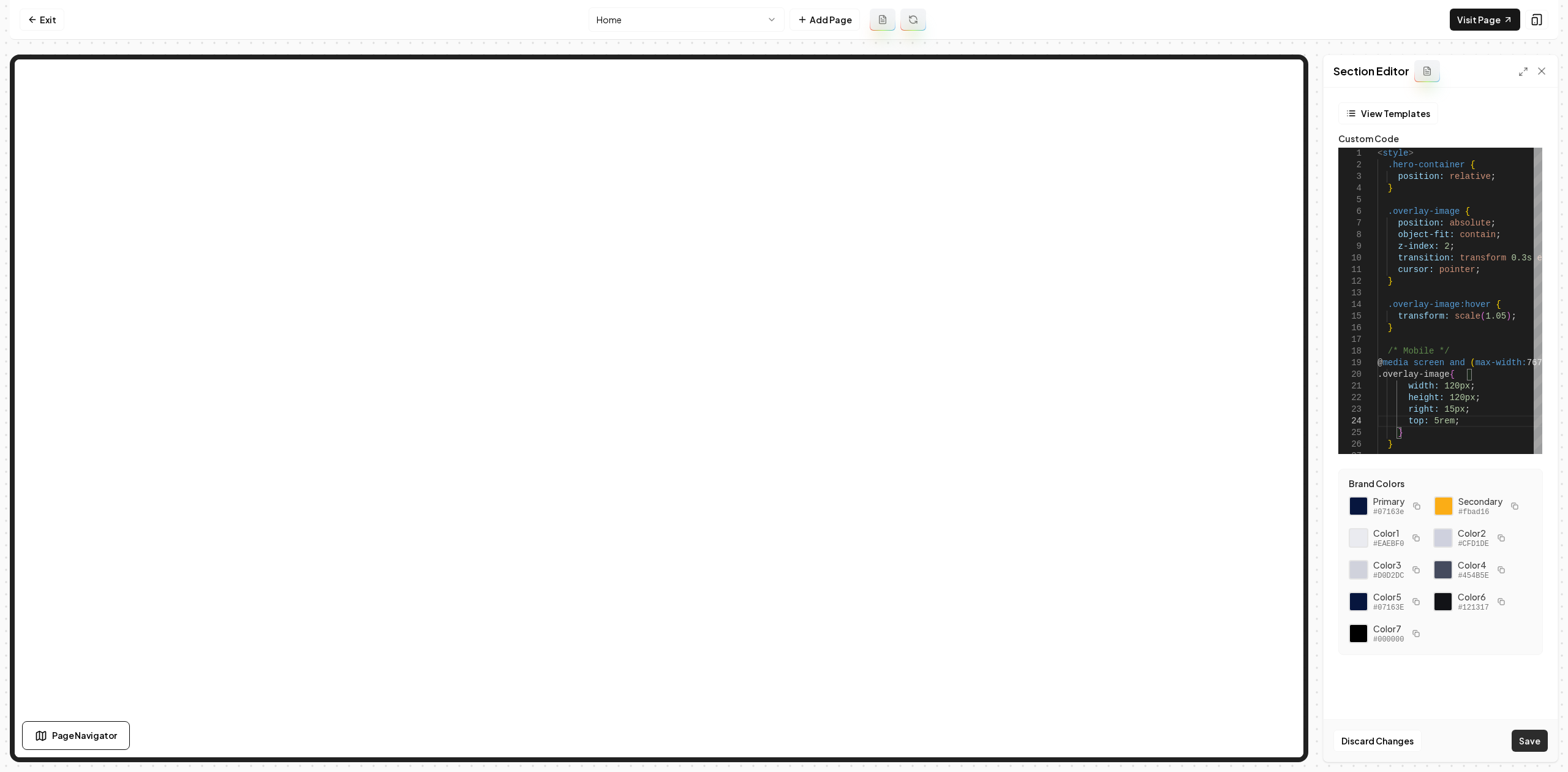
type textarea "**********"
click at [1537, 740] on button "Save" at bounding box center [1529, 740] width 36 height 22
click at [1463, 19] on link "Visit Page" at bounding box center [1485, 19] width 70 height 22
click at [1412, 282] on div "< style > .hero-container { position: relative ; } .overlay-image { position: a…" at bounding box center [1485, 587] width 215 height 880
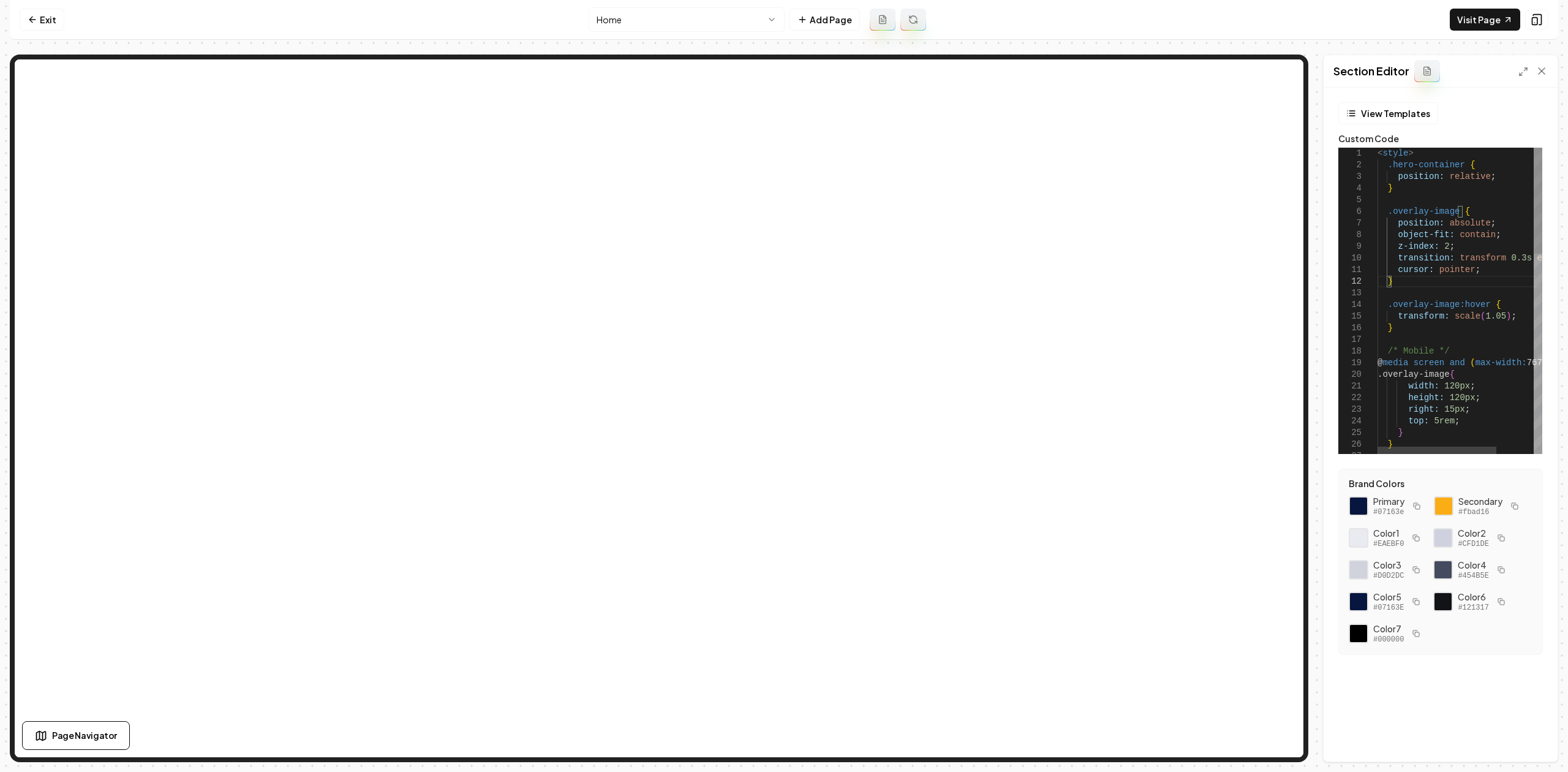
click at [1430, 424] on div "< style > .hero-container { position: relative ; } .overlay-image { position: a…" at bounding box center [1485, 587] width 215 height 880
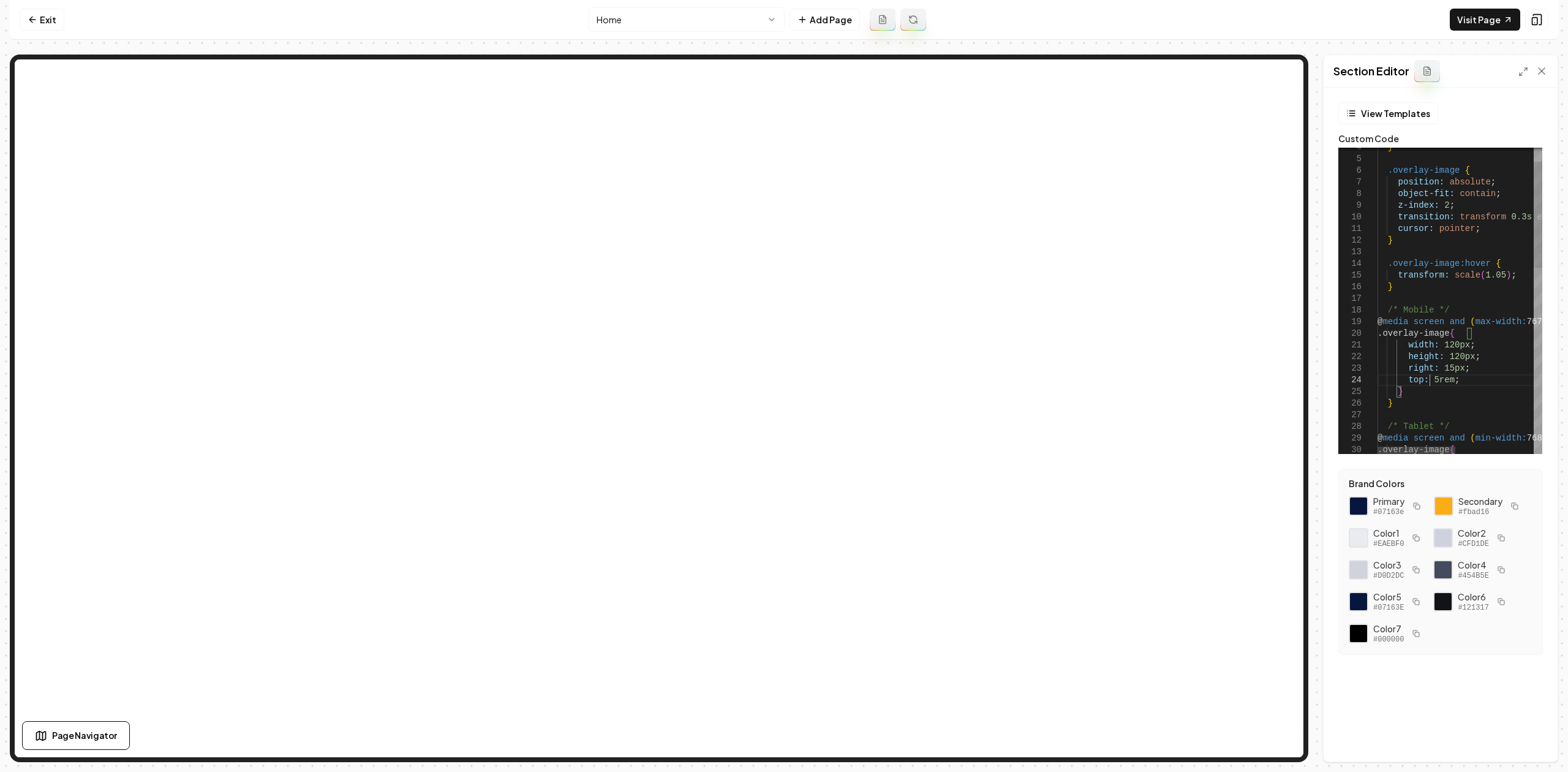
click at [1431, 385] on div "} .overlay-image { position: absolute ; object-fit: contain ; z-index: 2 ; tran…" at bounding box center [1541, 547] width 328 height 880
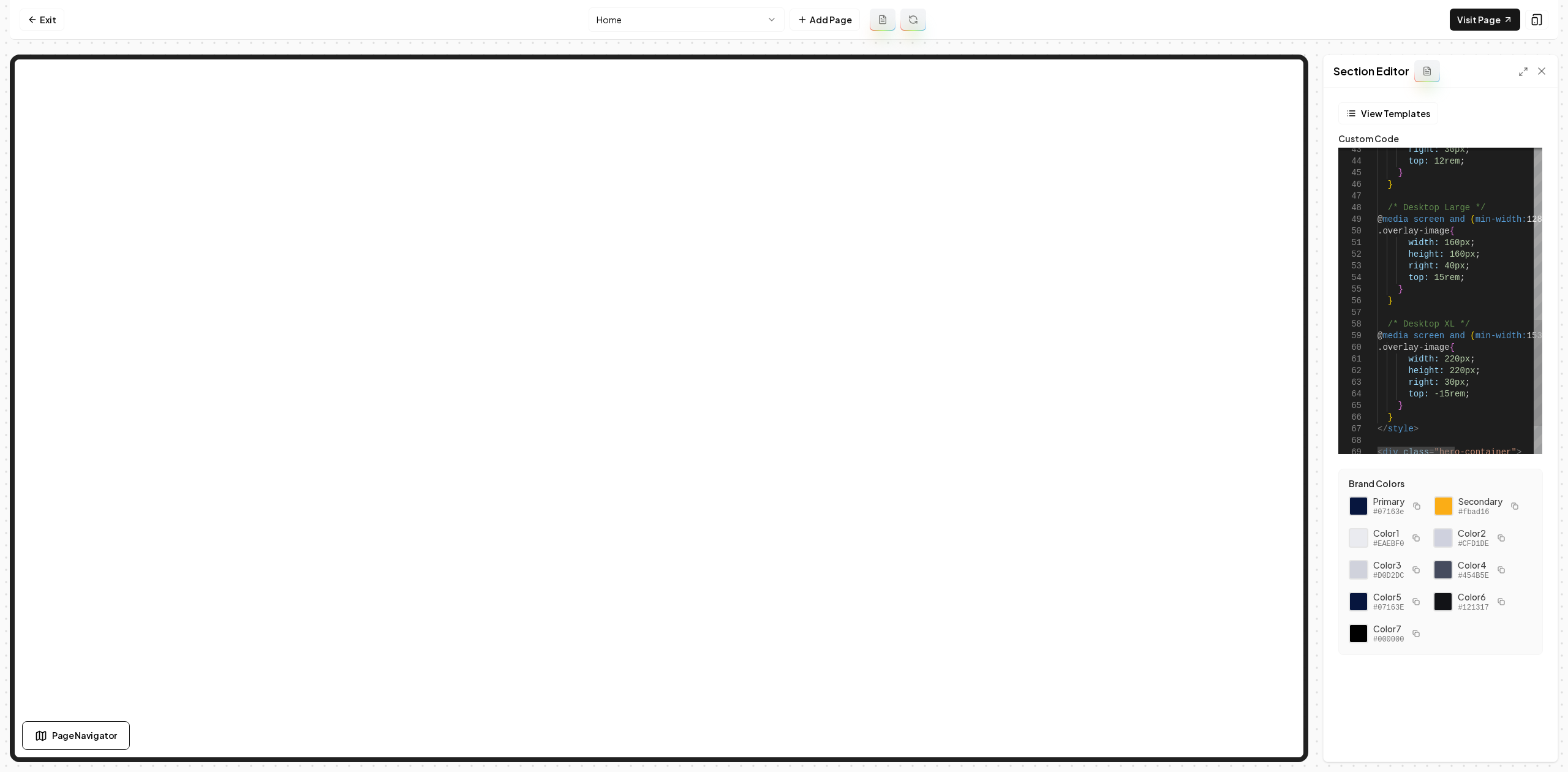
click at [1435, 397] on div "right: 30px ; top: 12rem ; } } /* Desktop Large */ @ media screen and ( min-wid…" at bounding box center [1544, 95] width 333 height 880
click at [1535, 730] on button "Save" at bounding box center [1529, 740] width 36 height 22
click at [1439, 397] on div "right: 30px ; top: 12rem ; } } /* Desktop Large */ @ media screen and ( min-wid…" at bounding box center [1544, 95] width 333 height 880
drag, startPoint x: 1515, startPoint y: 730, endPoint x: 1509, endPoint y: 726, distance: 7.2
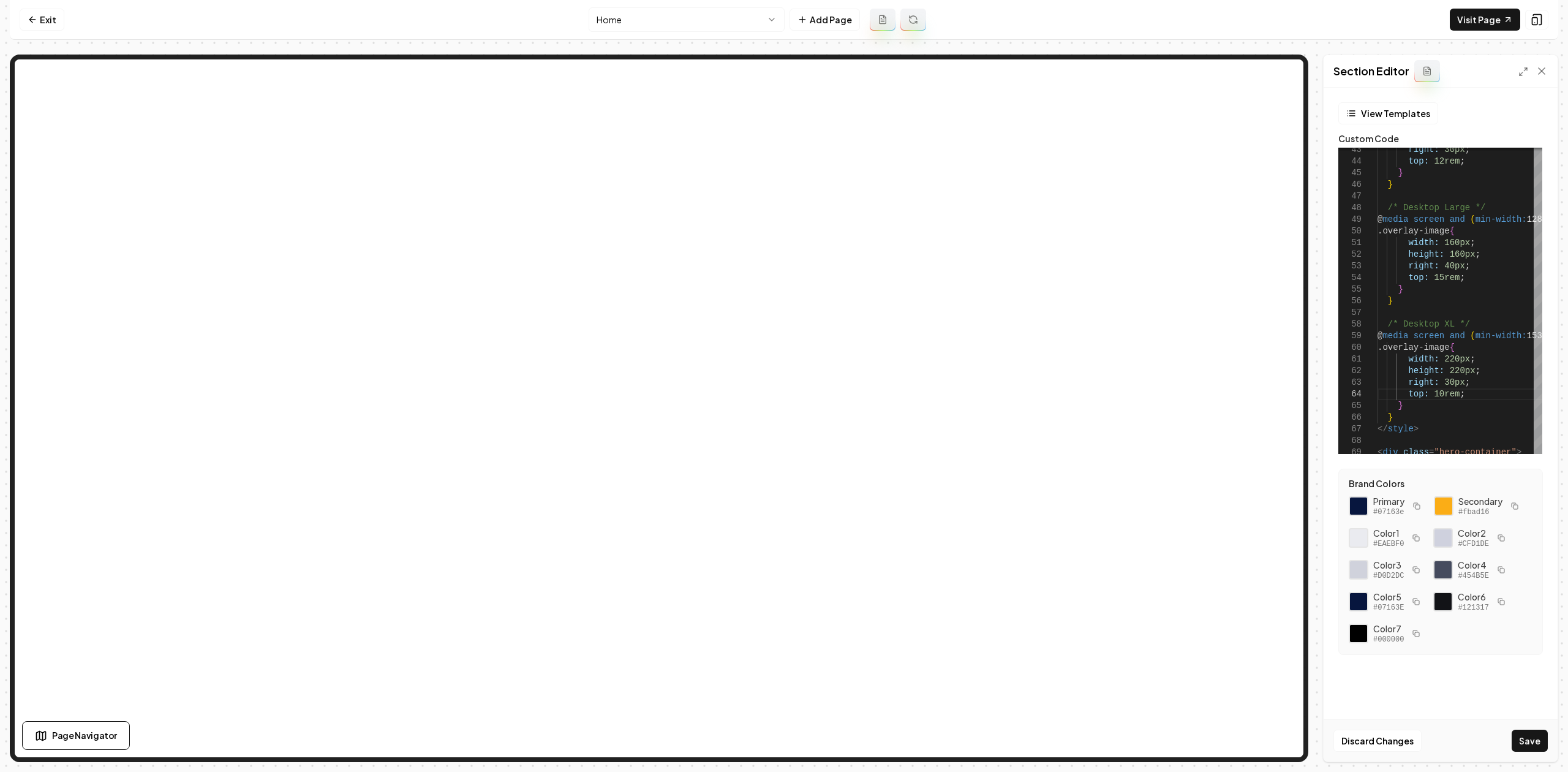
click at [1515, 731] on button "Save" at bounding box center [1529, 740] width 36 height 22
click at [1443, 382] on div "right: 30px ; top: 12rem ; } } /* Desktop Large */ @ media screen and ( min-wid…" at bounding box center [1544, 95] width 333 height 880
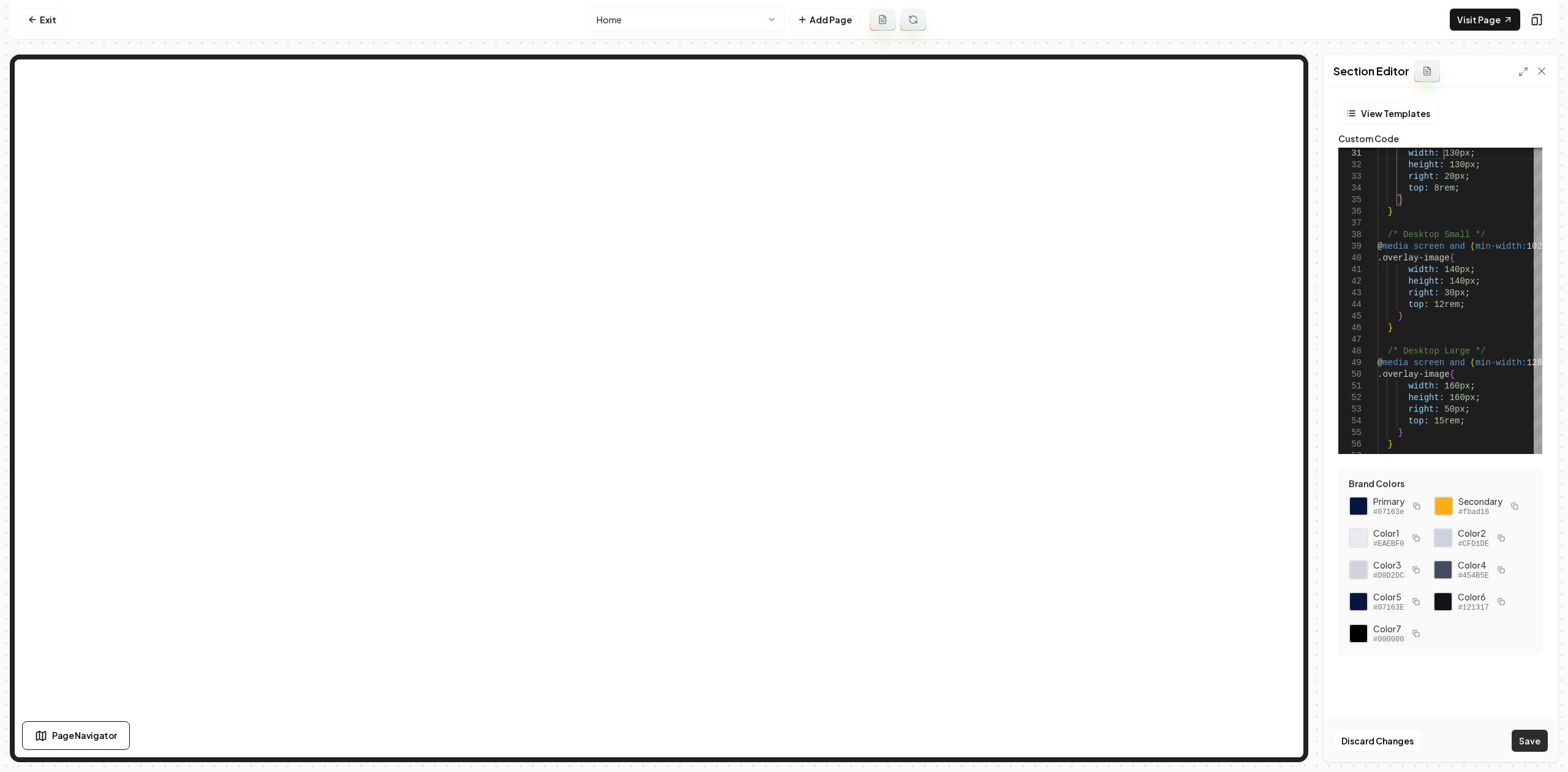
click at [1522, 737] on button "Save" at bounding box center [1529, 740] width 36 height 22
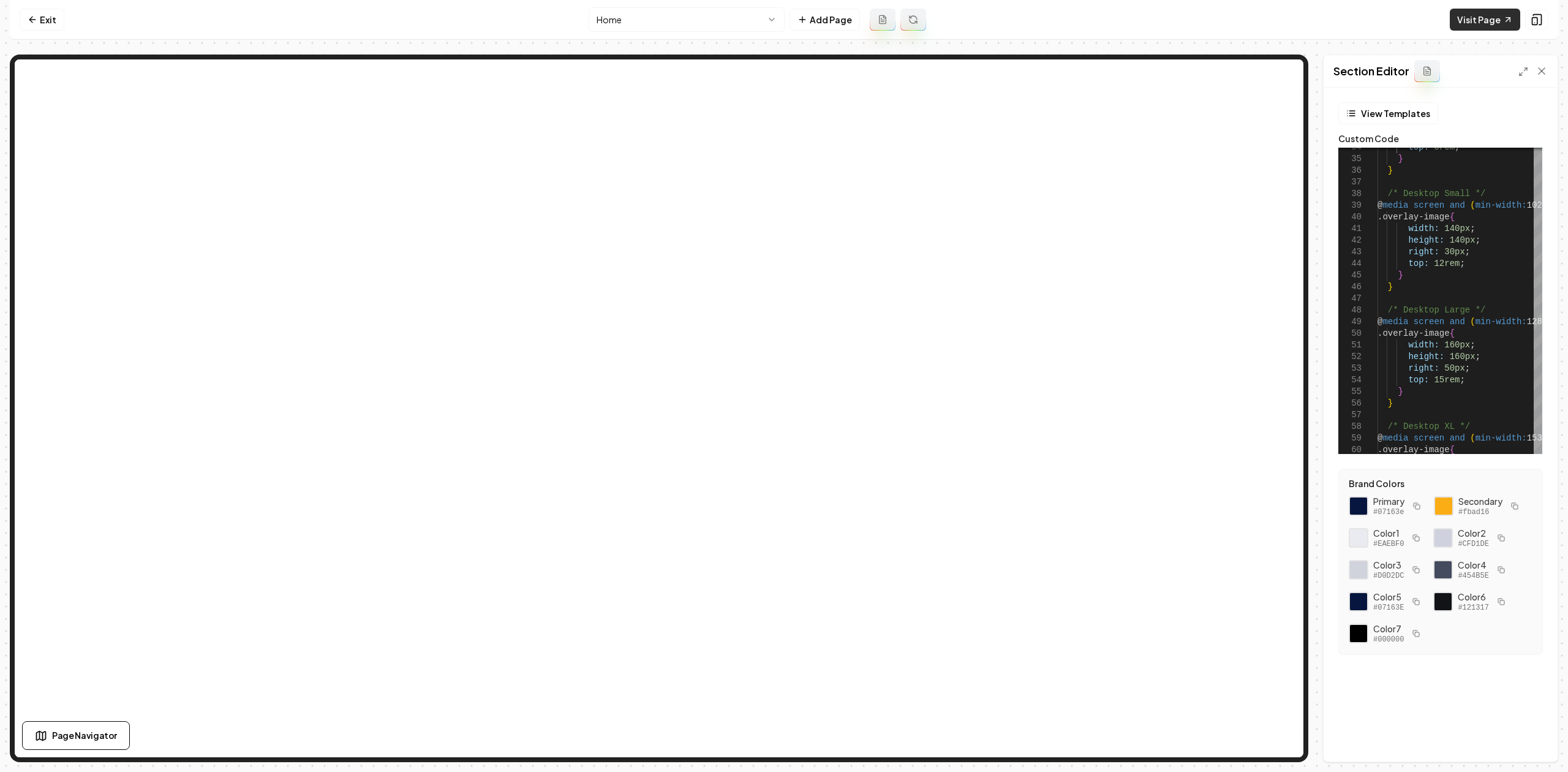
click at [1463, 11] on link "Visit Page" at bounding box center [1485, 19] width 70 height 22
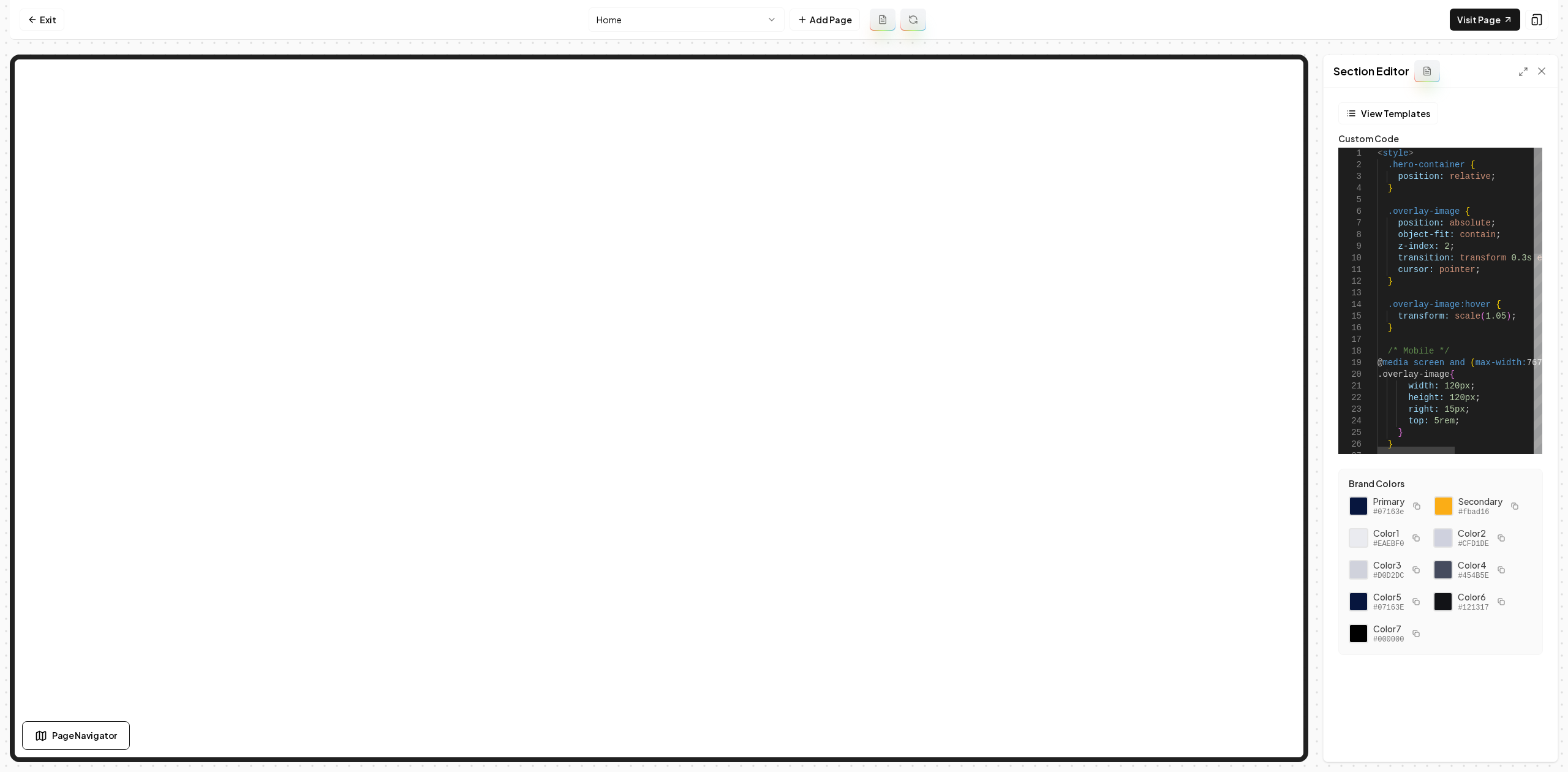
click at [1473, 274] on div "right: 15px ; top: 5rem ; } } .overlay-image { width: 120px ; height: 120px ; }…" at bounding box center [1544, 587] width 333 height 880
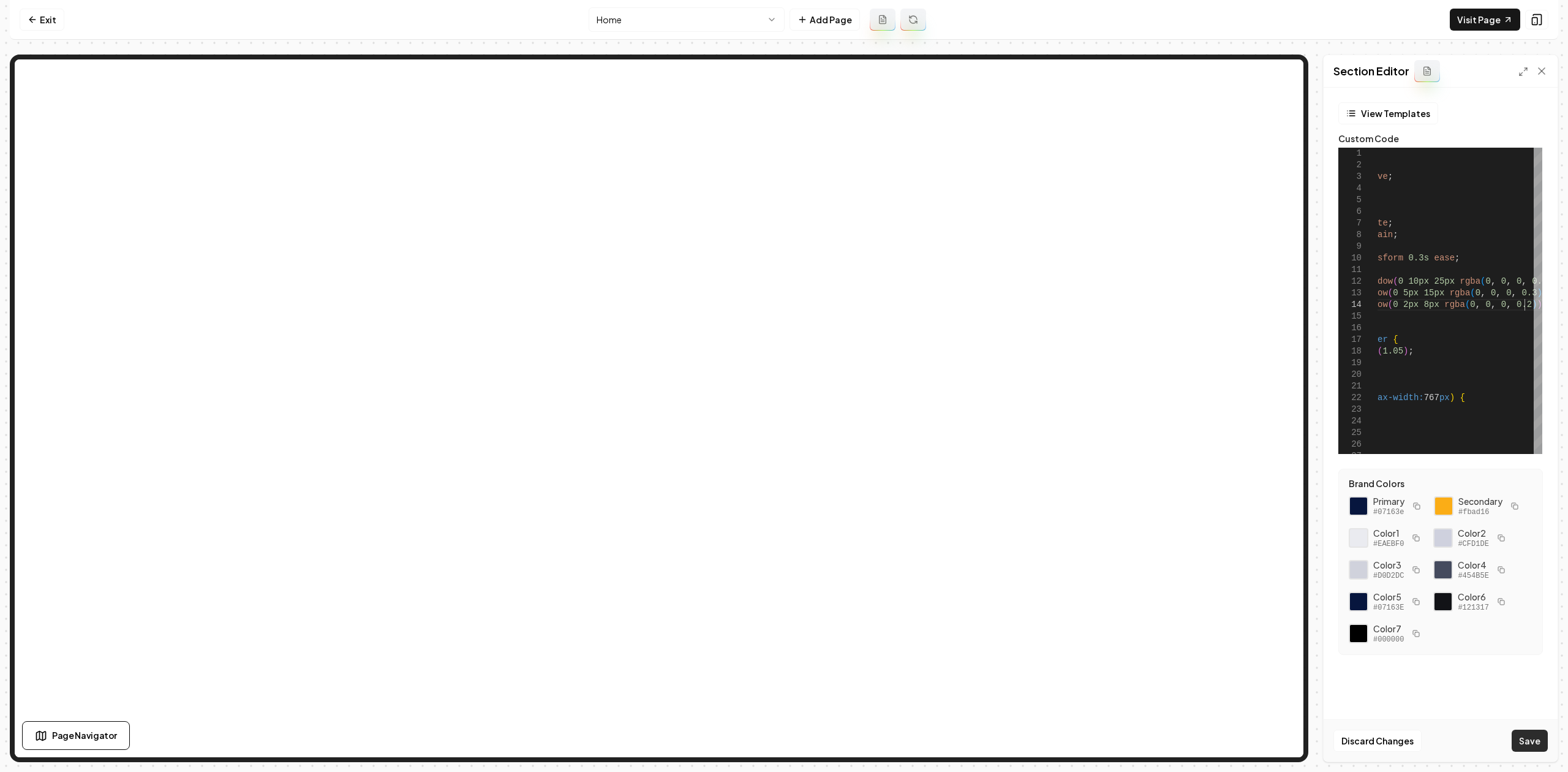
click at [1538, 730] on button "Save" at bounding box center [1529, 740] width 36 height 22
click at [1518, 70] on icon at bounding box center [1523, 72] width 10 height 10
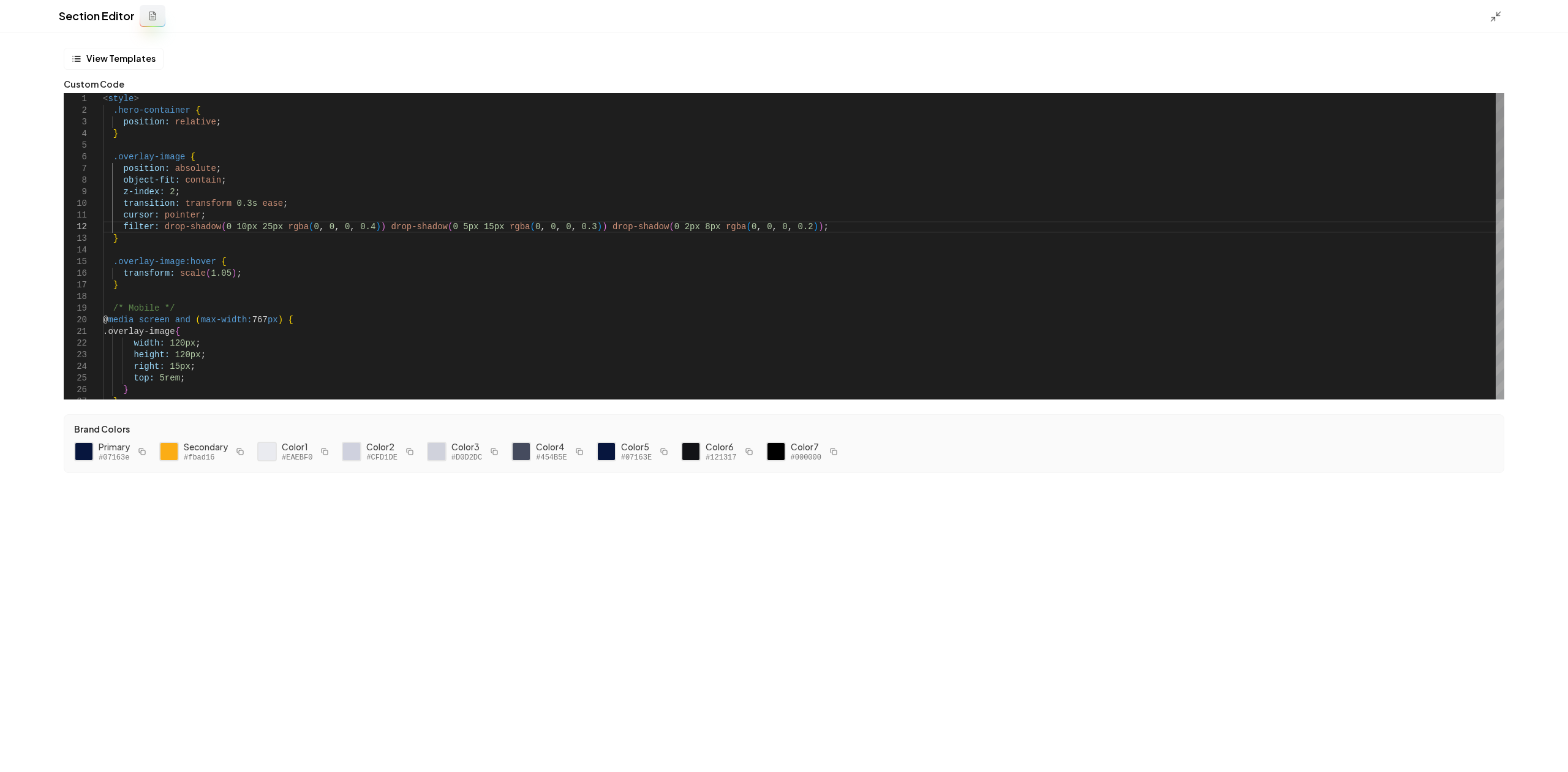
scroll to position [22, 0]
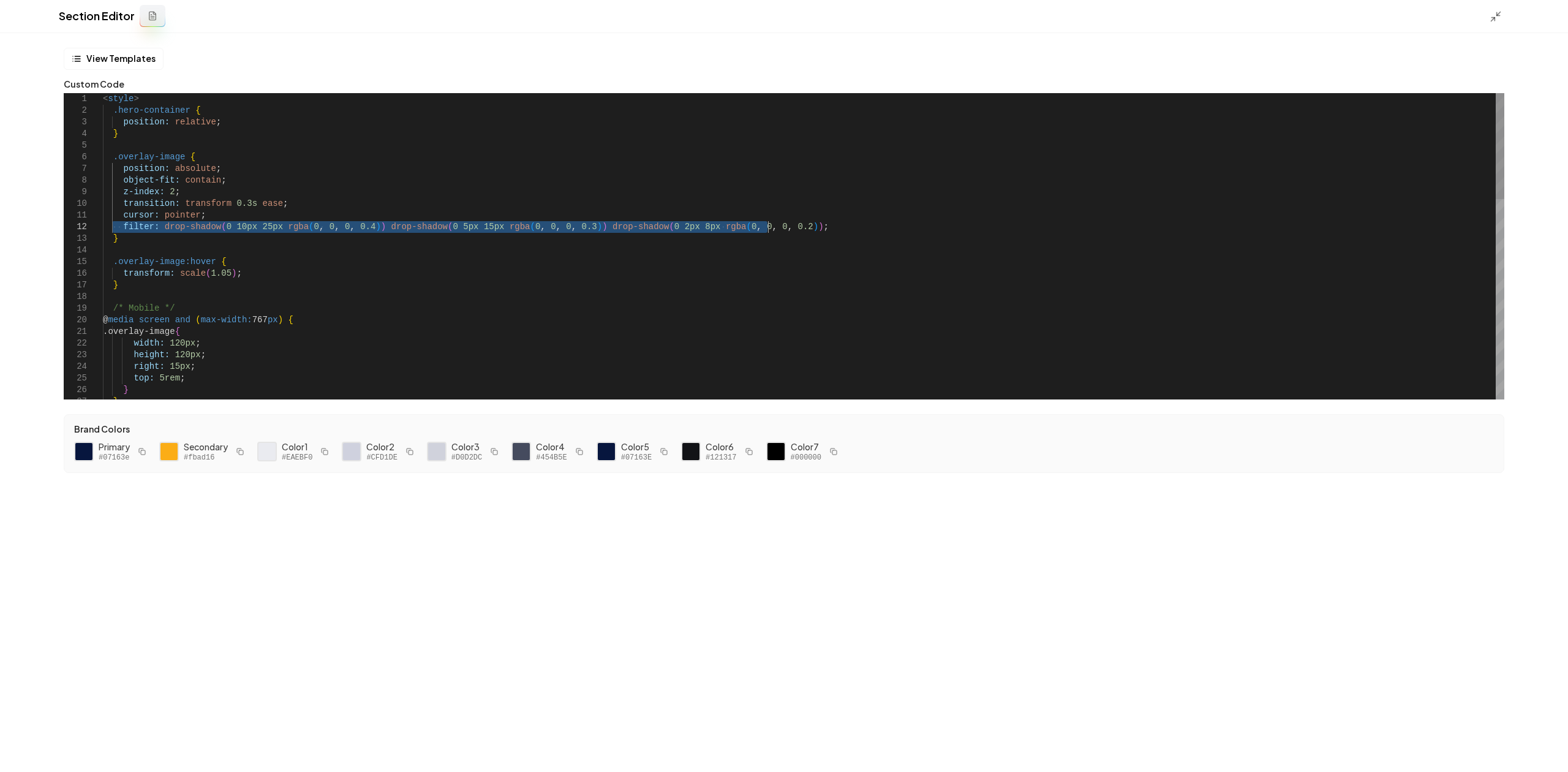
drag, startPoint x: 112, startPoint y: 226, endPoint x: 799, endPoint y: 233, distance: 687.0
click at [799, 233] on div "right: 15px ; top: 5rem ; .overlay-image { width: 120px ; height: 120px ; } /* …" at bounding box center [803, 535] width 1401 height 884
click at [795, 258] on div "right: 15px ; top: 5rem ; .overlay-image { width: 120px ; height: 120px ; } /* …" at bounding box center [803, 535] width 1401 height 884
drag, startPoint x: 782, startPoint y: 228, endPoint x: 121, endPoint y: 226, distance: 661.0
click at [121, 226] on div "right: 15px ; top: 5rem ; .overlay-image { width: 120px ; height: 120px ; } /* …" at bounding box center [803, 535] width 1401 height 884
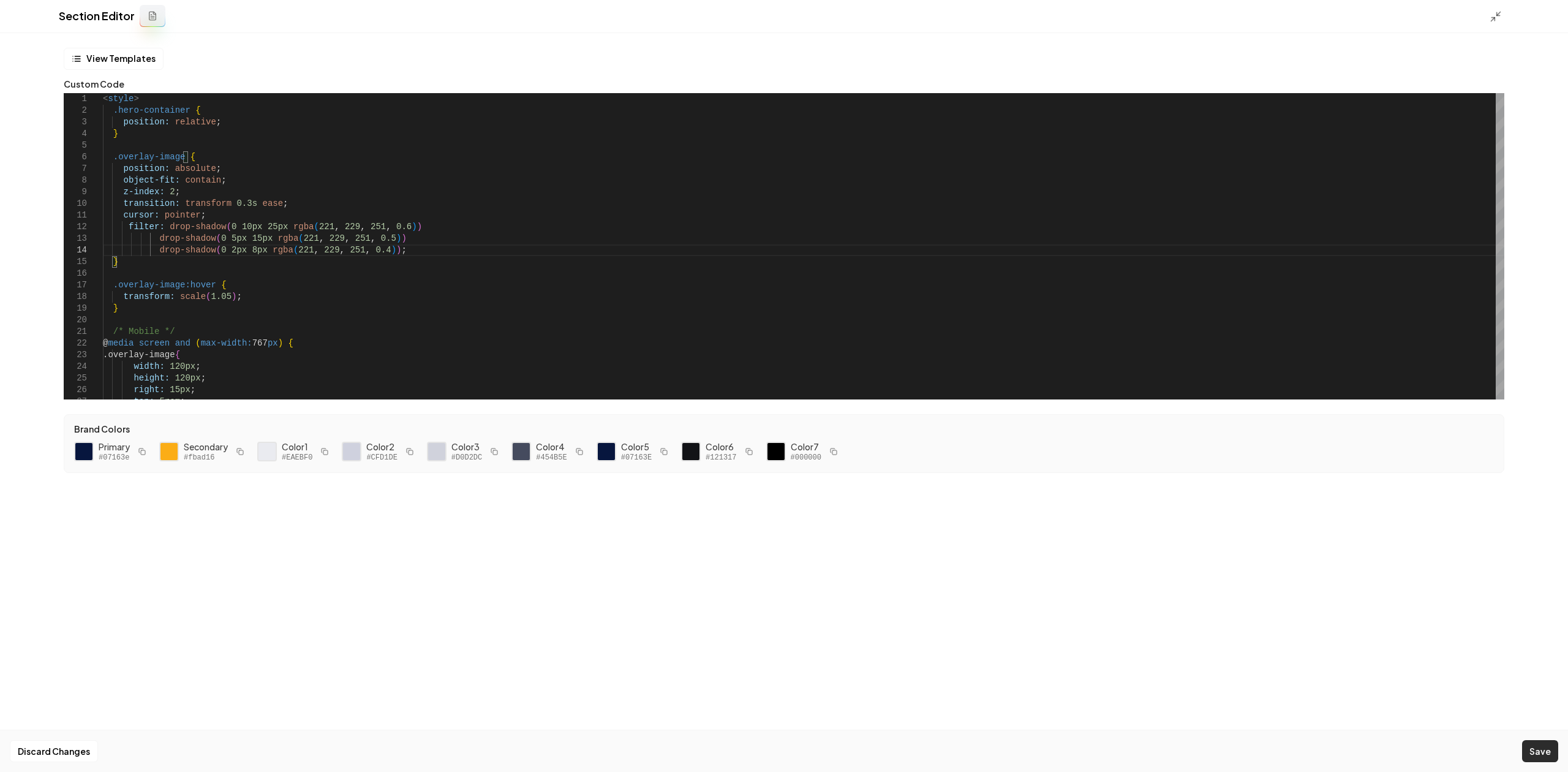
click at [1536, 750] on button "Save" at bounding box center [1540, 750] width 36 height 22
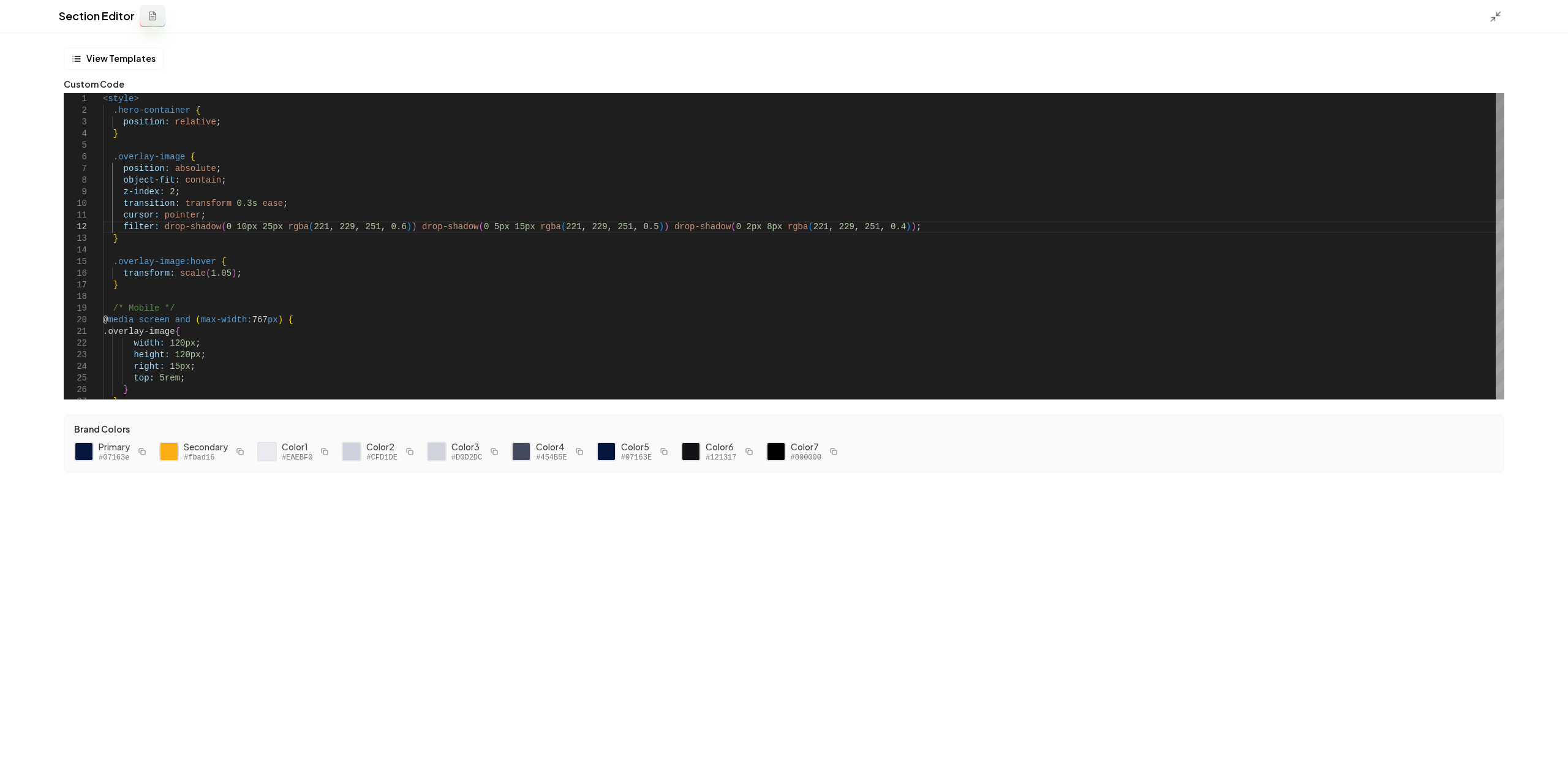
click at [379, 231] on div "right: 15px ; top: 5rem ; .overlay-image { width: 120px ; height: 120px ; } /* …" at bounding box center [803, 535] width 1401 height 884
click at [1551, 752] on button "Save" at bounding box center [1540, 750] width 36 height 22
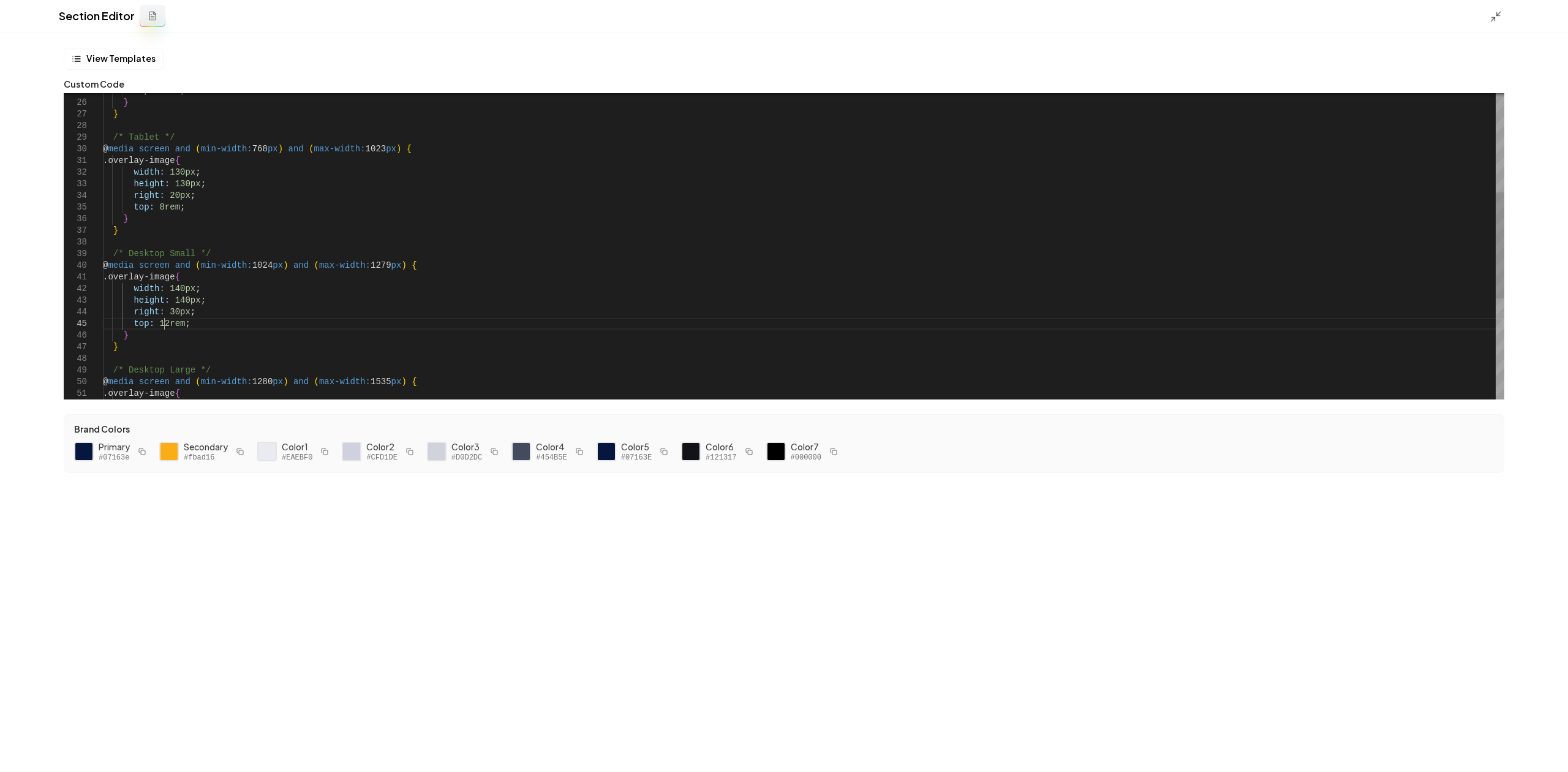
scroll to position [22, 305]
click at [163, 324] on div "top: 5rem ; } } /* Tablet */ @ media screen and ( min-width: 768 px ) and ( max…" at bounding box center [803, 248] width 1401 height 884
click at [1524, 758] on button "Save" at bounding box center [1540, 750] width 36 height 22
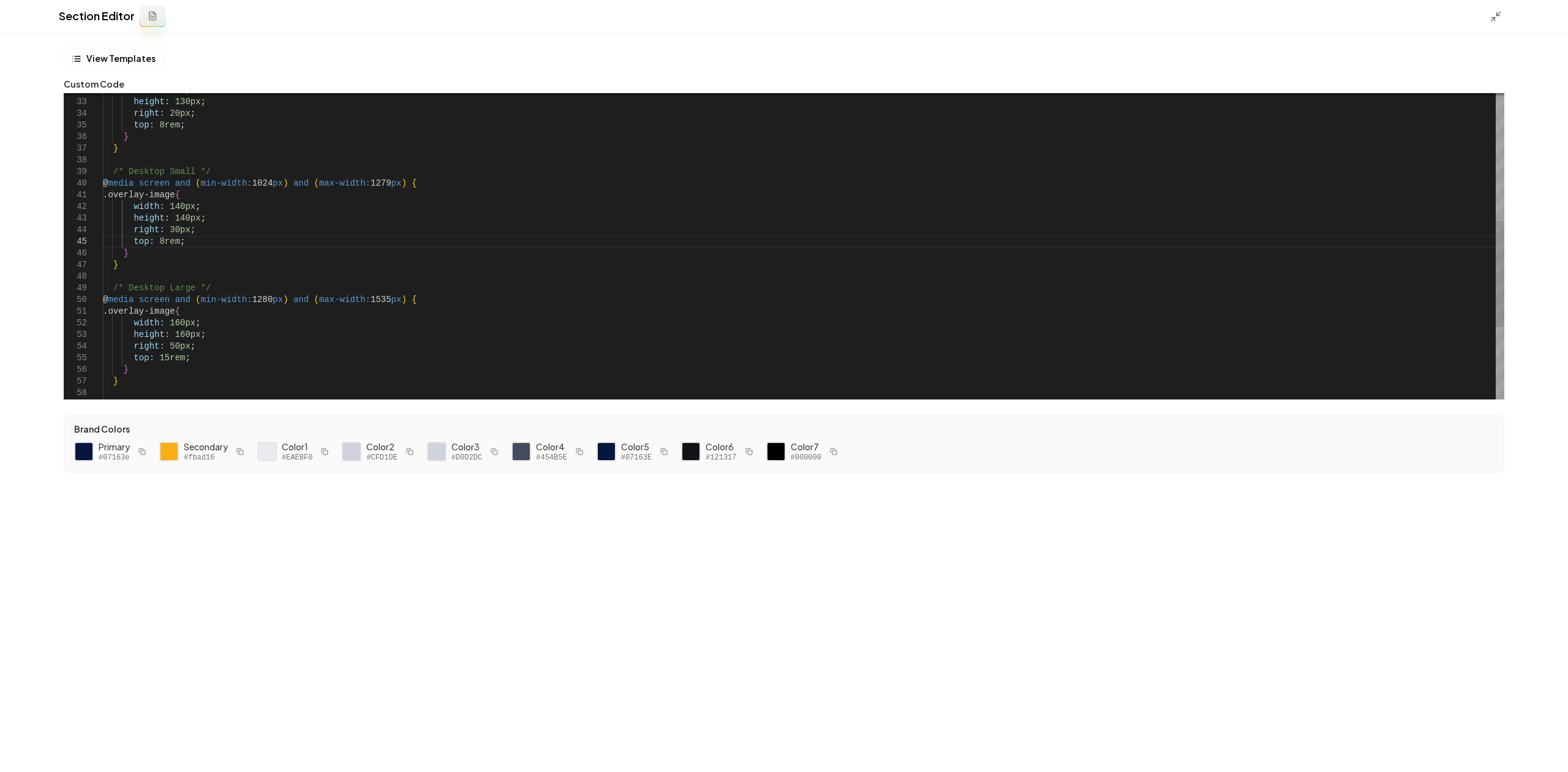
scroll to position [45, 57]
click at [167, 245] on div "width: 130px ; height: 130px ; right: 20px ; top: 8rem ; } } /* Desktop Small *…" at bounding box center [803, 166] width 1401 height 884
click at [1539, 753] on button "Save" at bounding box center [1540, 750] width 36 height 22
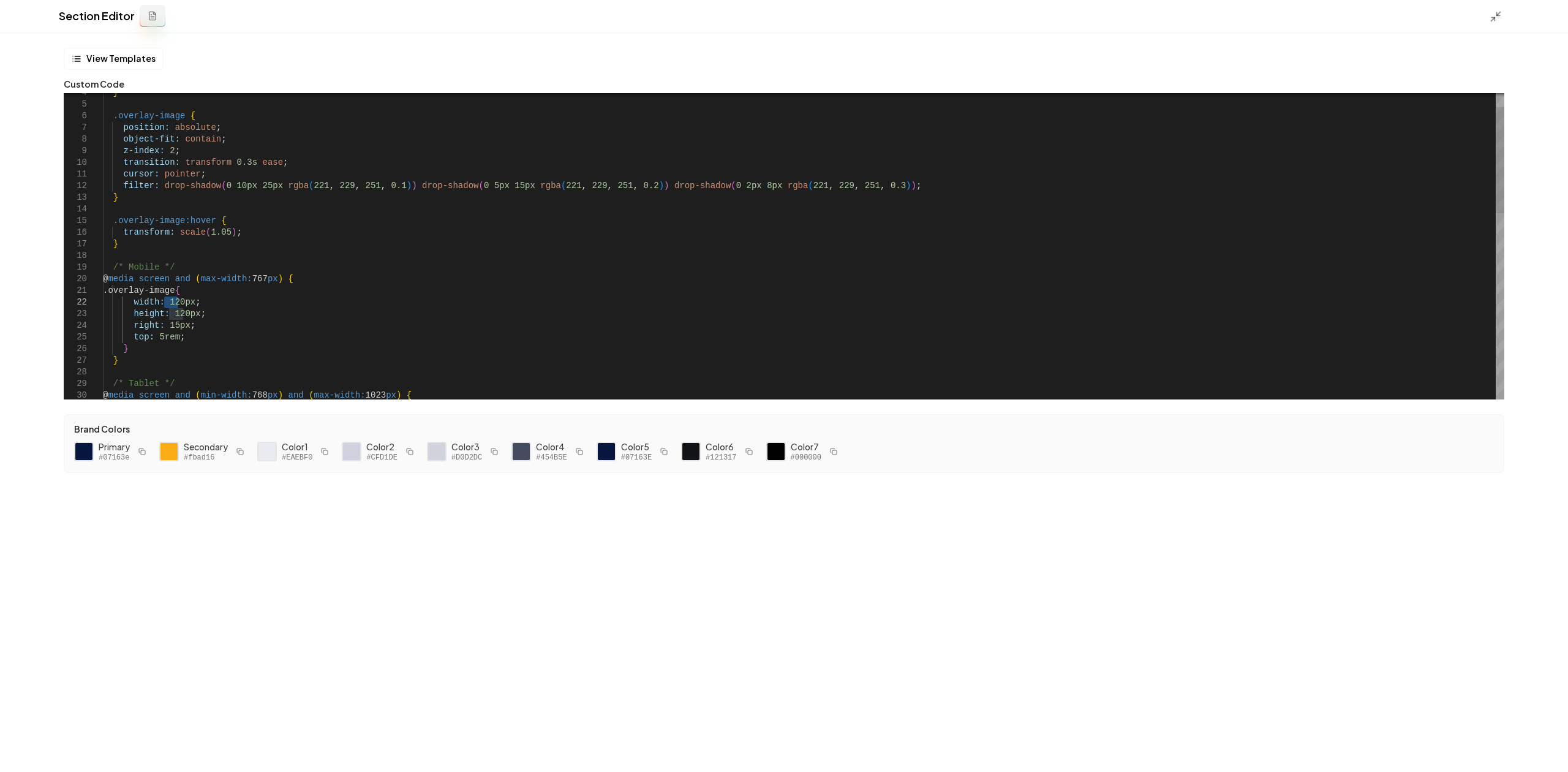
drag, startPoint x: 178, startPoint y: 303, endPoint x: 163, endPoint y: 302, distance: 15.0
click at [163, 302] on div "/* Tablet */ @ media screen and ( min-width: 768 px ) and ( max-width: 1023 px …" at bounding box center [803, 494] width 1401 height 884
click at [1534, 750] on button "Save" at bounding box center [1540, 750] width 36 height 22
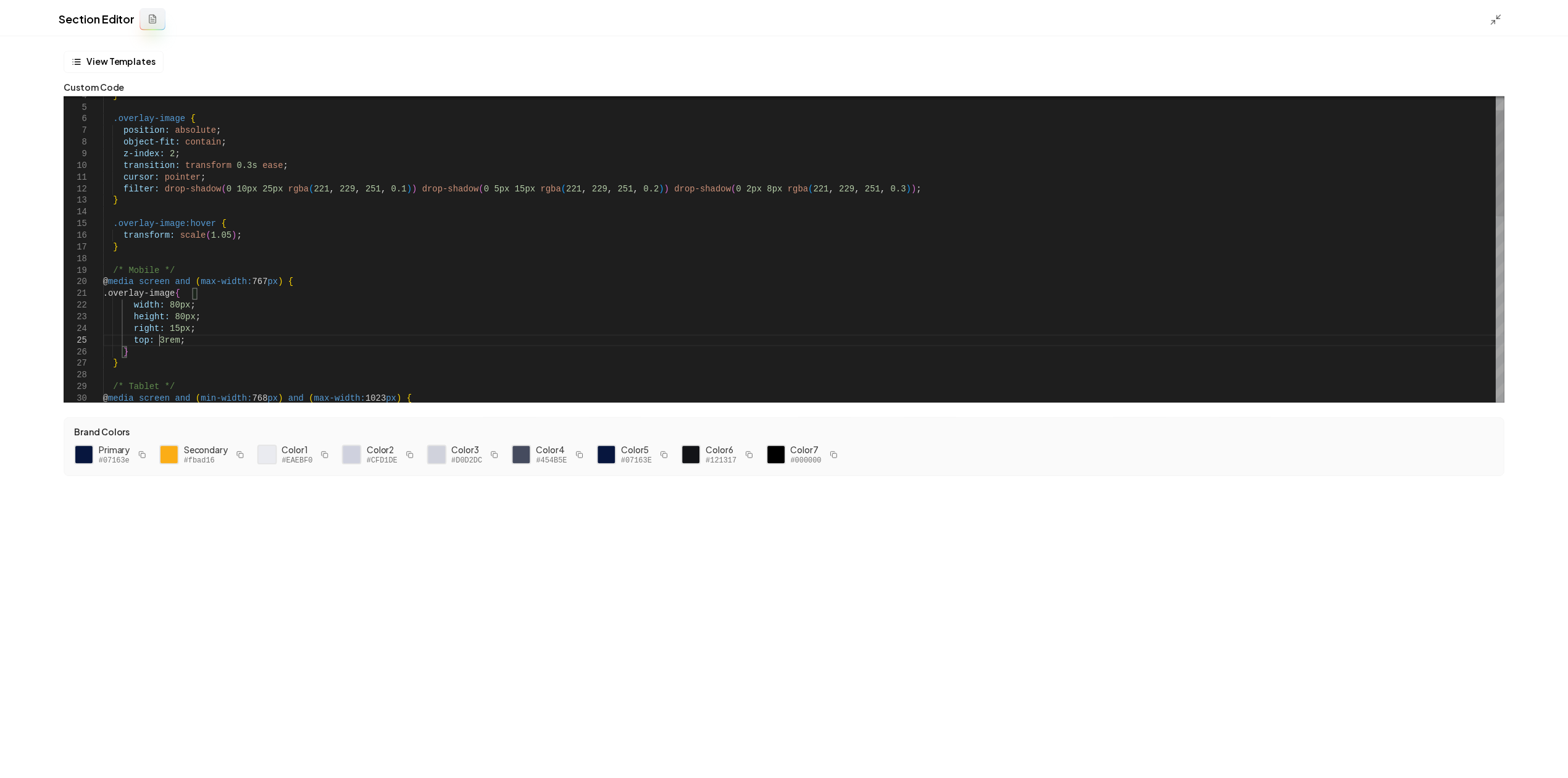
scroll to position [47, 57]
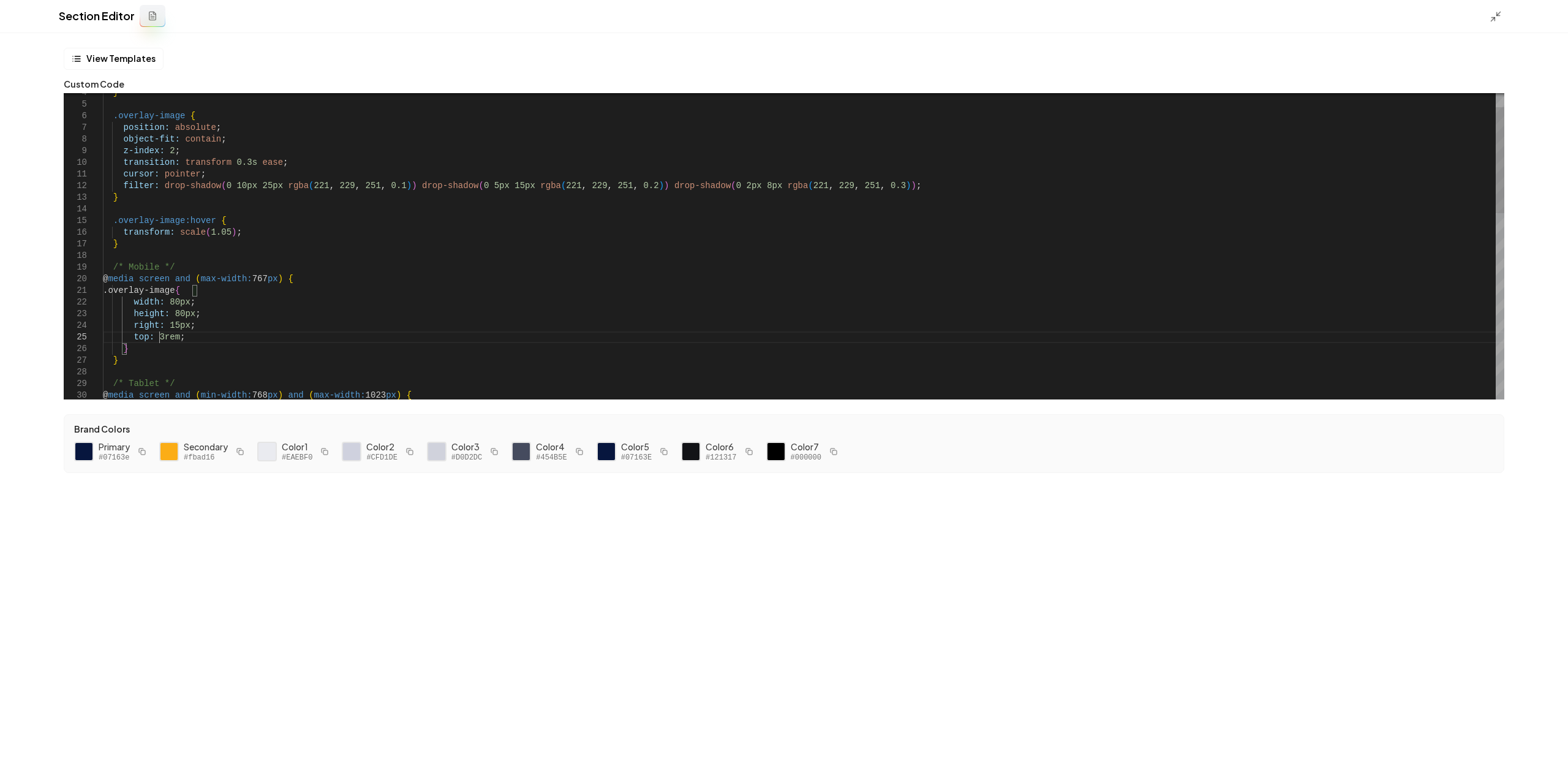
click at [160, 336] on div "/* Tablet */ @ media screen and ( min-width: 768 px ) and ( max-width: 1023 px …" at bounding box center [803, 494] width 1401 height 884
click at [1549, 755] on button "Save" at bounding box center [1540, 750] width 36 height 22
click at [162, 338] on div "top: 4rem ; } } width: 80px ; height: 80px ; right: 15px ; /* Mobile */ @ media…" at bounding box center [803, 494] width 1401 height 884
type textarea "**********"
click at [1542, 755] on button "Save" at bounding box center [1540, 750] width 36 height 22
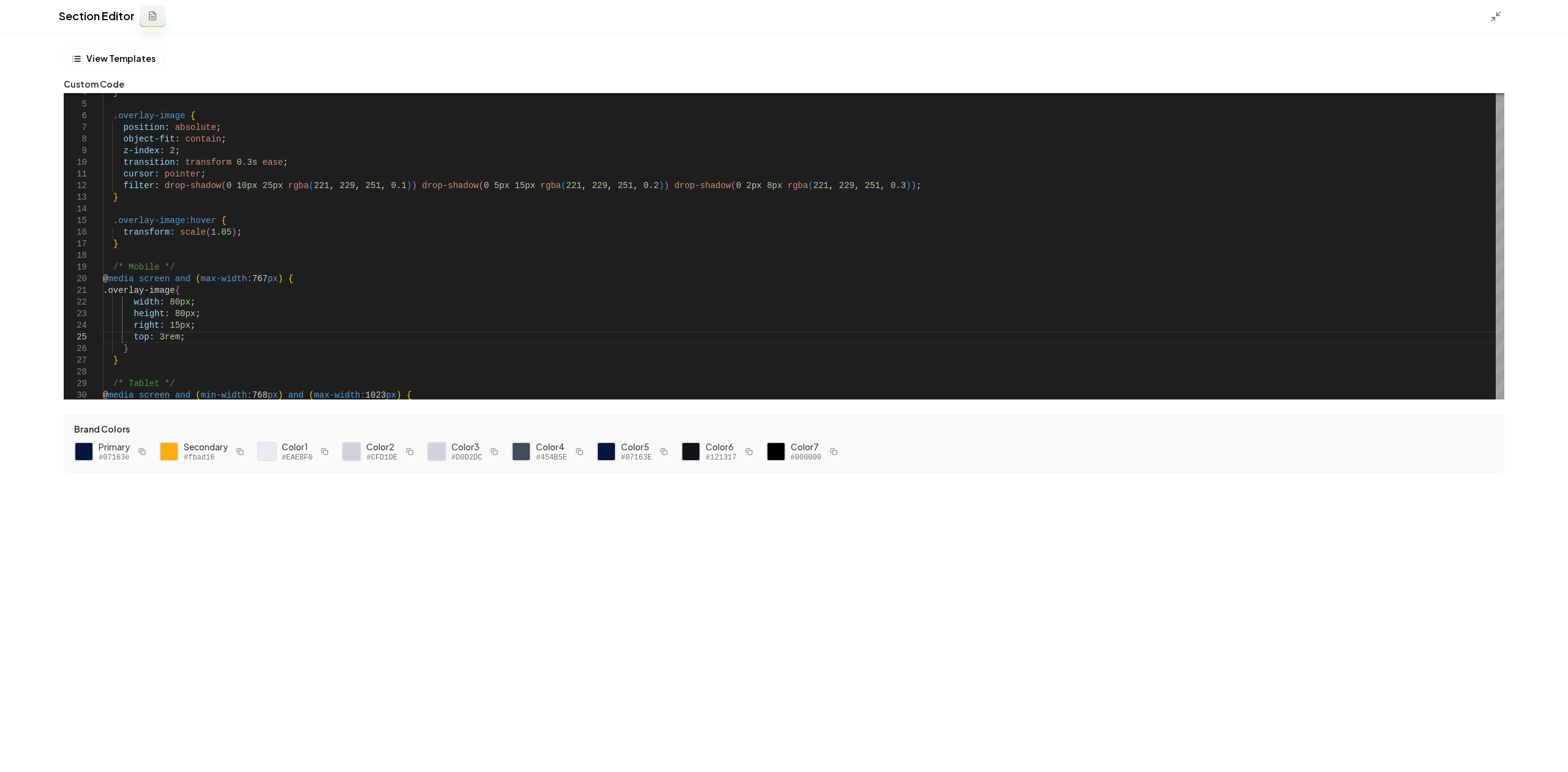
click at [1502, 11] on div at bounding box center [1499, 15] width 19 height 14
click at [1500, 15] on icon at bounding box center [1495, 16] width 12 height 12
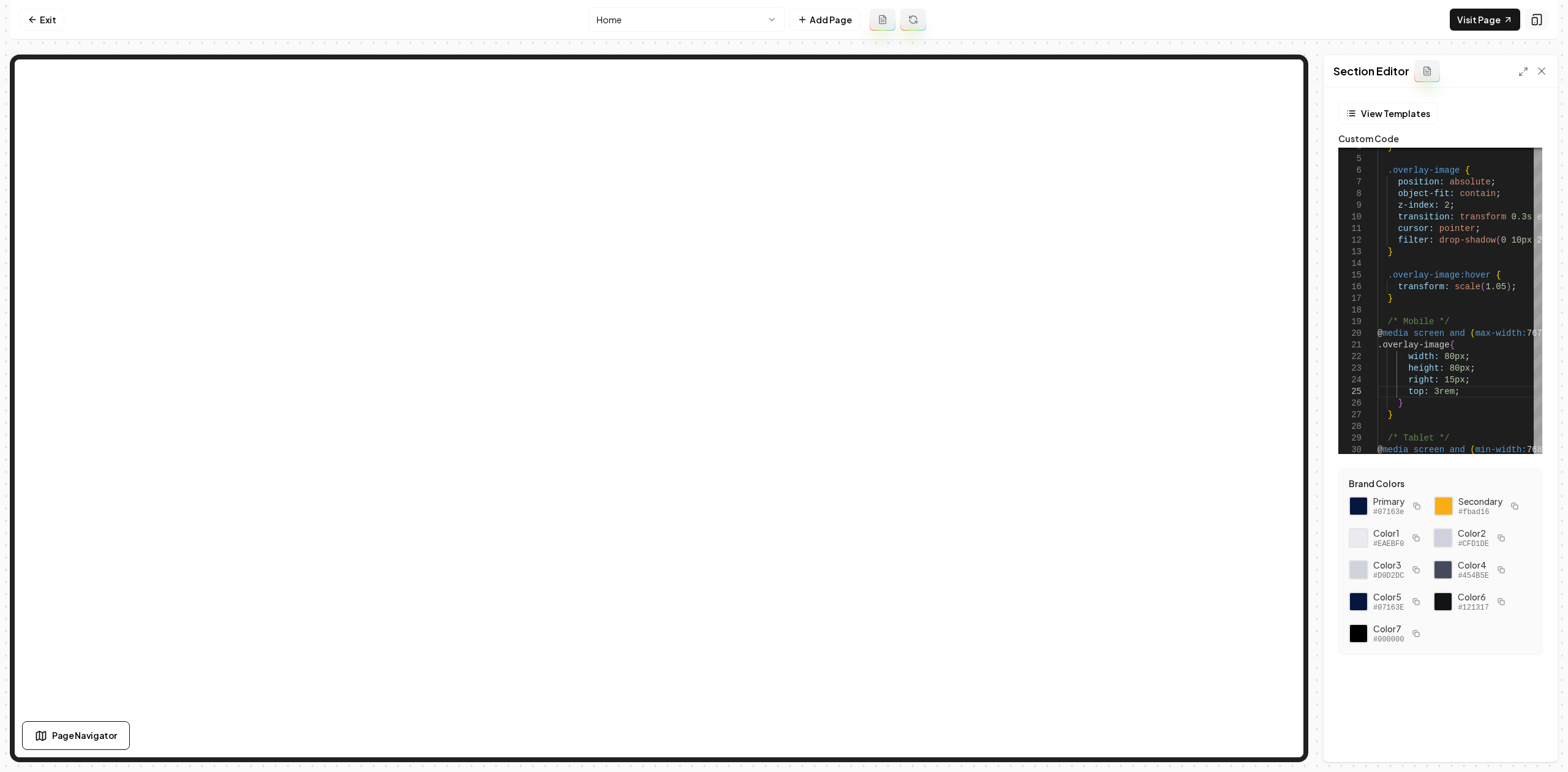
click at [1543, 18] on button at bounding box center [1536, 19] width 23 height 19
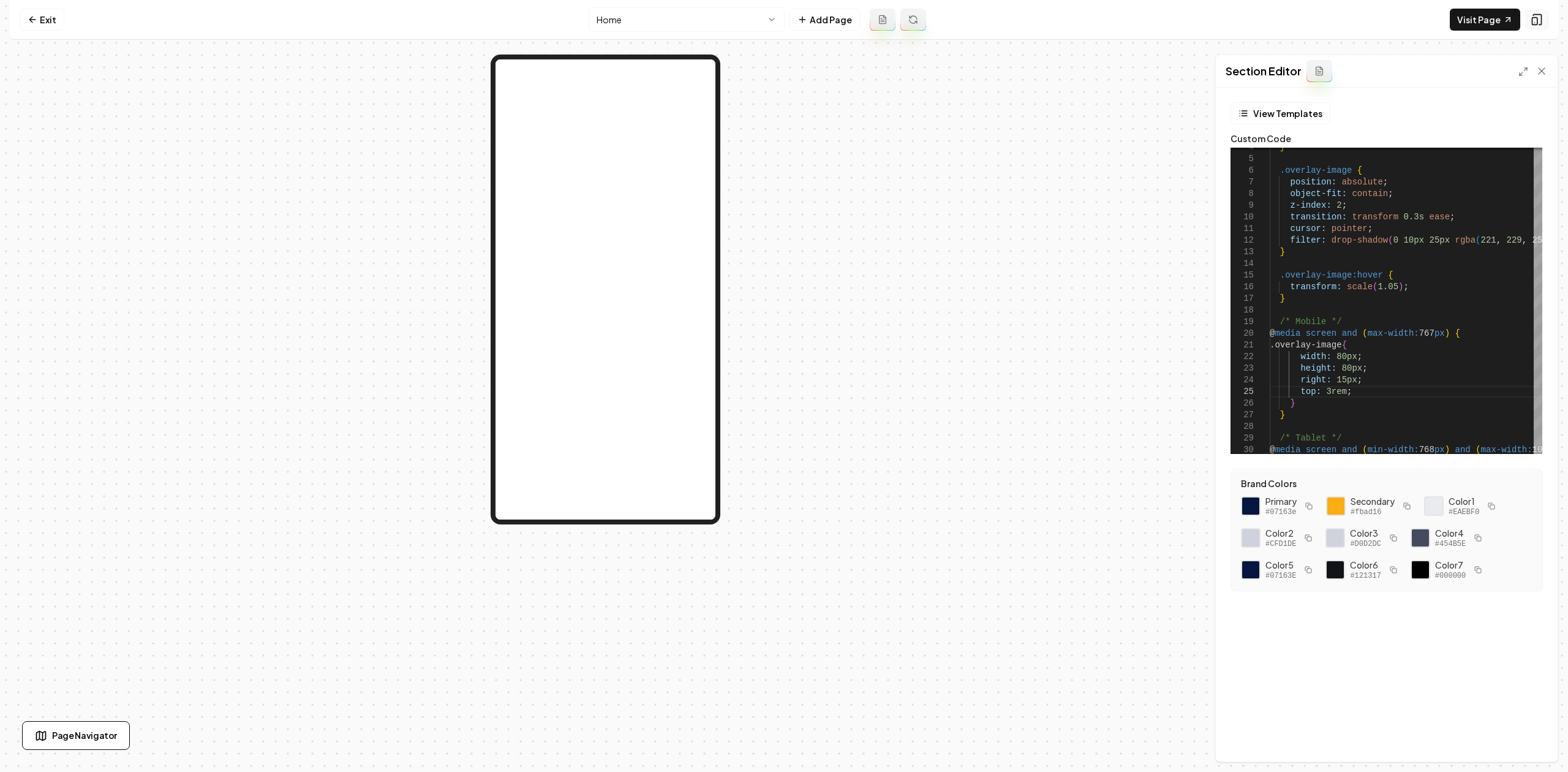
click at [1543, 18] on button at bounding box center [1536, 19] width 23 height 19
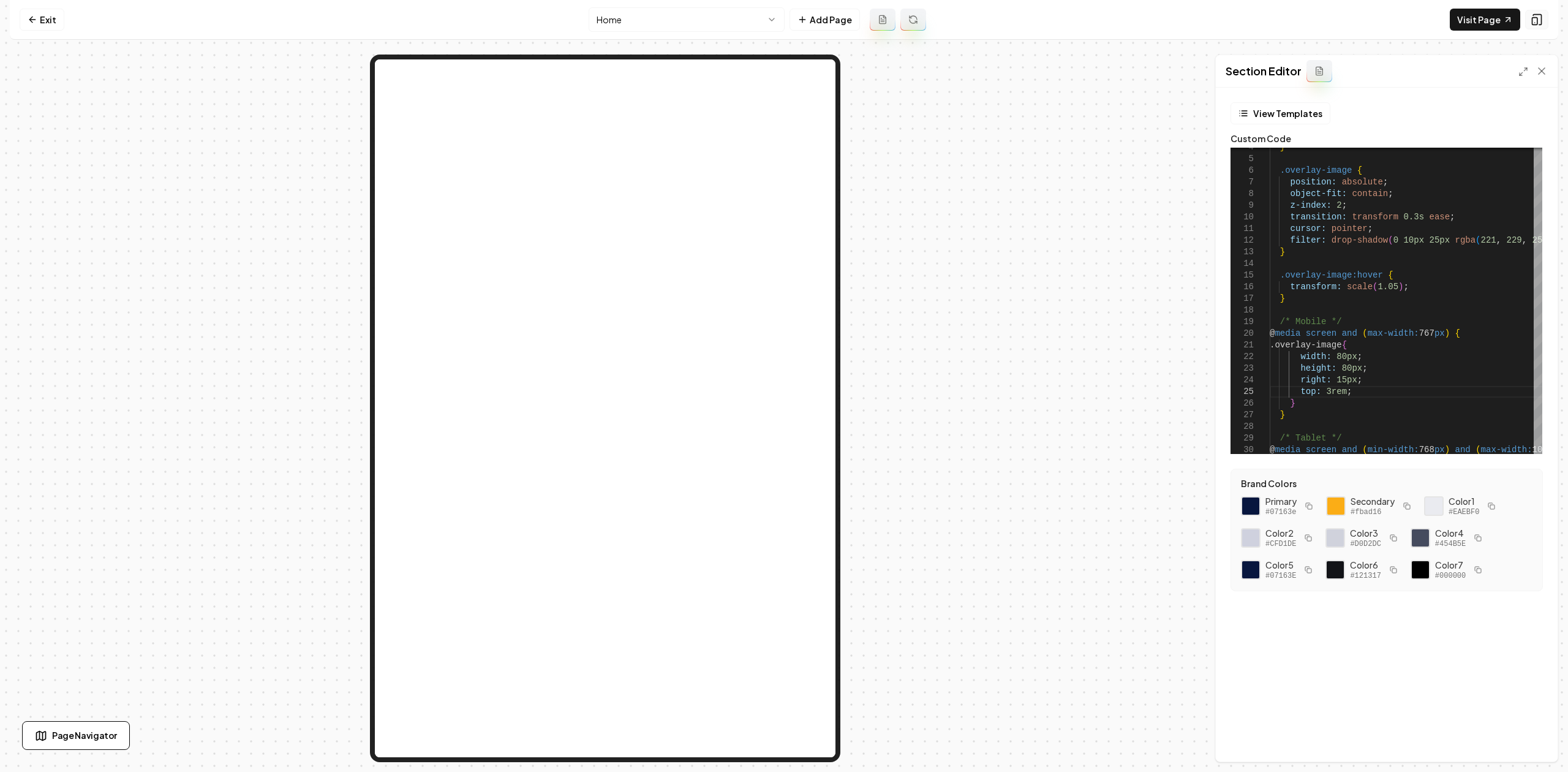
click at [1543, 18] on button at bounding box center [1536, 19] width 23 height 19
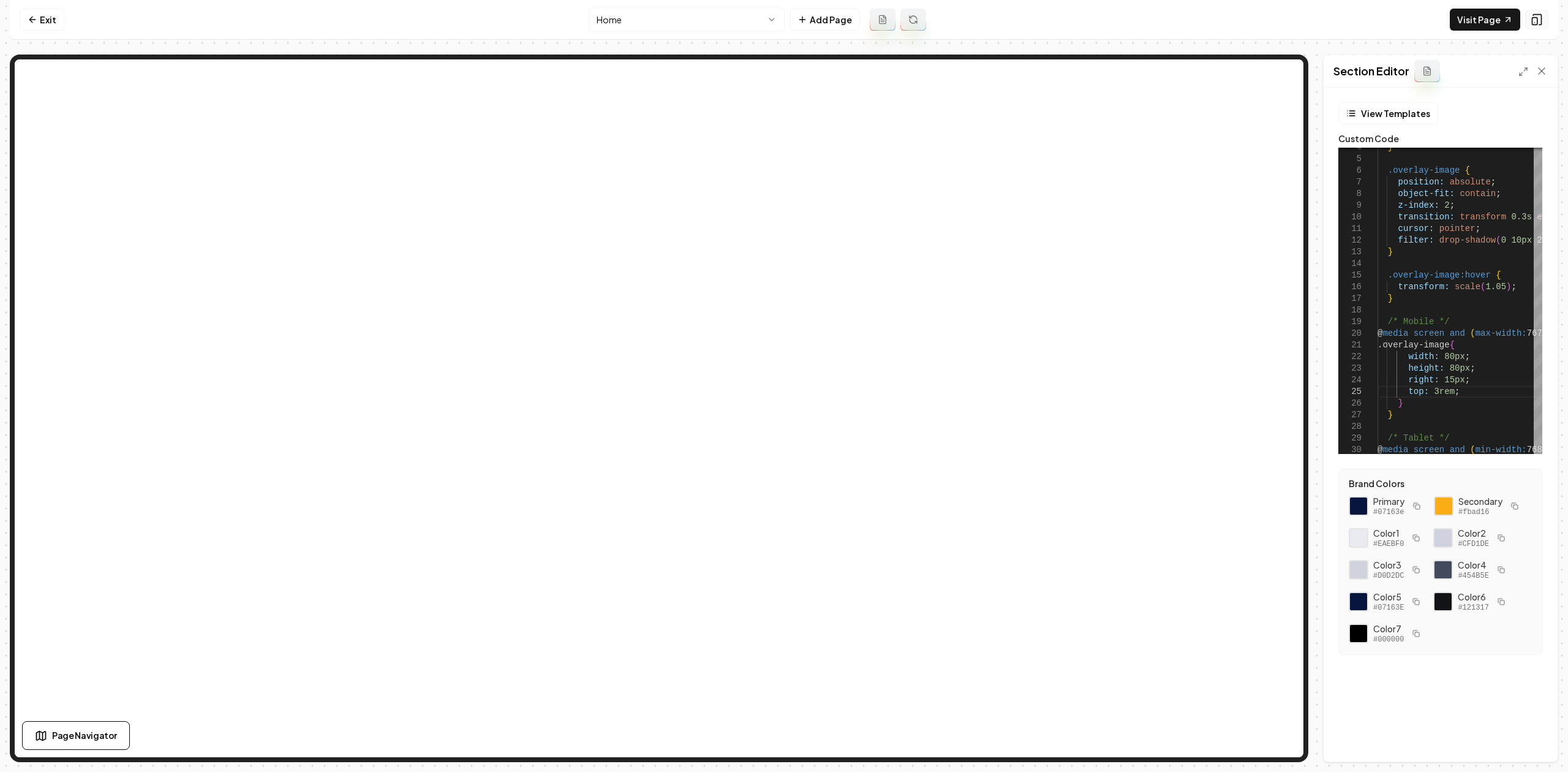
click at [1543, 18] on button at bounding box center [1536, 19] width 23 height 19
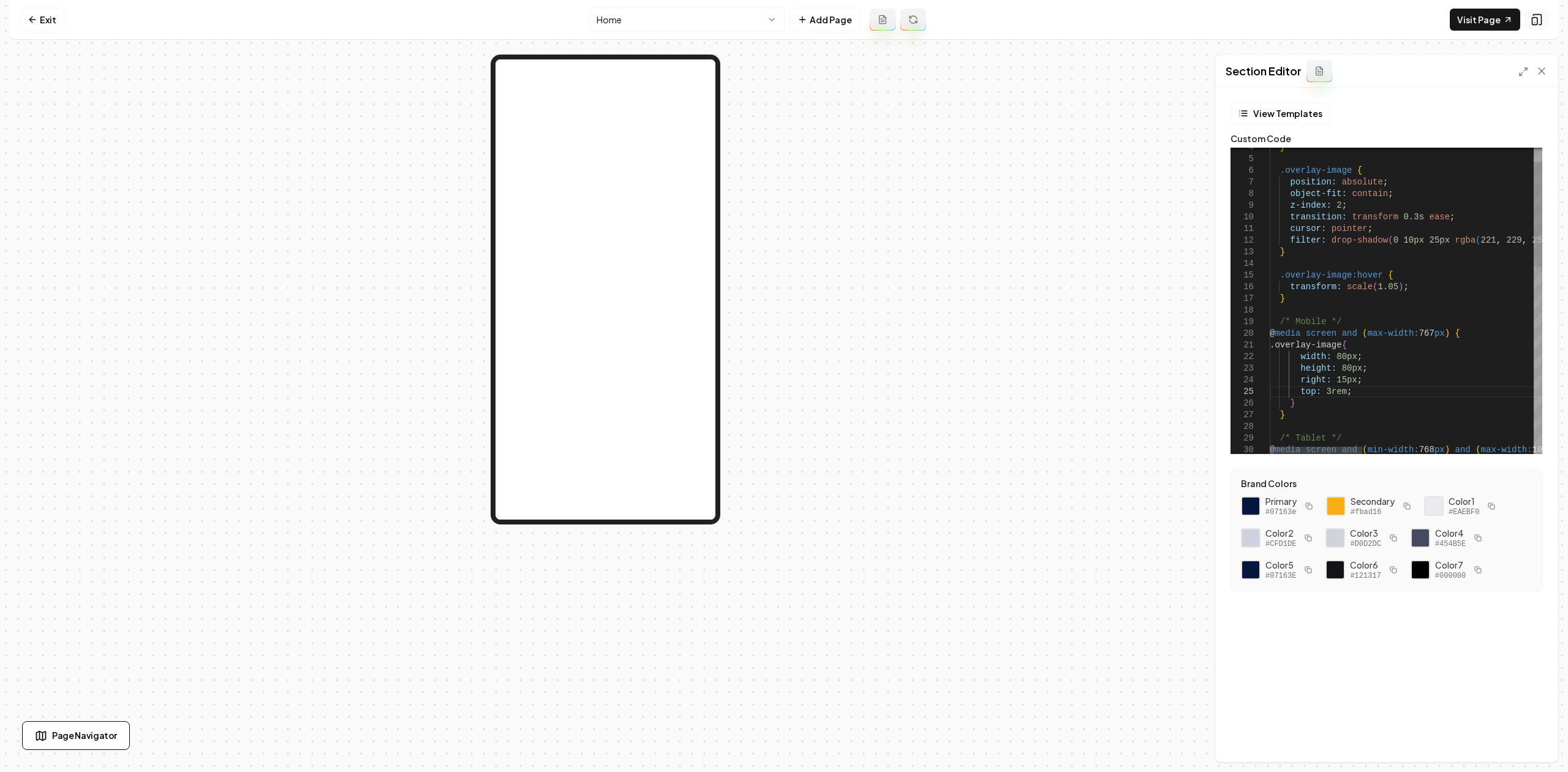
click at [1543, 18] on button at bounding box center [1536, 19] width 23 height 19
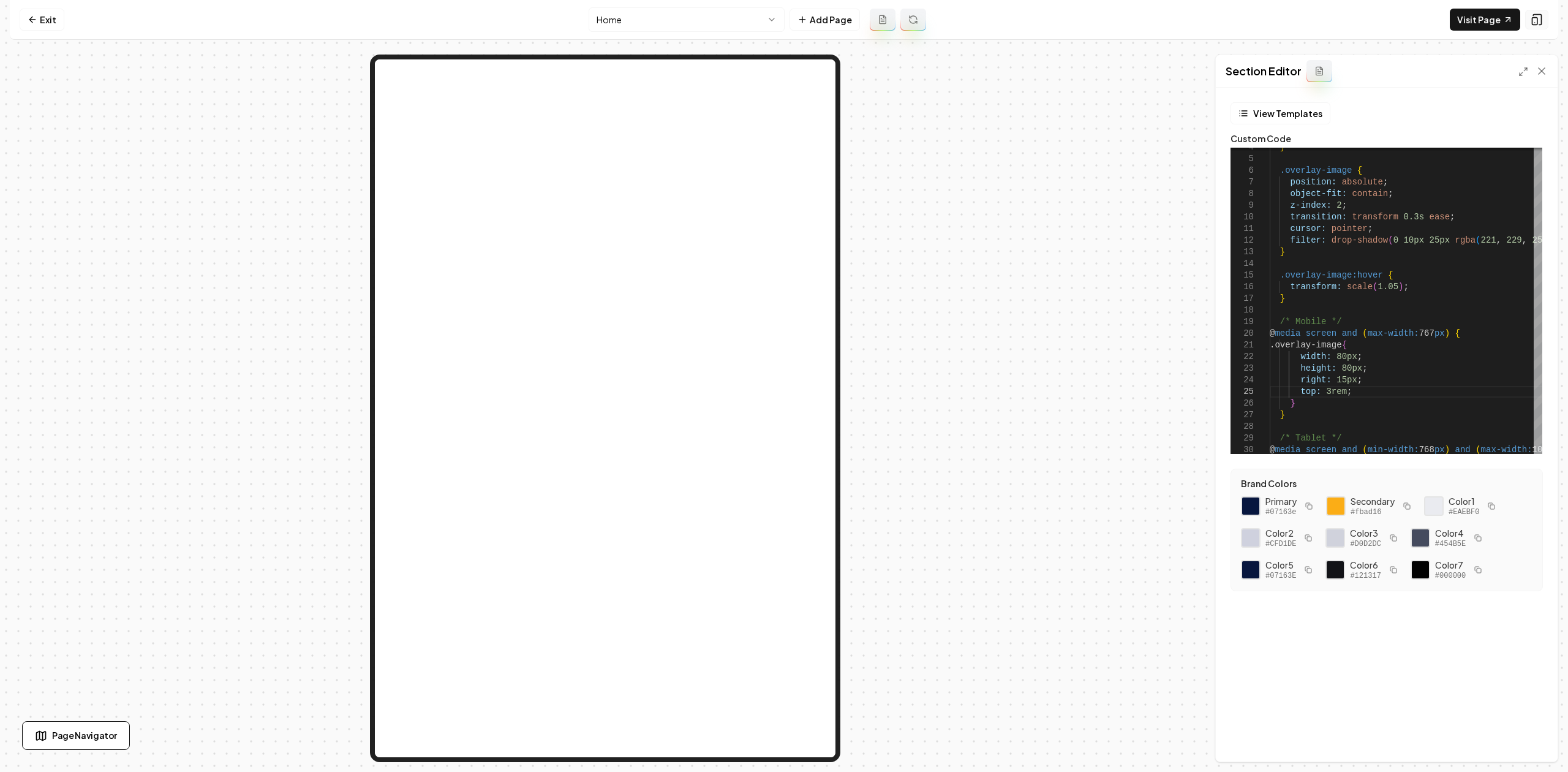
click at [1543, 18] on button at bounding box center [1536, 19] width 23 height 19
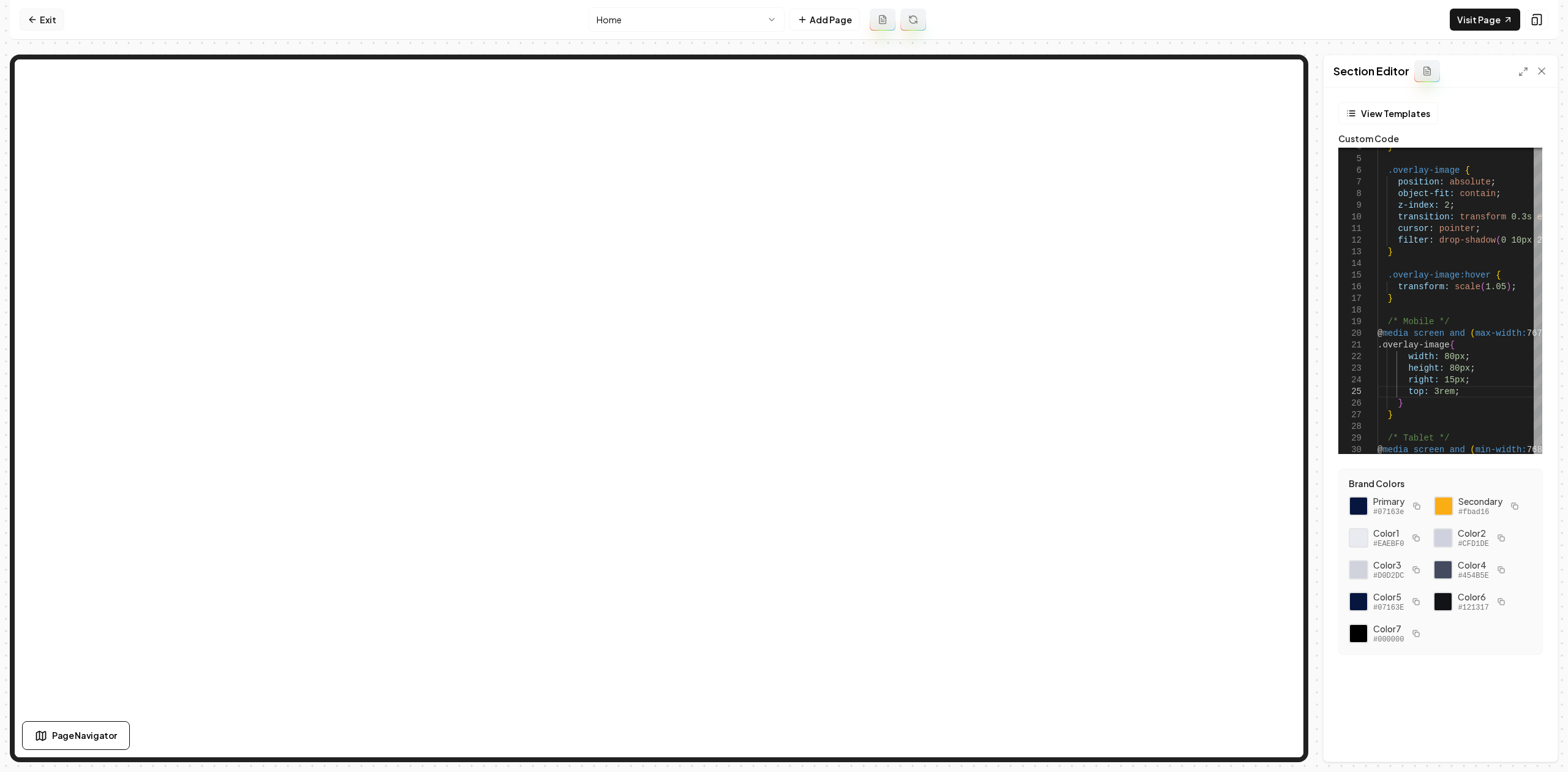
click at [23, 20] on link "Exit" at bounding box center [41, 19] width 44 height 22
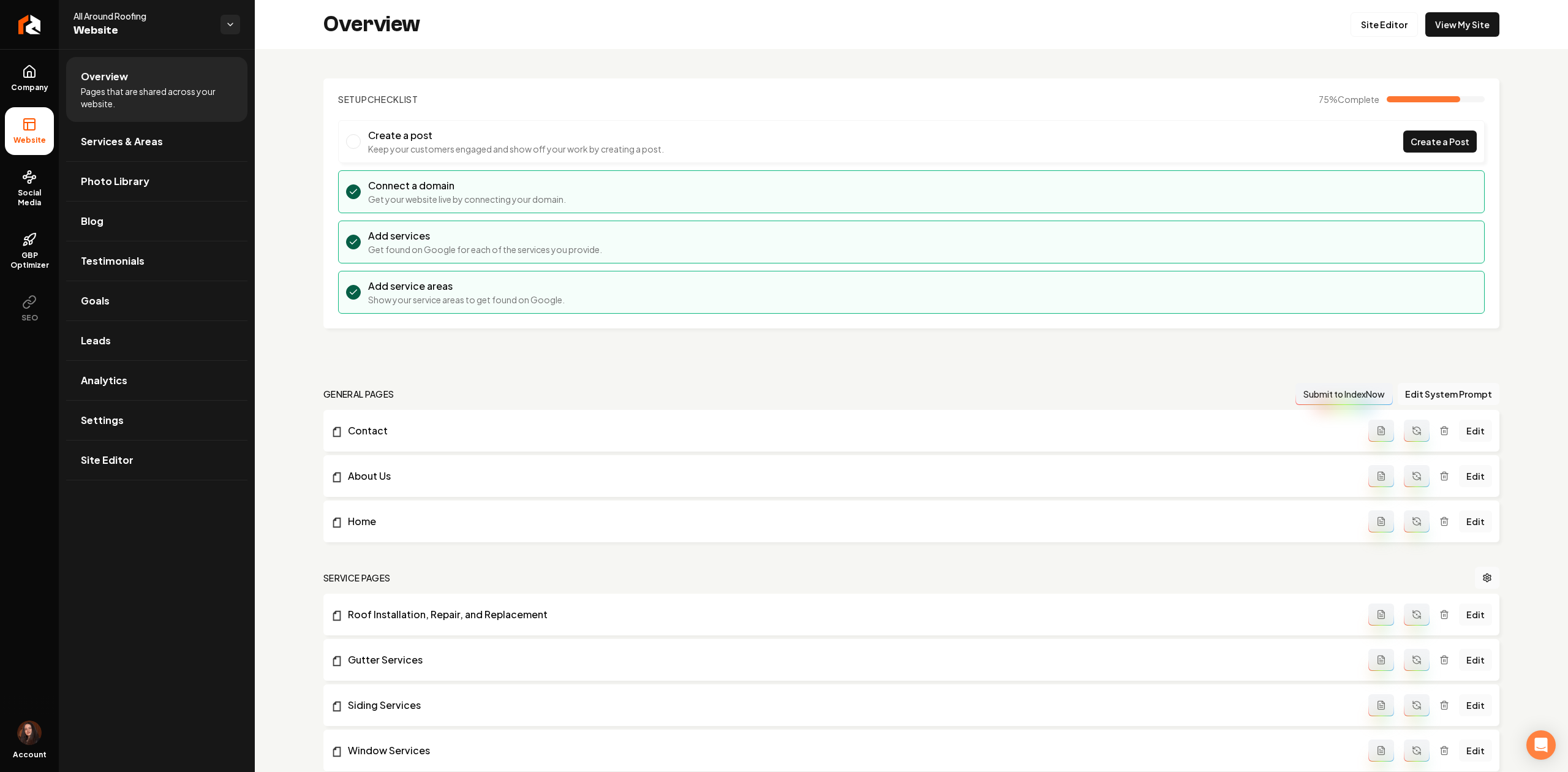
click at [24, 20] on icon "Return to dashboard" at bounding box center [29, 24] width 10 height 10
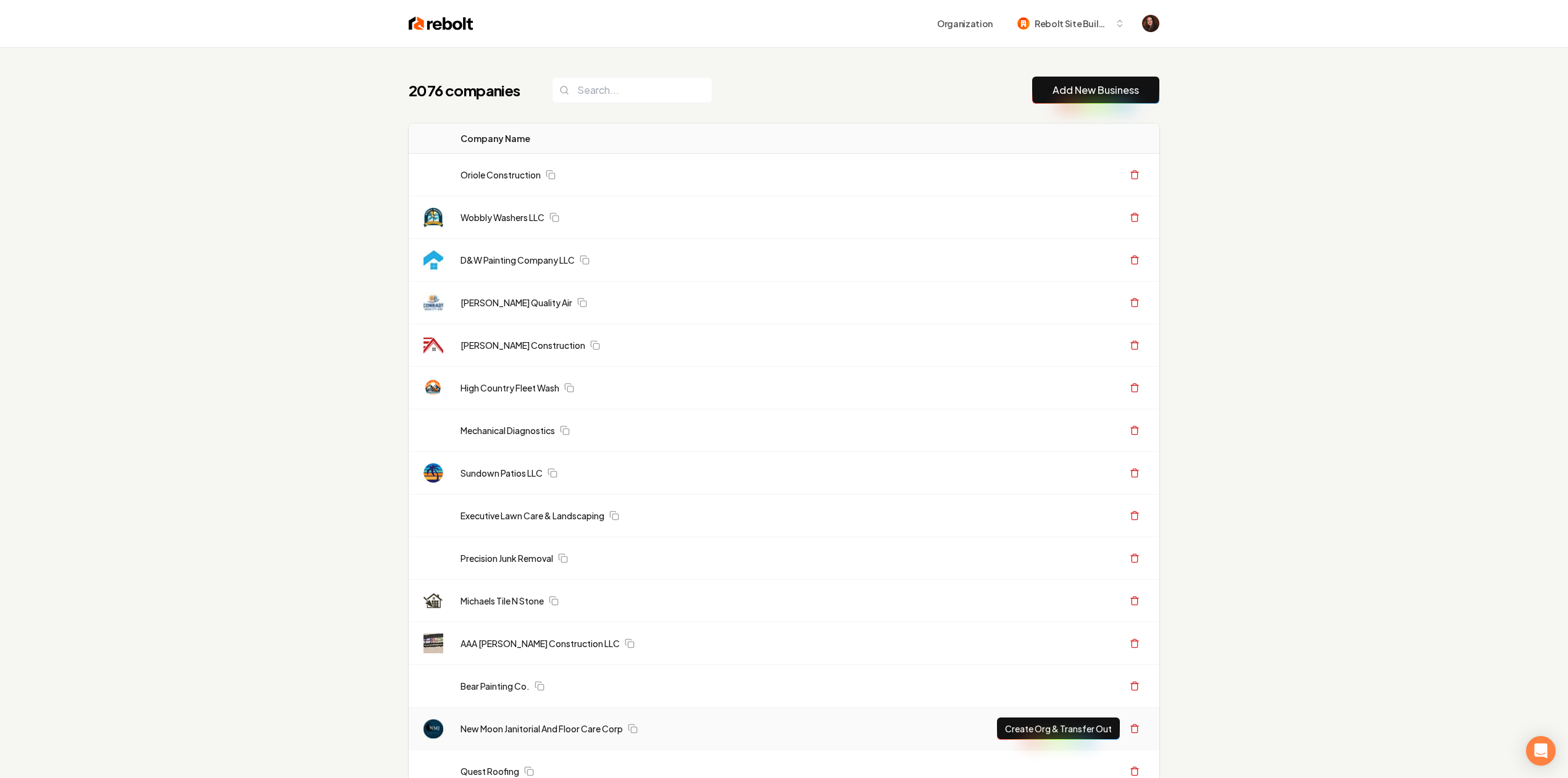
click at [909, 515] on div "Executive Lawn Care & Landscaping" at bounding box center [711, 515] width 501 height 12
